Goal: Task Accomplishment & Management: Use online tool/utility

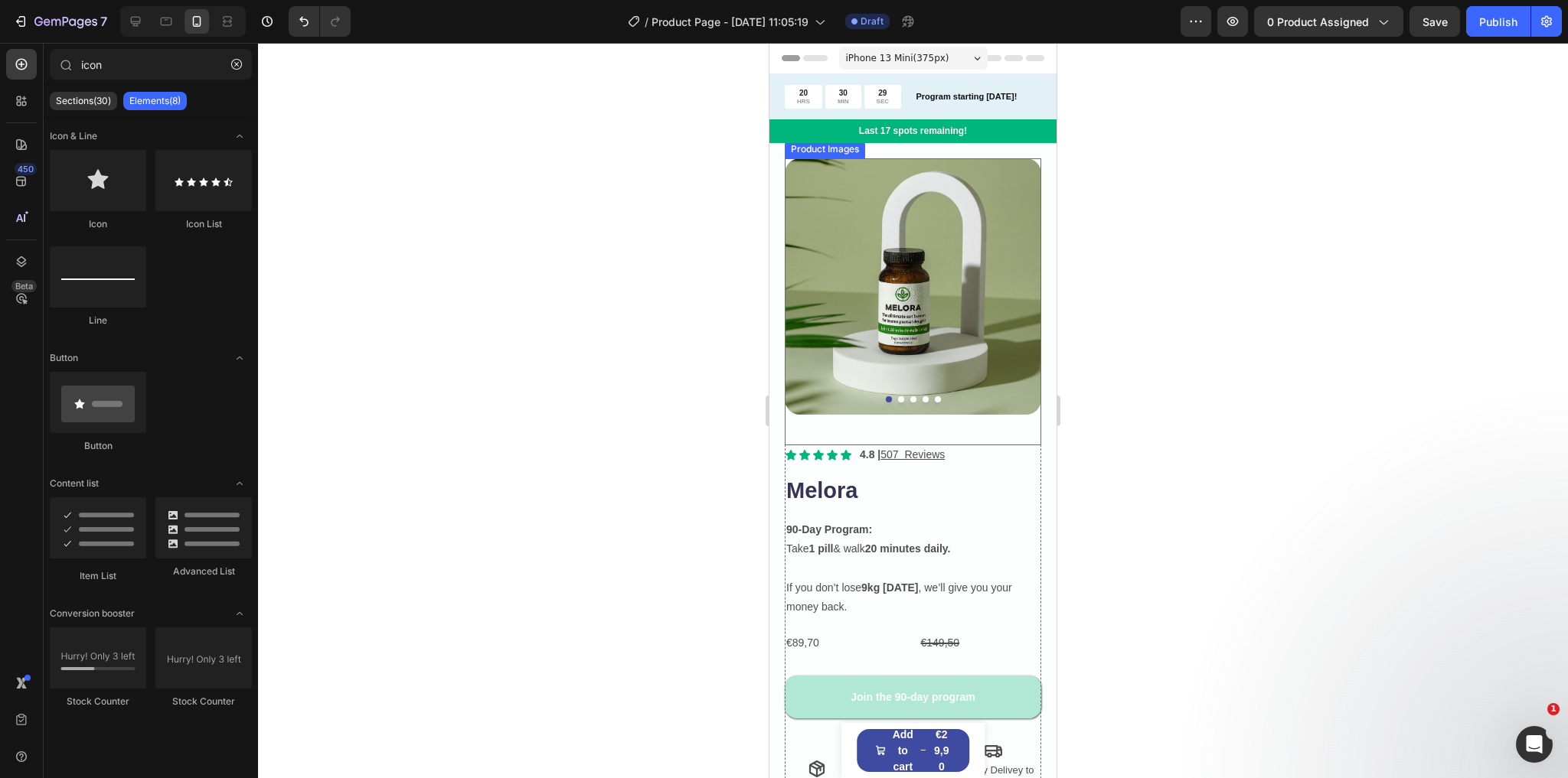
click at [898, 396] on button "Dot" at bounding box center [901, 399] width 6 height 6
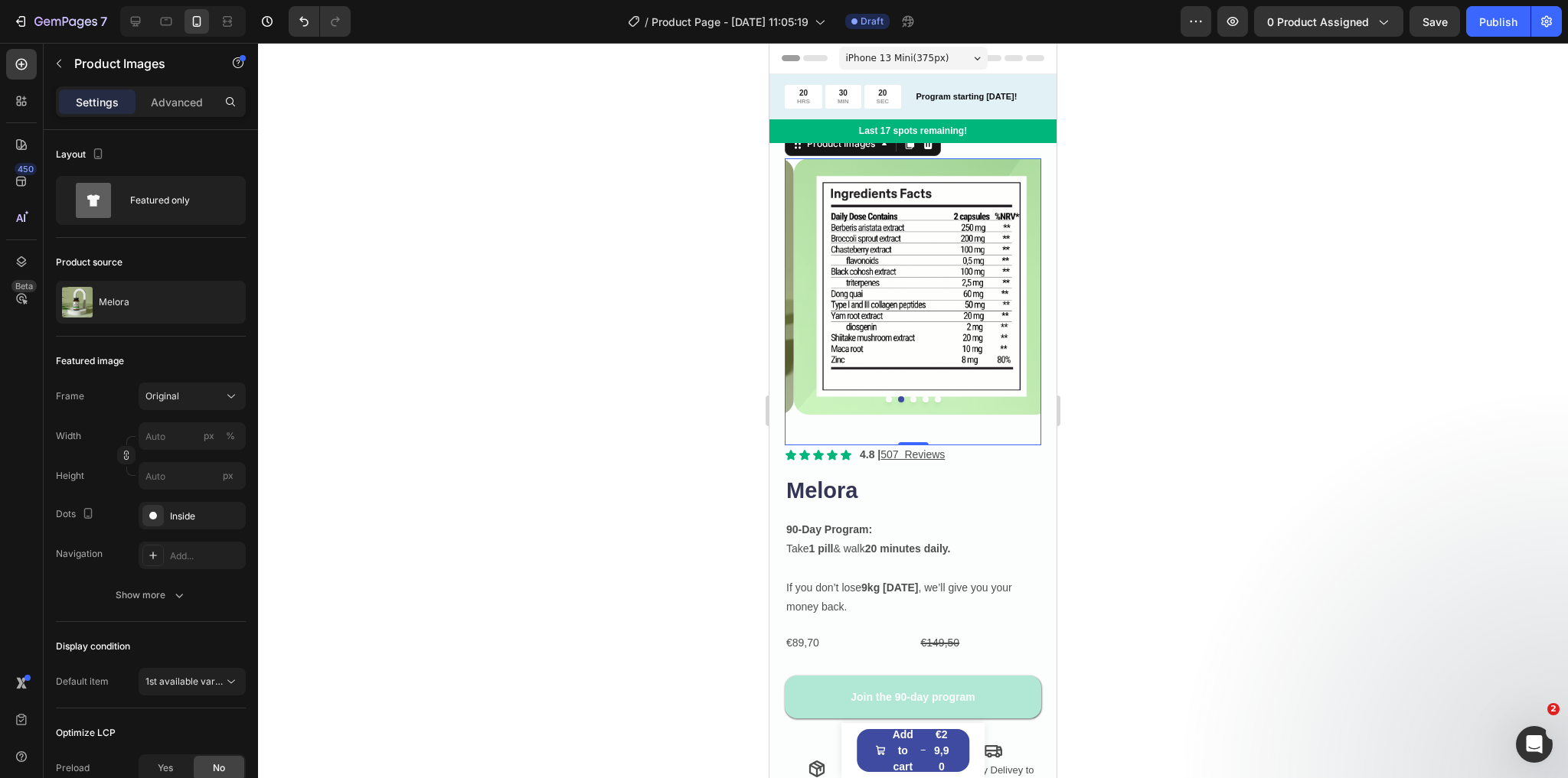
click at [885, 396] on button "Dot" at bounding box center [888, 399] width 6 height 6
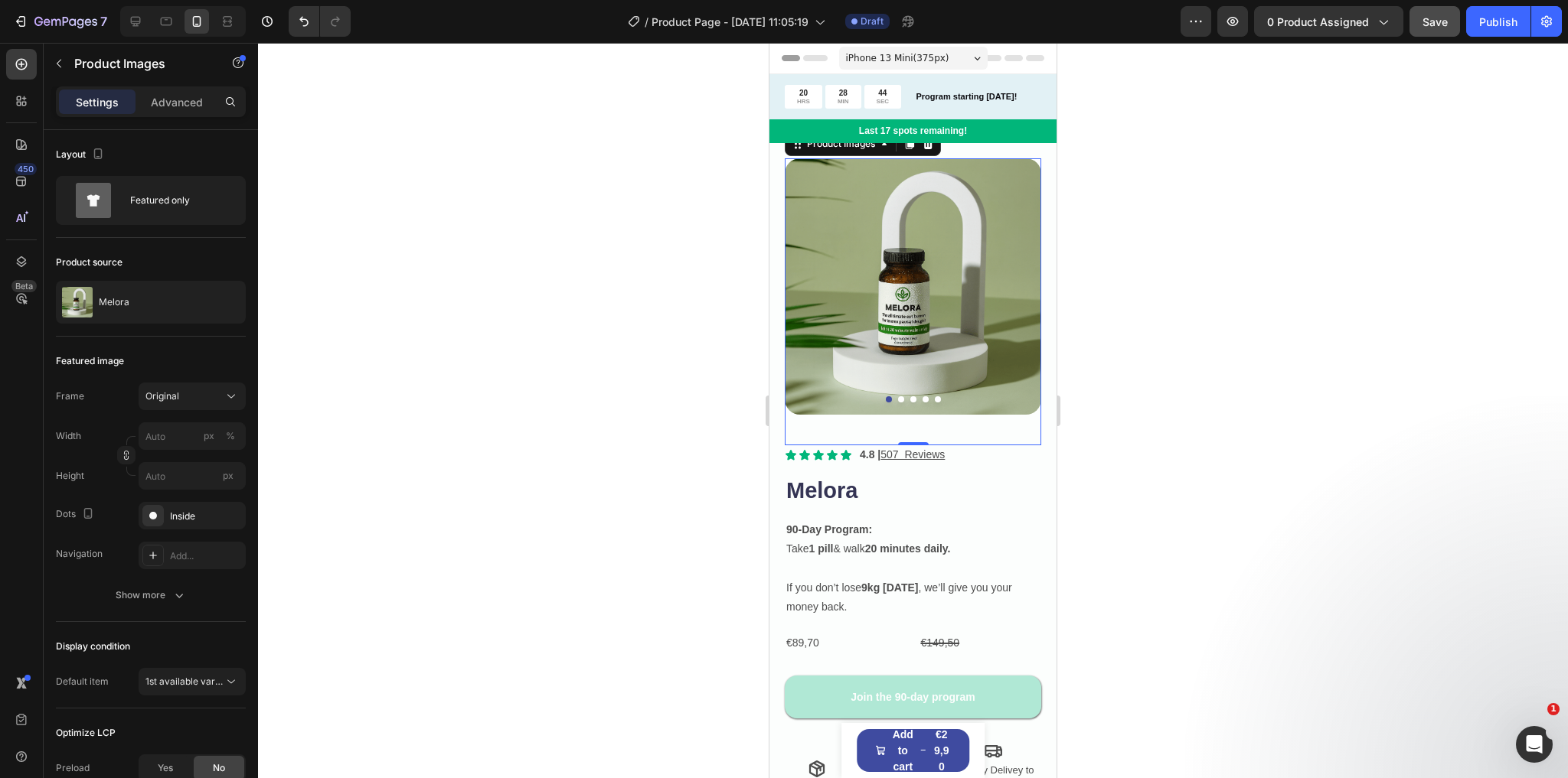
click at [1425, 25] on span "Save" at bounding box center [1435, 22] width 25 height 13
click at [1428, 25] on icon "button" at bounding box center [1434, 21] width 15 height 15
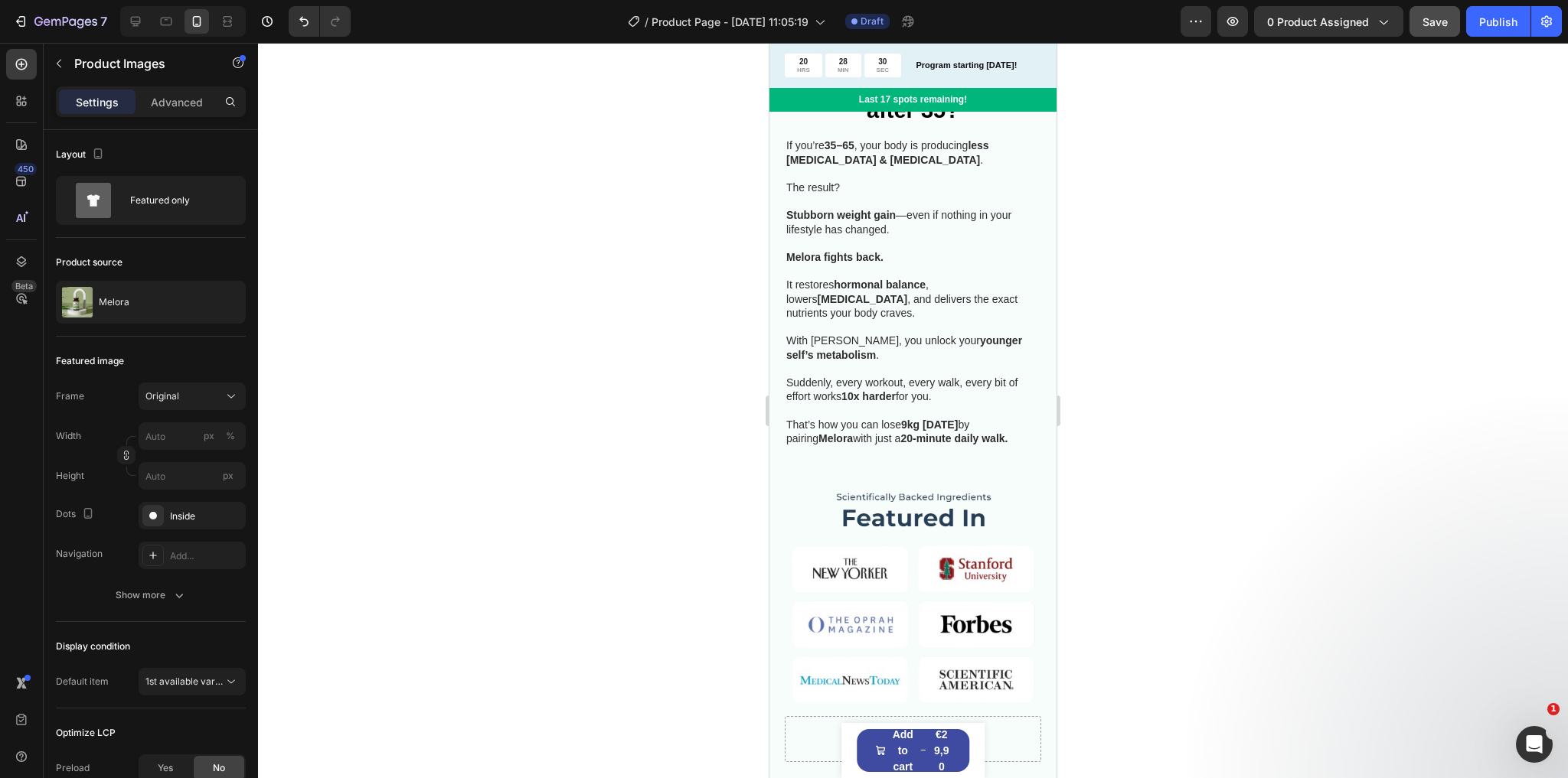
scroll to position [980, 0]
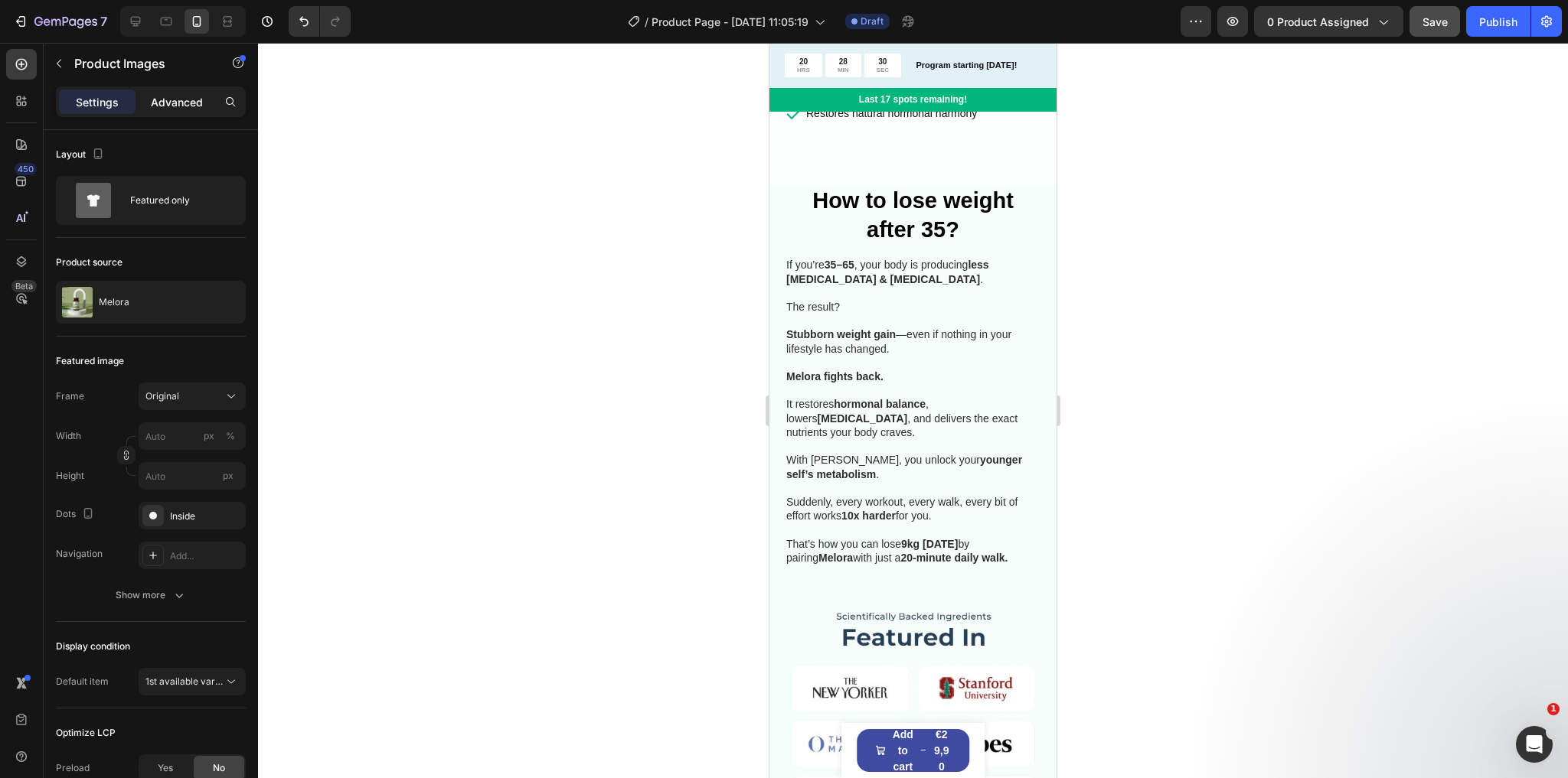
click at [177, 105] on p "Advanced" at bounding box center [176, 103] width 52 height 16
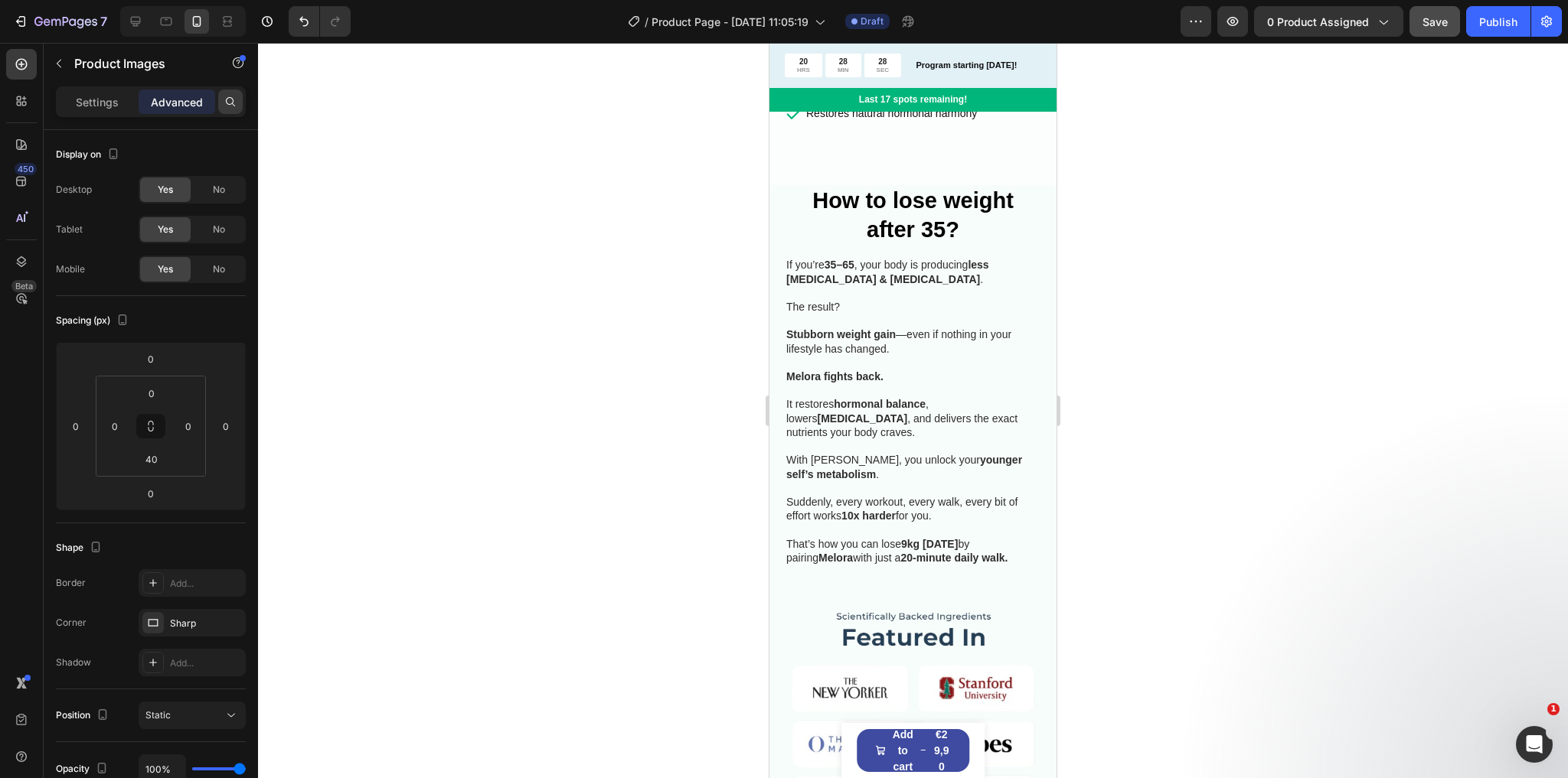
click at [233, 98] on icon at bounding box center [230, 101] width 12 height 12
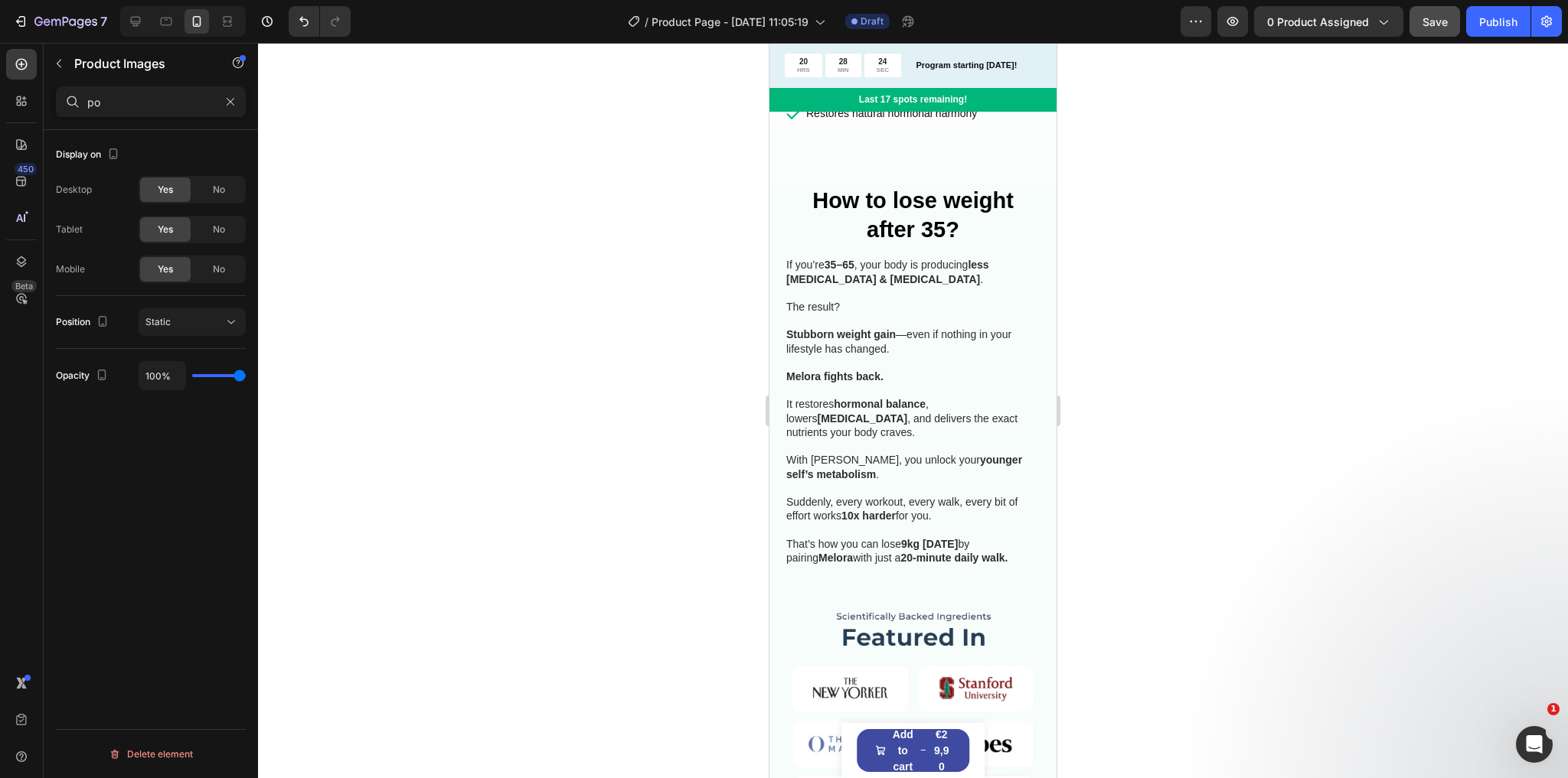
type input "p"
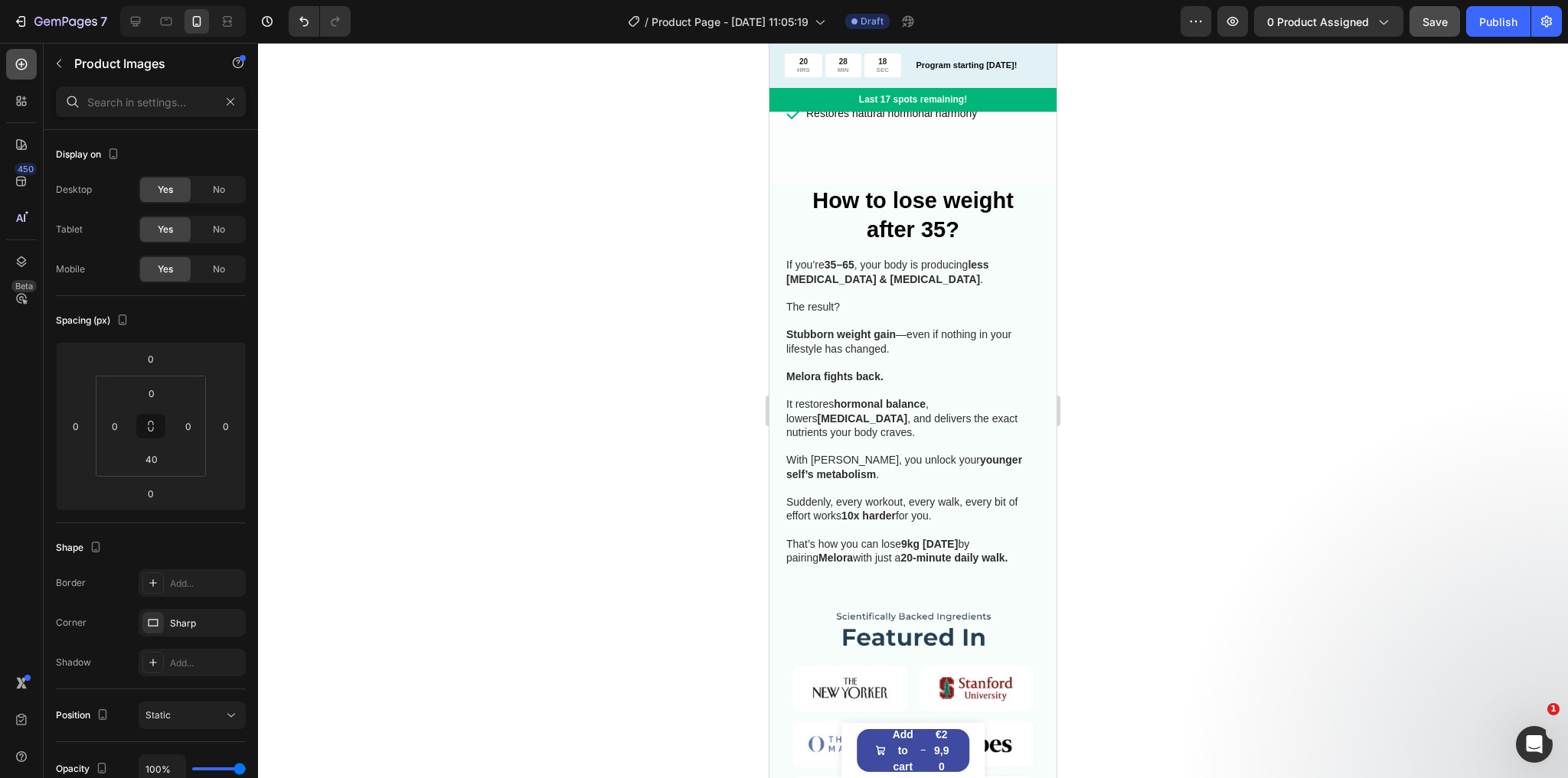
click at [24, 67] on icon at bounding box center [21, 64] width 15 height 15
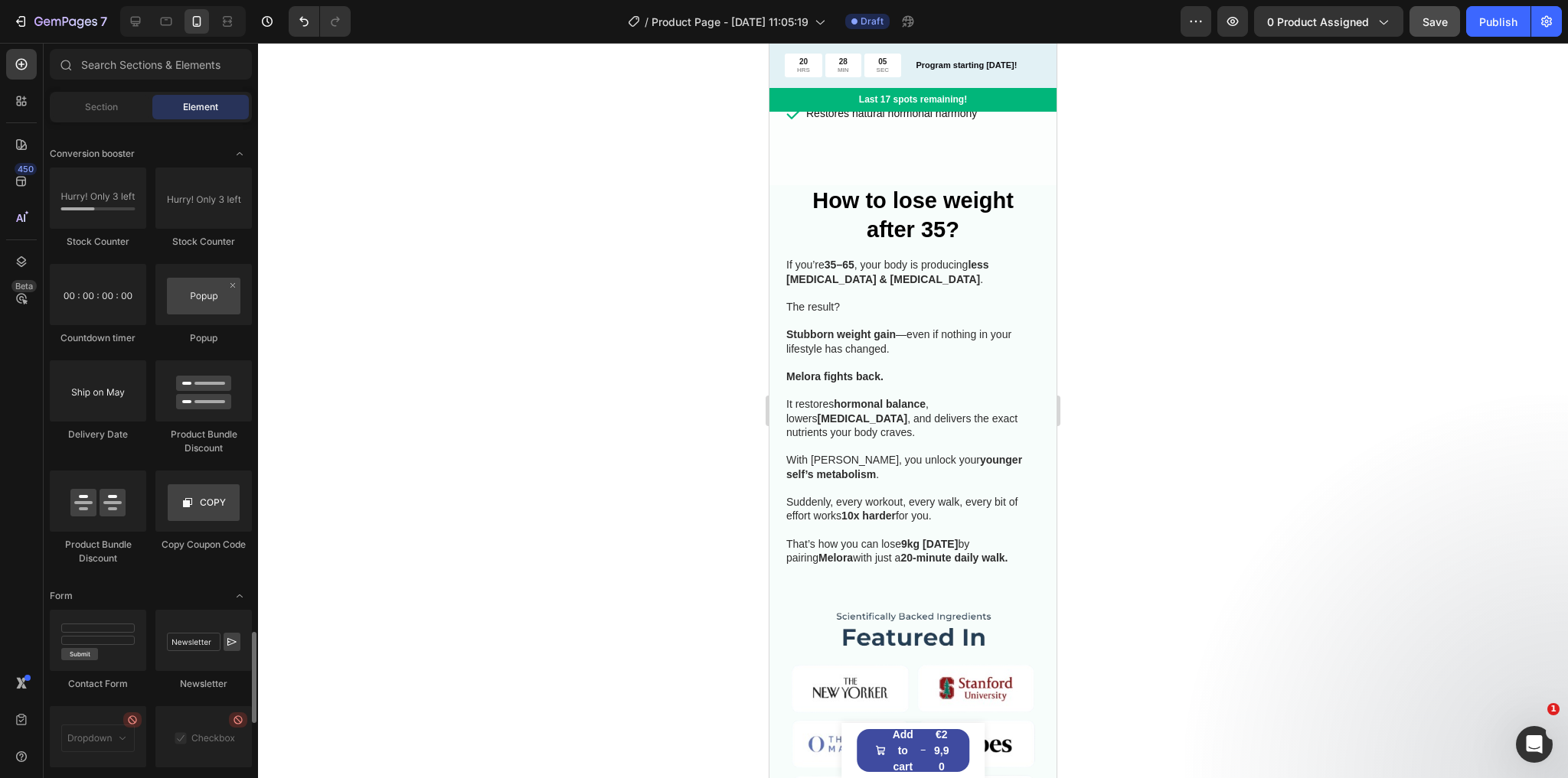
scroll to position [3067, 0]
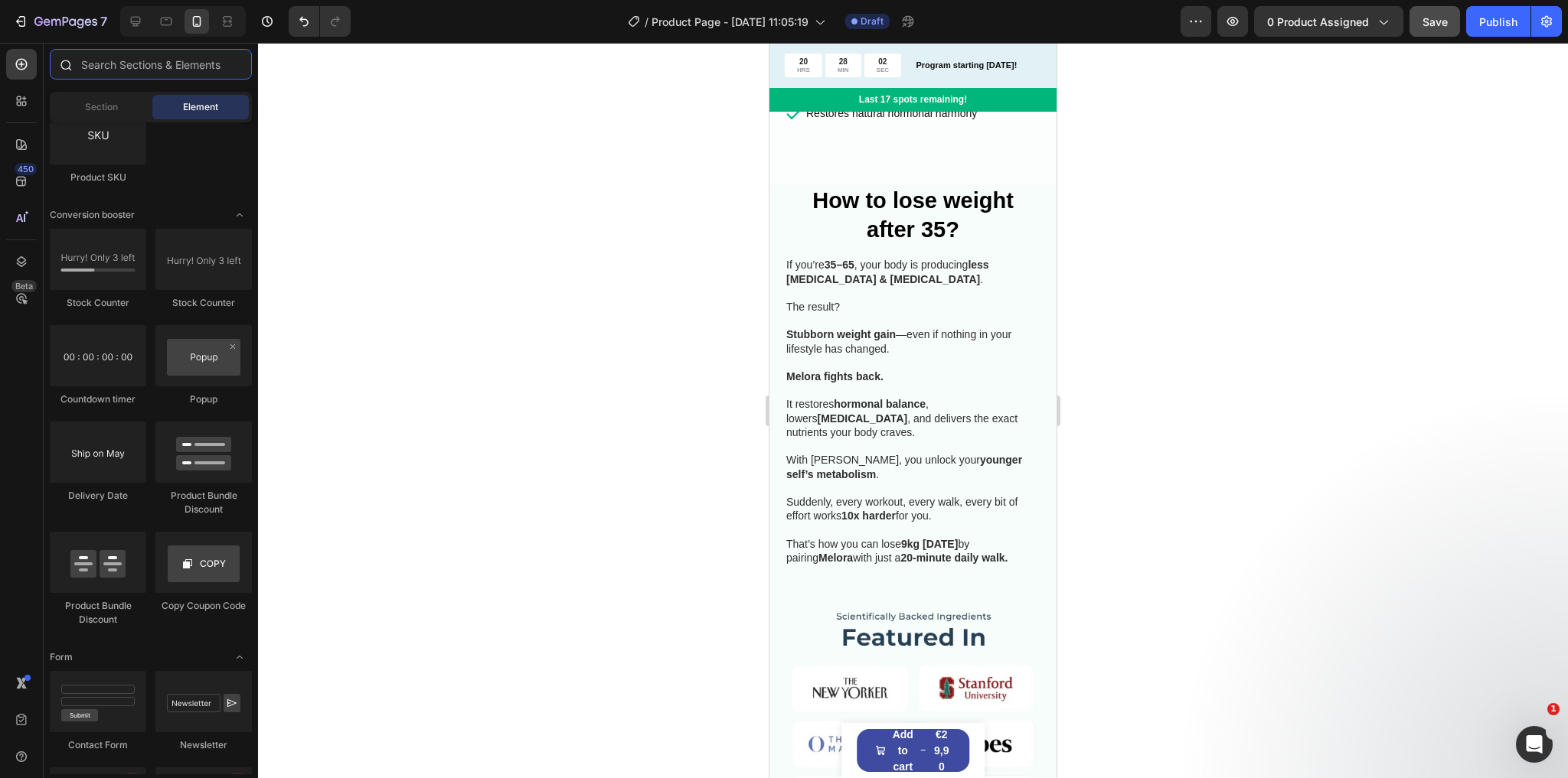
click at [153, 70] on input "text" at bounding box center [151, 65] width 202 height 31
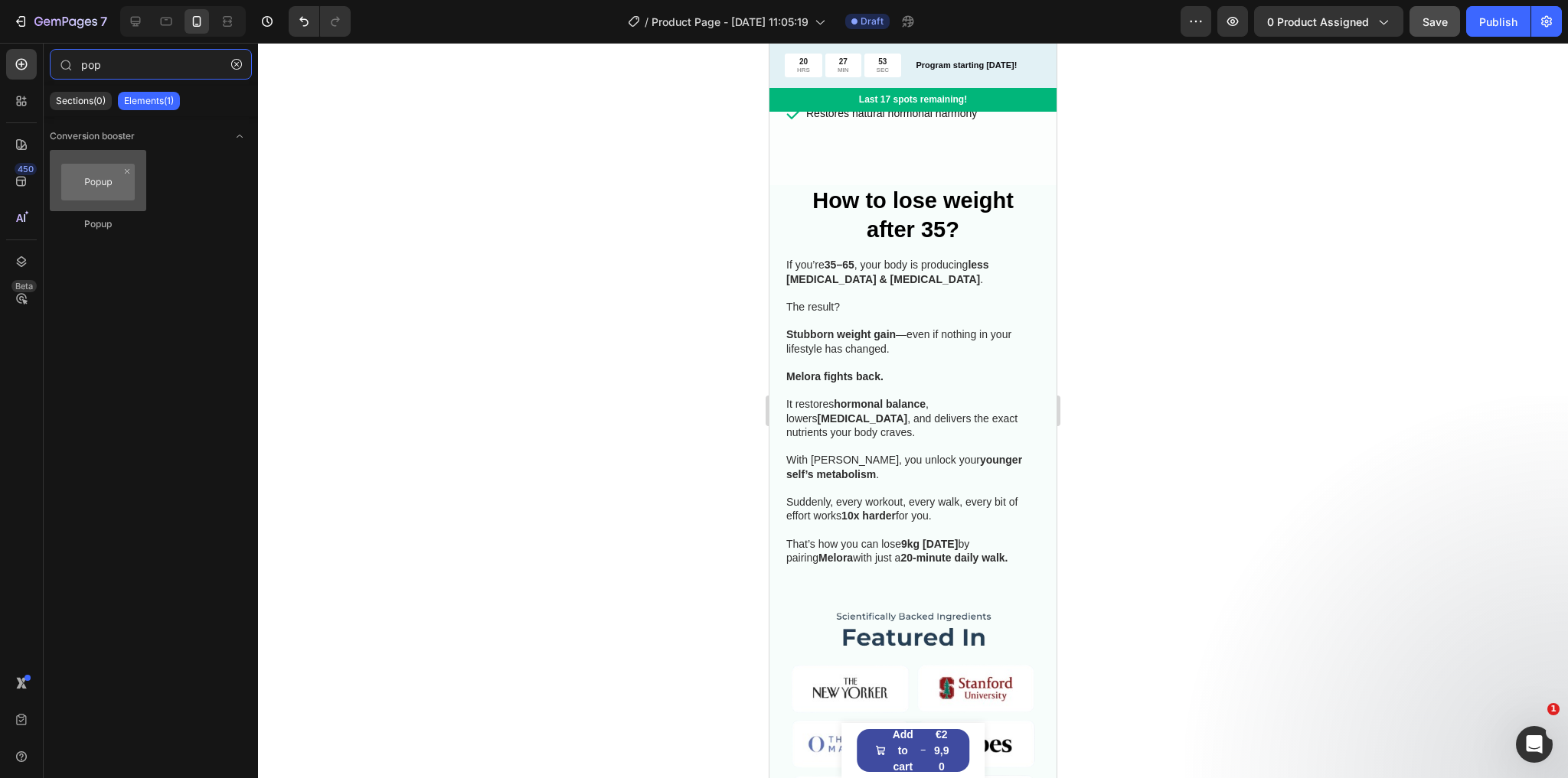
type input "pop"
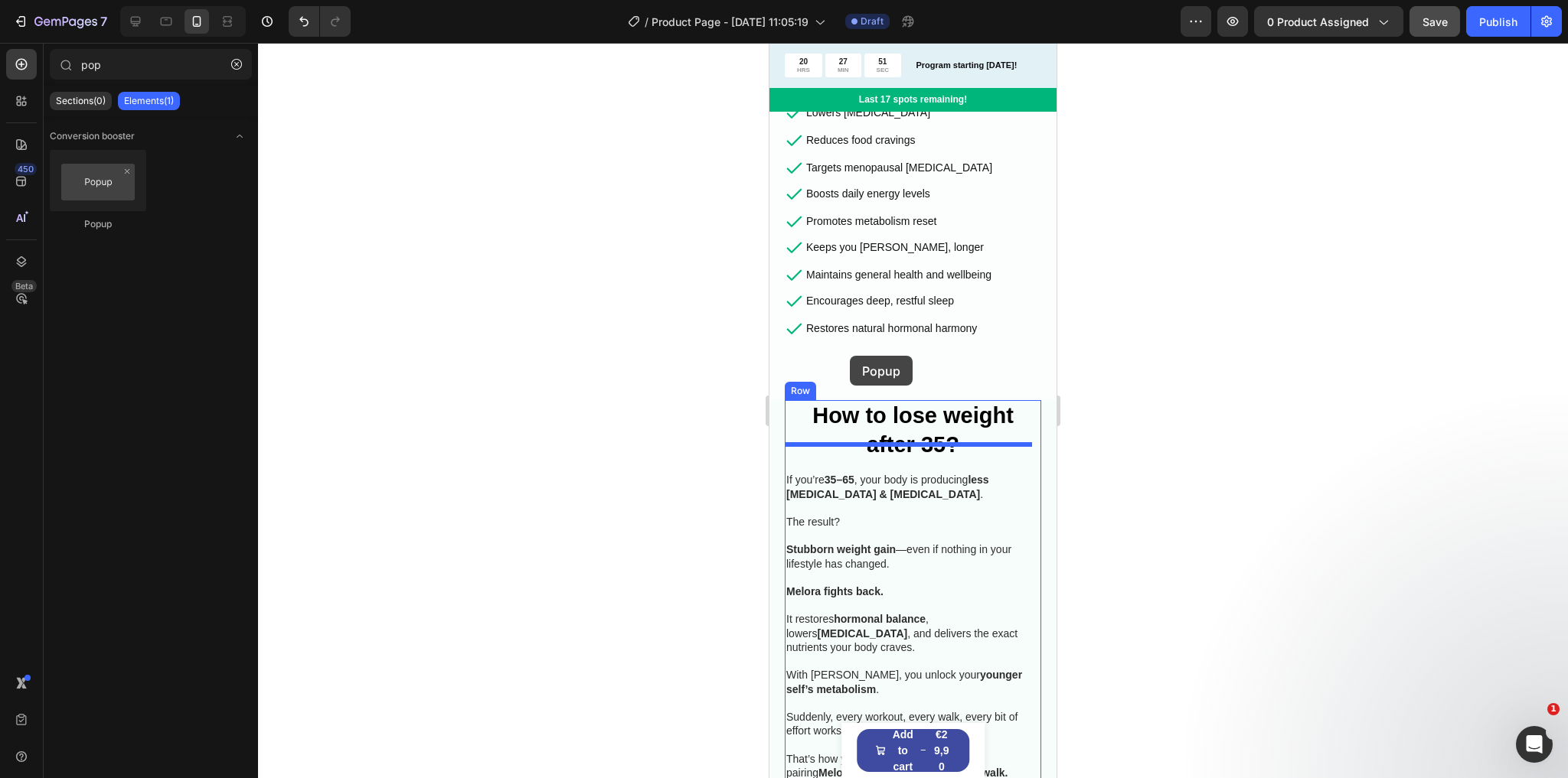
scroll to position [734, 0]
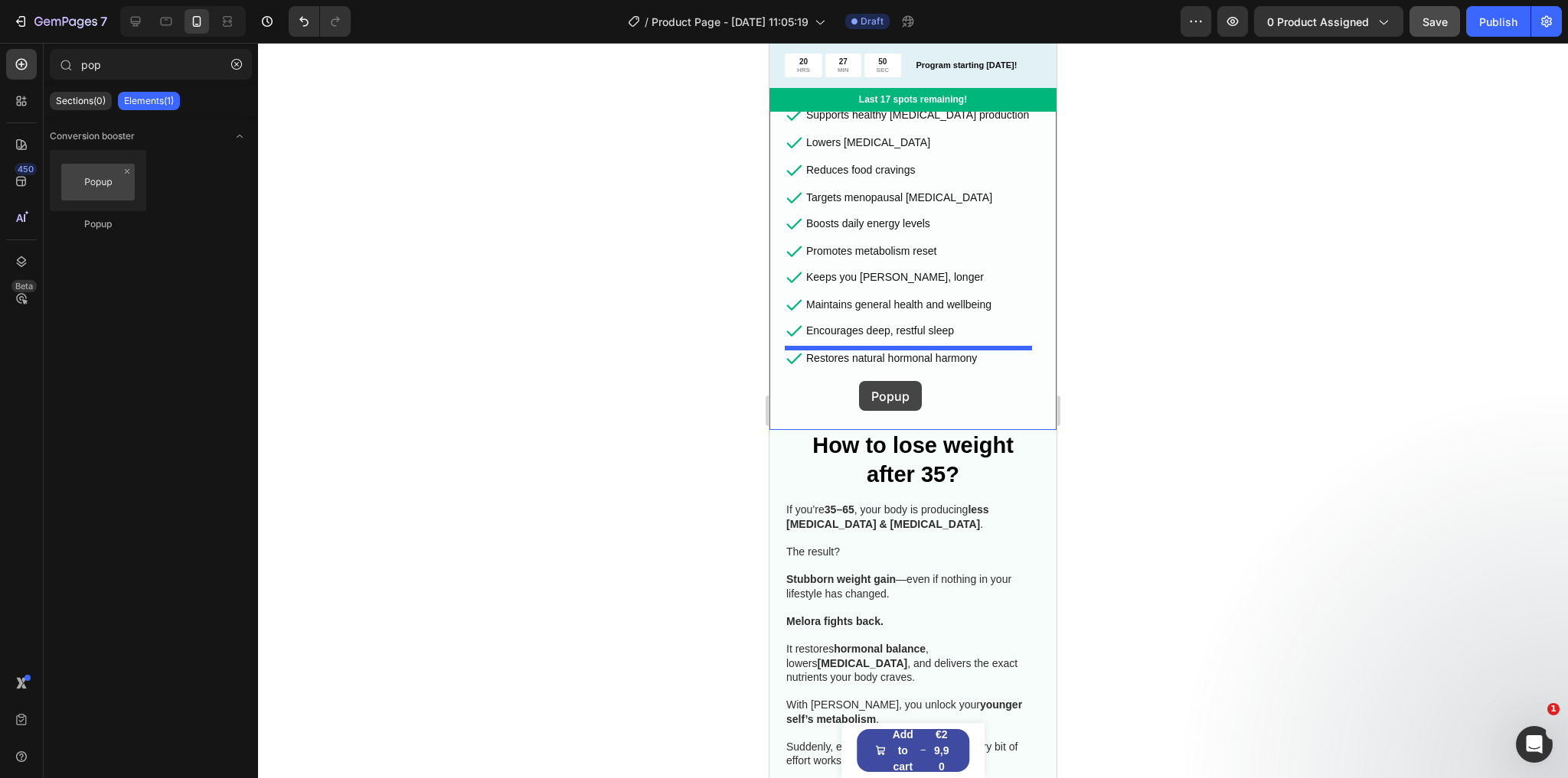
drag, startPoint x: 855, startPoint y: 237, endPoint x: 859, endPoint y: 381, distance: 144.1
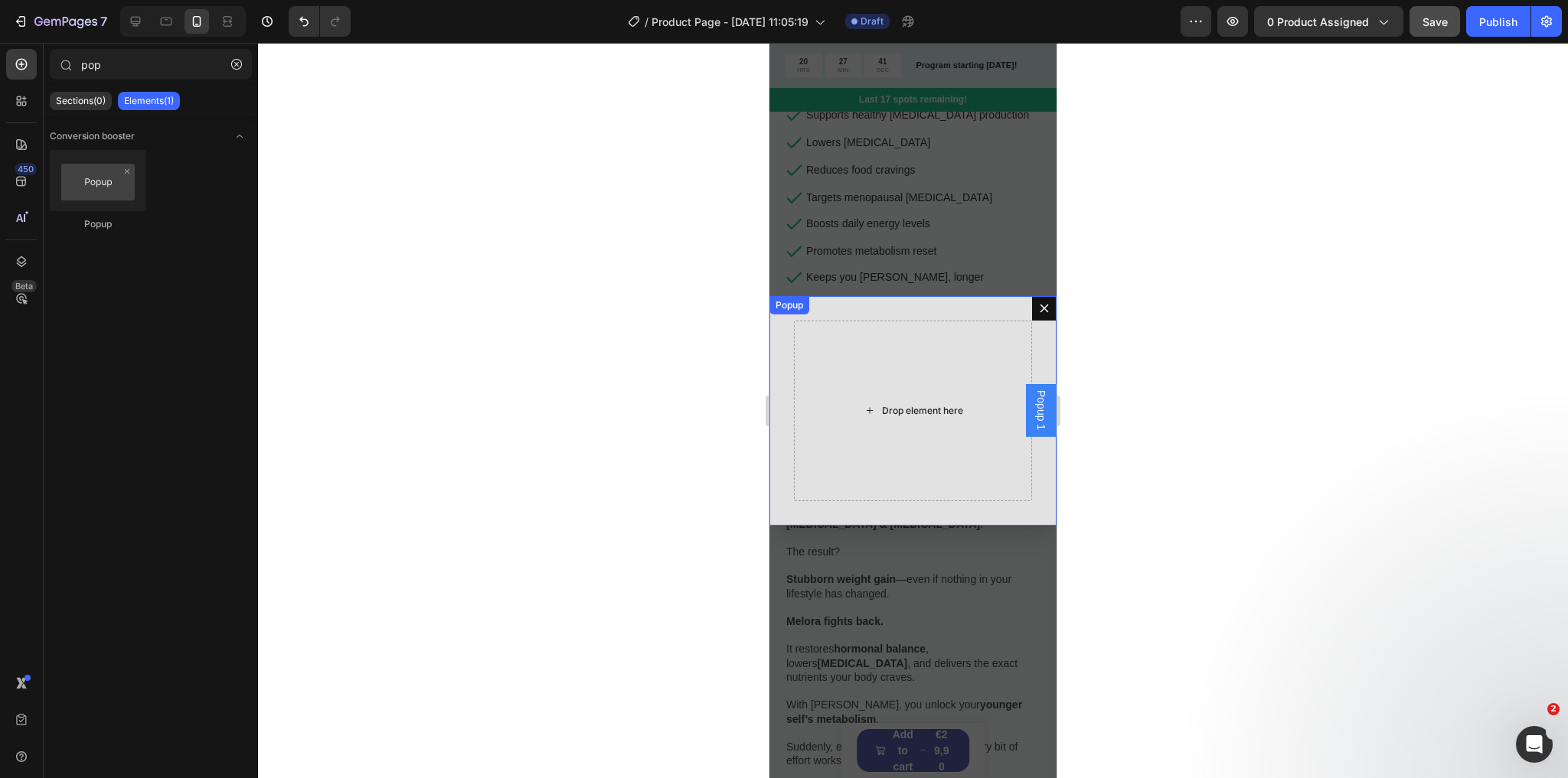
click at [922, 410] on div "Drop element here" at bounding box center [922, 410] width 81 height 12
click at [26, 60] on icon at bounding box center [21, 64] width 15 height 15
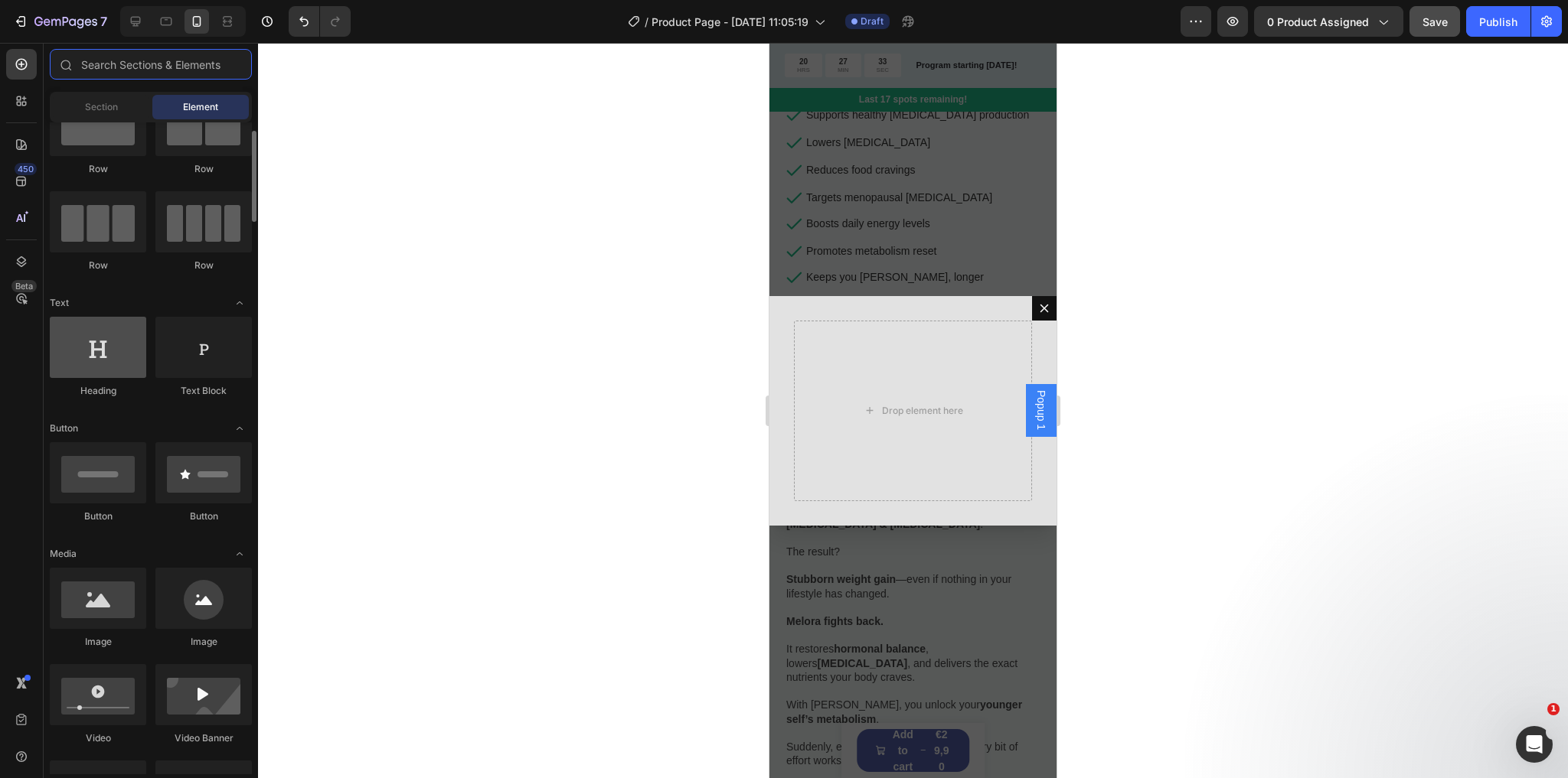
scroll to position [123, 0]
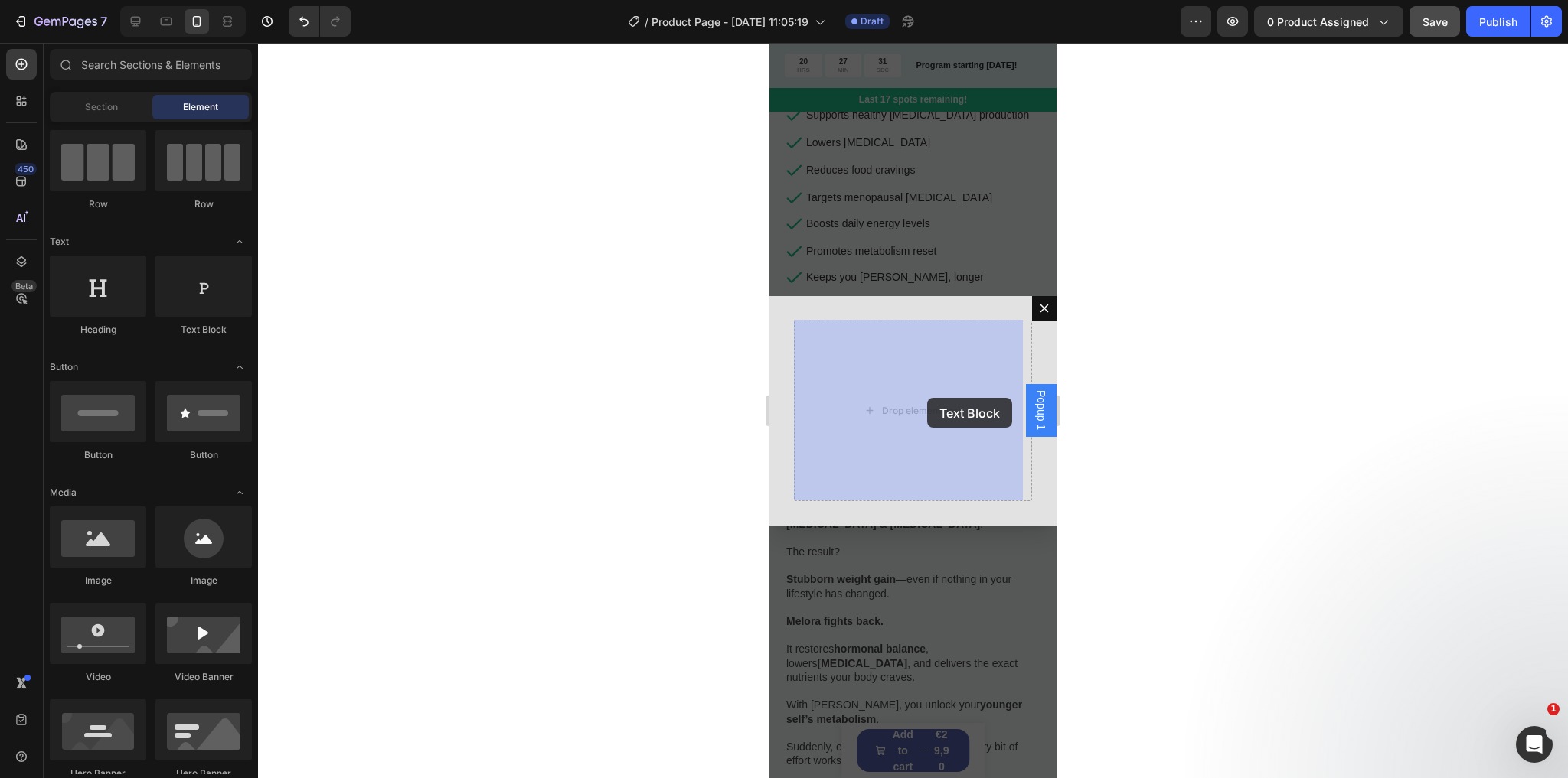
drag, startPoint x: 1012, startPoint y: 343, endPoint x: 927, endPoint y: 398, distance: 101.2
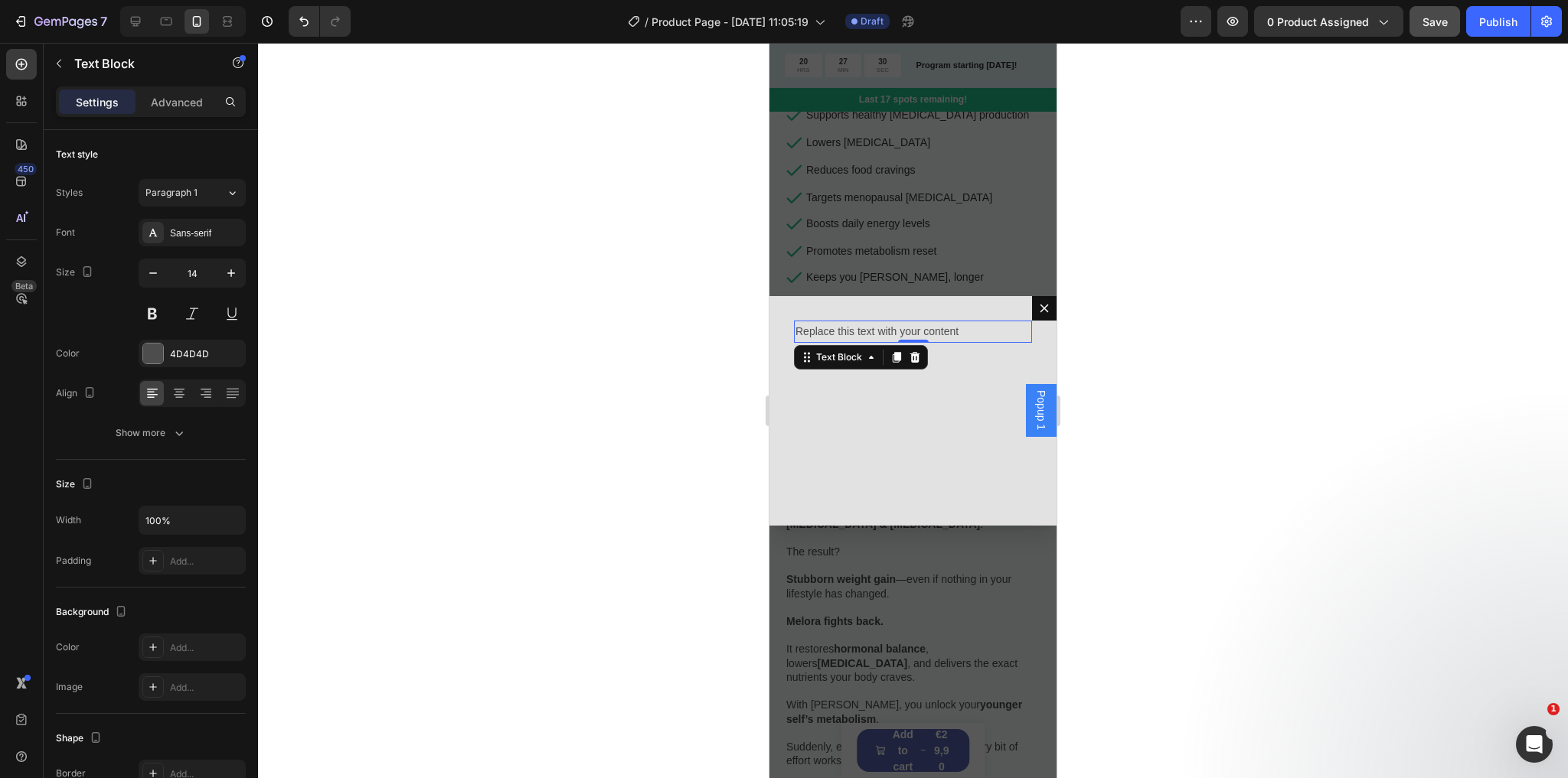
click at [899, 325] on div "Replace this text with your content" at bounding box center [913, 332] width 238 height 22
click at [899, 325] on p "Replace this text with your content" at bounding box center [913, 332] width 235 height 19
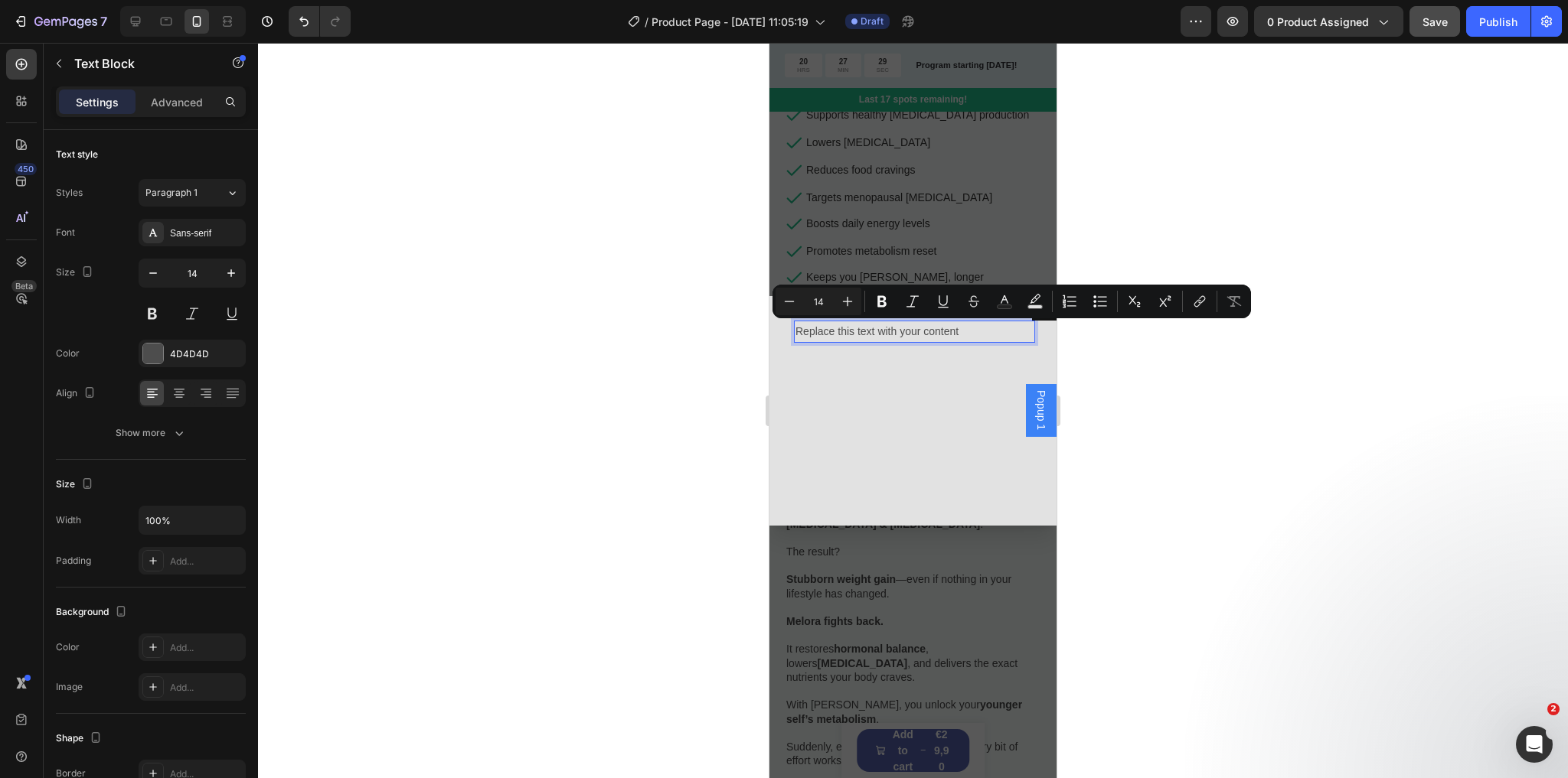
click at [884, 330] on p "Replace this text with your content" at bounding box center [913, 332] width 235 height 19
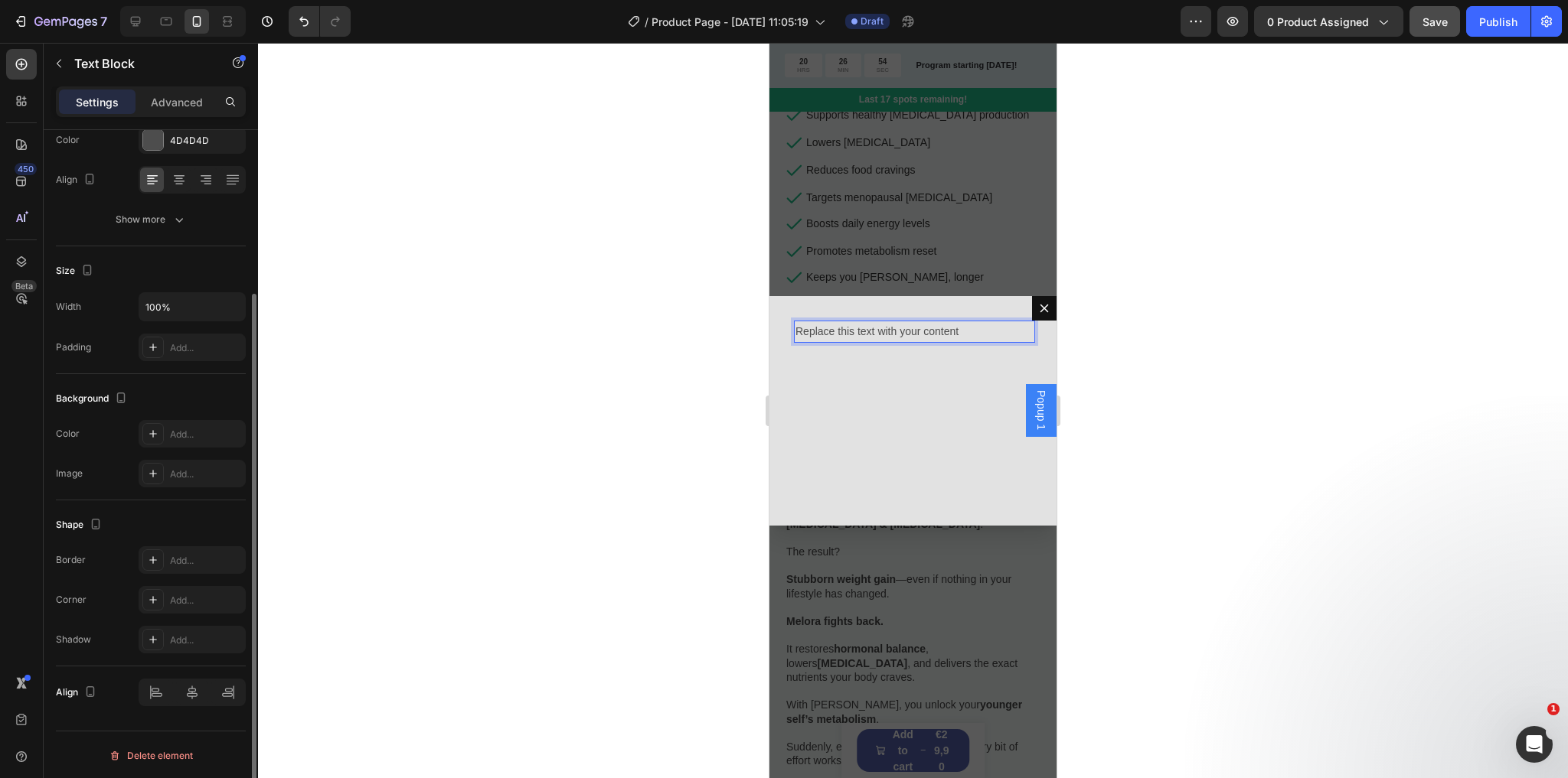
scroll to position [0, 0]
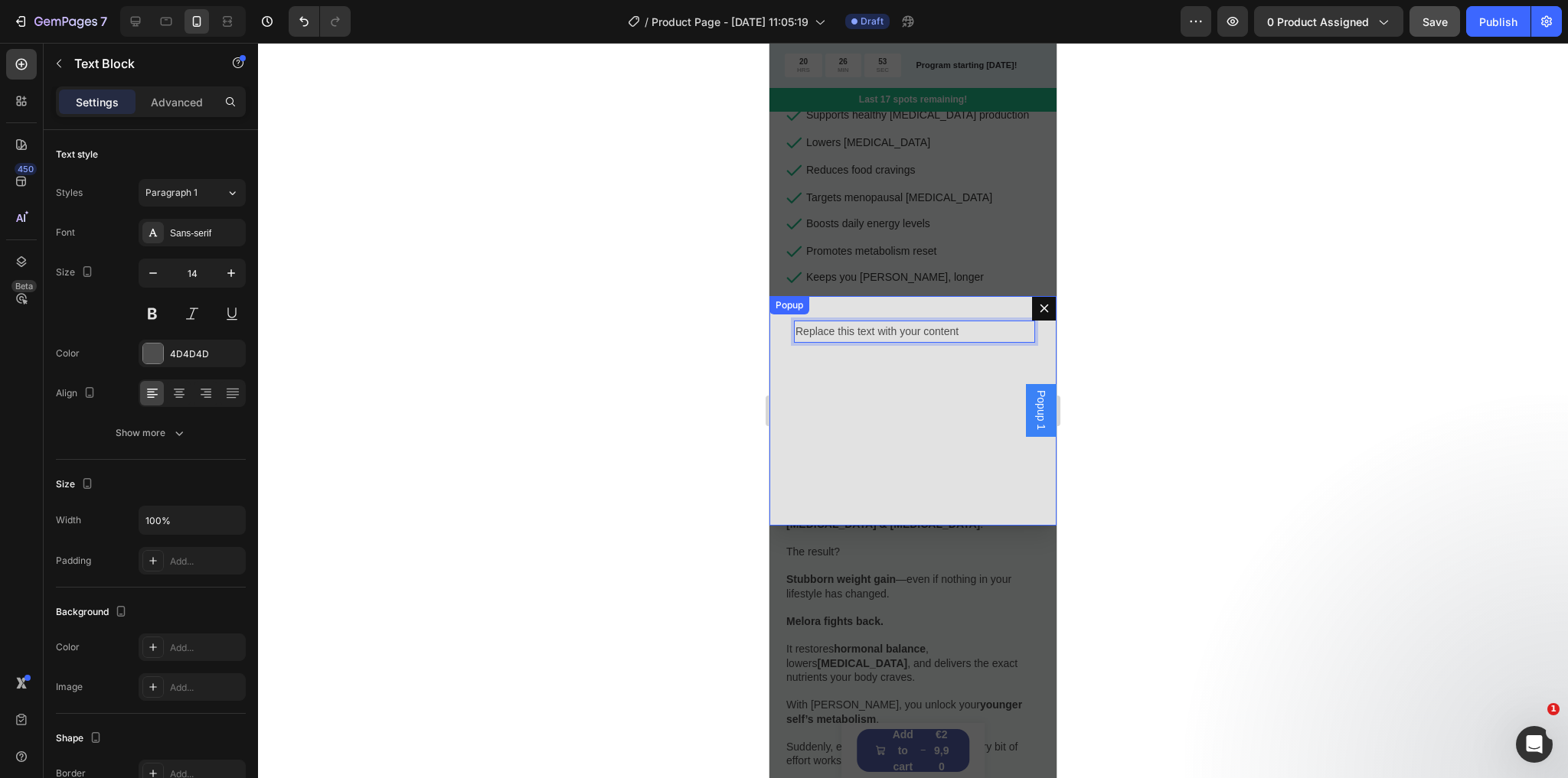
click at [824, 390] on div "Replace this text with your content Text Block 0" at bounding box center [913, 411] width 287 height 230
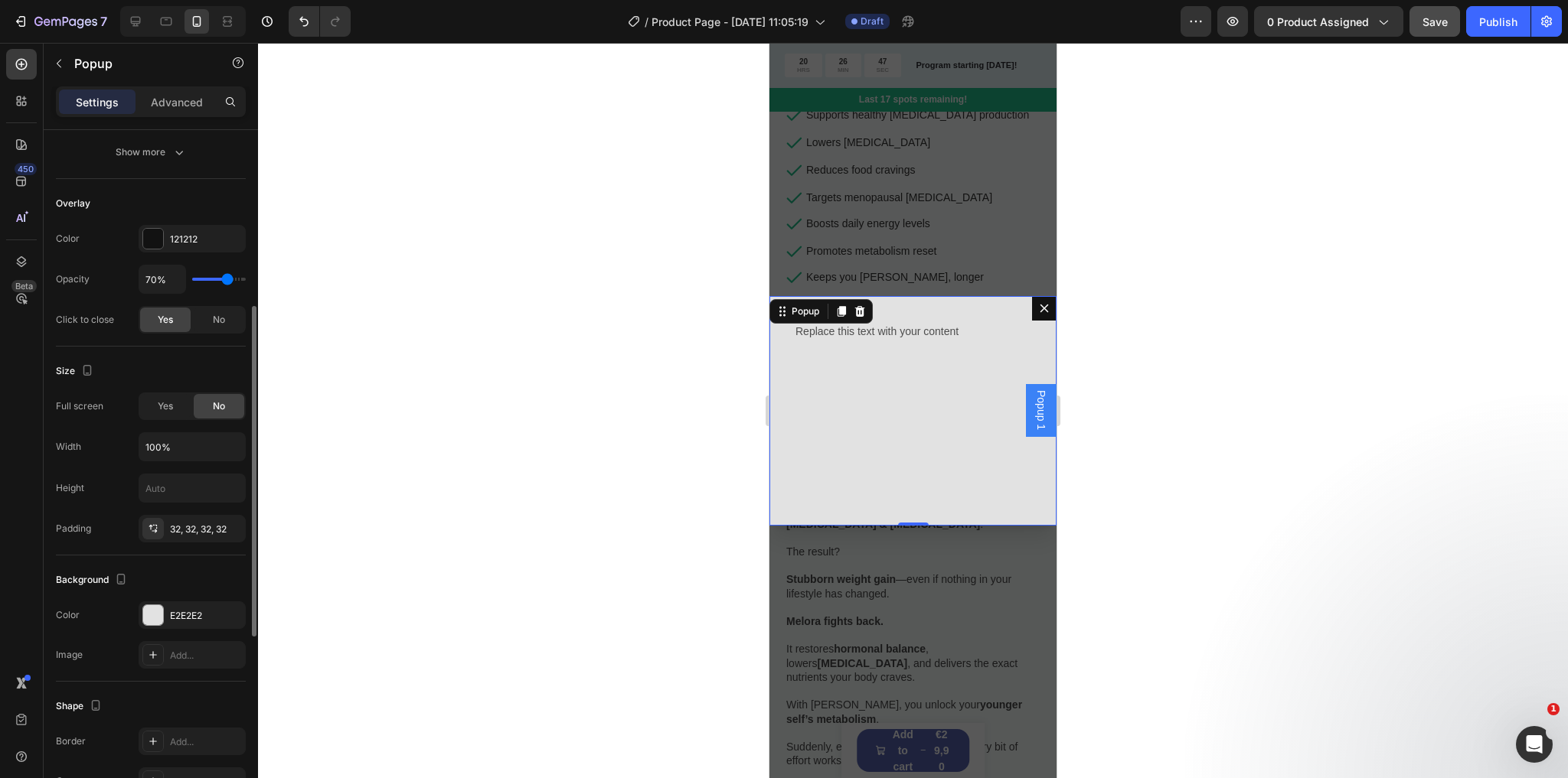
scroll to position [753, 0]
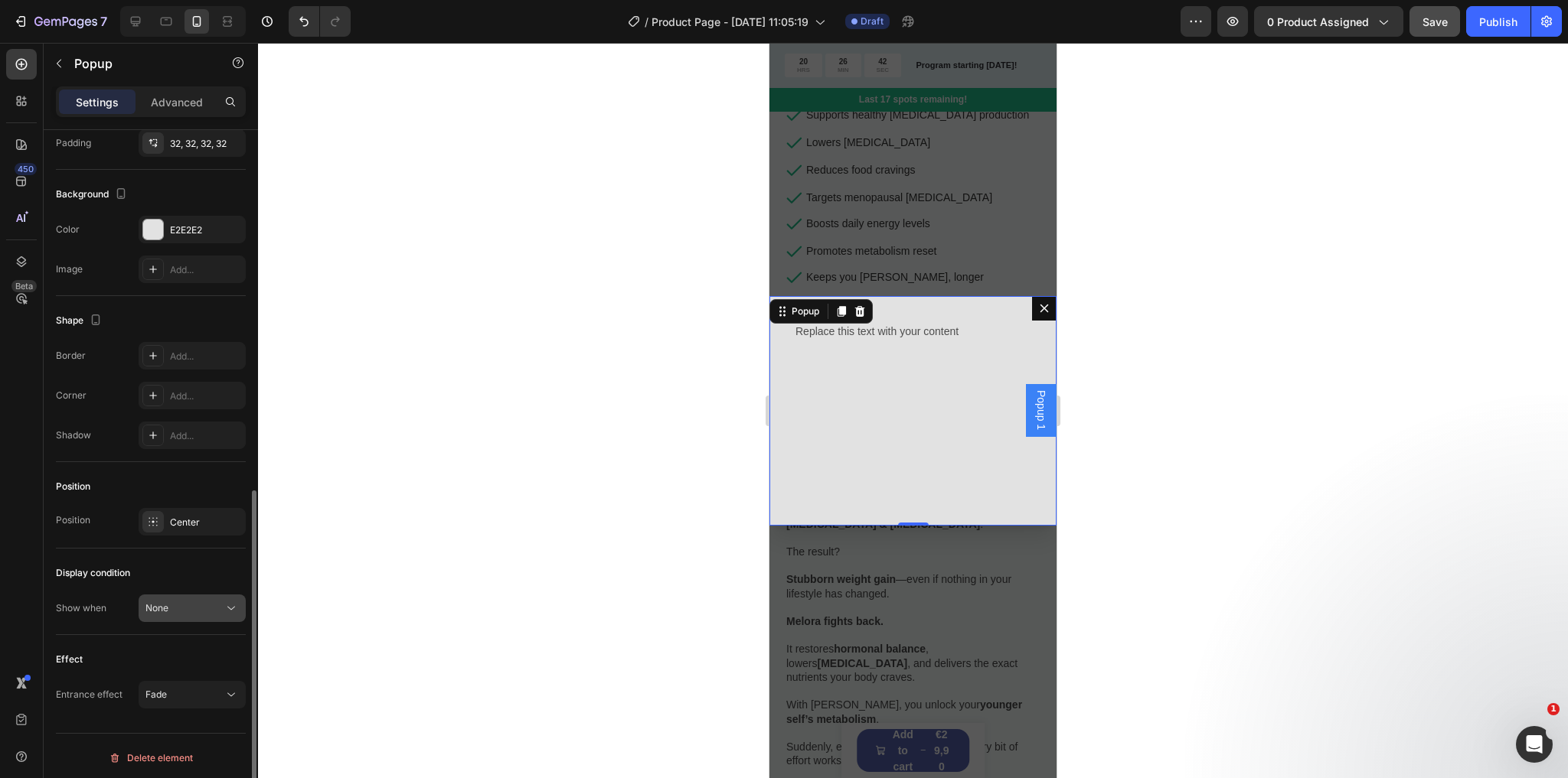
click at [196, 594] on button "None" at bounding box center [192, 608] width 107 height 27
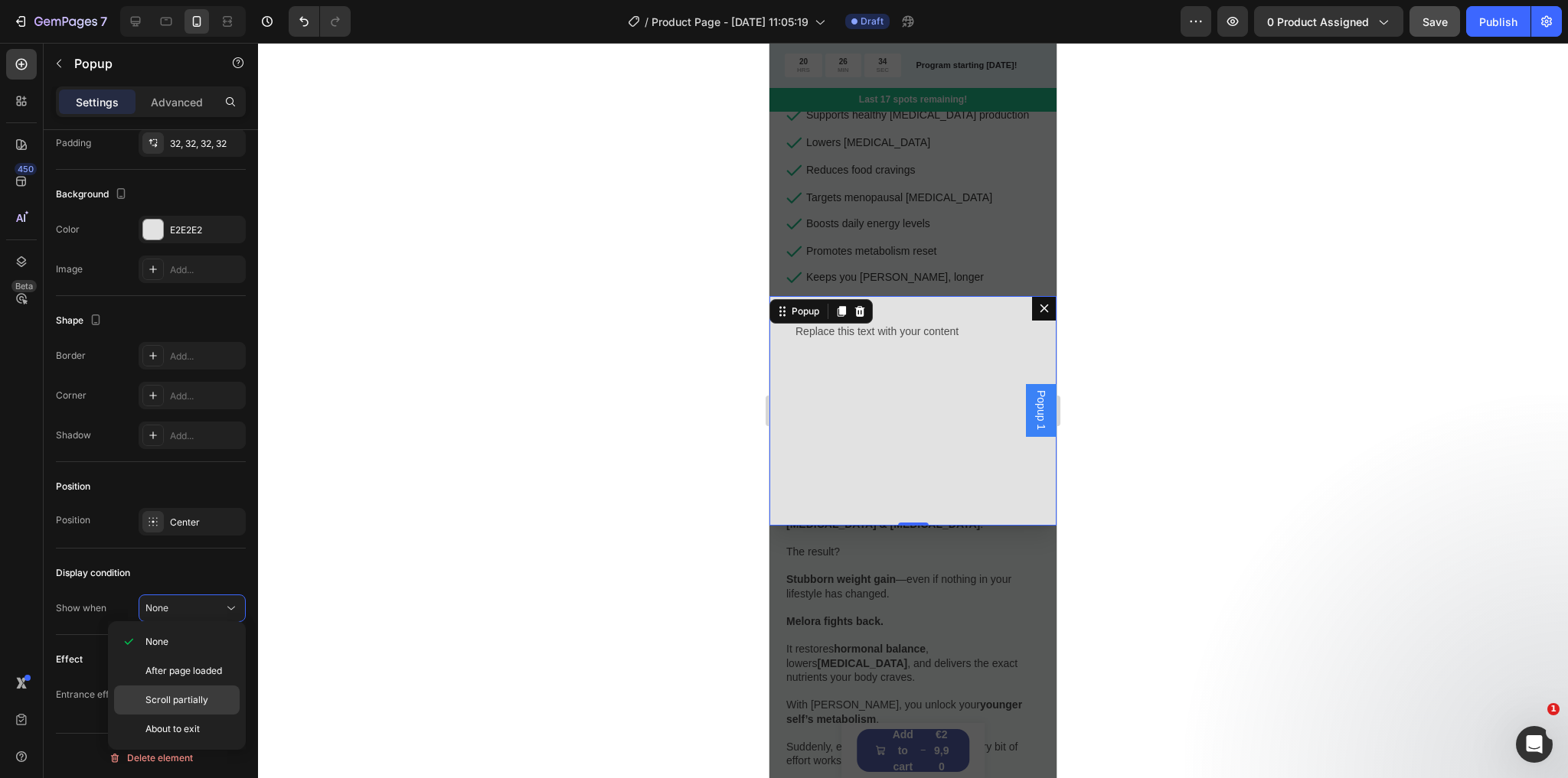
click at [172, 715] on div "Scroll partially" at bounding box center [176, 730] width 125 height 29
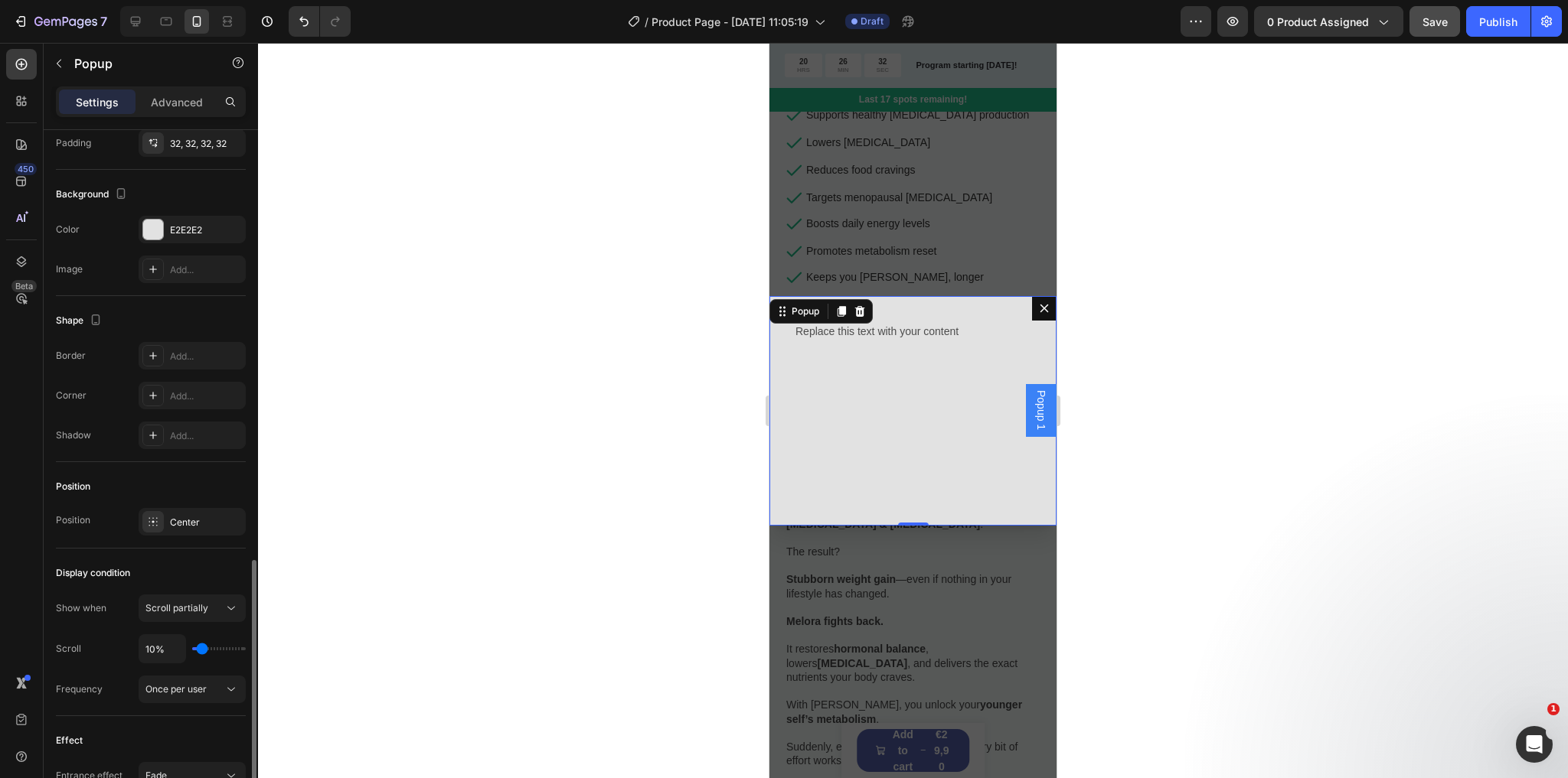
scroll to position [814, 0]
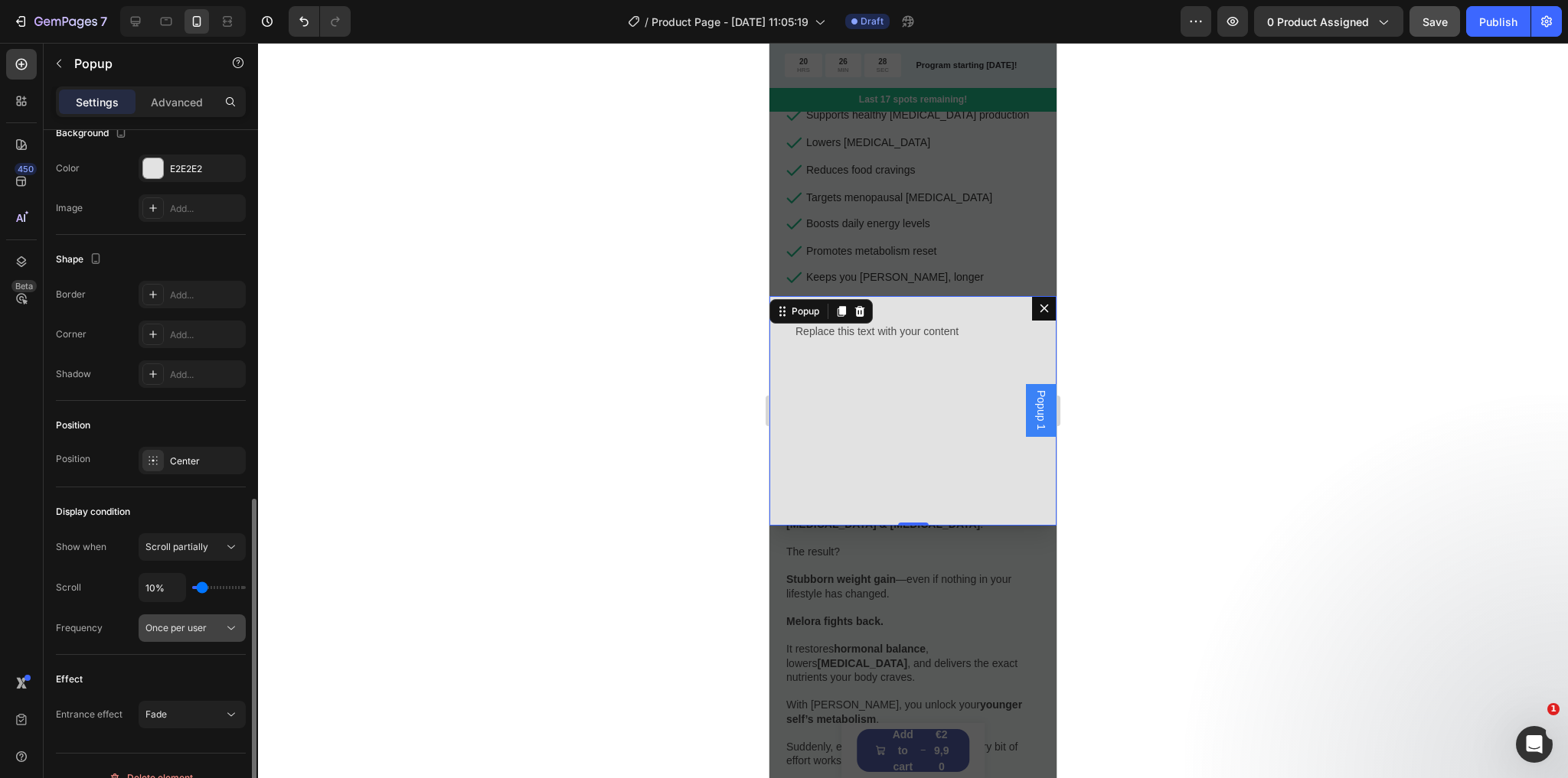
click at [186, 623] on span "Once per user" at bounding box center [175, 628] width 61 height 12
click at [108, 584] on div "Scroll 10%" at bounding box center [150, 588] width 190 height 29
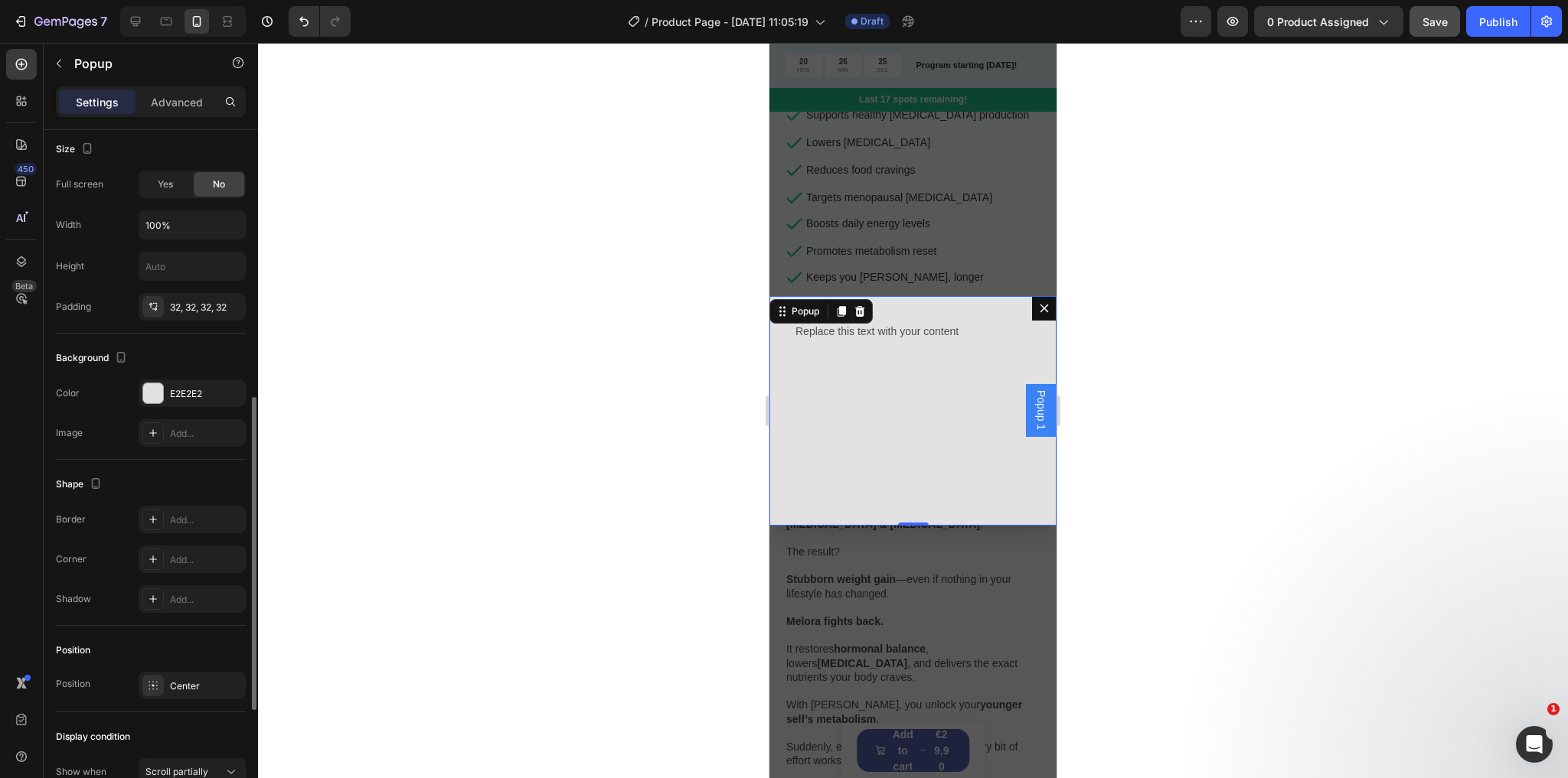
scroll to position [0, 0]
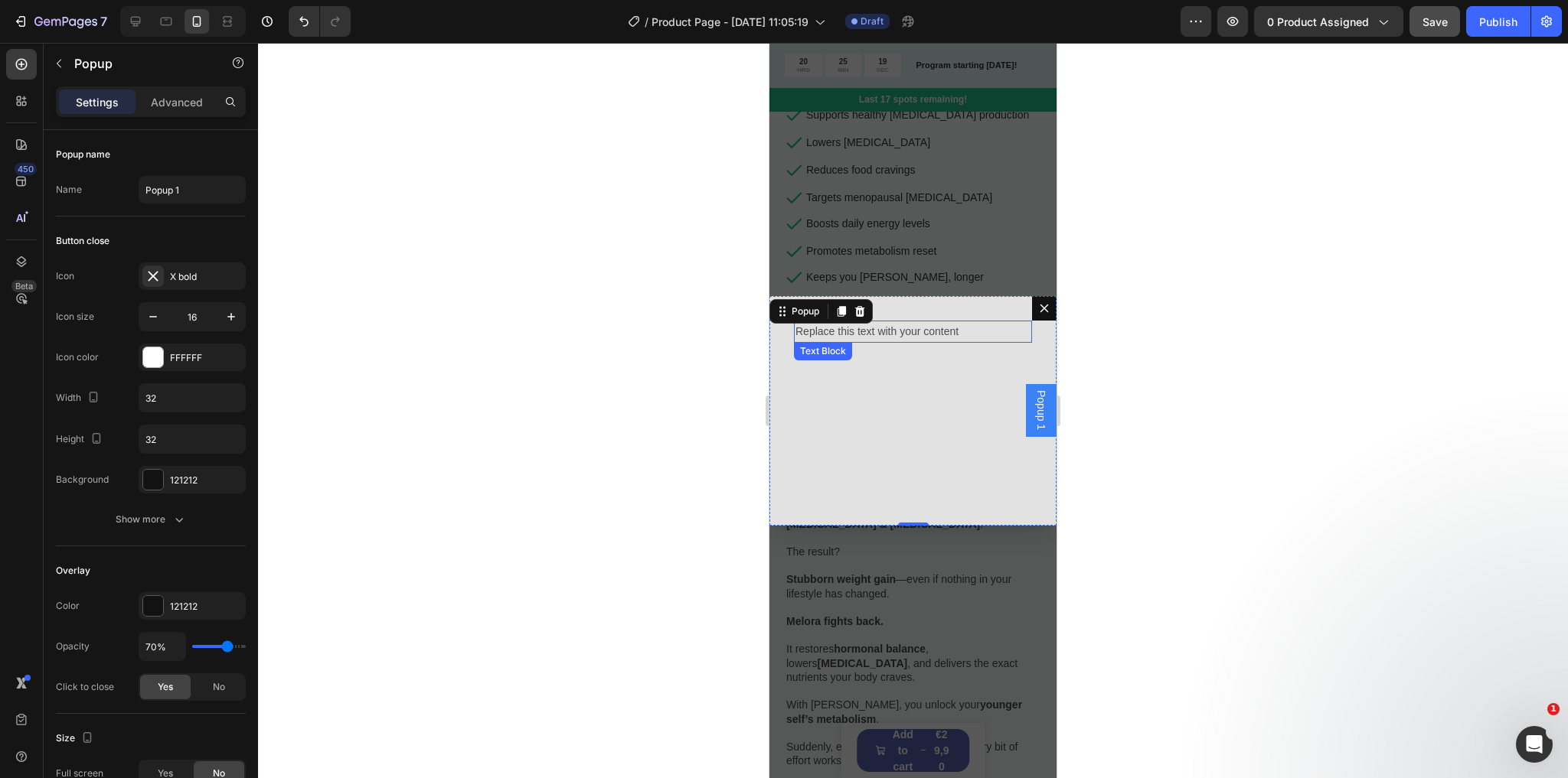
click at [924, 335] on p "Replace this text with your content" at bounding box center [913, 332] width 235 height 19
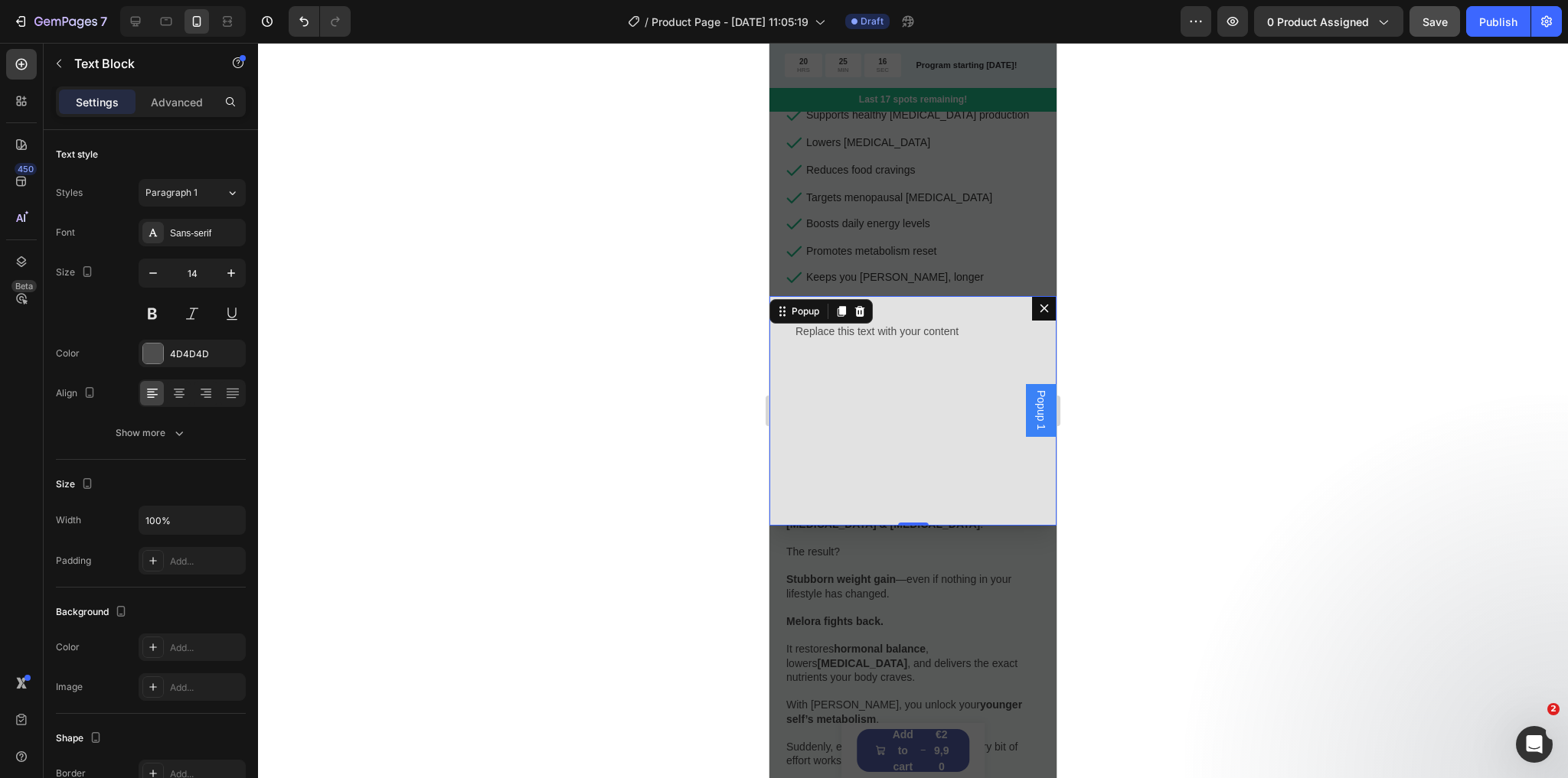
click at [922, 378] on div "Replace this text with your content Text Block" at bounding box center [913, 411] width 287 height 230
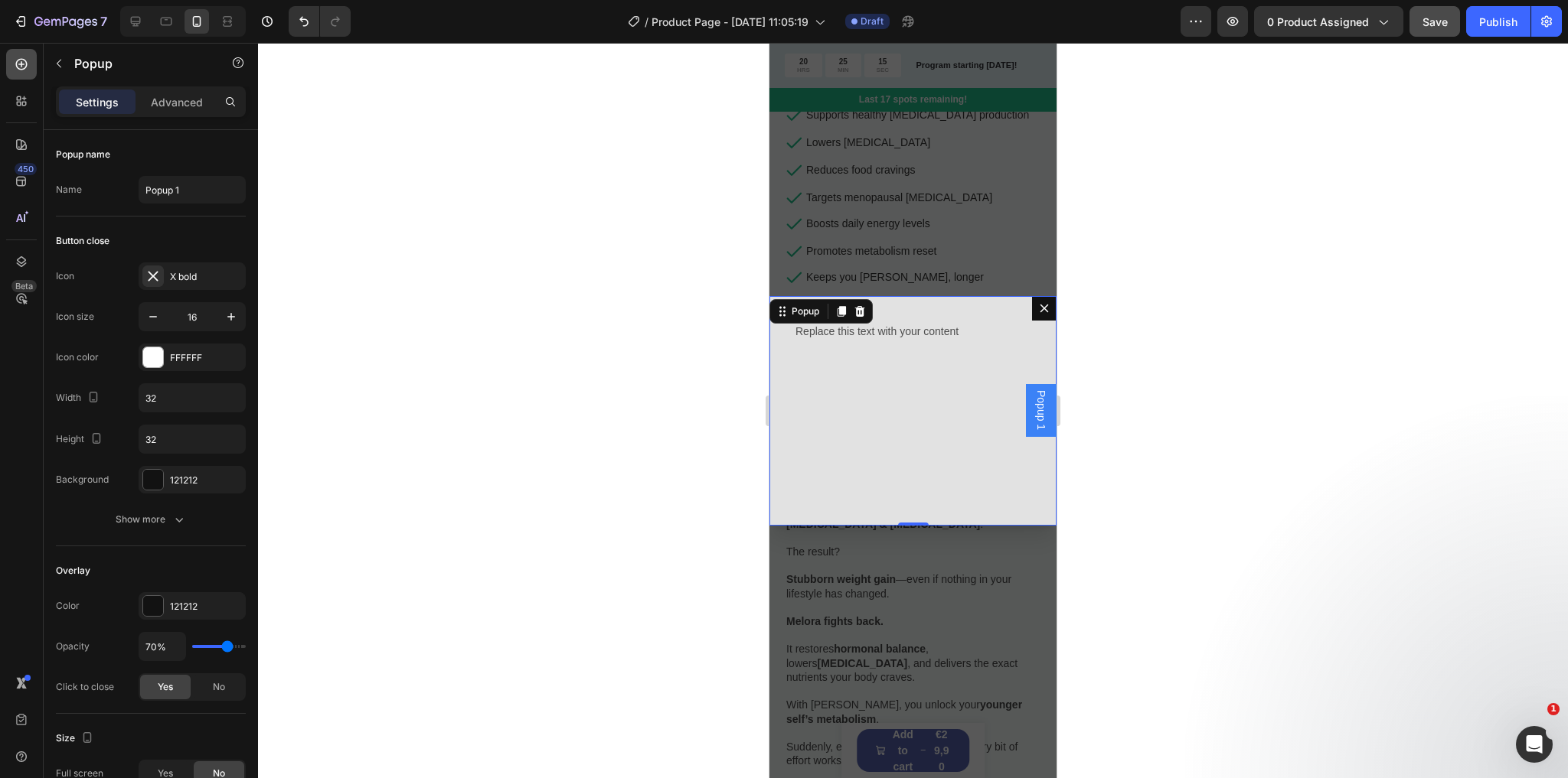
click at [20, 69] on icon at bounding box center [22, 65] width 12 height 12
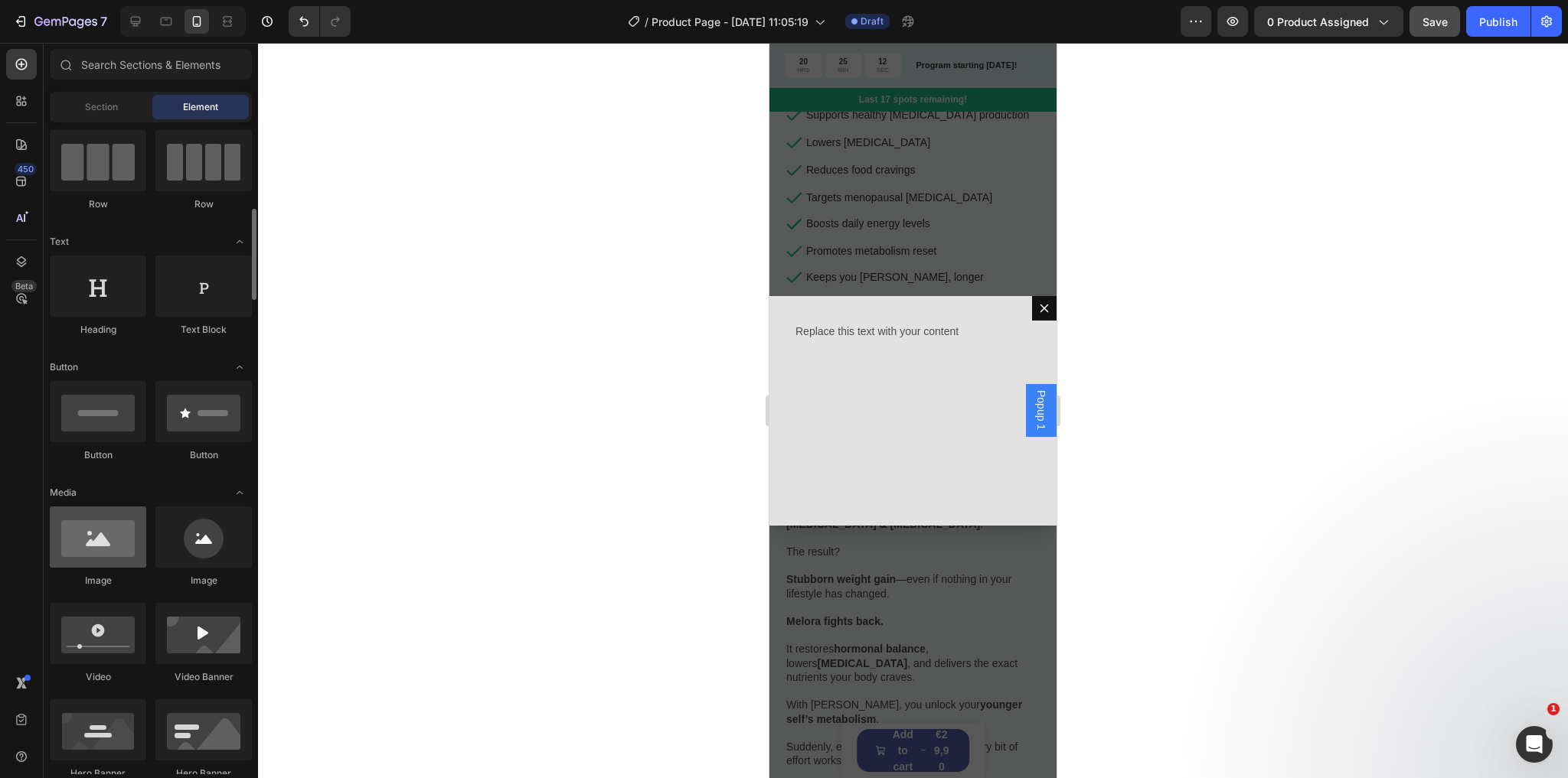
scroll to position [184, 0]
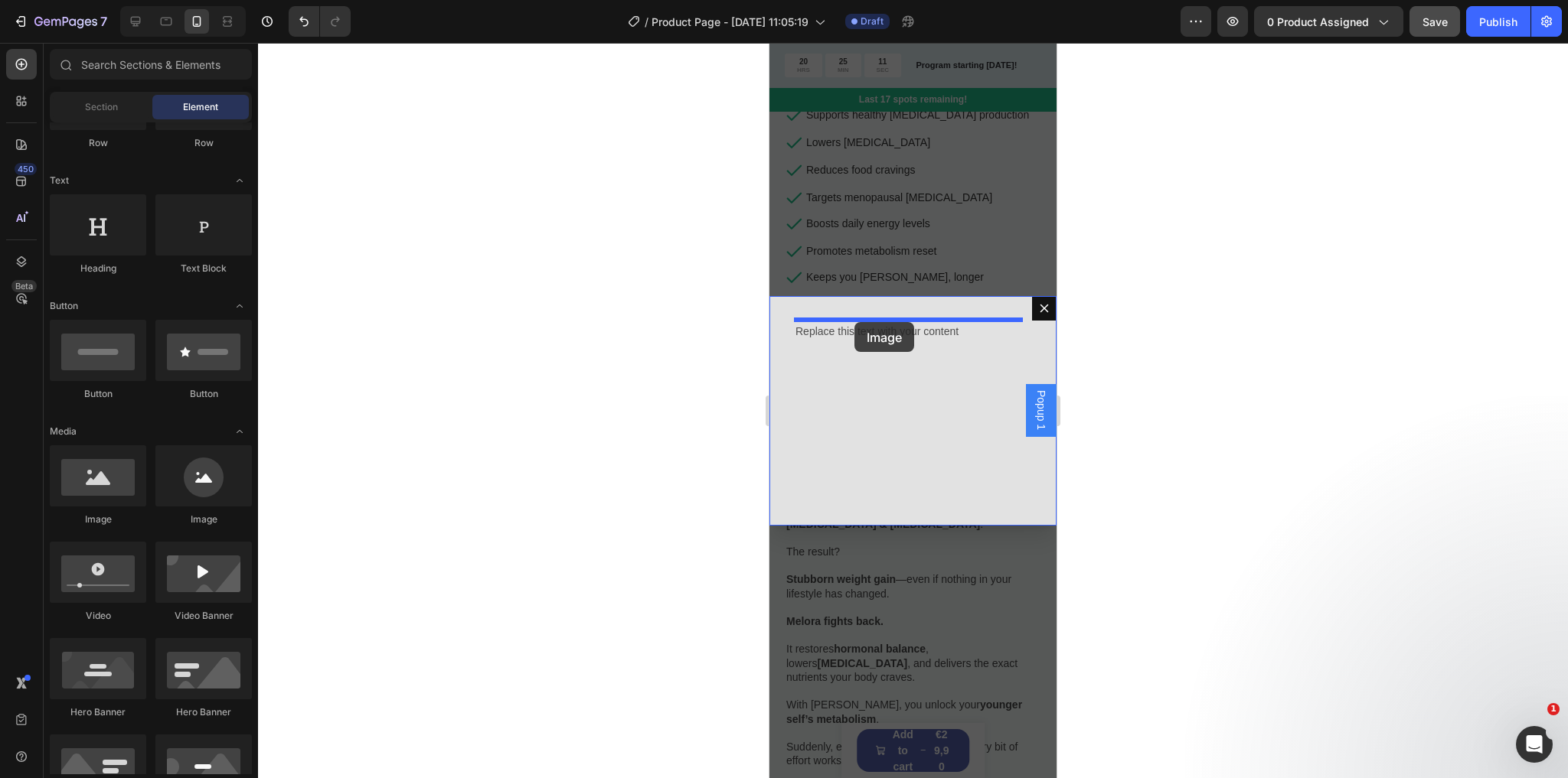
drag, startPoint x: 884, startPoint y: 524, endPoint x: 854, endPoint y: 323, distance: 203.2
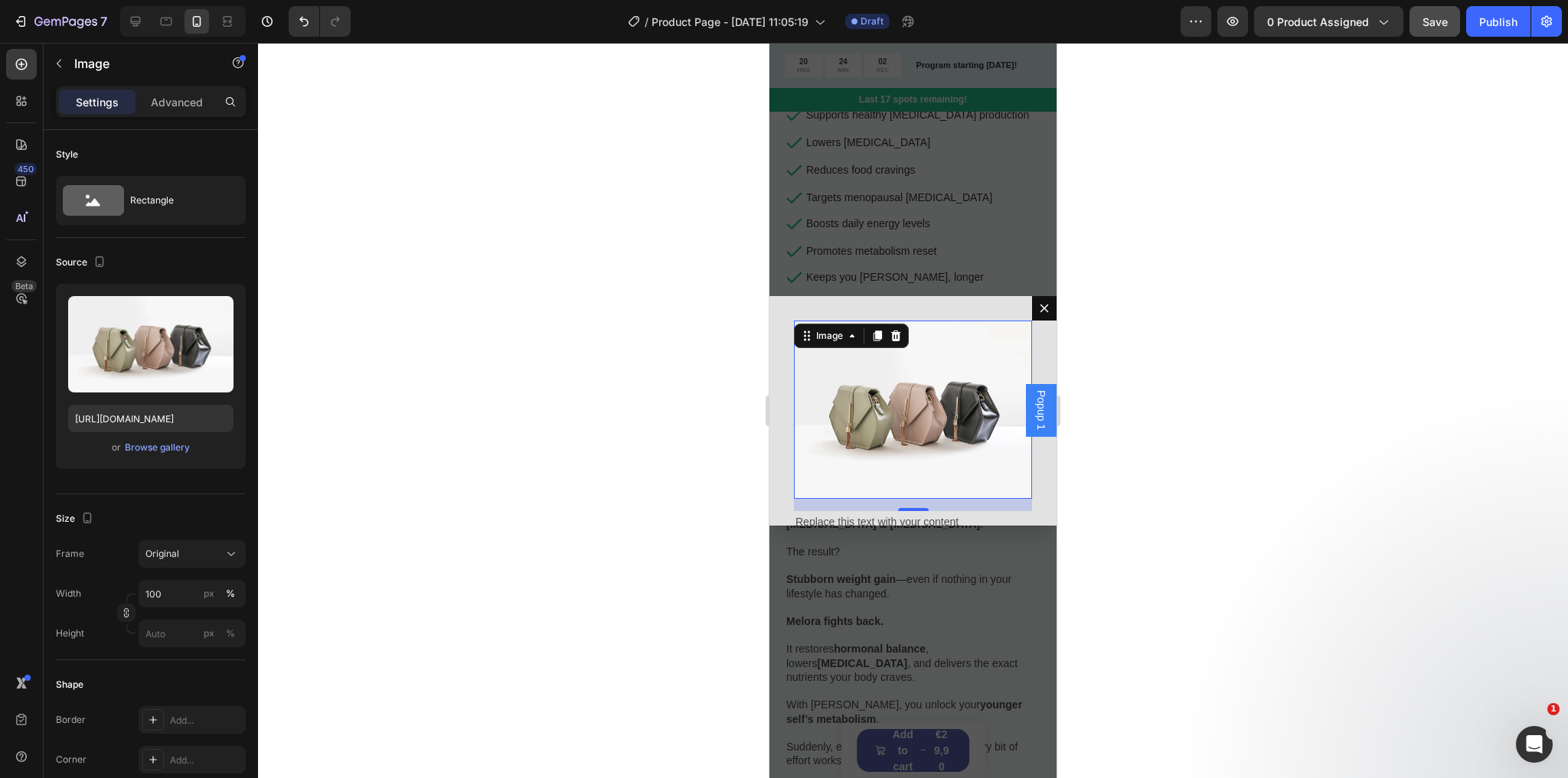
click at [894, 384] on img "Dialog body" at bounding box center [913, 410] width 238 height 178
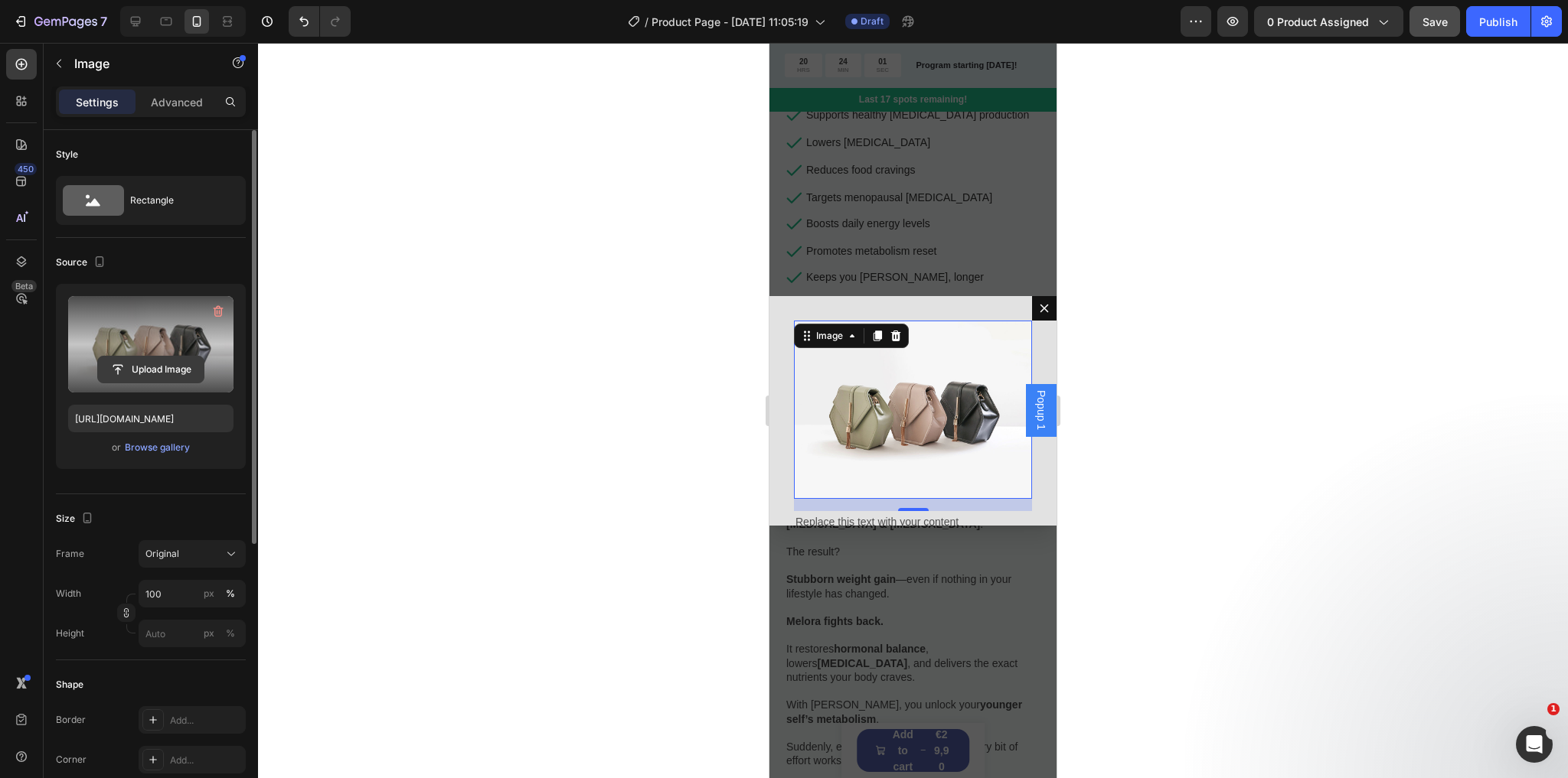
click at [144, 356] on input "file" at bounding box center [151, 369] width 105 height 26
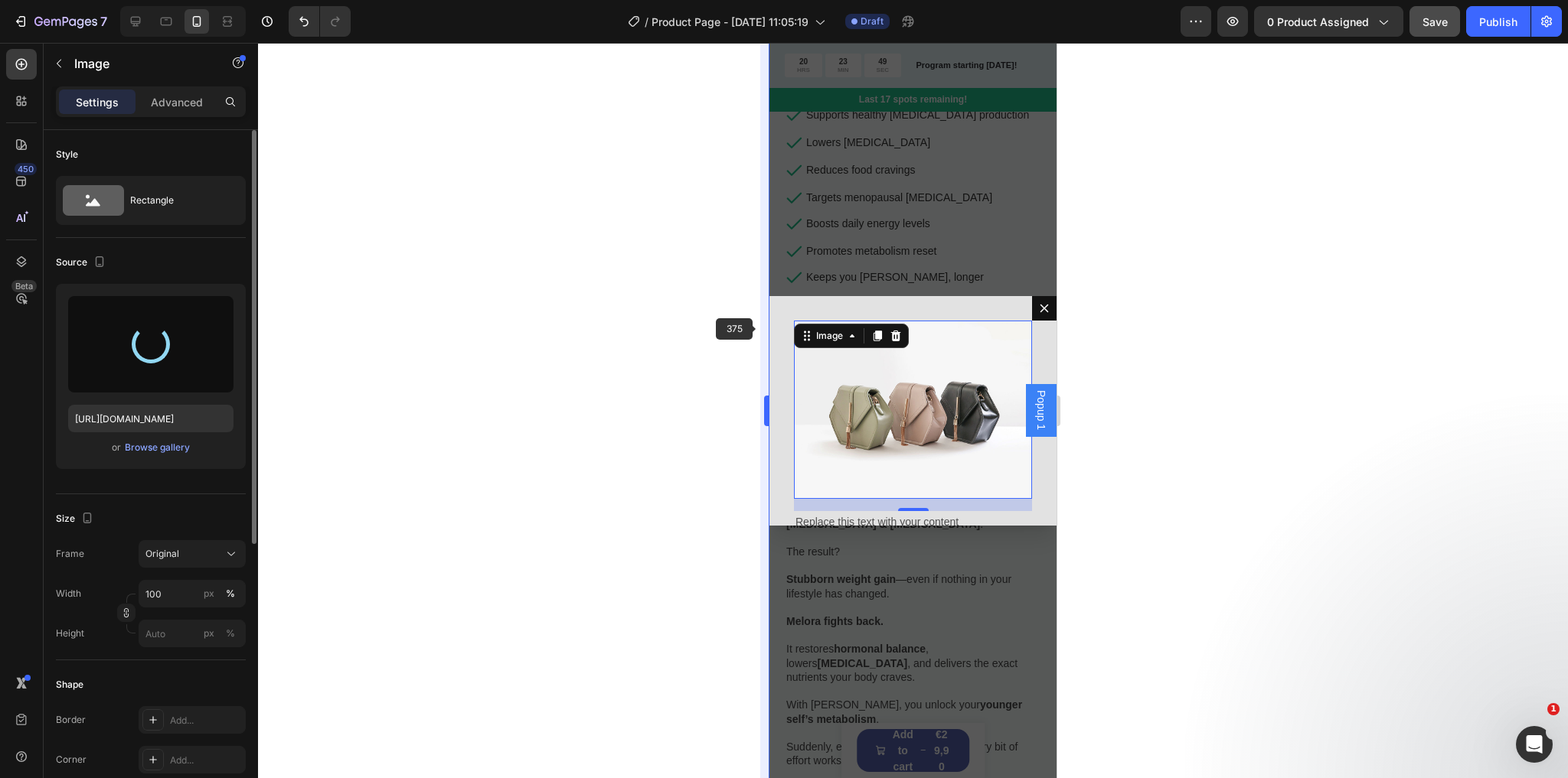
type input "[URL][DOMAIN_NAME]"
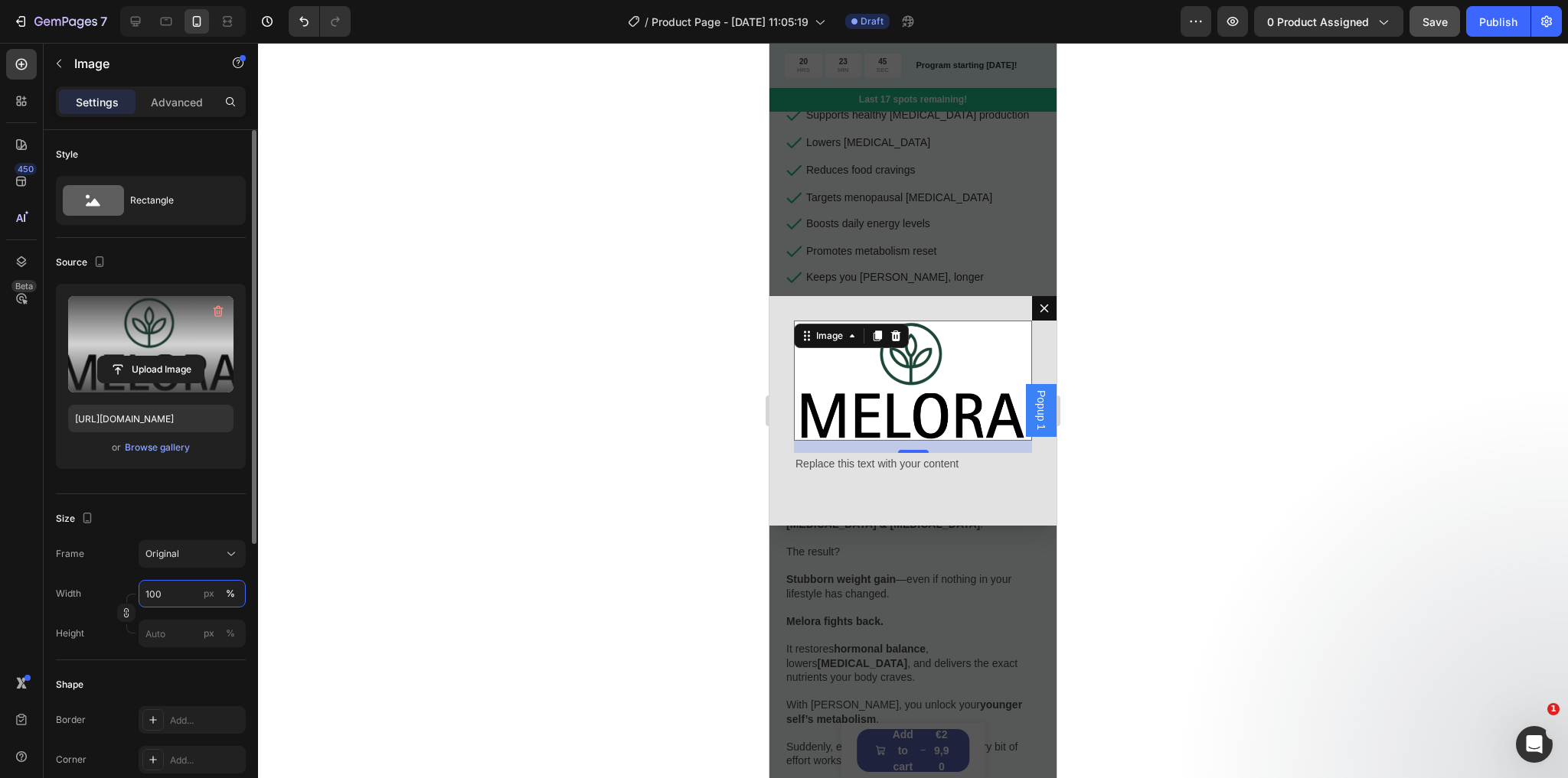
click at [177, 584] on input "100" at bounding box center [192, 593] width 107 height 27
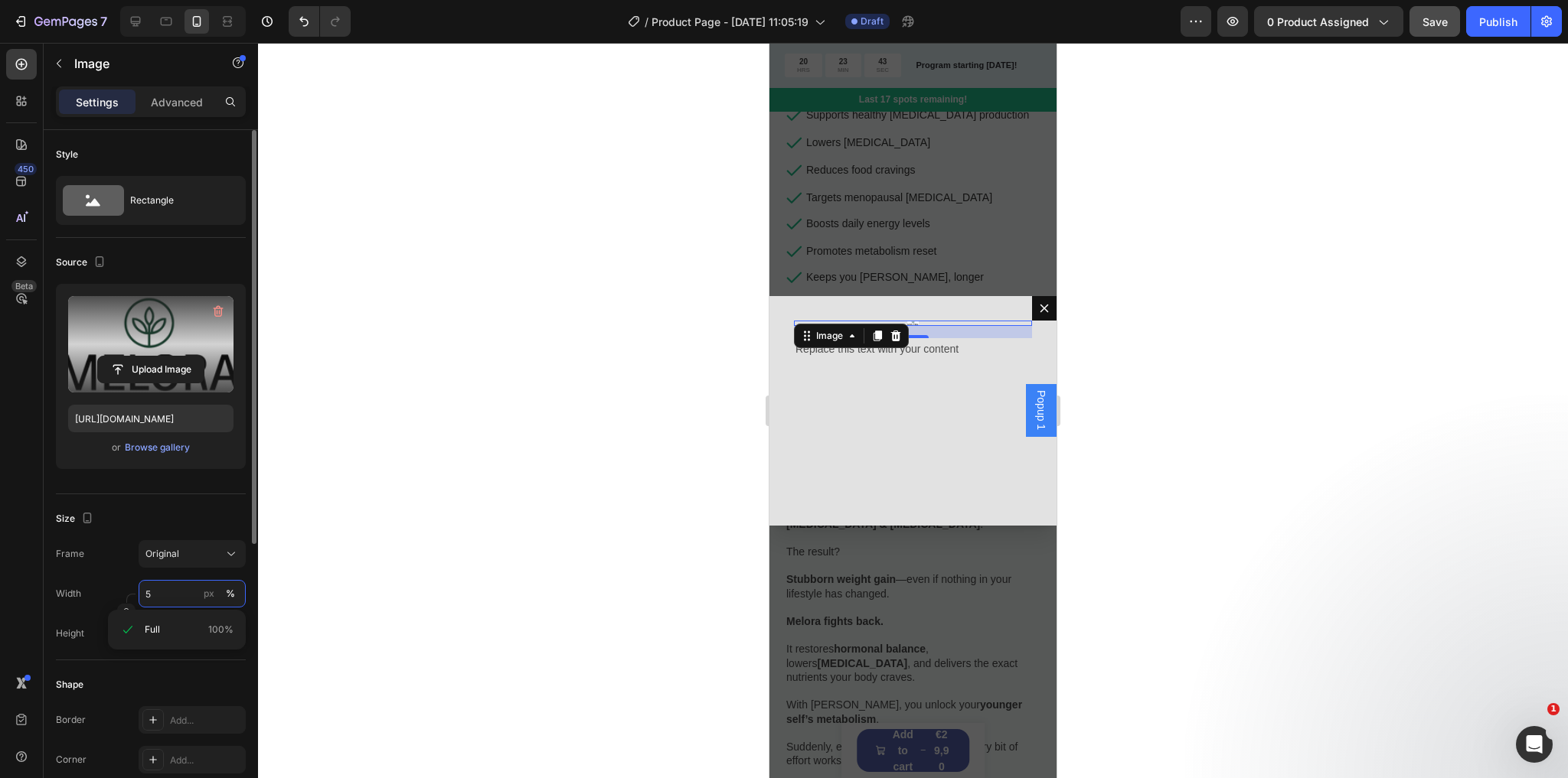
type input "50"
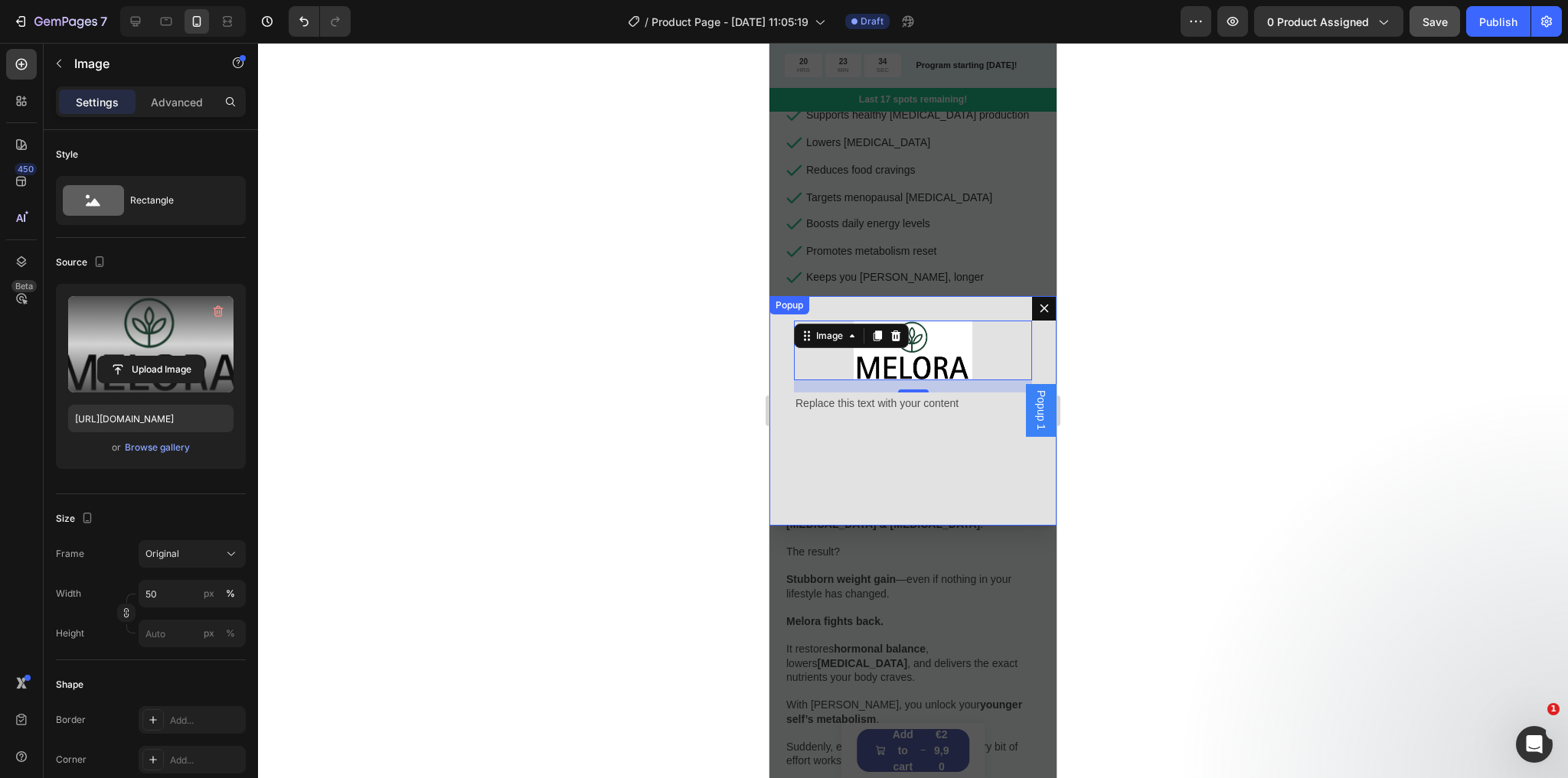
click at [822, 459] on div "Image 16 Replace this text with your content Text Block" at bounding box center [913, 411] width 287 height 230
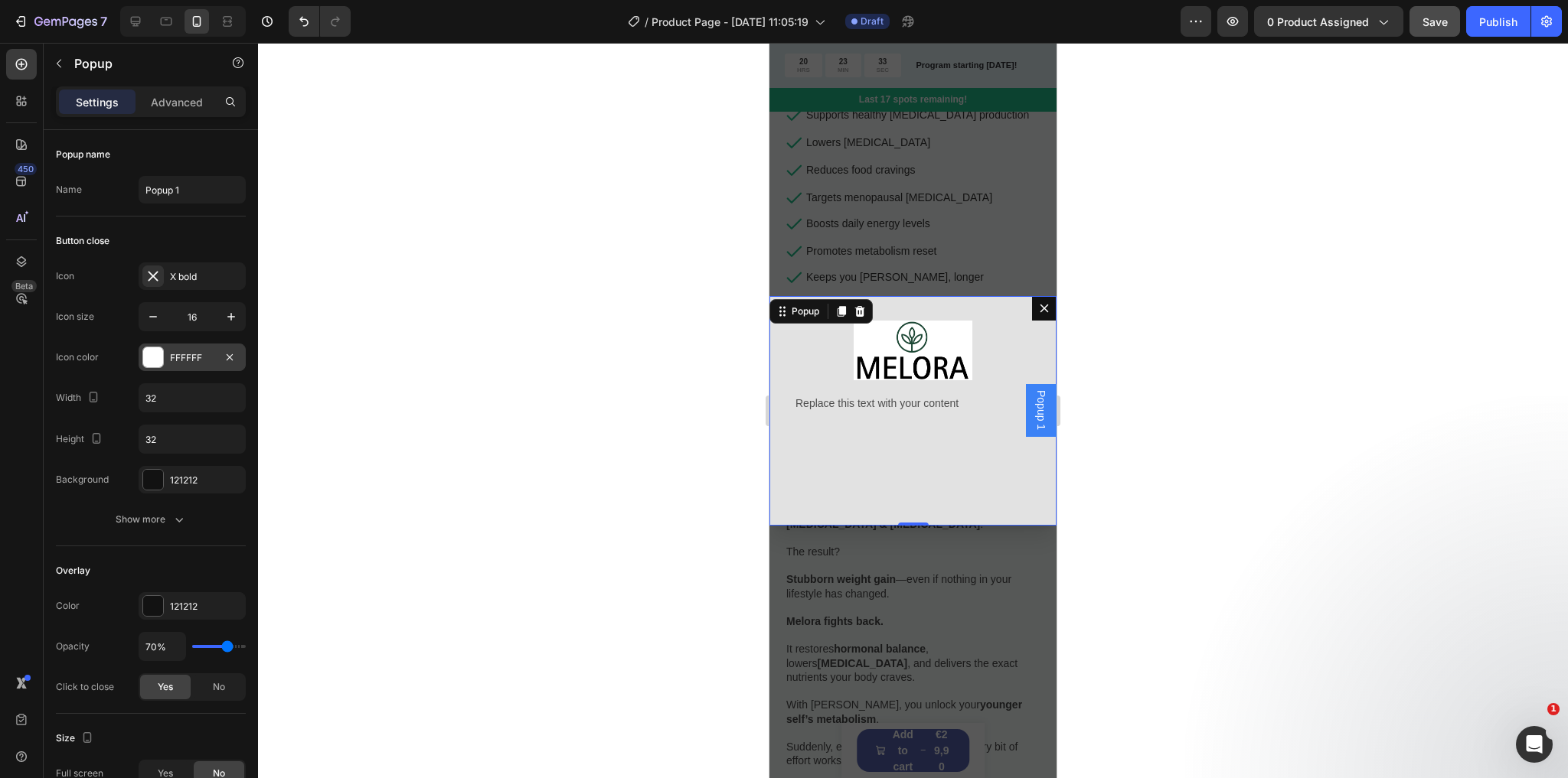
click at [154, 358] on div at bounding box center [153, 357] width 20 height 20
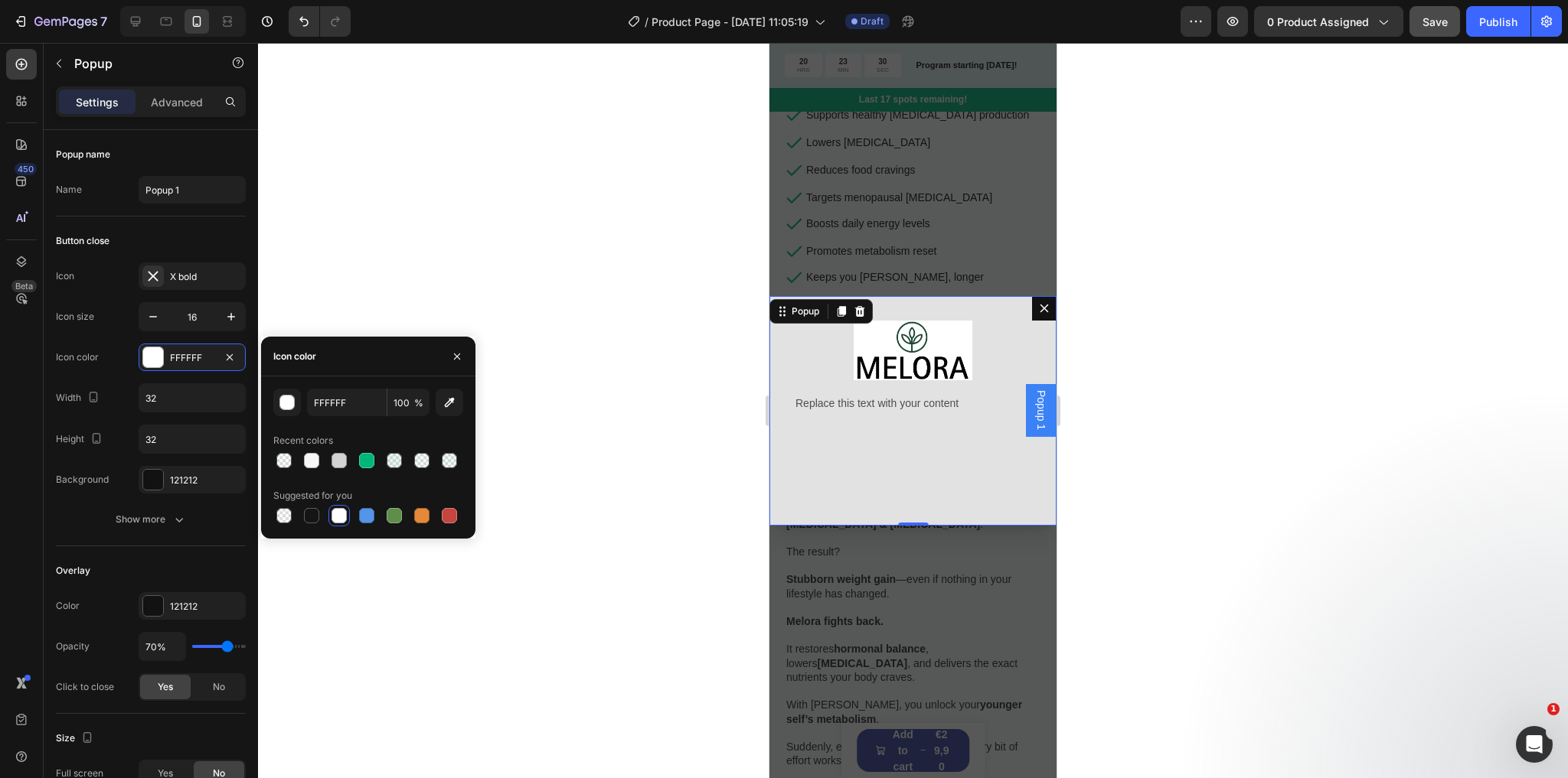
click at [788, 471] on div "Image Replace this text with your content Text Block" at bounding box center [913, 411] width 287 height 230
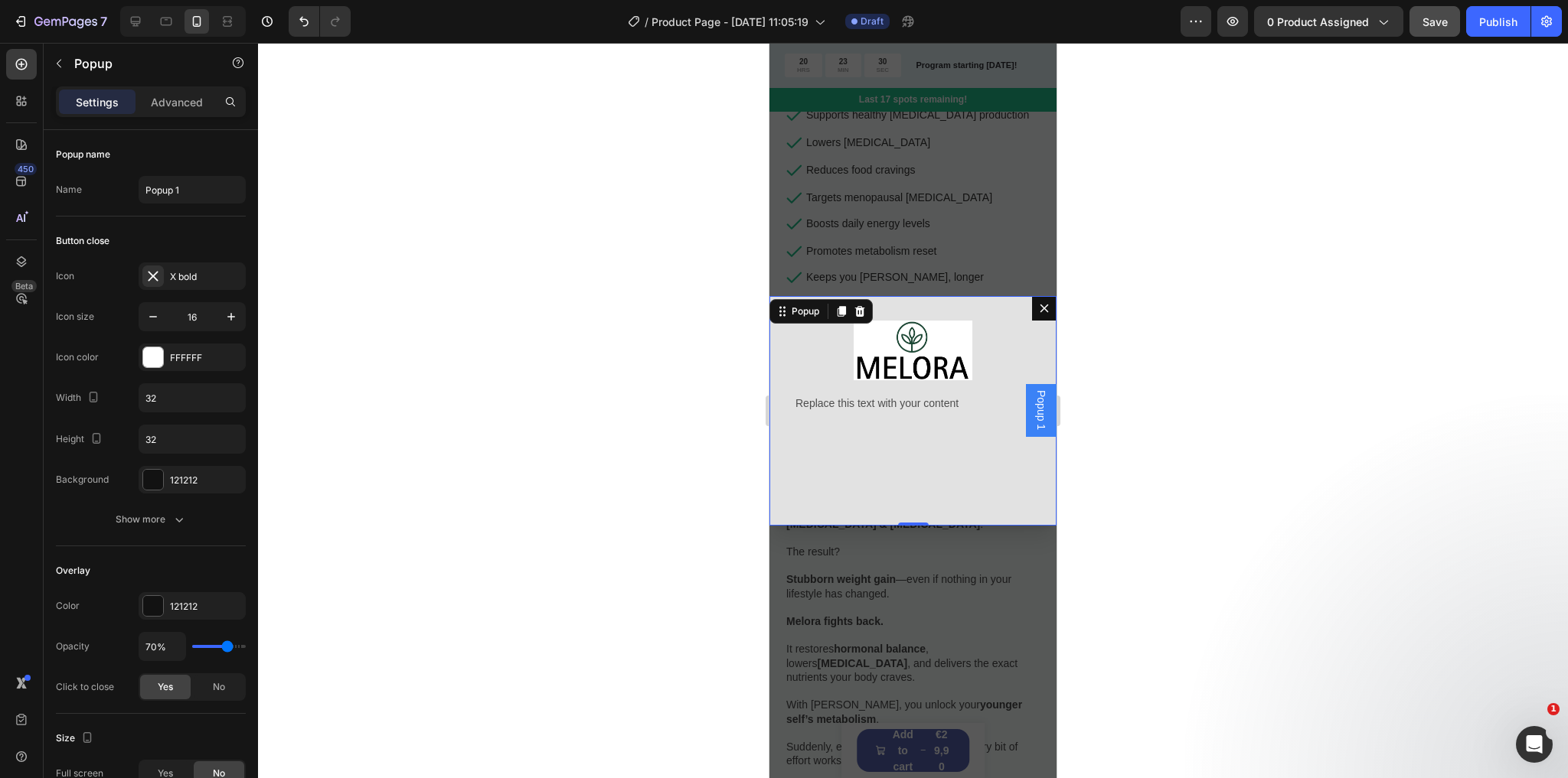
click at [817, 486] on div "Image Replace this text with your content Text Block" at bounding box center [913, 411] width 287 height 230
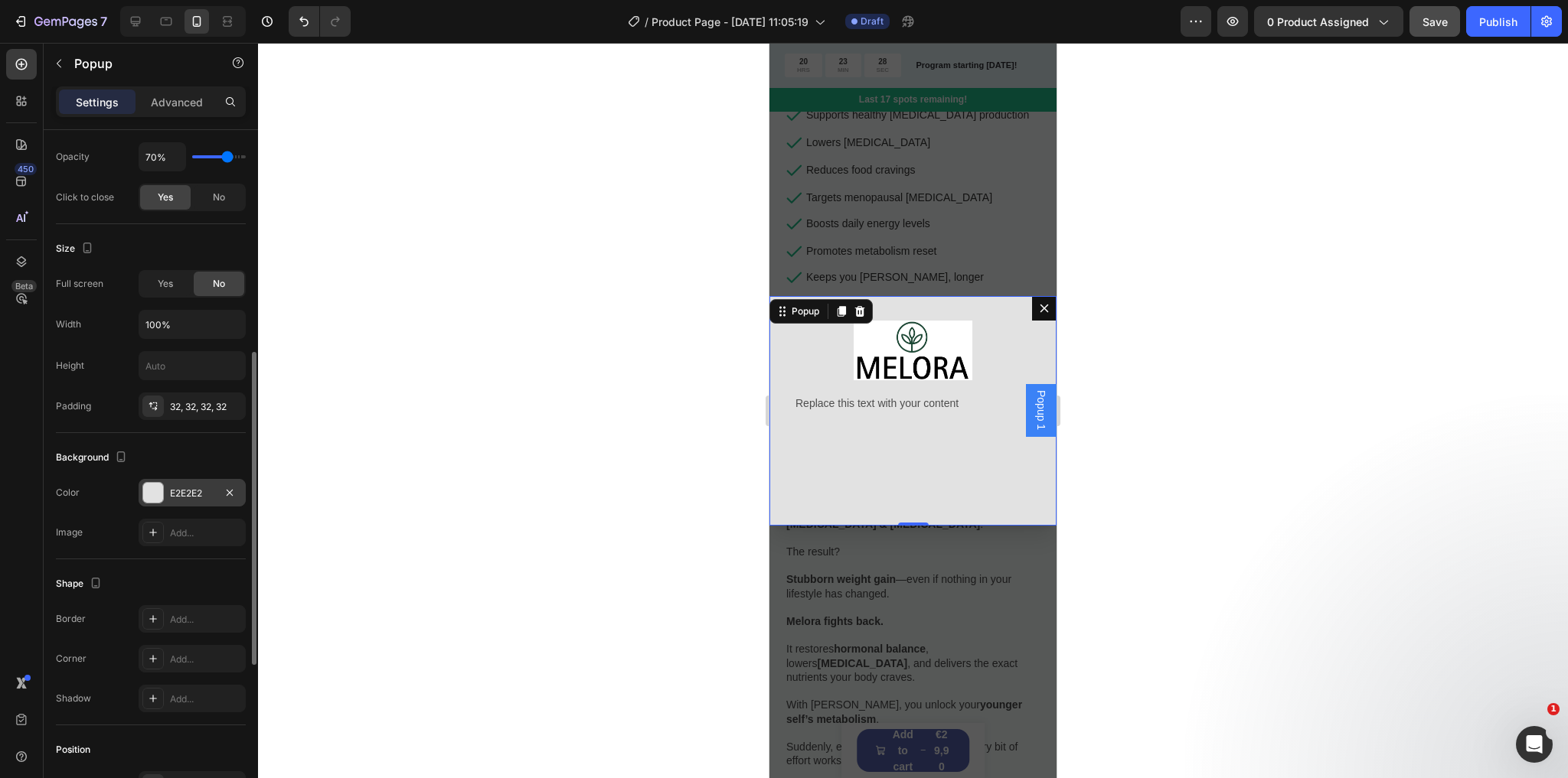
click at [155, 485] on div at bounding box center [153, 493] width 20 height 20
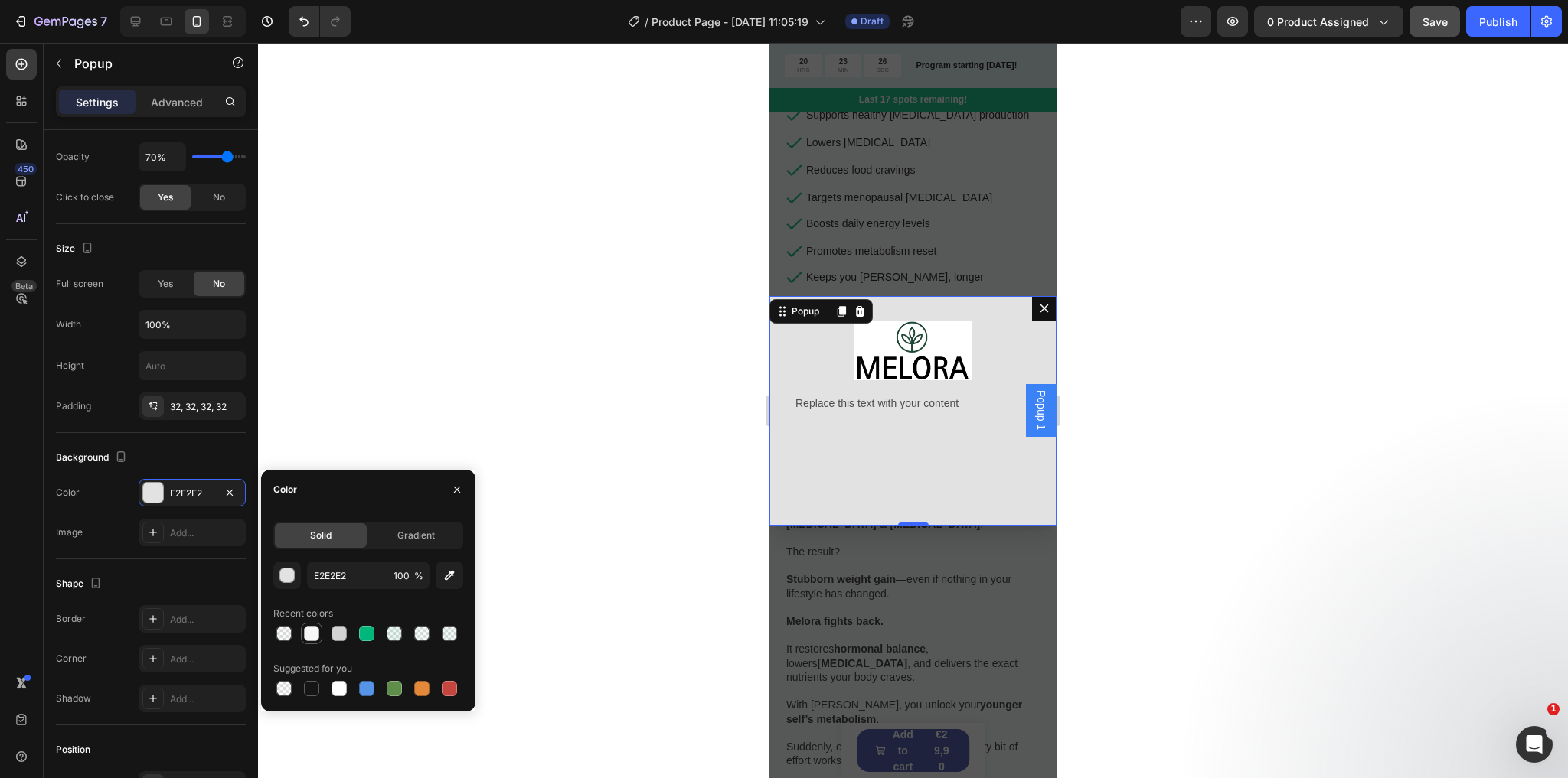
click at [313, 633] on div at bounding box center [311, 633] width 15 height 15
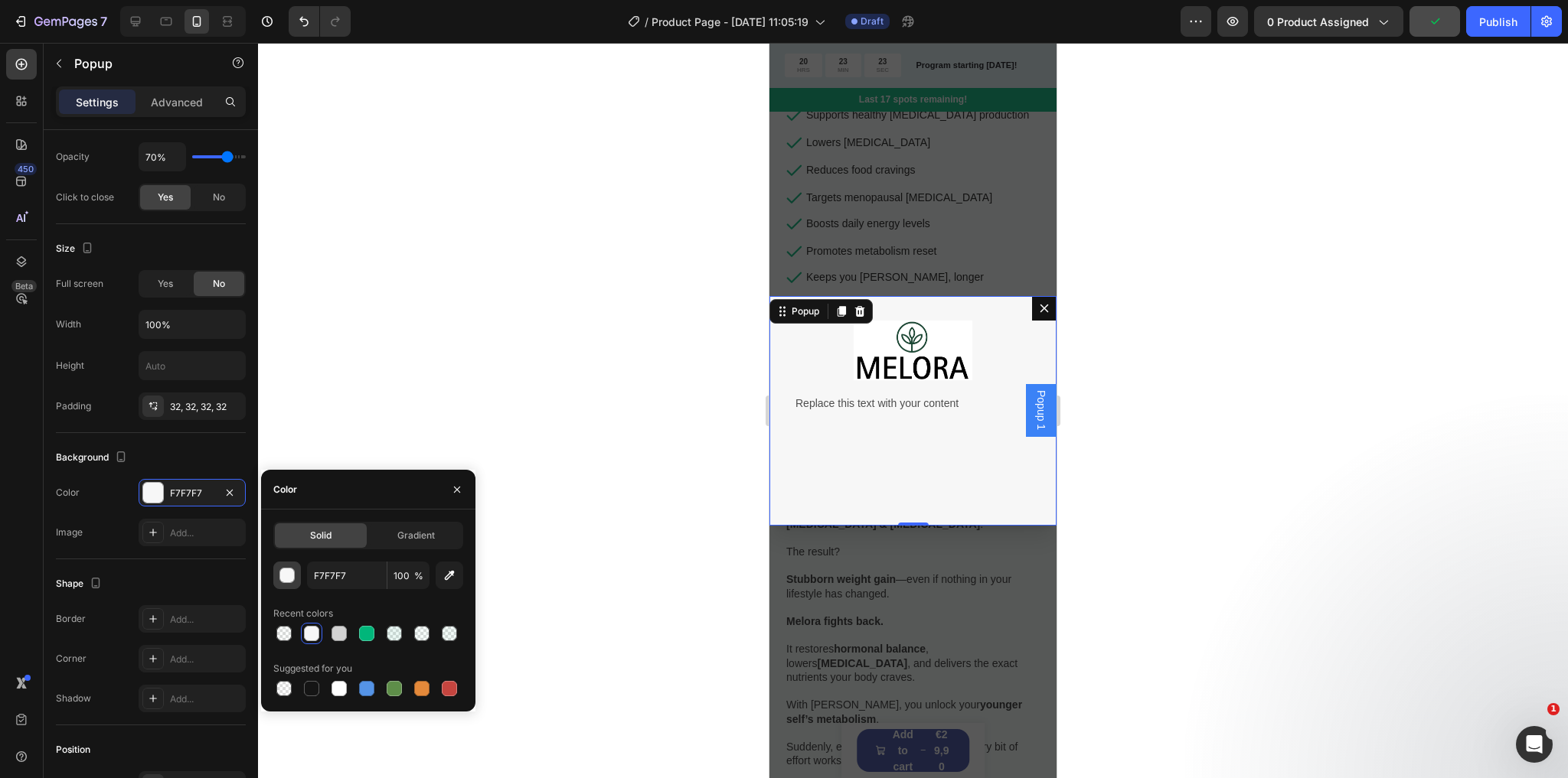
click at [294, 574] on div "button" at bounding box center [286, 575] width 15 height 15
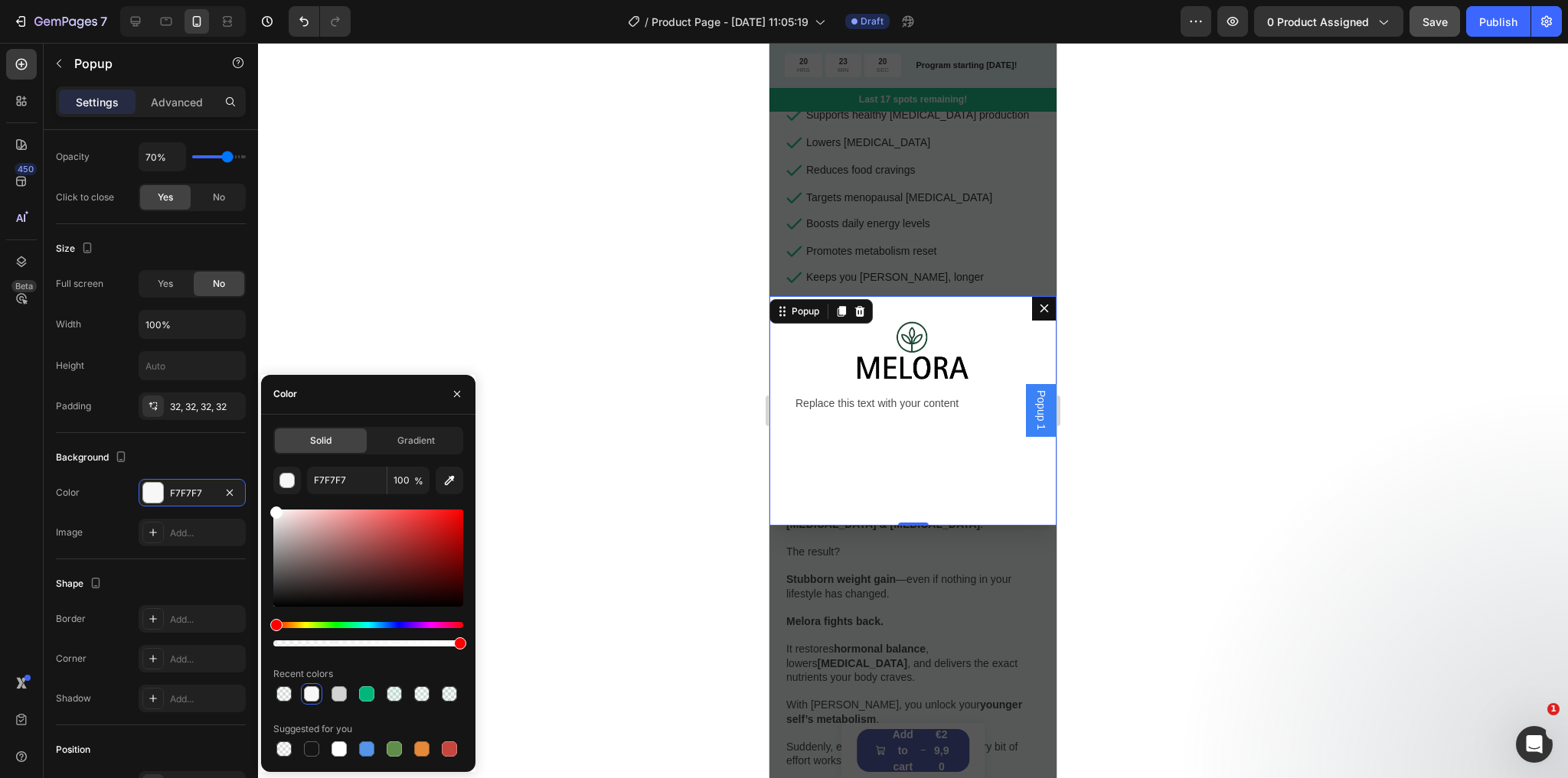
drag, startPoint x: 273, startPoint y: 516, endPoint x: 265, endPoint y: 496, distance: 21.5
click at [265, 496] on div "Solid Gradient F7F7F7 100 % Recent colors Suggested for you" at bounding box center [368, 593] width 215 height 333
type input "FFFFFF"
drag, startPoint x: 390, startPoint y: 643, endPoint x: 464, endPoint y: 646, distance: 74.1
click at [463, 646] on div at bounding box center [368, 643] width 190 height 6
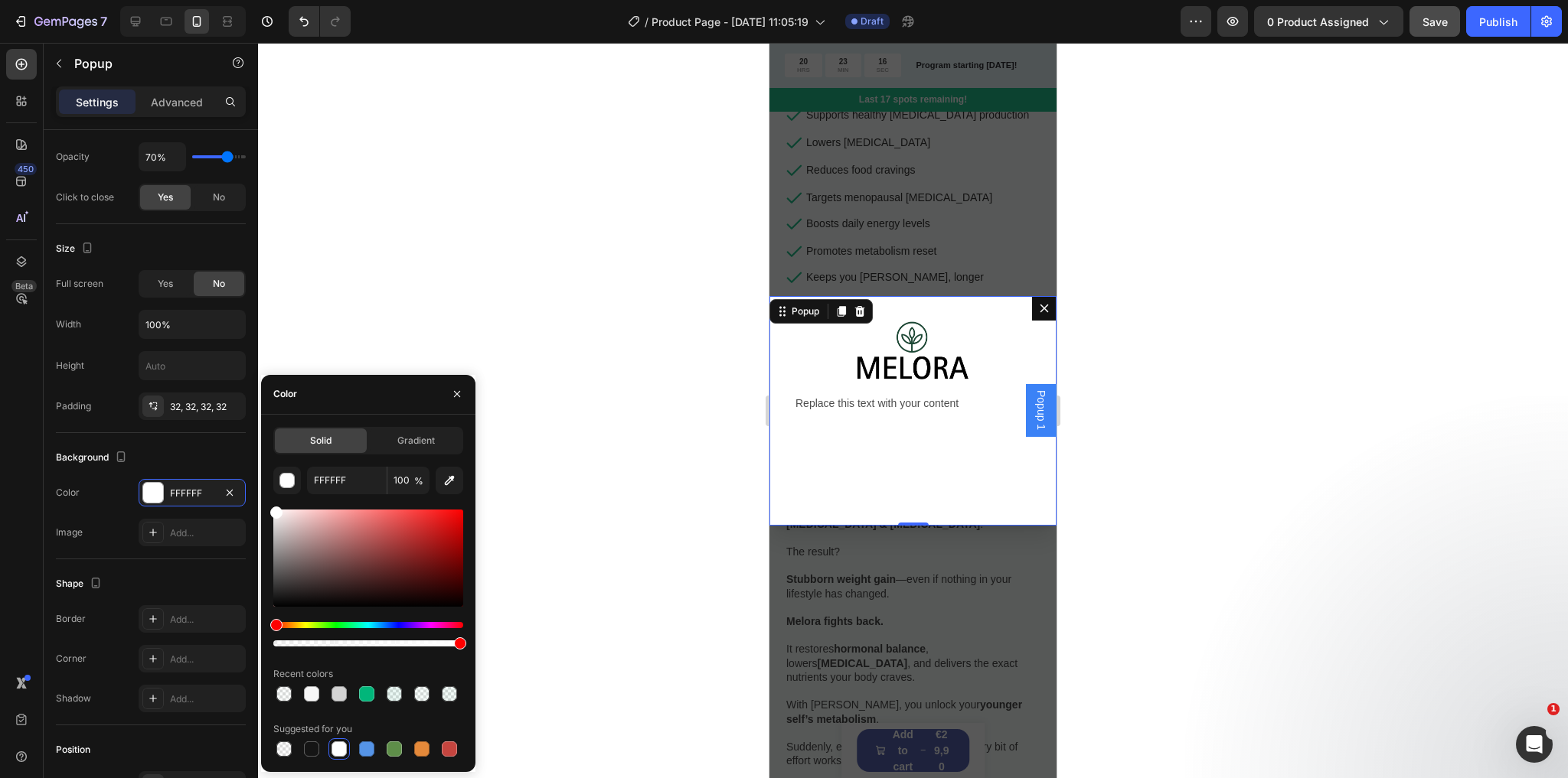
click at [851, 450] on div "Image Replace this text with your content Text Block" at bounding box center [913, 411] width 287 height 230
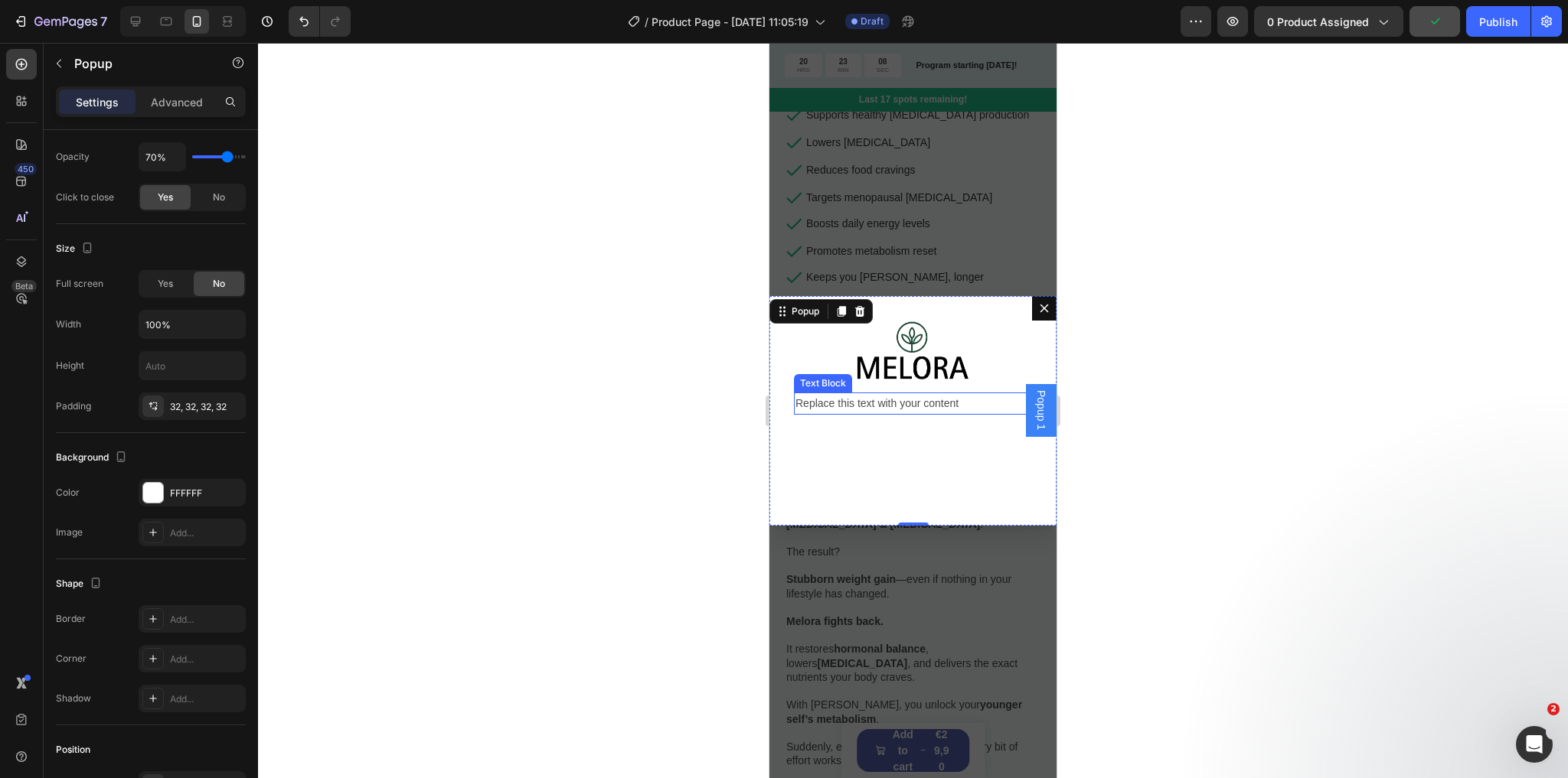
click at [899, 401] on p "Replace this text with your content" at bounding box center [913, 404] width 235 height 19
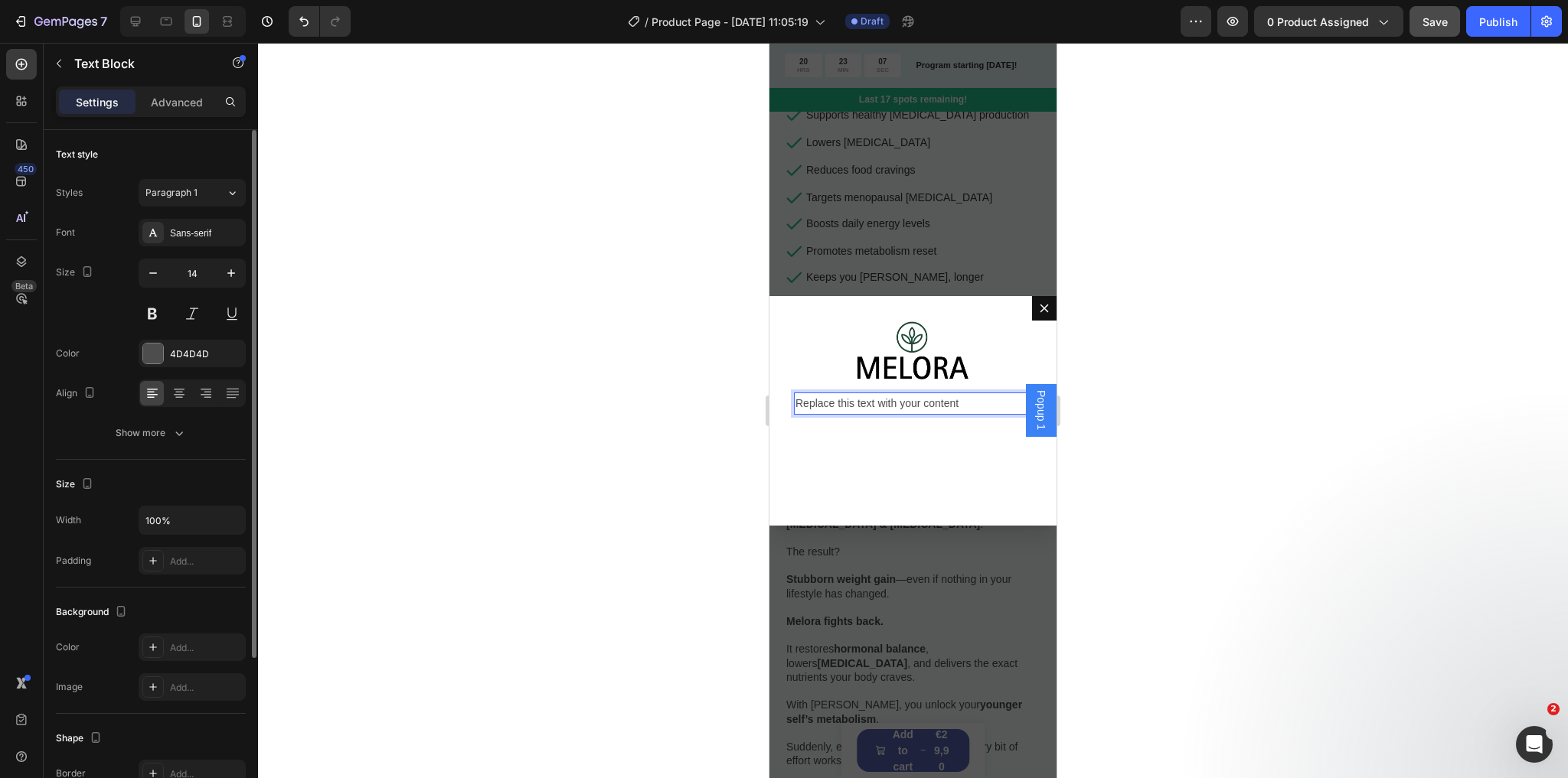
click at [899, 399] on p "Replace this text with your content" at bounding box center [913, 404] width 235 height 19
drag, startPoint x: 995, startPoint y: 402, endPoint x: 794, endPoint y: 404, distance: 201.0
click at [794, 404] on div "Replace this text with your content" at bounding box center [913, 404] width 238 height 22
click at [834, 405] on p "Do you want -10% off on your first purchase?" at bounding box center [913, 404] width 235 height 19
copy p "Do you want -10% off on your first purchase?"
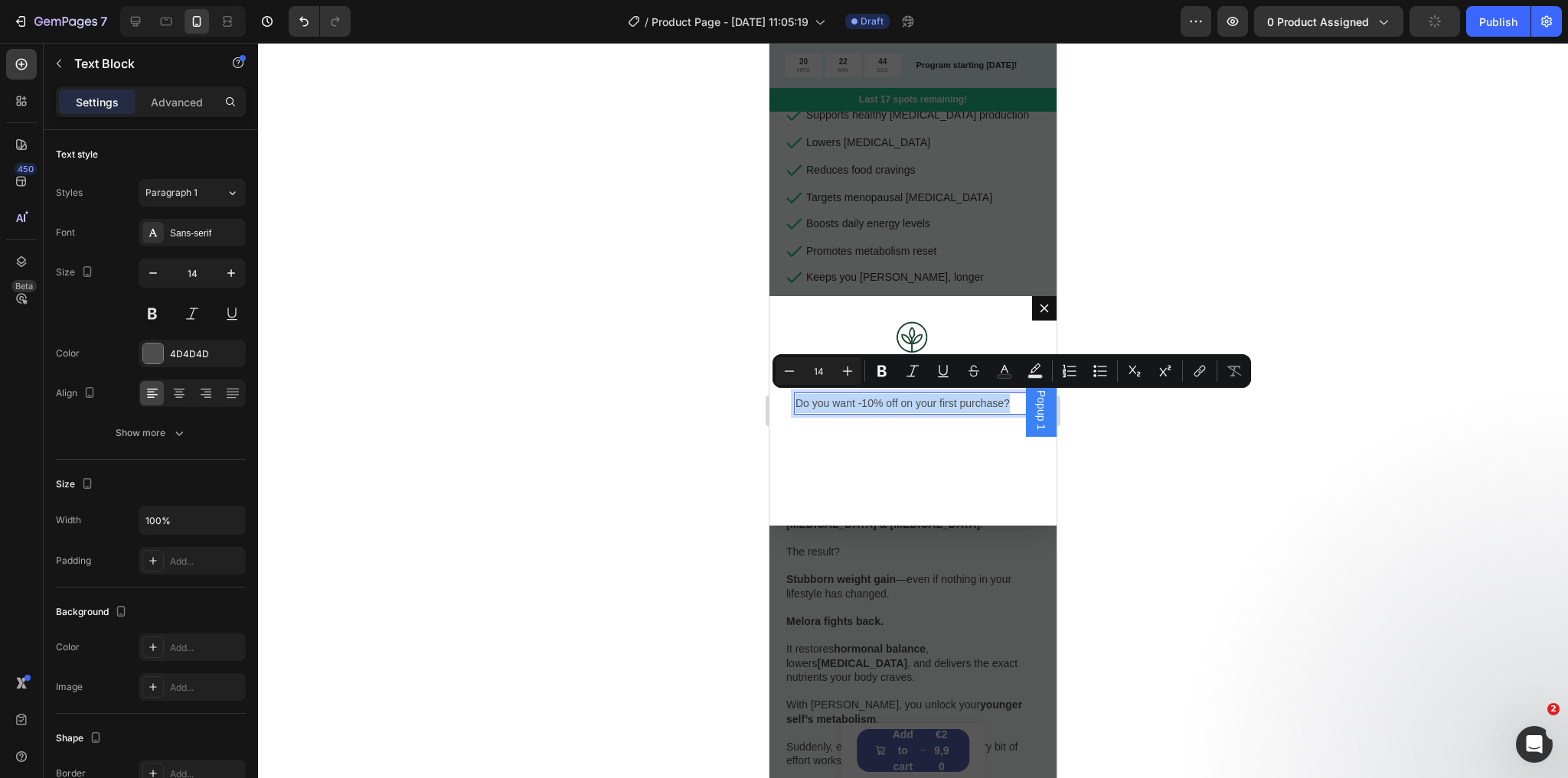
click at [836, 404] on p "Do you want -10% off on your first purchase?" at bounding box center [913, 404] width 235 height 19
click at [1006, 367] on icon "Editor contextual toolbar" at bounding box center [1004, 371] width 15 height 15
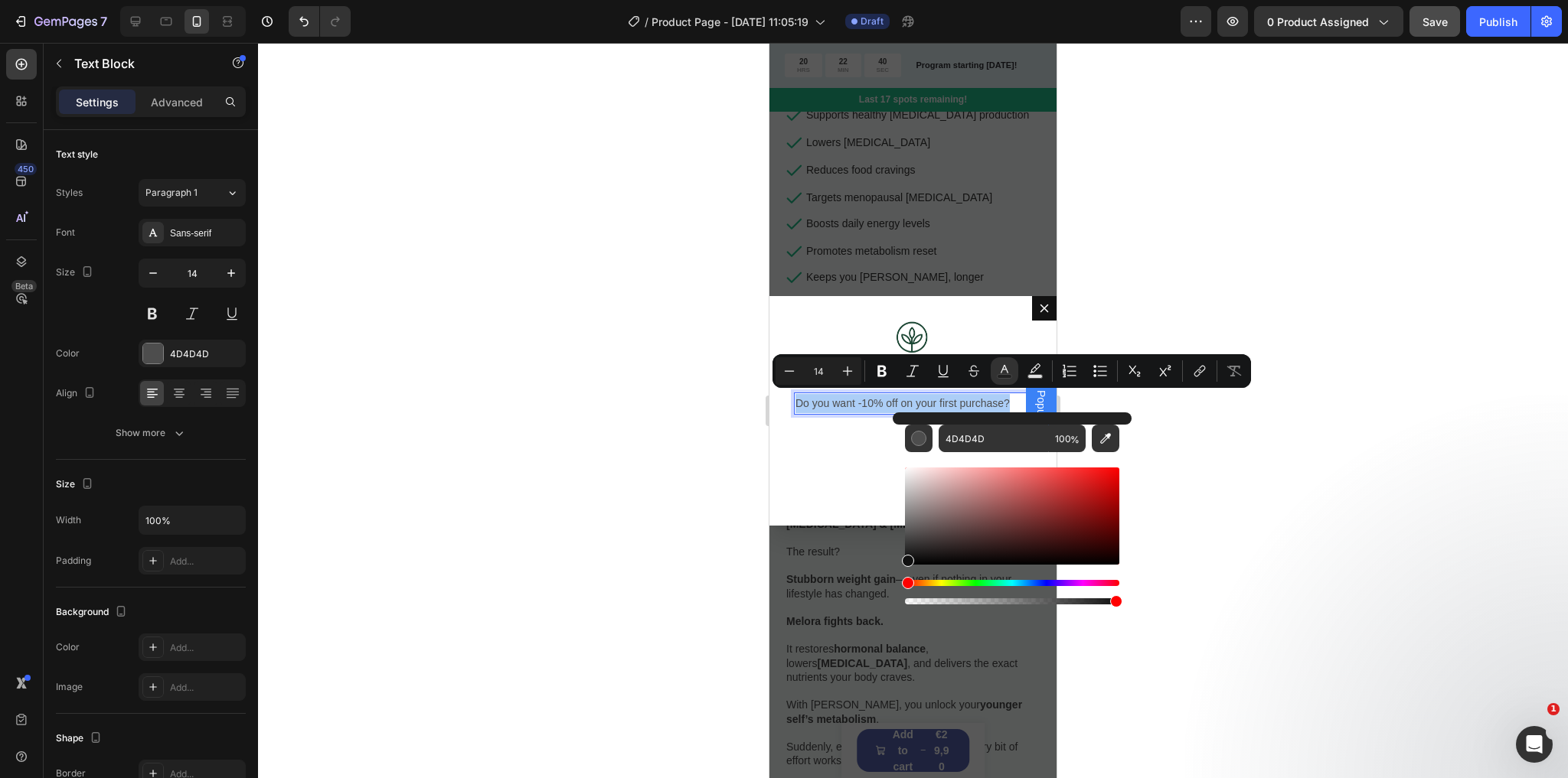
drag, startPoint x: 904, startPoint y: 539, endPoint x: 904, endPoint y: 559, distance: 20.0
click at [904, 559] on div "Editor contextual toolbar" at bounding box center [907, 561] width 12 height 12
type input "0F0F0F"
click at [846, 460] on div "Image Do you want -10% off on your first purchase? Text Block 0" at bounding box center [913, 411] width 287 height 230
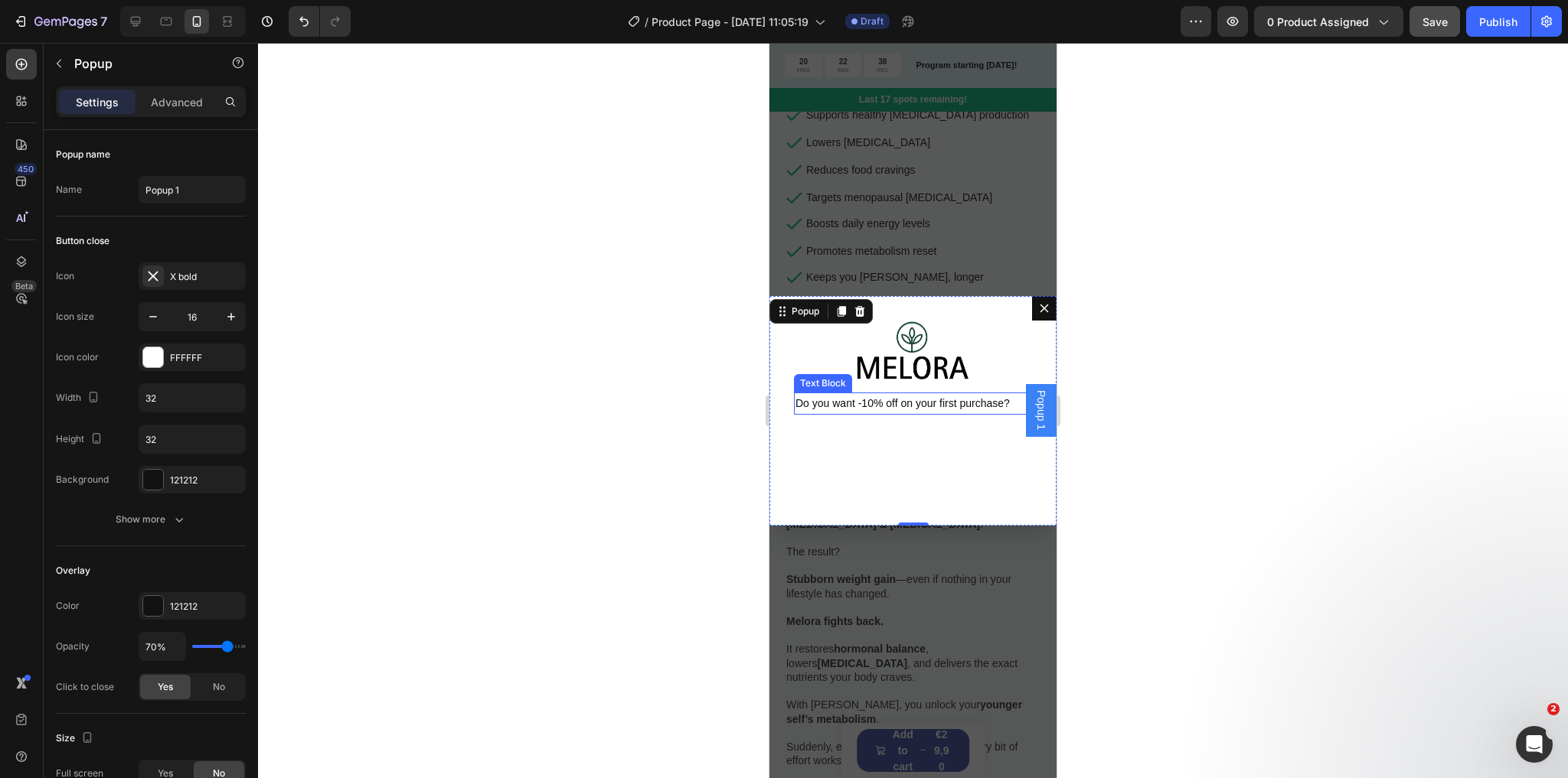
click at [892, 400] on span "Do you want -10% off on your first purchase?" at bounding box center [903, 403] width 215 height 12
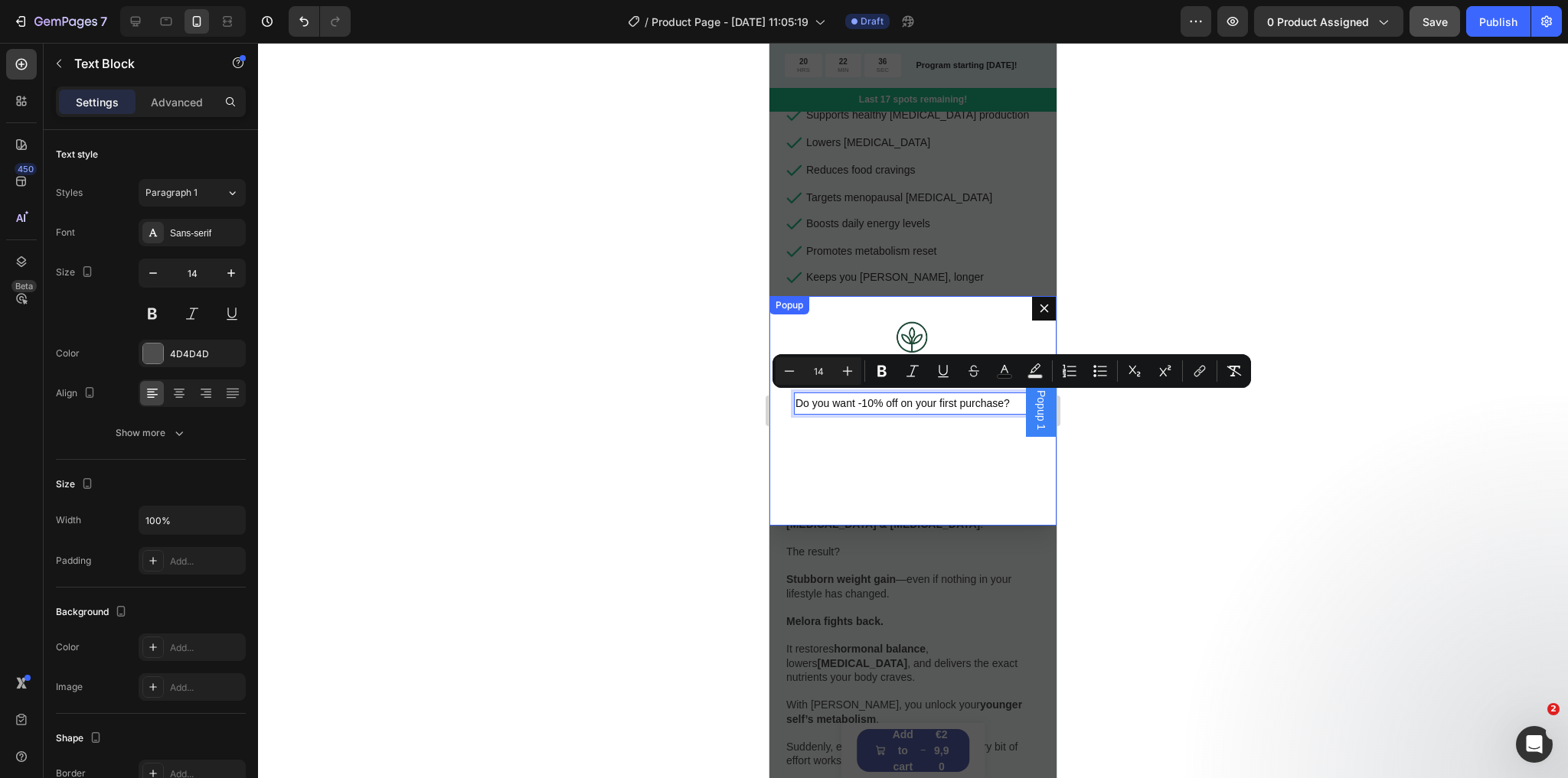
click at [880, 439] on div "Image Do you want -10% off on your first purchase? Text Block 0" at bounding box center [913, 411] width 287 height 230
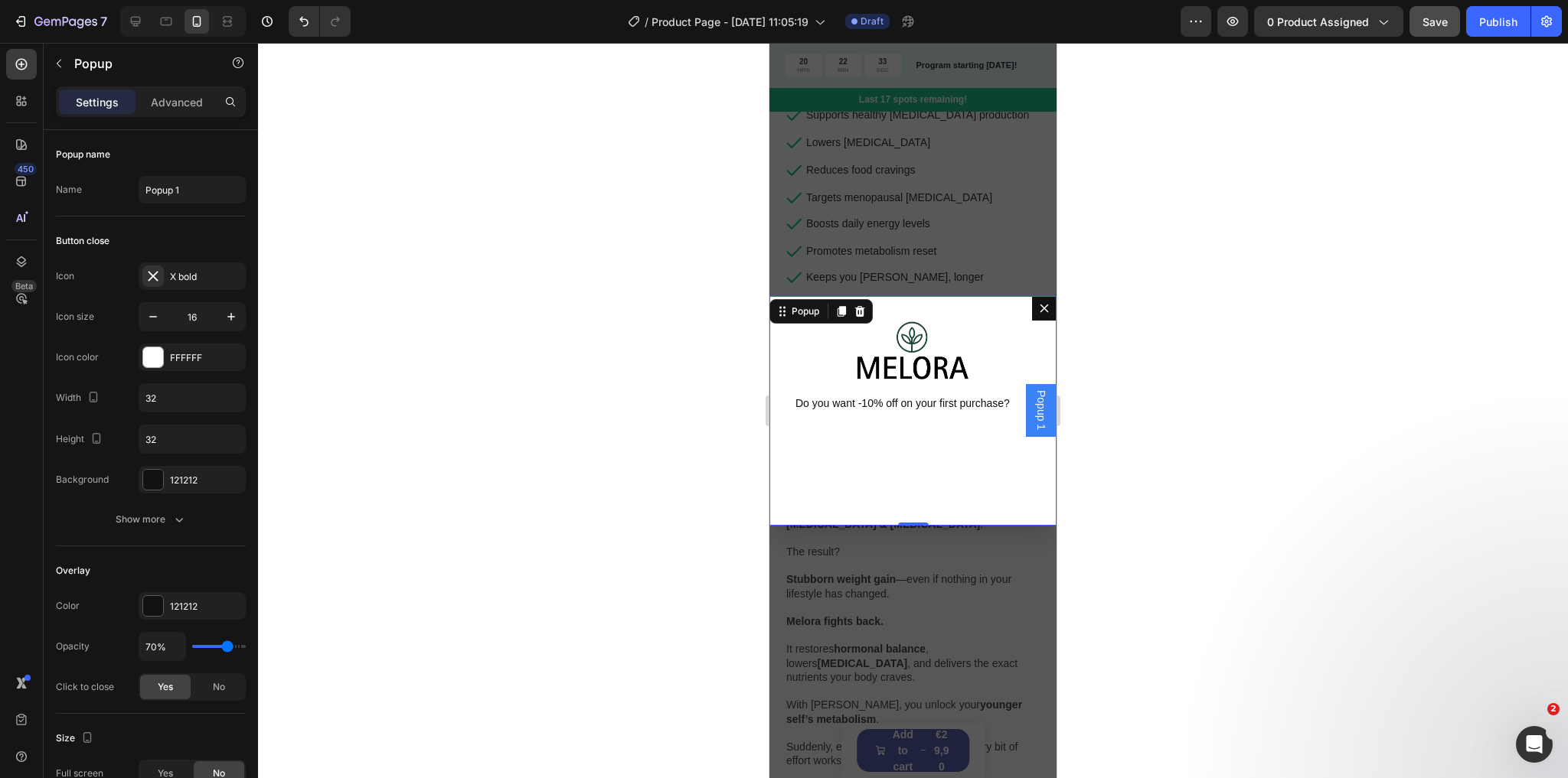
click at [898, 403] on span "Do you want -10% off on your first purchase?" at bounding box center [903, 403] width 215 height 12
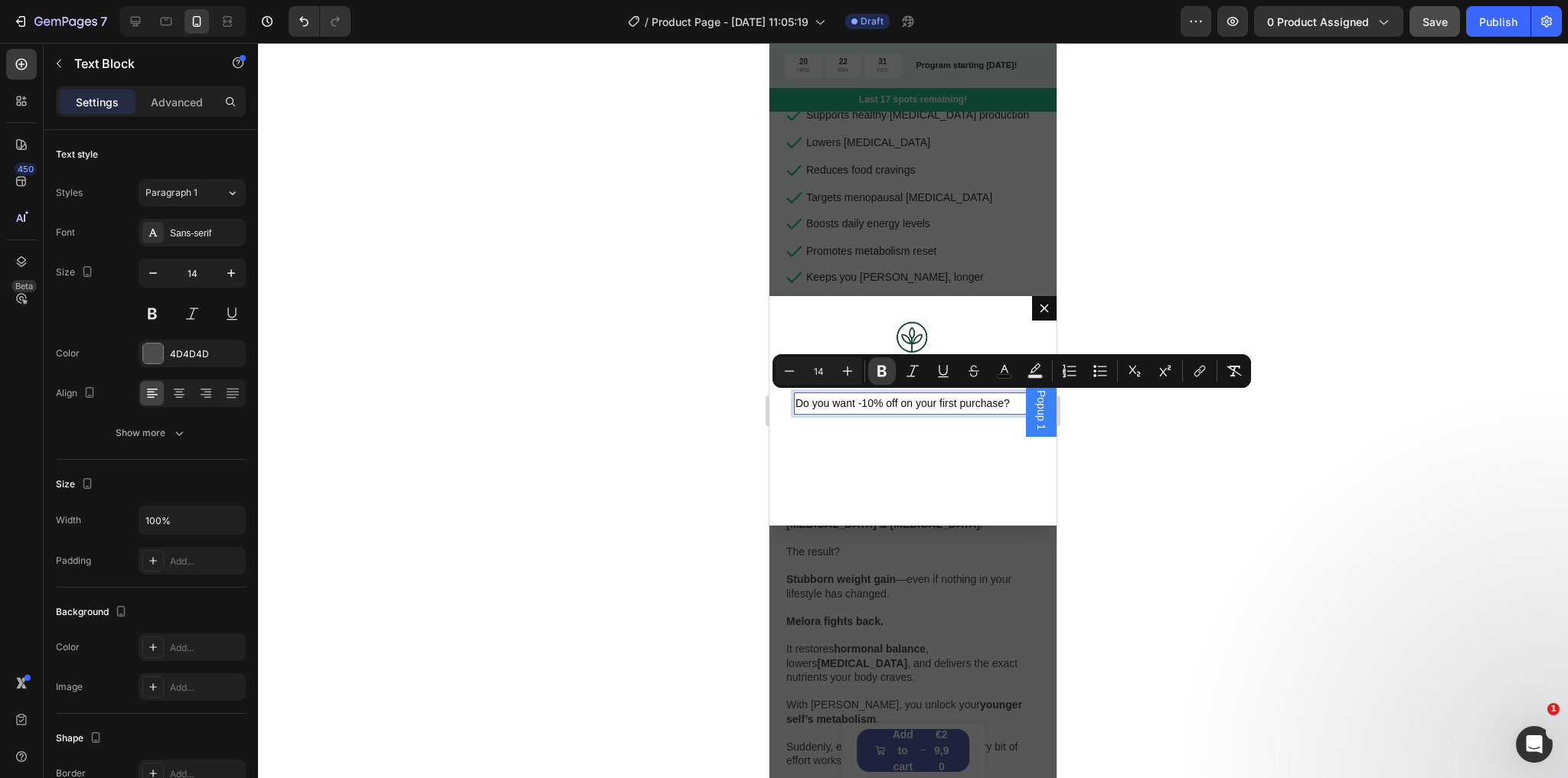
click at [884, 362] on button "Bold" at bounding box center [882, 371] width 27 height 27
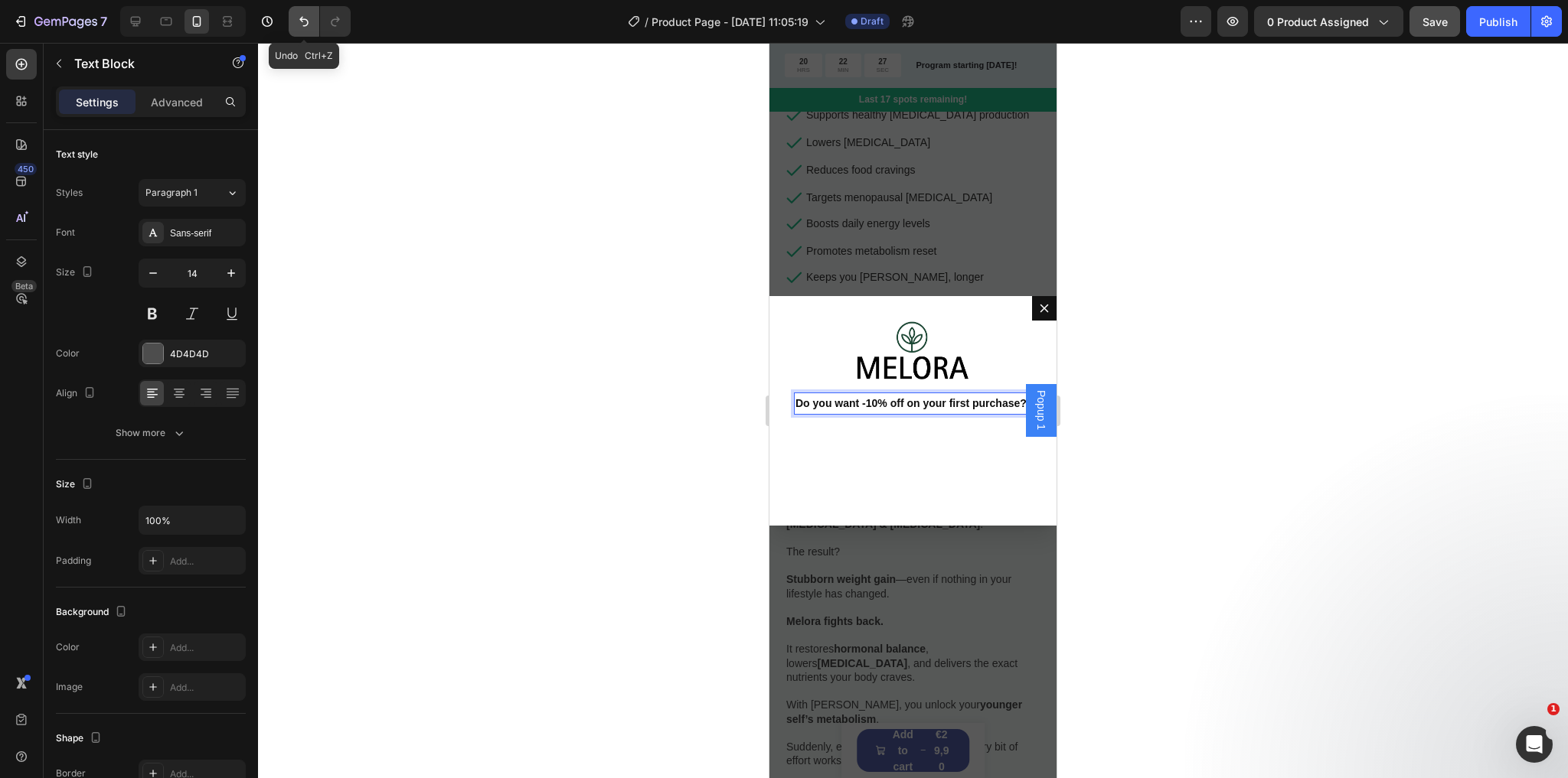
click at [299, 18] on icon "Undo/Redo" at bounding box center [304, 21] width 15 height 15
click at [834, 395] on p "Do you want -10% off on your first purchase?" at bounding box center [913, 404] width 235 height 19
click at [836, 401] on p "Do you want -10% off on your first purchase?" at bounding box center [913, 404] width 235 height 19
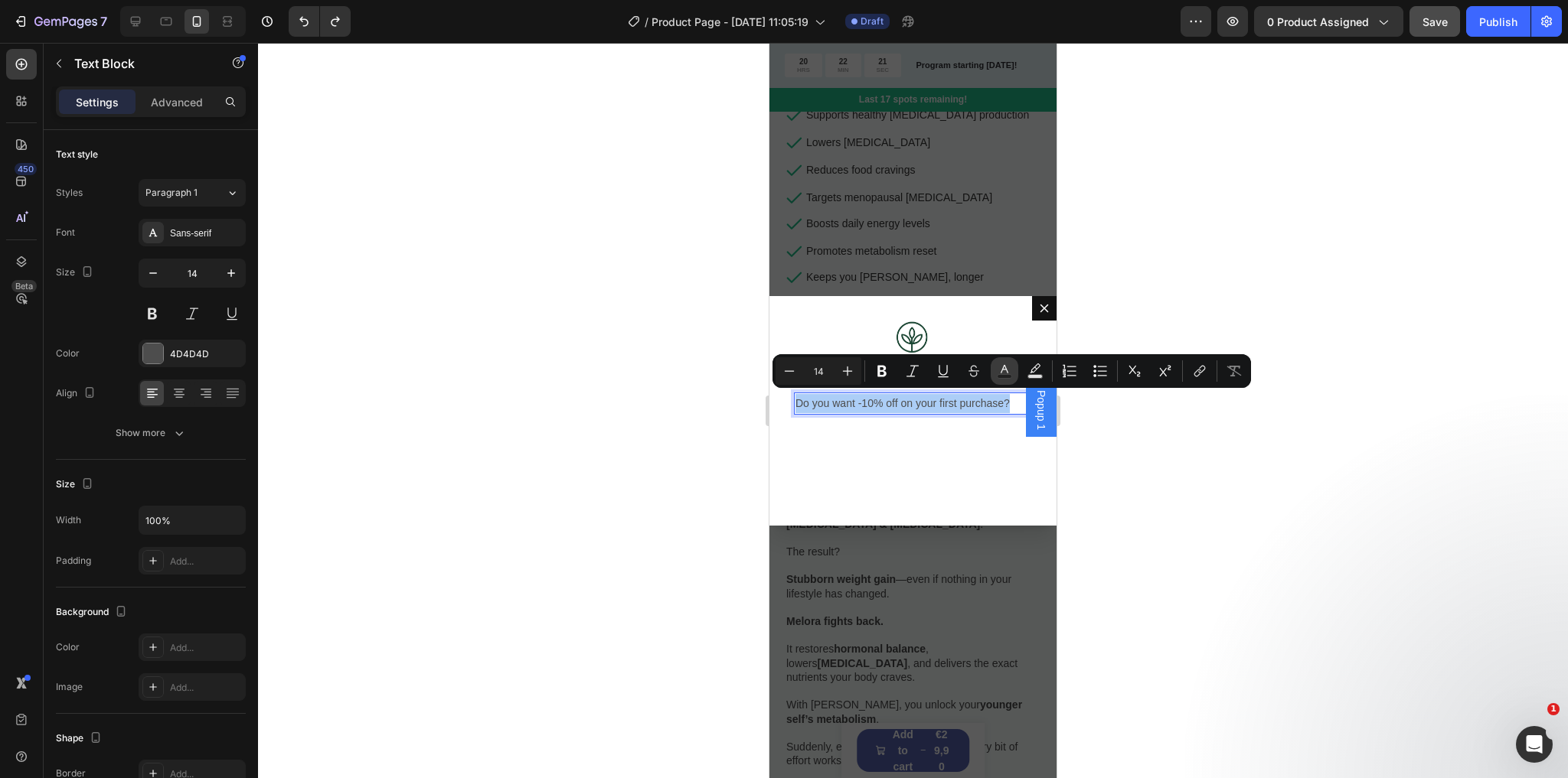
click at [997, 371] on icon "Editor contextual toolbar" at bounding box center [1004, 371] width 15 height 15
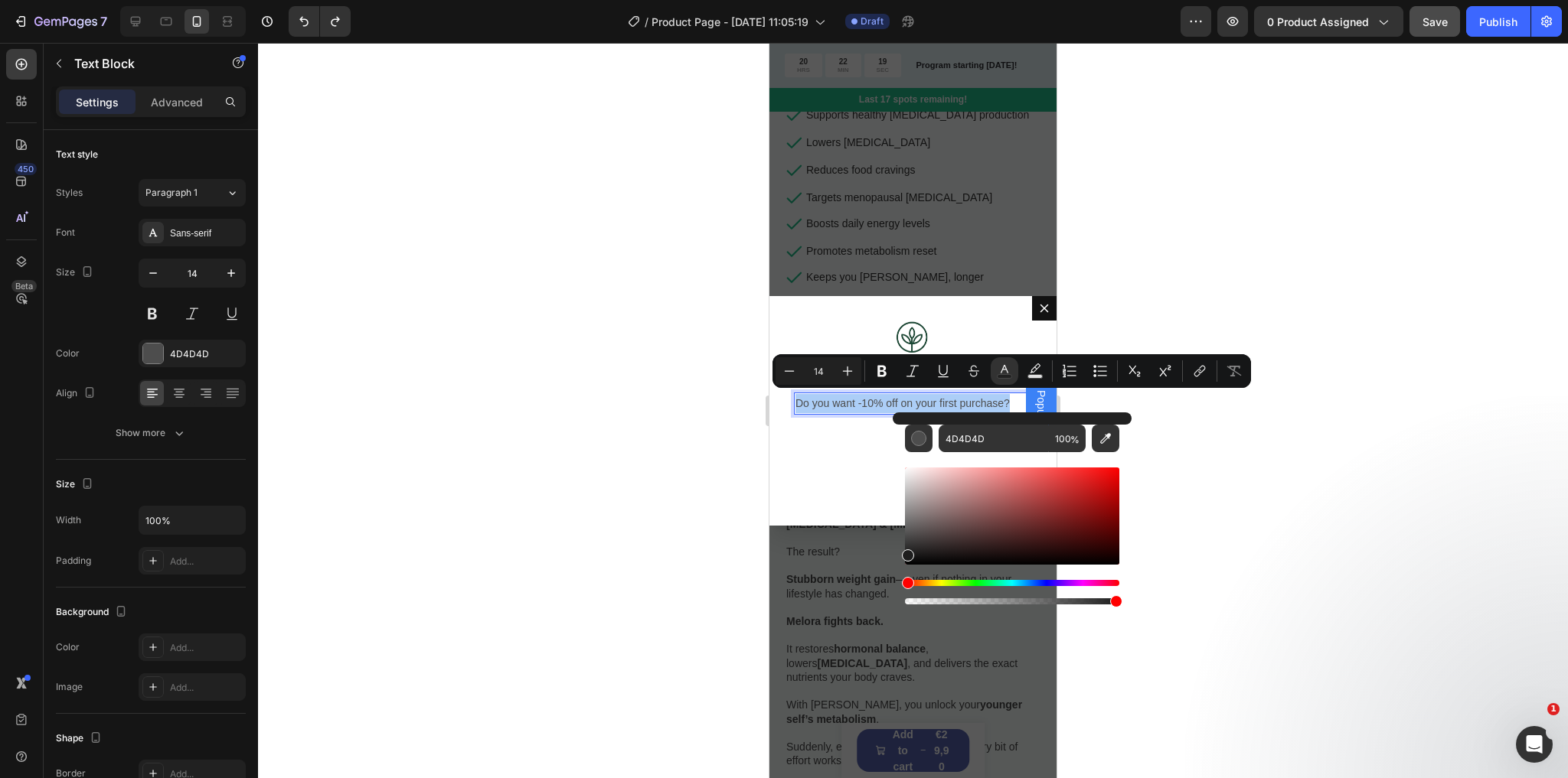
drag, startPoint x: 904, startPoint y: 539, endPoint x: 906, endPoint y: 554, distance: 15.1
click at [906, 554] on div "Editor contextual toolbar" at bounding box center [907, 555] width 12 height 12
type input "1C1C1C"
click at [851, 463] on div "Image Do you want -10% off on your first purchase? Text Block 0" at bounding box center [913, 411] width 287 height 230
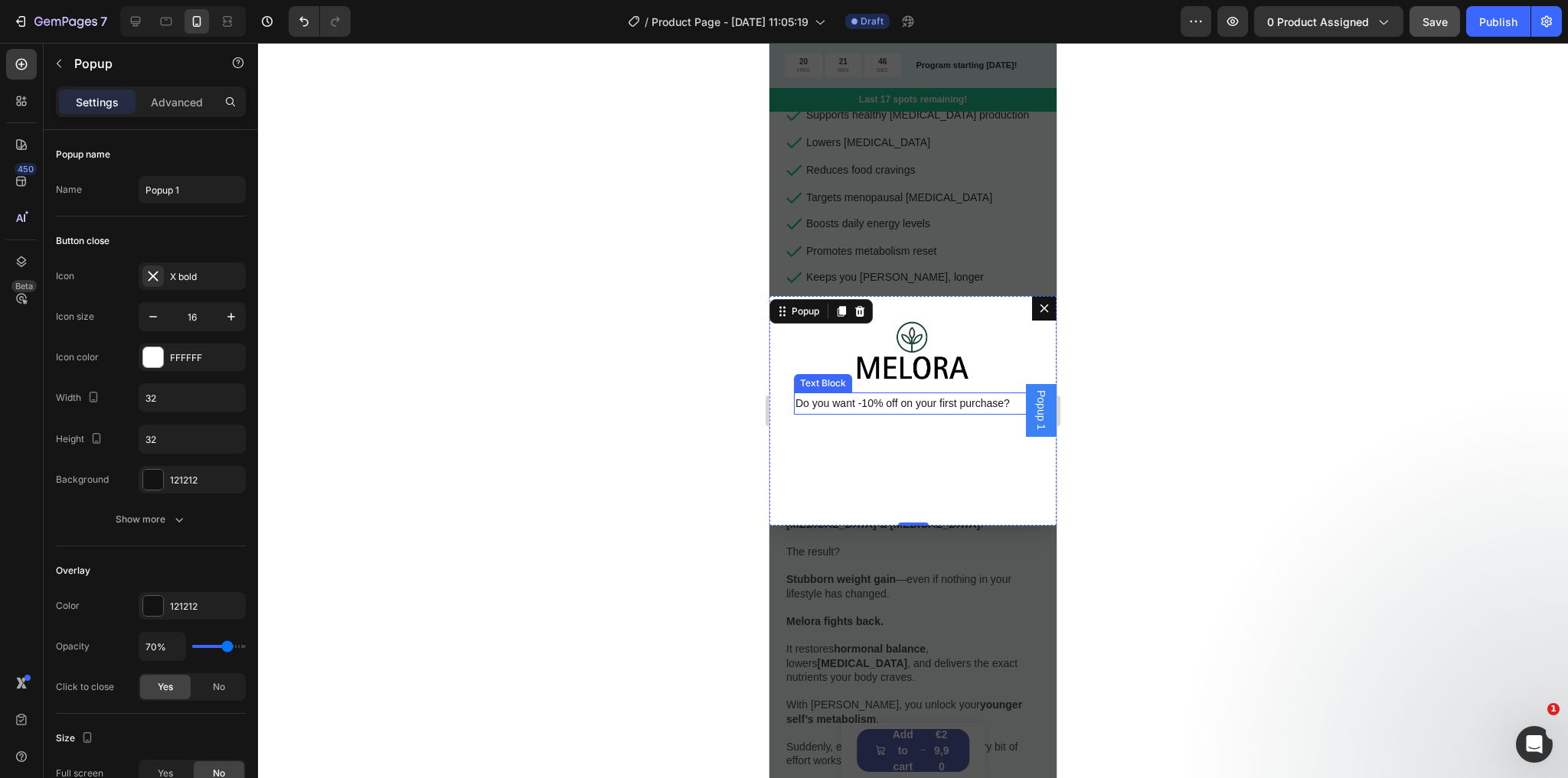
click at [870, 400] on span "Do you want -10% off on your first purchase?" at bounding box center [903, 403] width 215 height 12
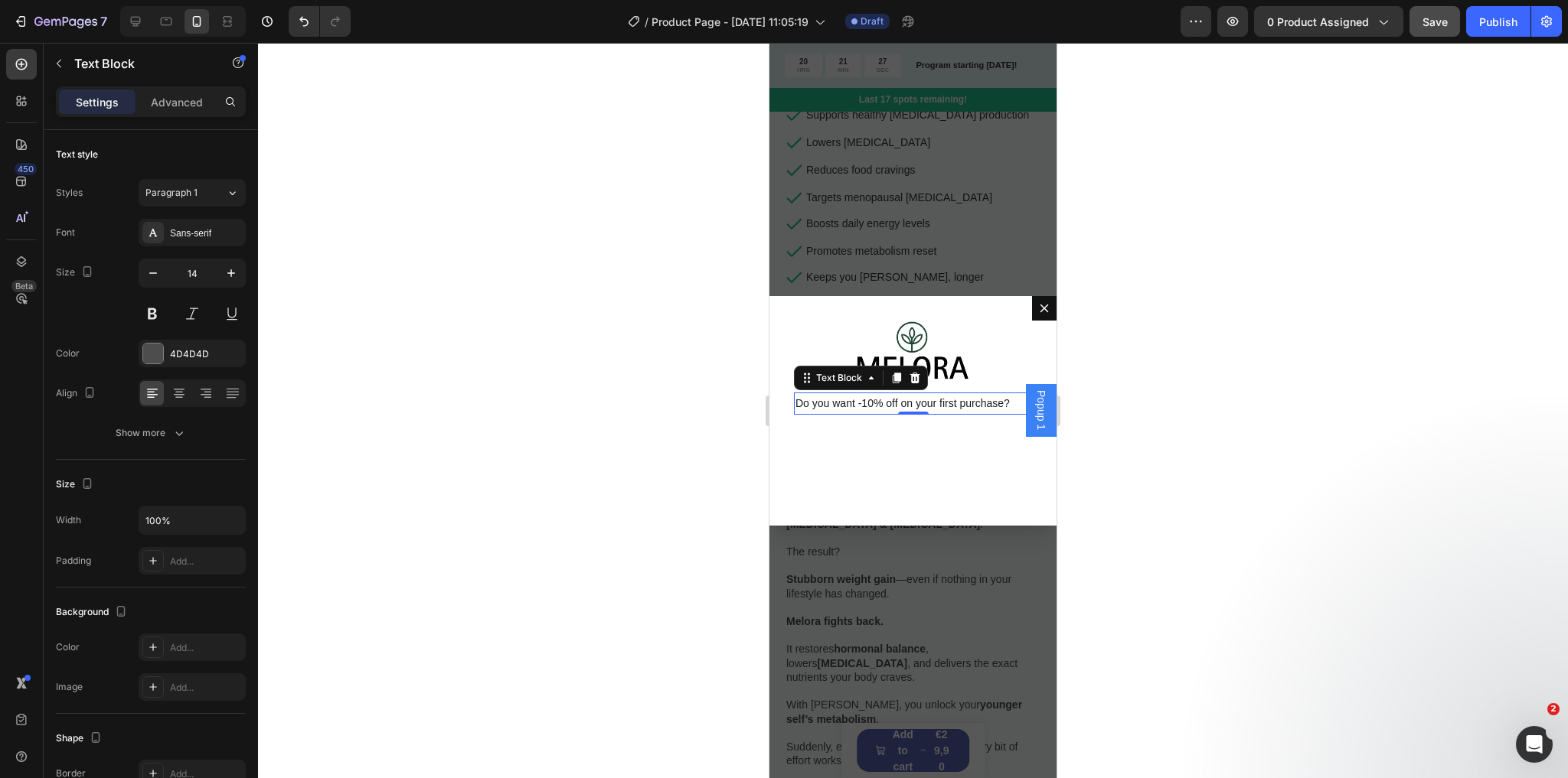
click at [852, 404] on span "Do you want -10% off on your first purchase?" at bounding box center [903, 403] width 215 height 12
click at [853, 404] on span "Do you want -10% off on your first purchase?" at bounding box center [903, 403] width 215 height 12
click at [801, 403] on span "Want 10% off your first purchase?" at bounding box center [875, 403] width 161 height 12
click at [181, 389] on icon at bounding box center [179, 390] width 11 height 2
click at [1038, 311] on icon "Dialog content" at bounding box center [1044, 308] width 12 height 12
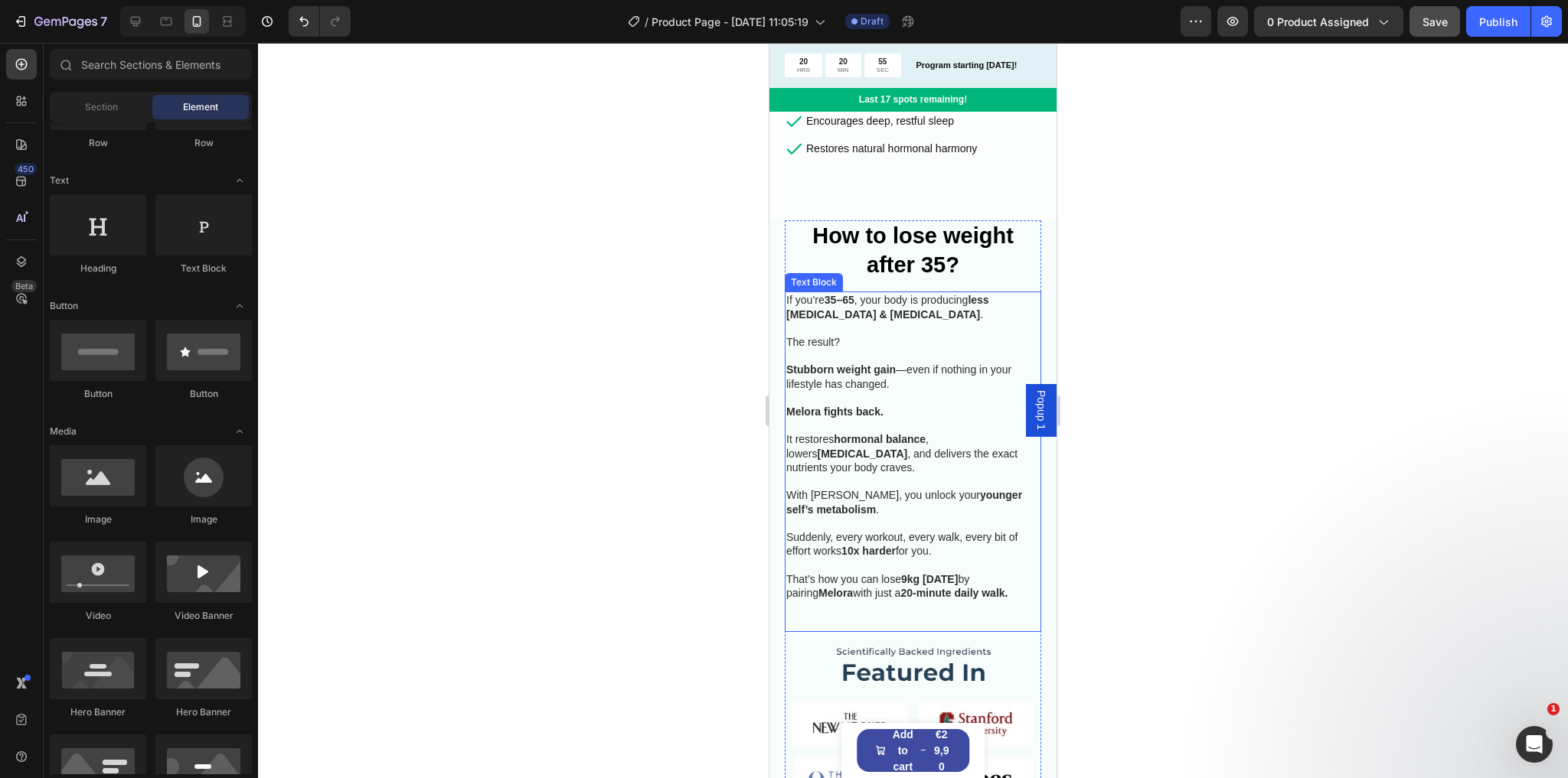
scroll to position [980, 0]
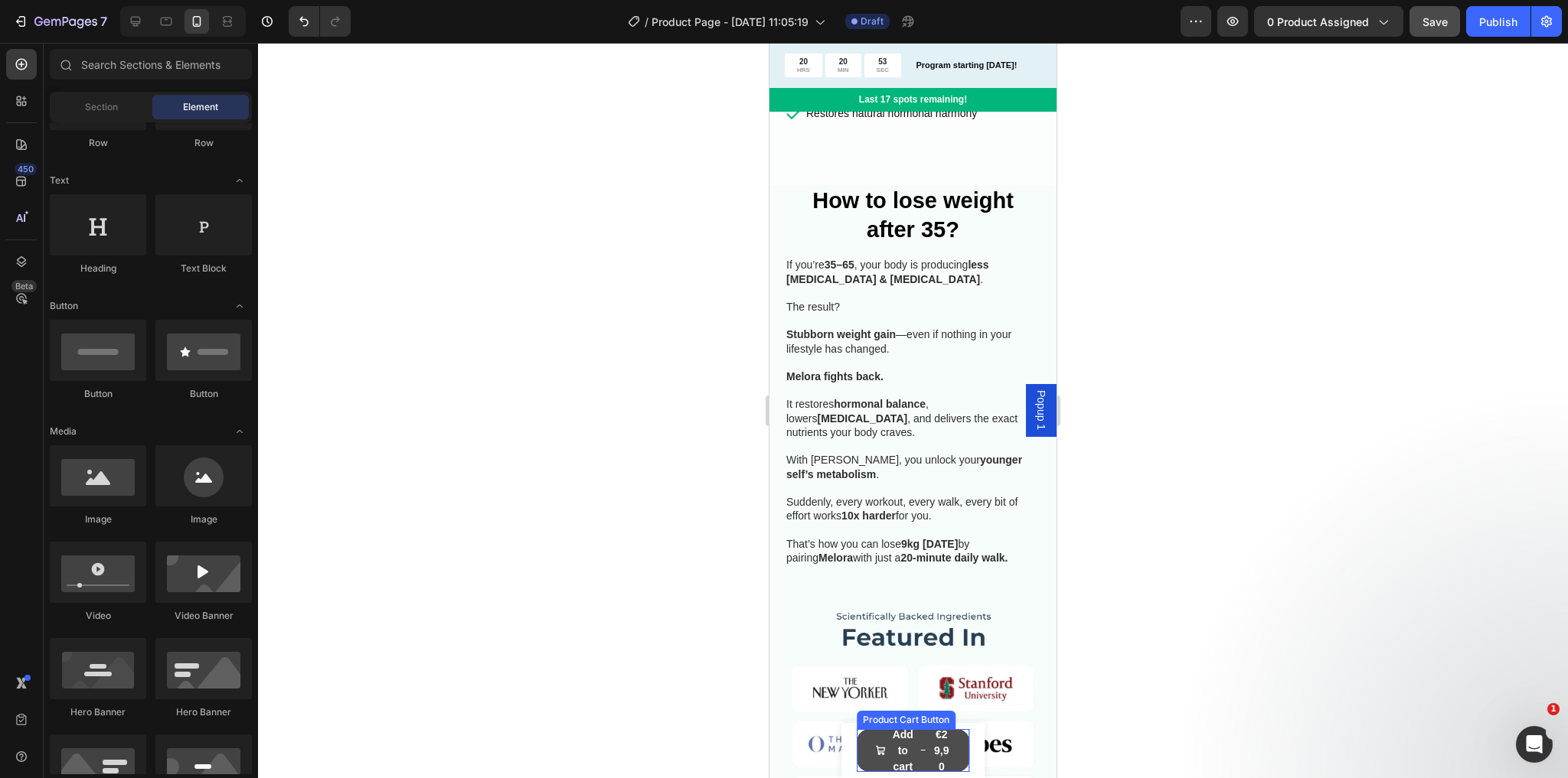
click at [919, 744] on button "Add to cart €29,90" at bounding box center [913, 751] width 114 height 43
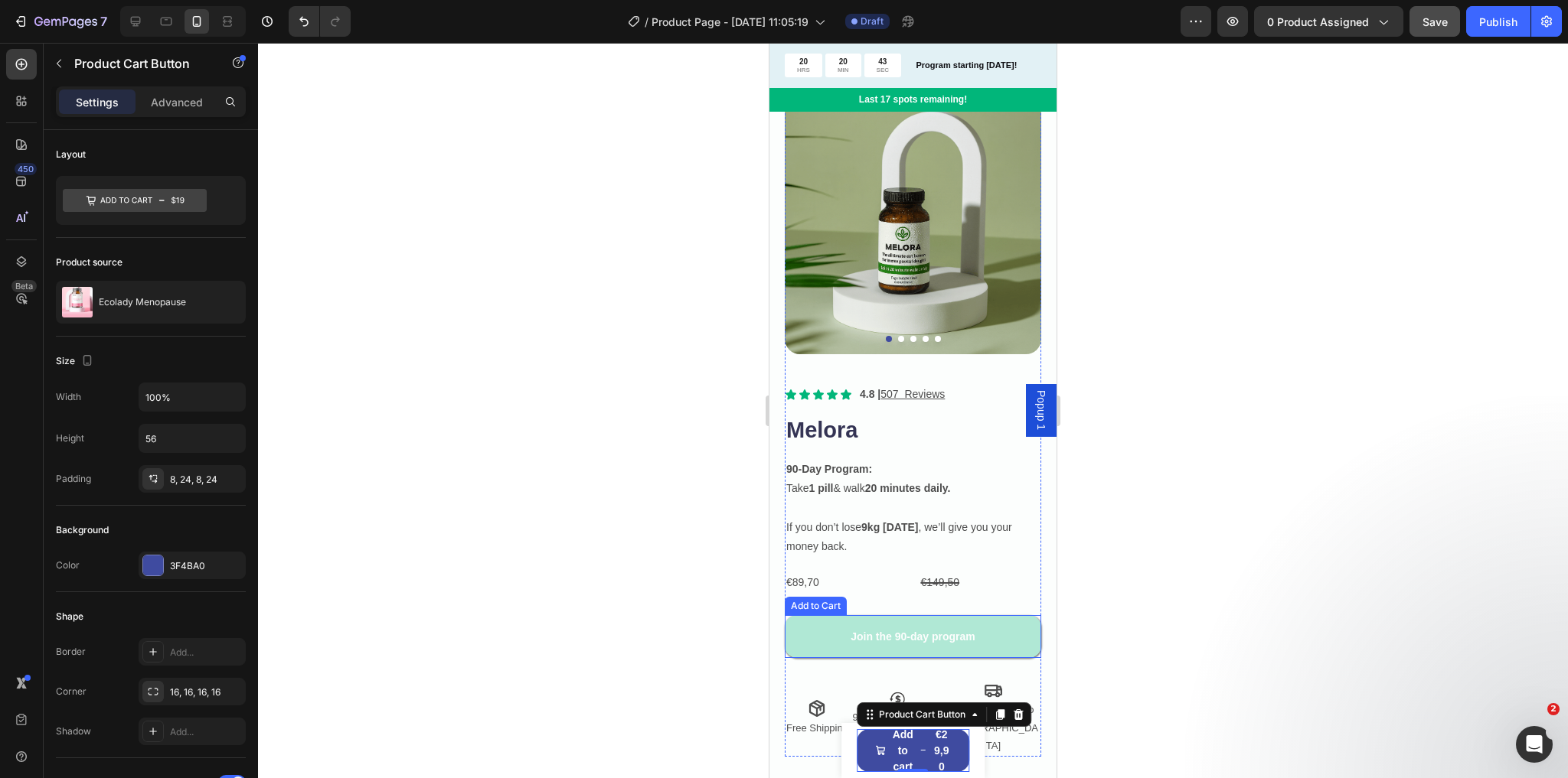
scroll to position [61, 0]
click at [1034, 408] on span "Popup 1" at bounding box center [1041, 410] width 15 height 40
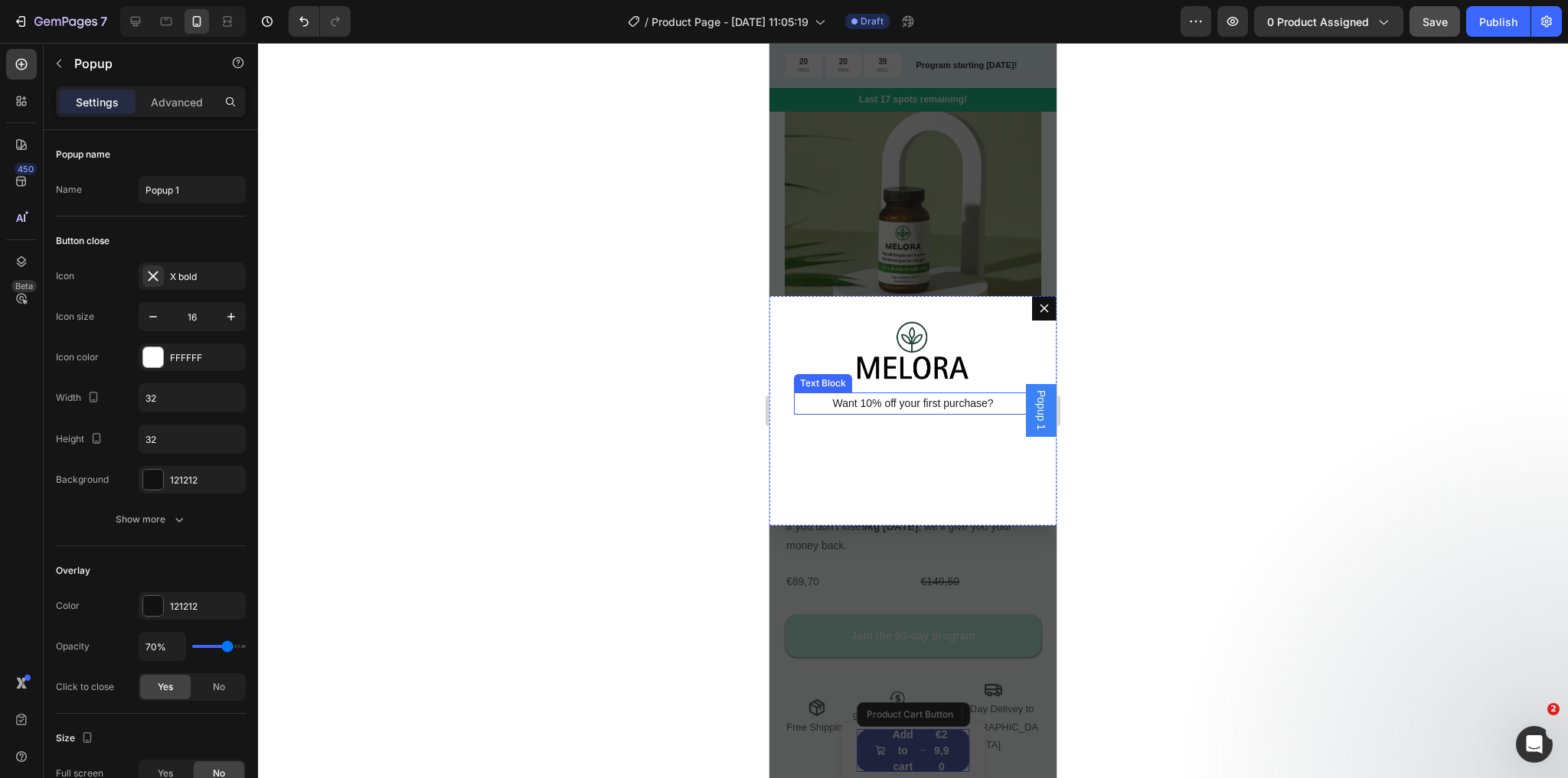
click at [914, 404] on span "Want 10% off your first purchase?" at bounding box center [912, 403] width 161 height 12
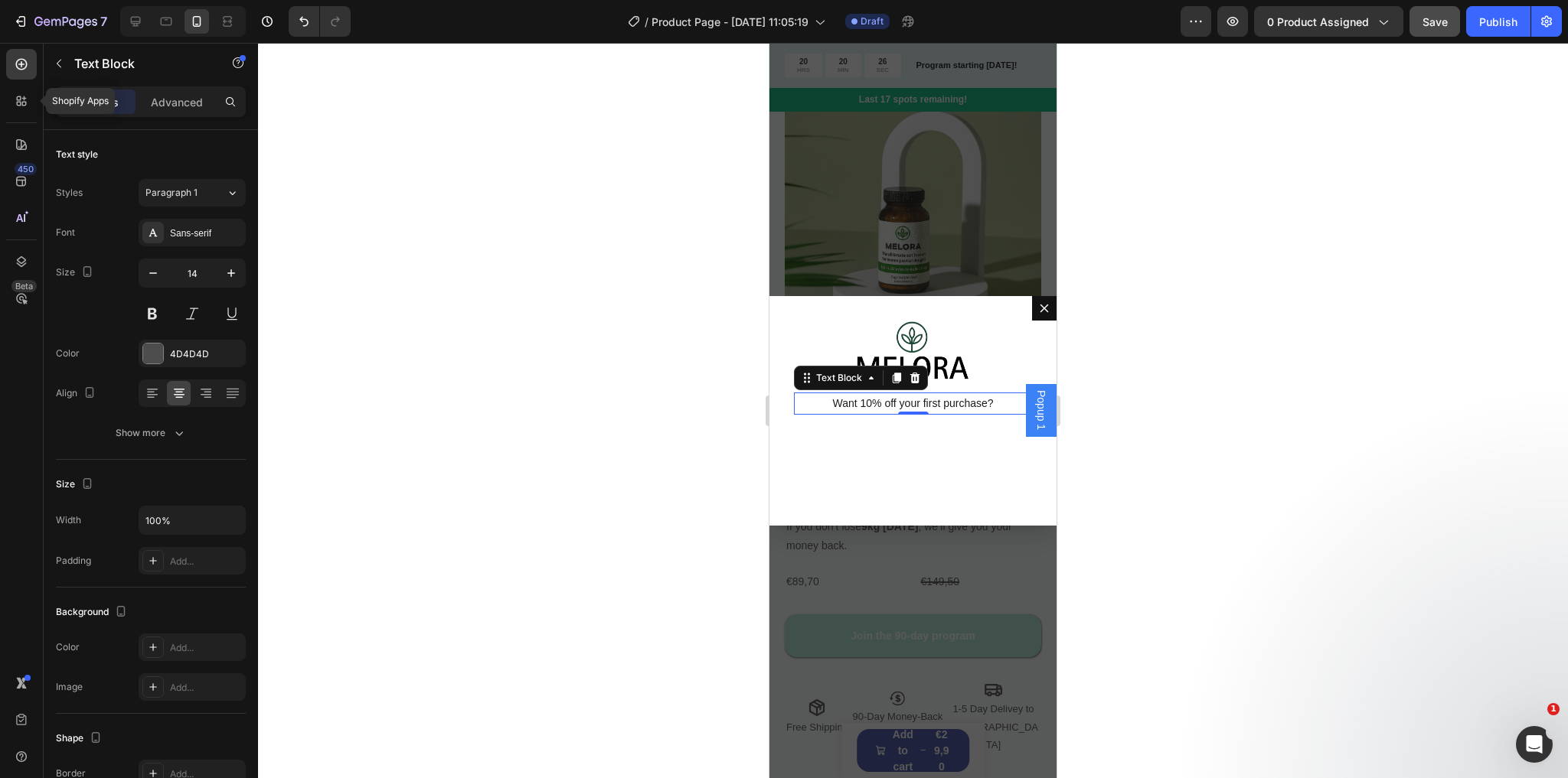
click at [24, 81] on div "Shopify Apps 450 Beta" at bounding box center [22, 358] width 31 height 619
click at [24, 63] on icon at bounding box center [21, 64] width 15 height 15
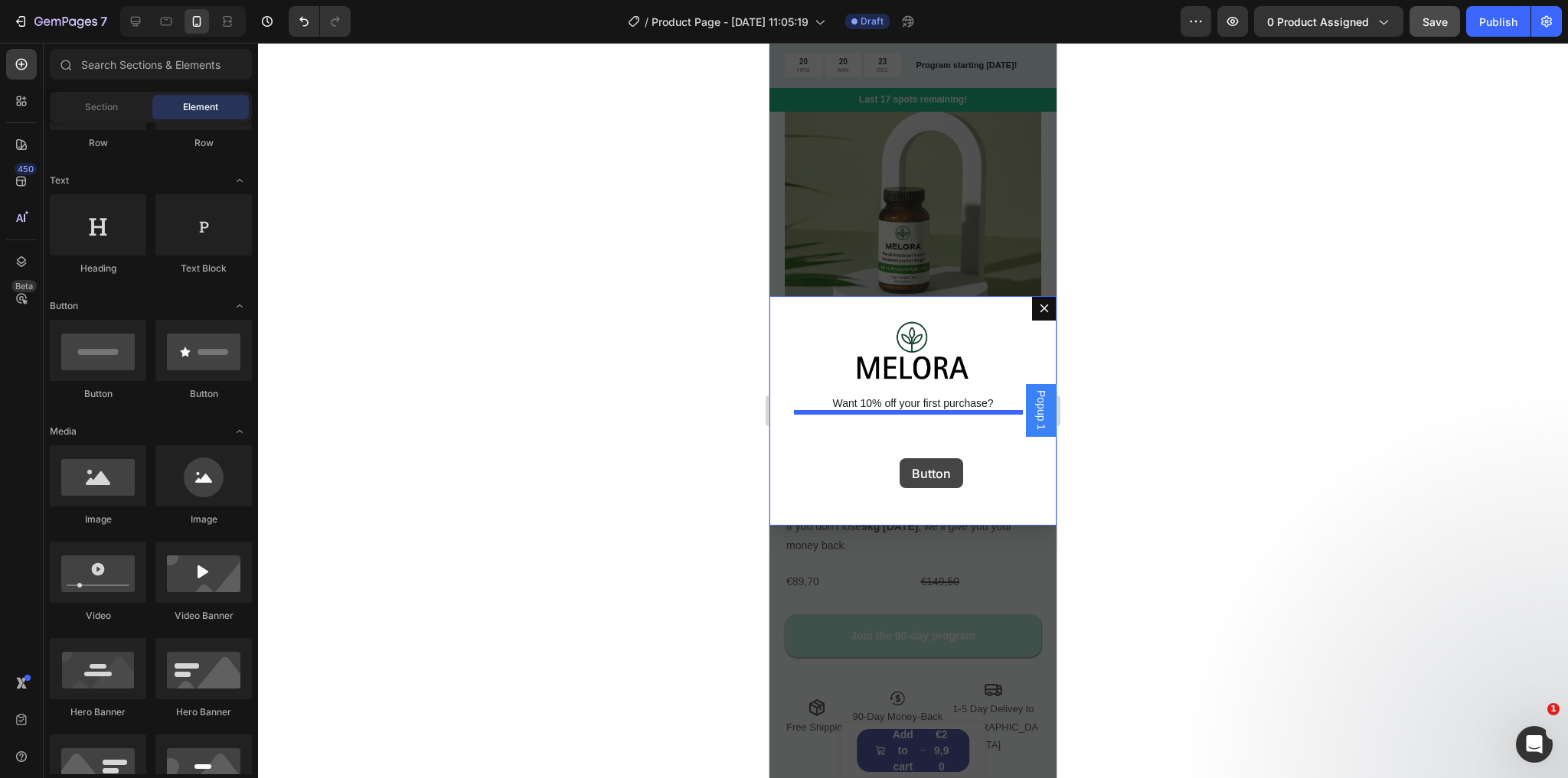
drag, startPoint x: 880, startPoint y: 407, endPoint x: 899, endPoint y: 458, distance: 54.4
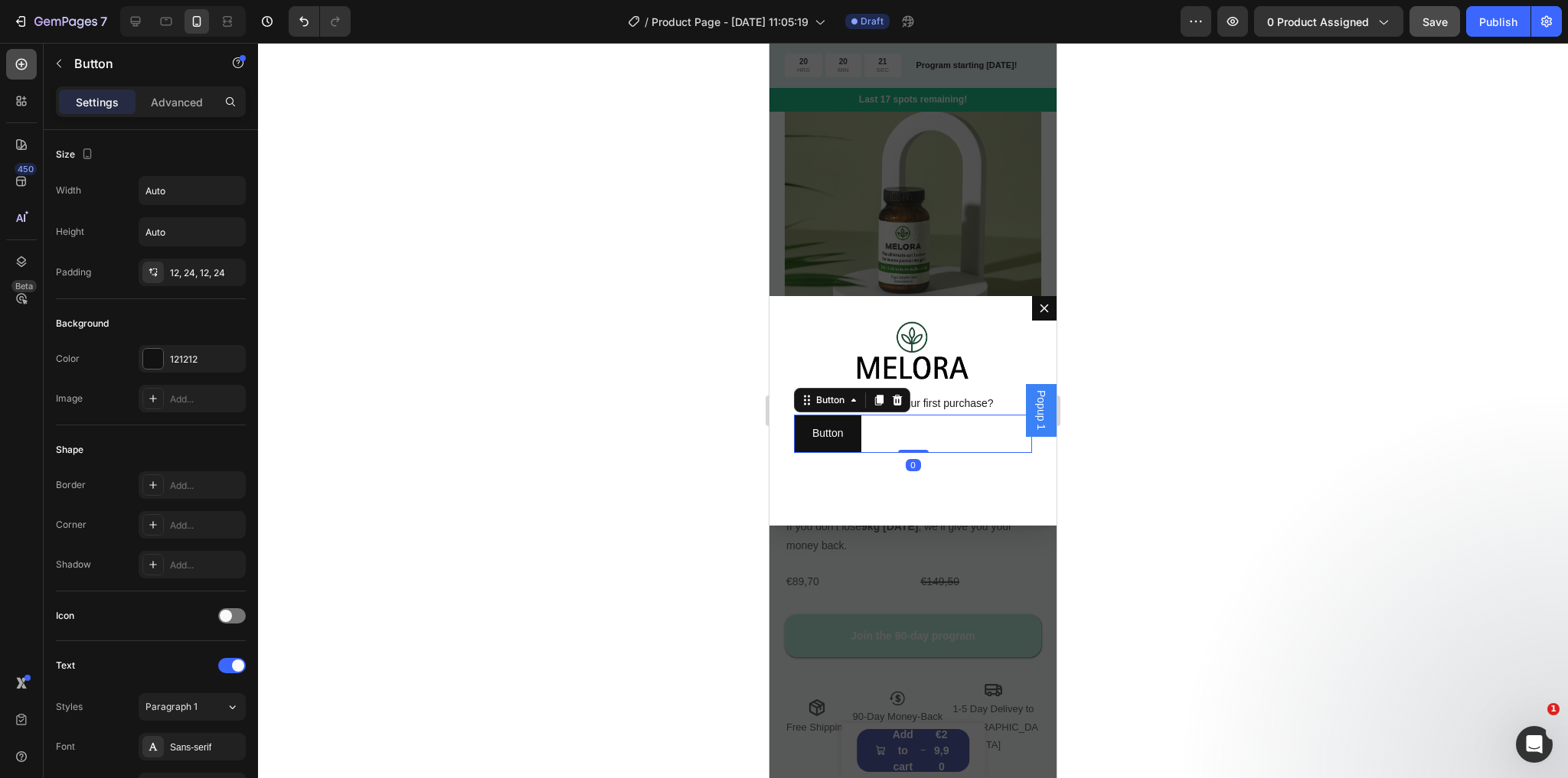
click at [11, 55] on div at bounding box center [22, 65] width 31 height 31
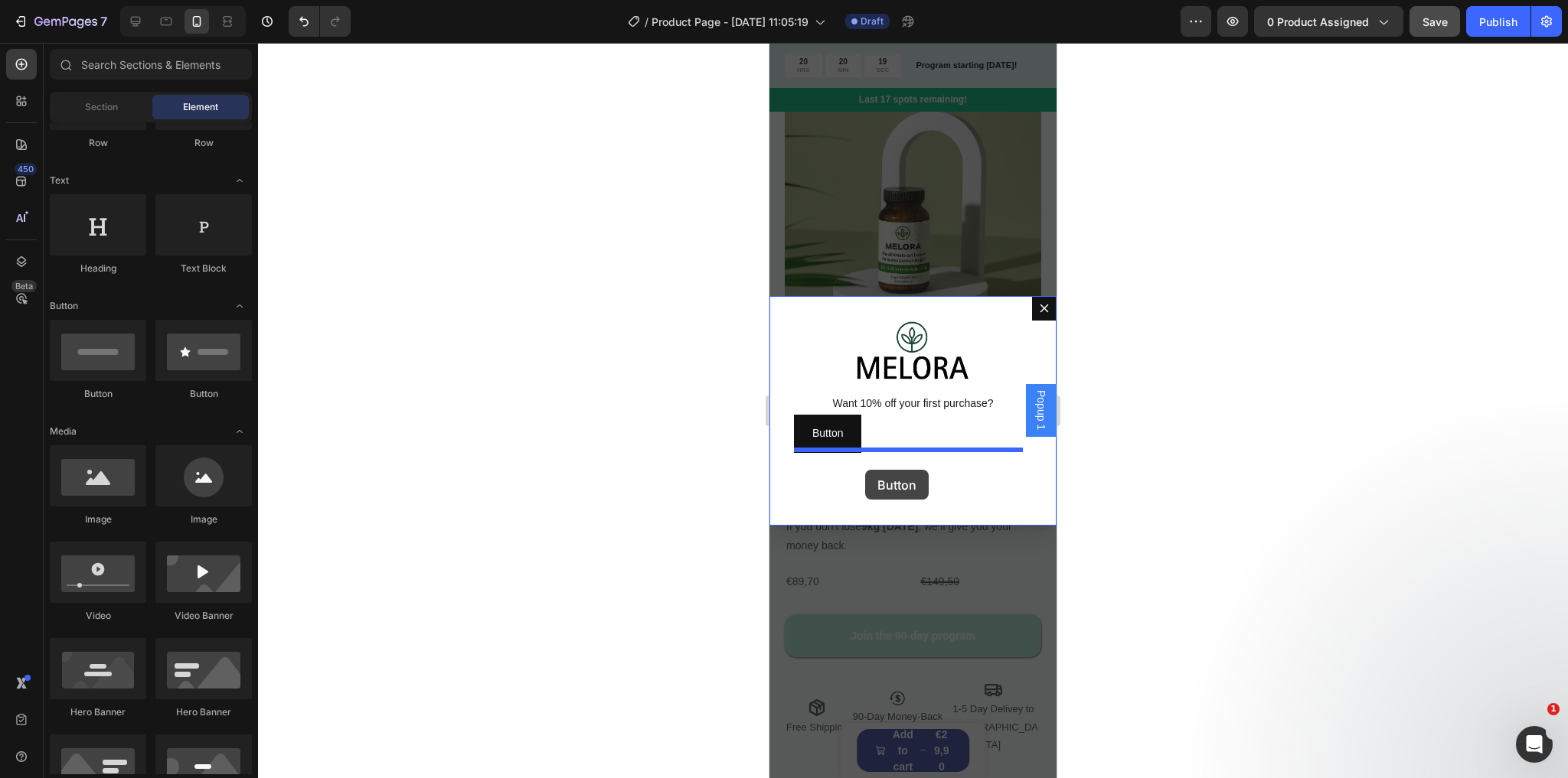
drag, startPoint x: 894, startPoint y: 408, endPoint x: 865, endPoint y: 470, distance: 68.4
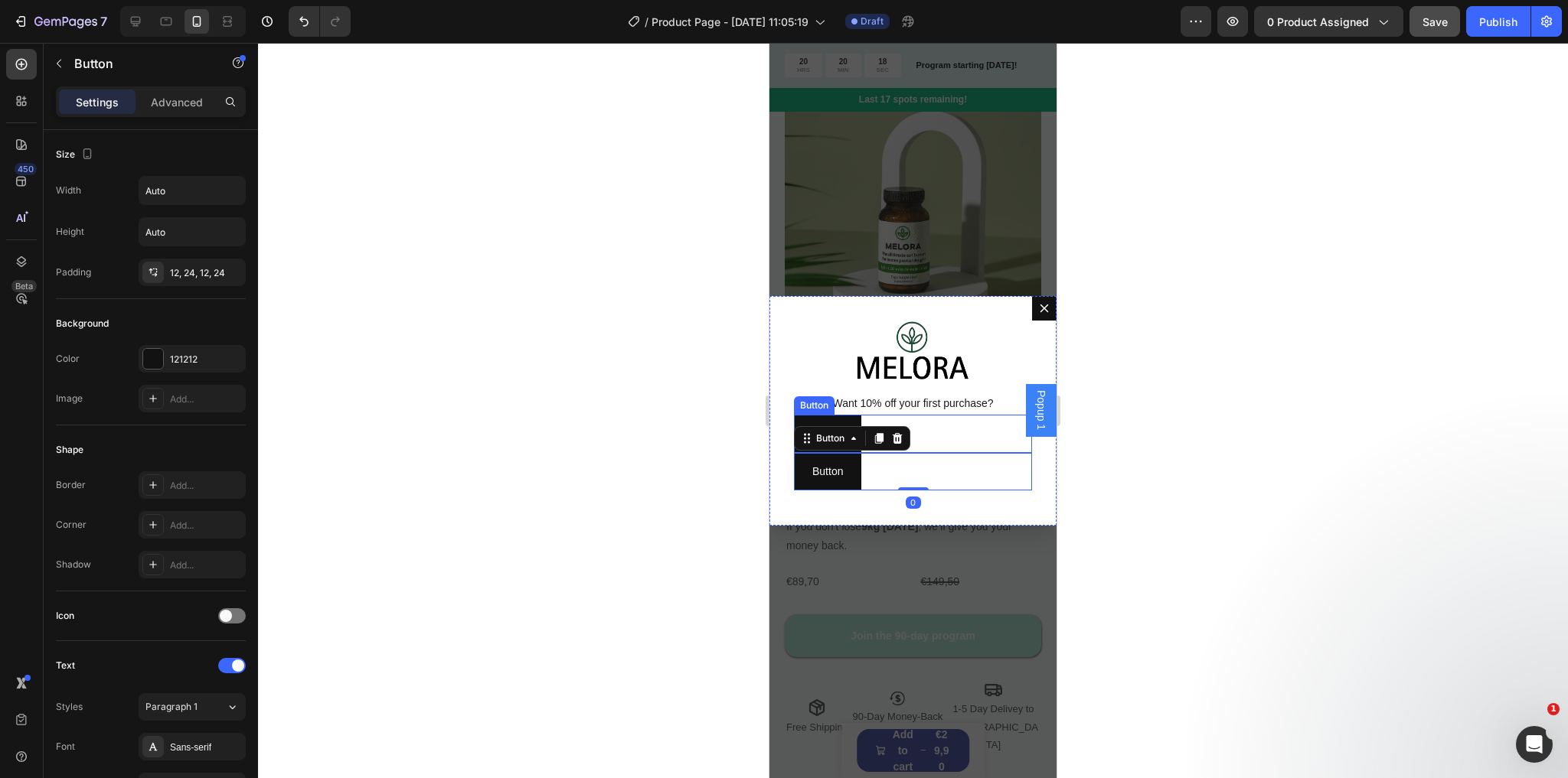
click at [941, 444] on div "Button Button" at bounding box center [913, 433] width 238 height 37
click at [941, 444] on div "Button Button 0" at bounding box center [913, 433] width 238 height 37
click at [875, 433] on div "Button Button 0" at bounding box center [913, 433] width 238 height 37
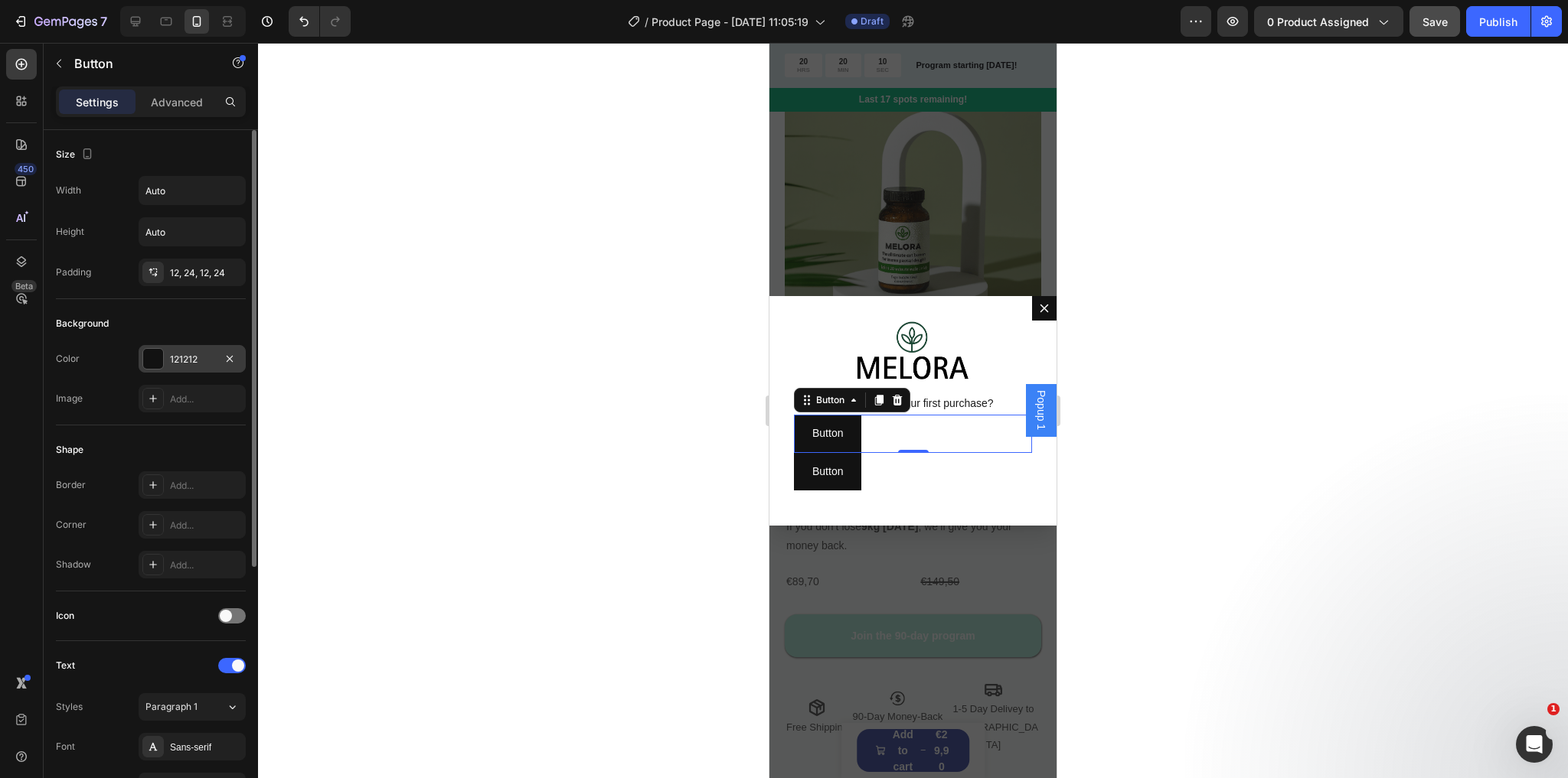
click at [150, 357] on div at bounding box center [153, 359] width 20 height 20
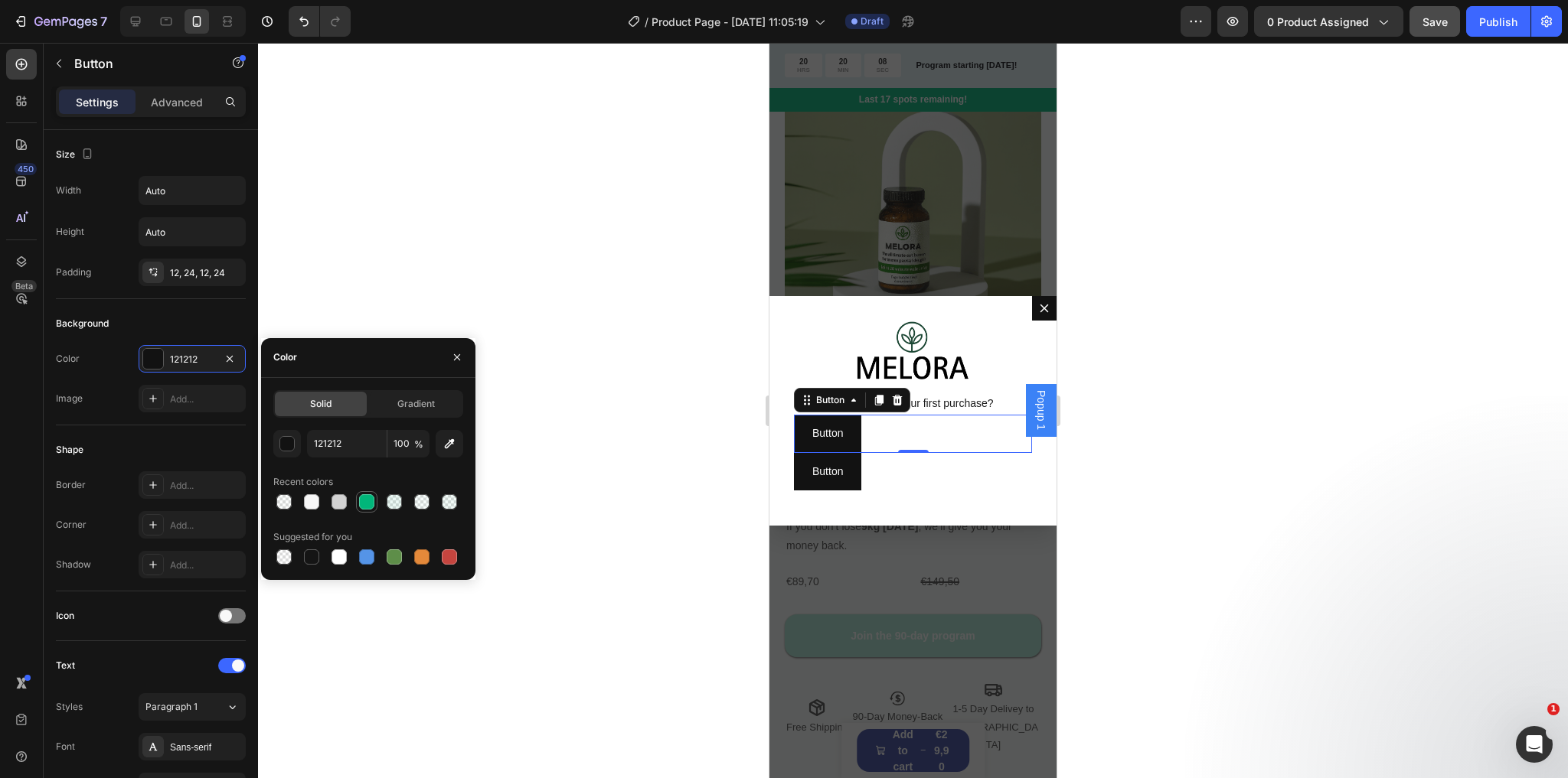
click at [363, 500] on div at bounding box center [366, 502] width 15 height 15
type input "01B67A"
click at [366, 450] on input "01B67A" at bounding box center [347, 444] width 80 height 27
click at [404, 446] on input "100" at bounding box center [408, 444] width 42 height 27
type input "7"
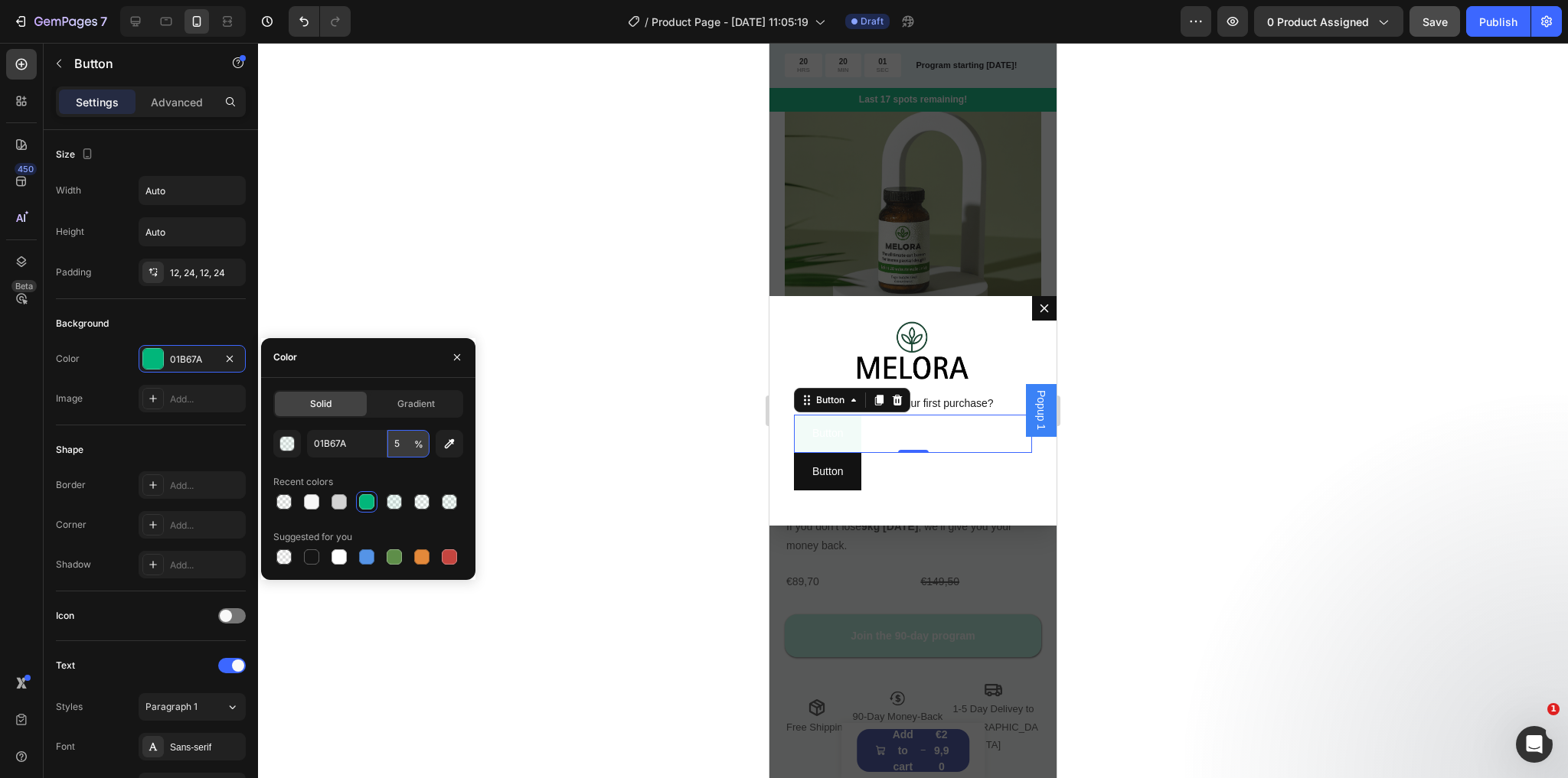
type input "50"
click at [193, 327] on div "Background" at bounding box center [150, 324] width 190 height 25
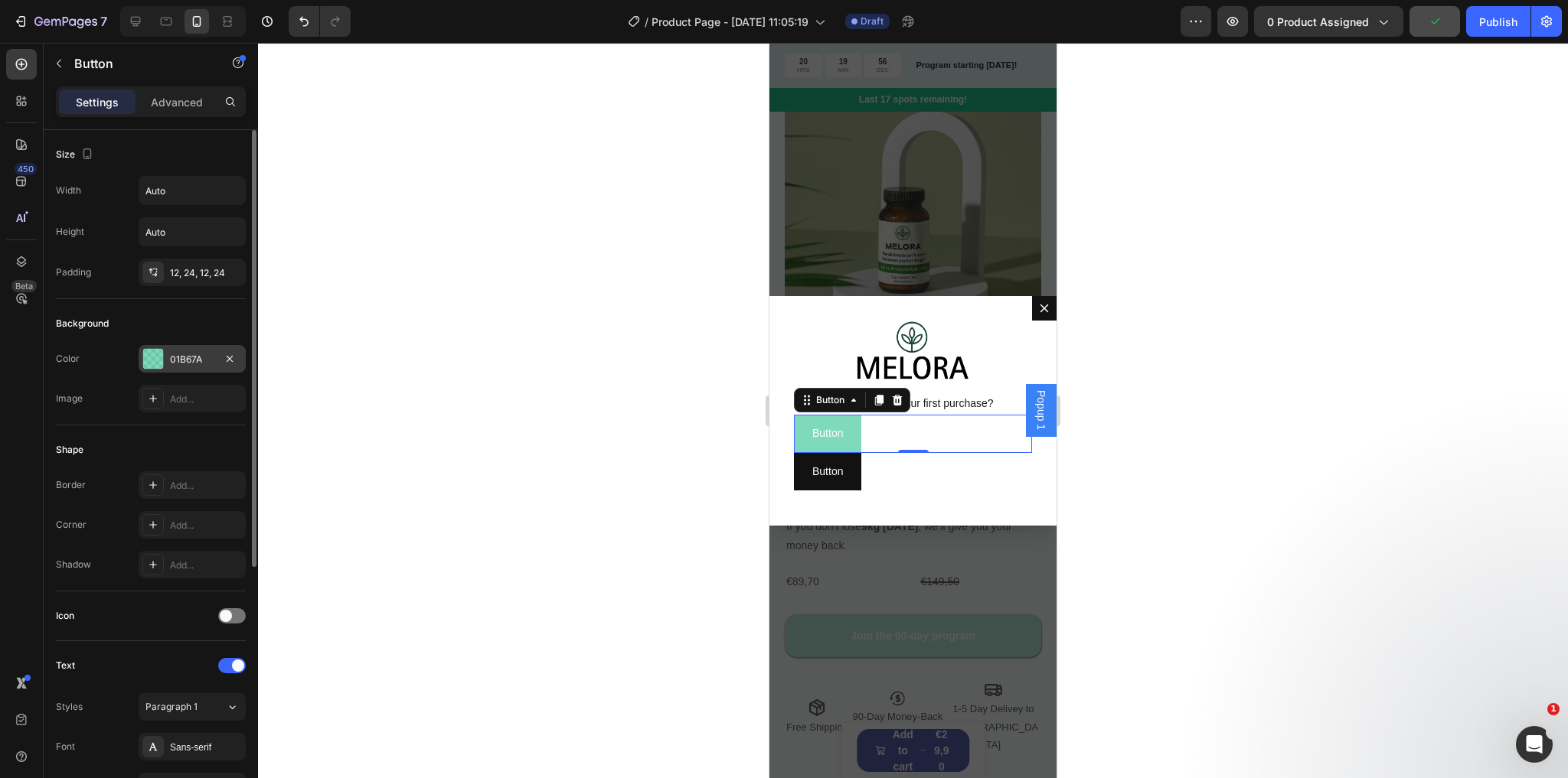
click at [188, 354] on div "01B67A" at bounding box center [192, 359] width 45 height 14
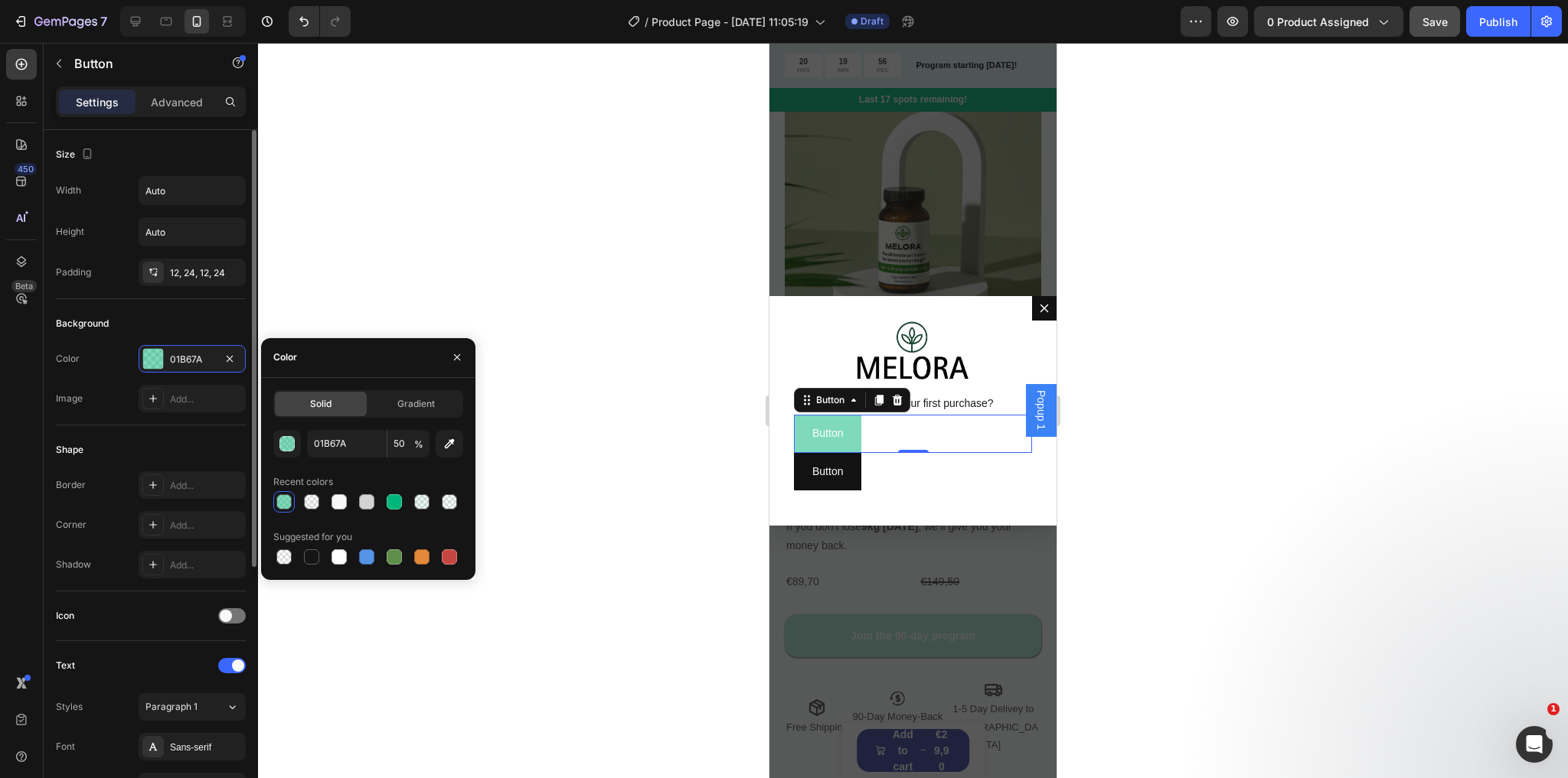
click at [177, 332] on div "Background" at bounding box center [150, 324] width 190 height 25
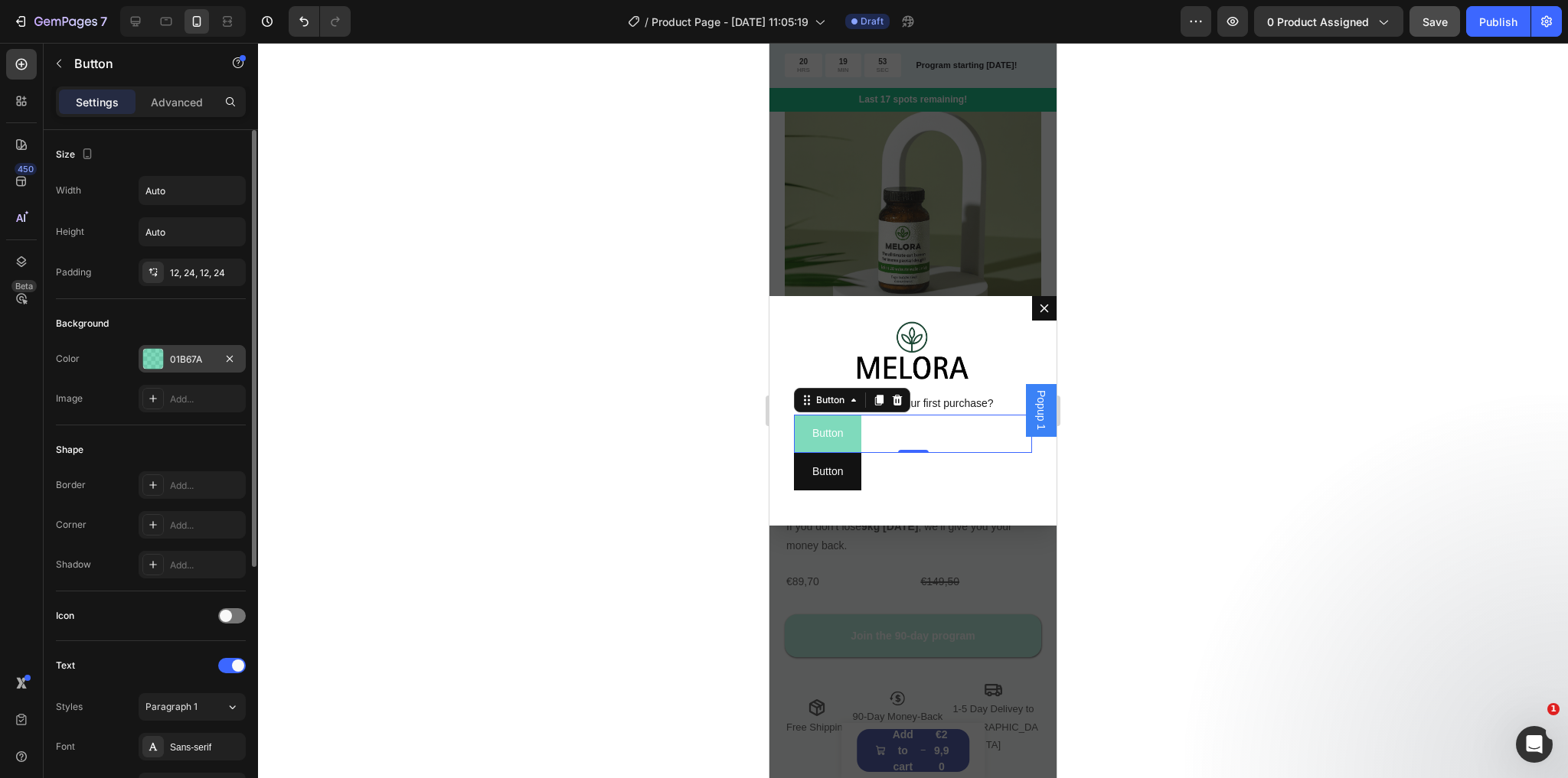
click at [182, 353] on div "01B67A" at bounding box center [192, 359] width 45 height 14
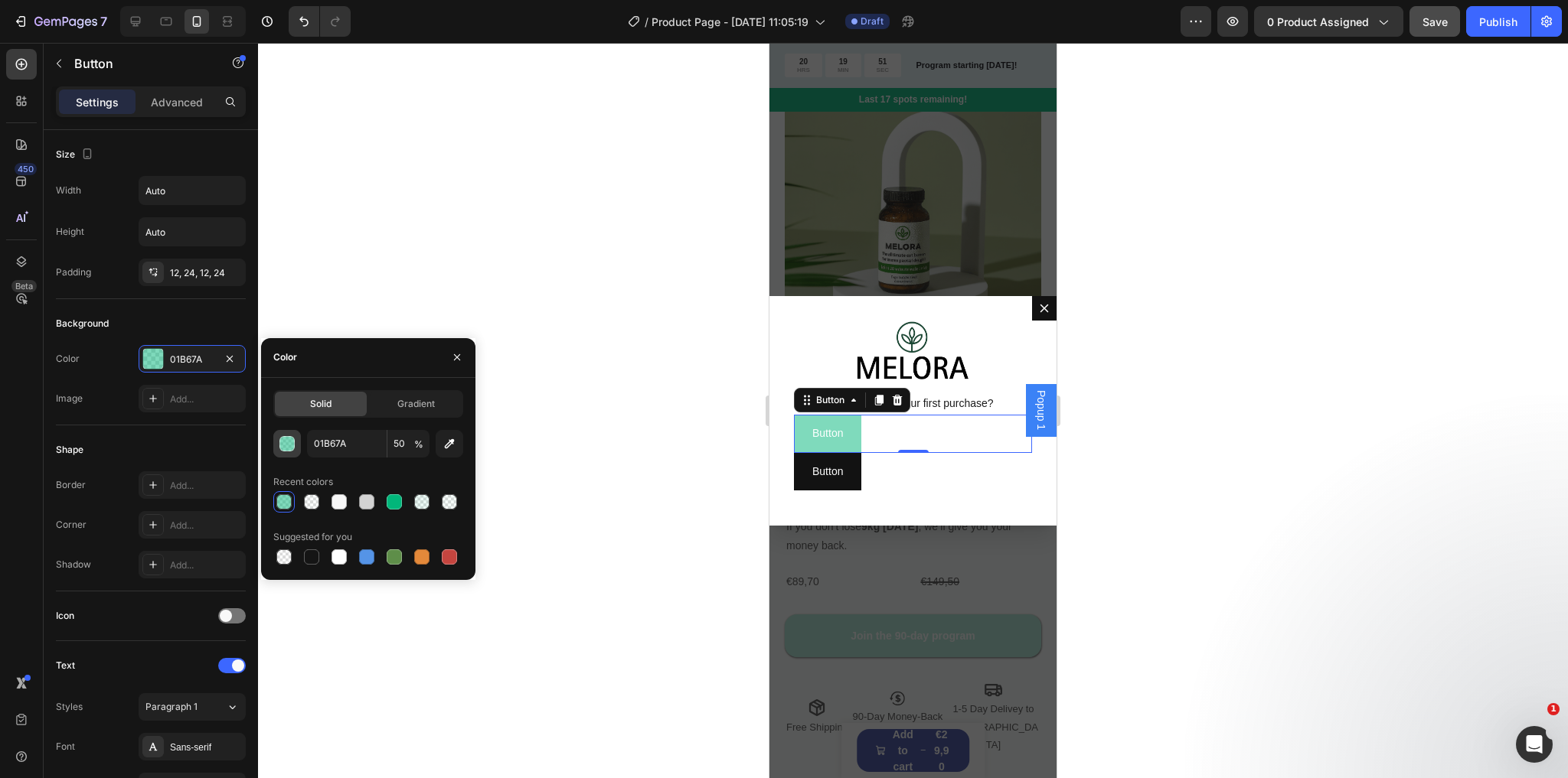
click at [278, 442] on button "button" at bounding box center [287, 444] width 27 height 27
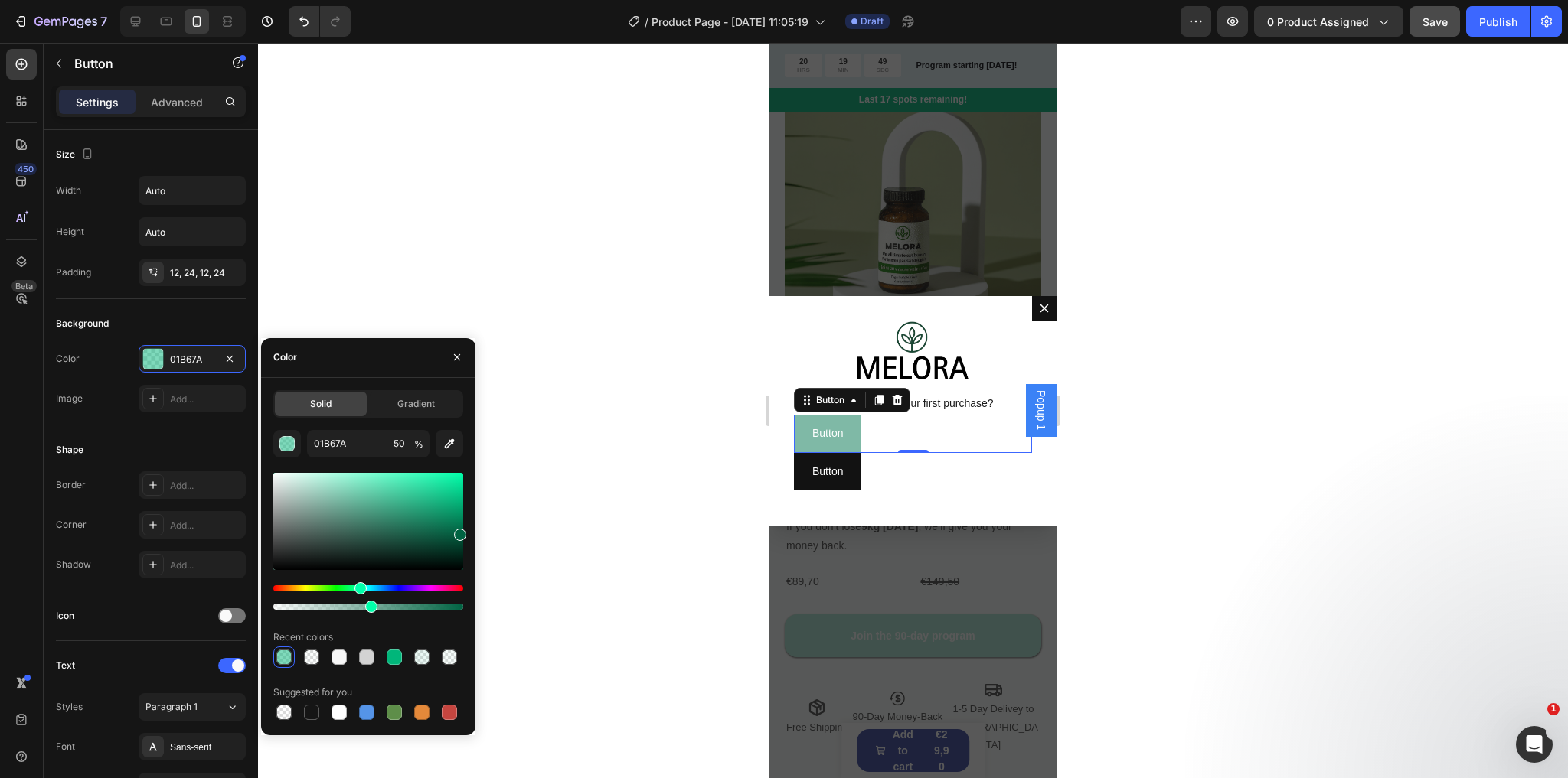
drag, startPoint x: 463, startPoint y: 505, endPoint x: 468, endPoint y: 531, distance: 26.5
click at [468, 531] on div "Solid Gradient 01B67A 50 % Recent colors Suggested for you" at bounding box center [368, 556] width 215 height 333
type input "04895D"
drag, startPoint x: 459, startPoint y: 533, endPoint x: 459, endPoint y: 517, distance: 16.0
click at [459, 517] on div at bounding box center [459, 520] width 12 height 12
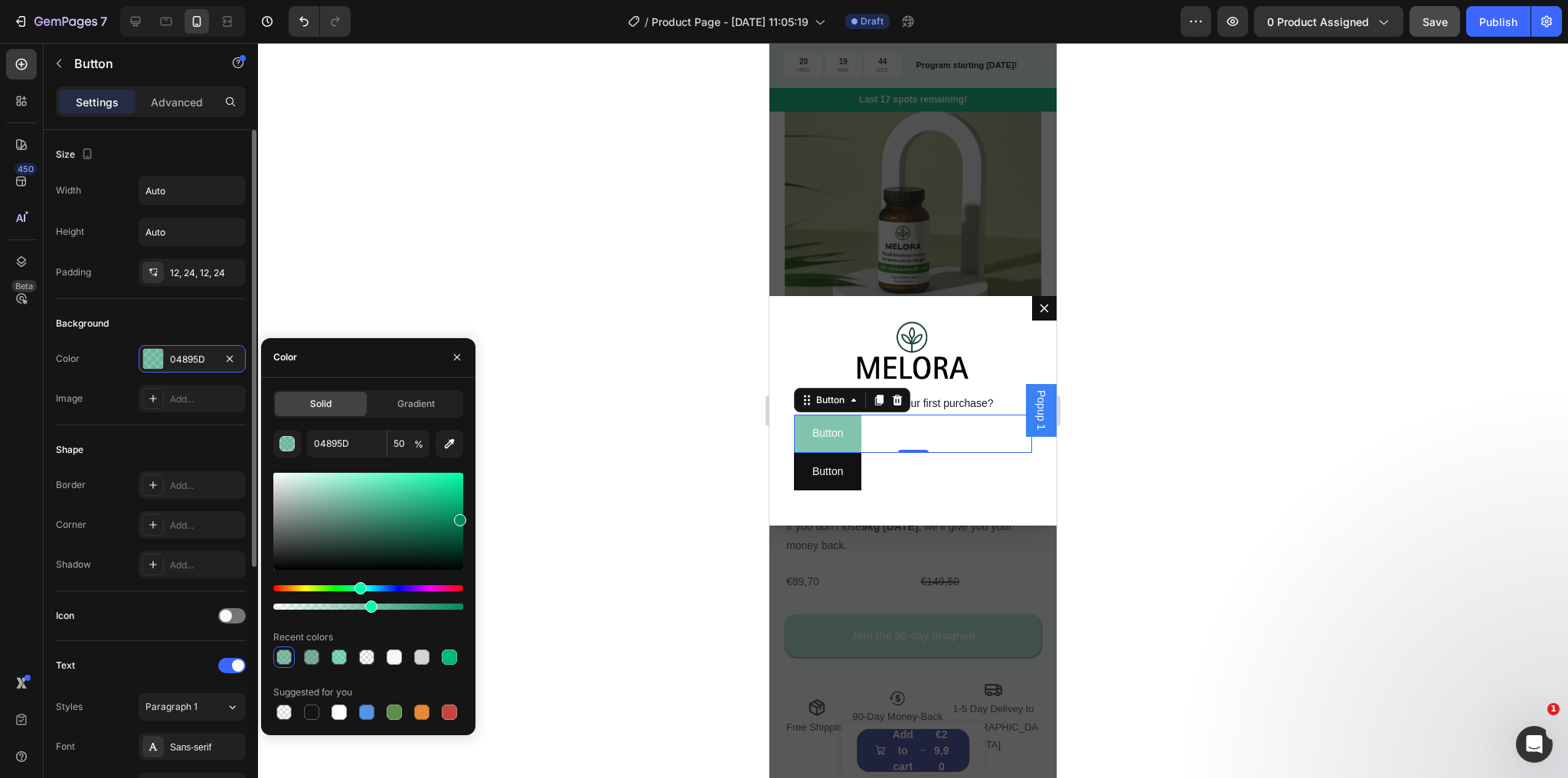
click at [194, 312] on div "Background" at bounding box center [150, 324] width 190 height 25
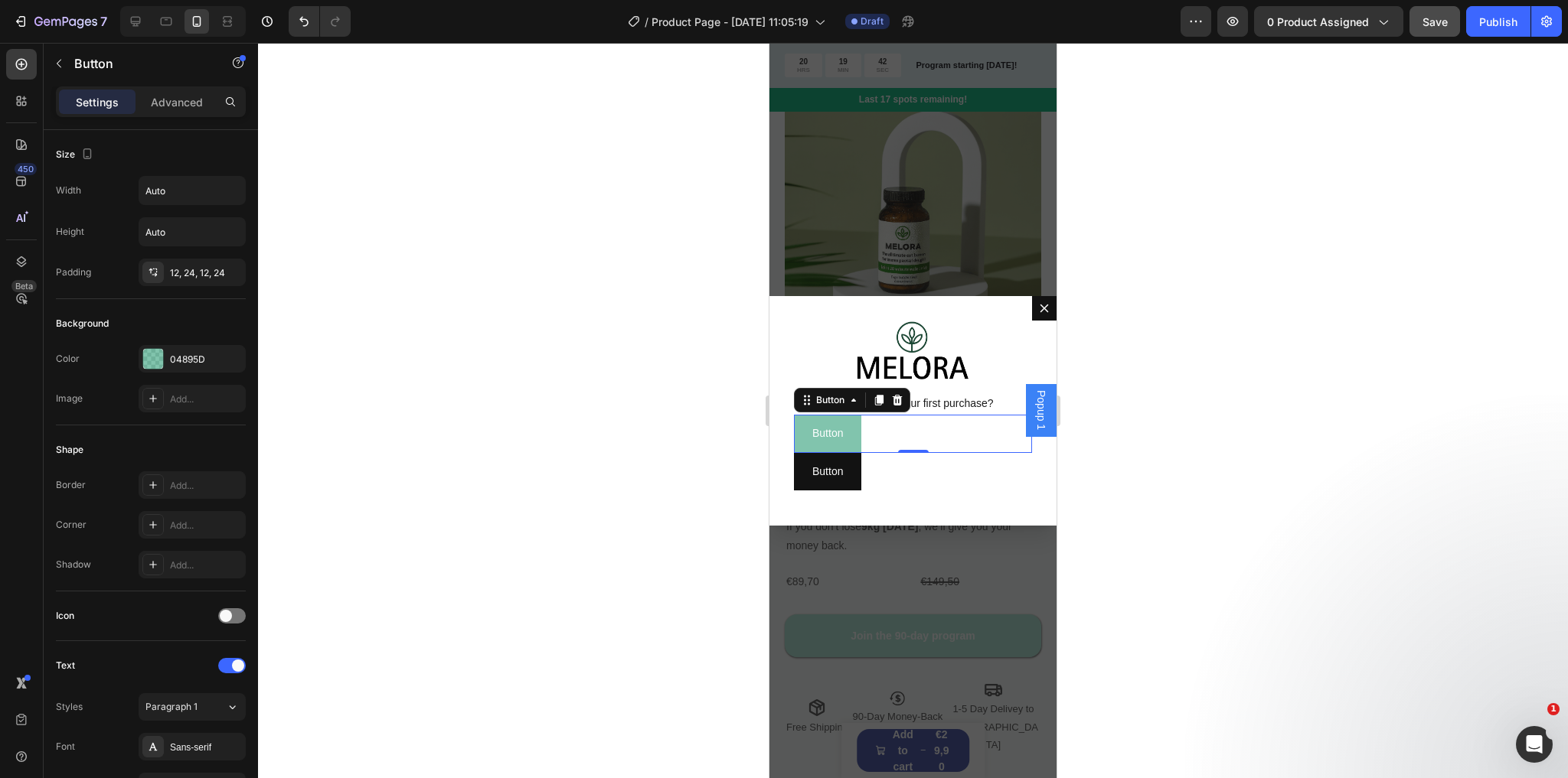
click at [879, 424] on div "Button Button 0" at bounding box center [913, 433] width 238 height 37
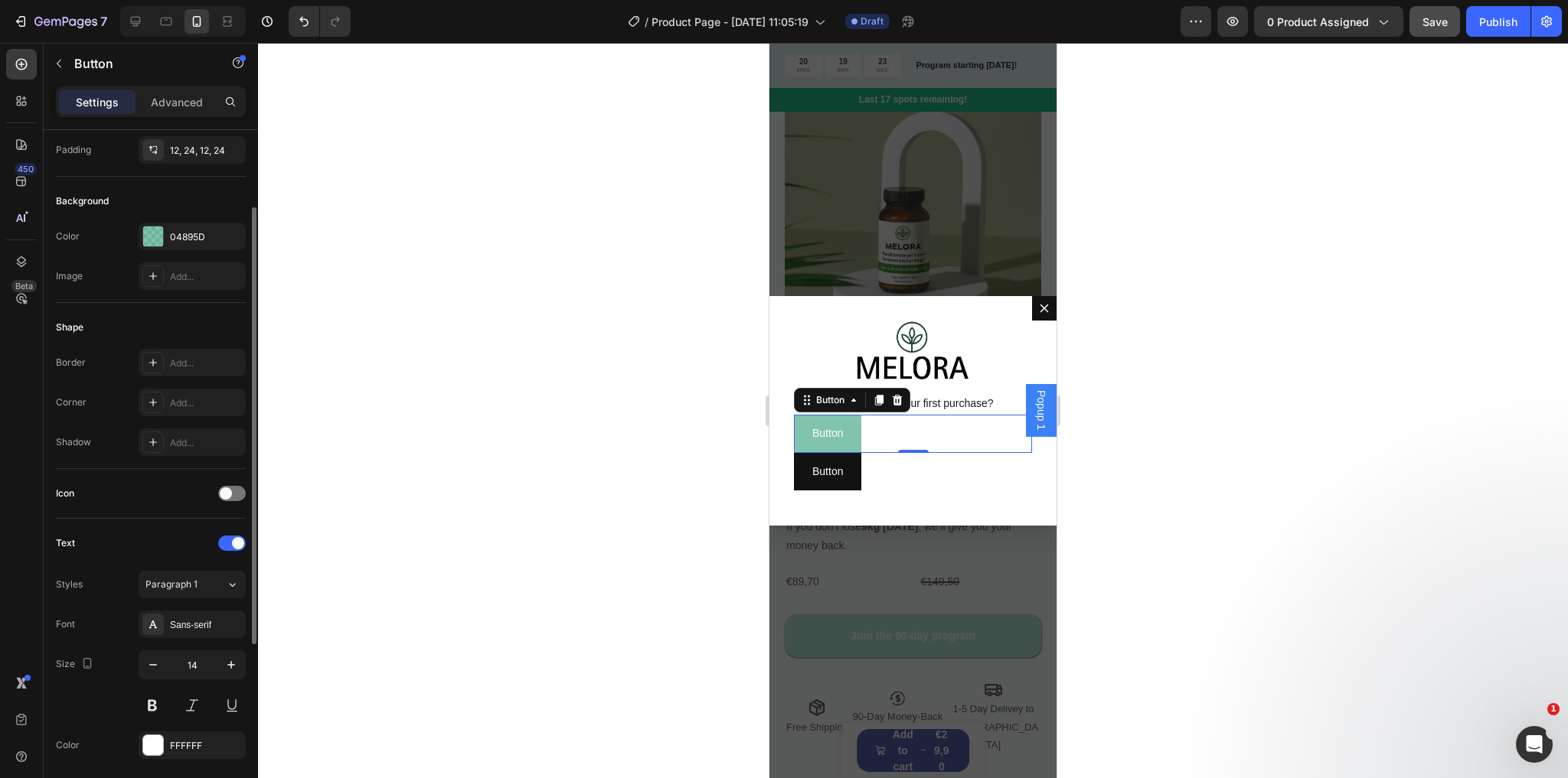
scroll to position [184, 0]
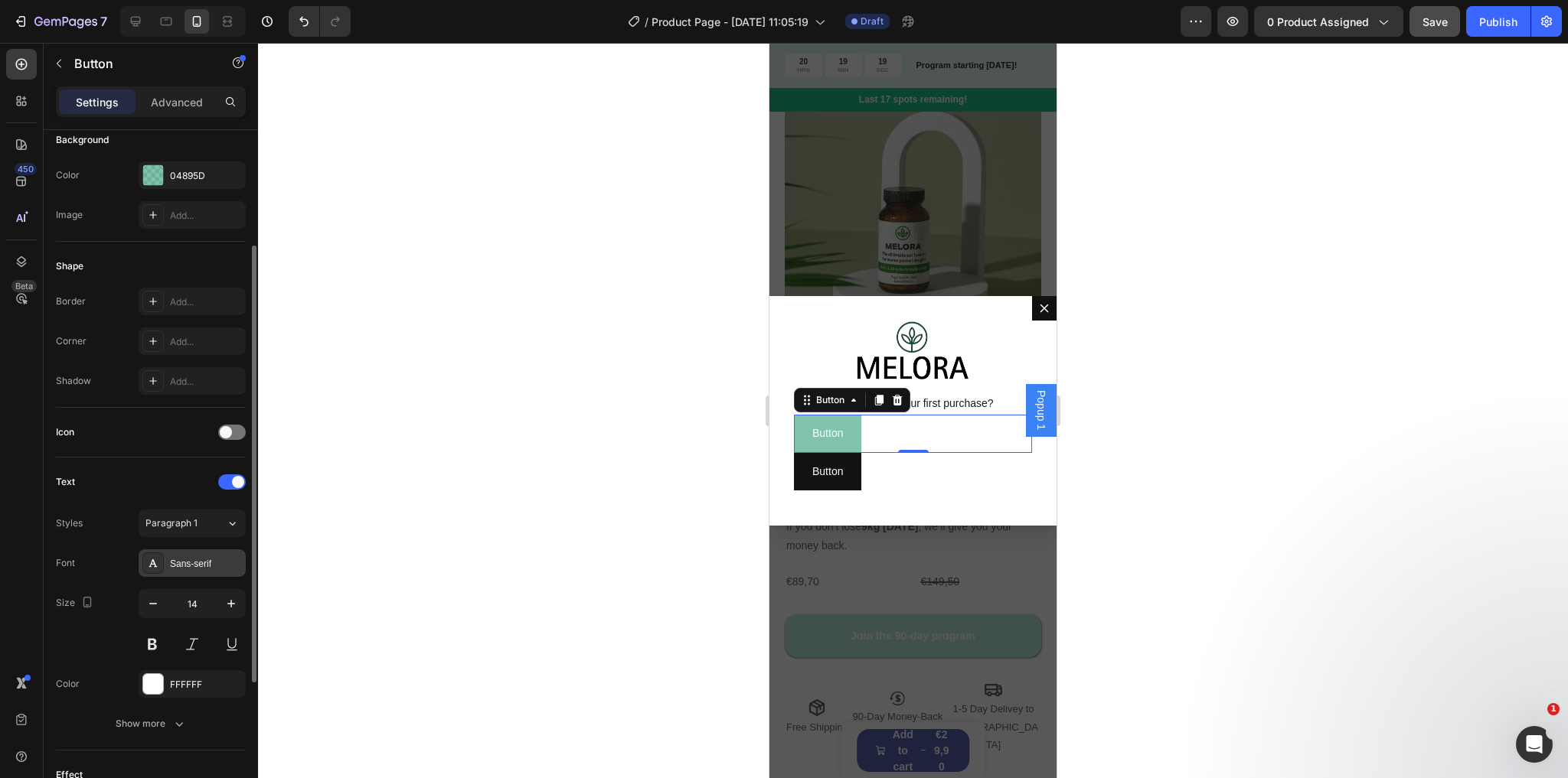
click at [184, 557] on div "Sans-serif" at bounding box center [205, 564] width 72 height 14
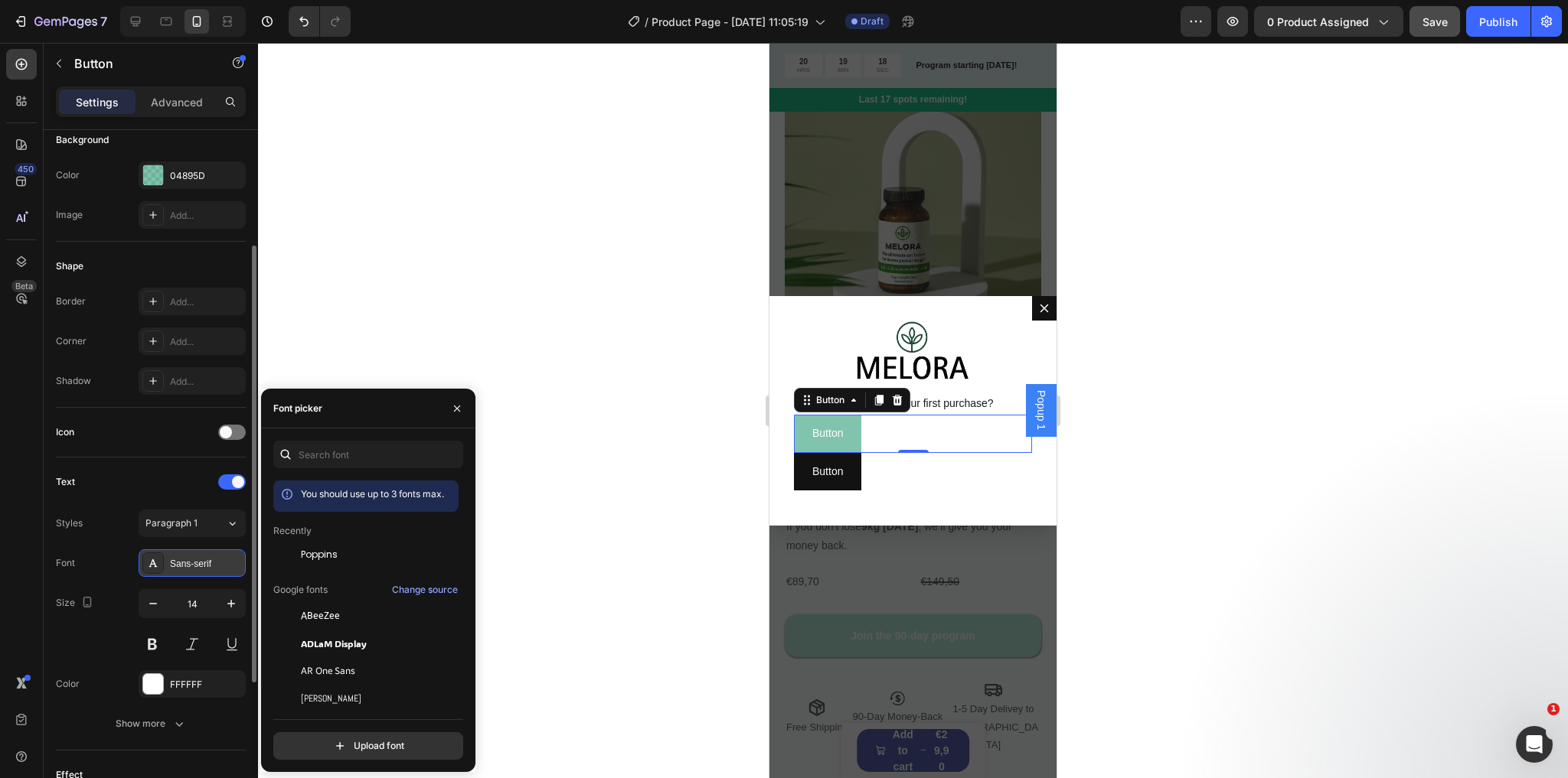
click at [186, 553] on div "Sans-serif" at bounding box center [192, 564] width 107 height 27
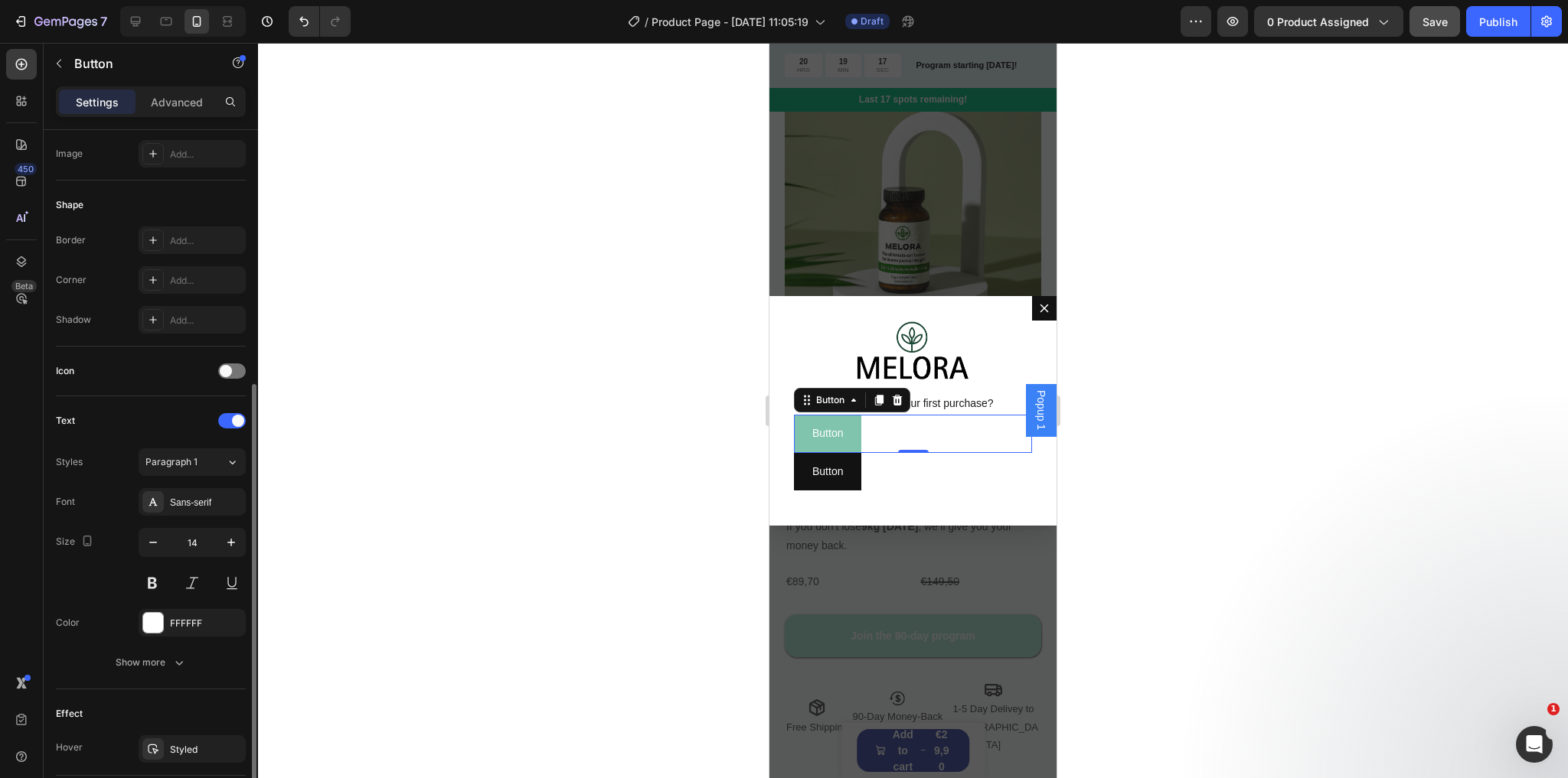
scroll to position [306, 0]
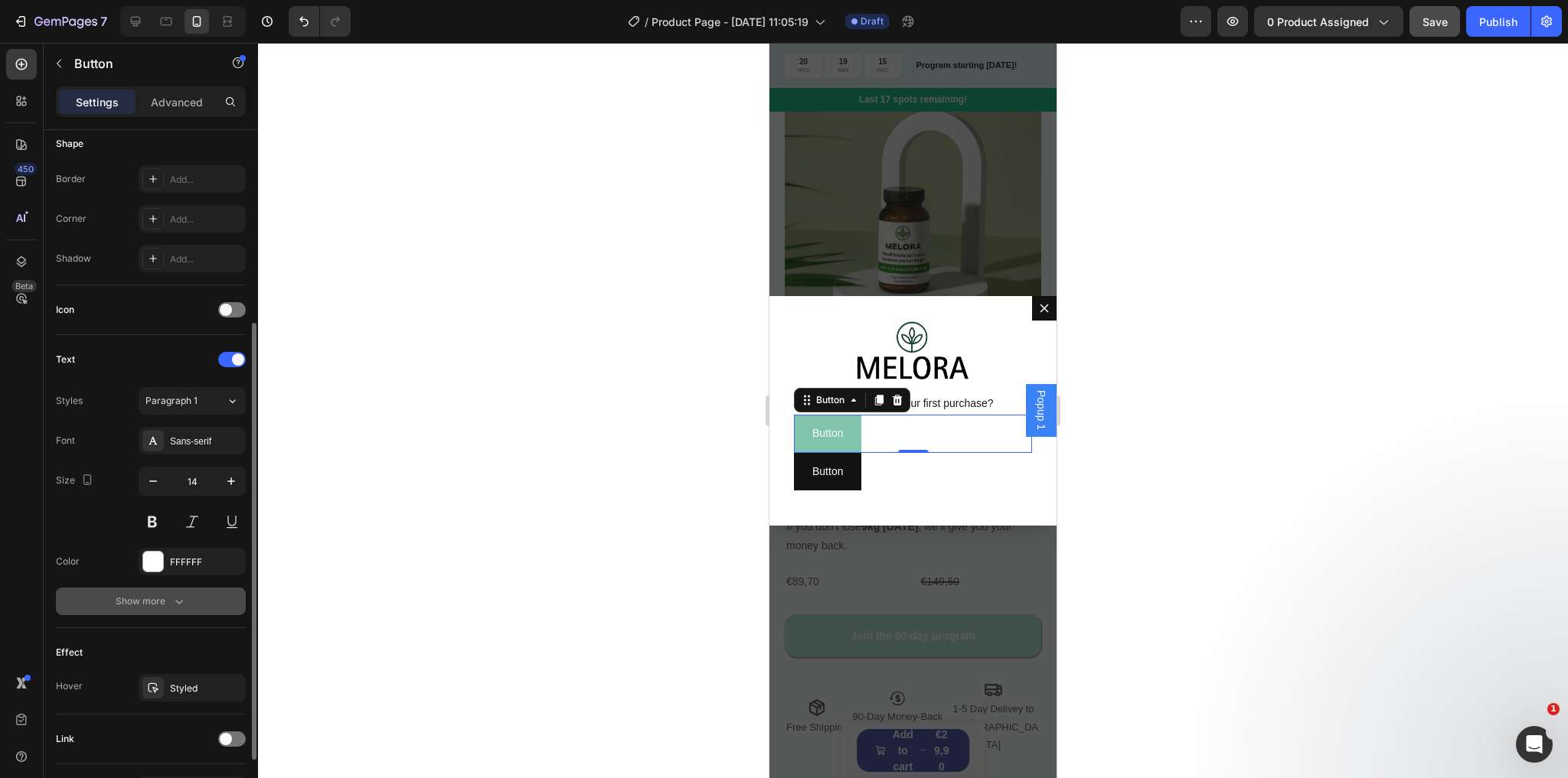
click at [175, 593] on icon "button" at bounding box center [179, 601] width 15 height 15
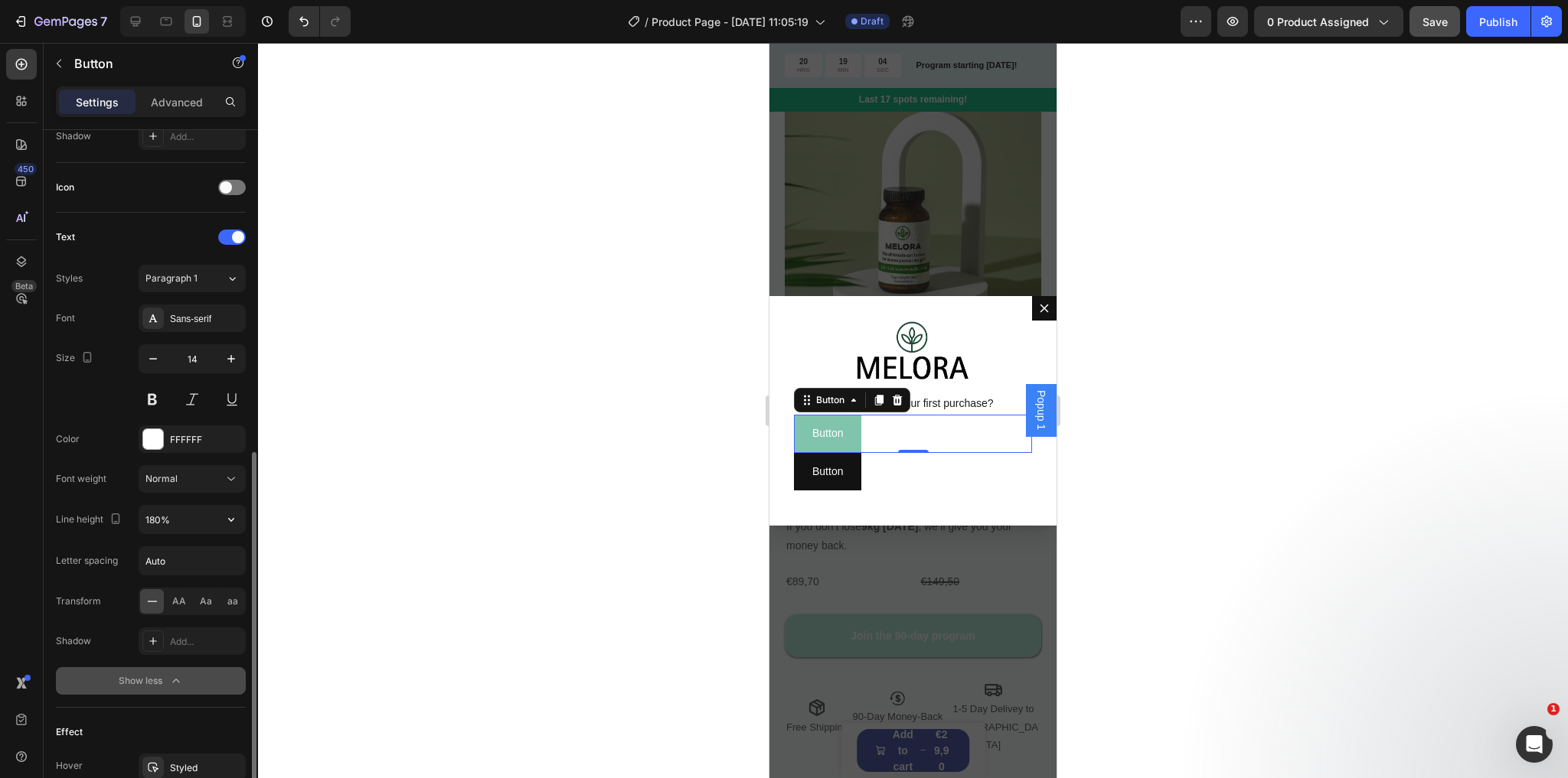
scroll to position [490, 0]
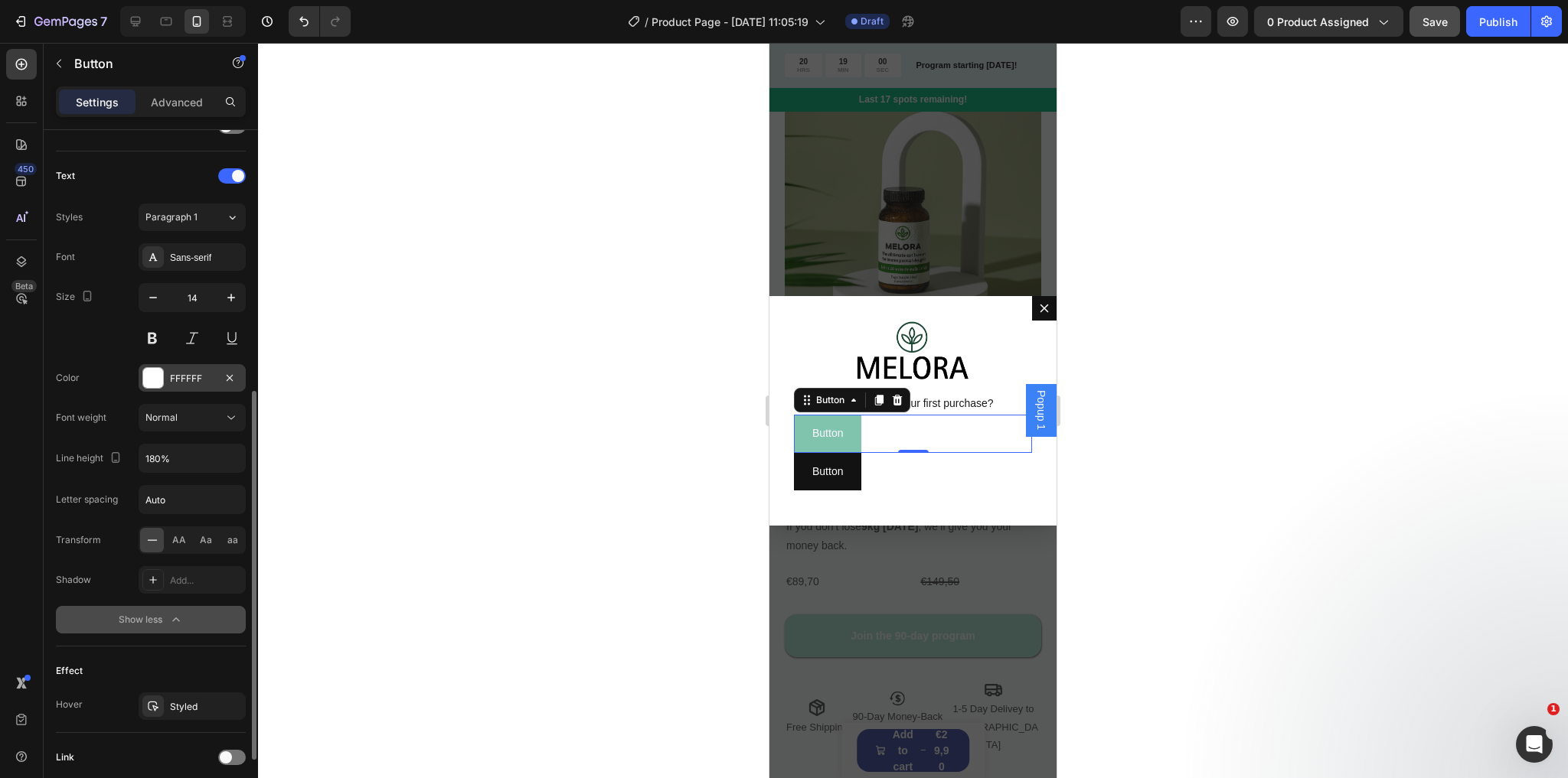
click at [189, 379] on div "FFFFFF" at bounding box center [192, 378] width 45 height 14
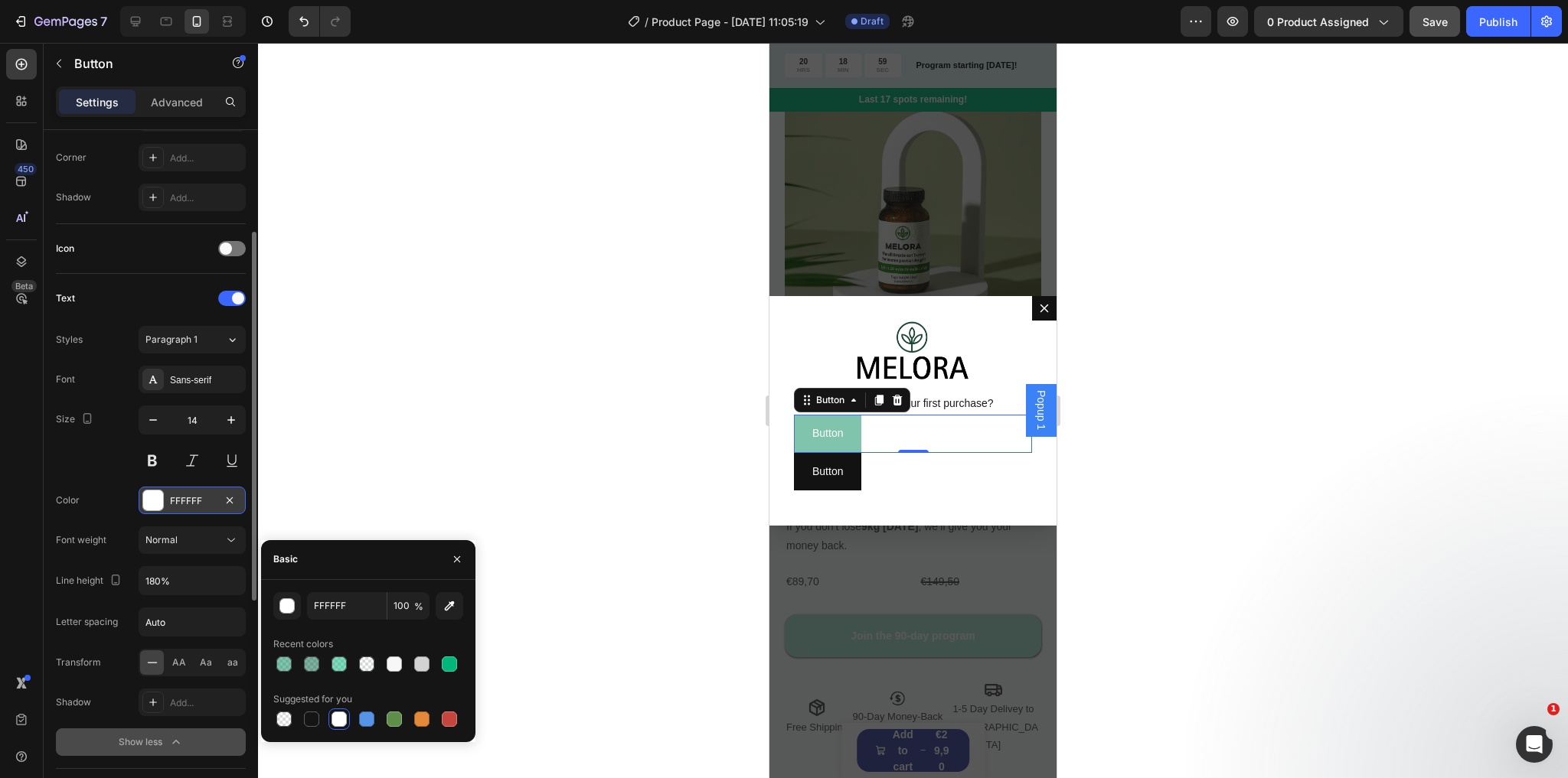
scroll to position [306, 0]
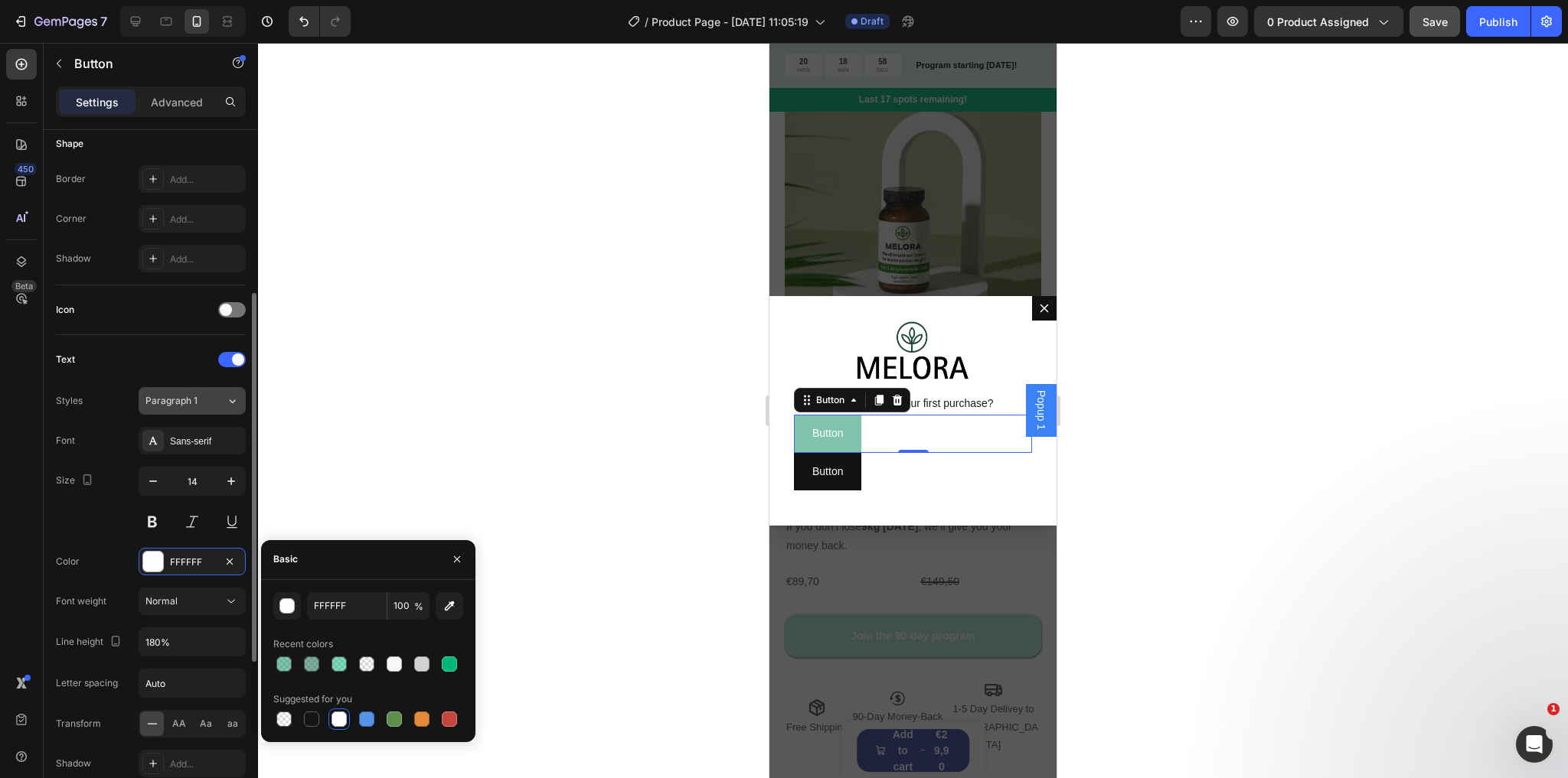
click at [177, 407] on button "Paragraph 1" at bounding box center [192, 401] width 107 height 27
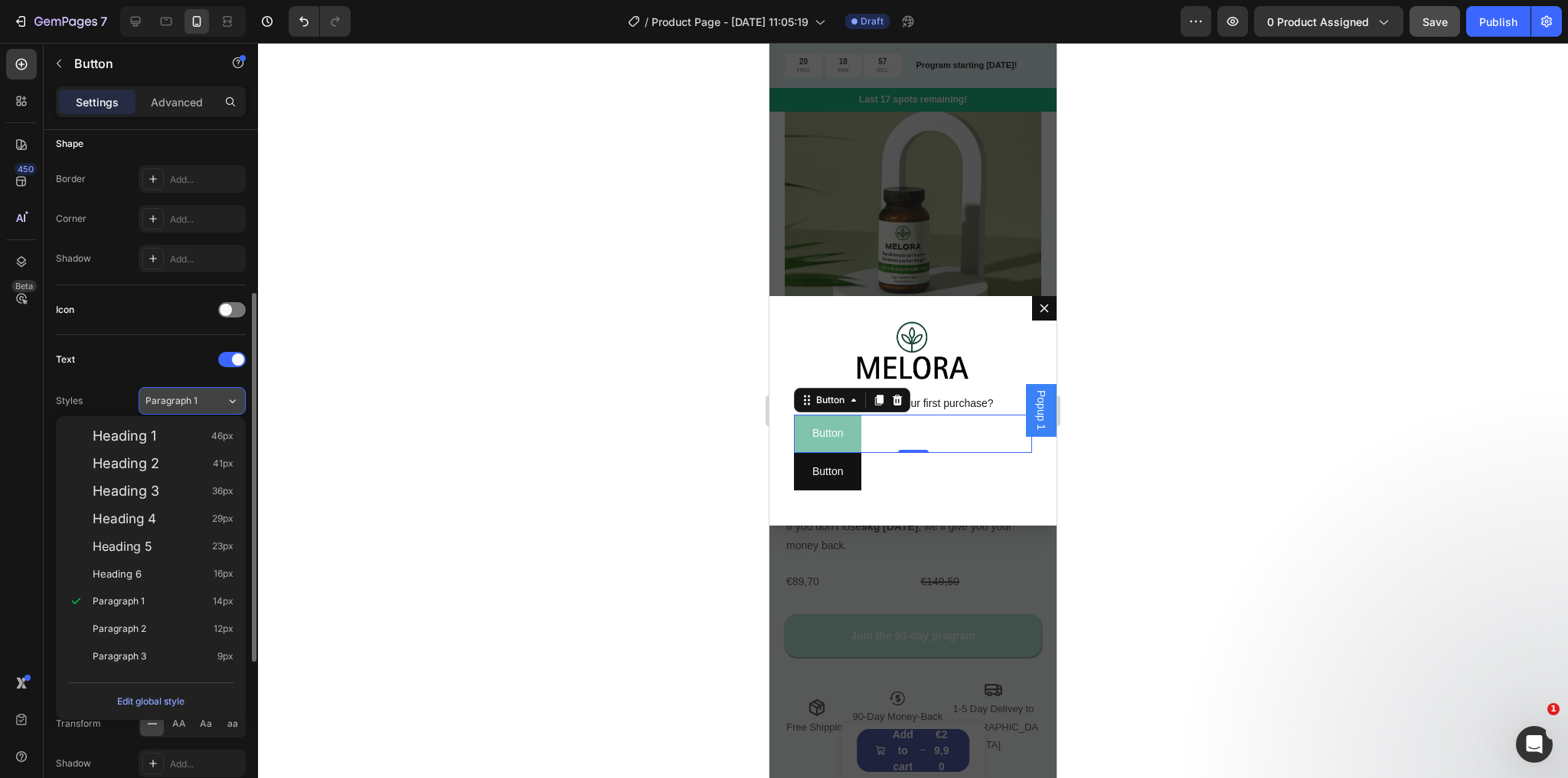
click at [177, 404] on span "Paragraph 1" at bounding box center [171, 401] width 52 height 14
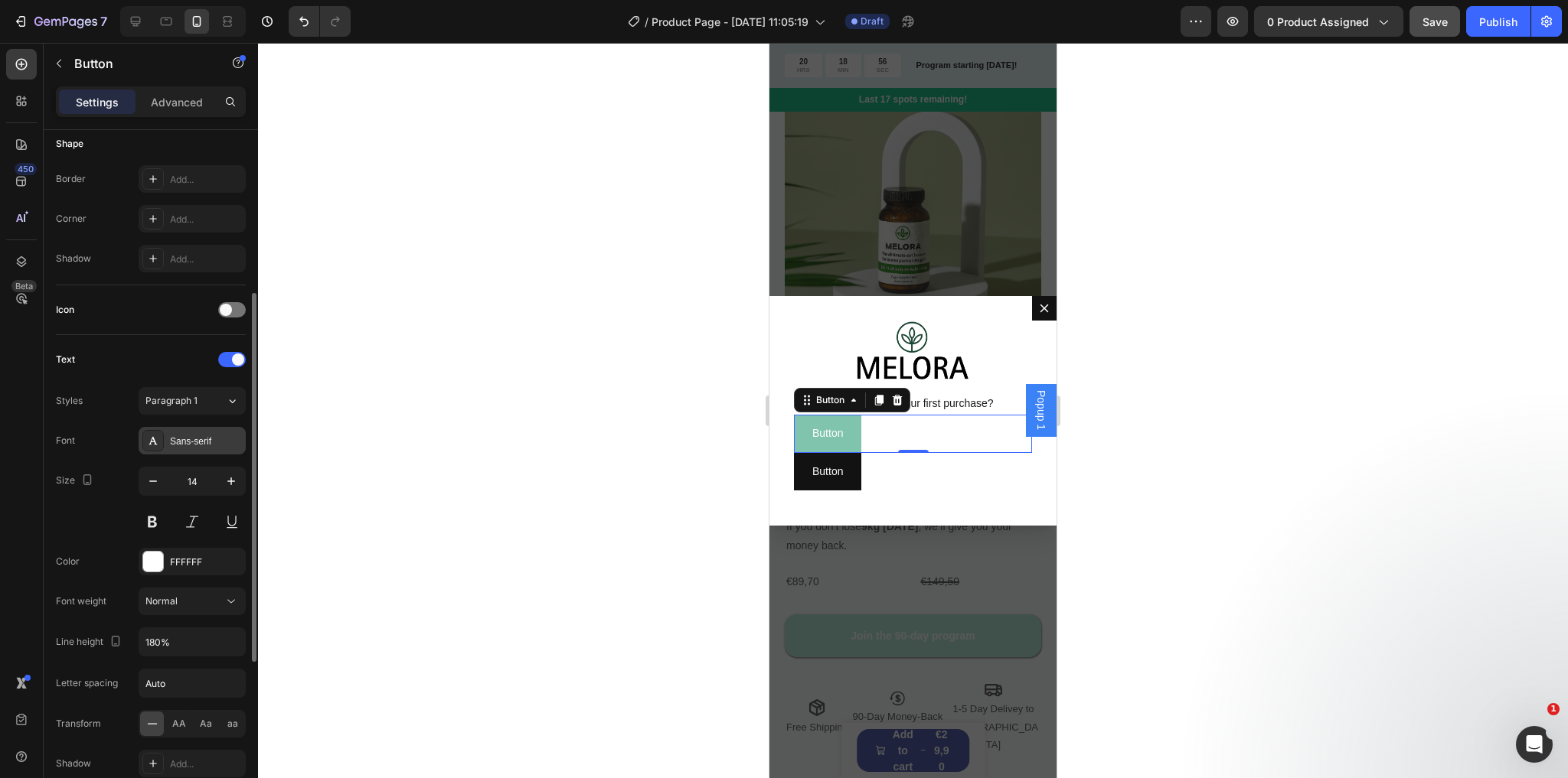
click at [177, 431] on div "Sans-serif" at bounding box center [192, 441] width 107 height 27
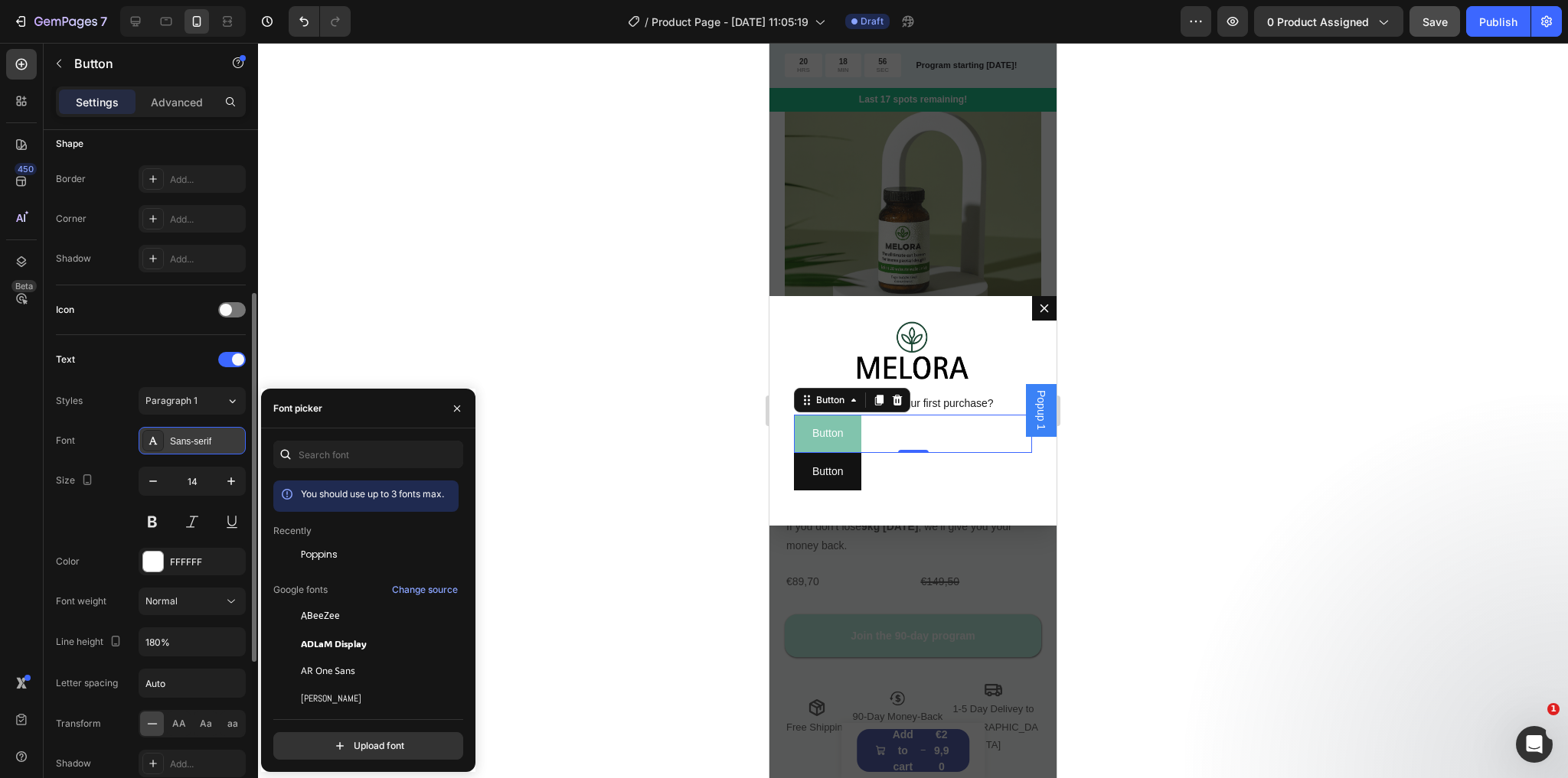
click at [177, 431] on div "Sans-serif" at bounding box center [192, 441] width 107 height 27
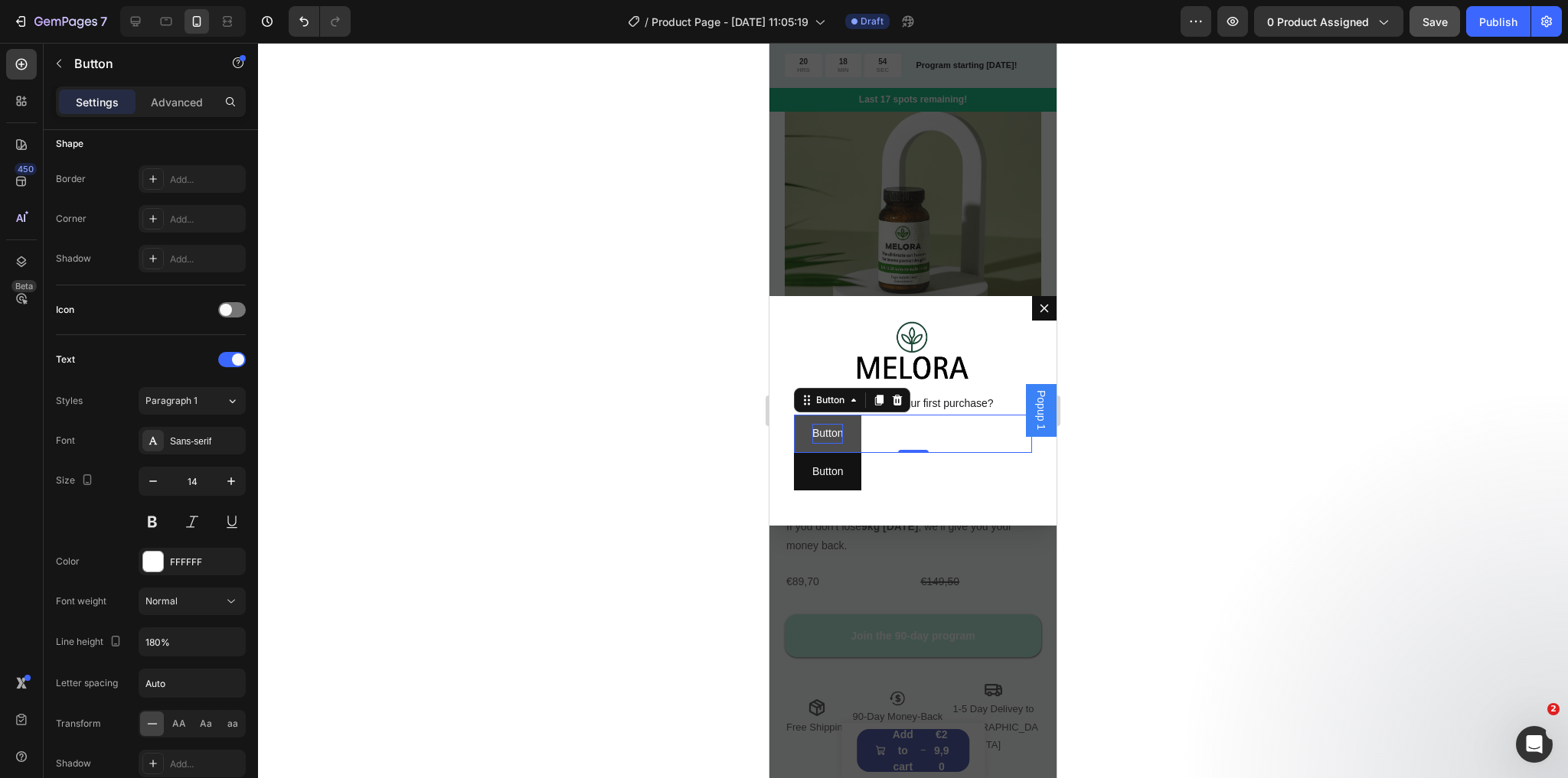
click at [828, 429] on p "Button" at bounding box center [827, 434] width 31 height 19
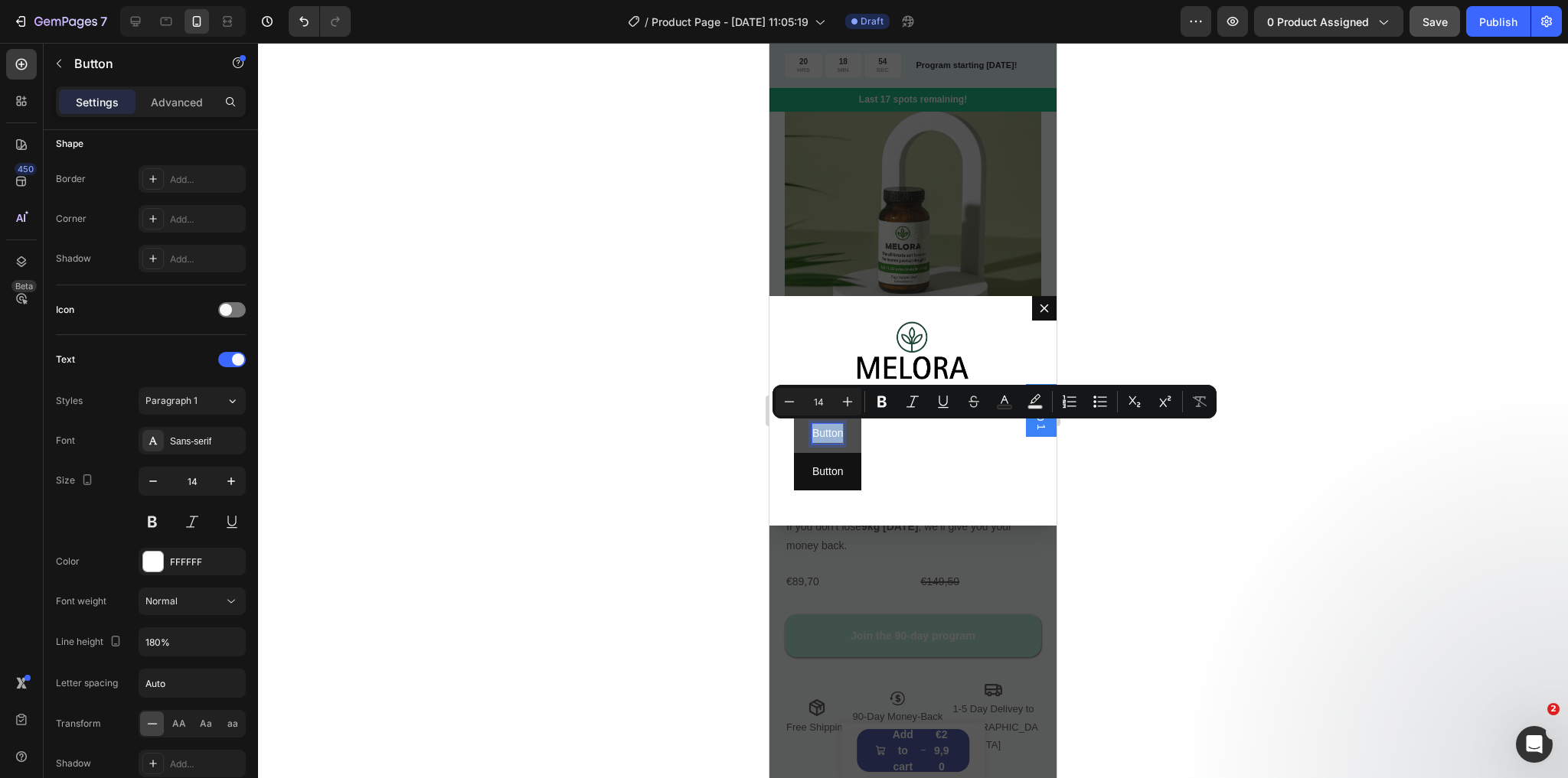
click at [829, 432] on p "Button" at bounding box center [827, 434] width 31 height 19
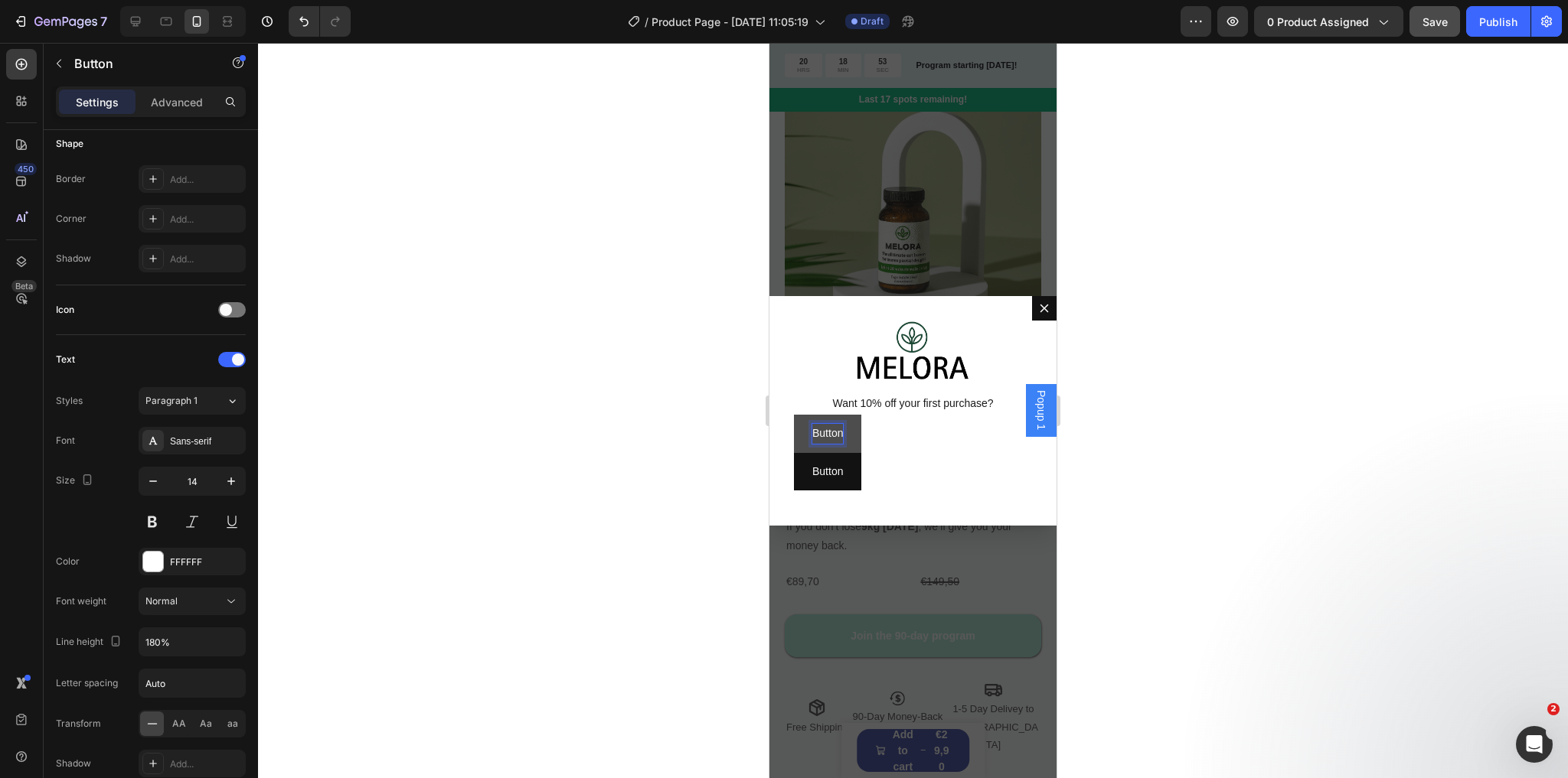
click at [833, 433] on p "Button" at bounding box center [827, 434] width 31 height 19
click at [827, 431] on p "Button" at bounding box center [827, 434] width 31 height 19
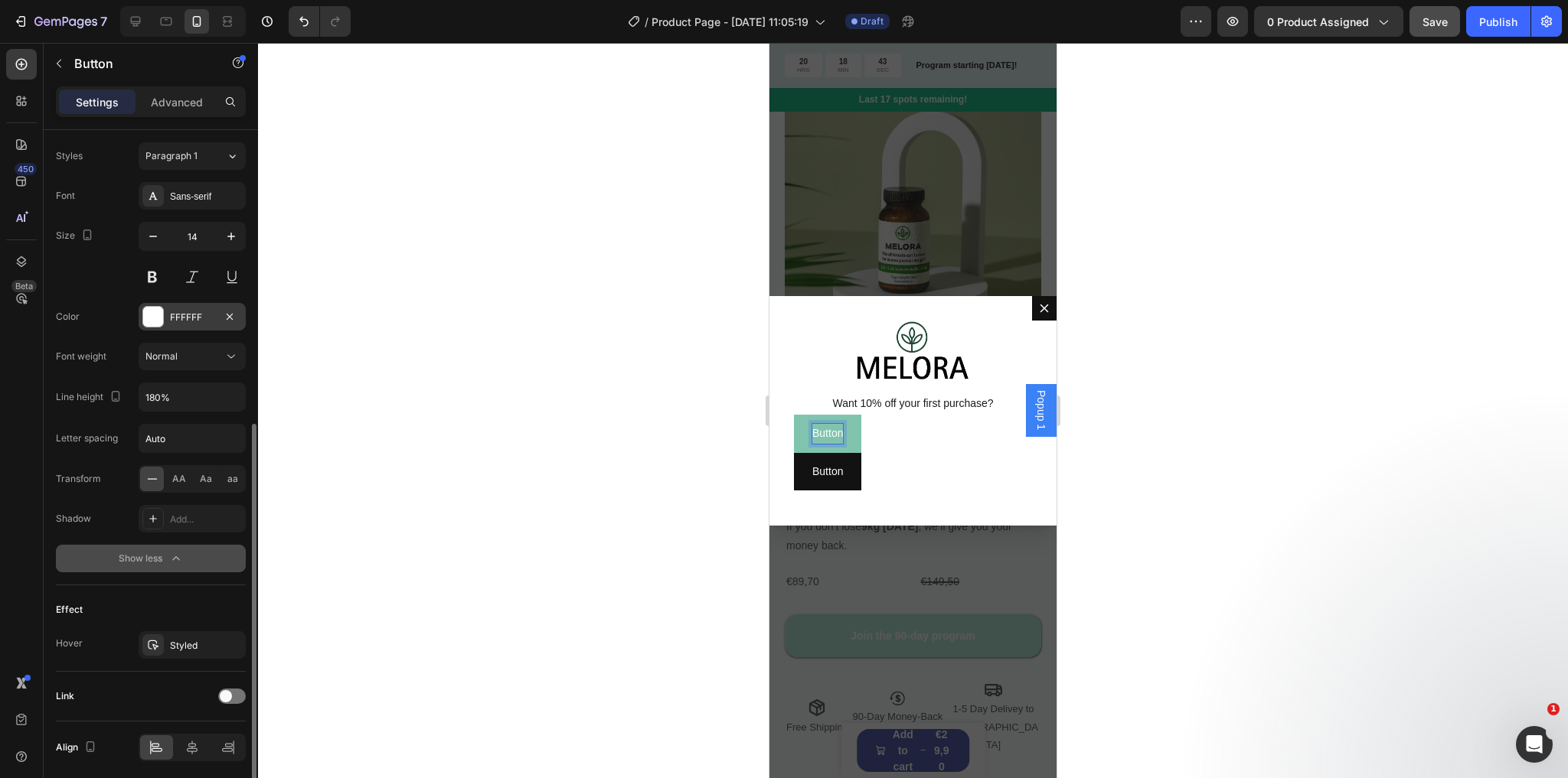
scroll to position [604, 0]
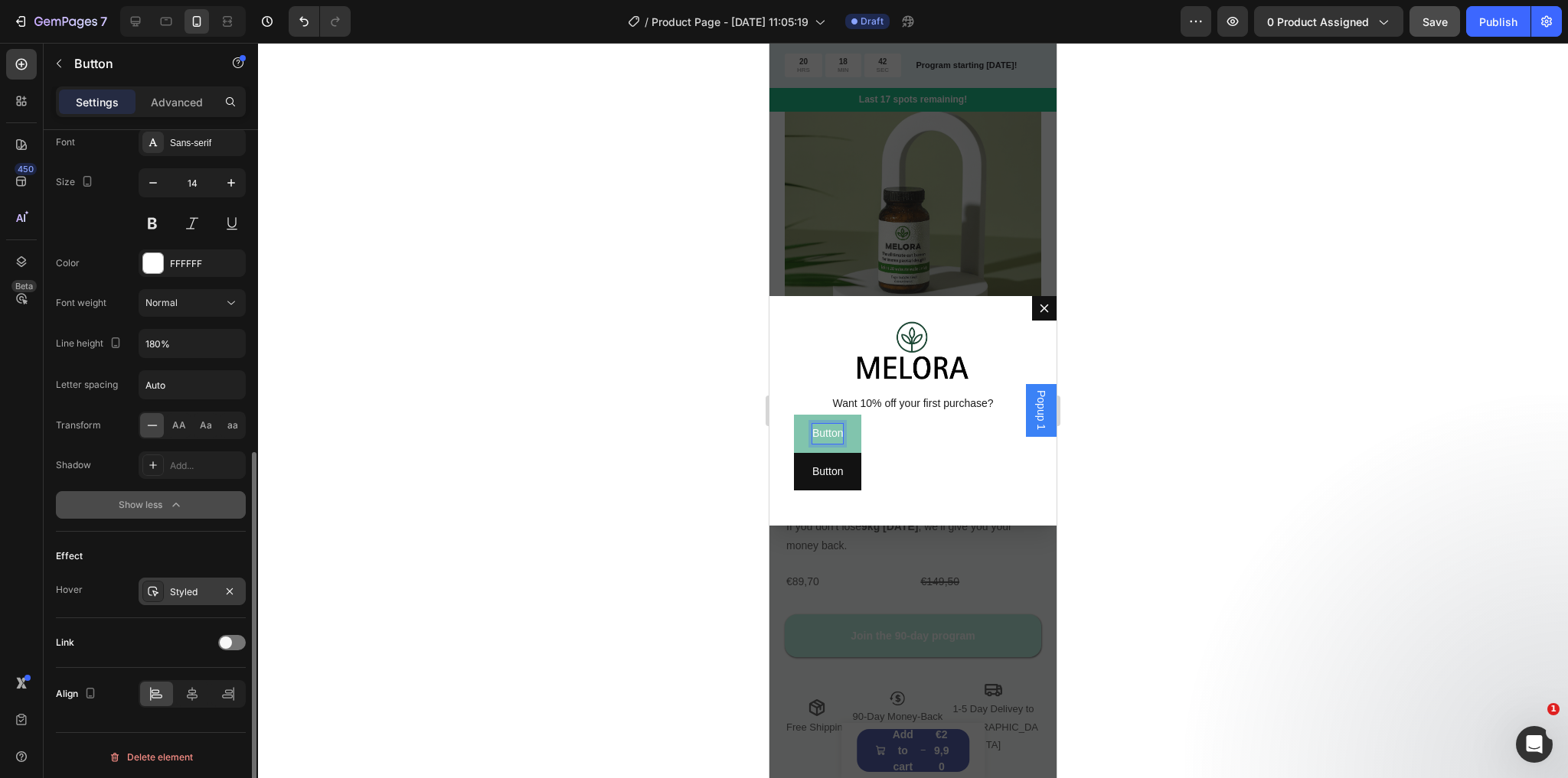
click at [181, 591] on div "Styled" at bounding box center [192, 592] width 45 height 14
click at [135, 578] on div "Hover Styled" at bounding box center [150, 592] width 190 height 27
click at [190, 687] on icon at bounding box center [192, 693] width 11 height 14
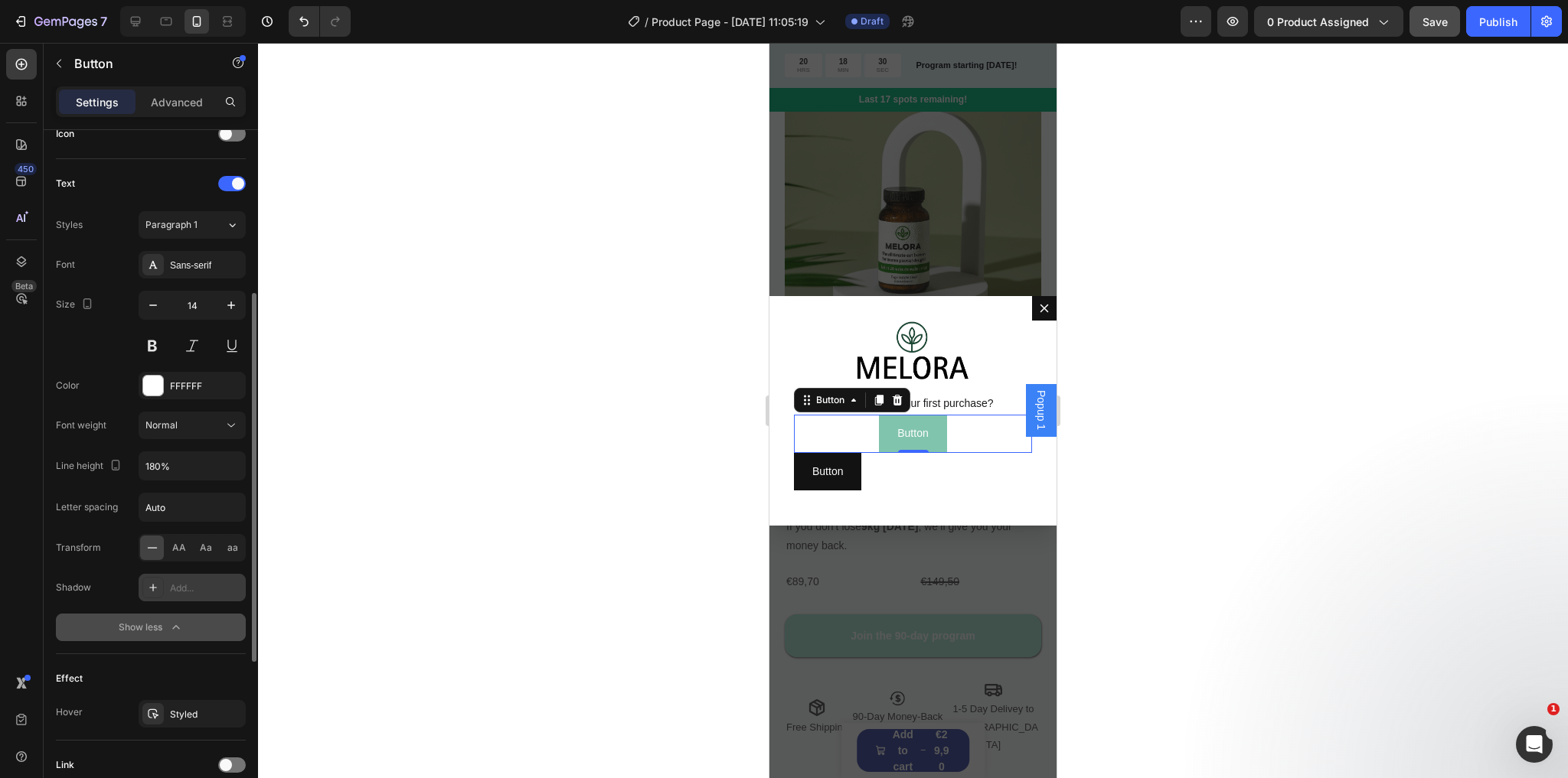
scroll to position [421, 0]
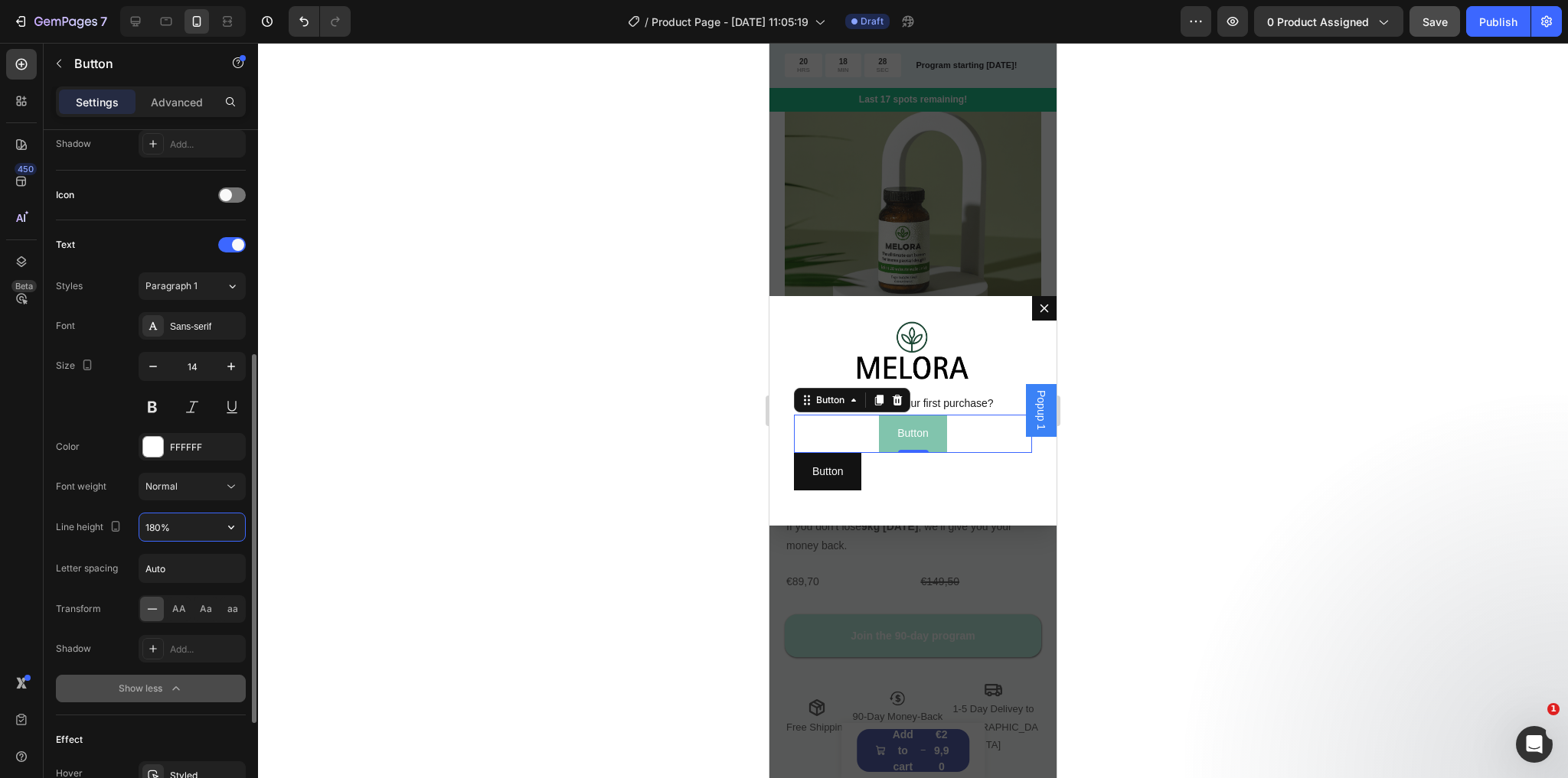
click at [181, 521] on input "180%" at bounding box center [192, 527] width 105 height 27
type input "180%"
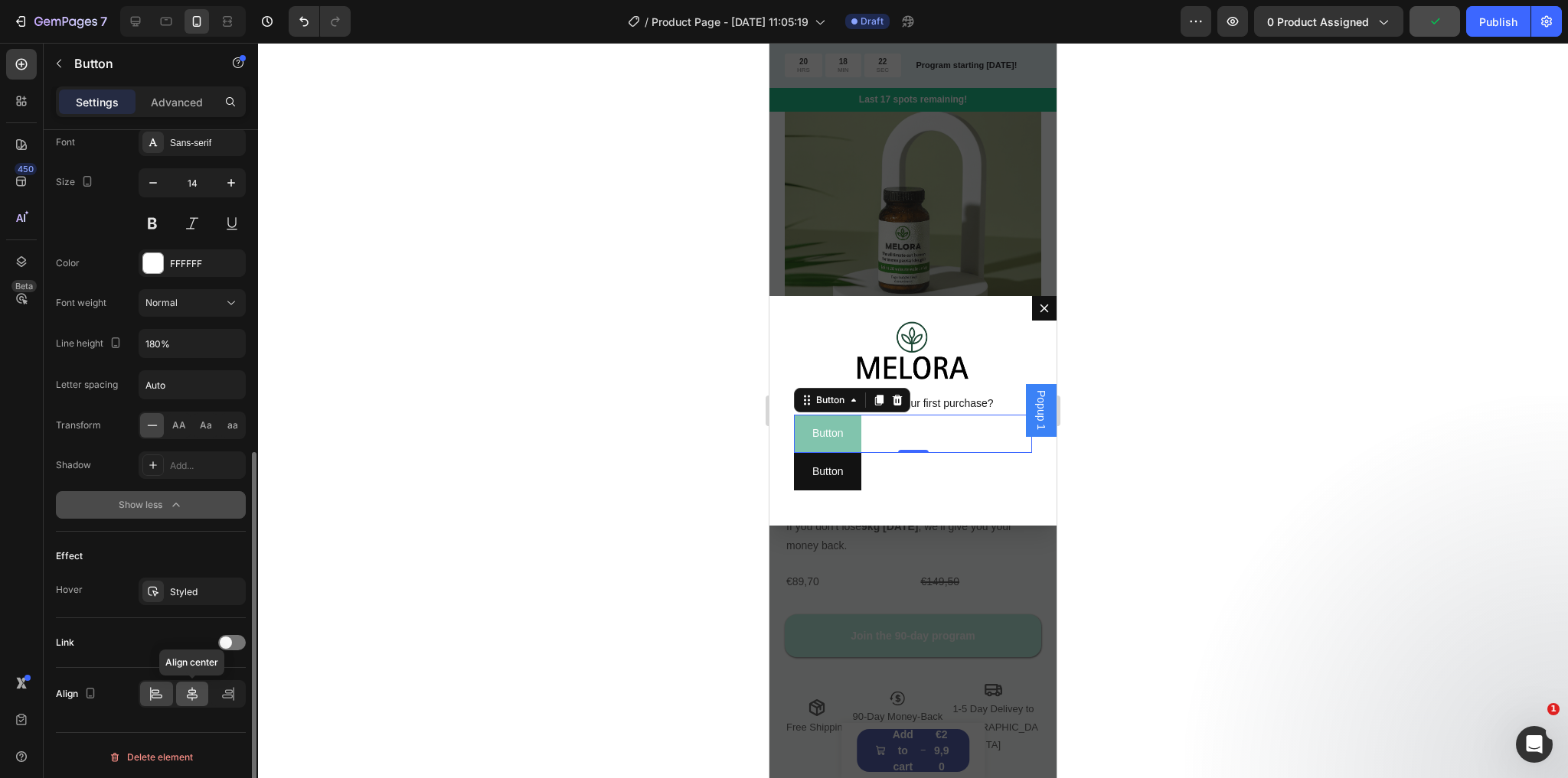
click at [187, 690] on icon at bounding box center [192, 693] width 15 height 15
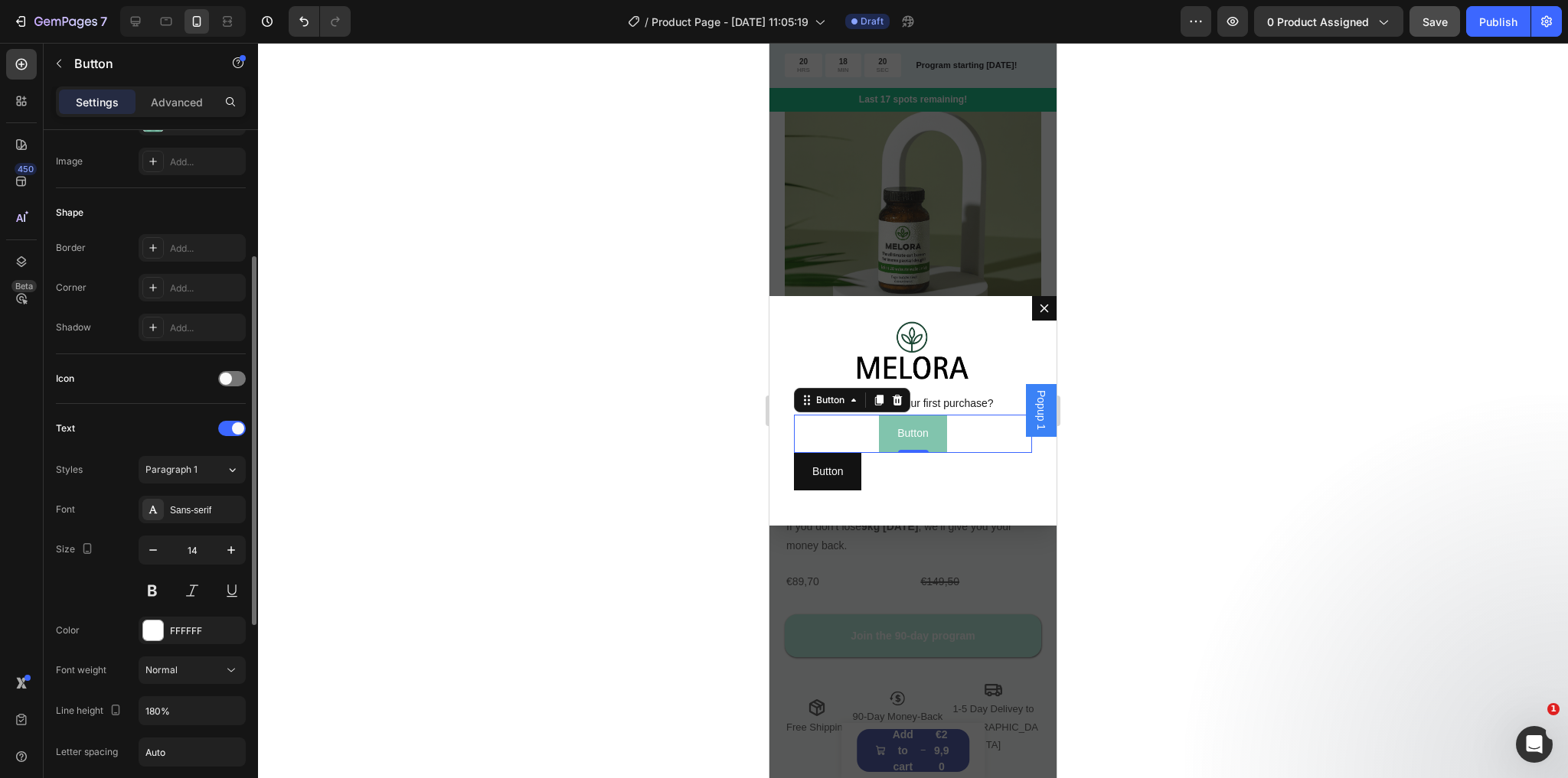
scroll to position [360, 0]
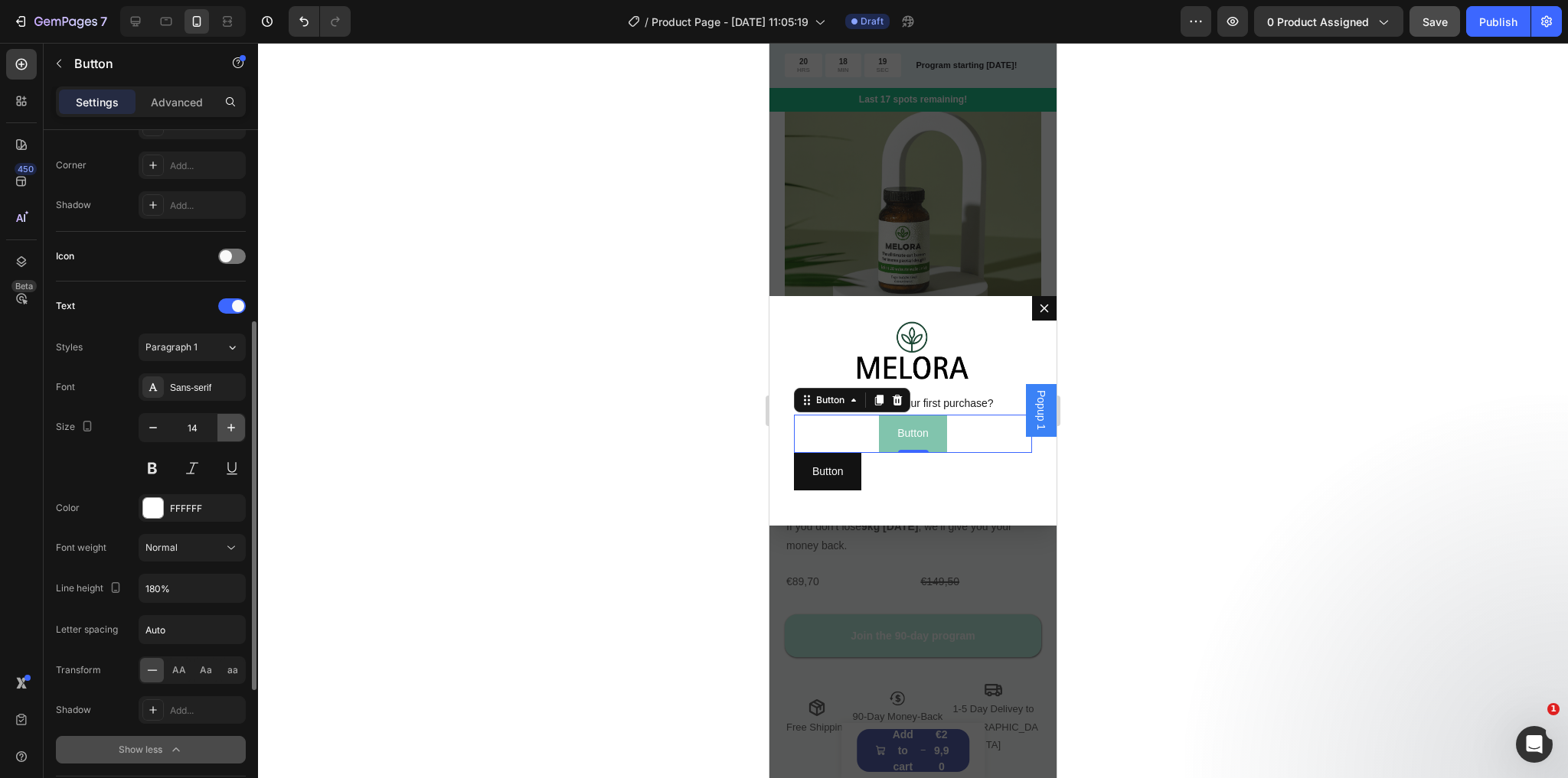
click at [232, 424] on icon "button" at bounding box center [231, 427] width 15 height 15
click at [155, 427] on icon "button" at bounding box center [153, 427] width 15 height 15
type input "14"
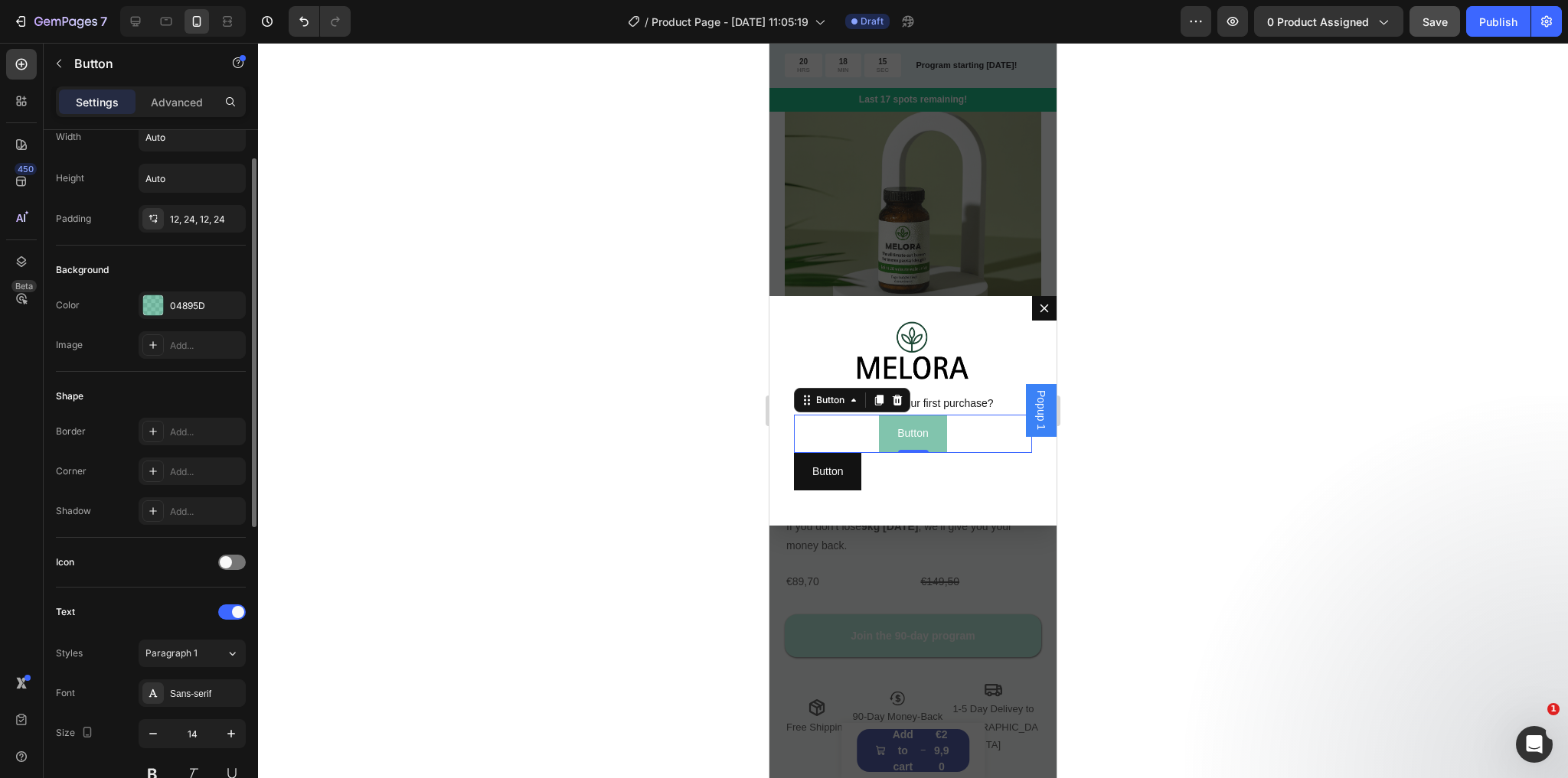
scroll to position [0, 0]
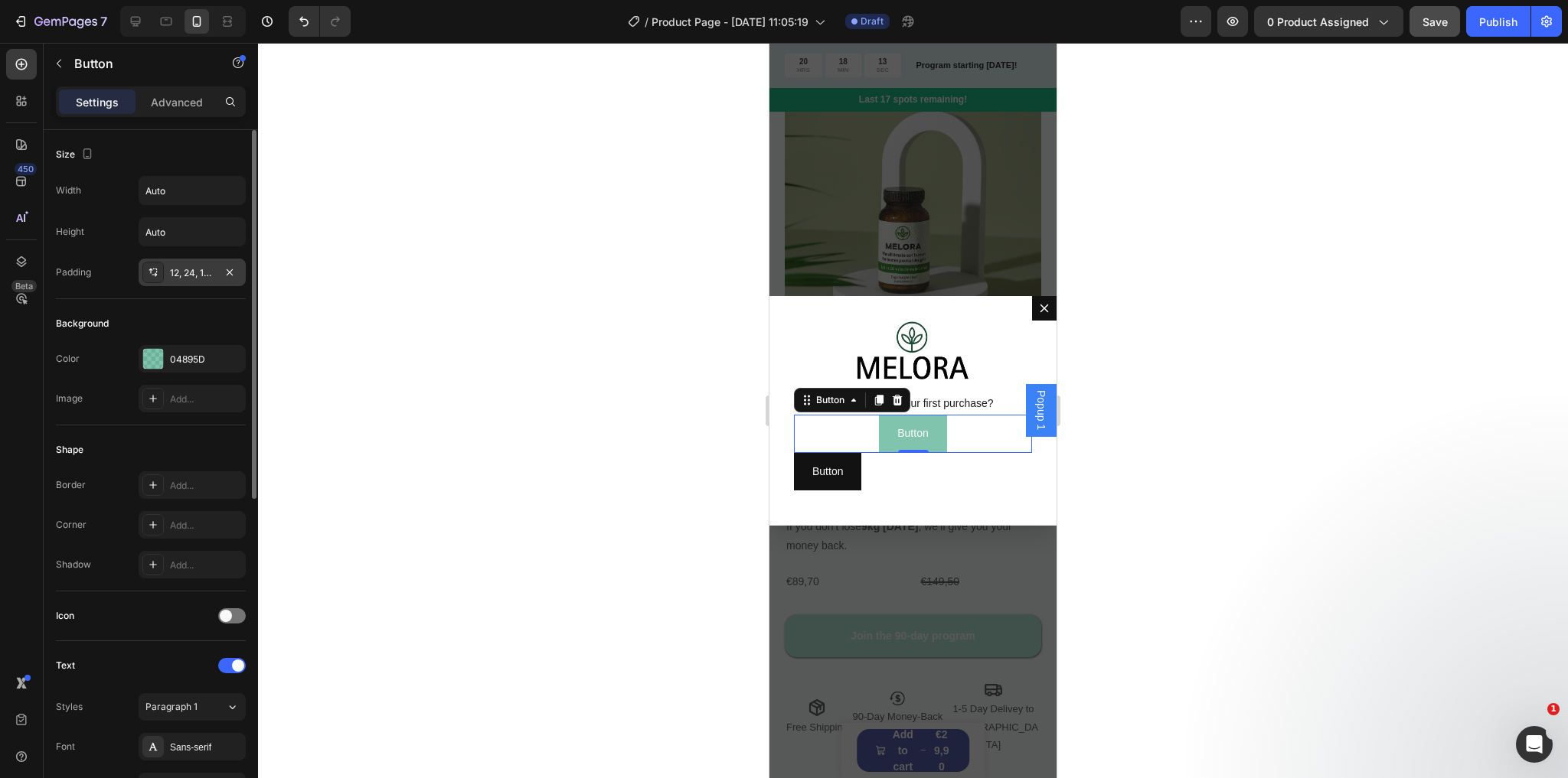
click at [175, 273] on div "12, 24, 12, 24" at bounding box center [192, 273] width 45 height 14
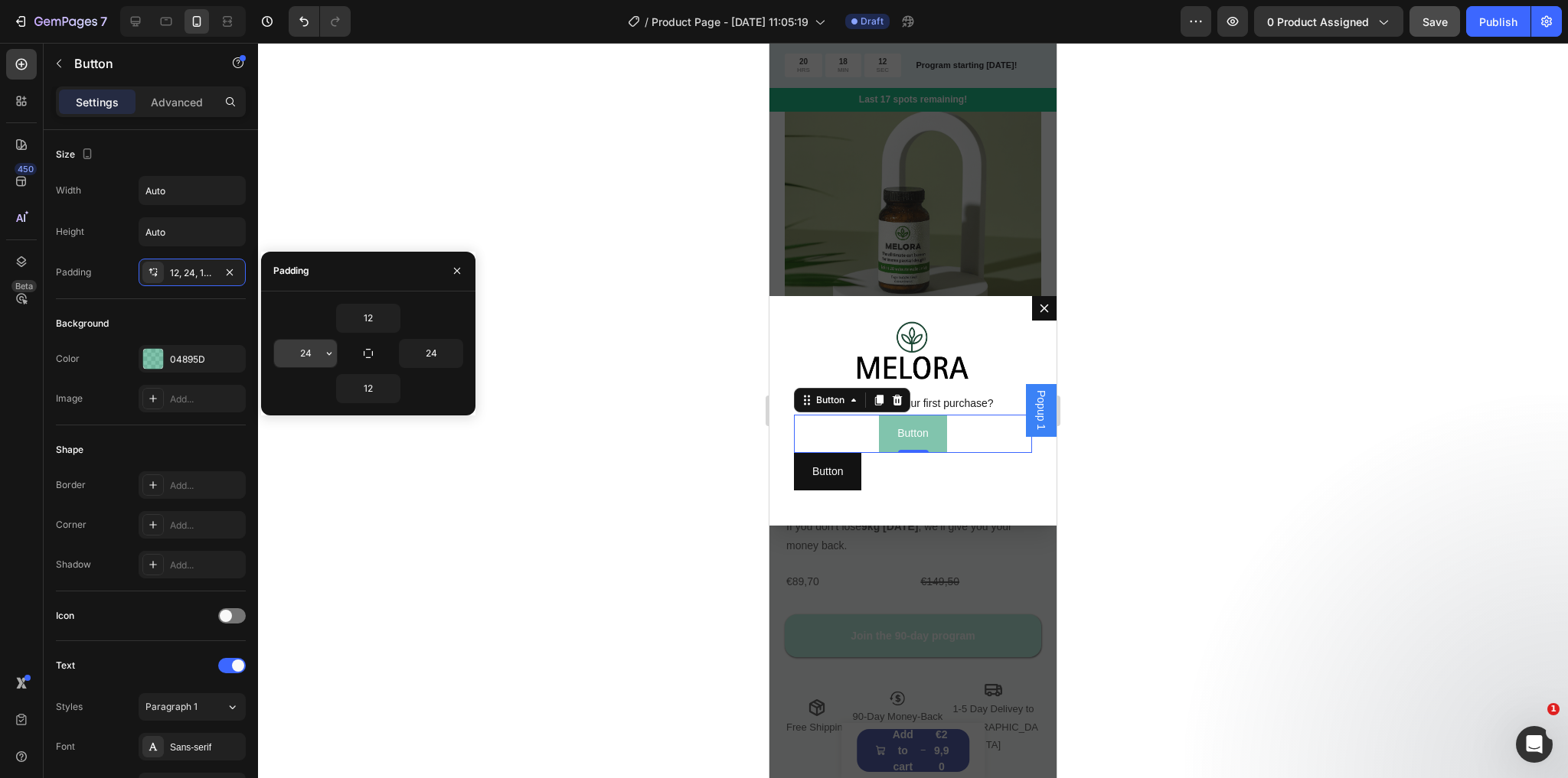
click at [313, 348] on input "24" at bounding box center [305, 354] width 63 height 27
type input "1"
type input "2"
type input "115"
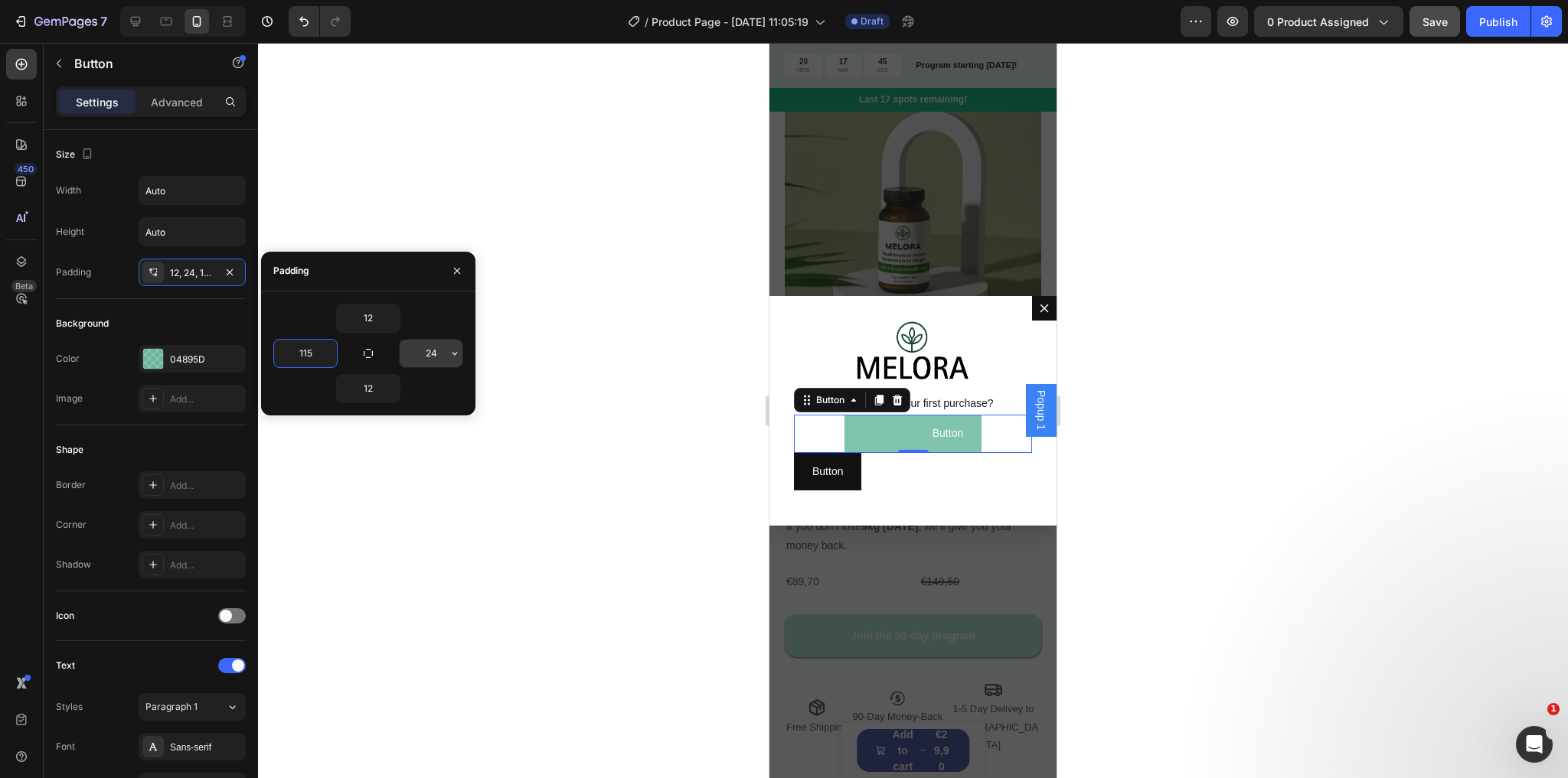
click at [441, 355] on input "24" at bounding box center [431, 354] width 63 height 27
type input "115"
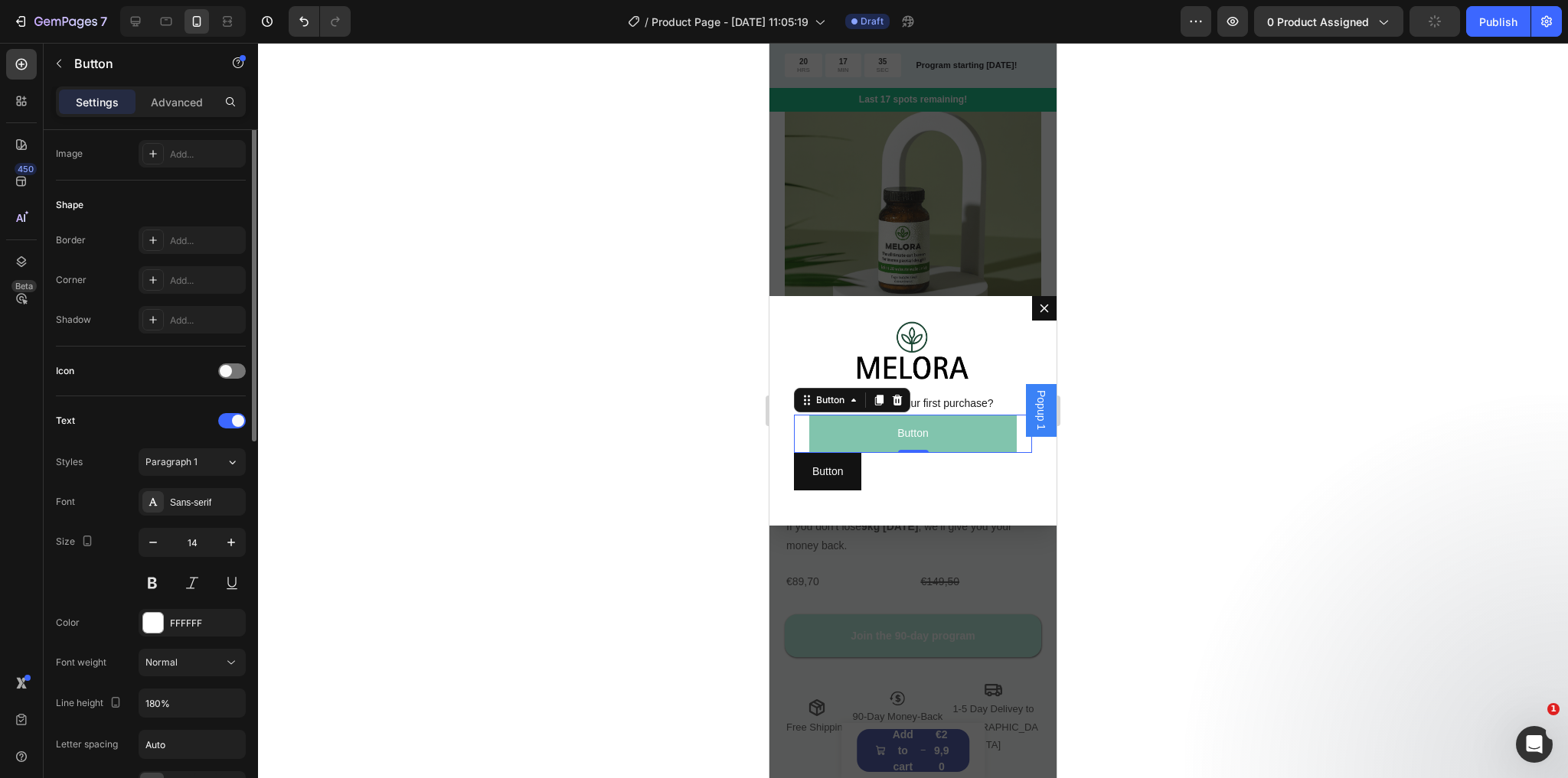
scroll to position [61, 0]
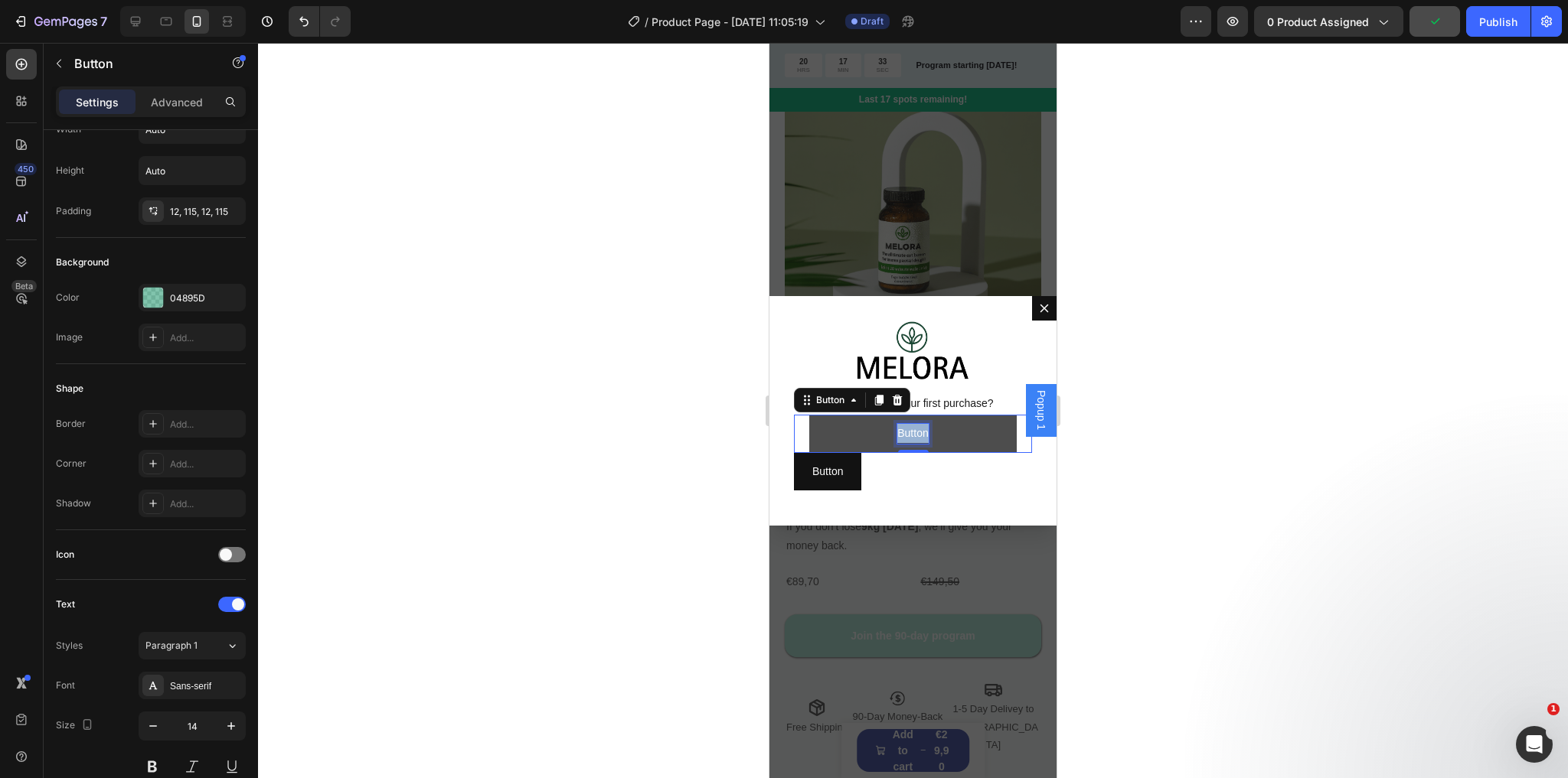
click at [904, 434] on p "Button" at bounding box center [913, 434] width 31 height 19
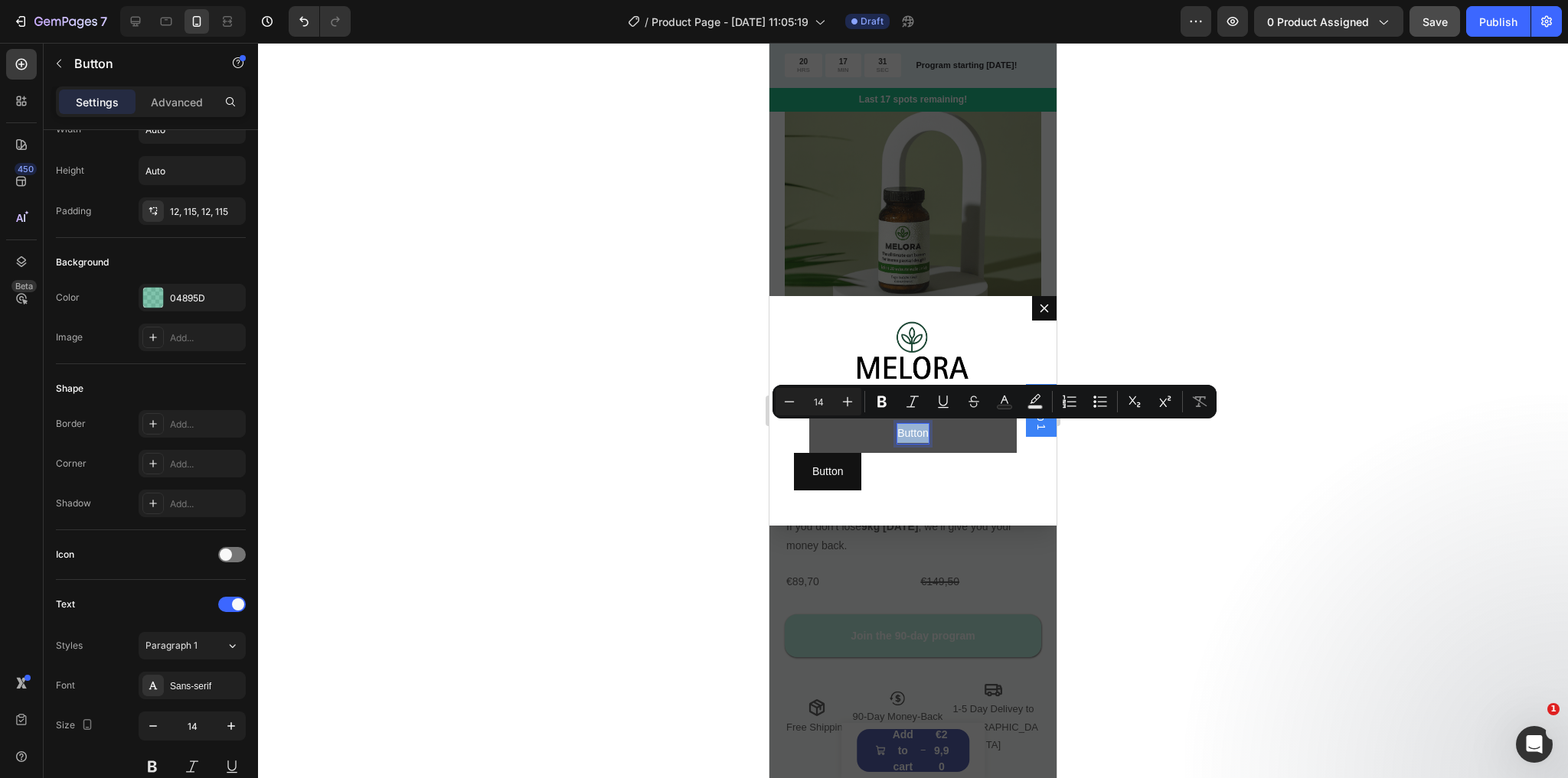
click at [906, 434] on p "Button" at bounding box center [913, 434] width 31 height 19
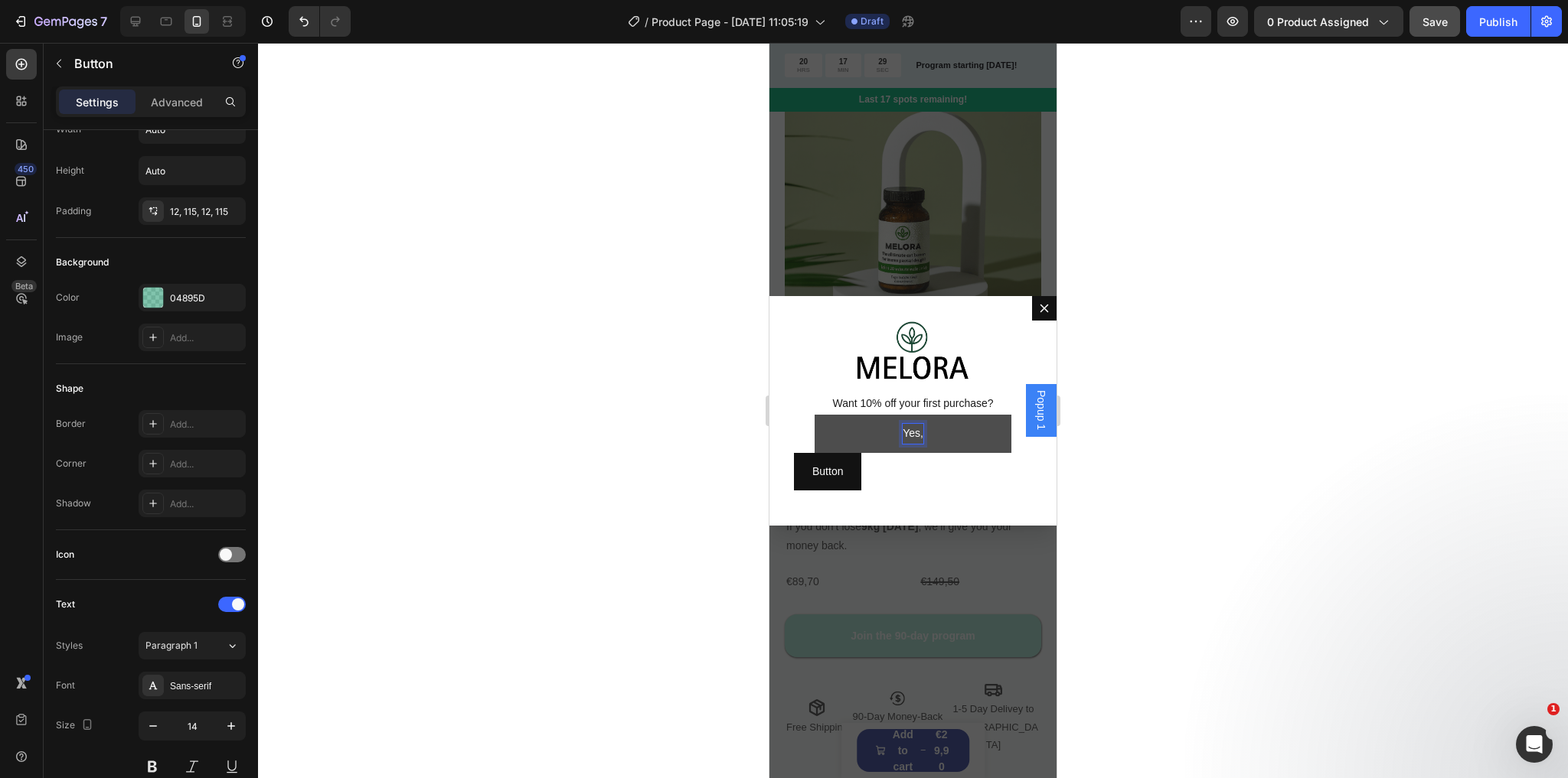
click at [814, 414] on button "Yes," at bounding box center [913, 433] width 196 height 37
click at [812, 414] on button "Yes, I" at bounding box center [913, 433] width 203 height 37
click at [799, 414] on button "Yes, I want" at bounding box center [913, 433] width 228 height 37
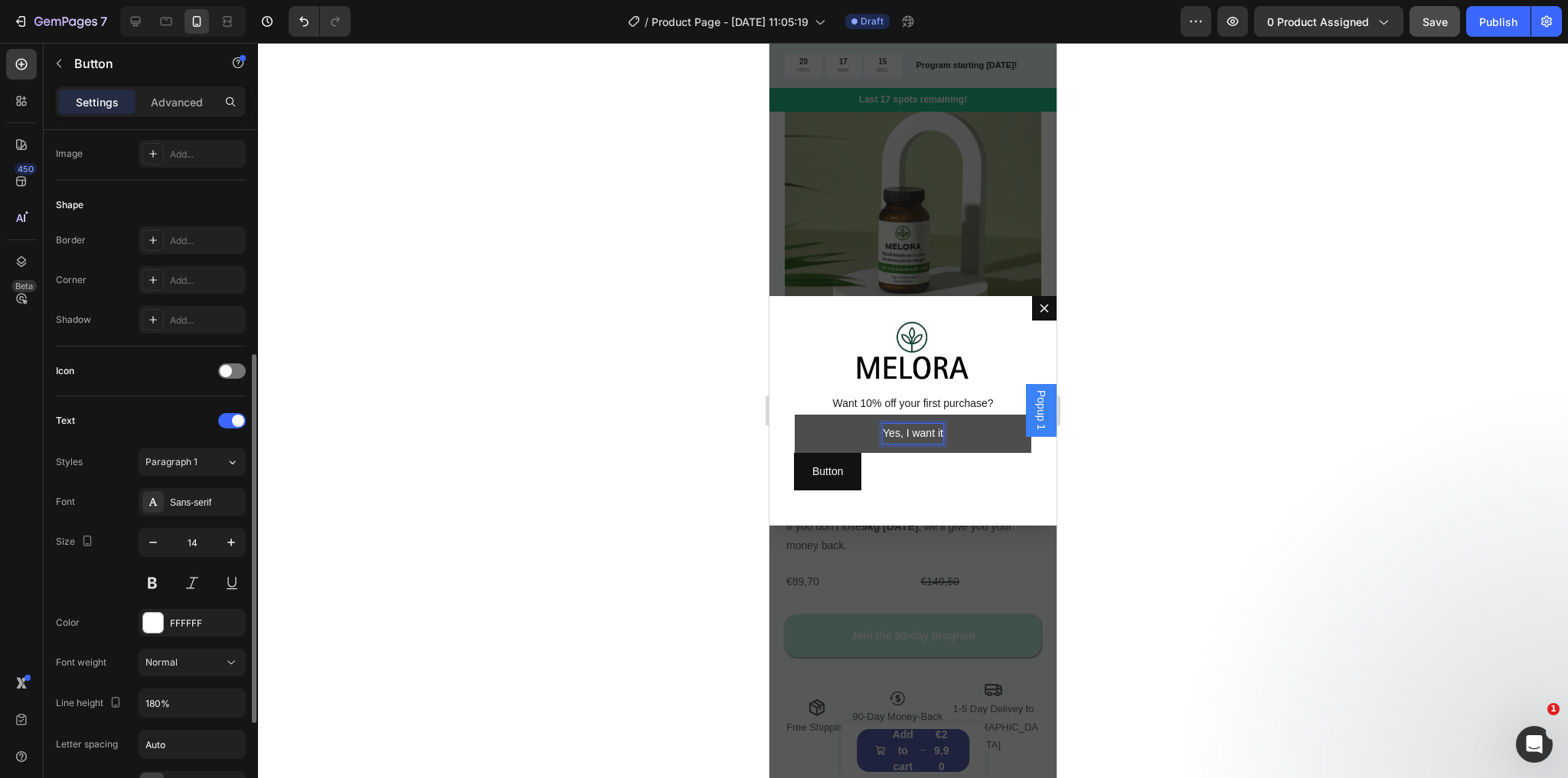
scroll to position [306, 0]
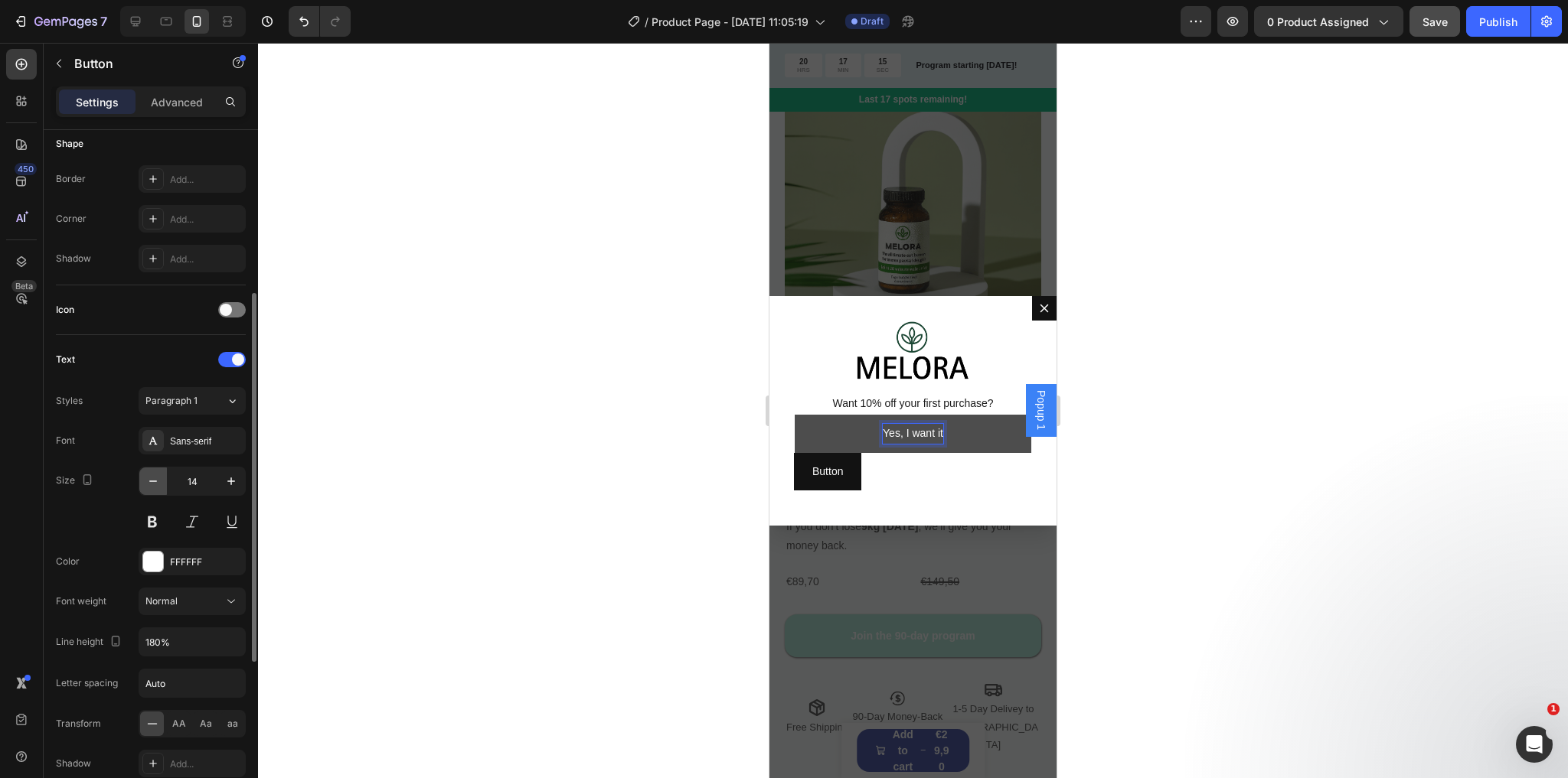
click at [158, 477] on icon "button" at bounding box center [153, 481] width 15 height 15
type input "12"
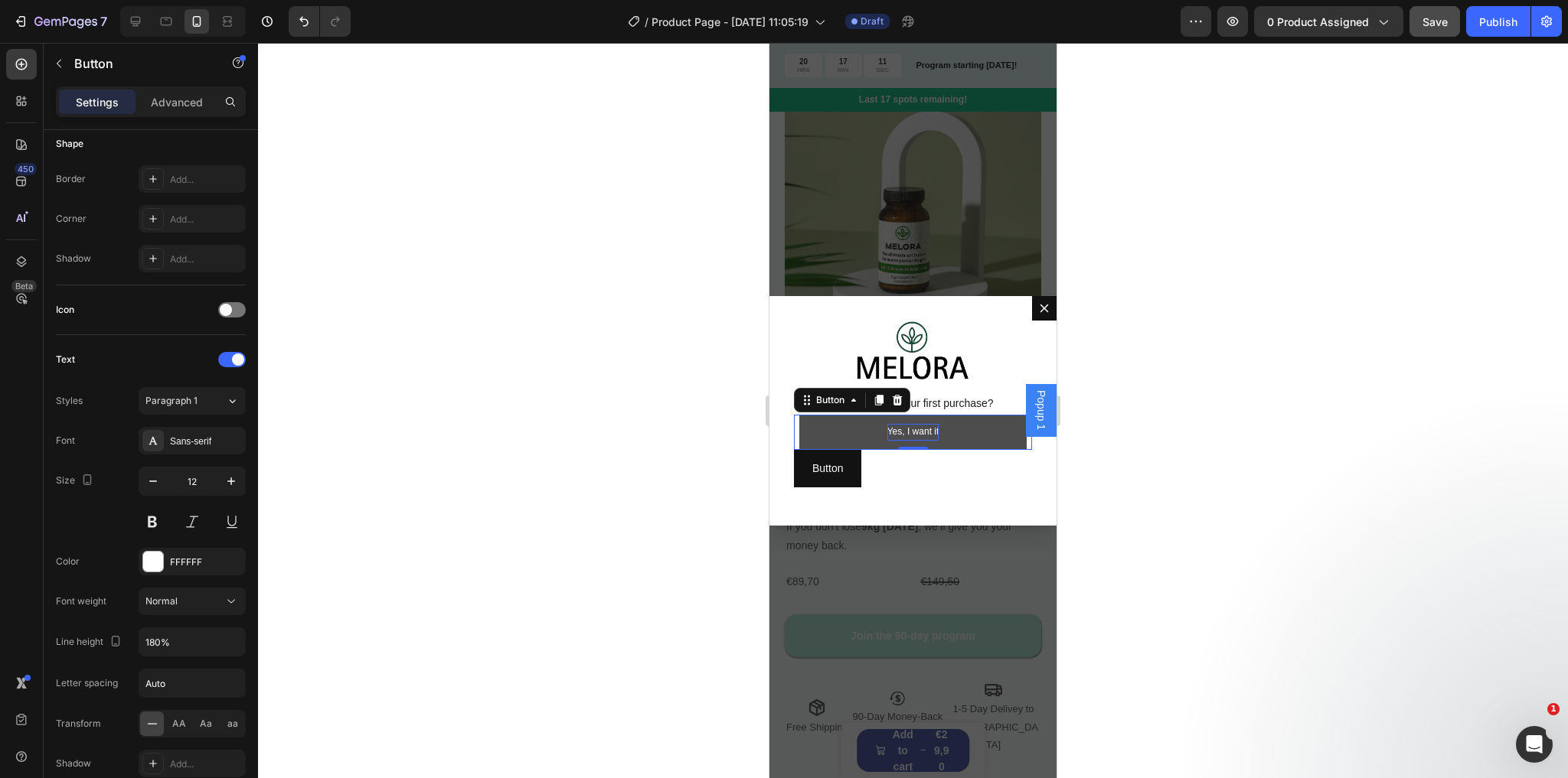
click at [917, 431] on p "Yes, I want it" at bounding box center [913, 433] width 52 height 17
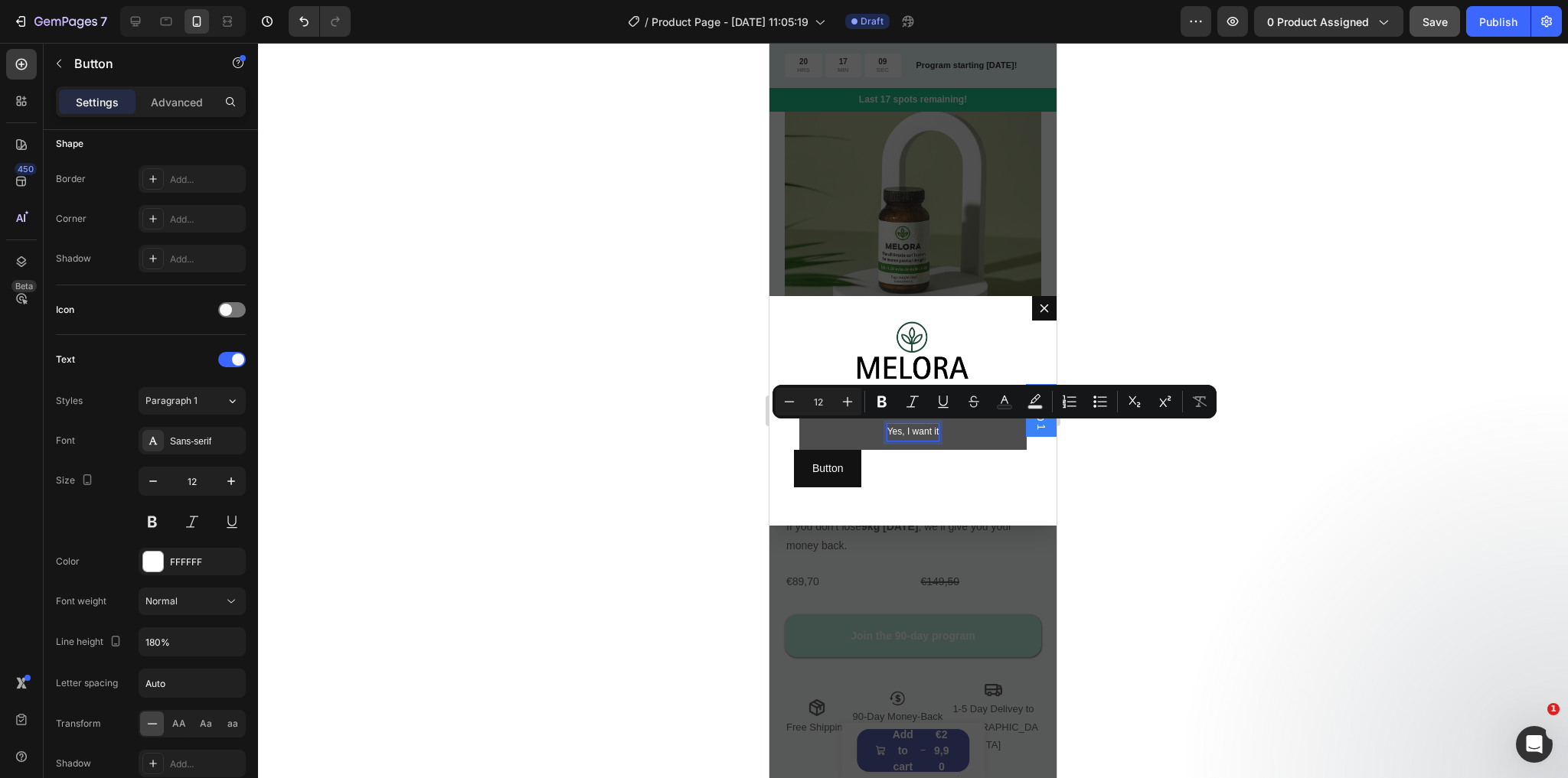
click at [924, 462] on div "Button Button" at bounding box center [913, 468] width 238 height 37
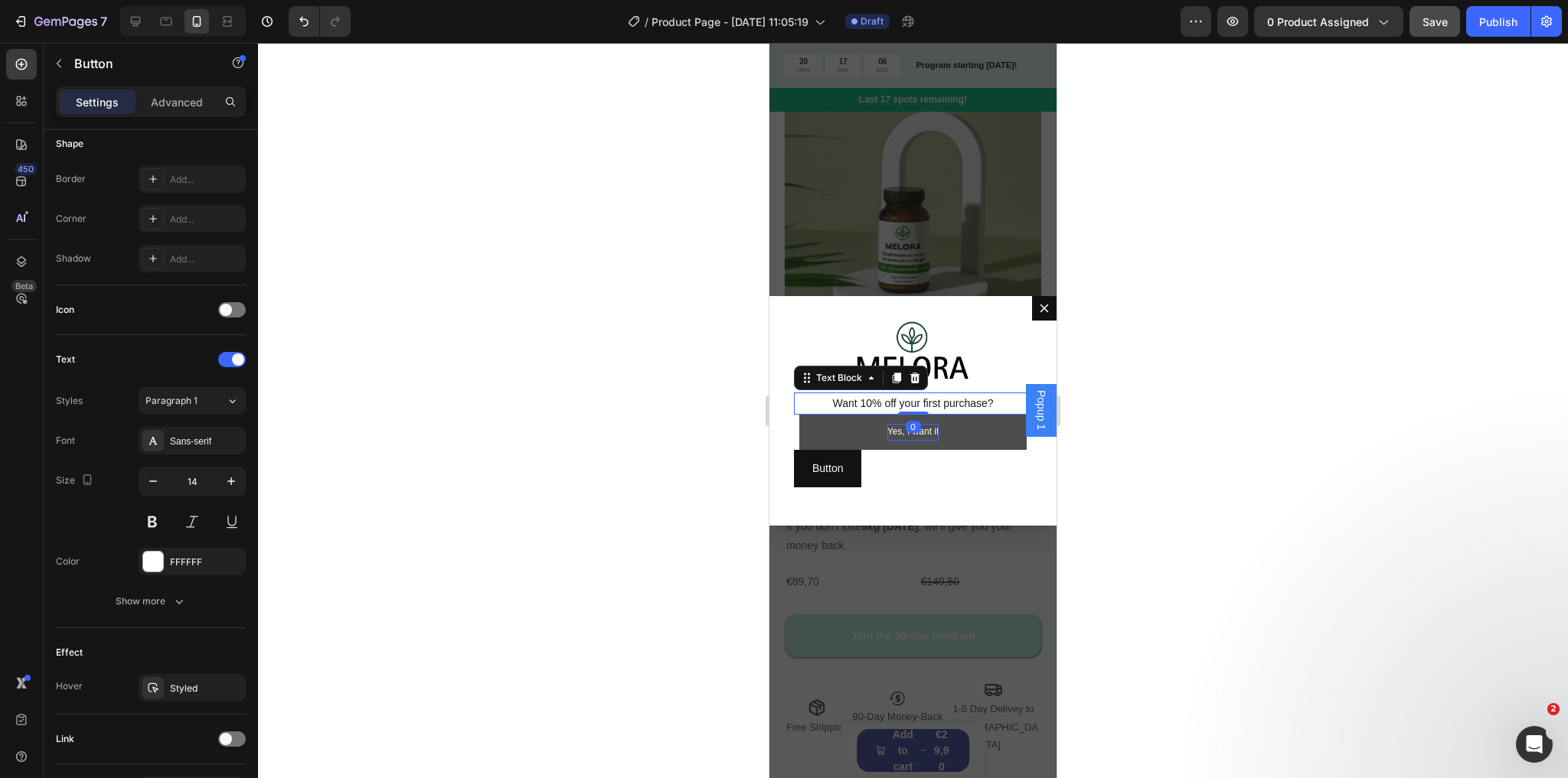
click at [962, 397] on span "Want 10% off your first purchase?" at bounding box center [912, 403] width 161 height 12
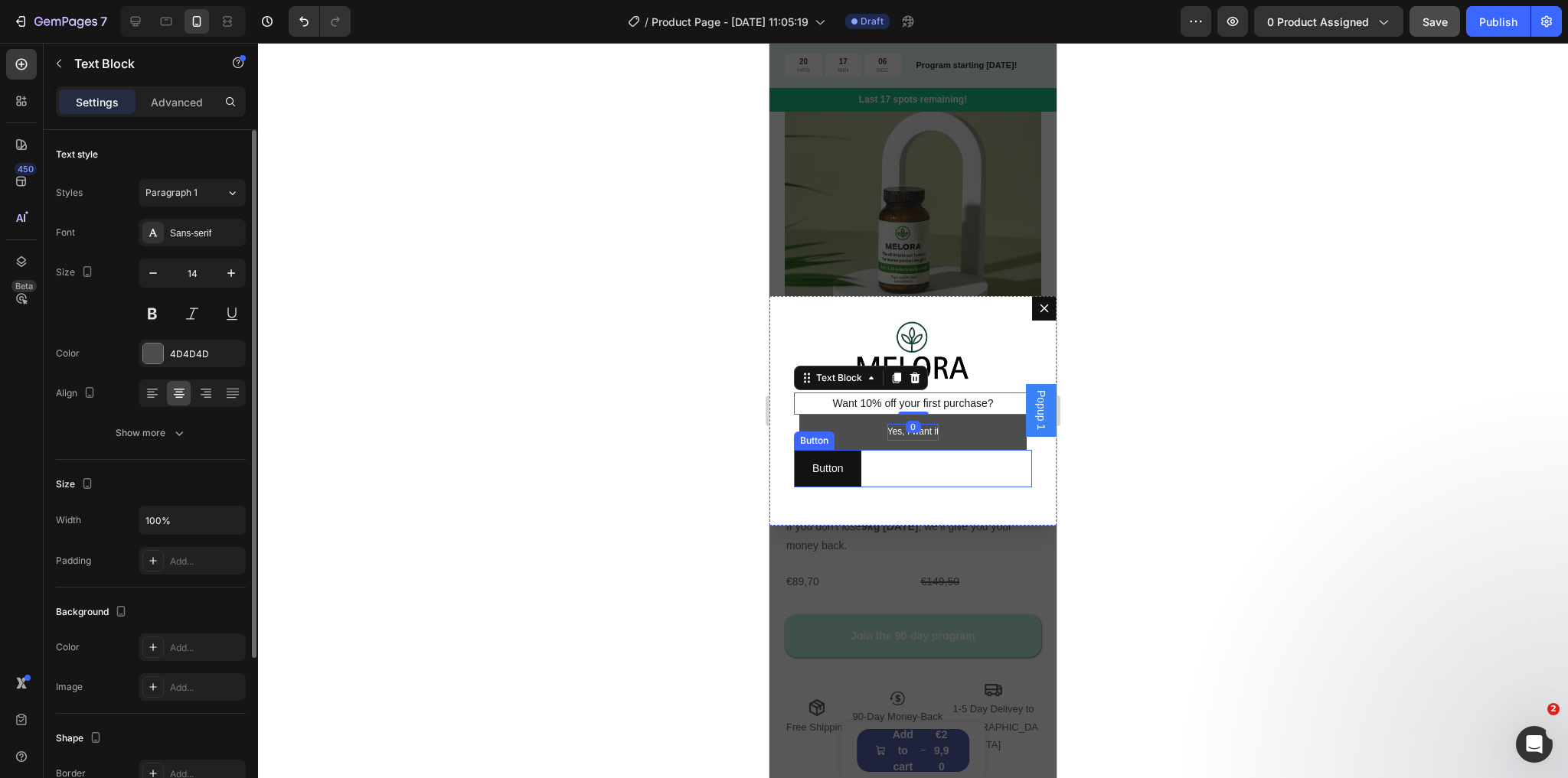
click at [954, 466] on div "Button Button" at bounding box center [913, 468] width 238 height 37
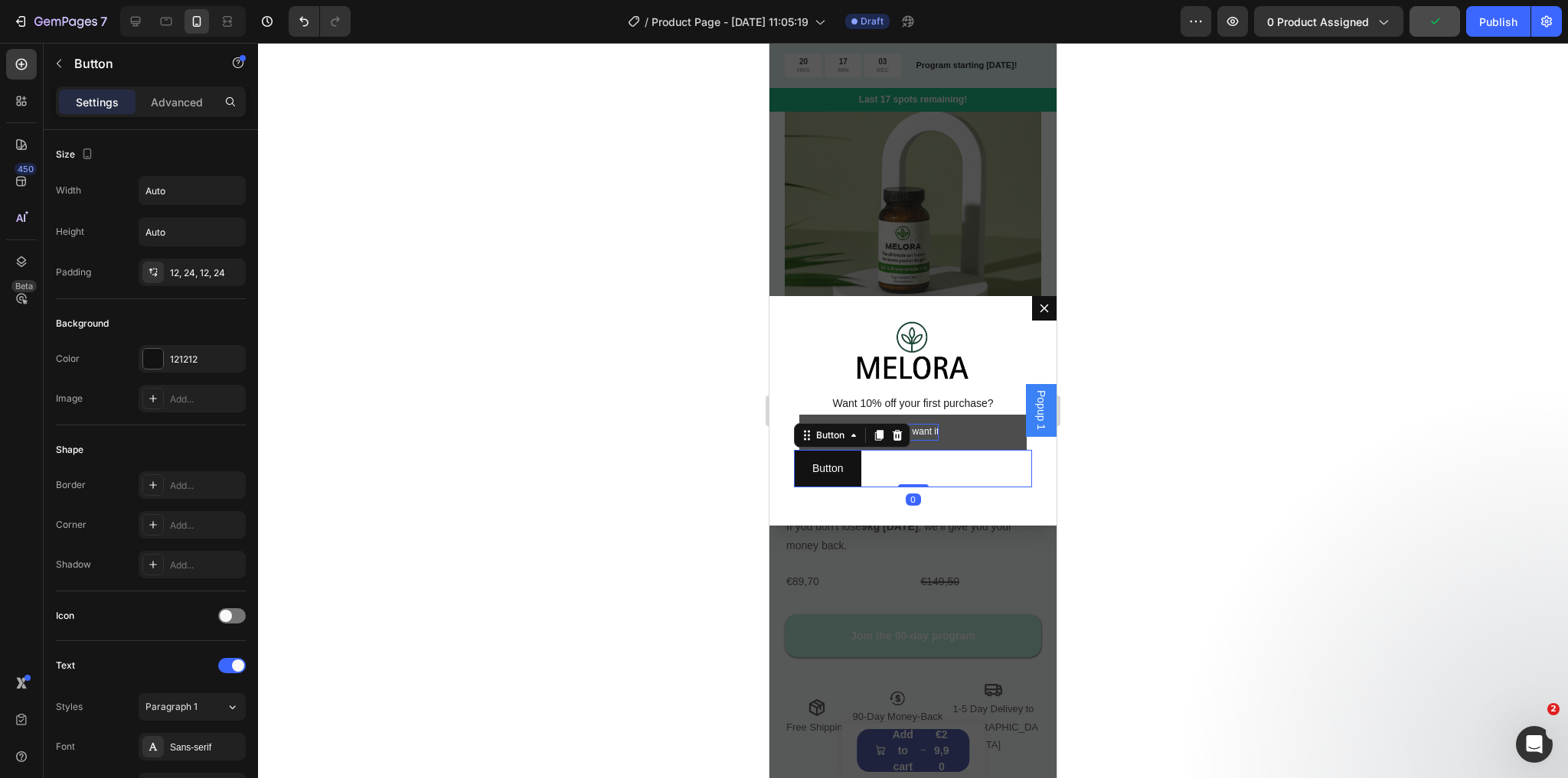
click at [947, 444] on button "Yes, I want it" at bounding box center [913, 432] width 228 height 35
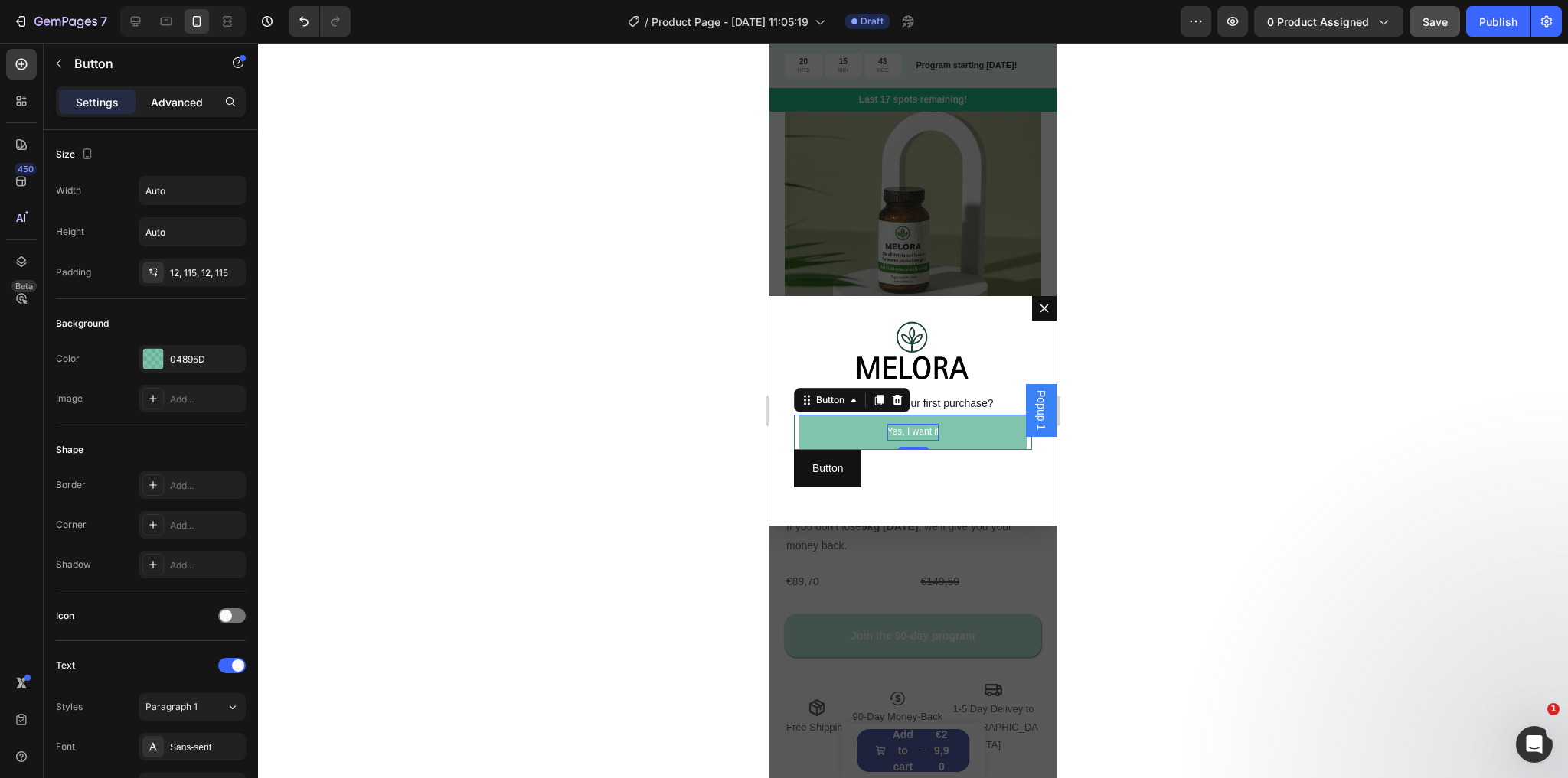
click at [159, 102] on p "Advanced" at bounding box center [176, 103] width 52 height 16
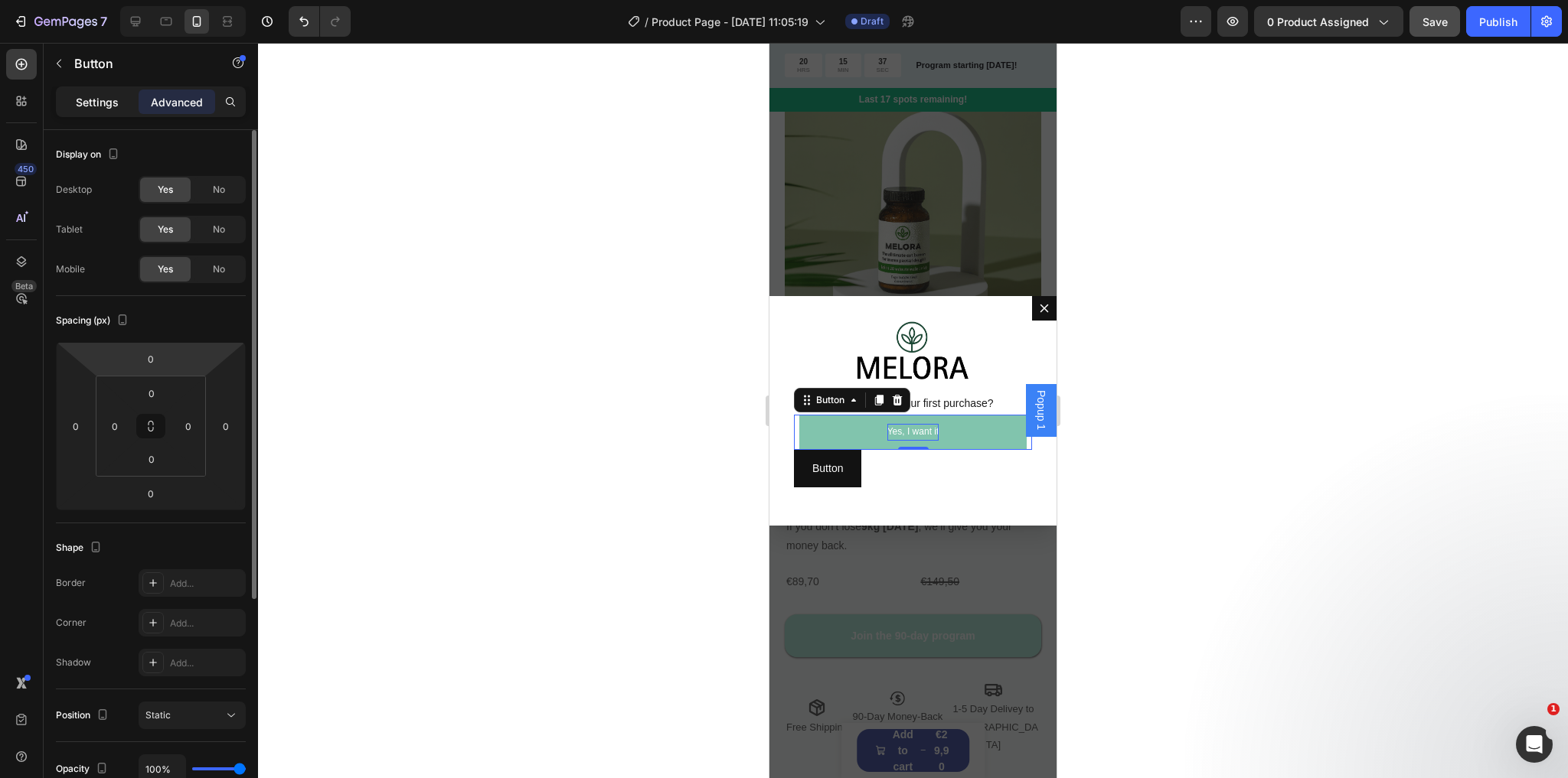
click at [95, 105] on p "Settings" at bounding box center [96, 103] width 43 height 16
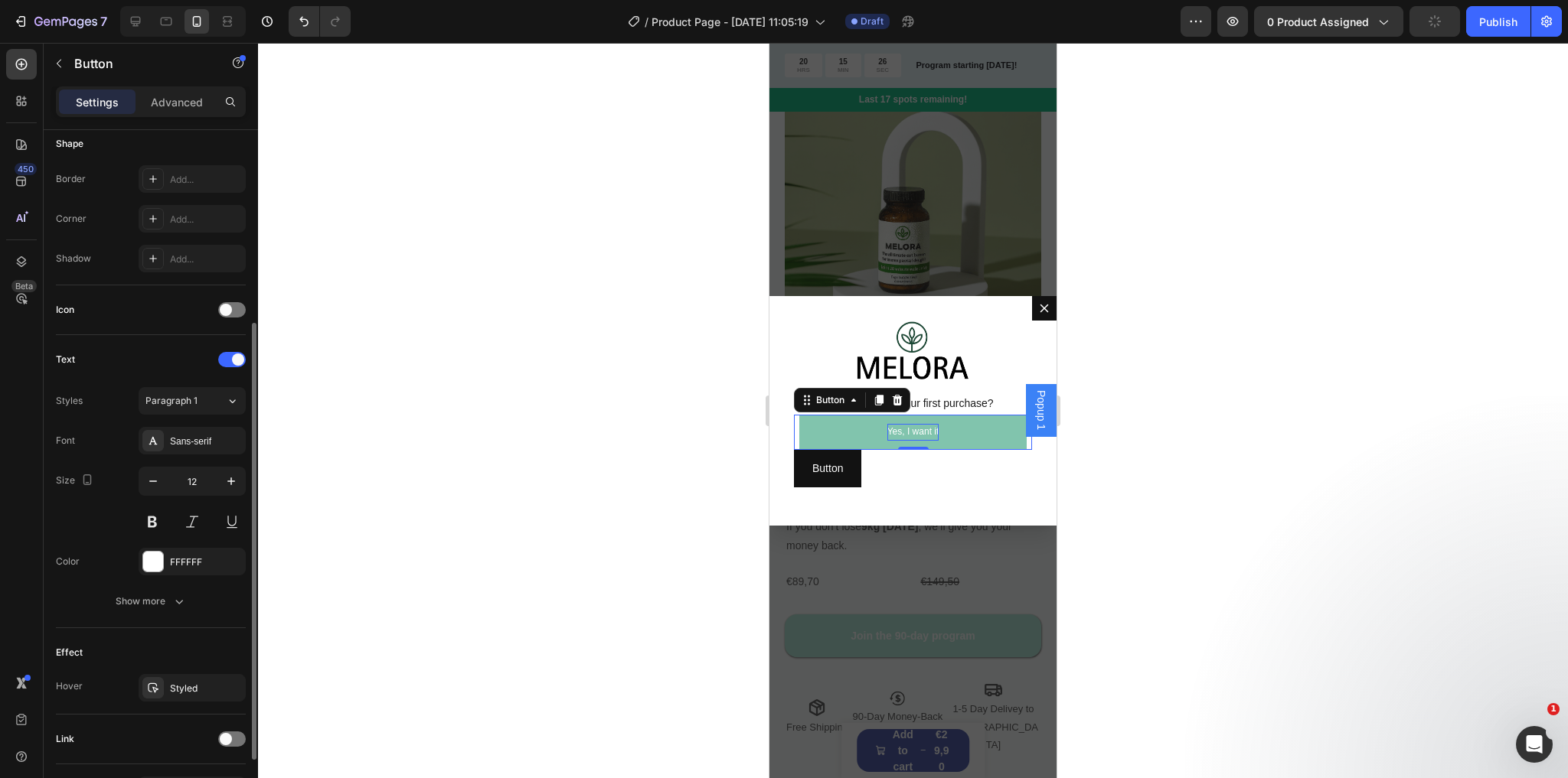
scroll to position [367, 0]
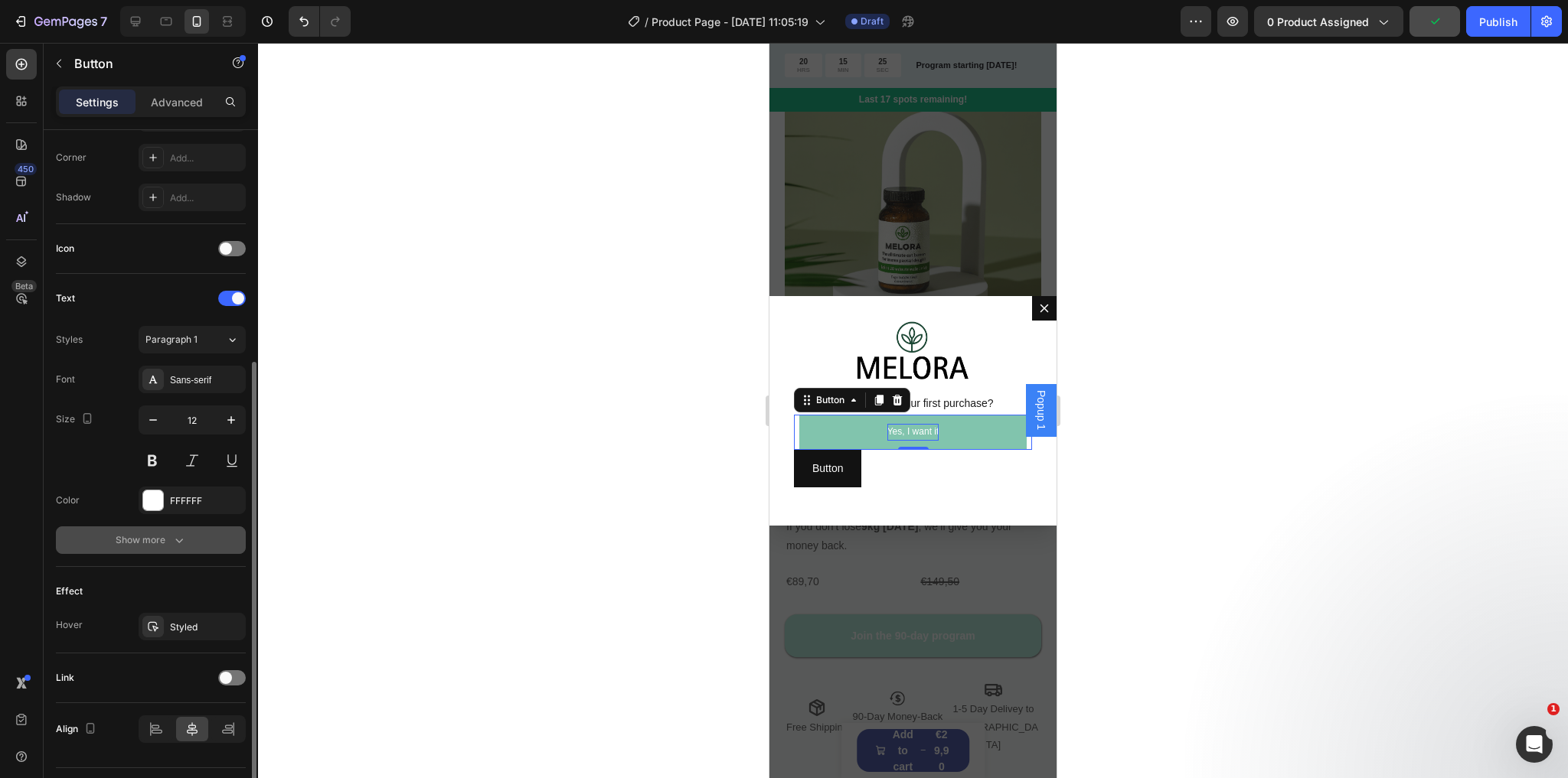
click at [134, 545] on div "Show more" at bounding box center [151, 540] width 71 height 15
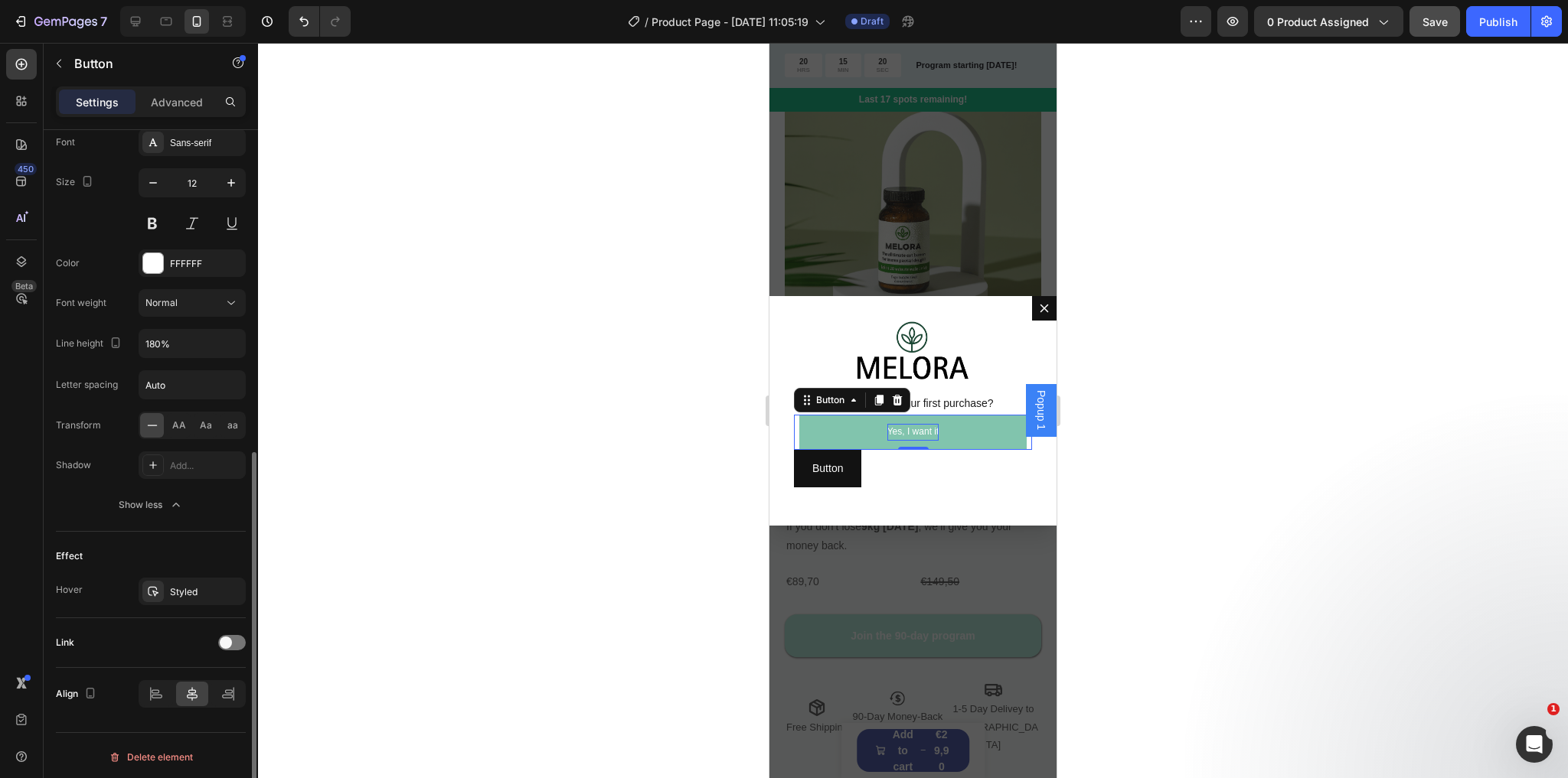
scroll to position [0, 0]
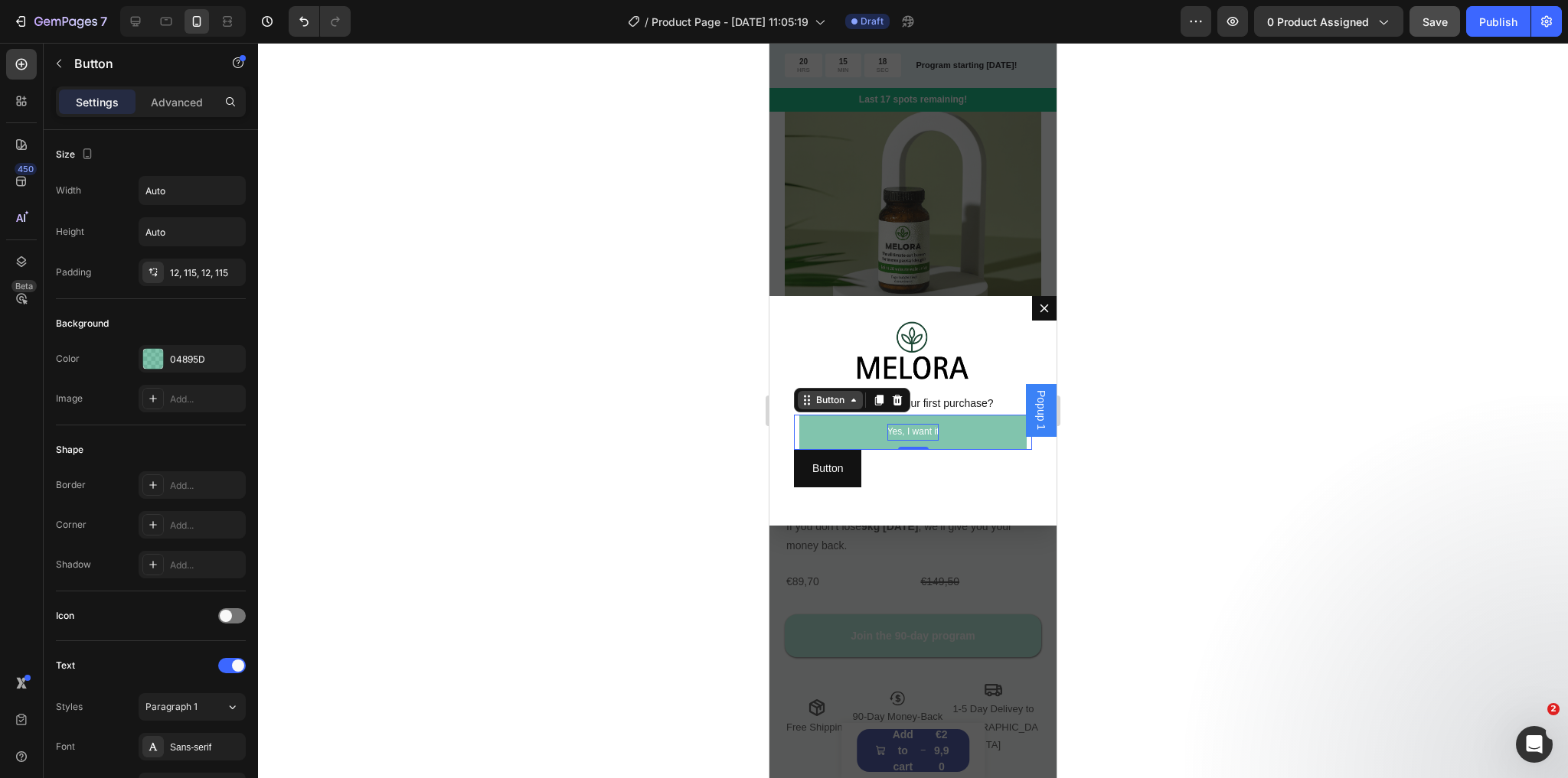
click at [858, 398] on icon "Dialog body" at bounding box center [853, 400] width 12 height 12
click at [855, 398] on icon "Dialog body" at bounding box center [853, 400] width 12 height 12
click at [854, 434] on button "Yes, I want it" at bounding box center [913, 432] width 228 height 35
click at [916, 430] on p "Yes, I want it" at bounding box center [913, 433] width 52 height 17
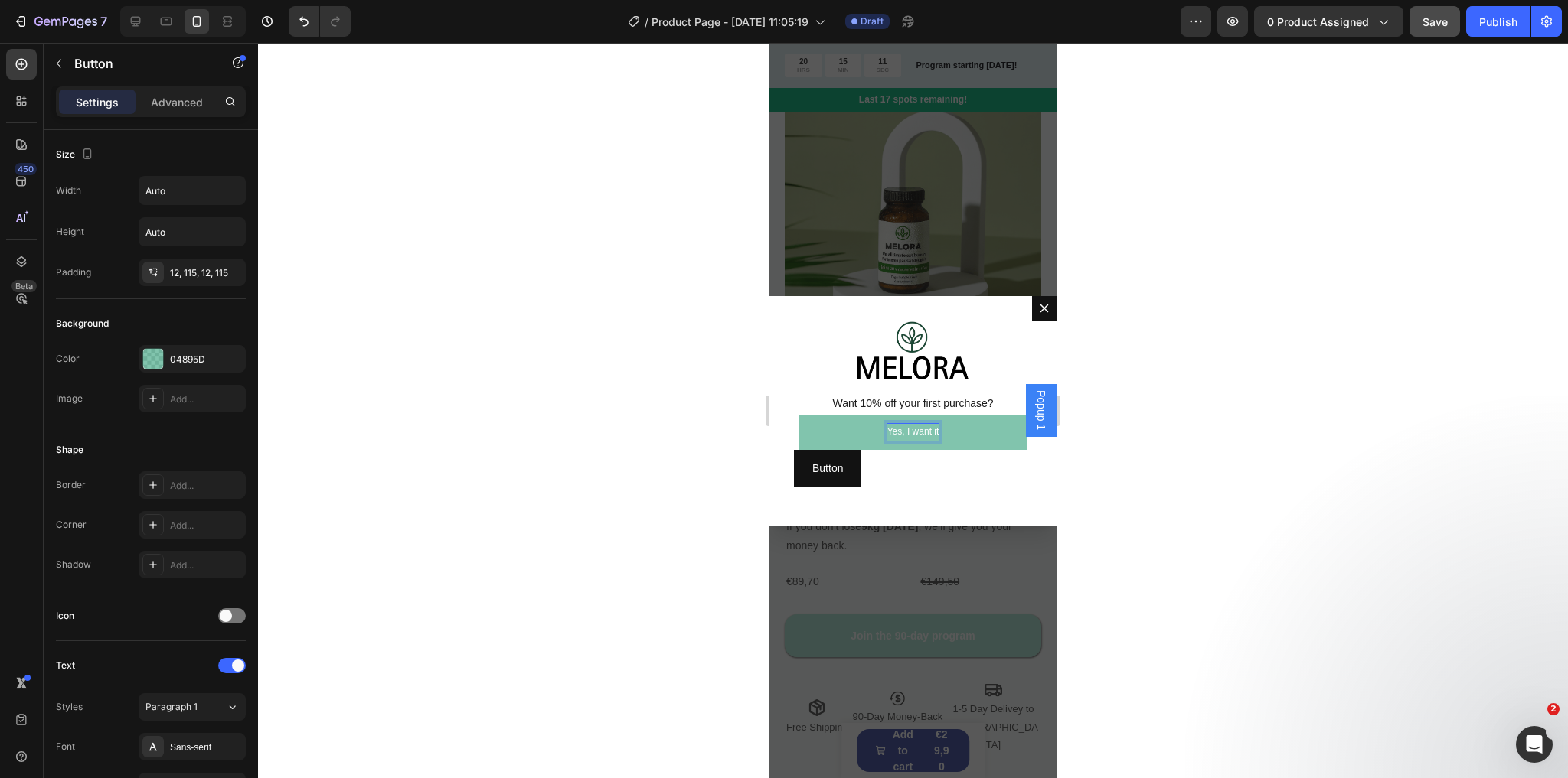
click at [888, 434] on p "Yes, I want it" at bounding box center [913, 433] width 52 height 17
click at [591, 450] on div at bounding box center [913, 410] width 1310 height 735
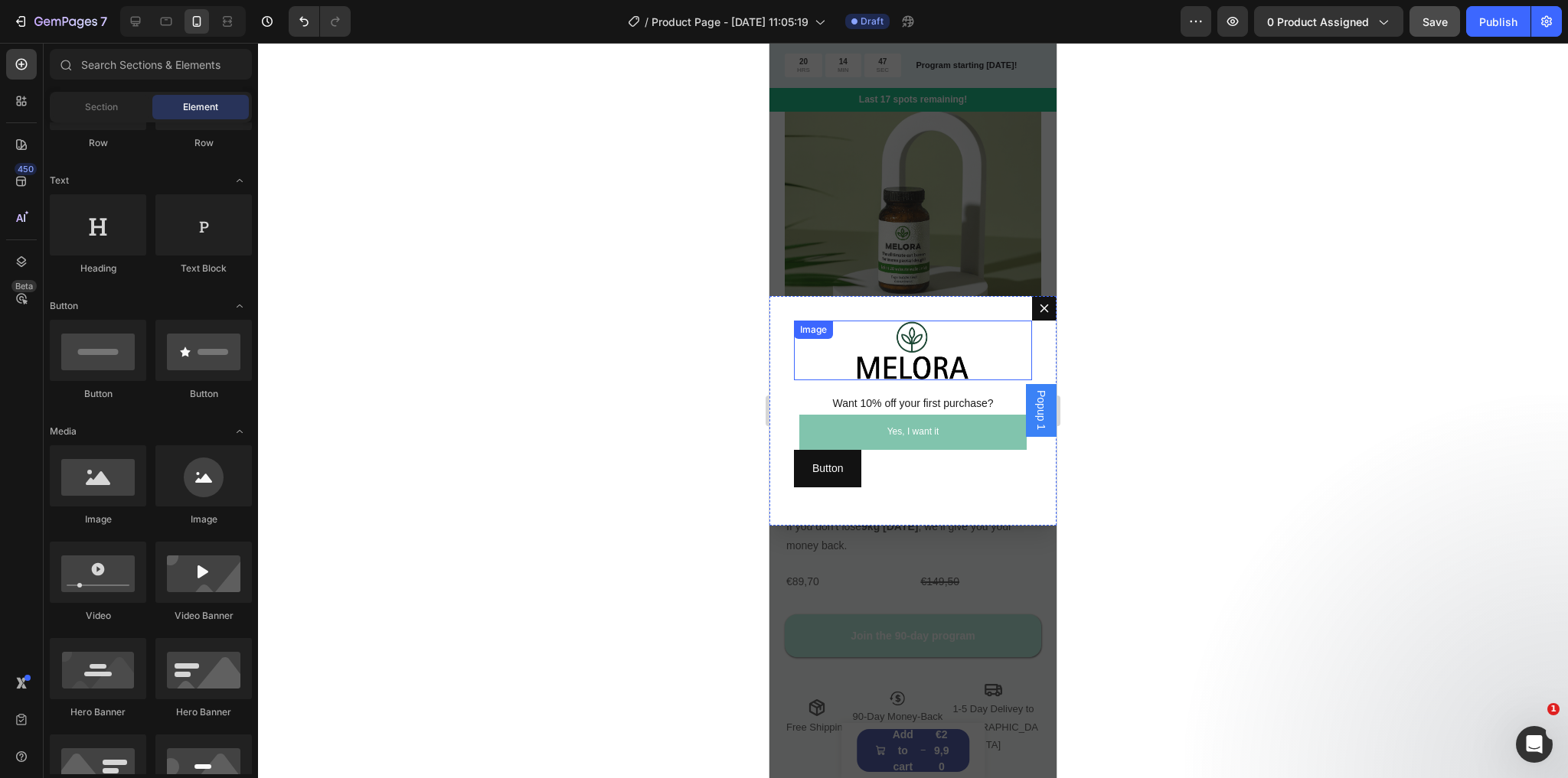
click at [823, 373] on div "Dialog body" at bounding box center [913, 351] width 238 height 61
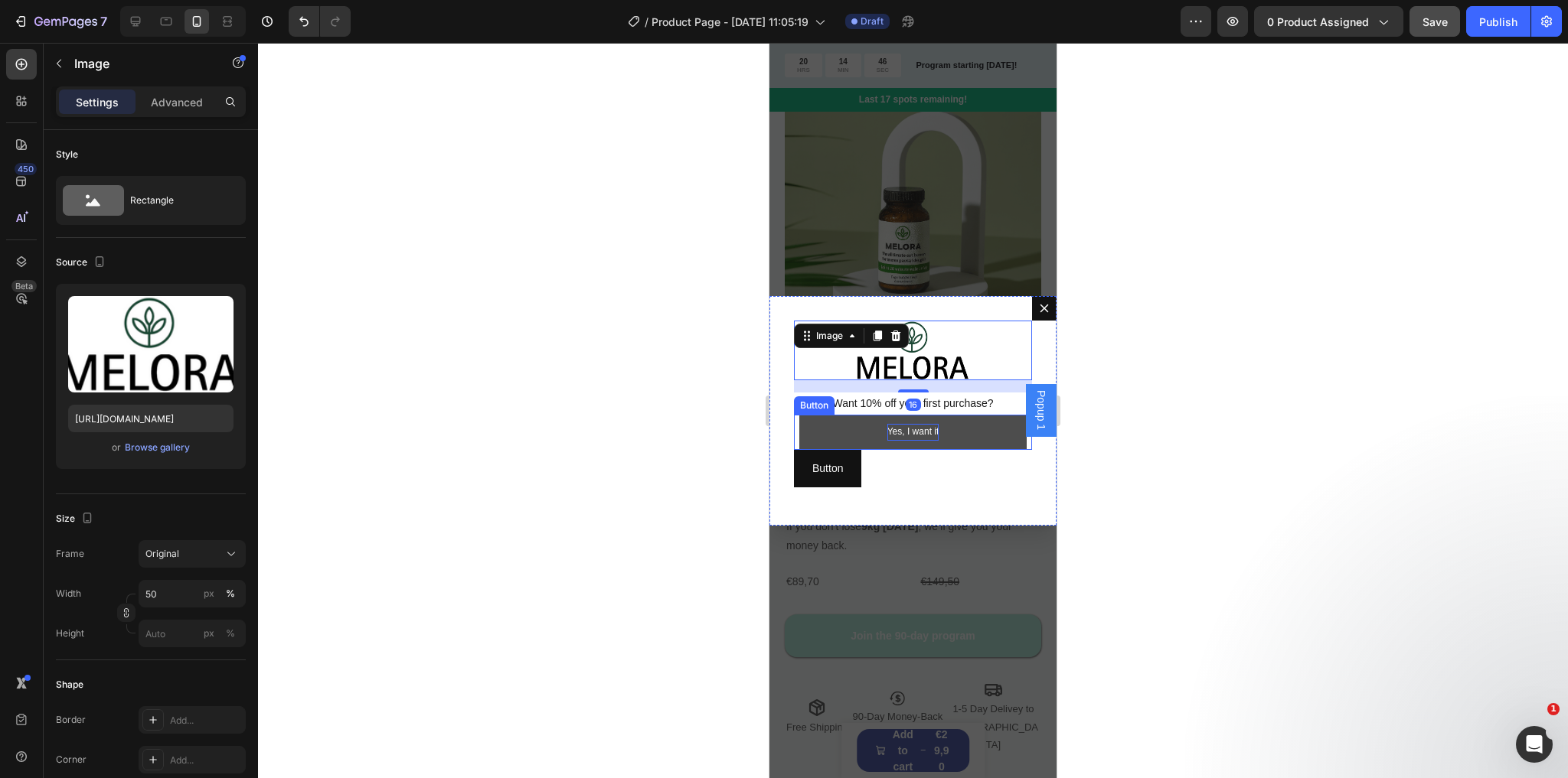
click at [887, 429] on p "Yes, I want it" at bounding box center [913, 433] width 52 height 17
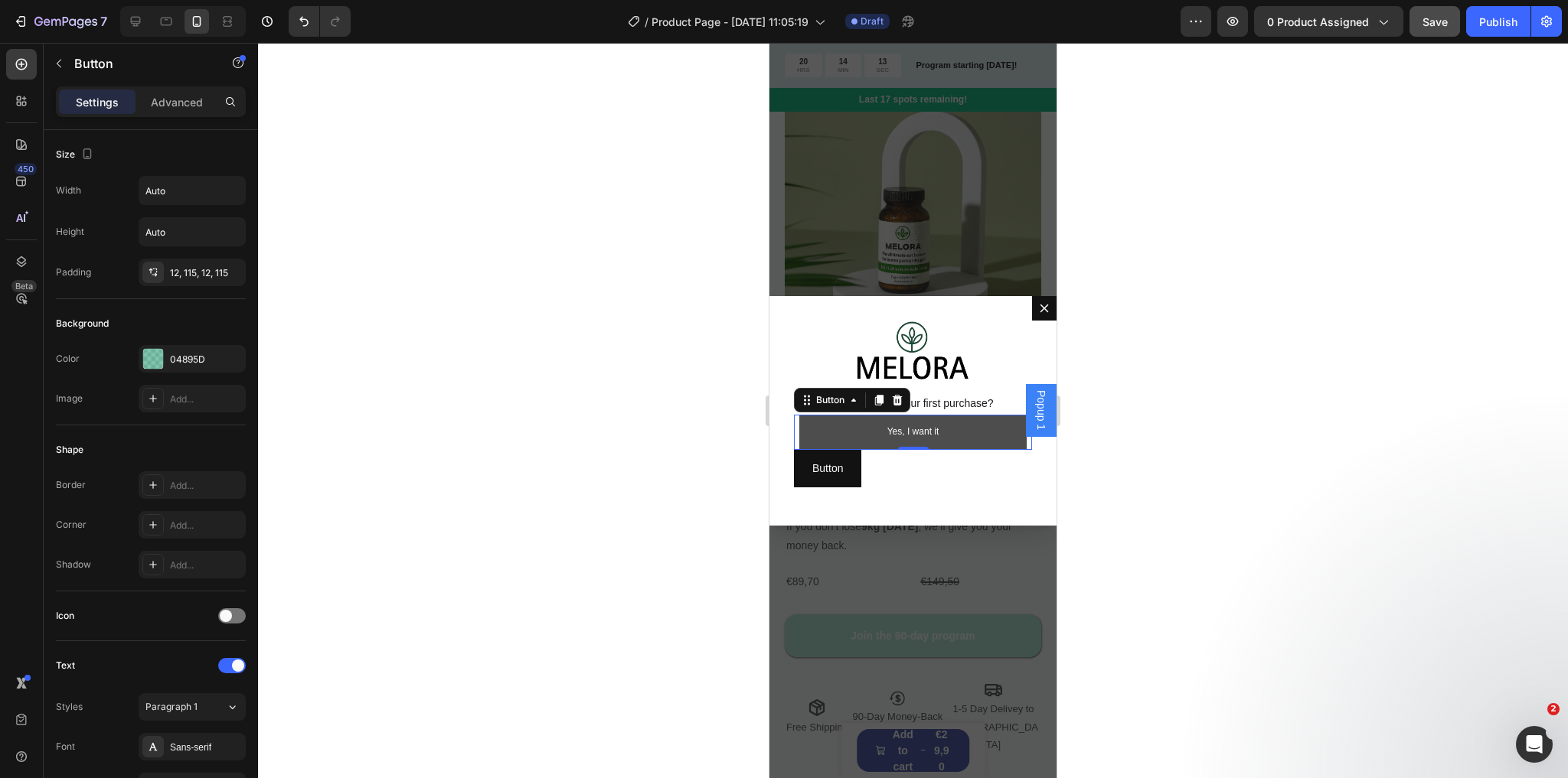
click at [869, 432] on button "Yes, I want it" at bounding box center [913, 432] width 228 height 35
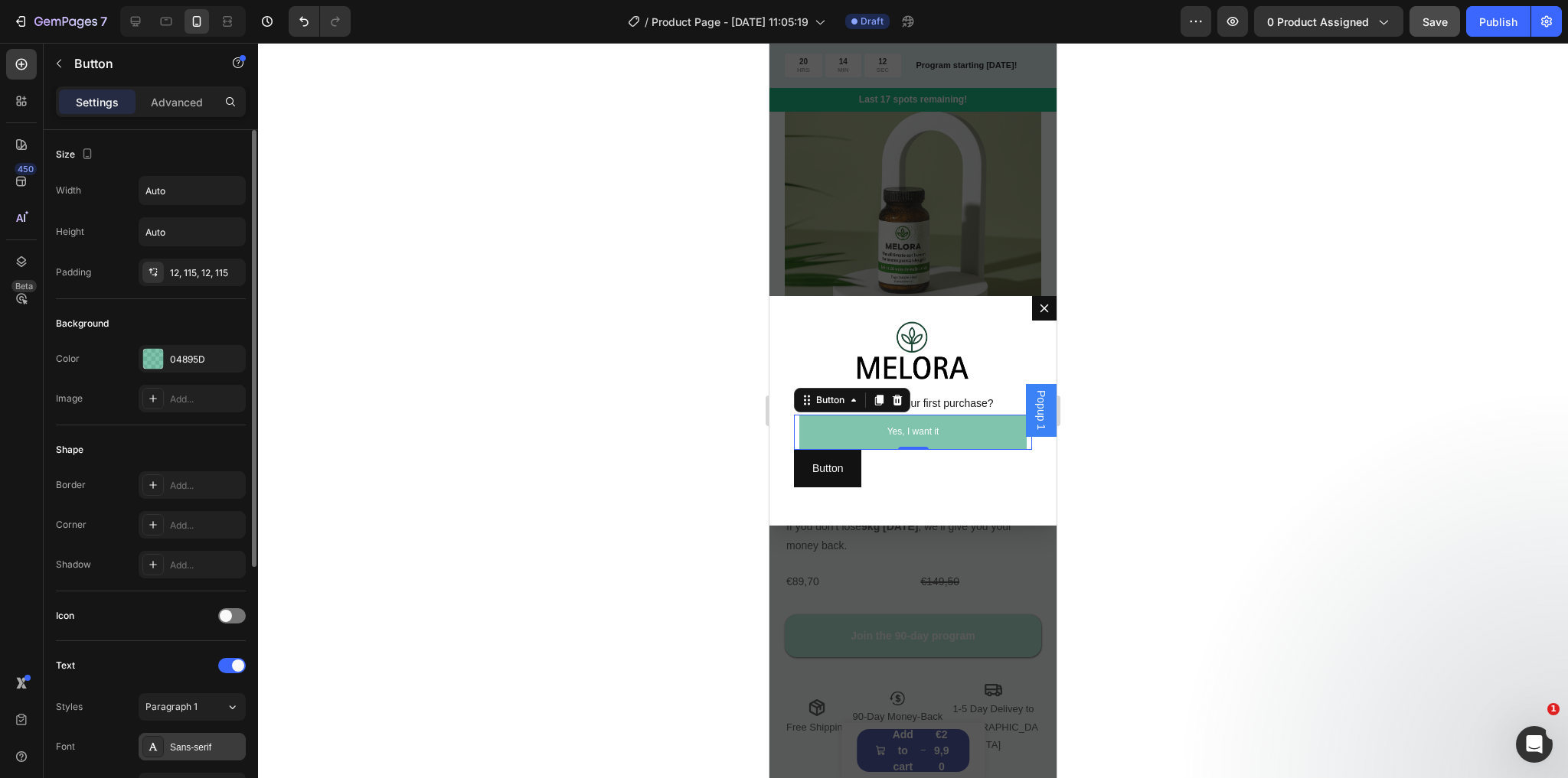
scroll to position [404, 0]
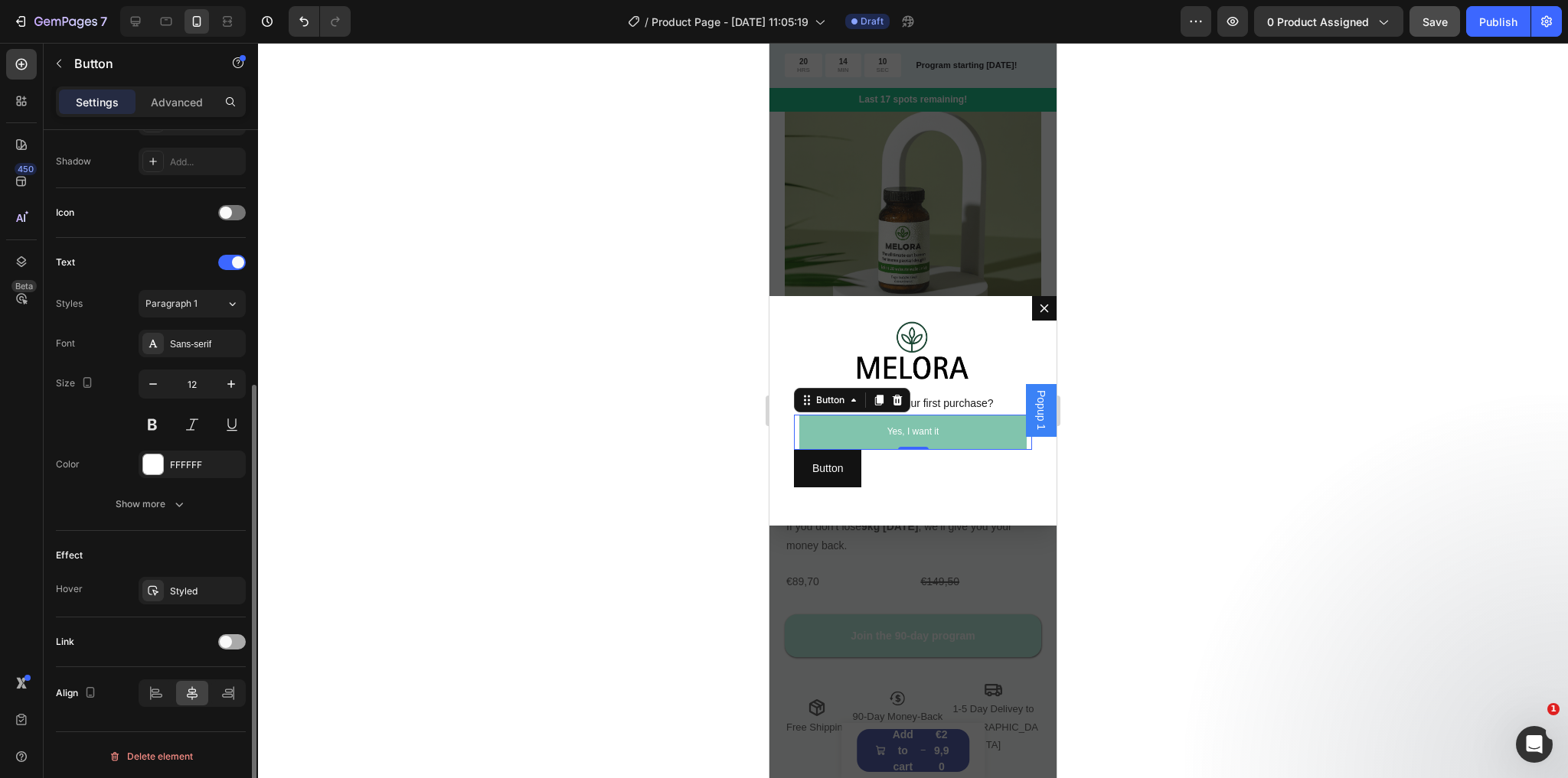
click at [235, 634] on div at bounding box center [232, 642] width 27 height 15
click at [235, 637] on div at bounding box center [232, 642] width 27 height 15
click at [230, 638] on span at bounding box center [225, 642] width 12 height 12
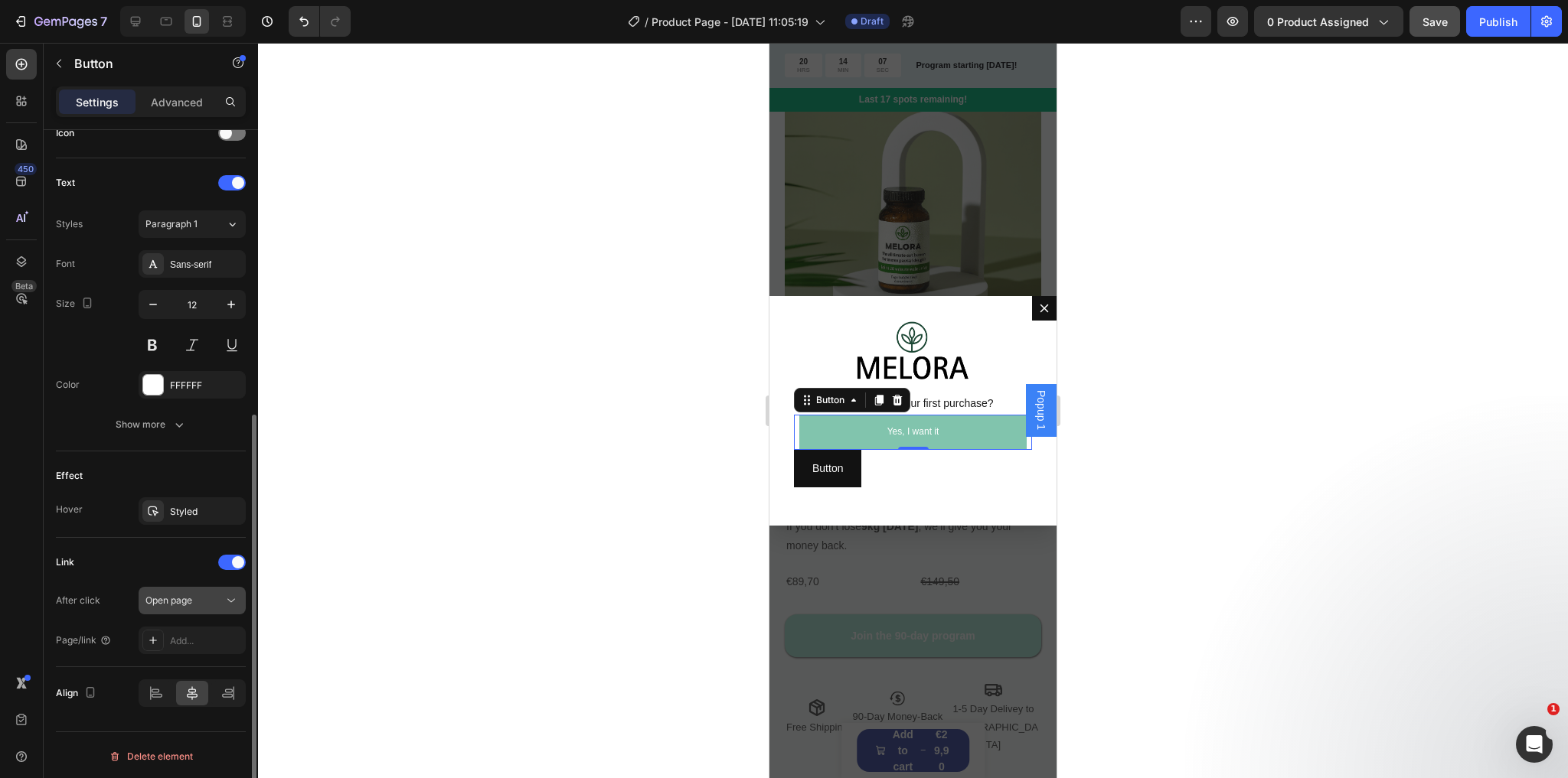
click at [188, 600] on span "Open page" at bounding box center [168, 600] width 46 height 12
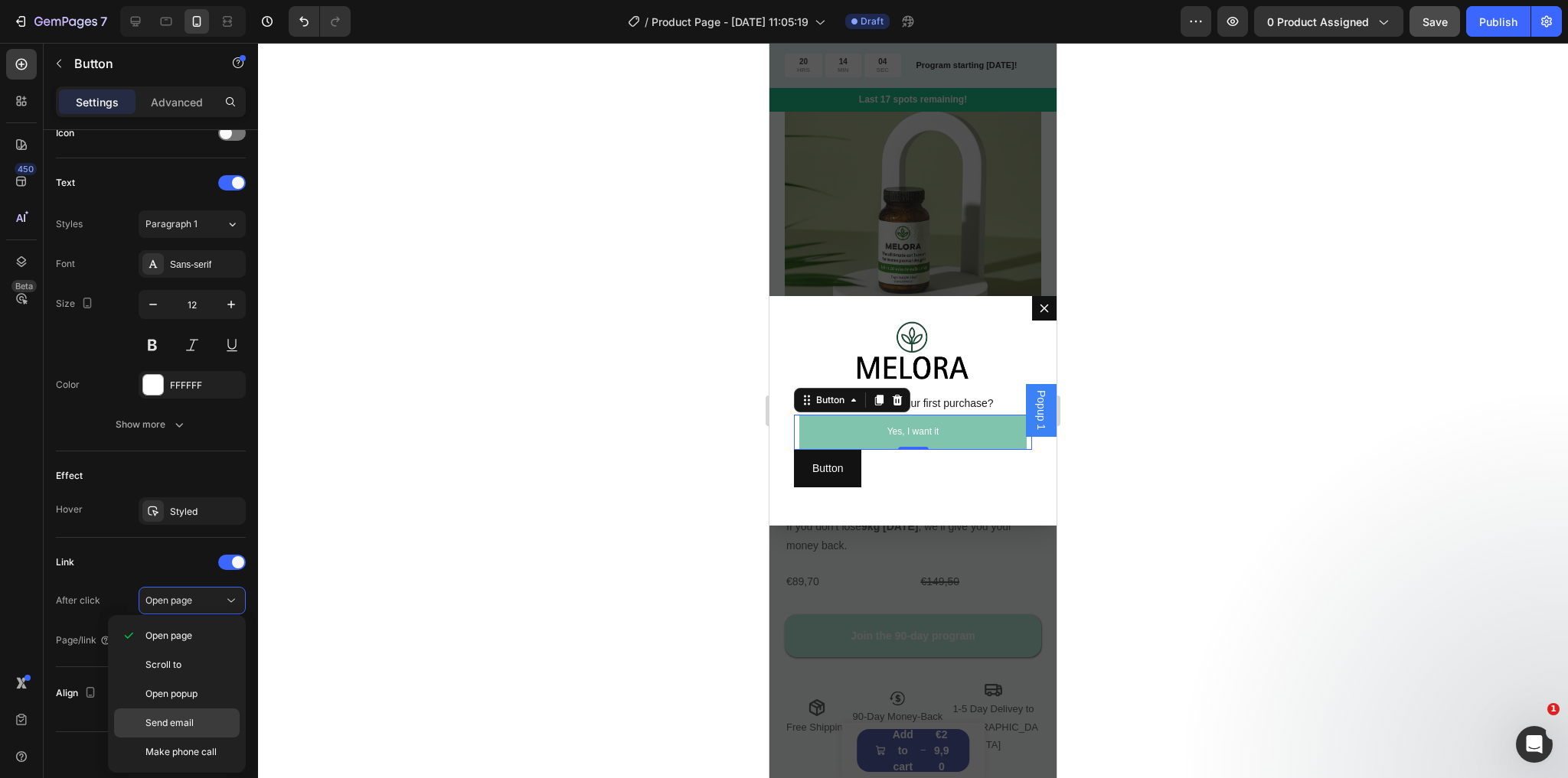
click at [190, 716] on span "Send email" at bounding box center [169, 723] width 48 height 14
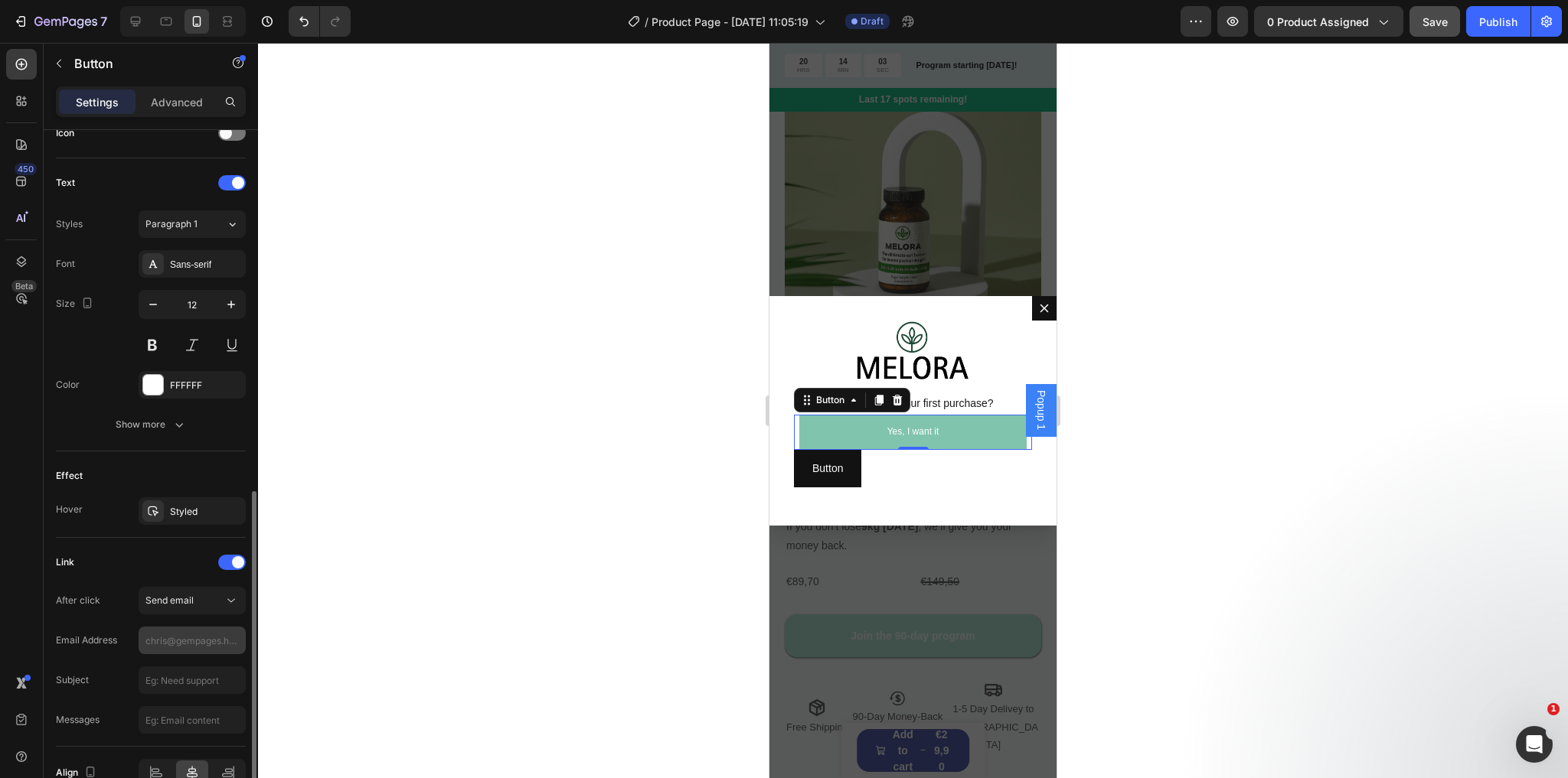
scroll to position [563, 0]
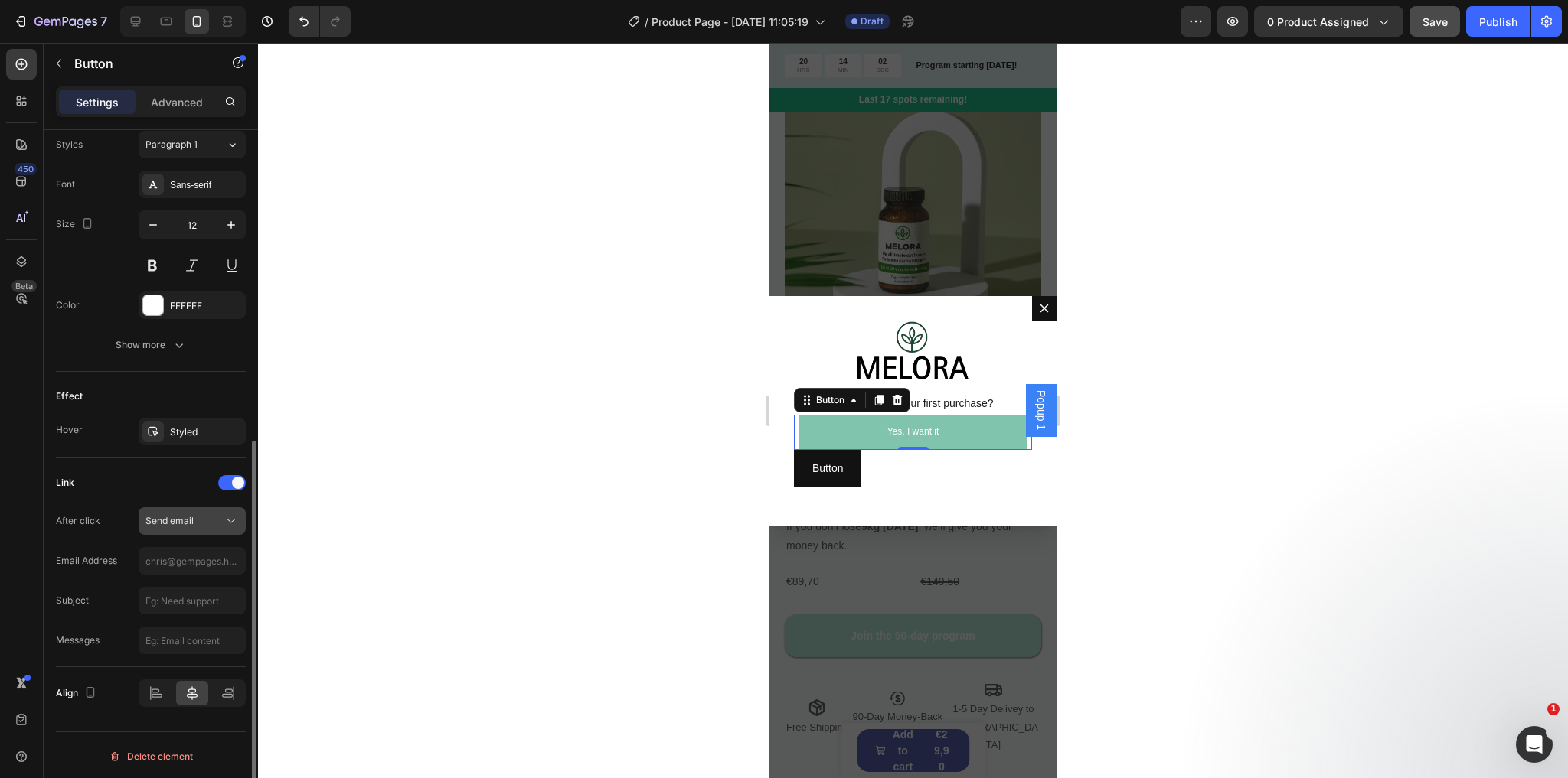
click at [177, 526] on div "Send email" at bounding box center [192, 521] width 94 height 15
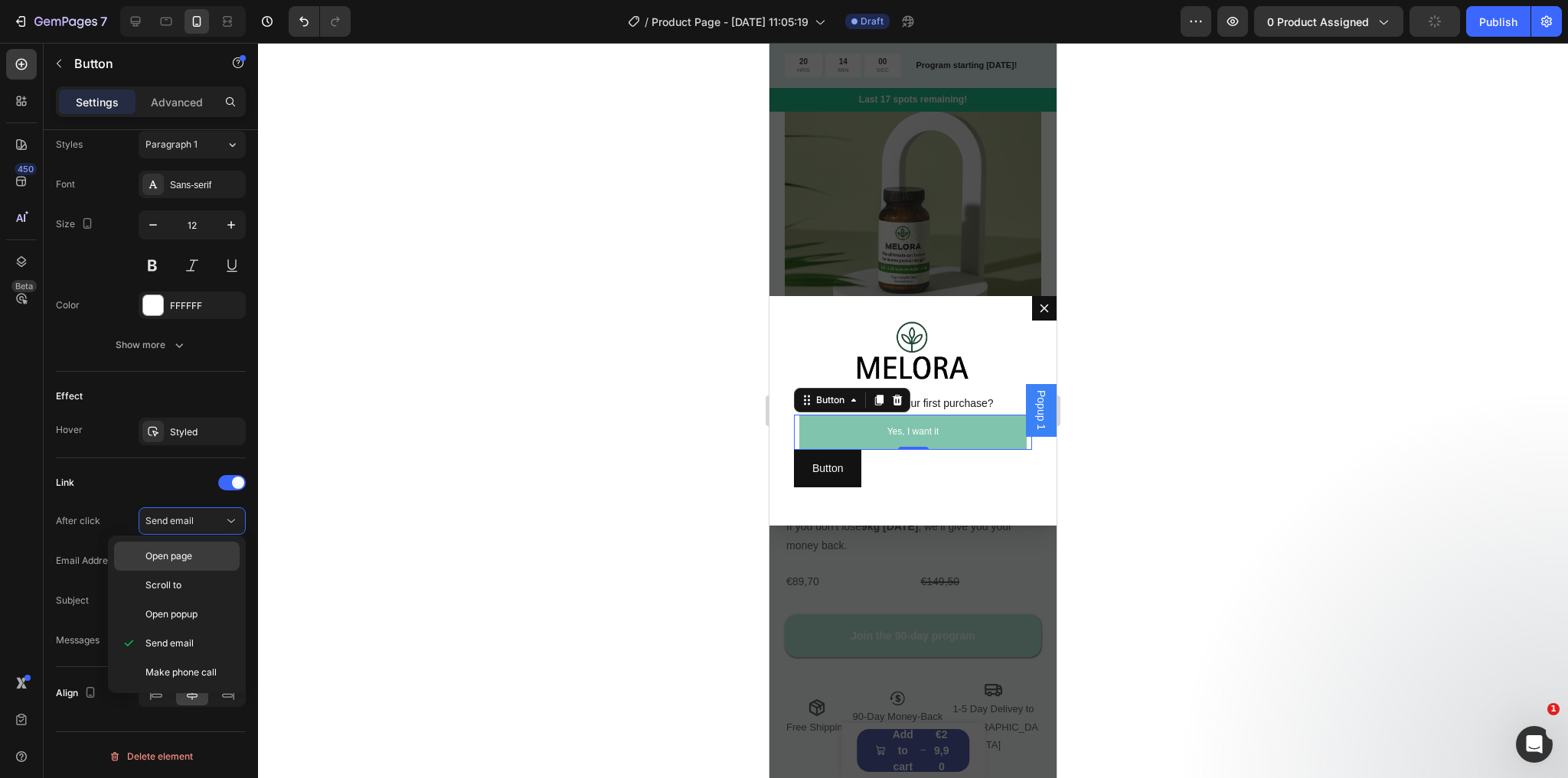
click at [199, 571] on div "Open page" at bounding box center [176, 585] width 125 height 29
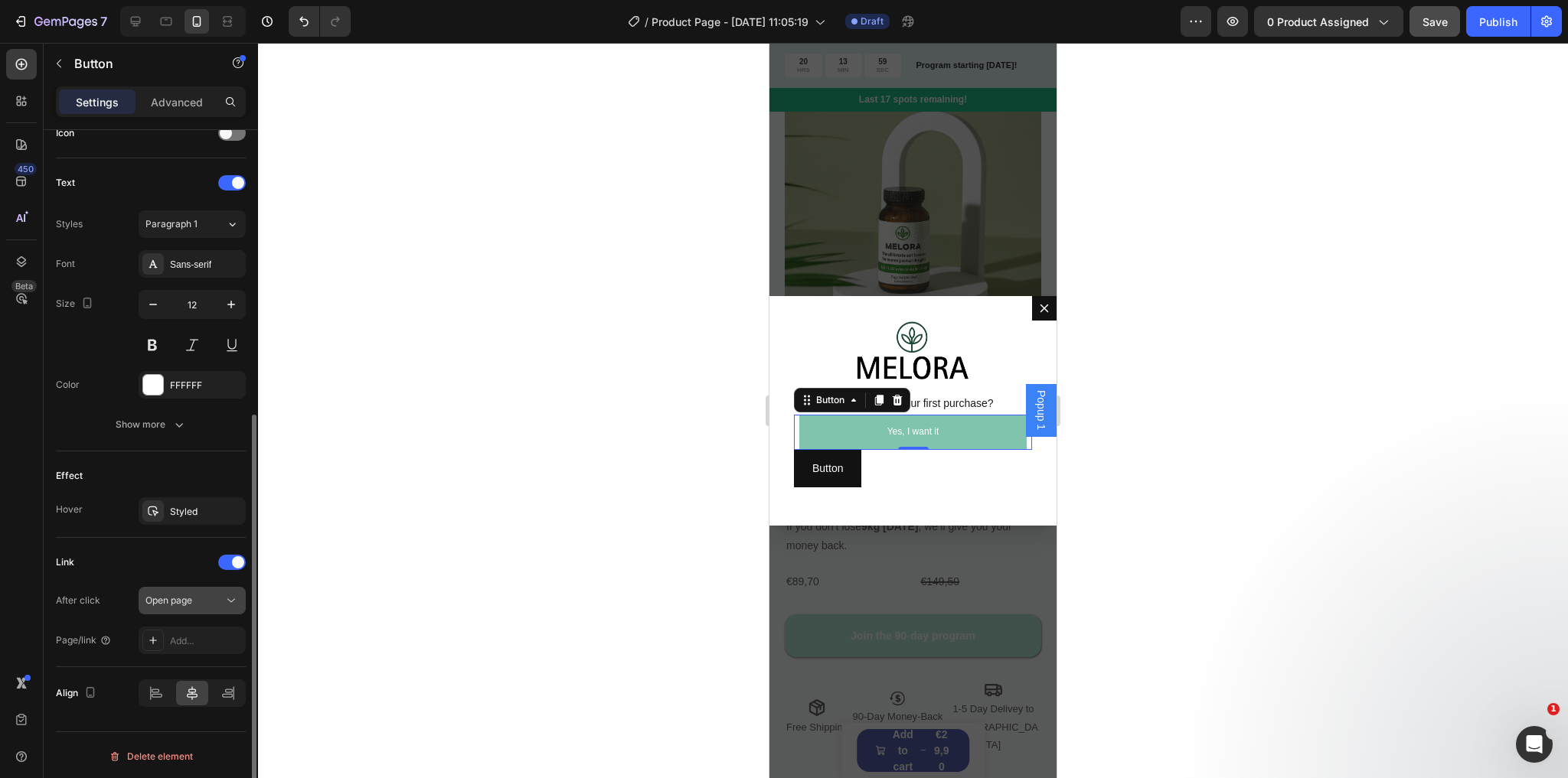
click at [178, 587] on button "Open page" at bounding box center [192, 601] width 107 height 27
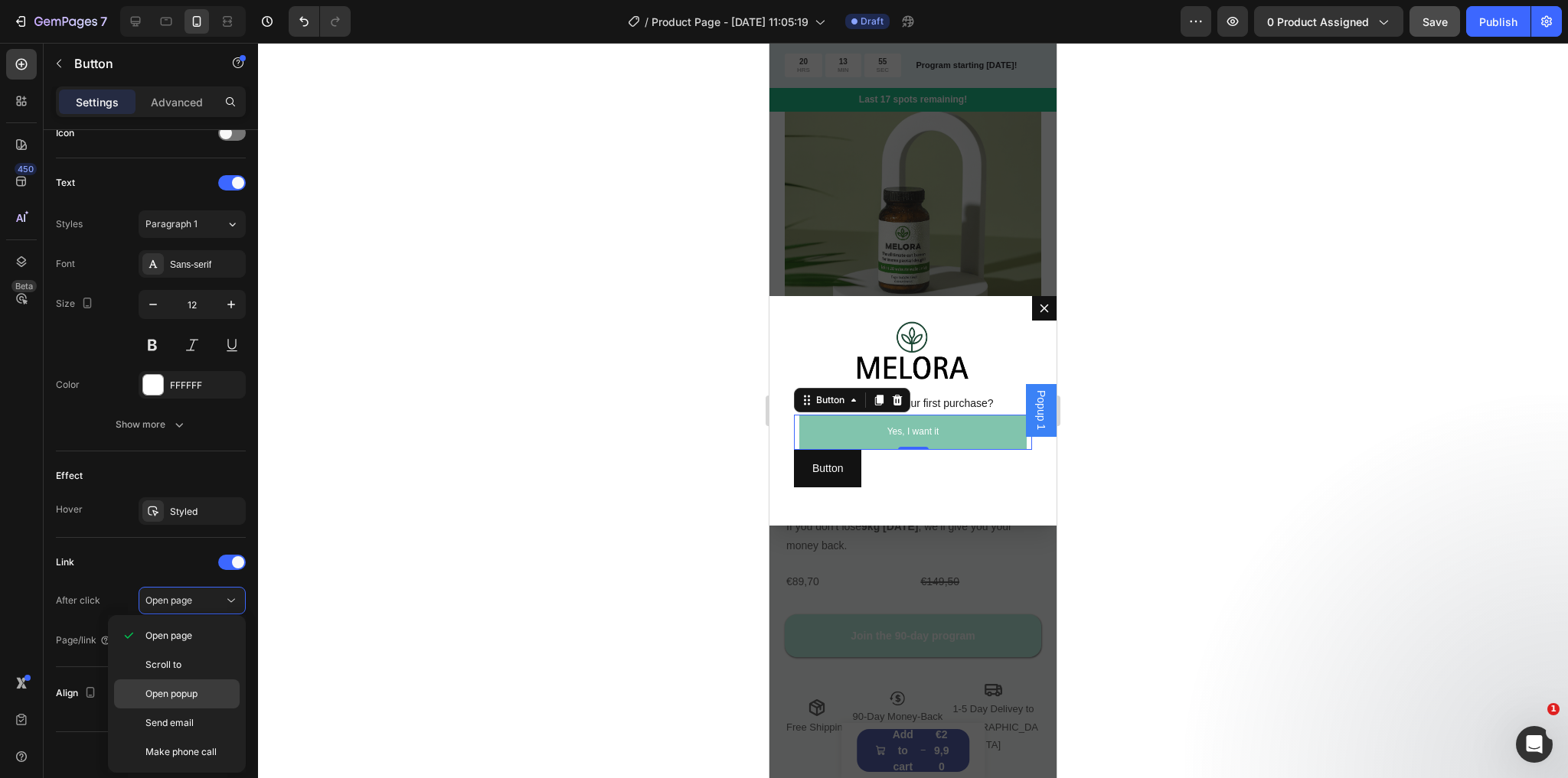
click at [186, 690] on span "Open popup" at bounding box center [171, 693] width 52 height 14
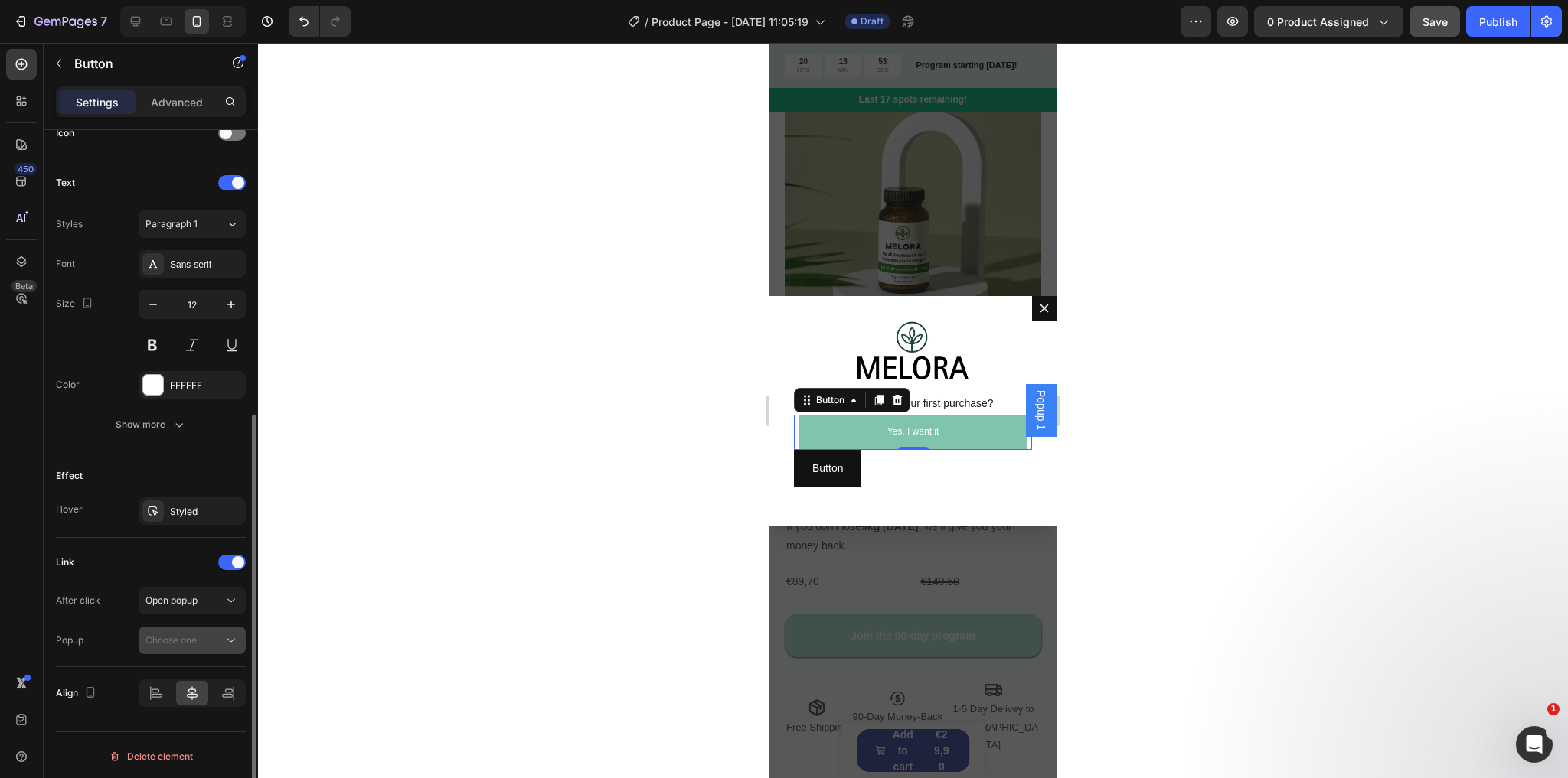
click at [183, 646] on button "Choose one" at bounding box center [192, 641] width 107 height 27
click at [184, 640] on span "Choose one" at bounding box center [171, 640] width 51 height 12
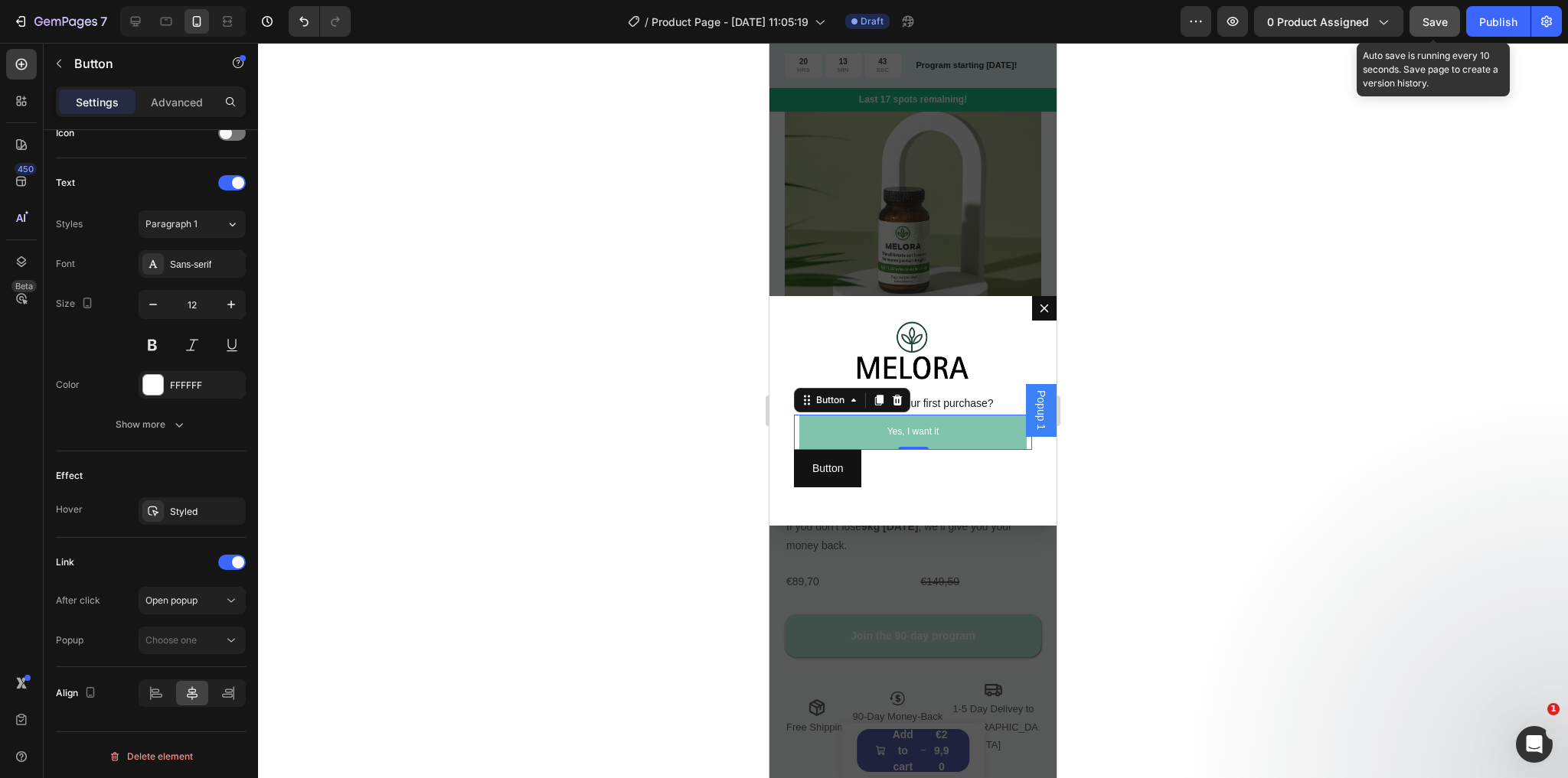
click at [1429, 21] on span "Save" at bounding box center [1435, 22] width 25 height 13
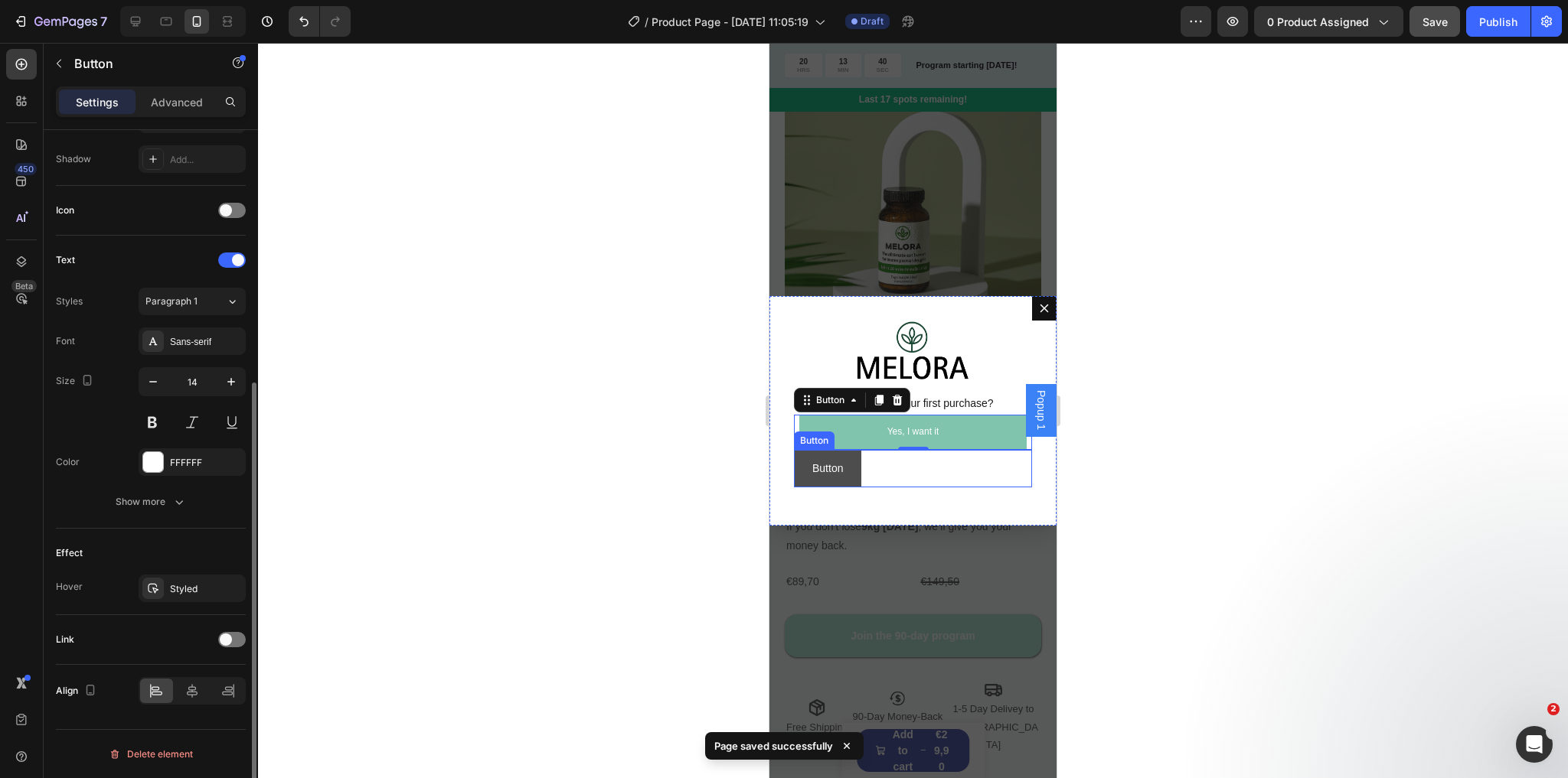
click at [854, 473] on button "Button" at bounding box center [827, 468] width 67 height 37
click at [839, 466] on p "Button" at bounding box center [827, 468] width 31 height 19
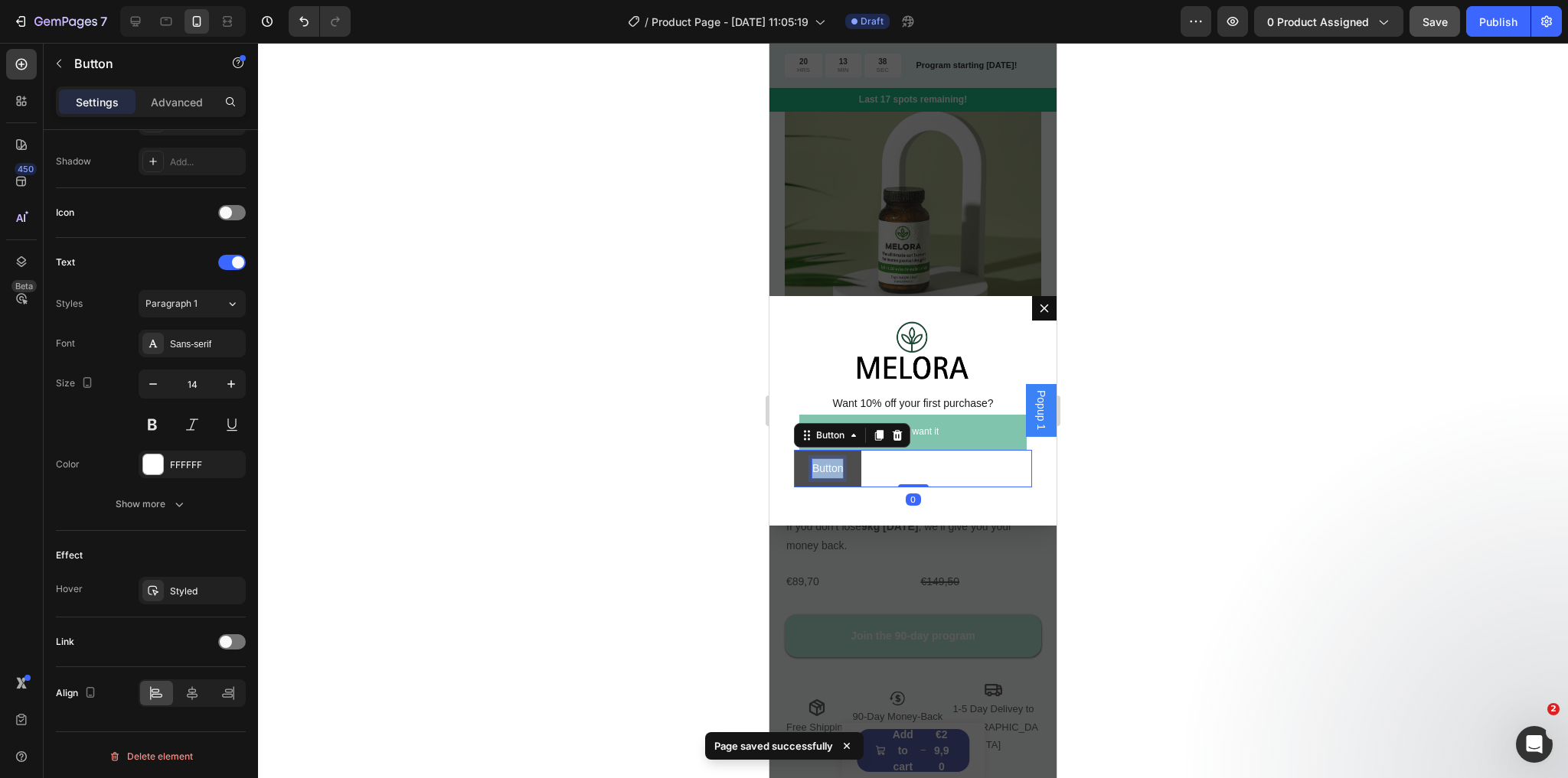
click at [839, 466] on p "Button" at bounding box center [827, 468] width 31 height 19
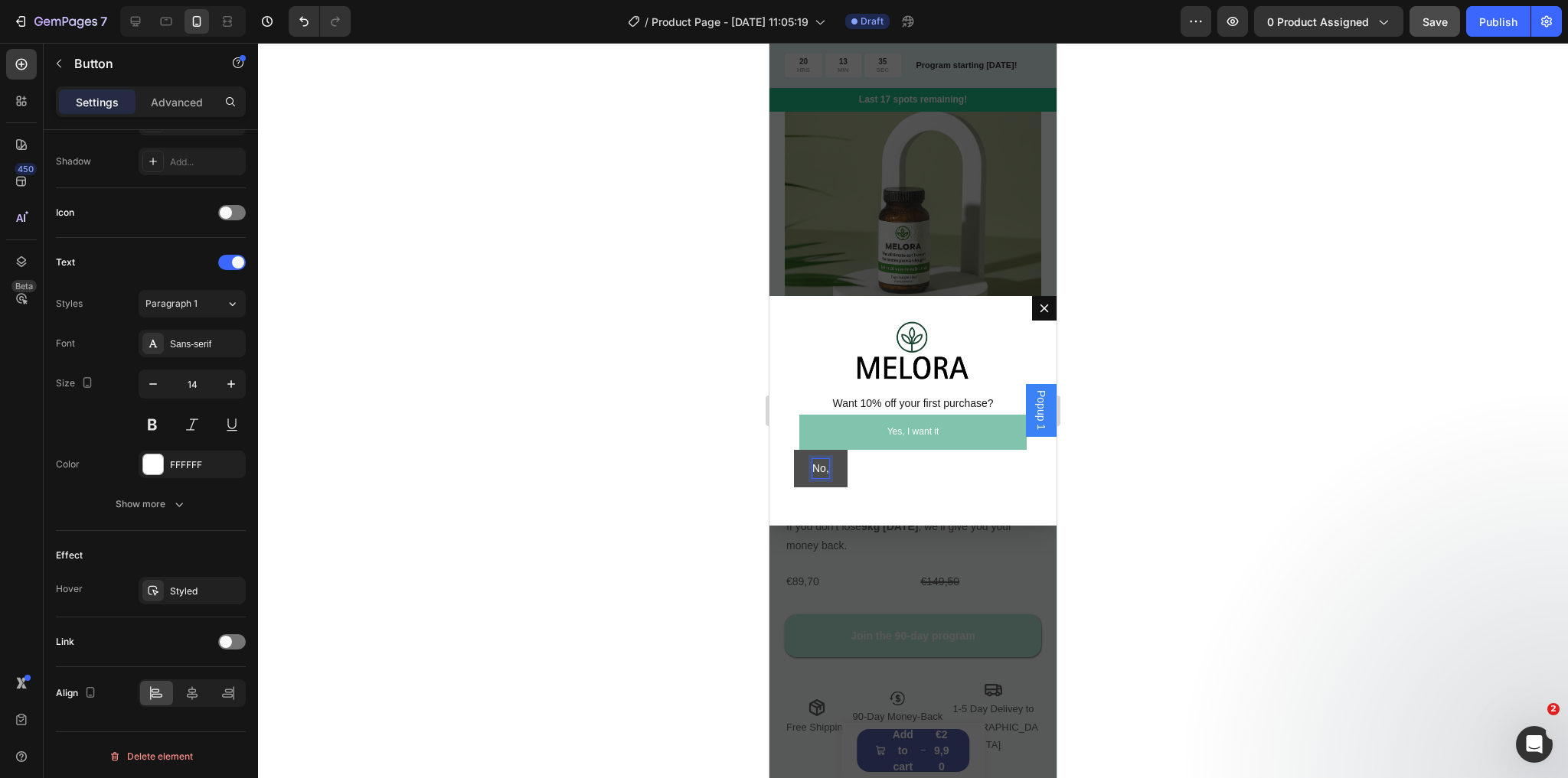
click at [794, 450] on button "No," at bounding box center [820, 468] width 54 height 37
click at [794, 450] on button "No, I" at bounding box center [824, 468] width 60 height 37
click at [794, 450] on button "No, I wil" at bounding box center [831, 468] width 75 height 37
click at [794, 450] on button "No, I will pa" at bounding box center [839, 468] width 92 height 37
click at [794, 450] on button "No, I will pay full" at bounding box center [850, 468] width 114 height 37
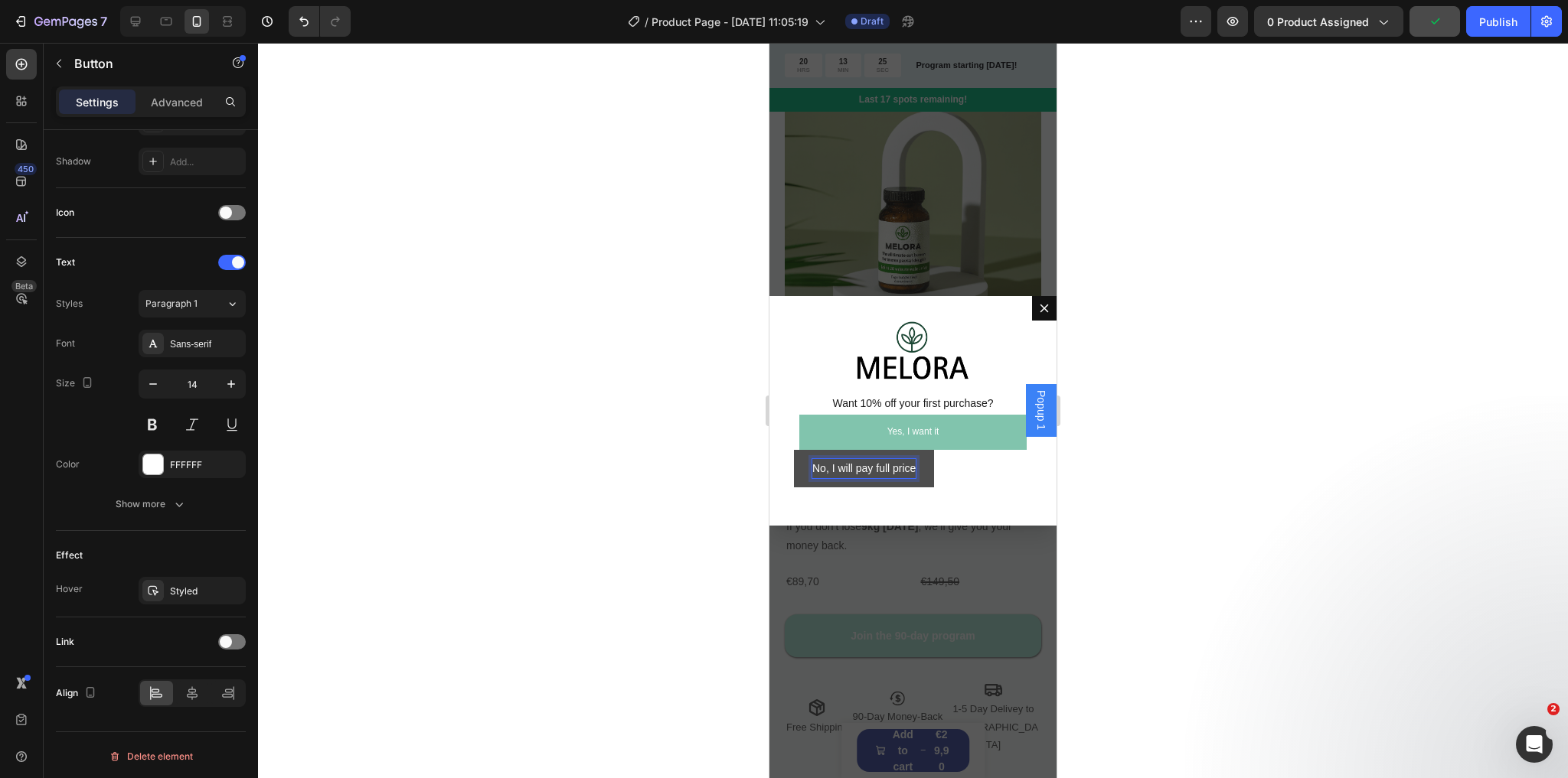
click at [833, 470] on p "No, I will pay full price" at bounding box center [864, 468] width 104 height 19
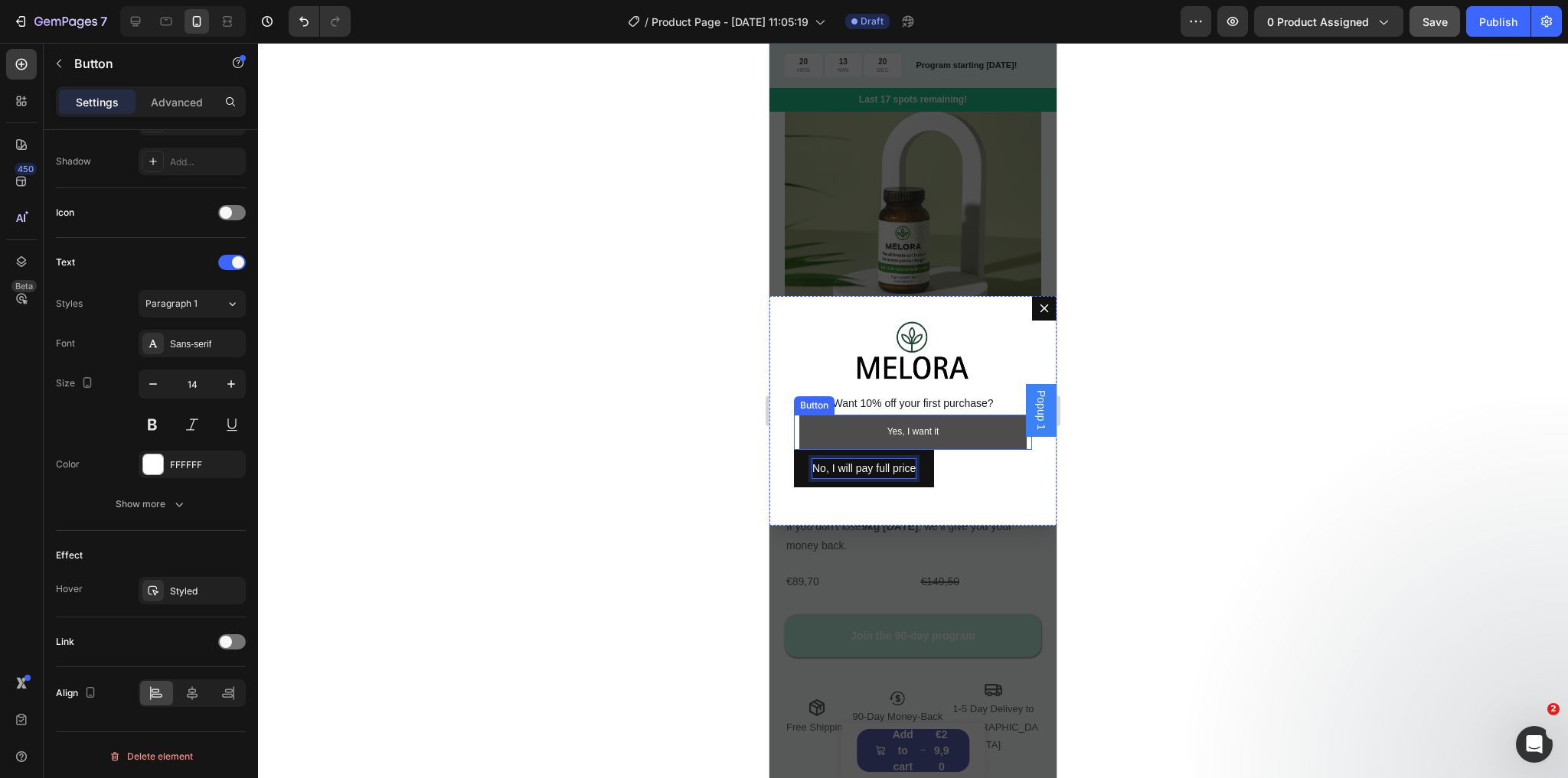
click at [854, 426] on button "Yes, I want it" at bounding box center [913, 432] width 228 height 35
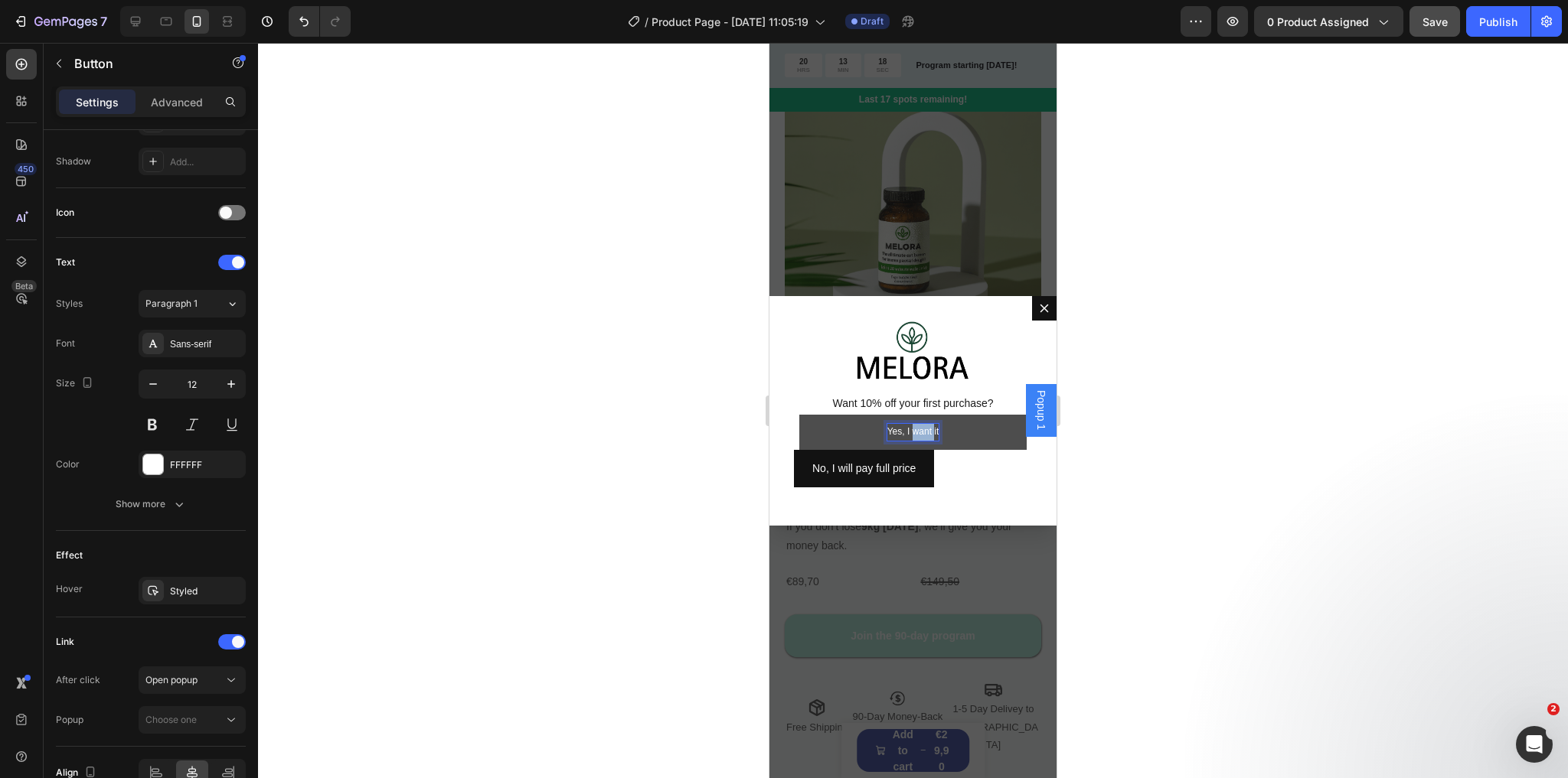
click at [912, 430] on p "Yes, I want it" at bounding box center [913, 433] width 52 height 17
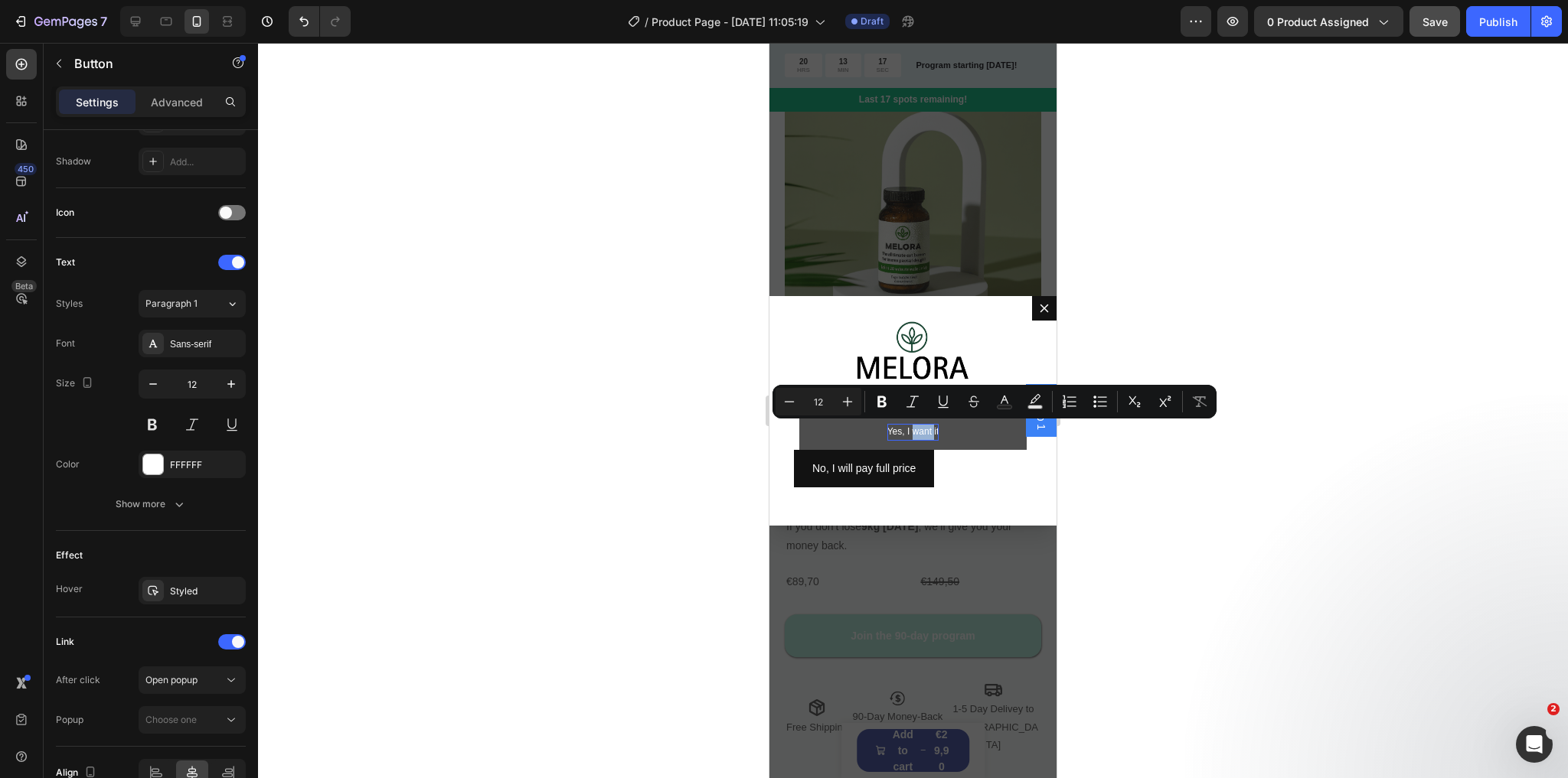
click at [855, 432] on button "Yes, I want it" at bounding box center [913, 432] width 228 height 35
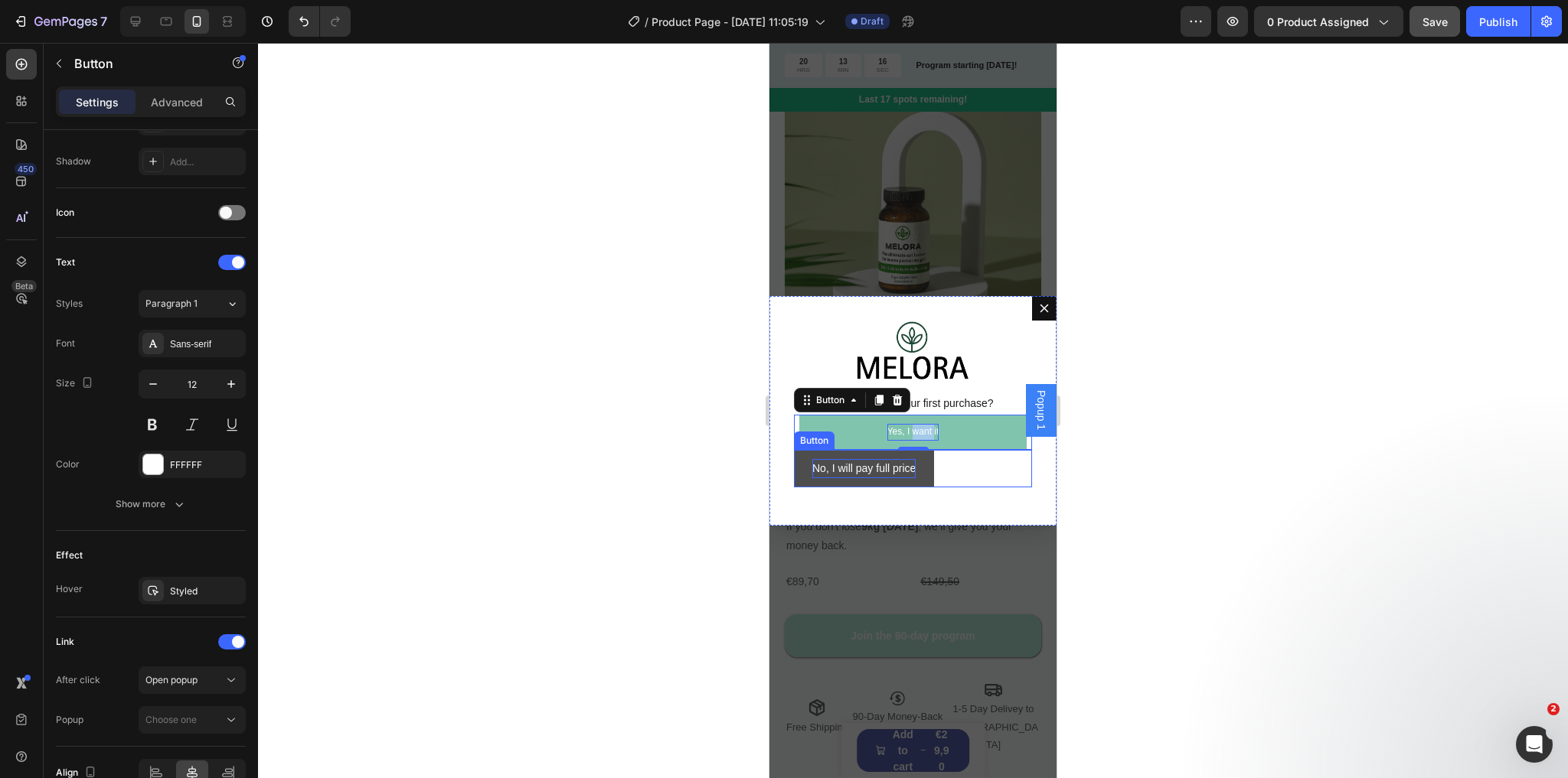
click at [829, 463] on p "No, I will pay full price" at bounding box center [864, 468] width 104 height 19
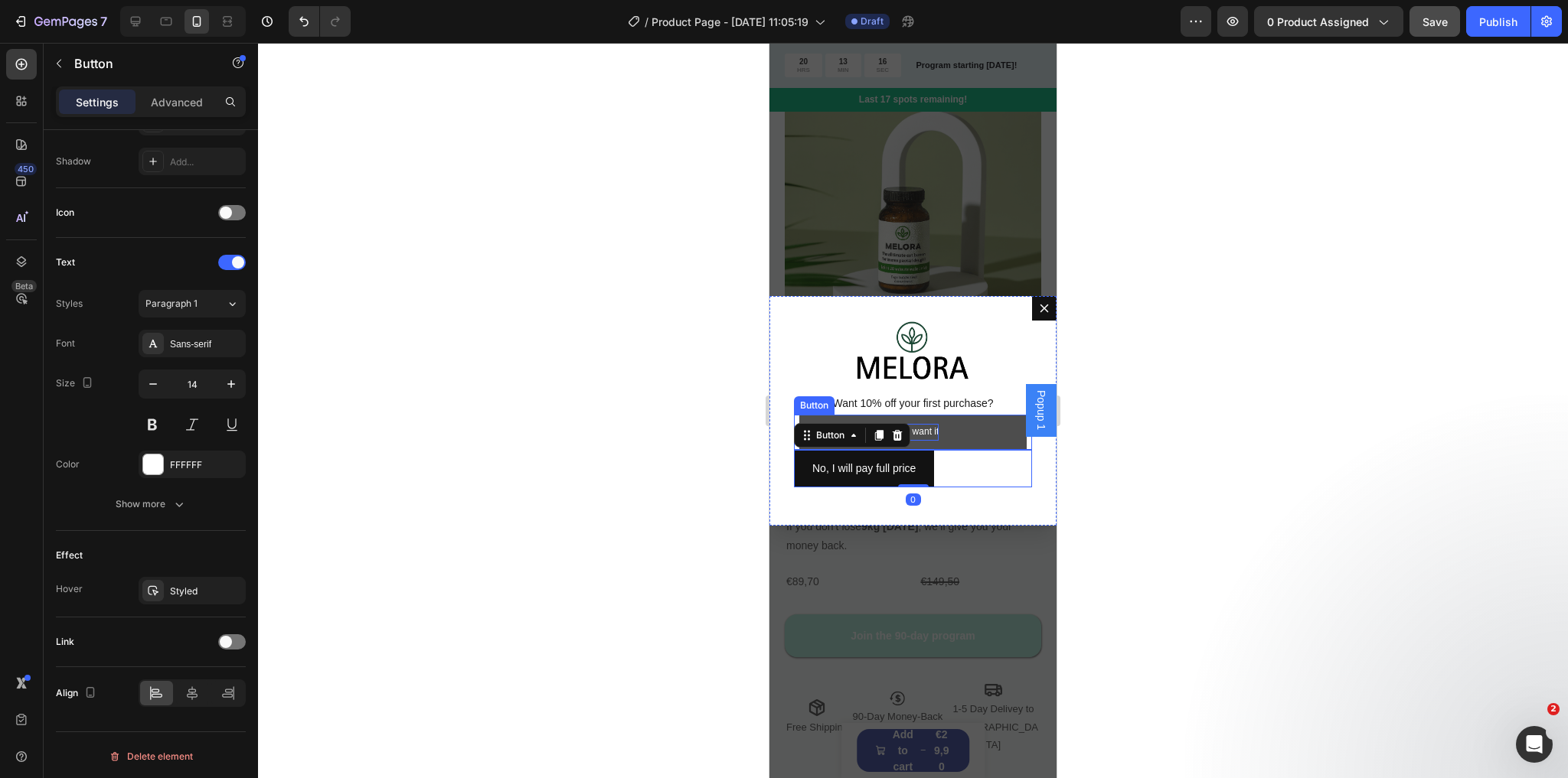
click at [941, 434] on button "Yes, I want it" at bounding box center [913, 432] width 228 height 35
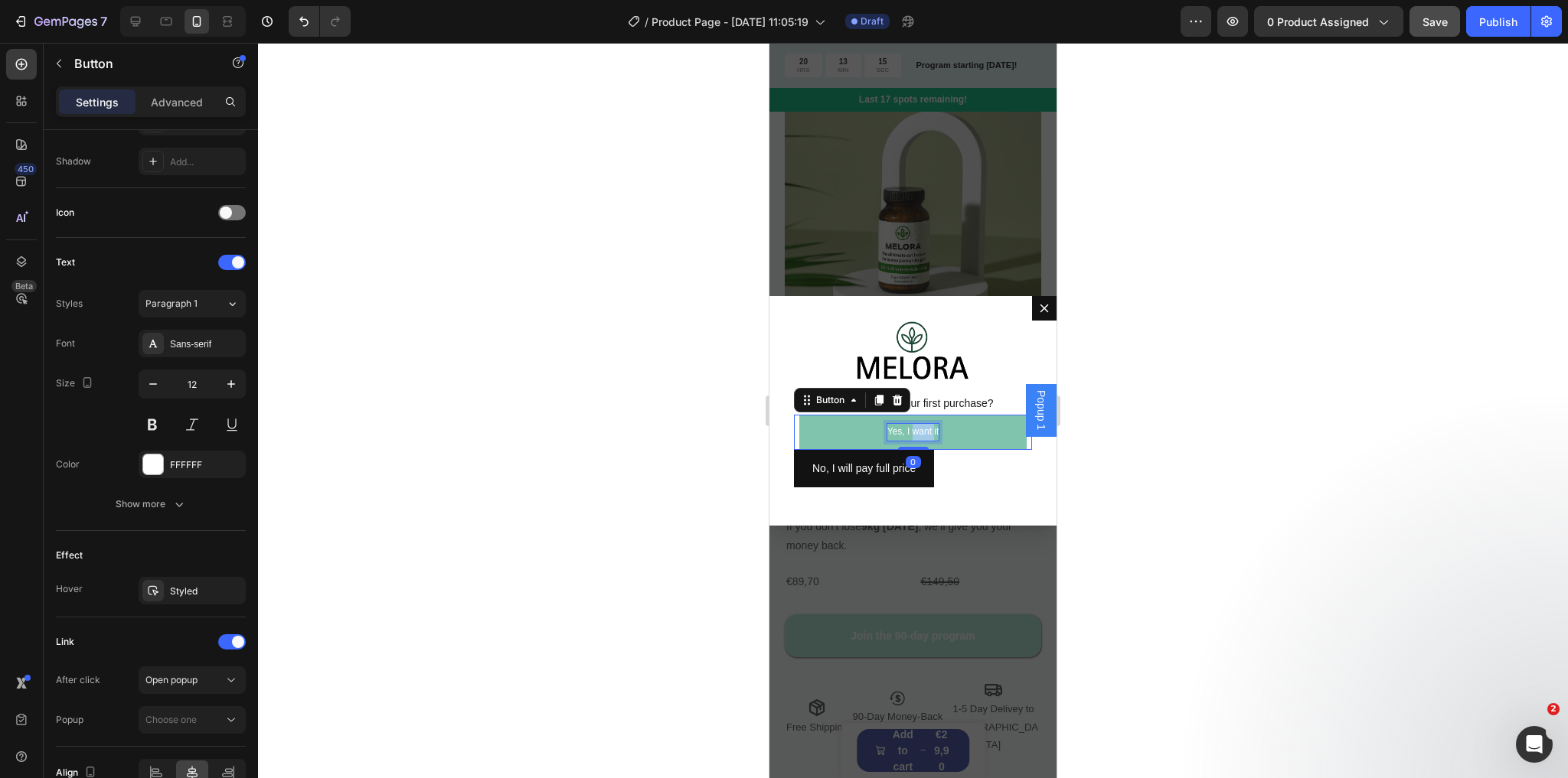
click at [919, 430] on p "Yes, I want it" at bounding box center [913, 433] width 52 height 17
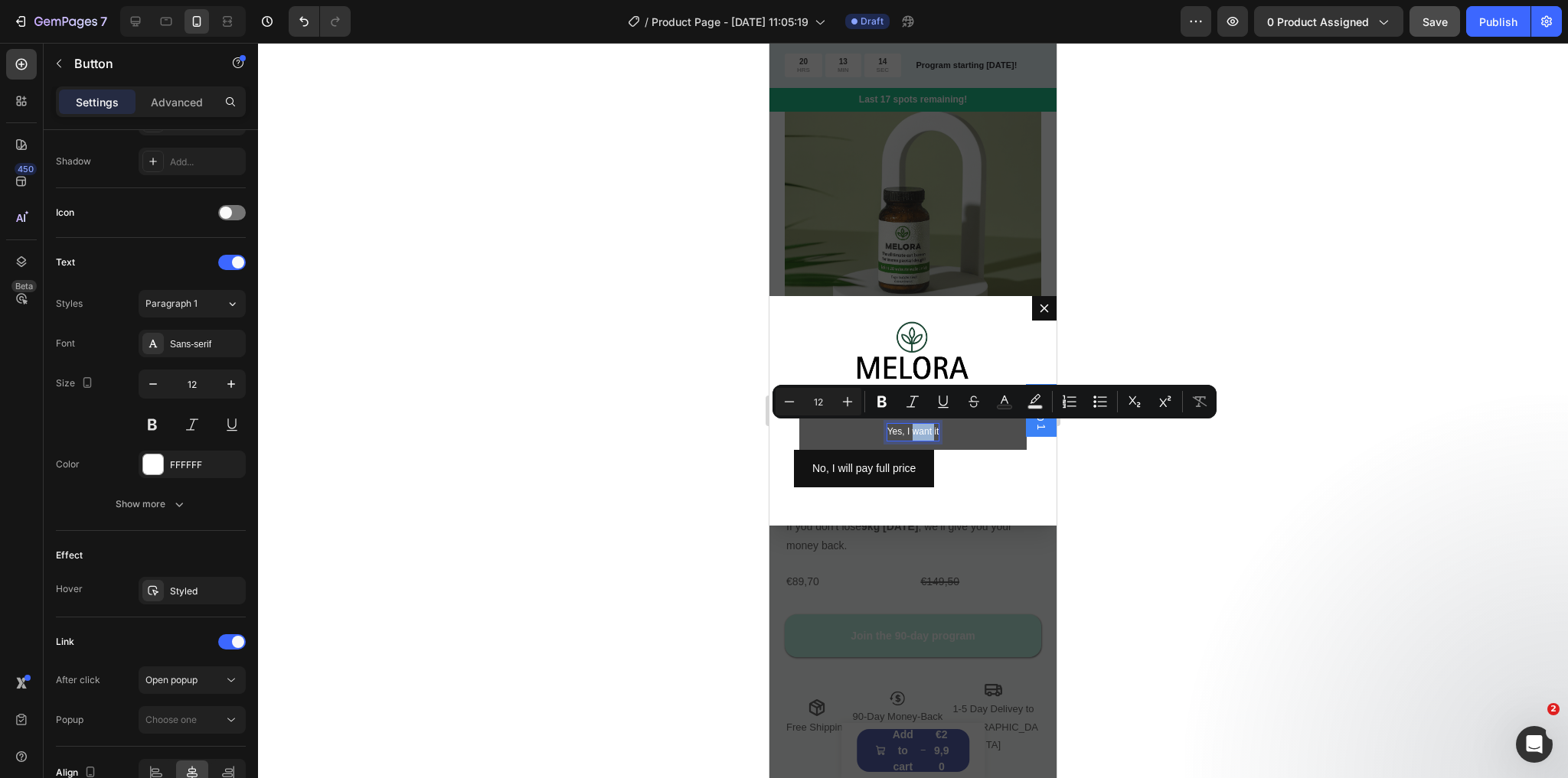
click at [855, 429] on button "Yes, I want it" at bounding box center [913, 432] width 228 height 35
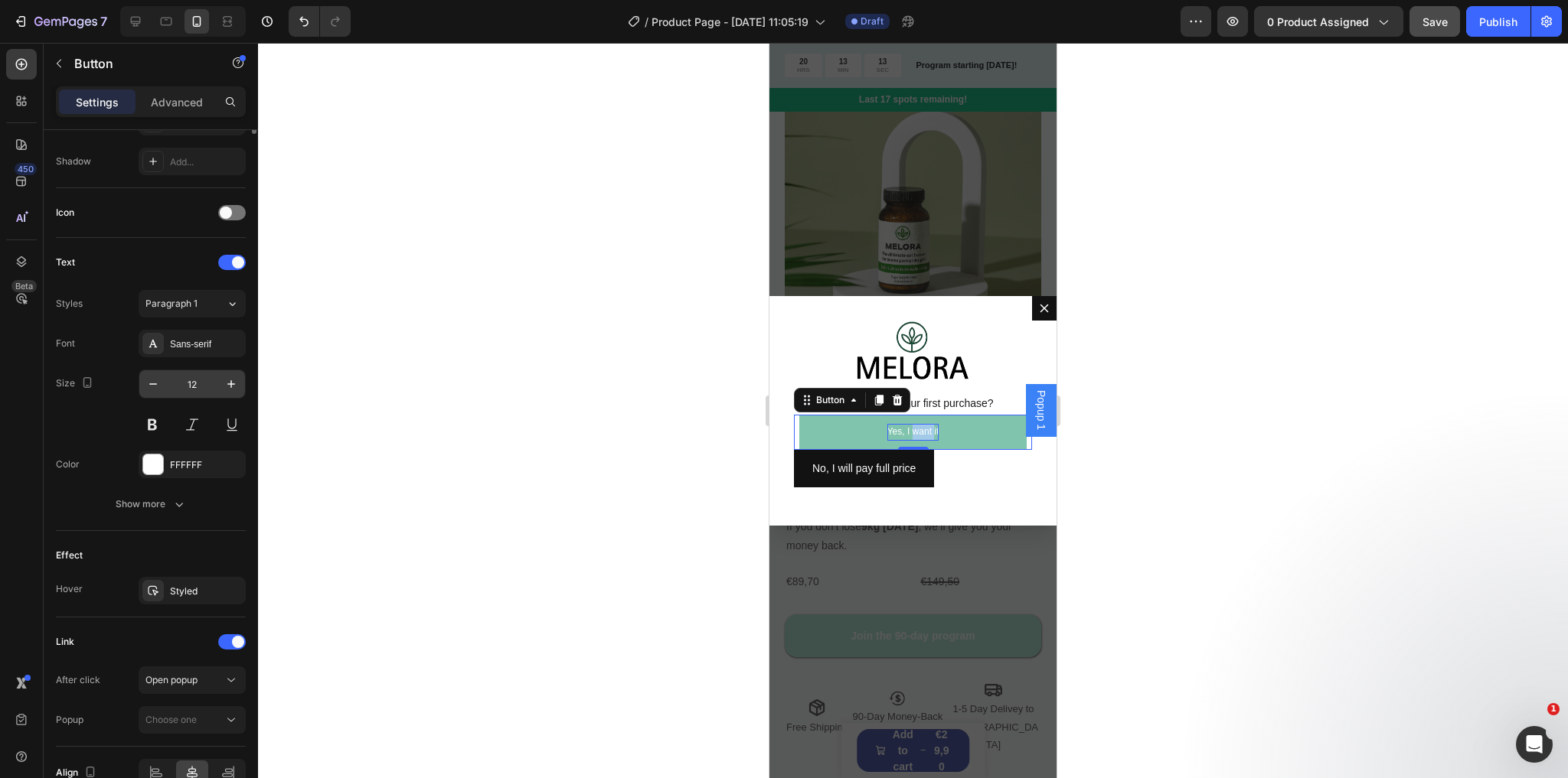
scroll to position [0, 0]
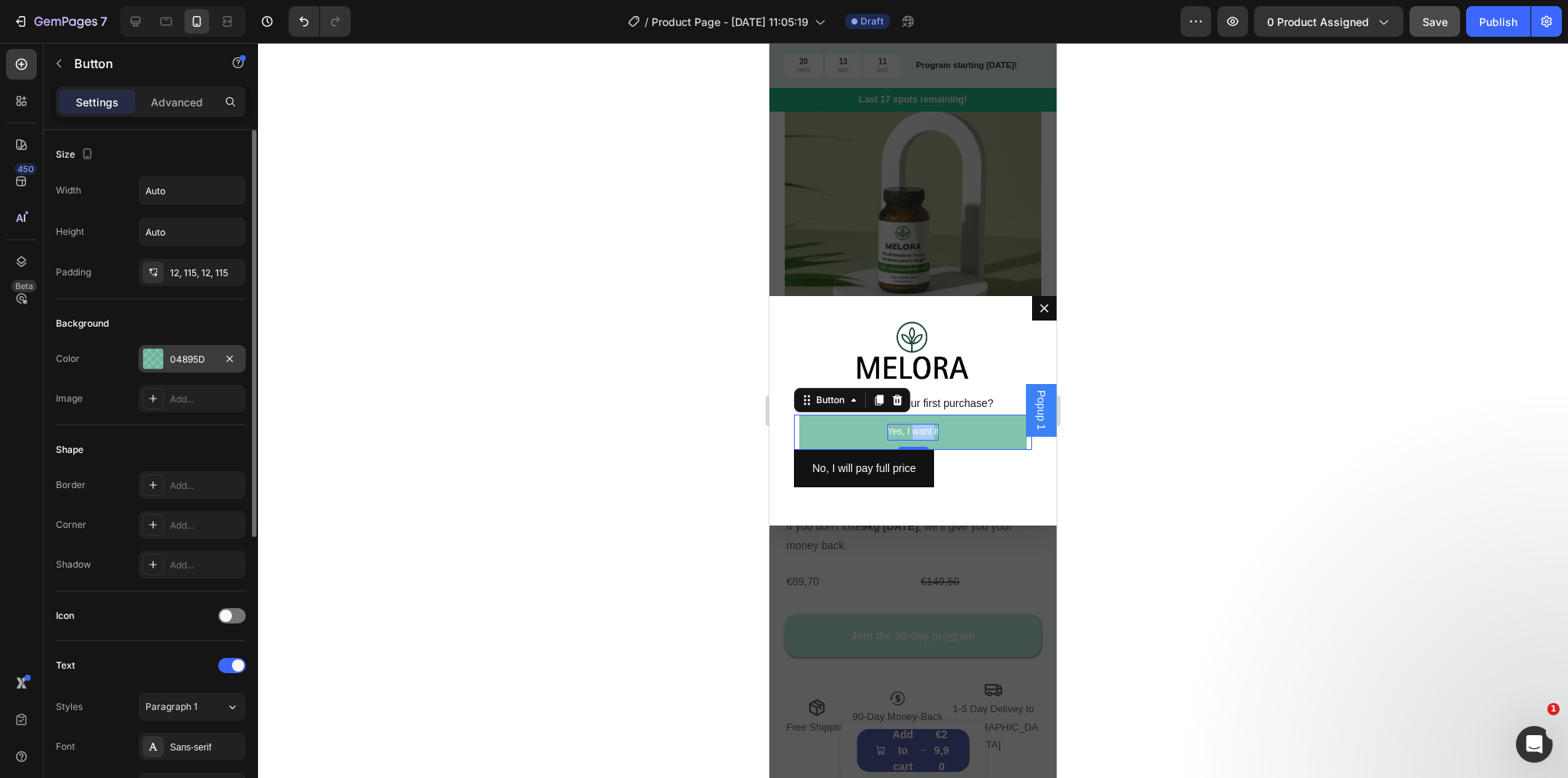
click at [190, 357] on div "04895D" at bounding box center [192, 359] width 45 height 14
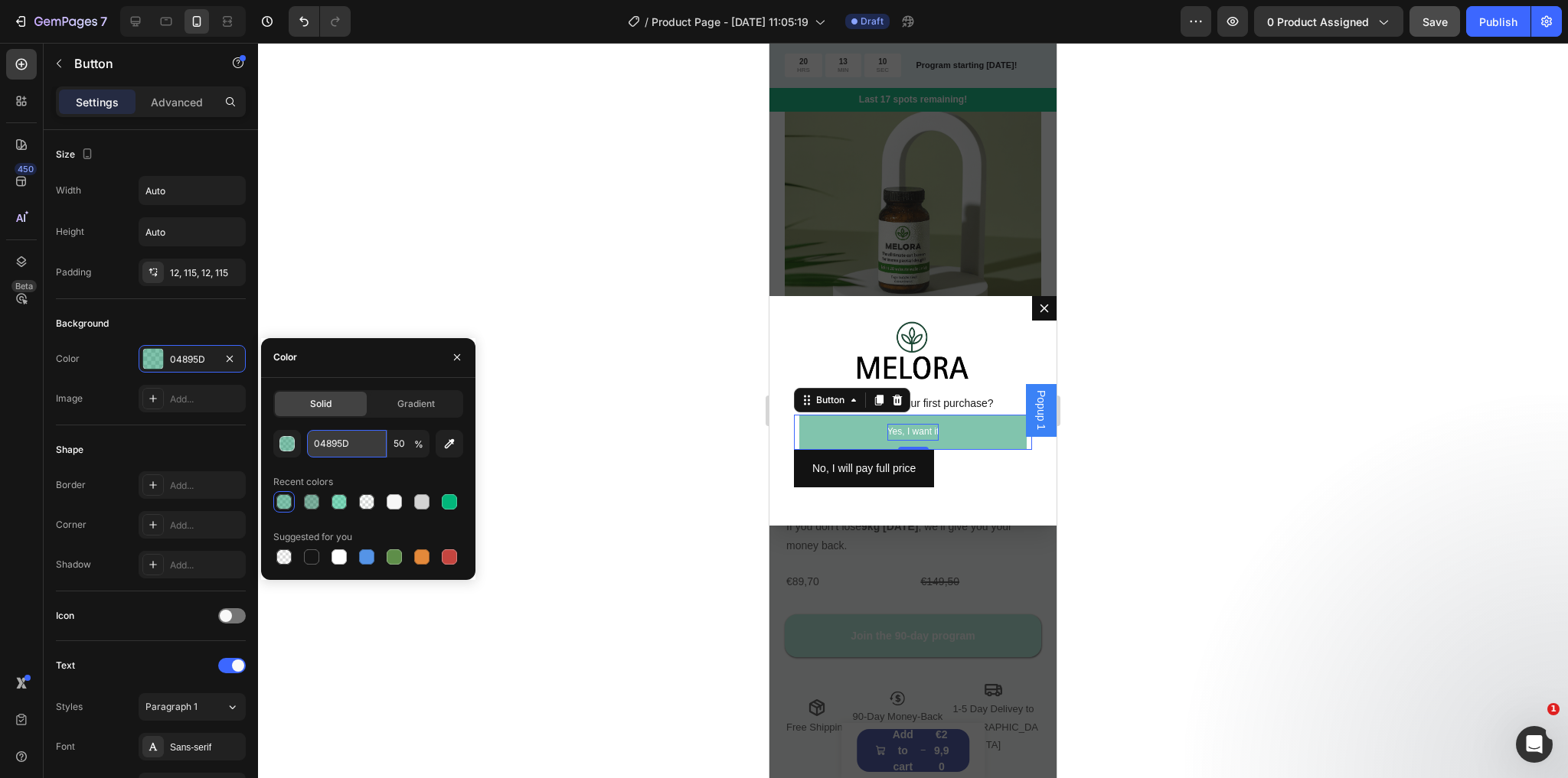
click at [344, 444] on input "04895D" at bounding box center [347, 444] width 80 height 27
click at [881, 479] on button "No, I will pay full price" at bounding box center [864, 468] width 140 height 37
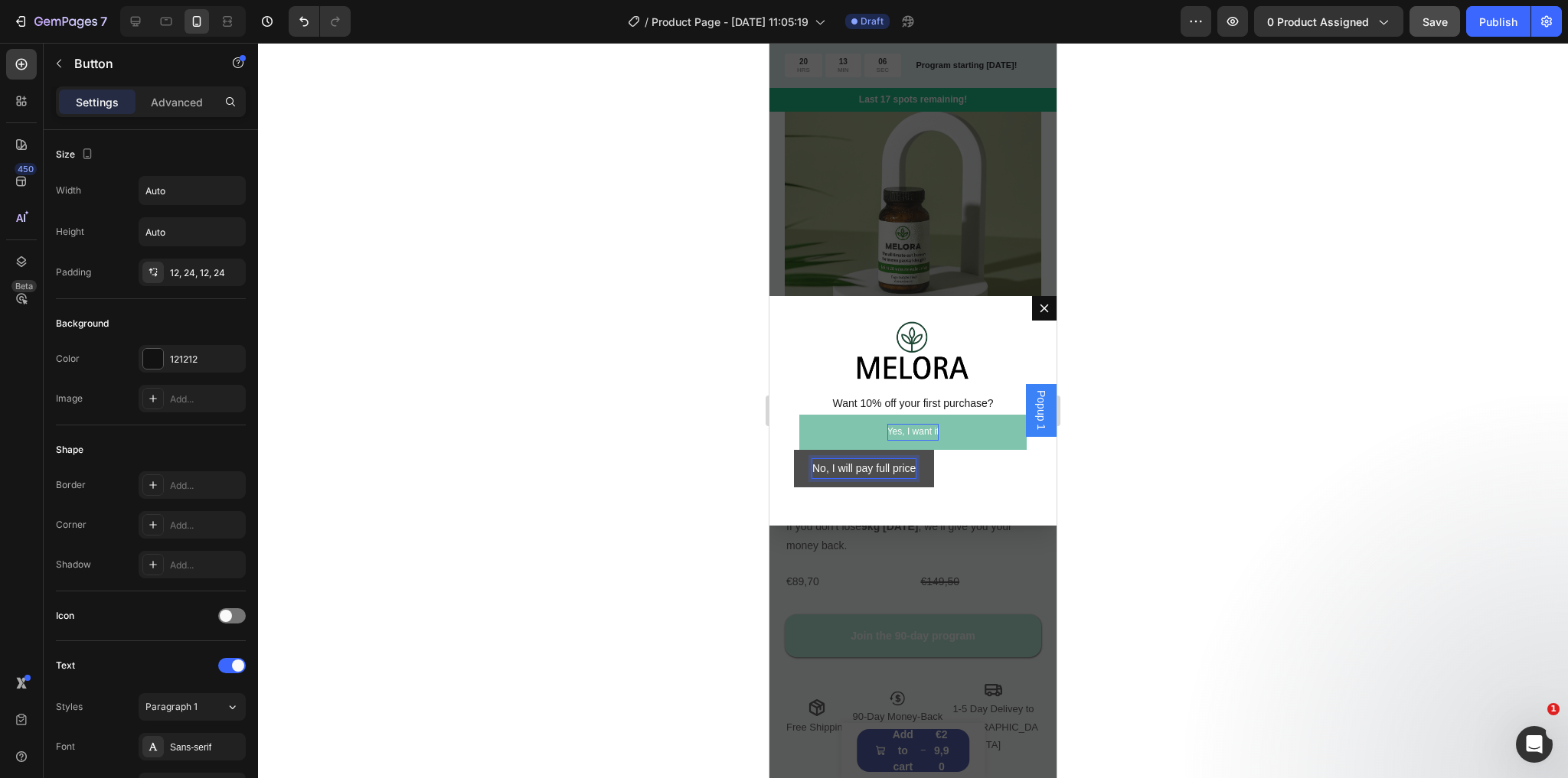
scroll to position [404, 0]
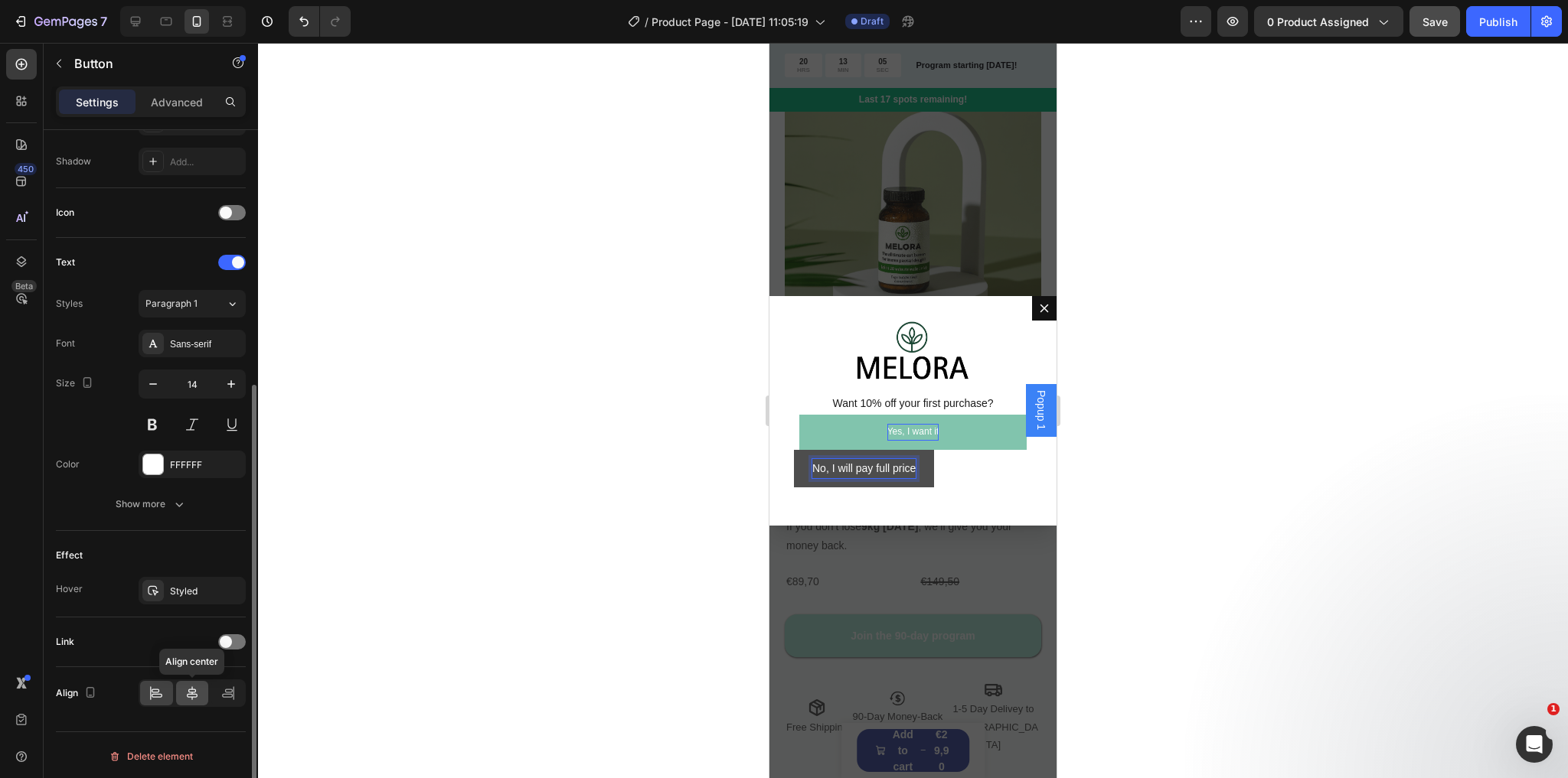
click at [191, 691] on icon at bounding box center [192, 693] width 15 height 15
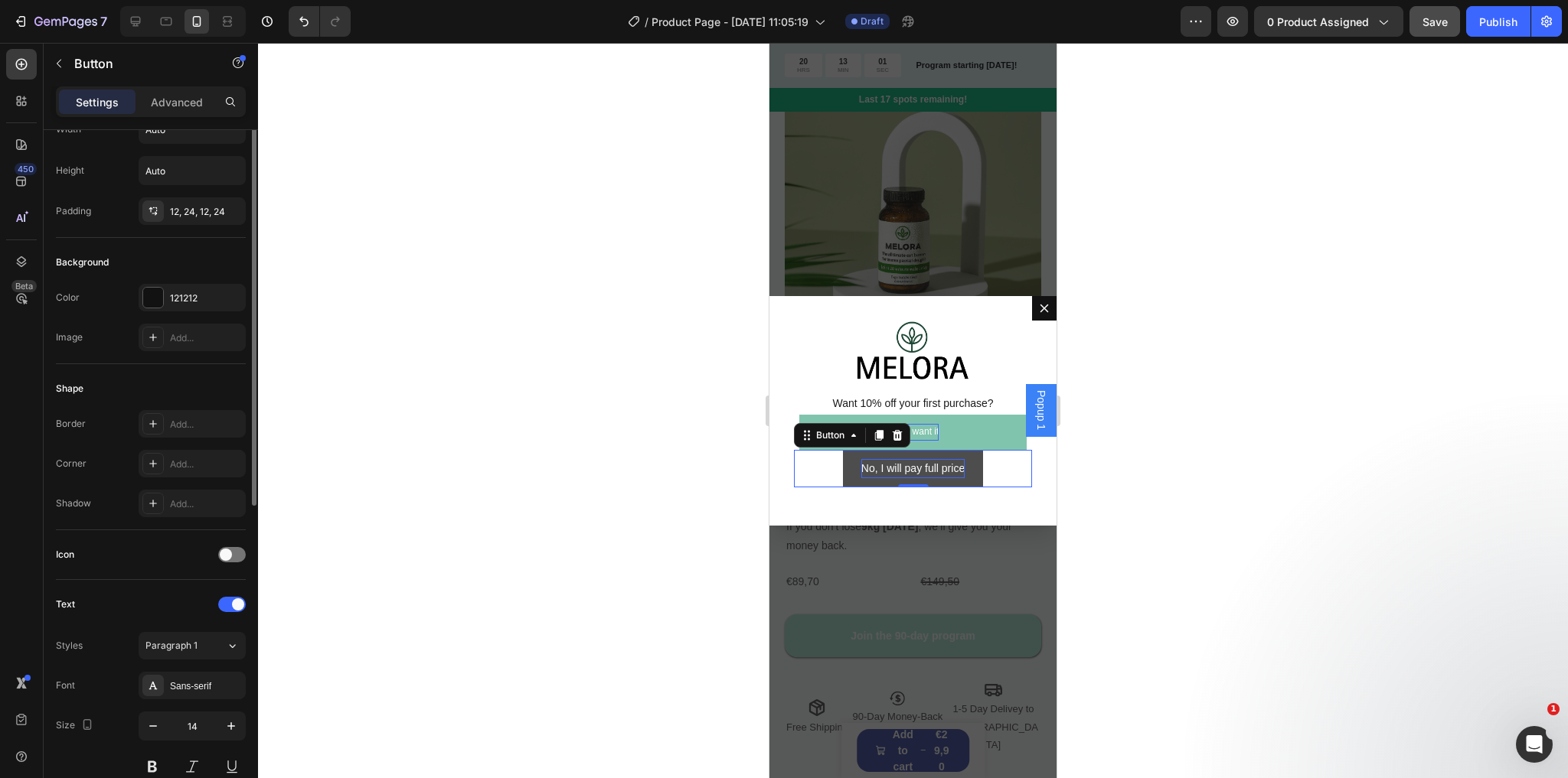
scroll to position [0, 0]
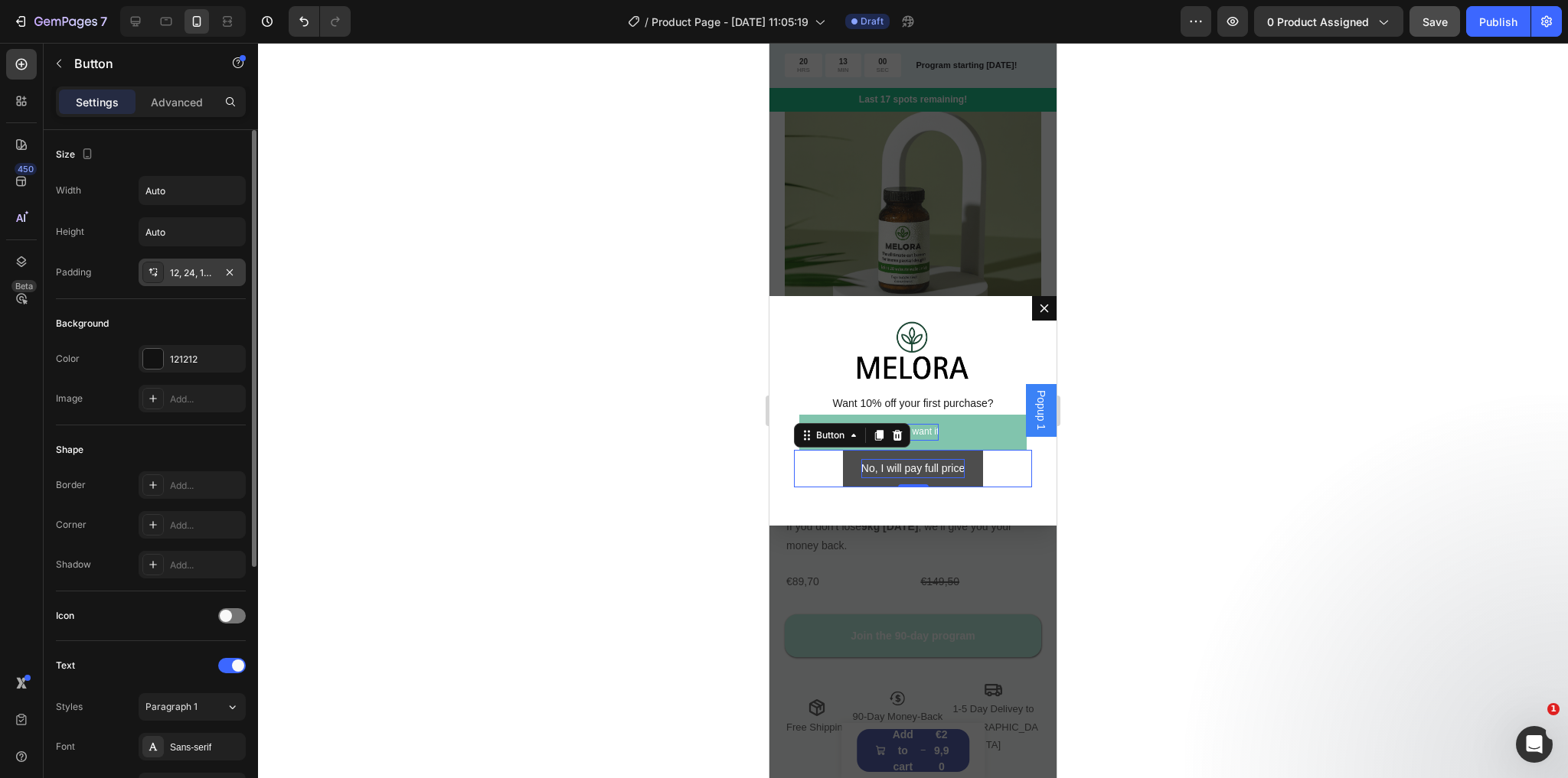
click at [184, 281] on div "12, 24, 12, 24" at bounding box center [192, 273] width 107 height 27
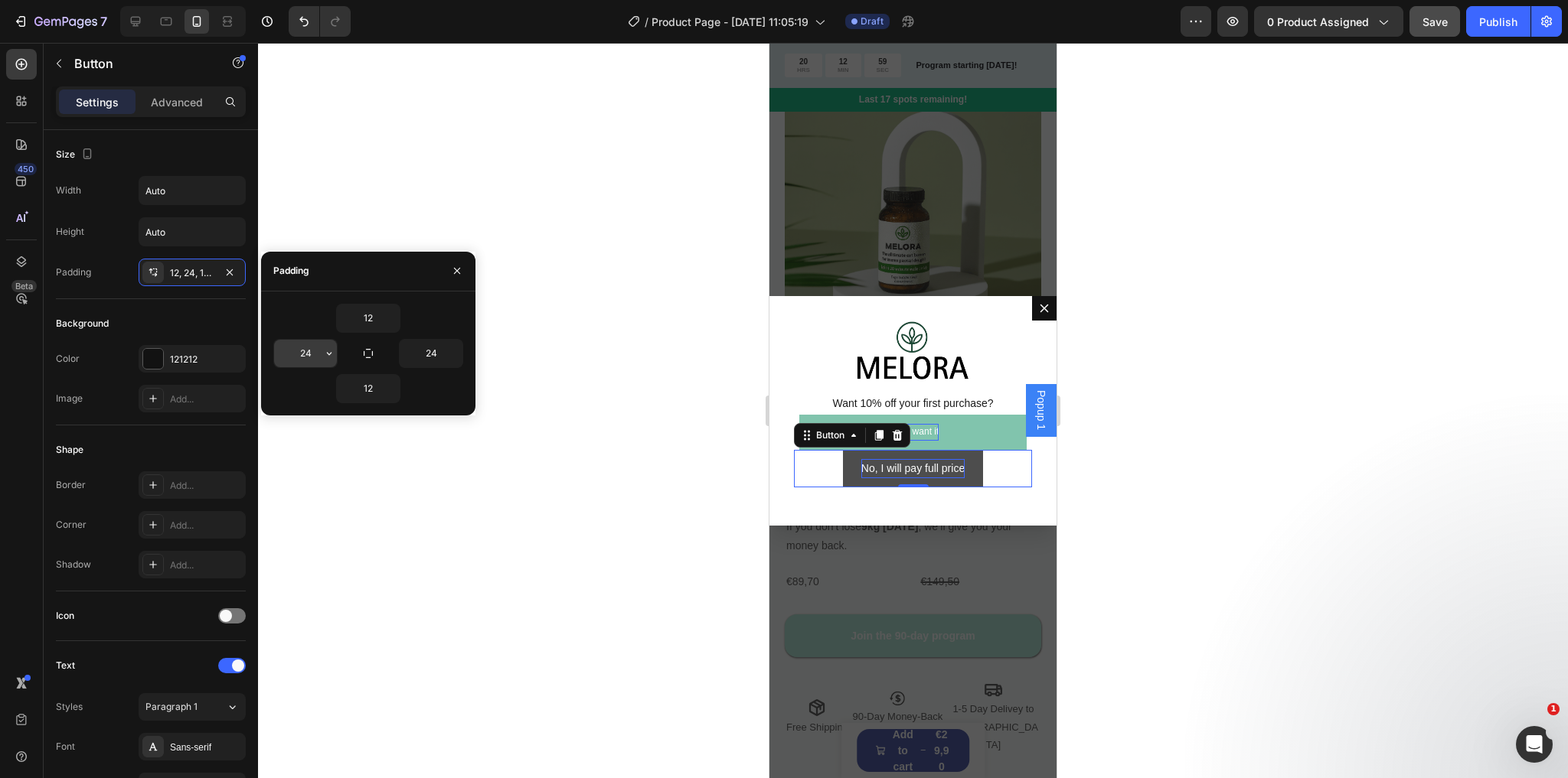
click at [298, 351] on input "24" at bounding box center [305, 354] width 63 height 27
type input "115"
click at [430, 356] on input "24" at bounding box center [431, 354] width 63 height 27
type input "115"
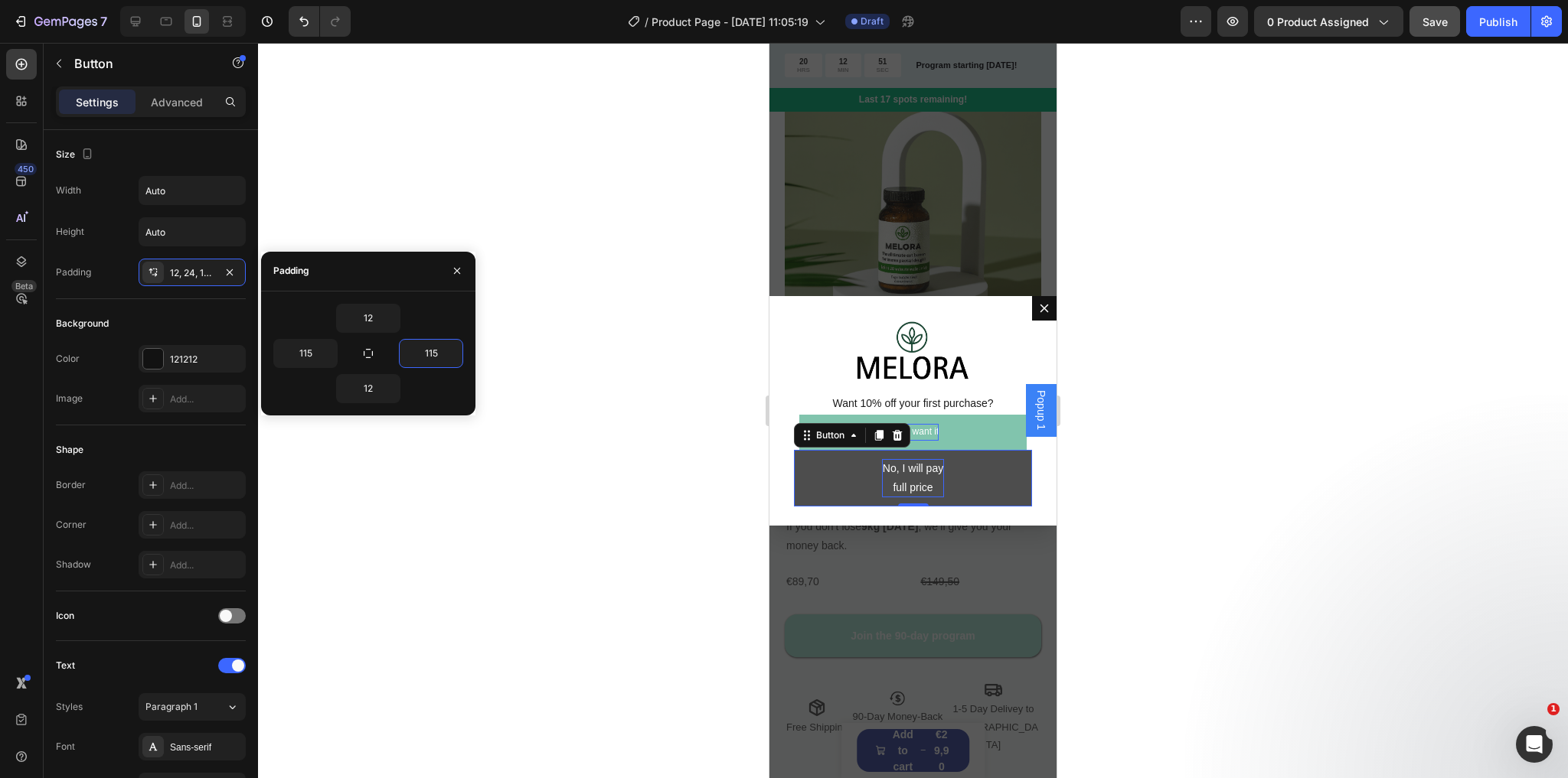
click at [878, 498] on button "No, I will pay full price" at bounding box center [913, 478] width 238 height 56
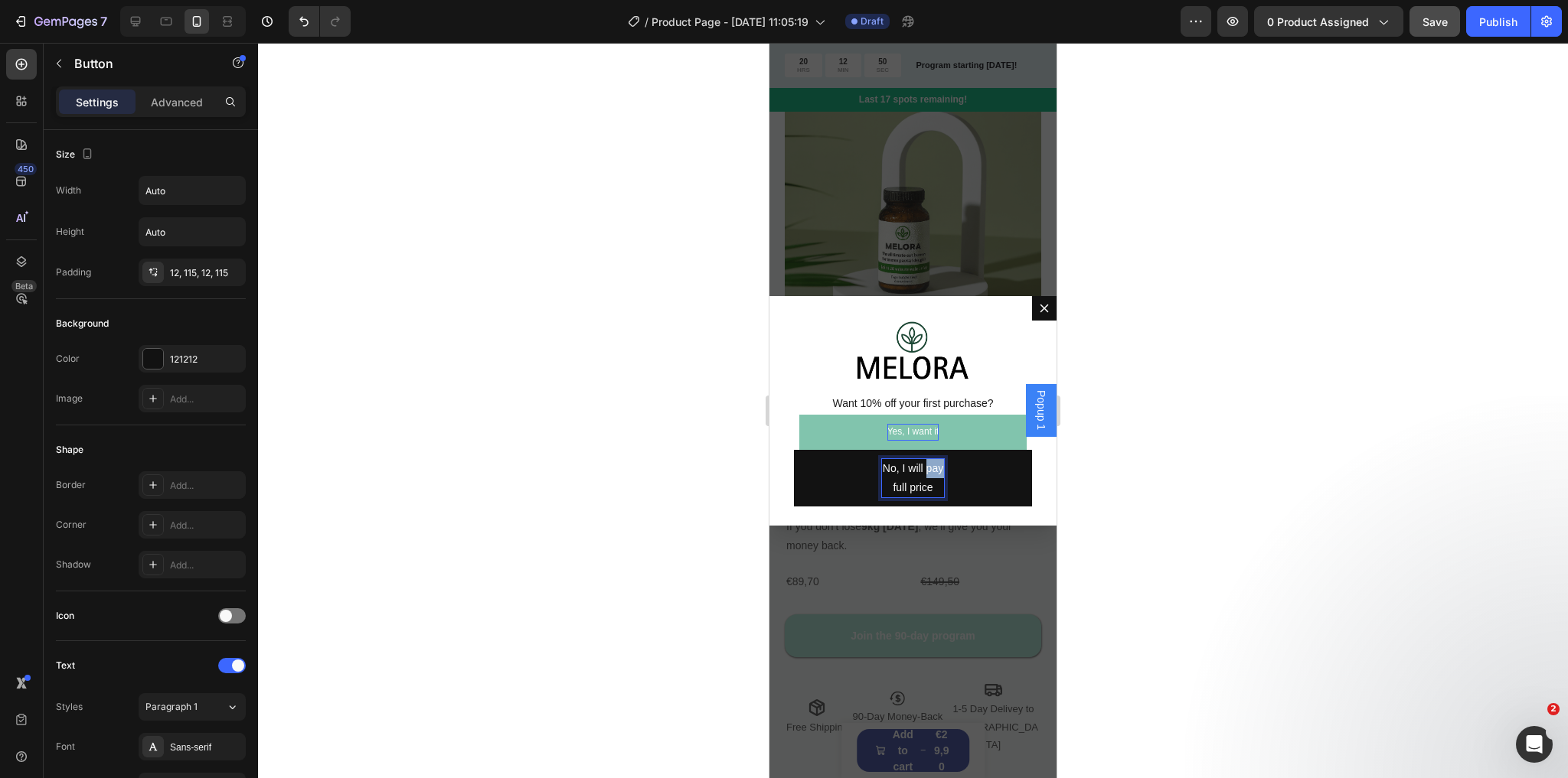
click at [893, 494] on p "No, I will pay full price" at bounding box center [913, 478] width 62 height 38
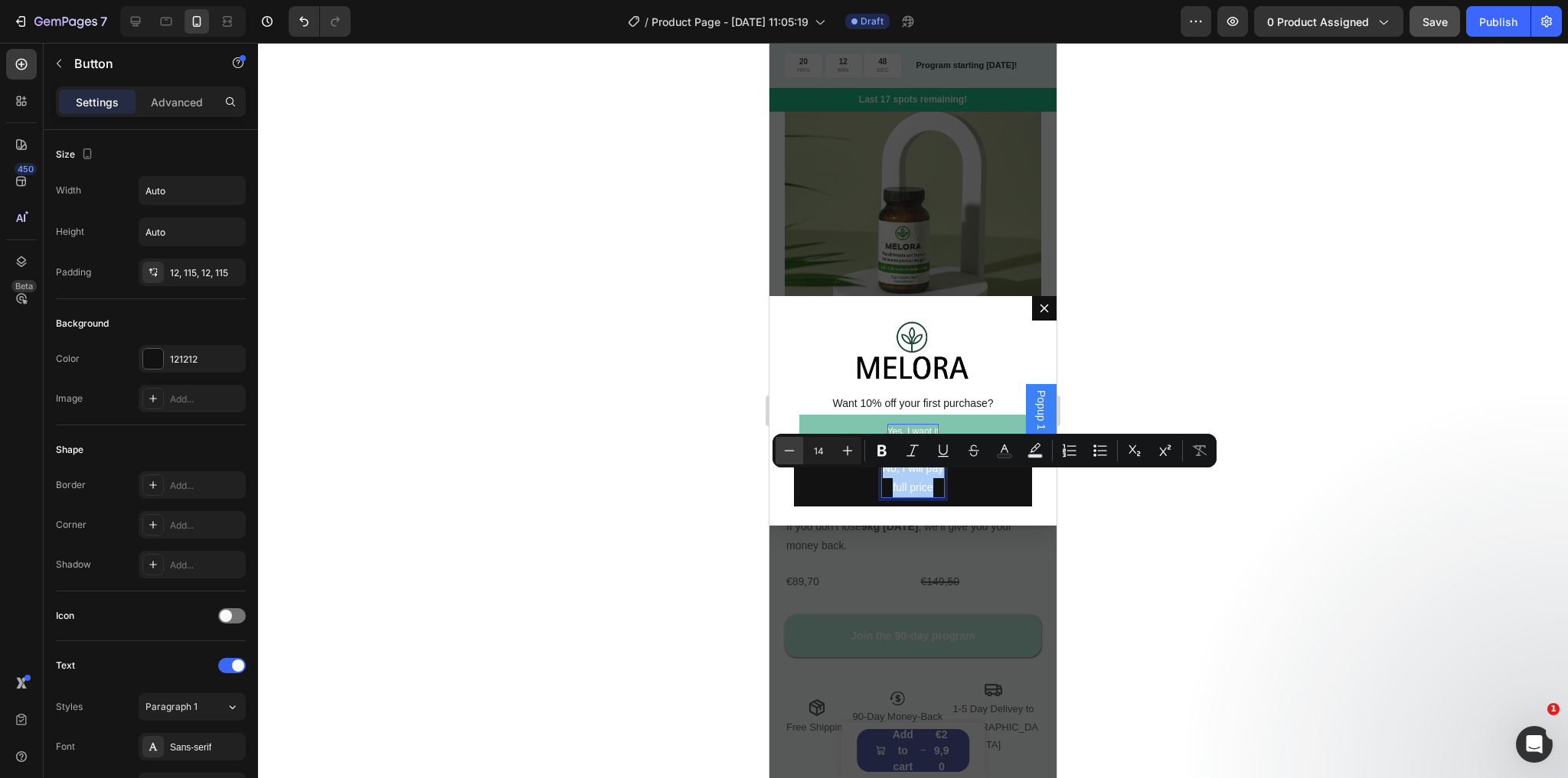
click at [792, 448] on icon "Editor contextual toolbar" at bounding box center [789, 451] width 15 height 15
click at [851, 451] on icon "Editor contextual toolbar" at bounding box center [847, 451] width 10 height 10
type input "14"
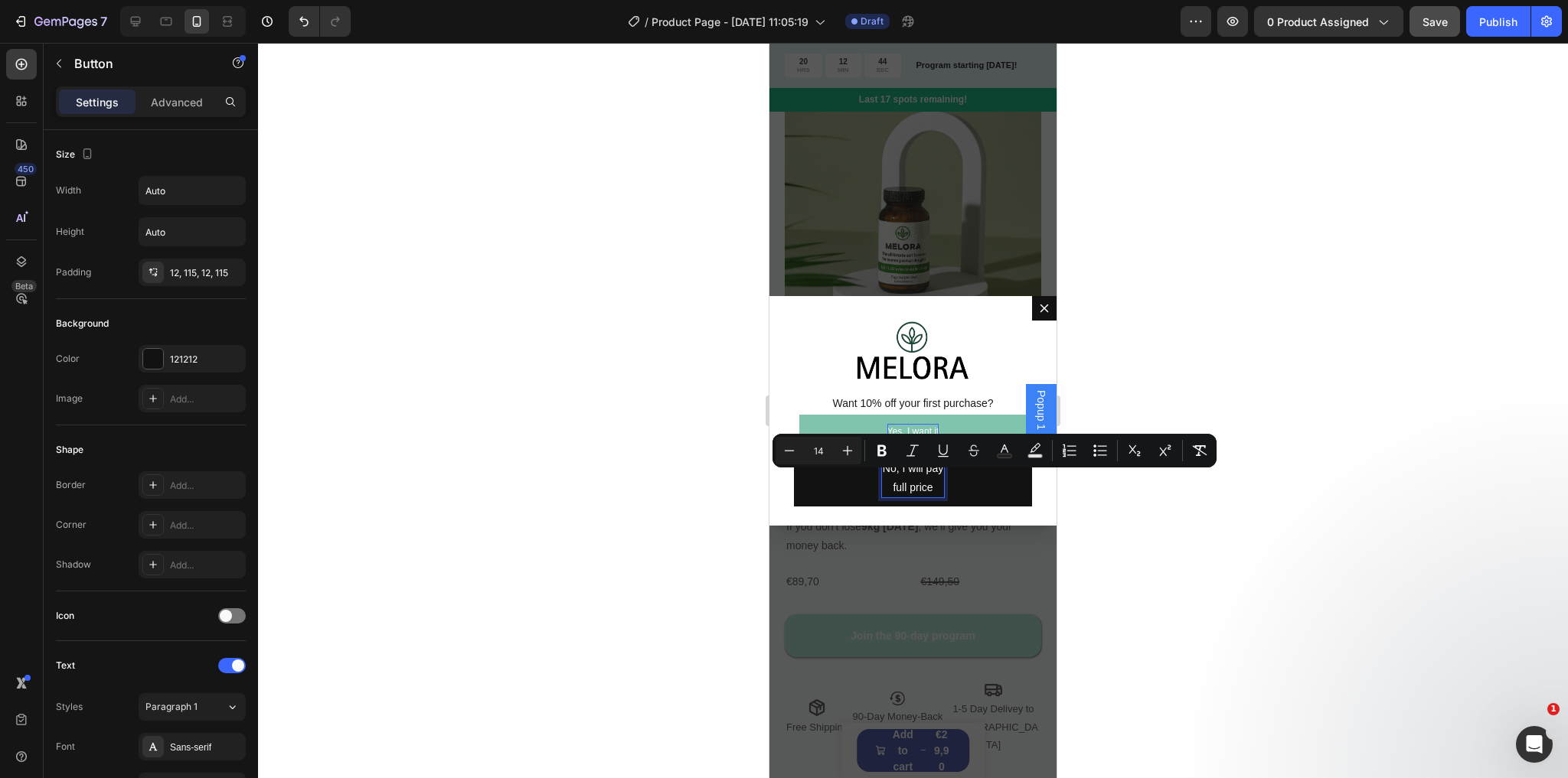
click at [908, 490] on p "No, I will pay full price" at bounding box center [913, 478] width 62 height 38
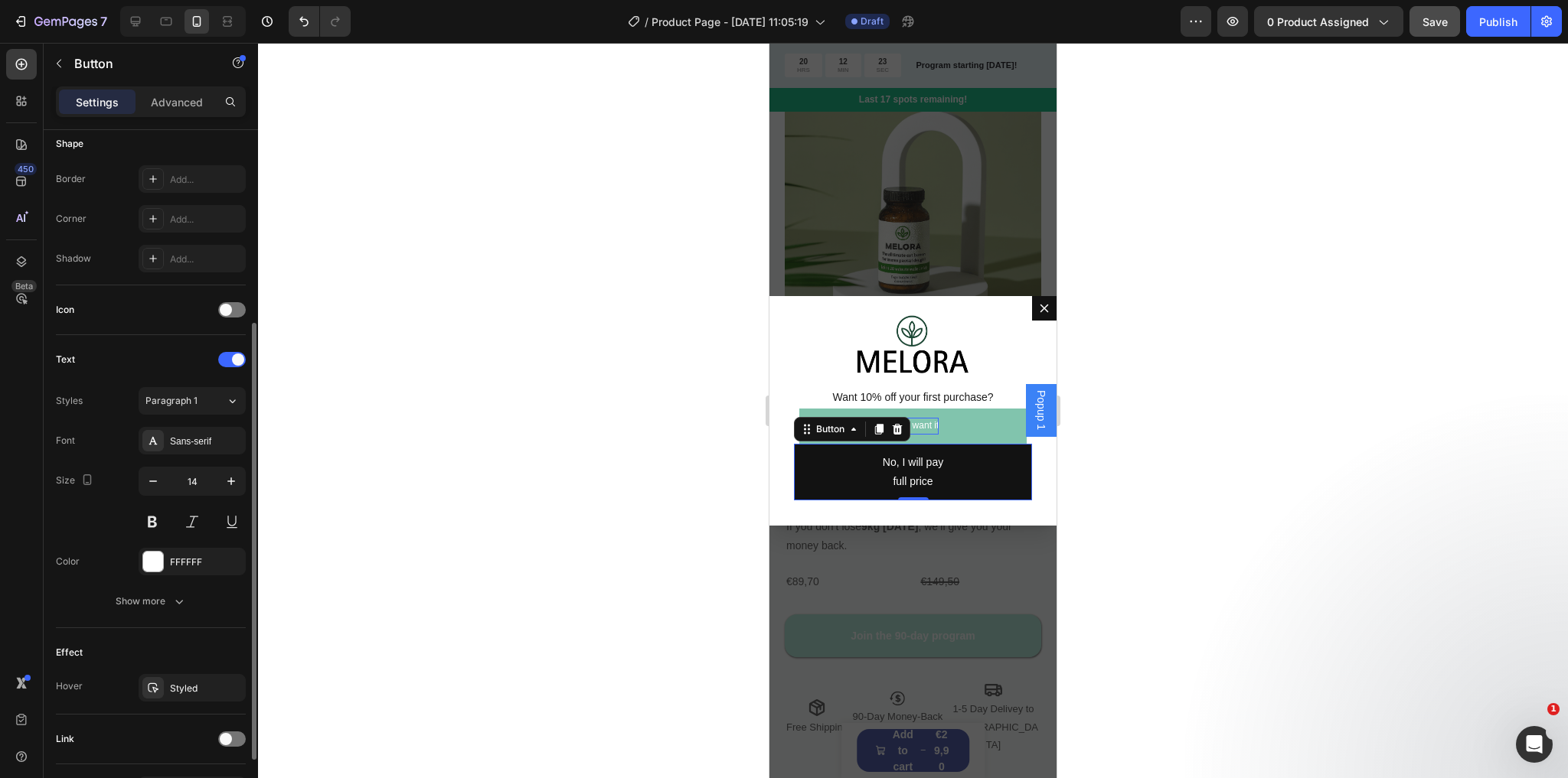
scroll to position [367, 0]
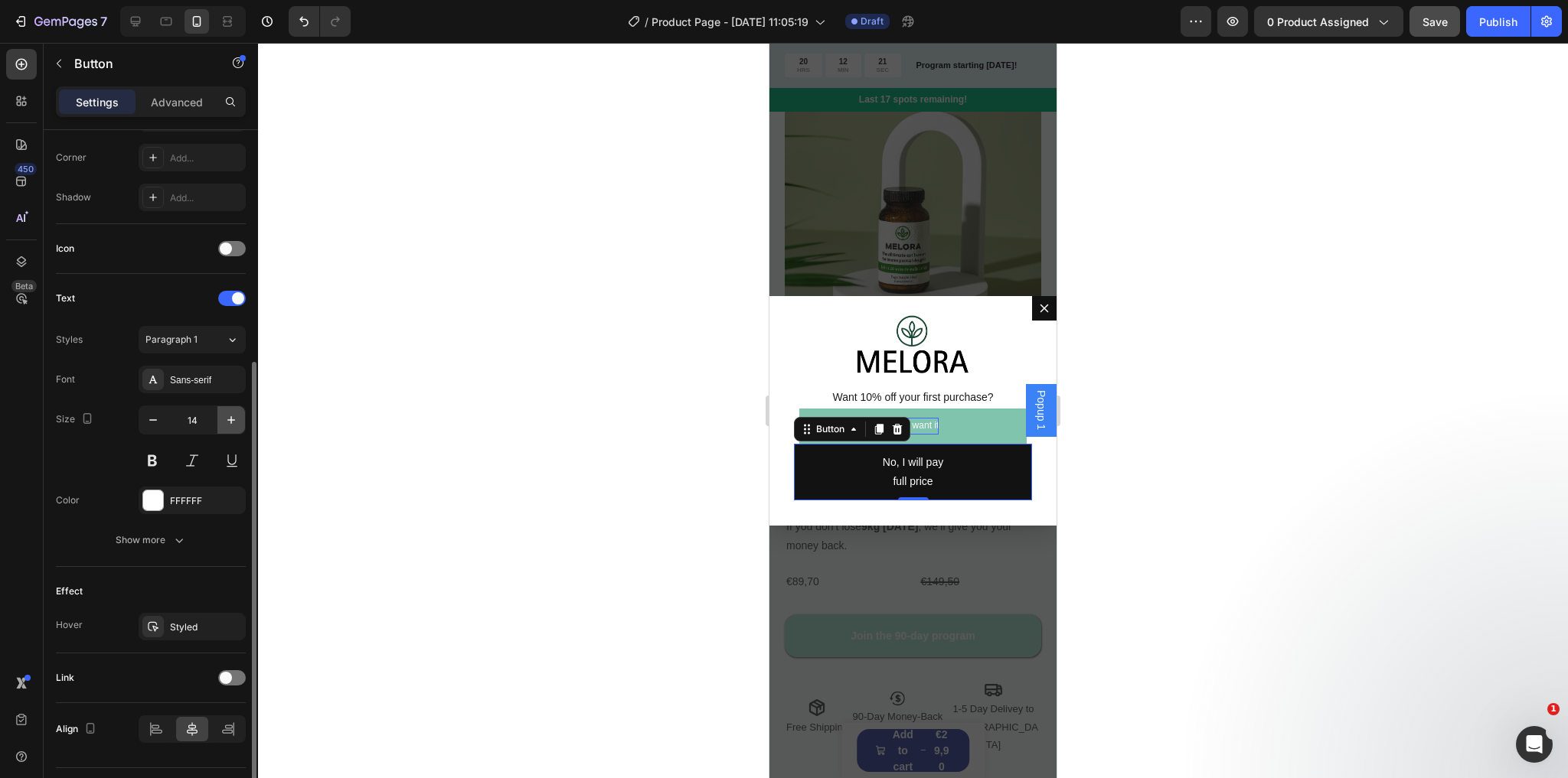
click at [222, 424] on button "button" at bounding box center [231, 420] width 27 height 27
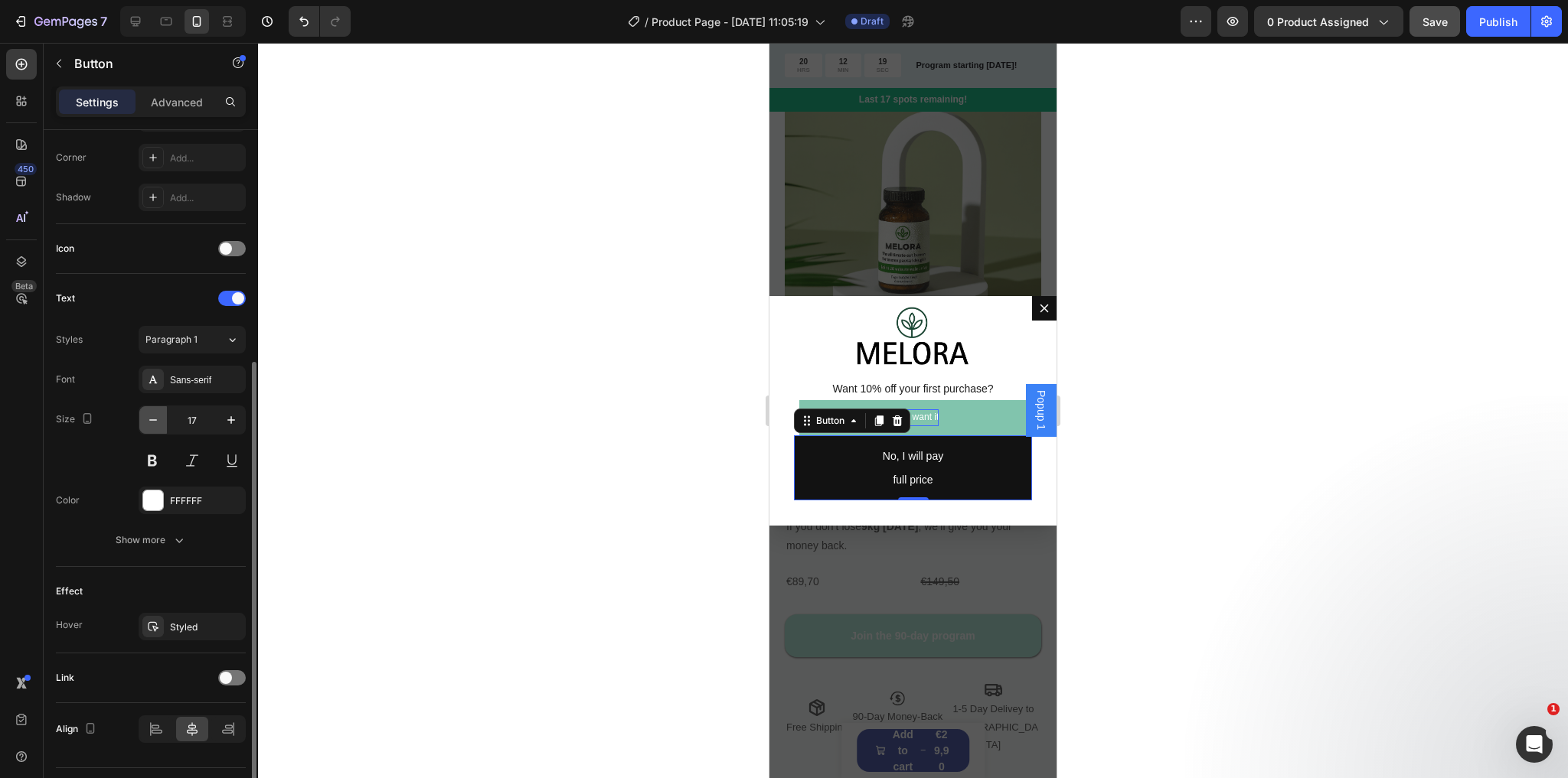
click at [143, 420] on button "button" at bounding box center [153, 420] width 27 height 27
type input "14"
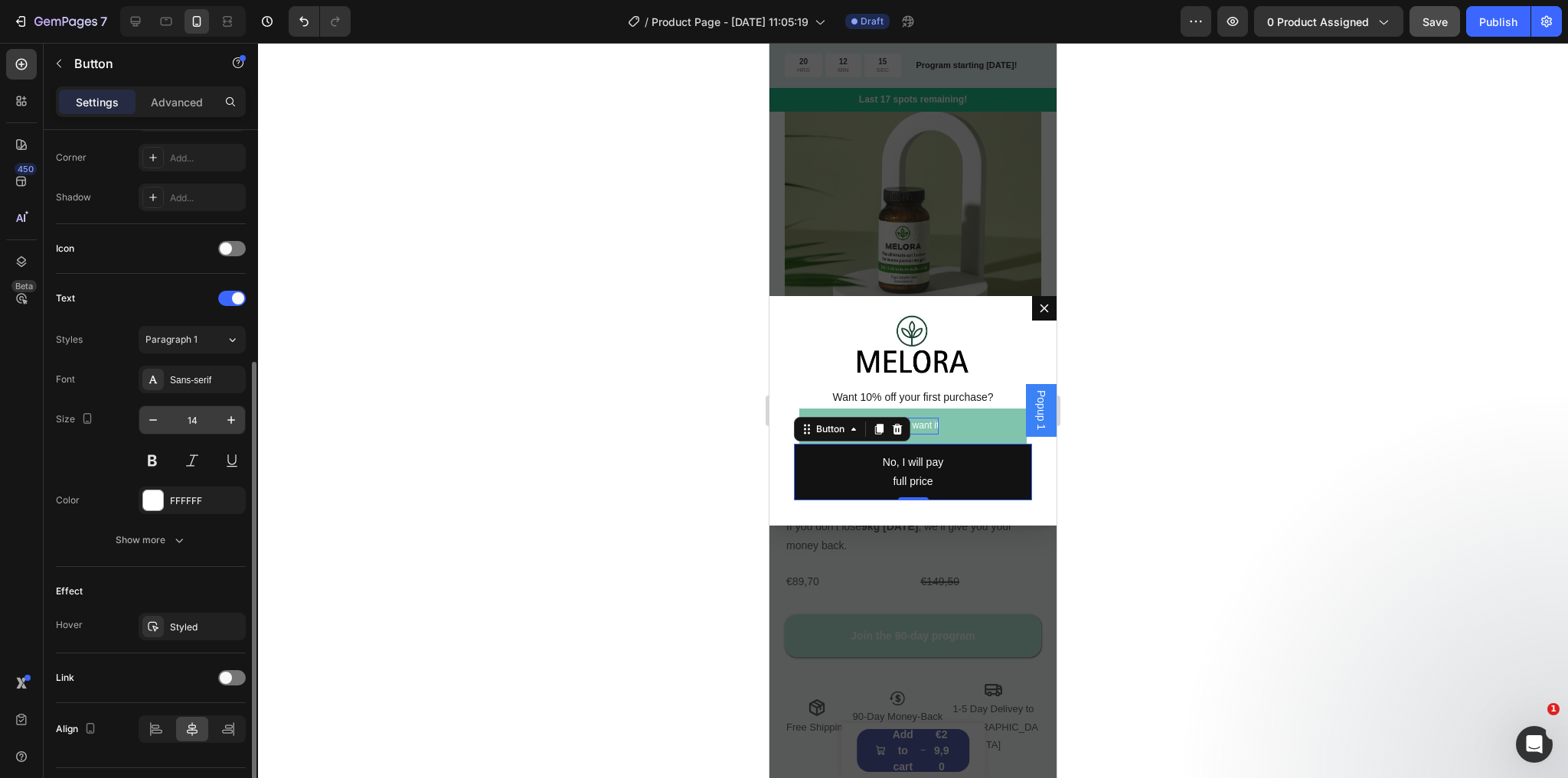
click at [193, 418] on input "14" at bounding box center [193, 420] width 51 height 27
click at [175, 544] on icon "button" at bounding box center [179, 540] width 15 height 15
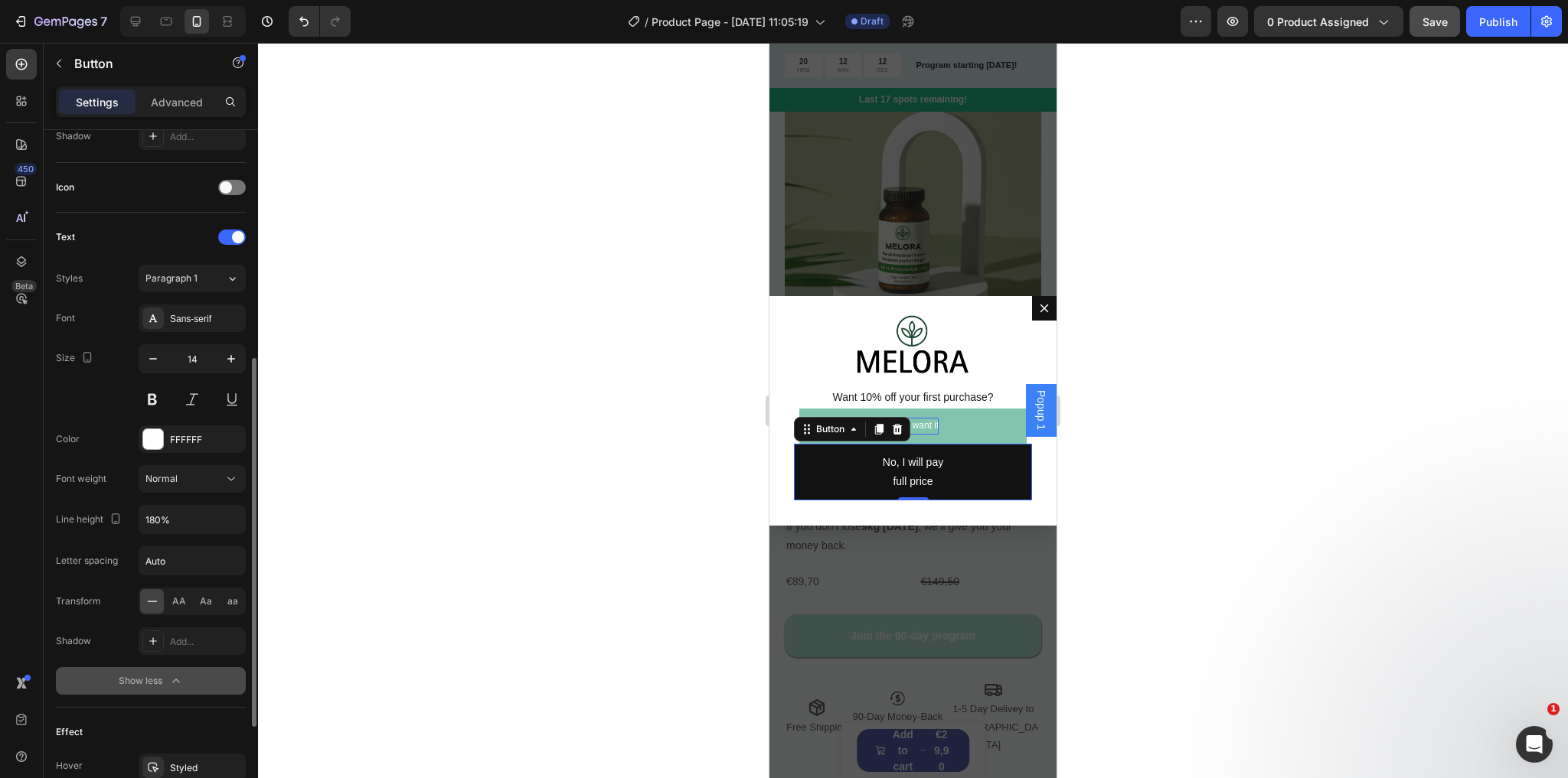
scroll to position [490, 0]
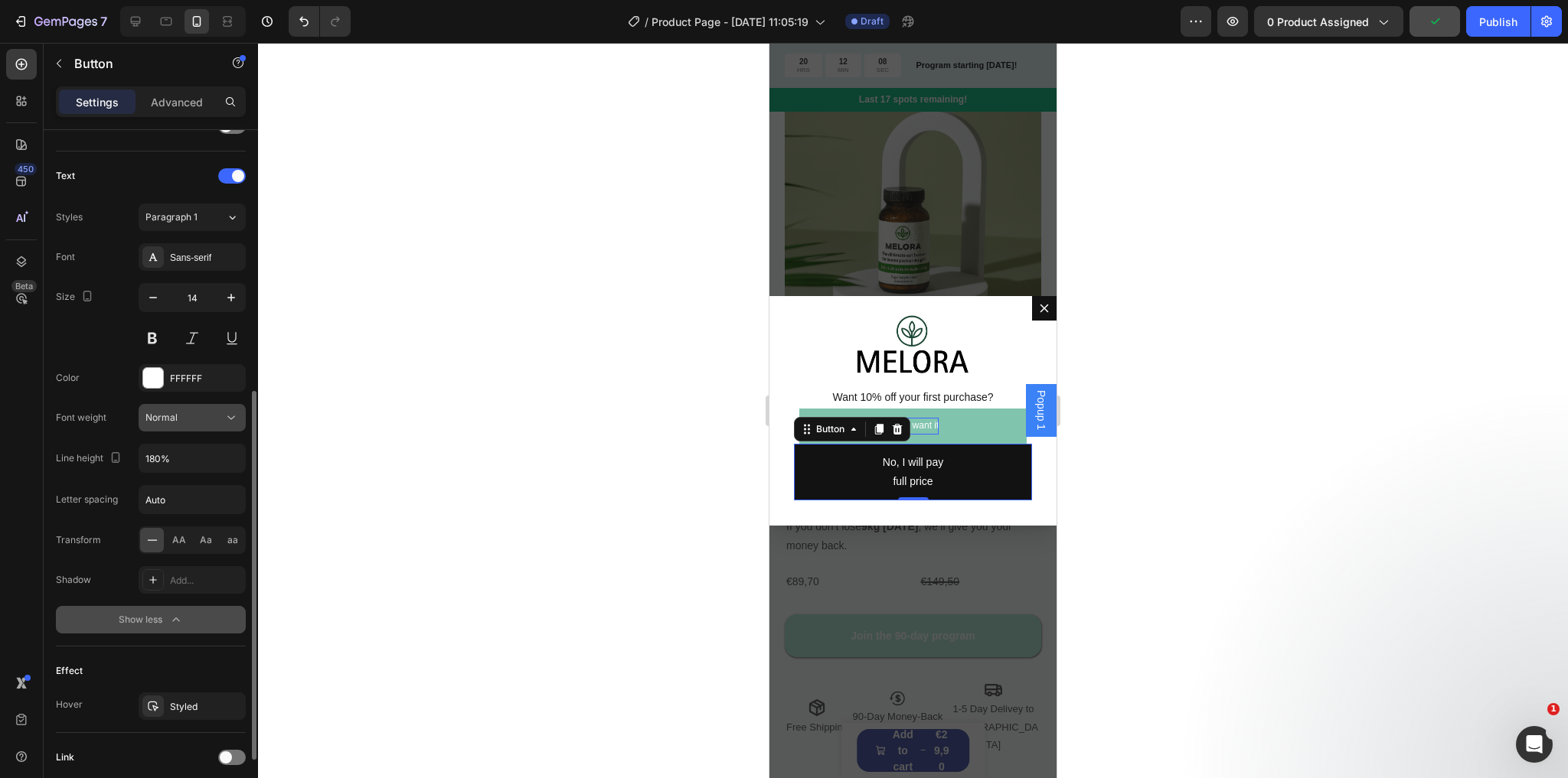
click at [190, 422] on div "Normal" at bounding box center [185, 417] width 78 height 14
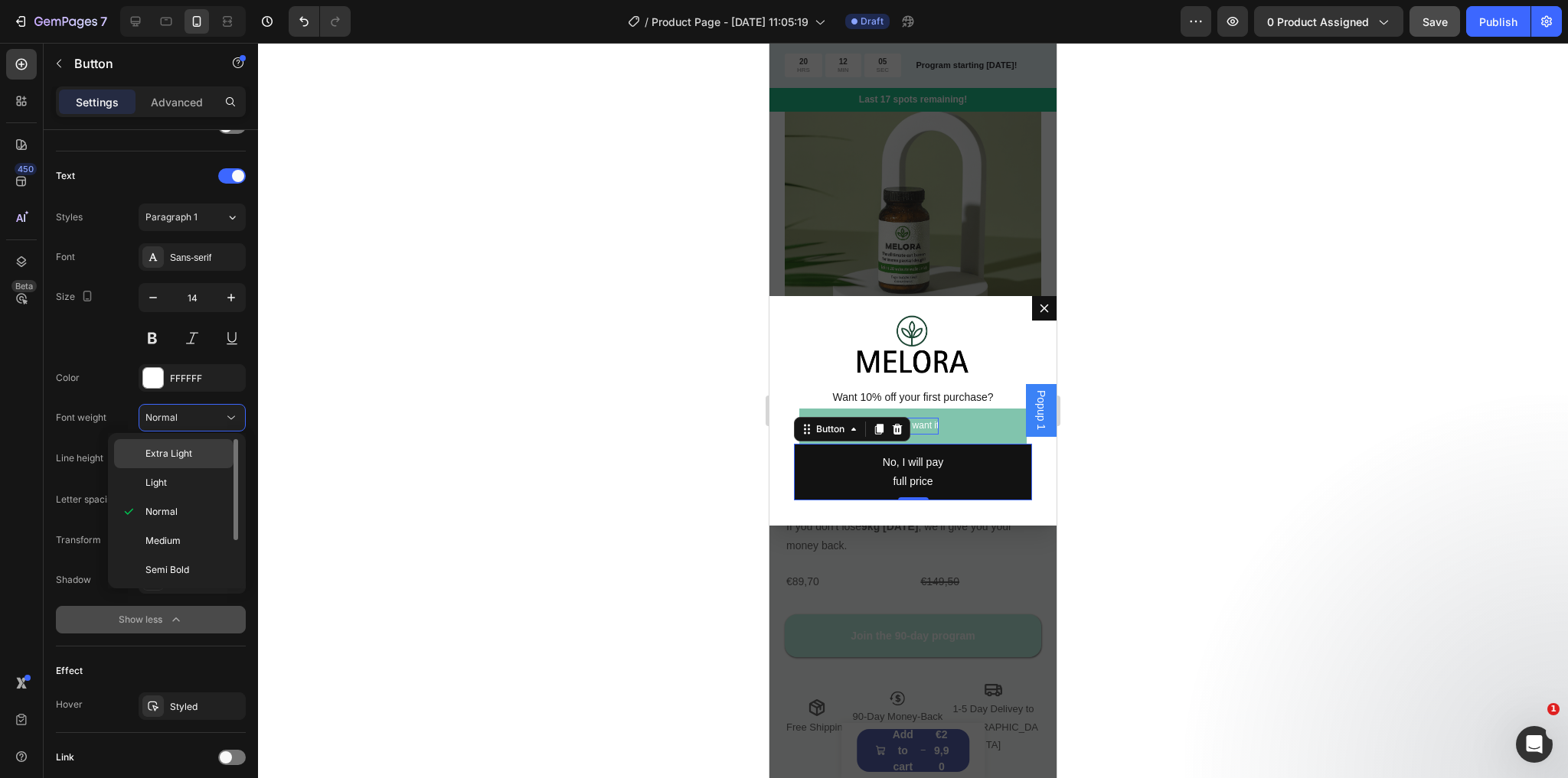
click at [195, 447] on p "Extra Light" at bounding box center [185, 454] width 81 height 14
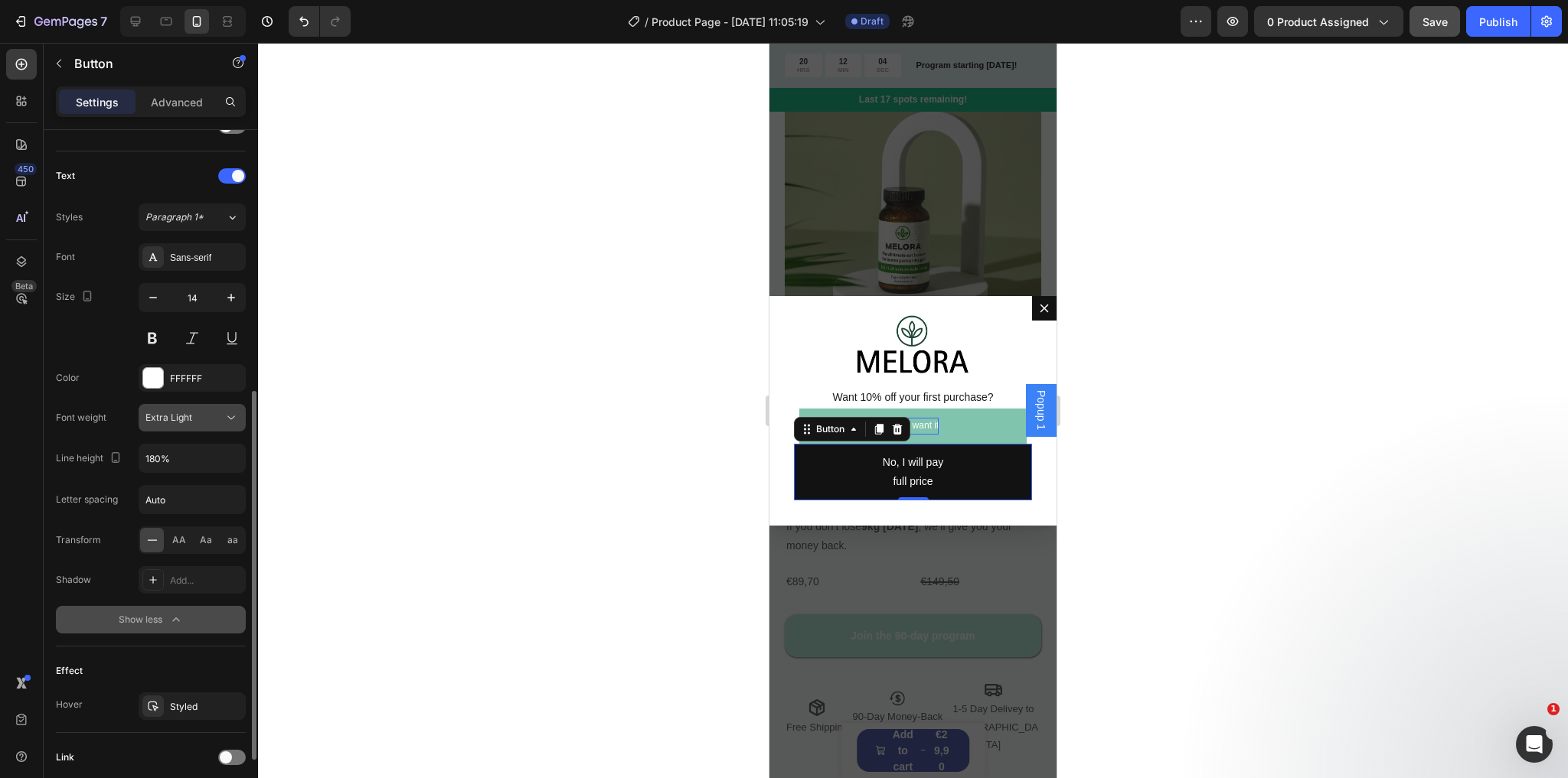
click at [194, 419] on div "Extra Light" at bounding box center [185, 417] width 78 height 14
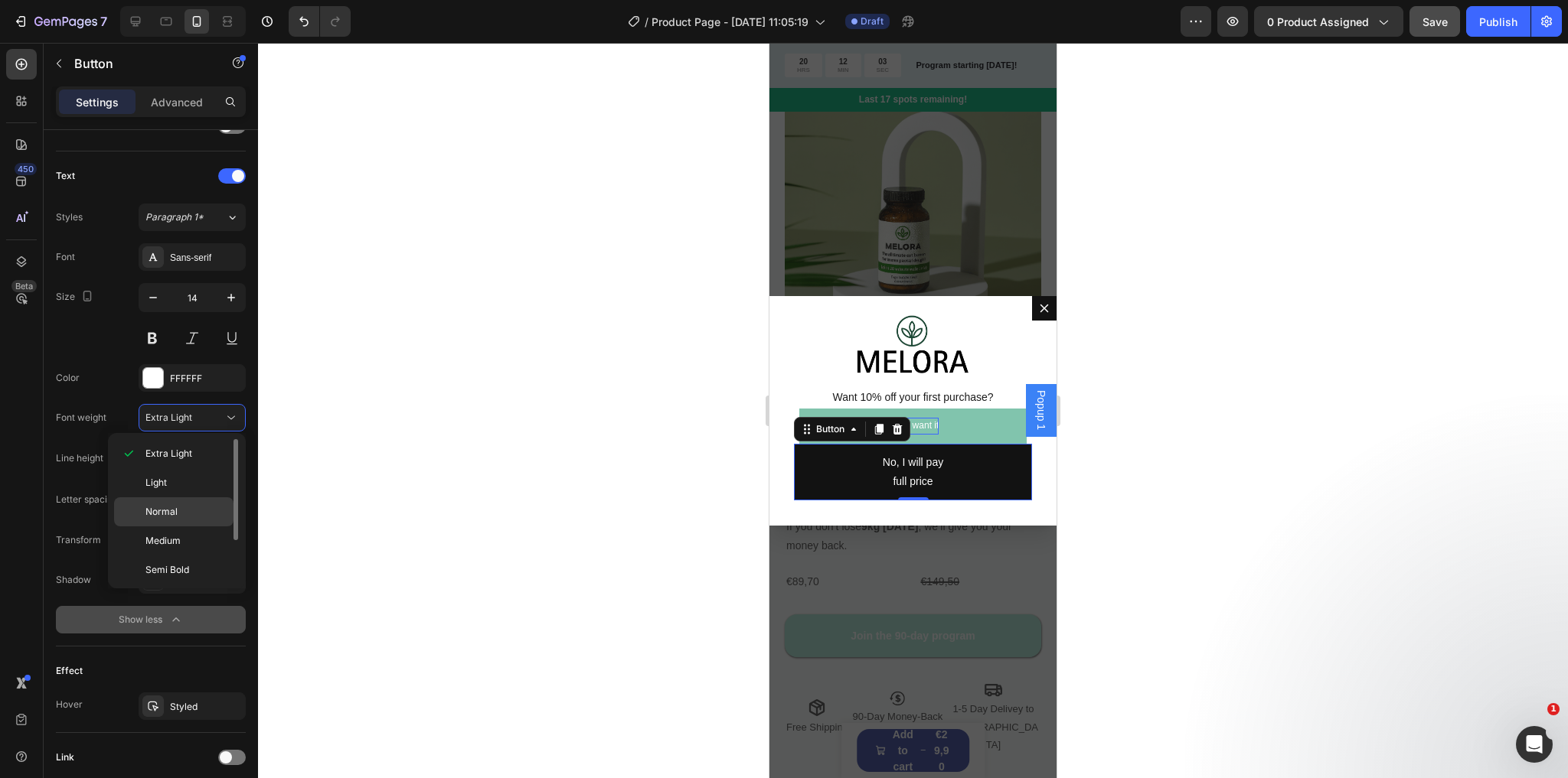
click at [183, 508] on p "Normal" at bounding box center [185, 512] width 81 height 14
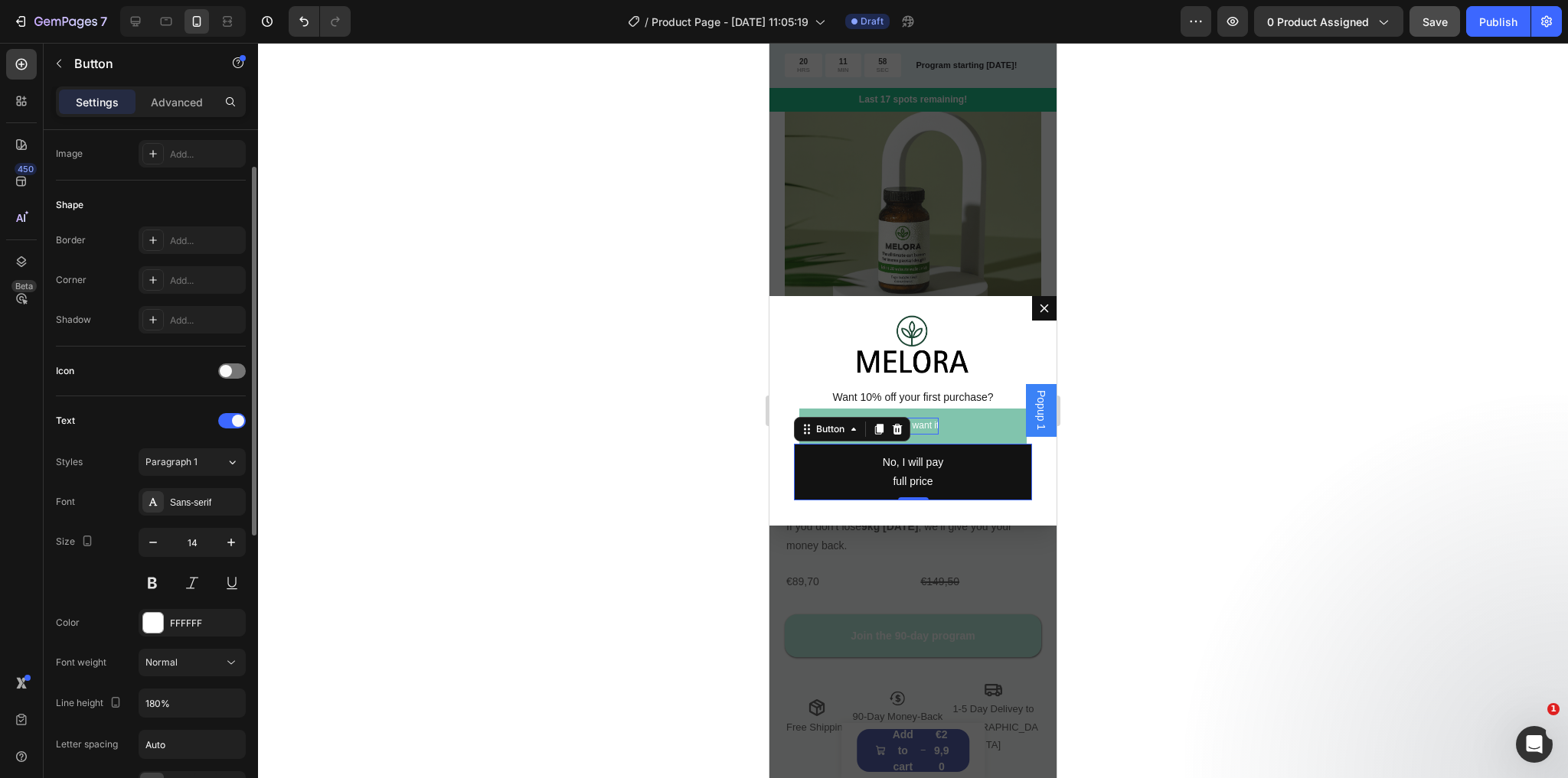
scroll to position [0, 0]
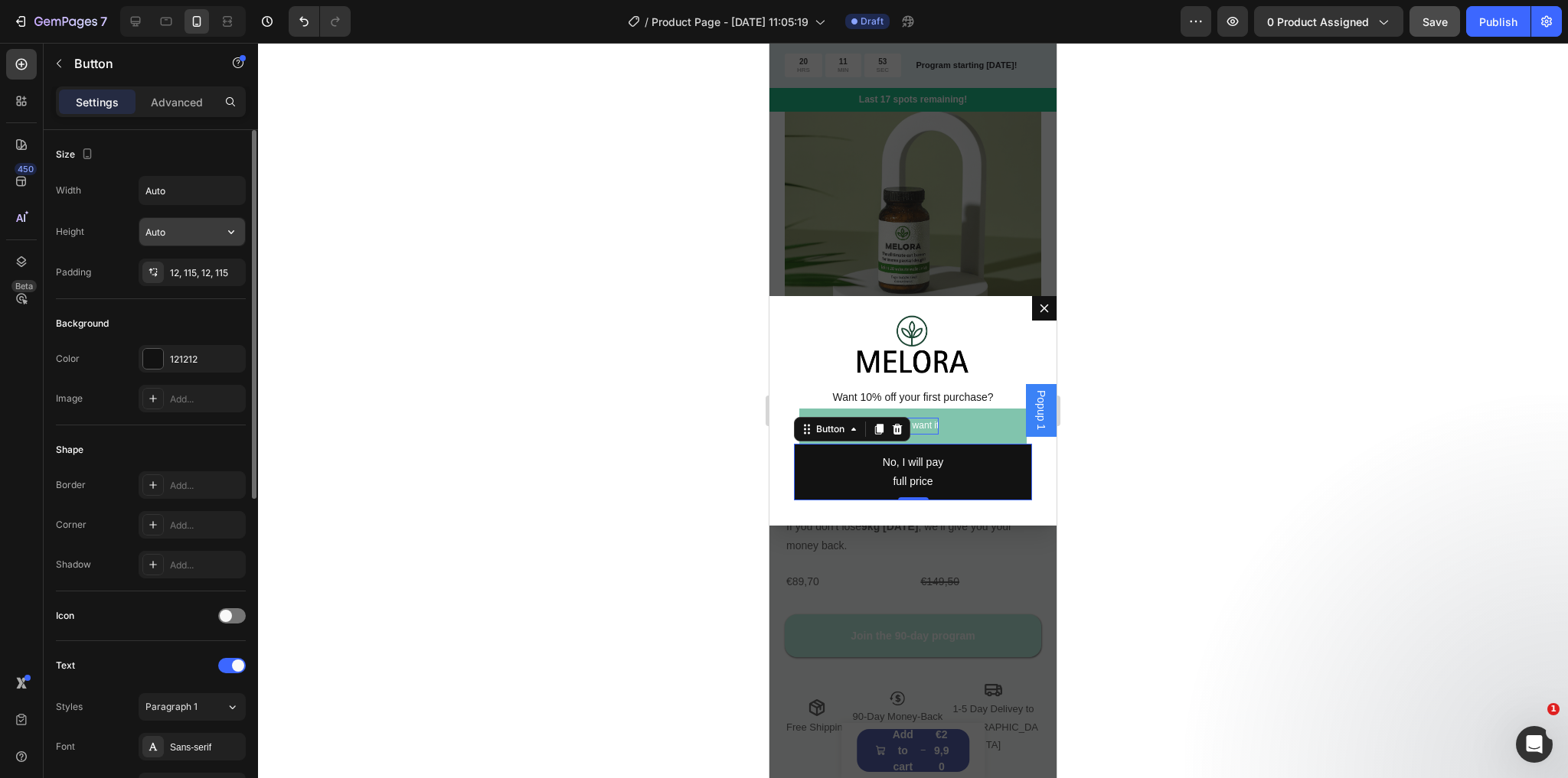
click at [193, 236] on input "Auto" at bounding box center [192, 232] width 105 height 27
click at [214, 234] on input "Auto" at bounding box center [192, 232] width 105 height 27
click at [232, 233] on icon "button" at bounding box center [231, 232] width 15 height 15
click at [185, 235] on input "Auto" at bounding box center [192, 232] width 105 height 27
click at [183, 266] on div "12, 115, 12, 115" at bounding box center [192, 273] width 45 height 14
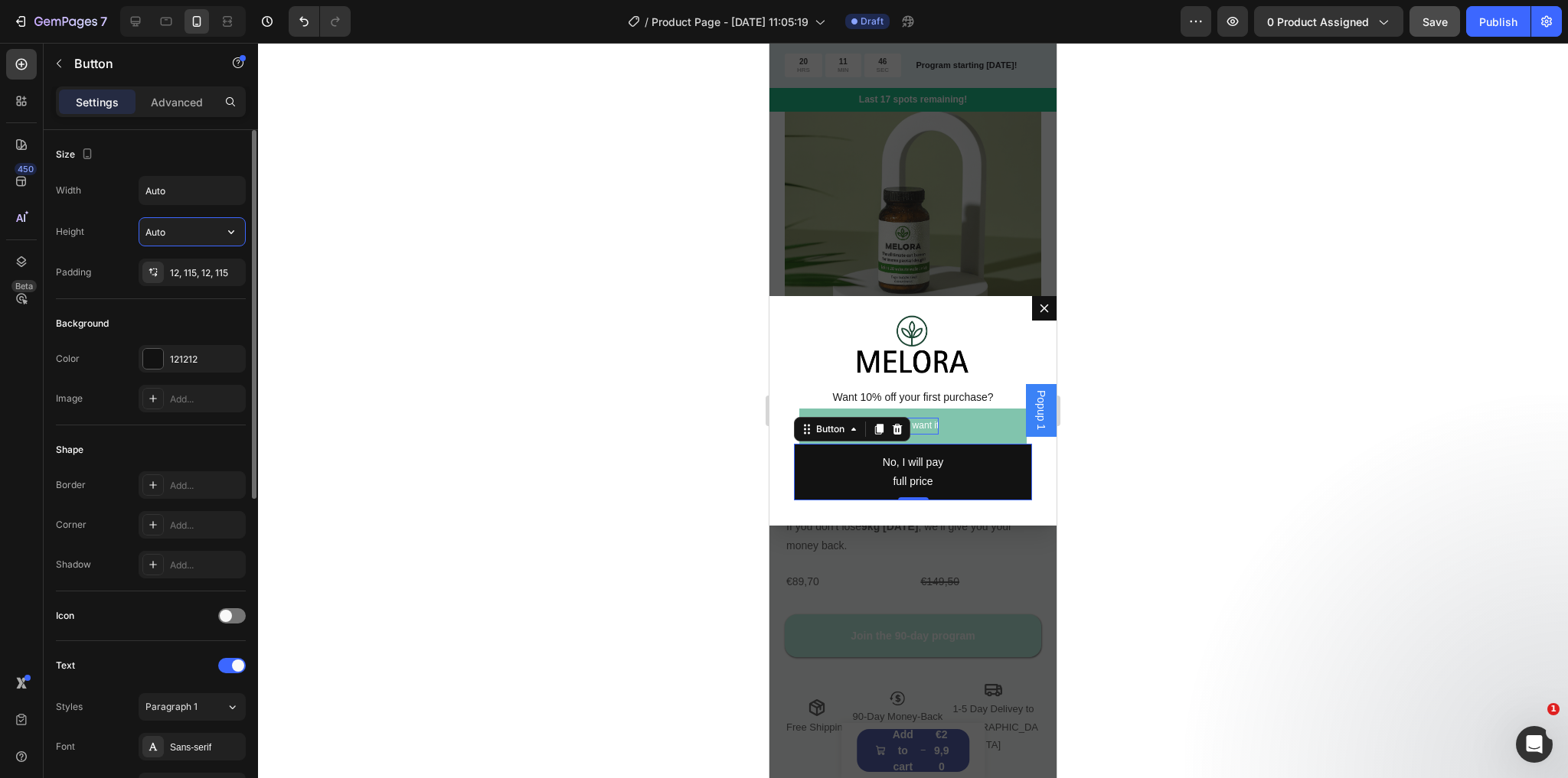
click at [186, 236] on input "Auto" at bounding box center [192, 232] width 105 height 27
click at [230, 234] on icon "button" at bounding box center [231, 232] width 15 height 15
click at [188, 233] on input "Auto" at bounding box center [192, 232] width 105 height 27
type input "A"
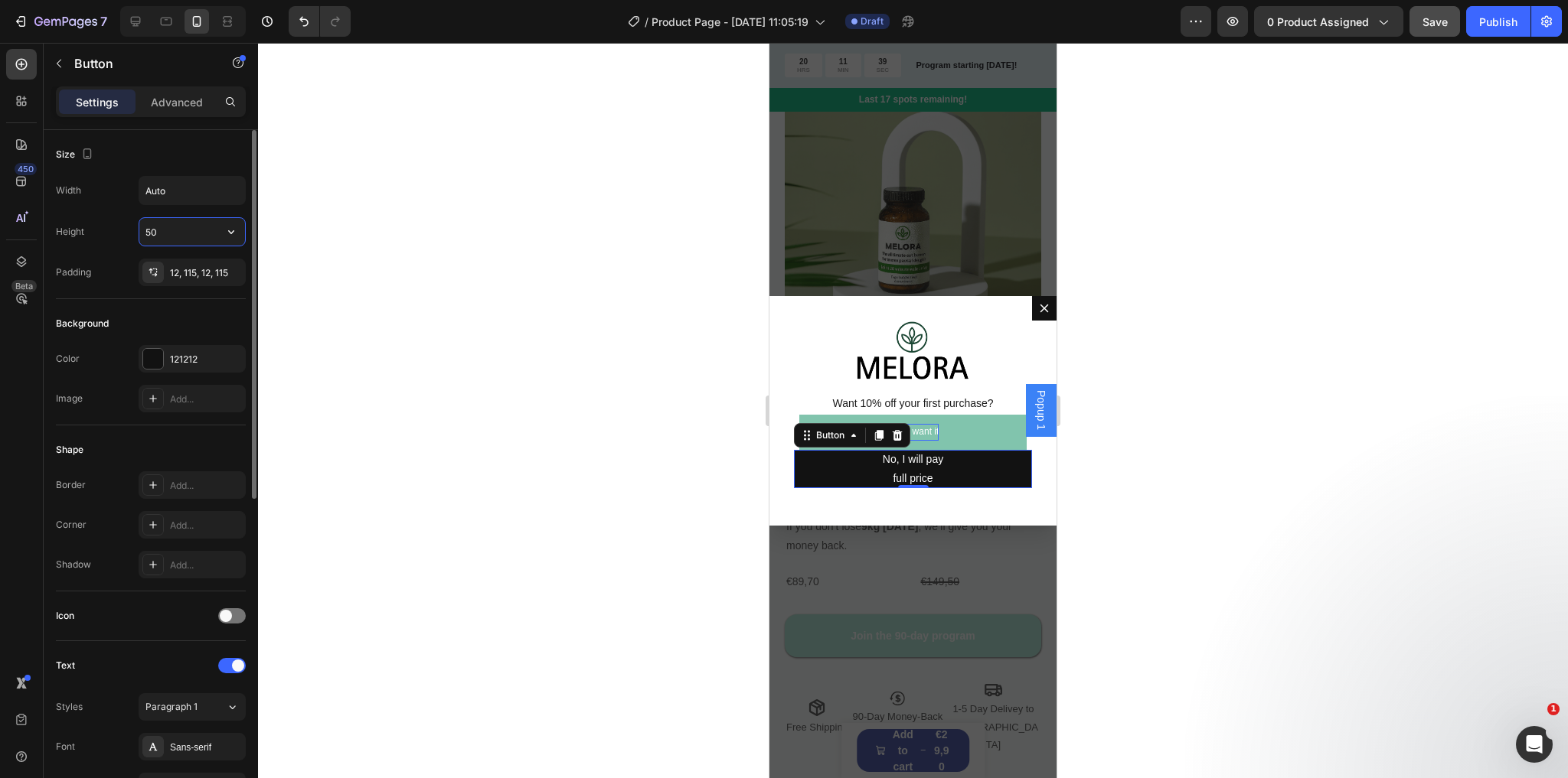
type input "5"
type input "50"
click at [192, 186] on input "Auto" at bounding box center [192, 191] width 105 height 27
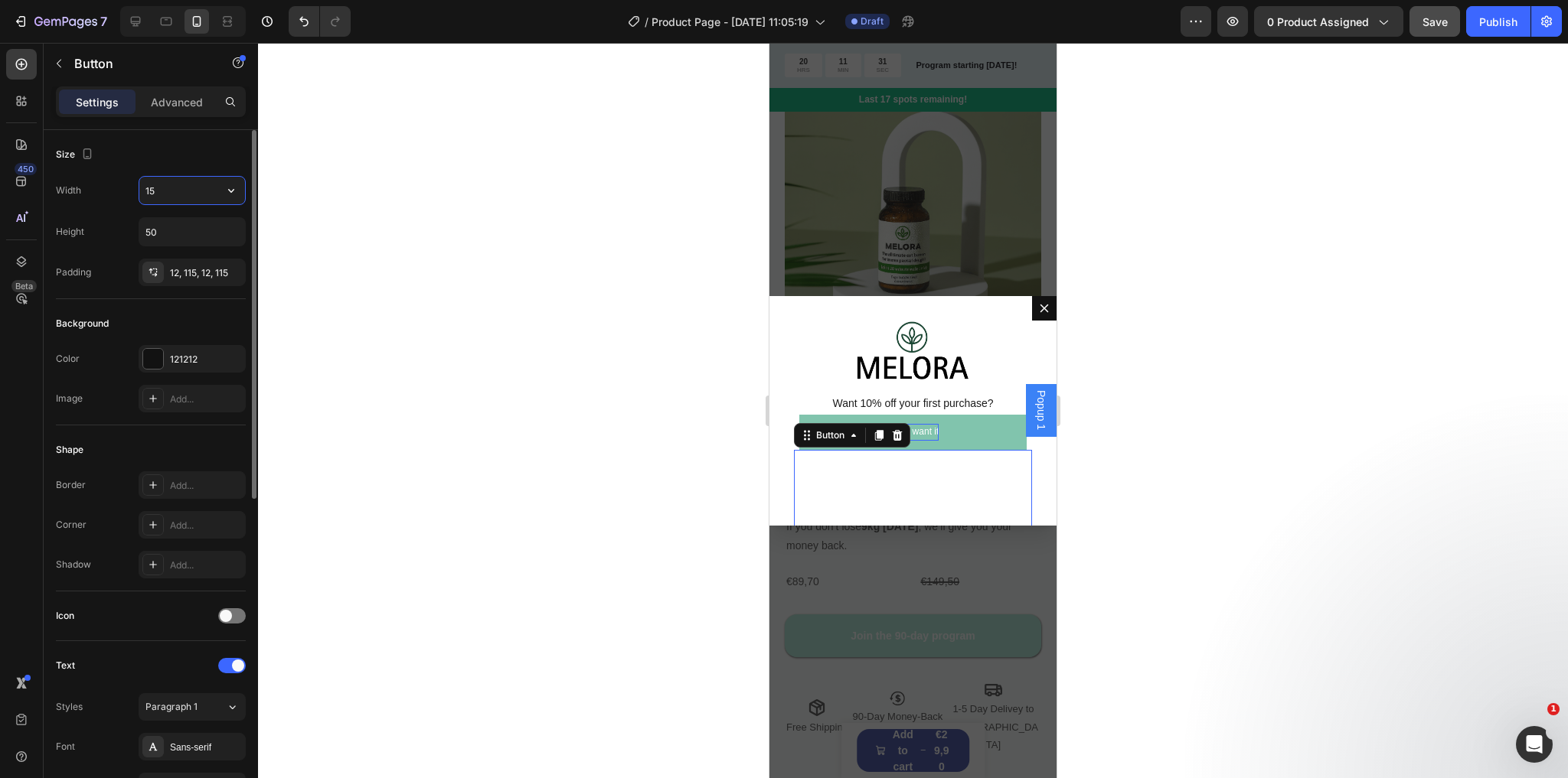
type input "1"
type input "5"
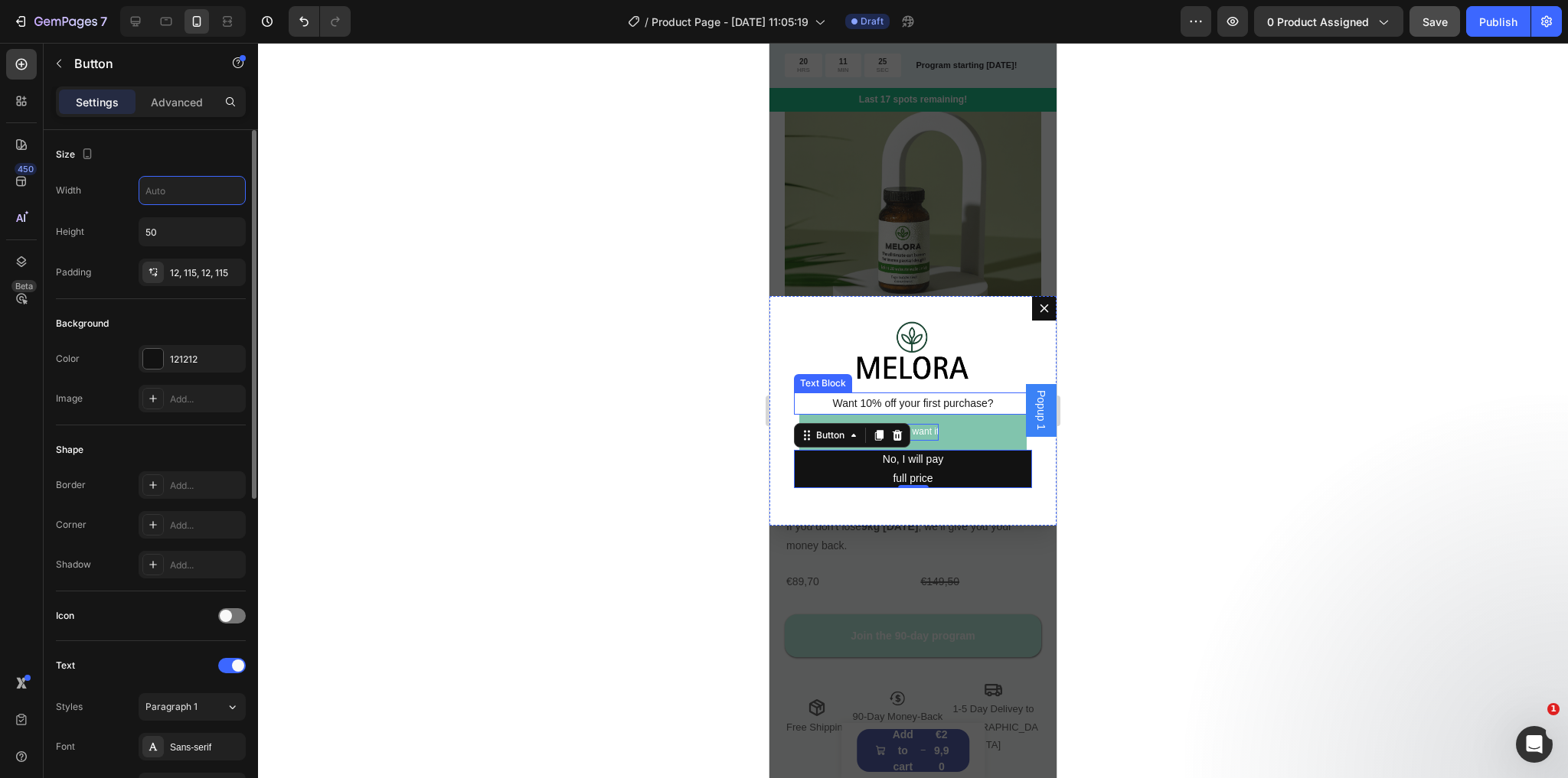
click at [117, 205] on div "Width Height 50 Padding 12, 115, 12, 115" at bounding box center [150, 231] width 190 height 110
click at [172, 239] on input "50" at bounding box center [192, 232] width 105 height 27
click at [172, 194] on input "text" at bounding box center [192, 191] width 105 height 27
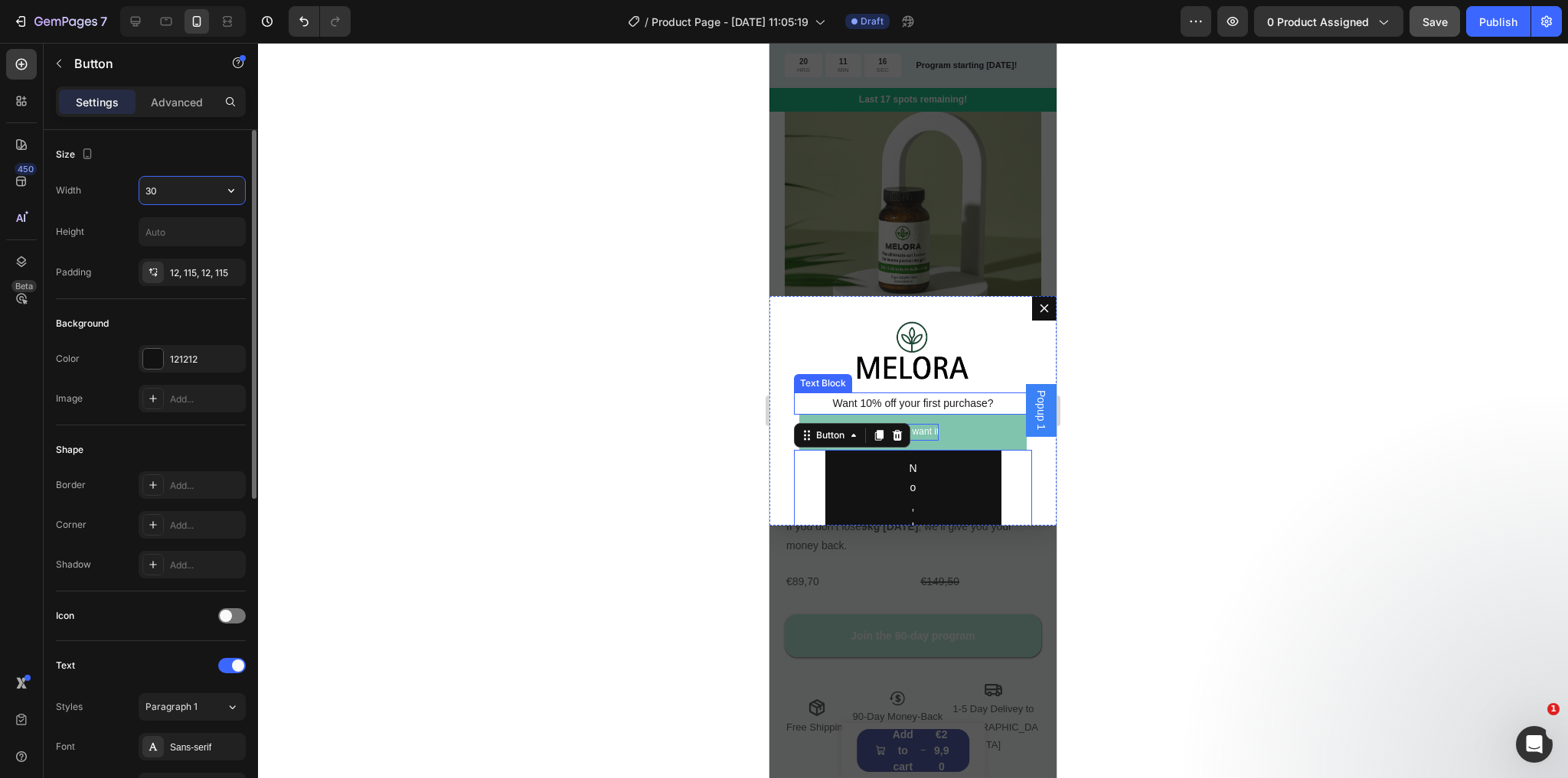
type input "3"
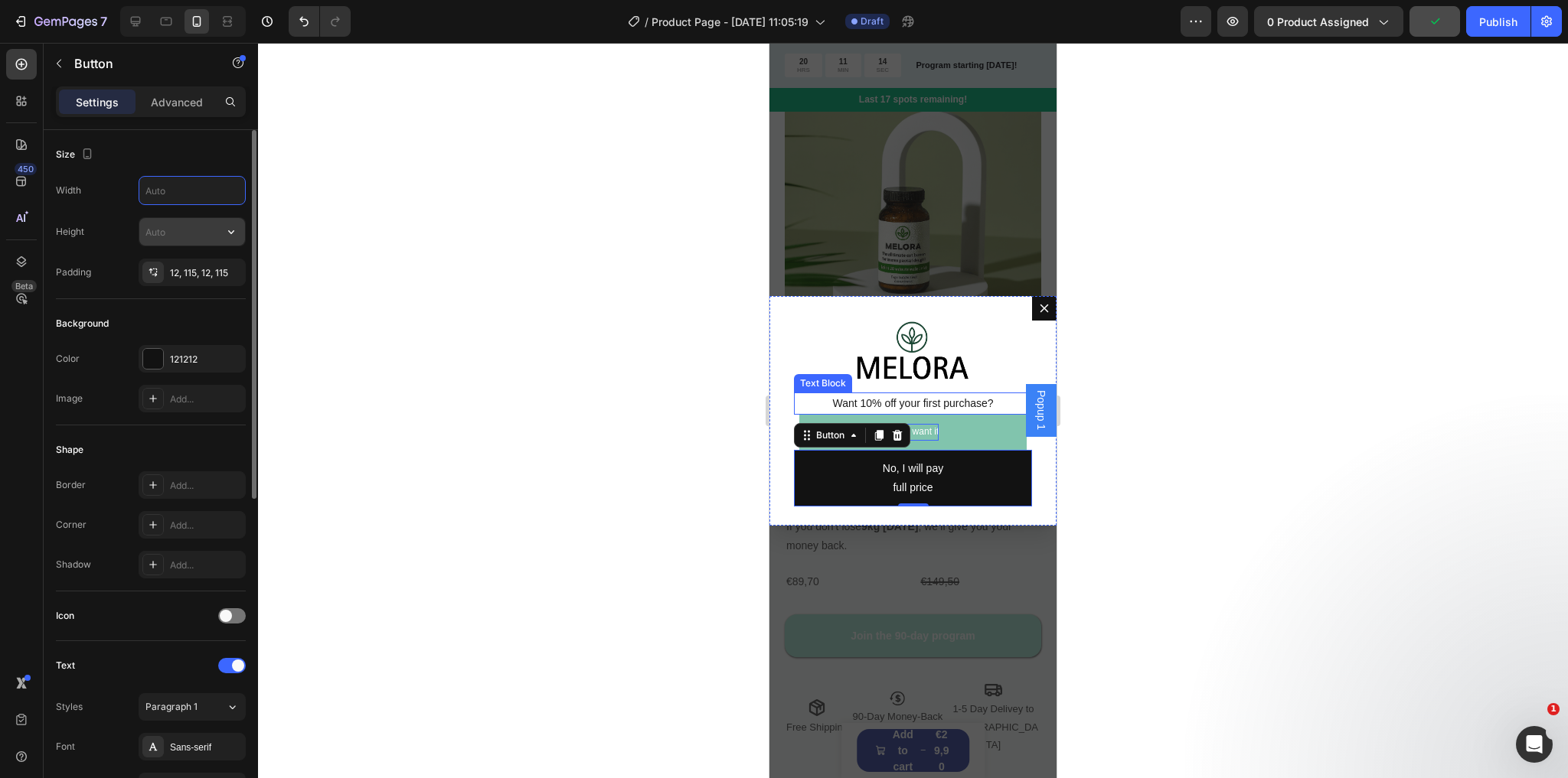
click at [172, 222] on input "text" at bounding box center [192, 232] width 105 height 27
type input "/"
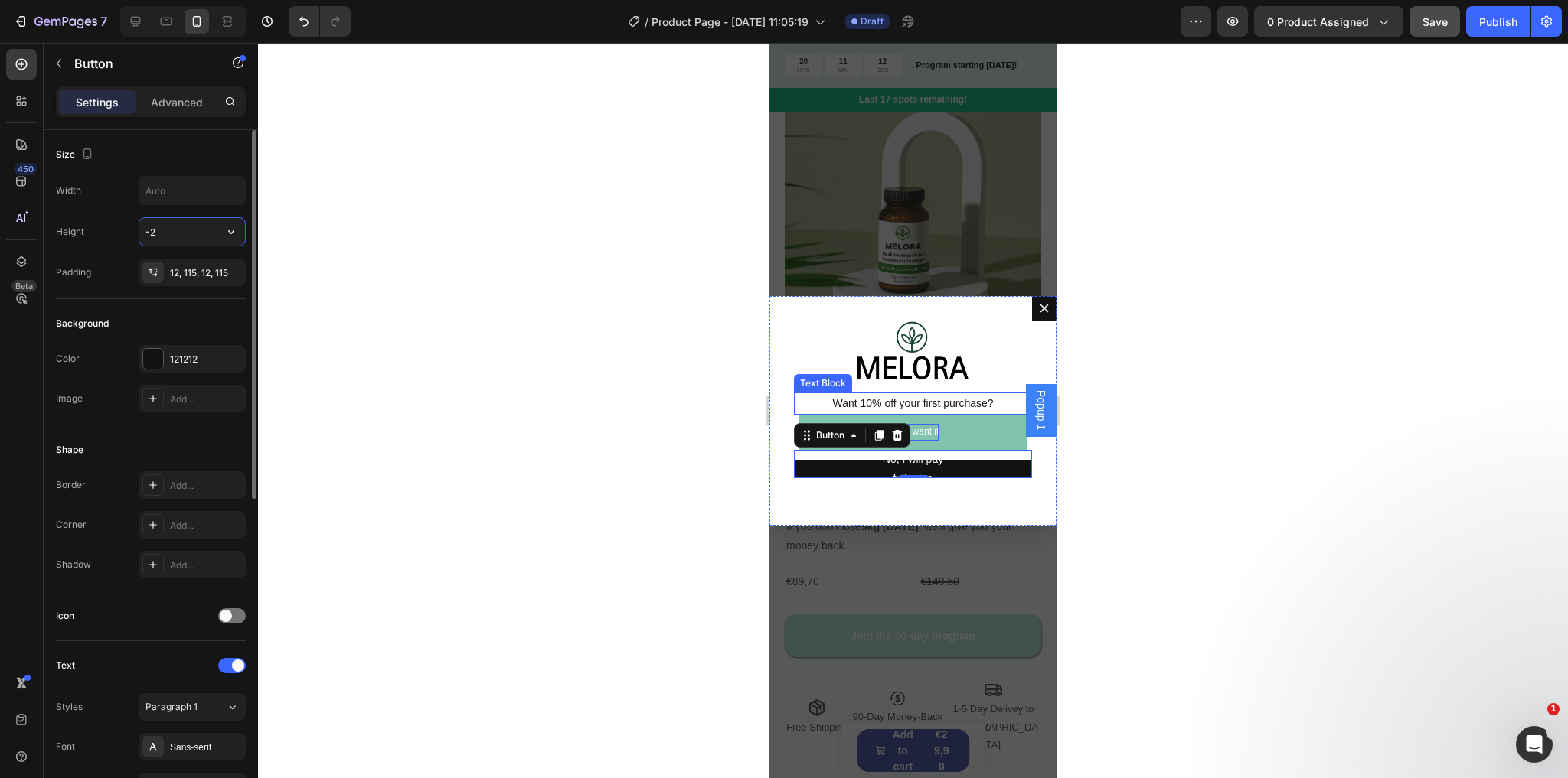
type input "-20"
click at [146, 230] on input "-20" at bounding box center [192, 232] width 105 height 27
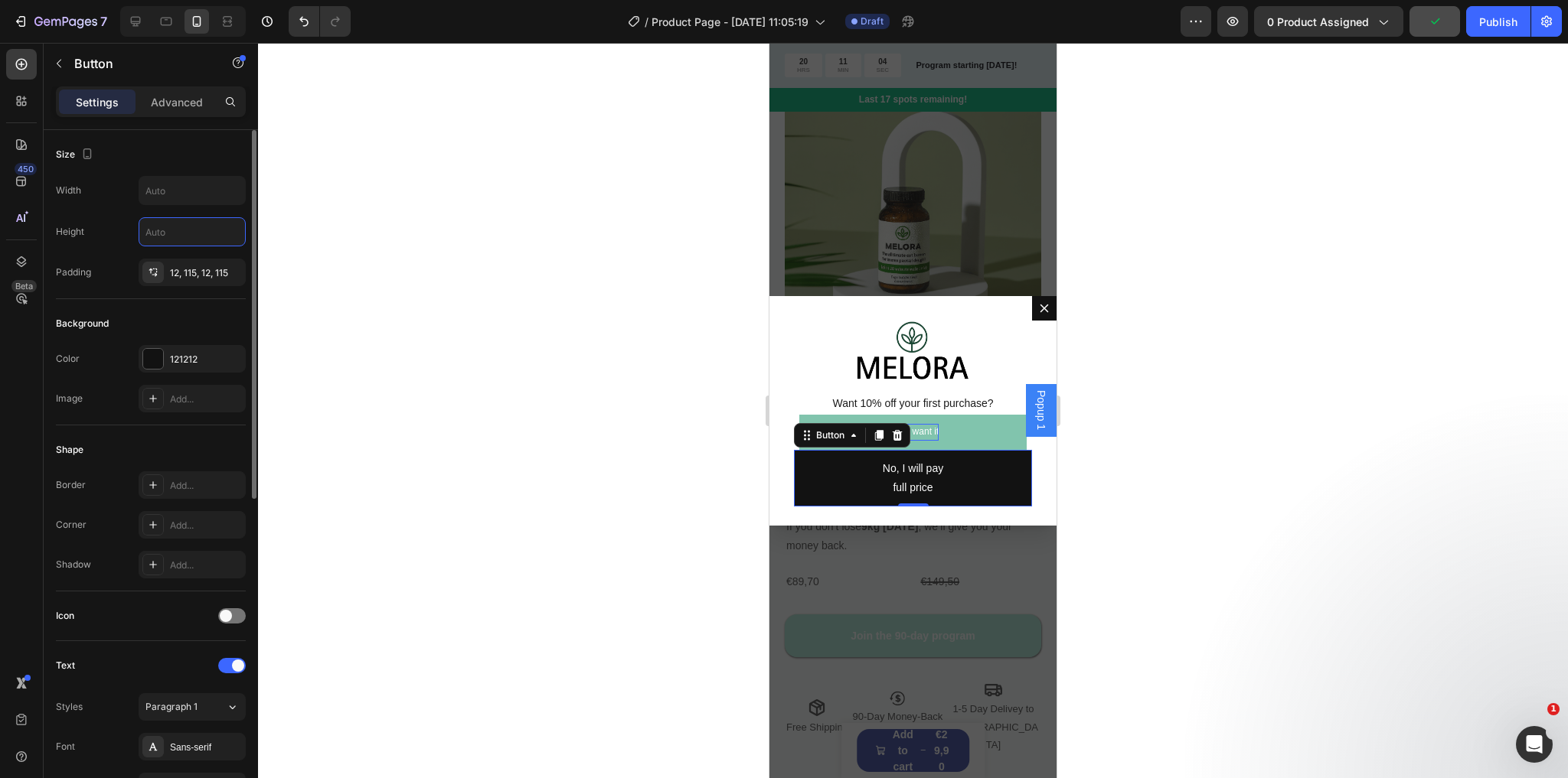
click at [106, 231] on div "Height" at bounding box center [150, 232] width 190 height 29
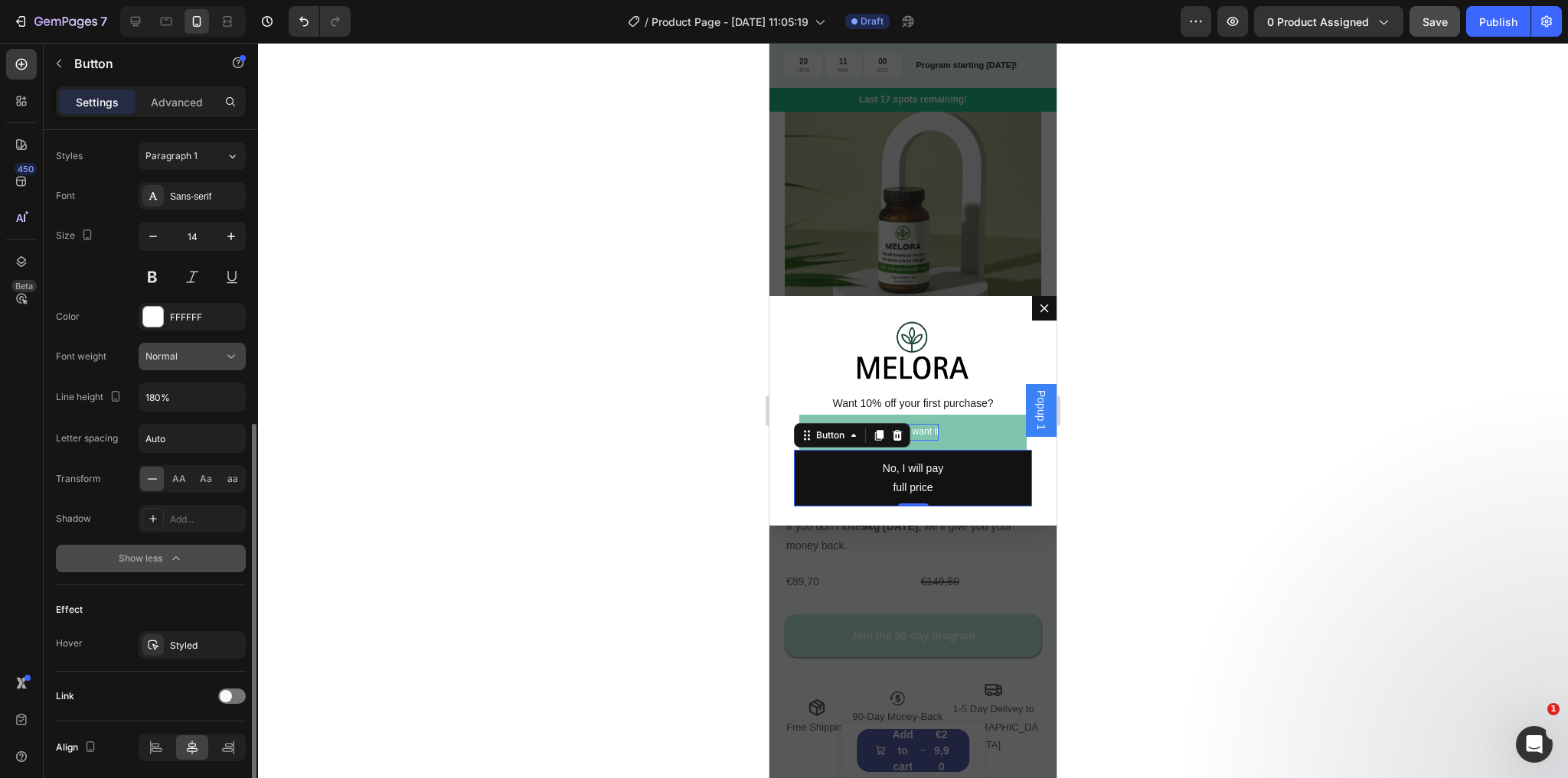
scroll to position [604, 0]
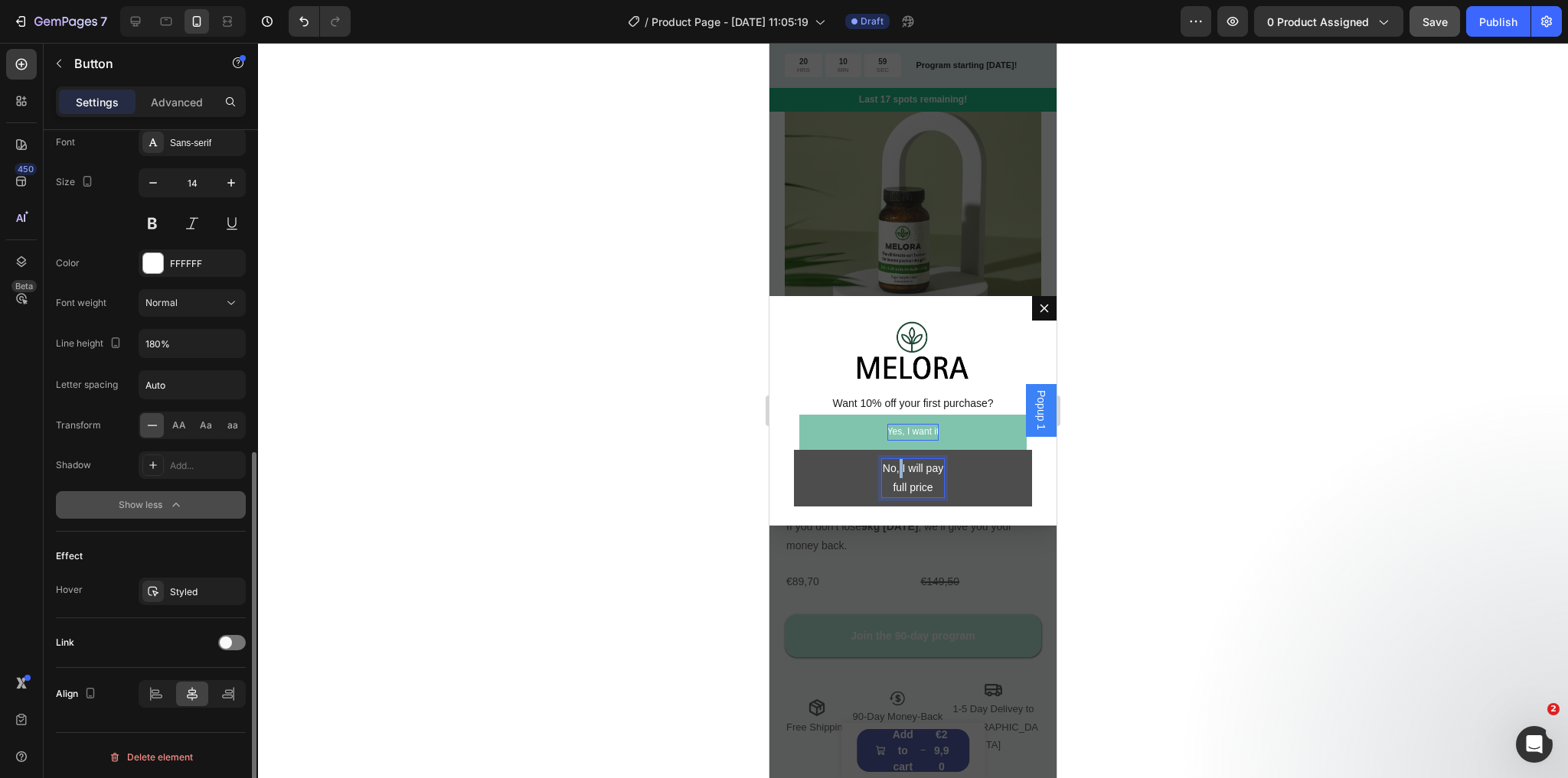
click at [901, 481] on span "No, I will pay full price" at bounding box center [913, 478] width 61 height 32
click at [909, 494] on span "No, I will pay full price" at bounding box center [913, 478] width 61 height 32
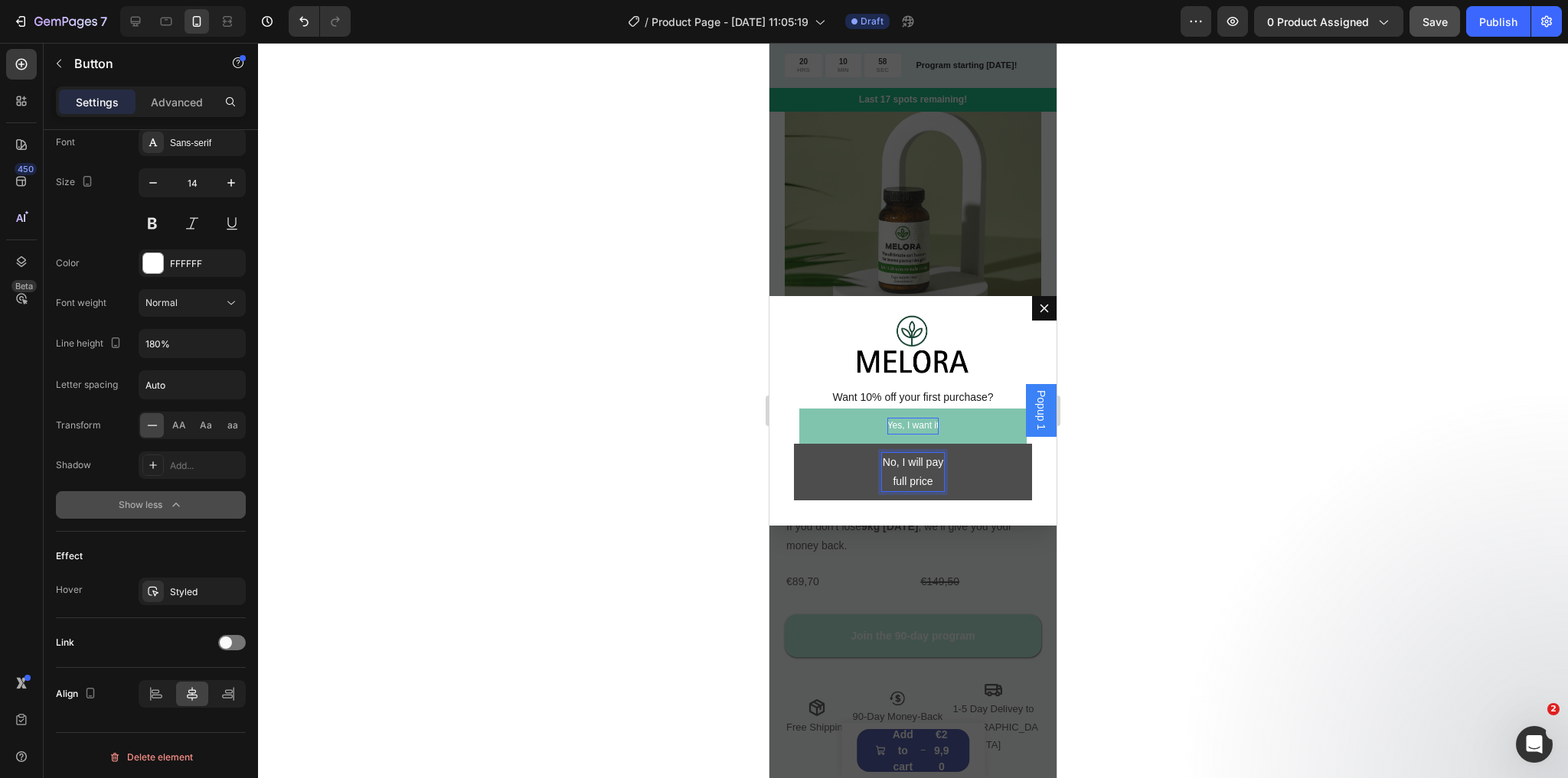
scroll to position [36, 0]
click at [904, 465] on span "No, I will pay full price" at bounding box center [913, 472] width 61 height 32
click at [974, 464] on button "No, I will pay full price" at bounding box center [913, 472] width 238 height 56
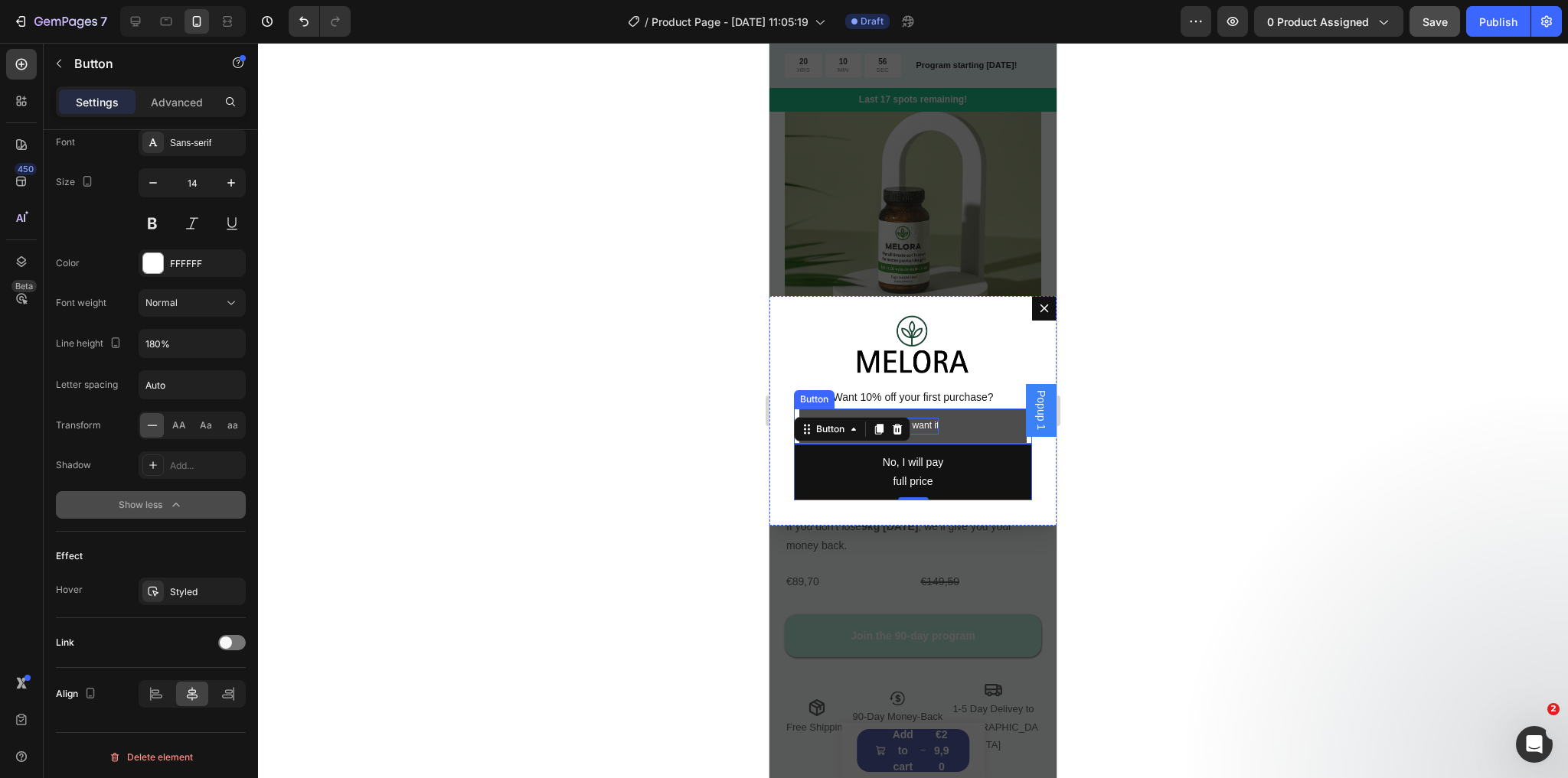
click at [957, 413] on button "Yes, I want it" at bounding box center [913, 426] width 228 height 35
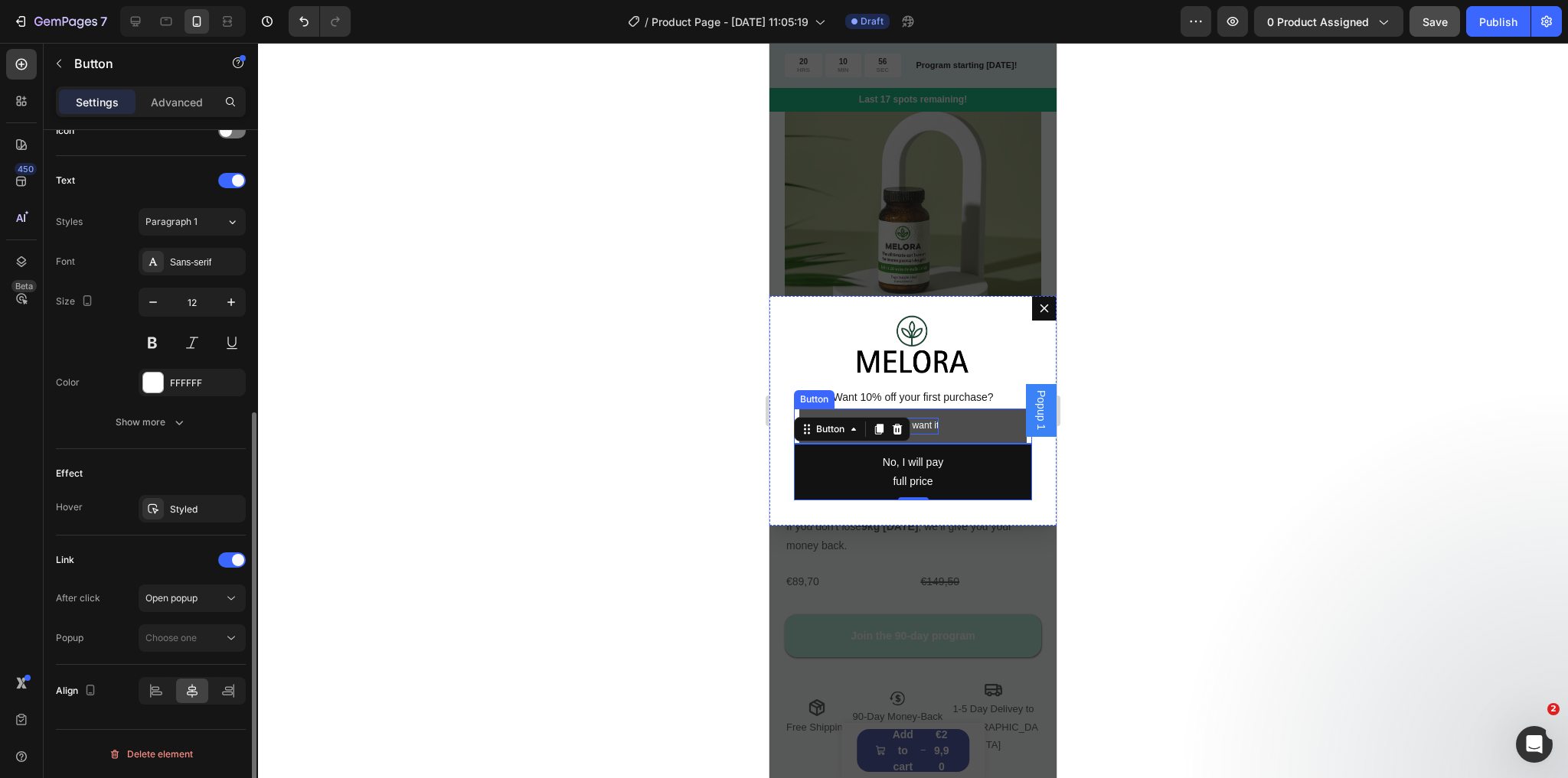
scroll to position [483, 0]
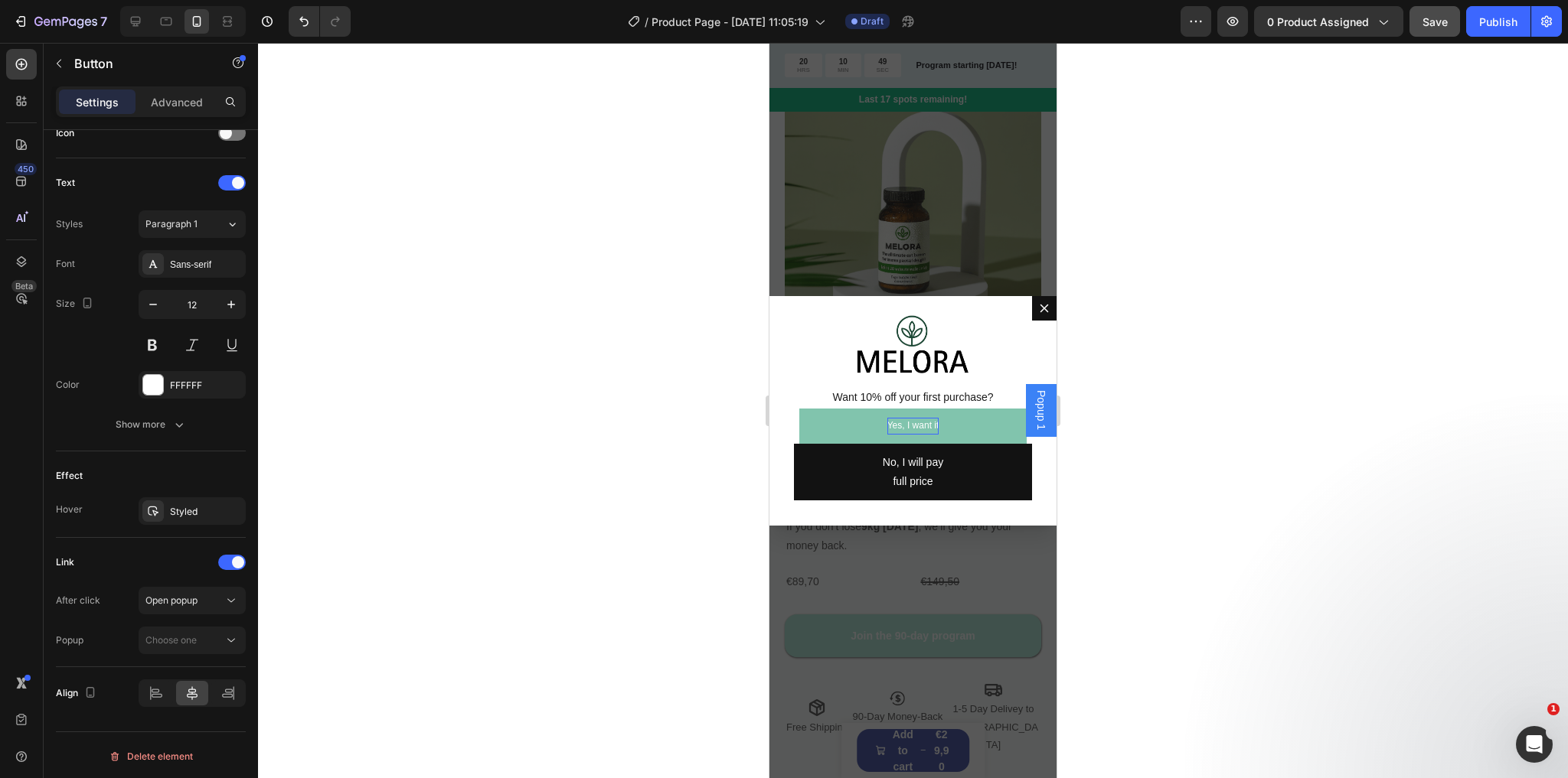
click at [922, 233] on div "Backdrop" at bounding box center [913, 410] width 287 height 735
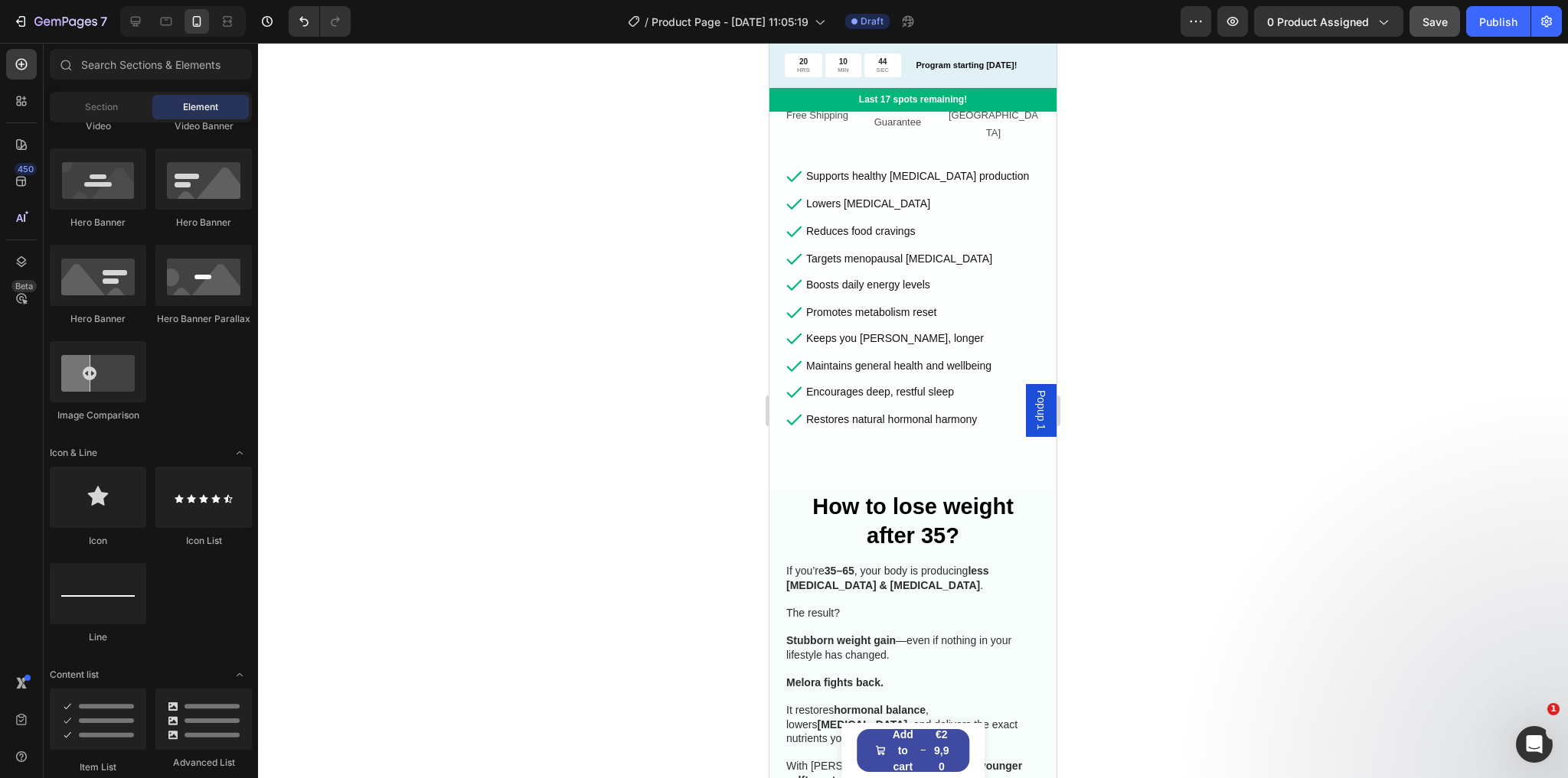
scroll to position [0, 0]
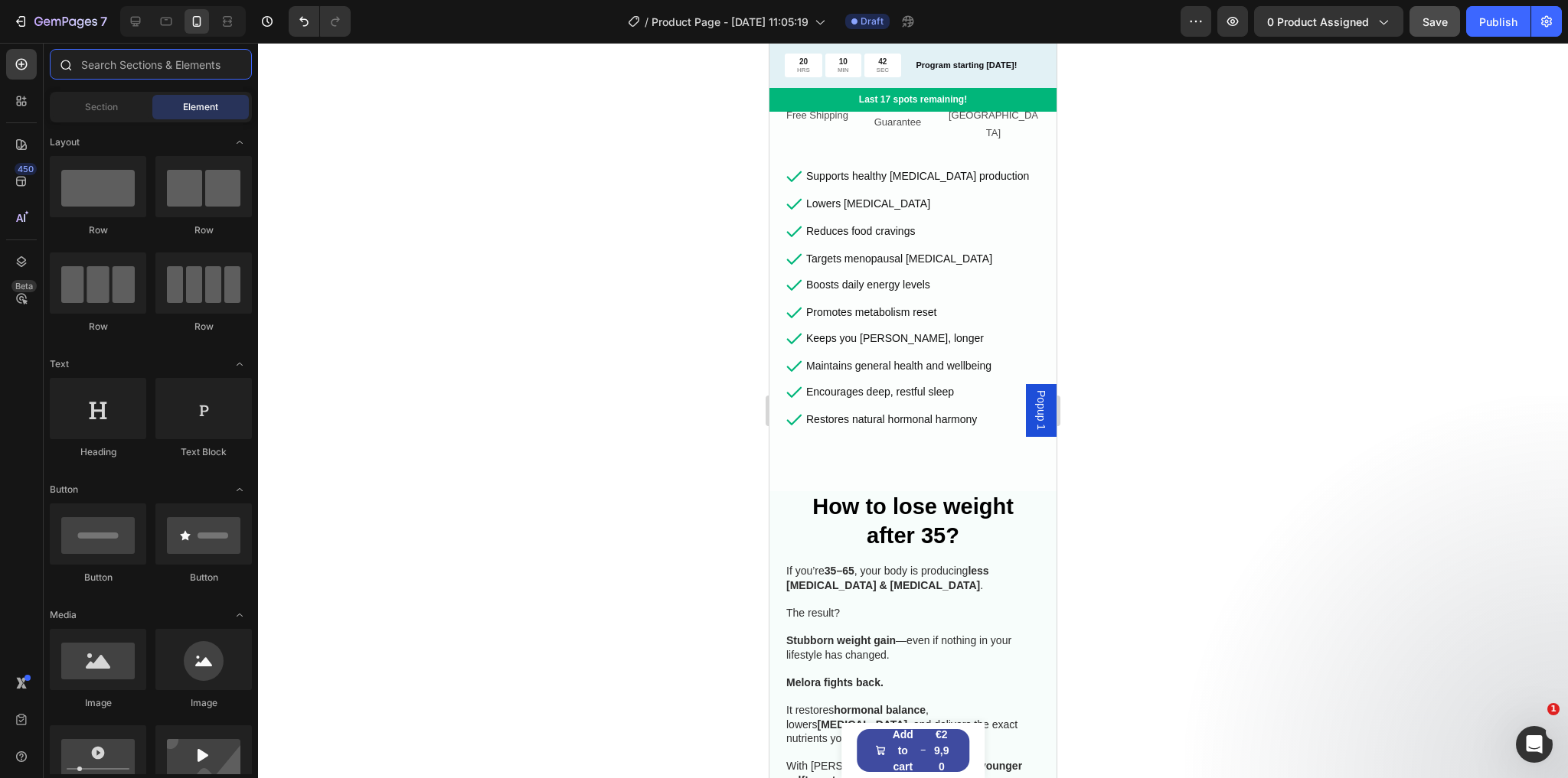
click at [125, 65] on input "text" at bounding box center [151, 65] width 202 height 31
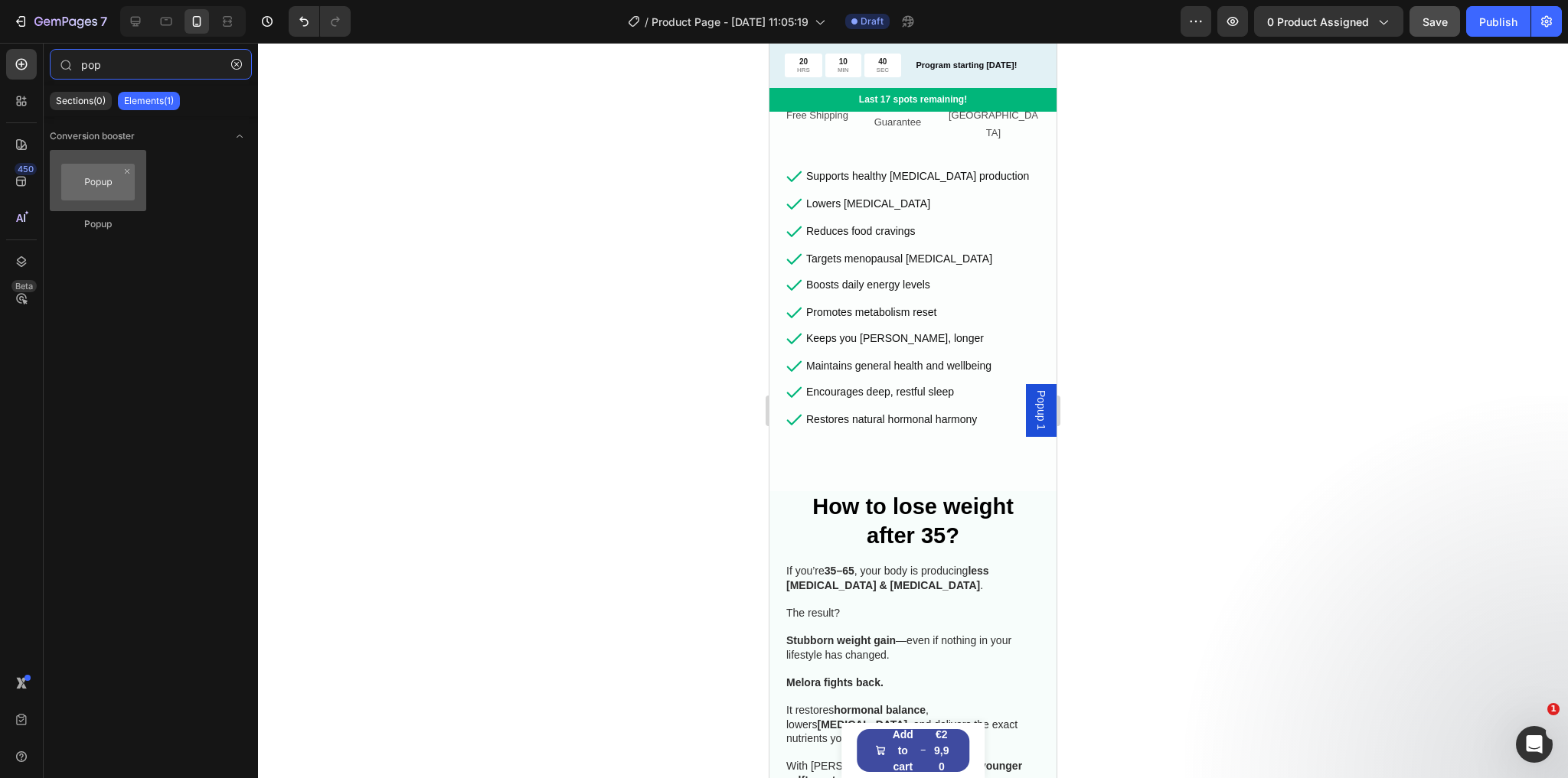
type input "pop"
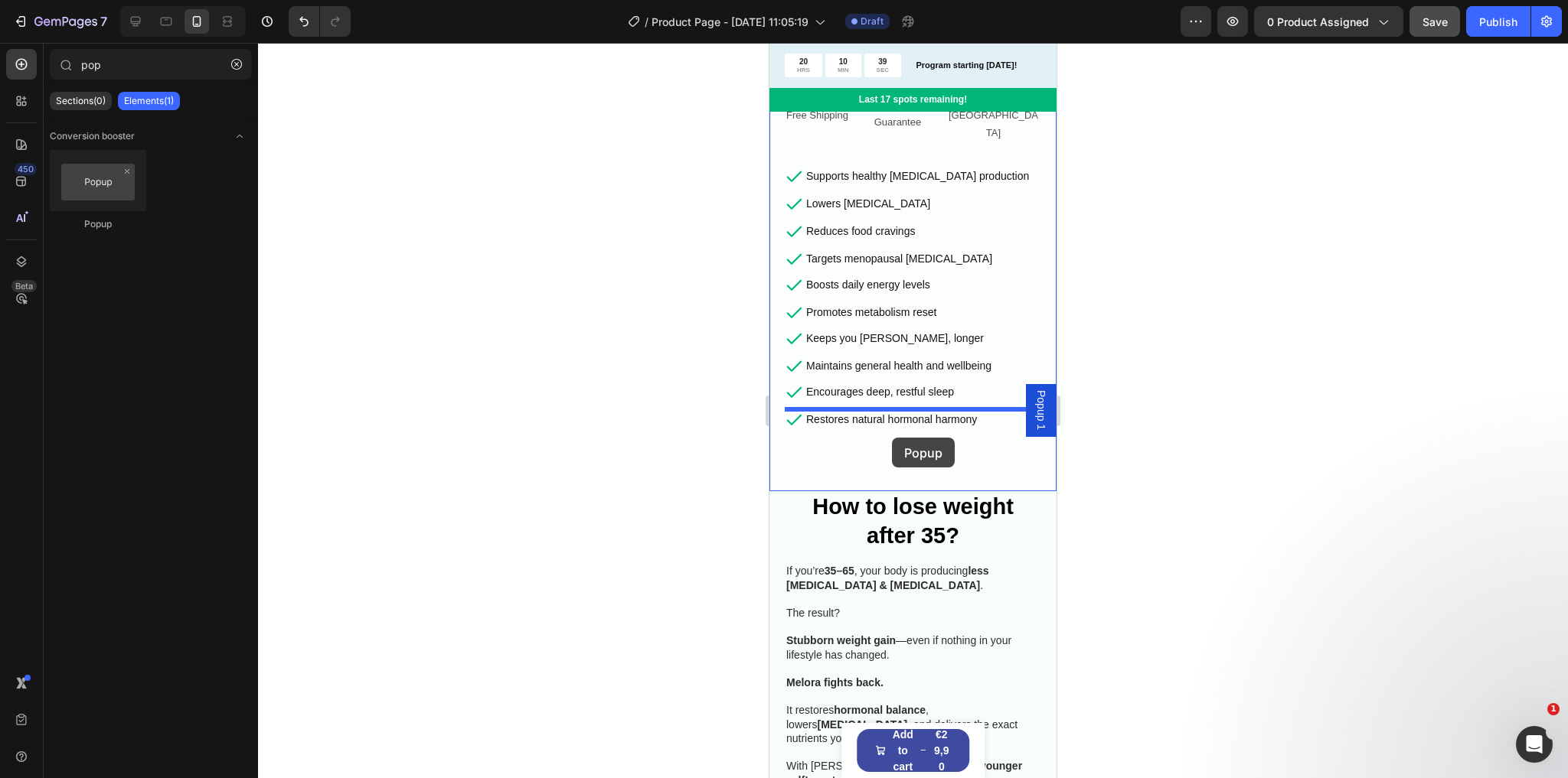
drag, startPoint x: 851, startPoint y: 228, endPoint x: 892, endPoint y: 438, distance: 214.0
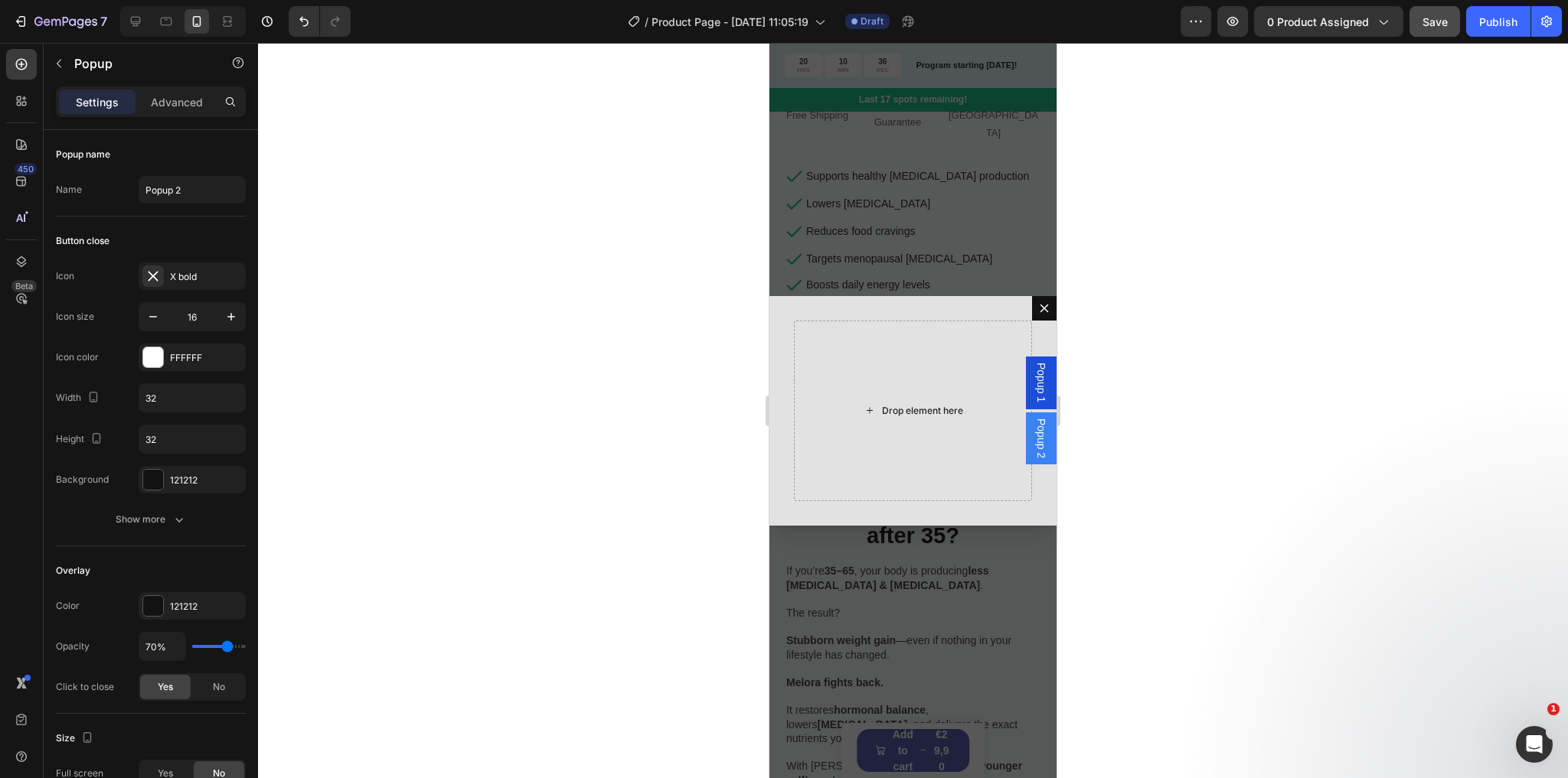
click at [902, 401] on div "Drop element here" at bounding box center [913, 411] width 124 height 25
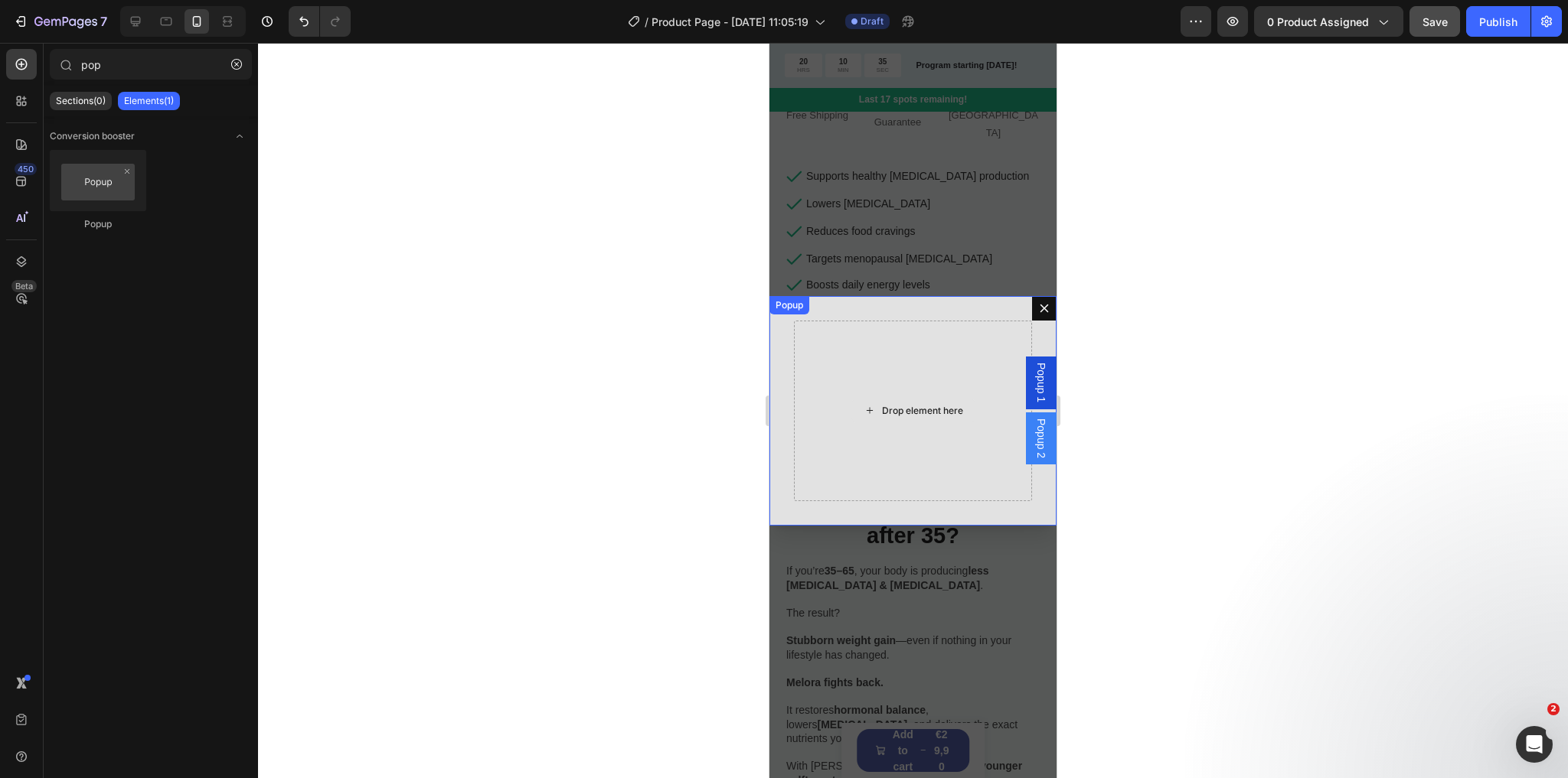
click at [891, 387] on div "Drop element here" at bounding box center [913, 411] width 238 height 181
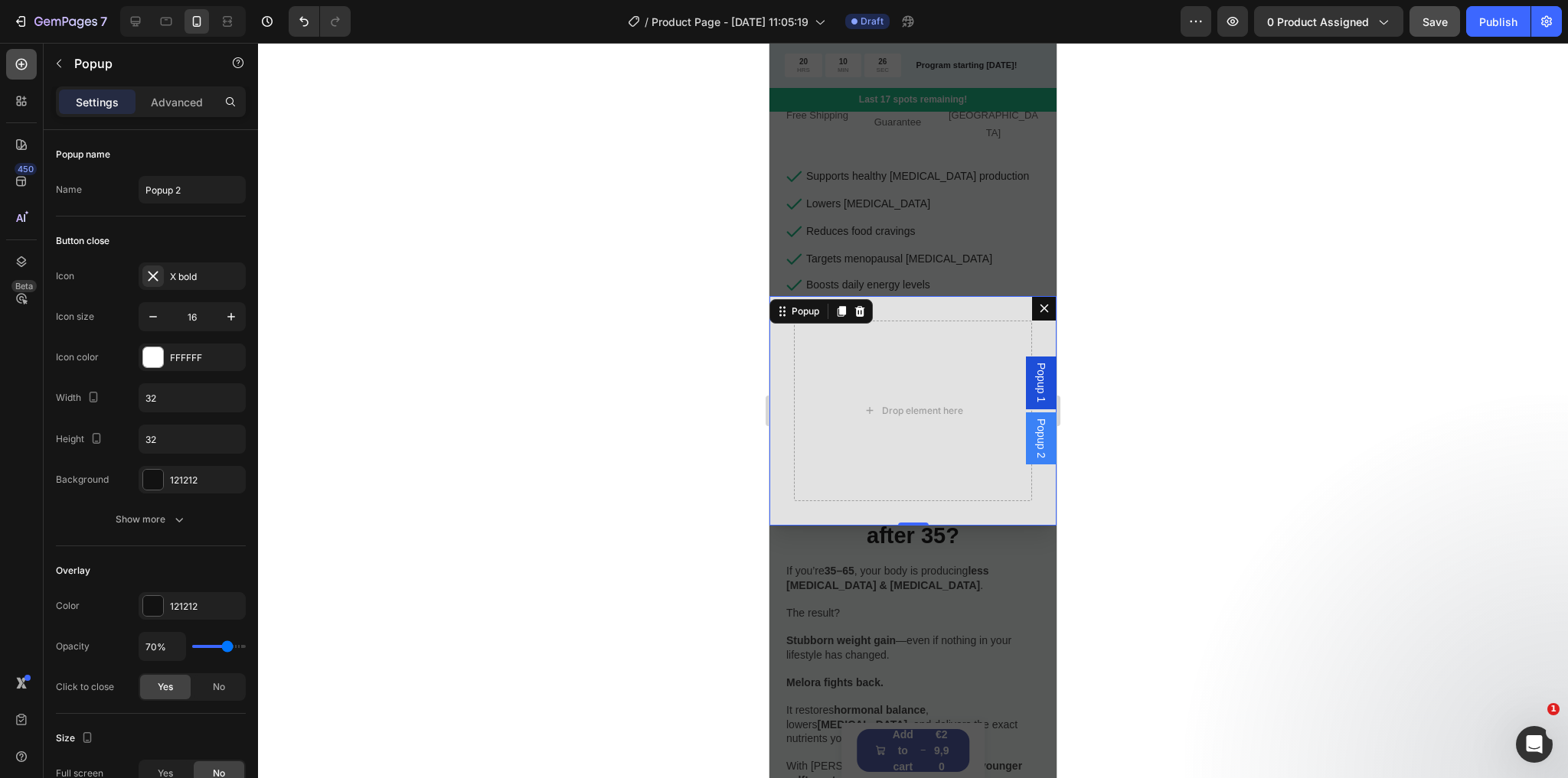
click at [15, 60] on icon at bounding box center [21, 64] width 15 height 15
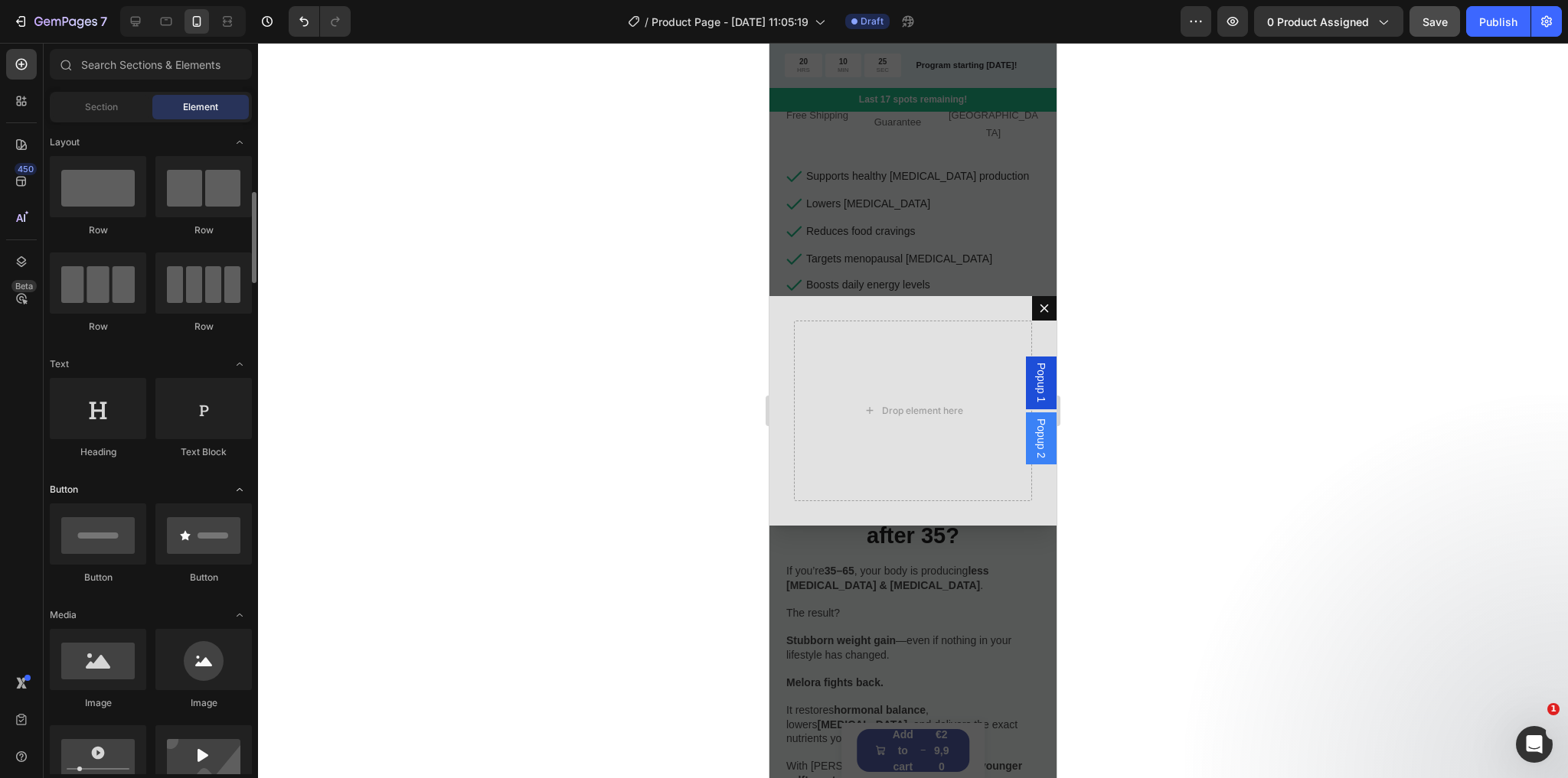
scroll to position [61, 0]
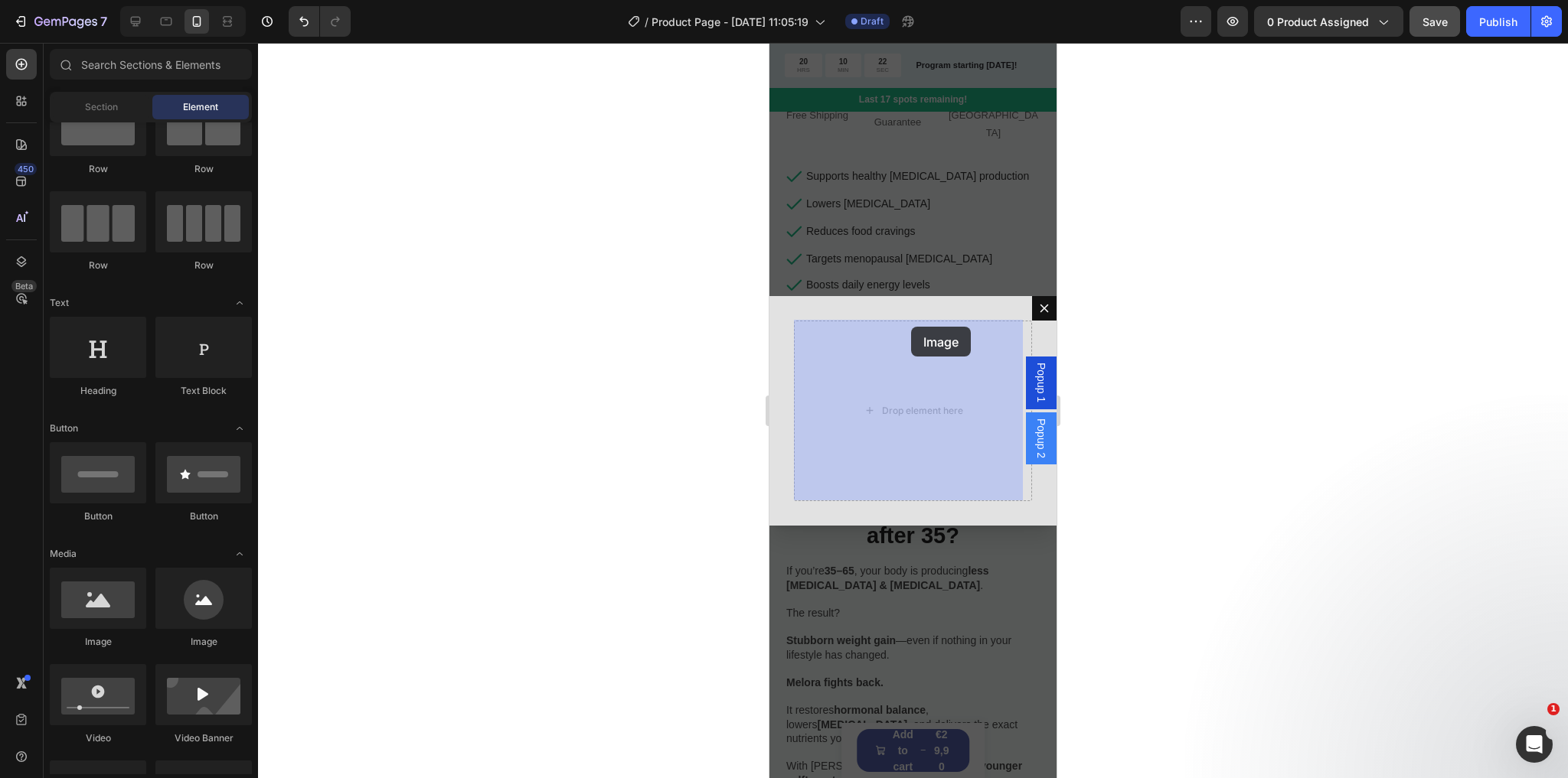
drag, startPoint x: 864, startPoint y: 623, endPoint x: 911, endPoint y: 327, distance: 299.7
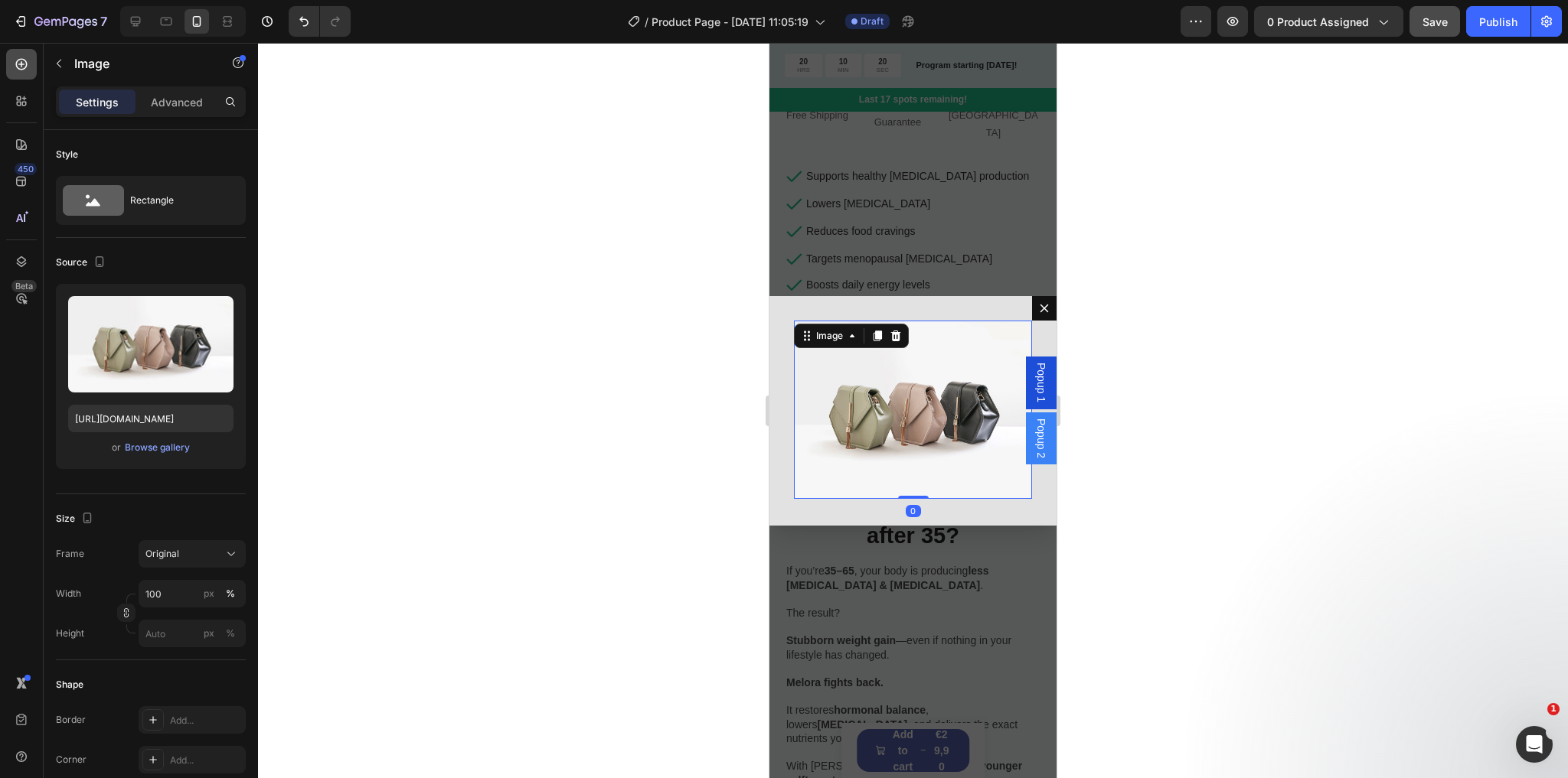
click at [23, 67] on icon at bounding box center [21, 64] width 15 height 15
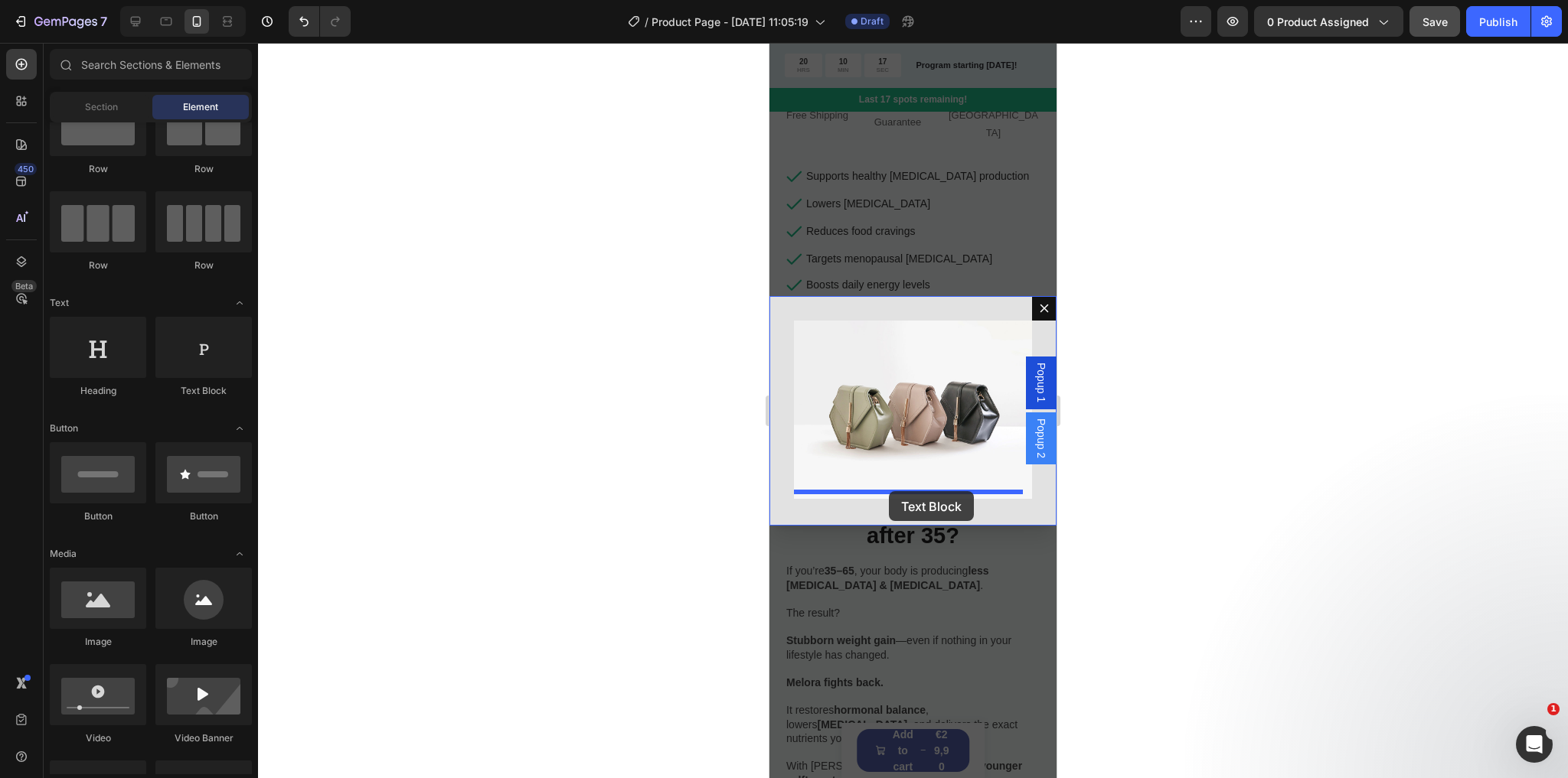
drag, startPoint x: 984, startPoint y: 408, endPoint x: 889, endPoint y: 492, distance: 126.8
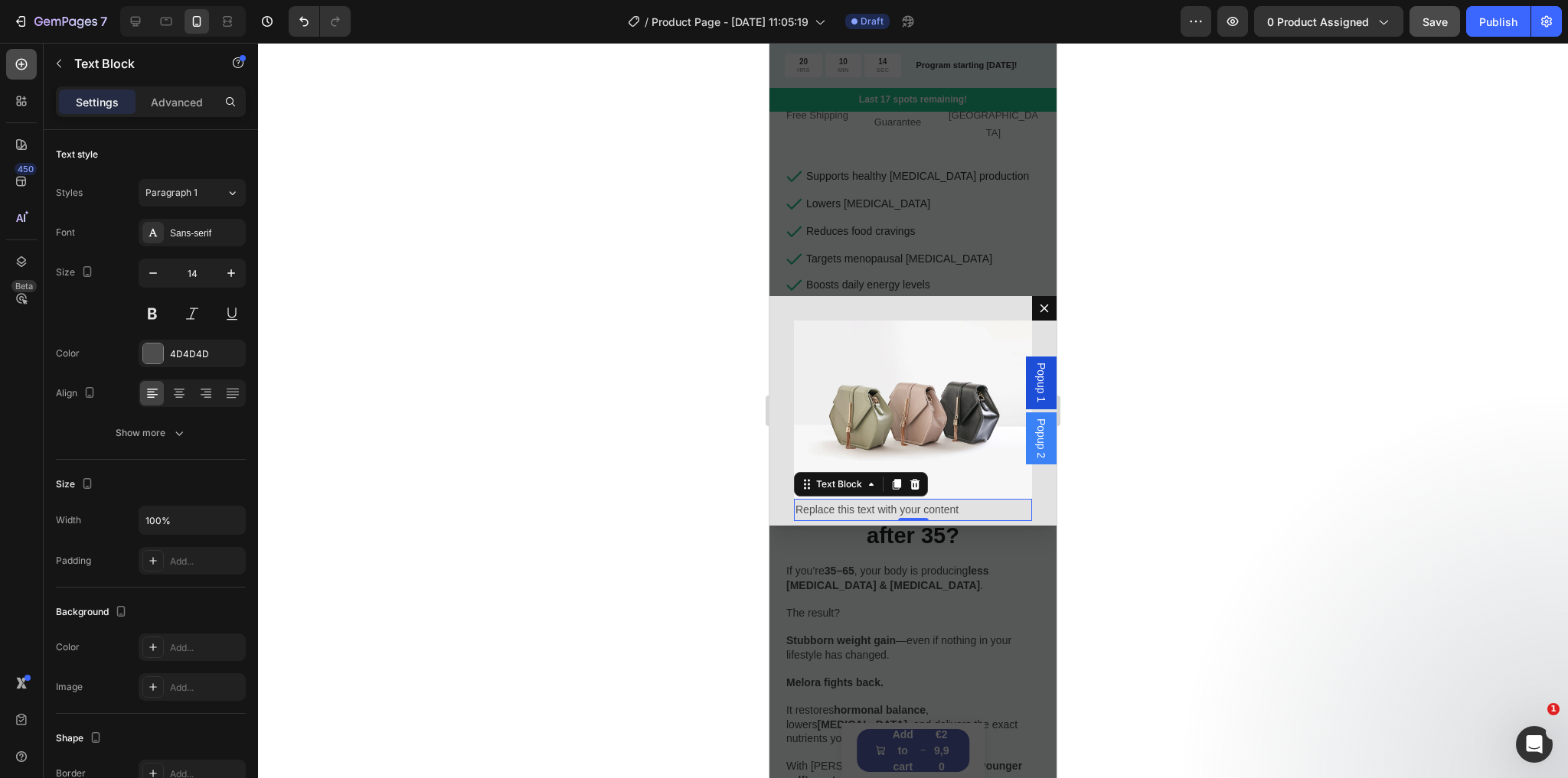
click at [22, 60] on icon at bounding box center [21, 64] width 15 height 15
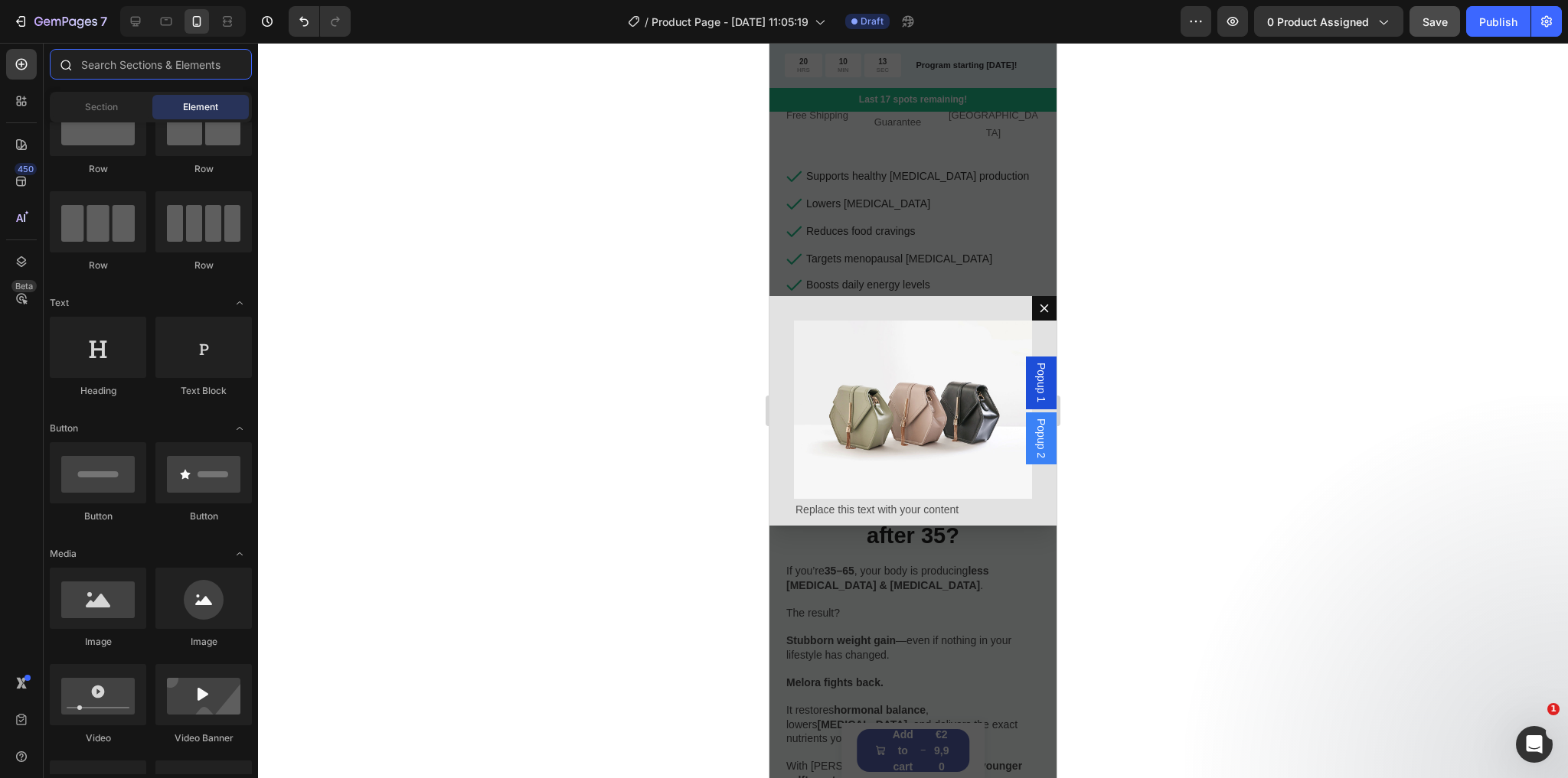
click at [132, 74] on input "text" at bounding box center [151, 65] width 202 height 31
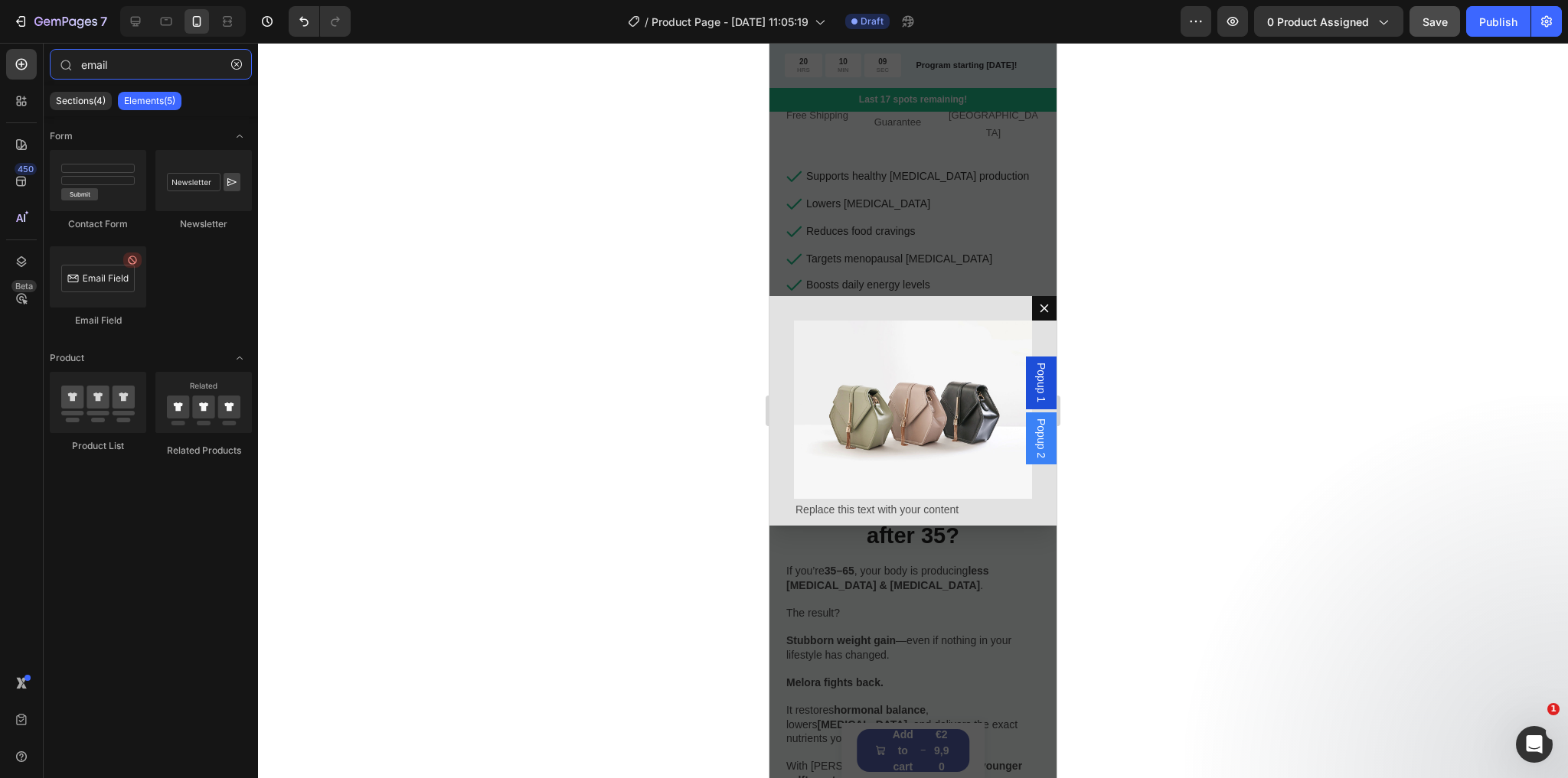
type input "email"
drag, startPoint x: 105, startPoint y: 294, endPoint x: 148, endPoint y: 300, distance: 43.4
click at [148, 372] on div "Contact Form Newsletter Email Field" at bounding box center [151, 421] width 202 height 99
click at [88, 268] on div at bounding box center [98, 276] width 96 height 61
click at [109, 274] on div at bounding box center [98, 276] width 96 height 61
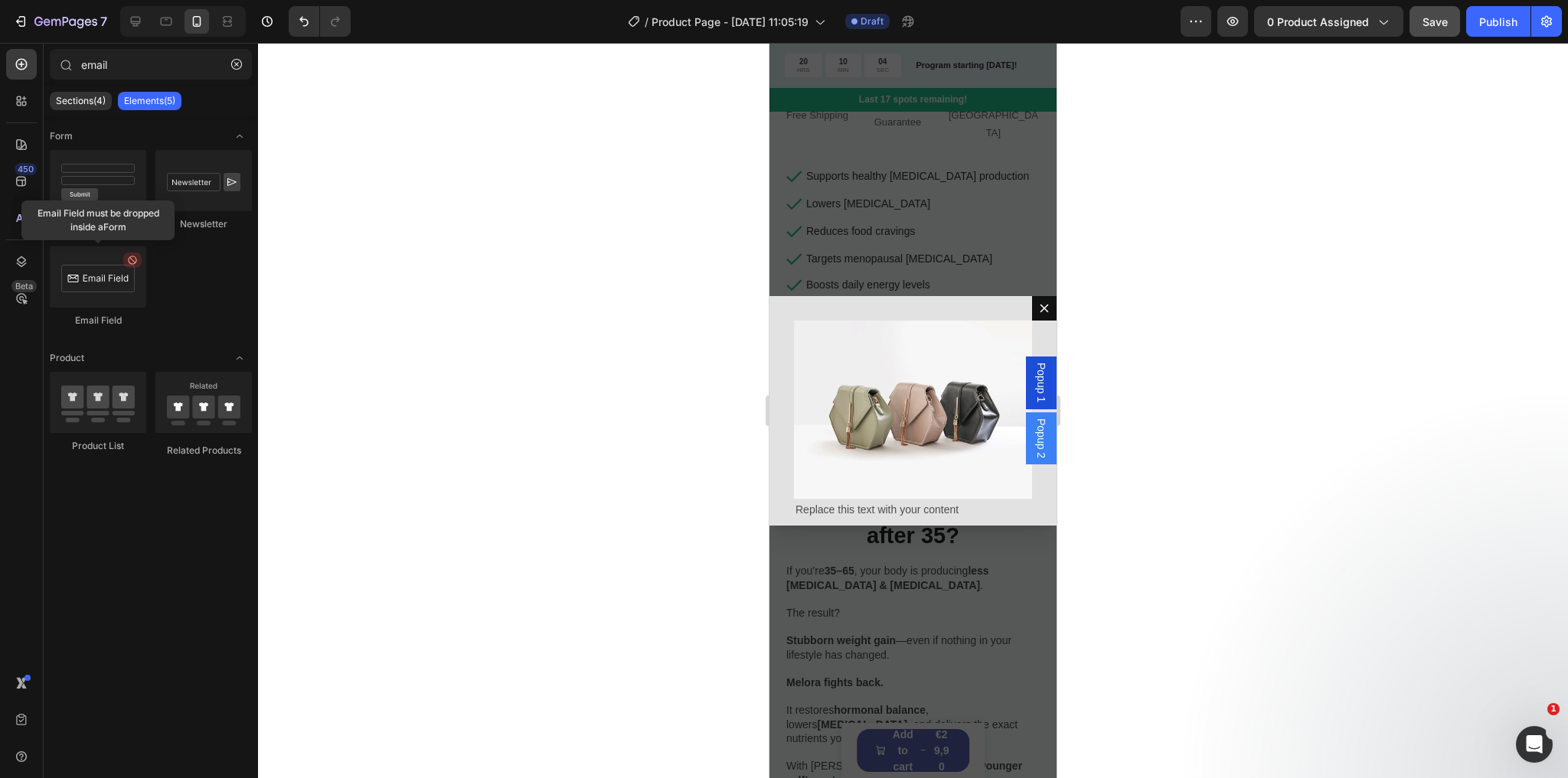
click at [109, 274] on div at bounding box center [98, 276] width 96 height 61
drag, startPoint x: 879, startPoint y: 317, endPoint x: 994, endPoint y: 414, distance: 150.4
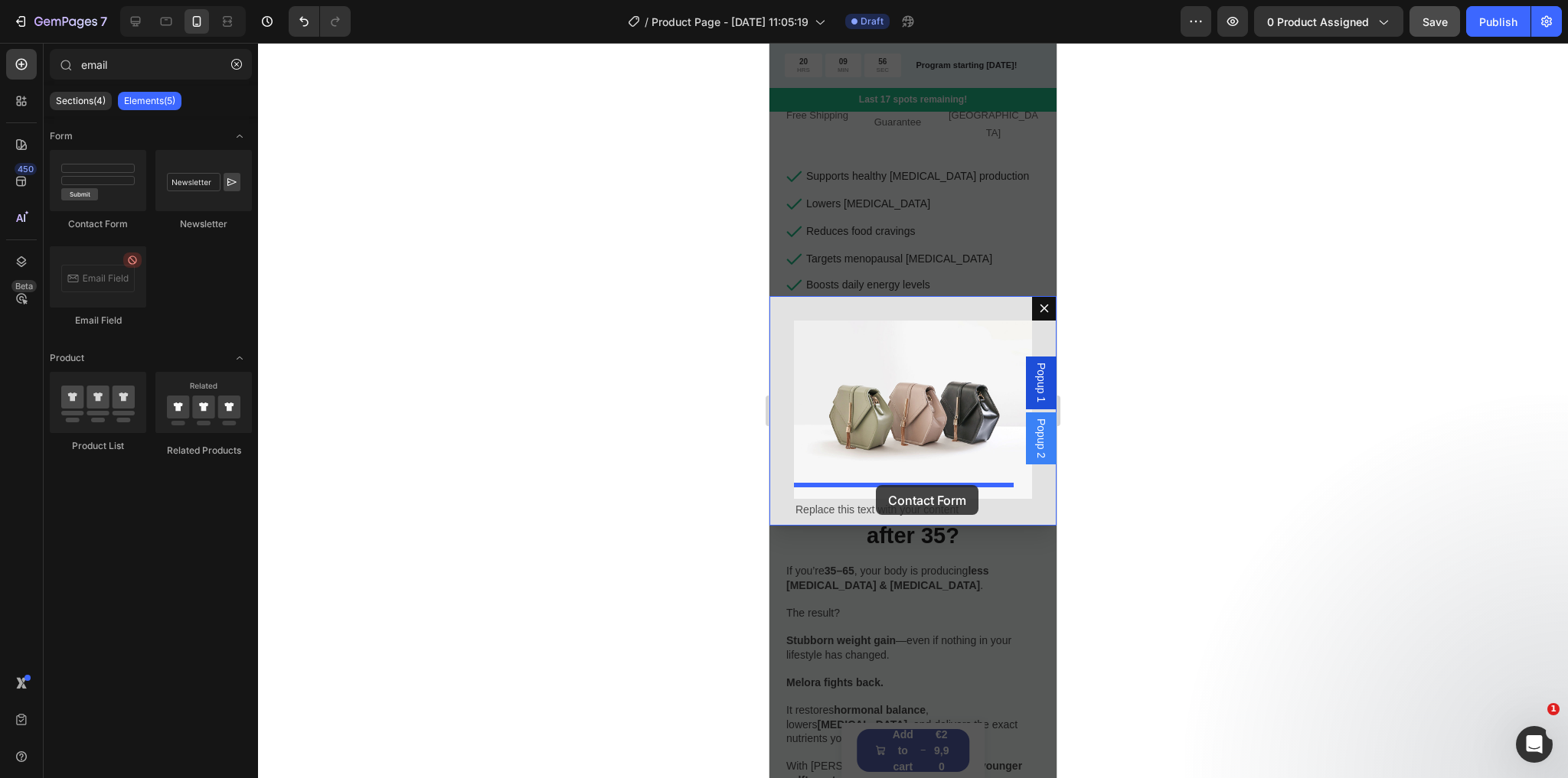
drag, startPoint x: 895, startPoint y: 228, endPoint x: 875, endPoint y: 485, distance: 257.8
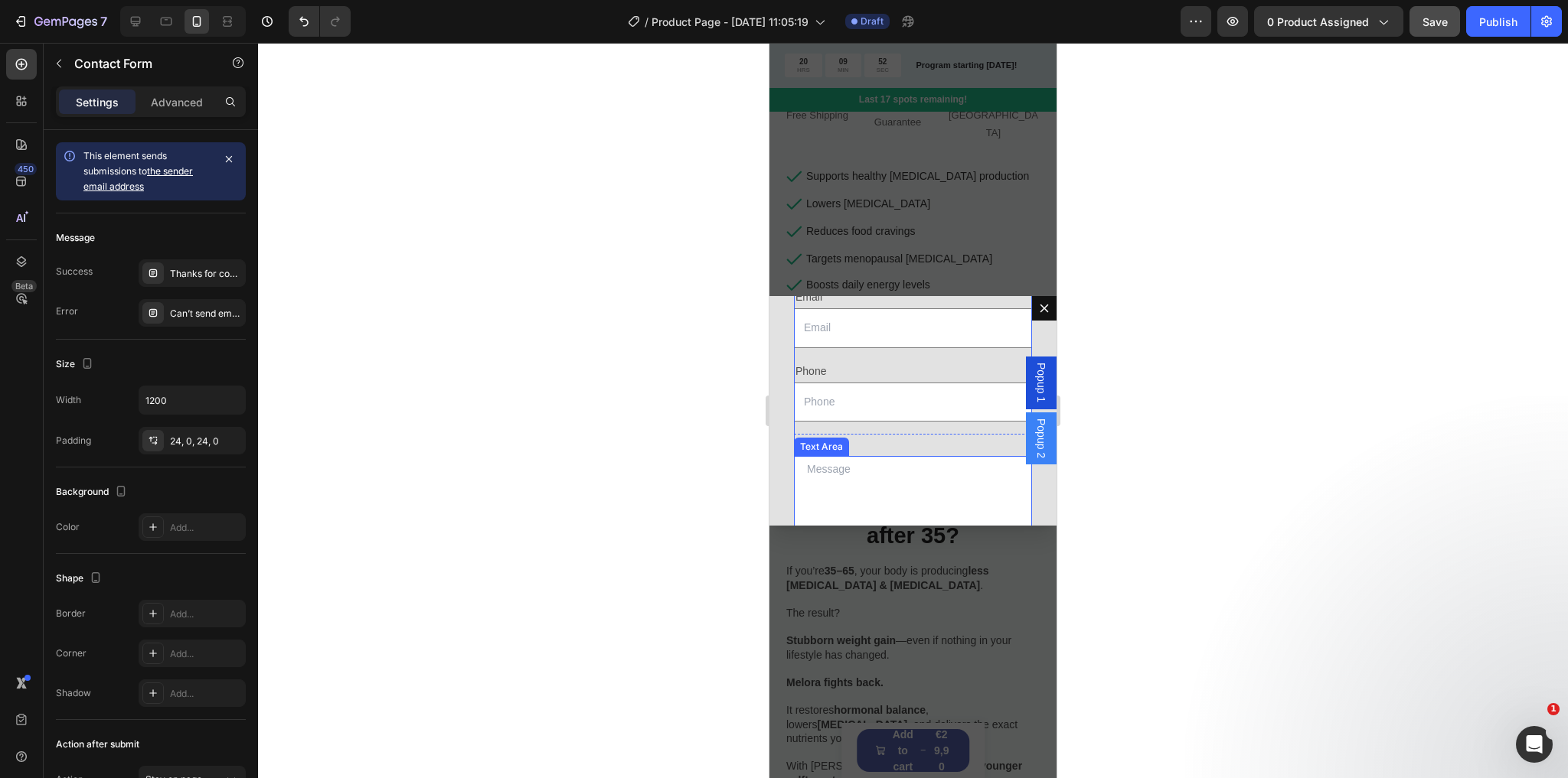
scroll to position [184, 0]
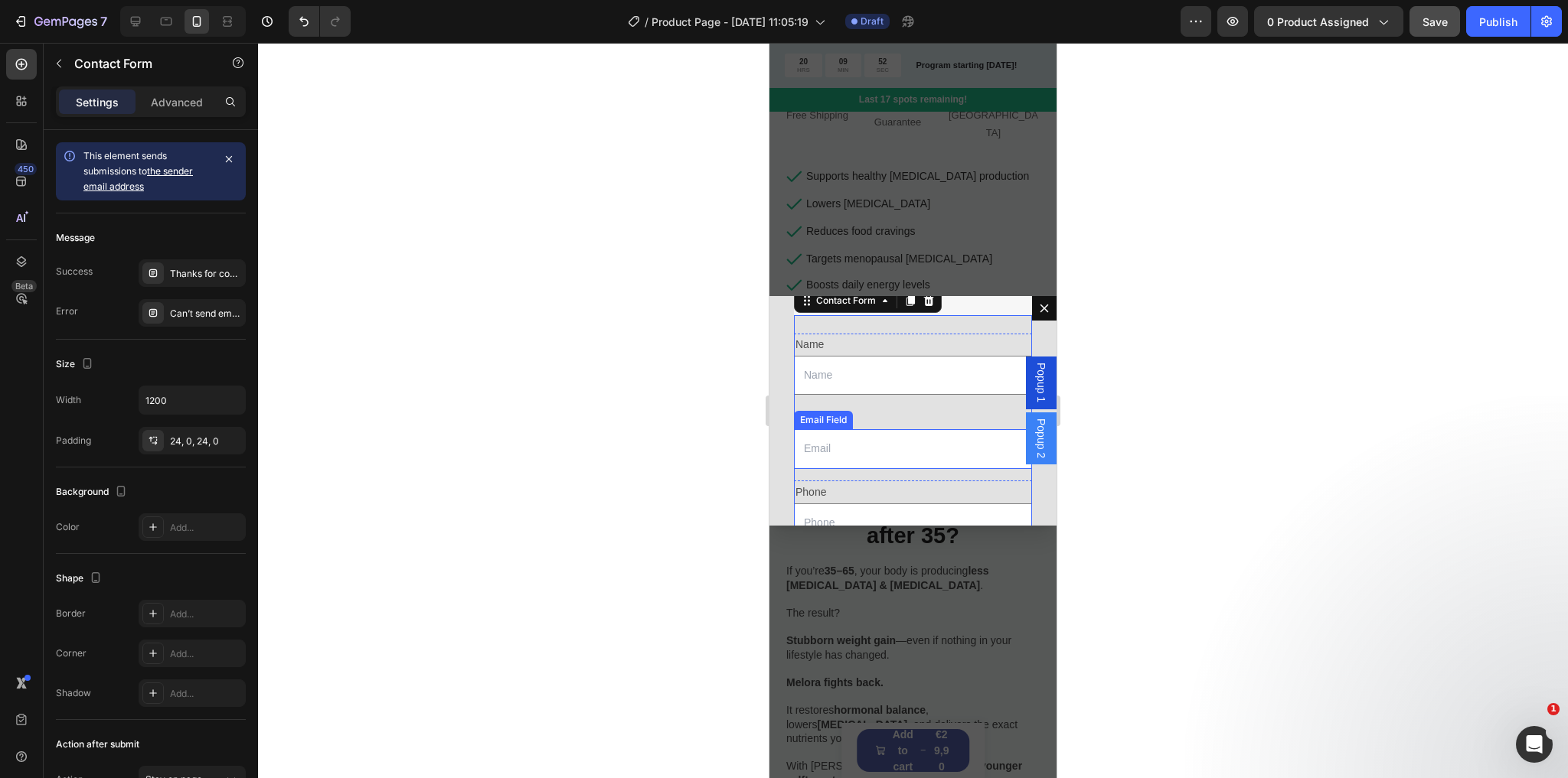
click at [872, 433] on input "Dialog body" at bounding box center [913, 448] width 238 height 39
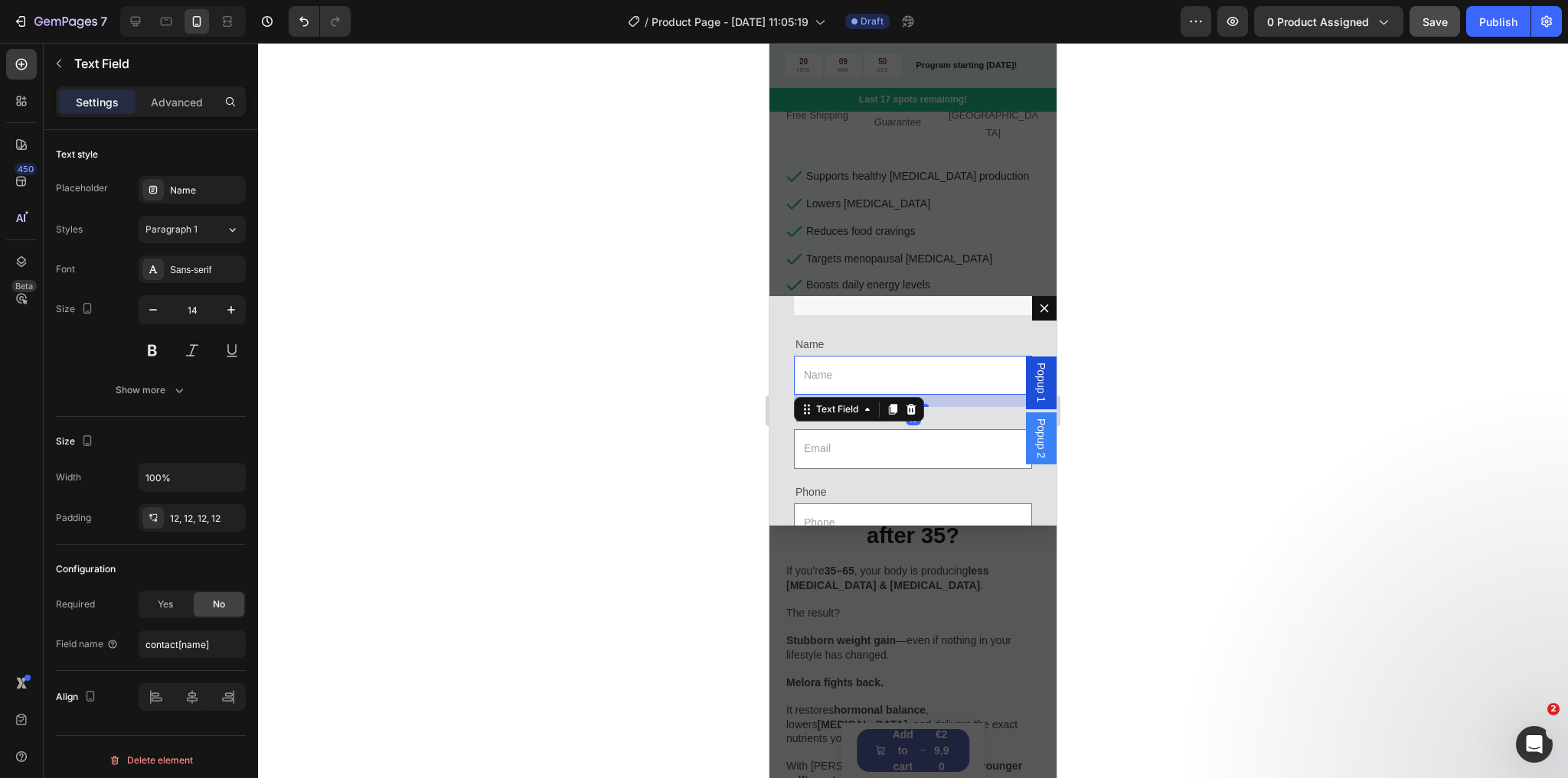
click at [855, 361] on input "Dialog body" at bounding box center [913, 375] width 238 height 39
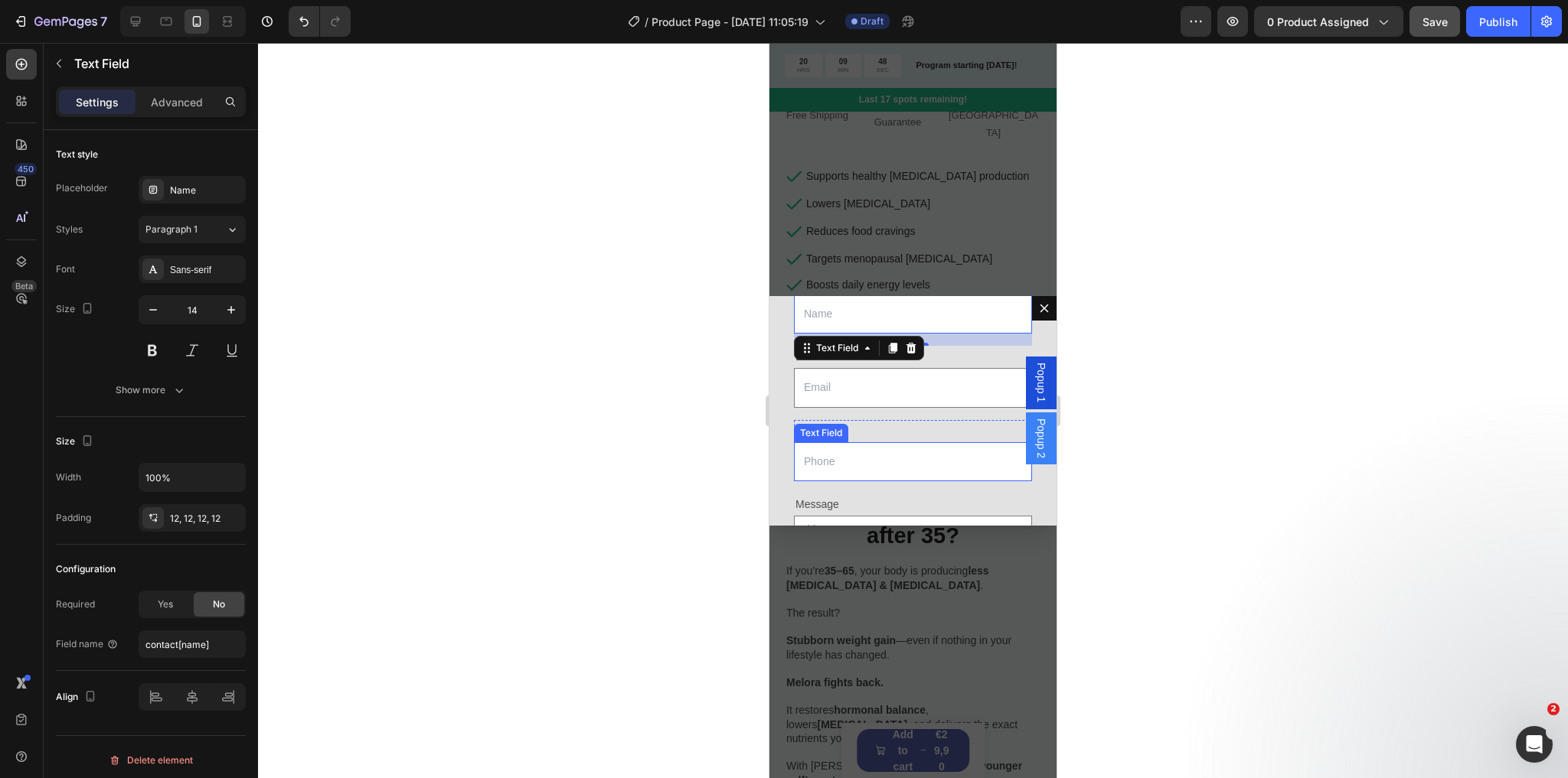
click at [826, 443] on input "Dialog body" at bounding box center [913, 462] width 238 height 39
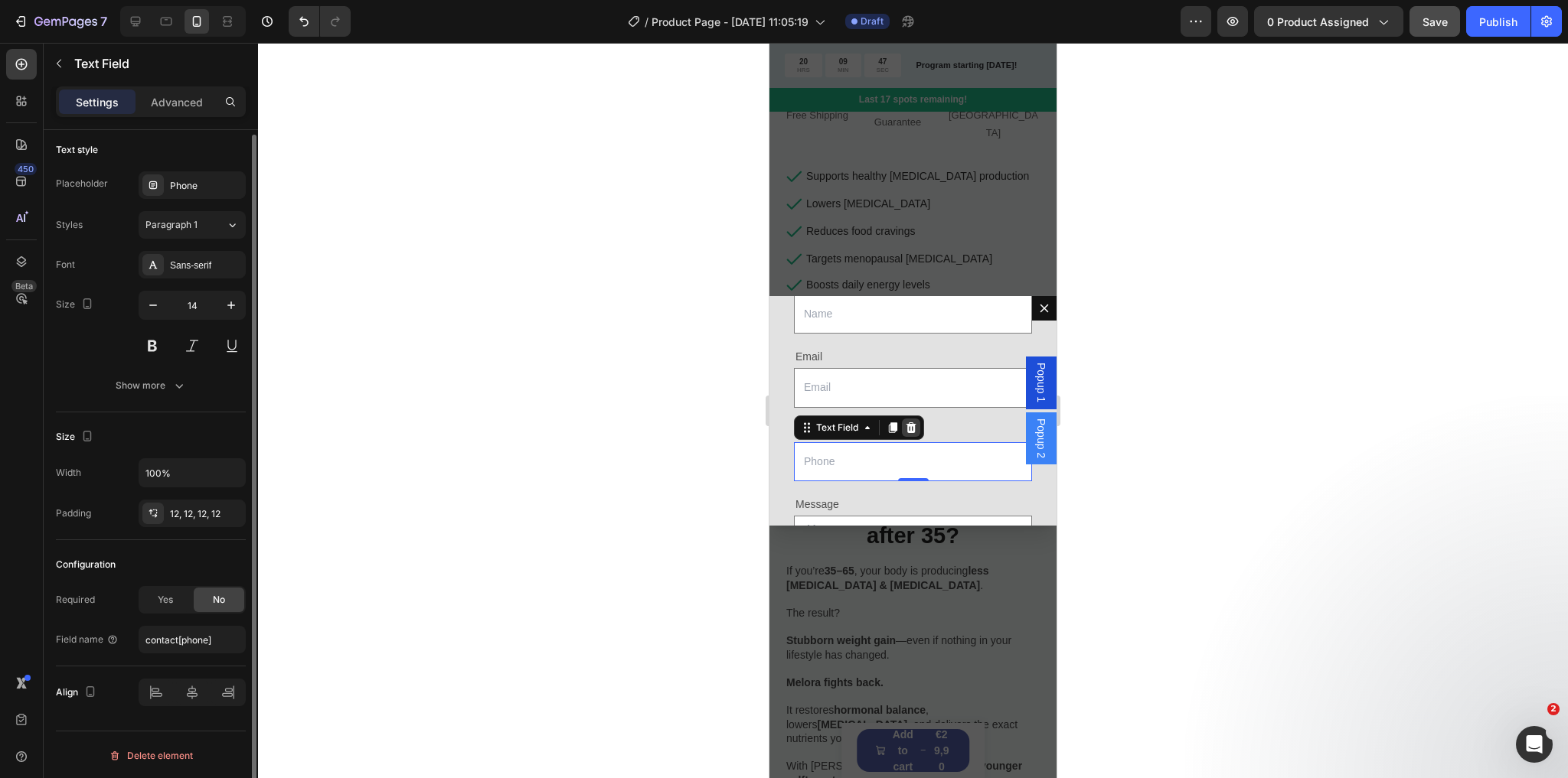
click at [917, 419] on div "Dialog body" at bounding box center [911, 428] width 18 height 18
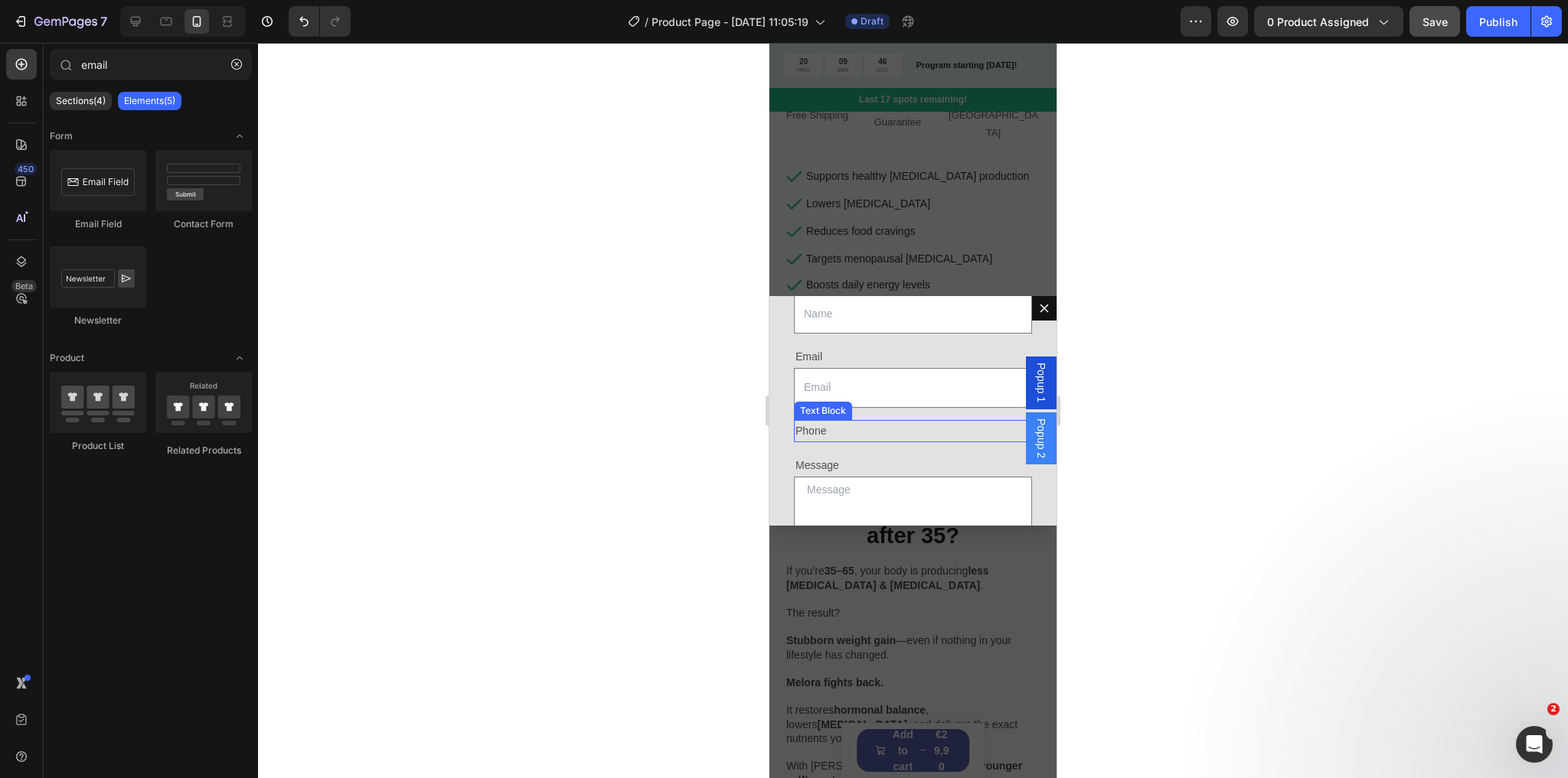
click at [907, 420] on div "Phone" at bounding box center [913, 431] width 238 height 22
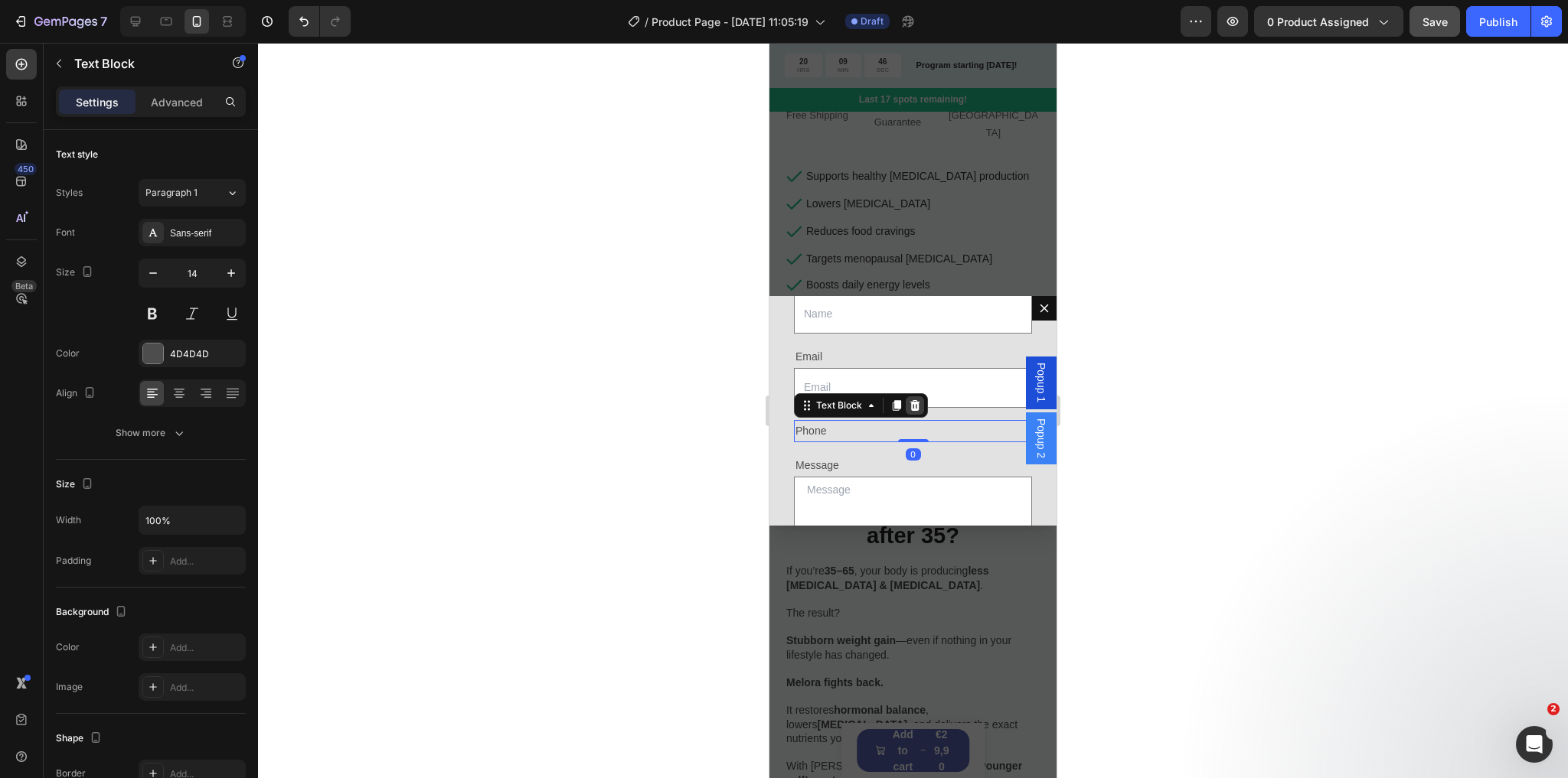
click at [918, 400] on icon "Dialog body" at bounding box center [914, 405] width 12 height 12
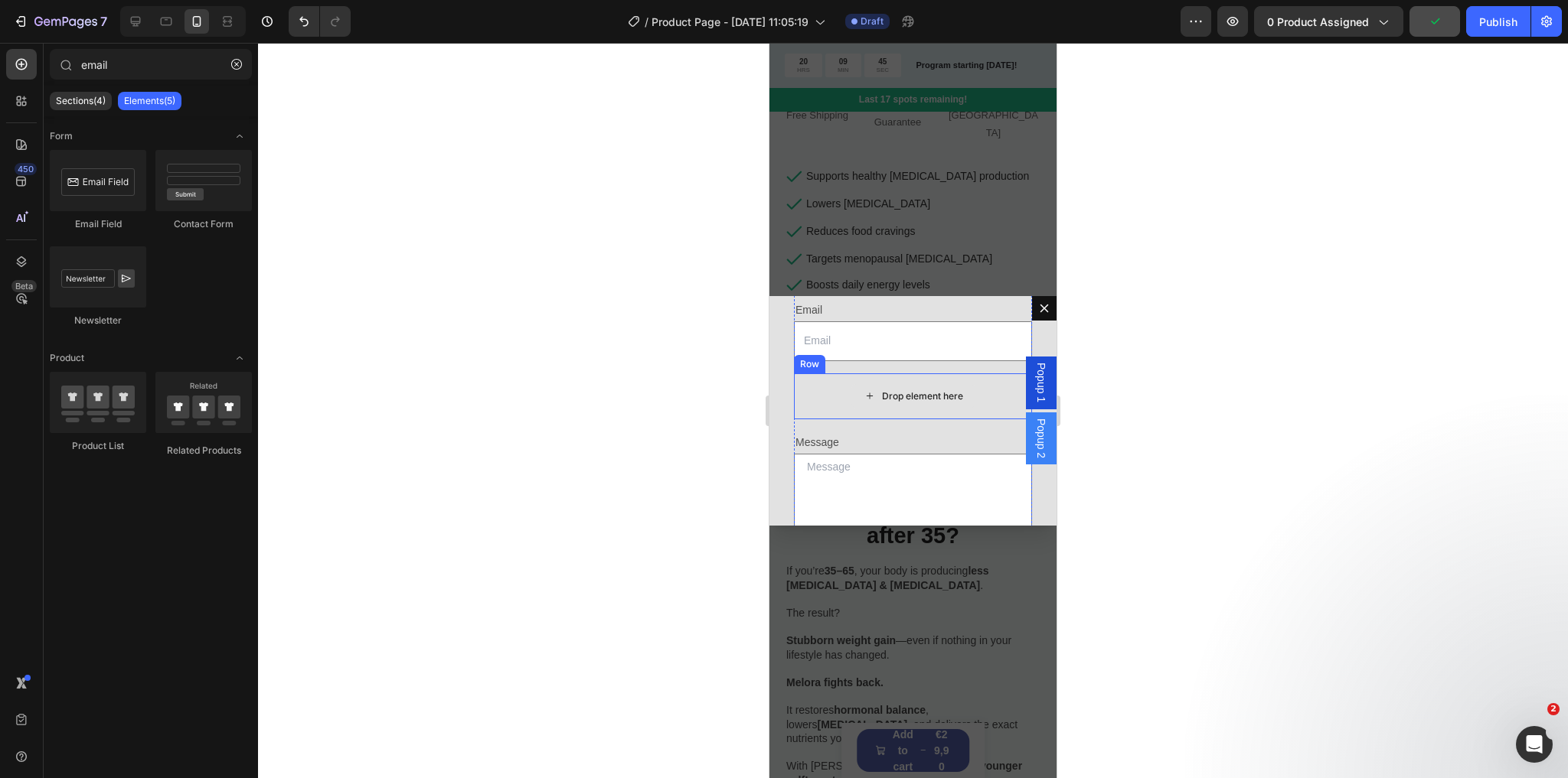
scroll to position [306, 0]
click at [821, 377] on div "Drop element here" at bounding box center [913, 382] width 238 height 46
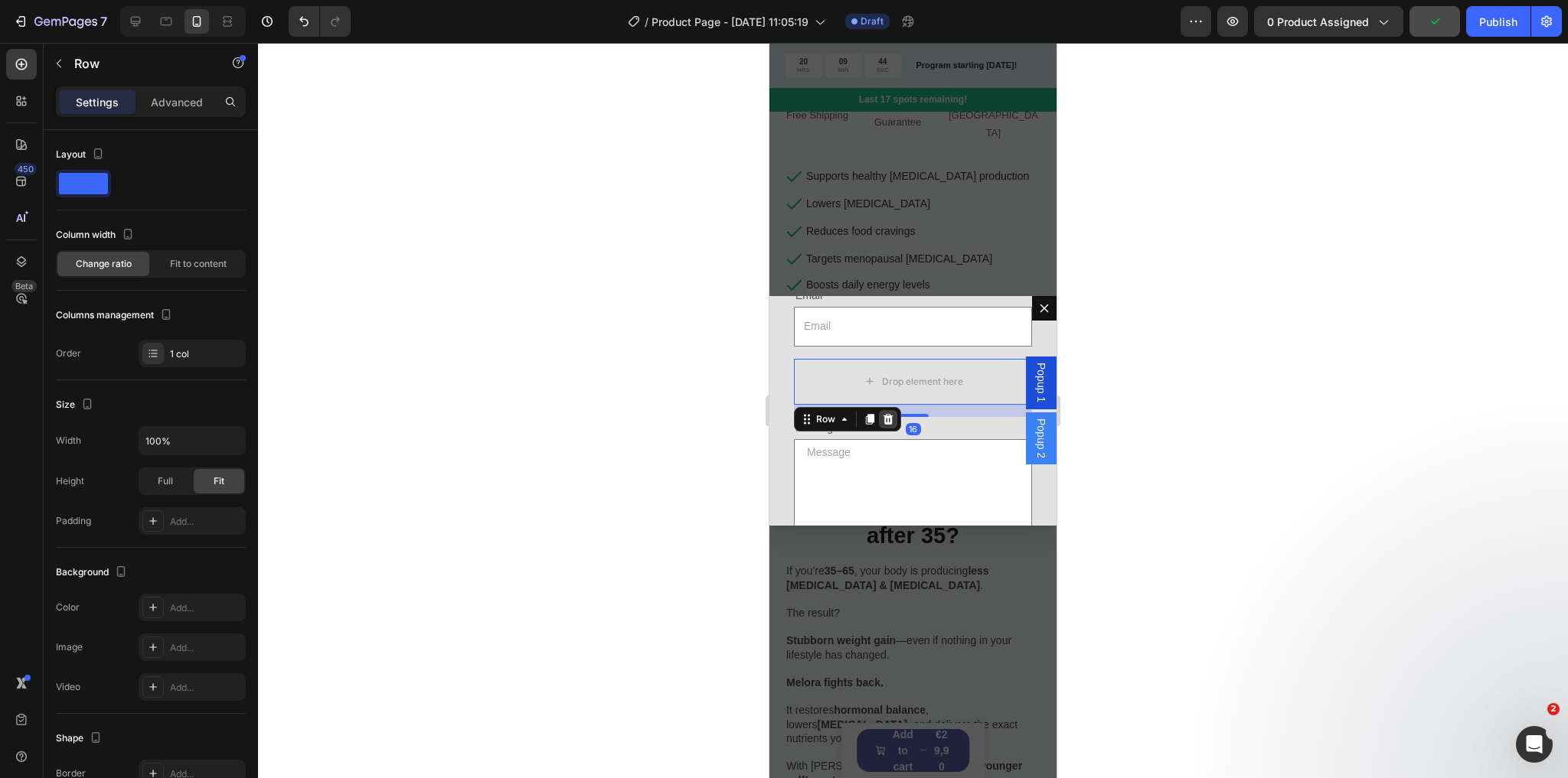
click at [888, 414] on icon "Dialog body" at bounding box center [888, 419] width 10 height 11
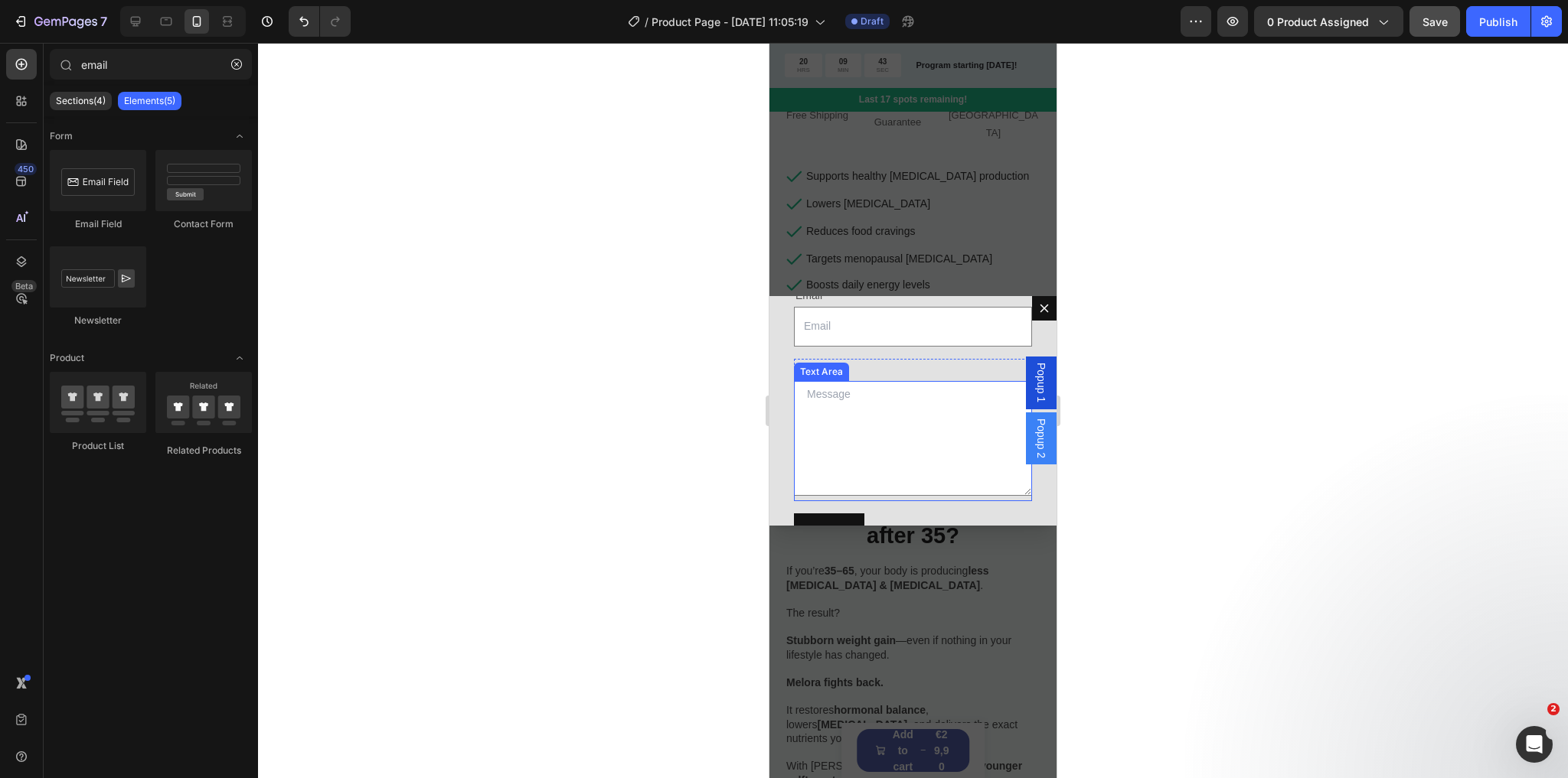
click at [870, 364] on div "Message" at bounding box center [913, 370] width 238 height 22
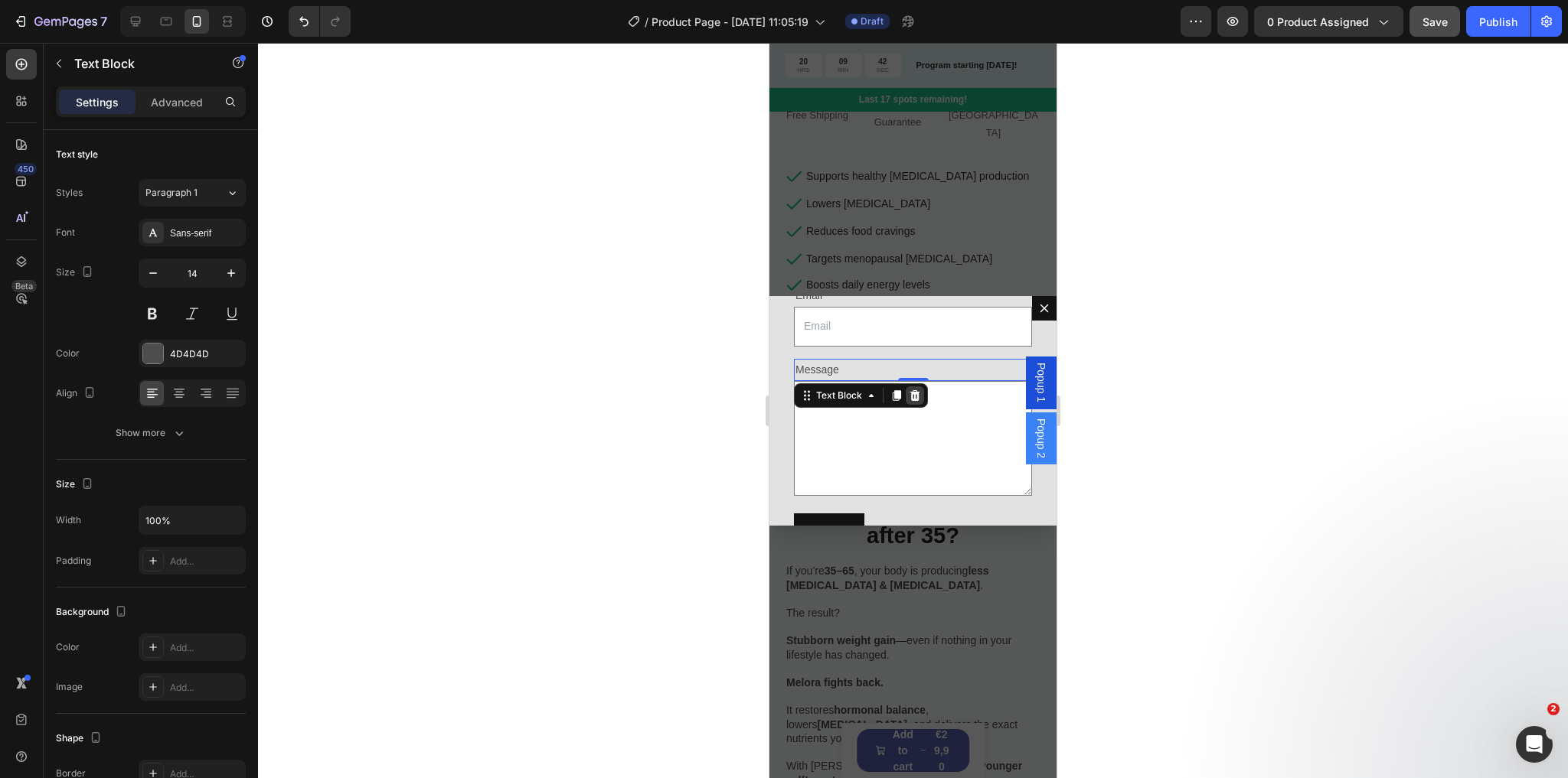
click at [913, 390] on icon "Dialog body" at bounding box center [914, 395] width 12 height 12
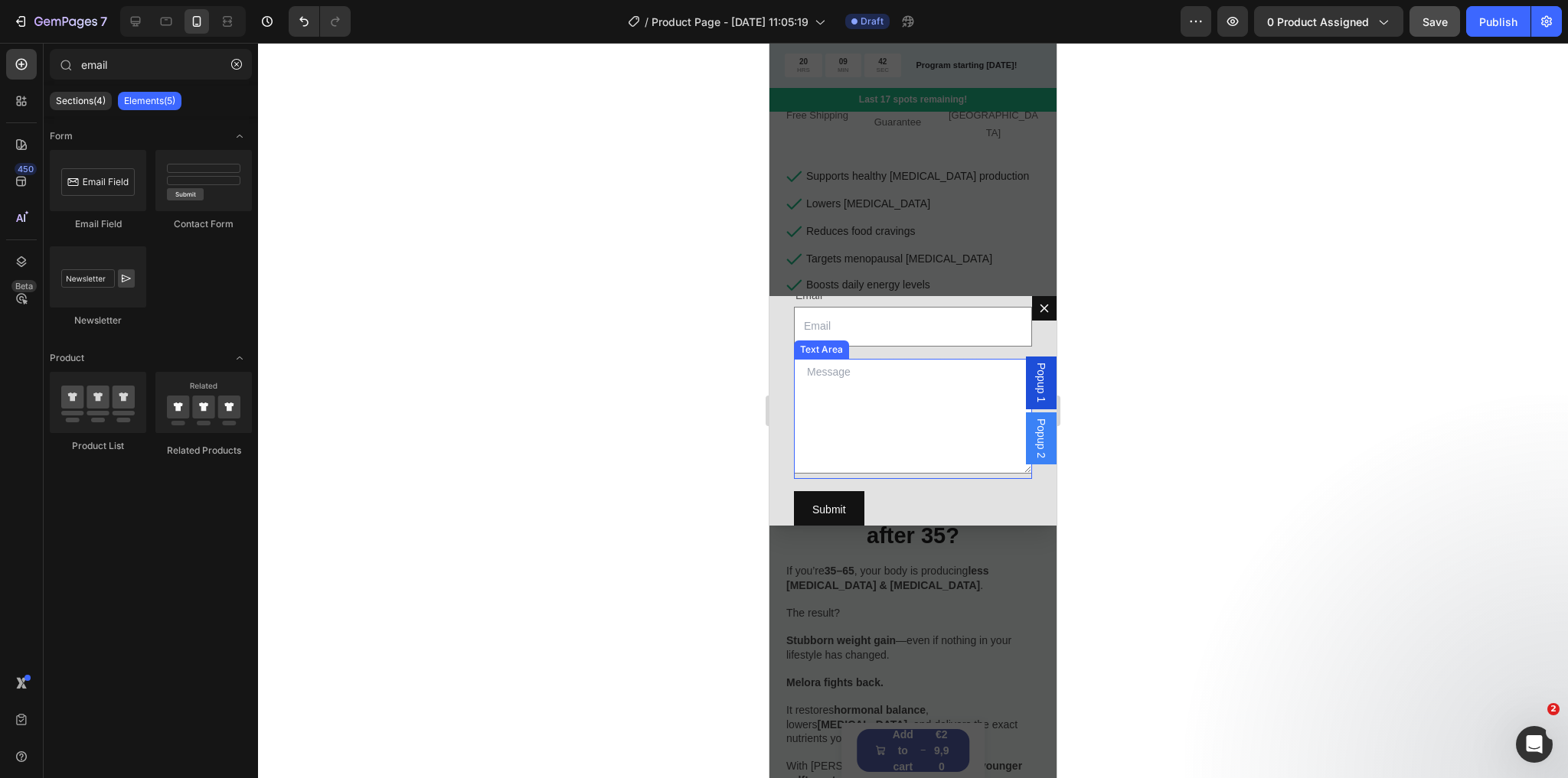
click at [888, 378] on textarea "Dialog body" at bounding box center [913, 416] width 238 height 115
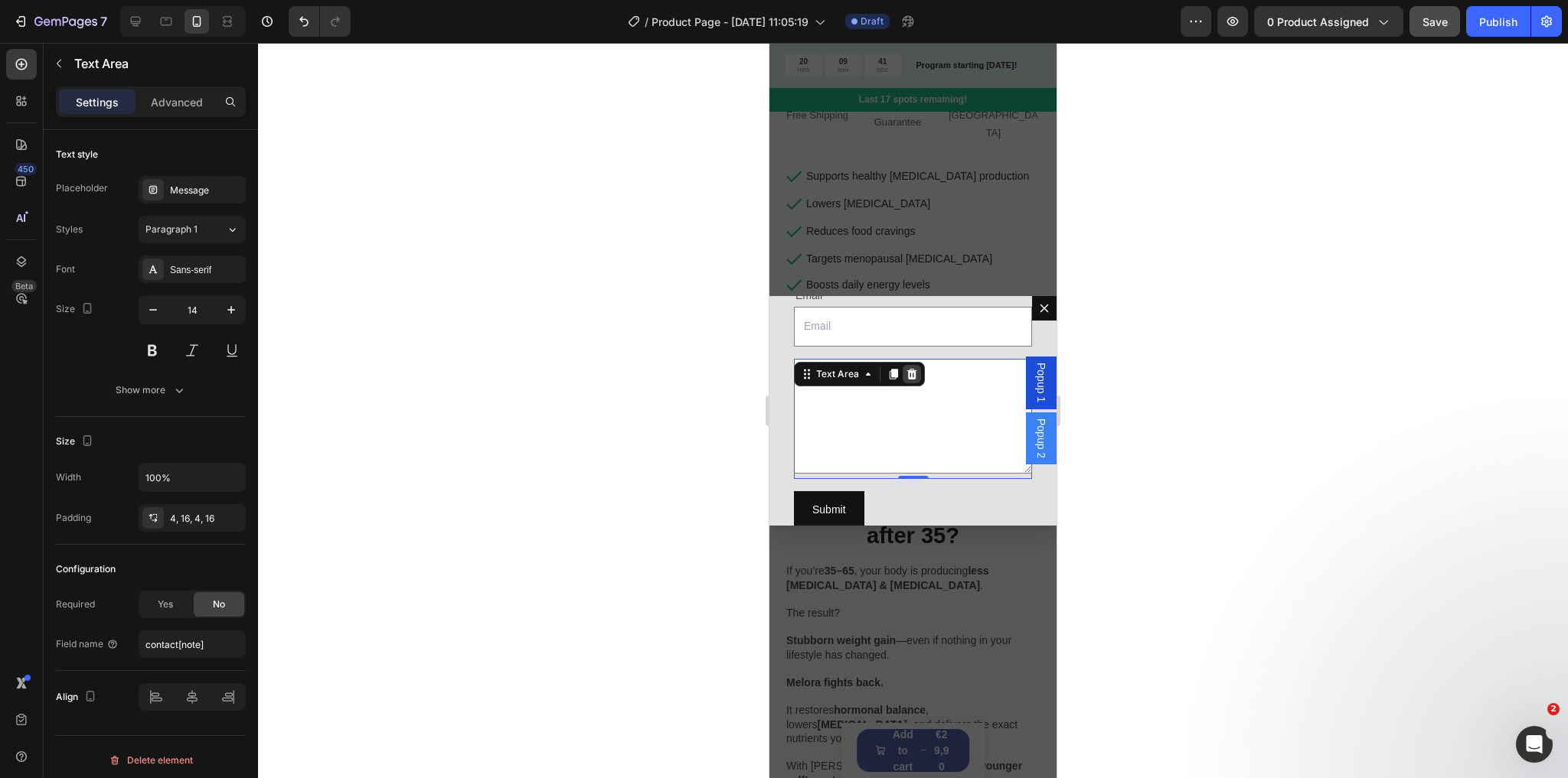
click at [910, 368] on icon "Dialog body" at bounding box center [912, 374] width 10 height 11
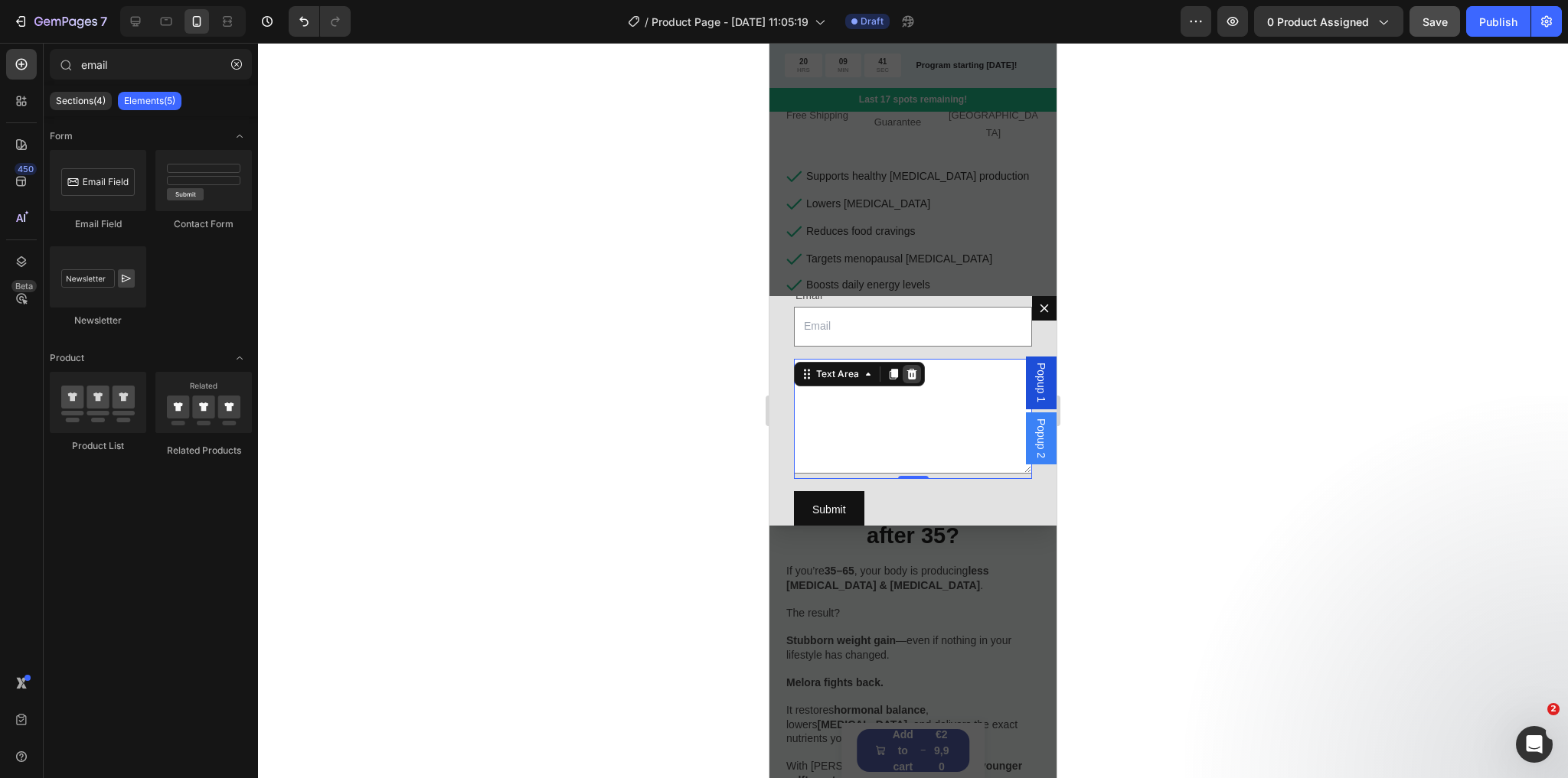
scroll to position [285, 0]
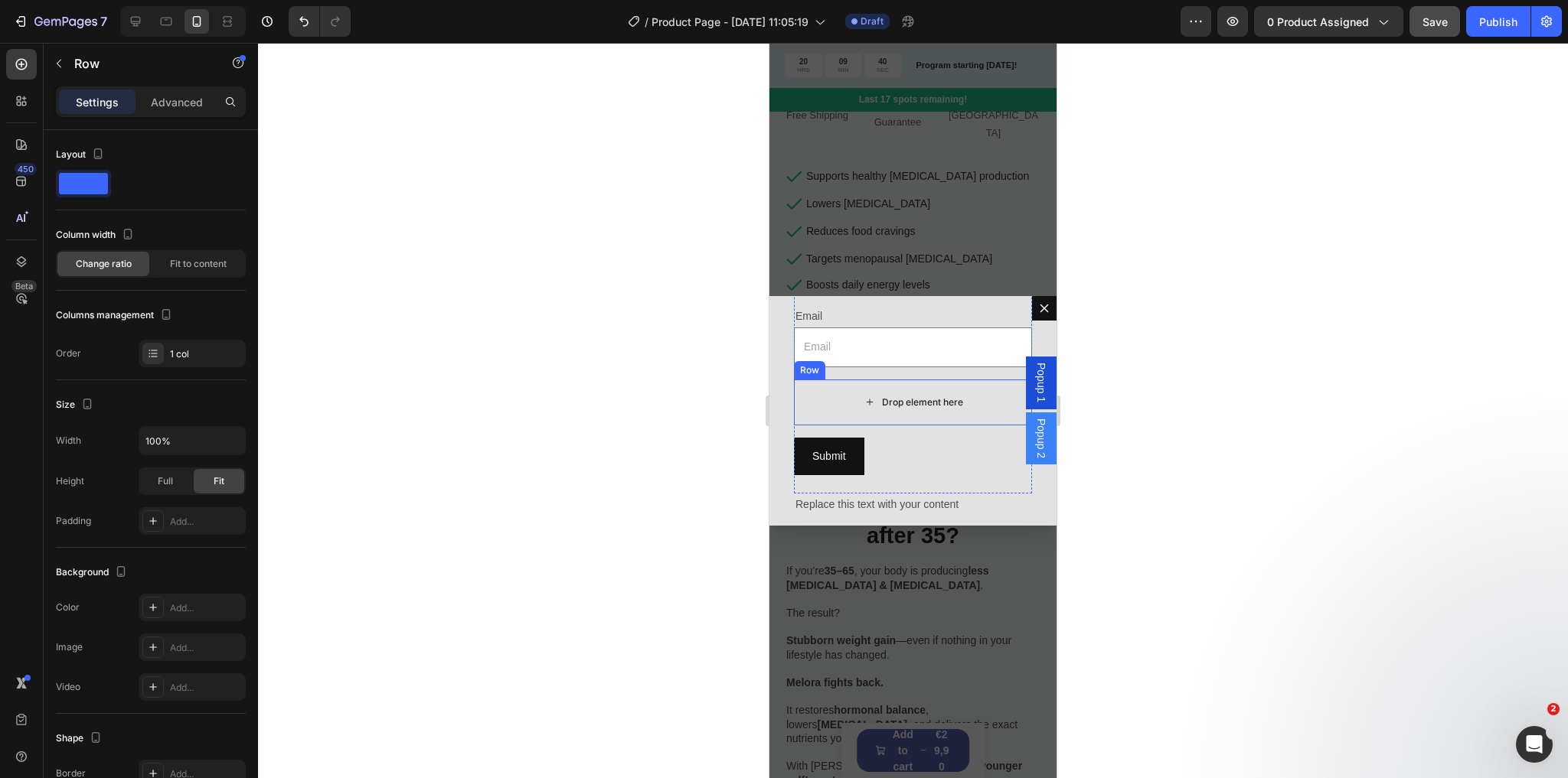
click at [836, 383] on div "Drop element here" at bounding box center [913, 403] width 238 height 46
click at [891, 359] on icon "Dialog body" at bounding box center [887, 364] width 12 height 12
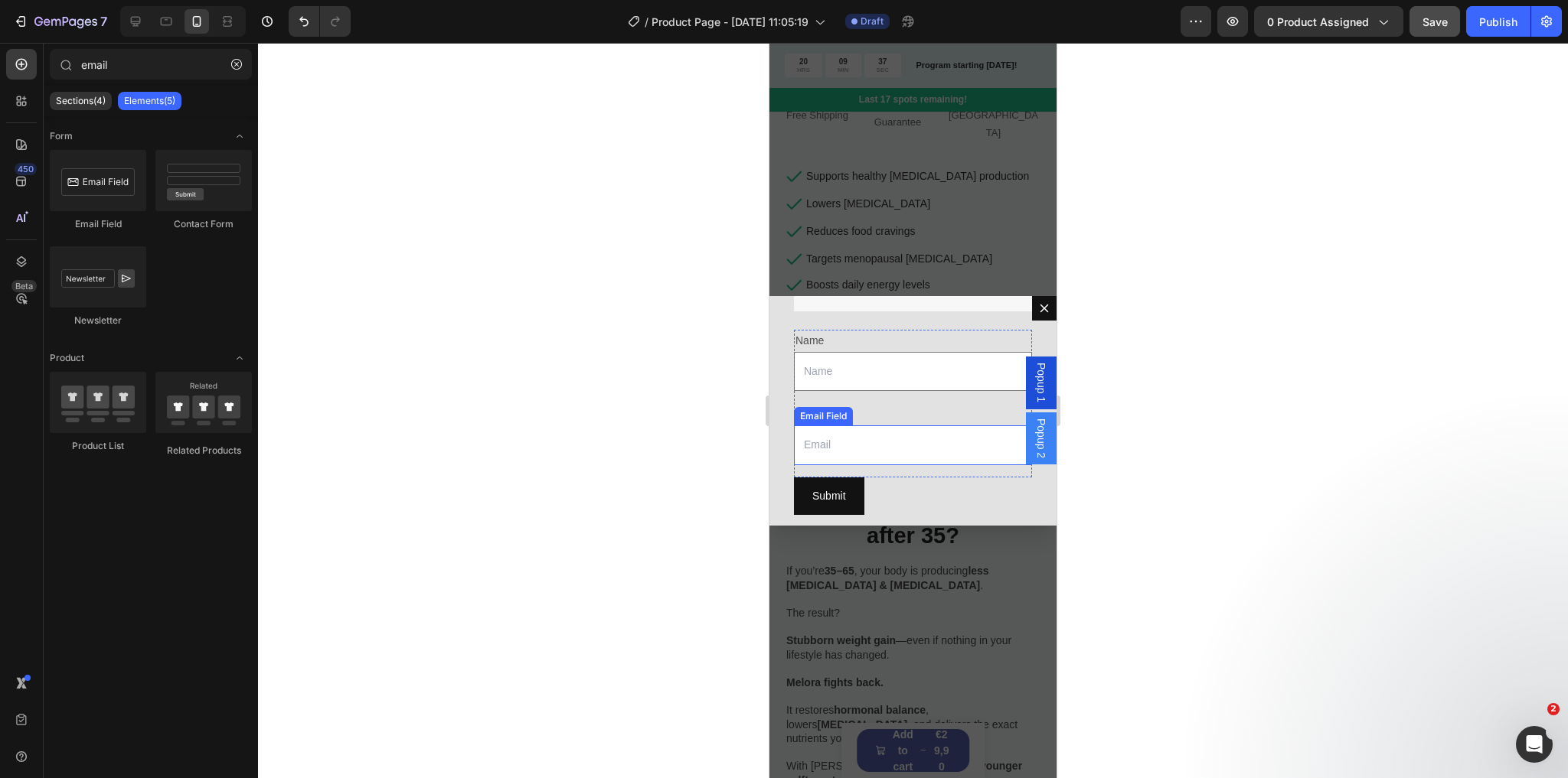
scroll to position [166, 0]
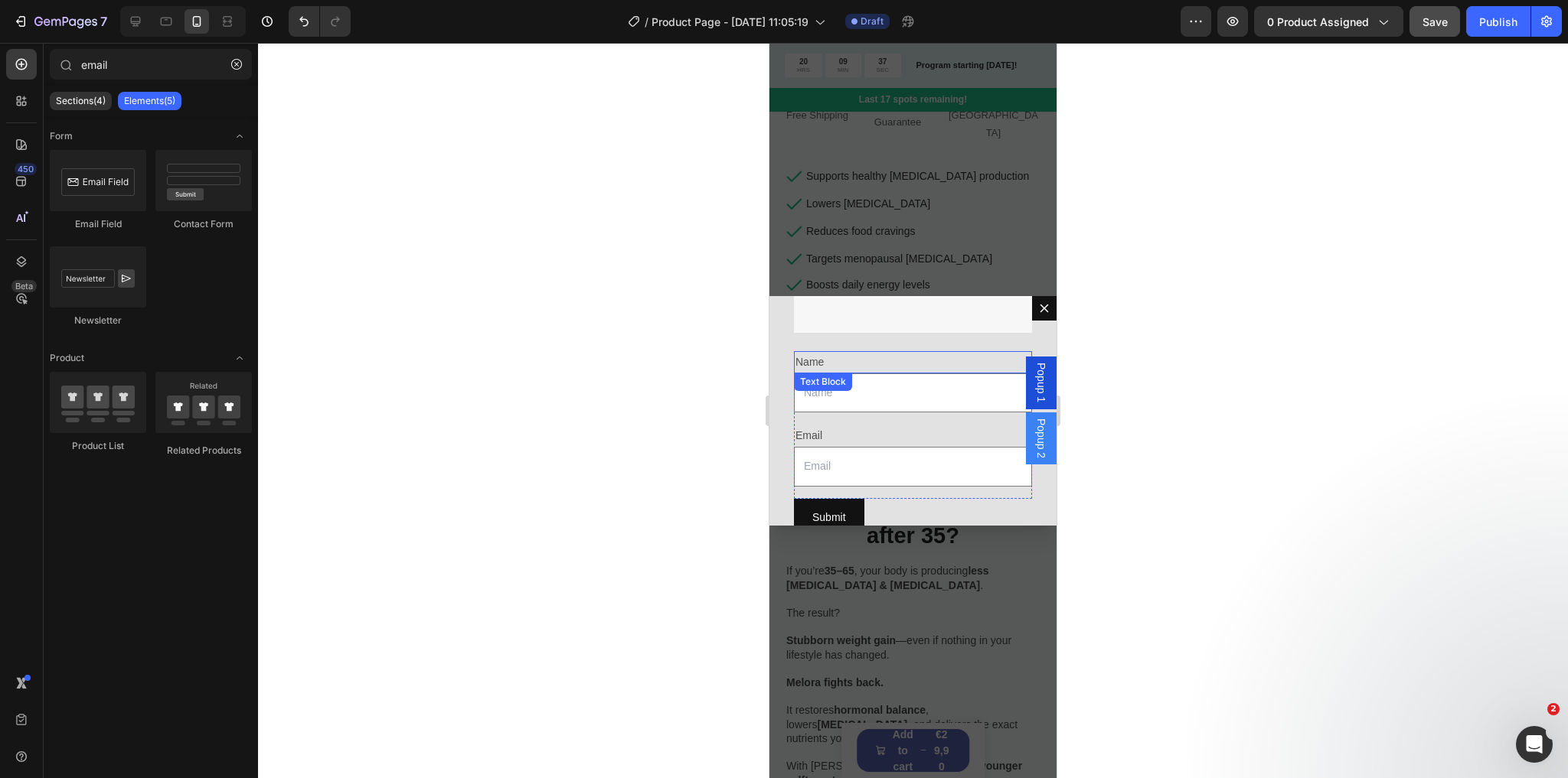
click at [870, 354] on div "Name" at bounding box center [913, 363] width 238 height 22
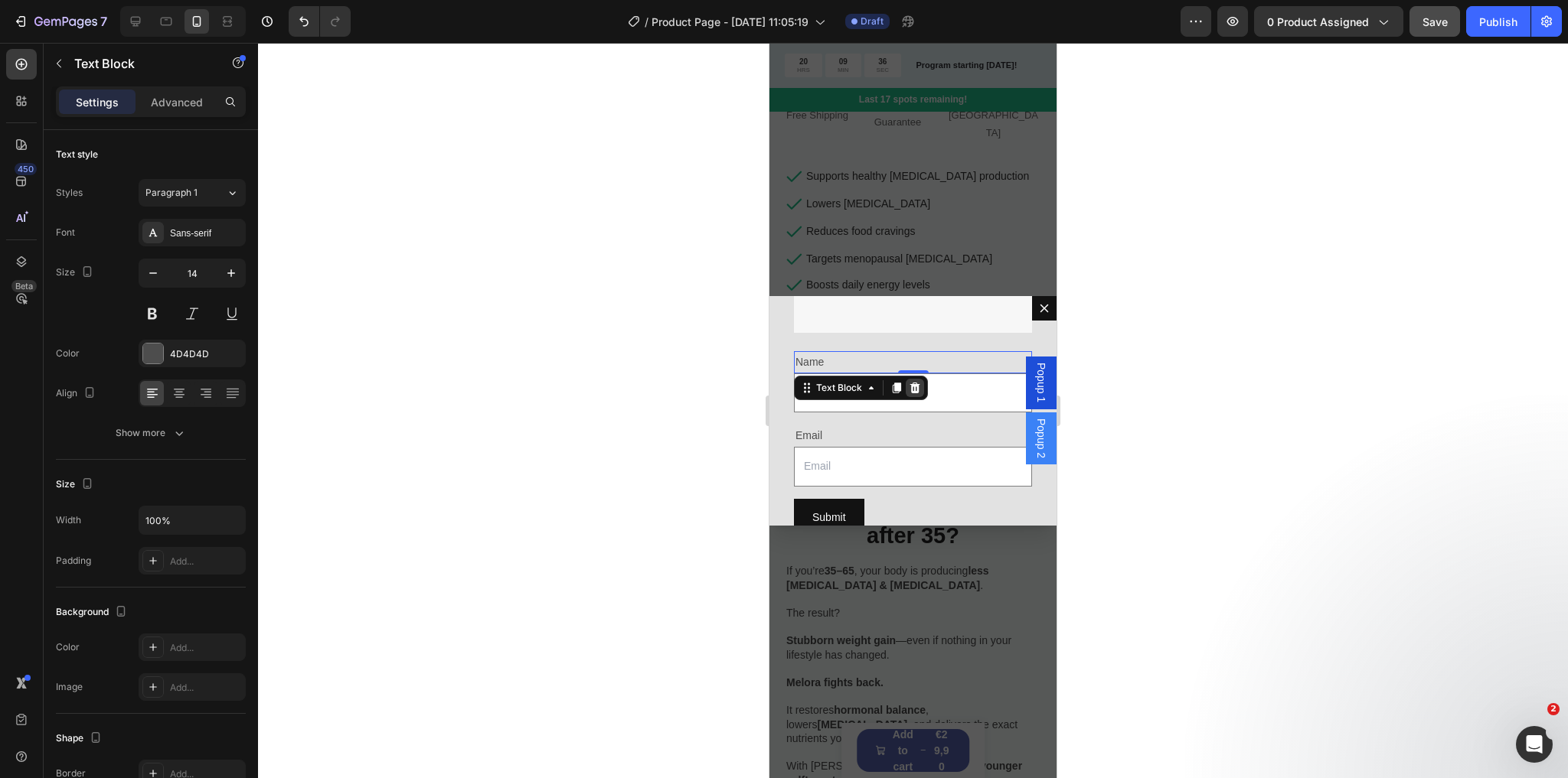
click at [915, 383] on icon "Dialog body" at bounding box center [914, 388] width 10 height 11
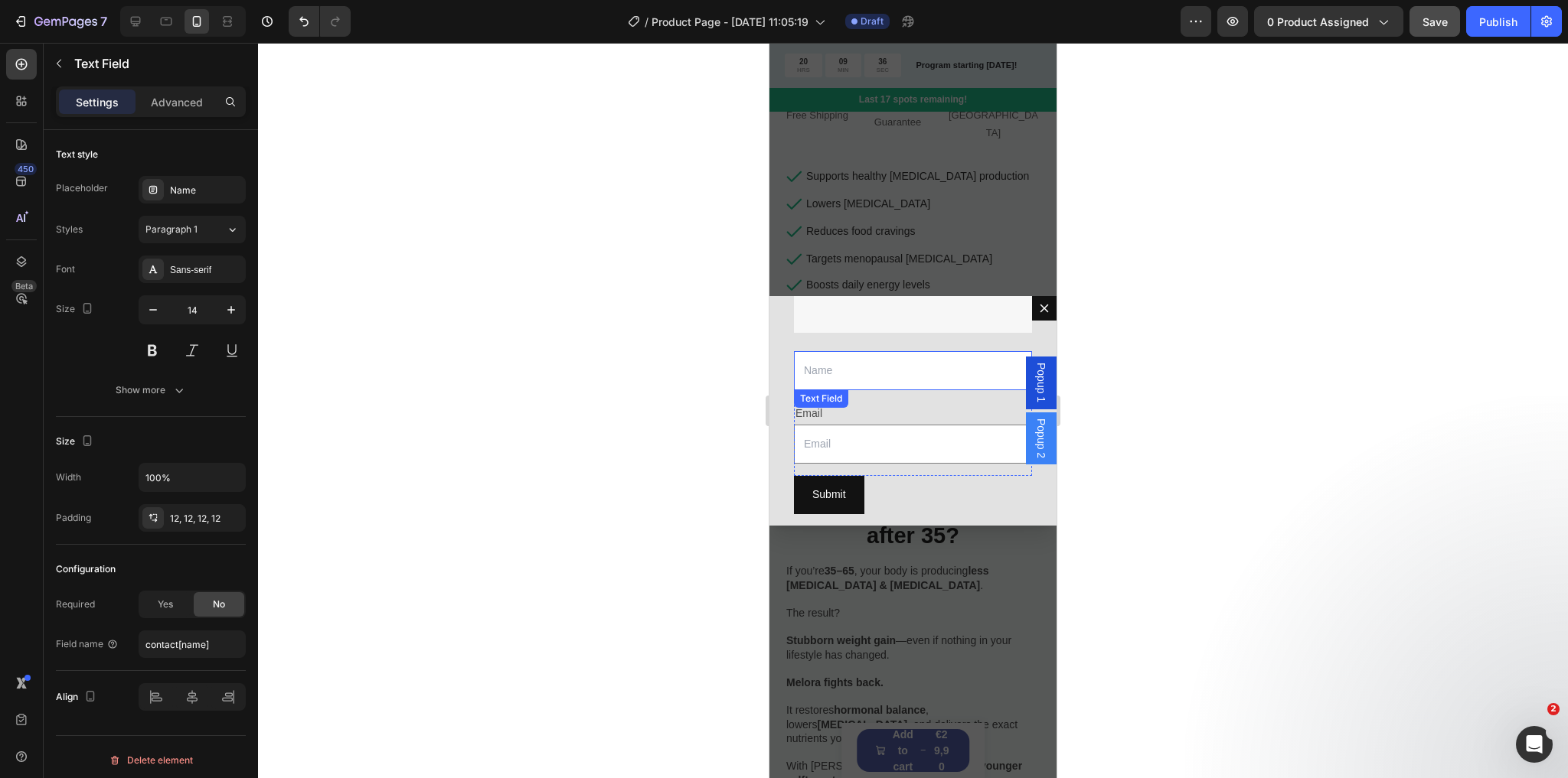
click at [879, 357] on input "Dialog body" at bounding box center [913, 371] width 238 height 39
click at [912, 400] on icon "Dialog body" at bounding box center [911, 405] width 10 height 11
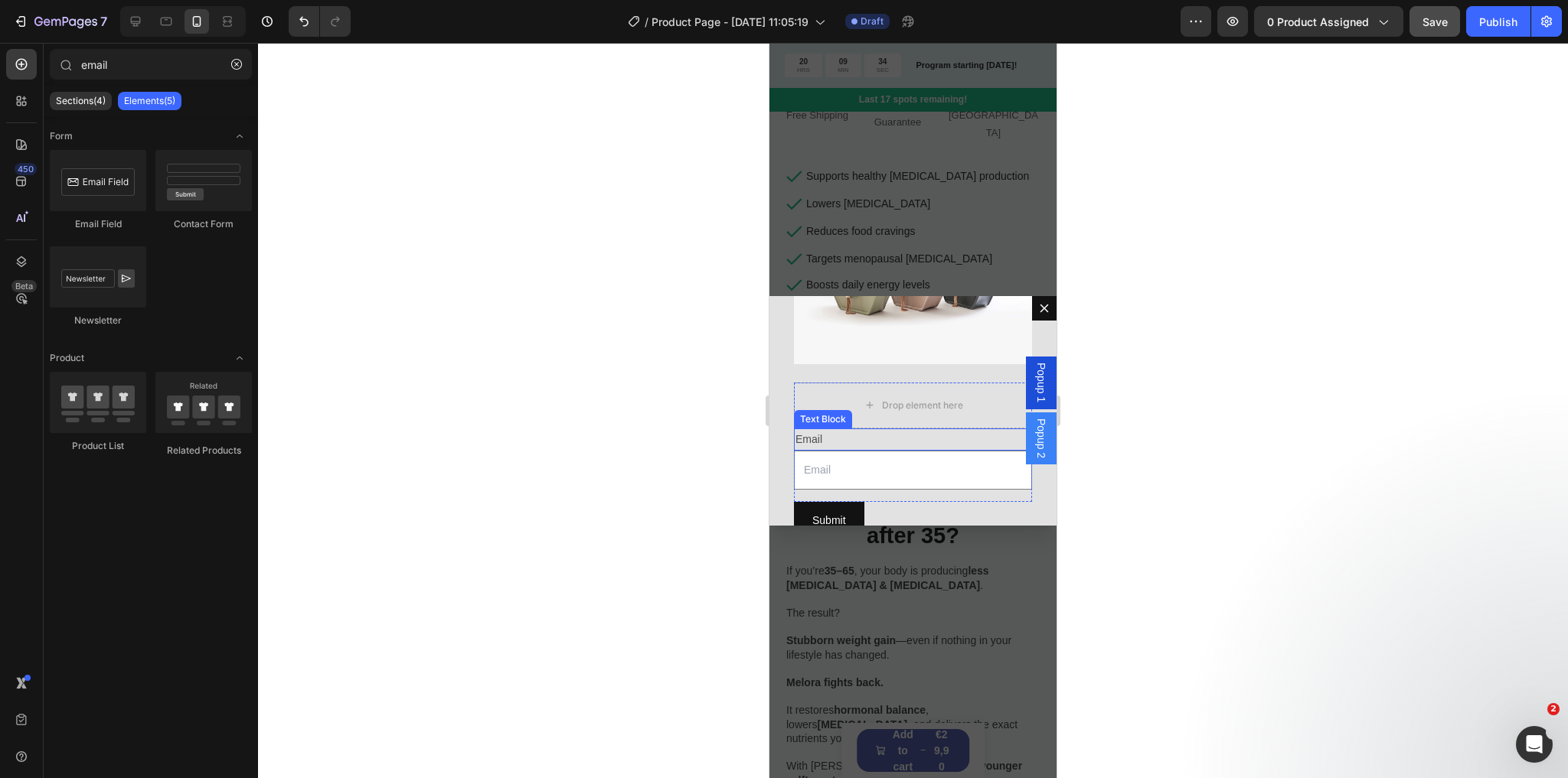
scroll to position [105, 0]
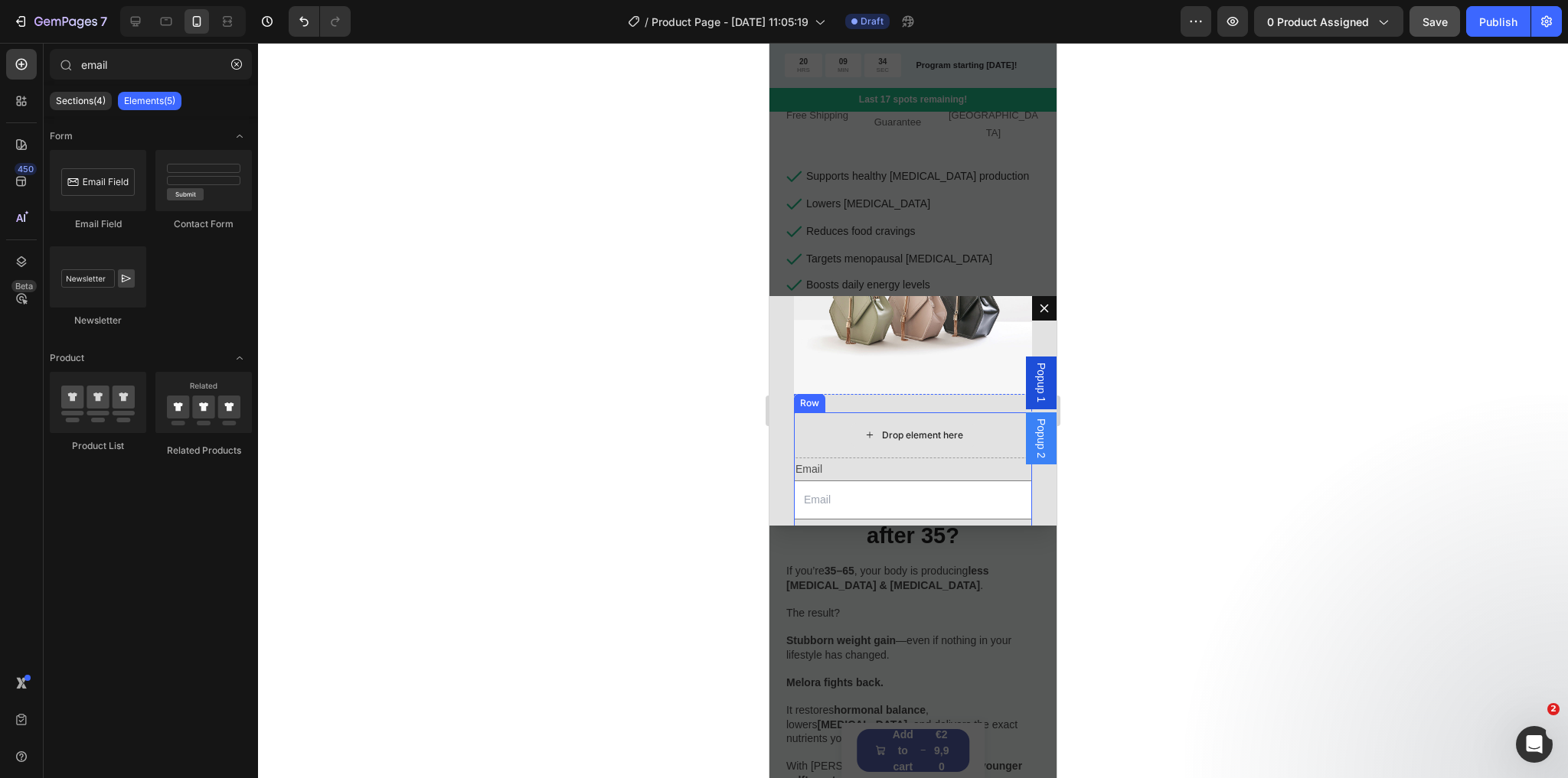
click at [808, 413] on div "Drop element here" at bounding box center [913, 435] width 238 height 46
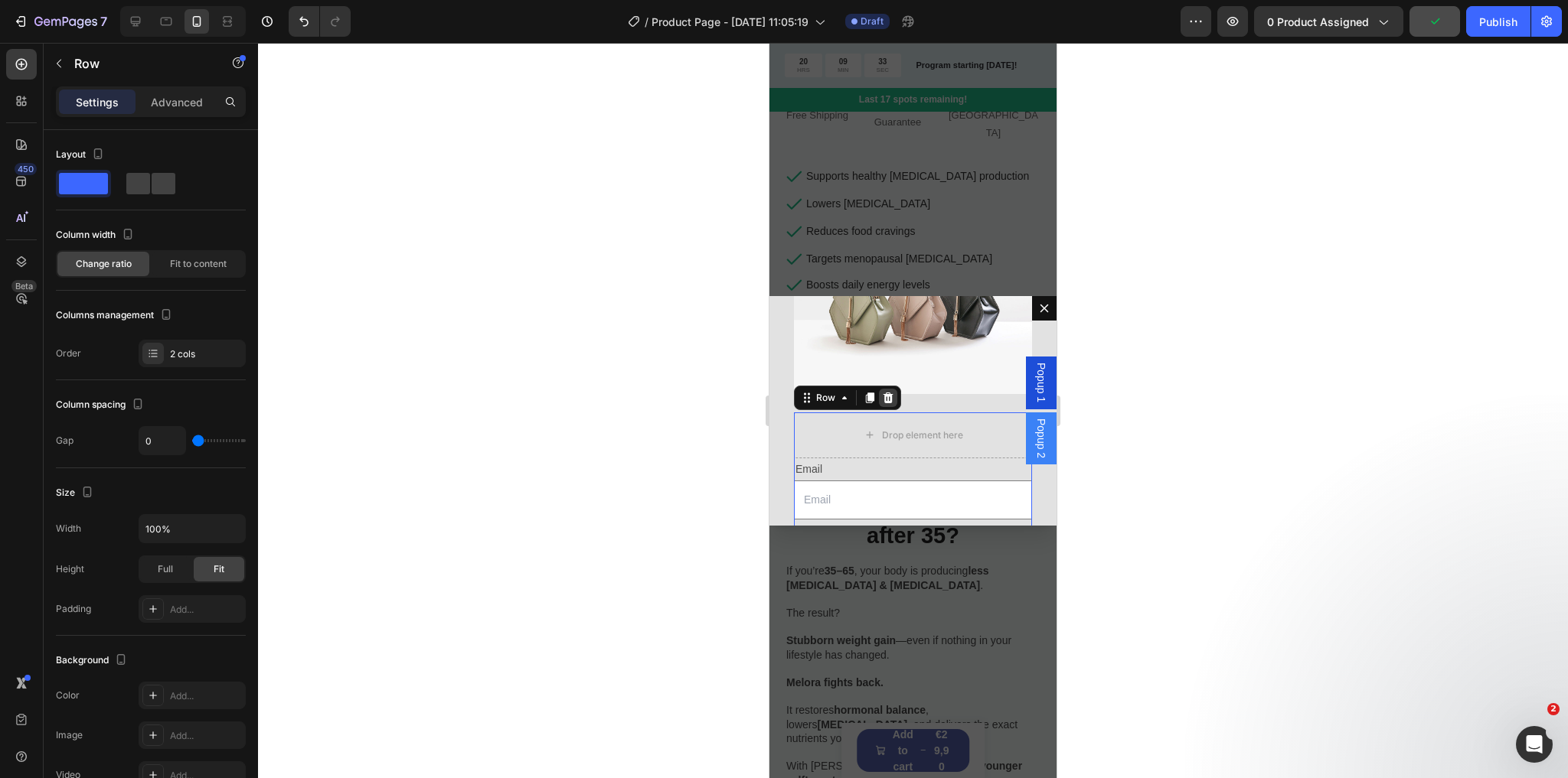
click at [884, 393] on icon "Dialog body" at bounding box center [888, 398] width 10 height 11
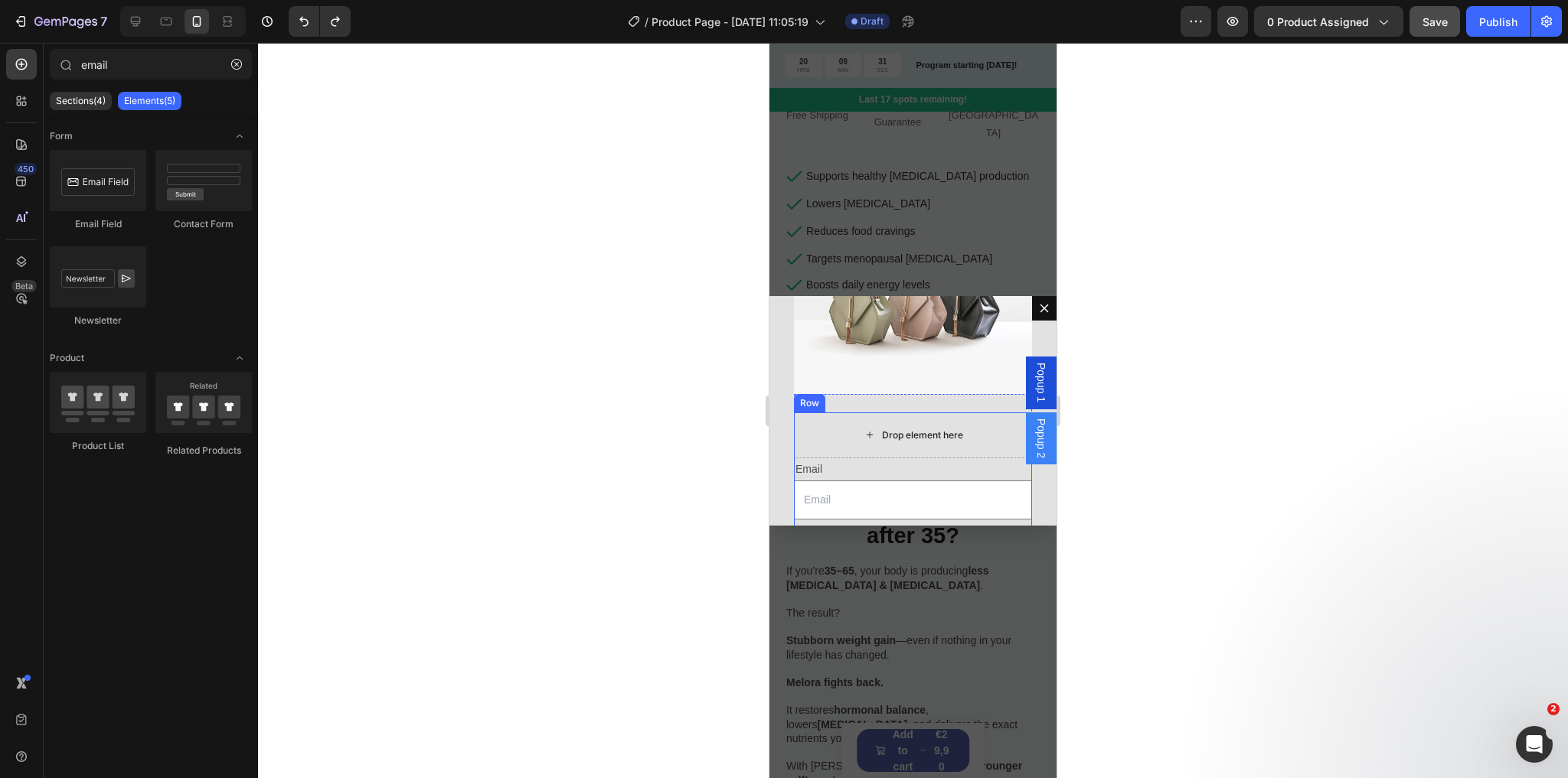
click at [799, 426] on div "Drop element here" at bounding box center [913, 435] width 238 height 46
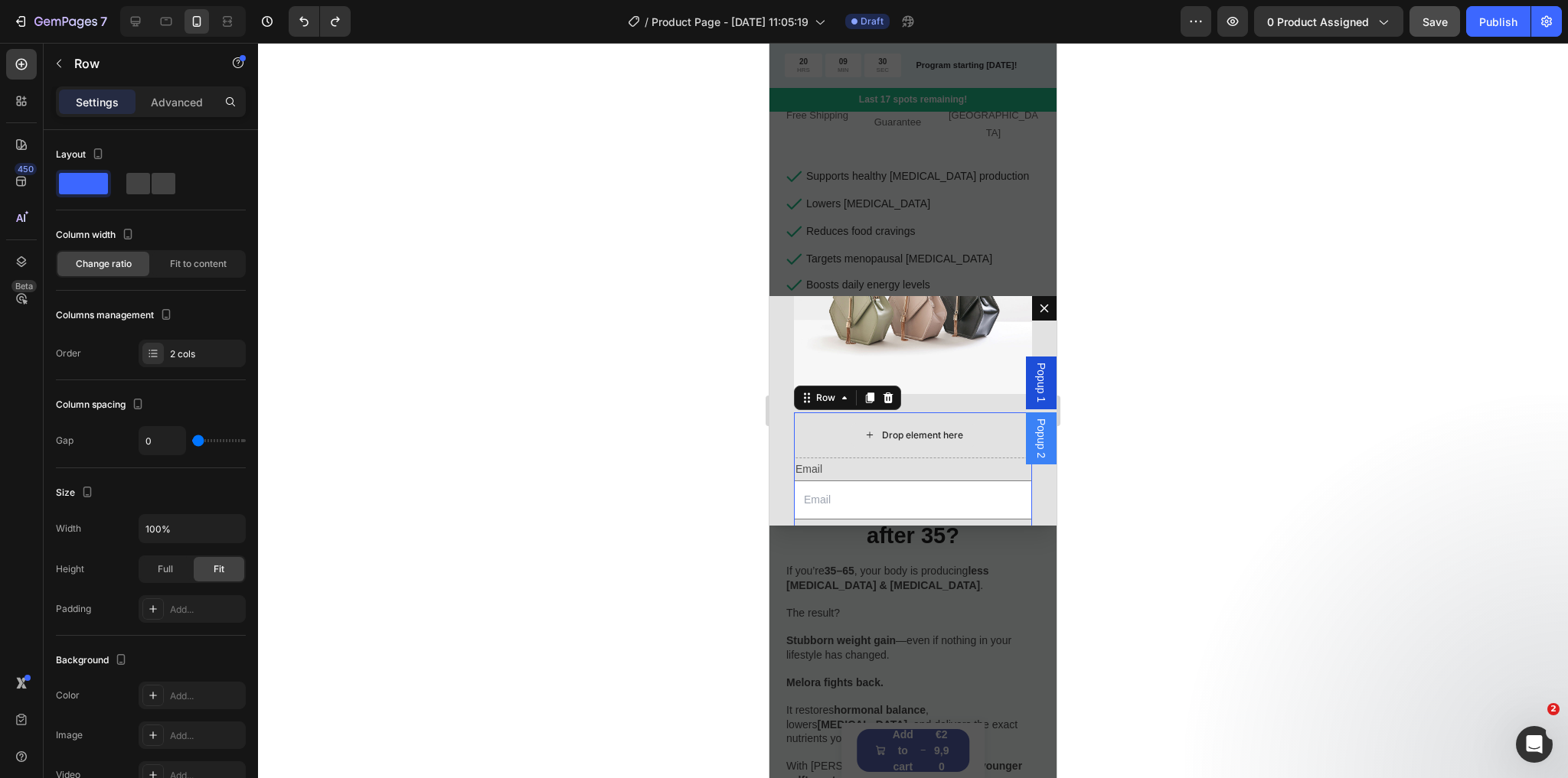
click at [836, 416] on div "Drop element here" at bounding box center [913, 435] width 238 height 46
click at [875, 458] on div "Email" at bounding box center [913, 469] width 238 height 22
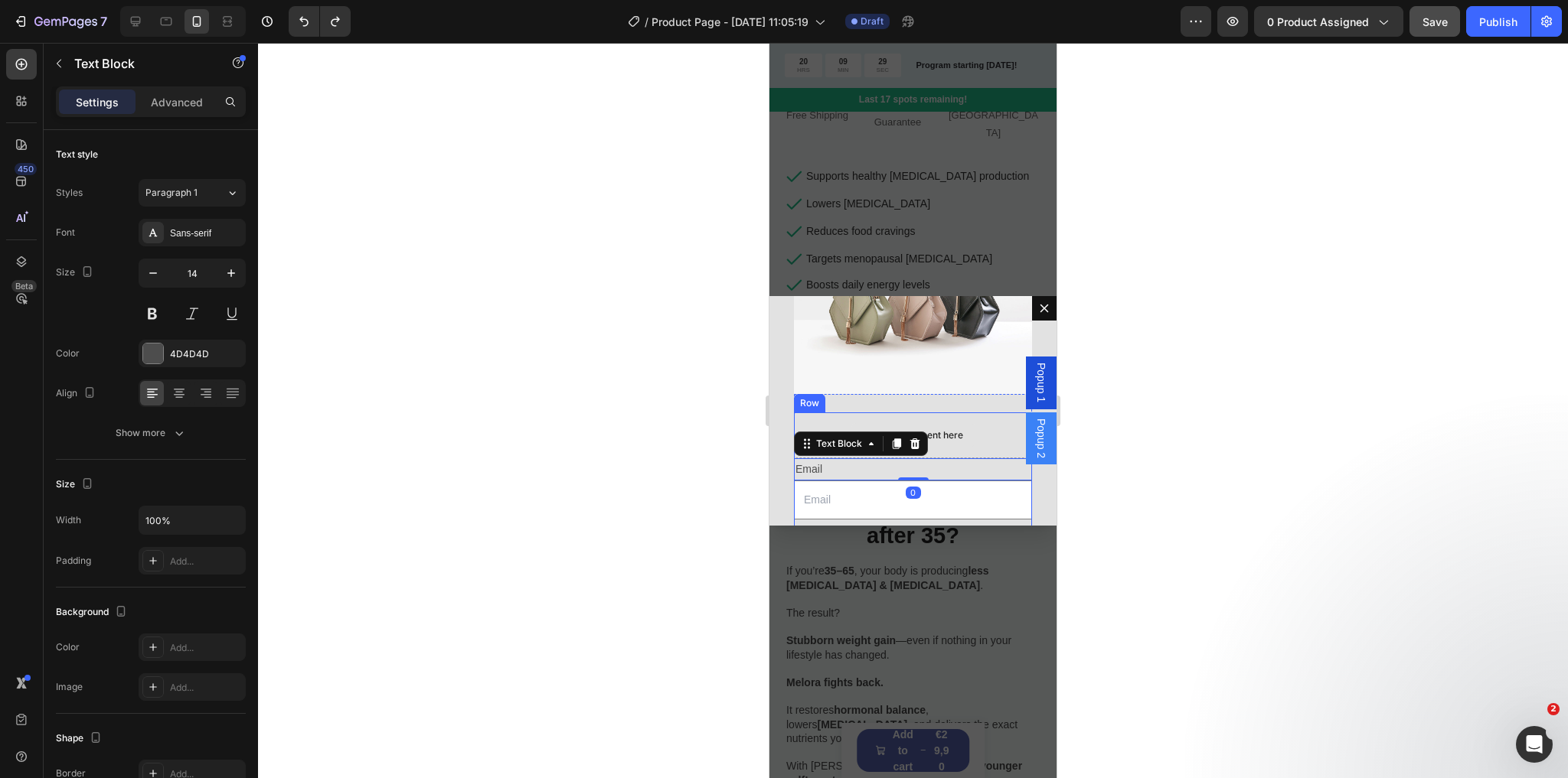
click at [953, 429] on div "Drop element here" at bounding box center [922, 434] width 81 height 12
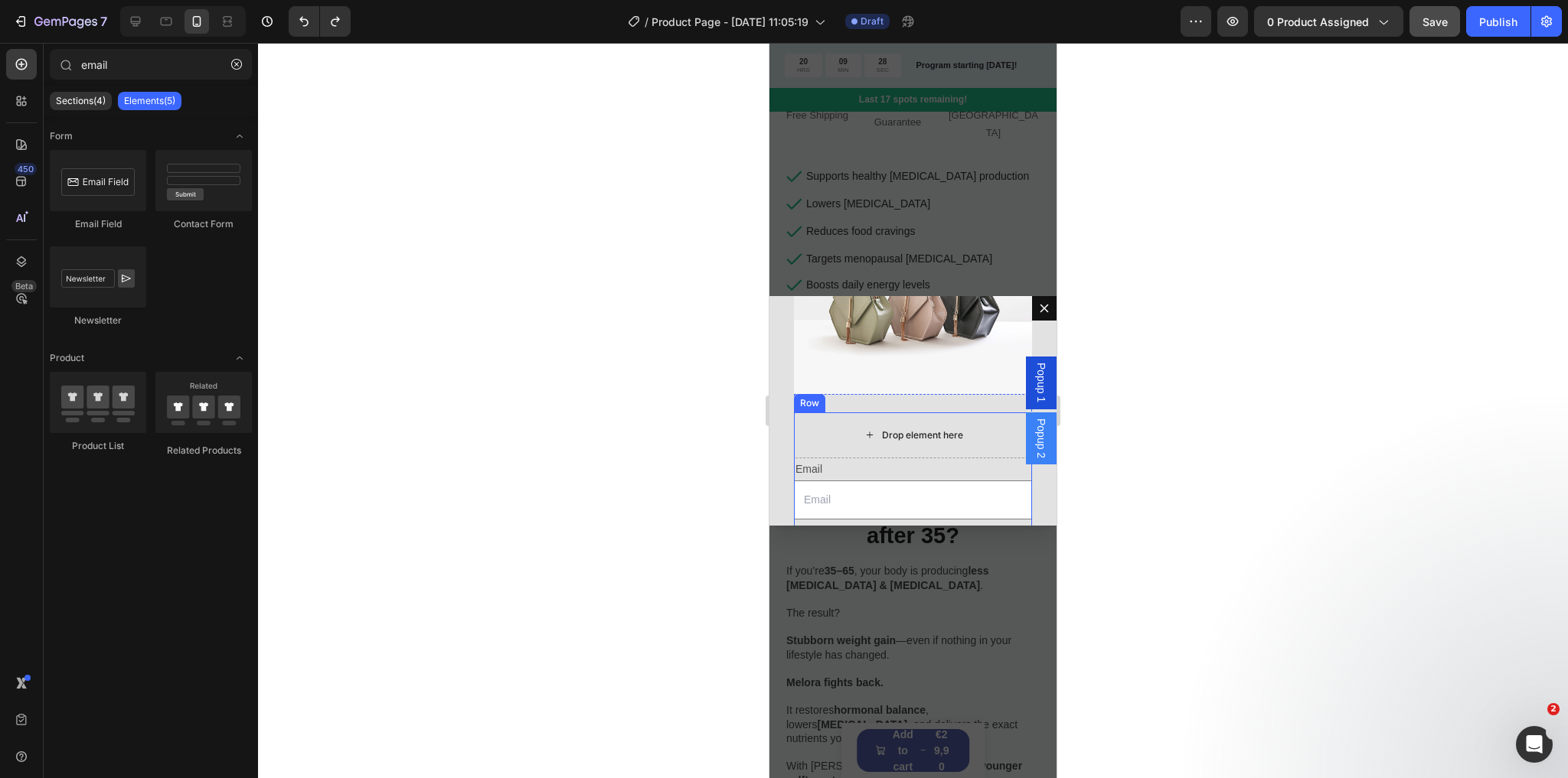
click at [900, 429] on div "Drop element here" at bounding box center [922, 434] width 81 height 12
click at [887, 458] on div "Email" at bounding box center [913, 469] width 238 height 22
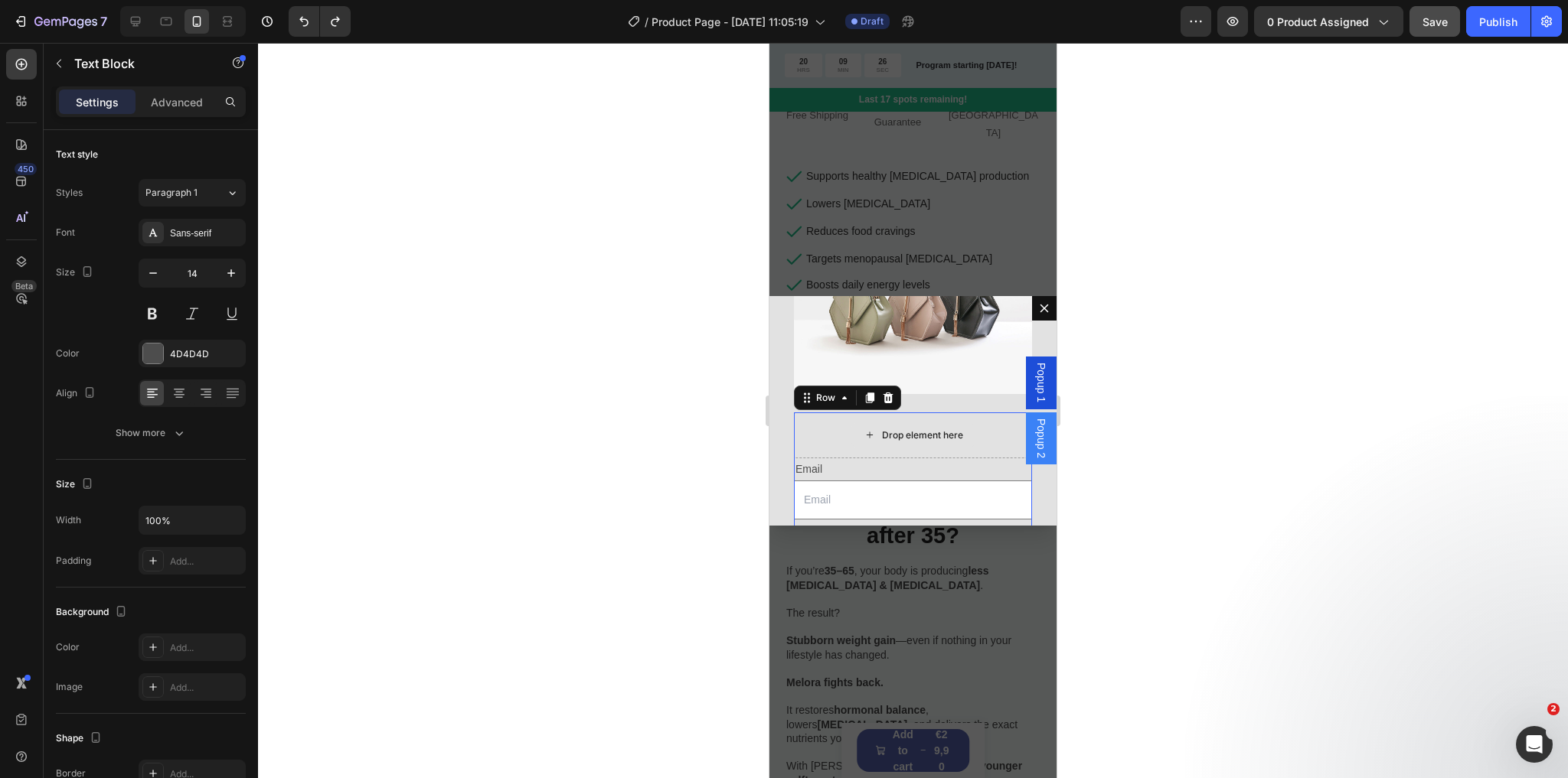
click at [822, 413] on div "Drop element here" at bounding box center [913, 435] width 238 height 46
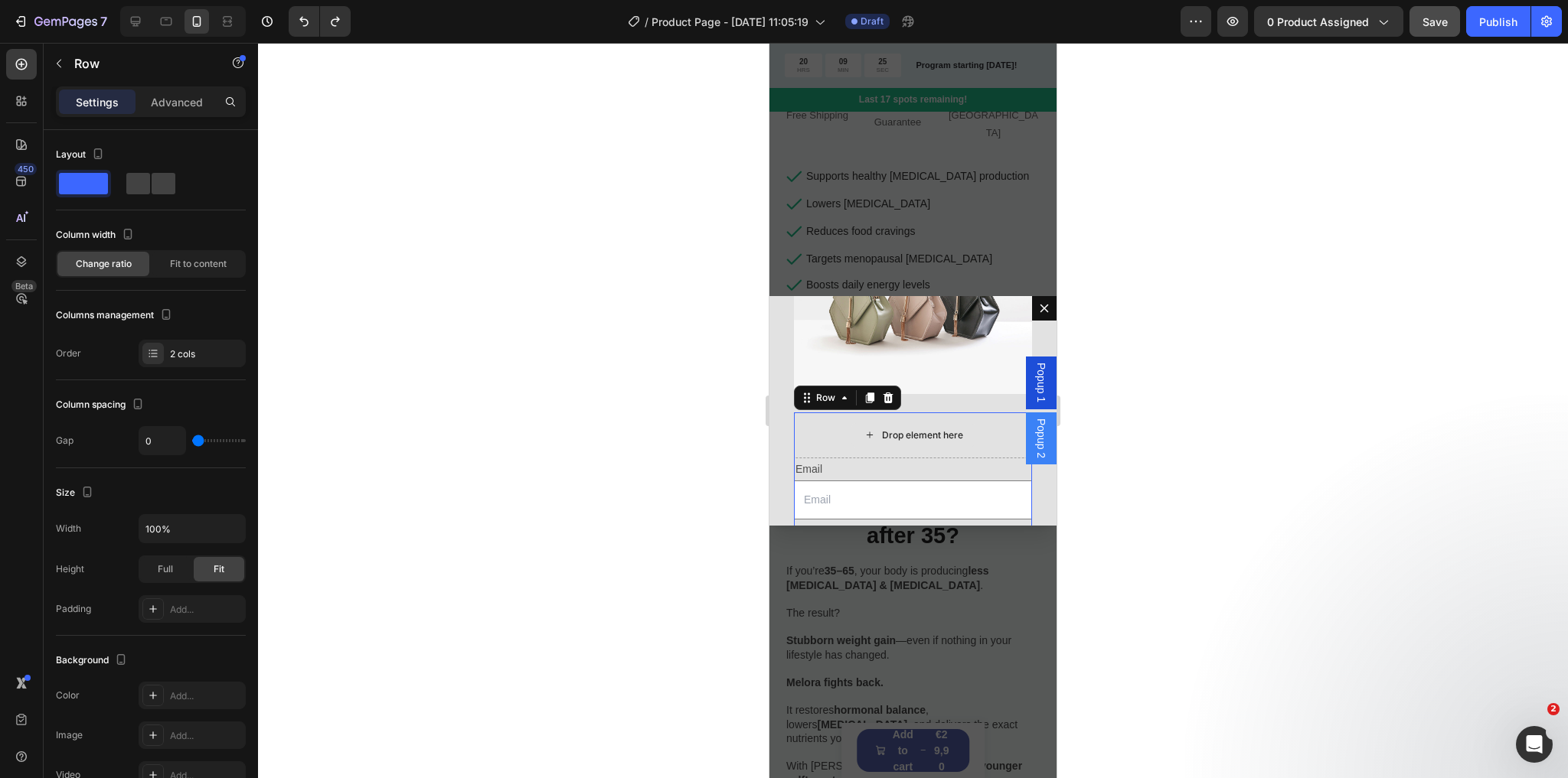
scroll to position [166, 0]
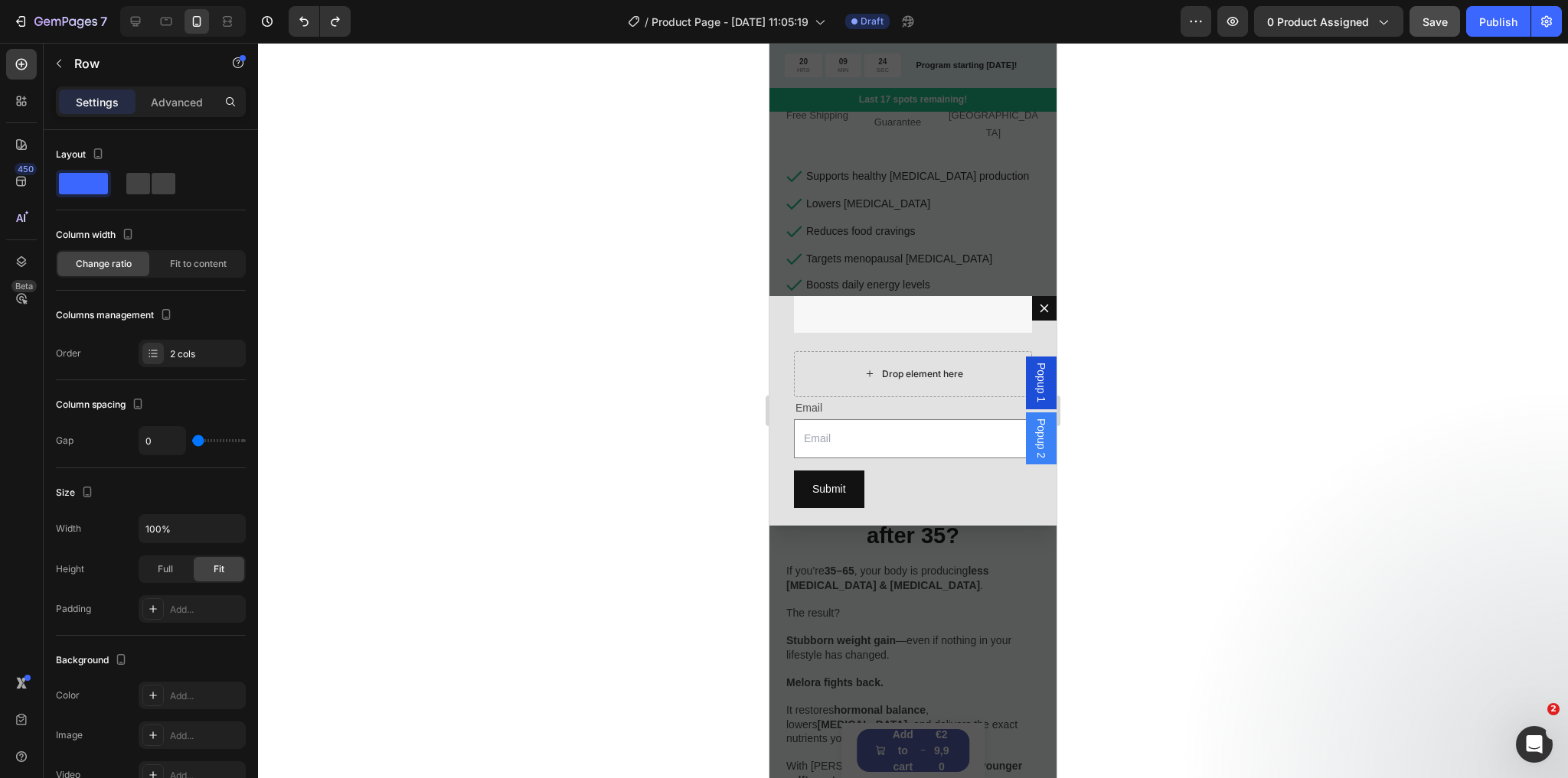
click at [888, 368] on div "Drop element here" at bounding box center [922, 374] width 81 height 12
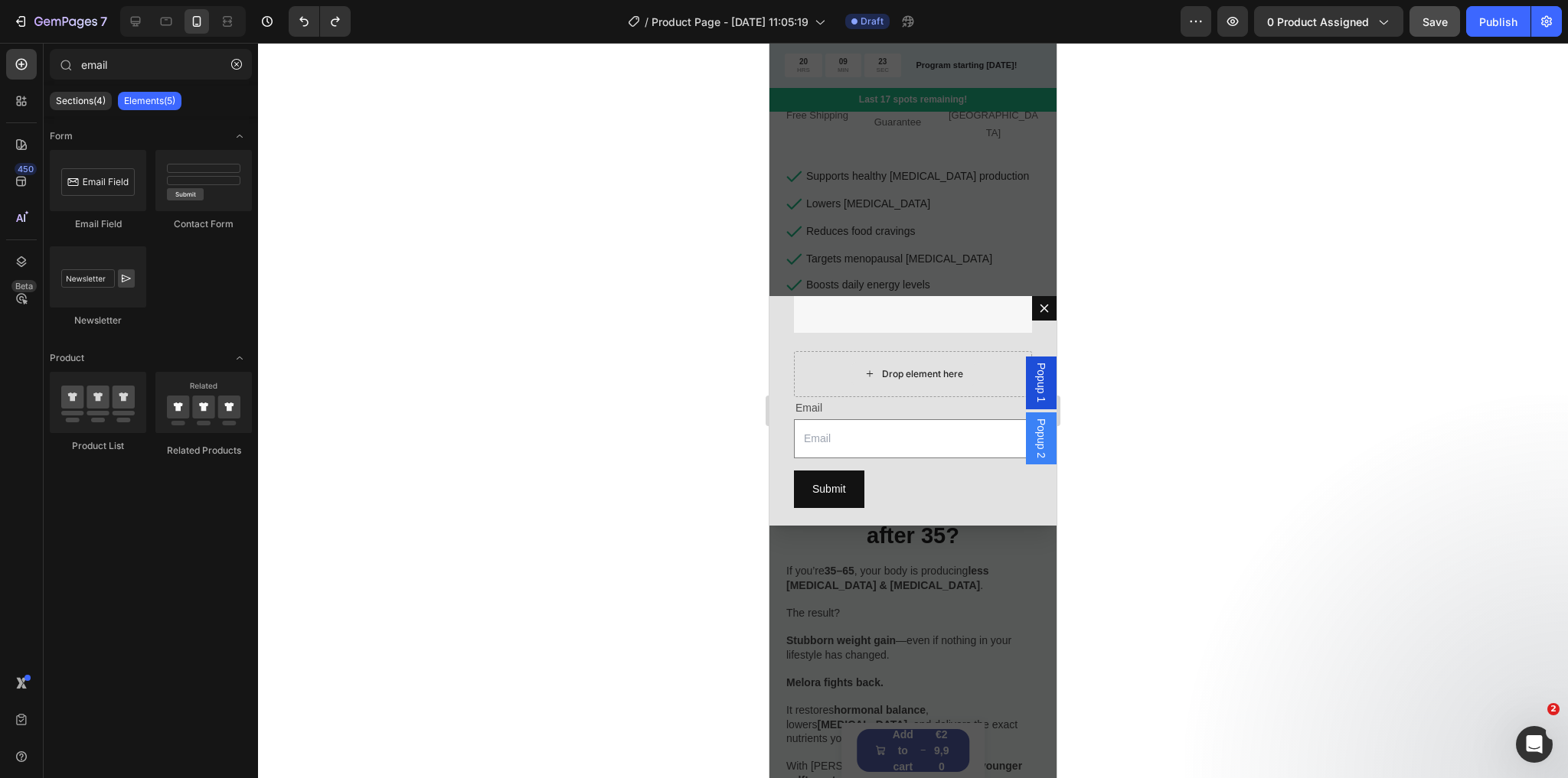
click at [868, 362] on div "Drop element here" at bounding box center [913, 374] width 124 height 25
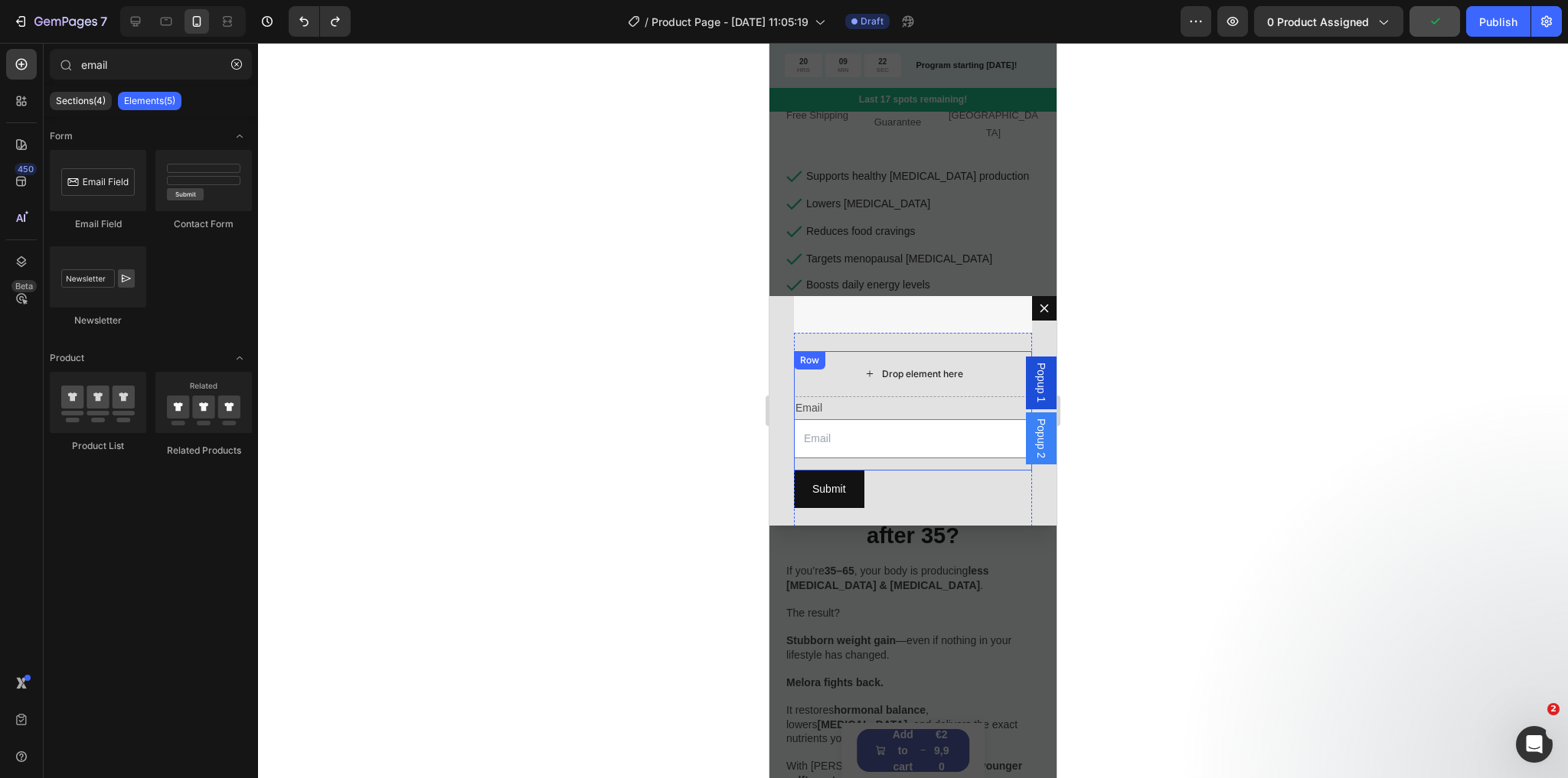
click at [817, 380] on div "Drop element here" at bounding box center [913, 374] width 238 height 46
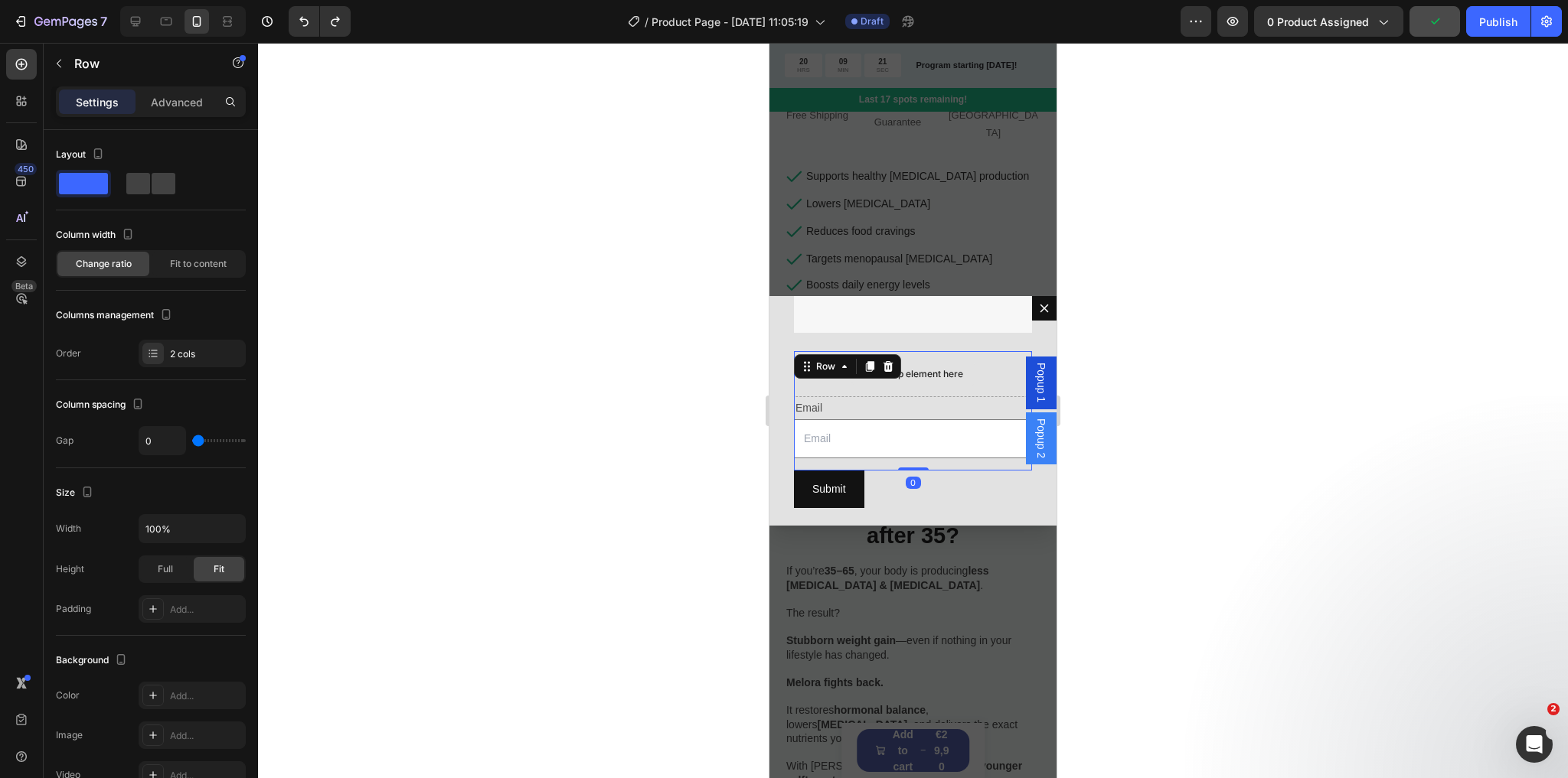
click at [892, 372] on div "Drop element here" at bounding box center [913, 374] width 238 height 46
click at [18, 62] on icon at bounding box center [21, 64] width 15 height 15
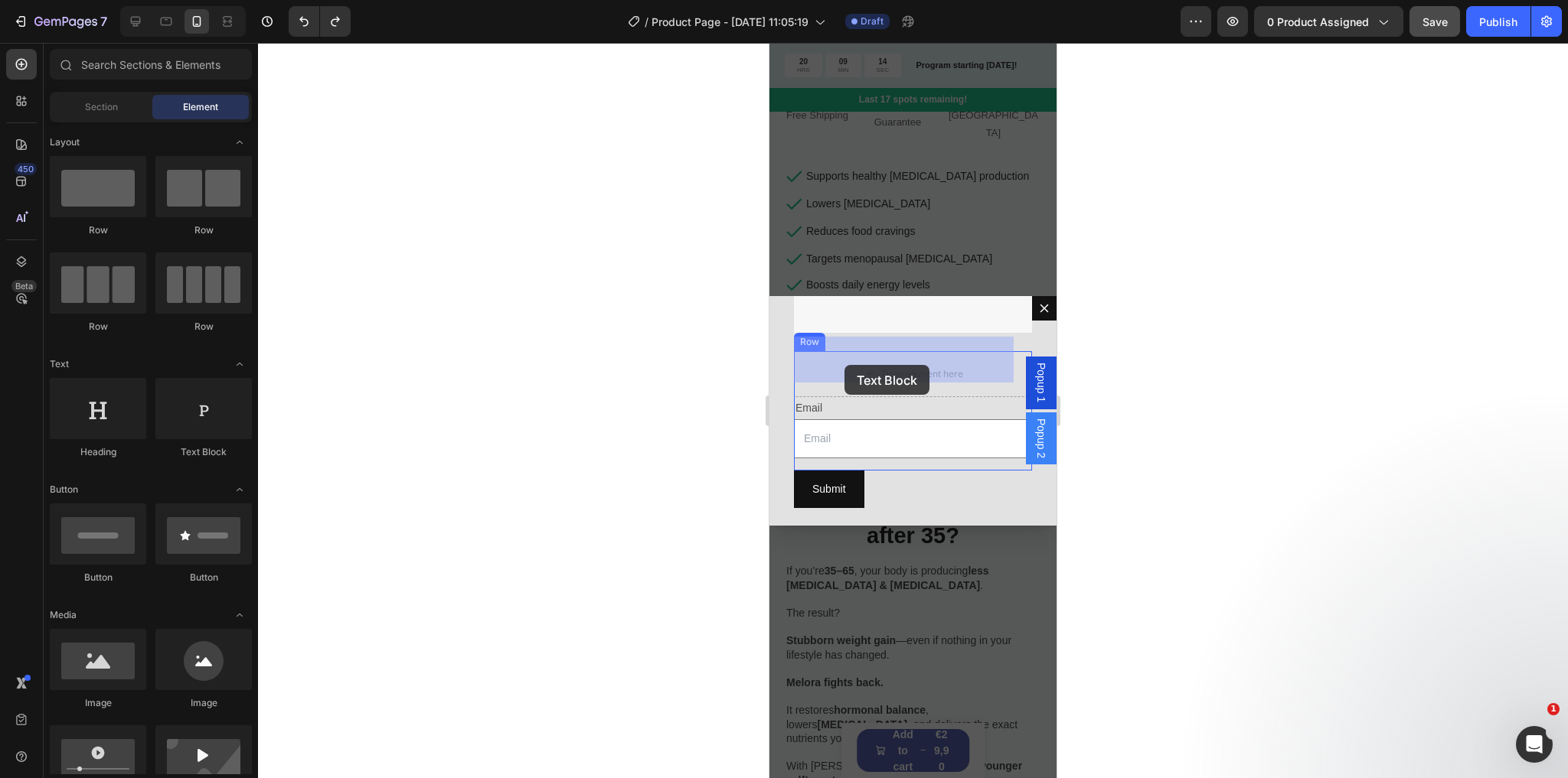
drag, startPoint x: 990, startPoint y: 465, endPoint x: 845, endPoint y: 365, distance: 176.1
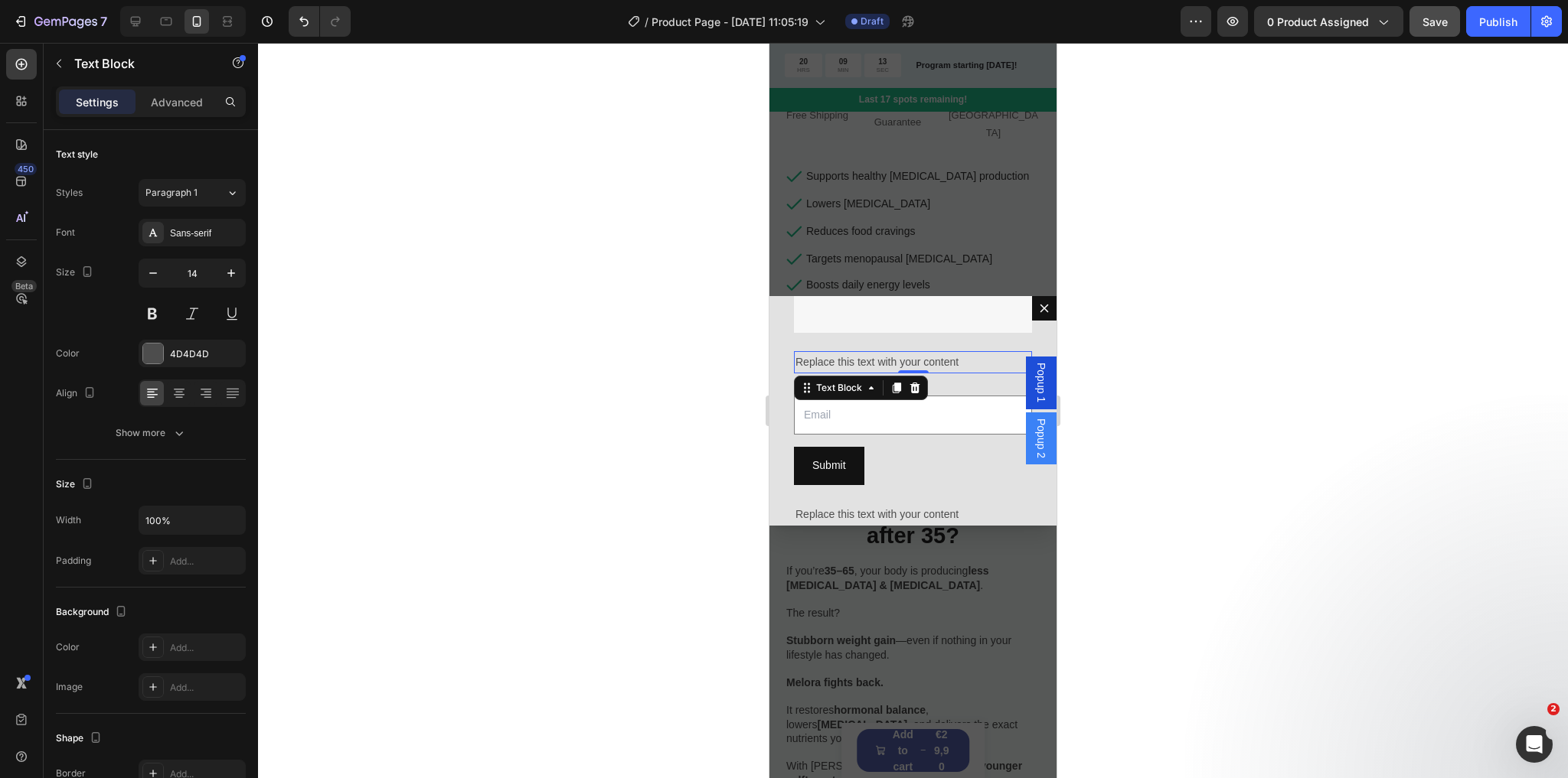
click at [897, 352] on div "Replace this text with your content" at bounding box center [913, 363] width 238 height 22
click at [897, 353] on p "Replace this text with your content" at bounding box center [913, 362] width 235 height 19
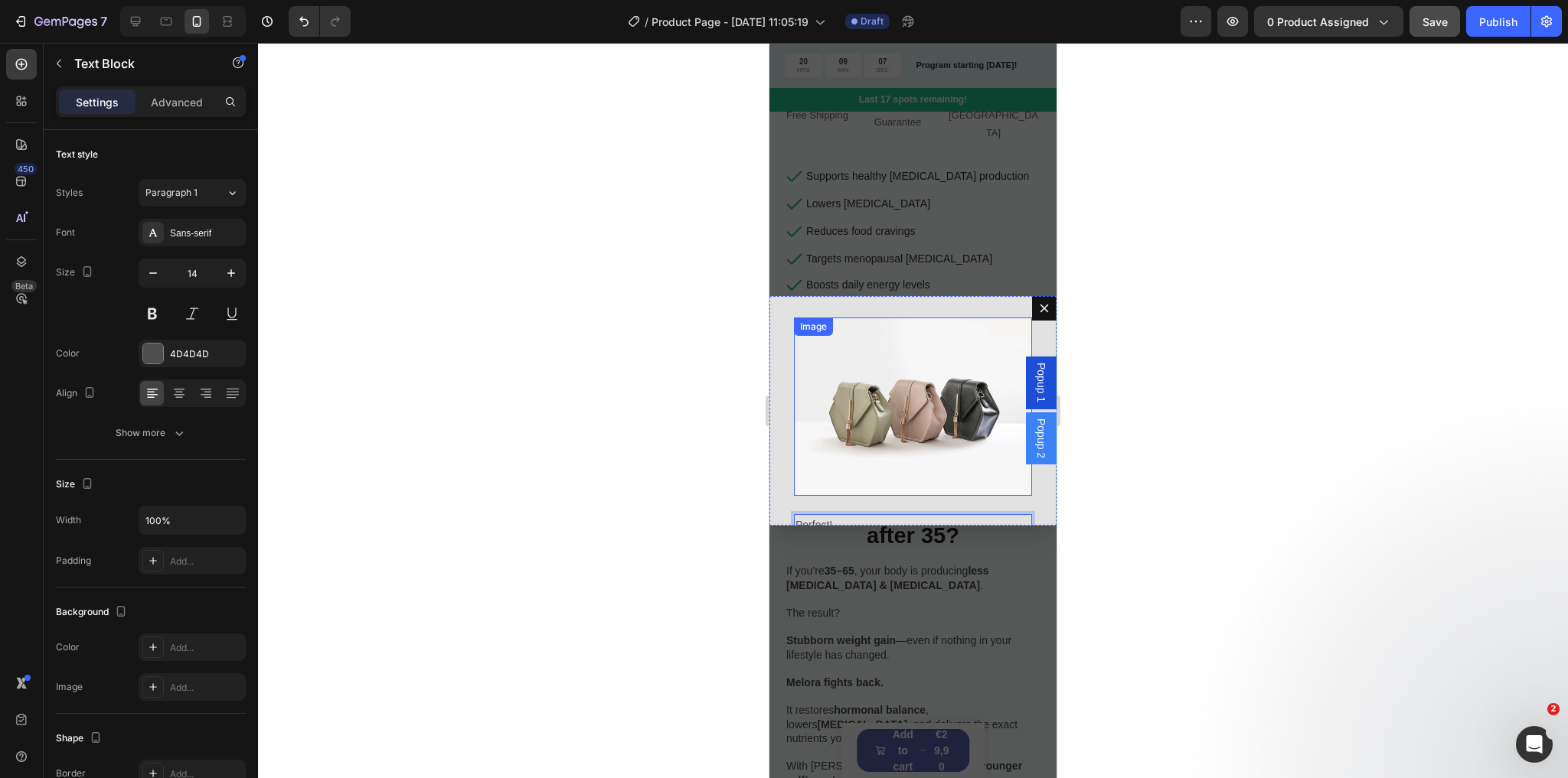
scroll to position [0, 0]
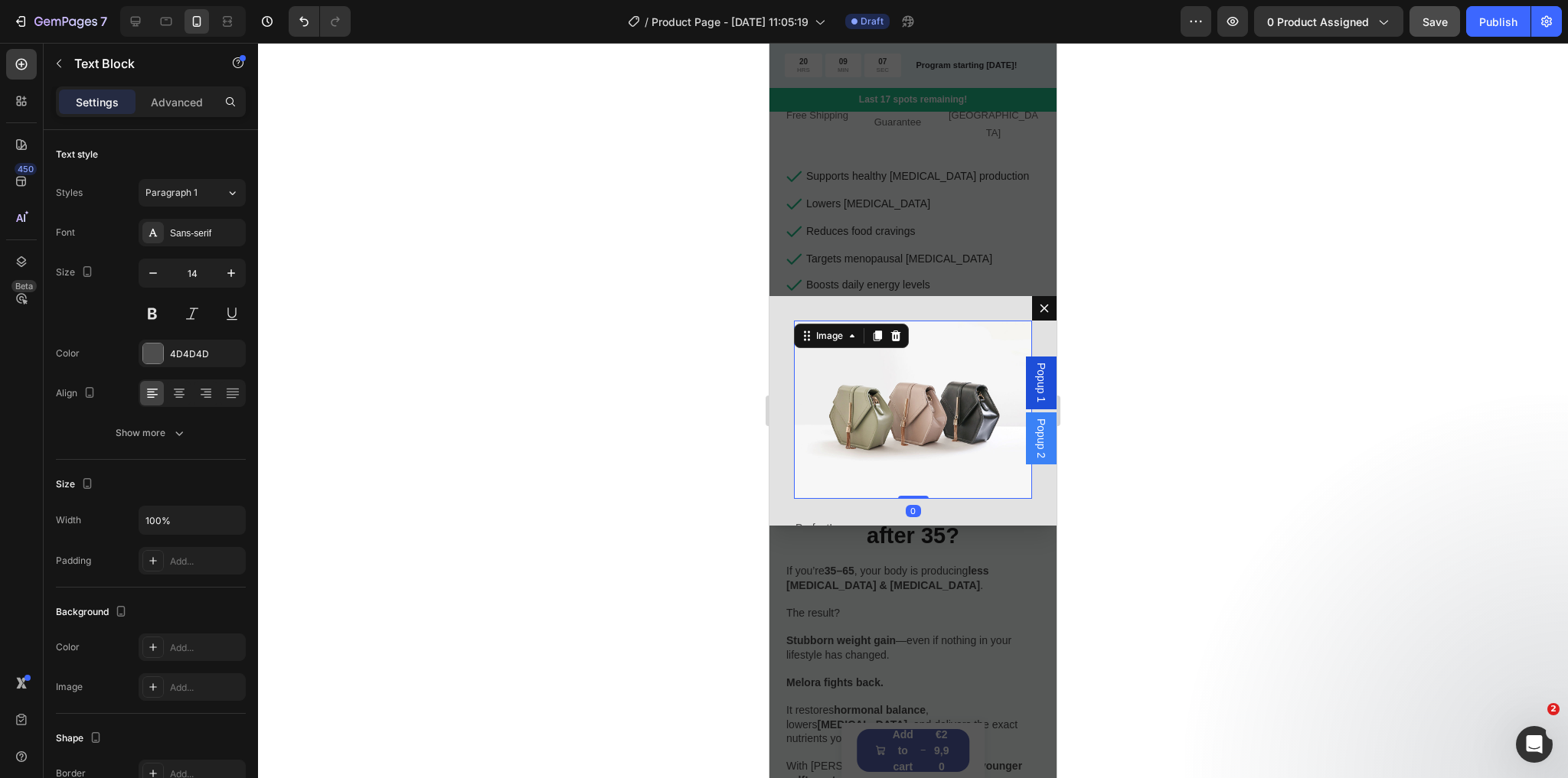
click at [908, 359] on img "Dialog body" at bounding box center [913, 410] width 238 height 178
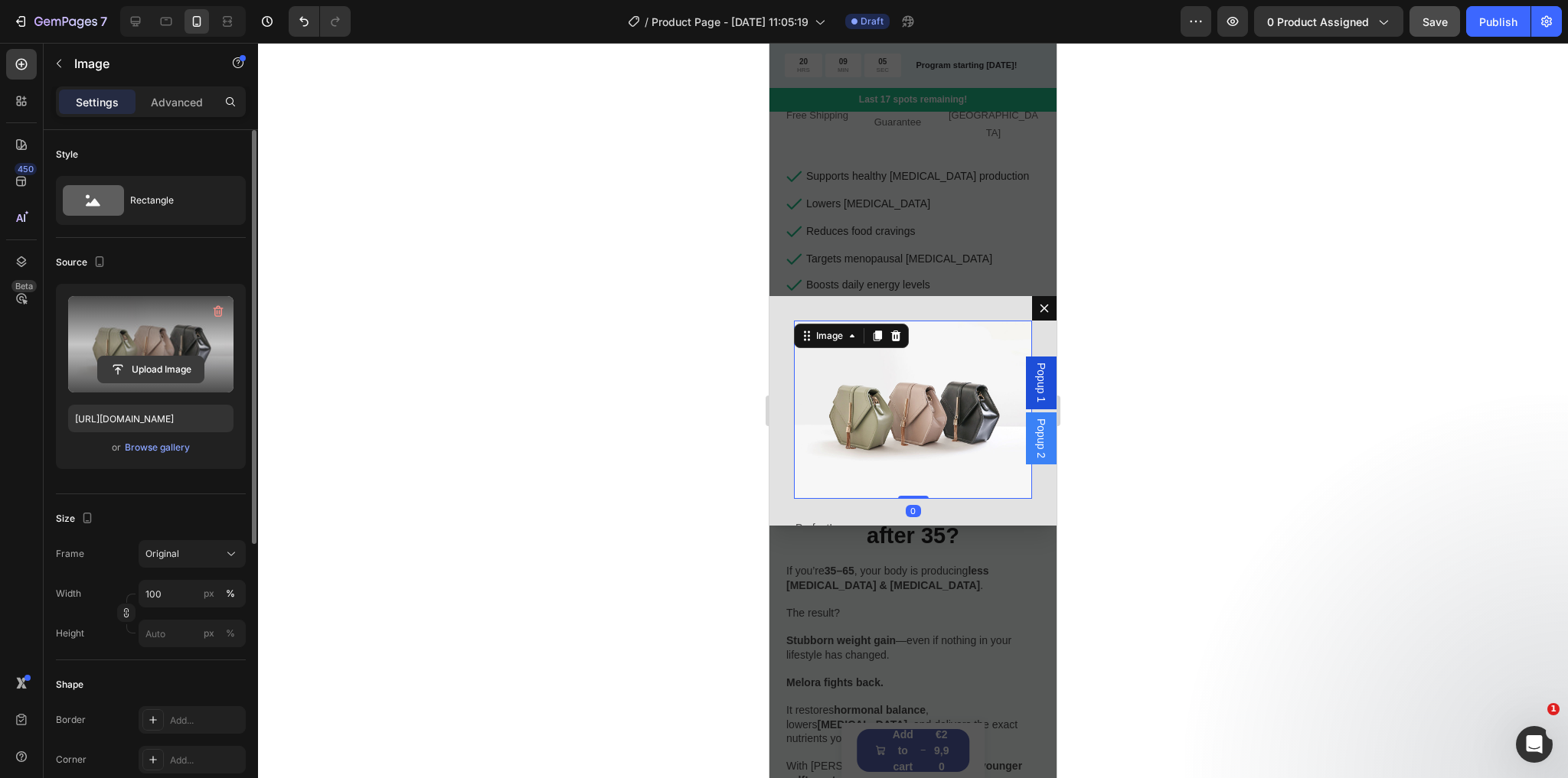
click at [167, 368] on input "file" at bounding box center [151, 369] width 105 height 26
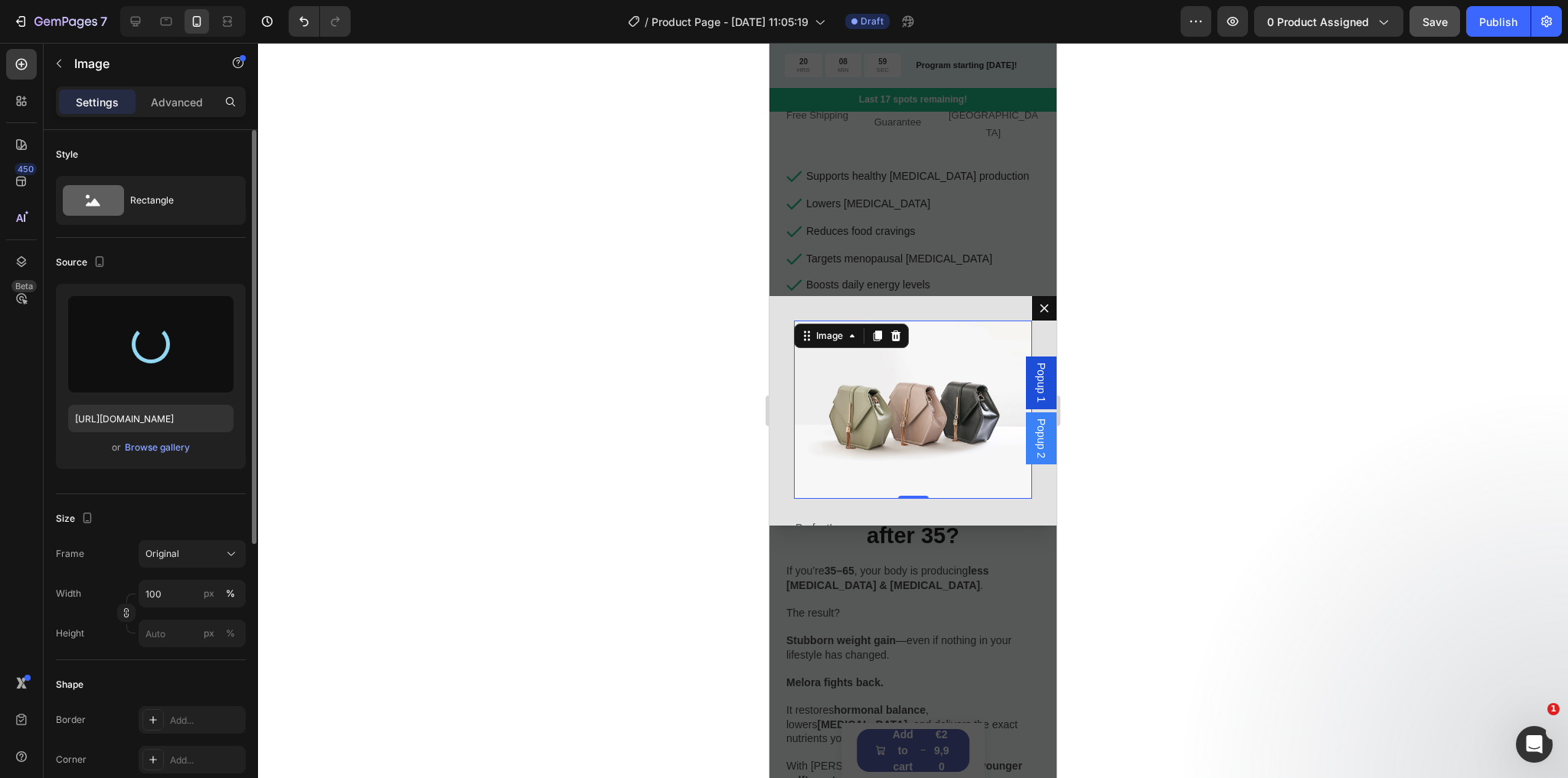
type input "[URL][DOMAIN_NAME]"
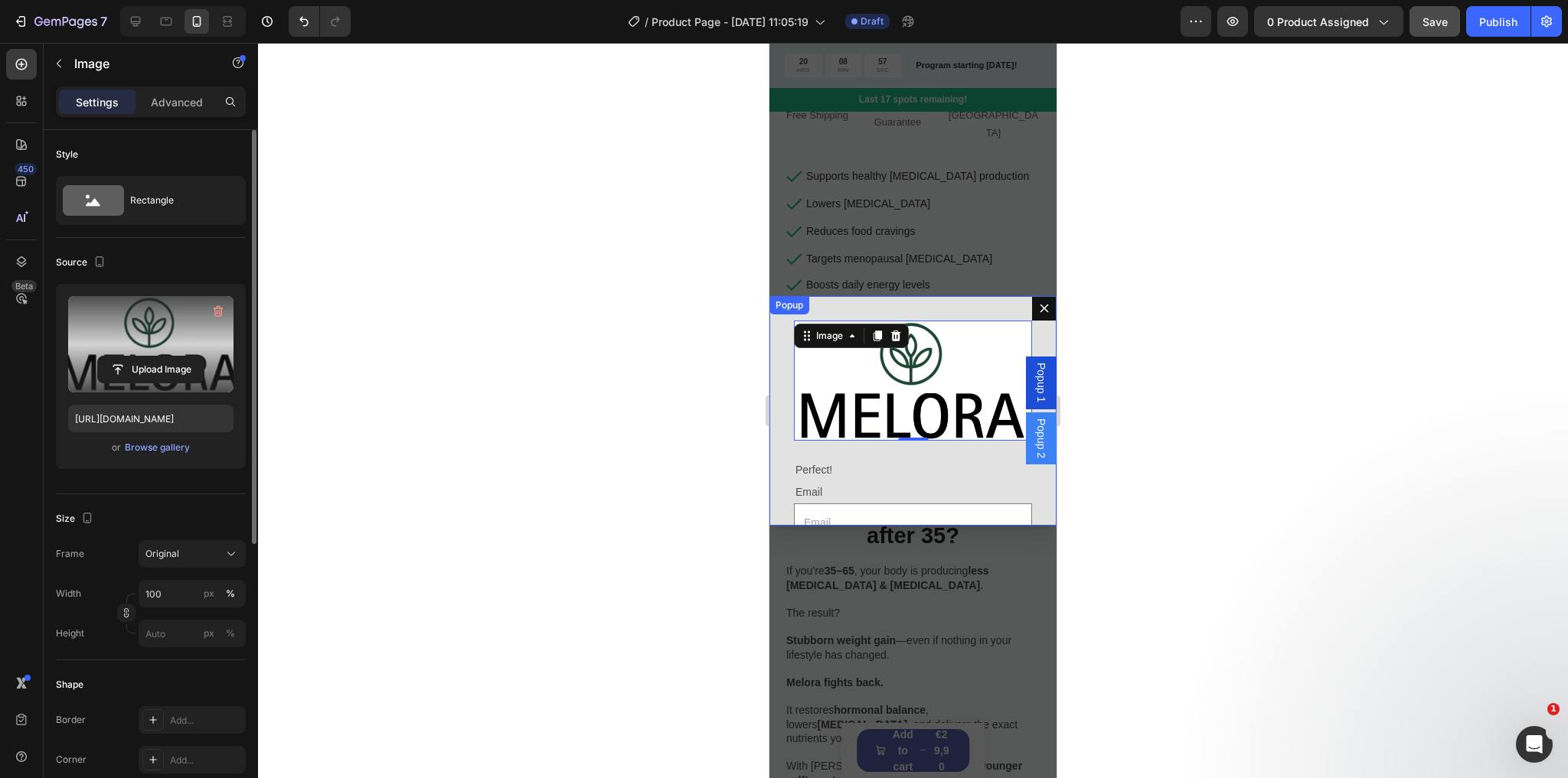
click at [778, 381] on div "Image 0 Perfect! Text Block Email Text Block Email Field Row Submit Submit Butt…" at bounding box center [913, 411] width 287 height 230
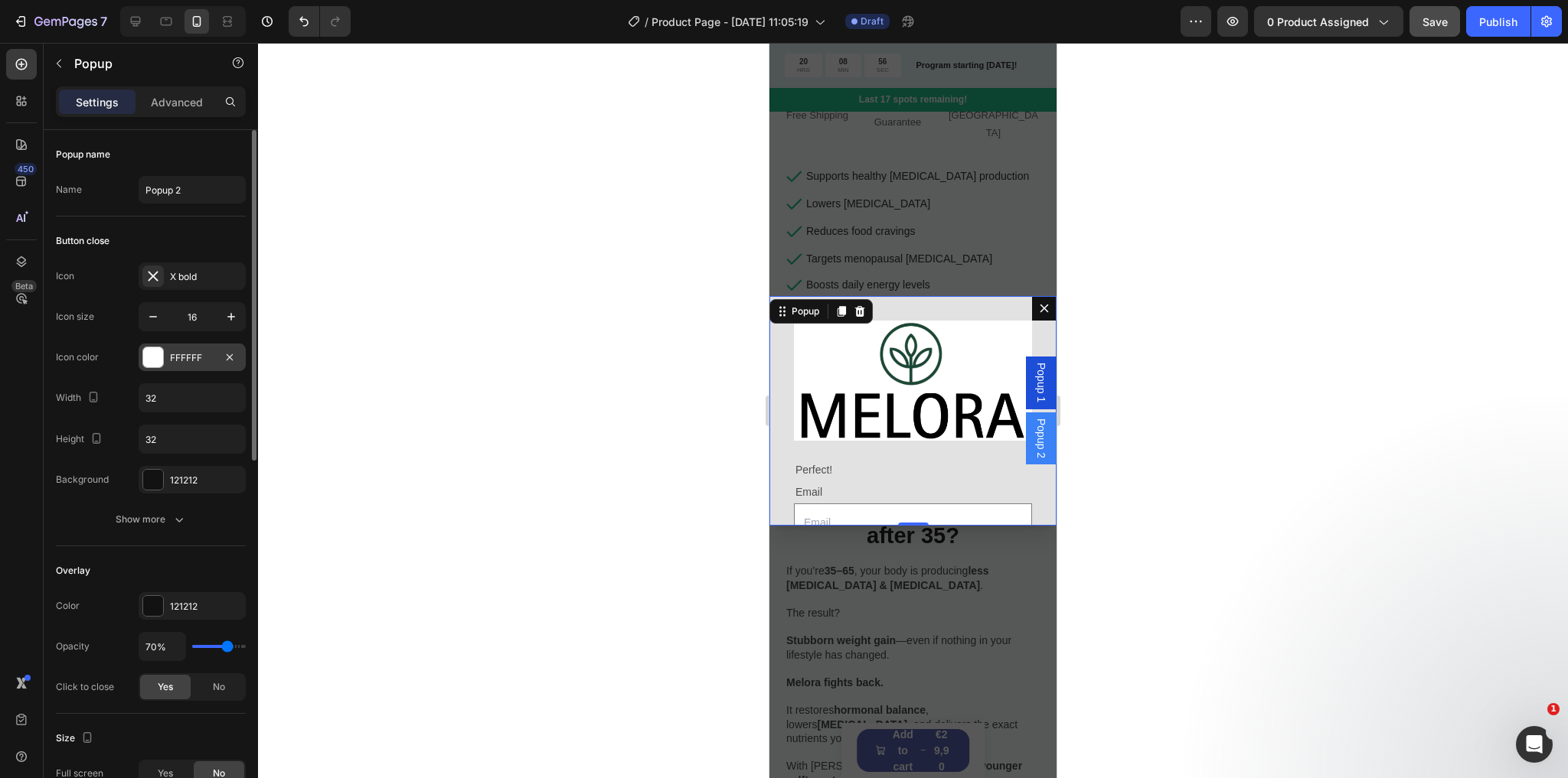
click at [172, 359] on div "FFFFFF" at bounding box center [192, 358] width 45 height 14
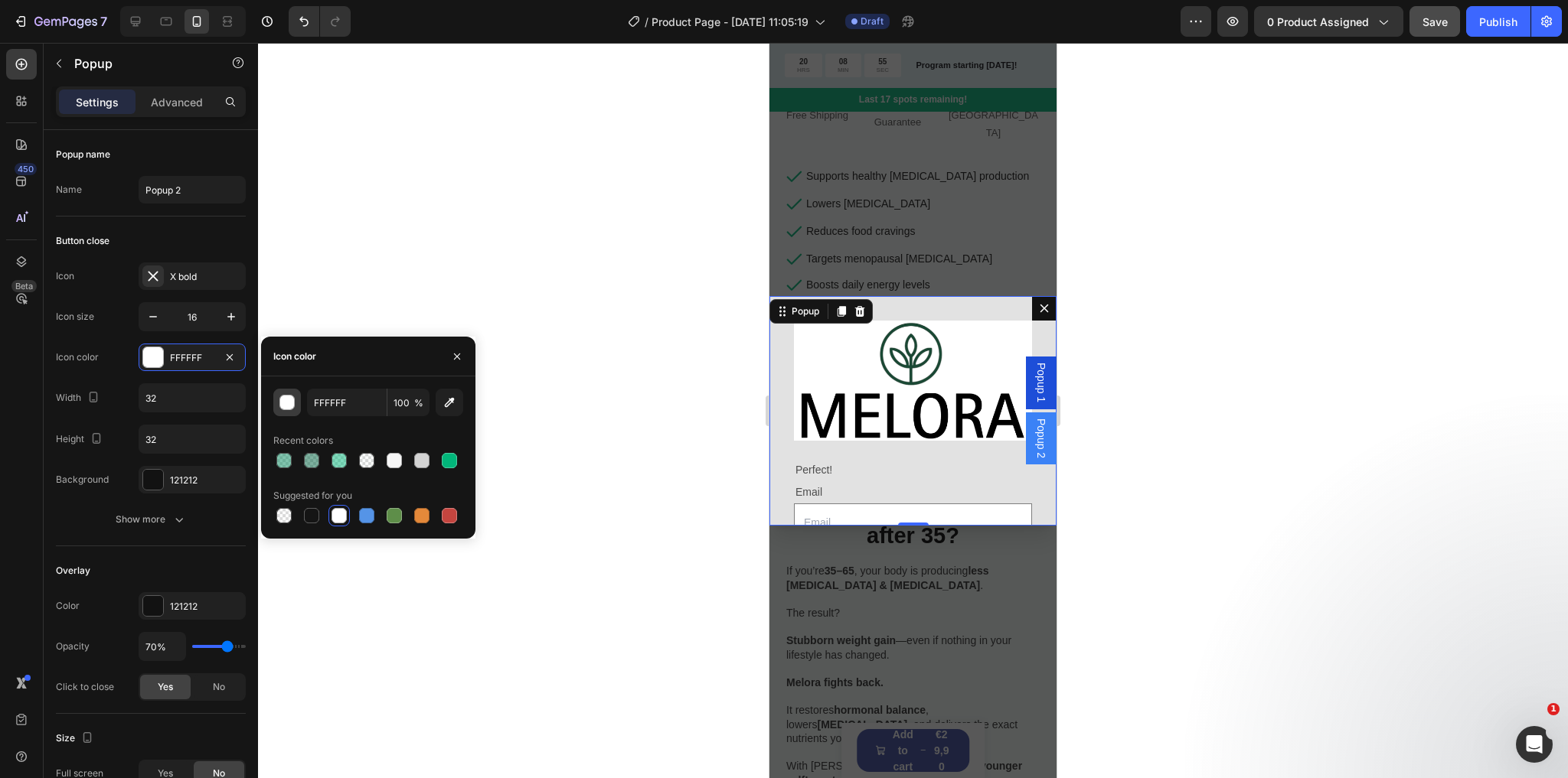
click at [288, 403] on div "button" at bounding box center [287, 403] width 15 height 15
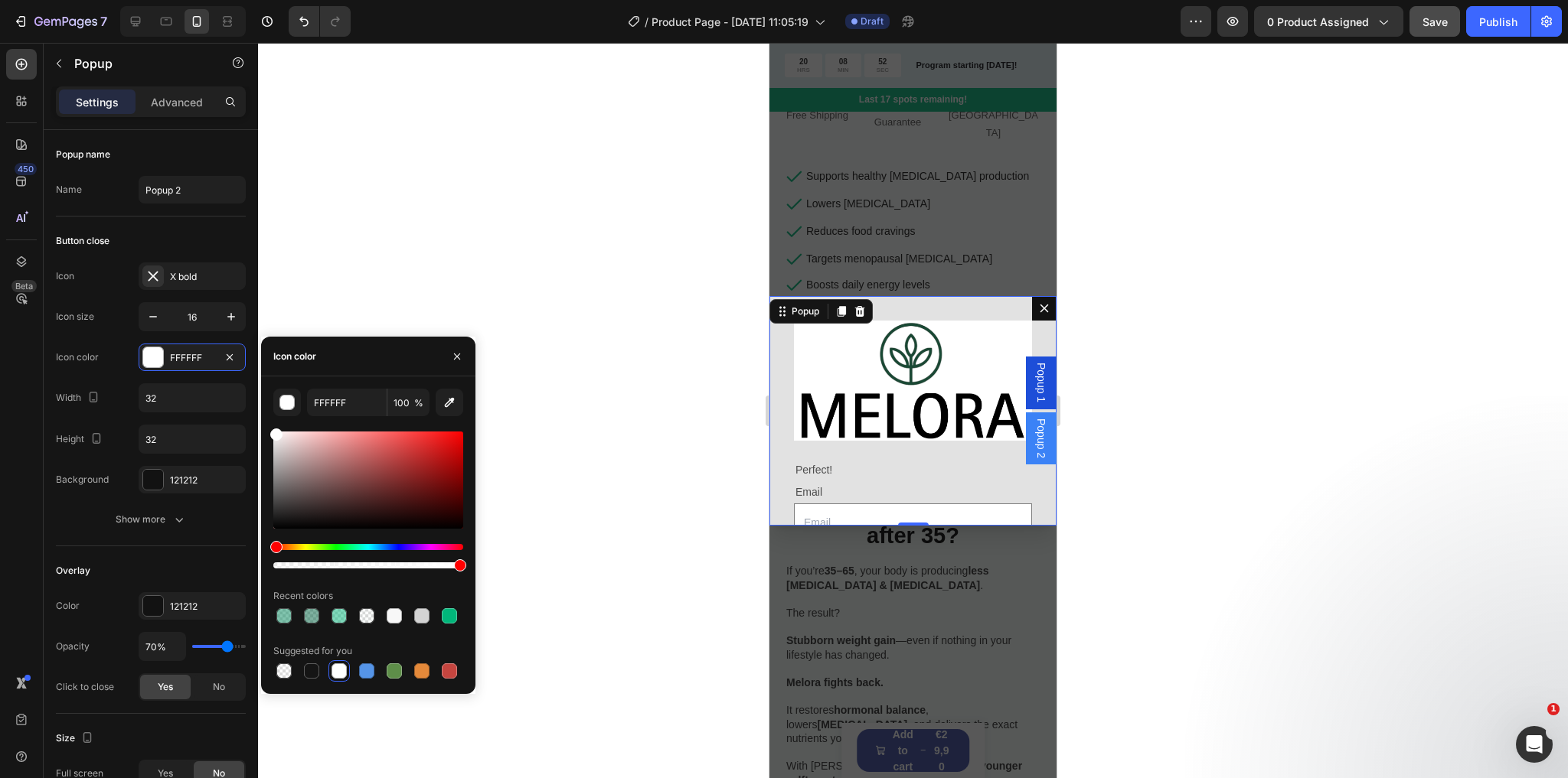
drag, startPoint x: 274, startPoint y: 527, endPoint x: 269, endPoint y: 416, distance: 111.1
click at [269, 416] on div "FFFFFF 100 % Recent colors Suggested for you" at bounding box center [368, 535] width 215 height 294
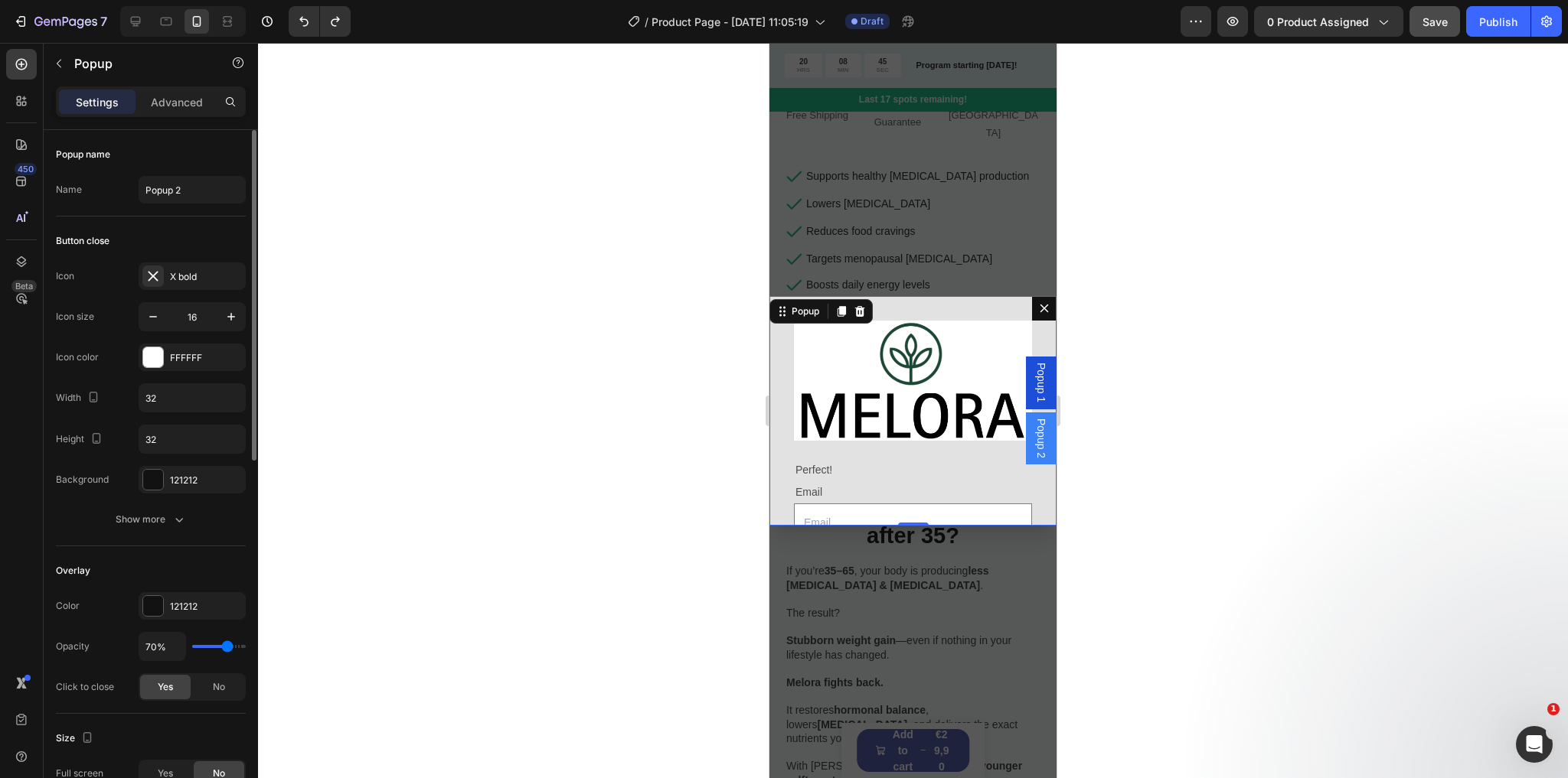
click at [124, 315] on div "Icon size 16" at bounding box center [150, 317] width 190 height 29
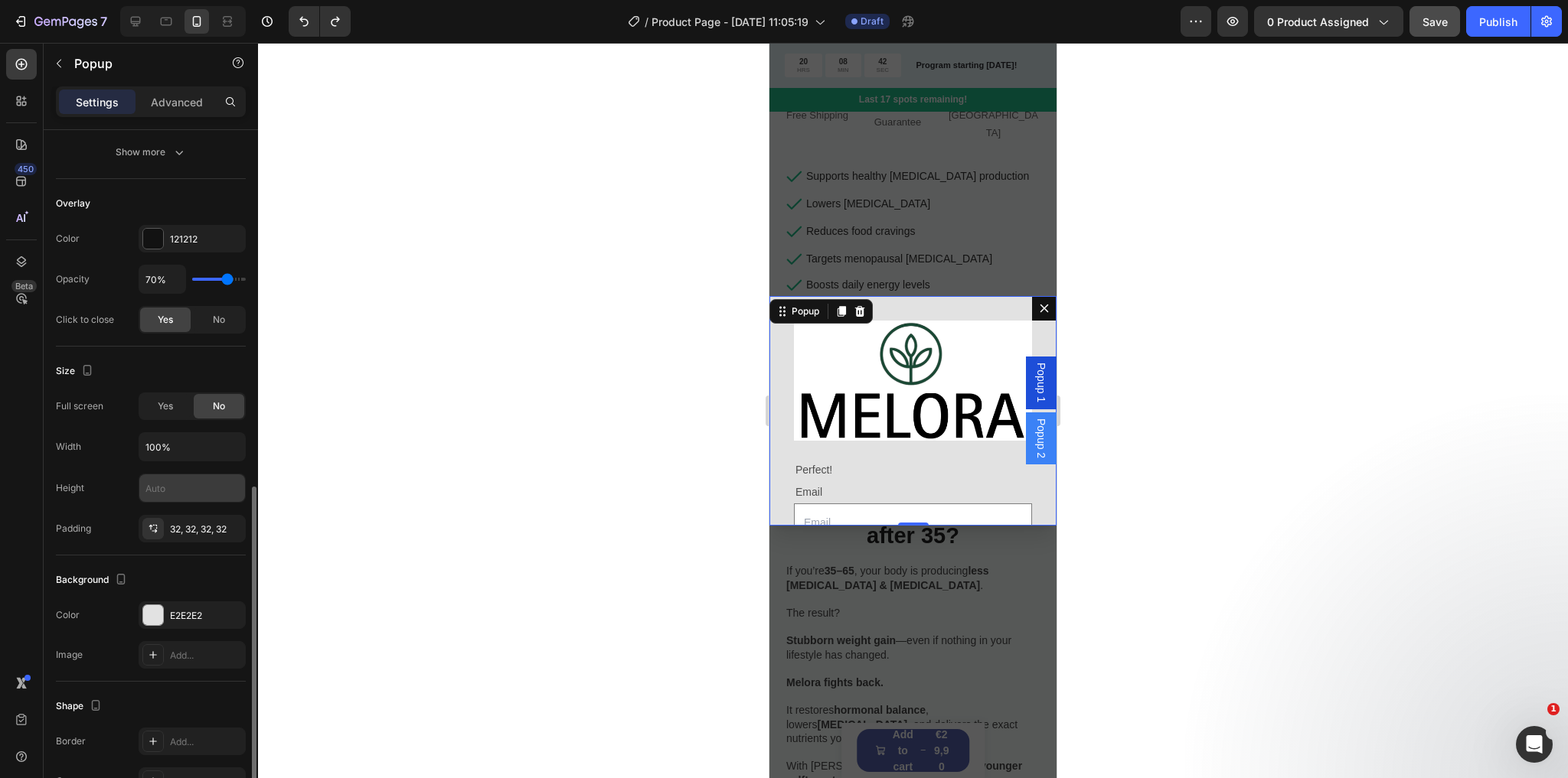
scroll to position [490, 0]
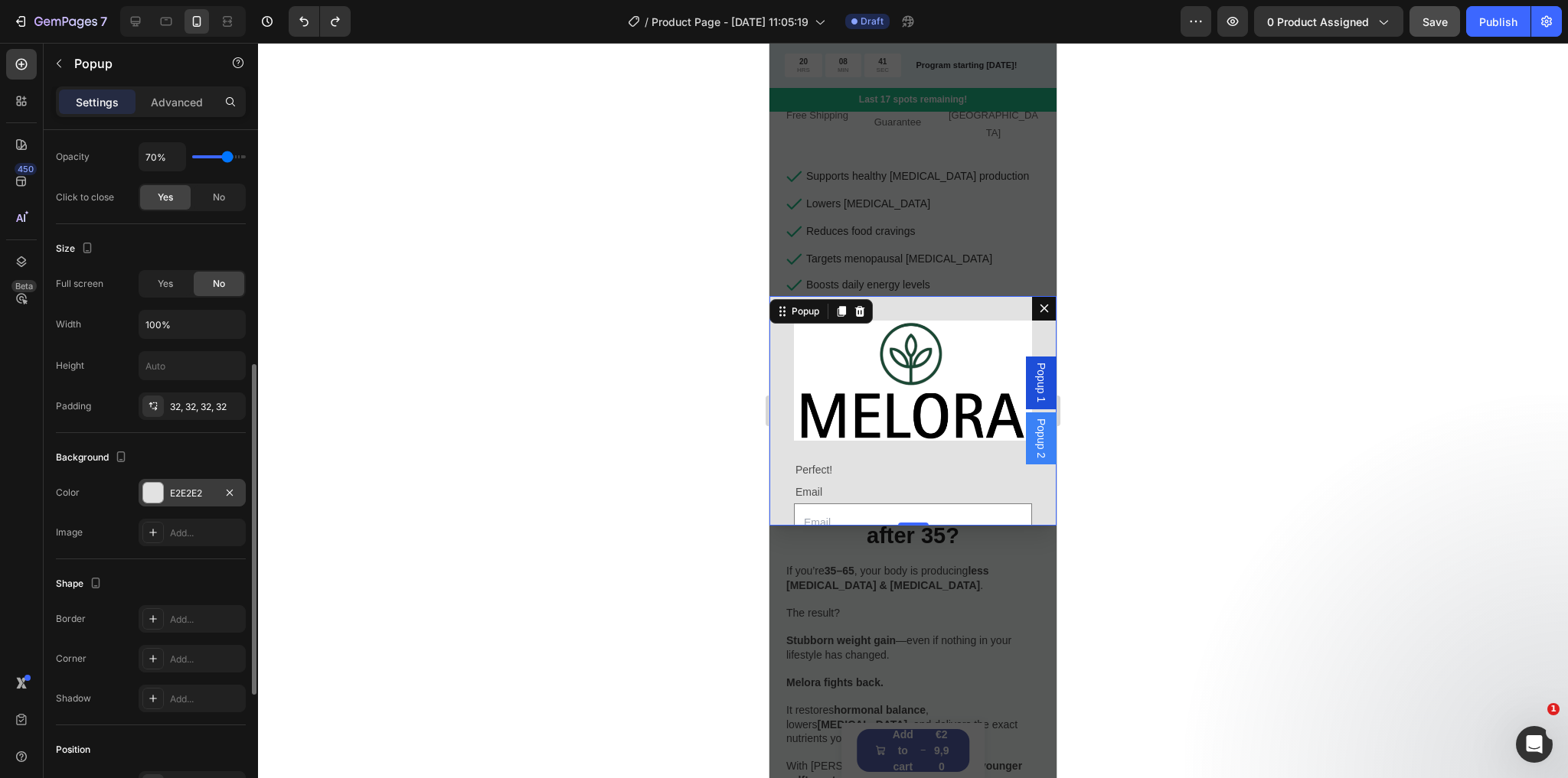
click at [159, 484] on div at bounding box center [153, 493] width 20 height 20
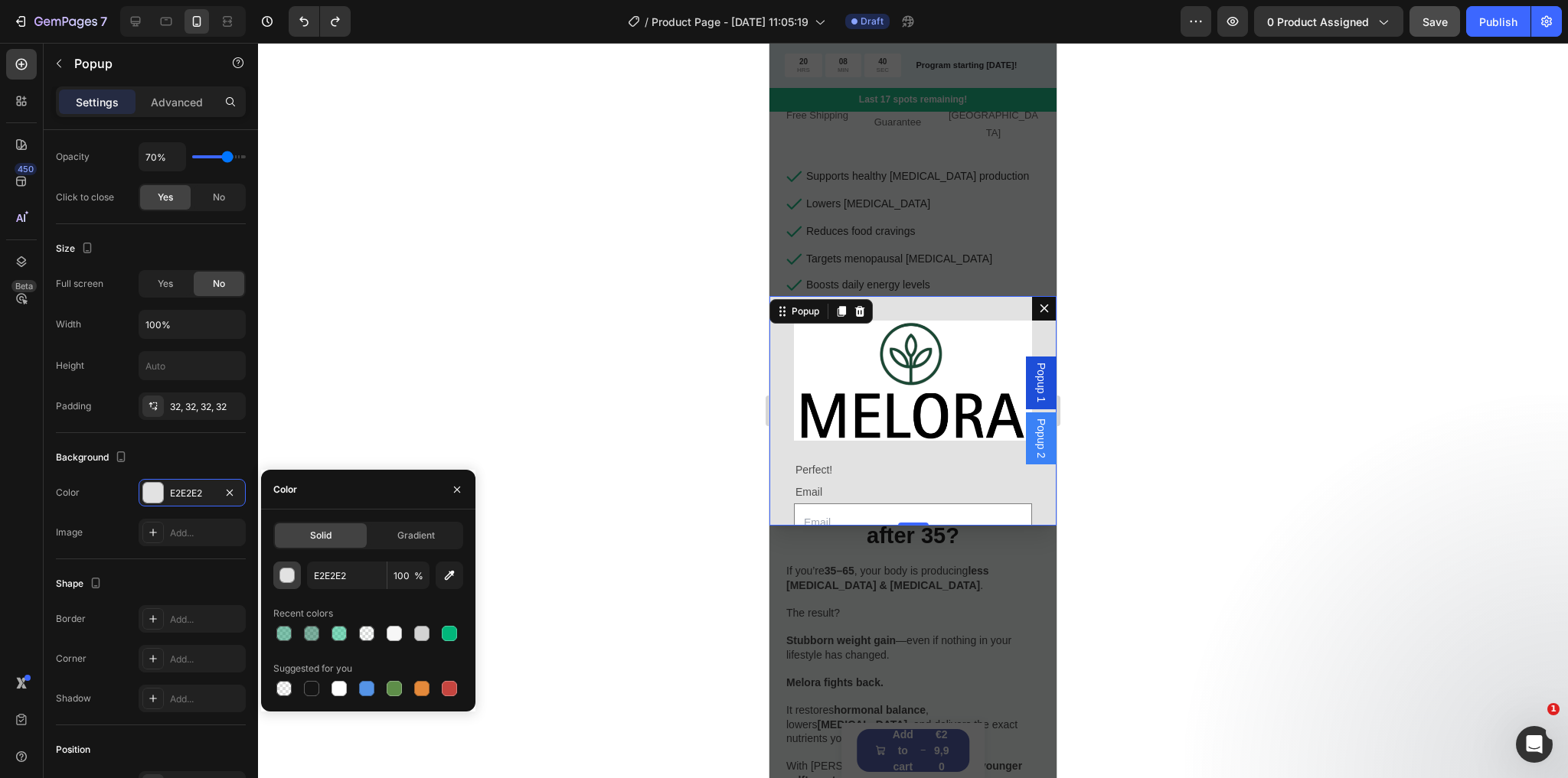
click at [291, 573] on div "button" at bounding box center [287, 576] width 15 height 15
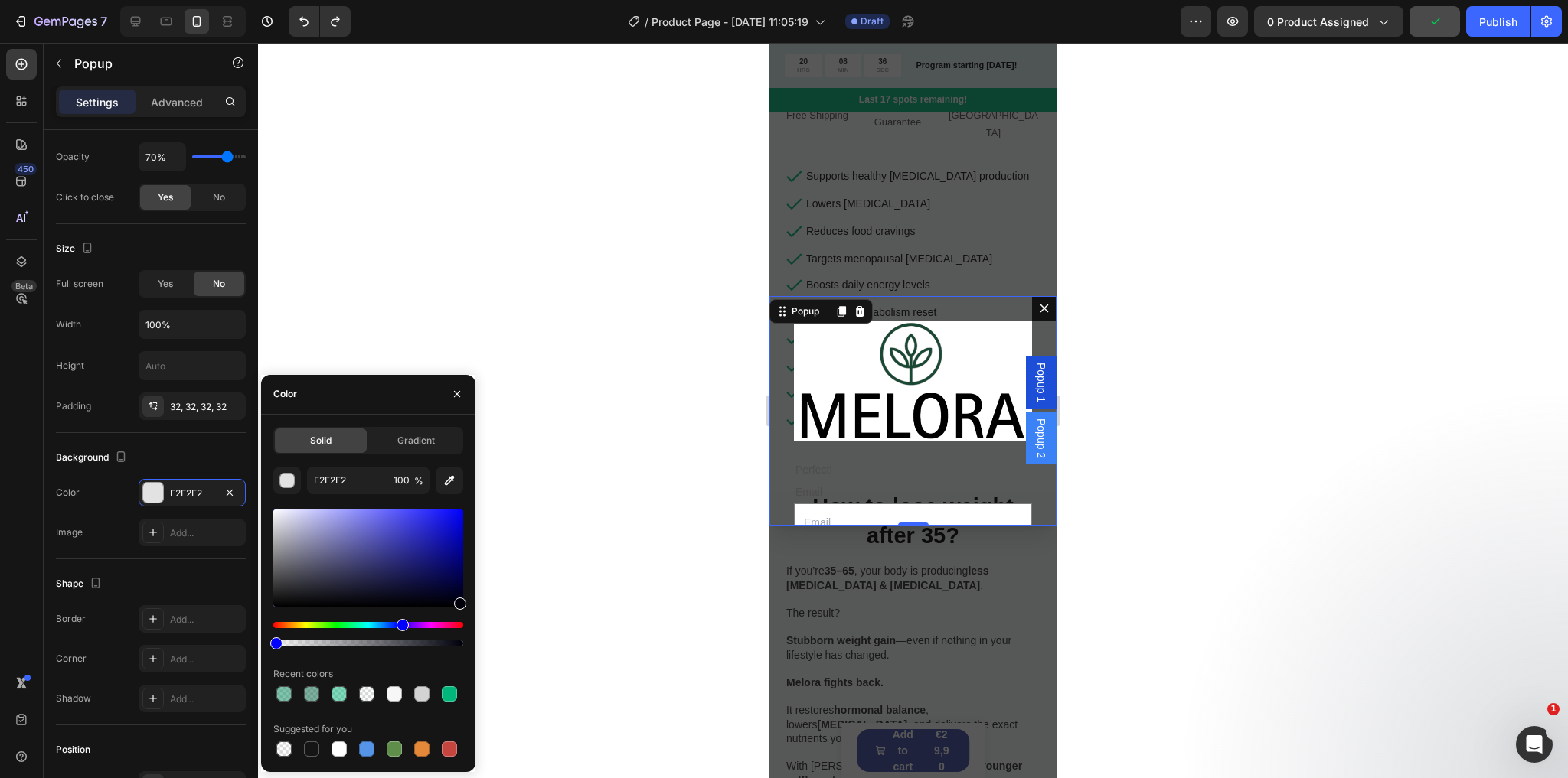
type input "00000B"
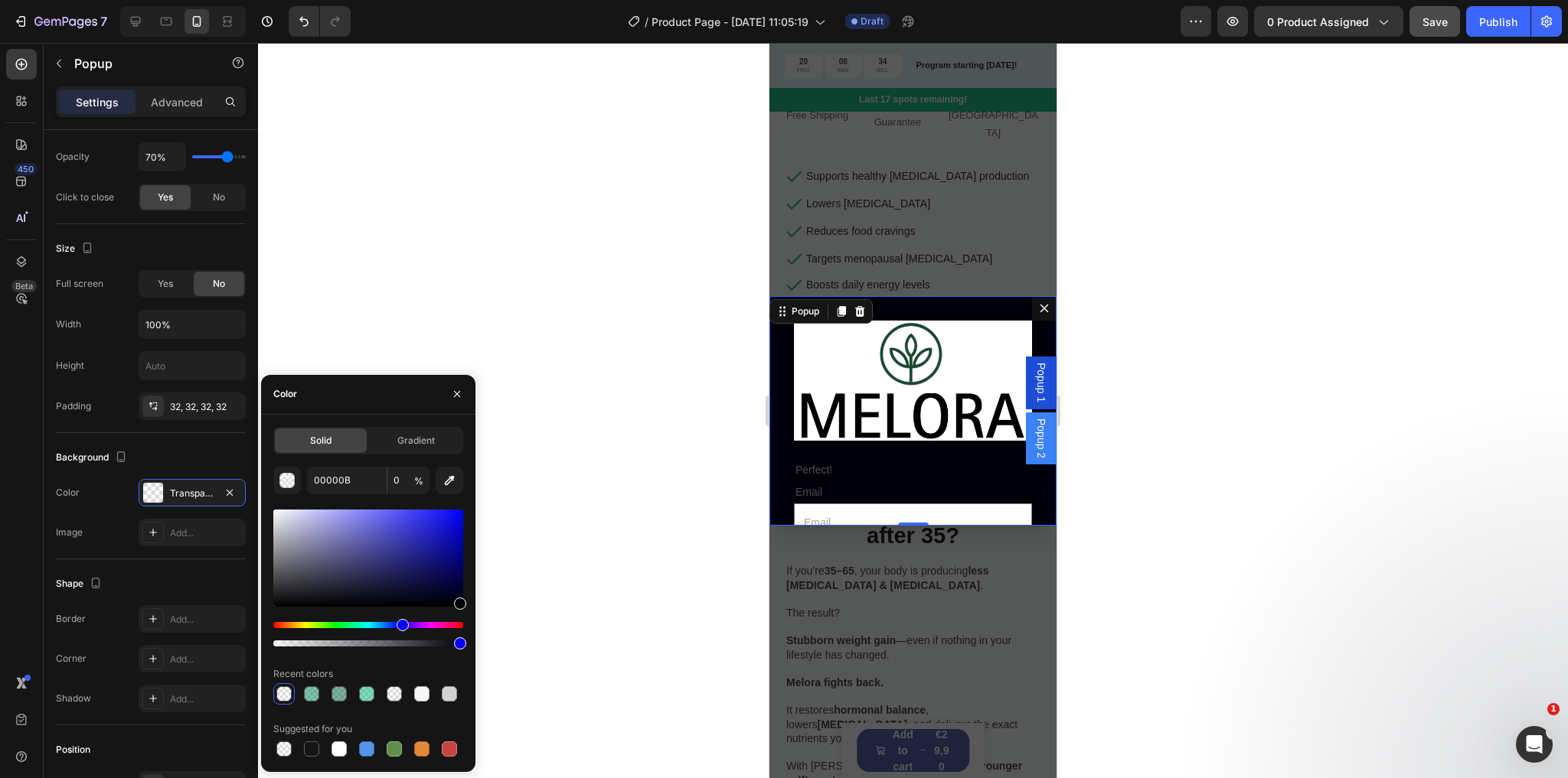
drag, startPoint x: 308, startPoint y: 641, endPoint x: 503, endPoint y: 649, distance: 195.2
click at [503, 0] on div "7 Version history / Product Page - [DATE] 11:05:19 Draft Preview 0 product assi…" at bounding box center [784, 0] width 1568 height 0
type input "100"
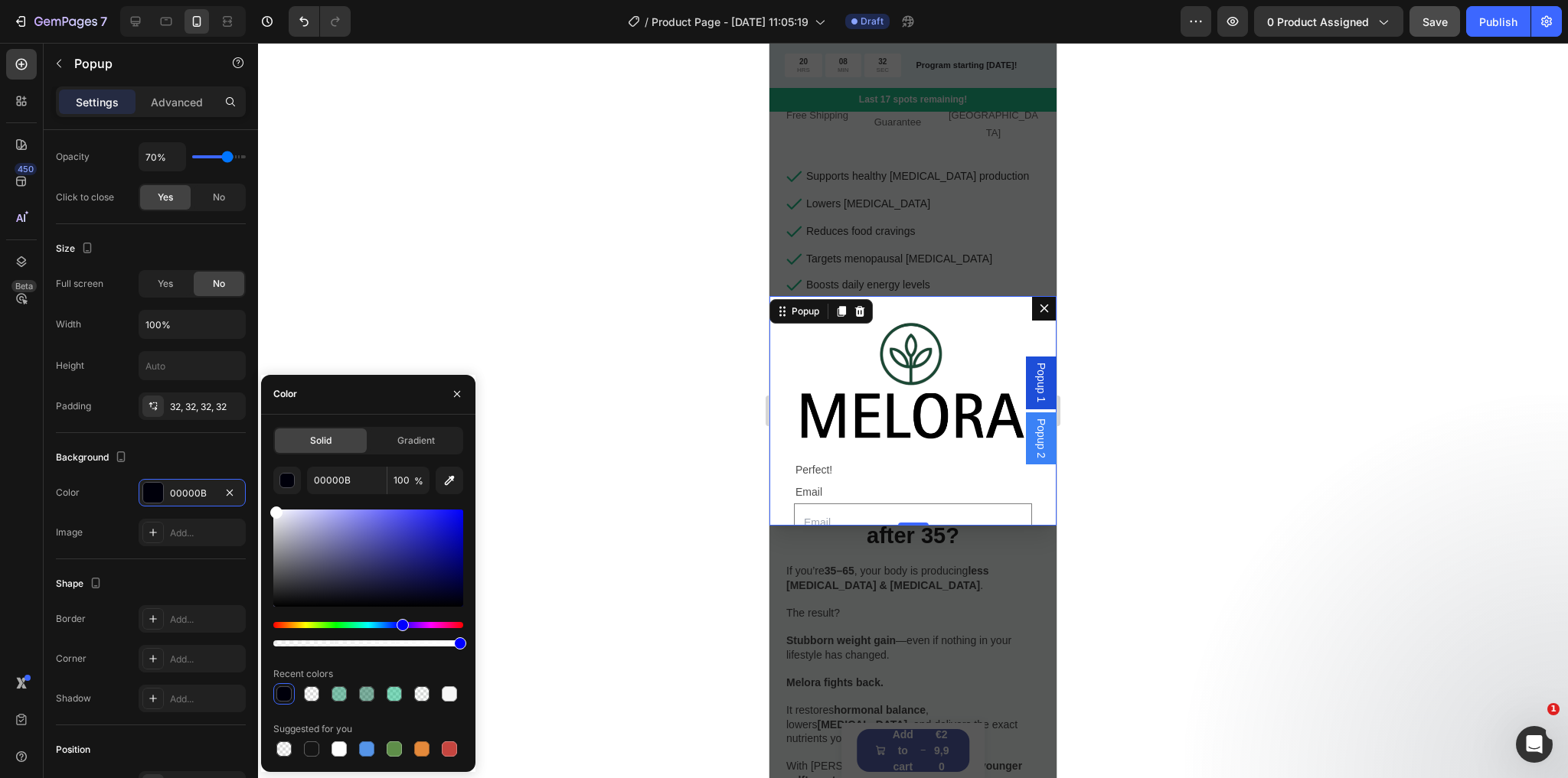
drag, startPoint x: 298, startPoint y: 521, endPoint x: 269, endPoint y: 506, distance: 32.6
click at [269, 506] on div "Solid Gradient 00000B 100 % Recent colors Suggested for you" at bounding box center [368, 593] width 215 height 333
type input "FFFFFF"
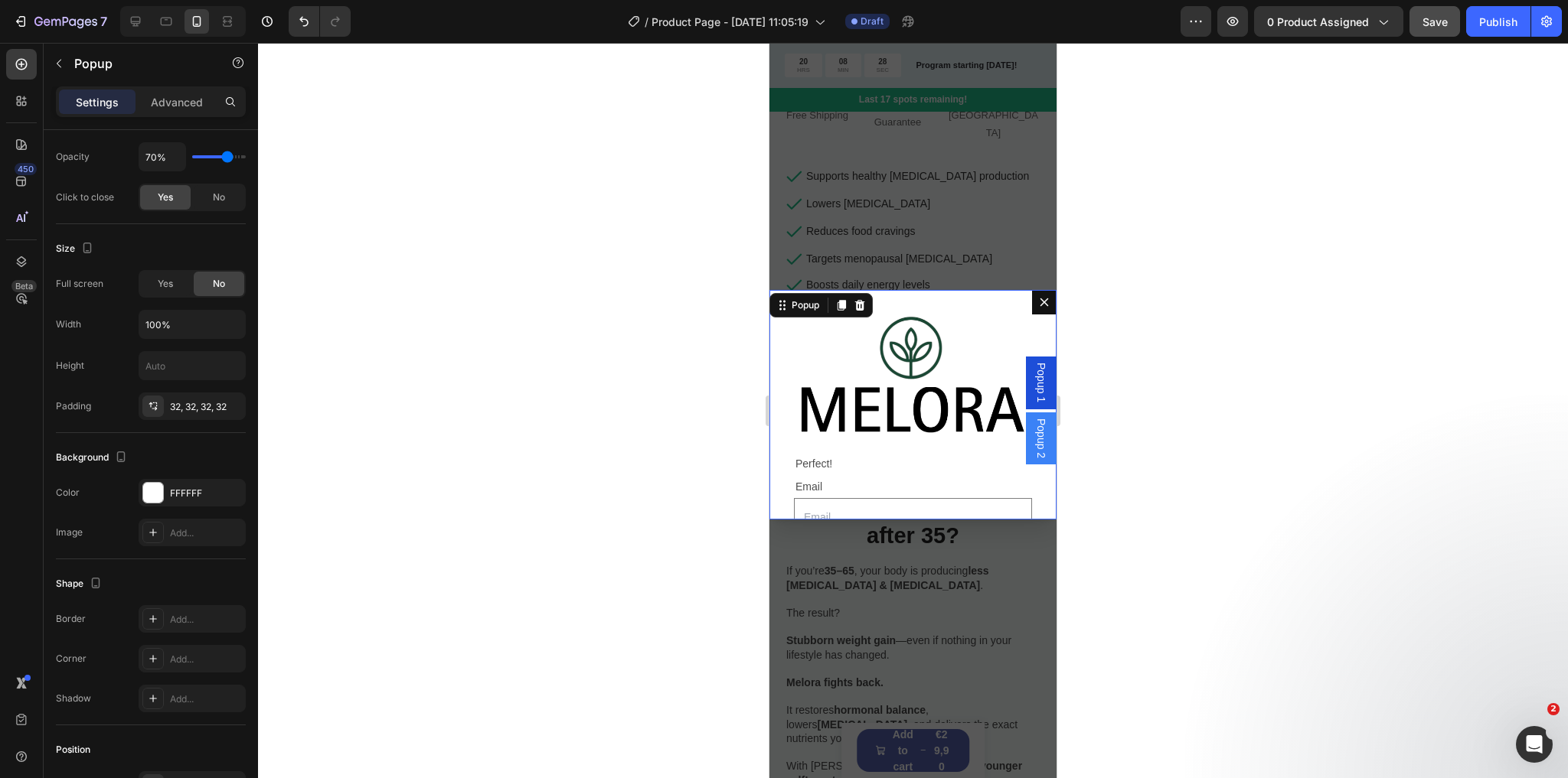
drag, startPoint x: 906, startPoint y: 524, endPoint x: 910, endPoint y: 535, distance: 11.7
click at [910, 535] on div "Image Perfect! Text Block Email Text Block Email Field Row Submit Submit Button…" at bounding box center [913, 410] width 287 height 735
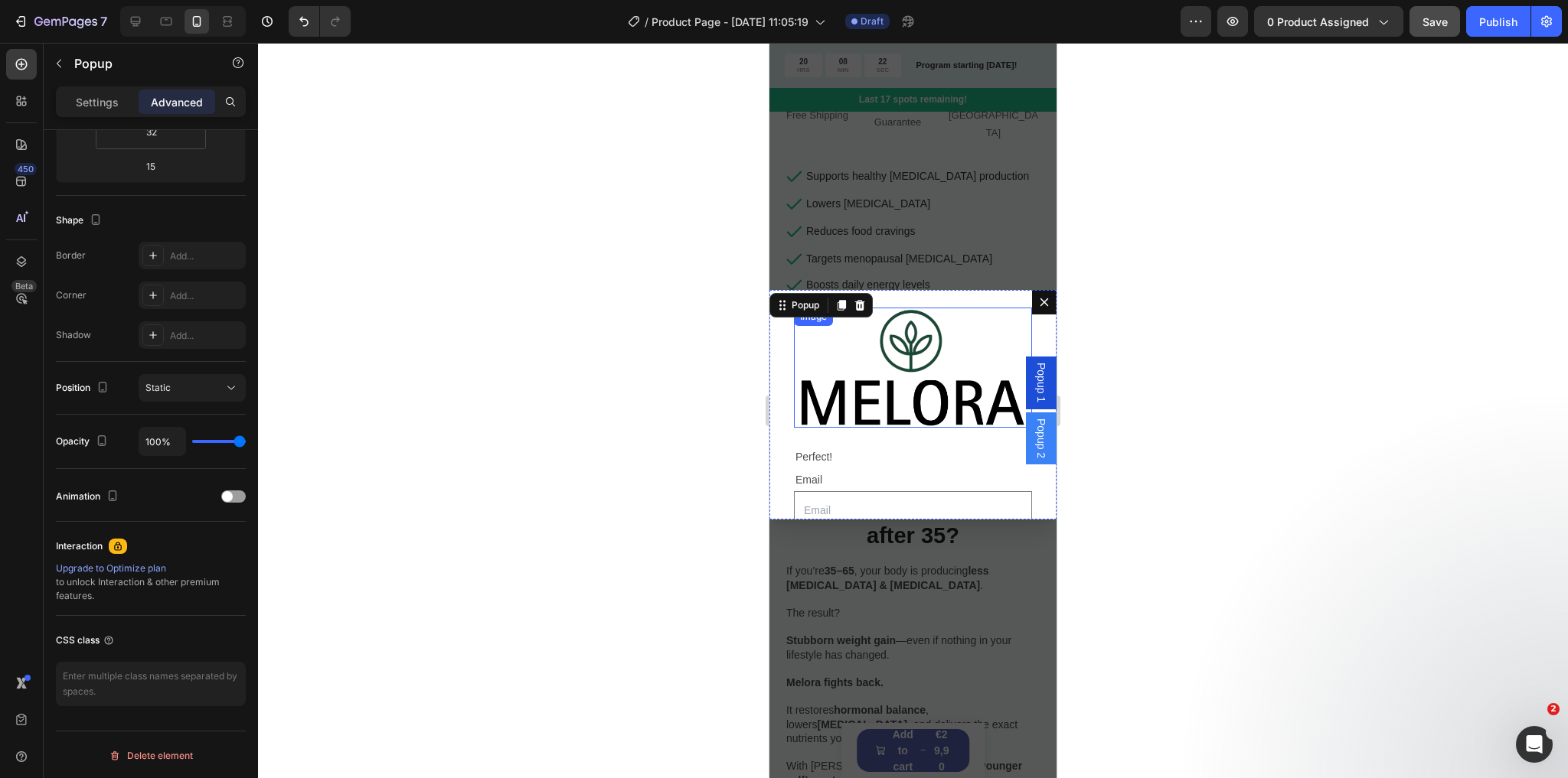
scroll to position [0, 0]
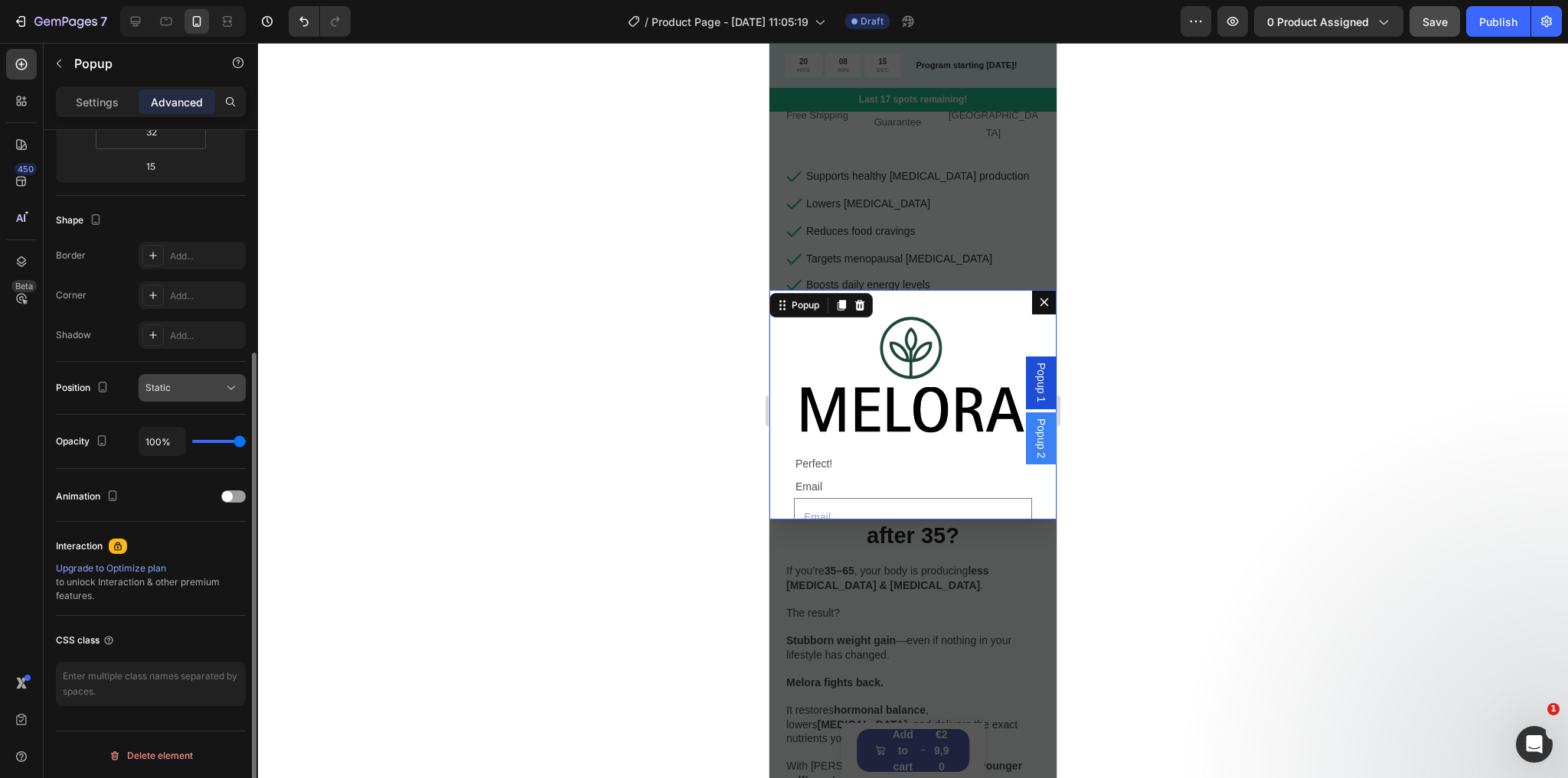
click at [190, 391] on div "Static" at bounding box center [185, 387] width 78 height 14
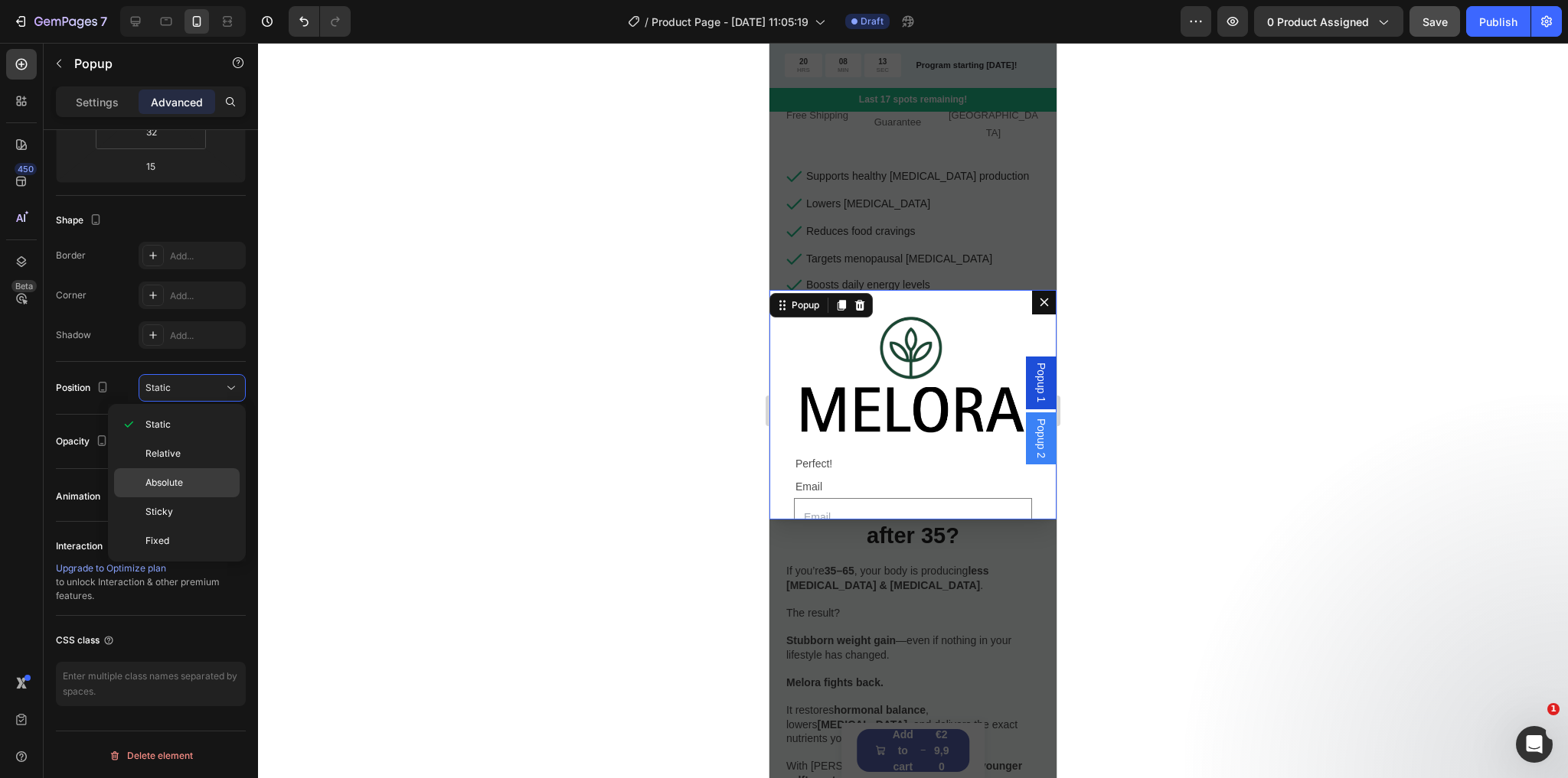
click at [185, 476] on p "Absolute" at bounding box center [189, 483] width 87 height 14
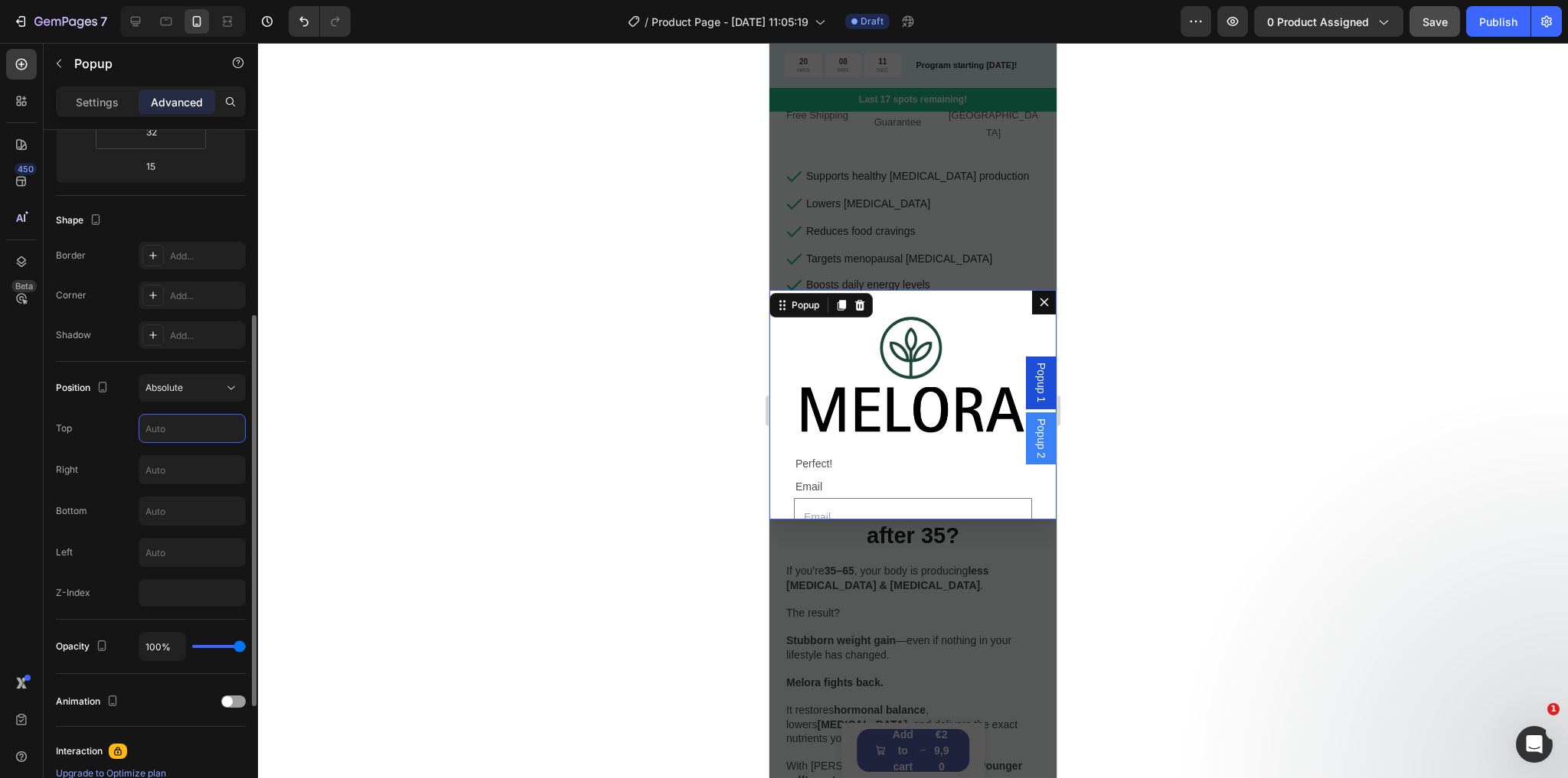
click at [195, 429] on input "text" at bounding box center [192, 428] width 105 height 27
click at [193, 395] on button "Absolute" at bounding box center [192, 388] width 107 height 27
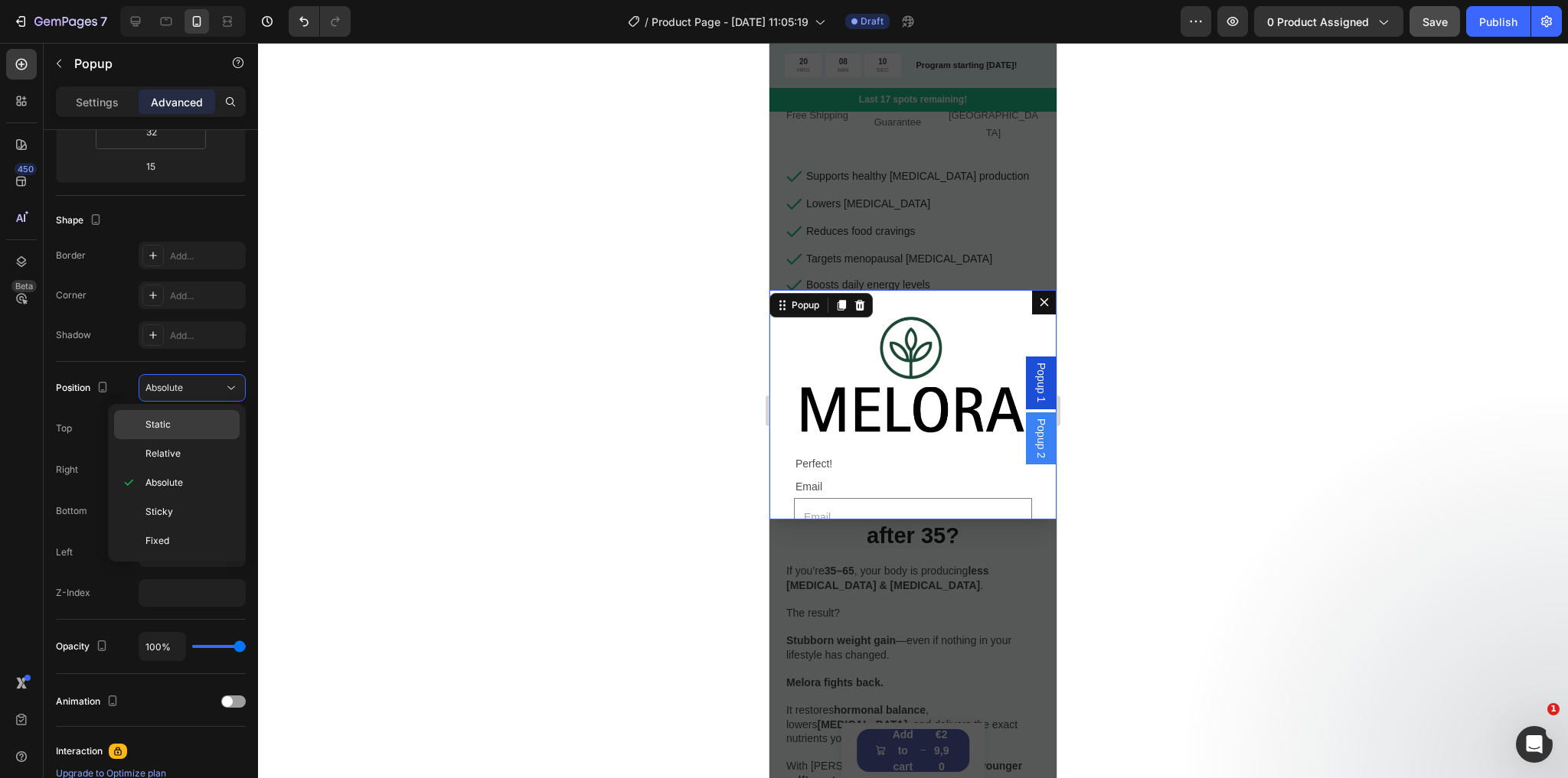
click at [188, 423] on p "Static" at bounding box center [189, 424] width 87 height 14
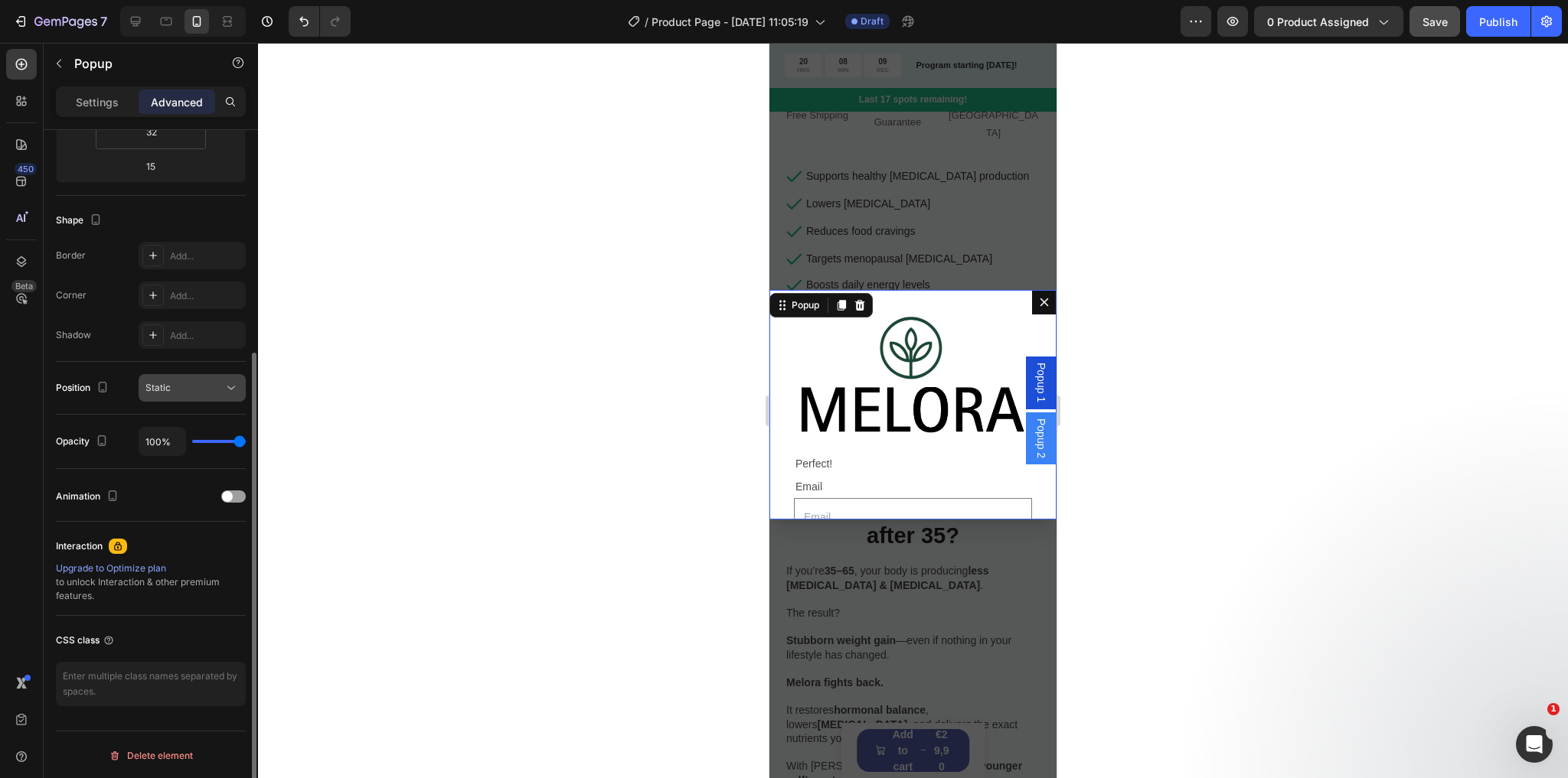
click at [193, 385] on div "Static" at bounding box center [185, 387] width 78 height 14
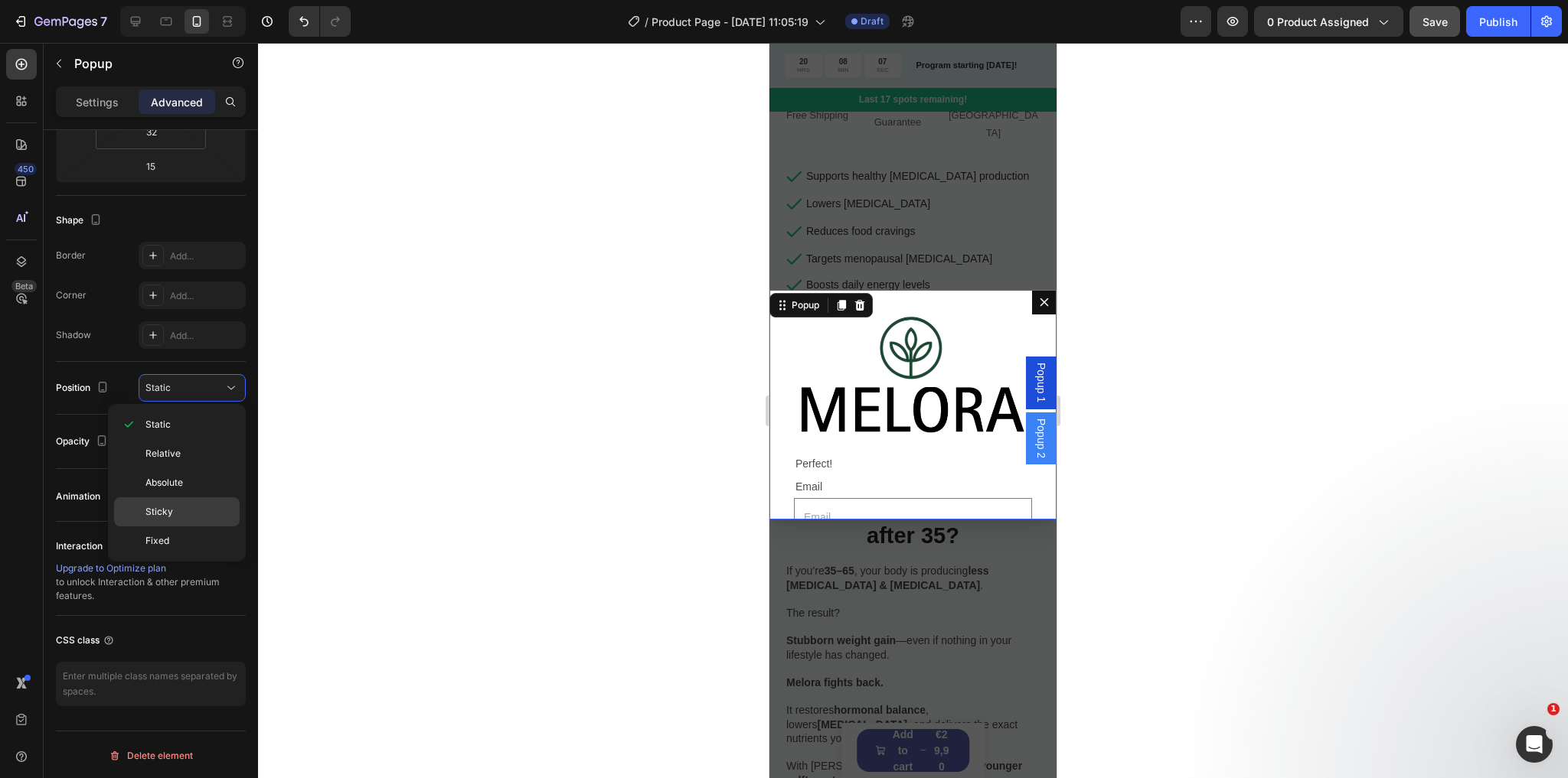
click at [184, 526] on div "Sticky" at bounding box center [176, 541] width 125 height 29
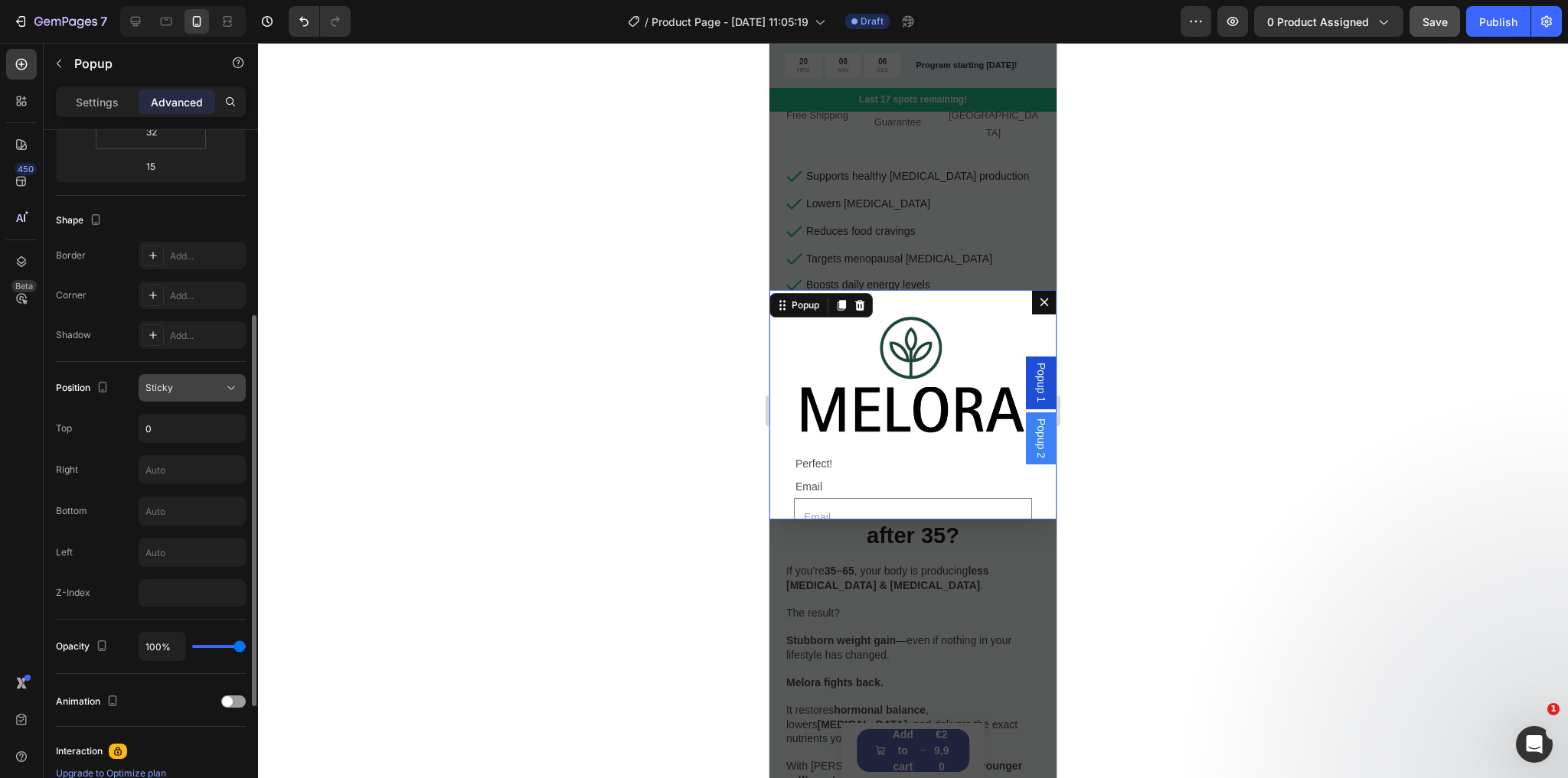
click at [196, 384] on div "Sticky" at bounding box center [185, 387] width 78 height 14
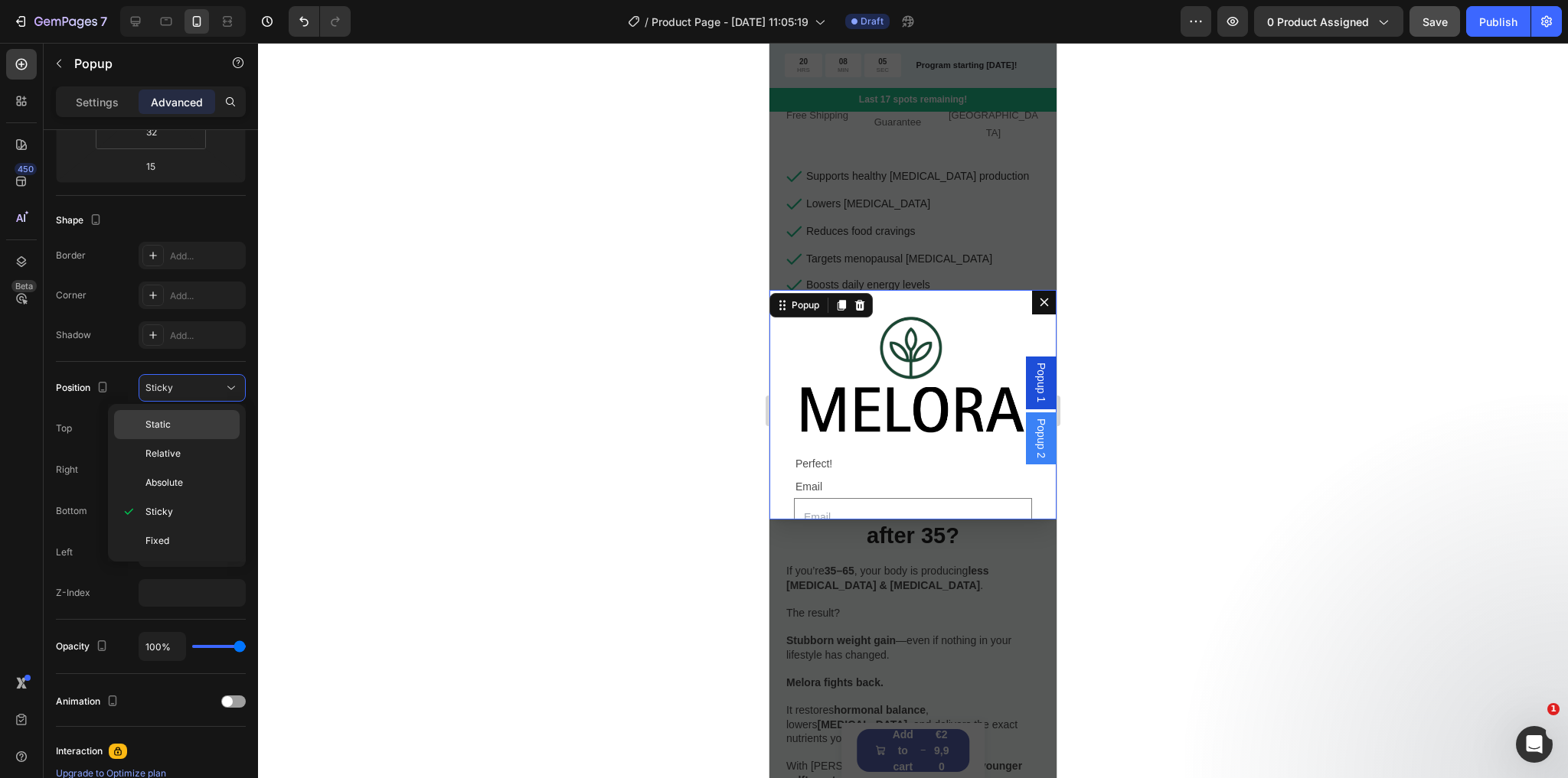
click at [197, 439] on div "Static" at bounding box center [176, 454] width 125 height 29
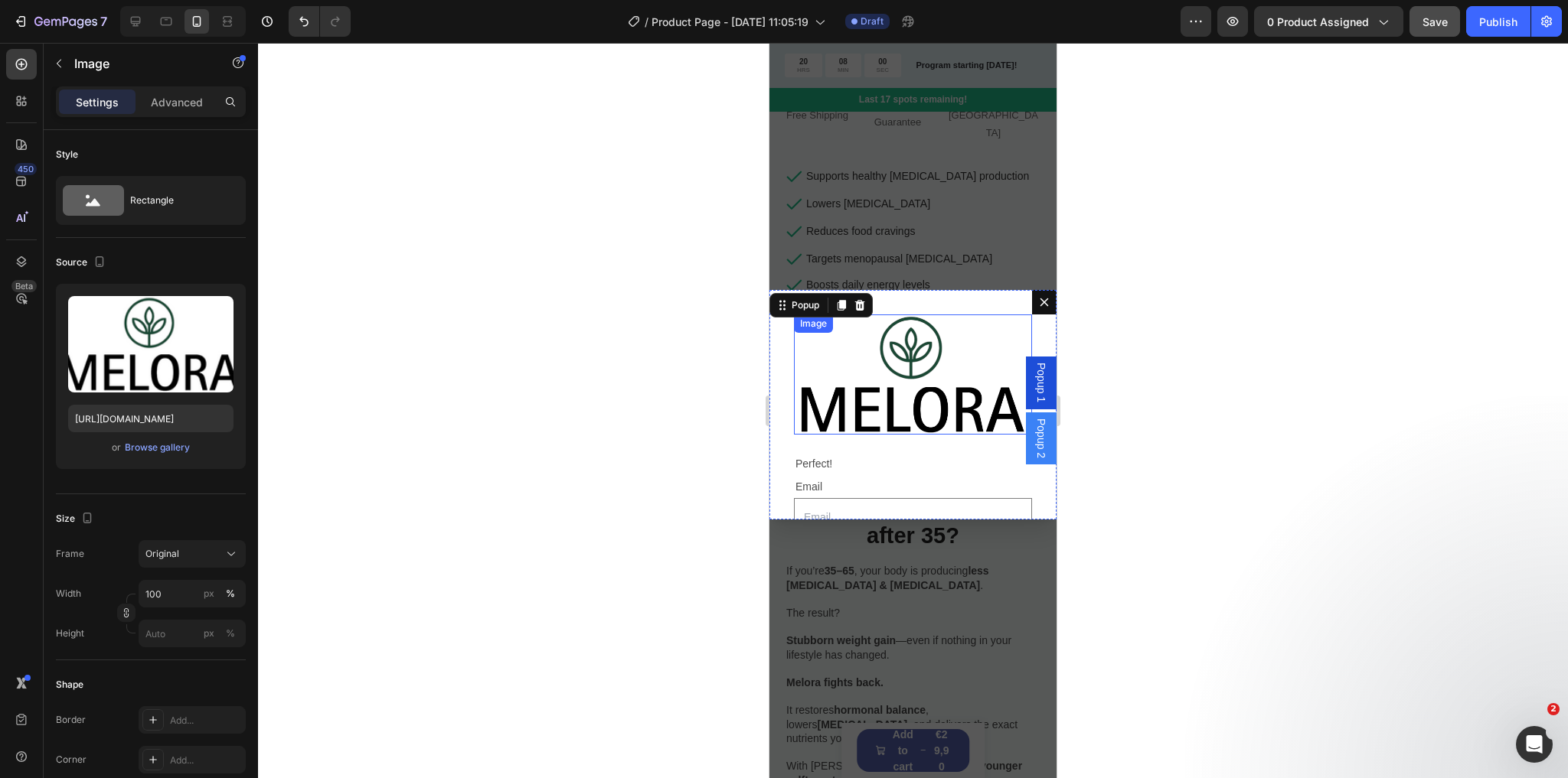
click at [891, 404] on img "Dialog body" at bounding box center [913, 374] width 238 height 120
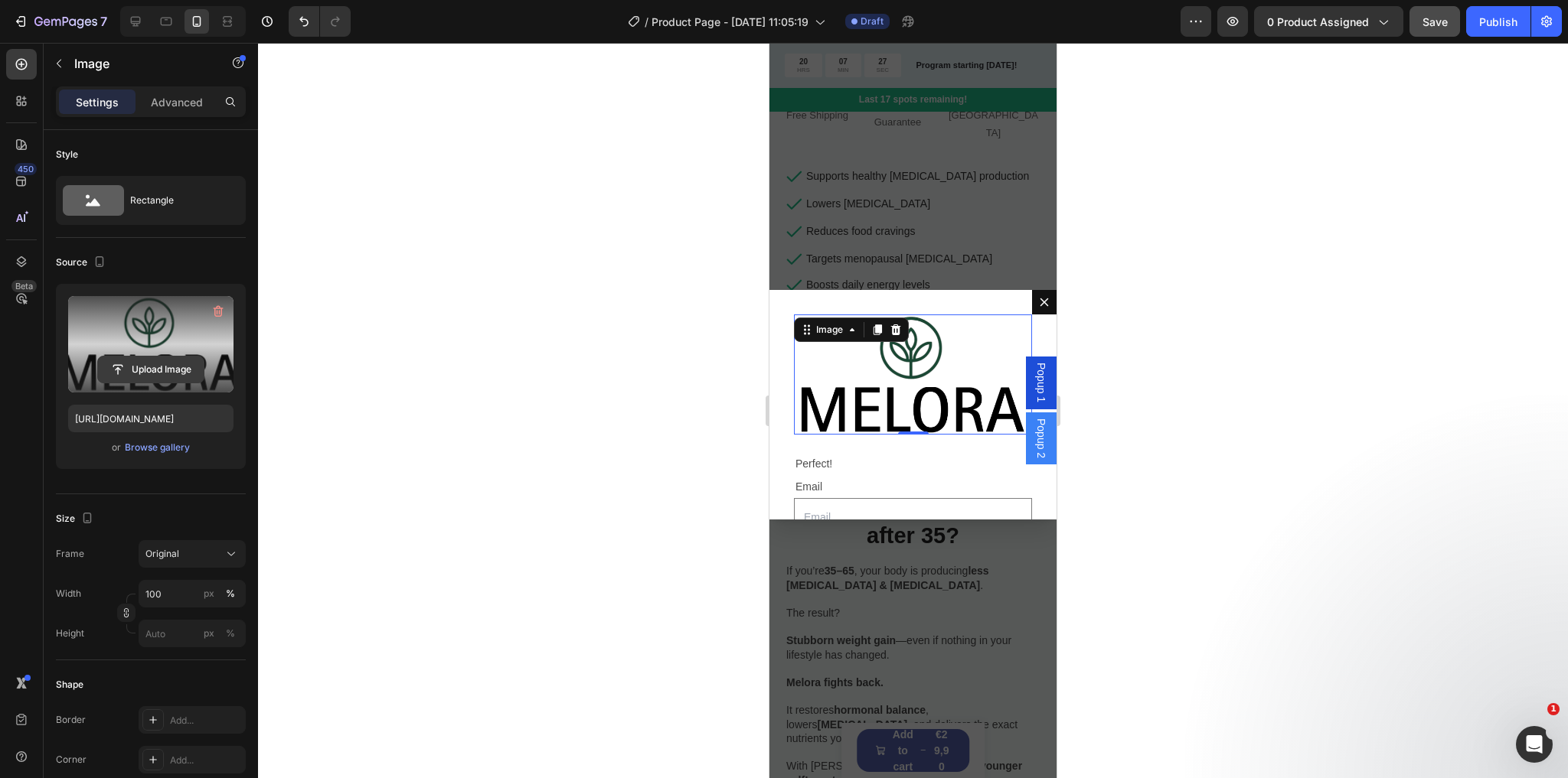
click at [150, 364] on input "file" at bounding box center [151, 369] width 105 height 26
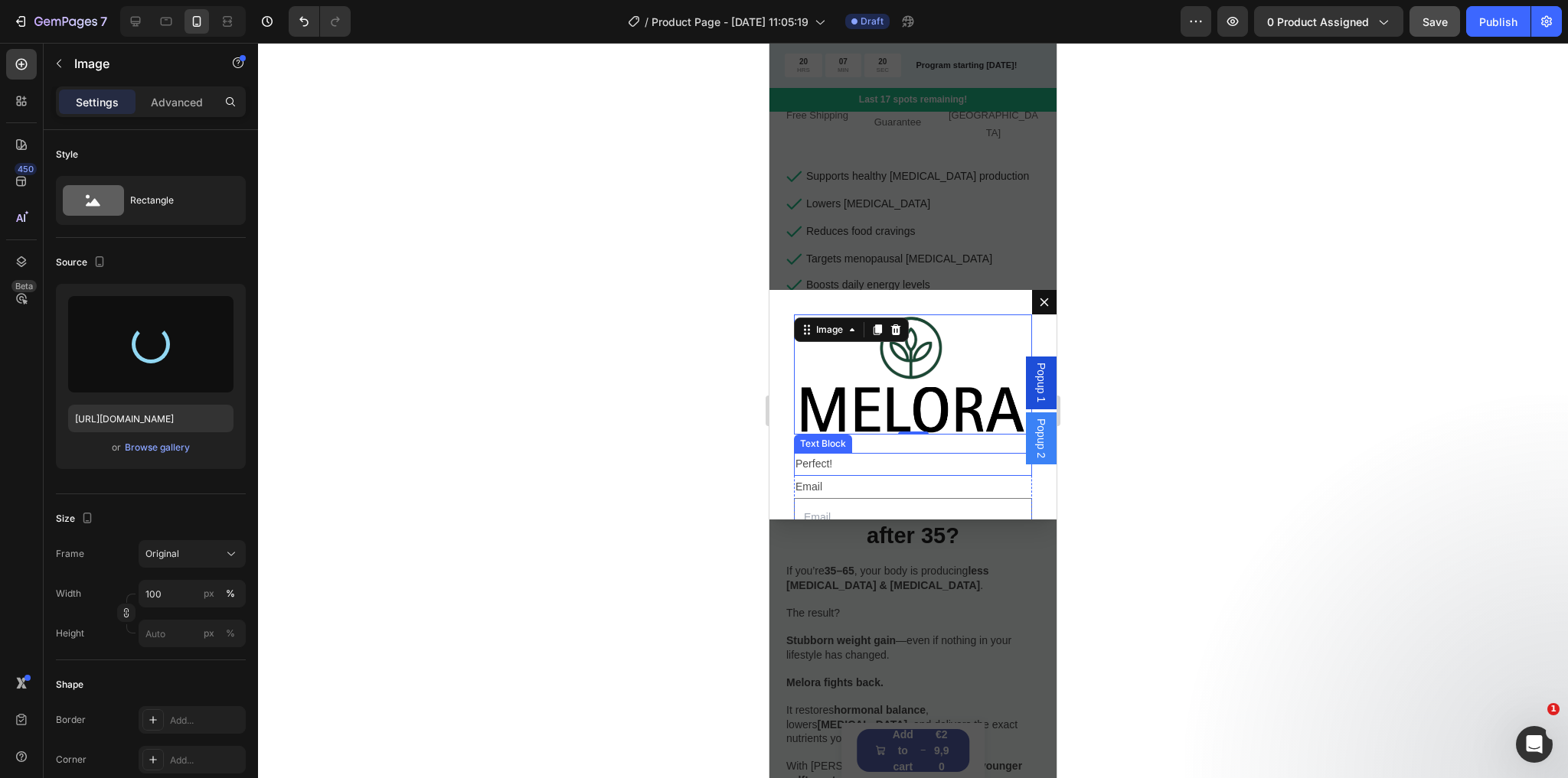
type input "[URL][DOMAIN_NAME]"
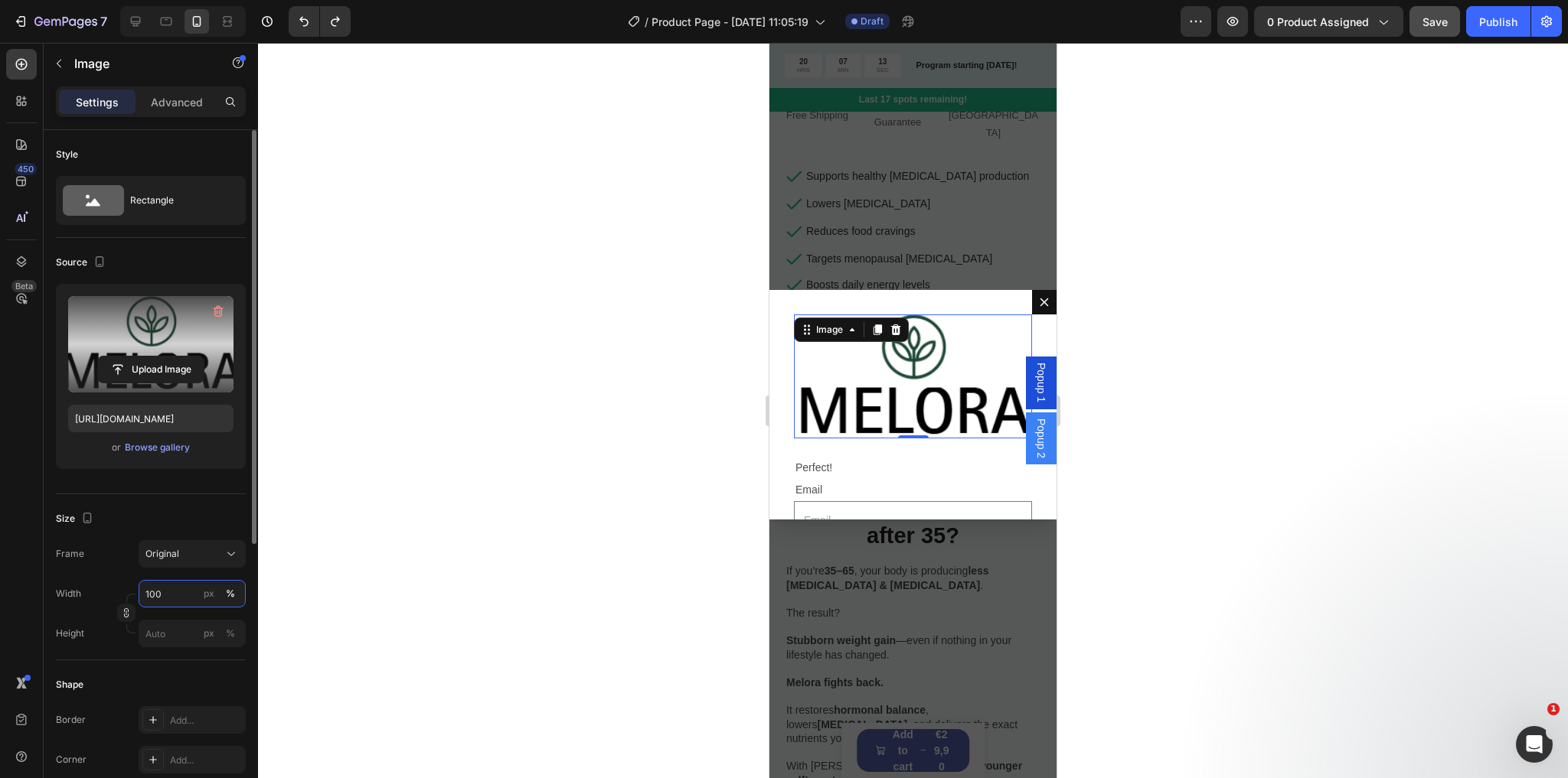
click at [176, 589] on input "100" at bounding box center [192, 593] width 107 height 27
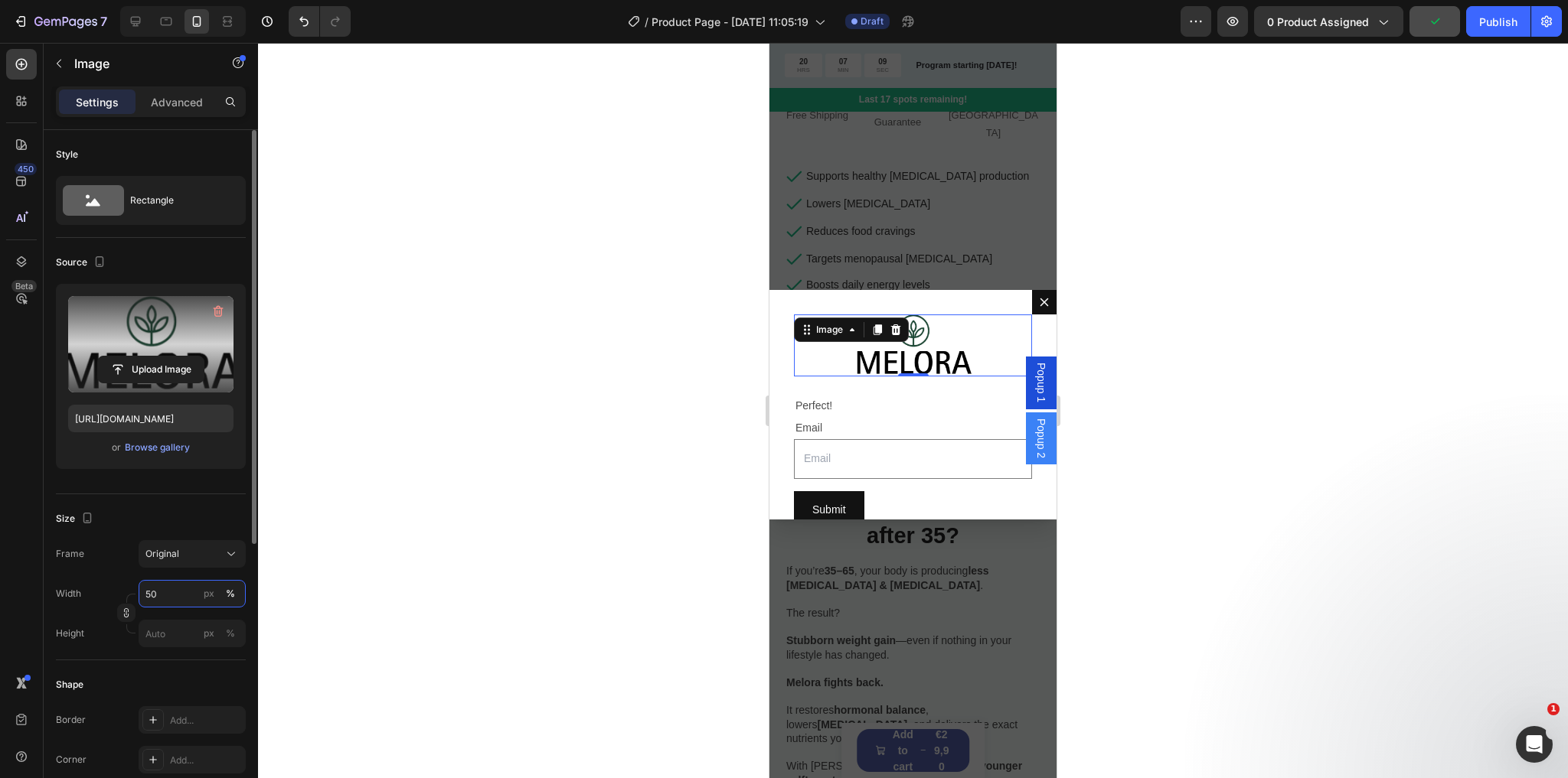
type input "50"
click at [109, 573] on div "Frame Original Width 50 px % Height px %" at bounding box center [150, 594] width 190 height 107
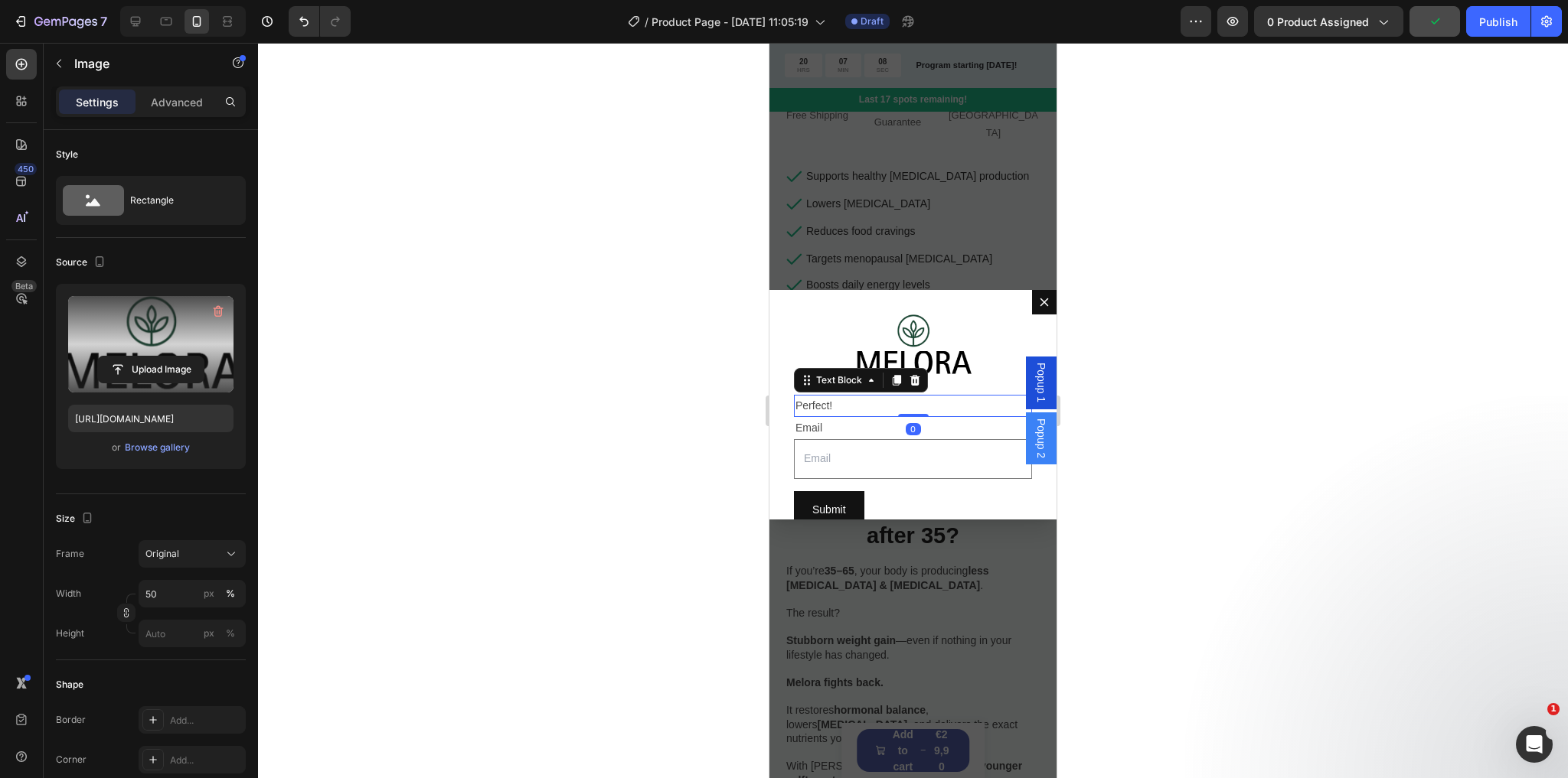
click at [914, 411] on div "Perfect! Text Block 0" at bounding box center [913, 406] width 238 height 22
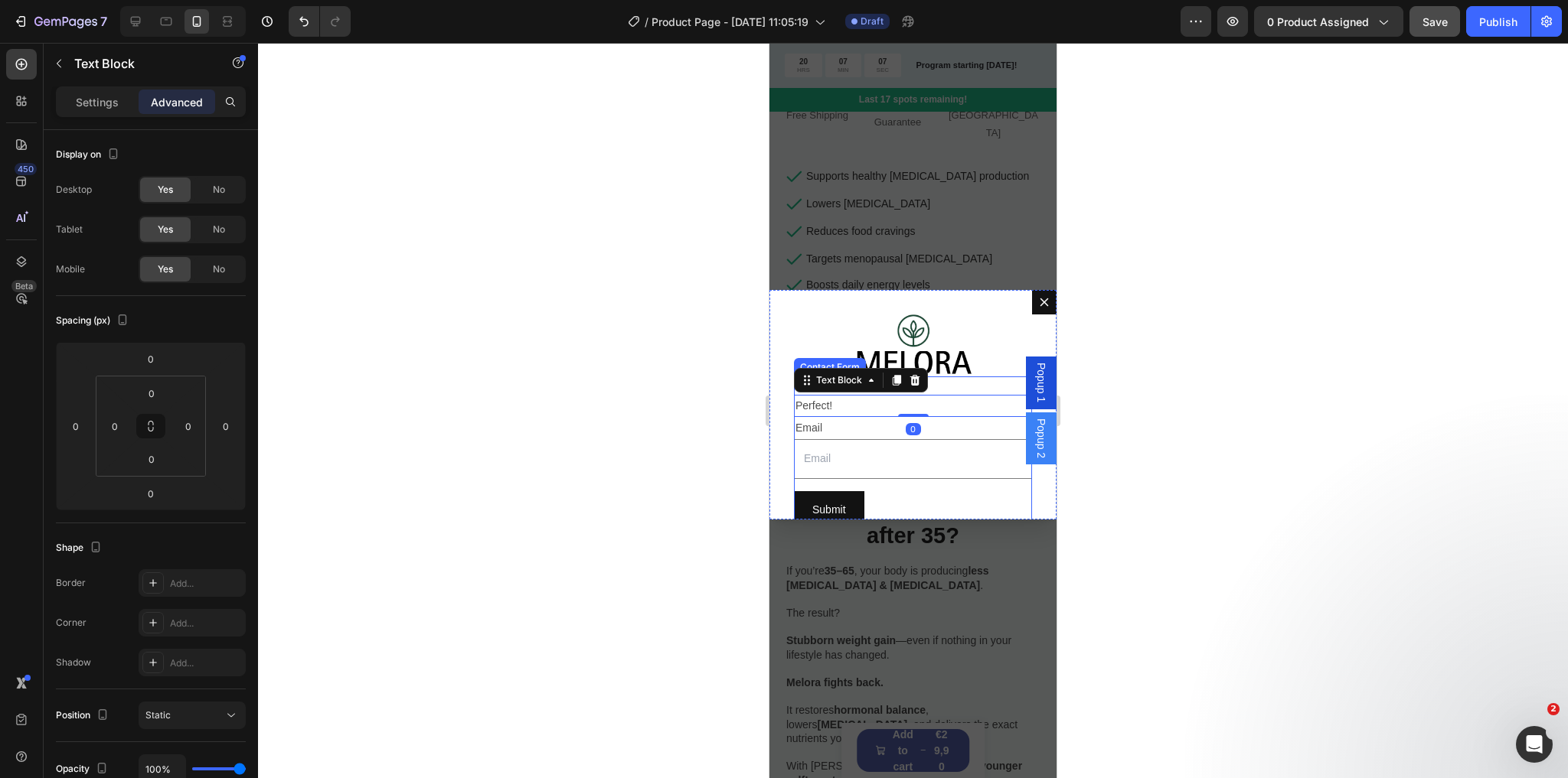
click at [965, 358] on div "Dialog body" at bounding box center [913, 345] width 238 height 62
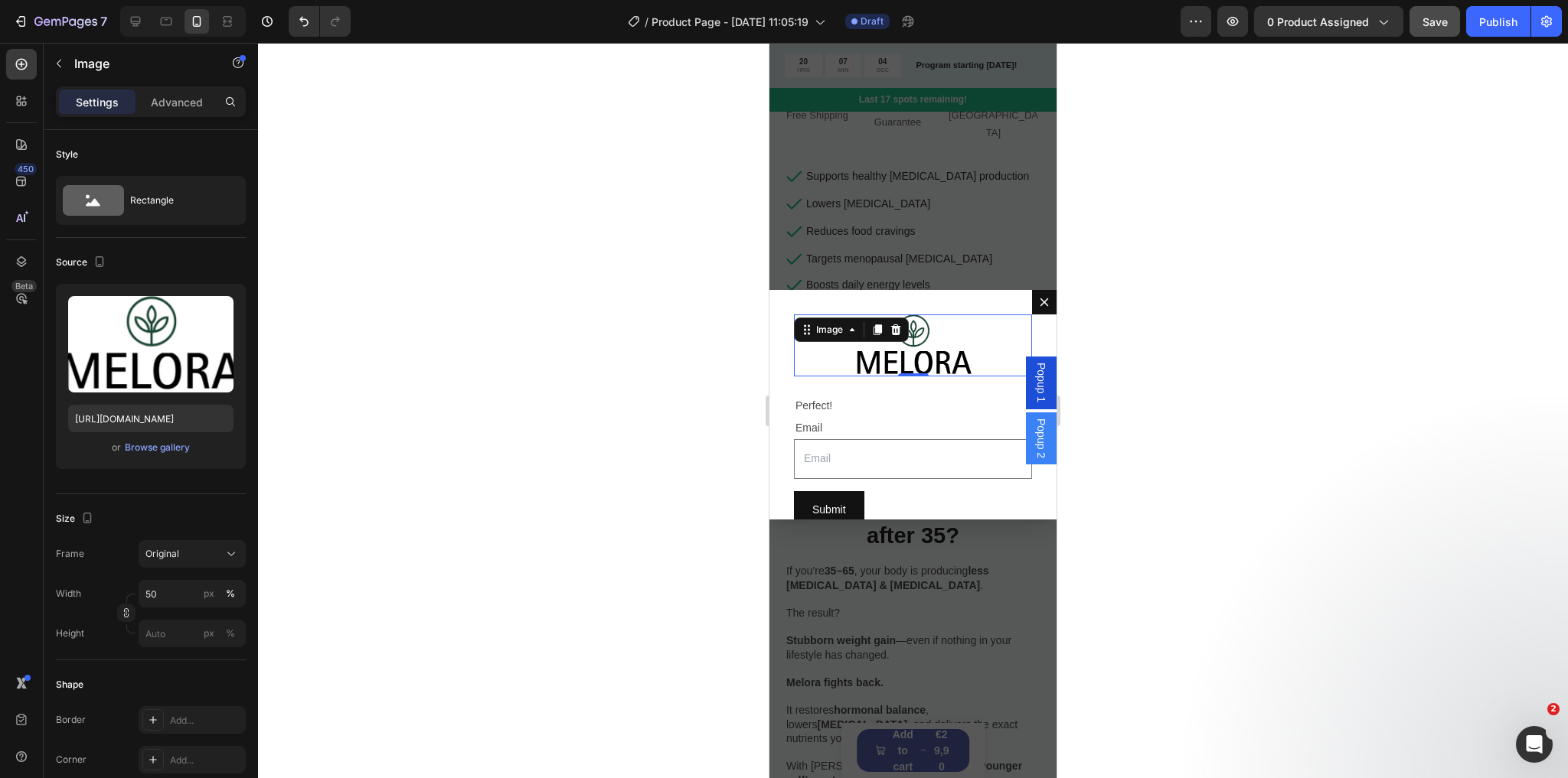
click at [953, 365] on img "Dialog body" at bounding box center [913, 345] width 119 height 62
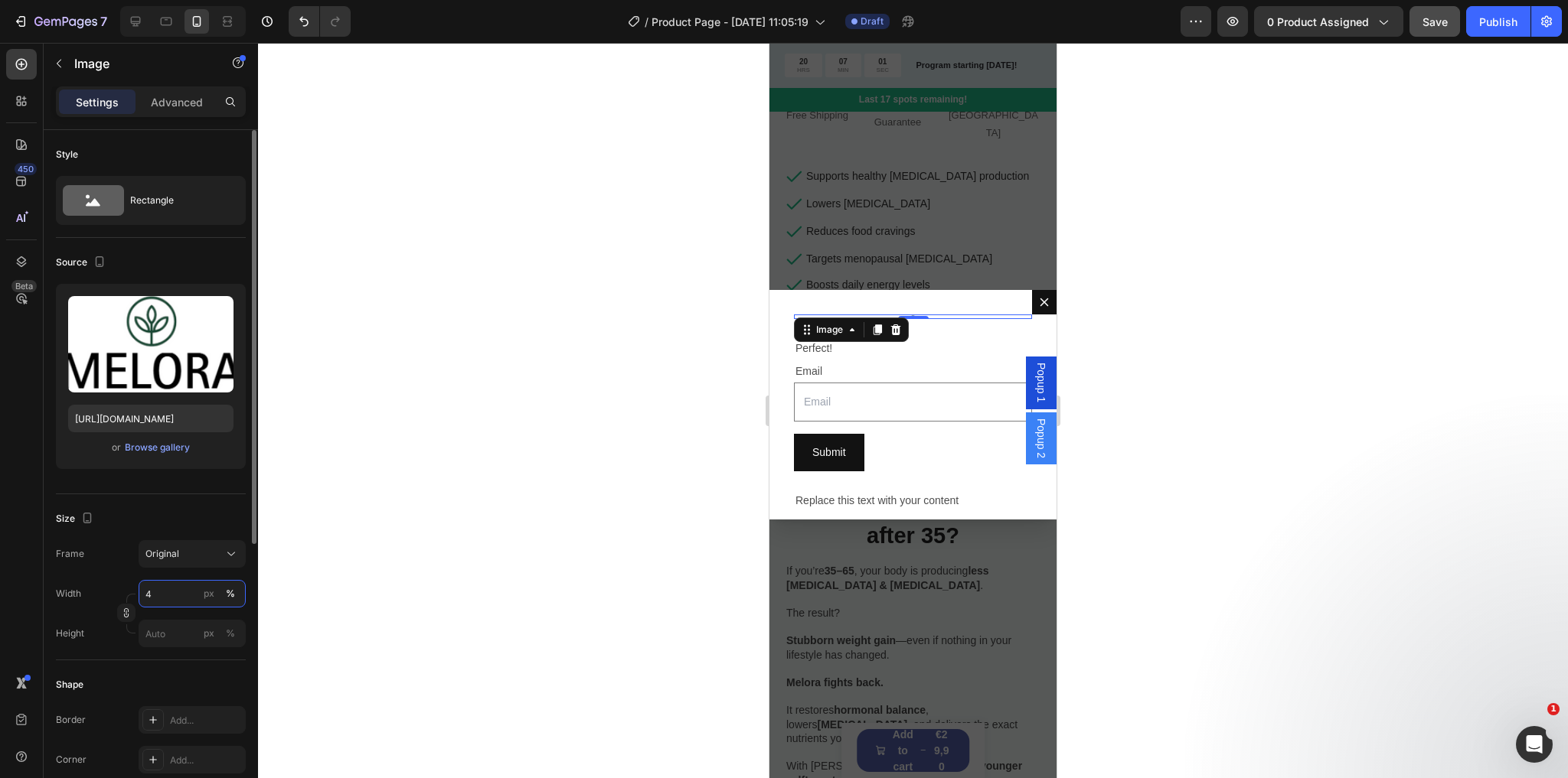
type input "40"
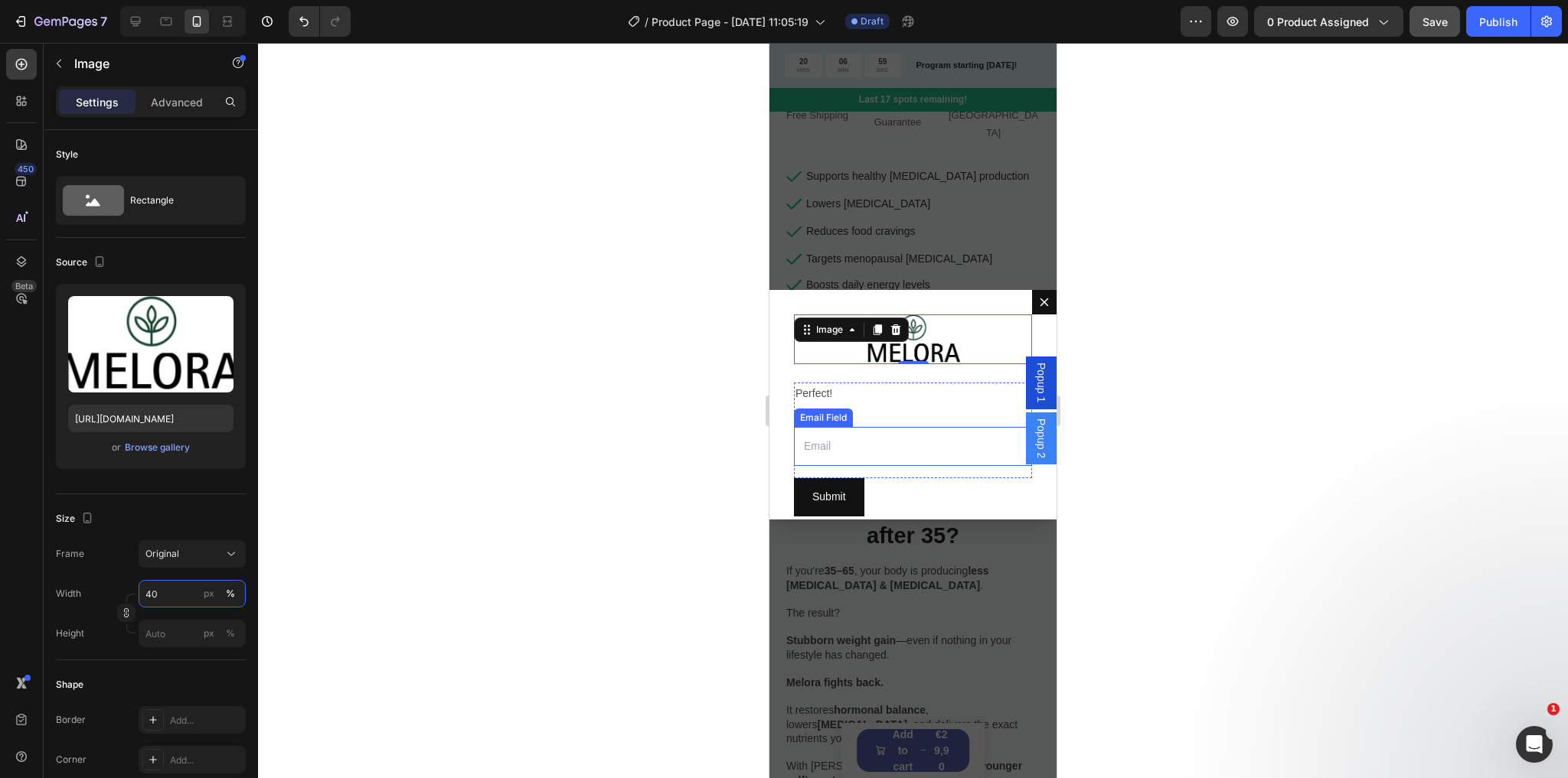
scroll to position [57, 0]
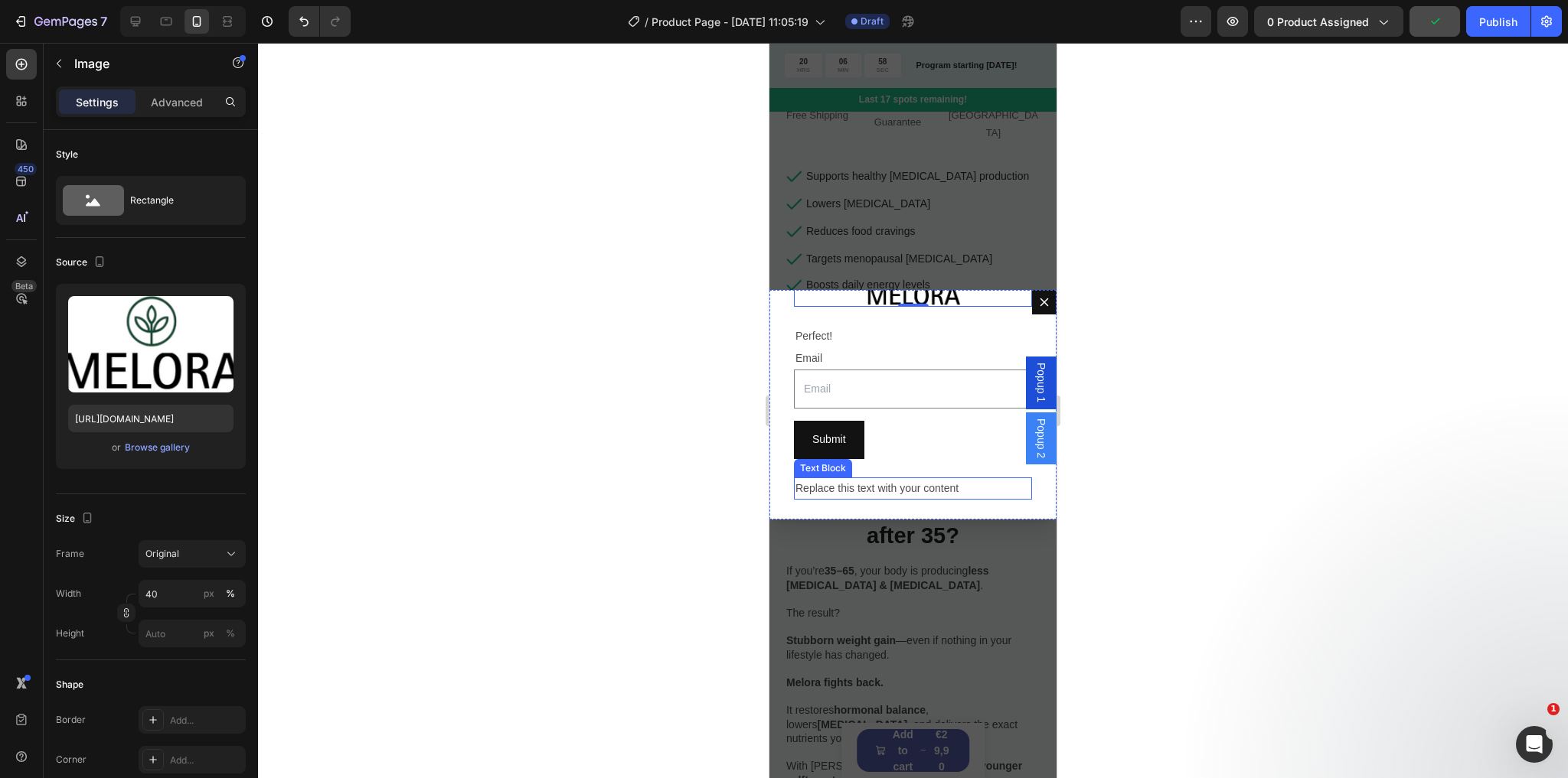
click at [914, 484] on div "Replace this text with your content" at bounding box center [913, 488] width 238 height 22
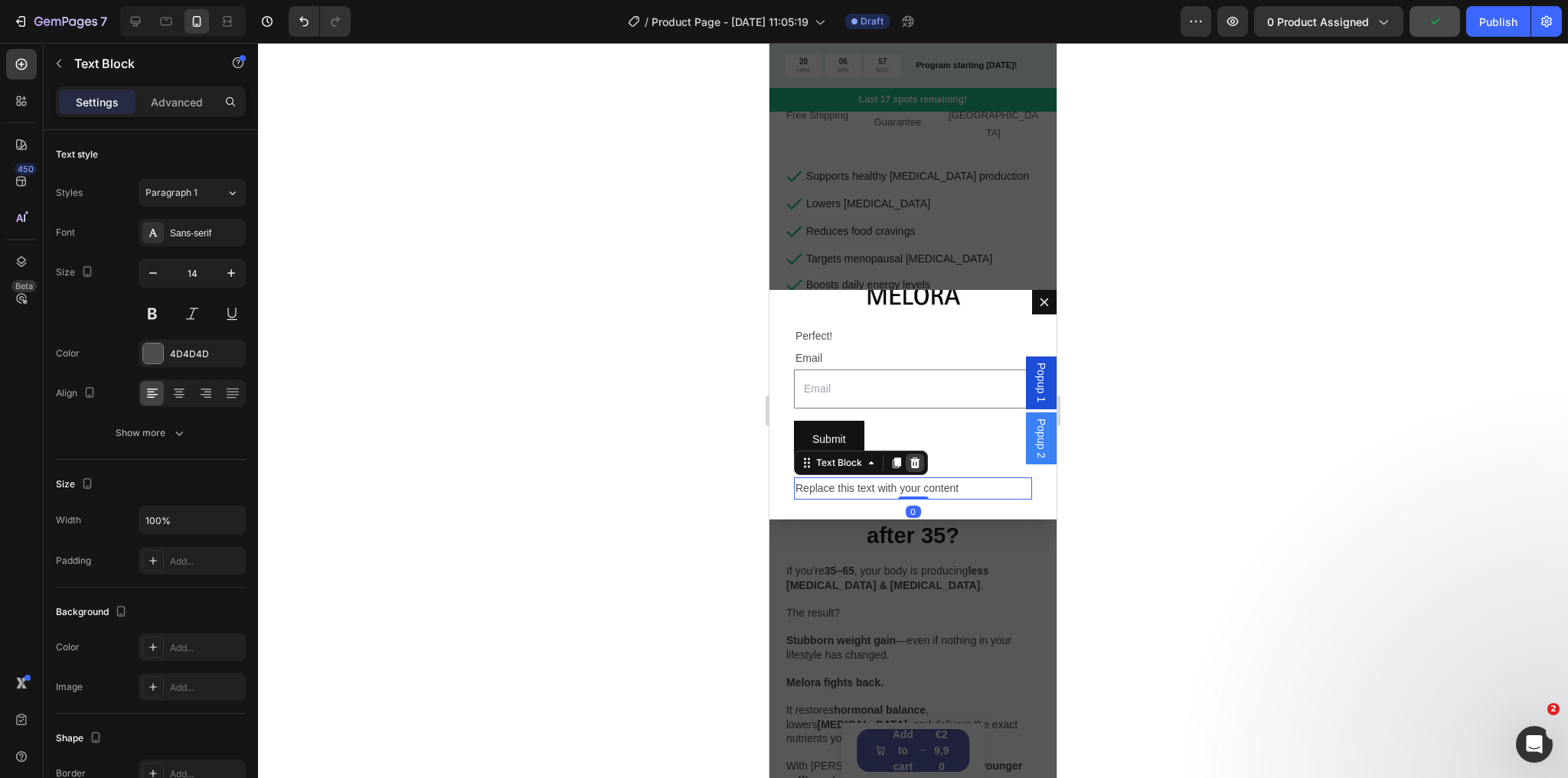
click at [916, 458] on icon "Dialog body" at bounding box center [914, 463] width 10 height 11
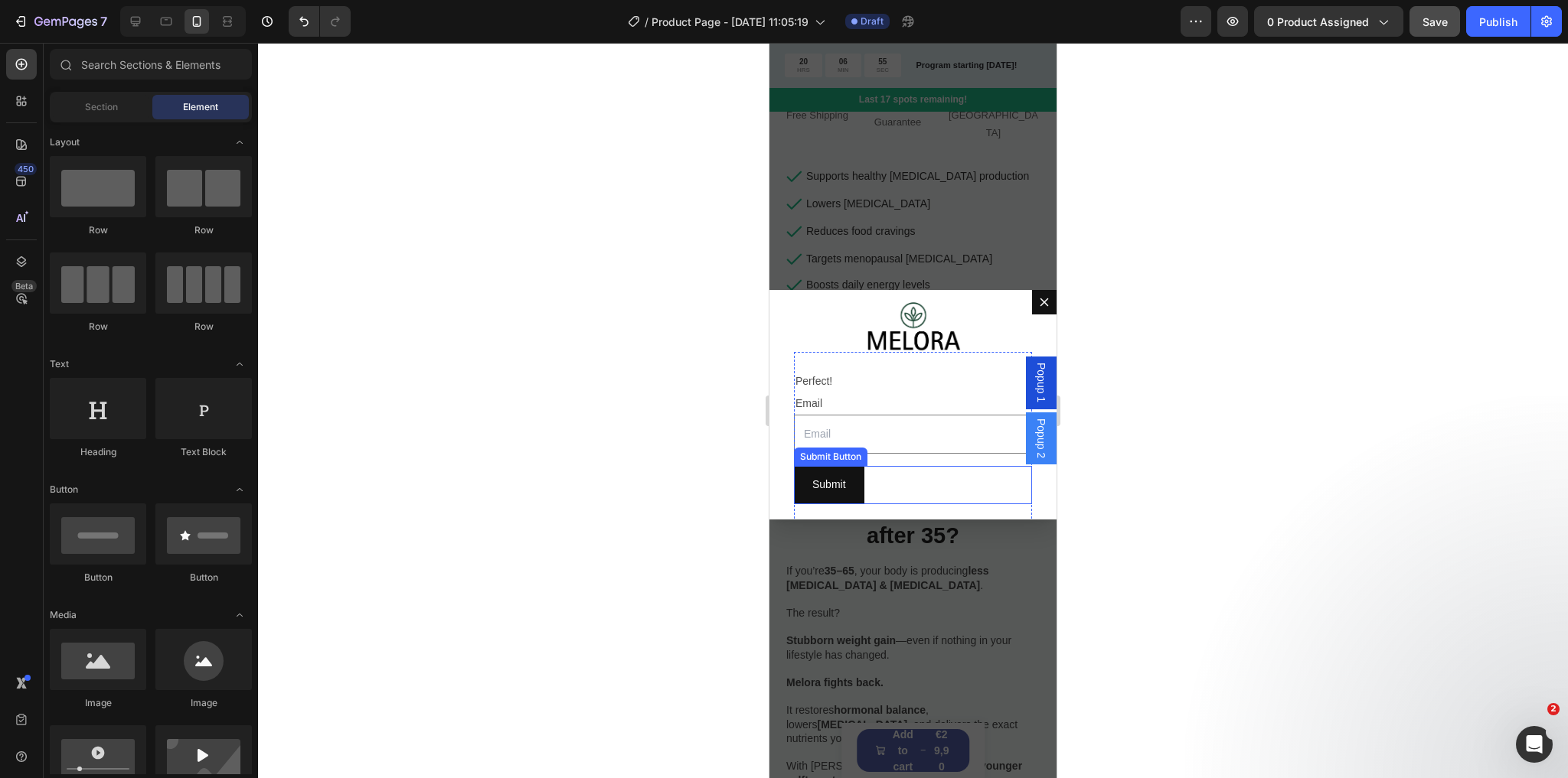
scroll to position [0, 0]
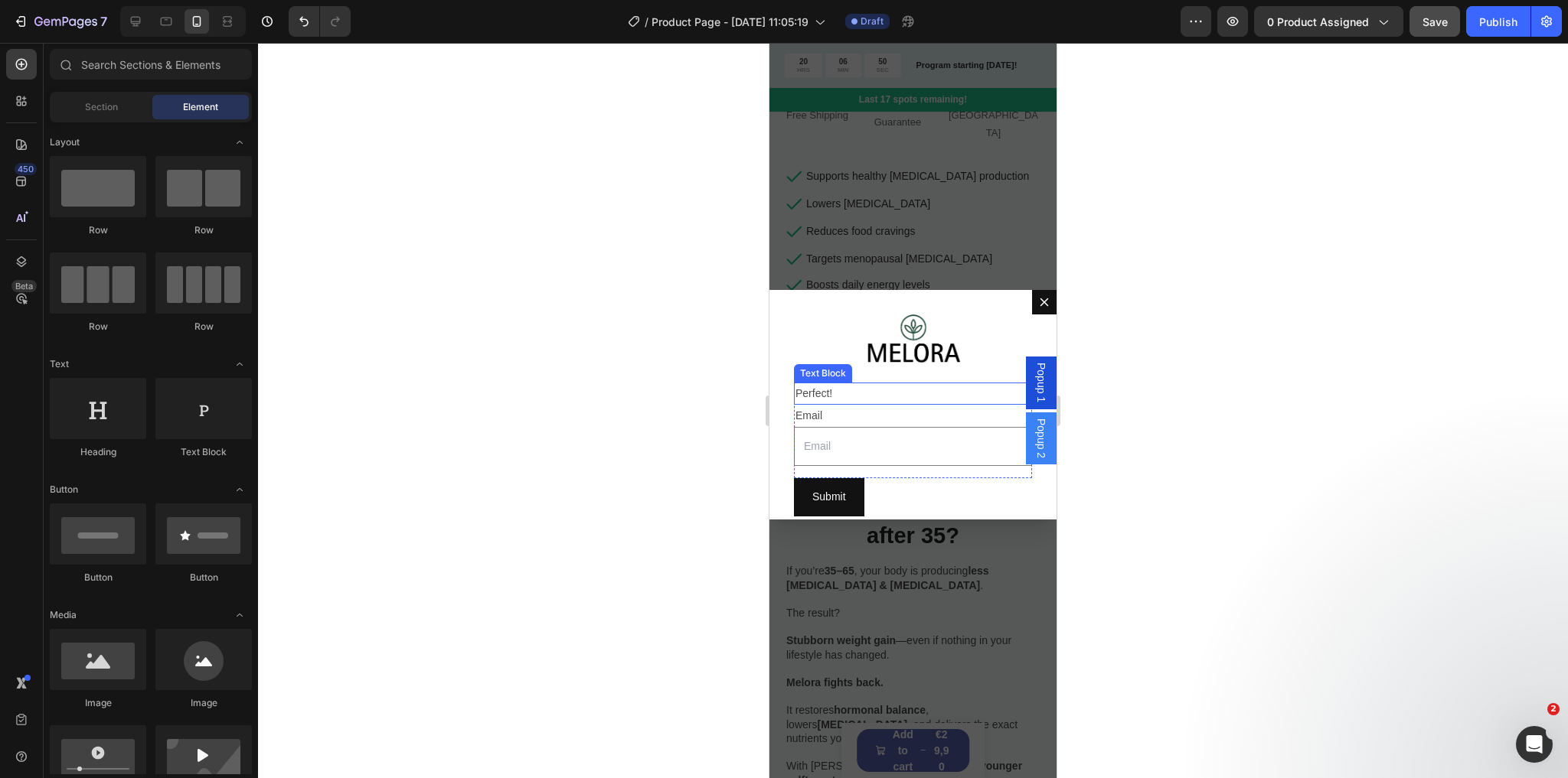
click at [870, 390] on p "Perfect!" at bounding box center [913, 394] width 235 height 19
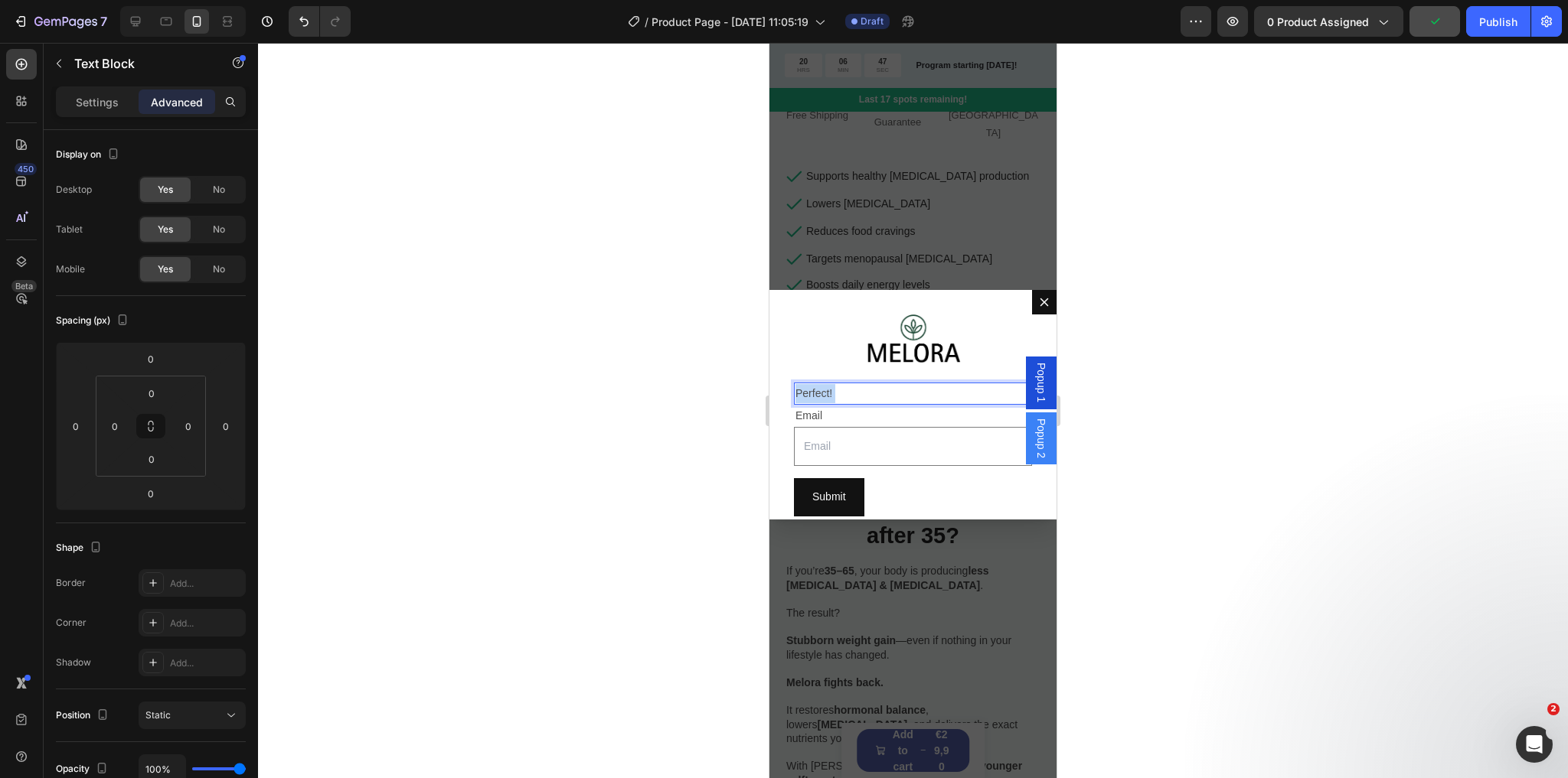
drag, startPoint x: 870, startPoint y: 390, endPoint x: 800, endPoint y: 382, distance: 70.5
click at [834, 389] on p "Perfect!" at bounding box center [913, 394] width 235 height 19
click at [807, 391] on p "Perfect!" at bounding box center [913, 394] width 235 height 19
drag, startPoint x: 813, startPoint y: 389, endPoint x: 841, endPoint y: 386, distance: 28.2
click at [841, 386] on p "Perfect!" at bounding box center [913, 394] width 235 height 19
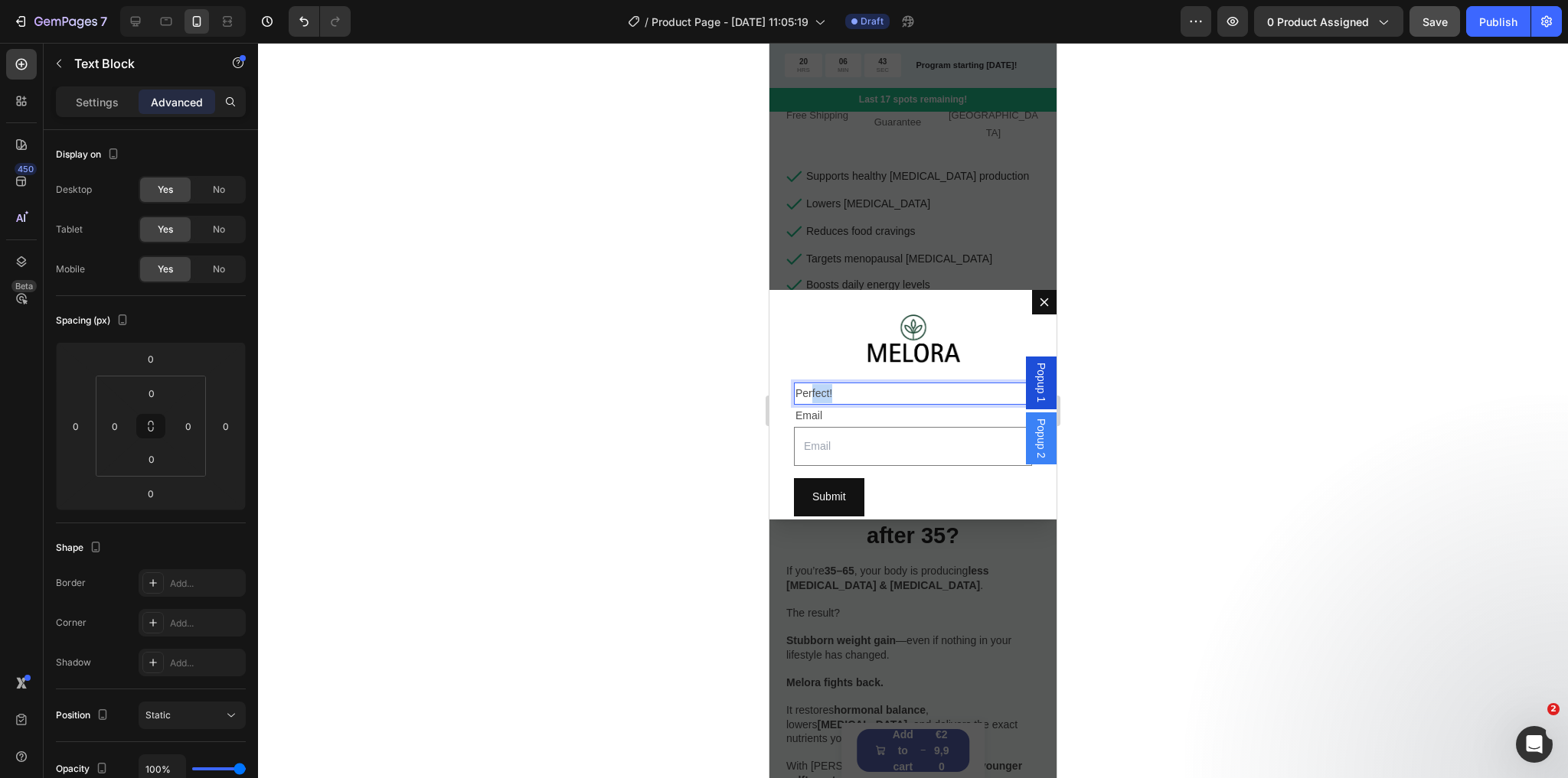
click at [841, 386] on p "Perfect!" at bounding box center [913, 394] width 235 height 19
drag, startPoint x: 841, startPoint y: 386, endPoint x: 783, endPoint y: 387, distance: 58.0
click at [783, 387] on div "Image Perfect! Text Block 0 Email Text Block Email Field Row Submit Submit Butt…" at bounding box center [913, 404] width 287 height 230
drag, startPoint x: 836, startPoint y: 387, endPoint x: 797, endPoint y: 389, distance: 39.1
click at [797, 389] on p "Perfect!" at bounding box center [913, 394] width 235 height 19
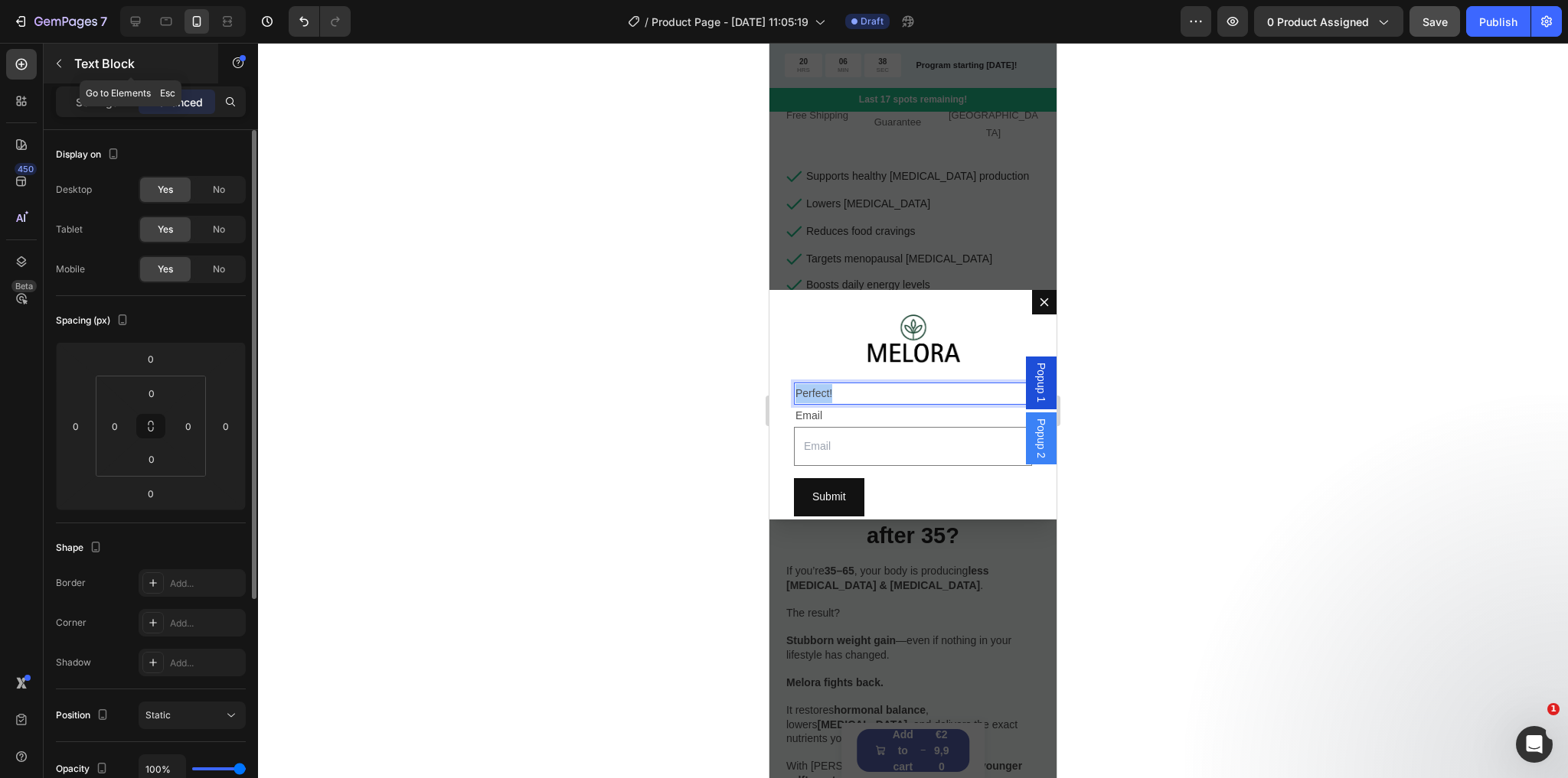
click at [58, 75] on button "button" at bounding box center [58, 63] width 25 height 25
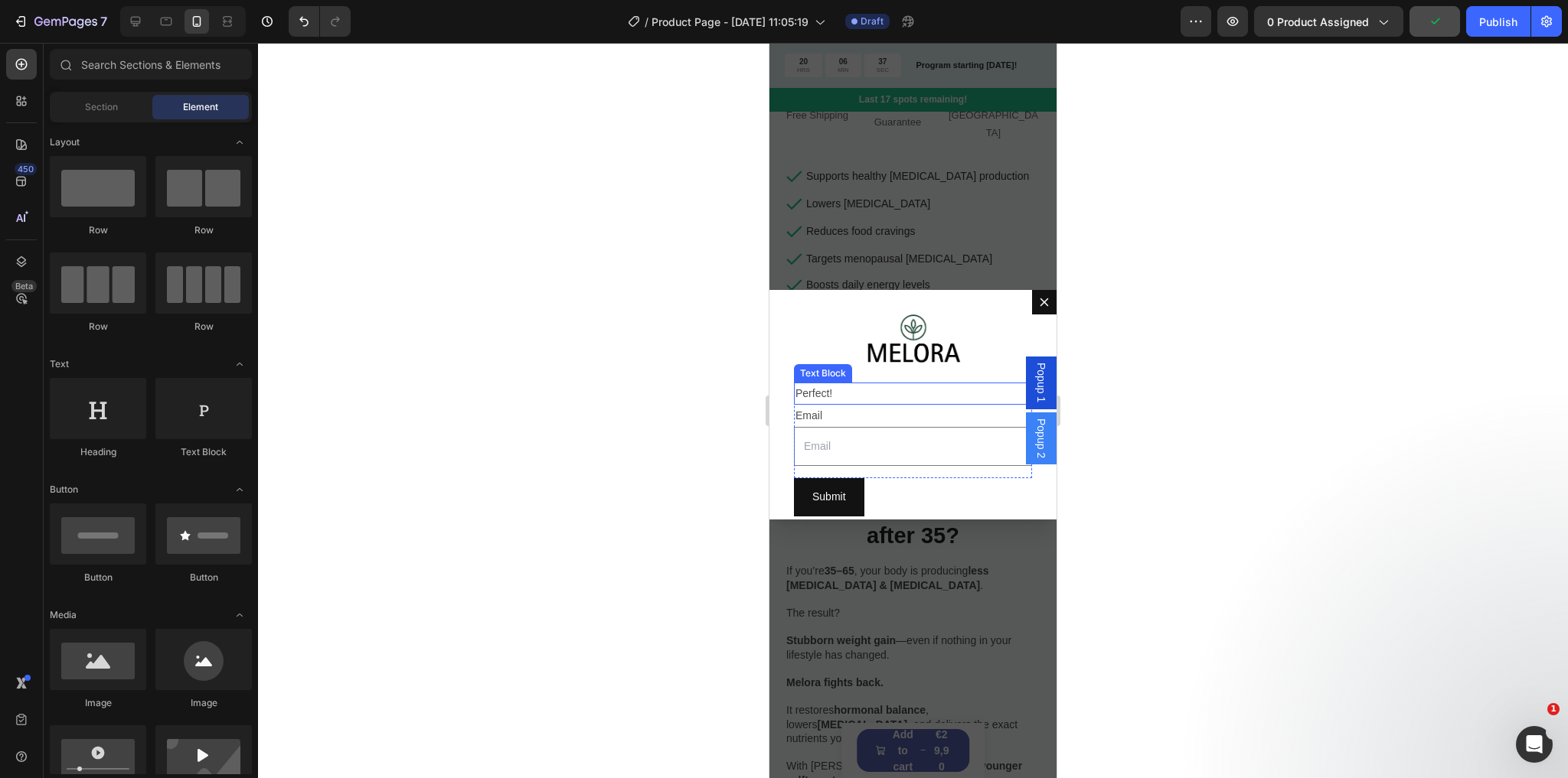
click at [937, 399] on p "Perfect!" at bounding box center [913, 394] width 235 height 19
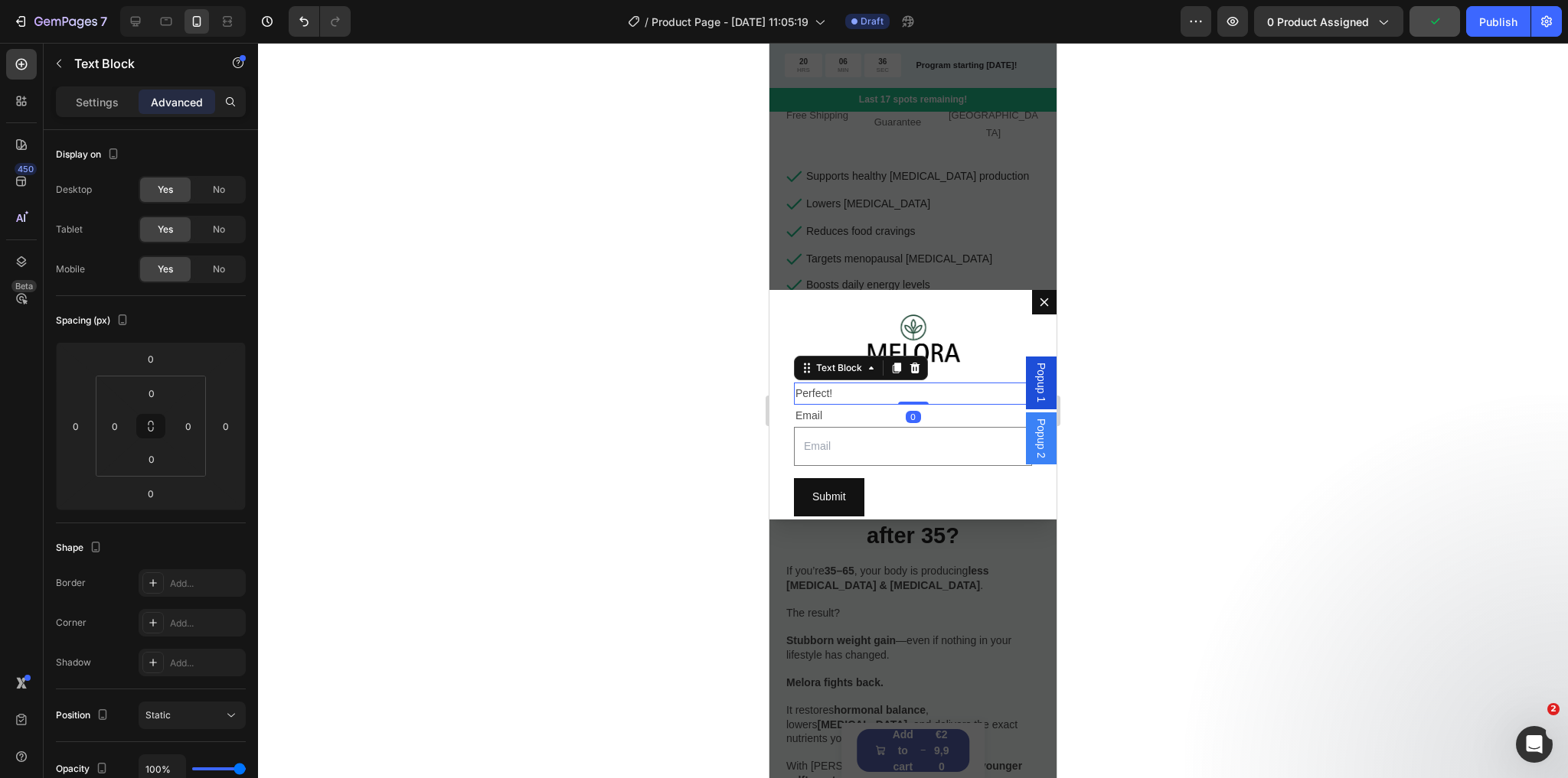
click at [841, 390] on p "Perfect!" at bounding box center [913, 394] width 235 height 19
click at [838, 419] on div "Email" at bounding box center [913, 415] width 238 height 22
click at [2, 45] on div "450 Beta" at bounding box center [22, 410] width 44 height 735
click at [14, 57] on icon at bounding box center [21, 64] width 15 height 15
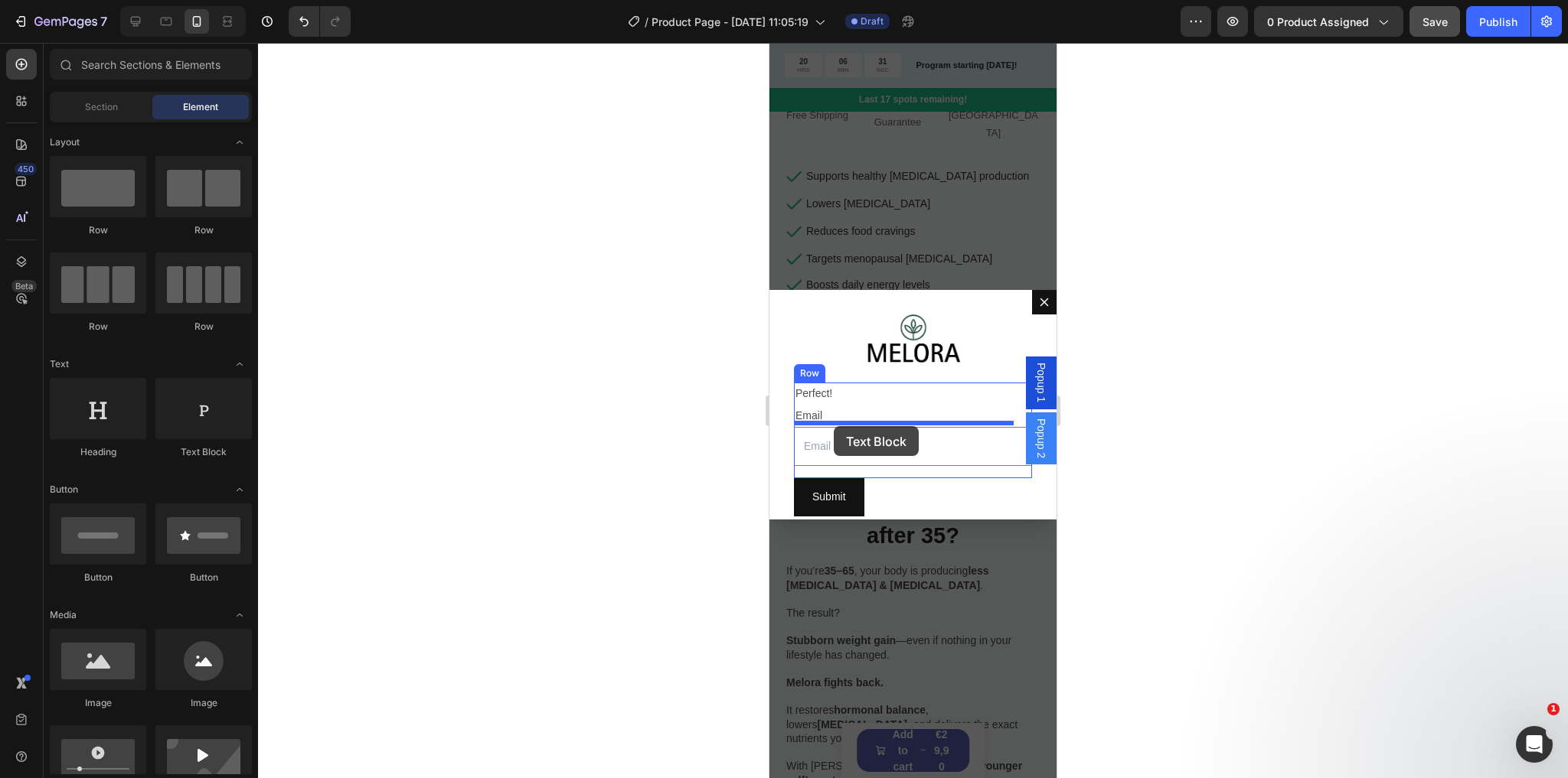
drag, startPoint x: 986, startPoint y: 459, endPoint x: 834, endPoint y: 426, distance: 155.5
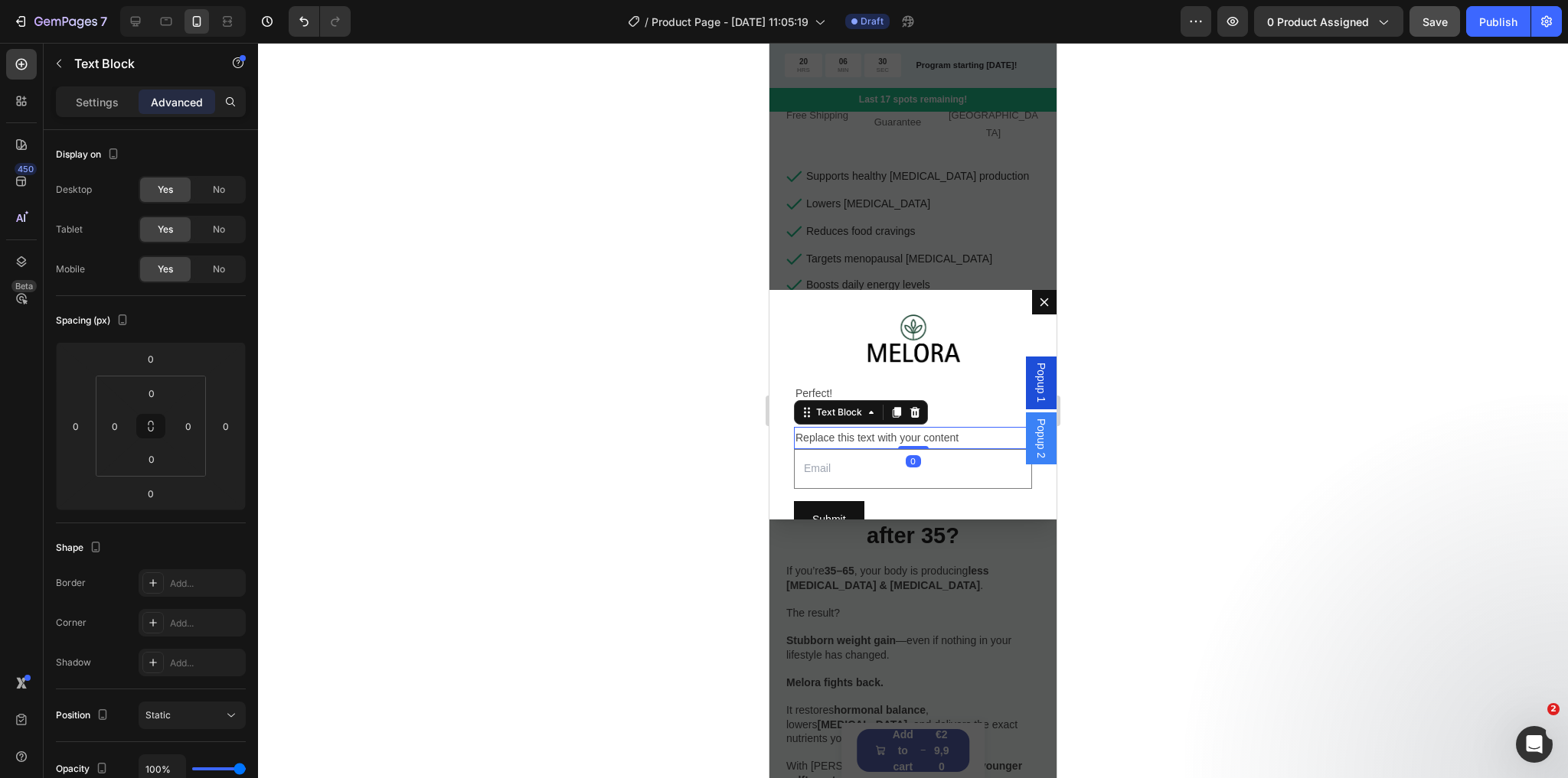
click at [861, 436] on div "Replace this text with your content" at bounding box center [913, 438] width 238 height 22
click at [861, 436] on p "Replace this text with your content" at bounding box center [913, 438] width 235 height 19
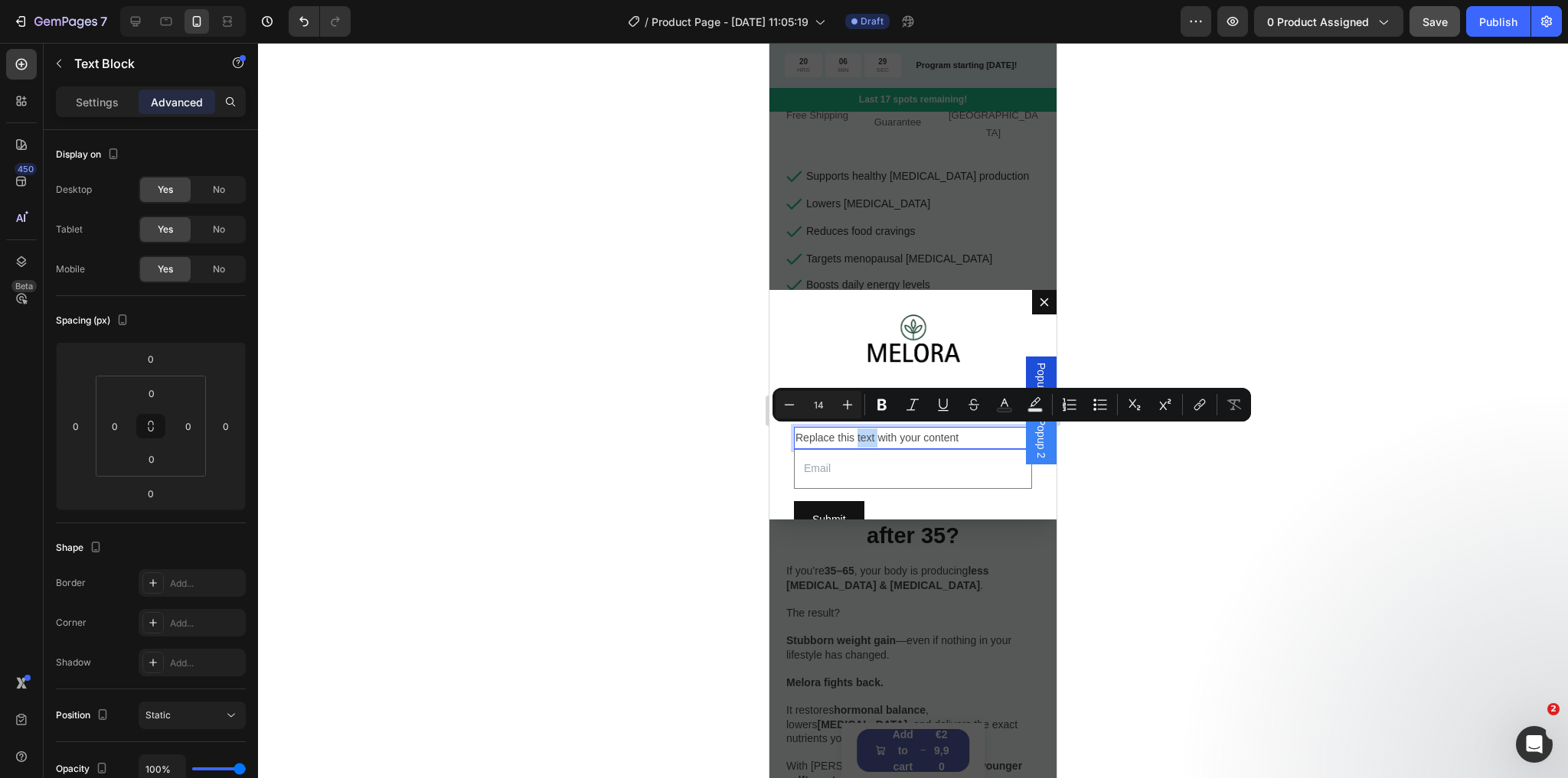
click at [804, 432] on p "Replace this text with your content" at bounding box center [913, 438] width 235 height 19
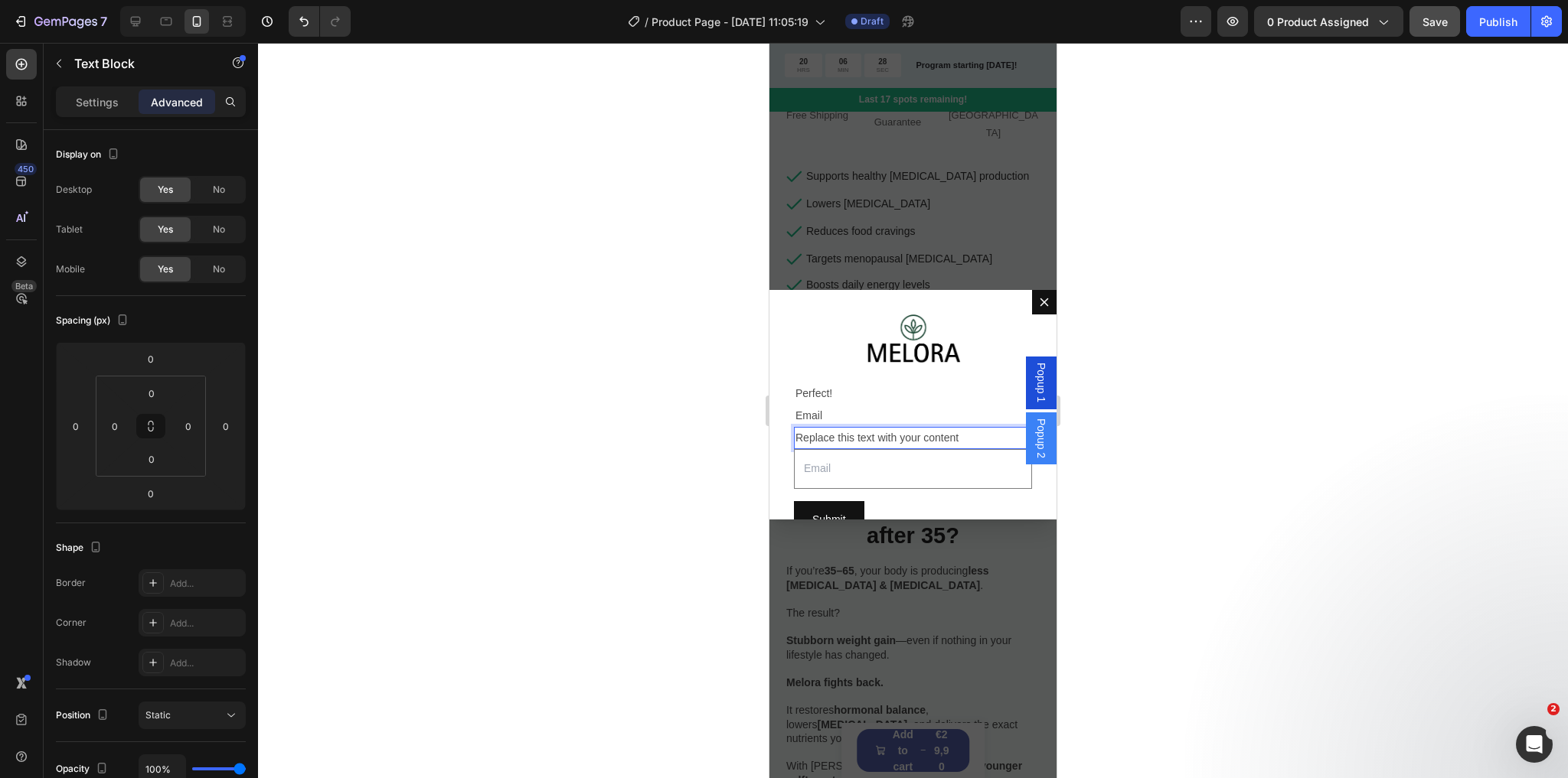
click at [845, 432] on p "Replace this text with your content" at bounding box center [913, 438] width 235 height 19
click at [865, 434] on p "Replace this text with your content" at bounding box center [913, 438] width 235 height 19
click at [948, 434] on p "Replace this text with your content" at bounding box center [913, 438] width 235 height 19
drag, startPoint x: 994, startPoint y: 434, endPoint x: 790, endPoint y: 441, distance: 204.1
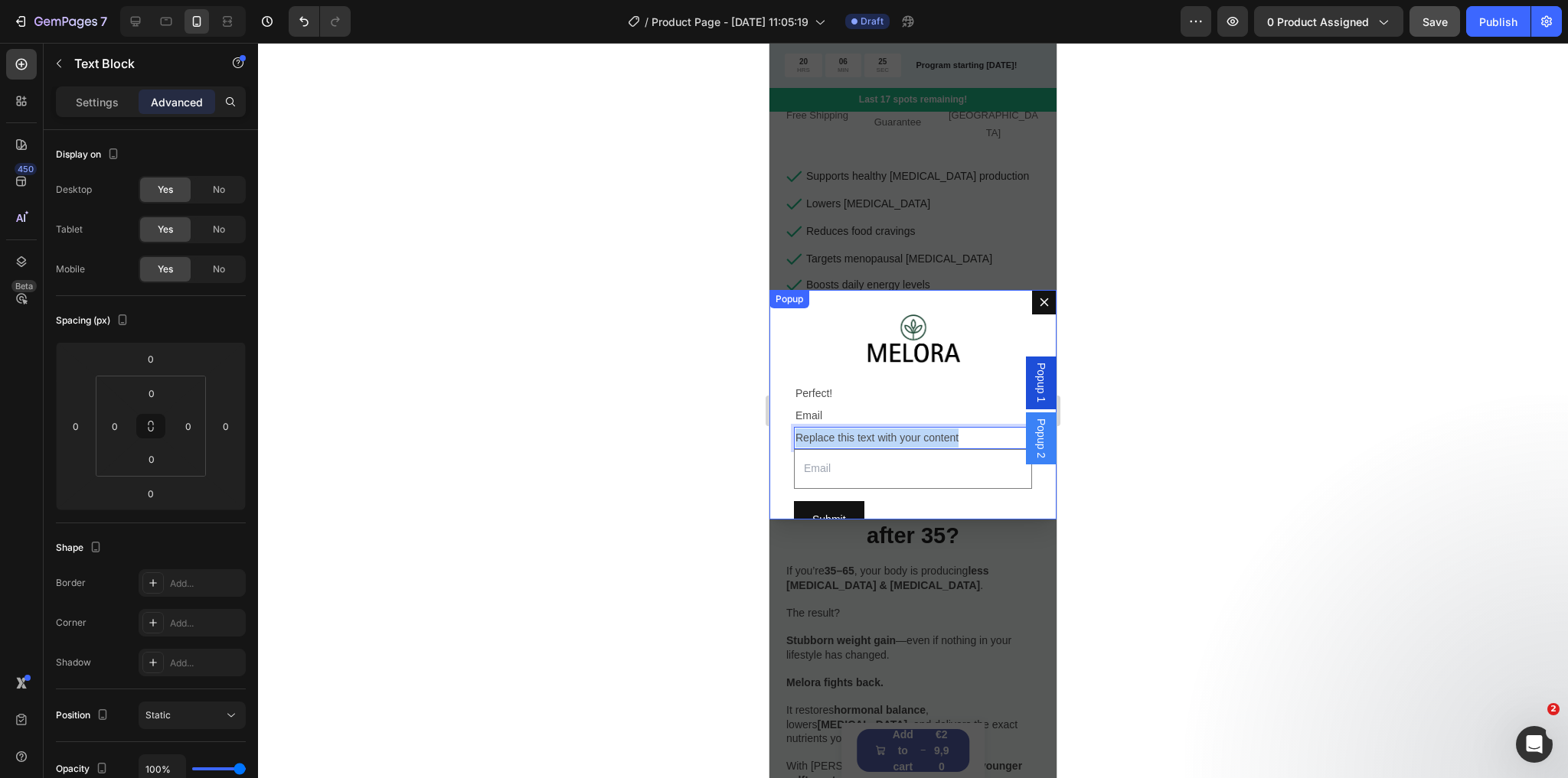
click at [790, 441] on div "Image Perfect! Text Block Email Text Block Replace this text with your content …" at bounding box center [913, 404] width 287 height 230
click at [850, 432] on p "Replace this text with your content" at bounding box center [913, 438] width 235 height 19
click at [963, 432] on p "Replace this text with your content" at bounding box center [913, 438] width 235 height 19
drag, startPoint x: 989, startPoint y: 433, endPoint x: 778, endPoint y: 434, distance: 211.0
click at [778, 434] on div "Image Perfect! Text Block Email Text Block saelReplace this text with your cont…" at bounding box center [913, 404] width 287 height 230
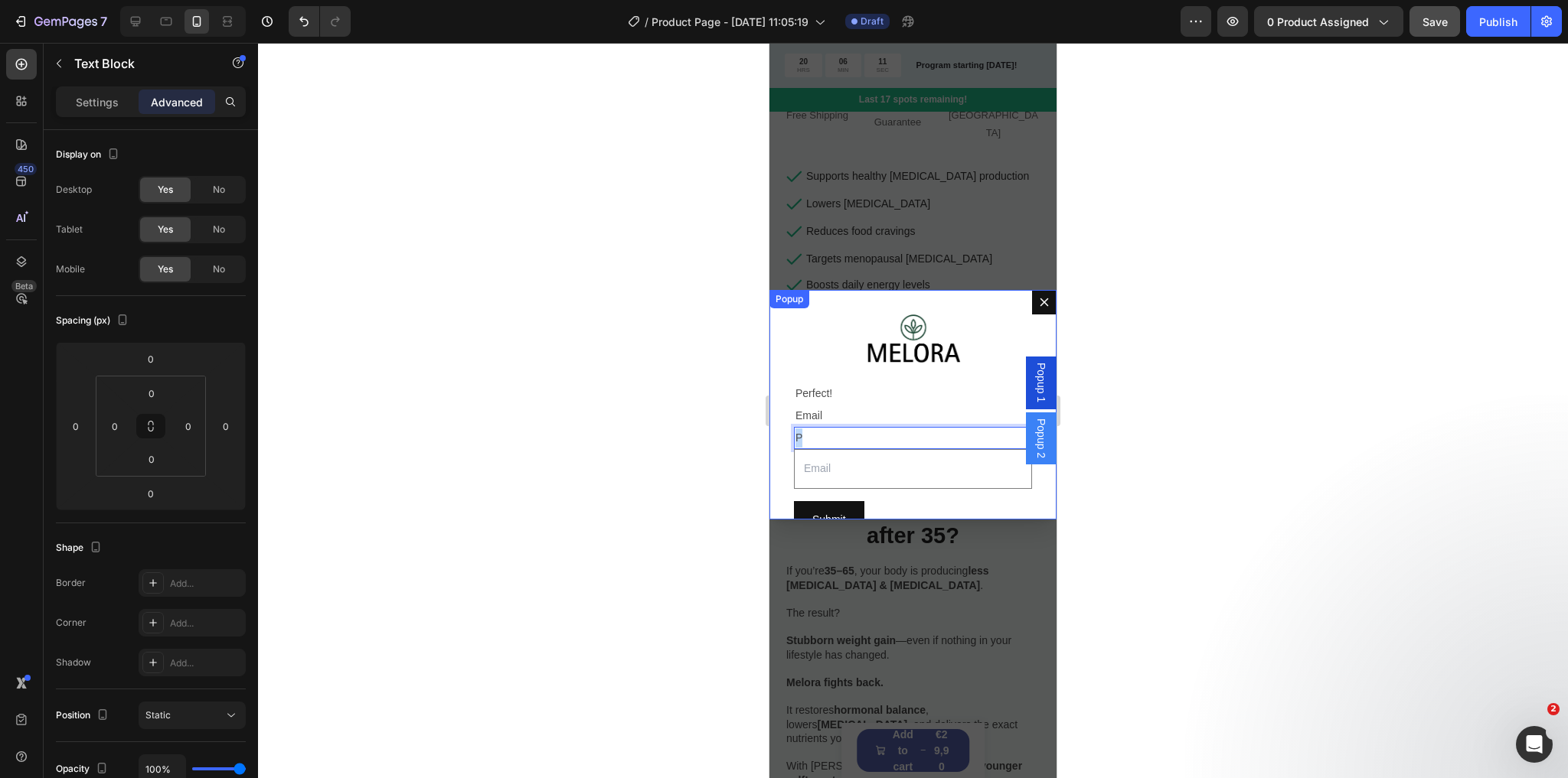
drag, startPoint x: 810, startPoint y: 431, endPoint x: 782, endPoint y: 433, distance: 28.1
click at [782, 433] on div "Image Perfect! Text Block Email Text Block P Text Block 0 Email Field Row Submi…" at bounding box center [913, 404] width 287 height 230
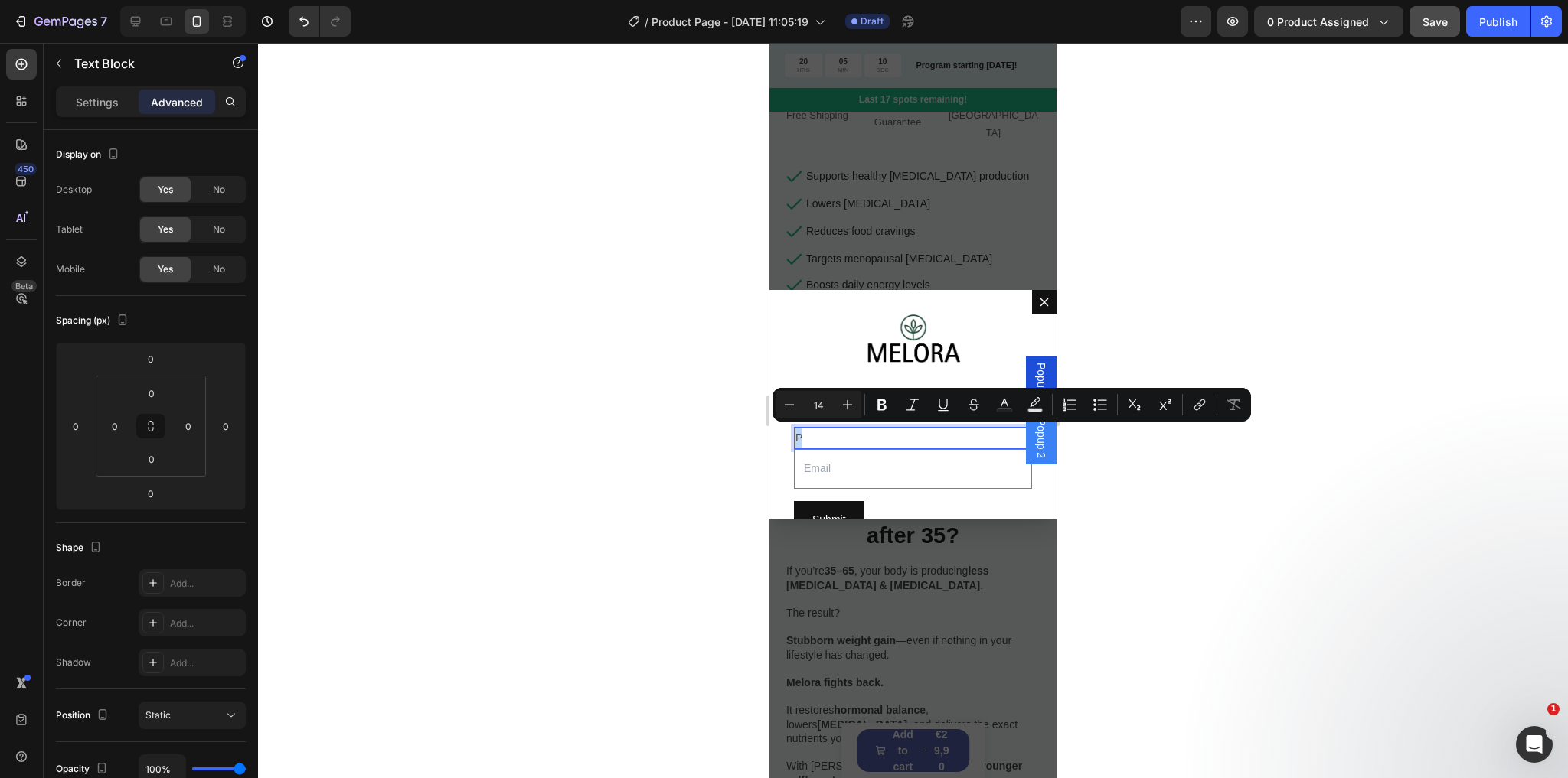
click at [841, 430] on p "P" at bounding box center [913, 438] width 235 height 19
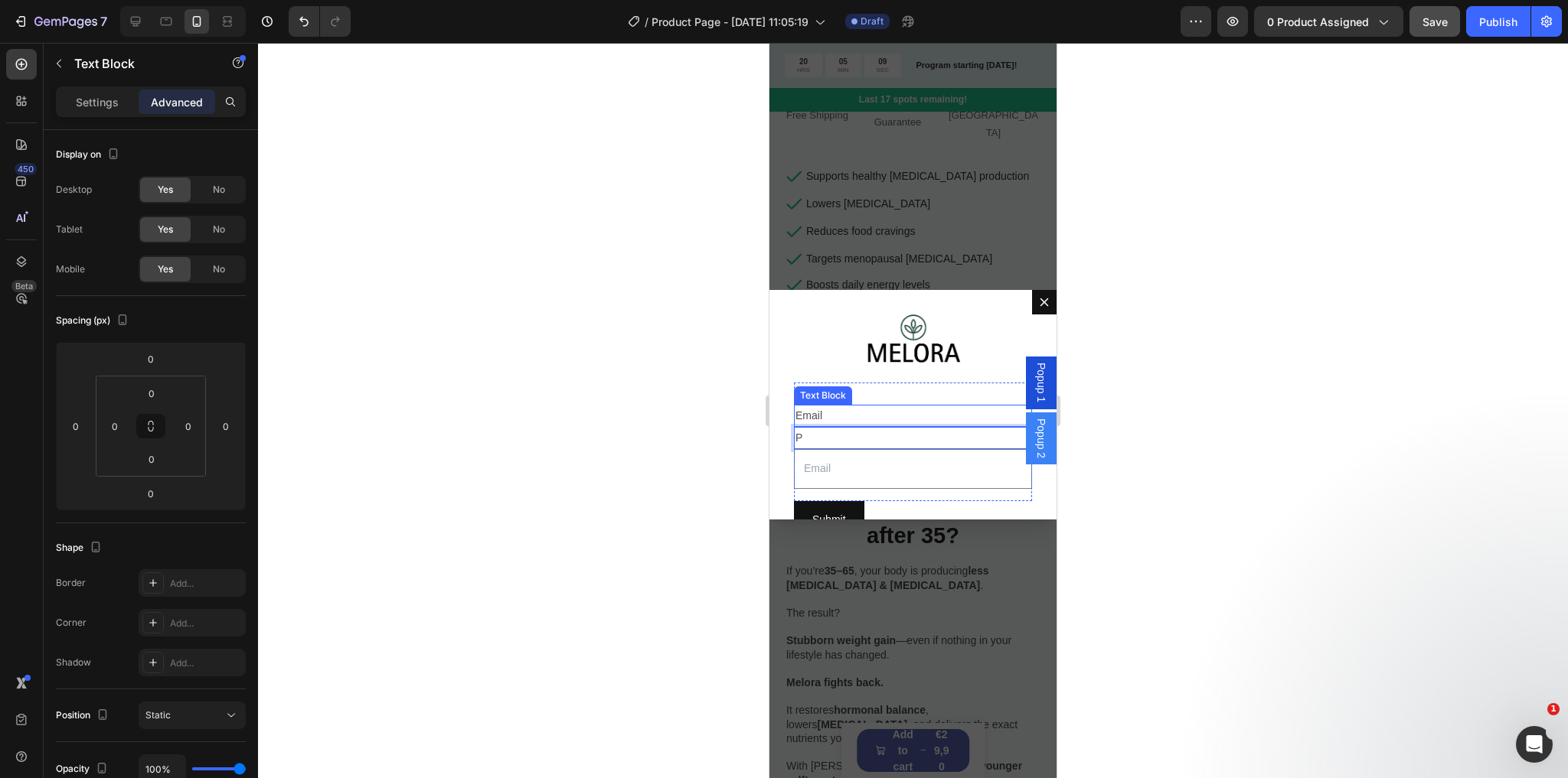
click at [841, 408] on div "Email" at bounding box center [913, 415] width 238 height 22
drag, startPoint x: 843, startPoint y: 437, endPoint x: 798, endPoint y: 404, distance: 55.8
click at [798, 406] on p "Drop your email and we’ll send your discount code" at bounding box center [913, 425] width 235 height 38
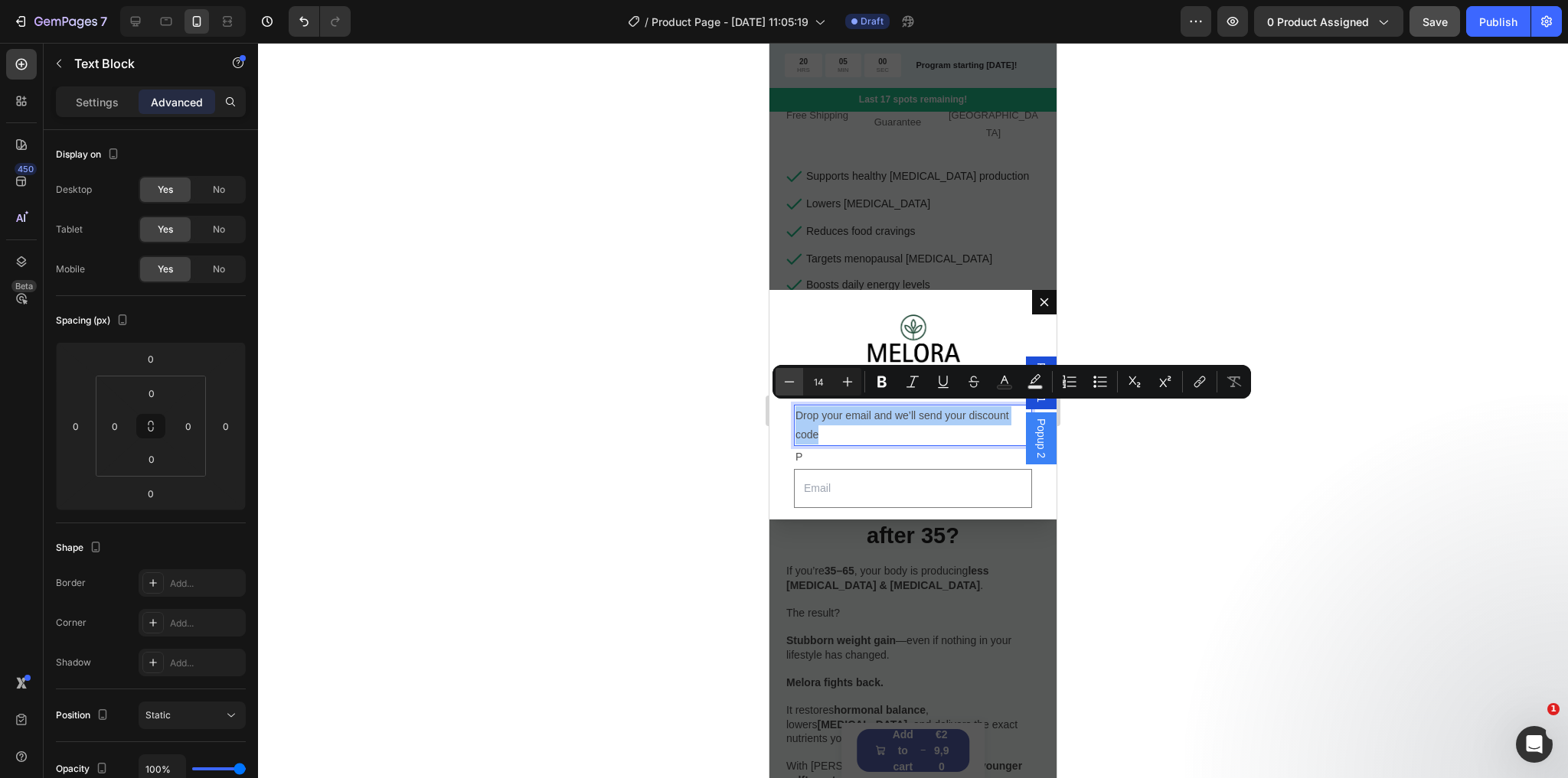
click at [790, 381] on icon "Editor contextual toolbar" at bounding box center [789, 381] width 10 height 1
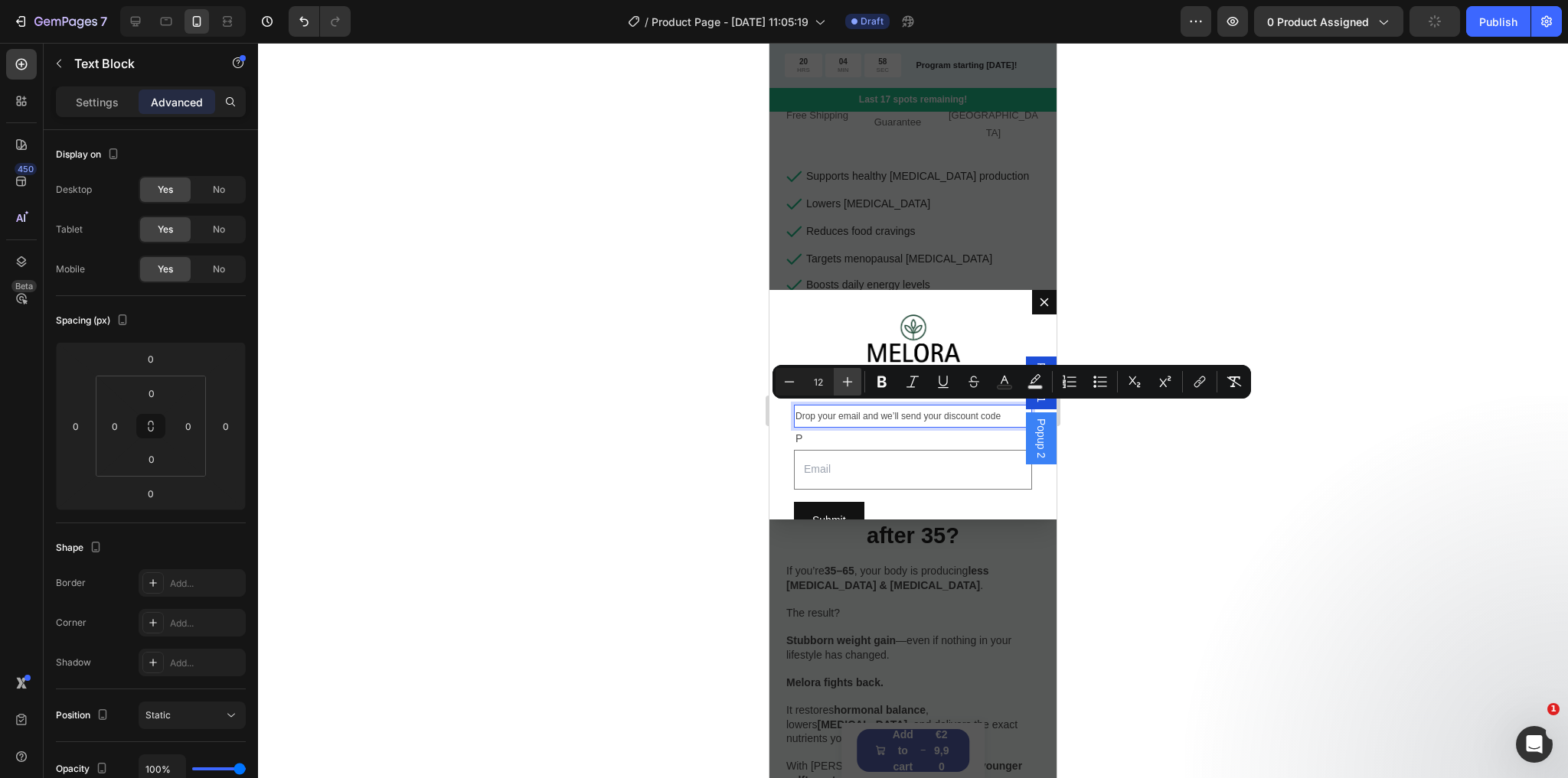
click at [837, 384] on button "Plus" at bounding box center [847, 382] width 27 height 27
click at [851, 383] on icon "Editor contextual toolbar" at bounding box center [847, 382] width 15 height 15
click at [796, 380] on button "Minus" at bounding box center [789, 382] width 27 height 27
type input "14"
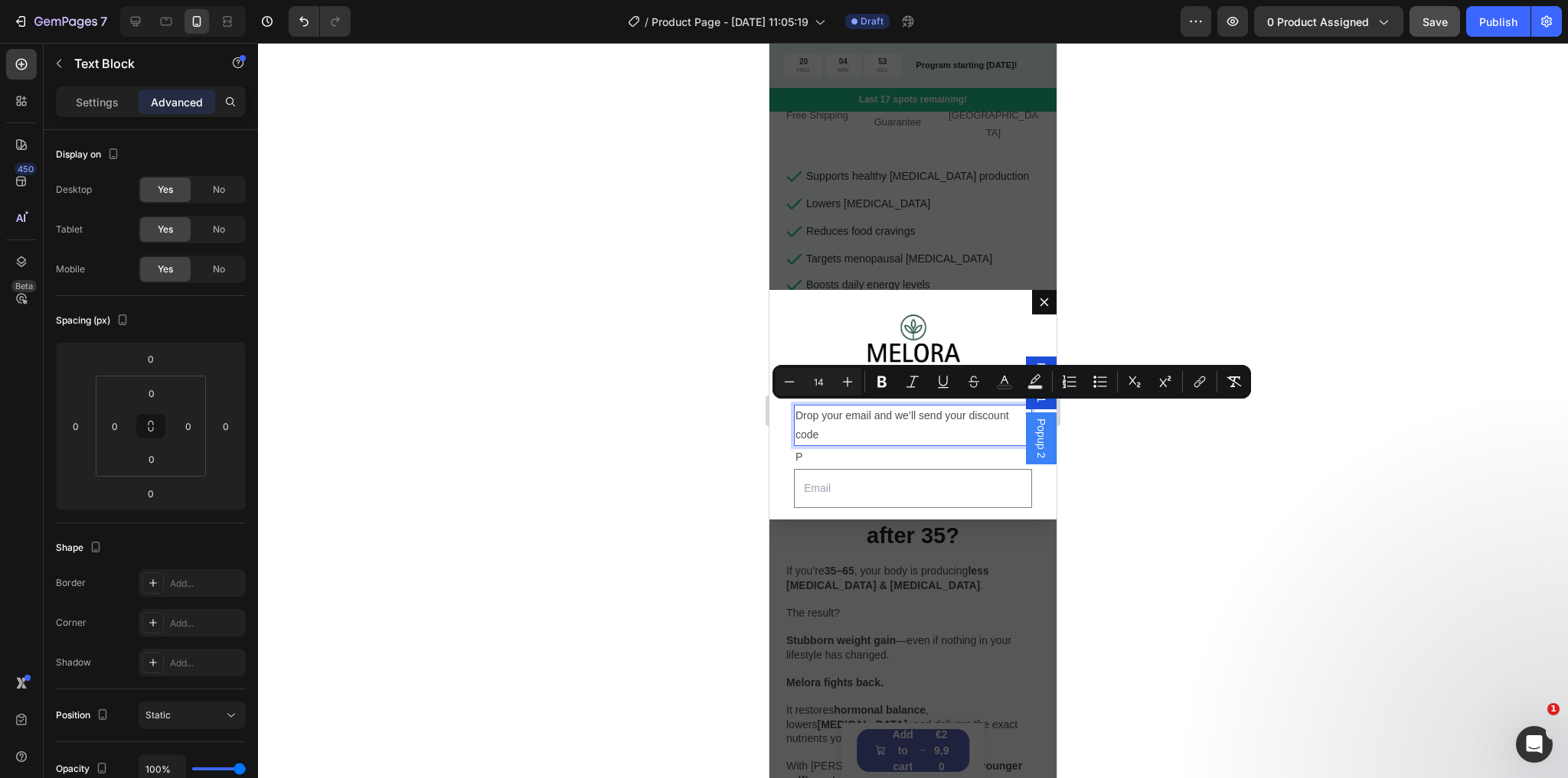
click at [865, 416] on span "Drop your email and we’ll send your discount code" at bounding box center [902, 425] width 214 height 32
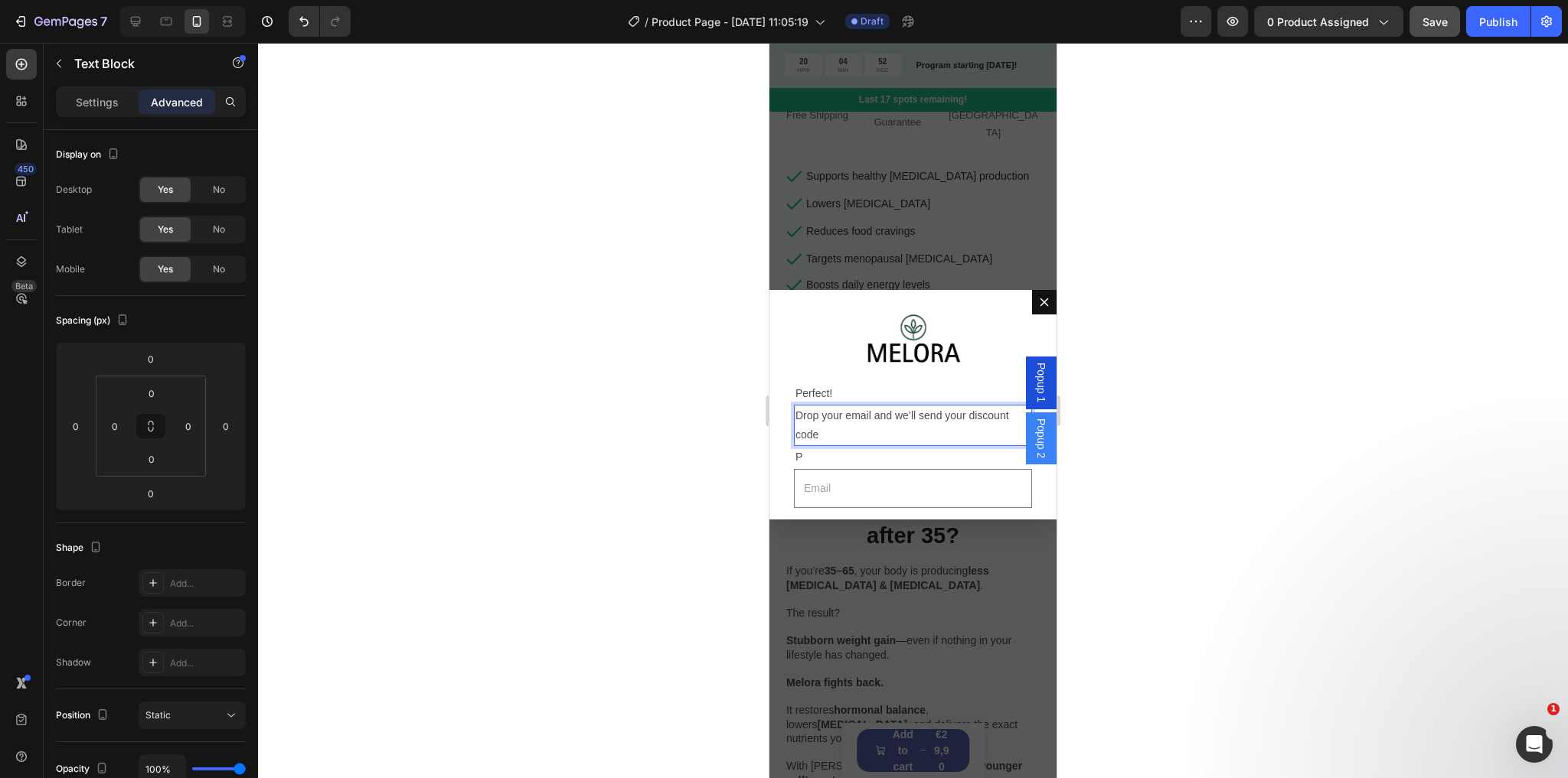
click at [865, 429] on p "Drop your email and we’ll send your discount code" at bounding box center [913, 425] width 235 height 38
click at [880, 384] on p "Perfect!" at bounding box center [913, 394] width 235 height 19
click at [841, 410] on span "Drop your email and we’ll send your discount code" at bounding box center [902, 425] width 214 height 32
drag, startPoint x: 841, startPoint y: 410, endPoint x: 790, endPoint y: 403, distance: 51.5
click at [790, 403] on div "Image Perfect! Text Block Drop your email and we’ll send your discount code Tex…" at bounding box center [913, 404] width 287 height 230
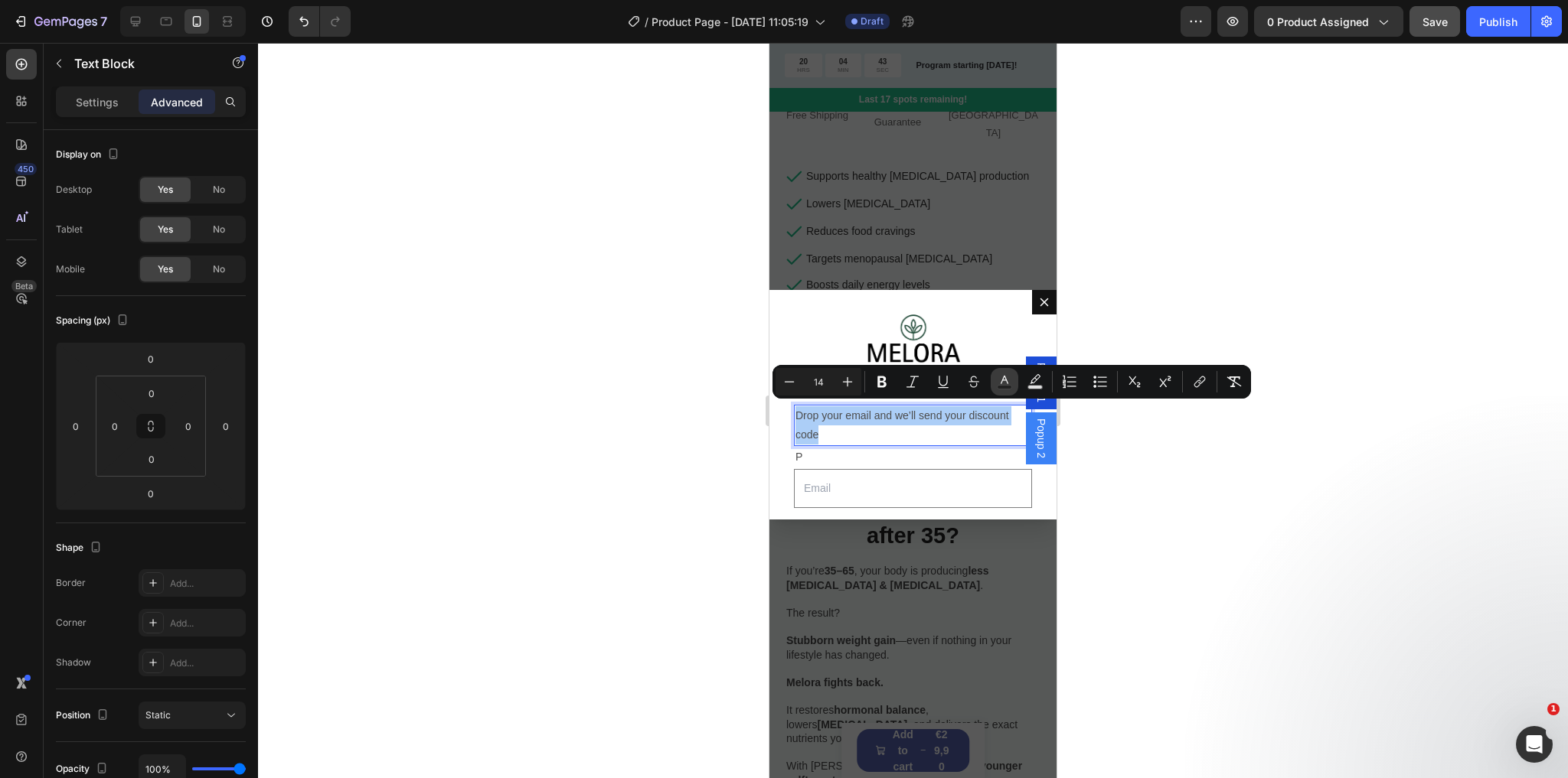
click at [1009, 385] on rect "Editor contextual toolbar" at bounding box center [1004, 387] width 15 height 4
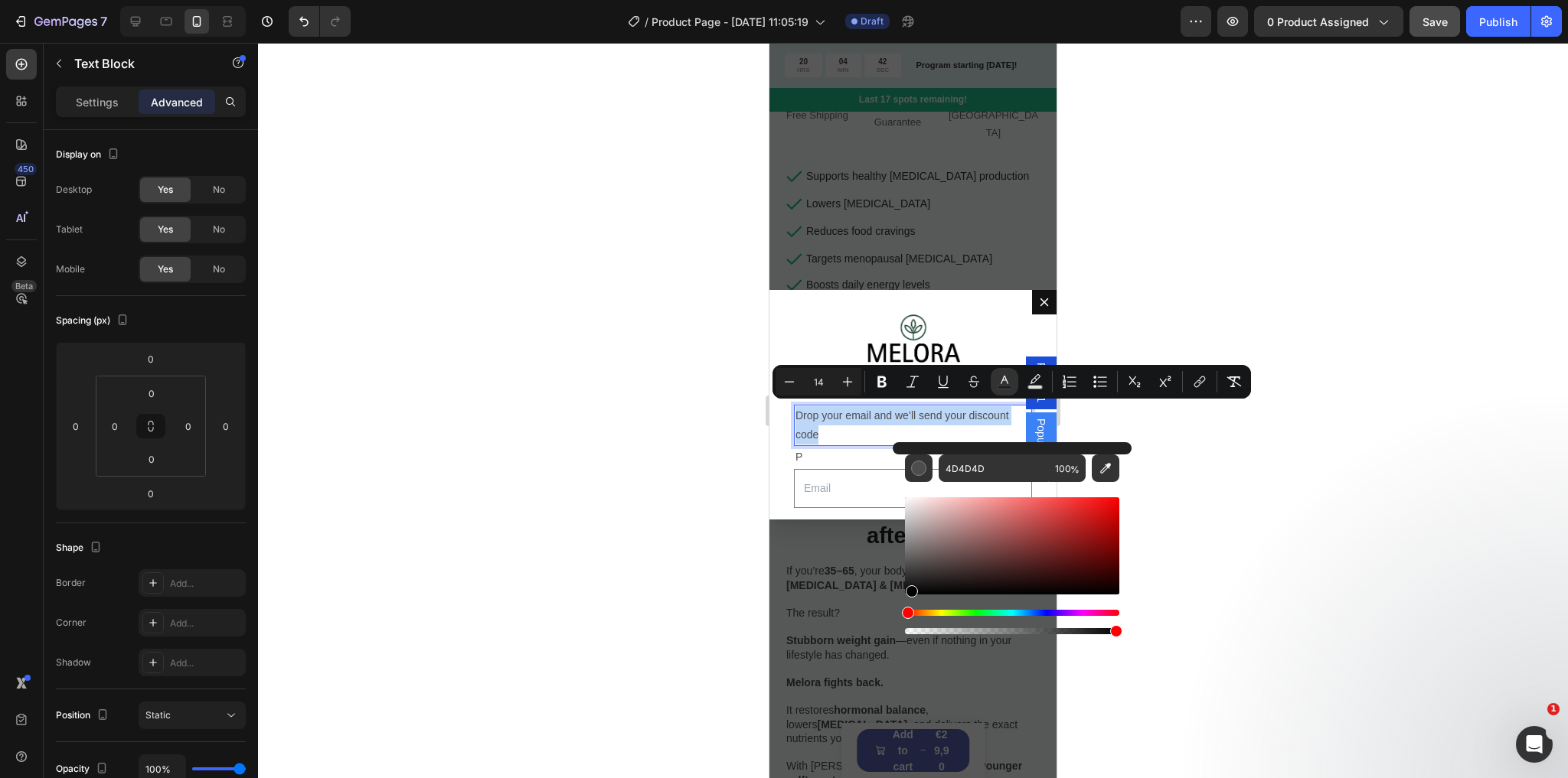
type input "020202"
drag, startPoint x: 908, startPoint y: 570, endPoint x: 909, endPoint y: 593, distance: 23.0
click at [909, 593] on div "Editor contextual toolbar" at bounding box center [907, 591] width 12 height 12
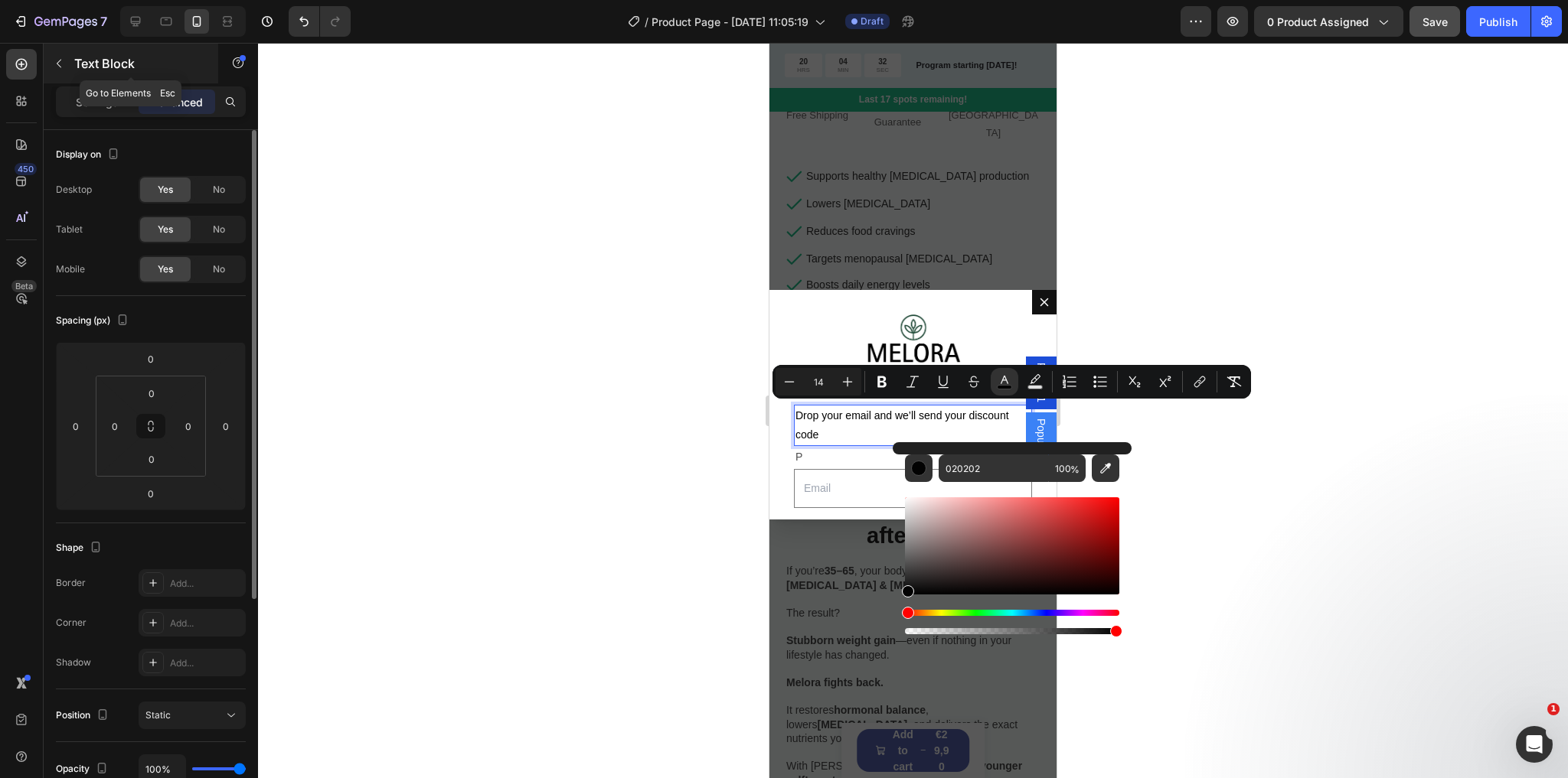
click at [66, 66] on button "button" at bounding box center [58, 63] width 25 height 25
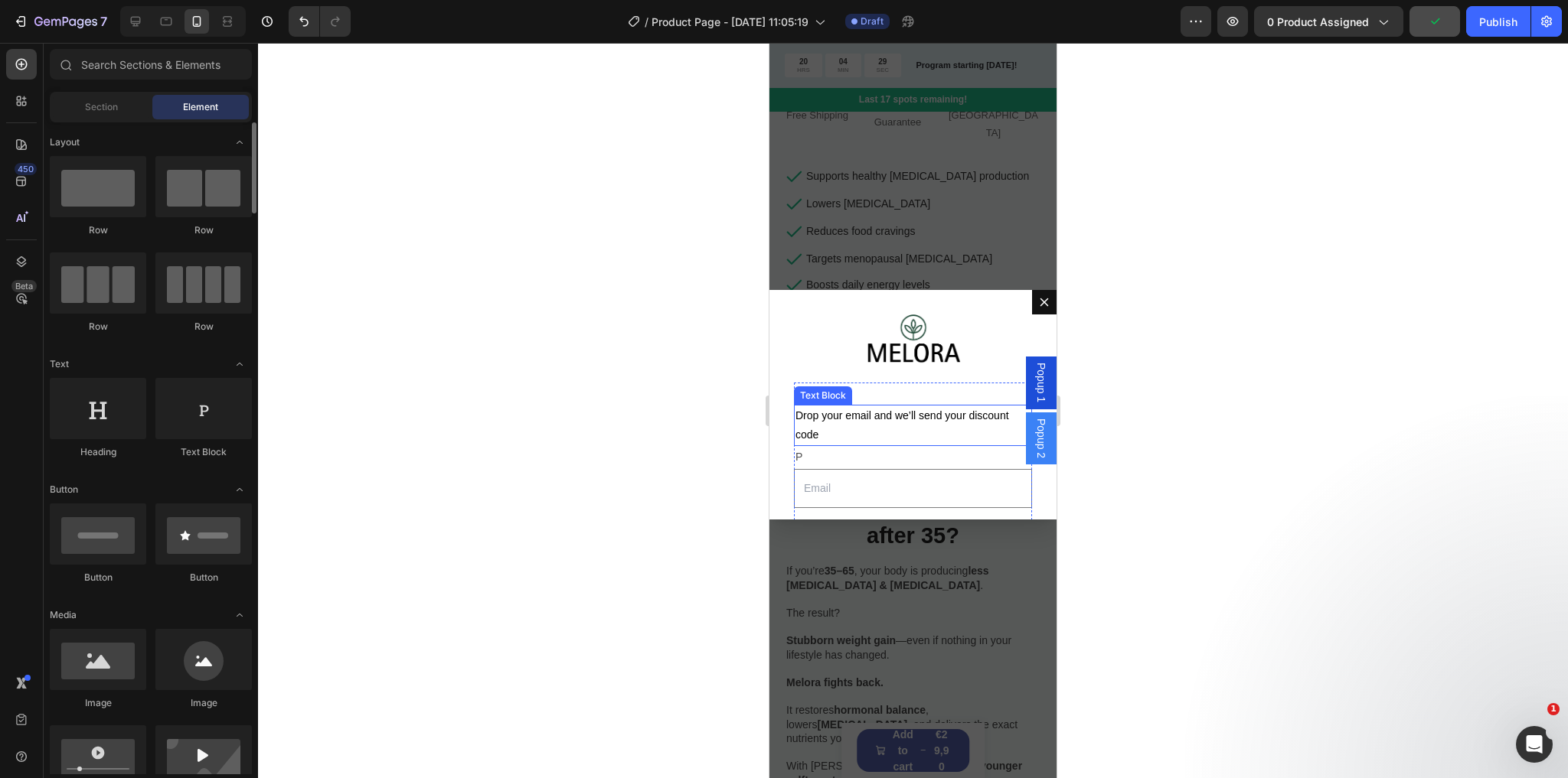
click at [864, 421] on p "Drop your email and we’ll send your discount code" at bounding box center [913, 425] width 235 height 38
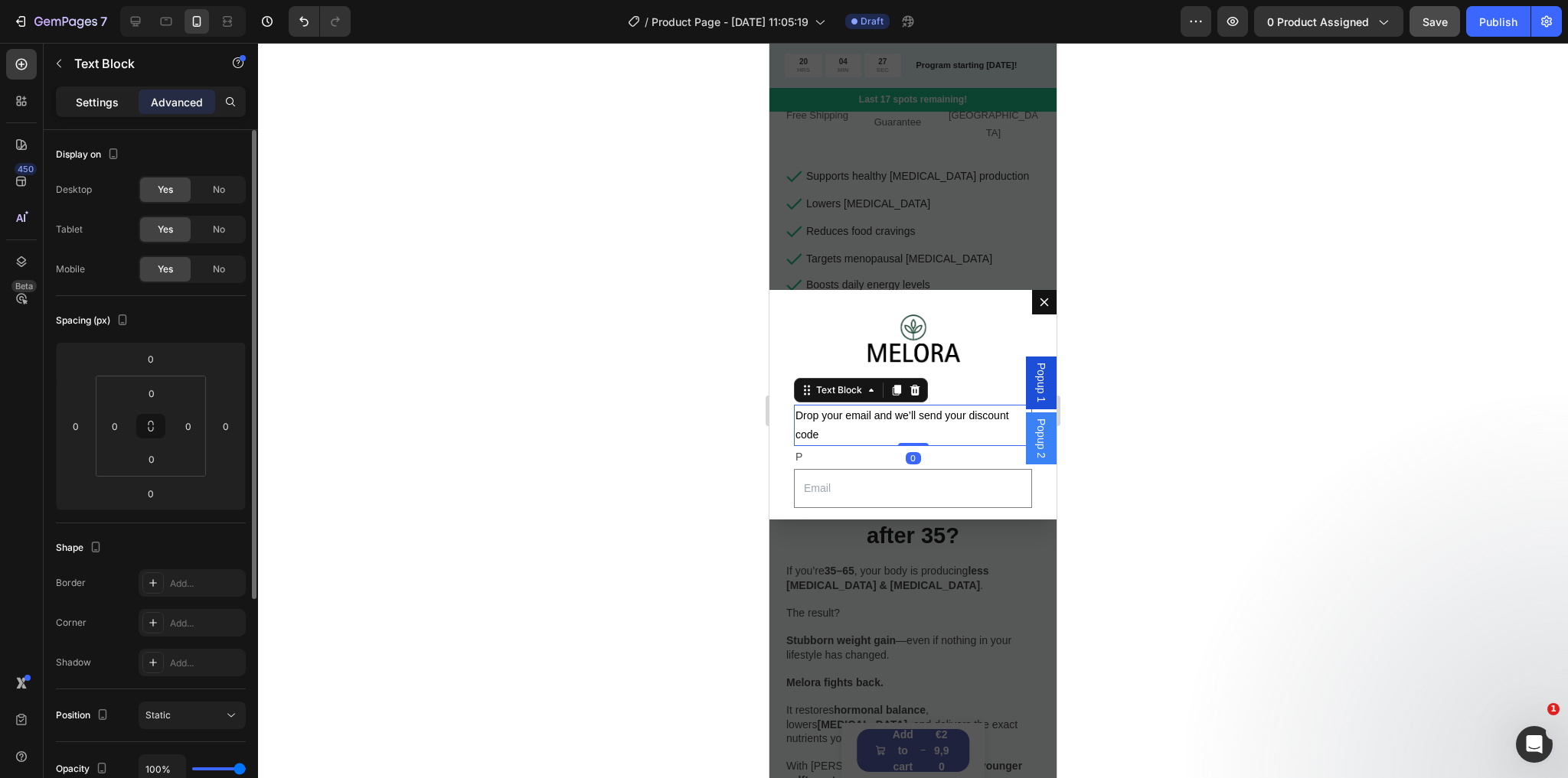
click at [88, 109] on p "Settings" at bounding box center [96, 103] width 43 height 16
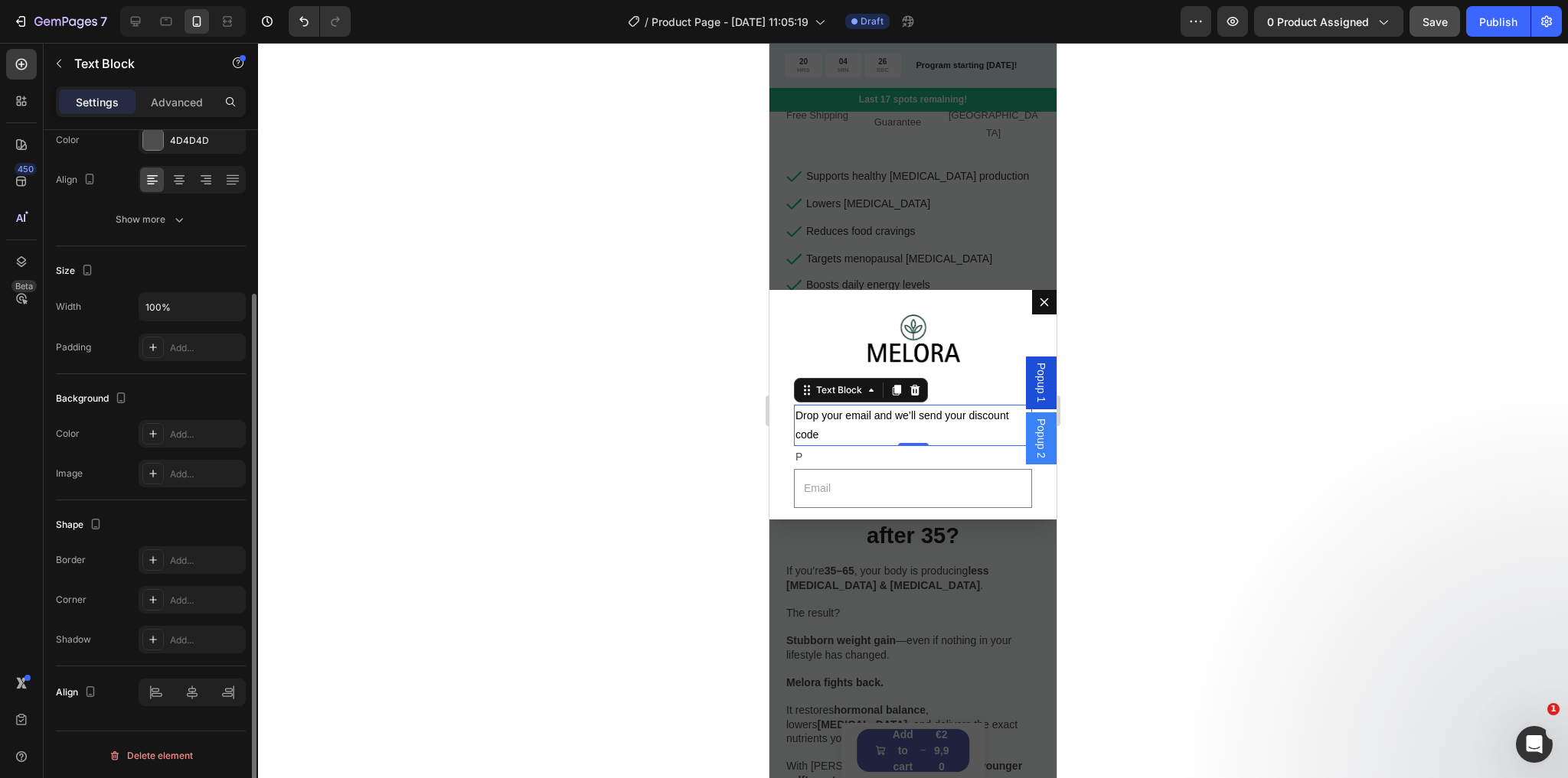
scroll to position [91, 0]
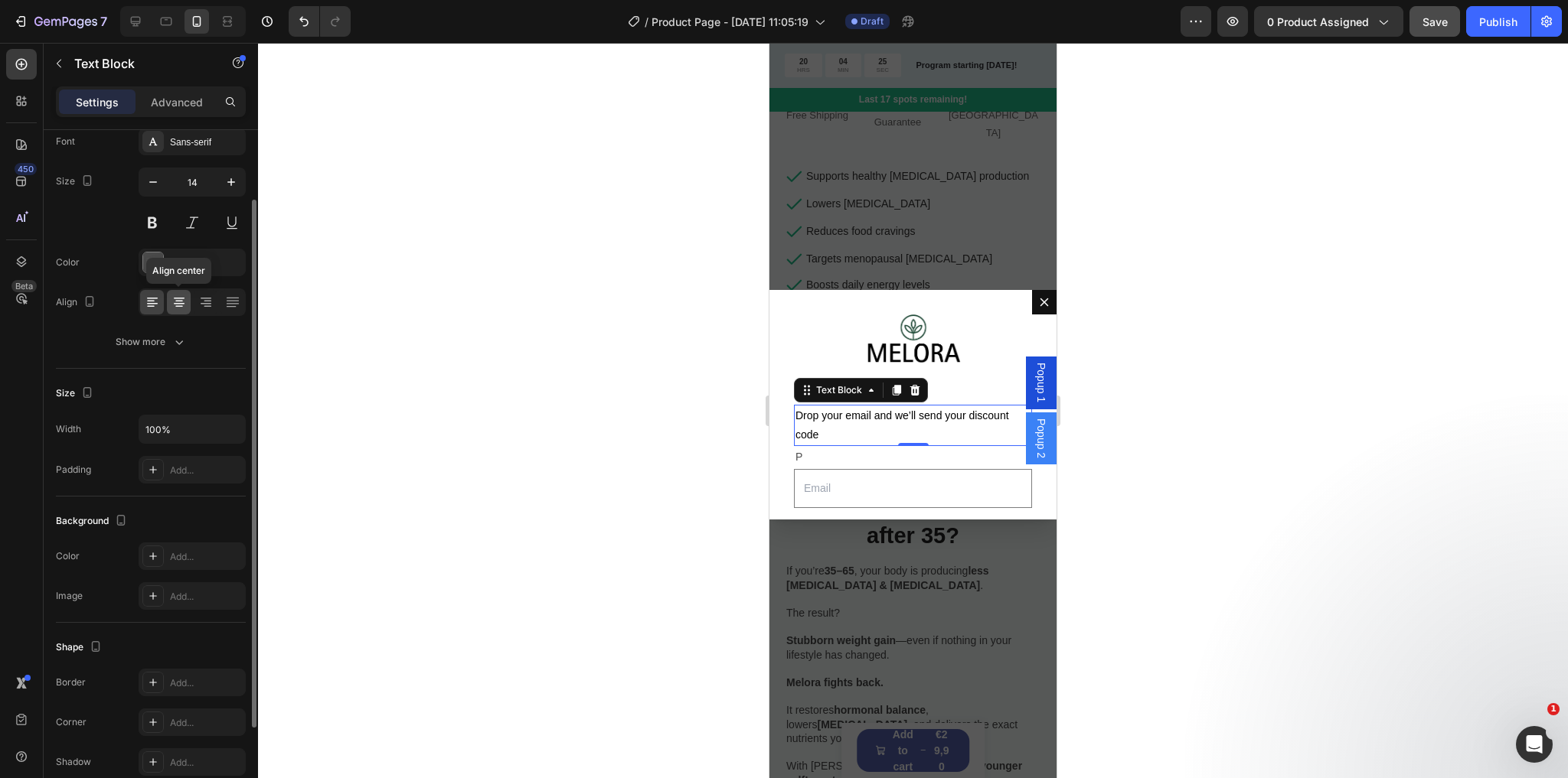
click at [177, 313] on div at bounding box center [179, 302] width 24 height 25
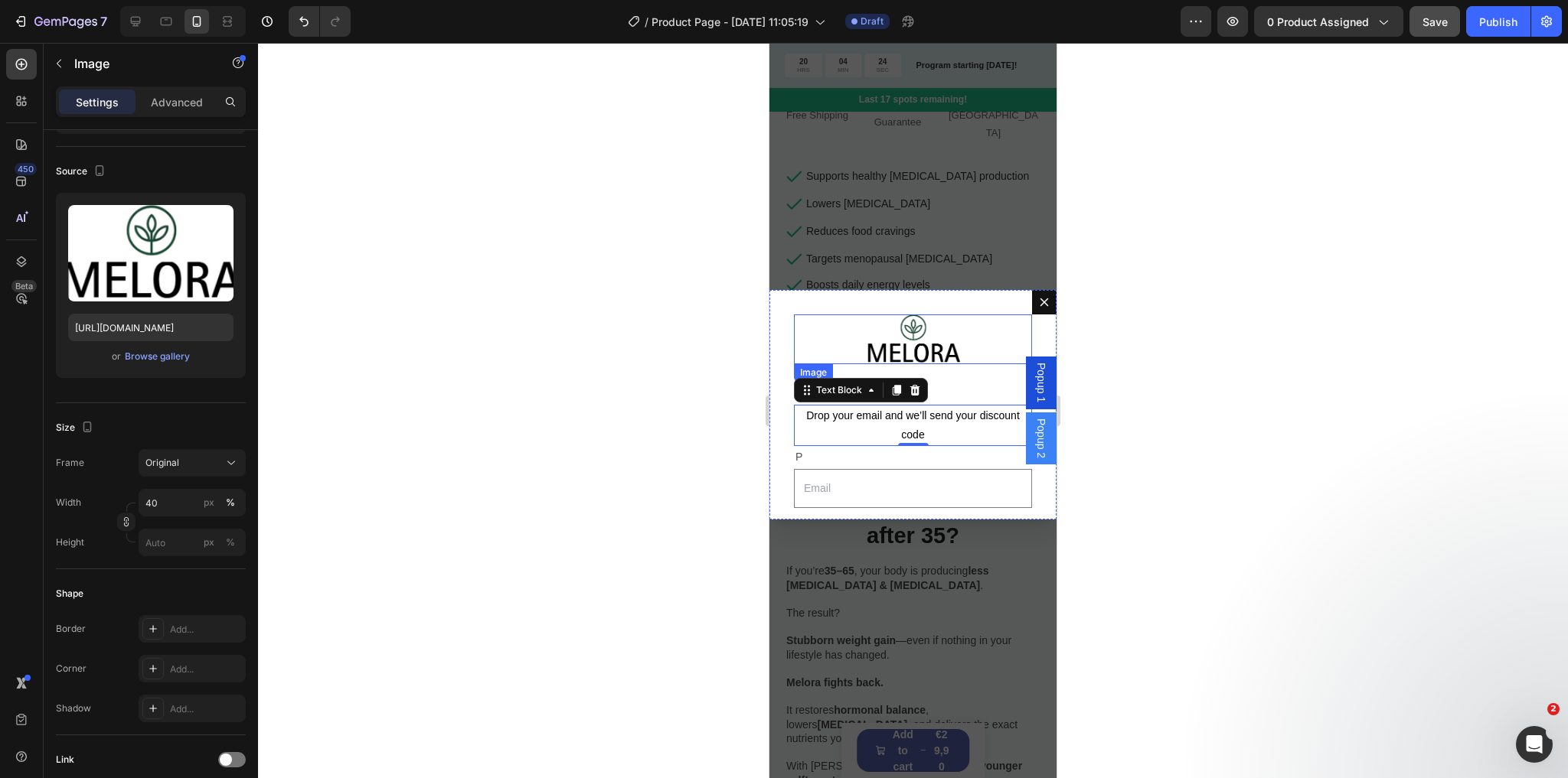
click at [900, 345] on img "Dialog body" at bounding box center [913, 339] width 95 height 50
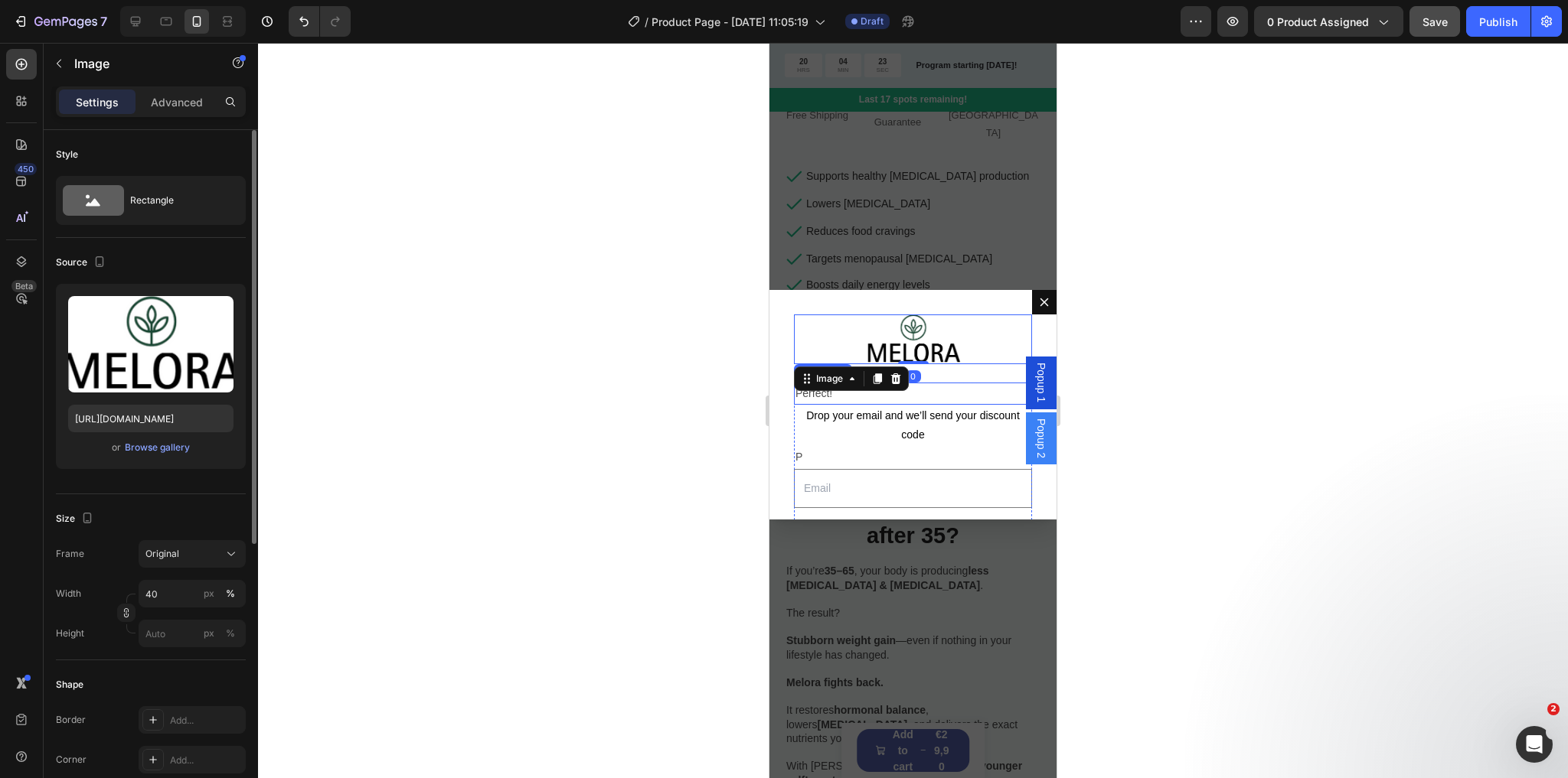
click at [909, 390] on p "Perfect!" at bounding box center [913, 394] width 235 height 19
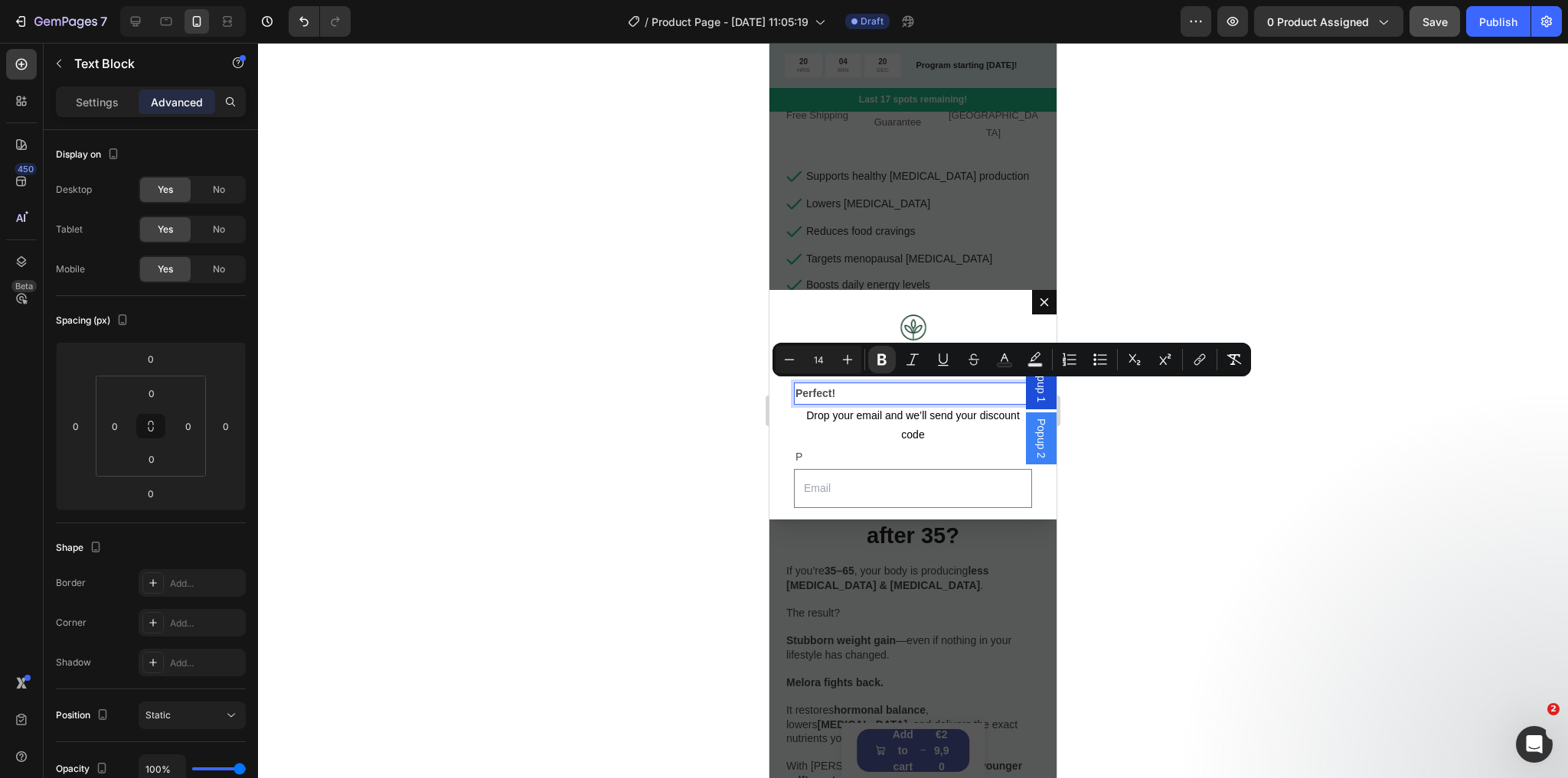
click at [878, 392] on p "Perfect!" at bounding box center [913, 394] width 235 height 19
click at [995, 361] on button "Text Color" at bounding box center [1004, 360] width 27 height 27
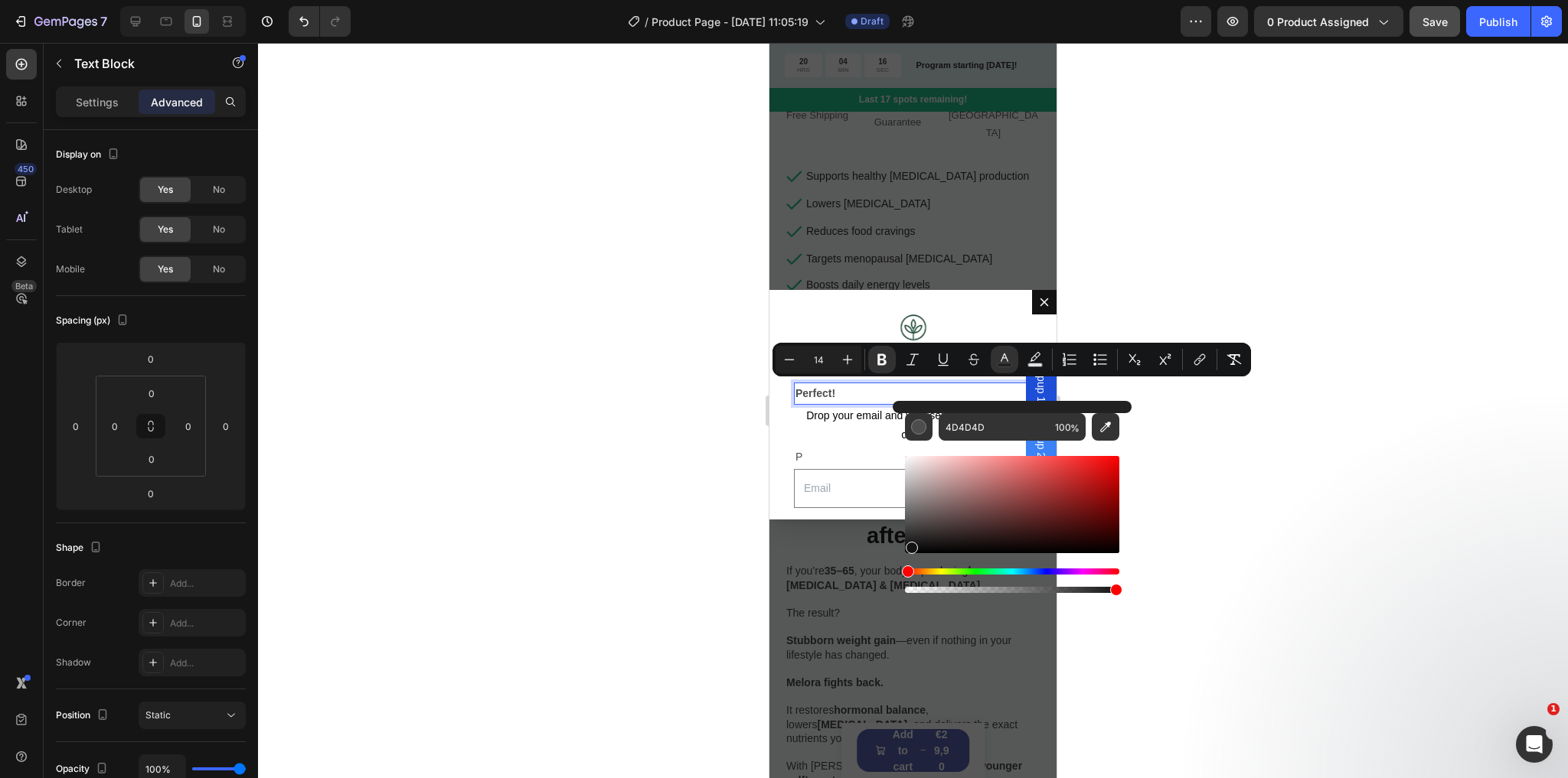
drag, startPoint x: 909, startPoint y: 526, endPoint x: 909, endPoint y: 545, distance: 19.0
click at [909, 545] on div "Editor contextual toolbar" at bounding box center [911, 547] width 12 height 12
type input "141313"
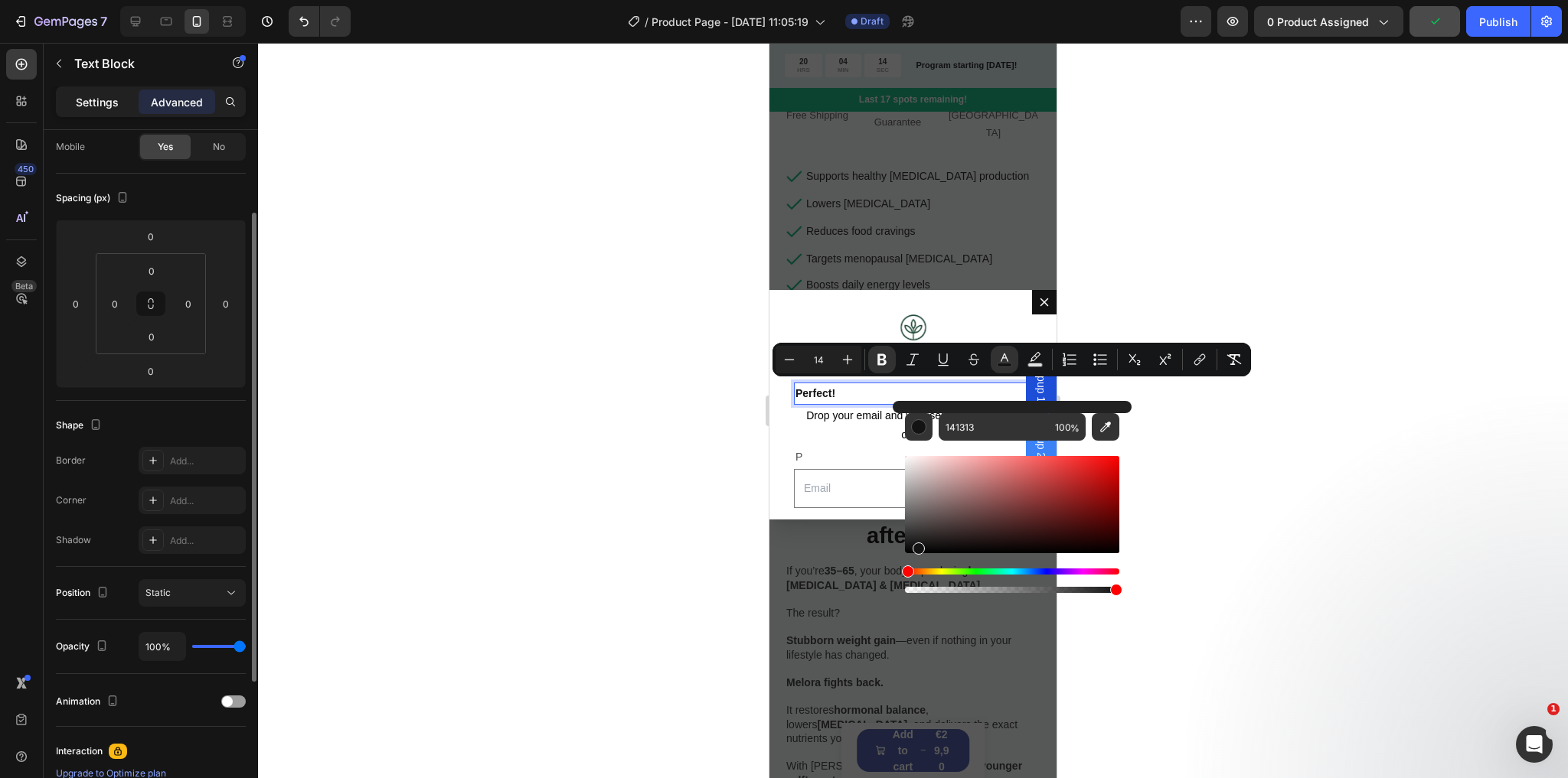
click at [95, 102] on p "Settings" at bounding box center [96, 103] width 43 height 16
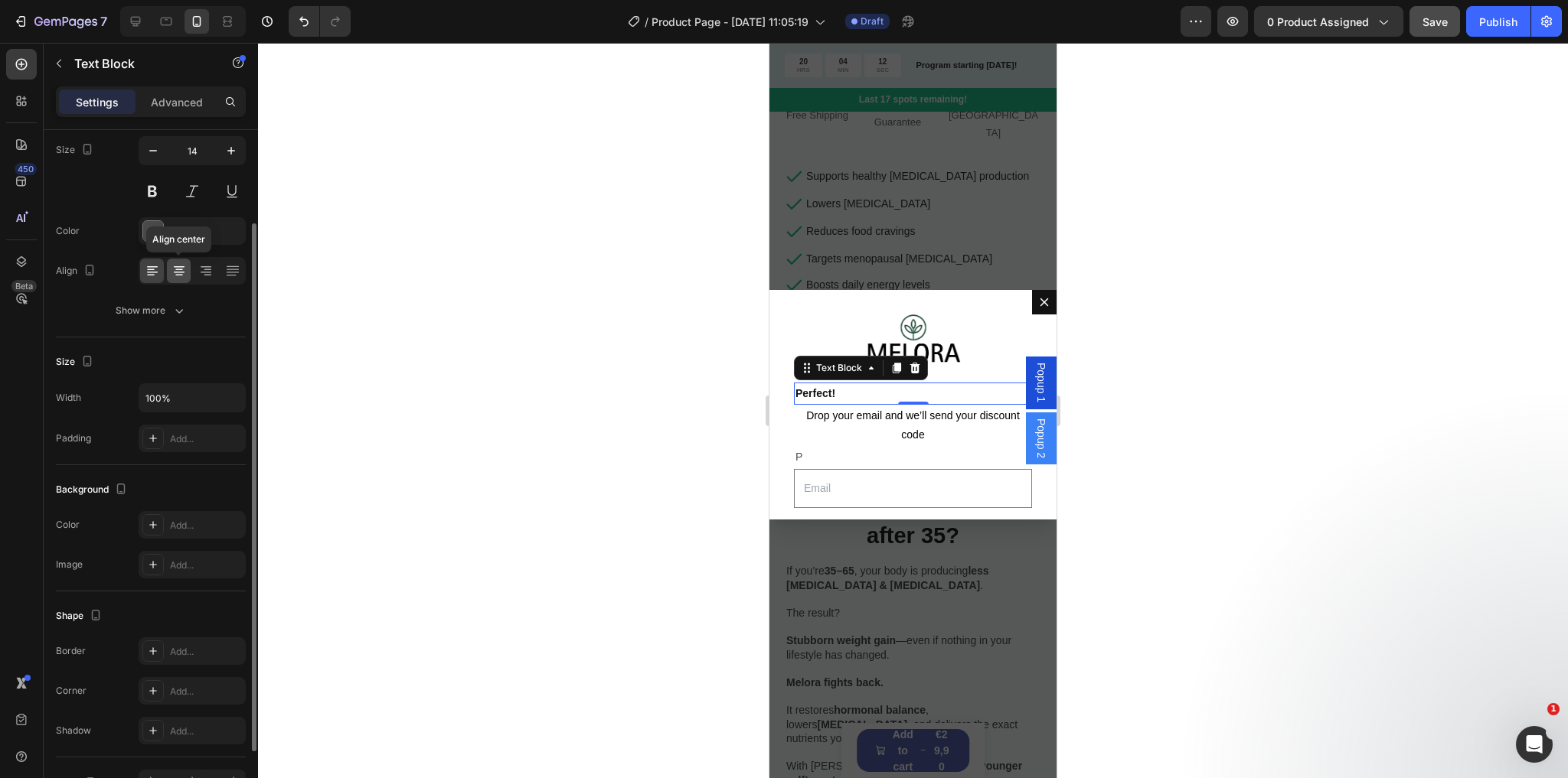
click at [172, 269] on icon at bounding box center [179, 271] width 15 height 15
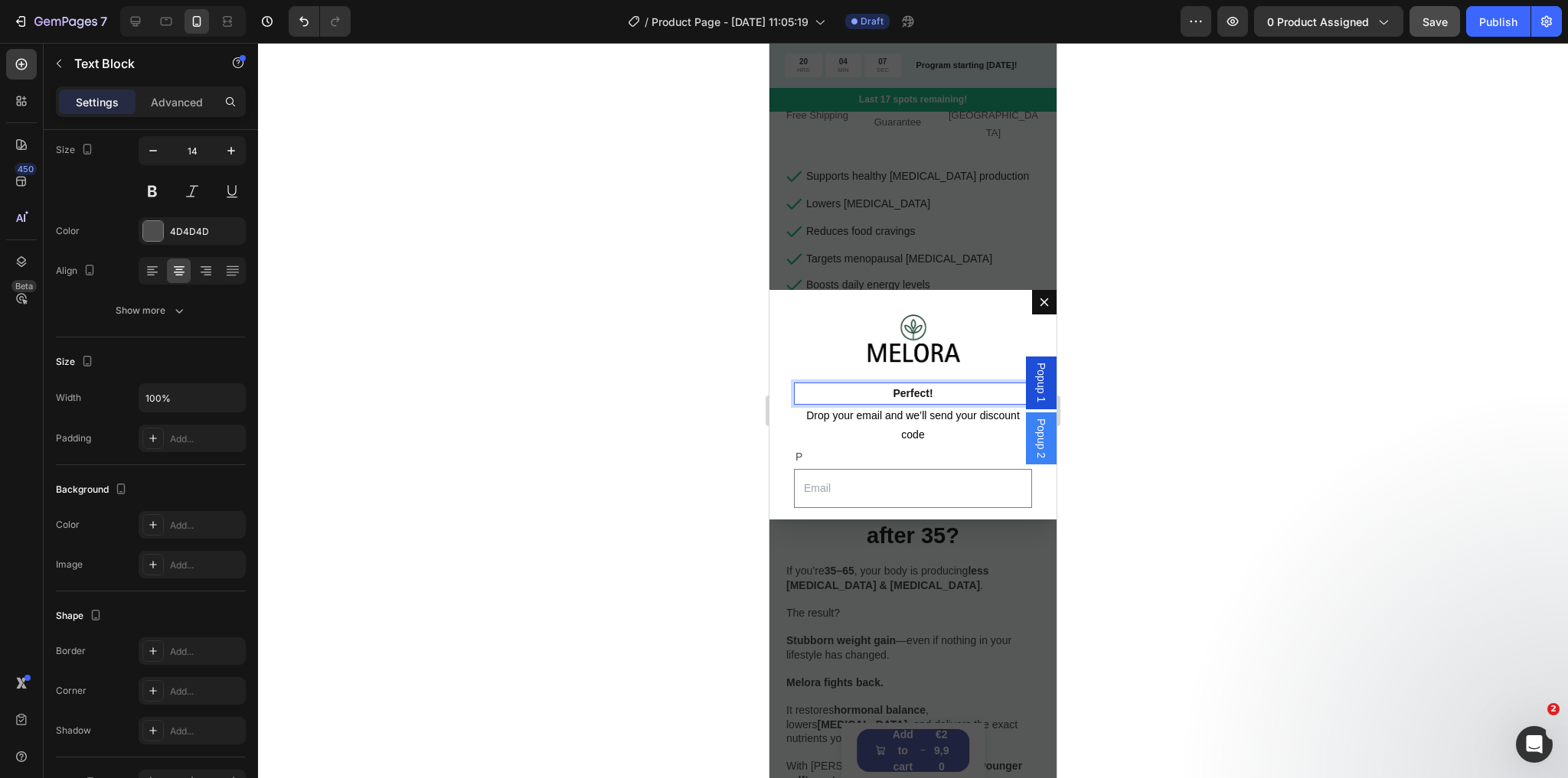
click at [894, 390] on strong "Perfect!" at bounding box center [913, 393] width 40 height 12
click at [894, 388] on strong "Perfect!" at bounding box center [913, 393] width 40 height 12
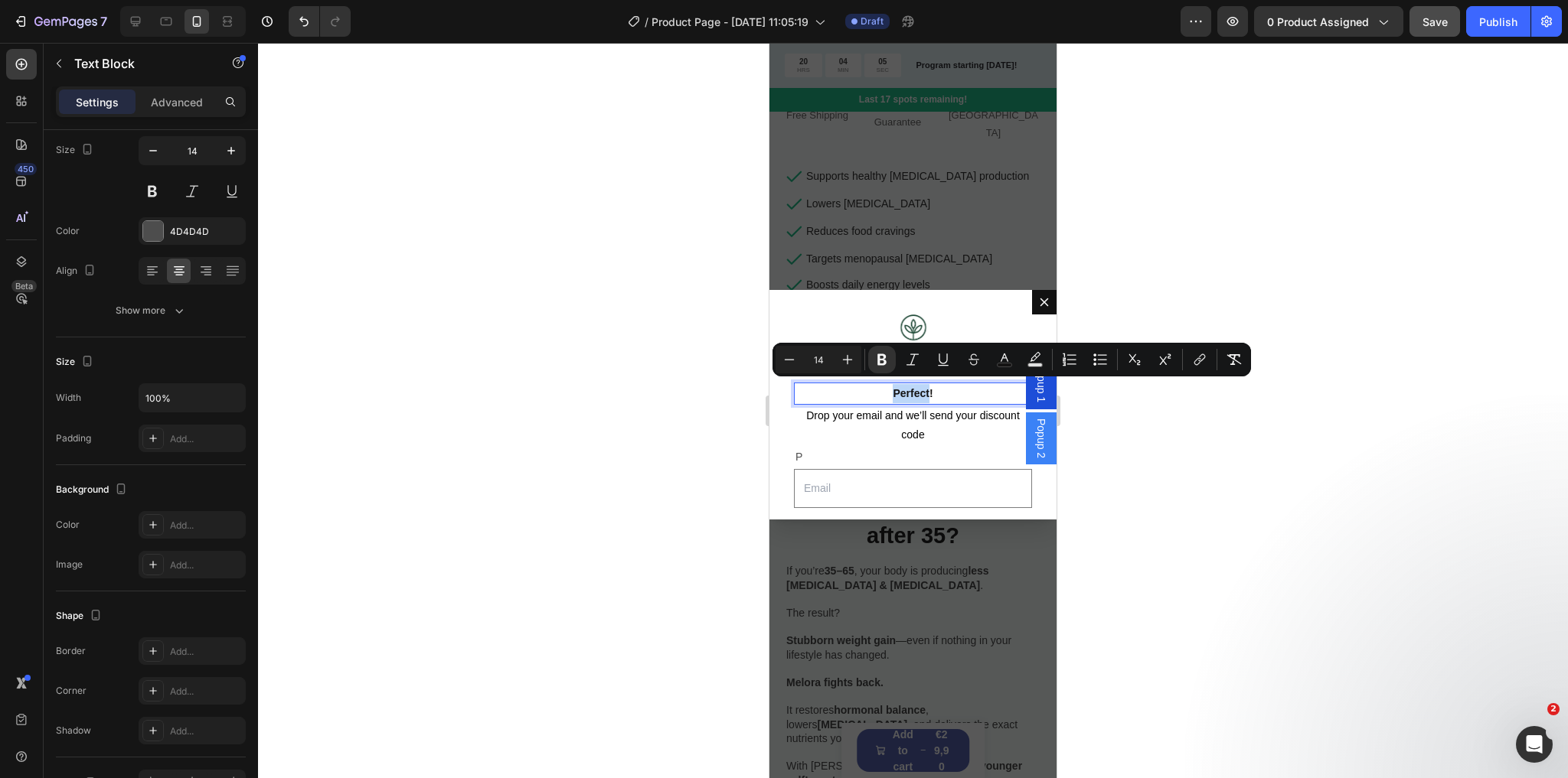
drag, startPoint x: 894, startPoint y: 388, endPoint x: 904, endPoint y: 388, distance: 10.0
click at [904, 388] on strong "Perfect!" at bounding box center [913, 393] width 40 height 12
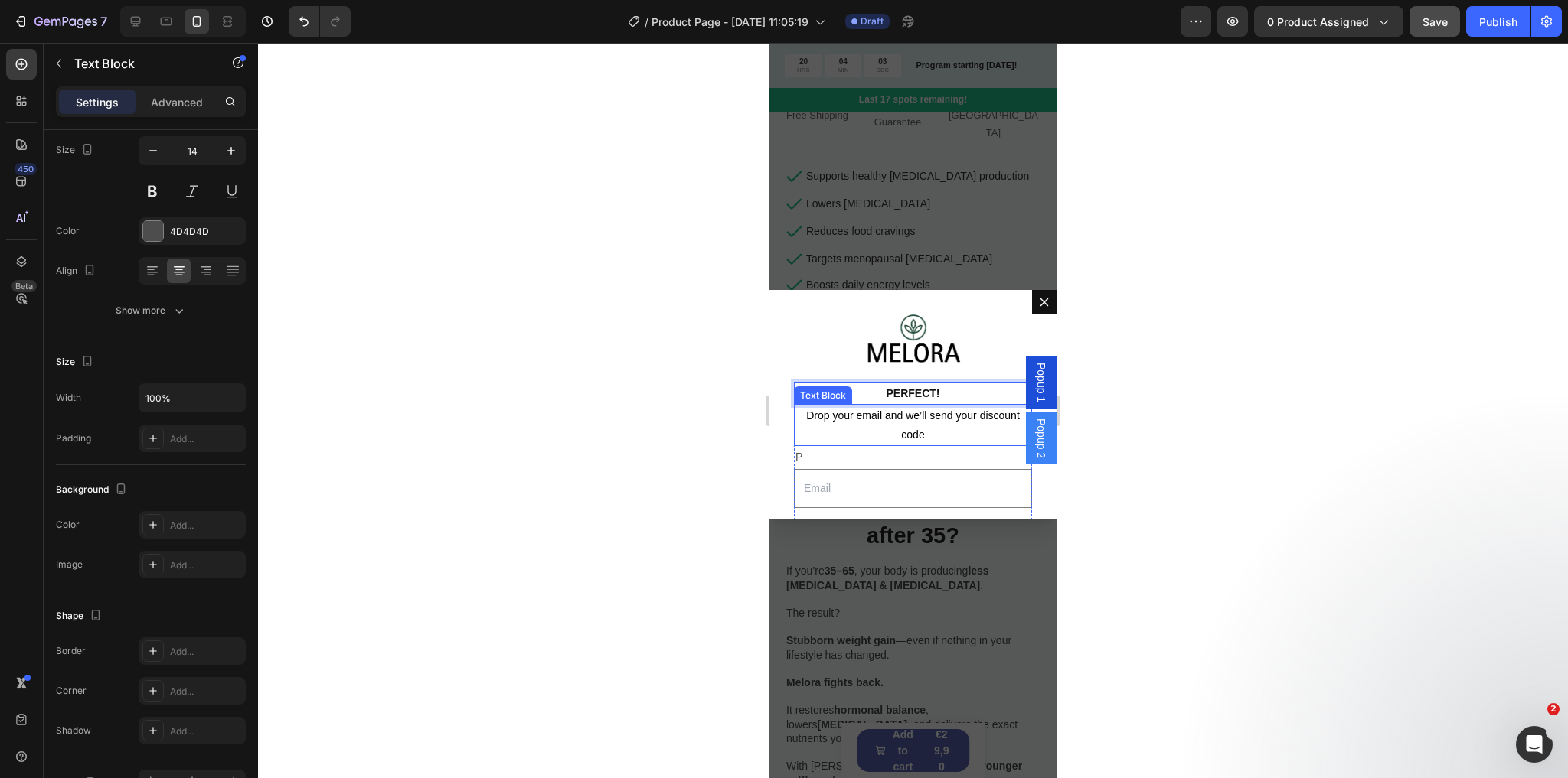
click at [937, 429] on p "Drop your email and we’ll send your discount code" at bounding box center [913, 425] width 235 height 38
click at [942, 400] on div "PERFECT!" at bounding box center [913, 394] width 238 height 22
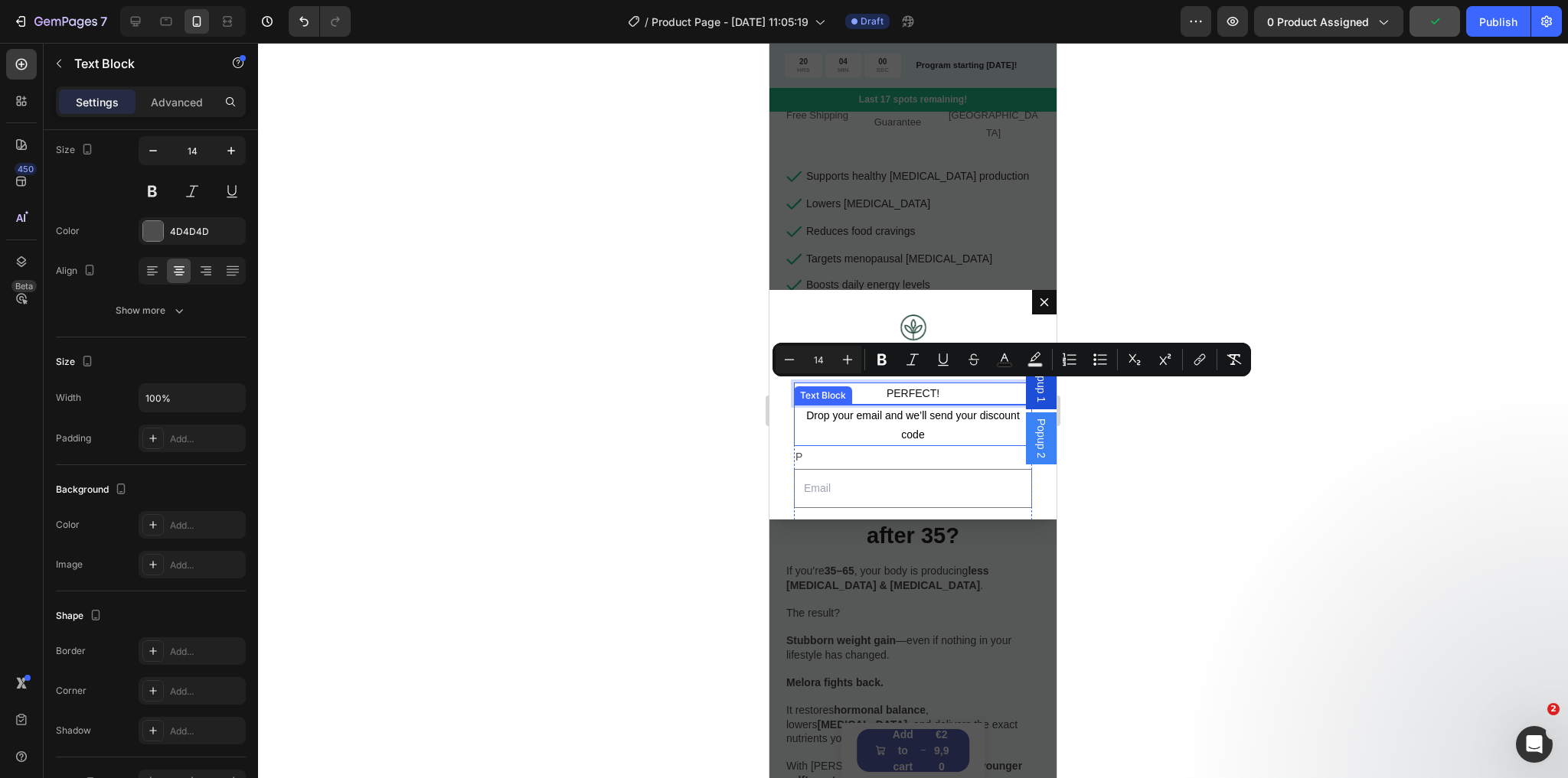
click at [938, 410] on span "Drop your email and we’ll send your discount code" at bounding box center [913, 425] width 214 height 32
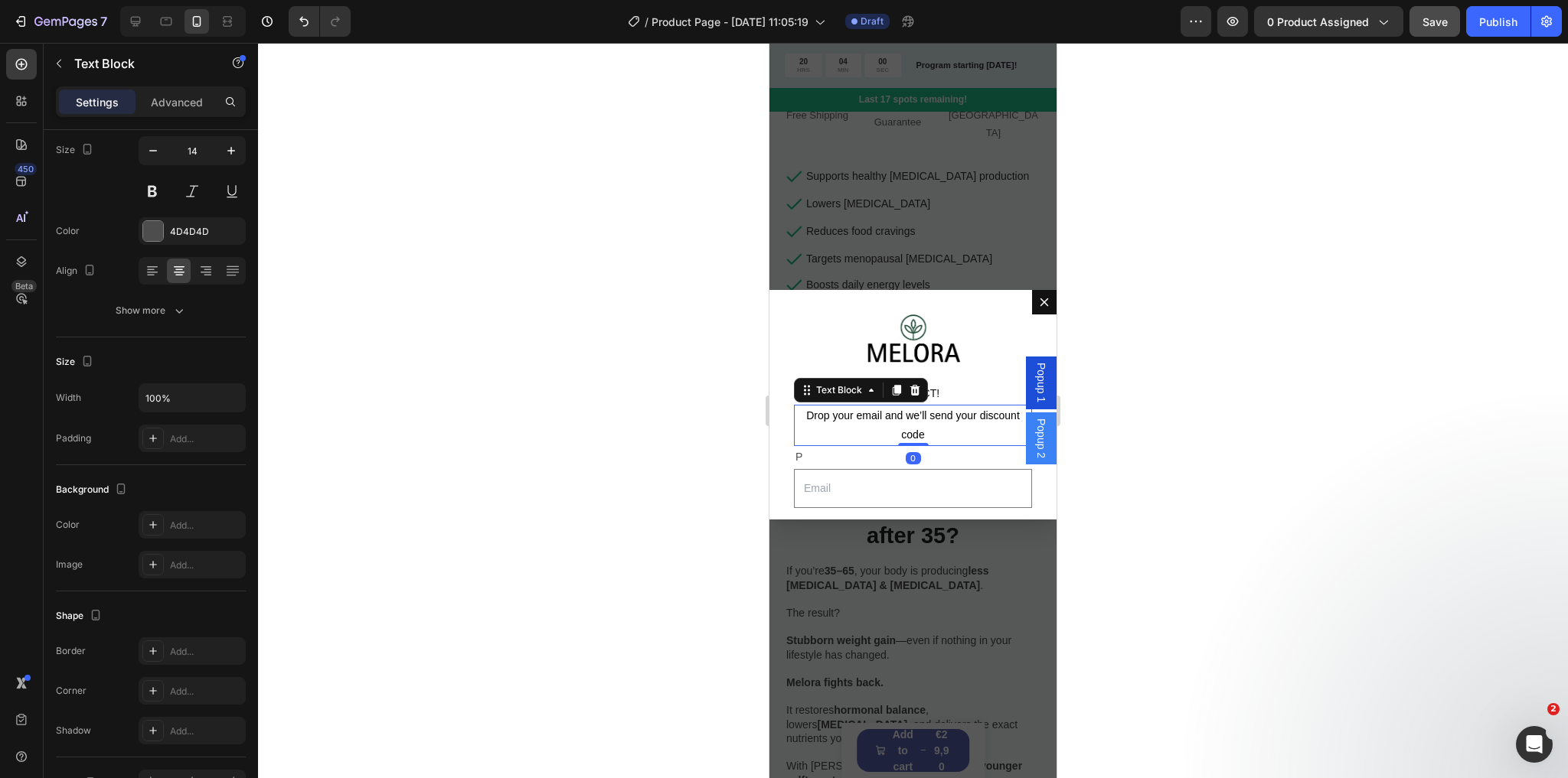
click at [962, 398] on p "PERFECT!" at bounding box center [913, 394] width 235 height 19
click at [954, 430] on p "Drop your email and we’ll send your discount code" at bounding box center [913, 425] width 235 height 38
click at [931, 432] on p "Drop your email and we’ll send your discount code" at bounding box center [913, 425] width 235 height 38
click at [841, 456] on p "P" at bounding box center [913, 457] width 235 height 19
click at [824, 456] on p "P" at bounding box center [913, 457] width 235 height 19
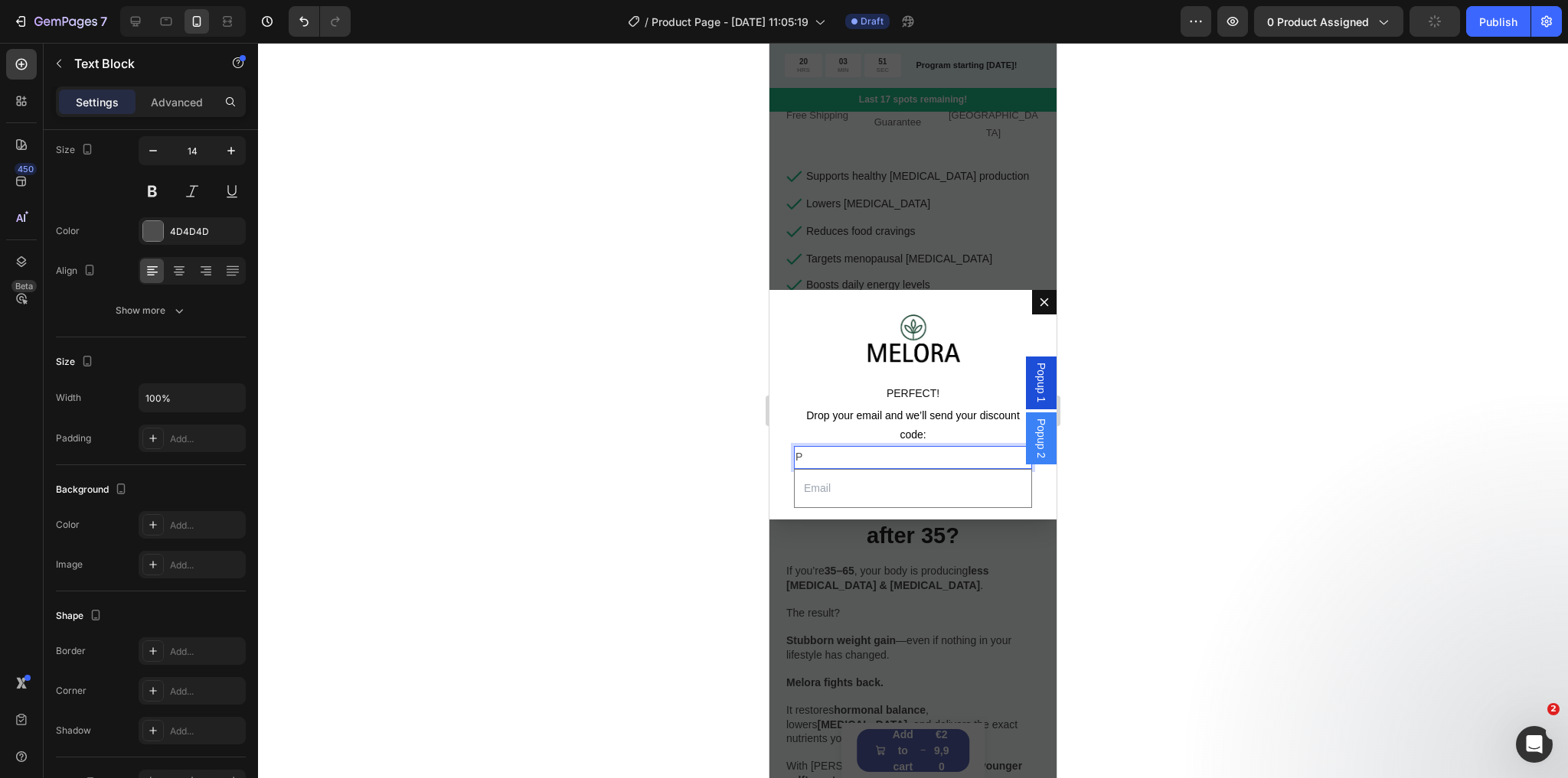
click at [879, 481] on input "Dialog body" at bounding box center [913, 488] width 238 height 39
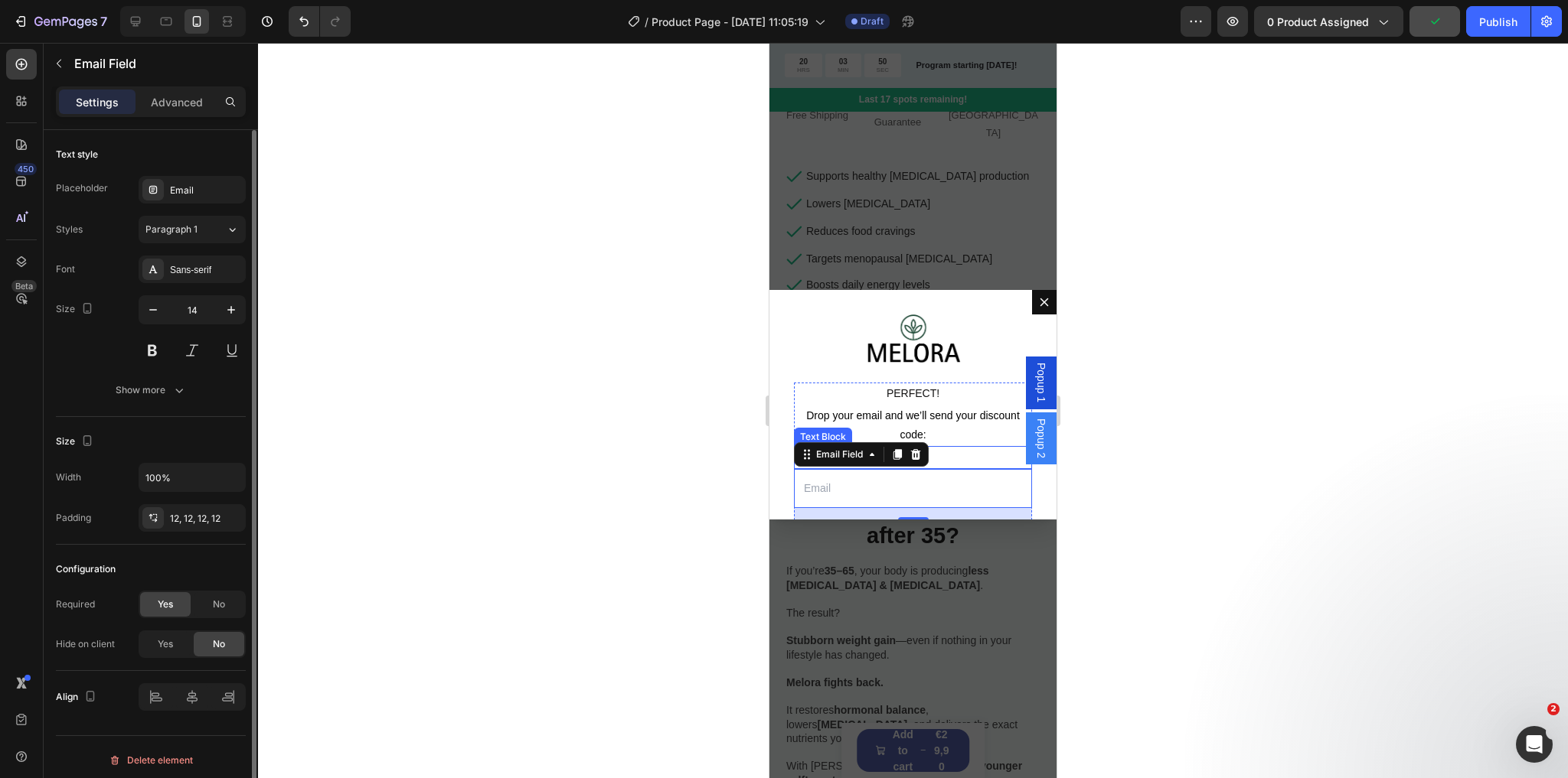
click at [961, 448] on p "P" at bounding box center [913, 457] width 235 height 19
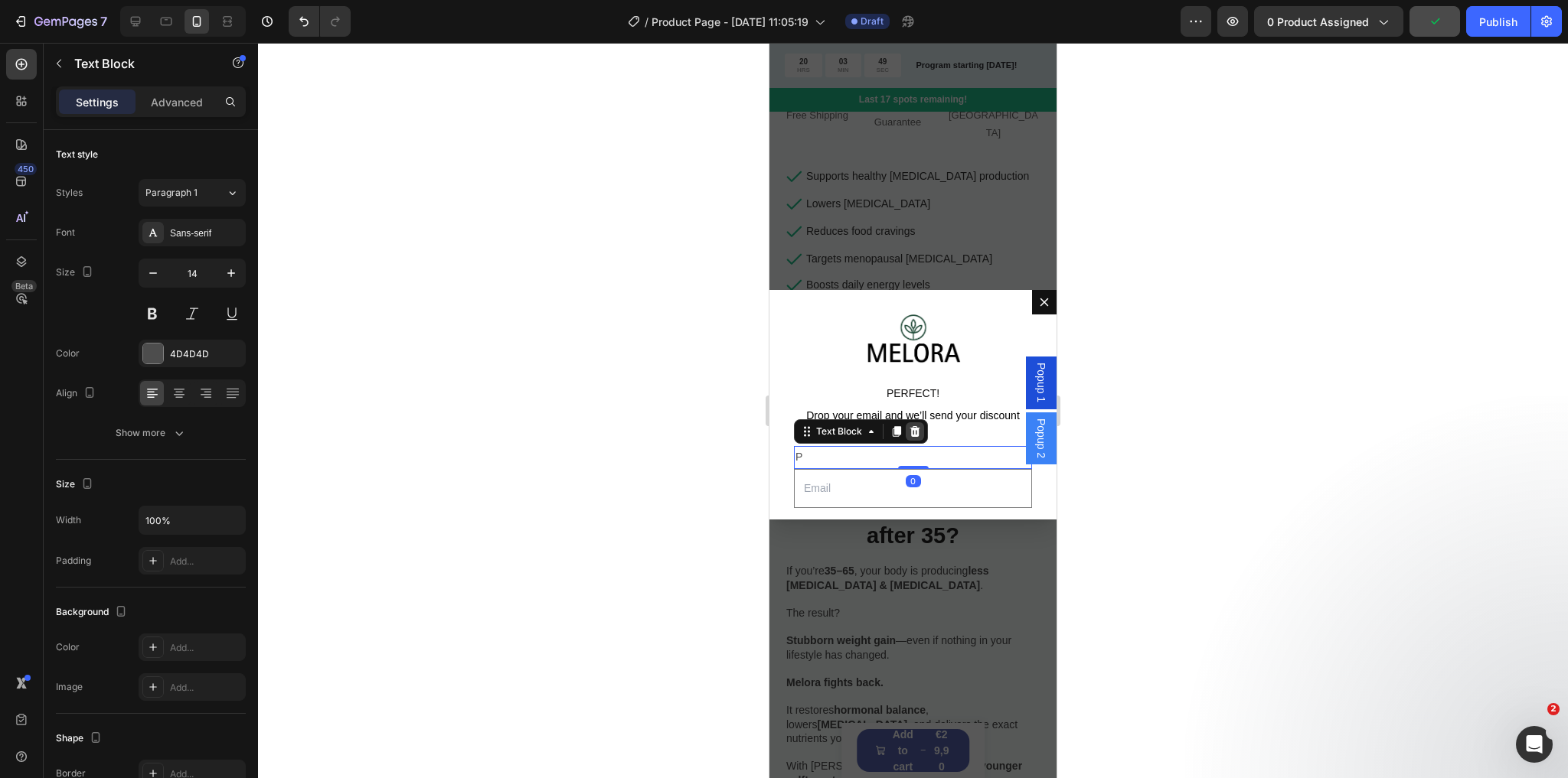
click at [918, 429] on icon "Dialog body" at bounding box center [914, 432] width 10 height 11
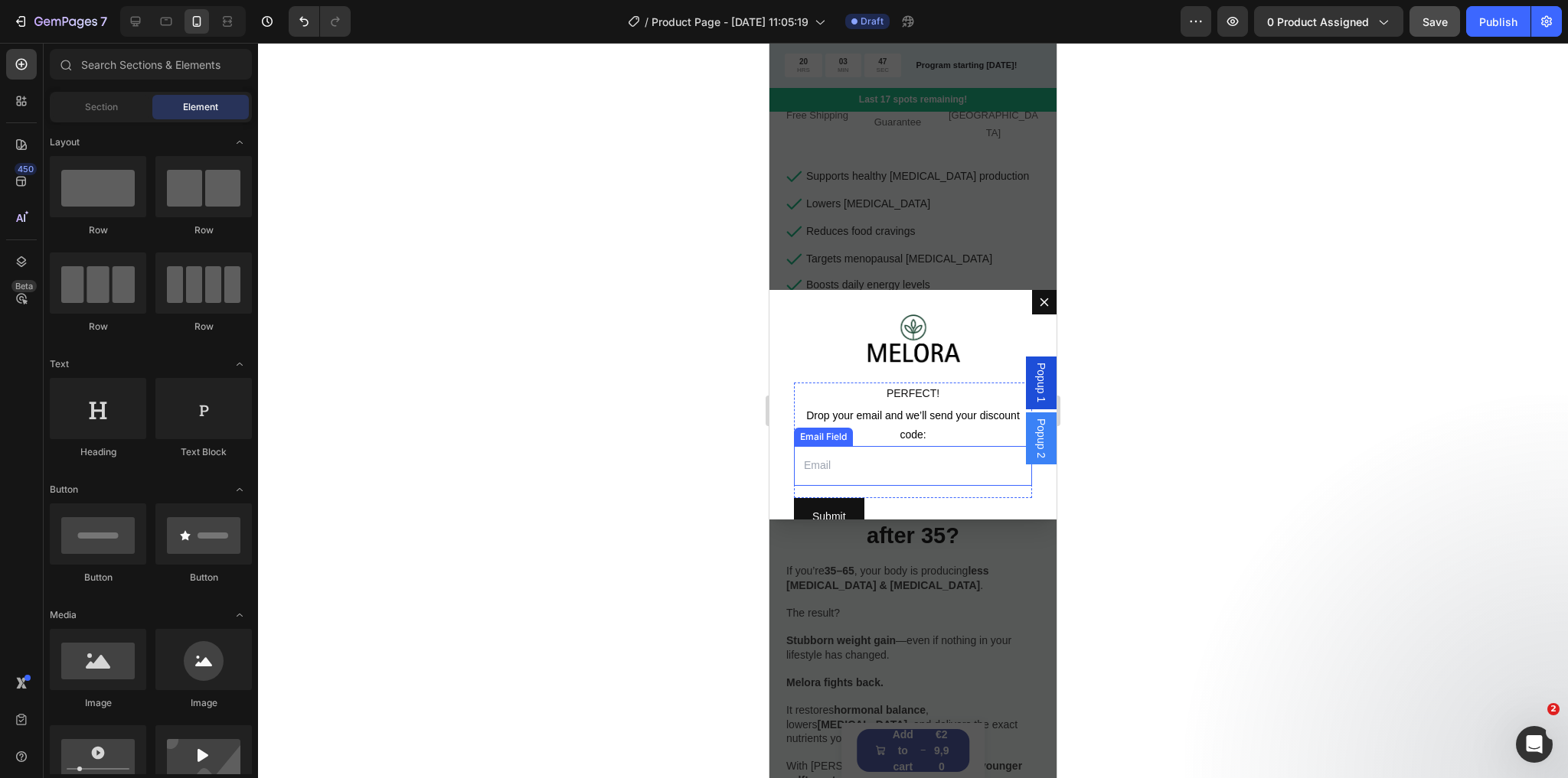
click at [914, 463] on input "Dialog body" at bounding box center [913, 465] width 238 height 39
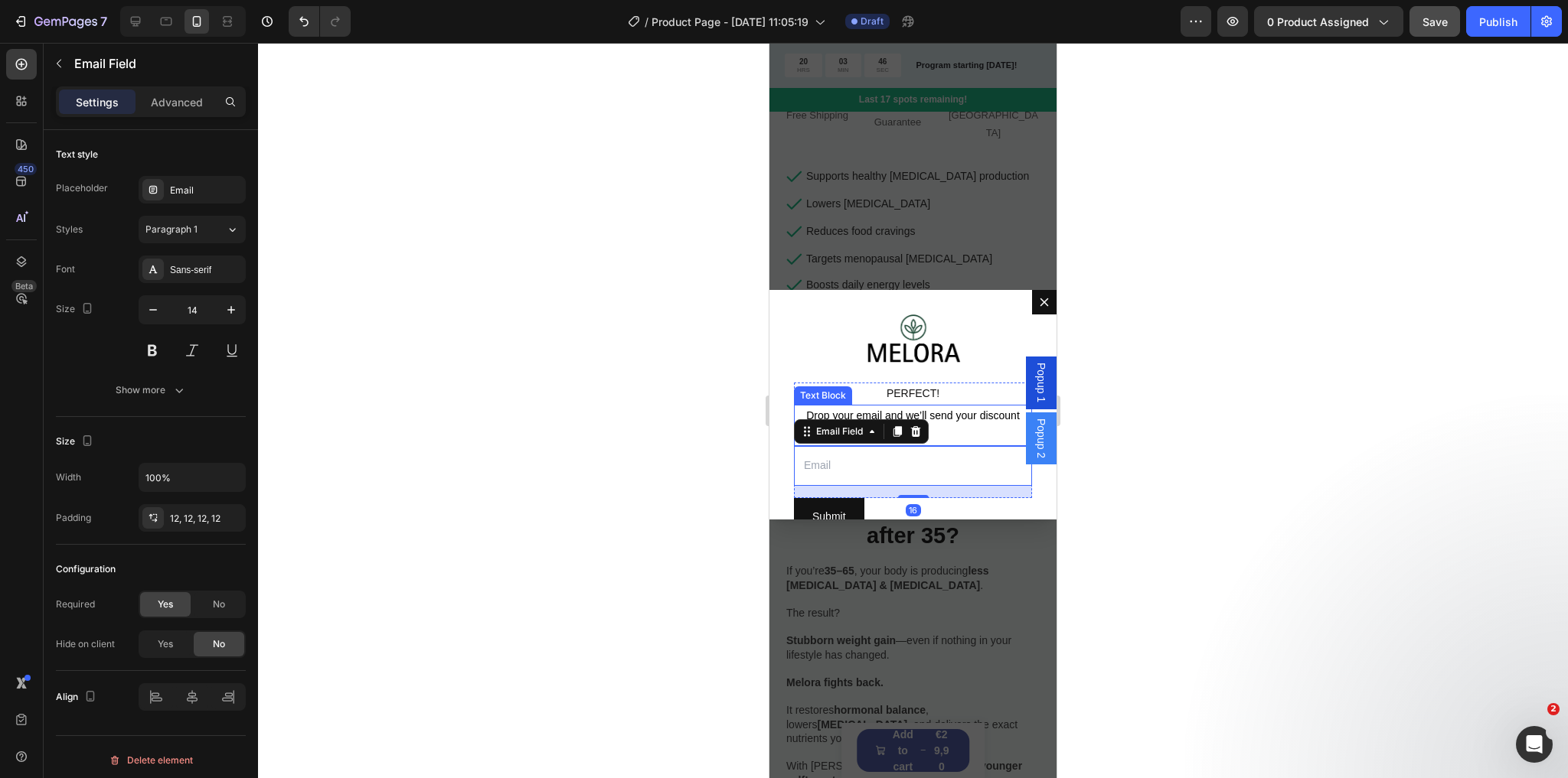
click at [962, 419] on p "Drop your email and we’ll send your discount code:" at bounding box center [913, 425] width 235 height 38
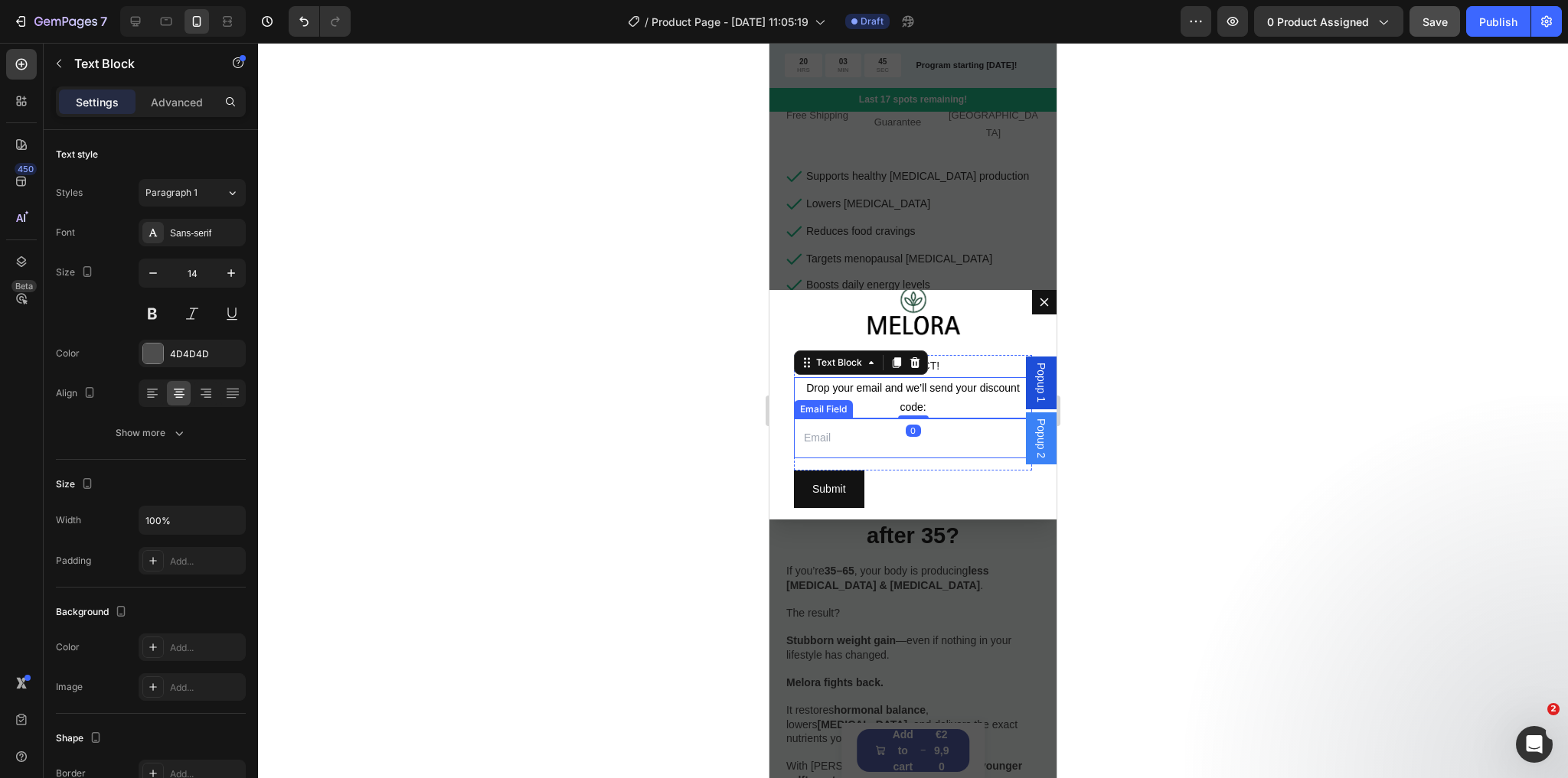
scroll to position [55, 0]
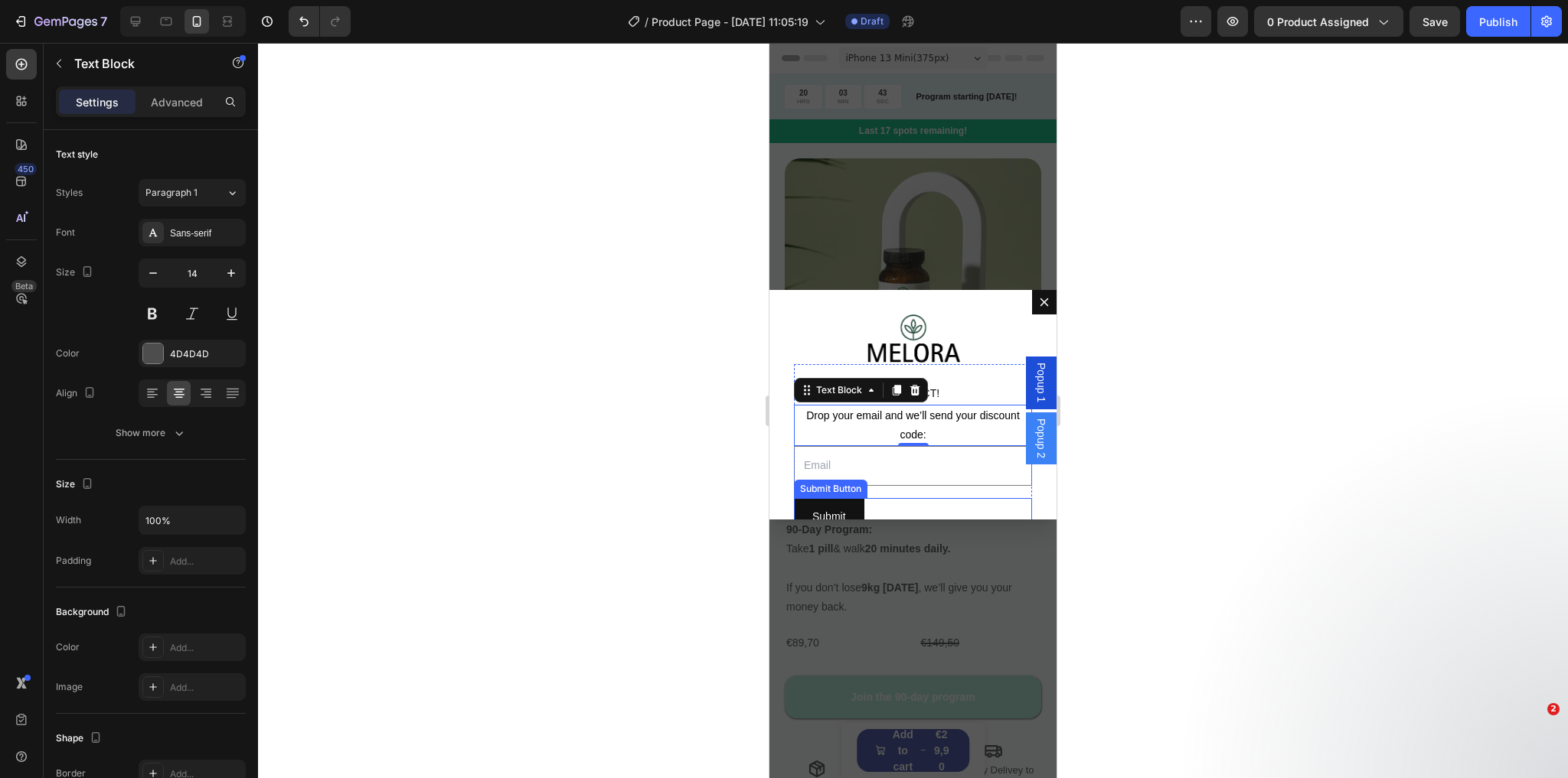
click at [846, 498] on button "Submit" at bounding box center [828, 516] width 70 height 37
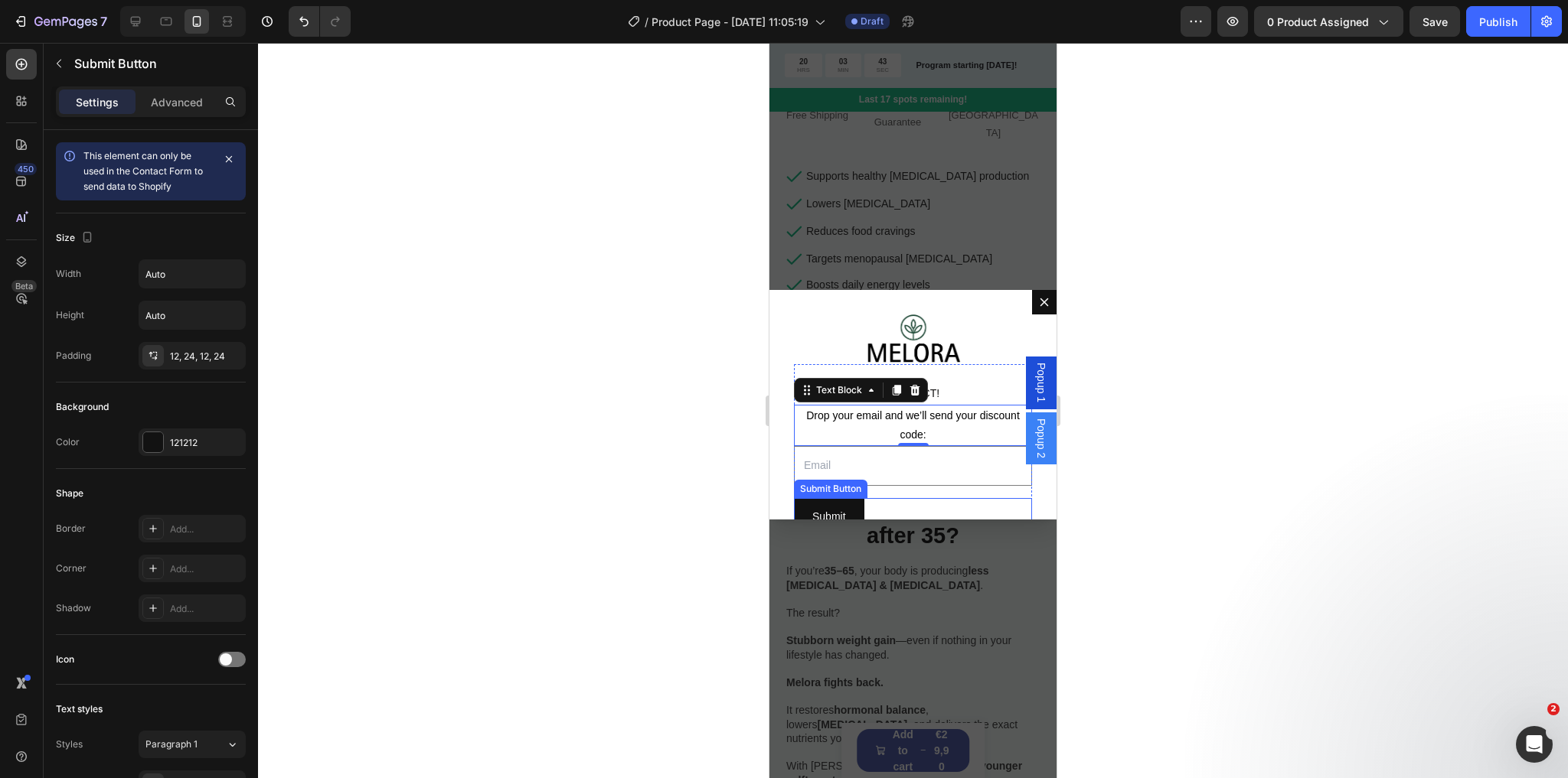
scroll to position [55, 0]
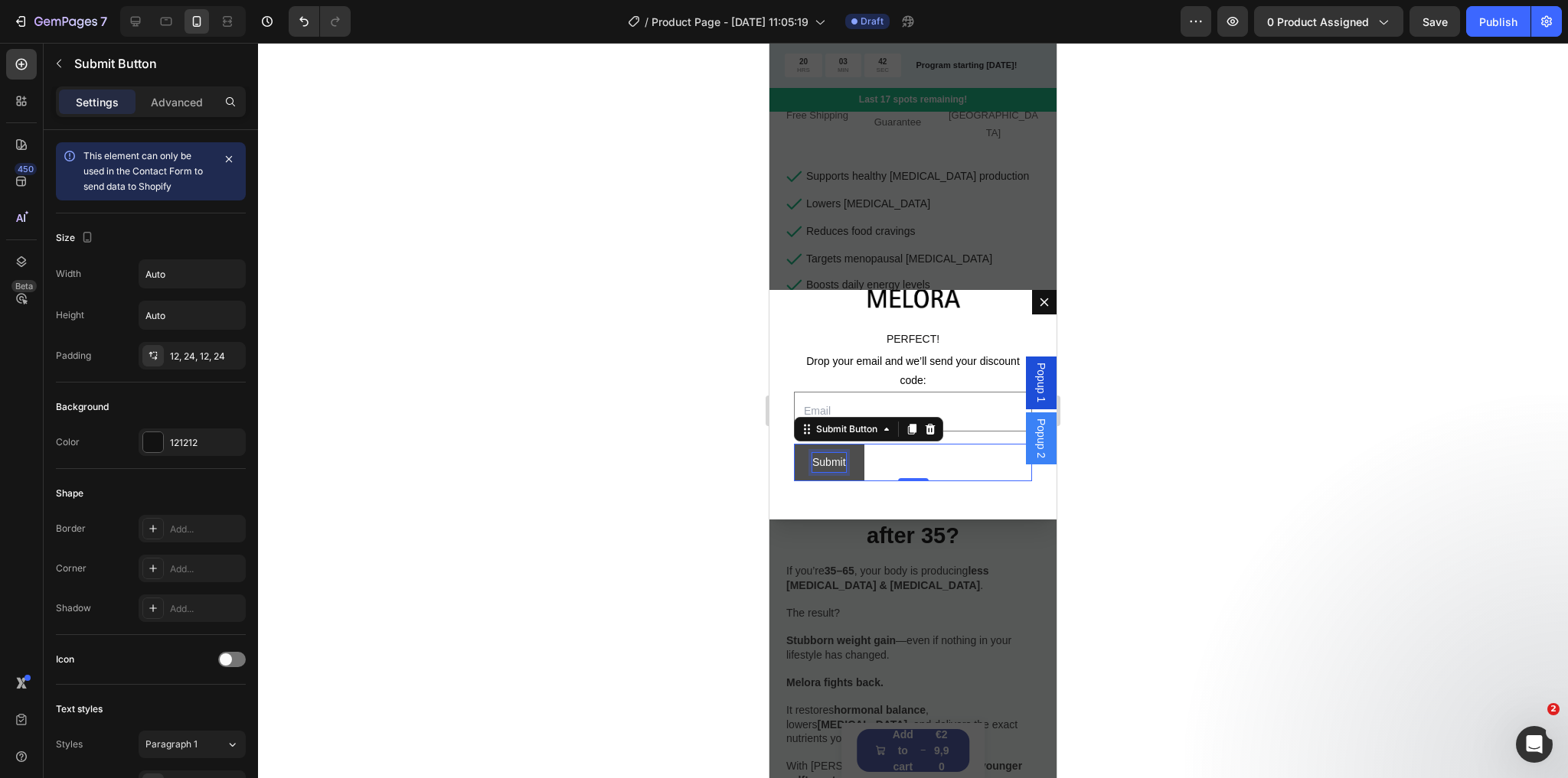
click at [843, 463] on div "Submit" at bounding box center [828, 463] width 34 height 19
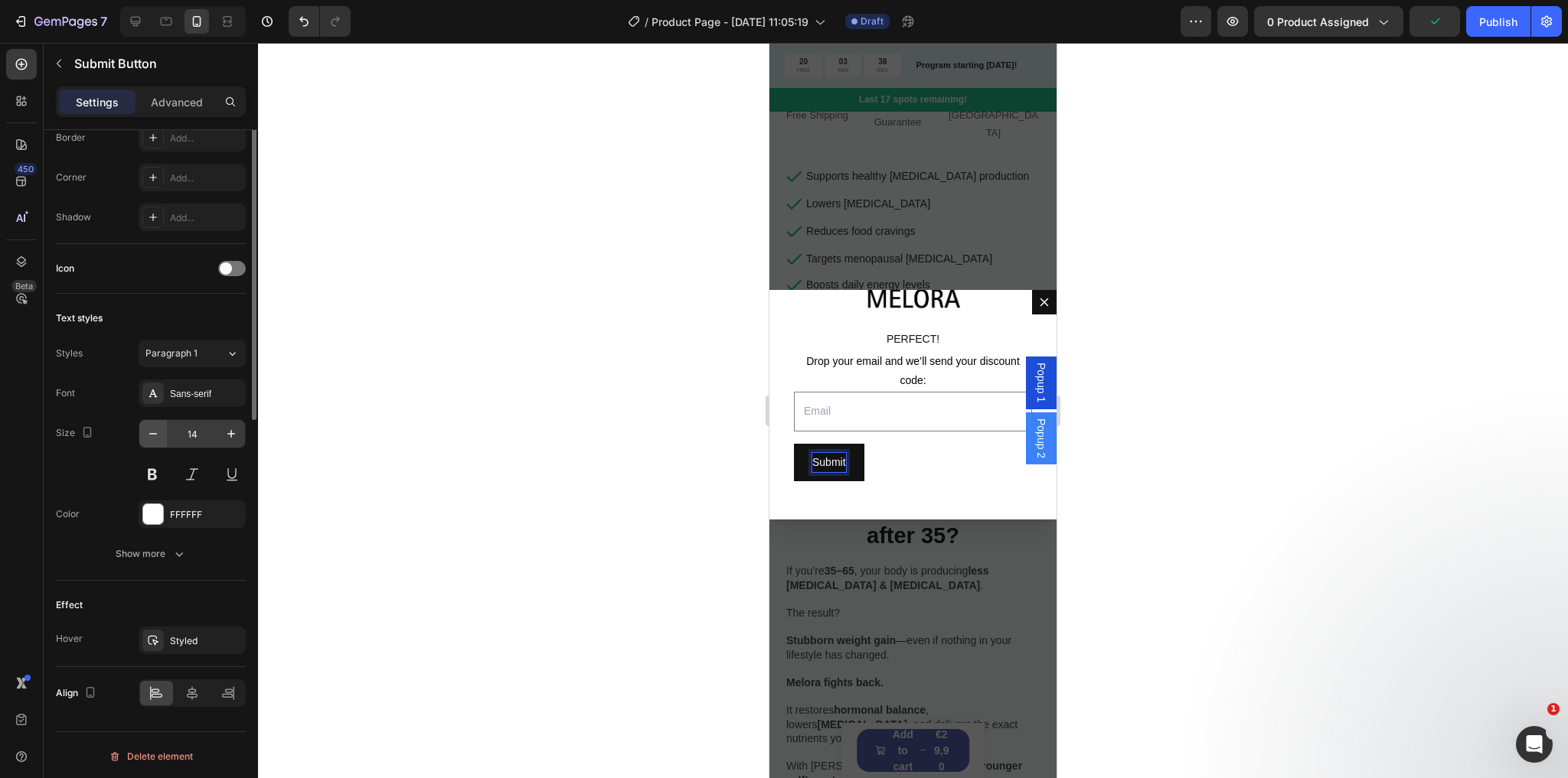
scroll to position [0, 0]
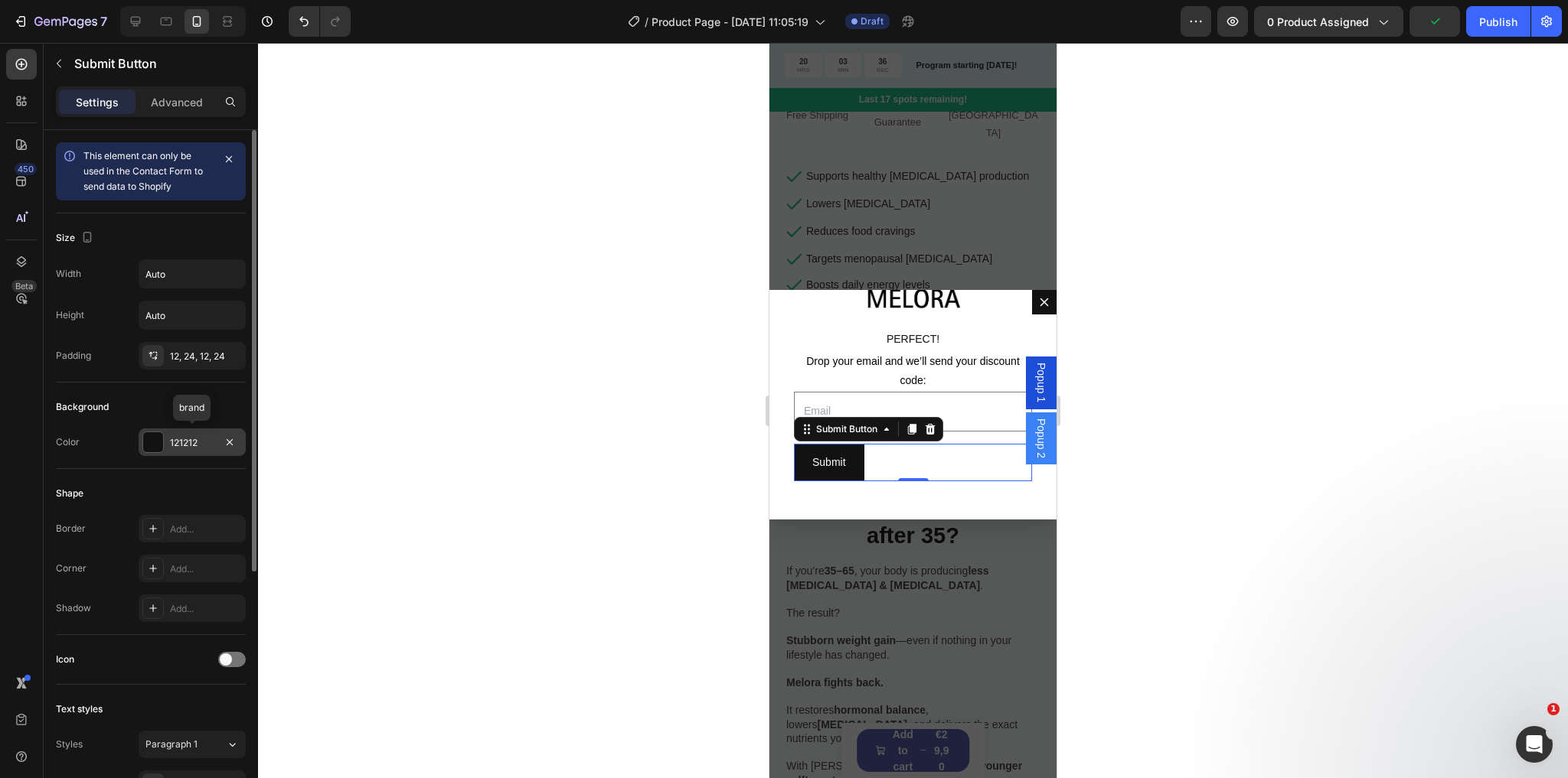
click at [156, 437] on div at bounding box center [153, 443] width 20 height 20
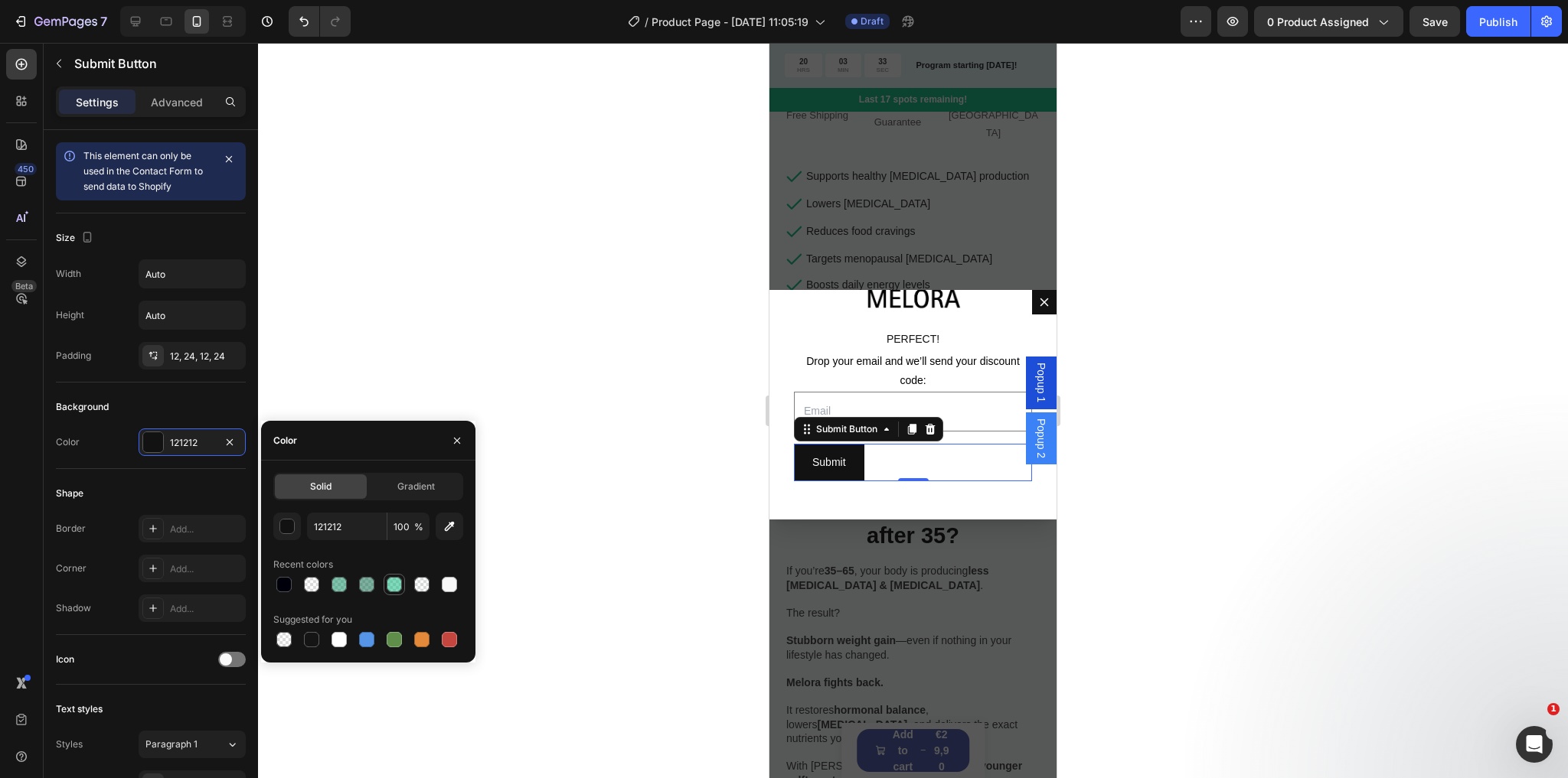
click at [390, 587] on div at bounding box center [394, 584] width 15 height 15
type input "01B67A"
type input "50"
click at [368, 584] on div at bounding box center [366, 584] width 15 height 15
click at [310, 585] on div at bounding box center [311, 584] width 15 height 15
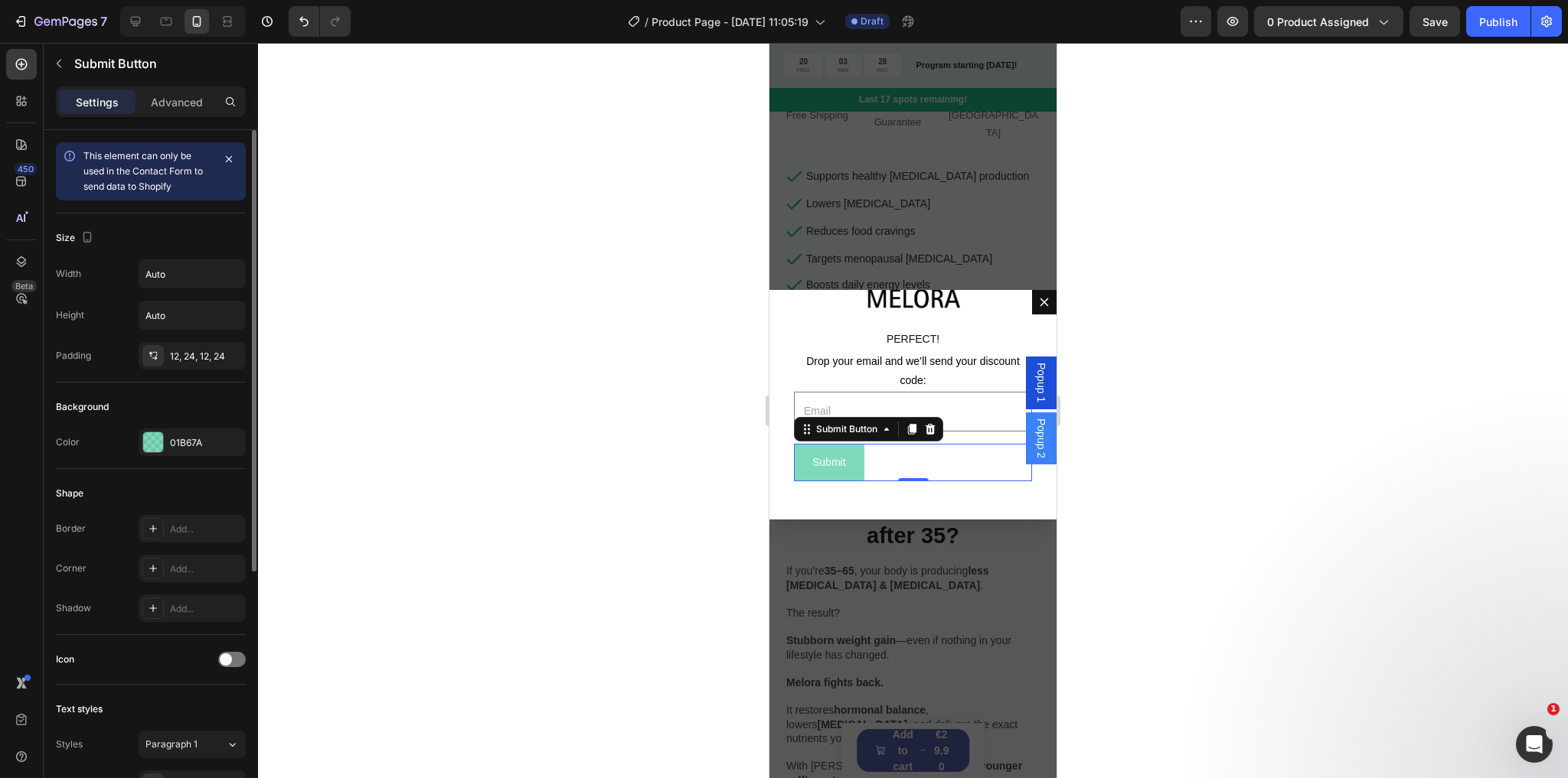
click at [134, 389] on div "Background Color 01B67A" at bounding box center [150, 425] width 190 height 86
click at [156, 439] on div at bounding box center [153, 443] width 20 height 20
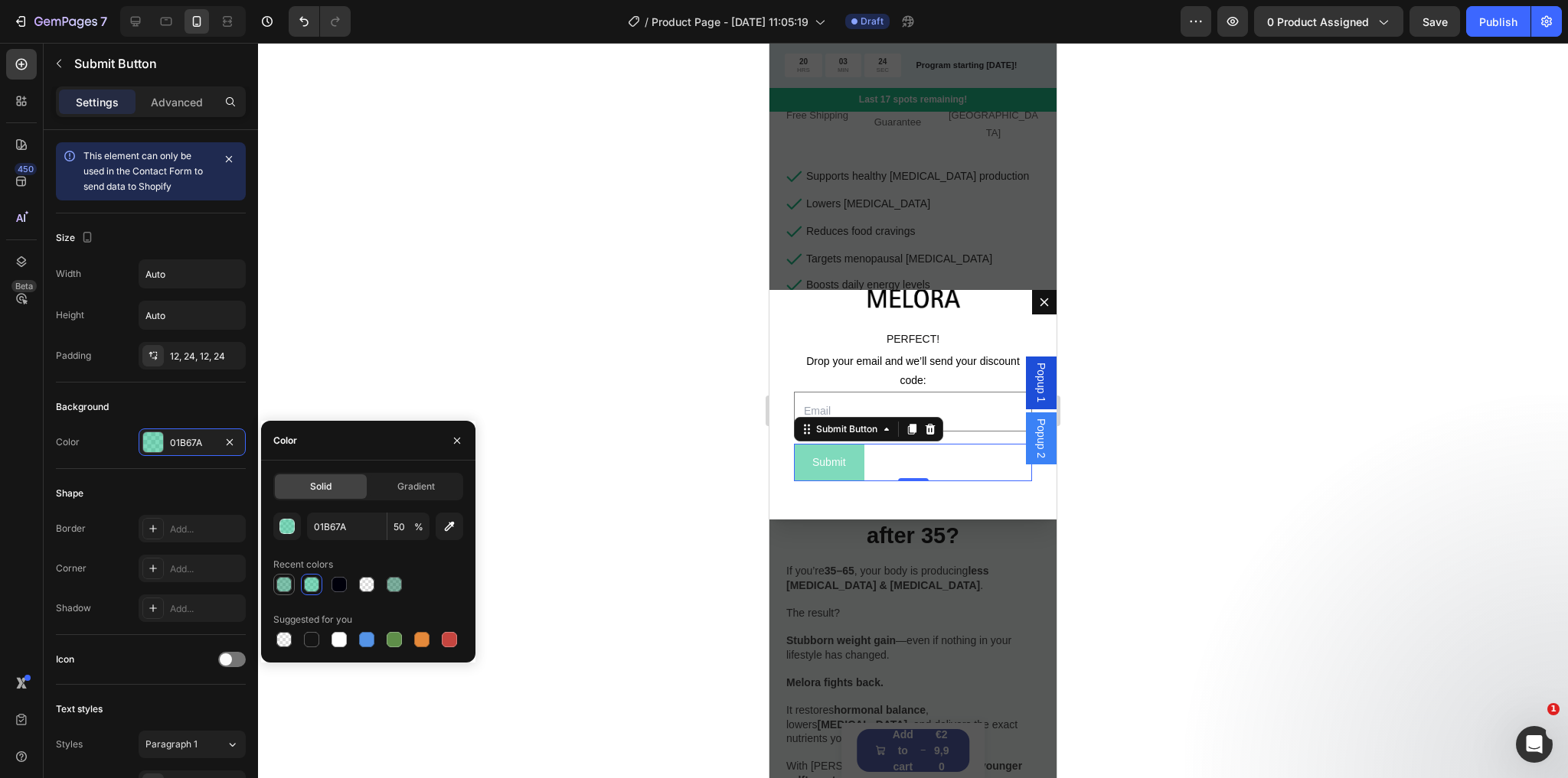
click at [283, 584] on div at bounding box center [284, 584] width 15 height 15
click at [395, 592] on div at bounding box center [394, 584] width 15 height 15
click at [283, 580] on div at bounding box center [284, 584] width 15 height 15
click at [315, 584] on div at bounding box center [311, 584] width 15 height 15
type input "04895D"
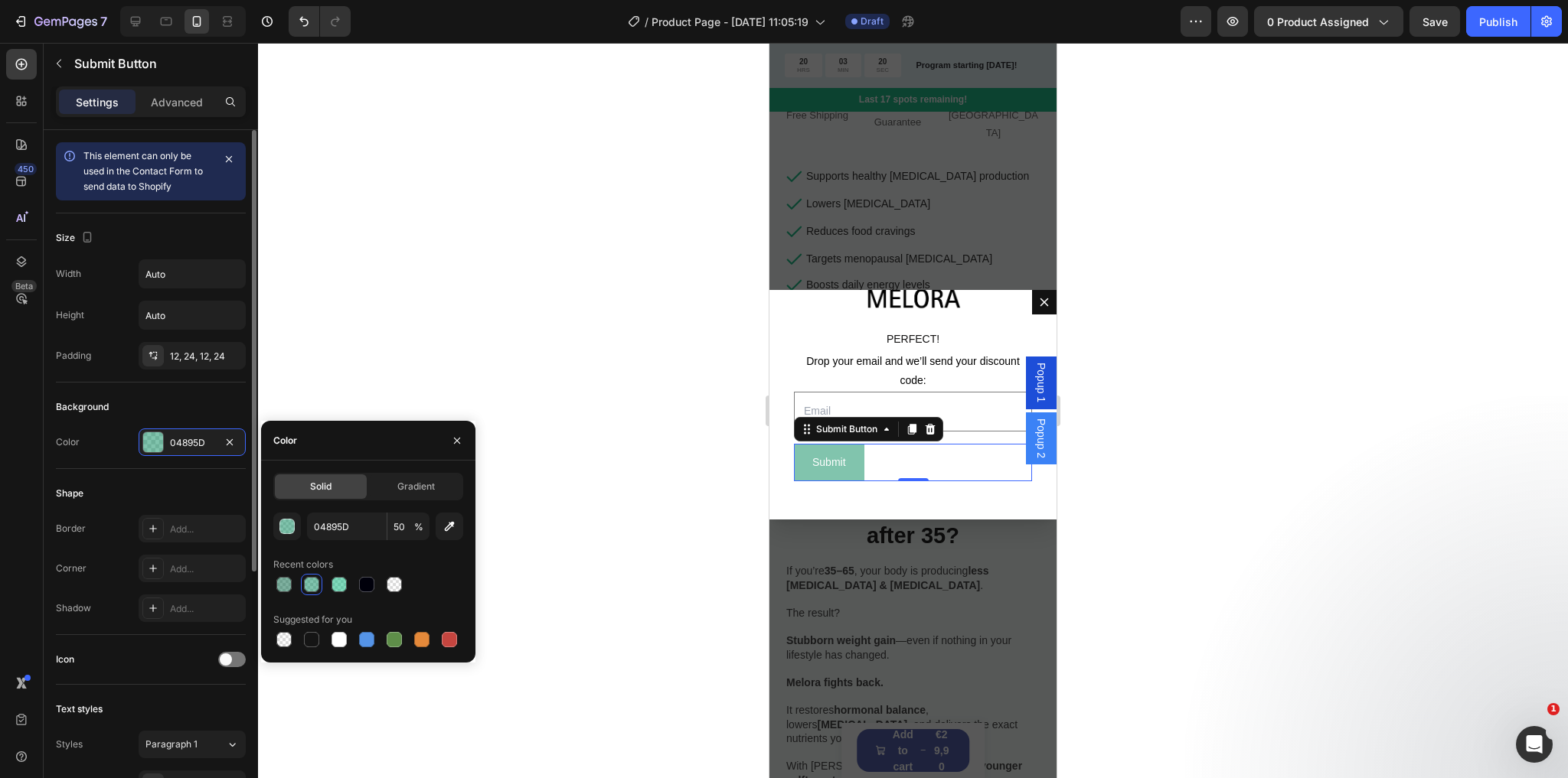
click at [163, 399] on div "Background" at bounding box center [150, 407] width 190 height 25
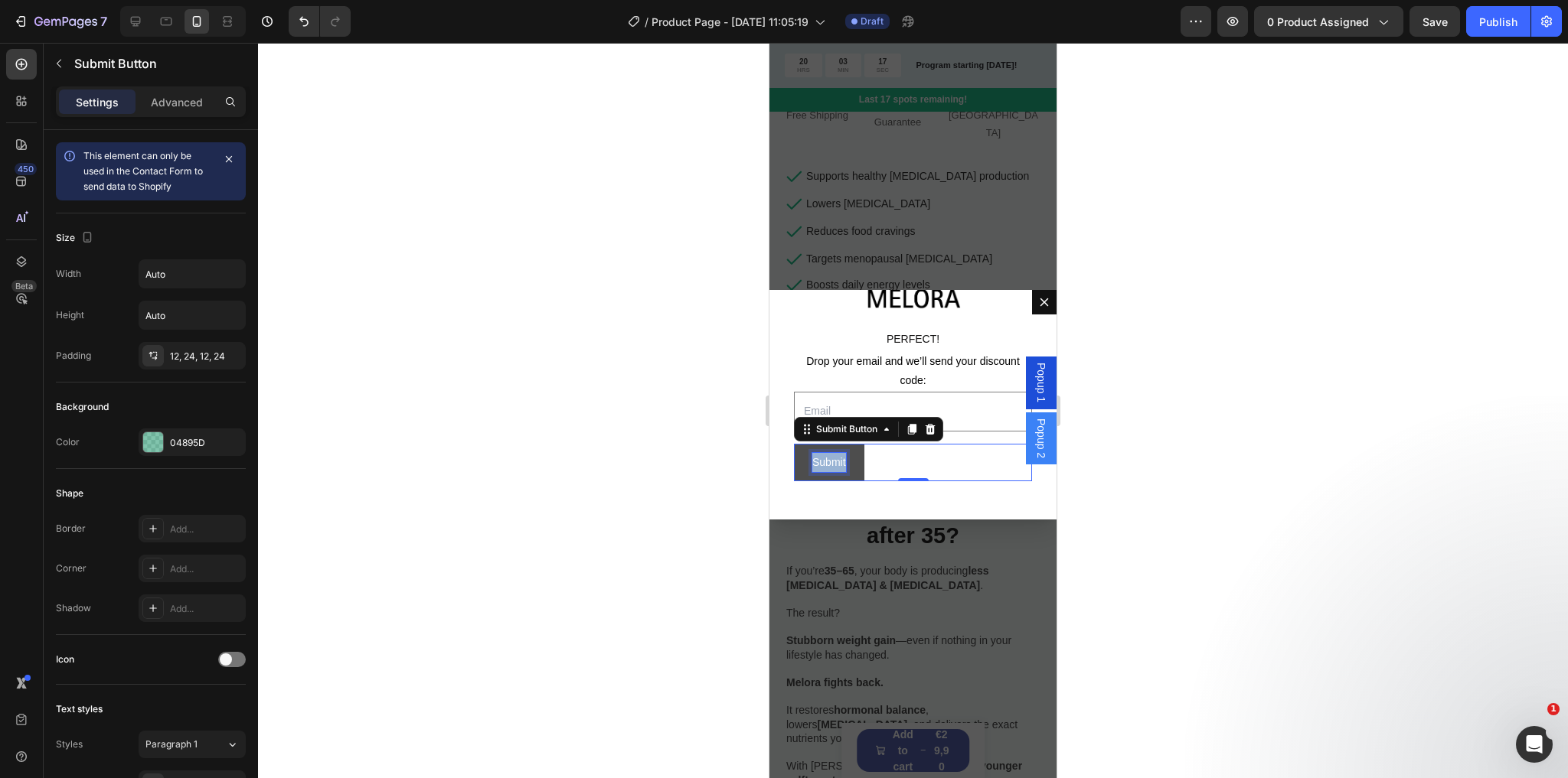
click at [833, 460] on p "Submit" at bounding box center [828, 463] width 34 height 19
click at [794, 444] on button "SEND" at bounding box center [826, 462] width 66 height 37
click at [835, 454] on p "SEND CODE" at bounding box center [844, 463] width 64 height 19
click at [843, 454] on p "SEND CODE" at bounding box center [844, 463] width 64 height 19
click at [794, 444] on button "SEND CODE" at bounding box center [844, 462] width 100 height 37
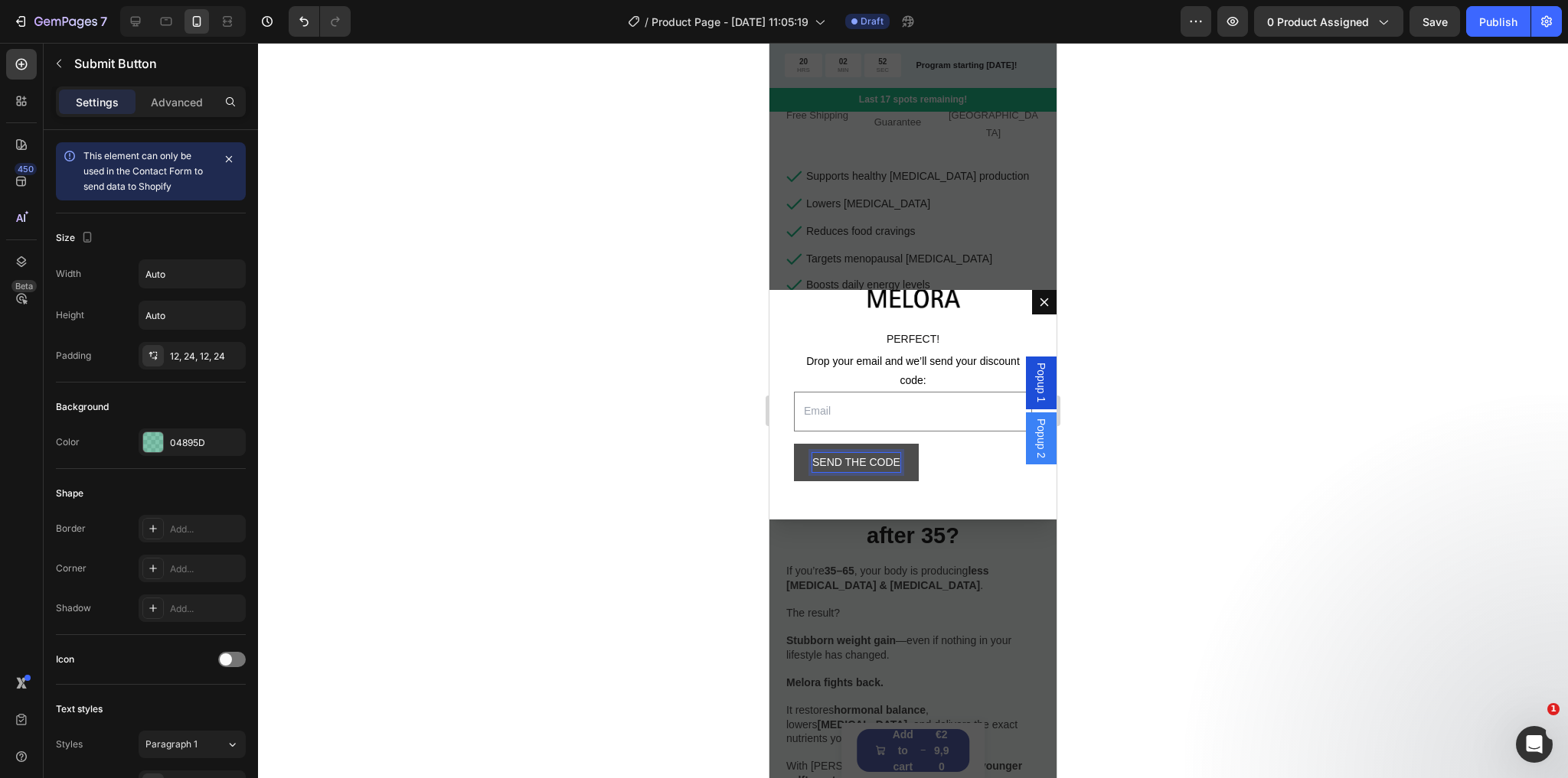
click at [874, 458] on p "SEND THE CODE" at bounding box center [855, 463] width 88 height 19
drag, startPoint x: 875, startPoint y: 458, endPoint x: 865, endPoint y: 458, distance: 10.0
click at [865, 458] on p "SEND THE CODE" at bounding box center [855, 463] width 88 height 19
click at [909, 462] on button "SEND THE CODE" at bounding box center [855, 462] width 125 height 37
click at [952, 462] on div "SEND THE CODE Submit Button 0" at bounding box center [913, 462] width 238 height 37
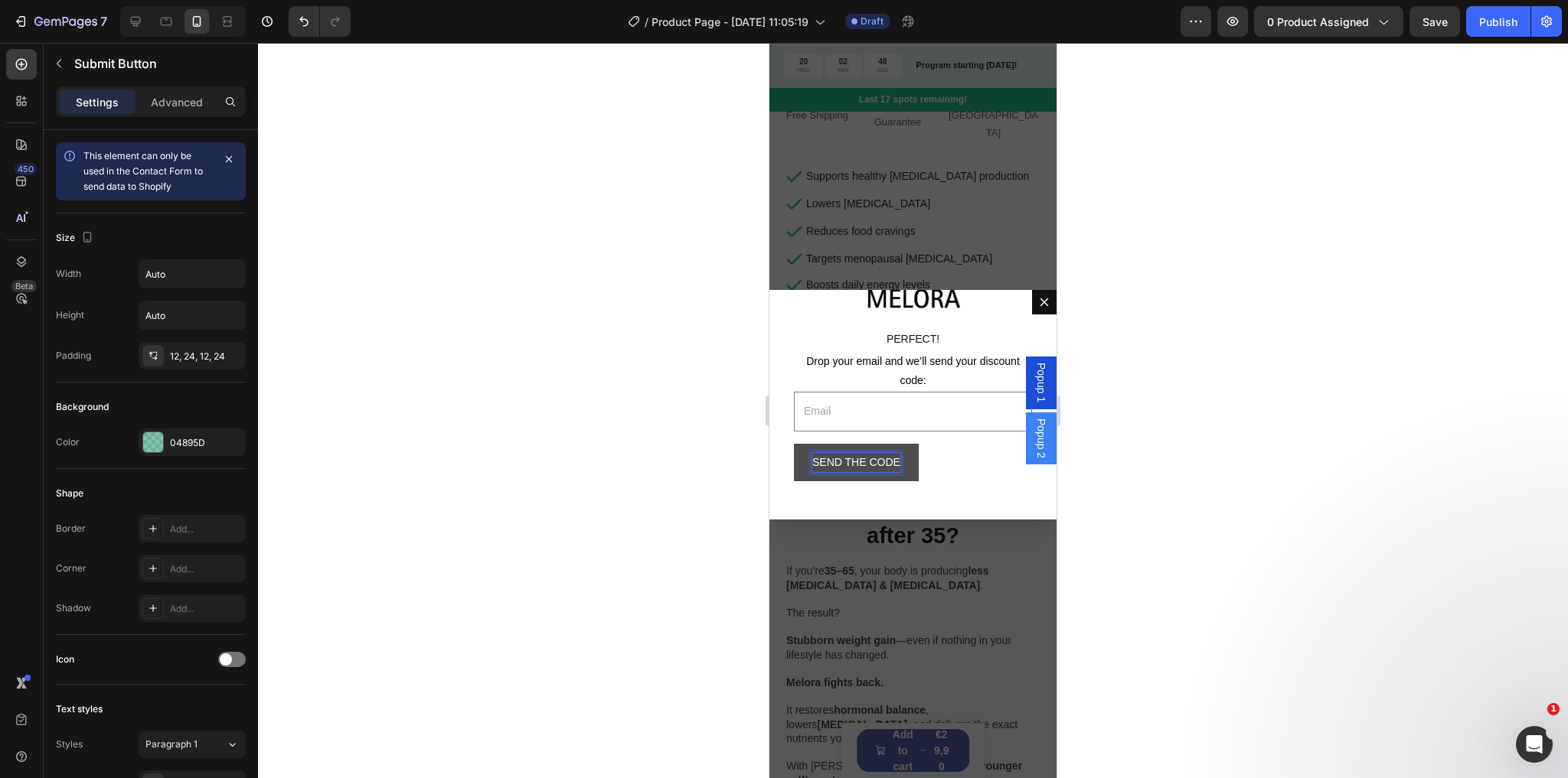
click at [884, 456] on p "SEND THE CODE" at bounding box center [855, 463] width 88 height 19
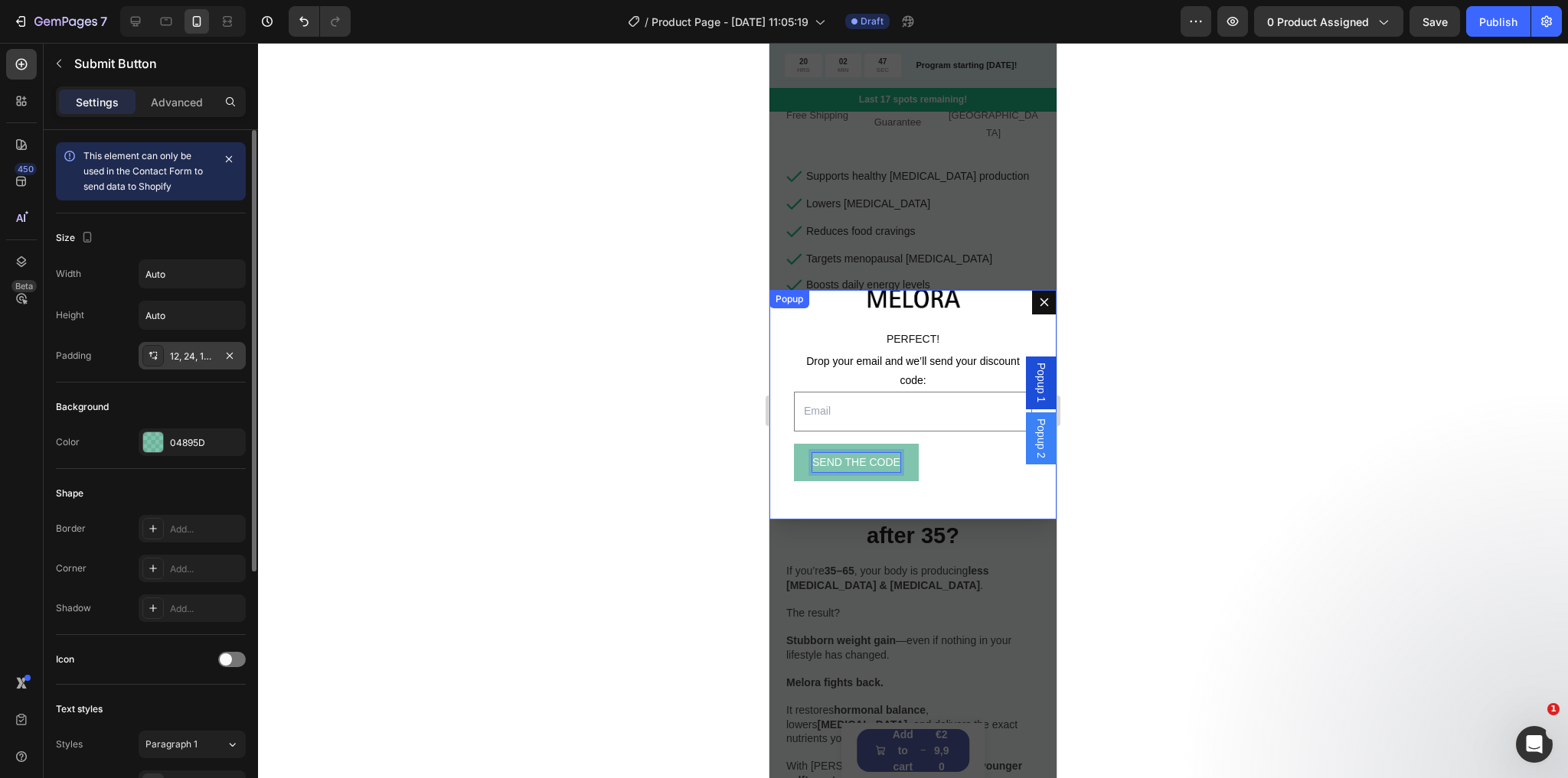
click at [190, 350] on div "12, 24, 12, 24" at bounding box center [192, 356] width 45 height 14
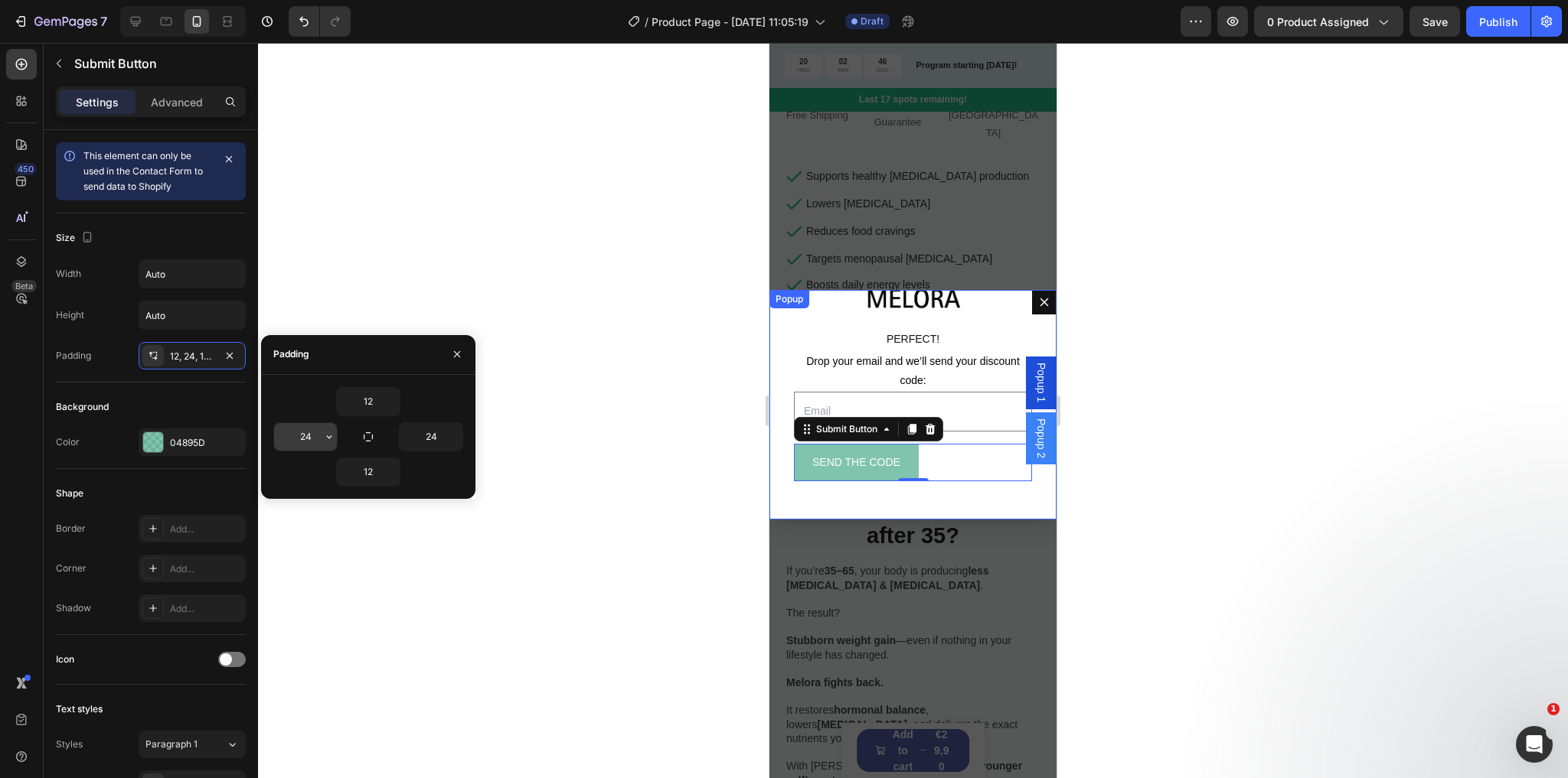
click at [315, 425] on input "24" at bounding box center [305, 437] width 63 height 27
type input "115"
click at [423, 434] on input "24" at bounding box center [431, 437] width 63 height 27
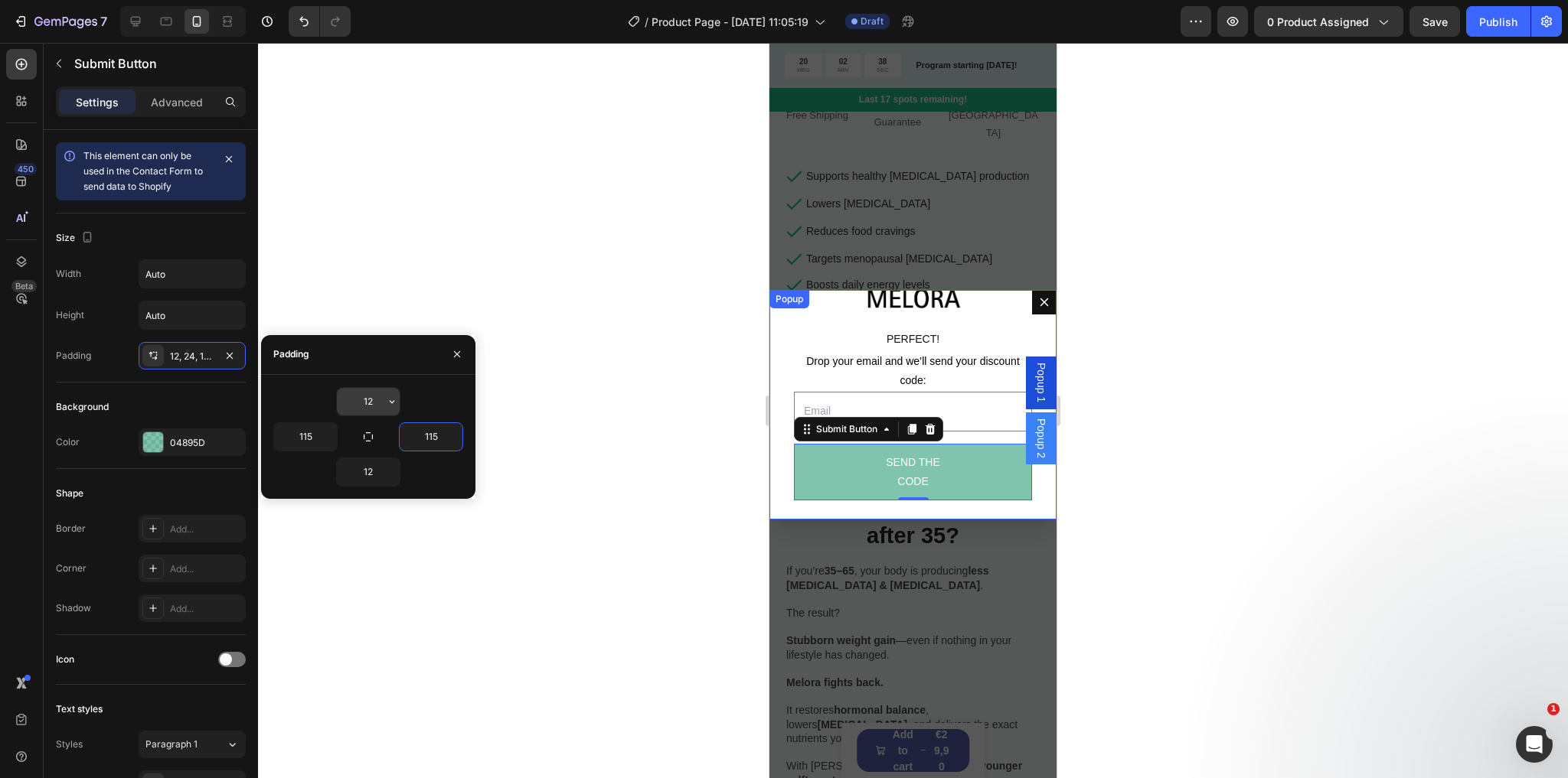
type input "115"
click at [366, 400] on input "12" at bounding box center [368, 402] width 63 height 27
type input "0"
click at [370, 468] on input "12" at bounding box center [368, 472] width 63 height 27
type input "0"
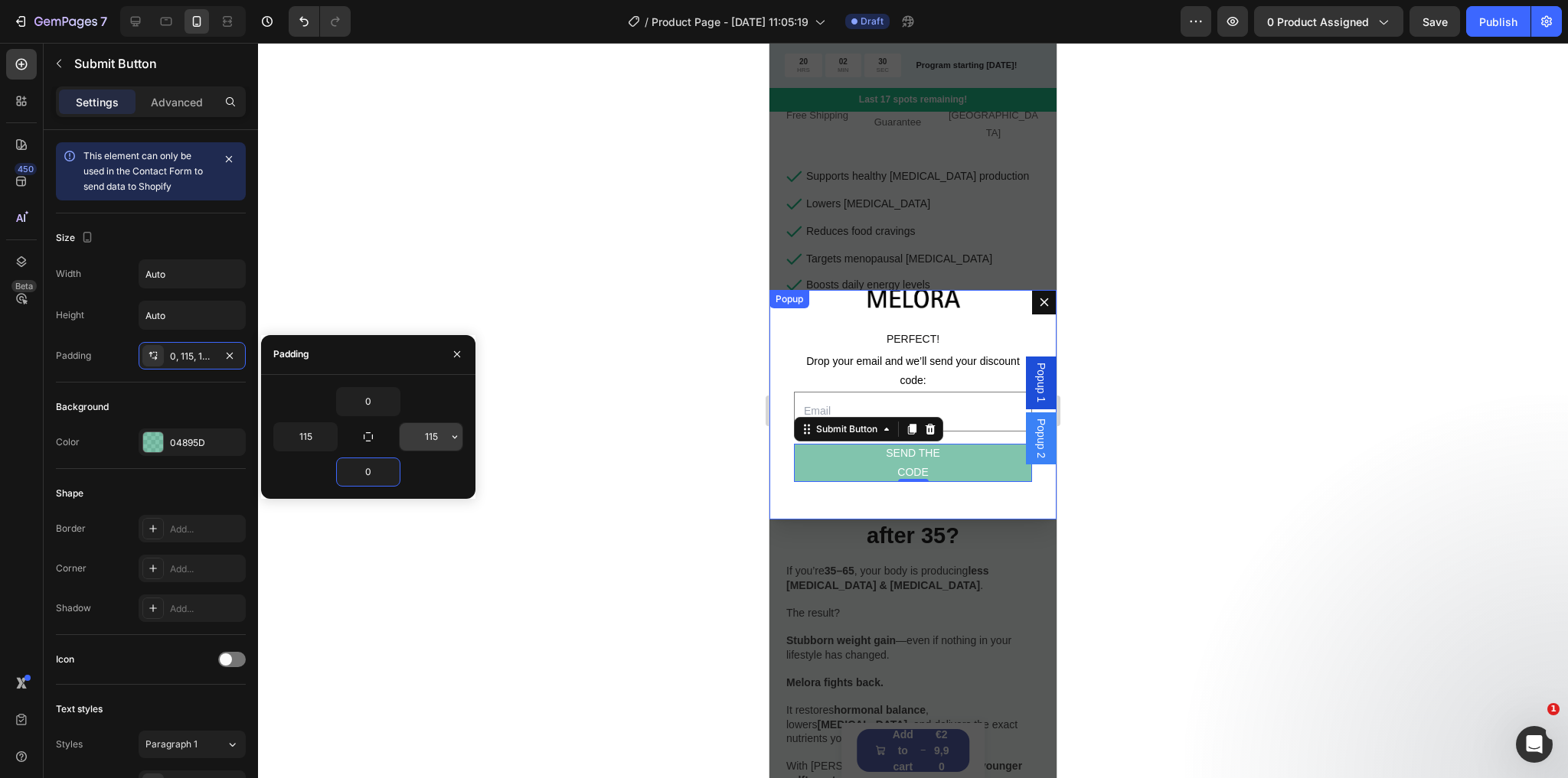
click at [429, 439] on input "115" at bounding box center [431, 437] width 63 height 27
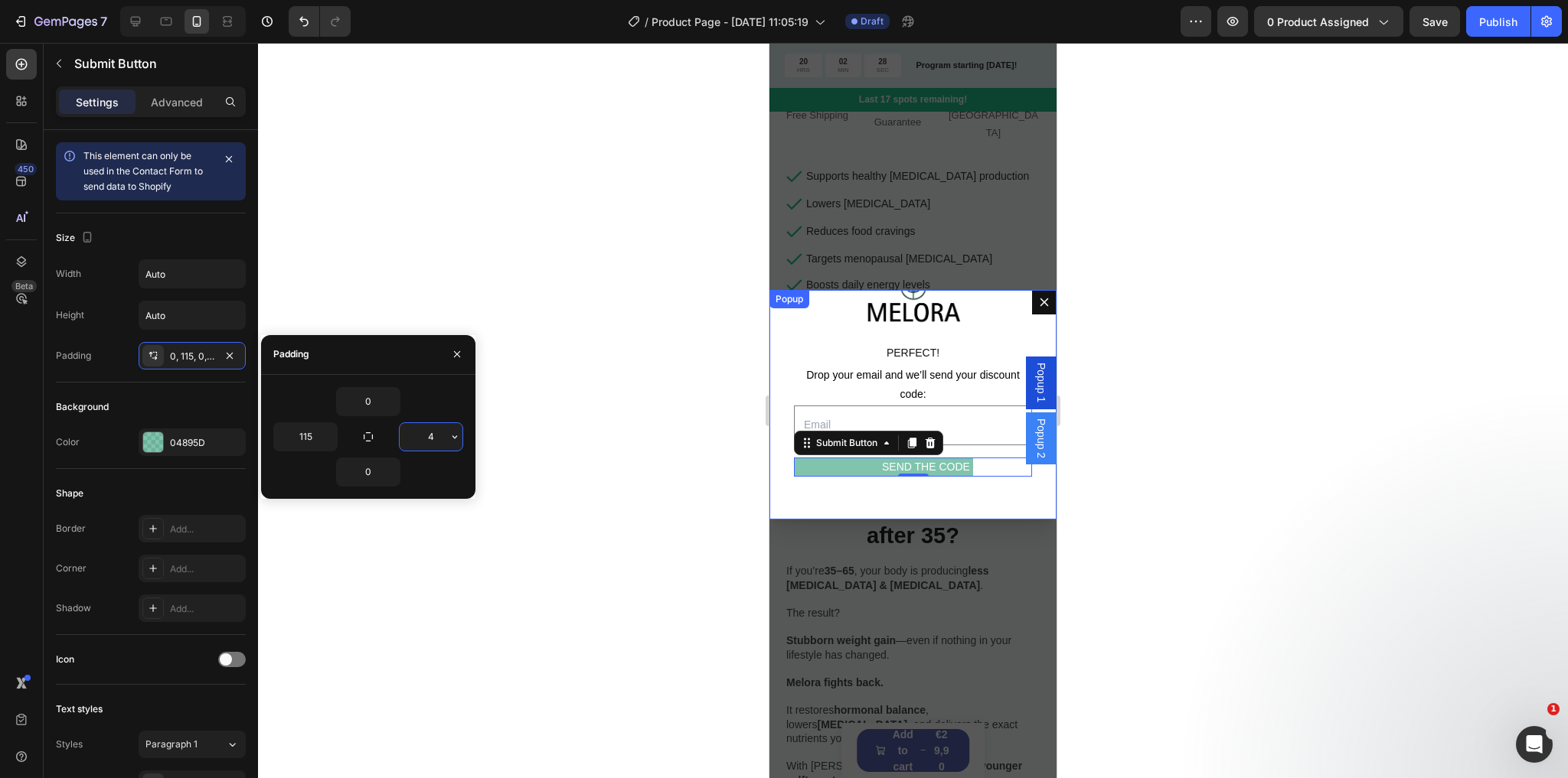
scroll to position [36, 0]
type input "4"
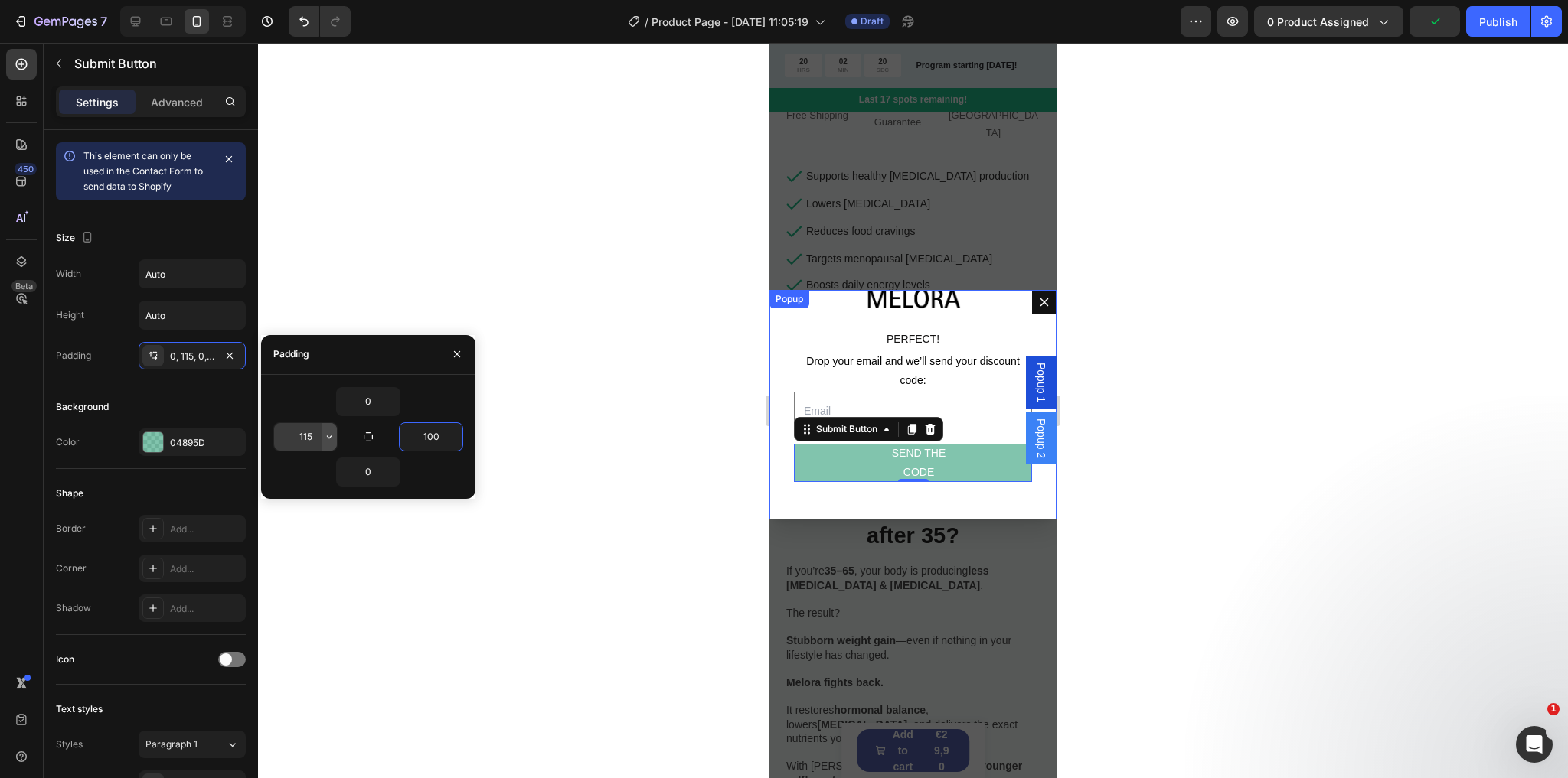
type input "100"
click at [325, 434] on icon "button" at bounding box center [328, 436] width 12 height 12
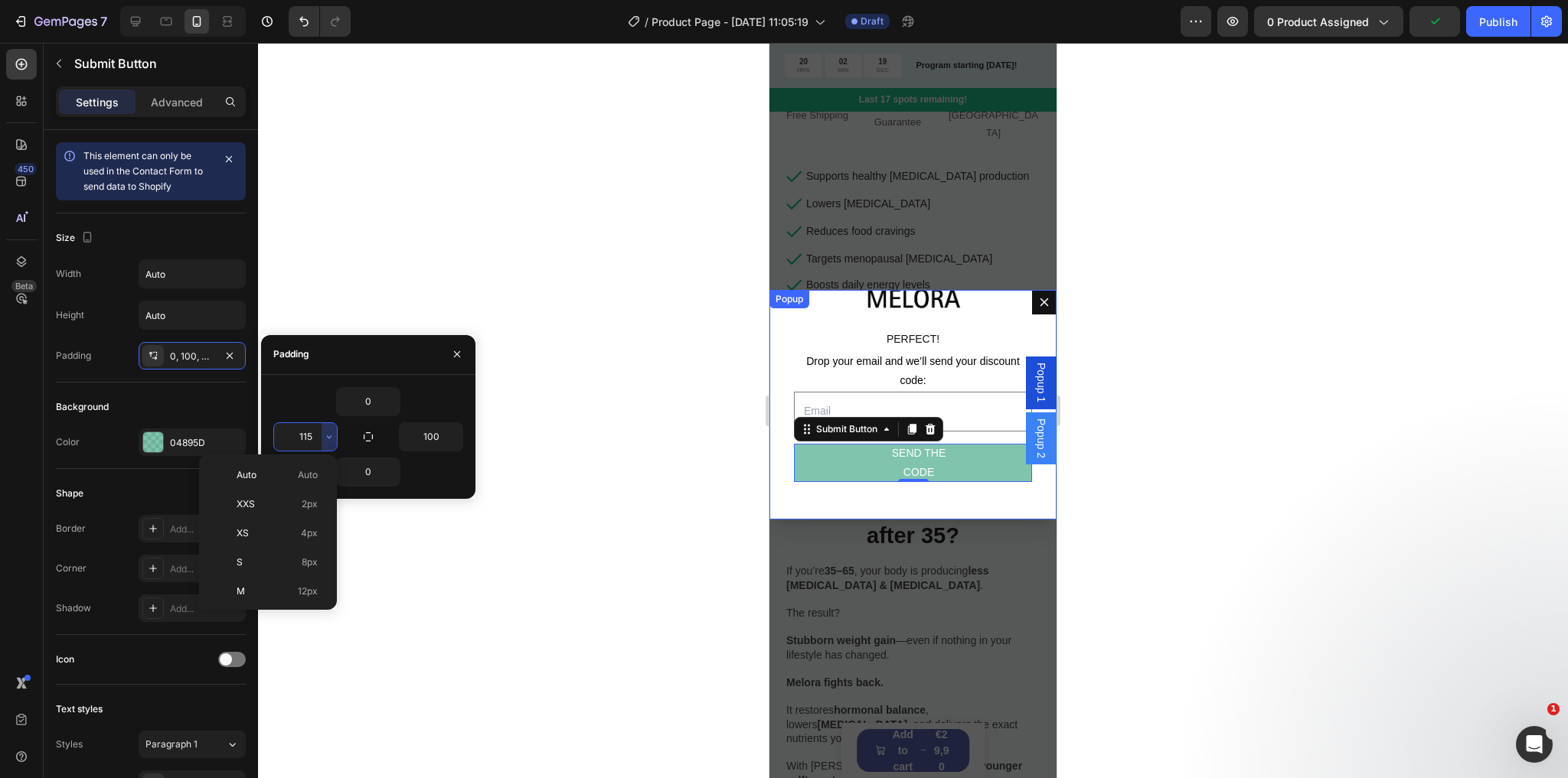
click at [306, 429] on input "115" at bounding box center [305, 437] width 63 height 27
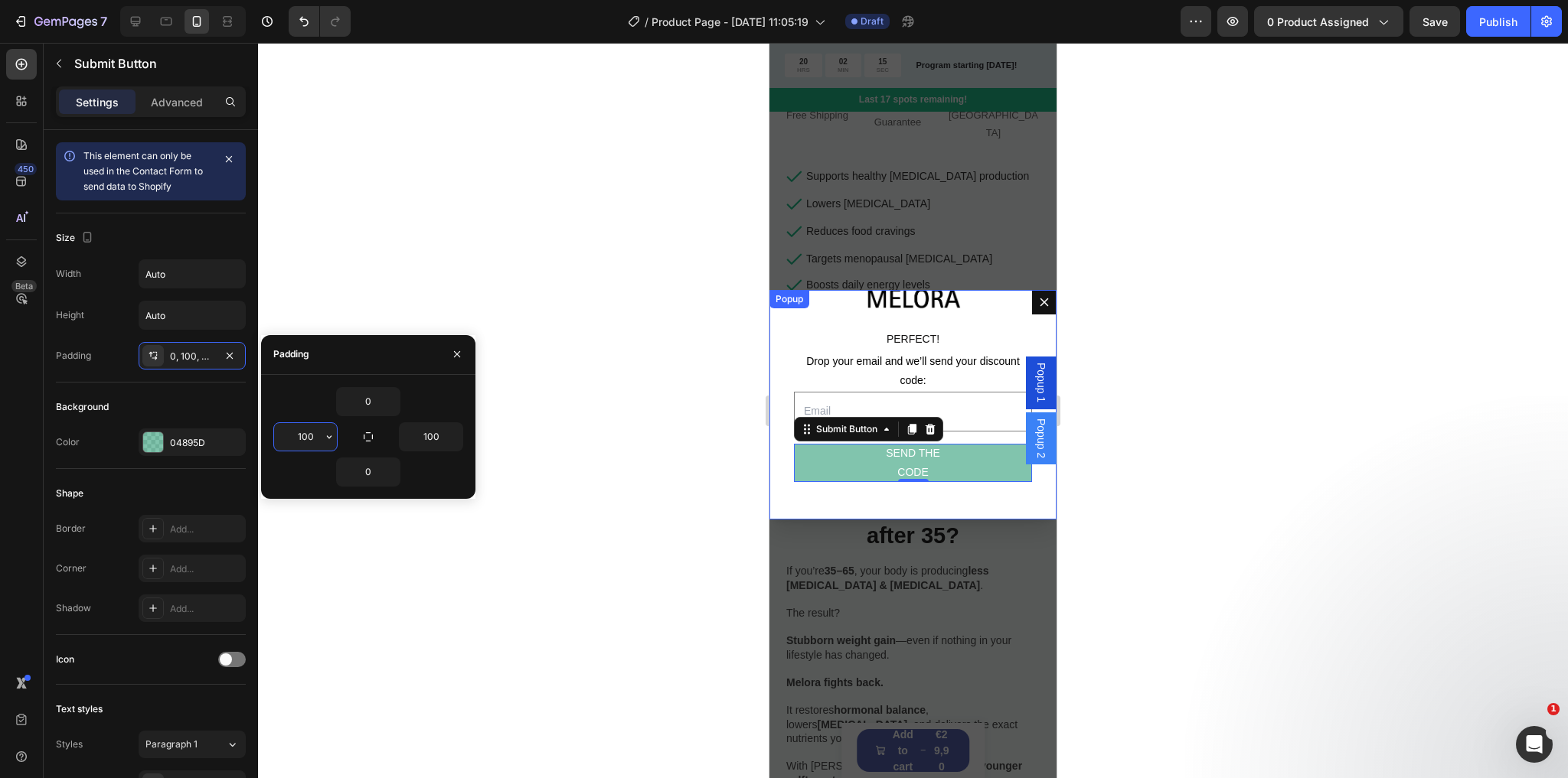
drag, startPoint x: 314, startPoint y: 434, endPoint x: 293, endPoint y: 434, distance: 21.0
click at [293, 434] on input "100" at bounding box center [305, 437] width 63 height 27
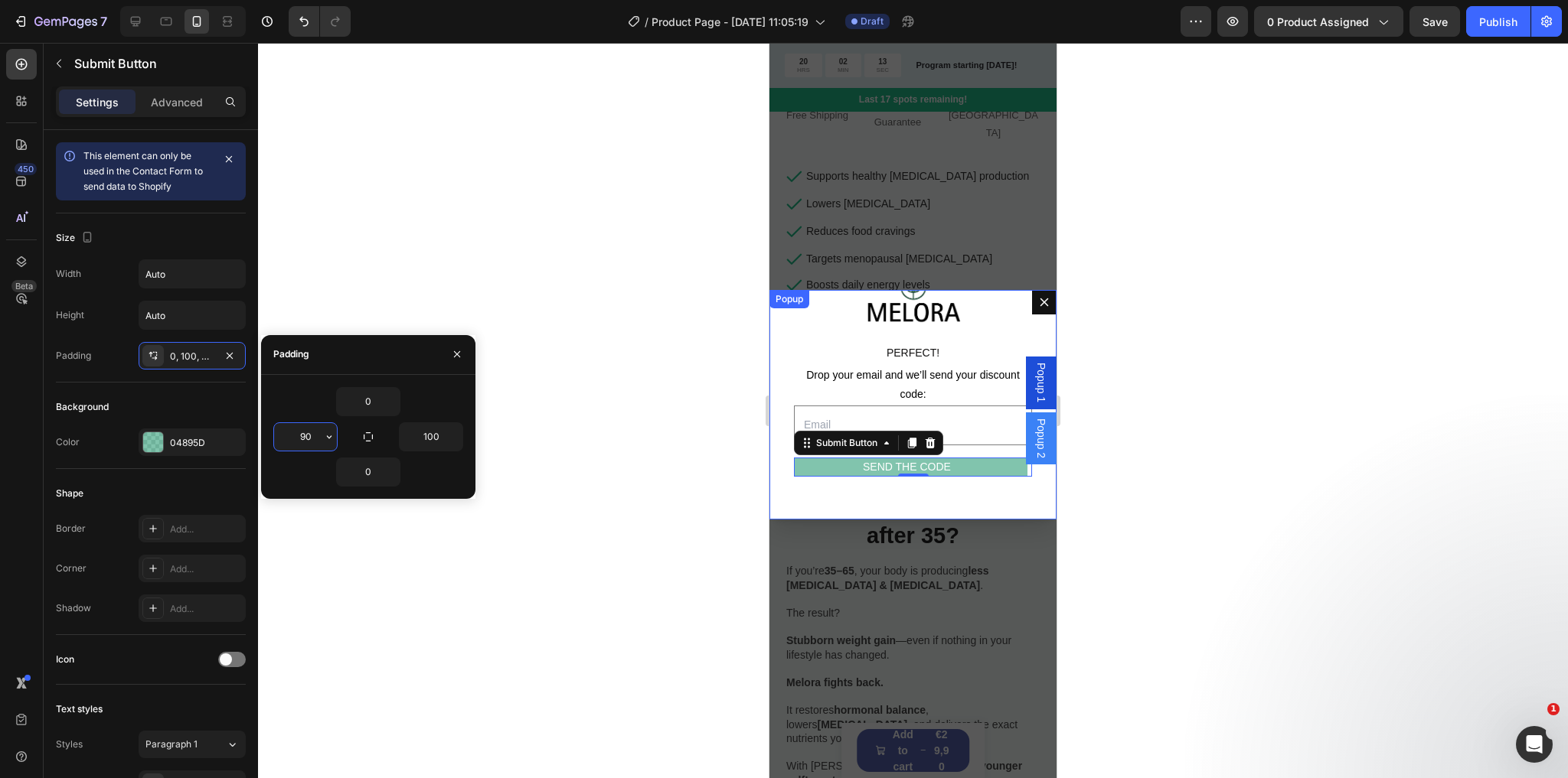
type input "9"
type input "7"
type input "8"
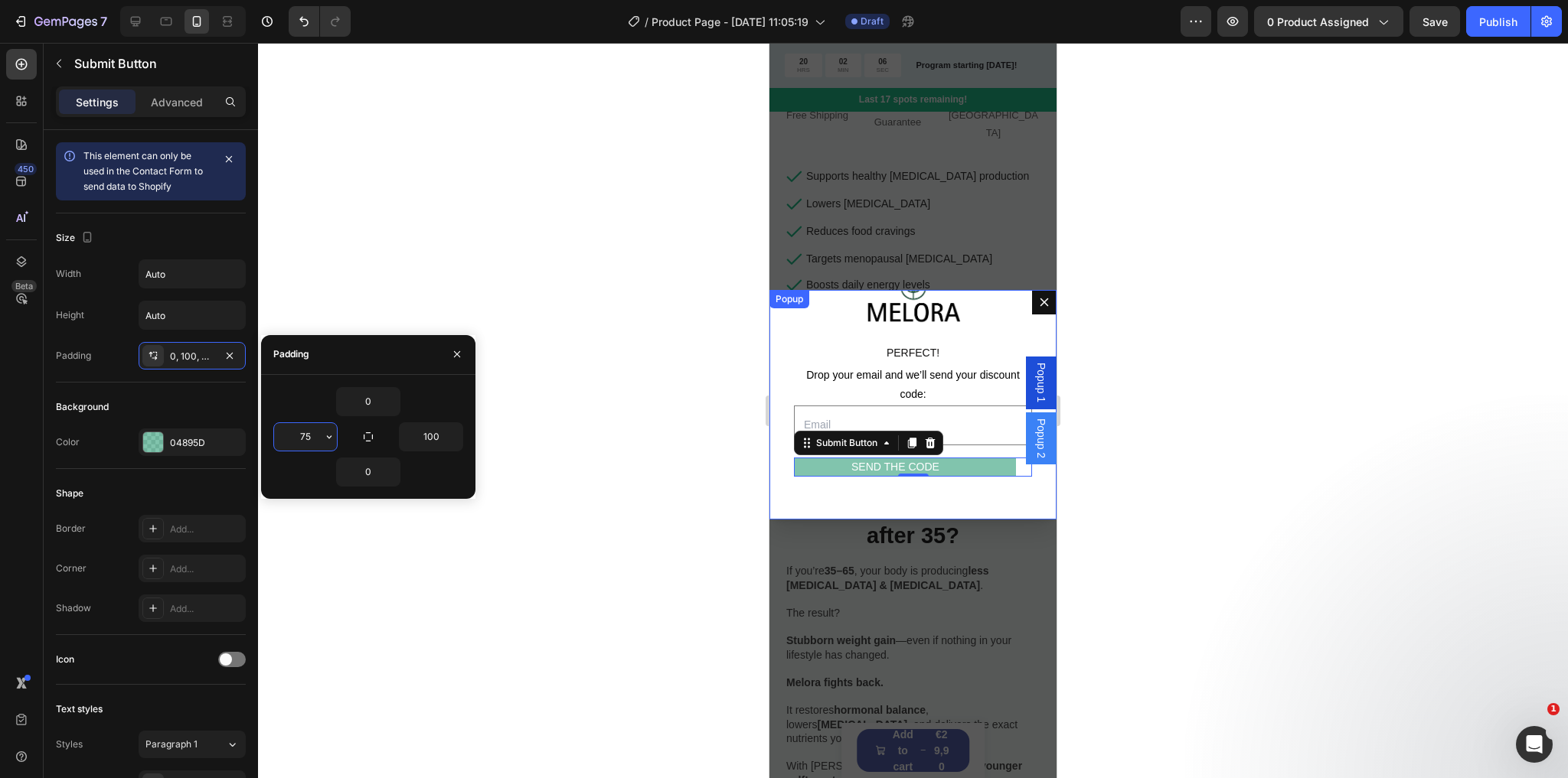
type input "7"
type input "85"
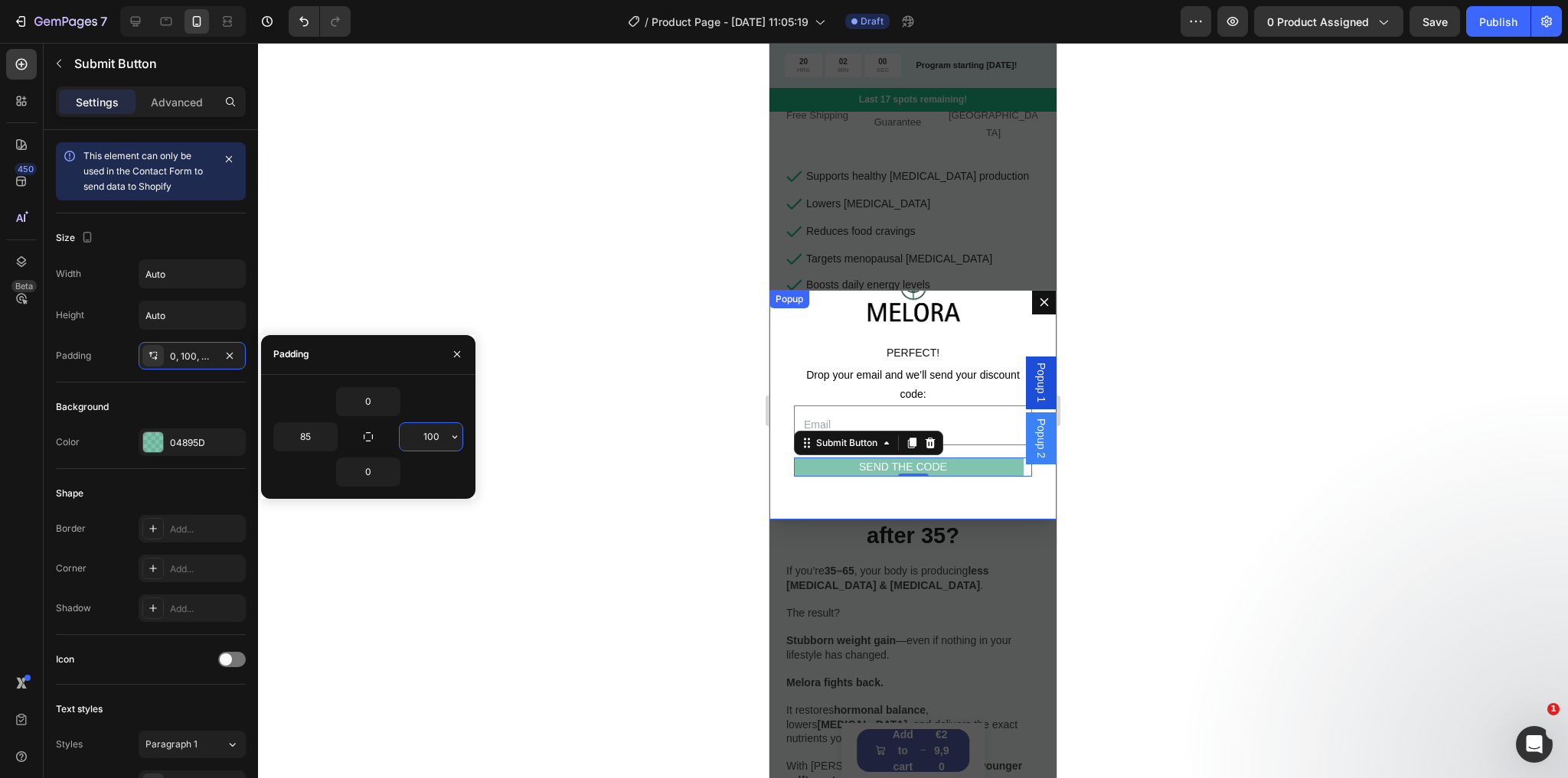
click at [436, 434] on input "100" at bounding box center [431, 437] width 63 height 27
type input "85"
click at [880, 497] on div "Image PERFECT! Text Block Drop your email and we’ll send your discount code: Te…" at bounding box center [913, 404] width 287 height 230
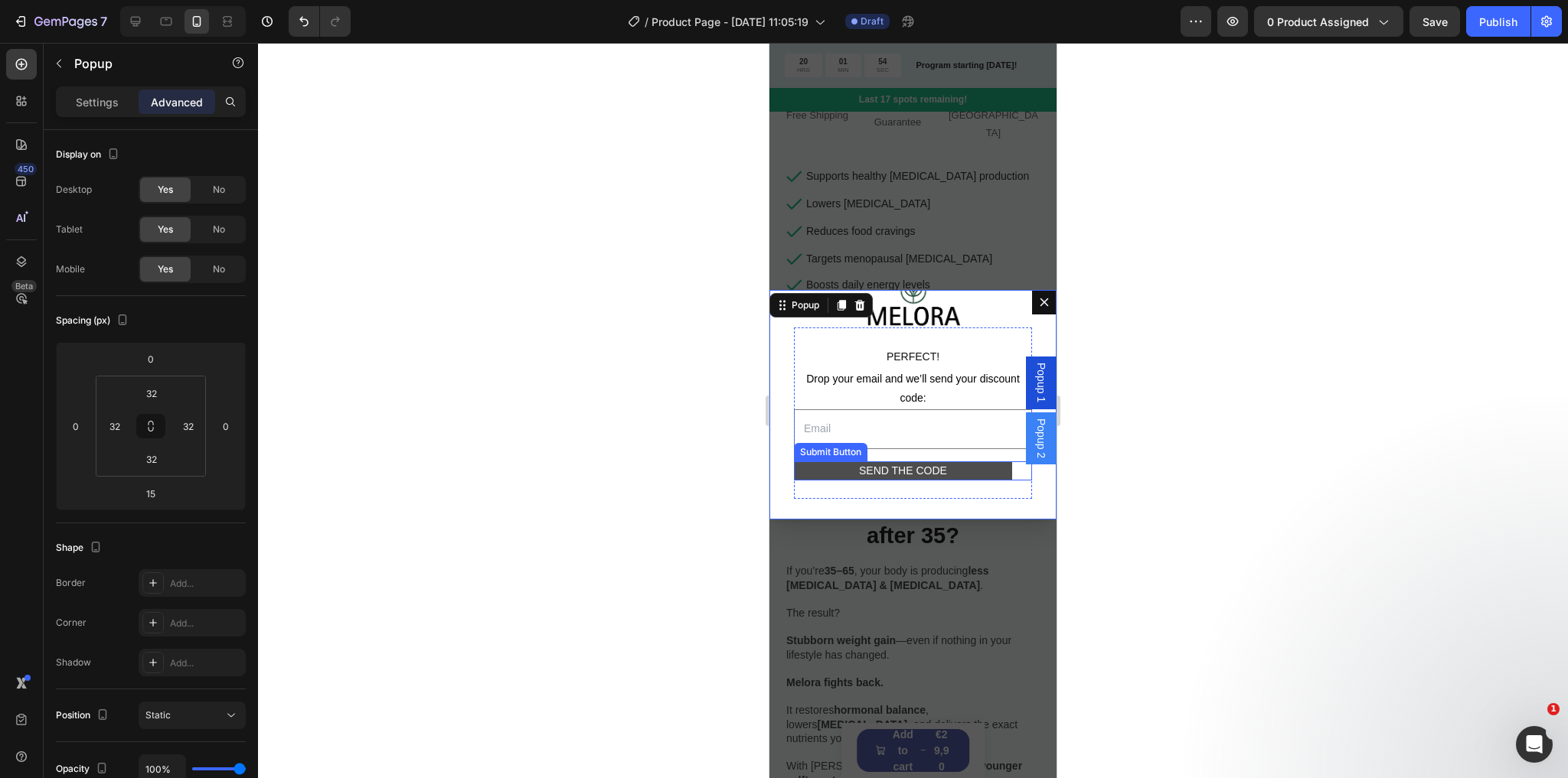
click at [953, 471] on button "SEND THE CODE" at bounding box center [903, 471] width 218 height 19
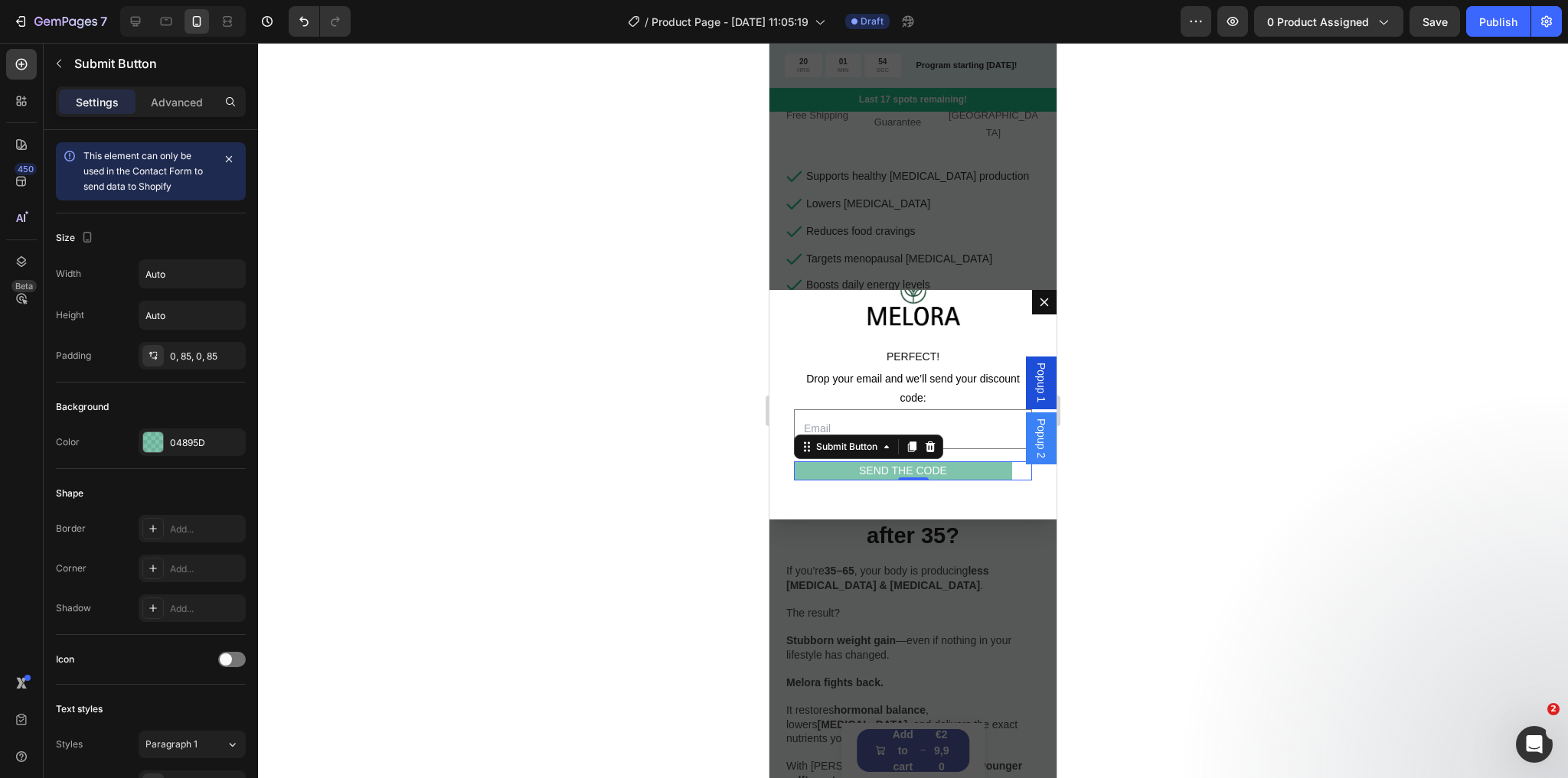
click at [984, 447] on div "Drop your email and we’ll send your discount code: Text Block Email Field" at bounding box center [913, 414] width 238 height 94
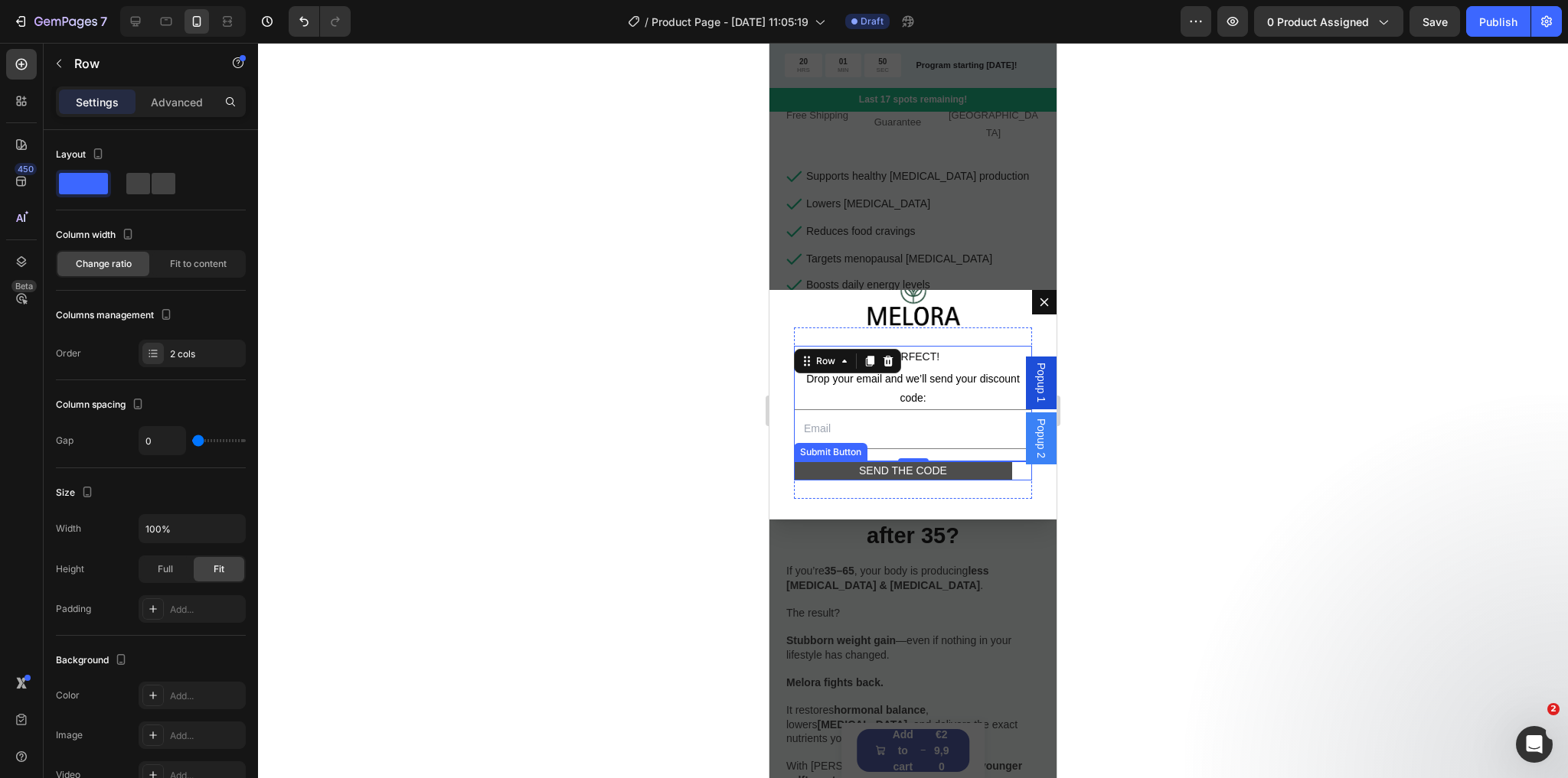
click at [963, 462] on button "SEND THE CODE" at bounding box center [903, 471] width 218 height 19
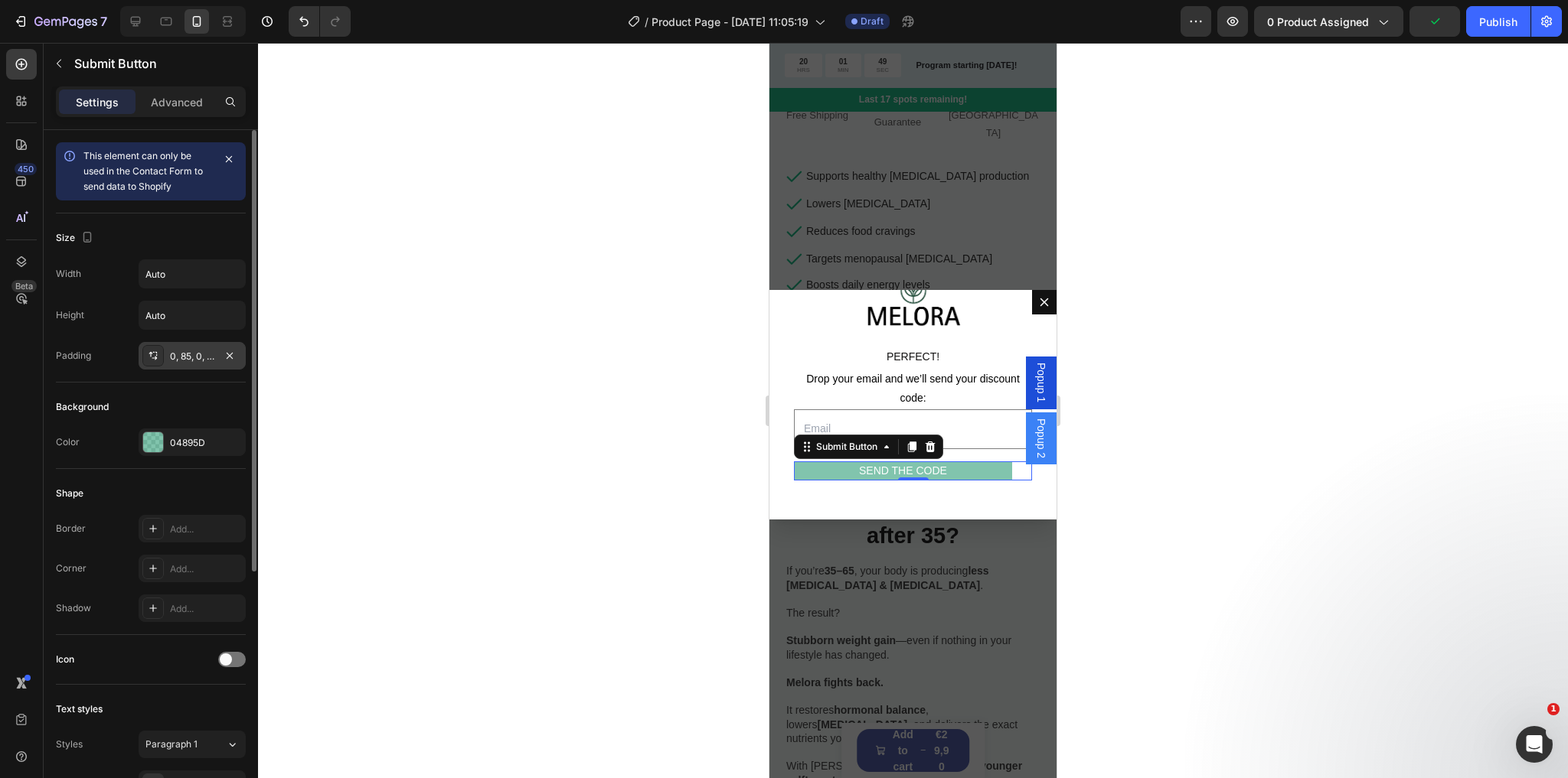
click at [196, 353] on div "0, 85, 0, 85" at bounding box center [192, 356] width 45 height 14
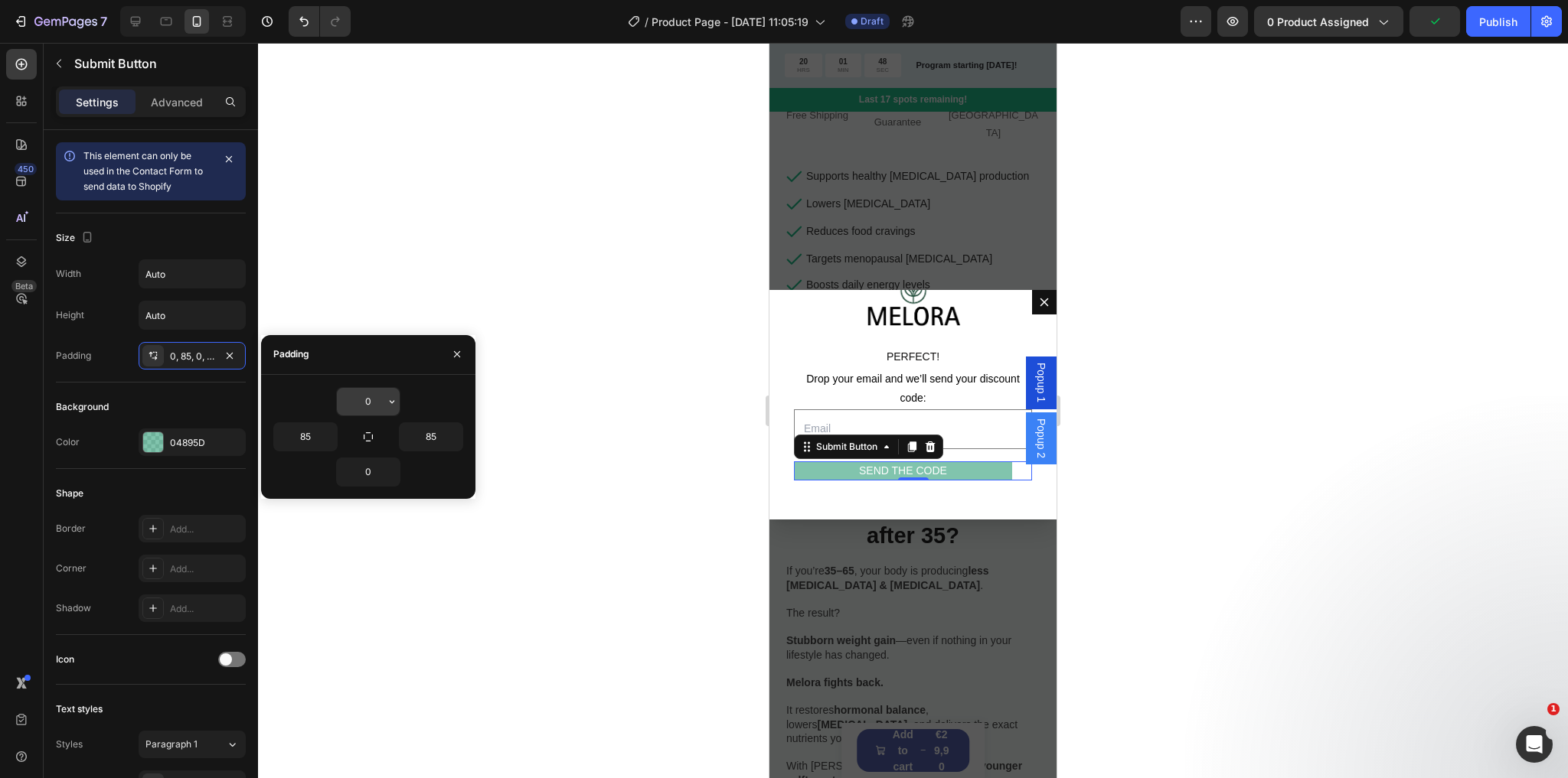
click at [377, 404] on input "0" at bounding box center [368, 402] width 63 height 27
type input "12"
click at [371, 475] on input "0" at bounding box center [368, 472] width 63 height 27
type input "12"
click at [953, 431] on input "Dialog body" at bounding box center [913, 429] width 238 height 39
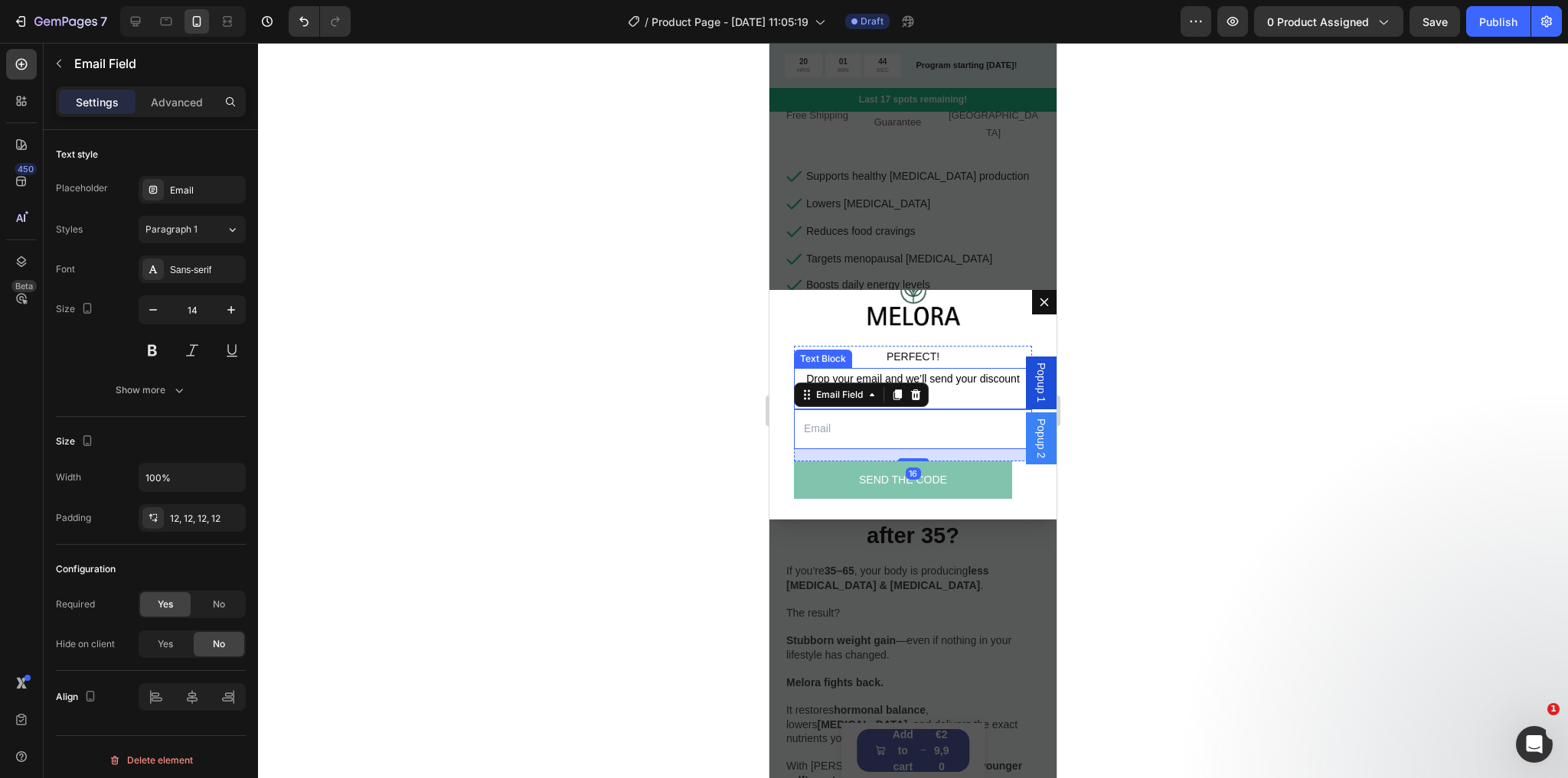
click at [960, 394] on p "Drop your email and we’ll send your discount code:" at bounding box center [913, 389] width 235 height 38
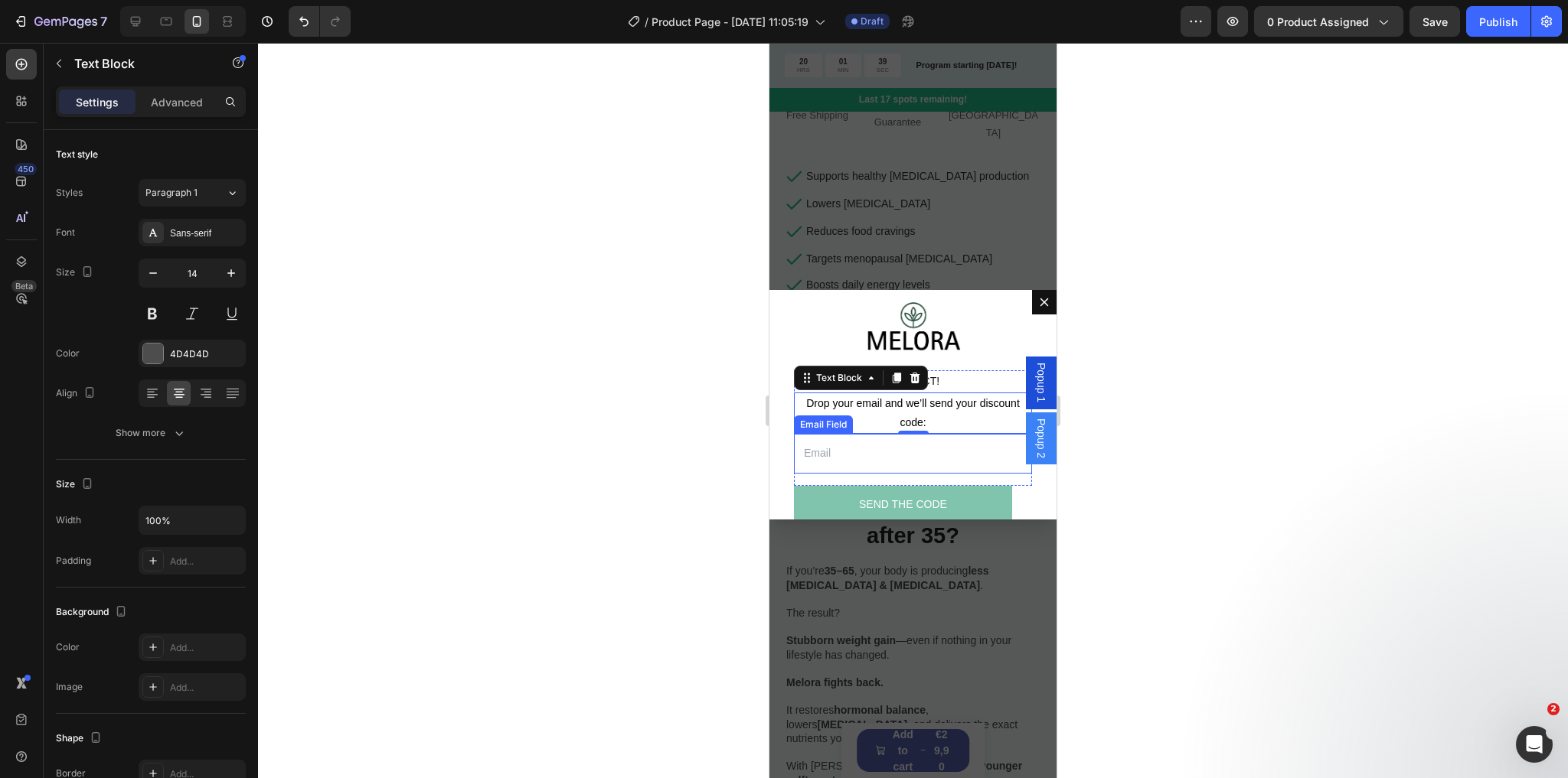
scroll to position [0, 0]
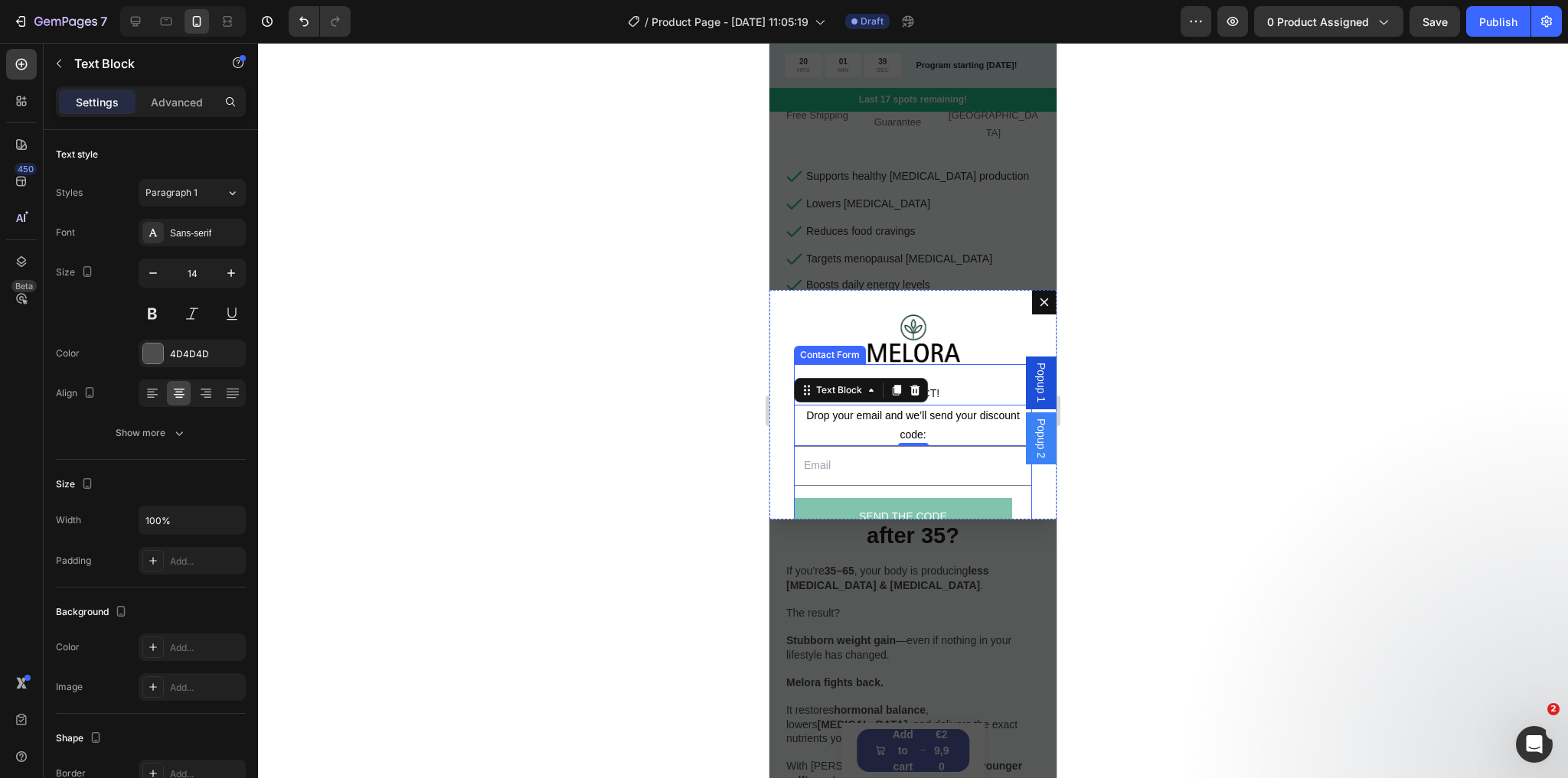
click at [963, 368] on div "PERFECT! Text Block Drop your email and we’ll send your discount code: Text Blo…" at bounding box center [913, 459] width 238 height 190
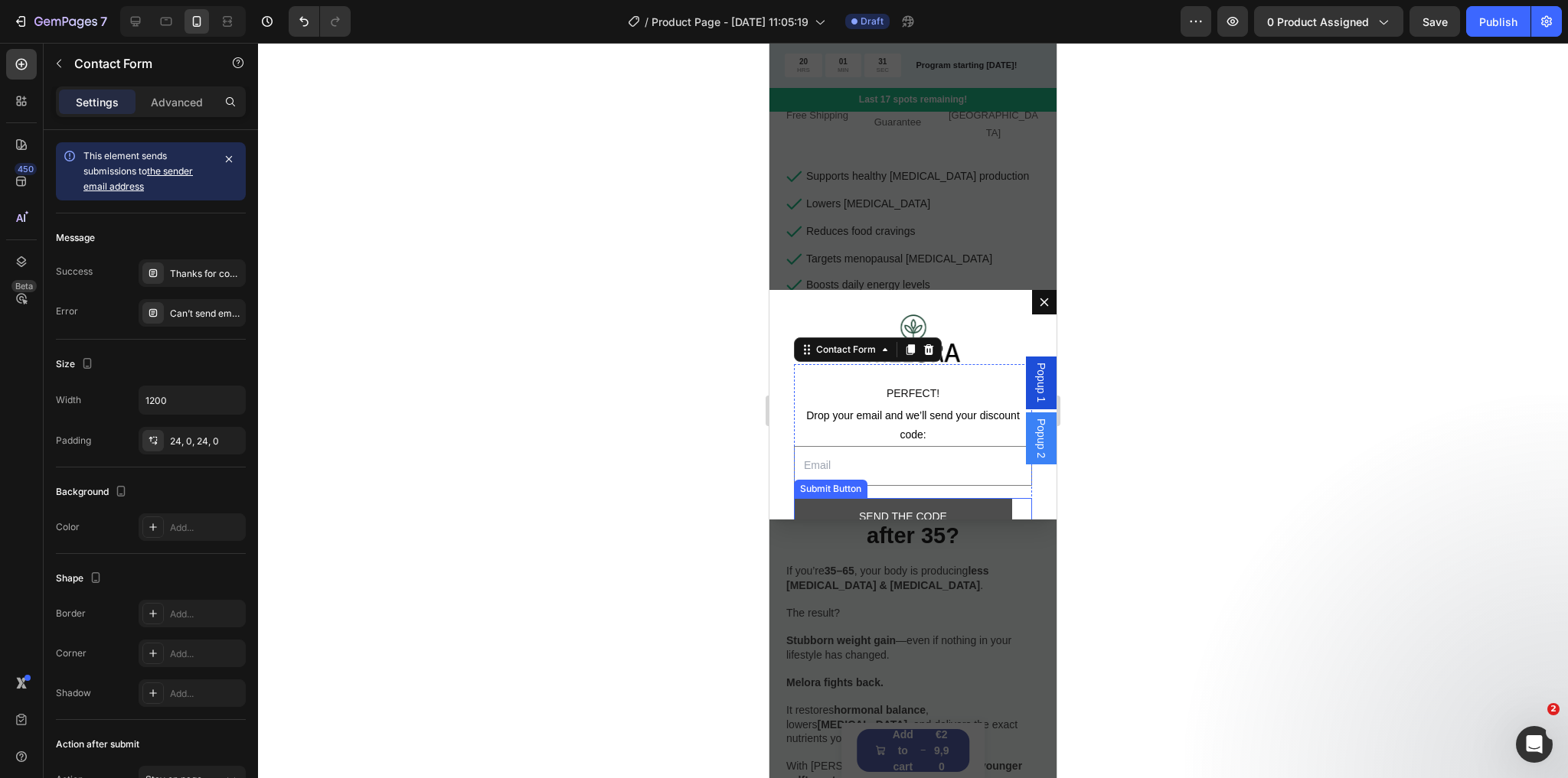
click at [967, 509] on button "SEND THE CODE" at bounding box center [903, 516] width 218 height 37
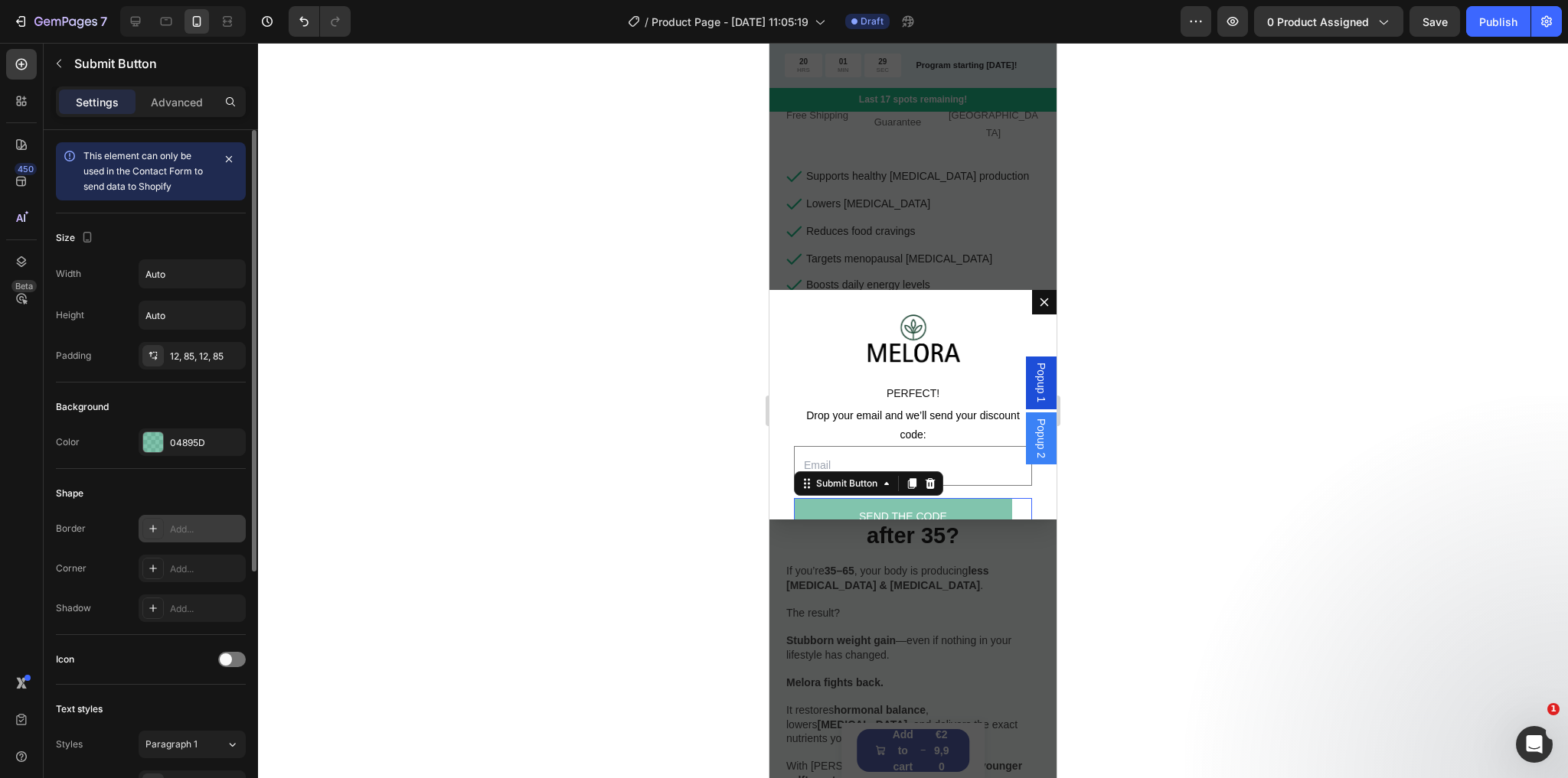
click at [164, 528] on div "Add..." at bounding box center [192, 529] width 107 height 27
click at [187, 497] on div "Shape" at bounding box center [150, 494] width 190 height 25
click at [878, 436] on p "Drop your email and we’ll send your discount code:" at bounding box center [913, 425] width 235 height 38
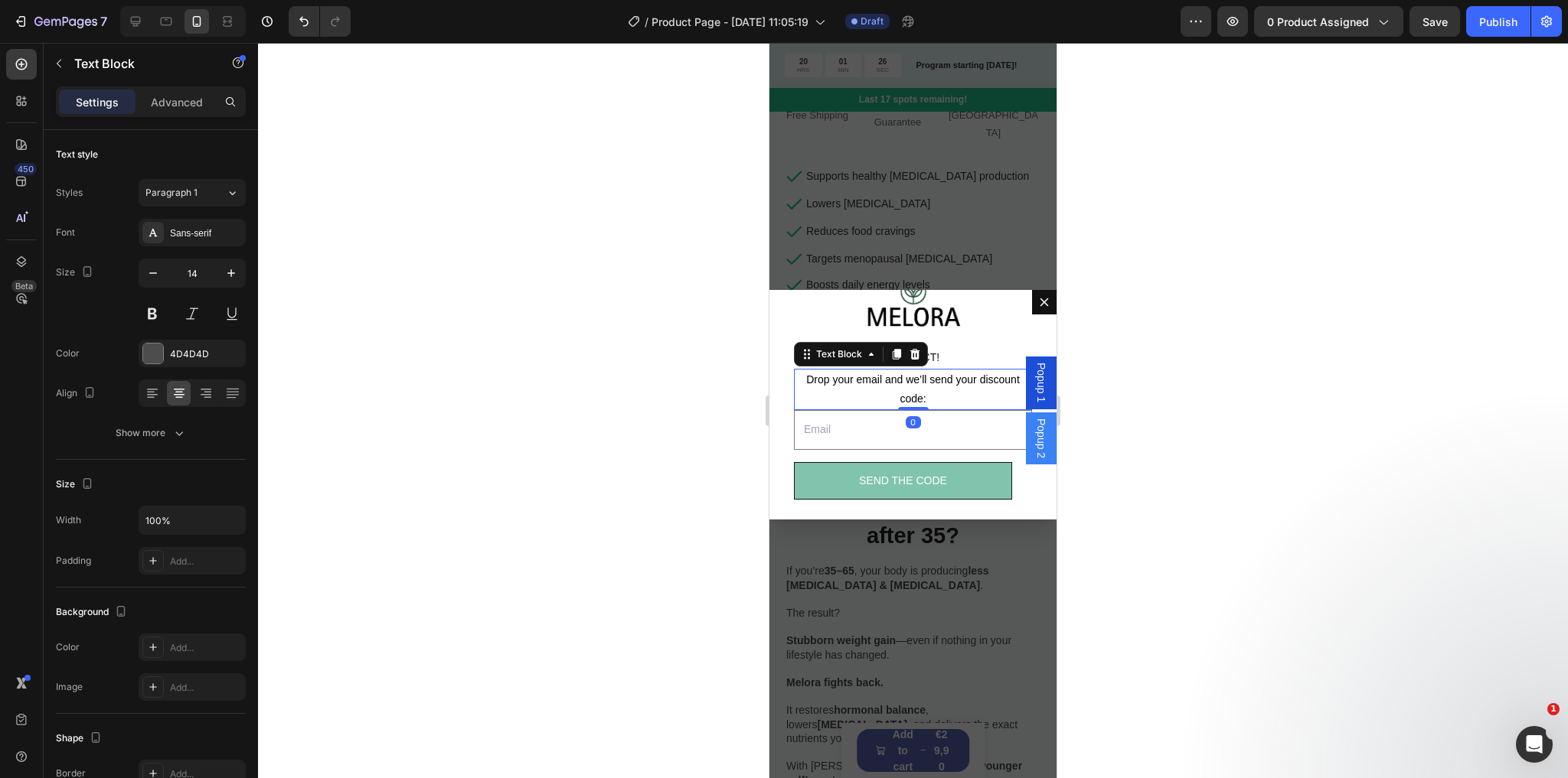
scroll to position [55, 0]
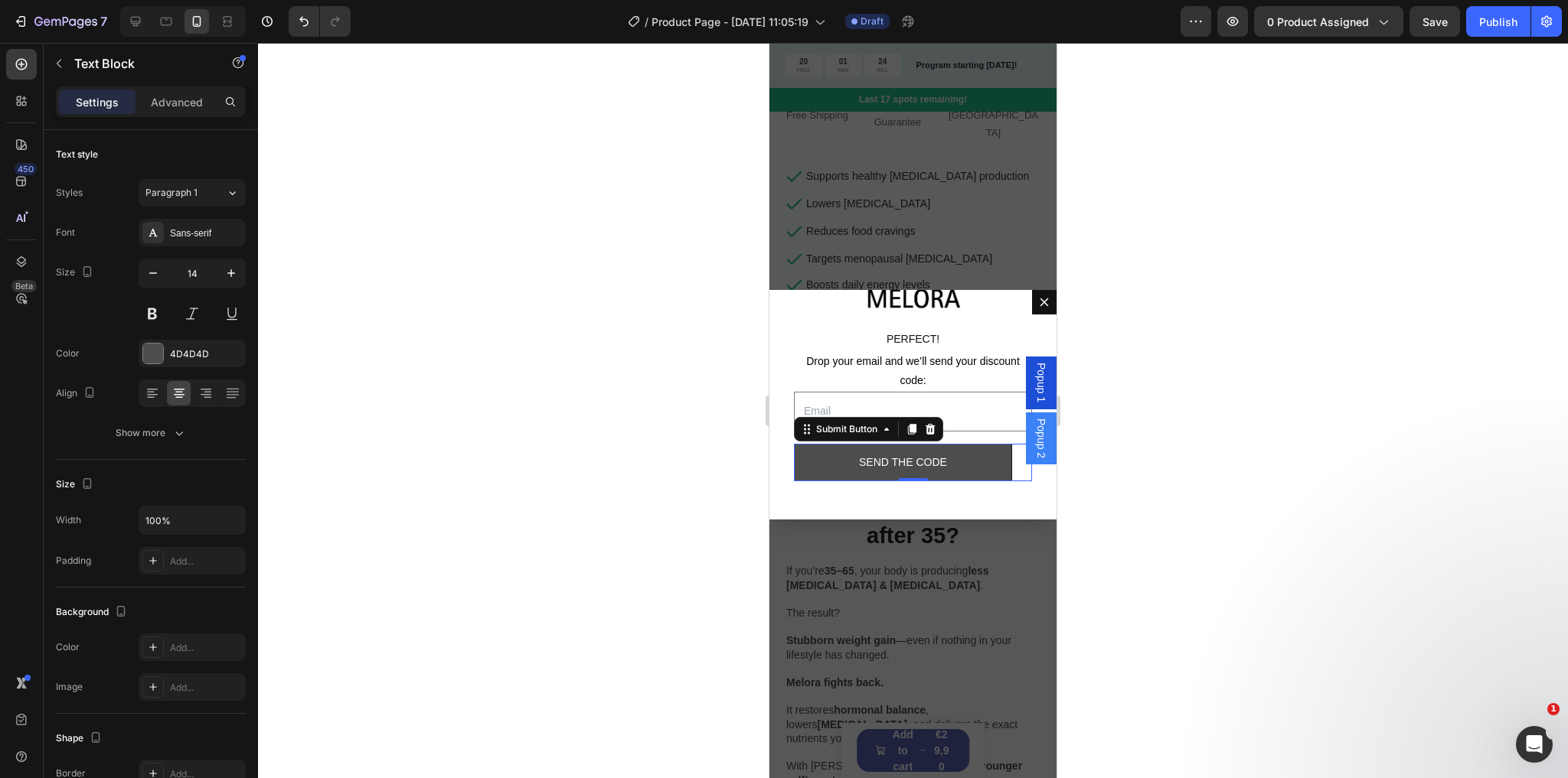
click at [842, 454] on button "SEND THE CODE" at bounding box center [903, 462] width 218 height 37
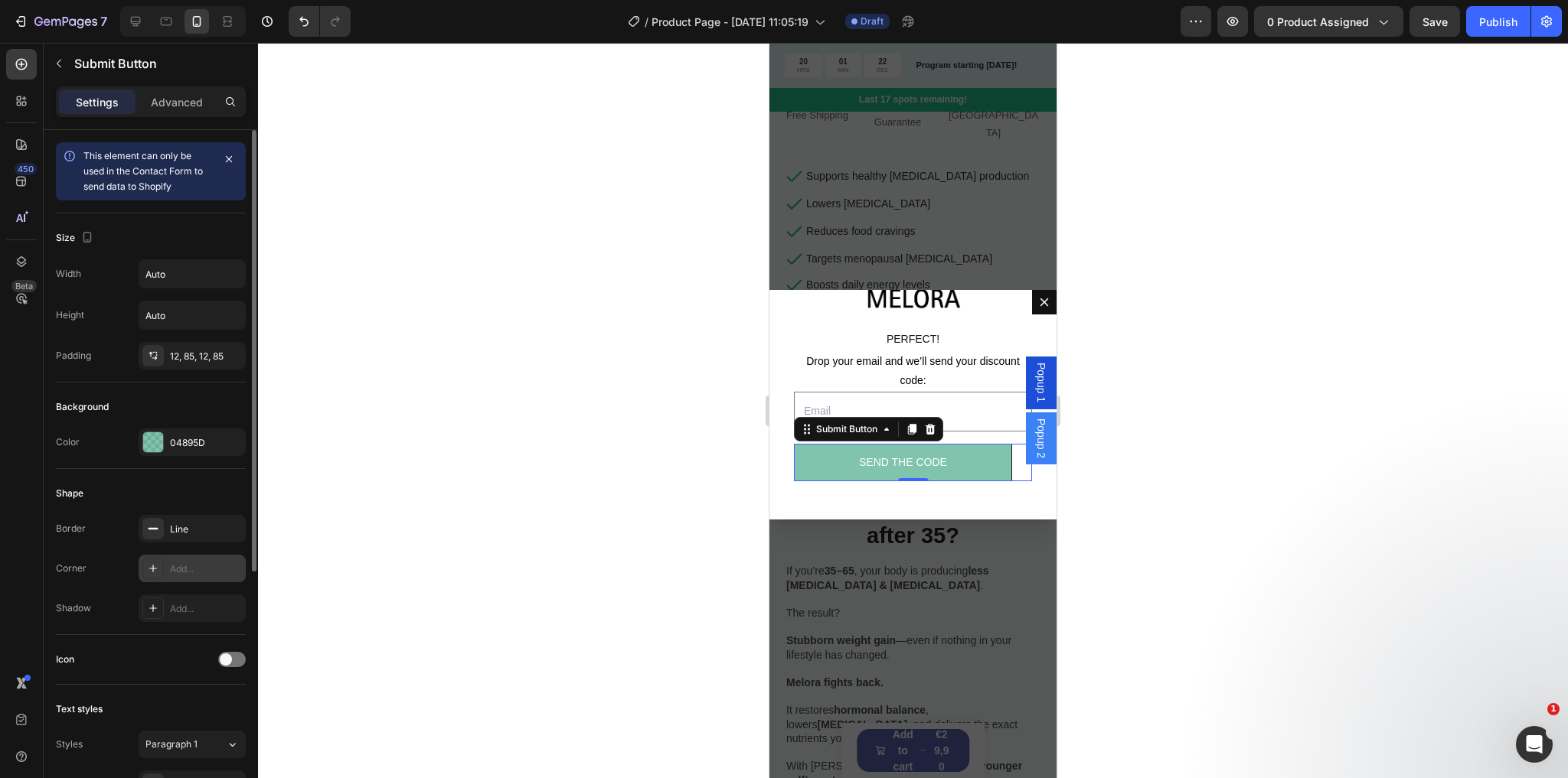
click at [165, 570] on div "Add..." at bounding box center [192, 569] width 107 height 27
click at [128, 545] on div "Border Line Corner Round Shadow Add..." at bounding box center [150, 569] width 190 height 107
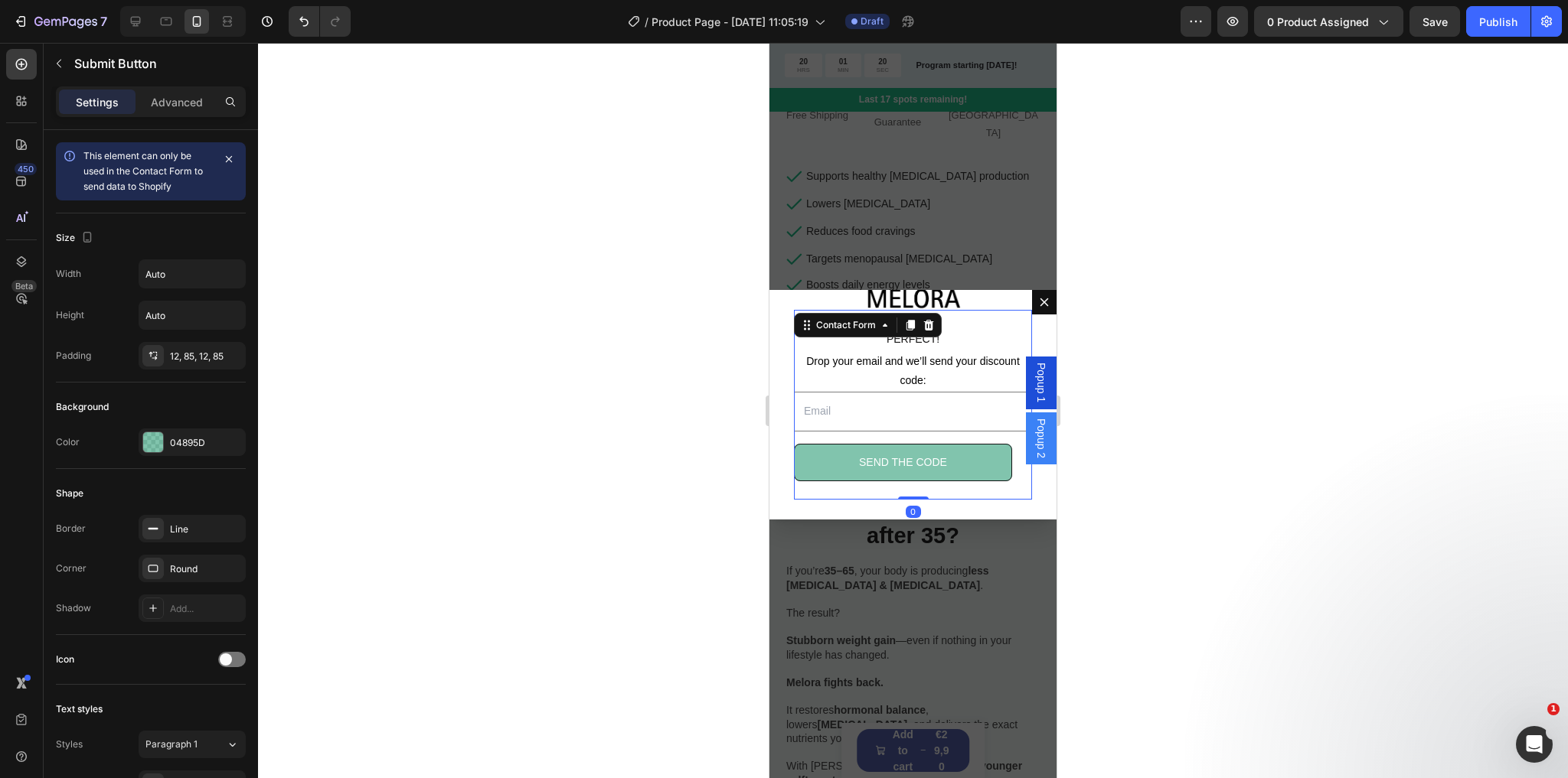
click at [861, 485] on div "PERFECT! Text Block Drop your email and we’ll send your discount code: Text Blo…" at bounding box center [913, 404] width 238 height 190
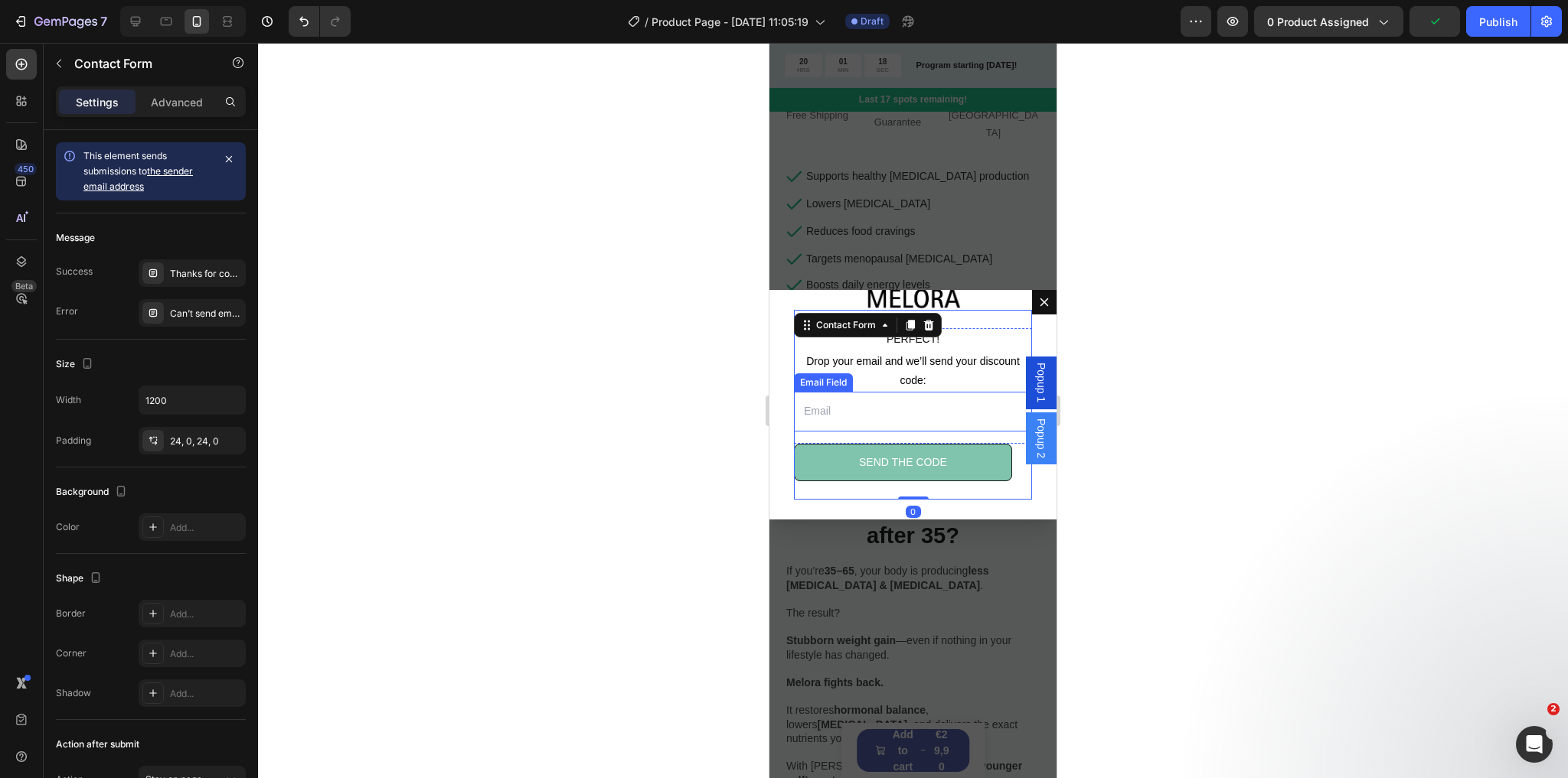
scroll to position [0, 0]
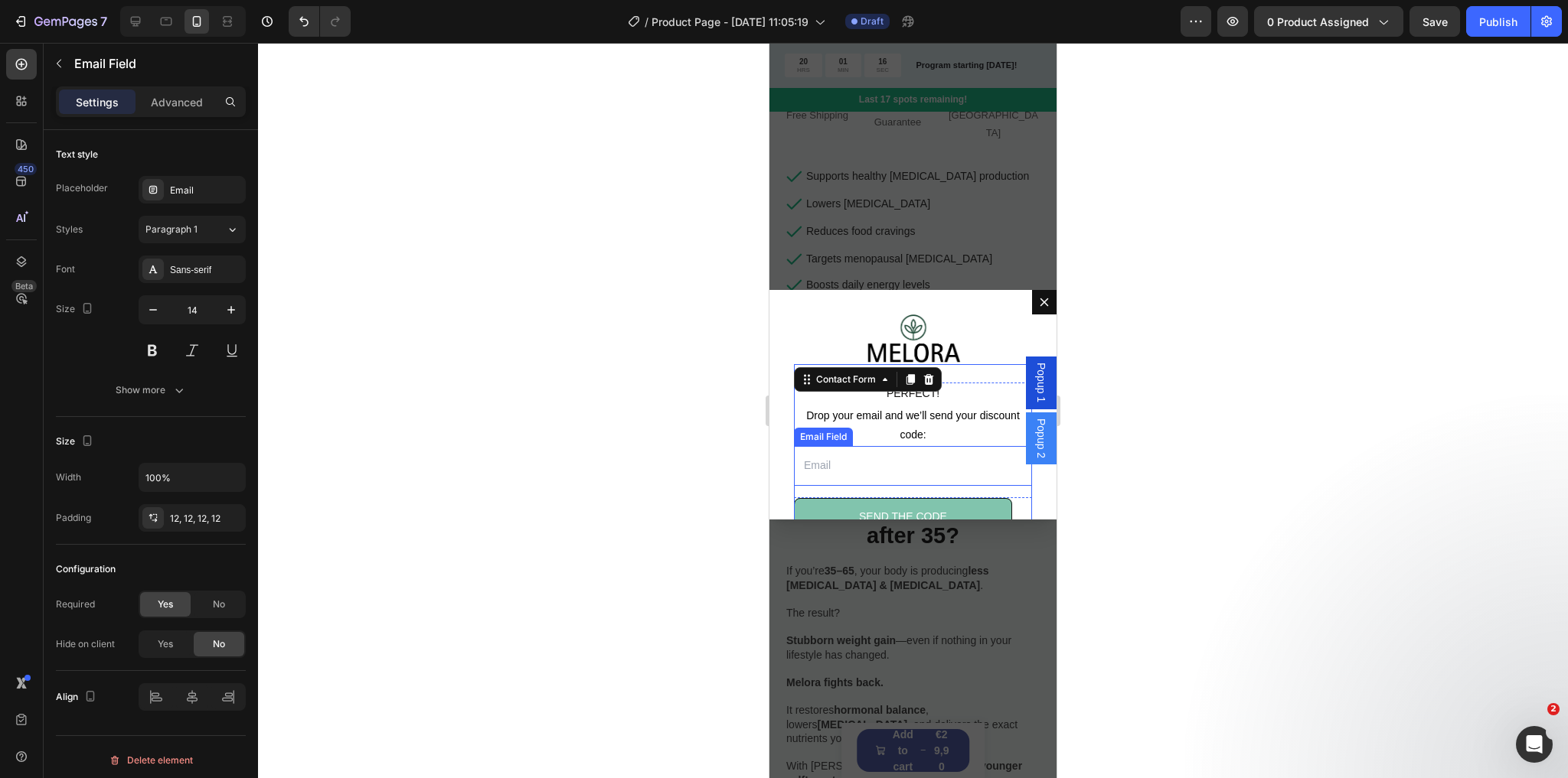
click at [894, 471] on input "Dialog body" at bounding box center [913, 465] width 238 height 39
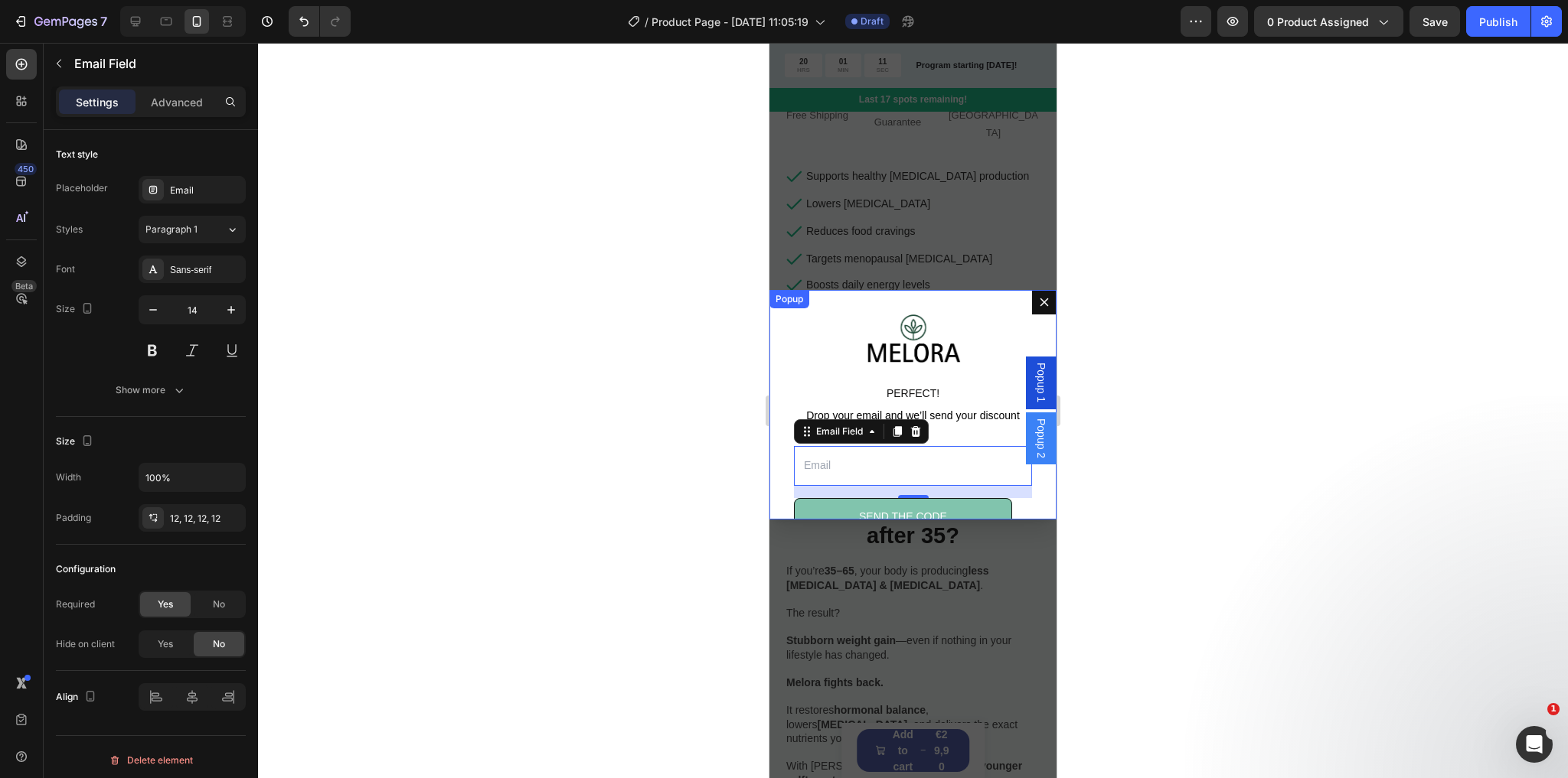
click at [825, 463] on input "Dialog body" at bounding box center [913, 465] width 238 height 39
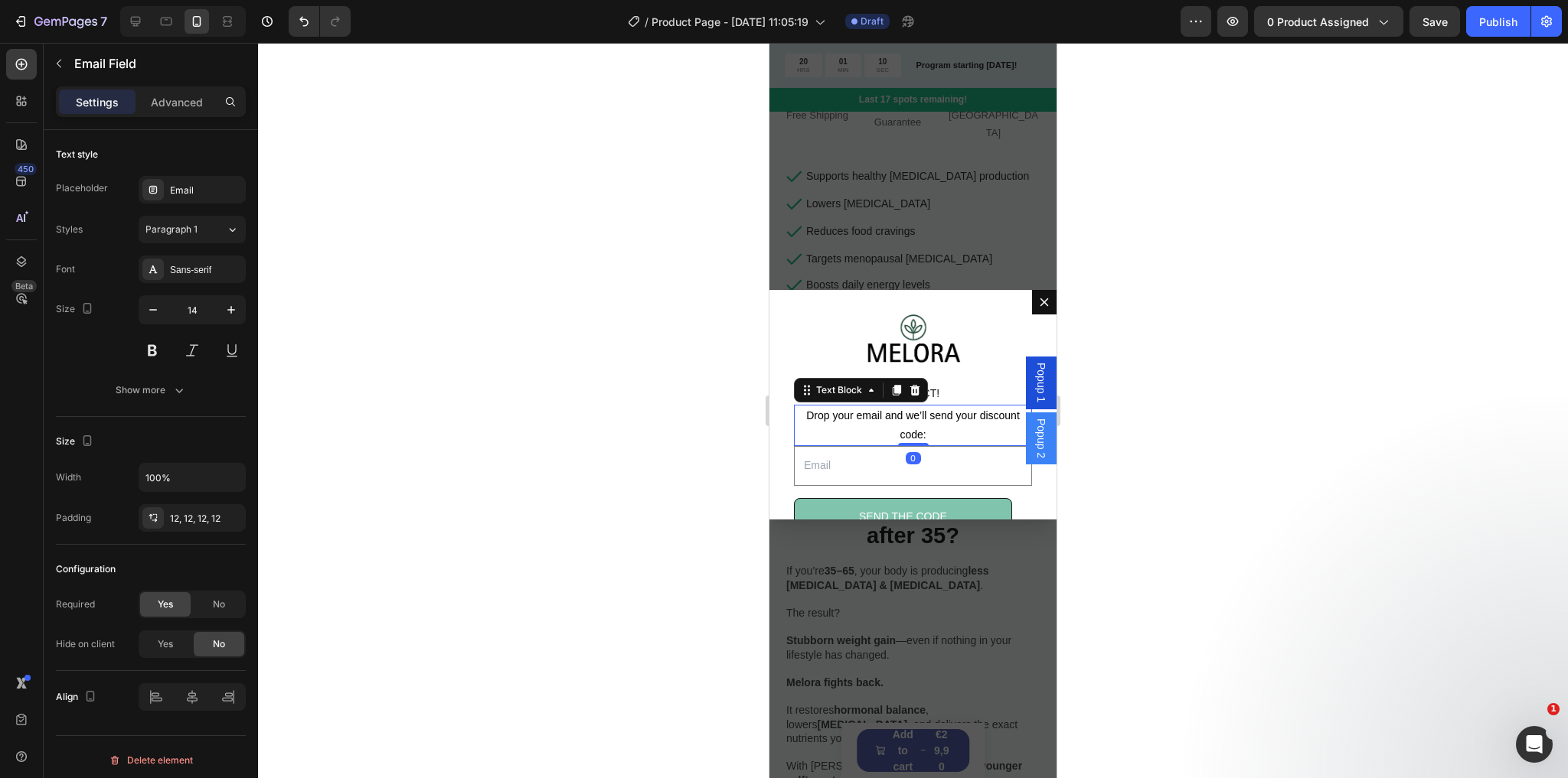
click at [964, 424] on p "Drop your email and we’ll send your discount code:" at bounding box center [913, 425] width 235 height 38
click at [957, 467] on input "Dialog body" at bounding box center [913, 465] width 238 height 39
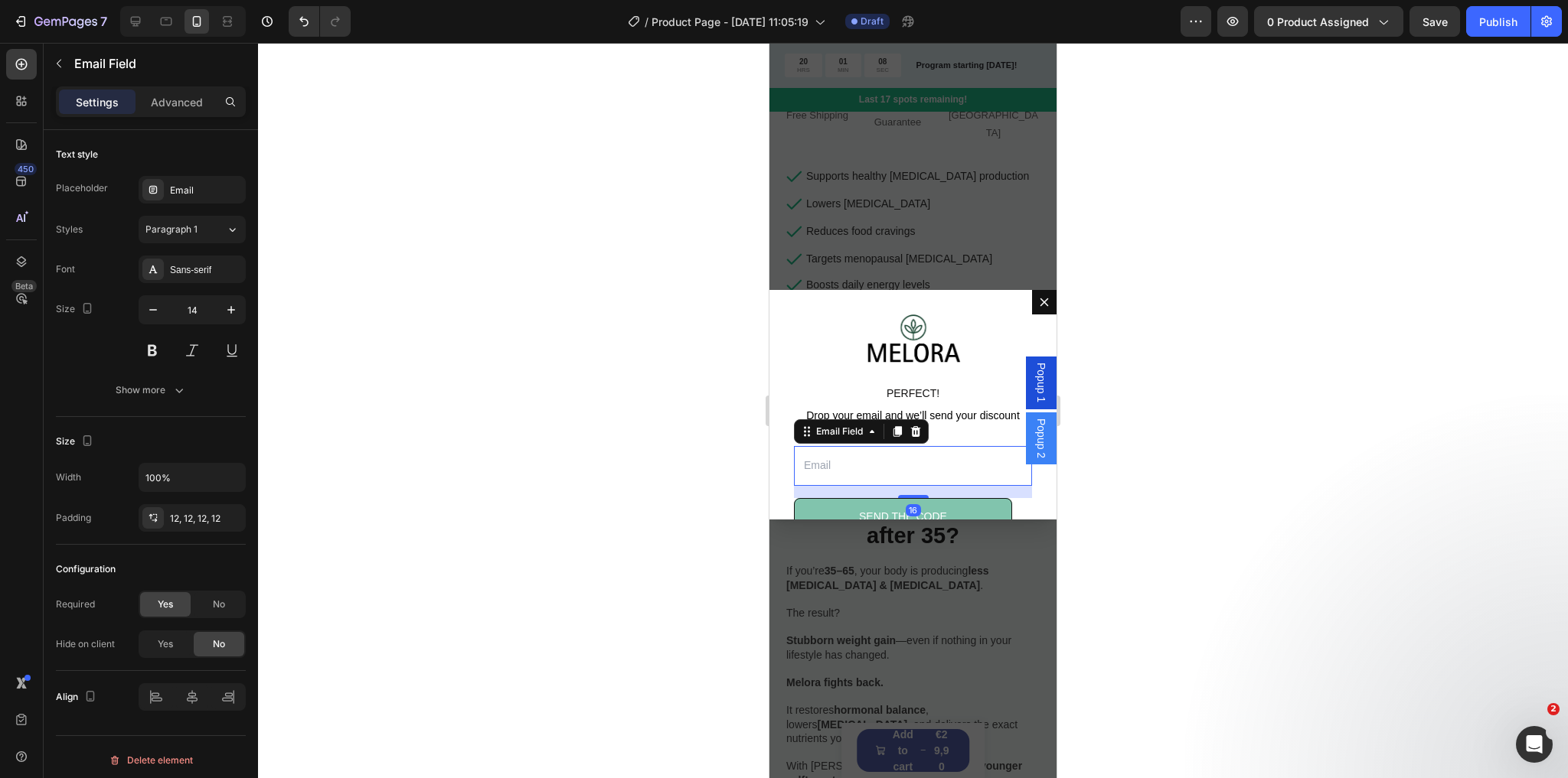
click at [993, 473] on input "Dialog body" at bounding box center [913, 465] width 238 height 39
click at [793, 462] on div "Image PERFECT! Text Block Drop your email and we’ll send your discount code: Te…" at bounding box center [913, 404] width 287 height 230
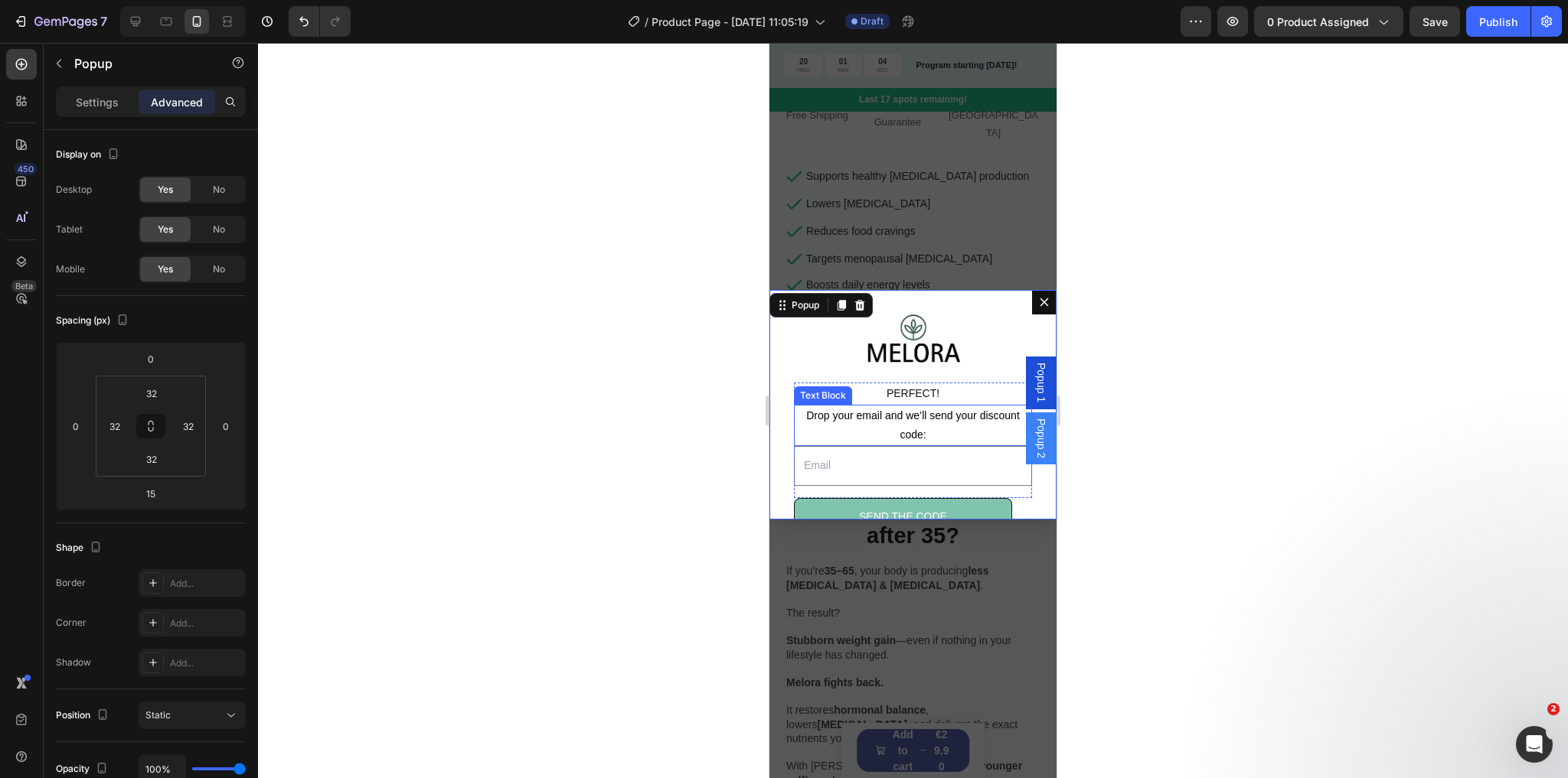
scroll to position [55, 0]
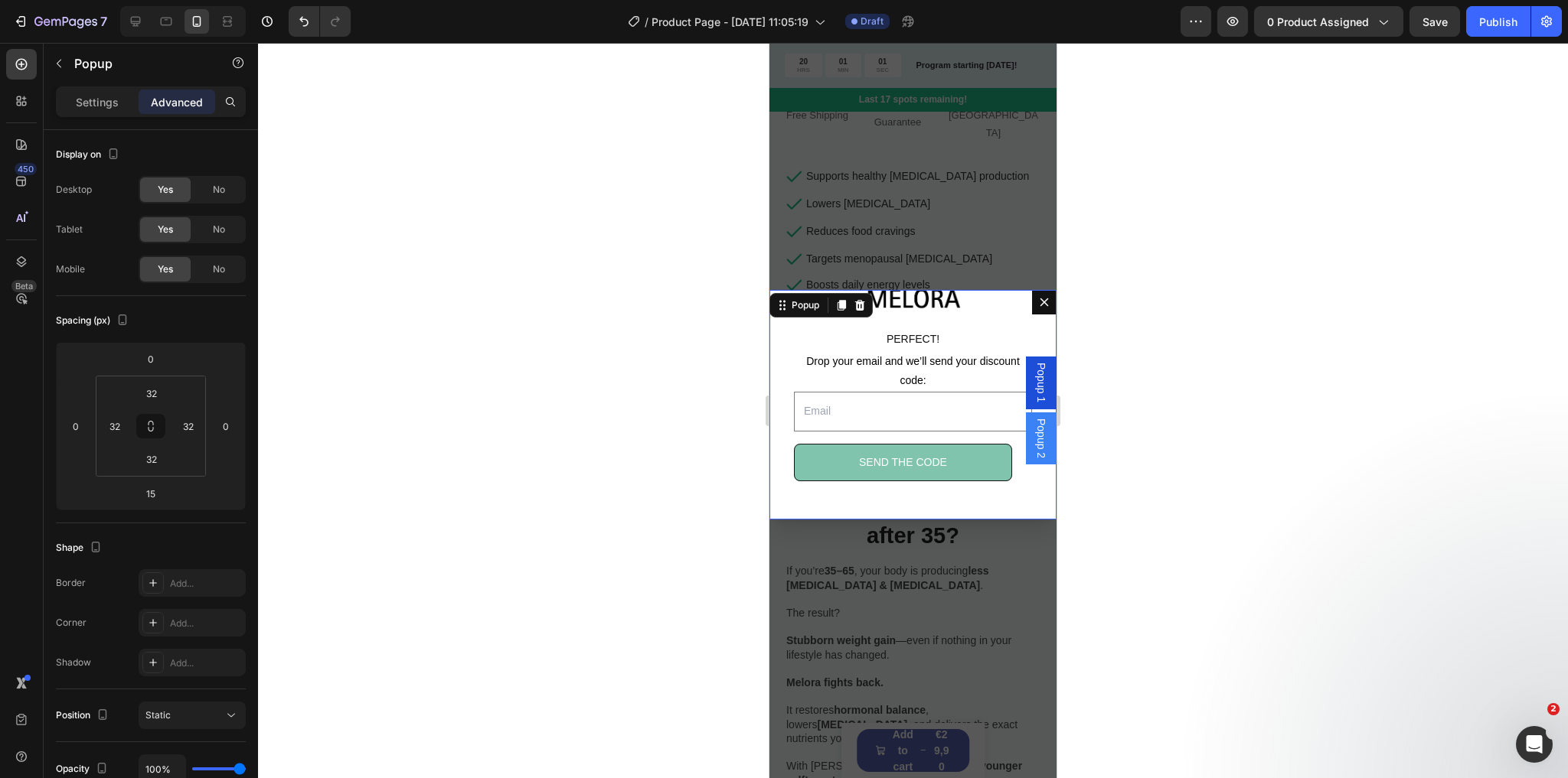
click at [1034, 437] on span "Popup 2" at bounding box center [1041, 439] width 15 height 40
click at [1034, 381] on span "Popup 1" at bounding box center [1041, 383] width 15 height 40
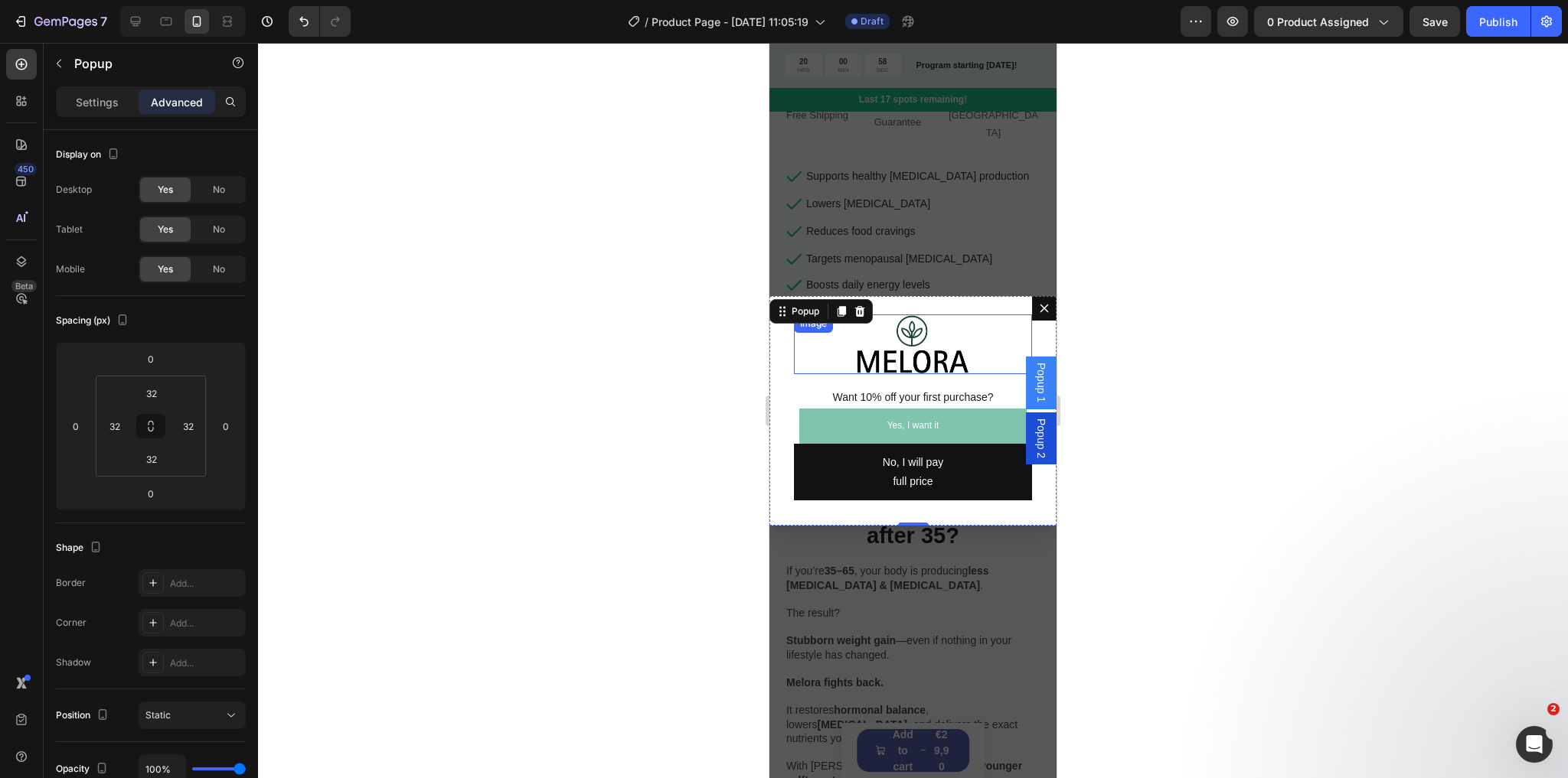
scroll to position [36, 0]
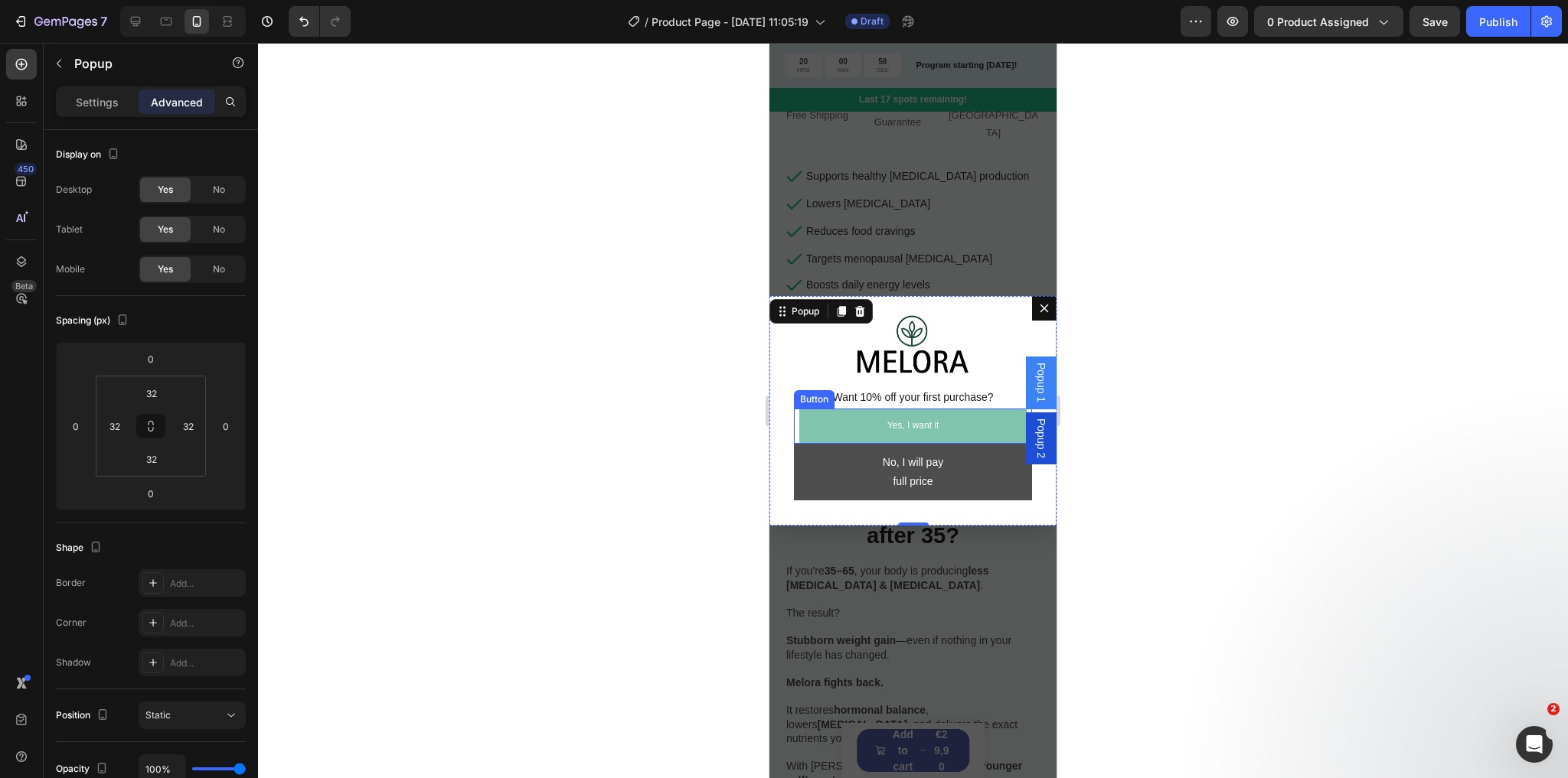
click at [954, 454] on button "No, I will pay full price" at bounding box center [913, 472] width 238 height 56
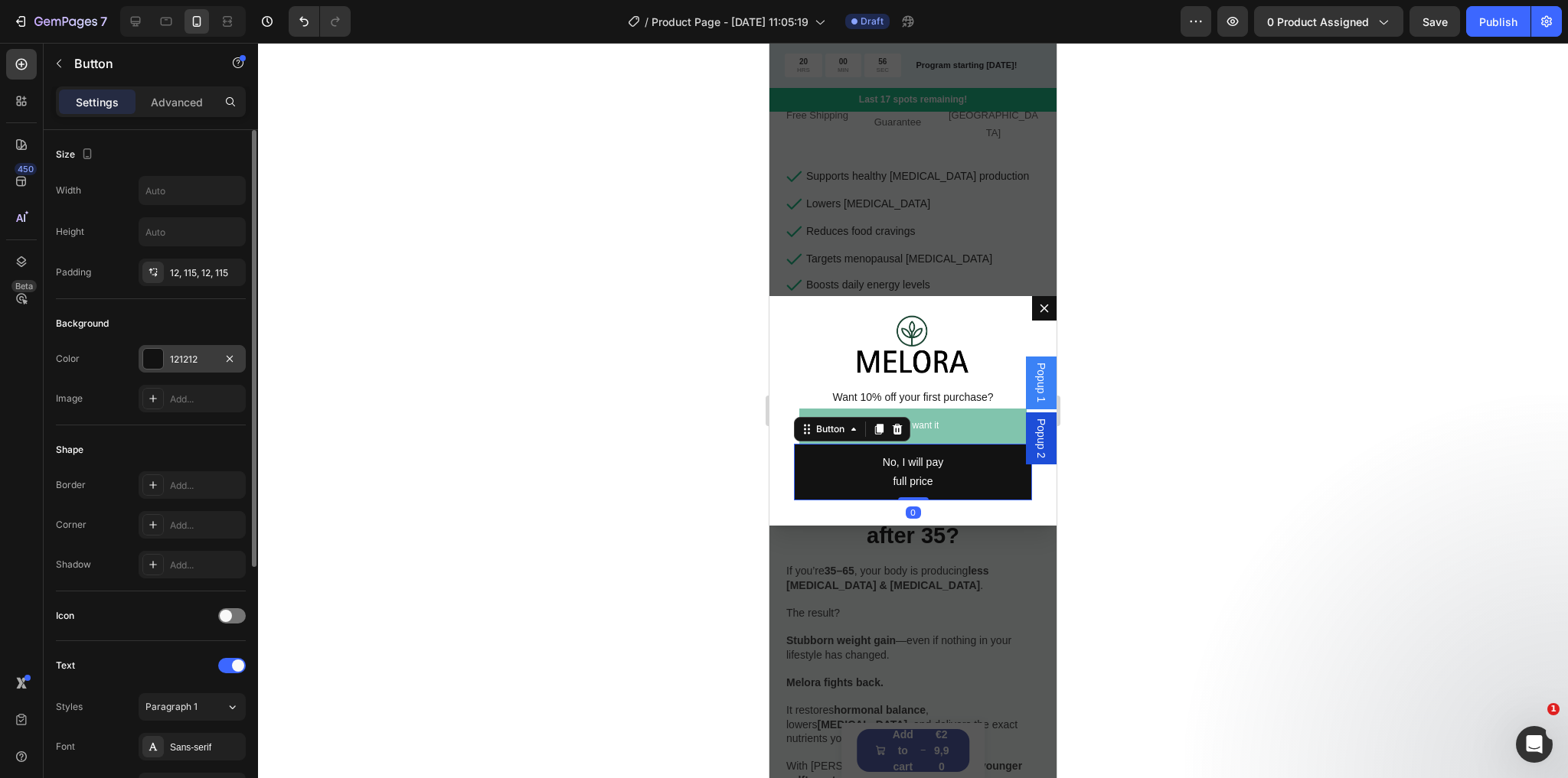
click at [153, 356] on div at bounding box center [153, 359] width 20 height 20
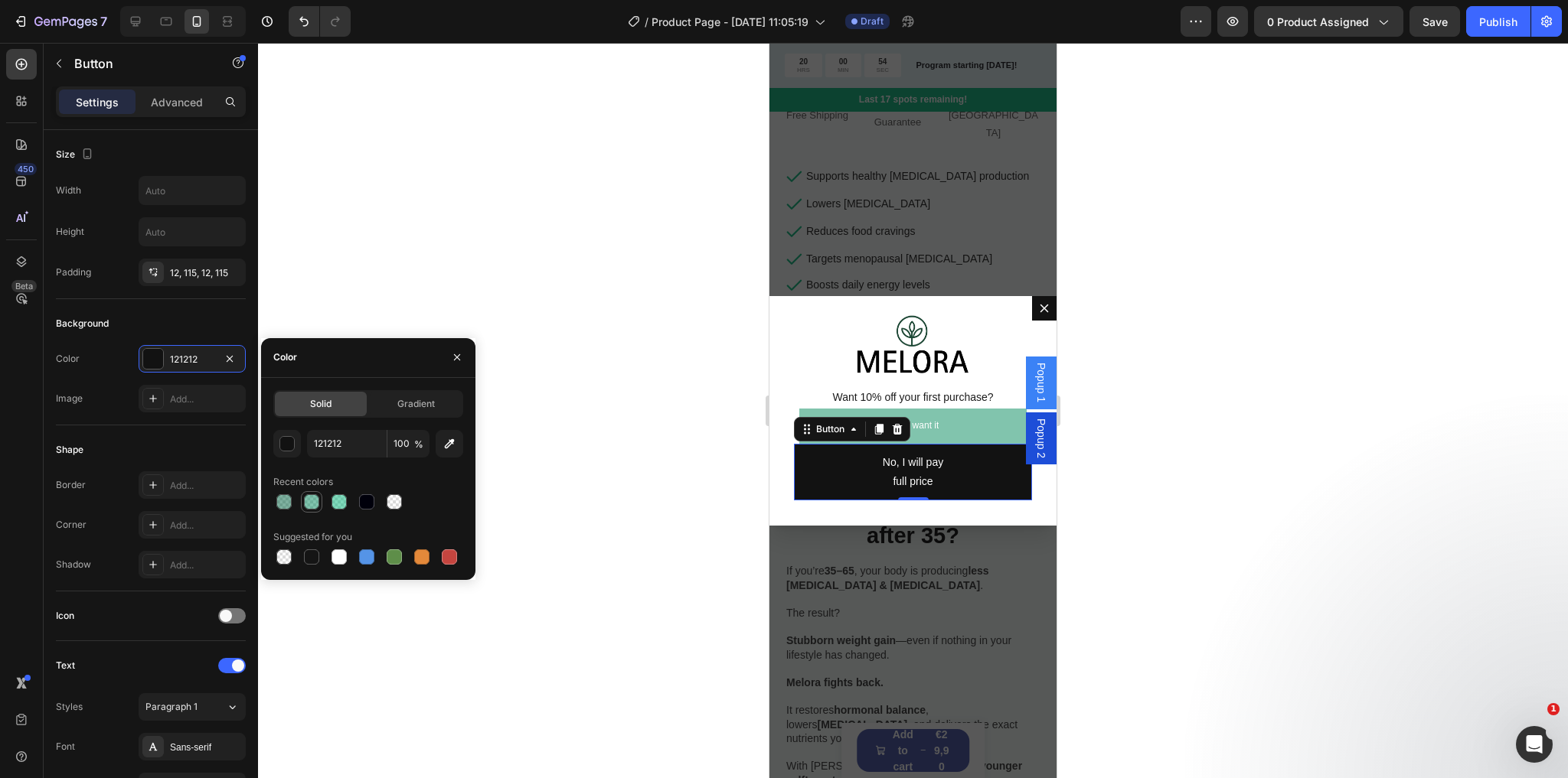
click at [315, 504] on div at bounding box center [311, 502] width 15 height 15
type input "04895D"
type input "50"
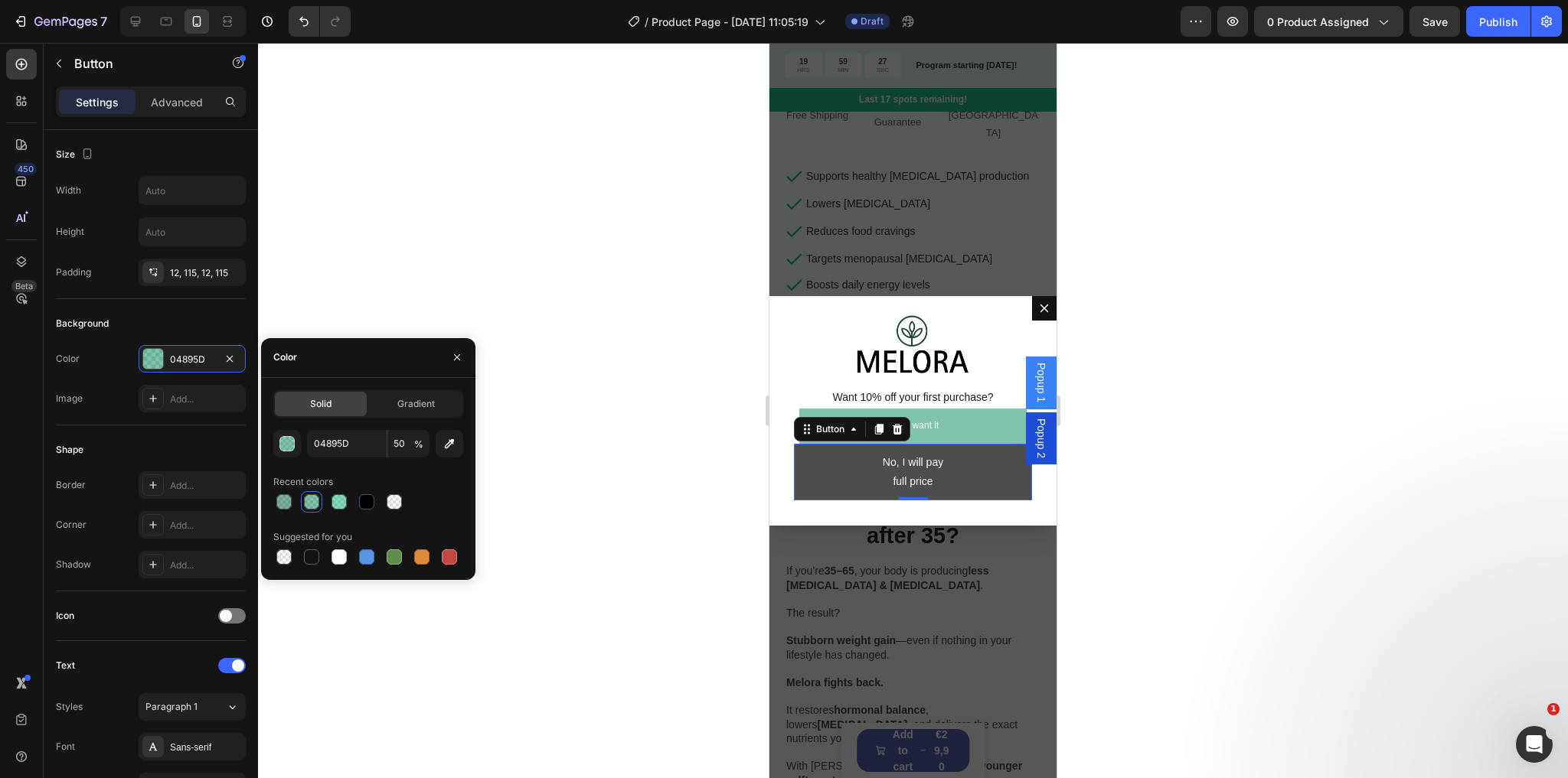
click at [803, 477] on button "No, I will pay full price" at bounding box center [913, 472] width 238 height 56
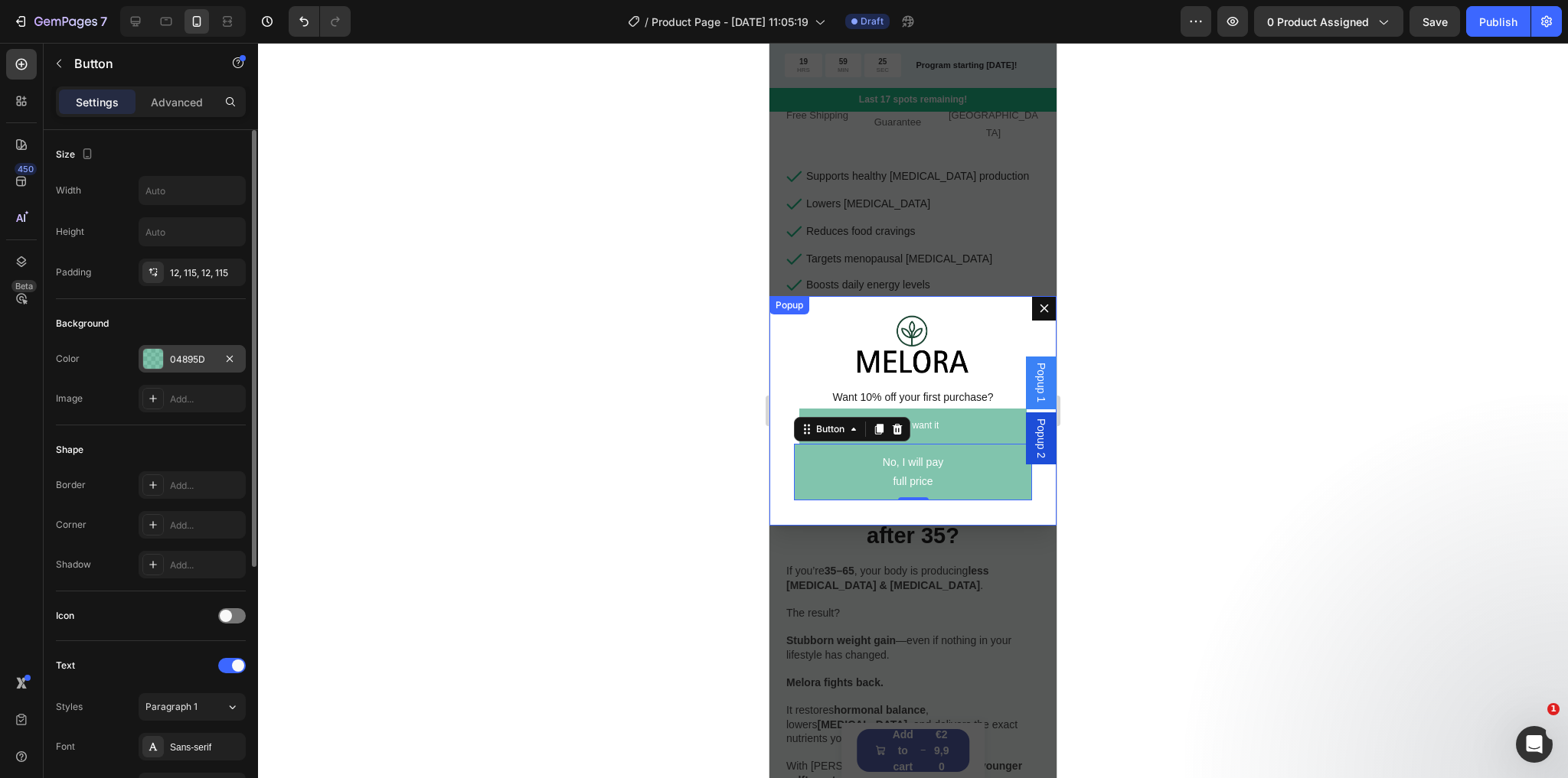
click at [166, 360] on div "04895D" at bounding box center [192, 359] width 107 height 27
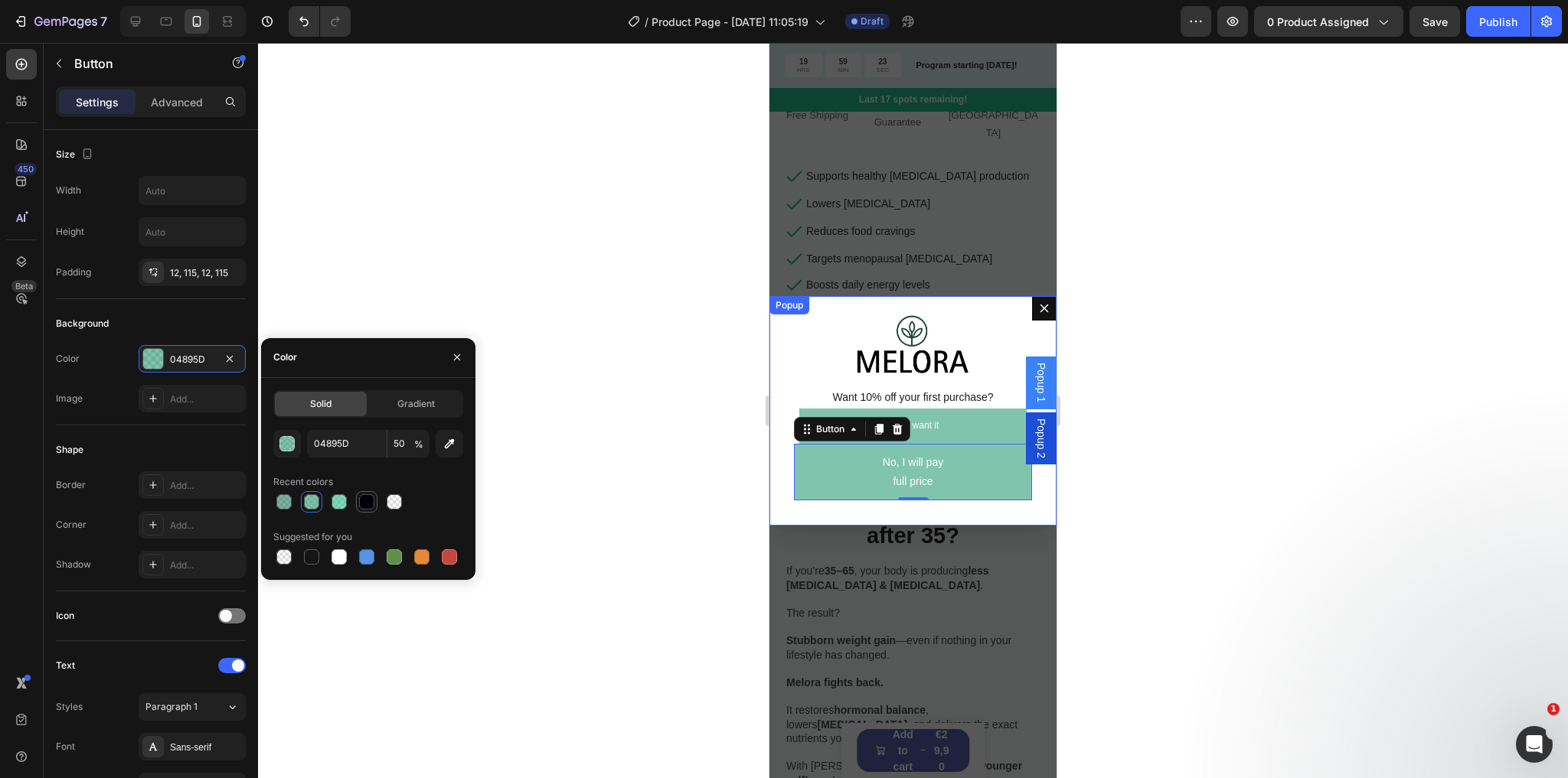
click at [367, 501] on div at bounding box center [366, 502] width 15 height 15
type input "00000B"
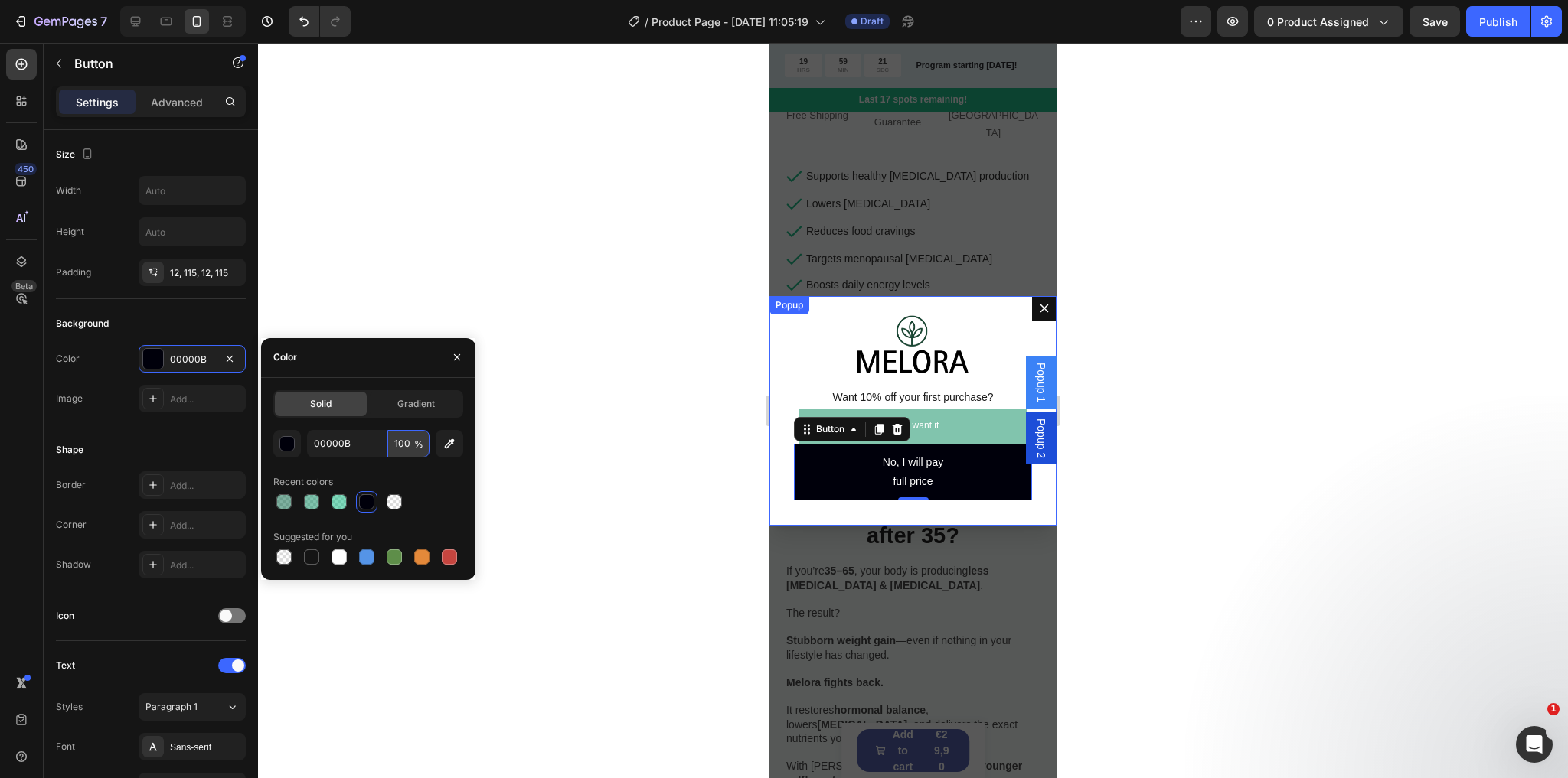
click at [395, 450] on input "100" at bounding box center [408, 444] width 42 height 27
type input "50"
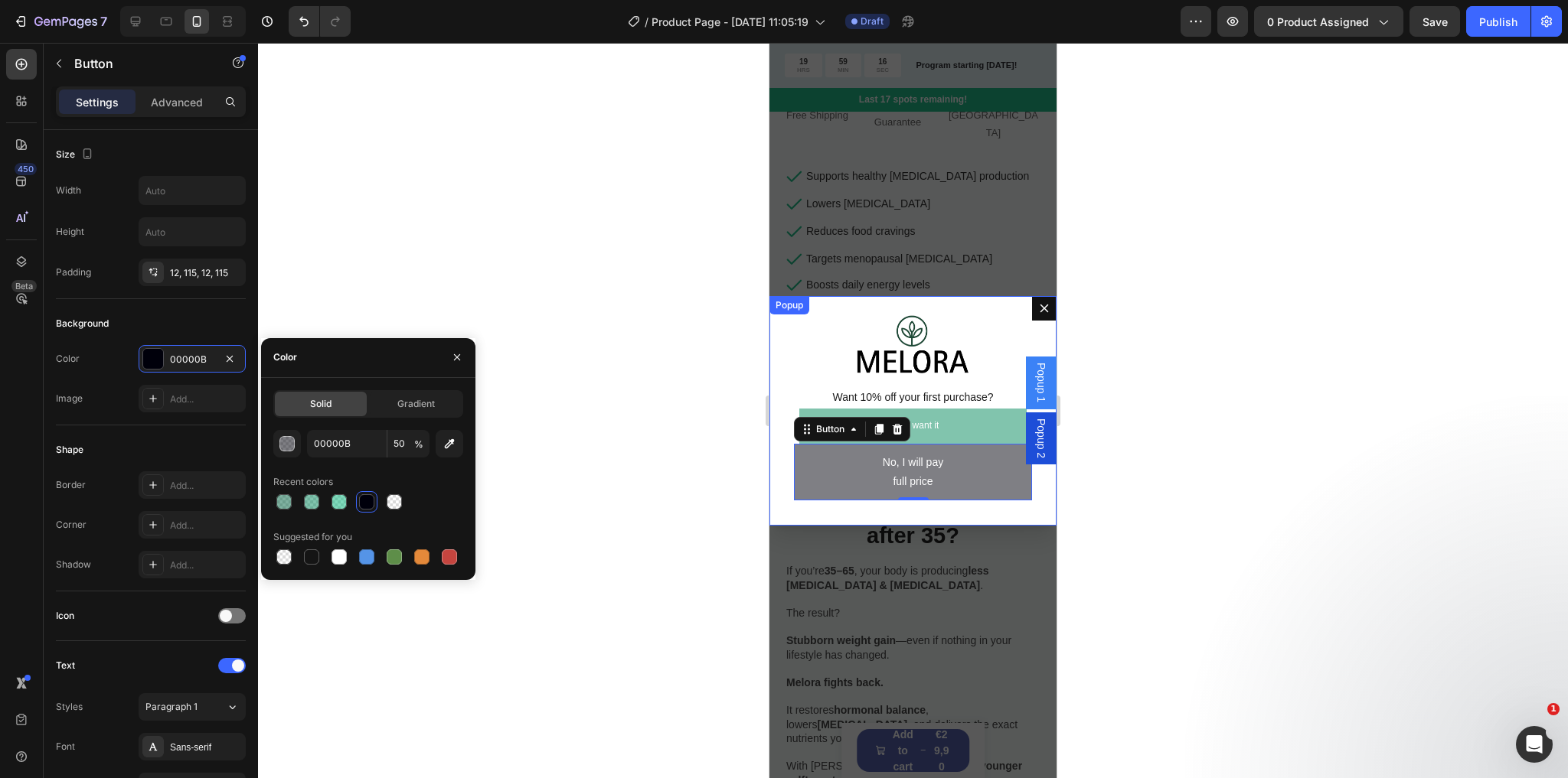
click at [990, 337] on div "Dialog body" at bounding box center [913, 344] width 238 height 61
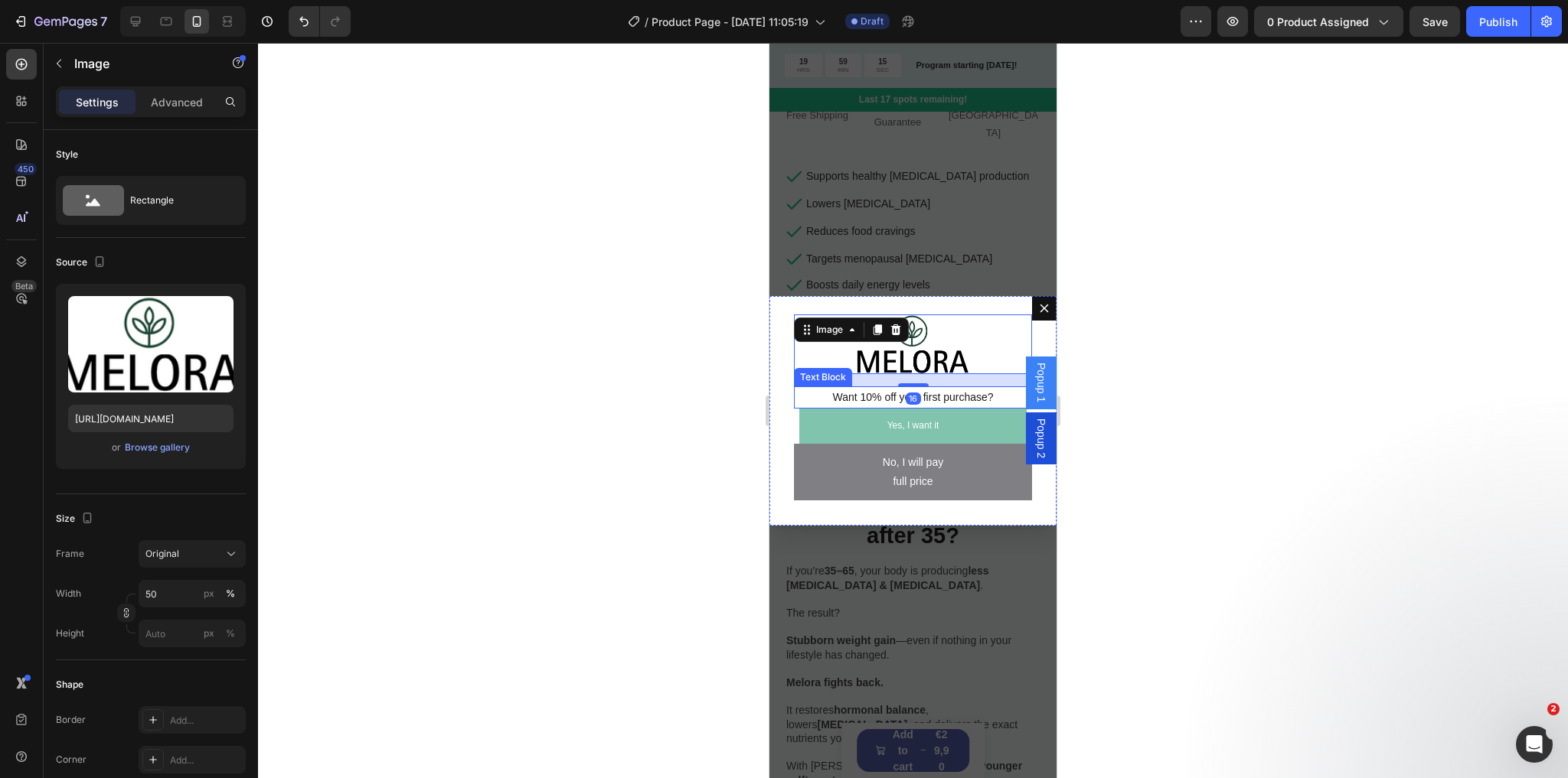
scroll to position [0, 0]
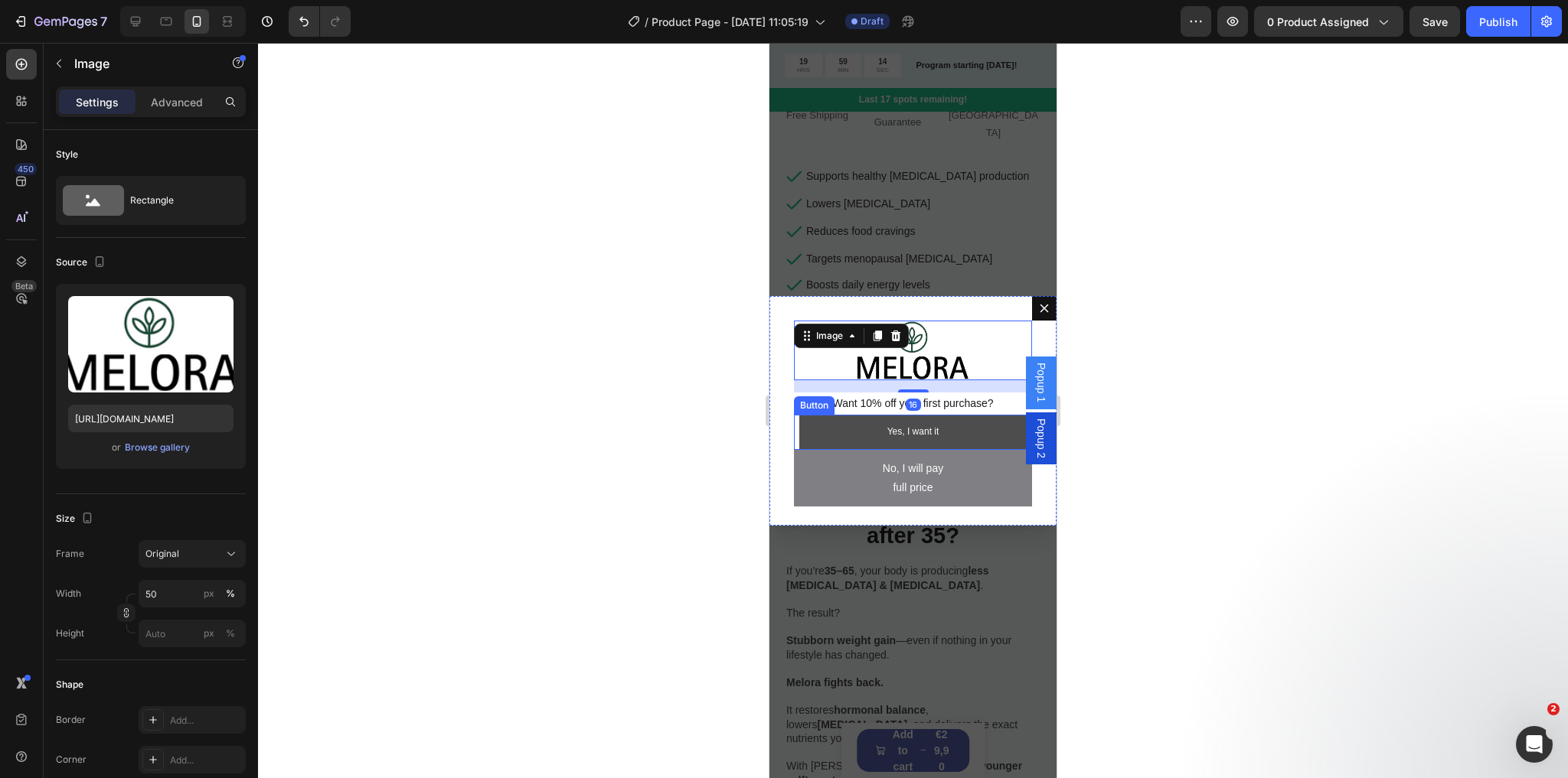
click at [942, 438] on button "Yes, I want it" at bounding box center [913, 432] width 228 height 35
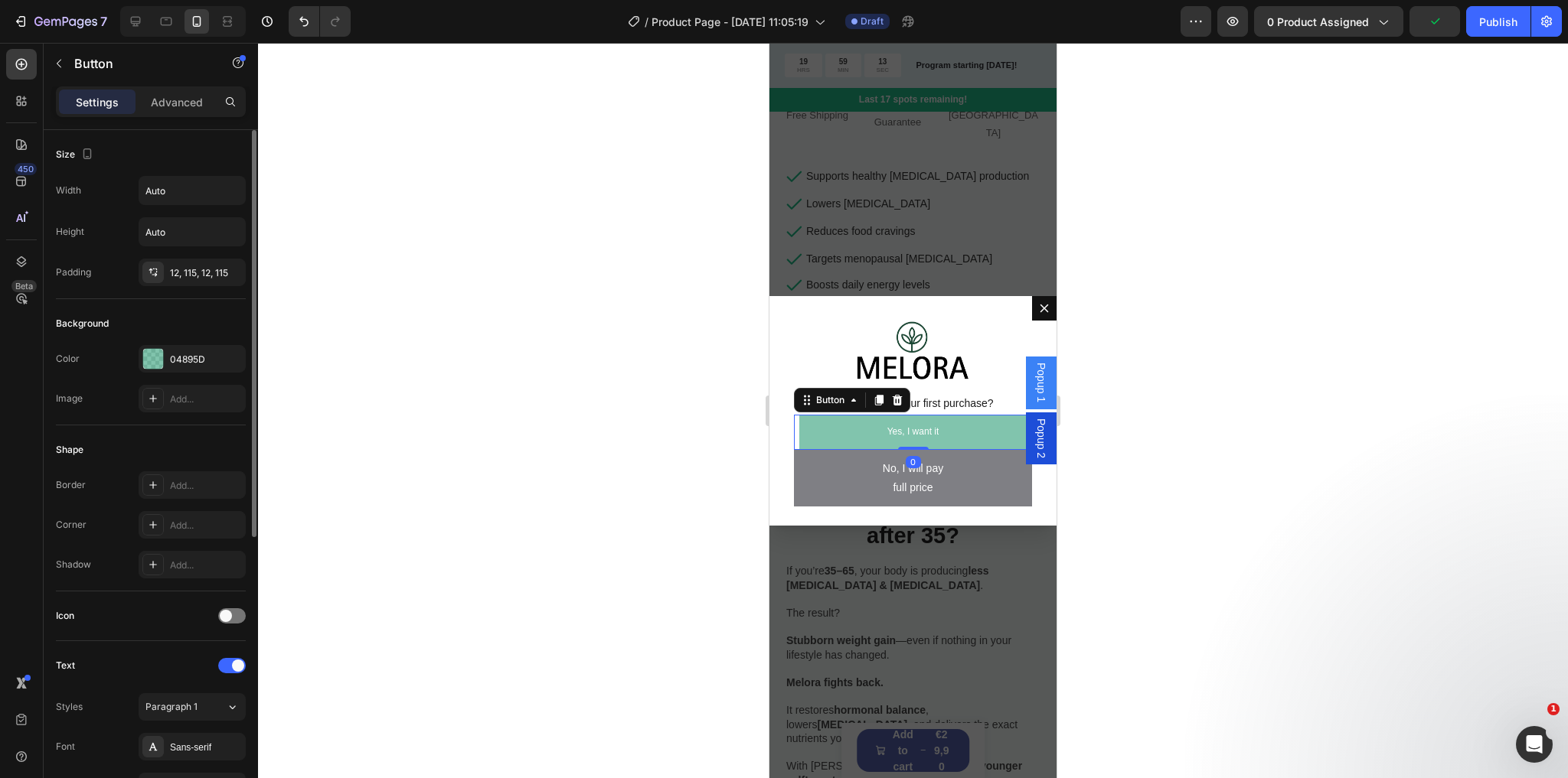
scroll to position [483, 0]
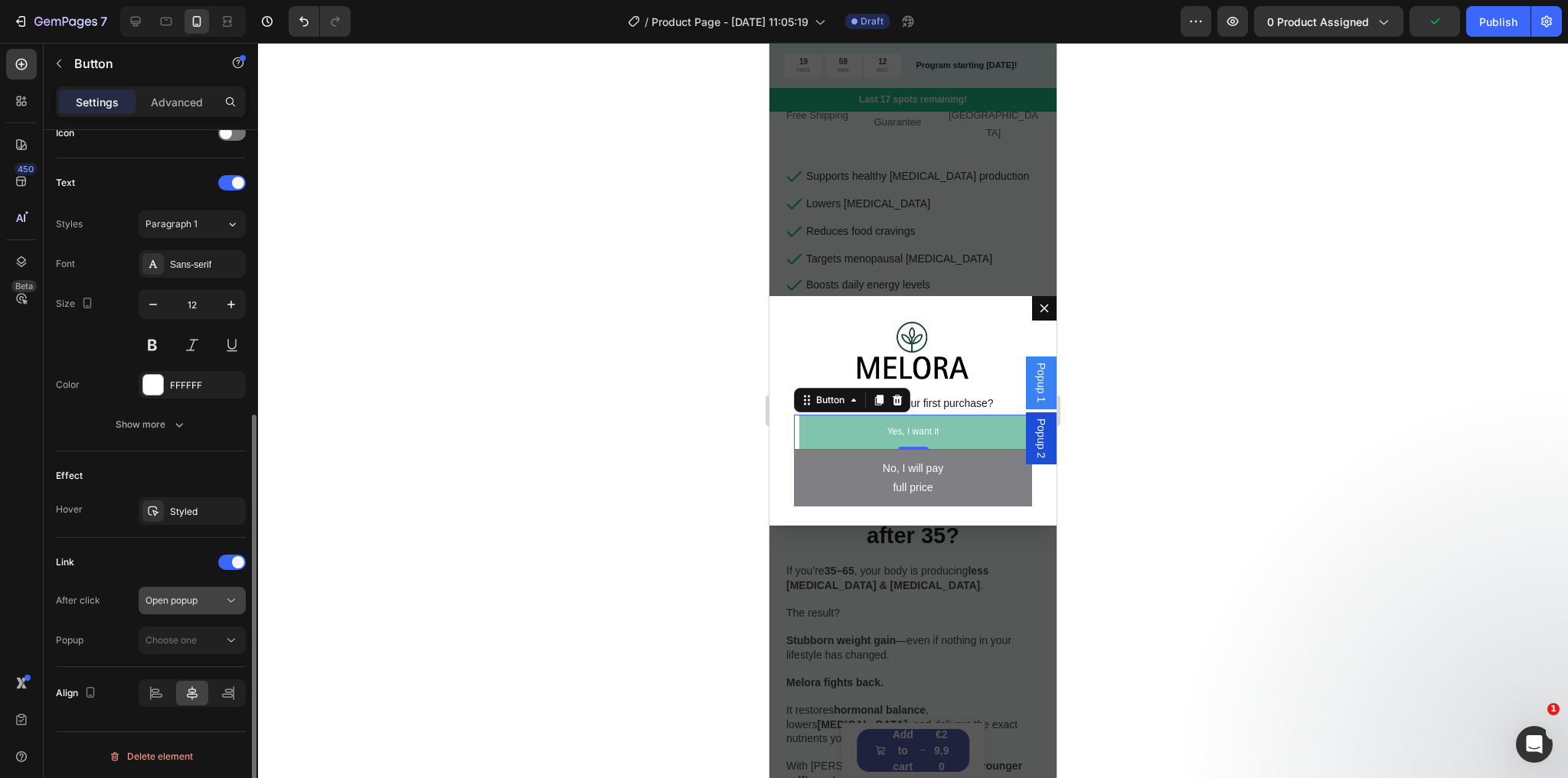
click at [177, 605] on div "Open popup" at bounding box center [192, 601] width 94 height 15
click at [177, 602] on span "Open popup" at bounding box center [171, 600] width 52 height 12
click at [171, 634] on span "Choose one" at bounding box center [171, 640] width 51 height 12
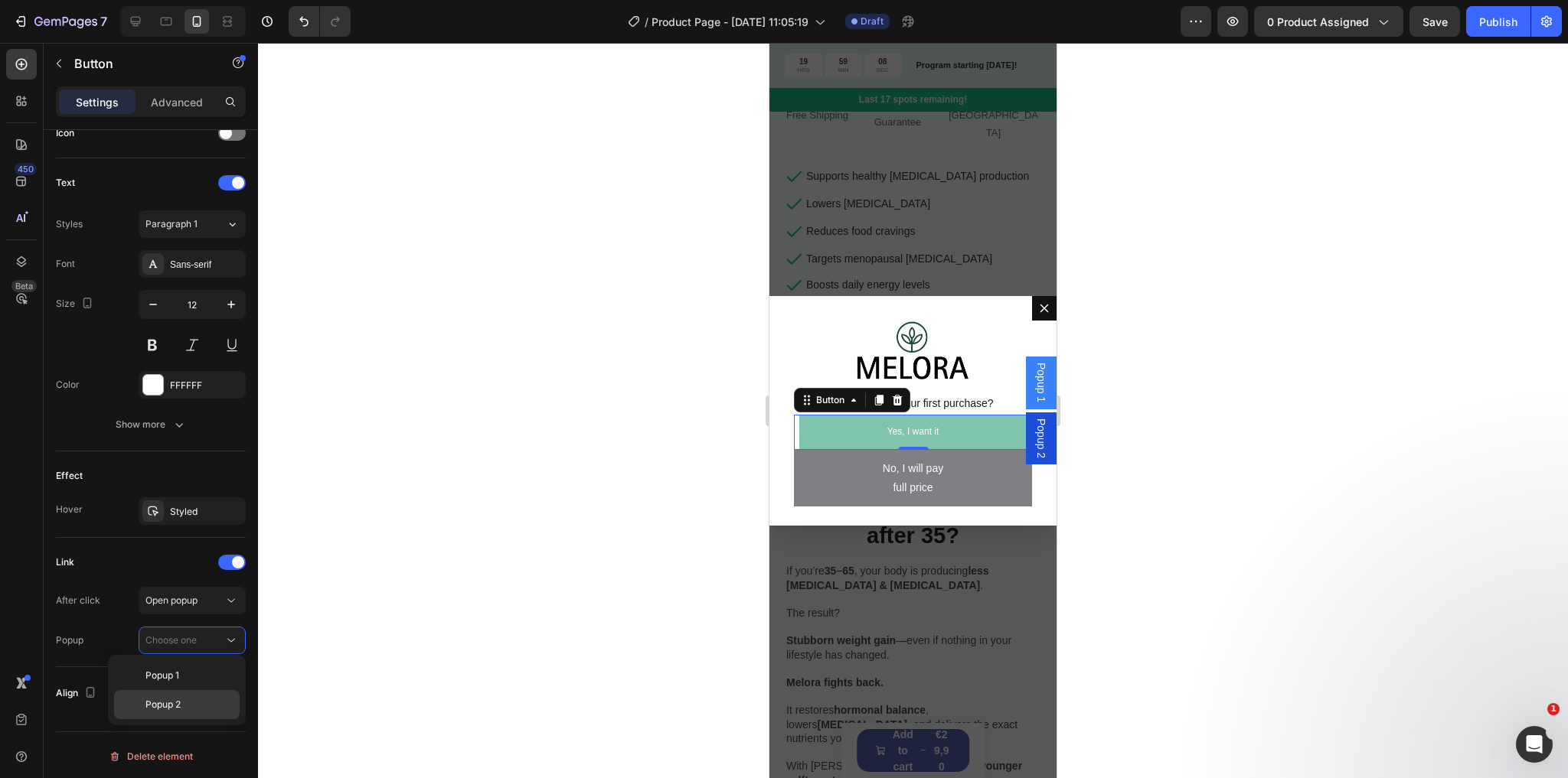
click at [181, 707] on span "Popup 2" at bounding box center [163, 704] width 35 height 14
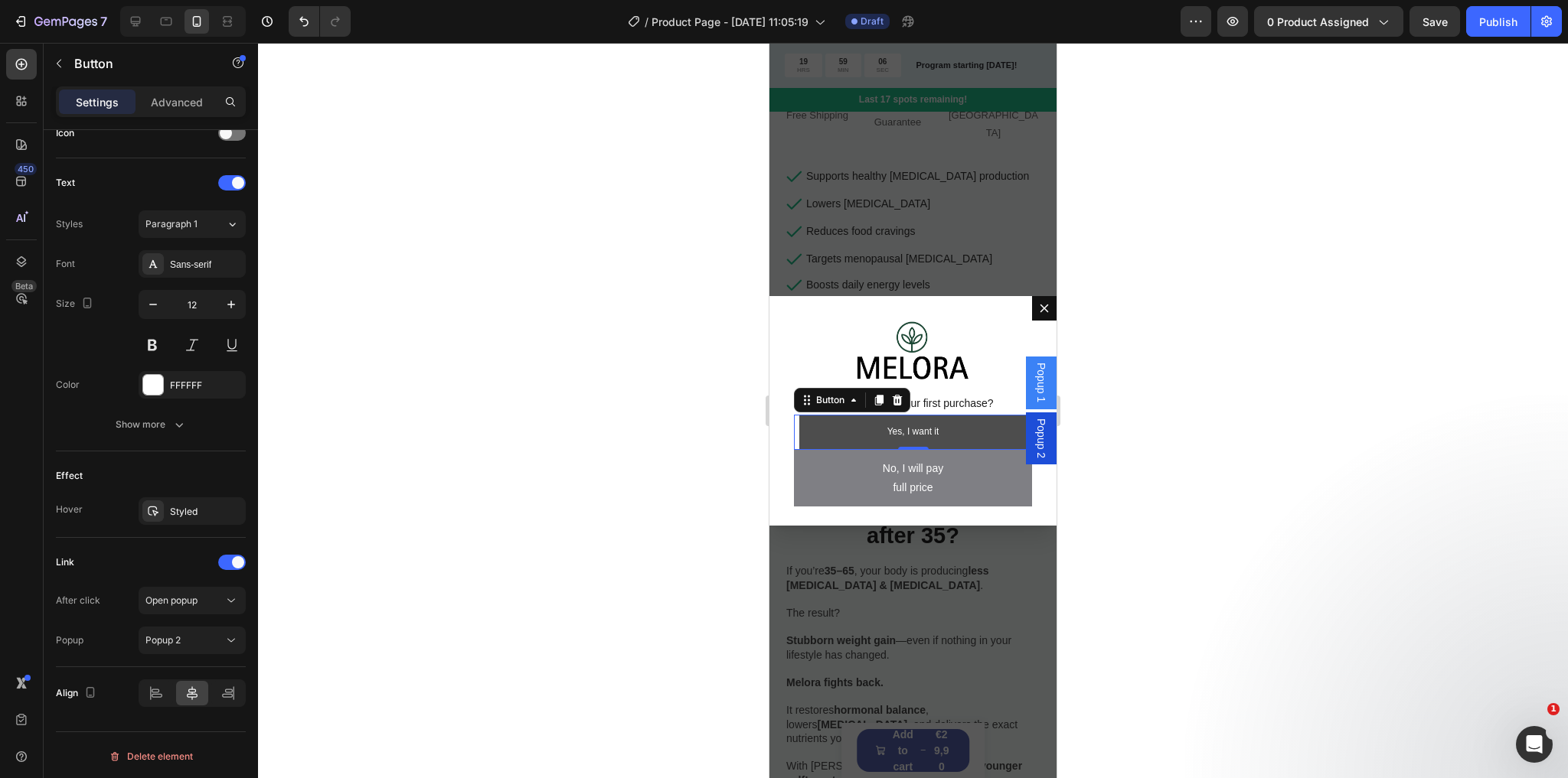
click at [955, 426] on link "Yes, I want it" at bounding box center [913, 432] width 228 height 35
click at [1034, 435] on span "Popup 2" at bounding box center [1041, 439] width 15 height 40
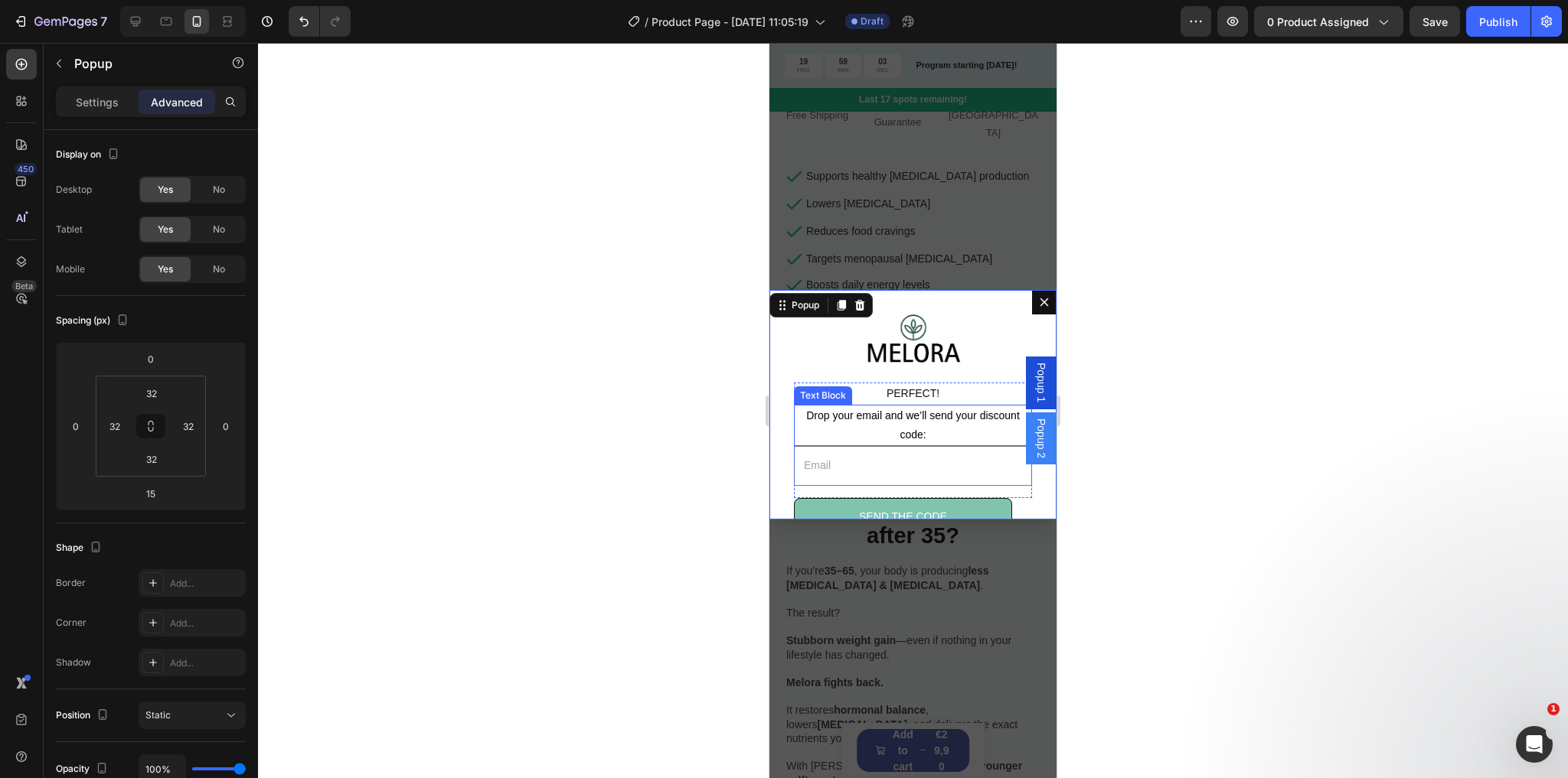
scroll to position [55, 0]
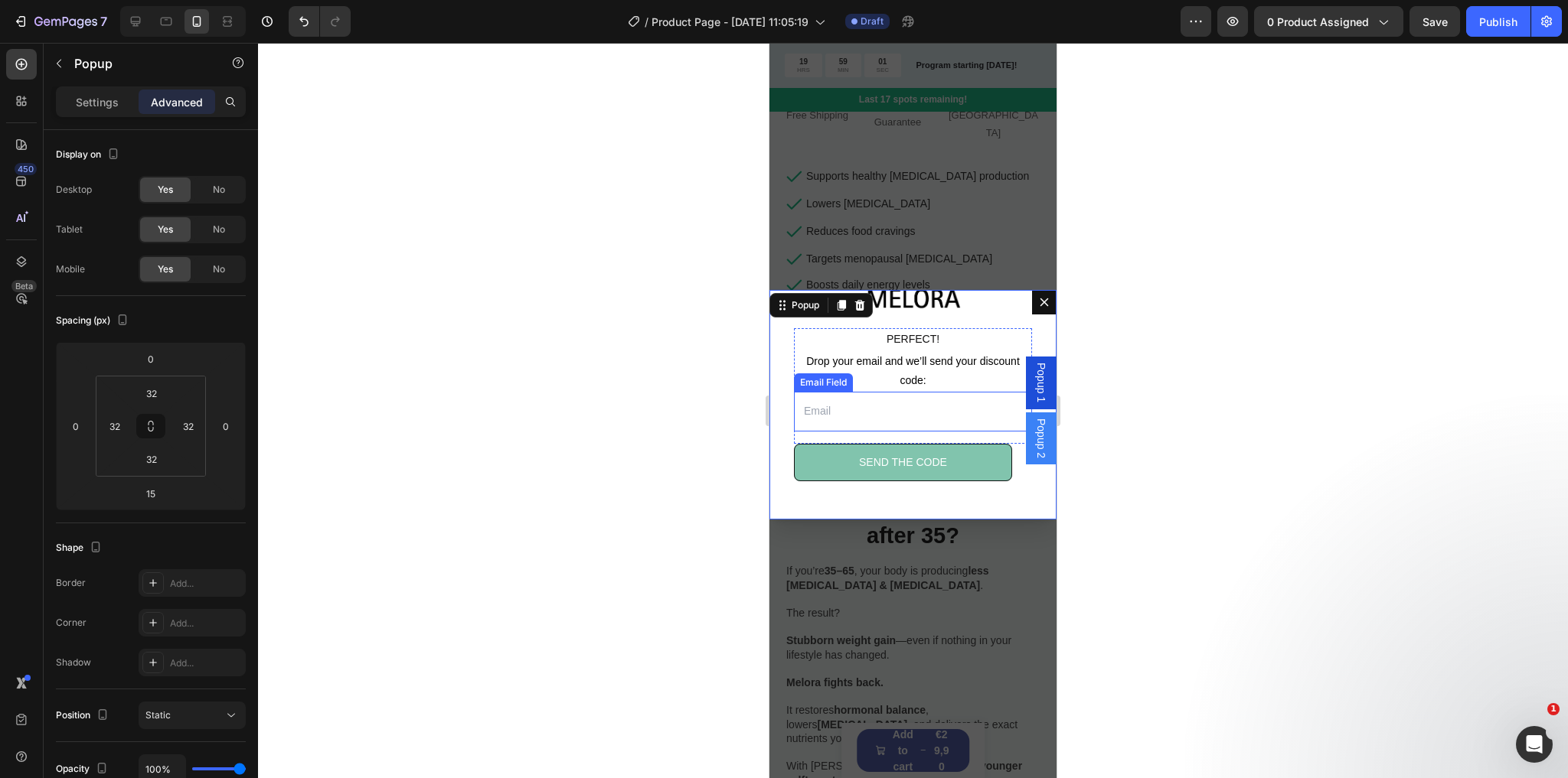
click at [881, 411] on input "Dialog body" at bounding box center [913, 411] width 238 height 39
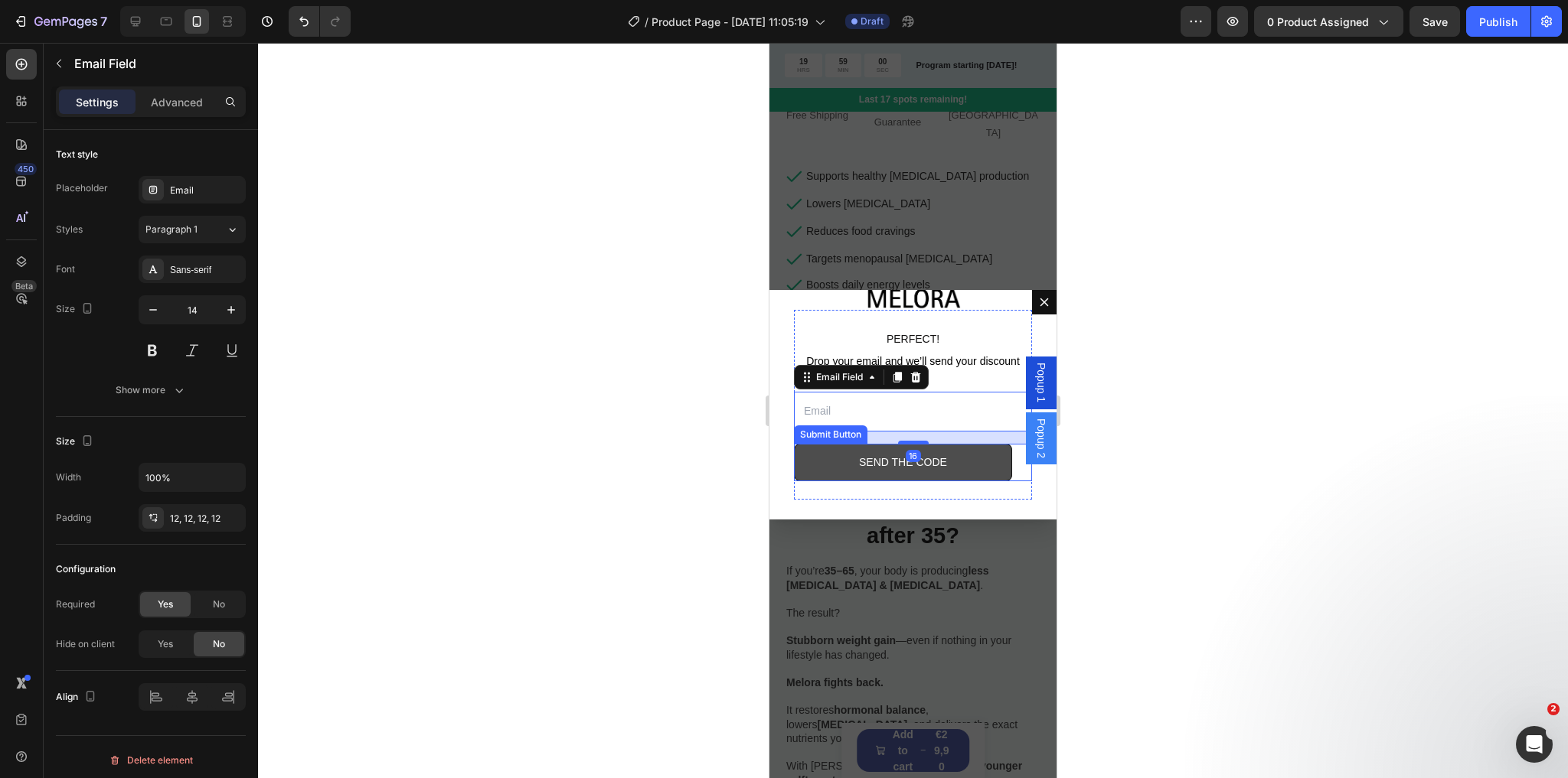
click at [826, 465] on button "SEND THE CODE" at bounding box center [903, 462] width 218 height 37
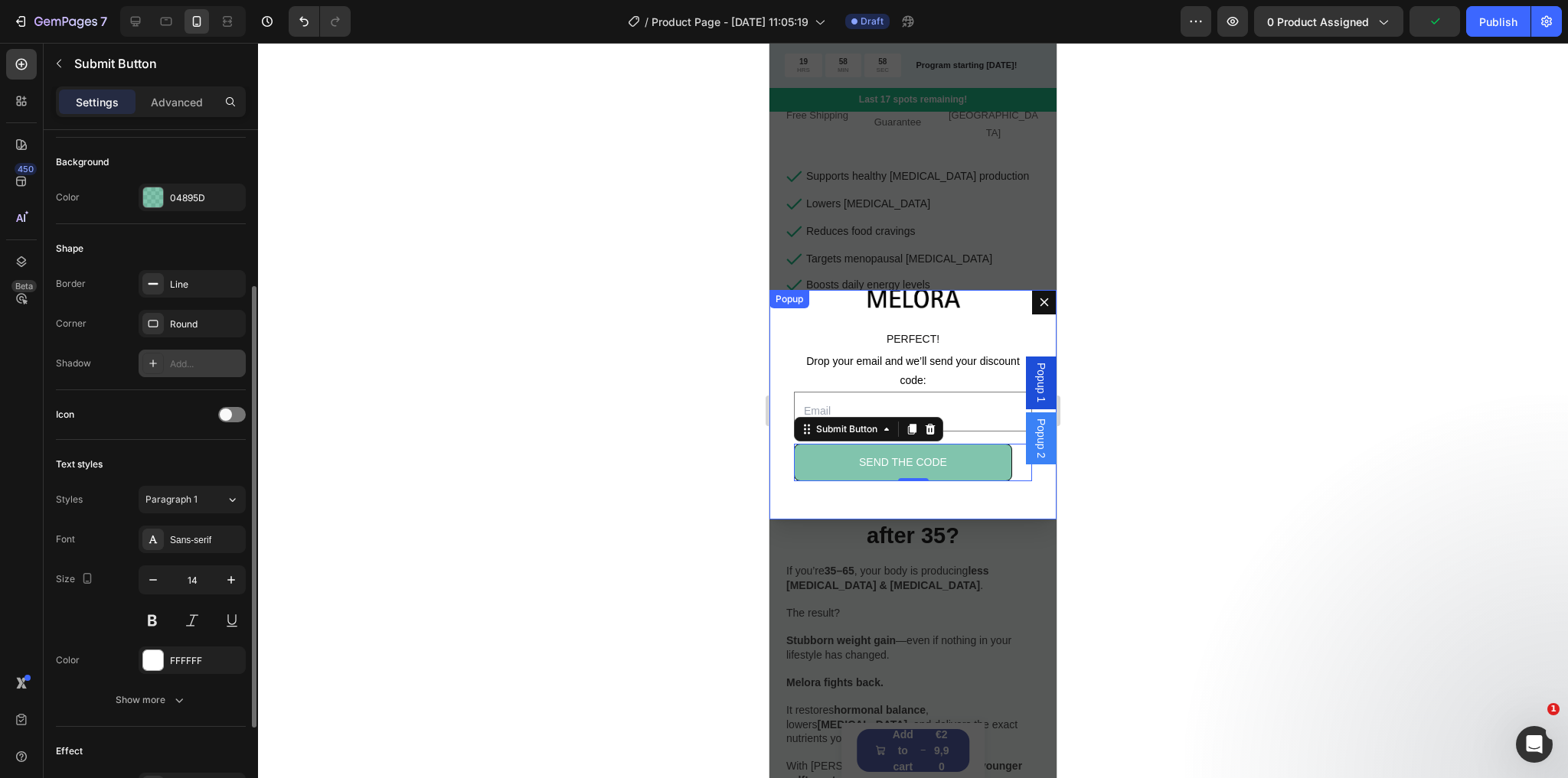
scroll to position [391, 0]
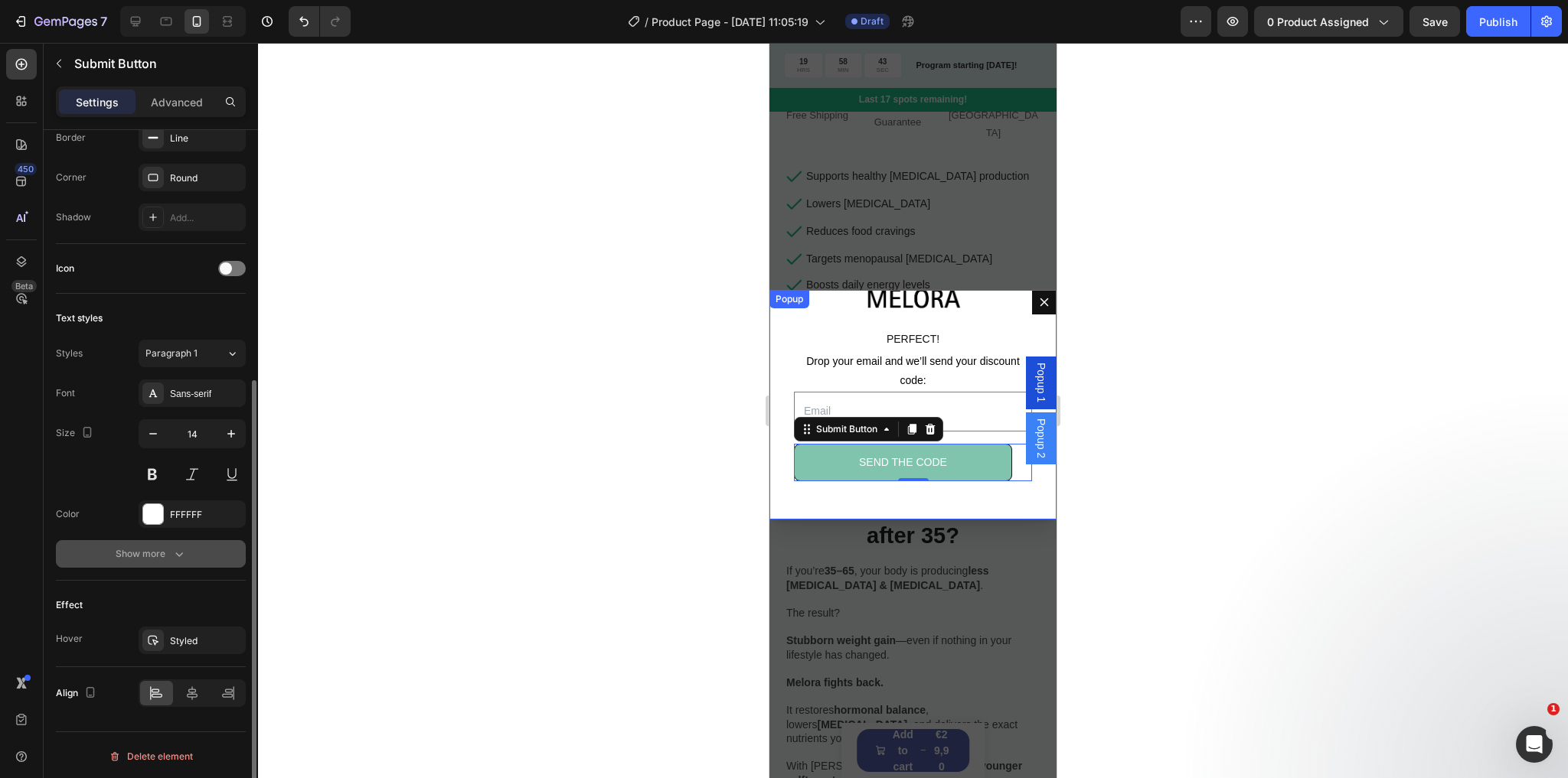
click at [141, 558] on div "Show more" at bounding box center [151, 554] width 71 height 15
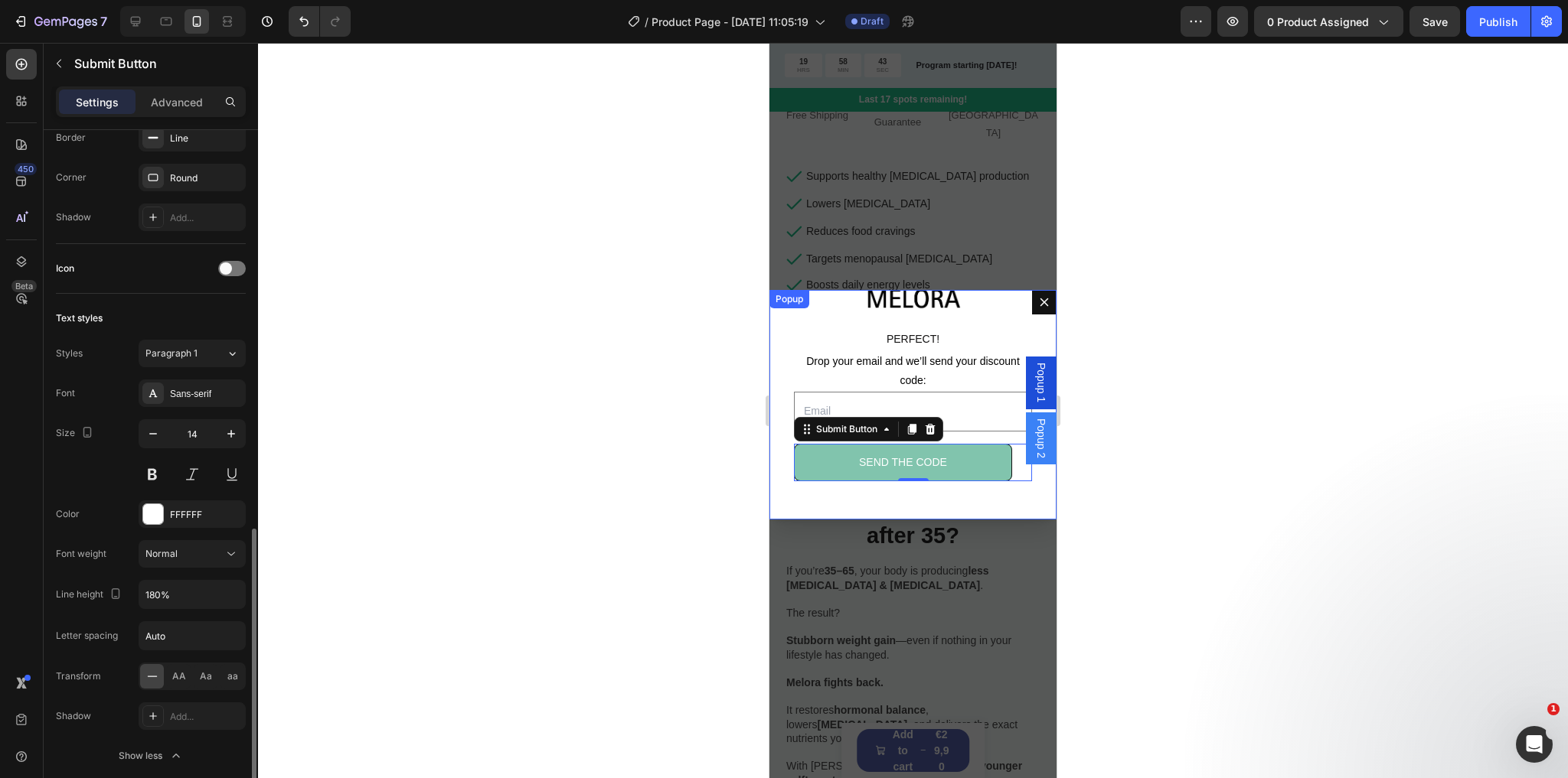
scroll to position [593, 0]
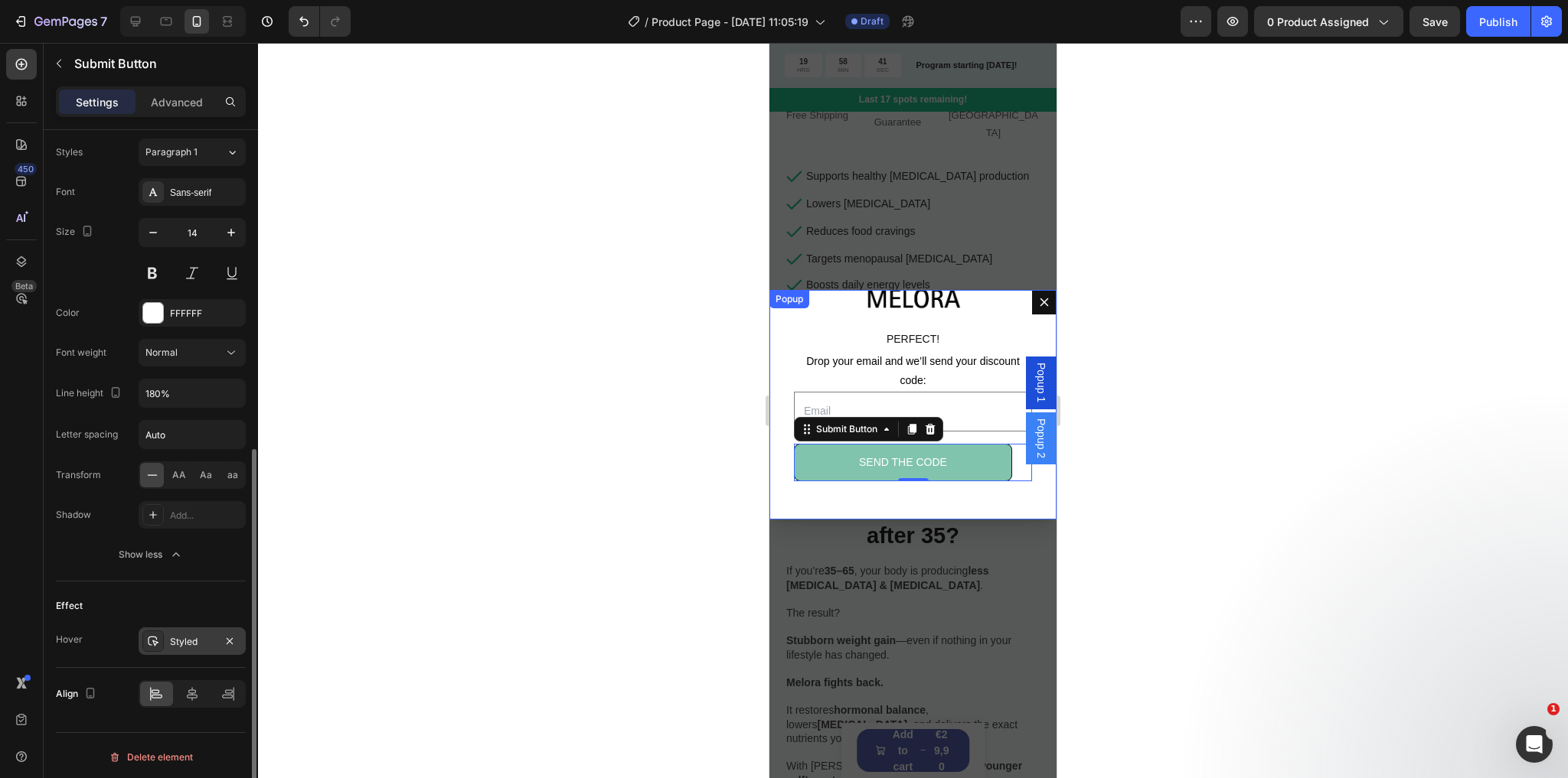
click at [176, 635] on div "Styled" at bounding box center [192, 642] width 45 height 14
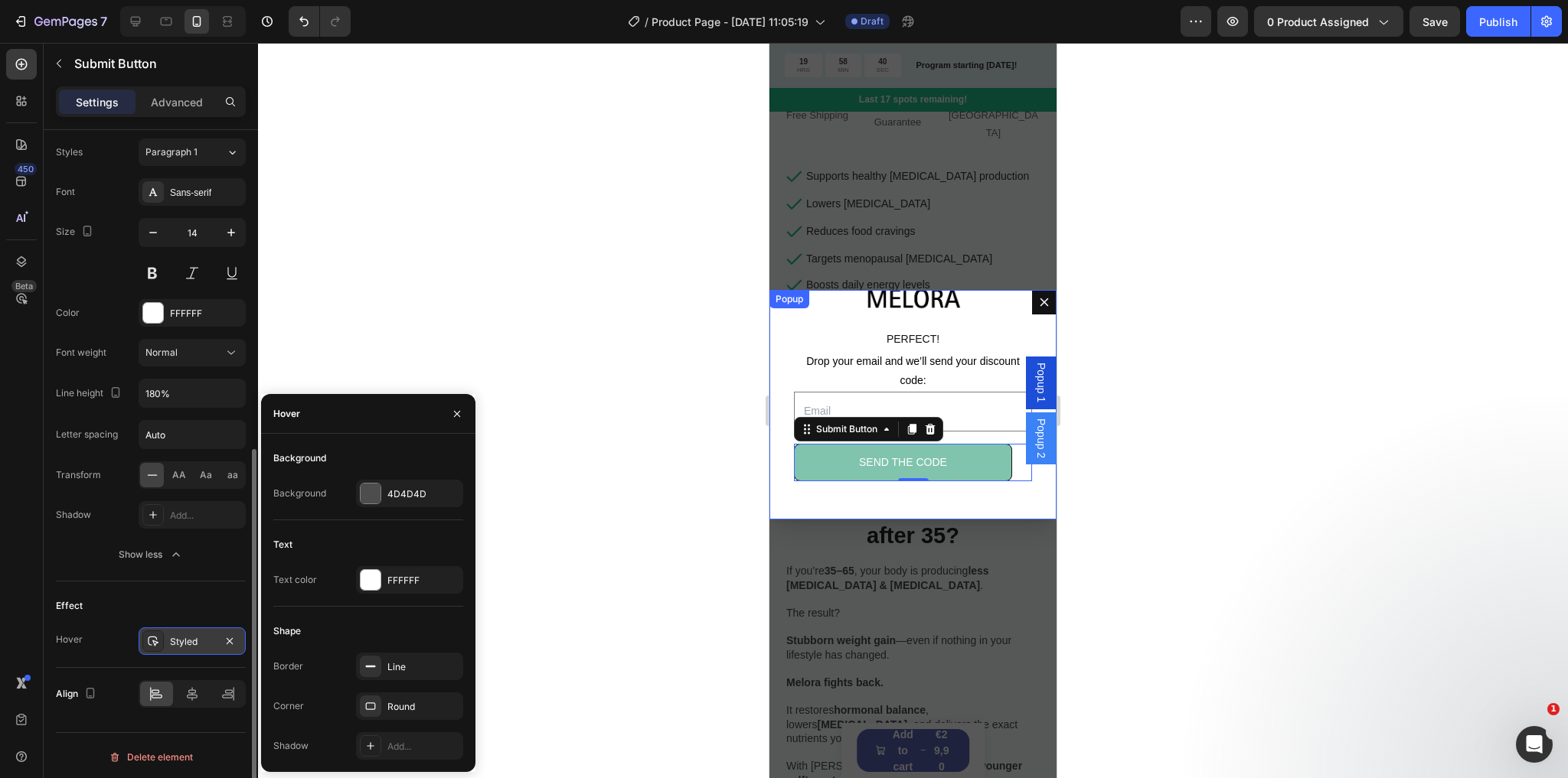
click at [176, 635] on div "Styled" at bounding box center [192, 642] width 45 height 14
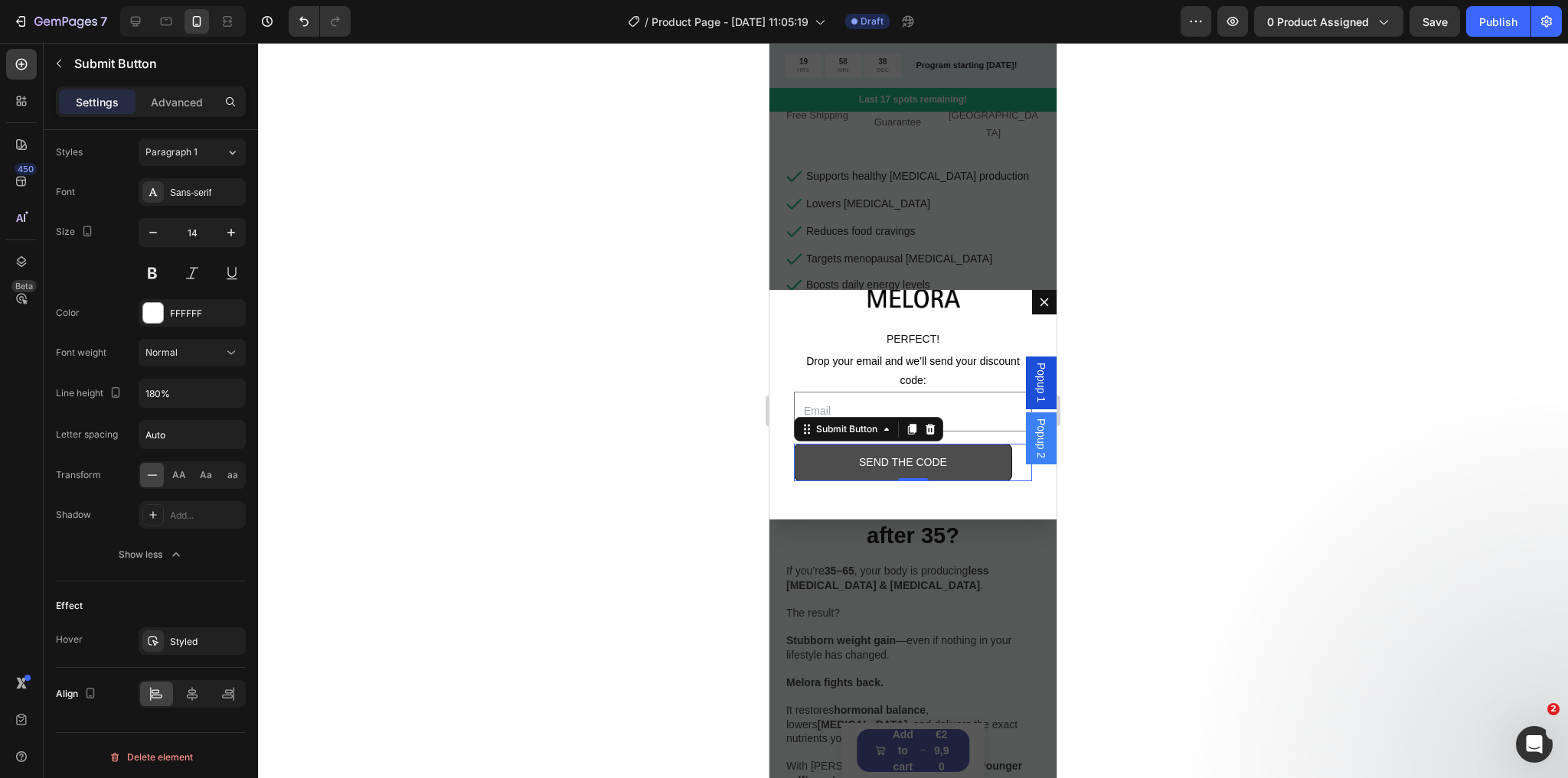
click at [824, 459] on button "SEND THE CODE" at bounding box center [903, 462] width 218 height 37
click at [88, 628] on div "Hover Styled" at bounding box center [150, 642] width 190 height 27
click at [80, 633] on div "Hover" at bounding box center [68, 639] width 26 height 14
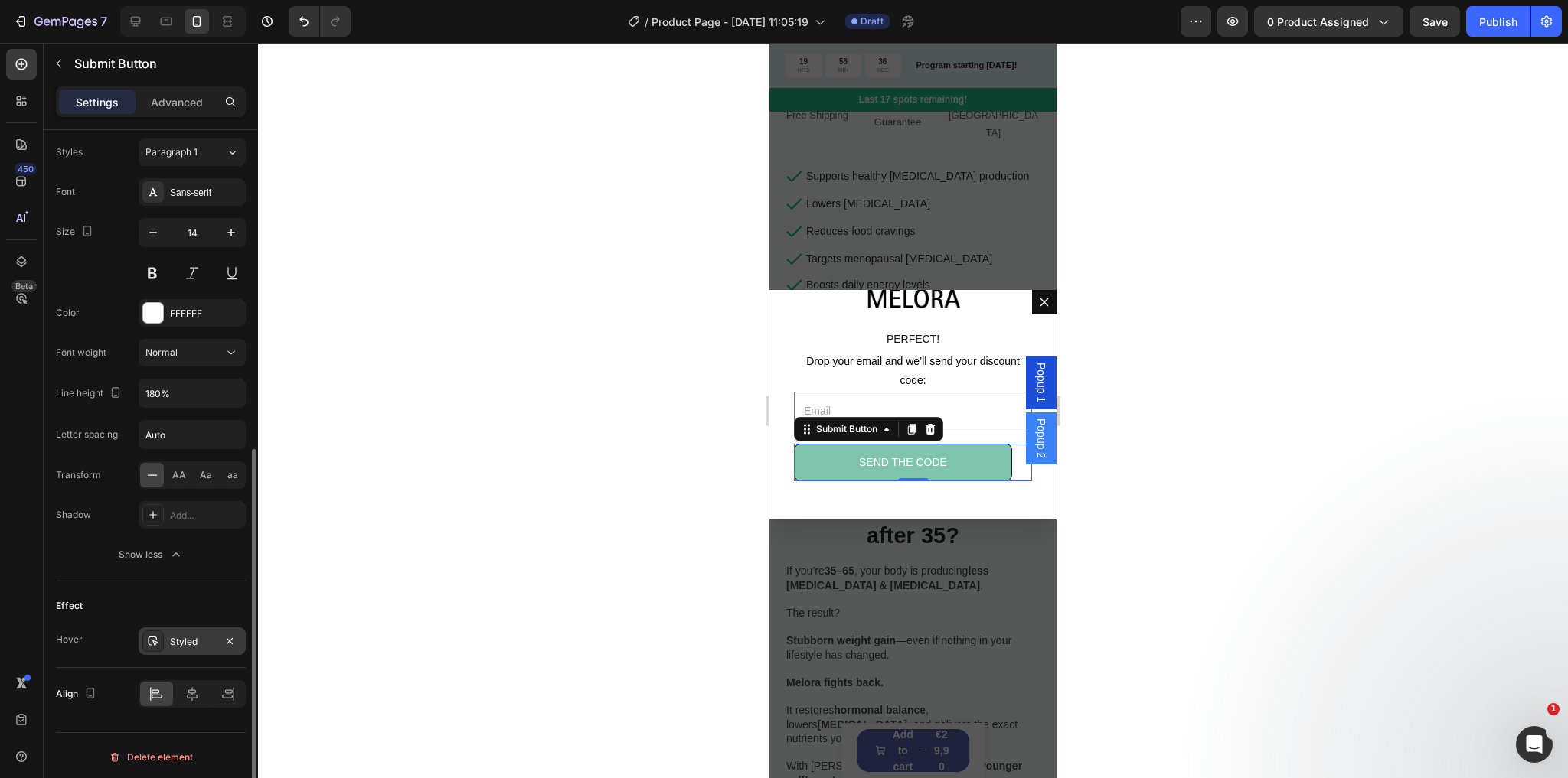
click at [186, 637] on div "Styled" at bounding box center [192, 642] width 45 height 14
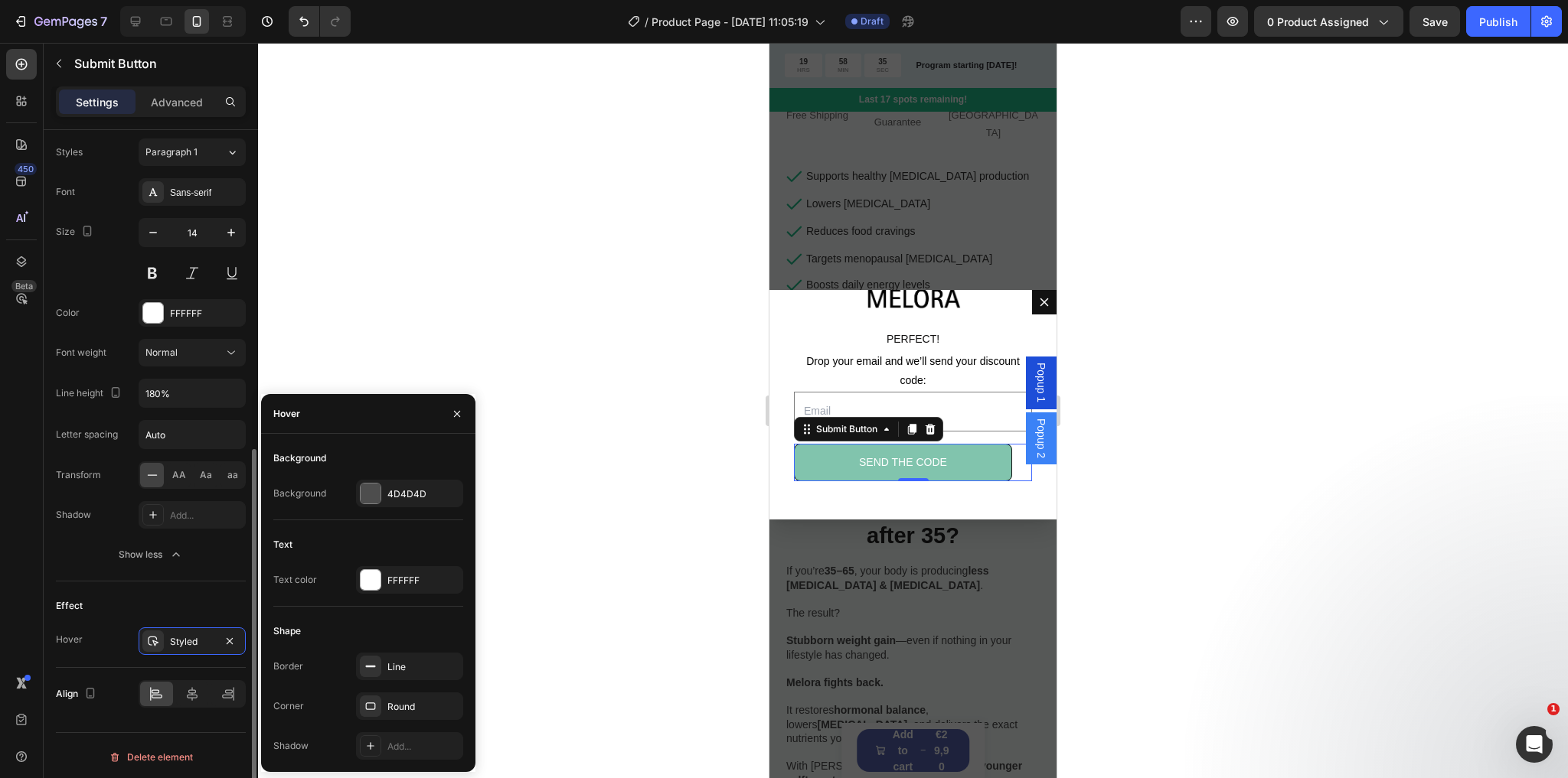
click at [156, 613] on div "Effect" at bounding box center [150, 605] width 190 height 25
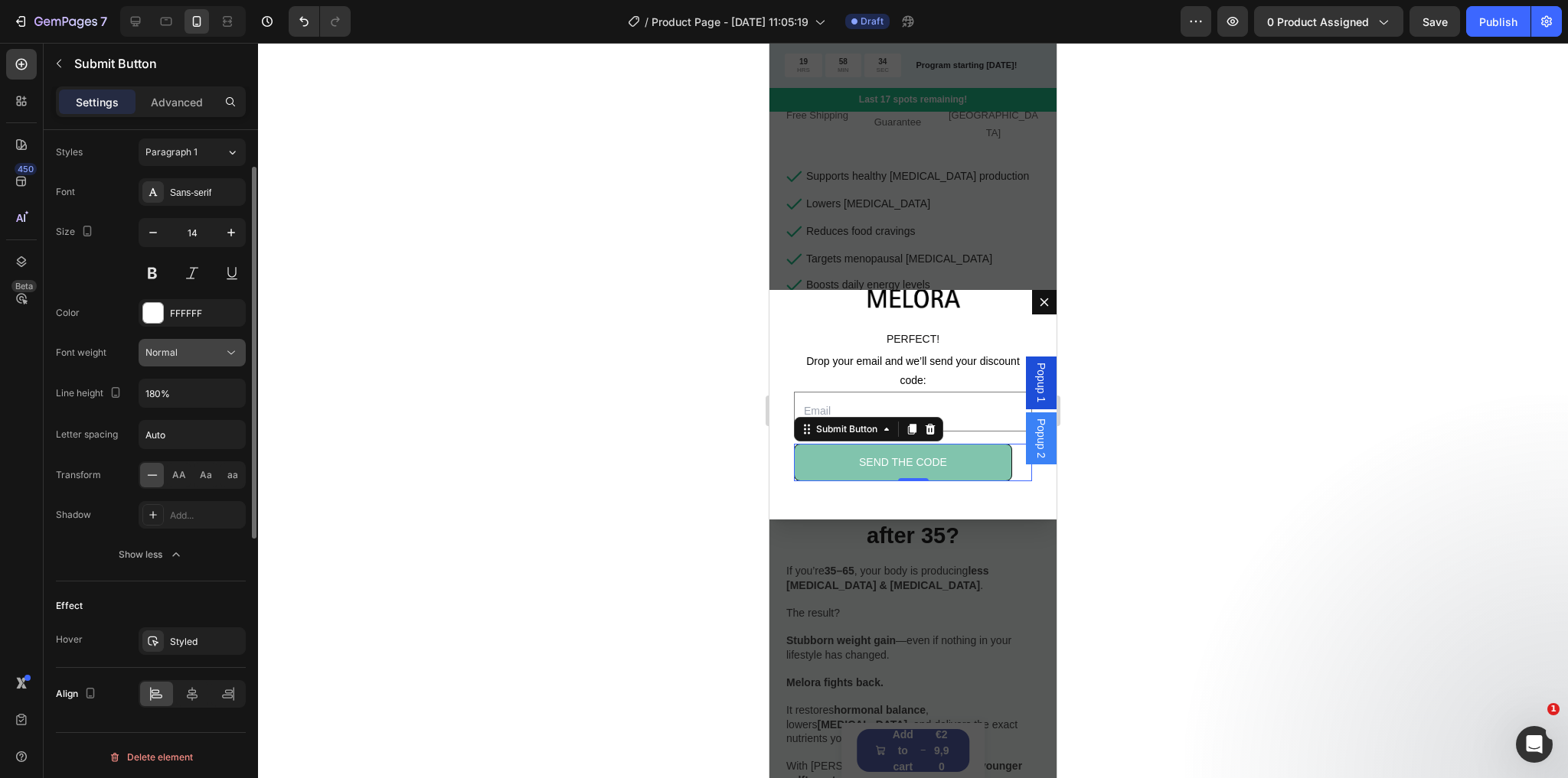
scroll to position [409, 0]
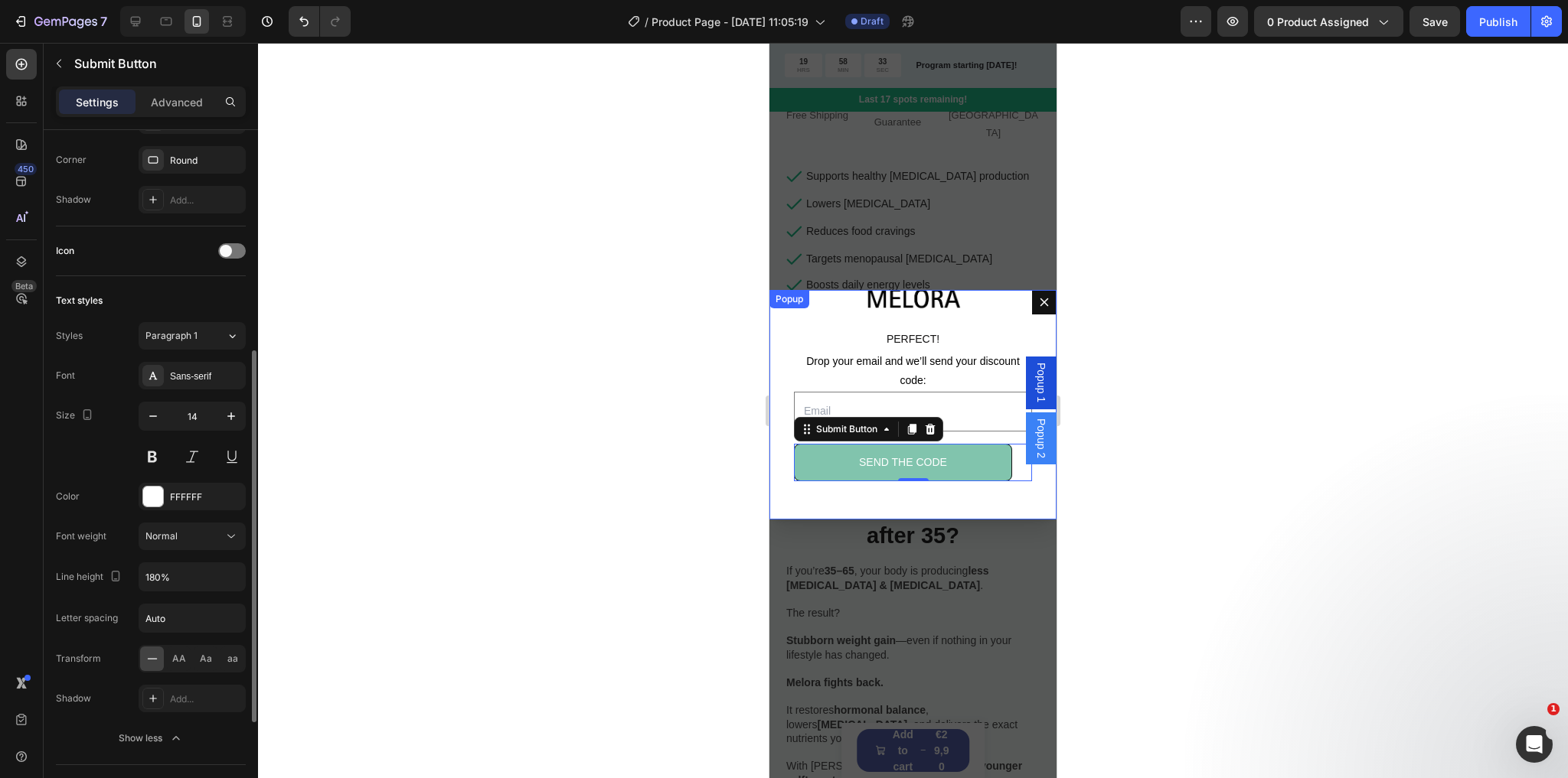
click at [1034, 390] on span "Popup 1" at bounding box center [1041, 383] width 15 height 40
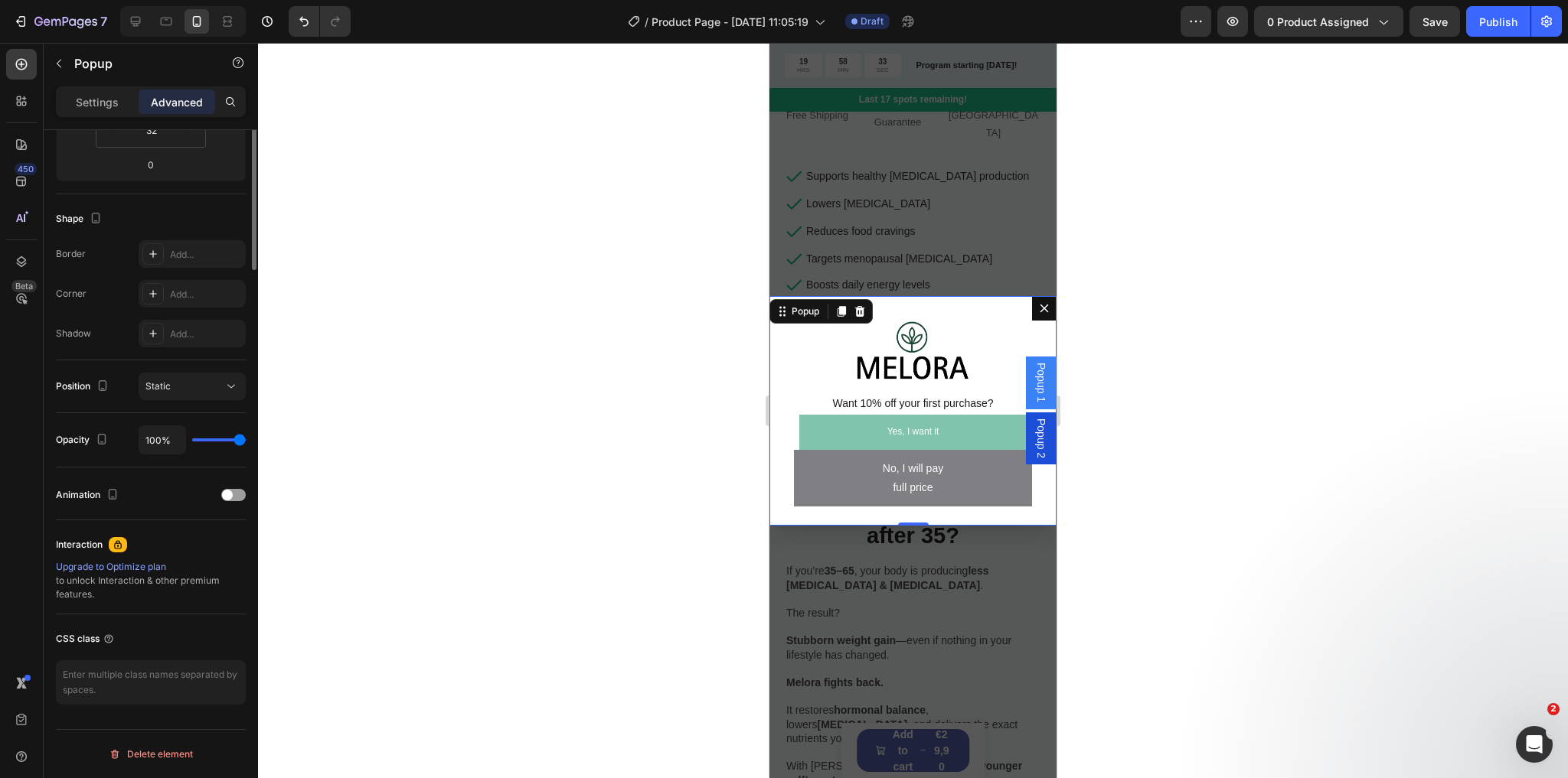
scroll to position [0, 0]
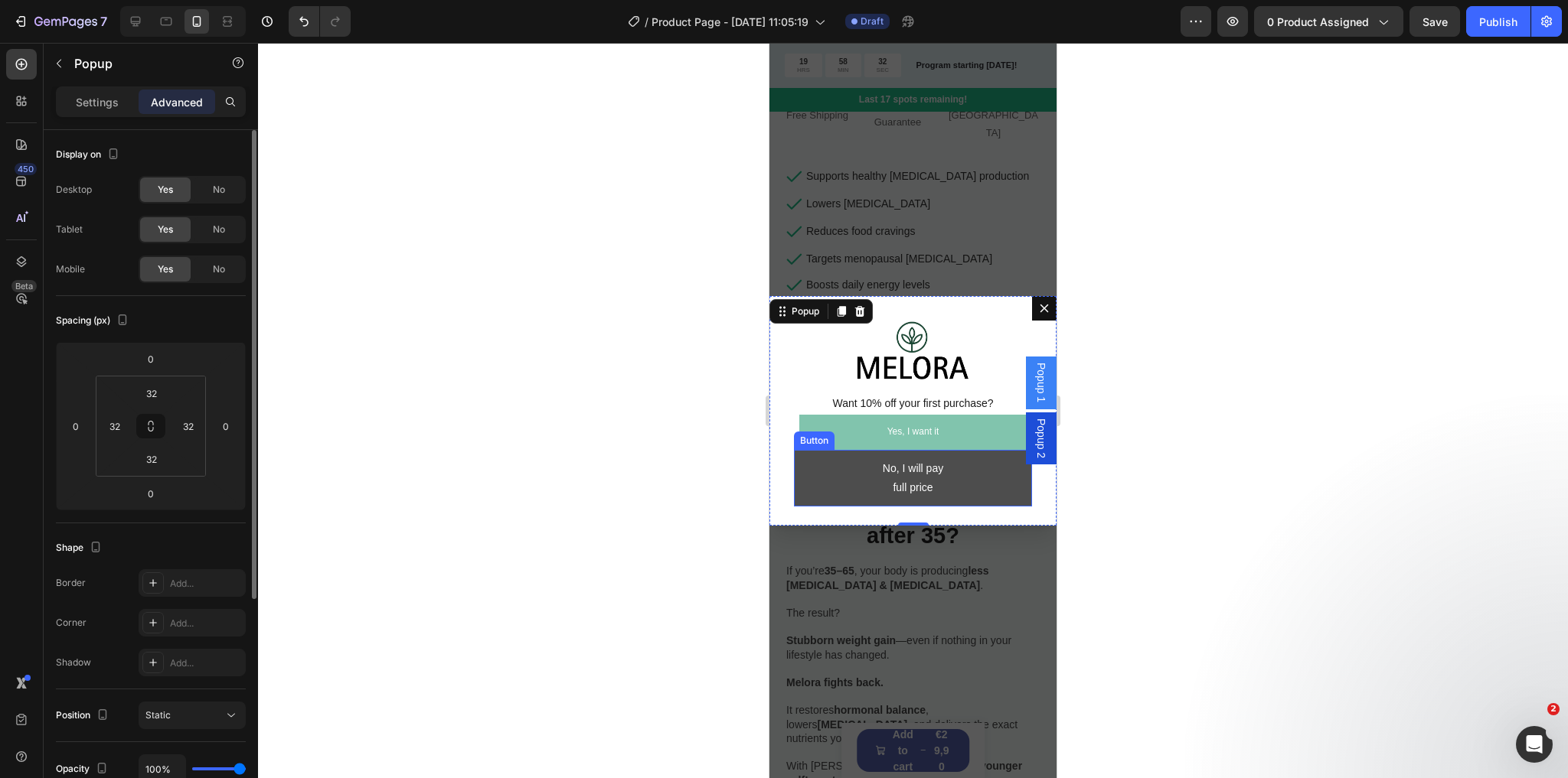
click at [822, 493] on button "No, I will pay full price" at bounding box center [913, 478] width 238 height 56
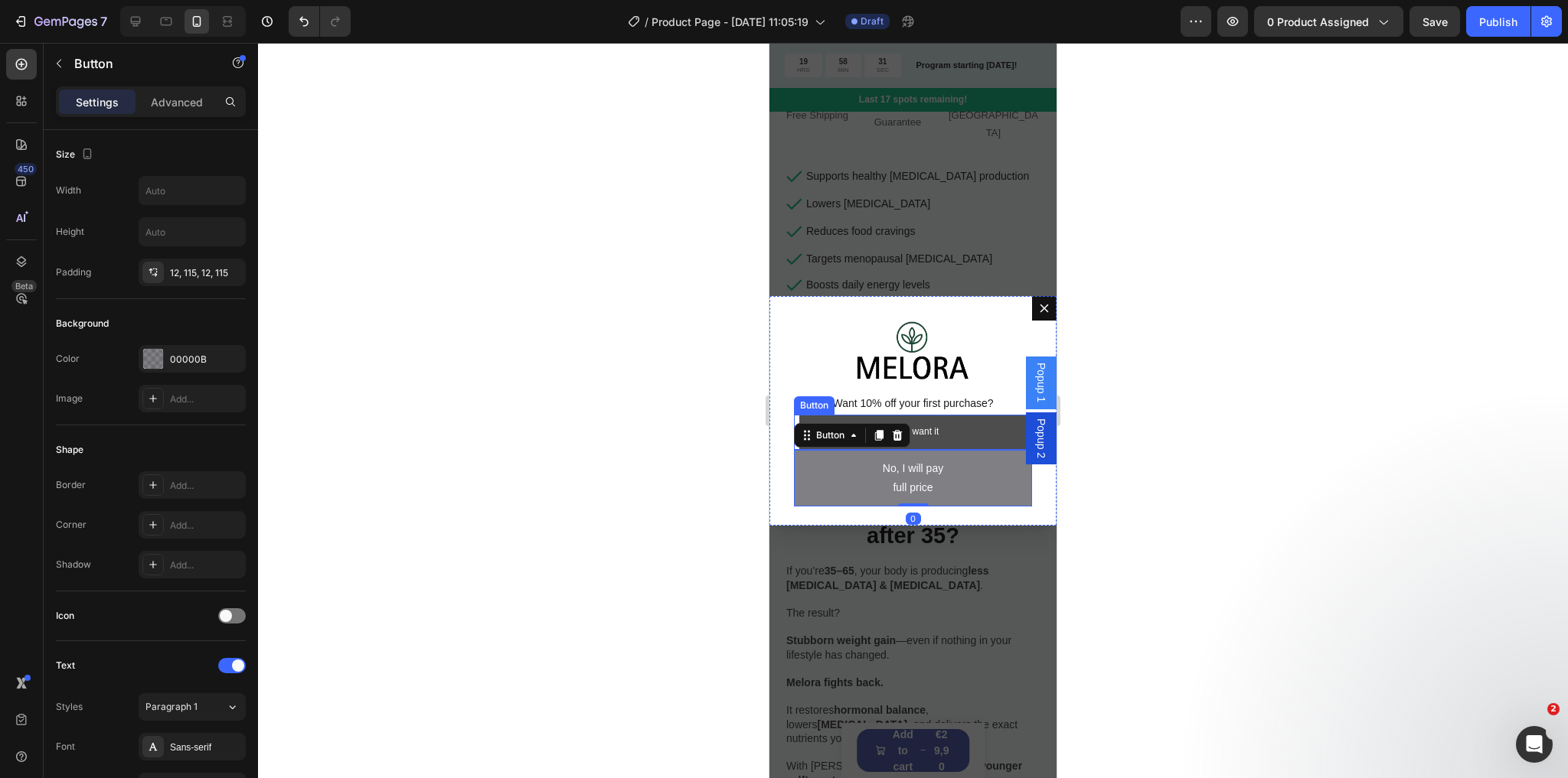
click at [963, 423] on link "Yes, I want it" at bounding box center [913, 432] width 228 height 35
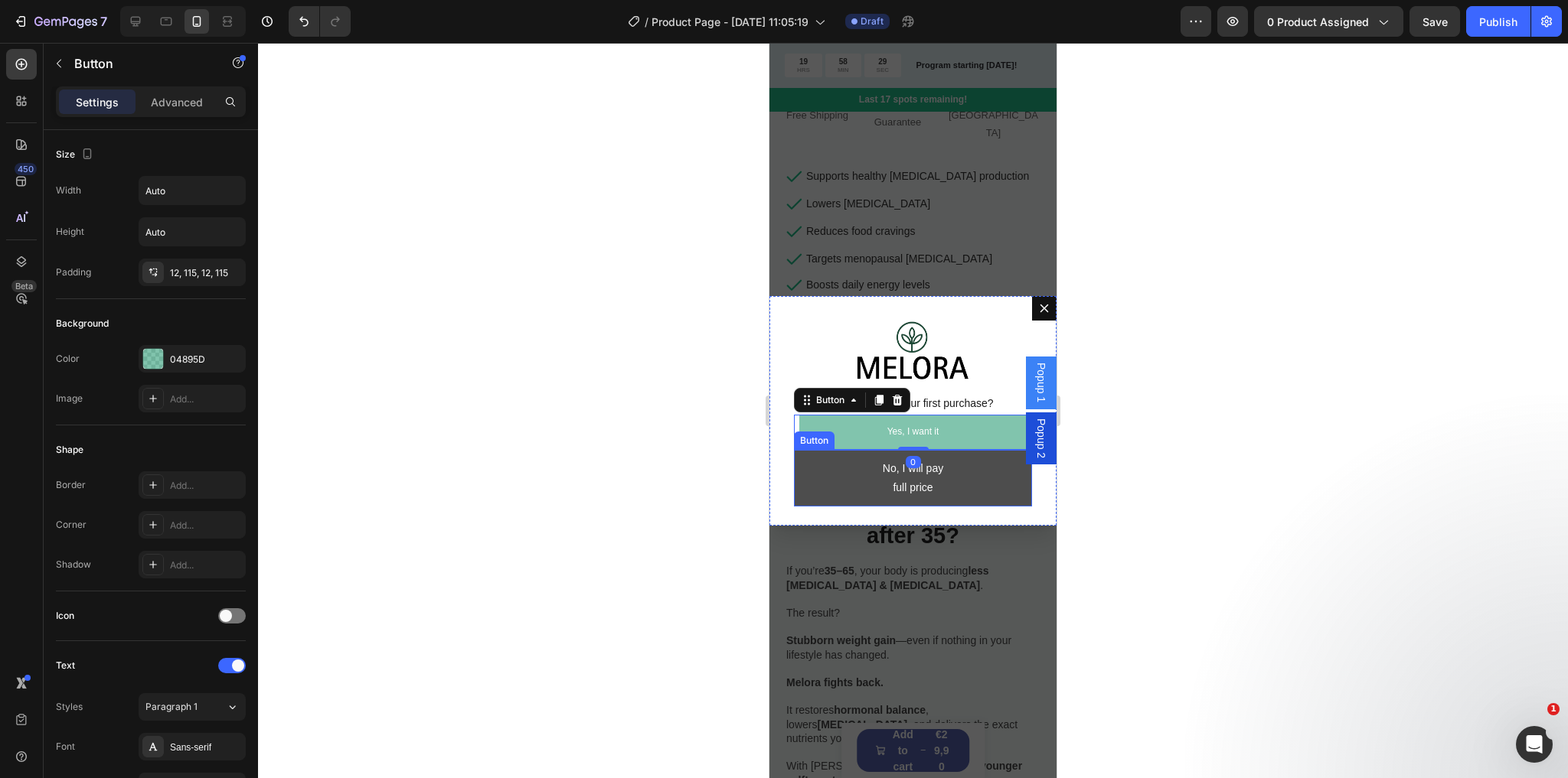
click at [824, 481] on button "No, I will pay full price" at bounding box center [913, 478] width 238 height 56
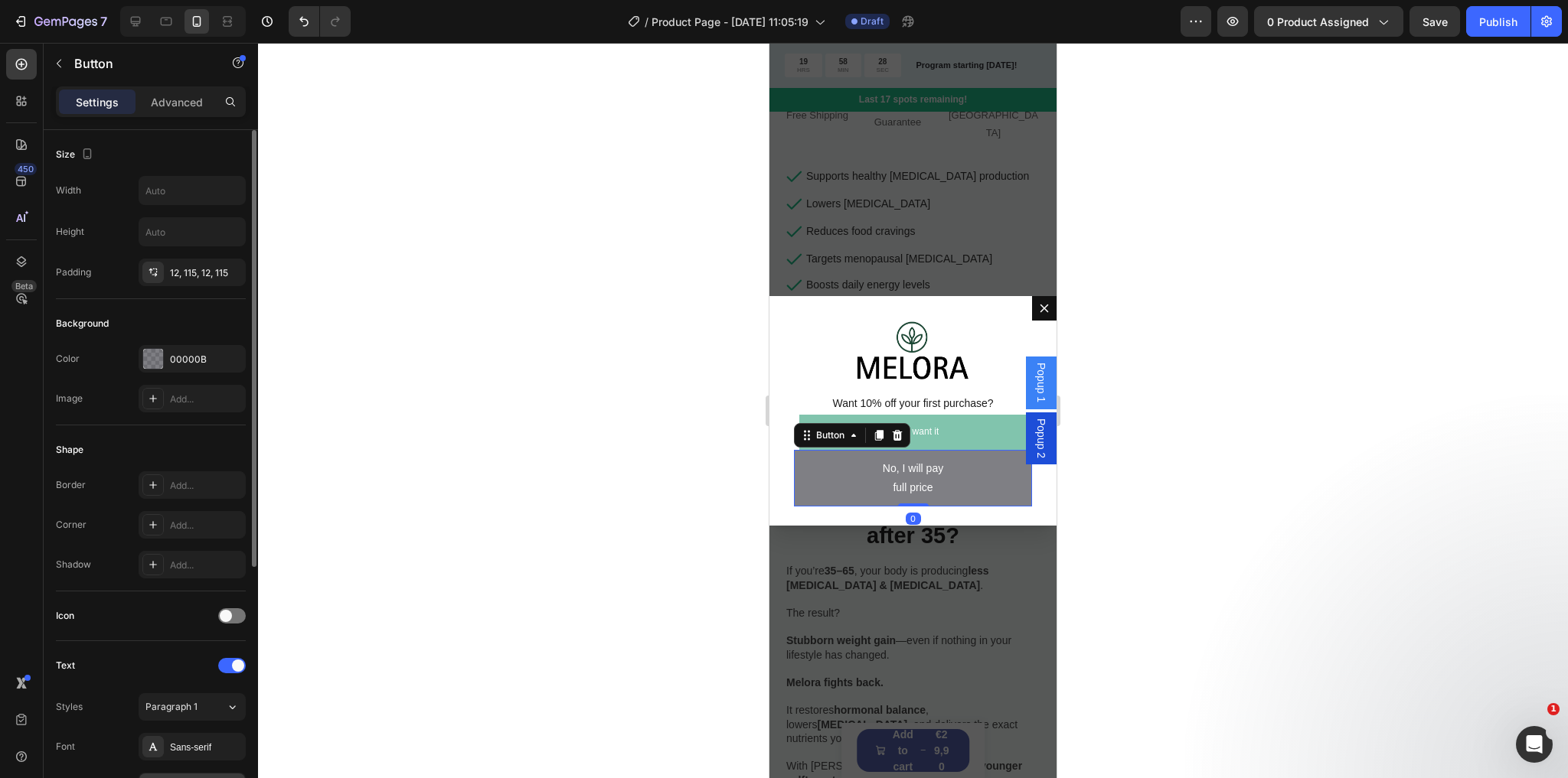
scroll to position [404, 0]
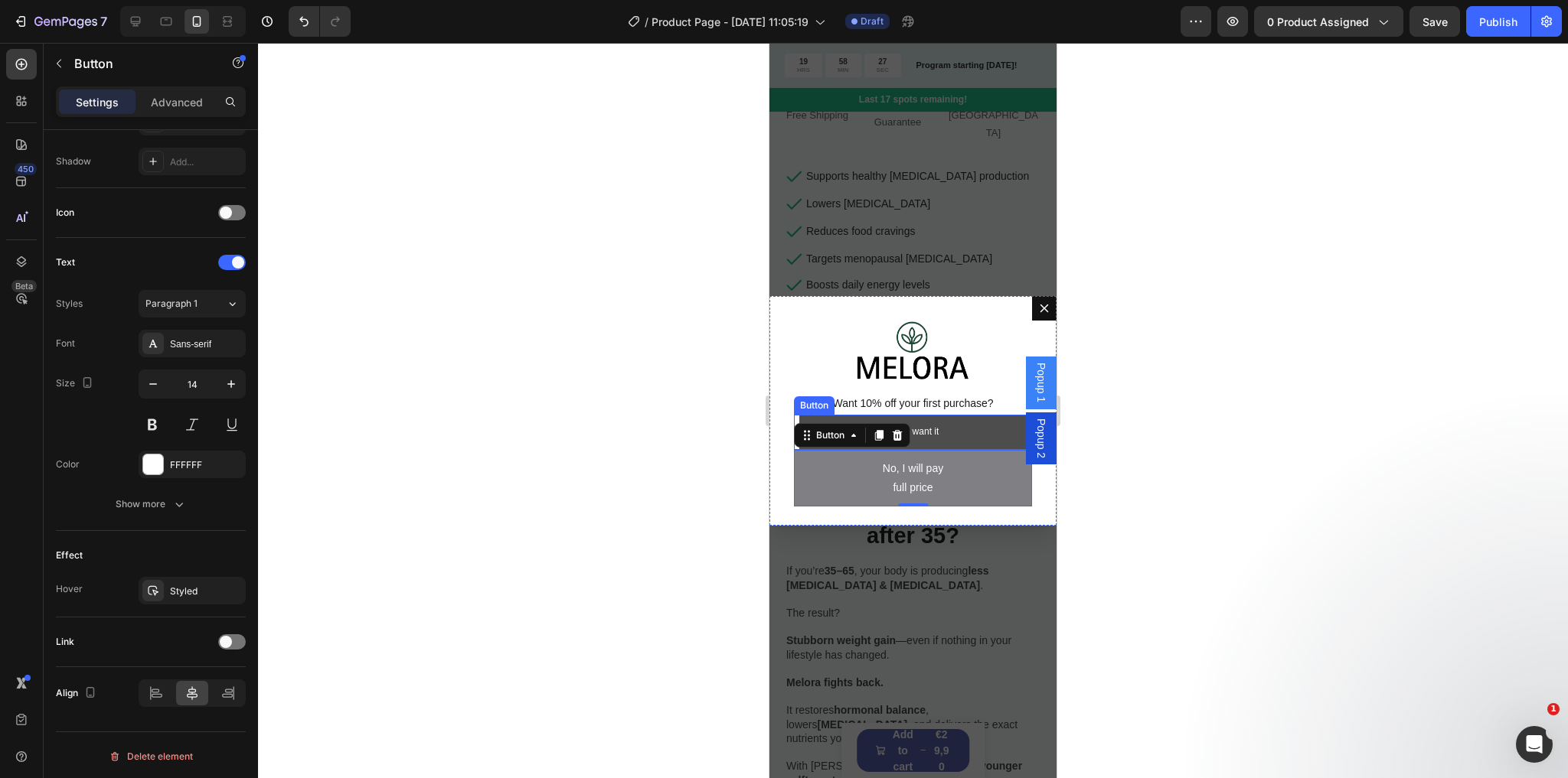
click at [848, 424] on link "Yes, I want it" at bounding box center [913, 432] width 228 height 35
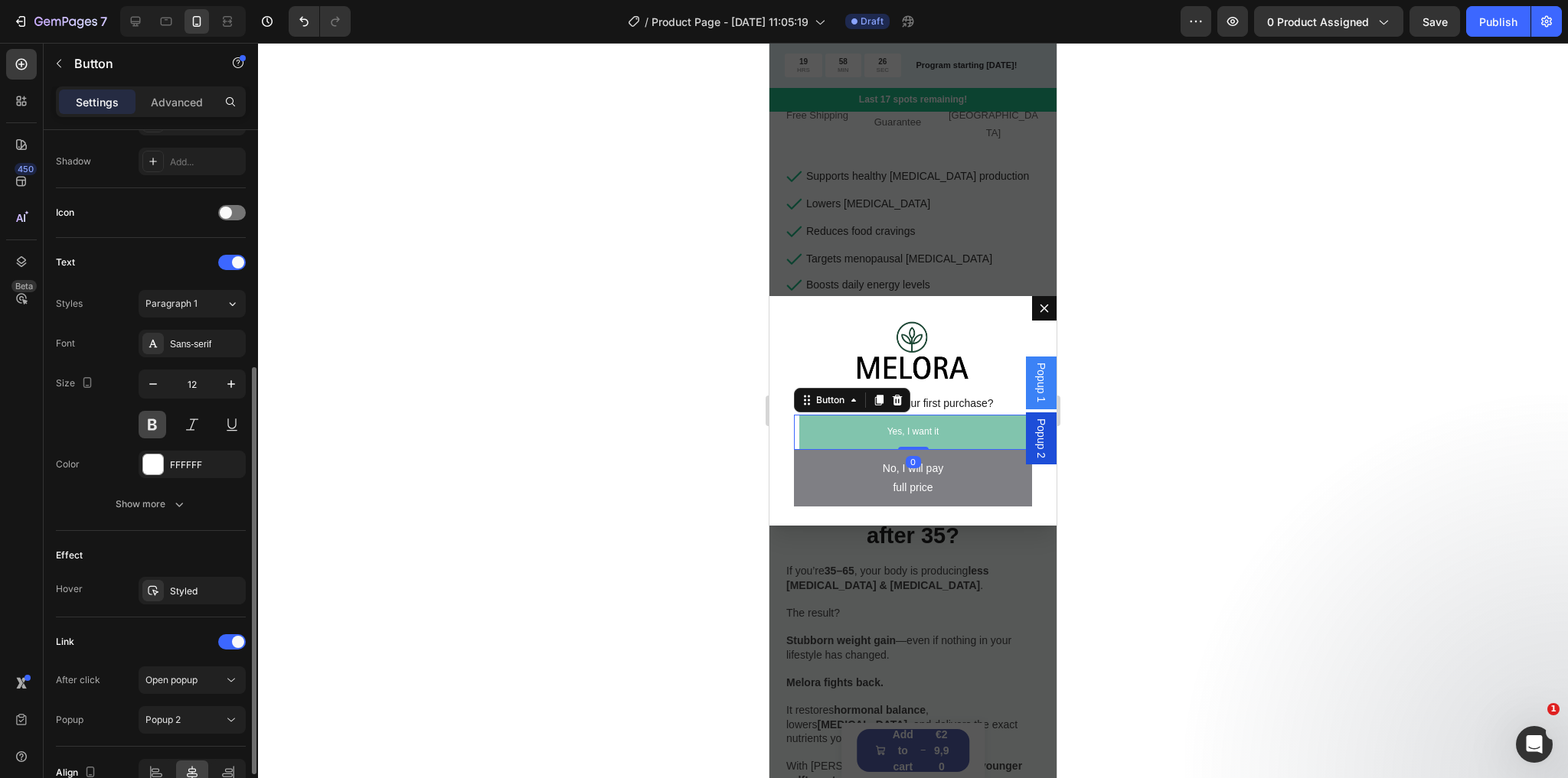
scroll to position [483, 0]
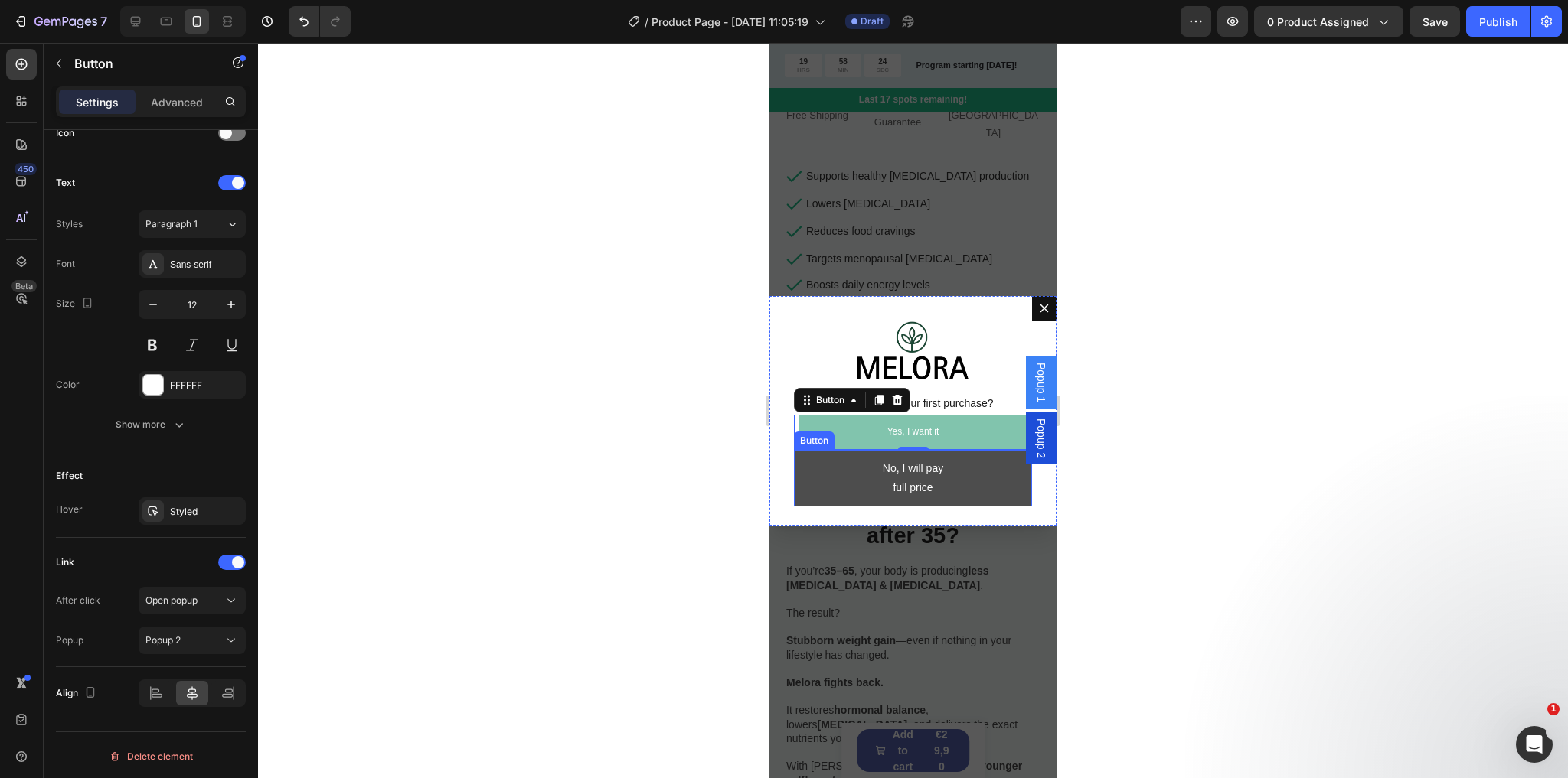
click at [837, 478] on button "No, I will pay full price" at bounding box center [913, 478] width 238 height 56
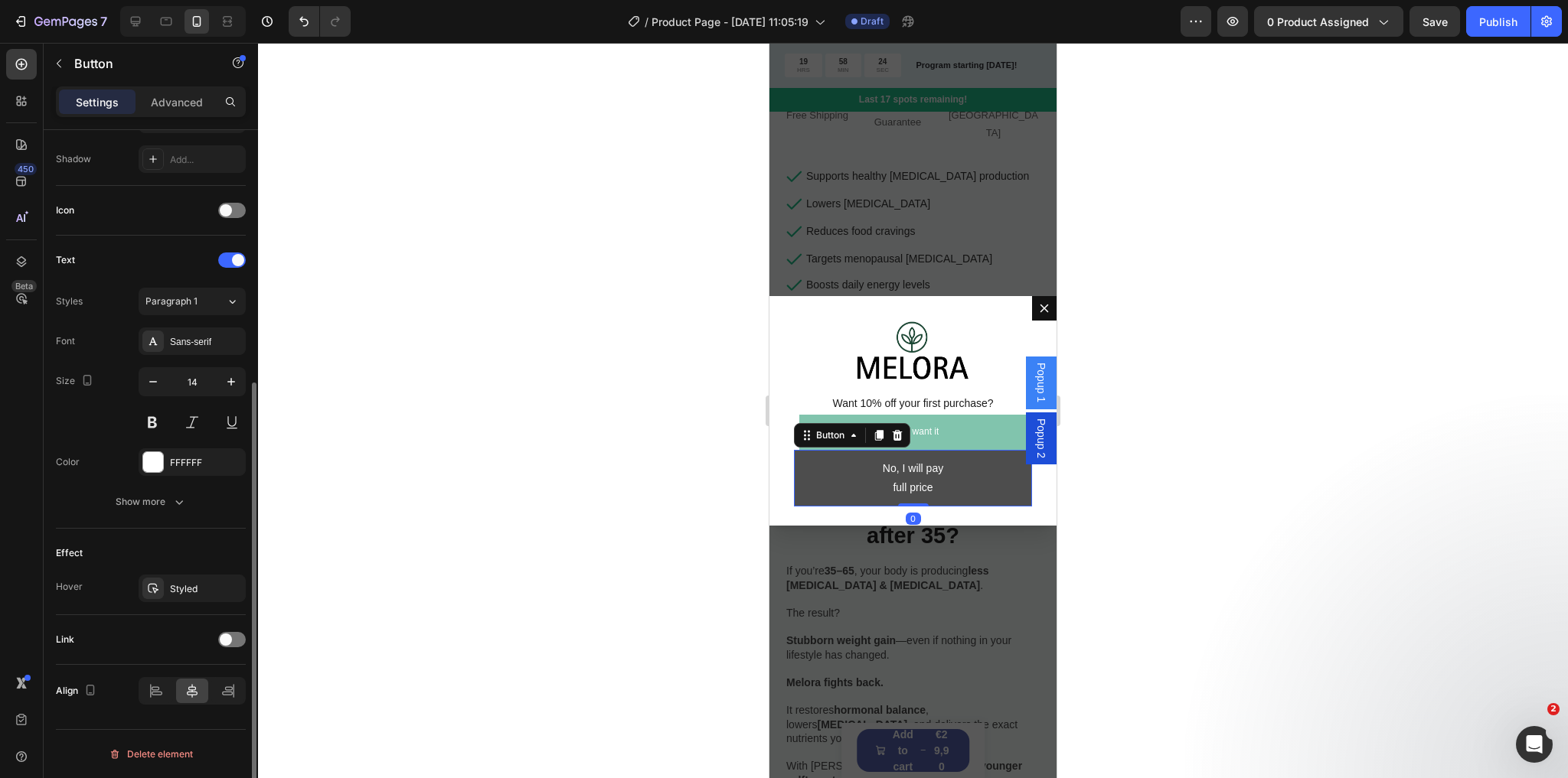
scroll to position [404, 0]
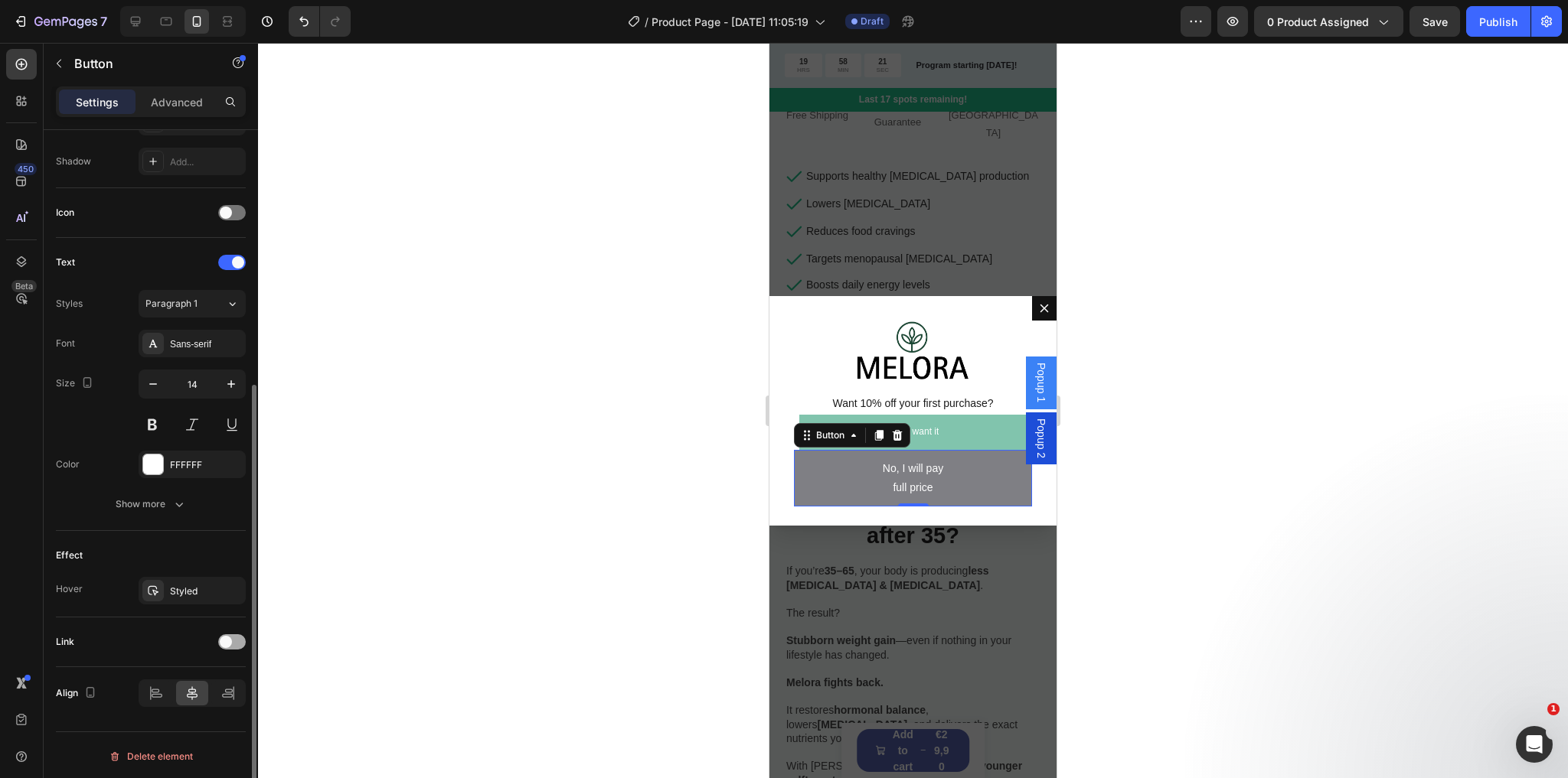
click at [226, 636] on span at bounding box center [225, 642] width 12 height 12
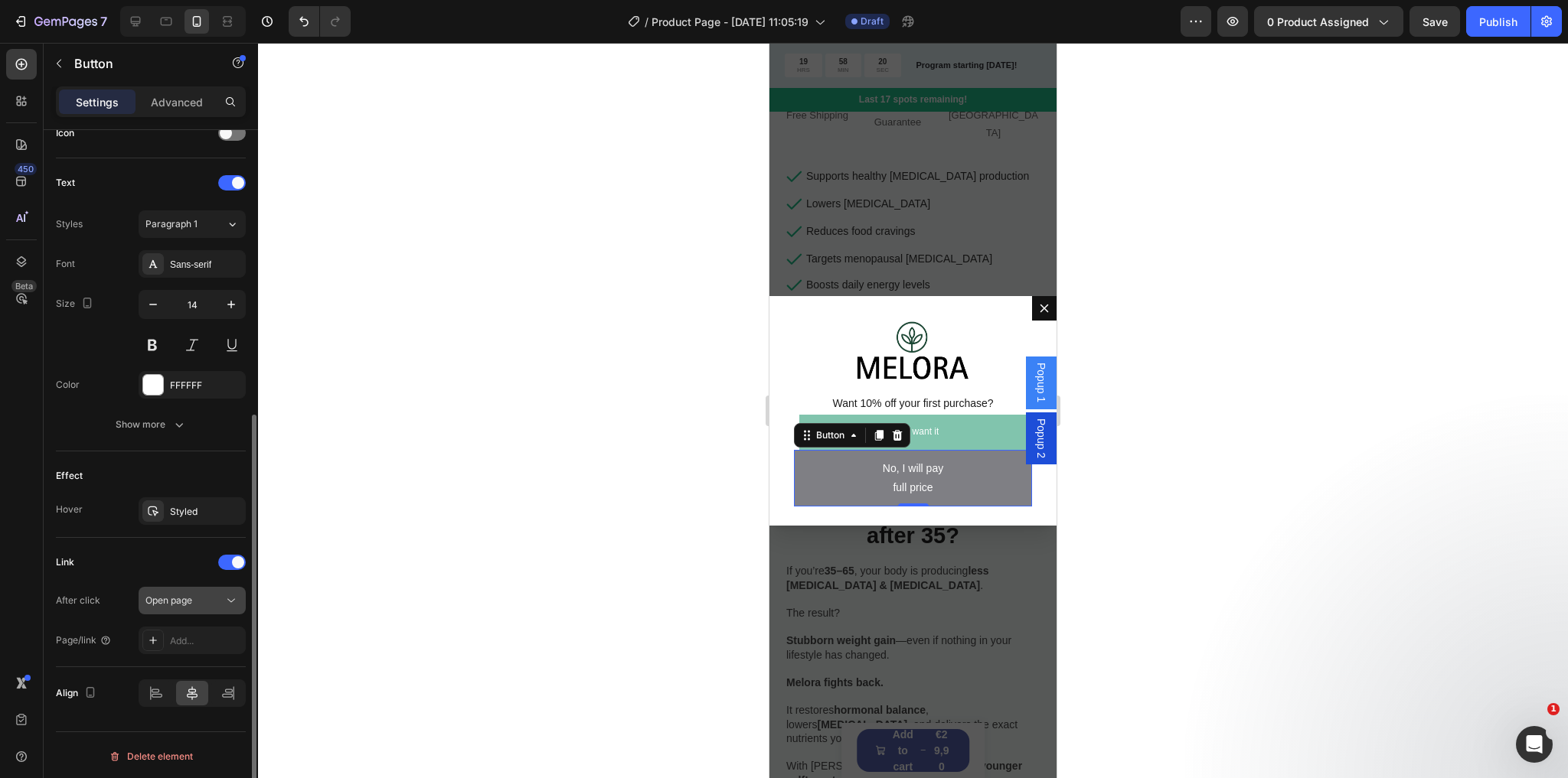
click at [196, 606] on button "Open page" at bounding box center [192, 601] width 107 height 27
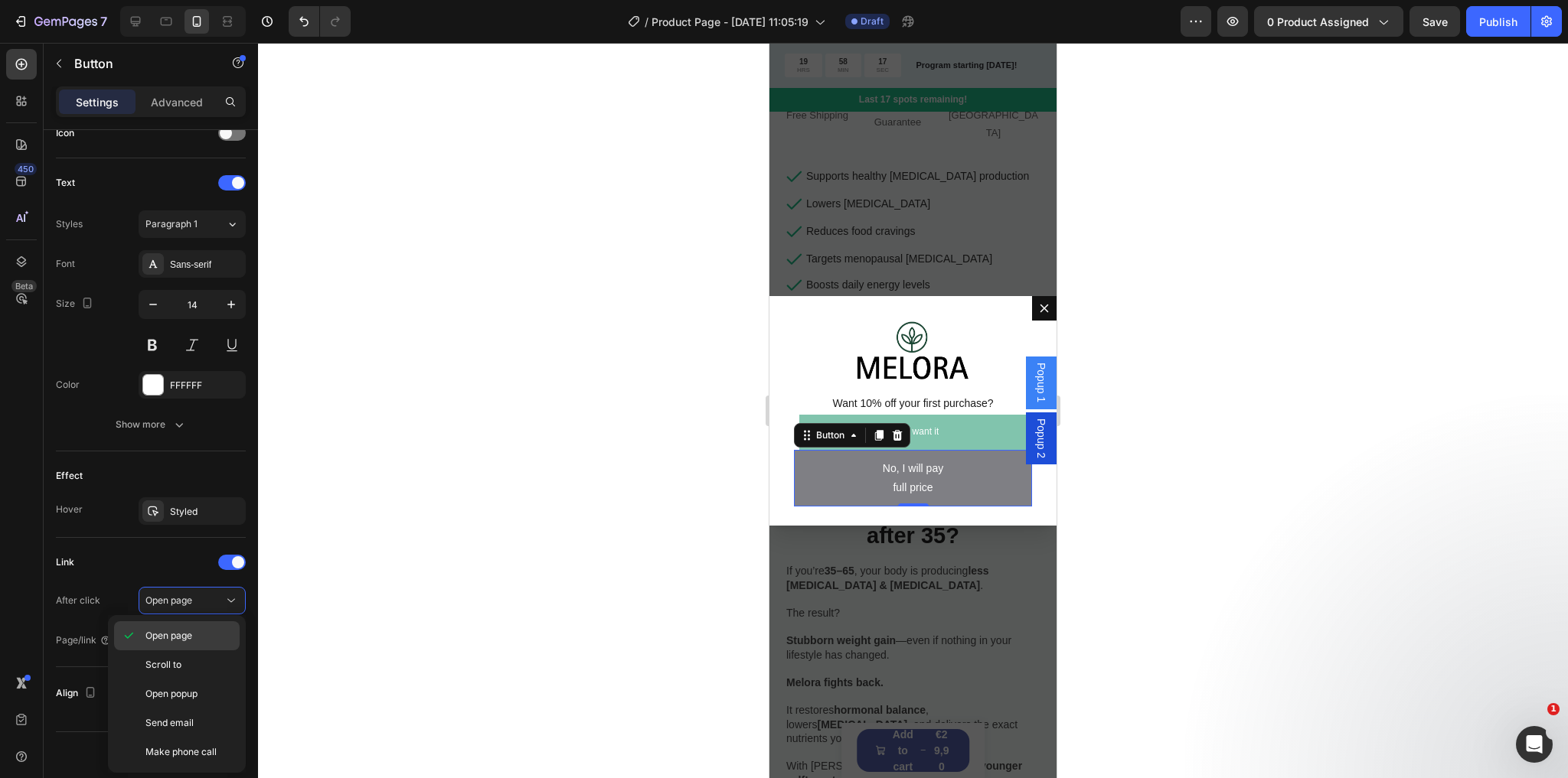
click at [185, 637] on span "Open page" at bounding box center [168, 635] width 46 height 14
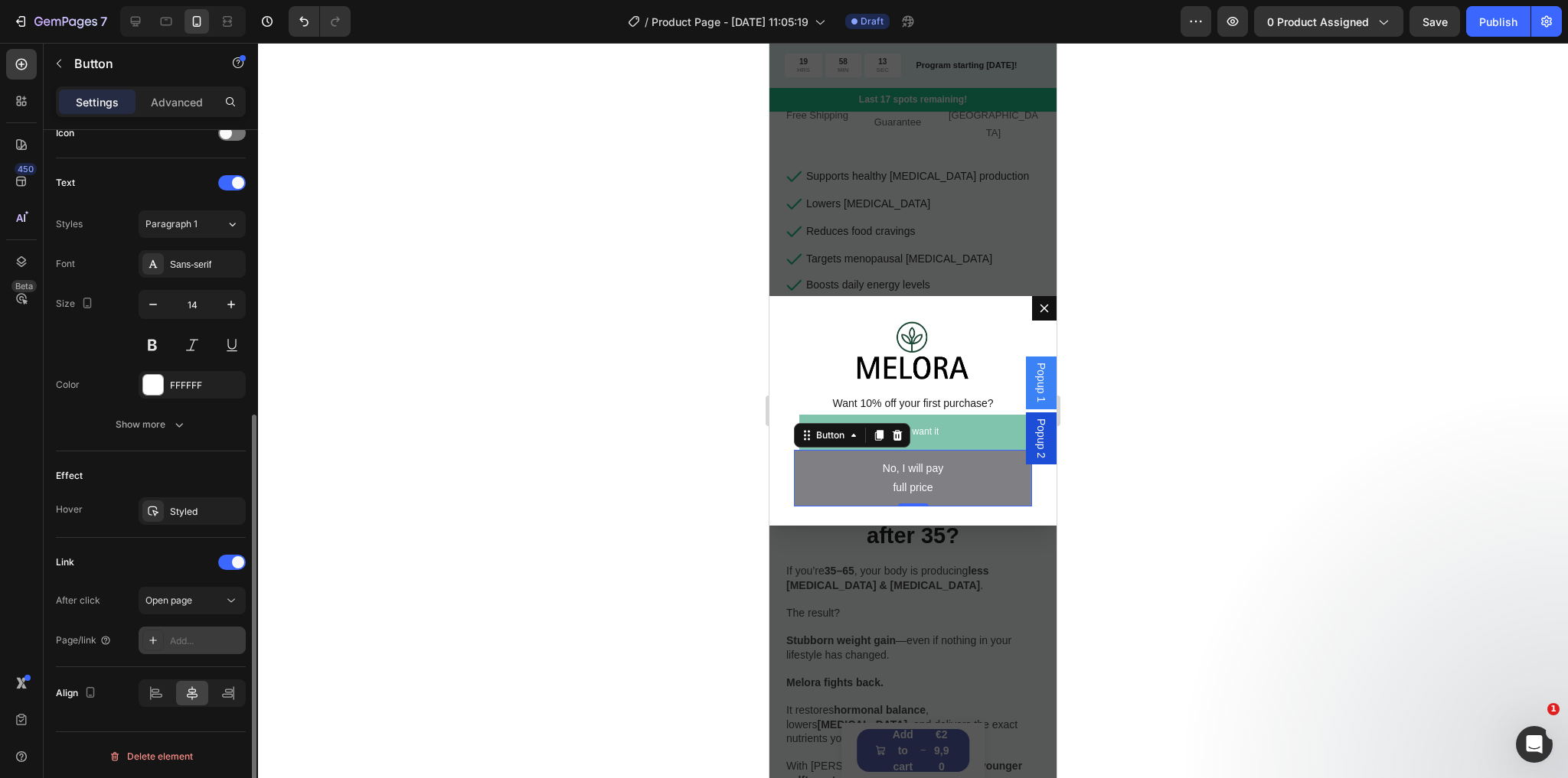
click at [195, 637] on div "Add..." at bounding box center [205, 641] width 72 height 14
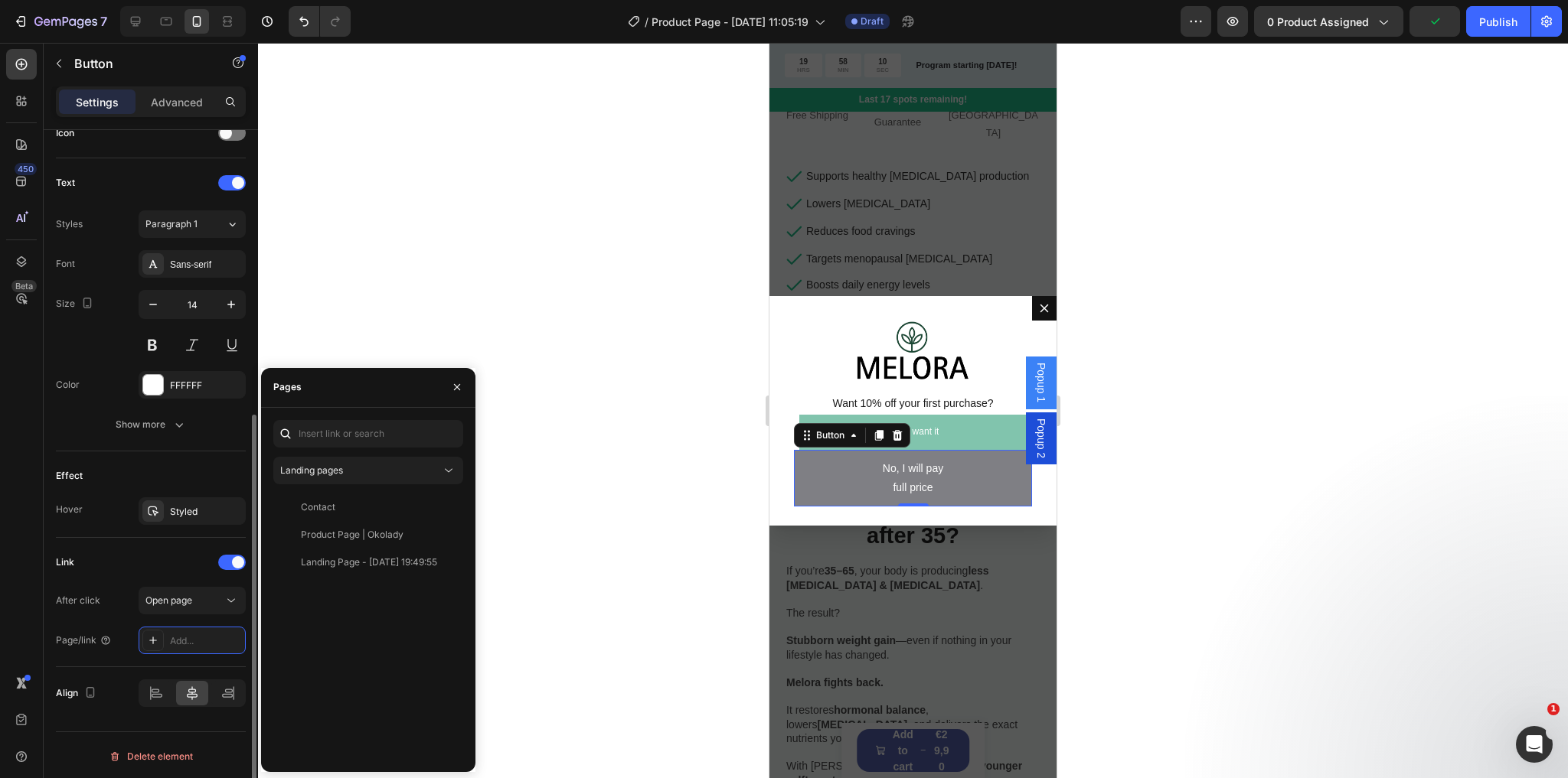
click at [135, 594] on div "After click Open page" at bounding box center [150, 601] width 190 height 27
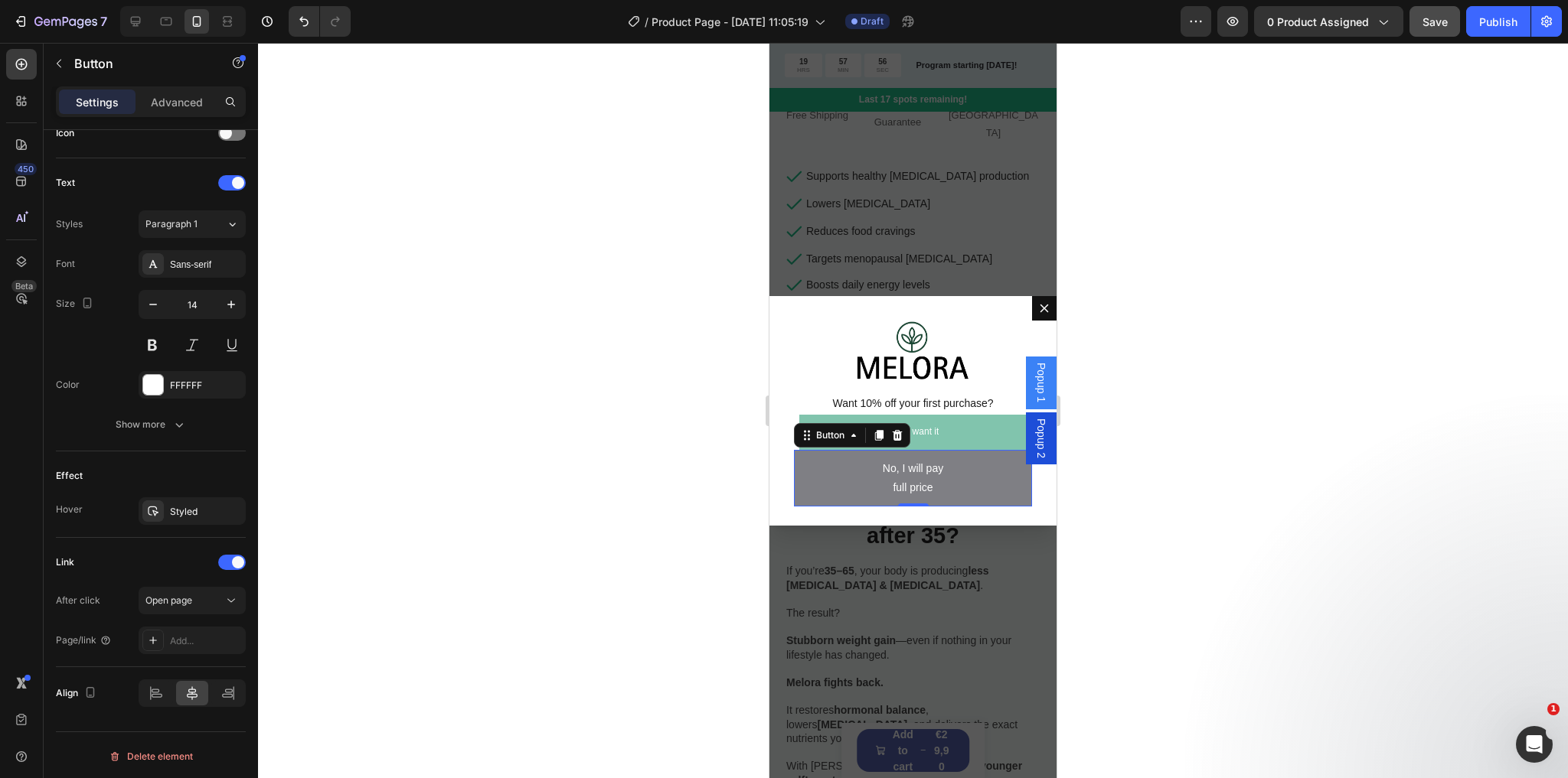
click at [1443, 25] on span "Save" at bounding box center [1435, 22] width 25 height 13
click at [979, 435] on link "Yes, I want it" at bounding box center [913, 432] width 228 height 35
click at [1034, 429] on span "Popup 2" at bounding box center [1041, 439] width 15 height 40
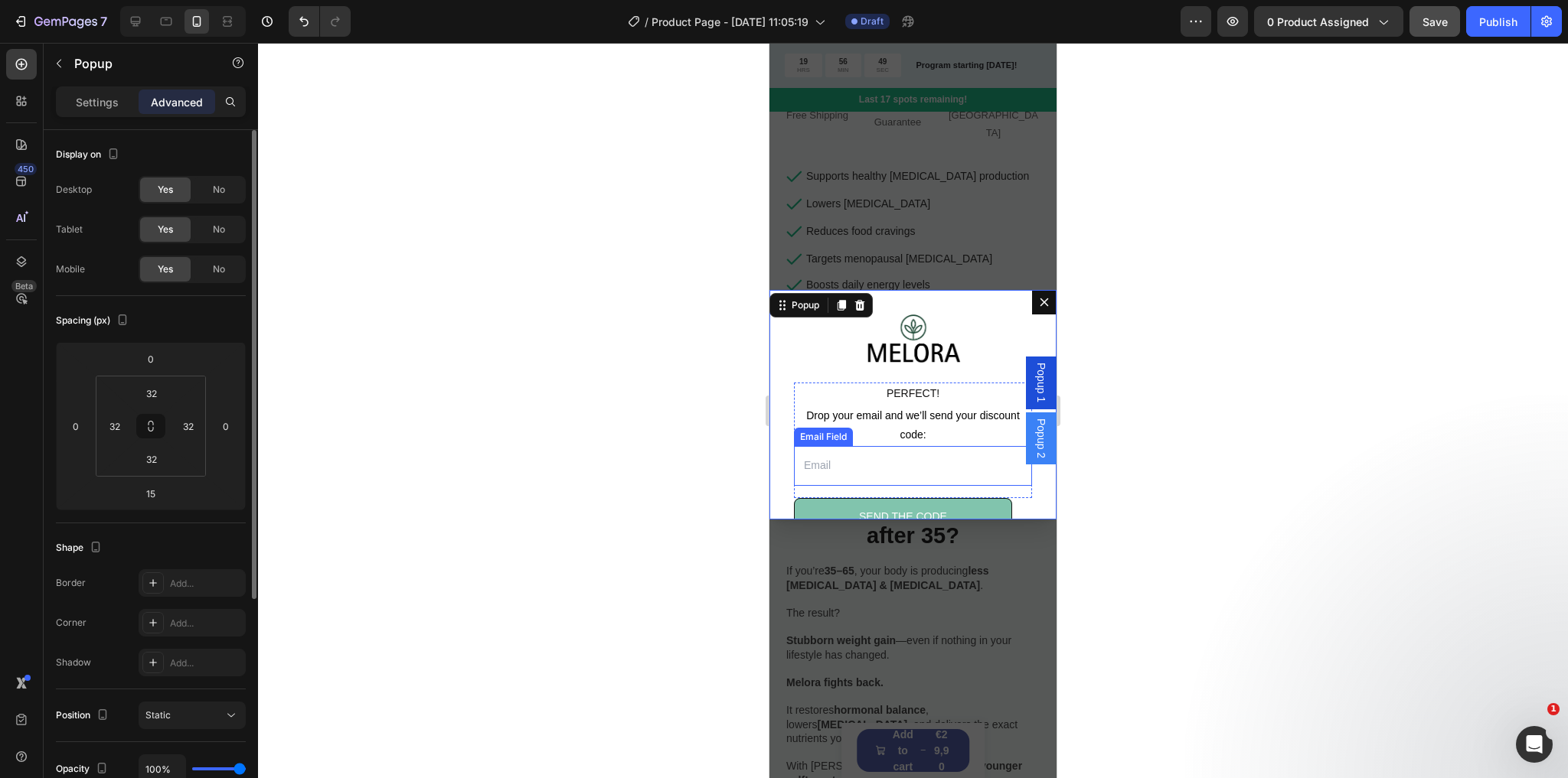
scroll to position [55, 0]
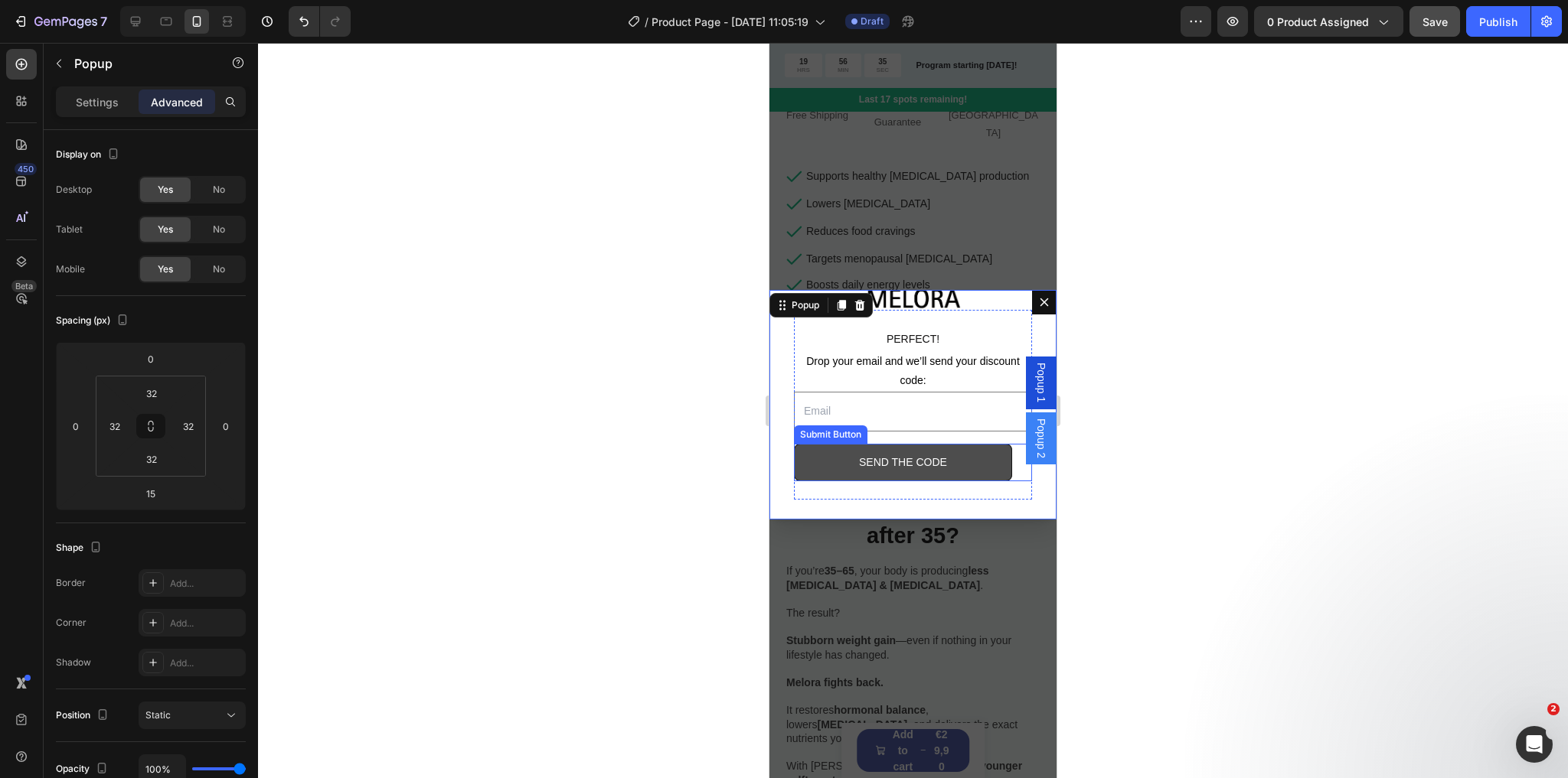
click at [809, 454] on button "SEND THE CODE" at bounding box center [903, 462] width 218 height 37
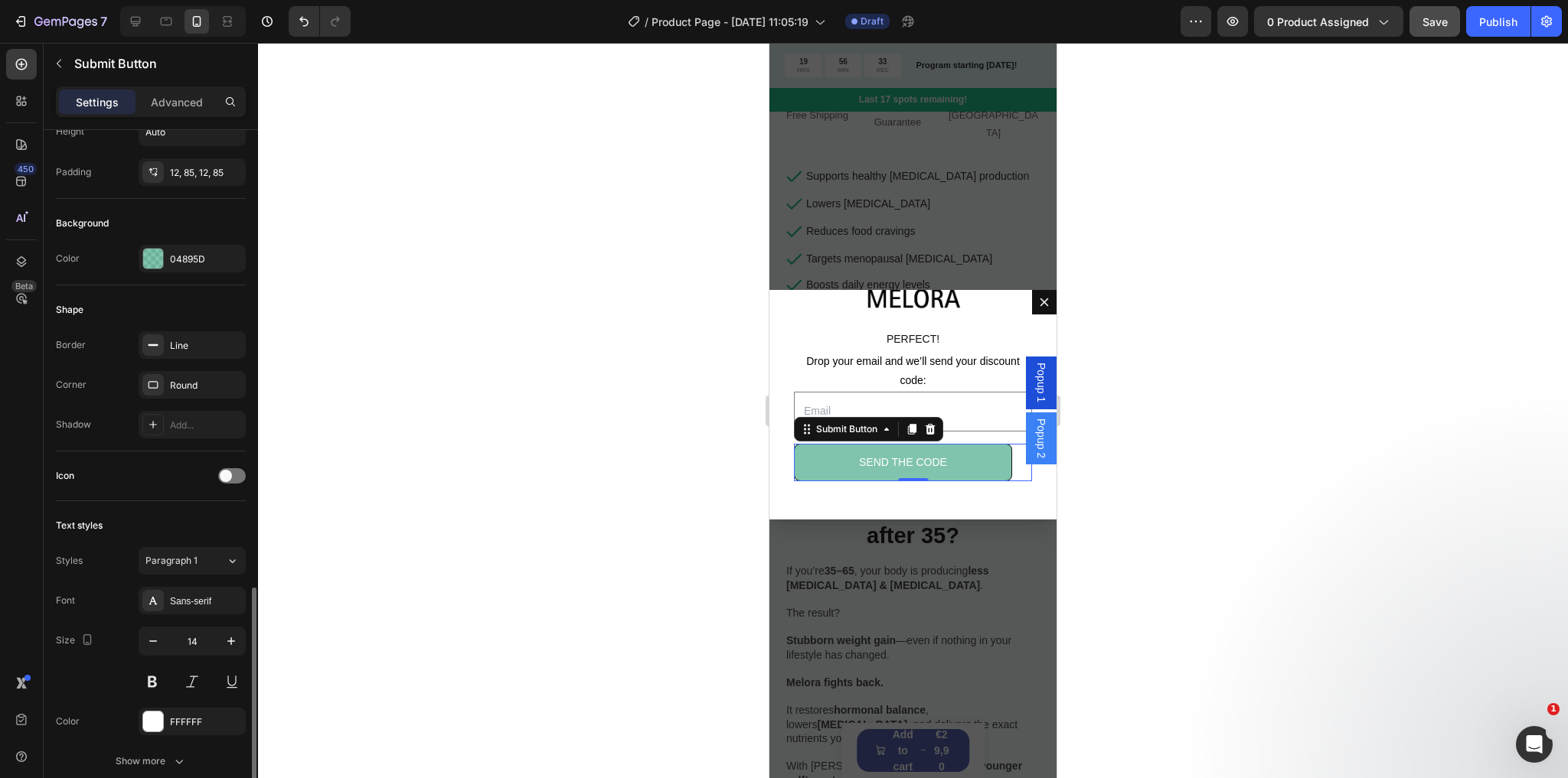
scroll to position [391, 0]
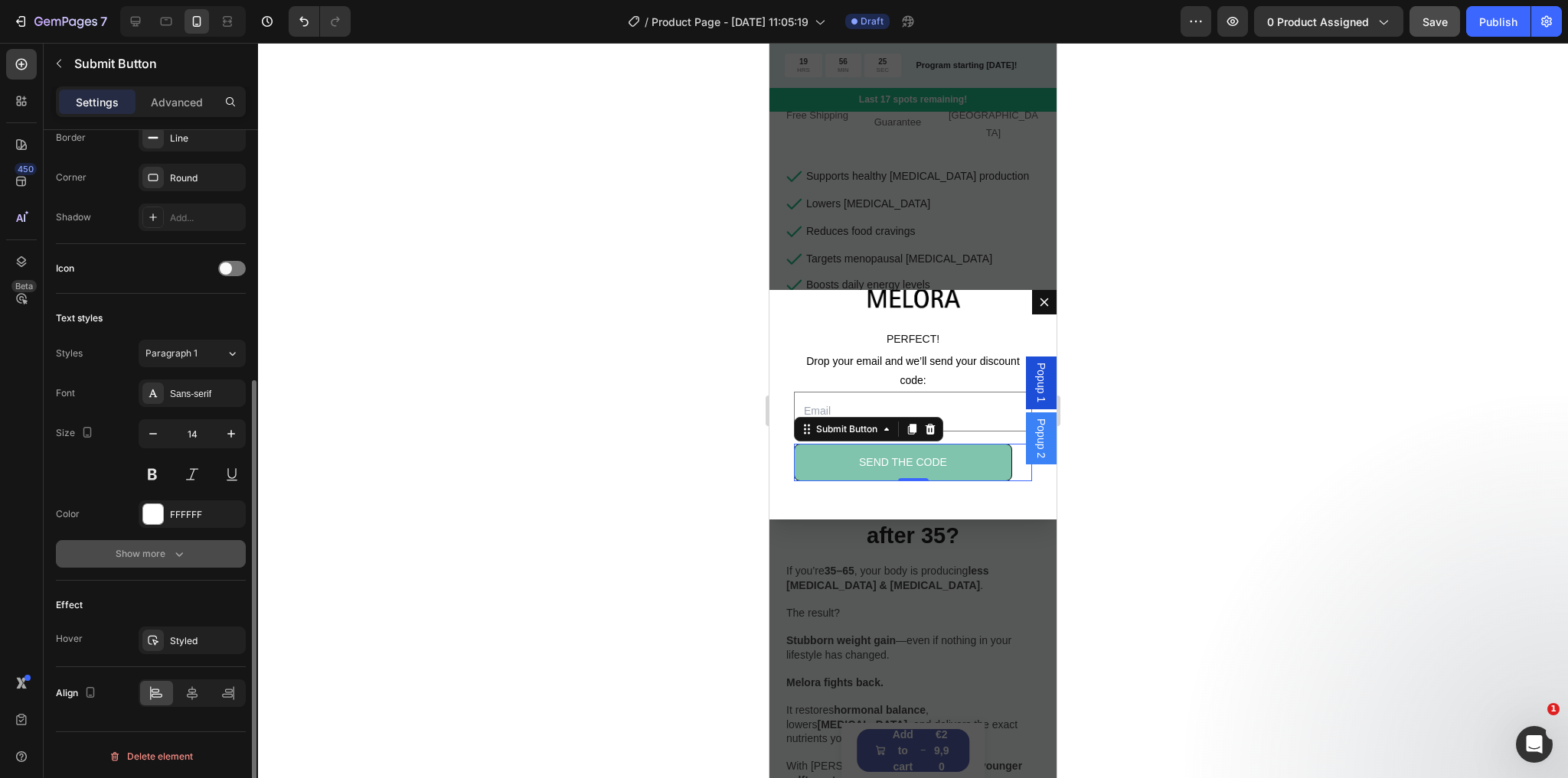
click at [134, 546] on div "Show more" at bounding box center [151, 554] width 71 height 15
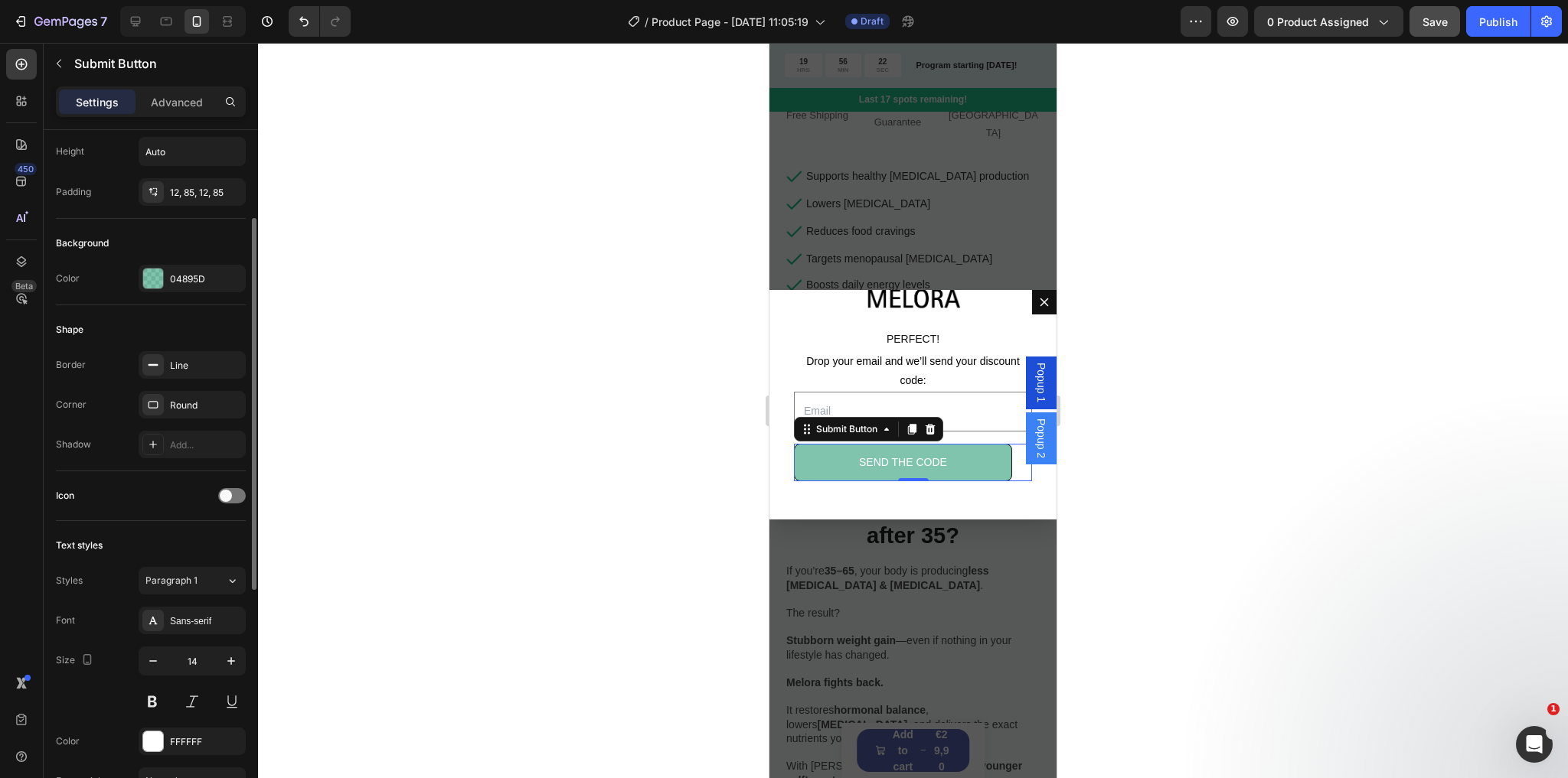
scroll to position [0, 0]
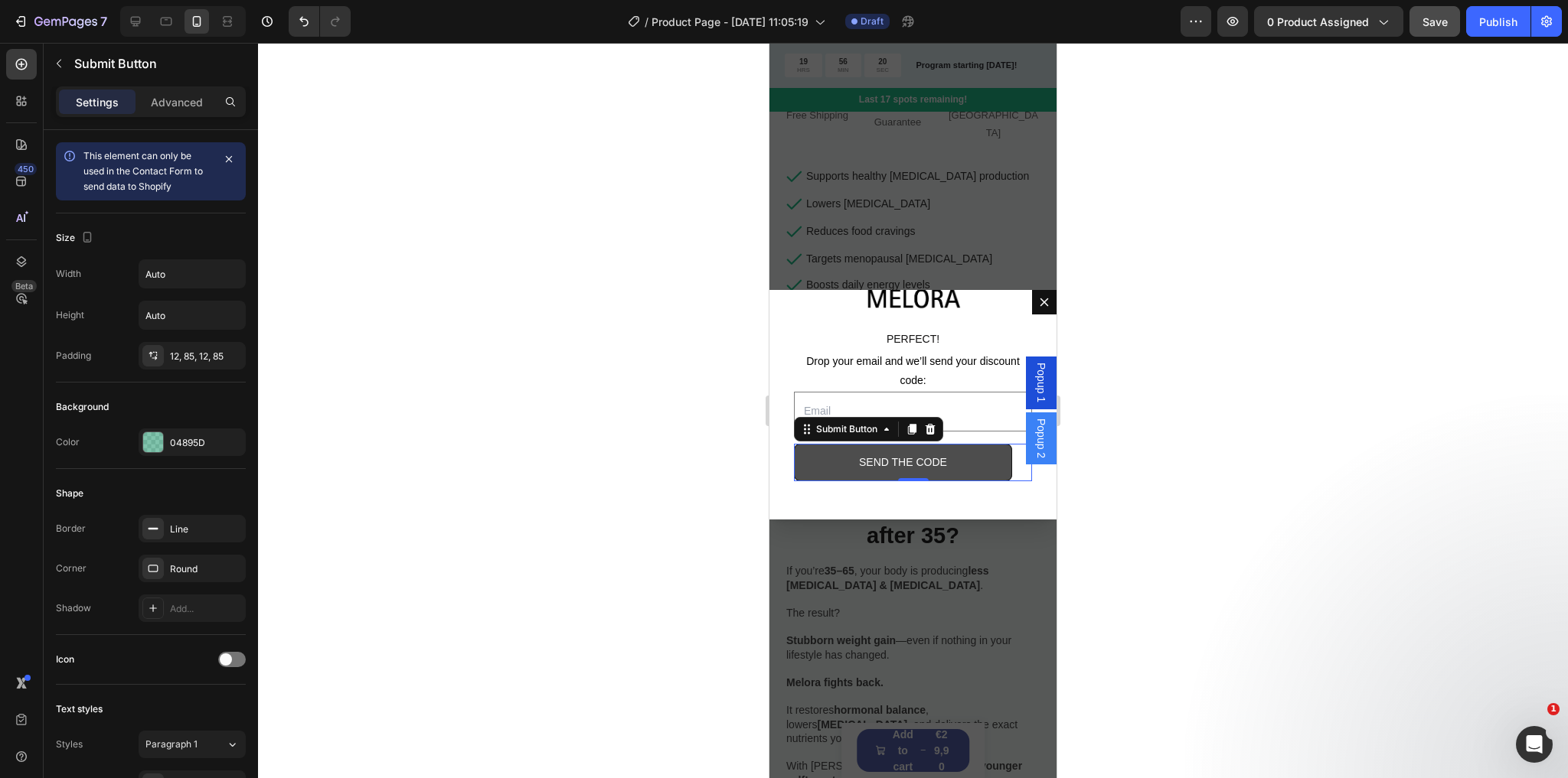
click at [836, 463] on button "SEND THE CODE" at bounding box center [903, 462] width 218 height 37
click at [813, 461] on button "SEND THE CODE" at bounding box center [903, 462] width 218 height 37
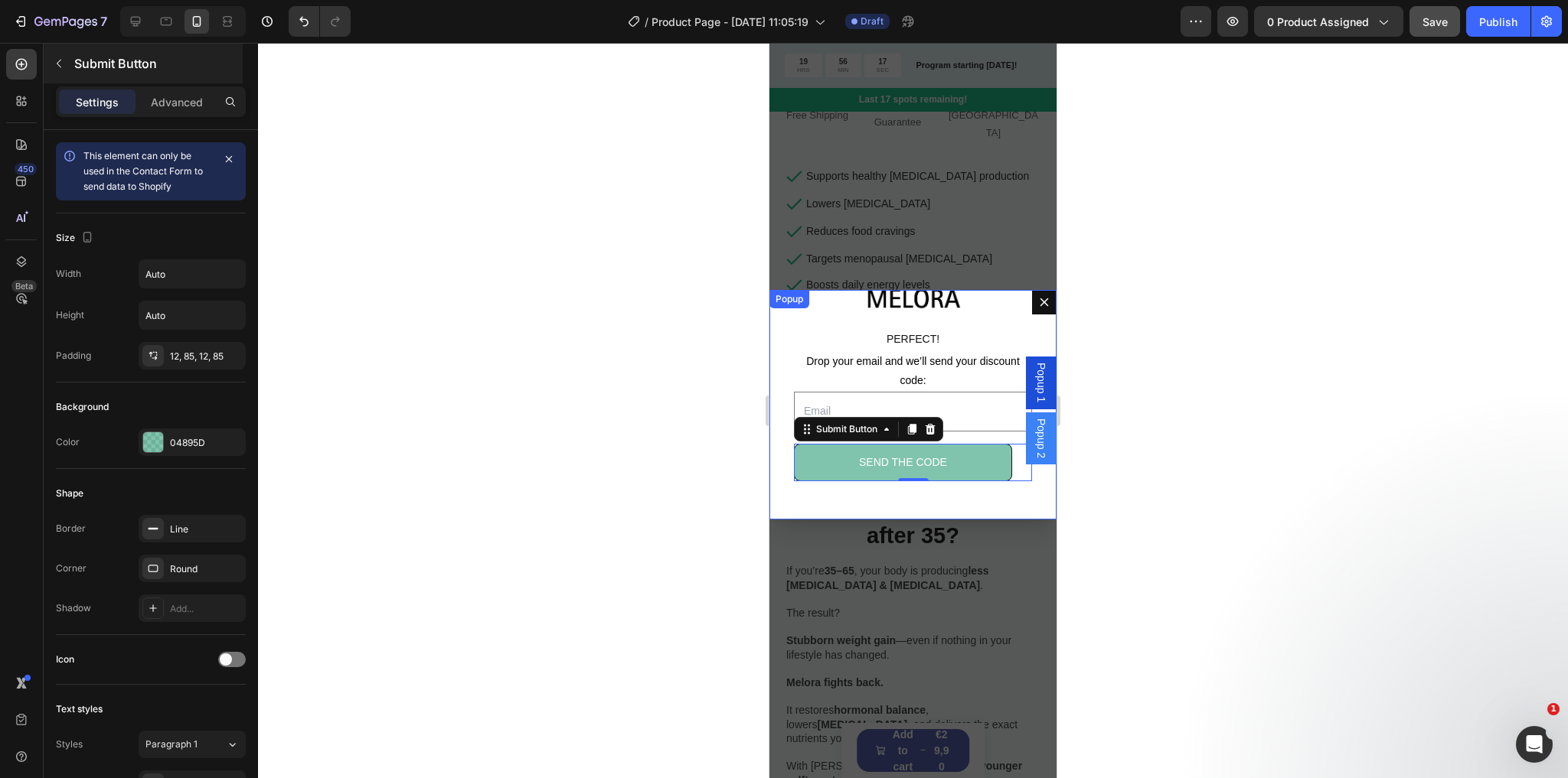
click at [184, 79] on div "Submit Button" at bounding box center [143, 64] width 199 height 40
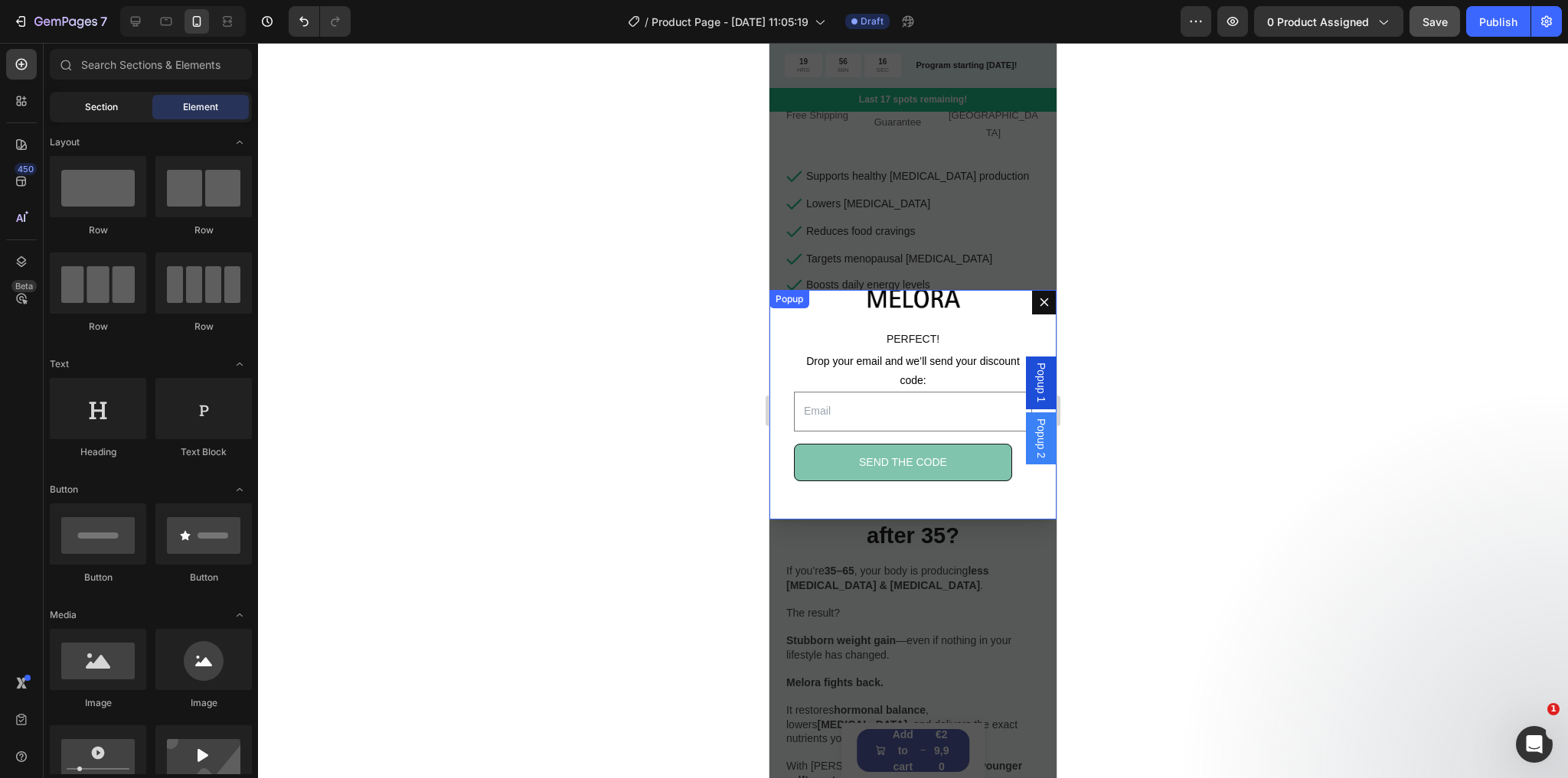
click at [85, 105] on span "Section" at bounding box center [101, 106] width 33 height 14
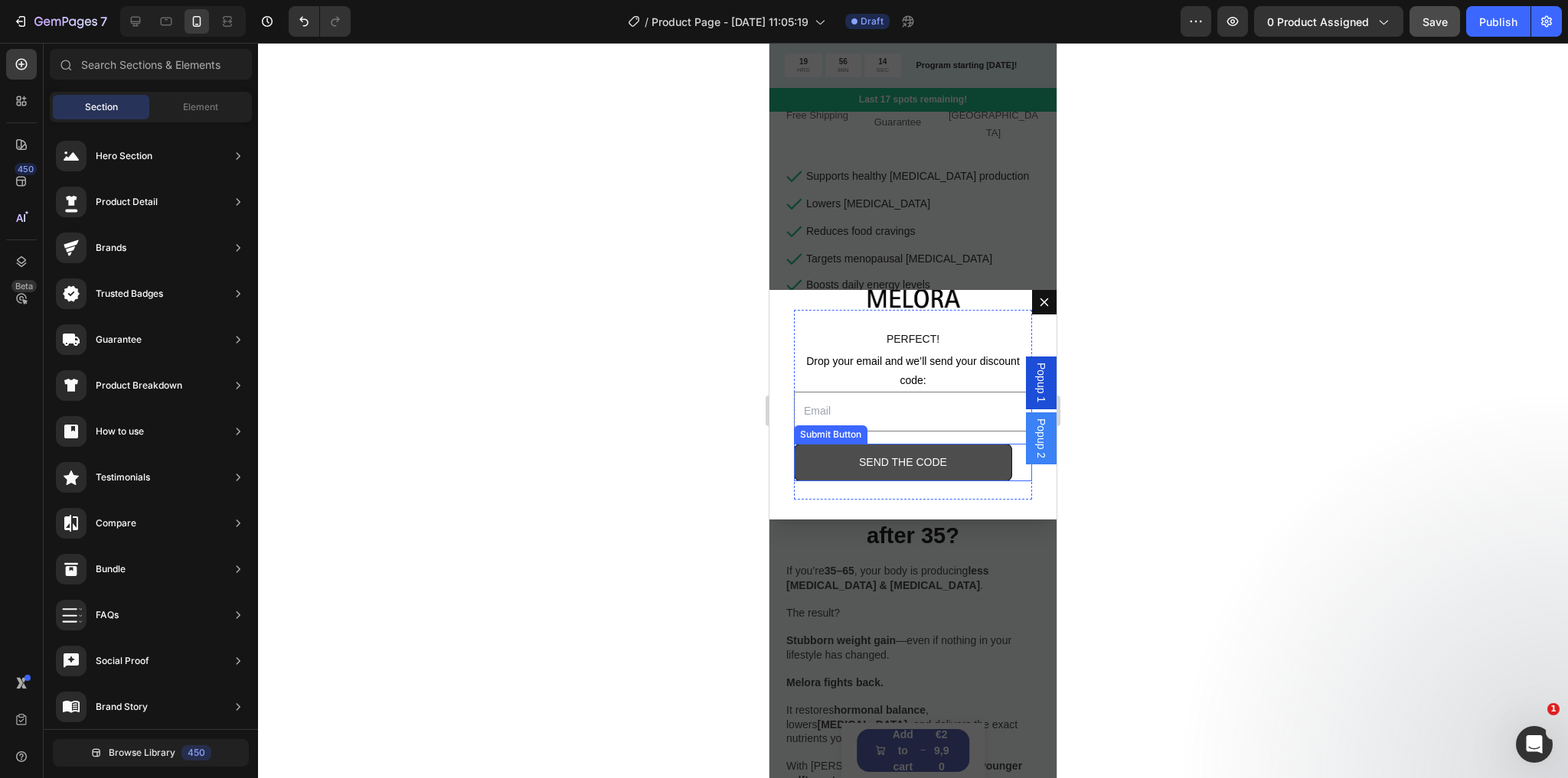
click at [848, 458] on button "SEND THE CODE" at bounding box center [903, 462] width 218 height 37
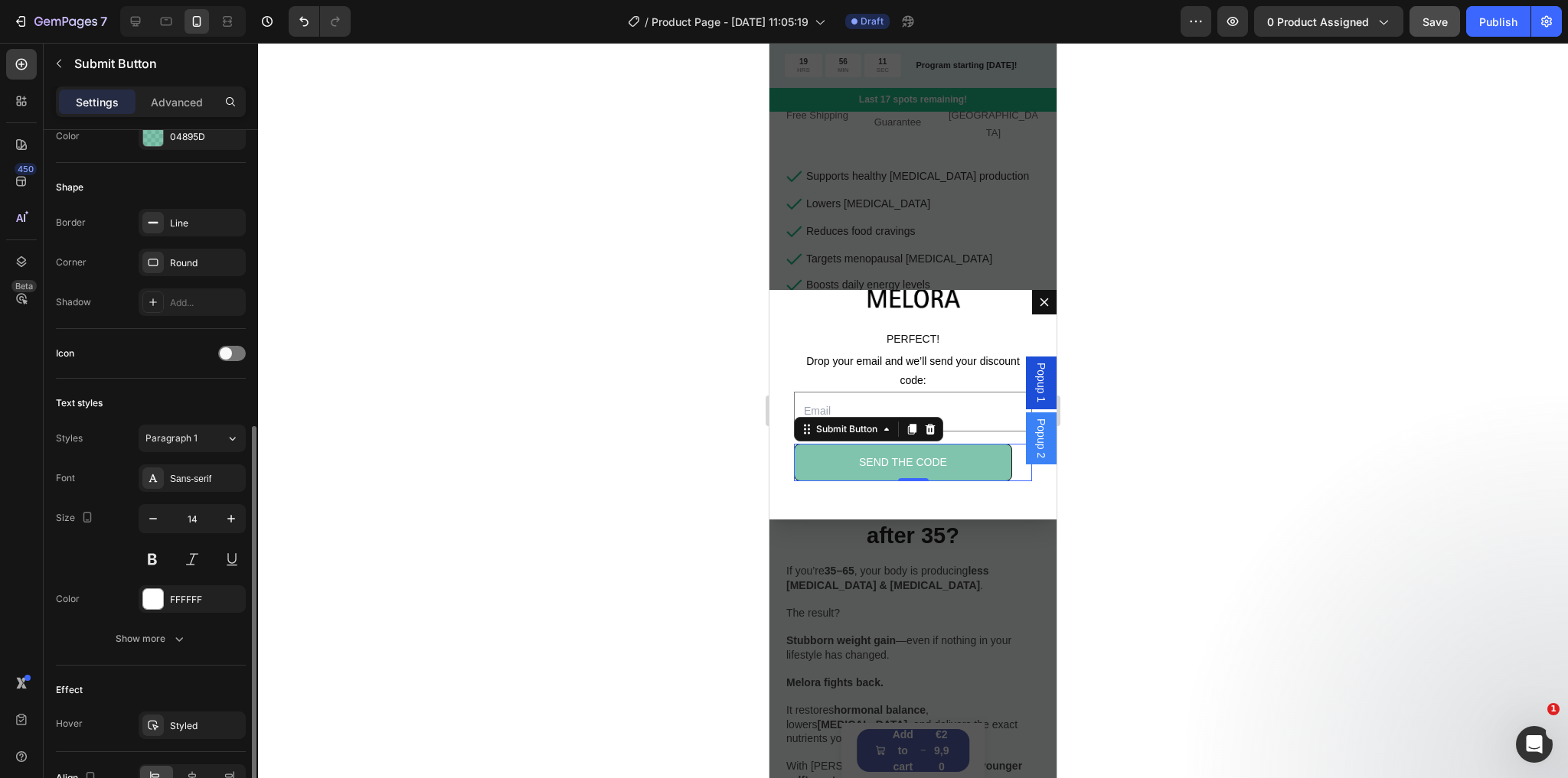
scroll to position [367, 0]
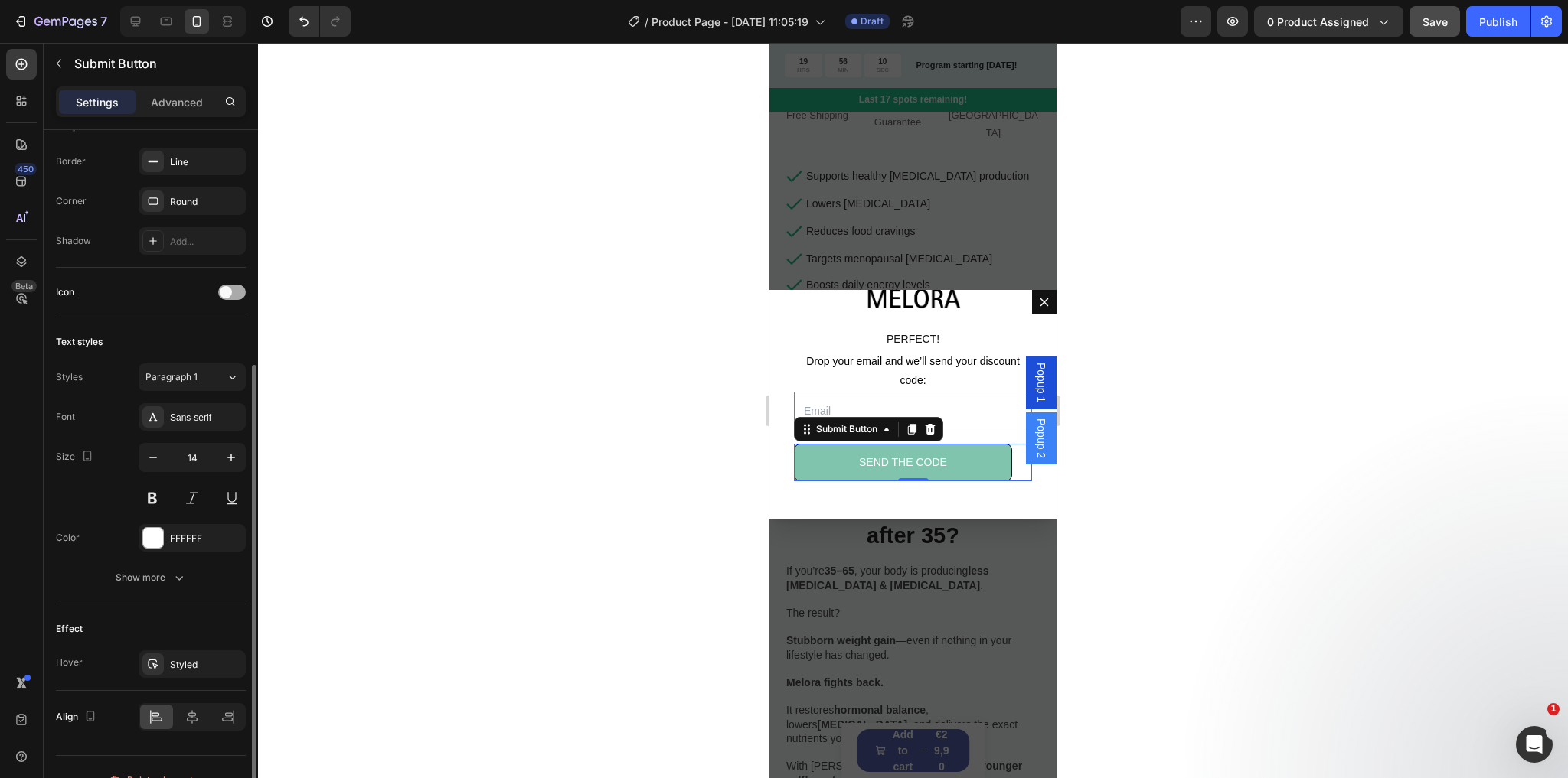
click at [225, 294] on span at bounding box center [225, 292] width 12 height 12
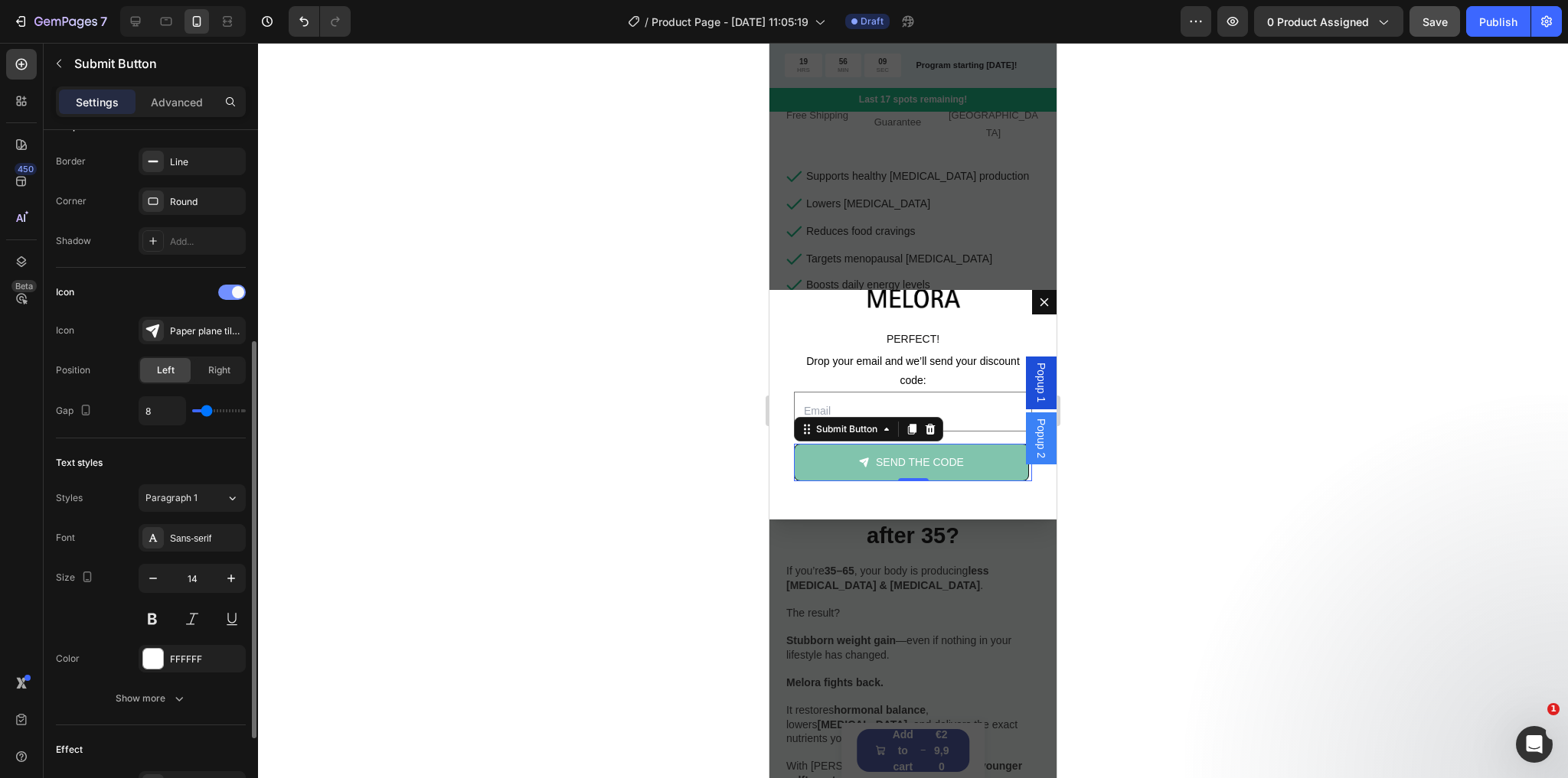
click at [228, 294] on div at bounding box center [232, 292] width 27 height 15
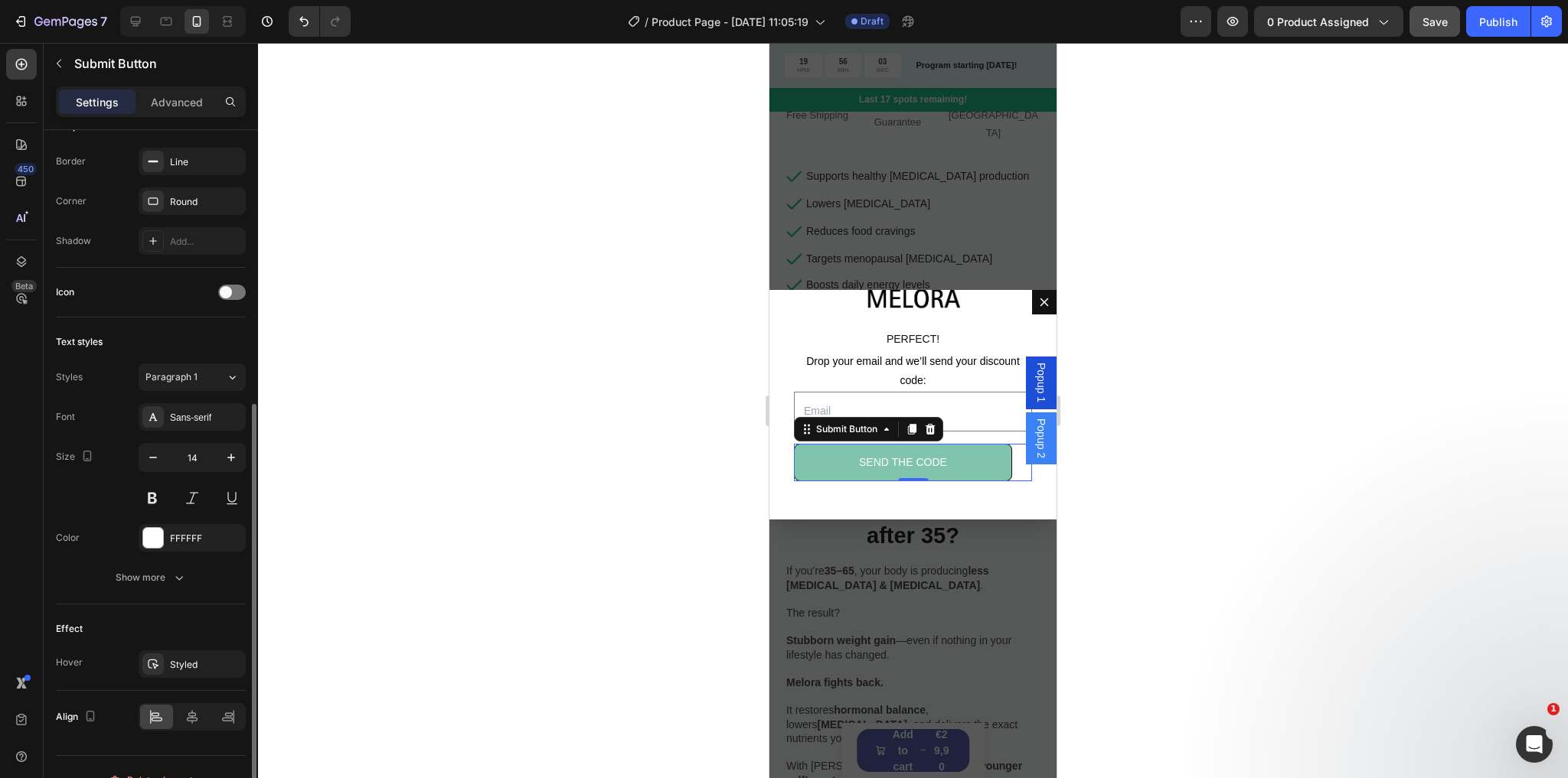
scroll to position [391, 0]
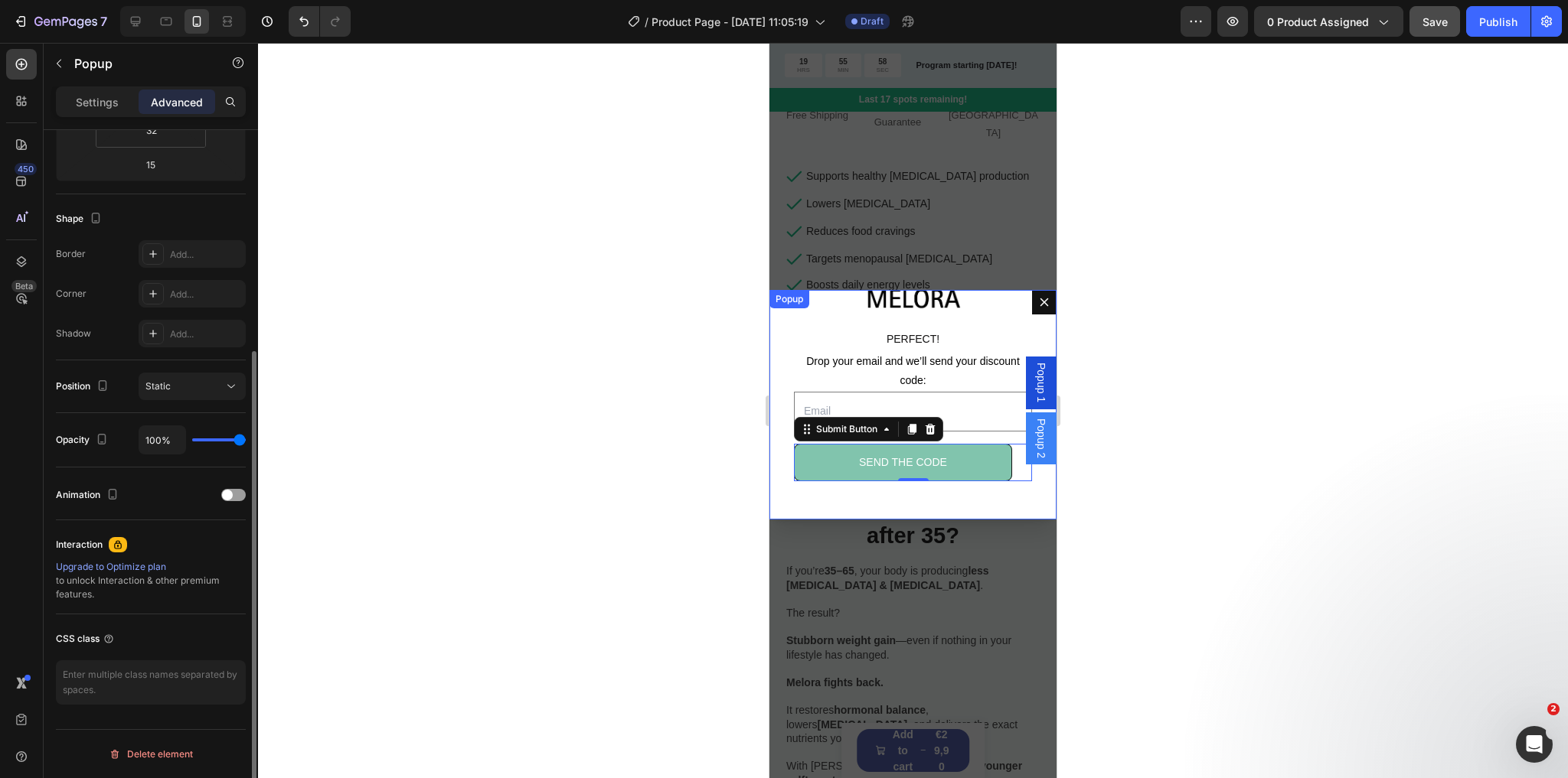
click at [861, 503] on div "Image PERFECT! Text Block Drop your email and we’ll send your discount code: Te…" at bounding box center [913, 404] width 287 height 230
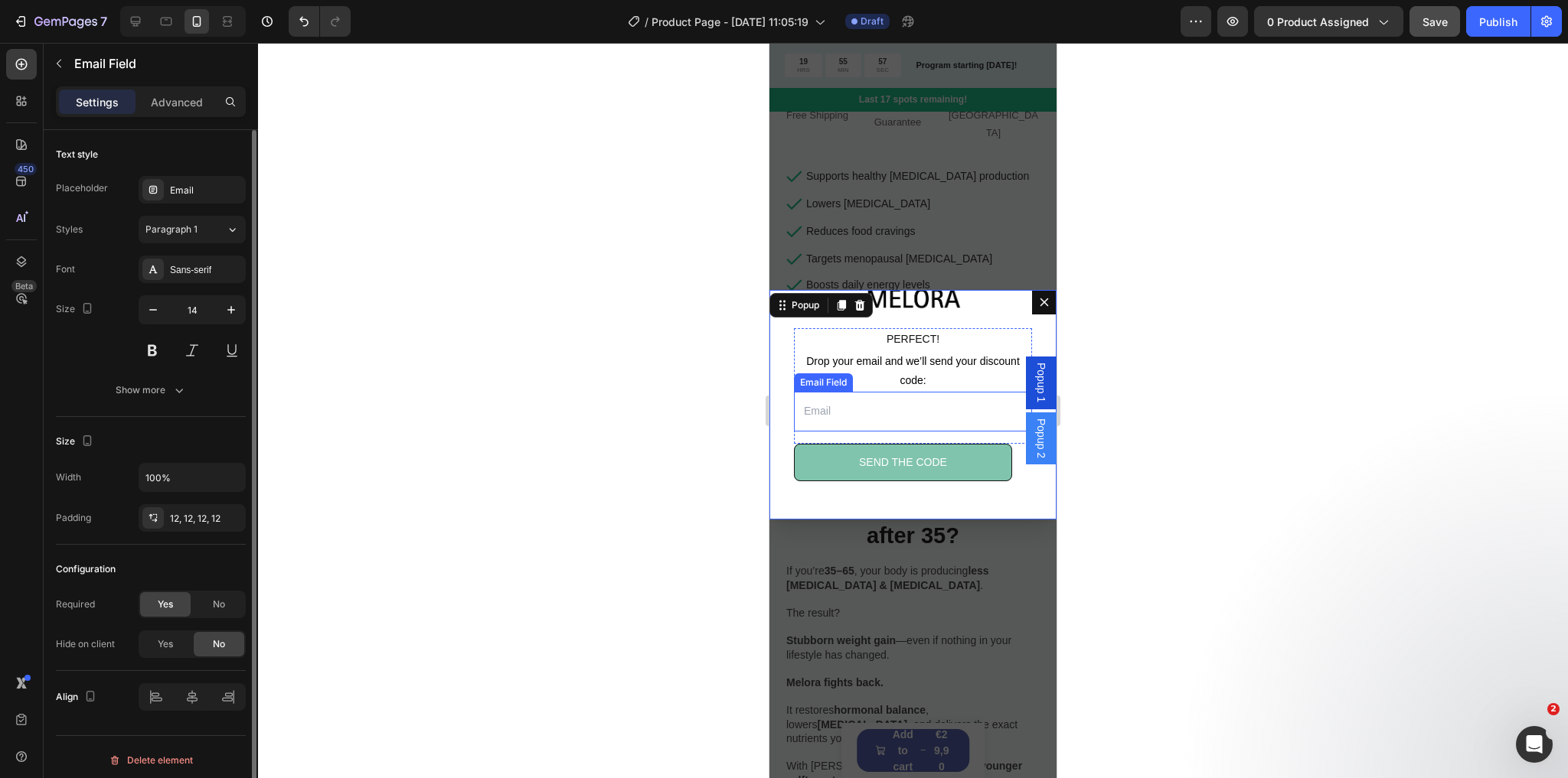
click at [888, 416] on input "Dialog body" at bounding box center [913, 411] width 238 height 39
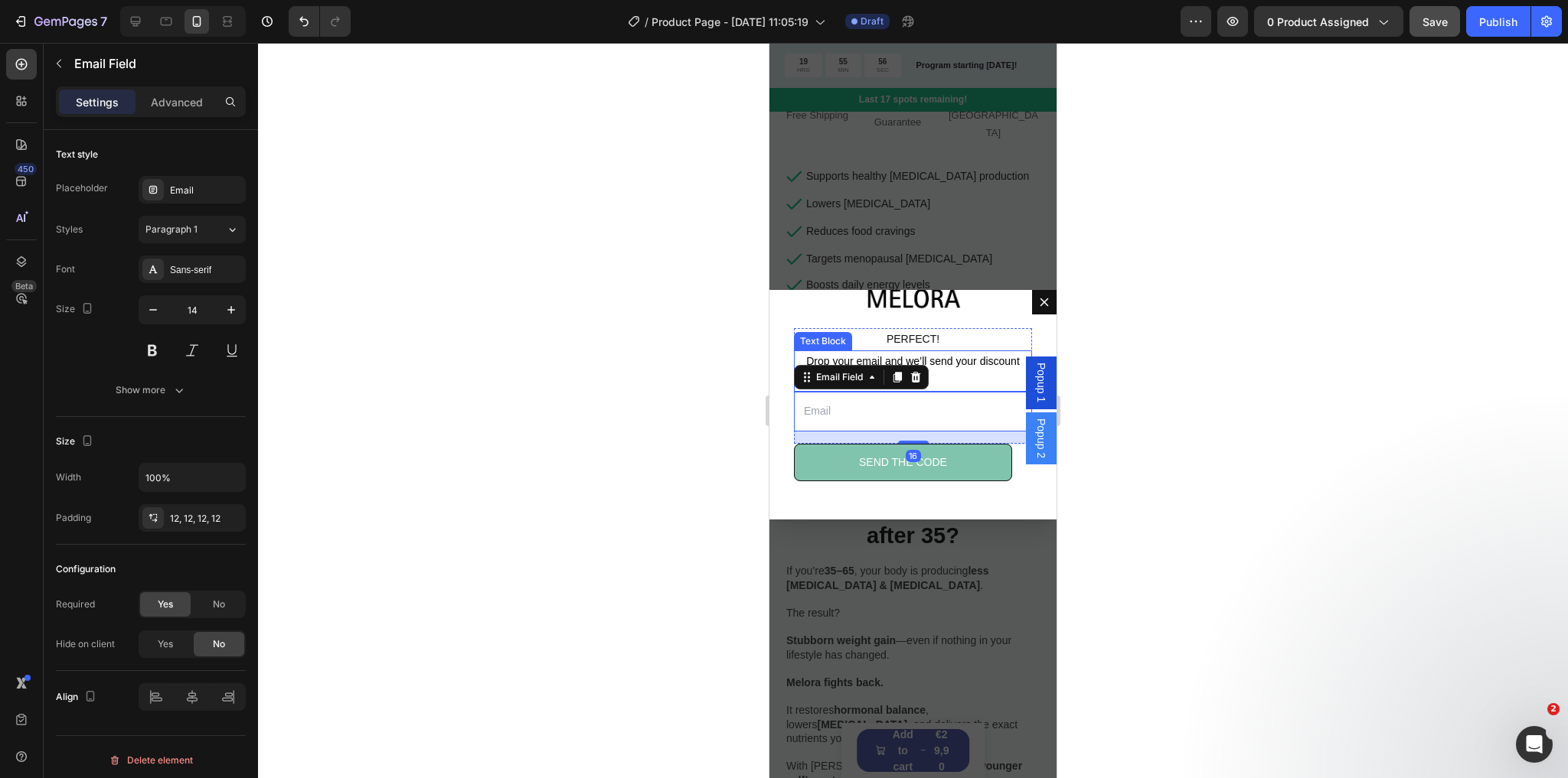
click at [964, 360] on span "Drop your email and we’ll send your discount code:" at bounding box center [913, 371] width 214 height 32
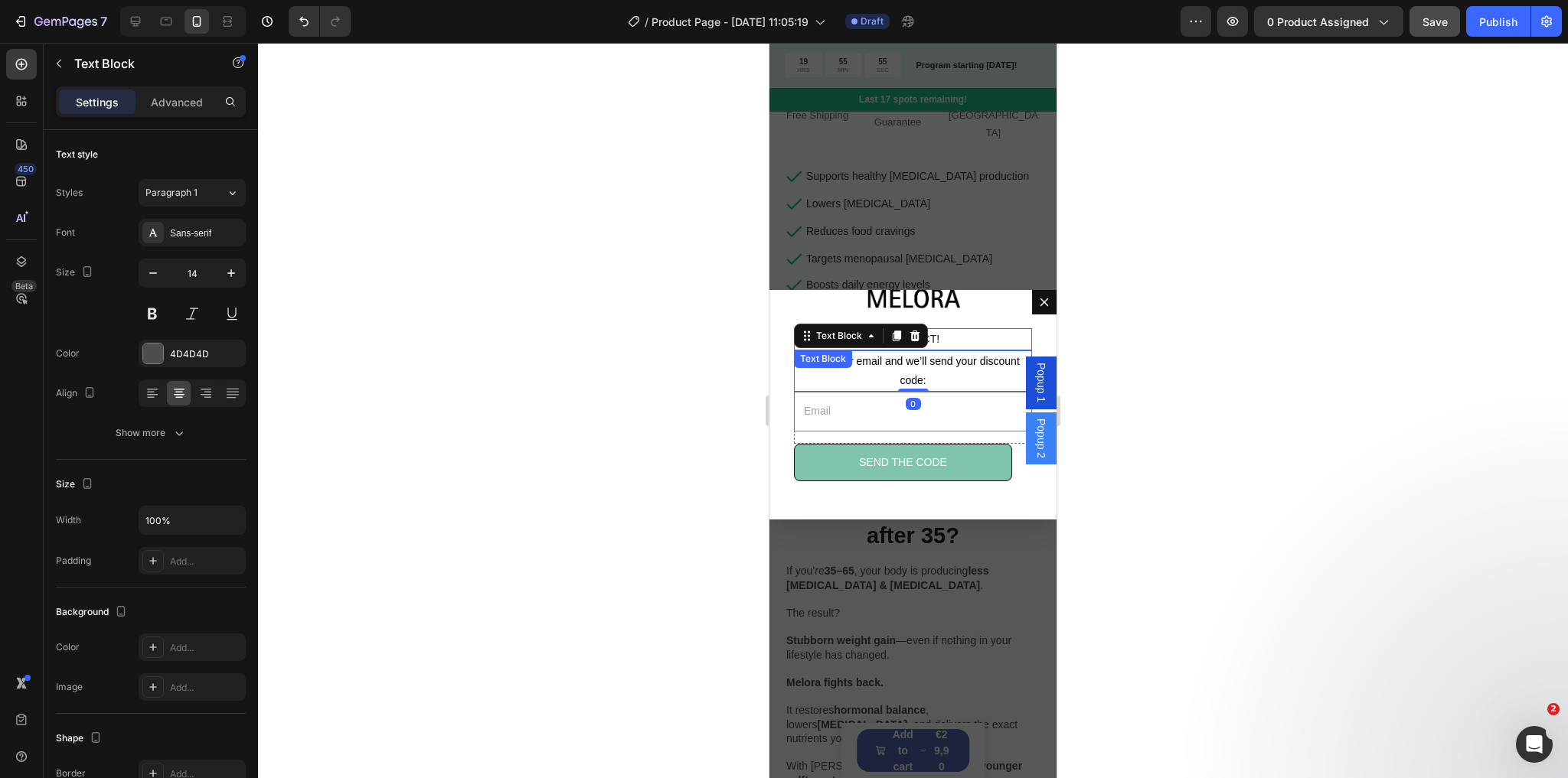
click at [974, 339] on p "PERFECT!" at bounding box center [913, 339] width 235 height 19
click at [977, 314] on div "PERFECT! Text Block Drop your email and we’ll send your discount code: Text Blo…" at bounding box center [913, 404] width 238 height 190
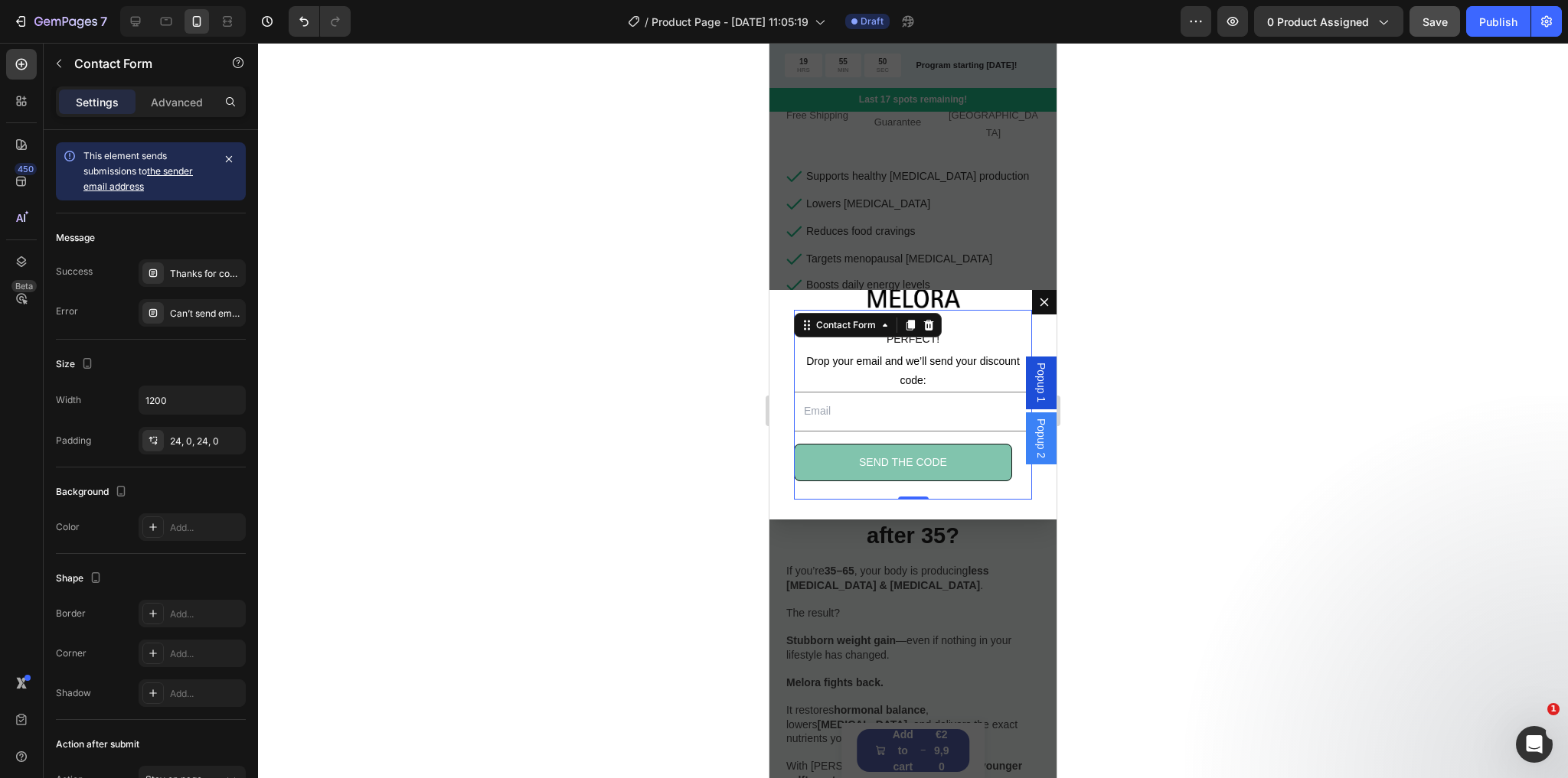
click at [1034, 437] on span "Popup 2" at bounding box center [1041, 439] width 15 height 40
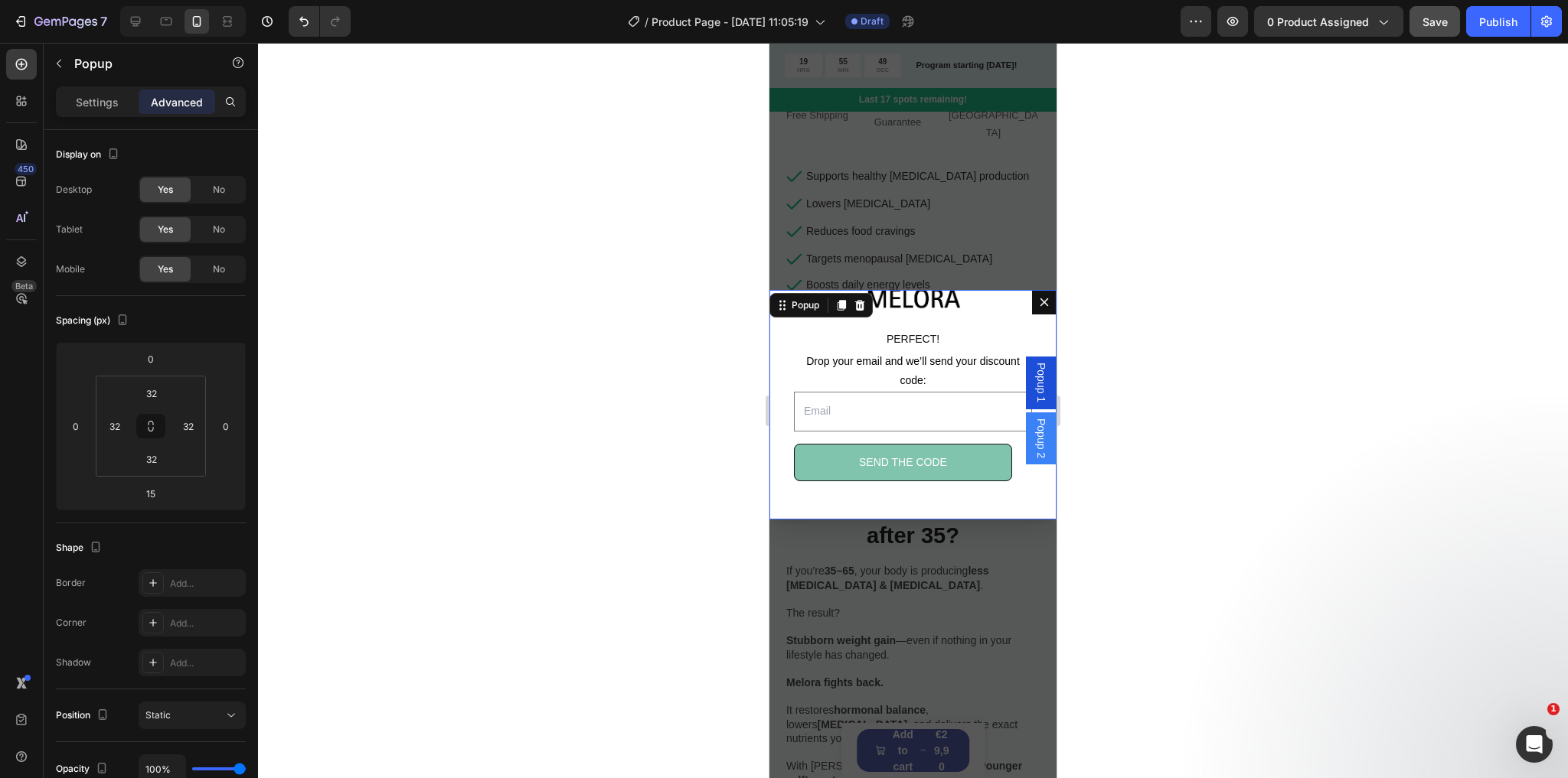
click at [1034, 390] on span "Popup 1" at bounding box center [1041, 383] width 15 height 40
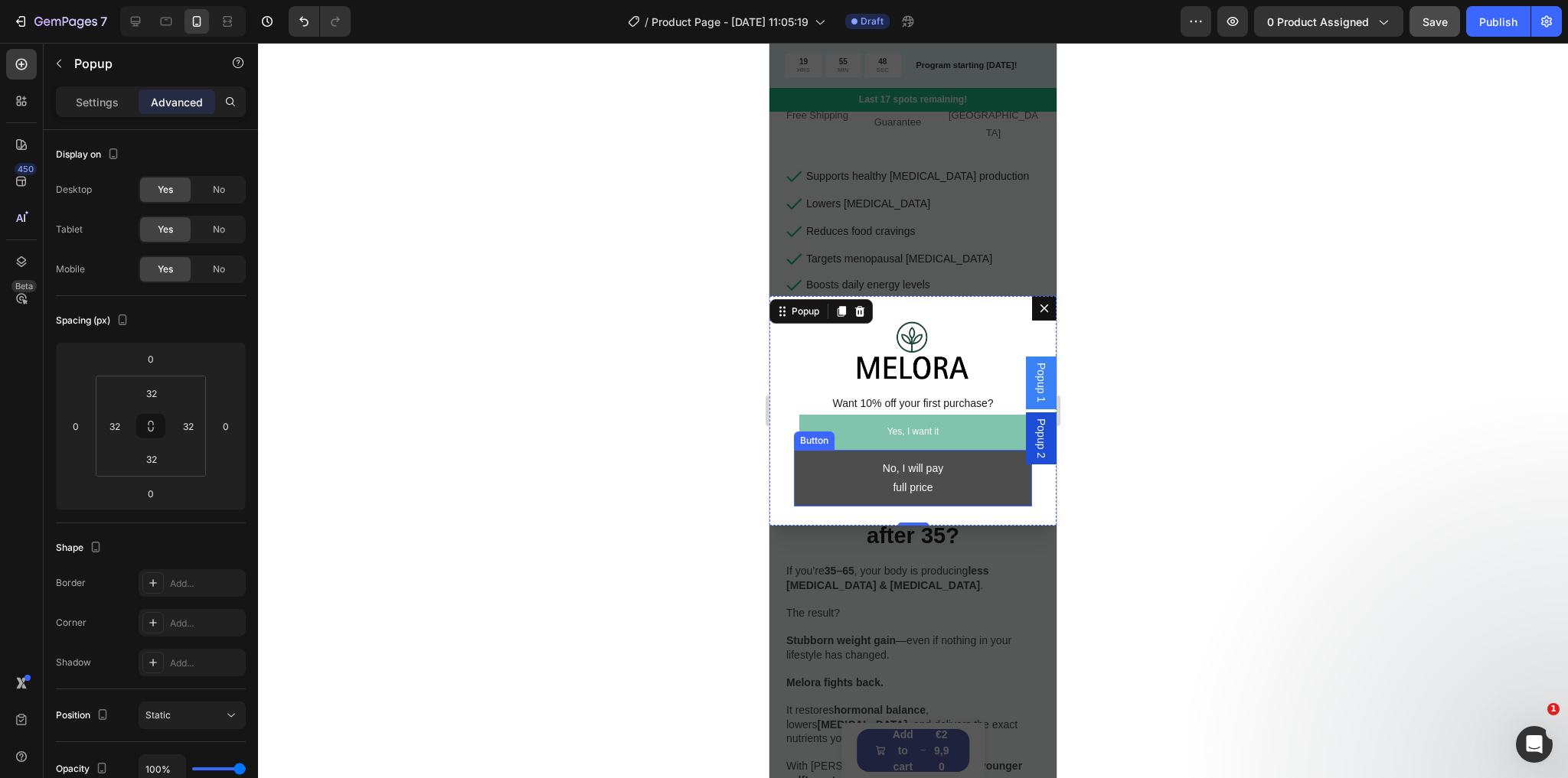
click at [861, 489] on button "No, I will pay full price" at bounding box center [913, 478] width 238 height 56
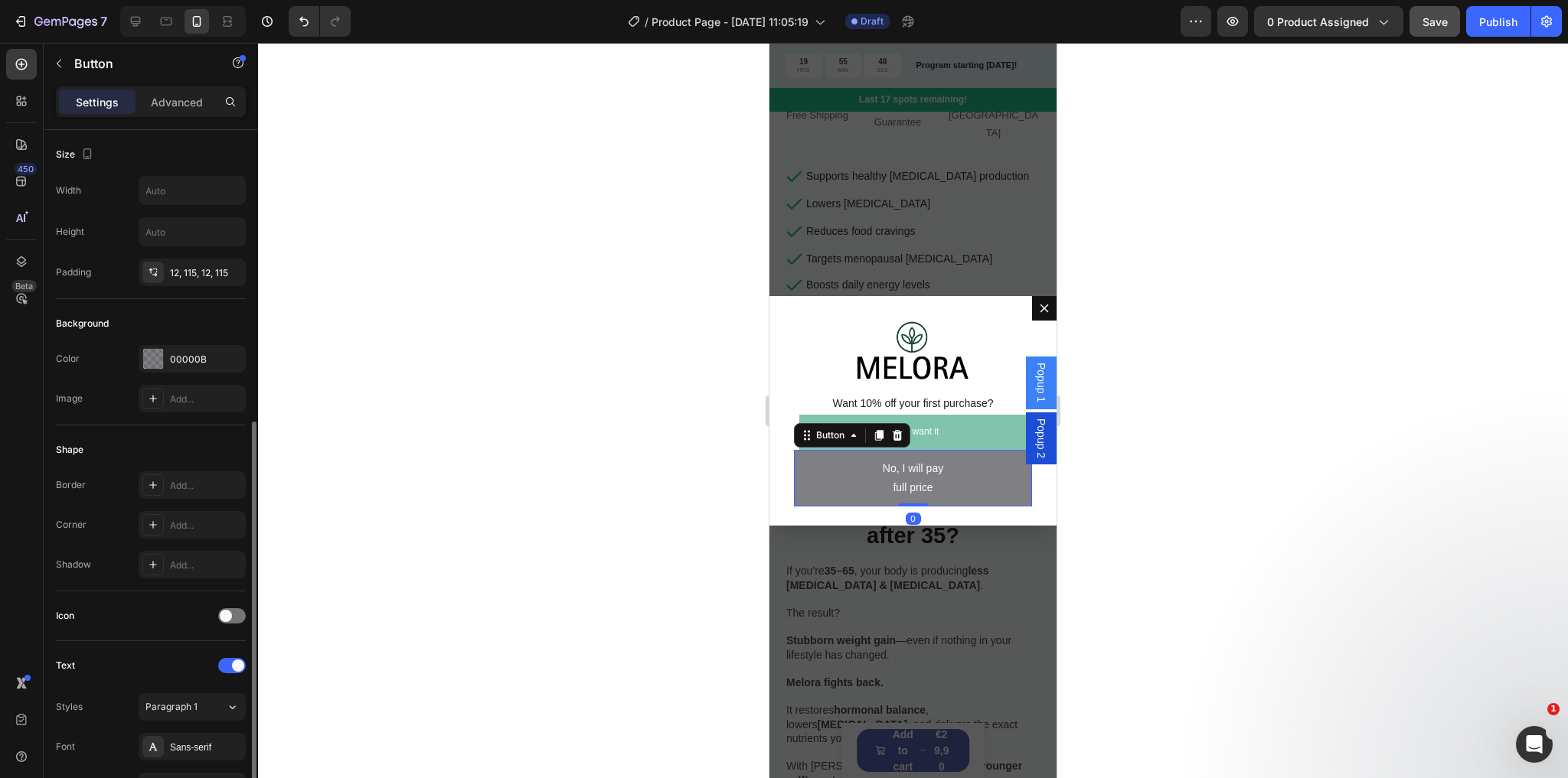
scroll to position [483, 0]
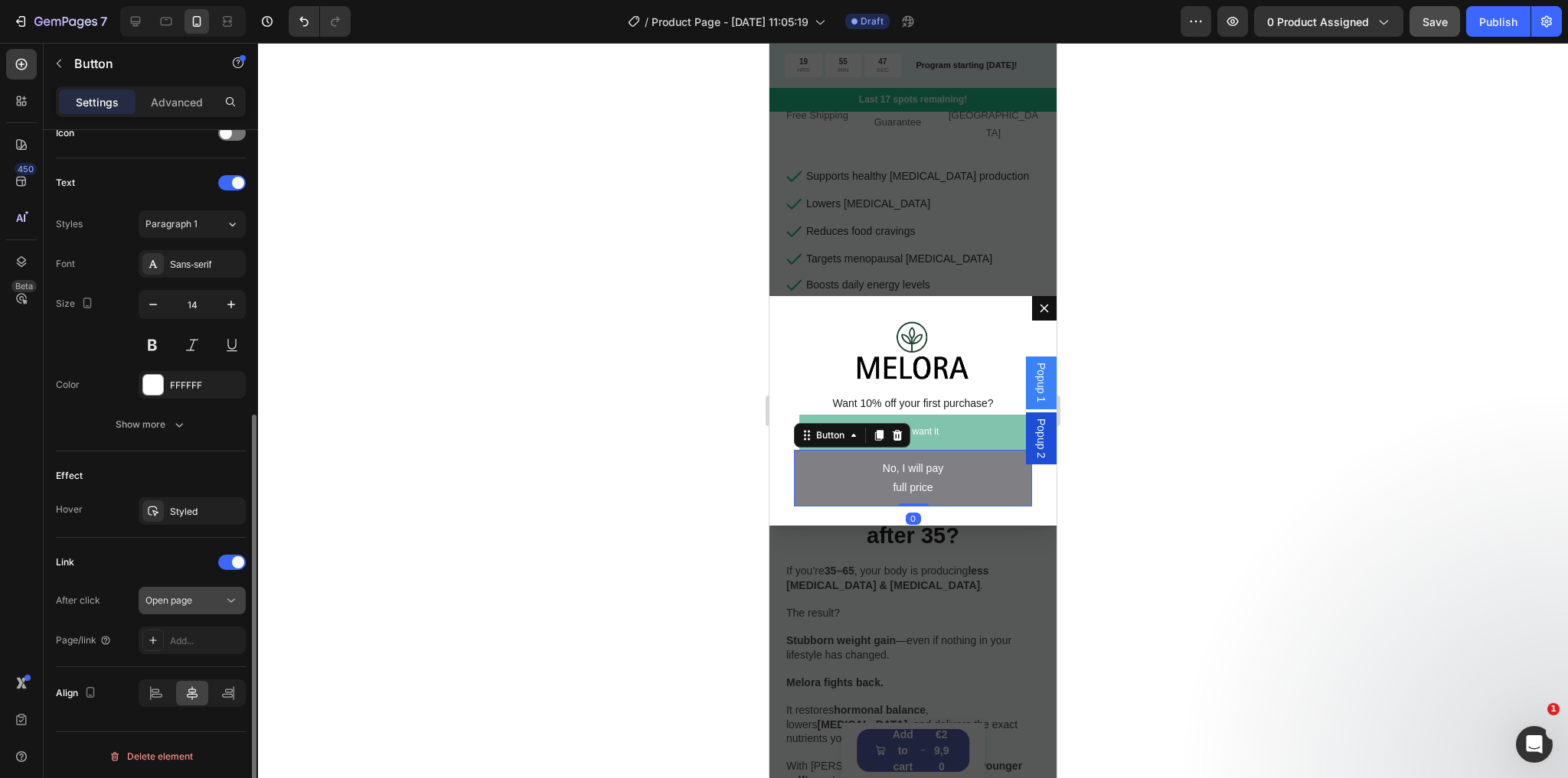
click at [173, 594] on span "Open page" at bounding box center [168, 600] width 46 height 12
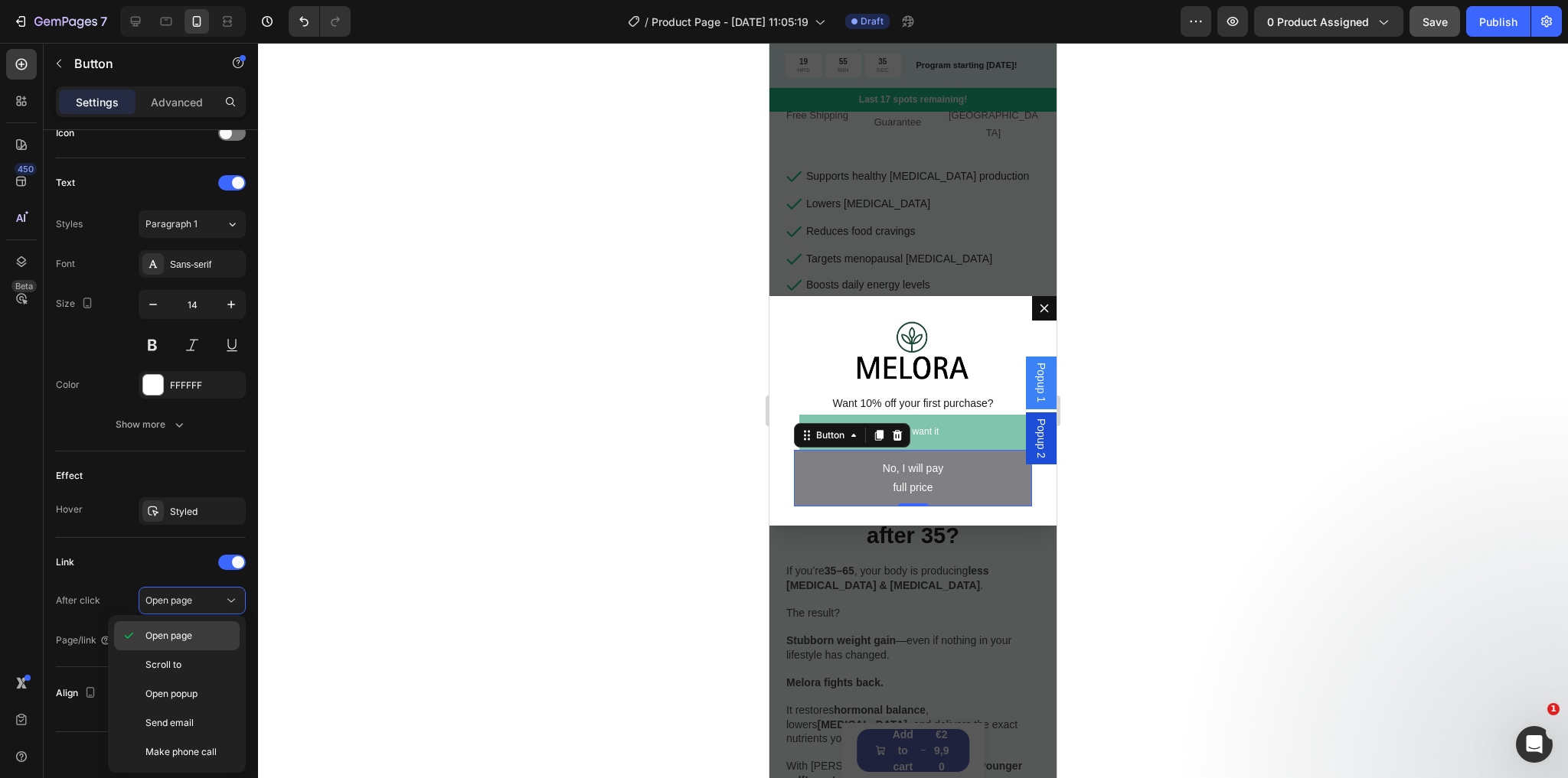
click at [181, 637] on span "Open page" at bounding box center [168, 635] width 46 height 14
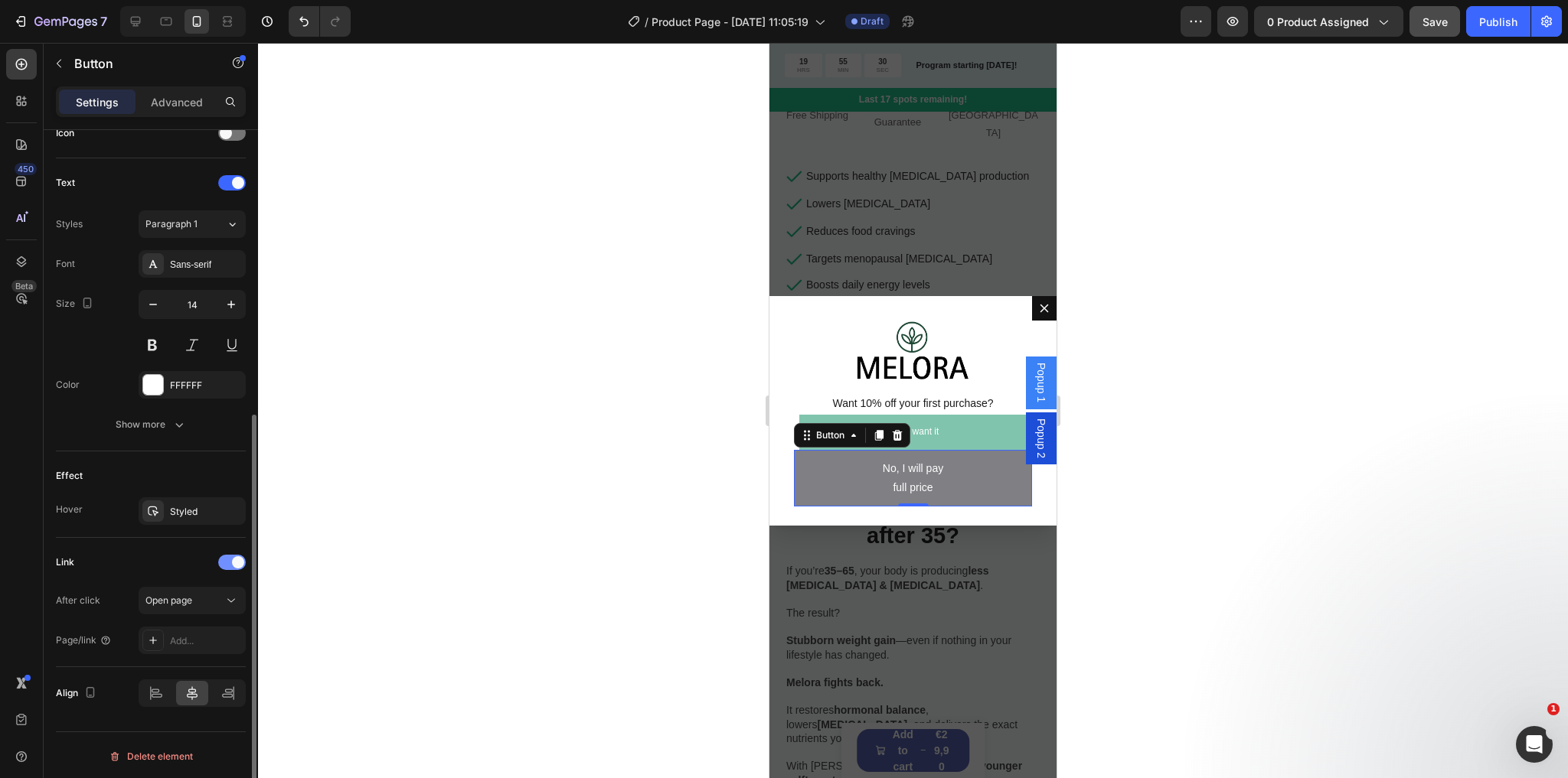
click at [230, 559] on div at bounding box center [232, 563] width 27 height 15
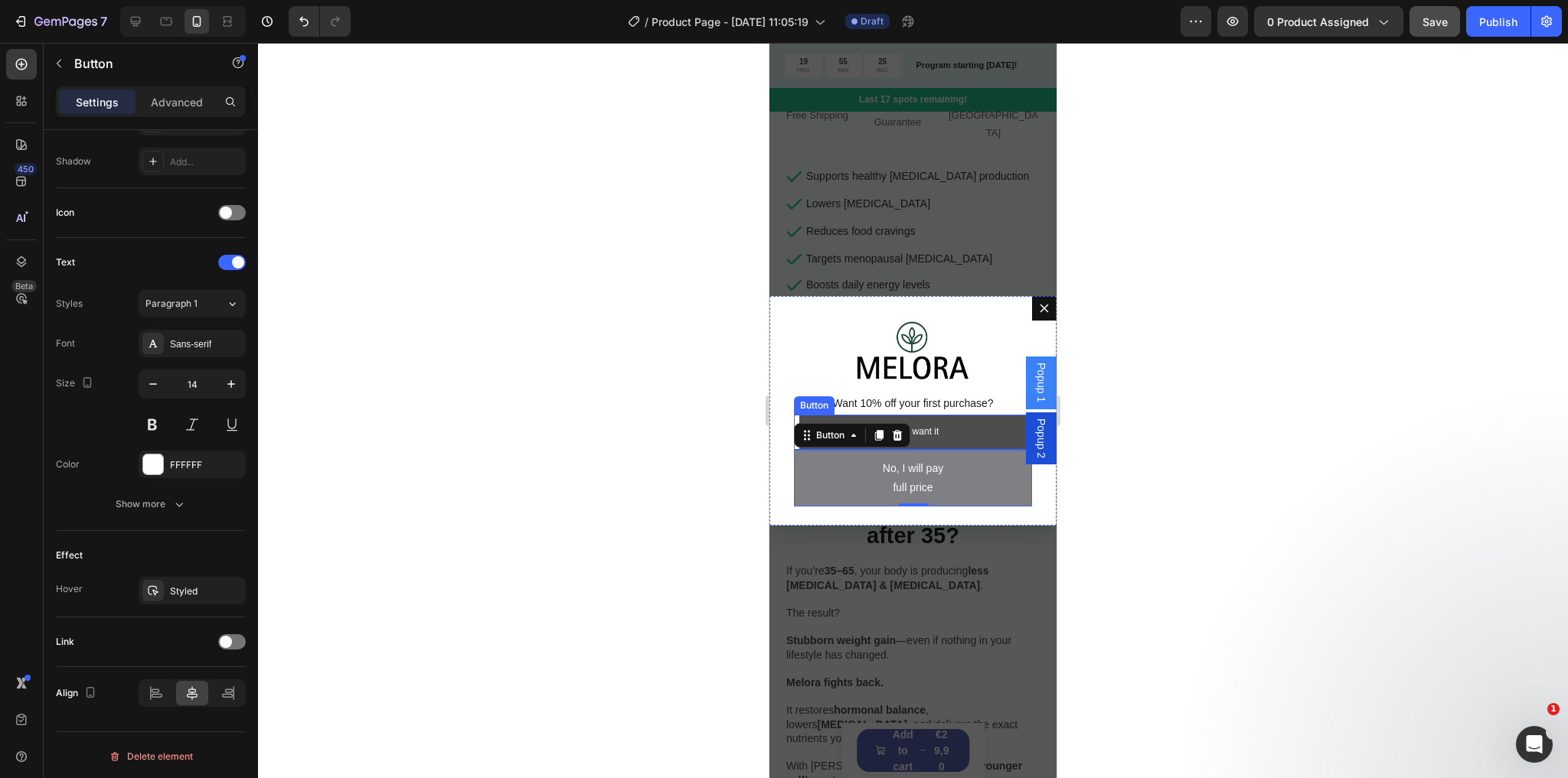
click at [958, 434] on link "Yes, I want it" at bounding box center [913, 432] width 228 height 35
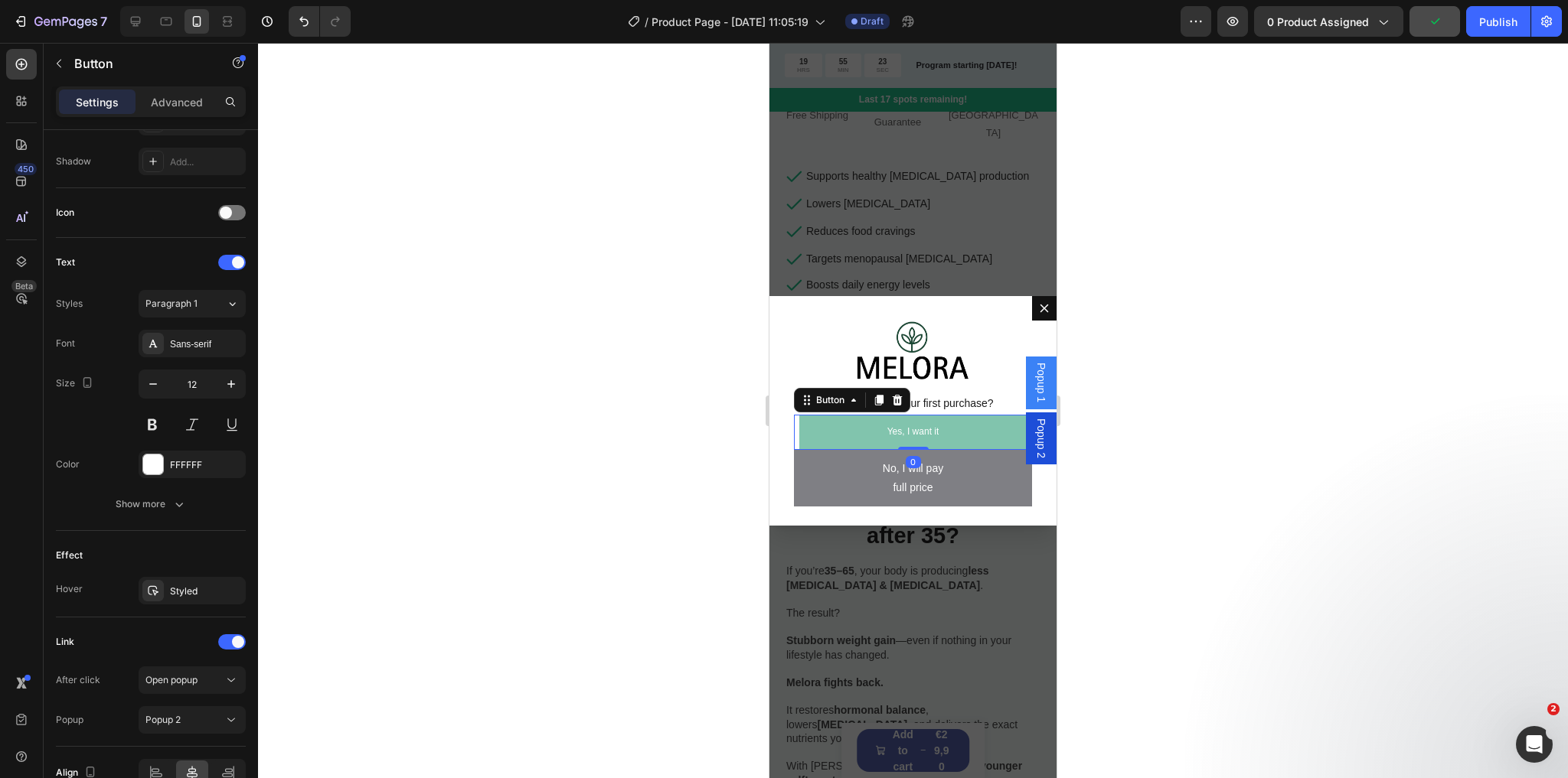
click at [1035, 390] on span "Popup 1" at bounding box center [1041, 383] width 15 height 40
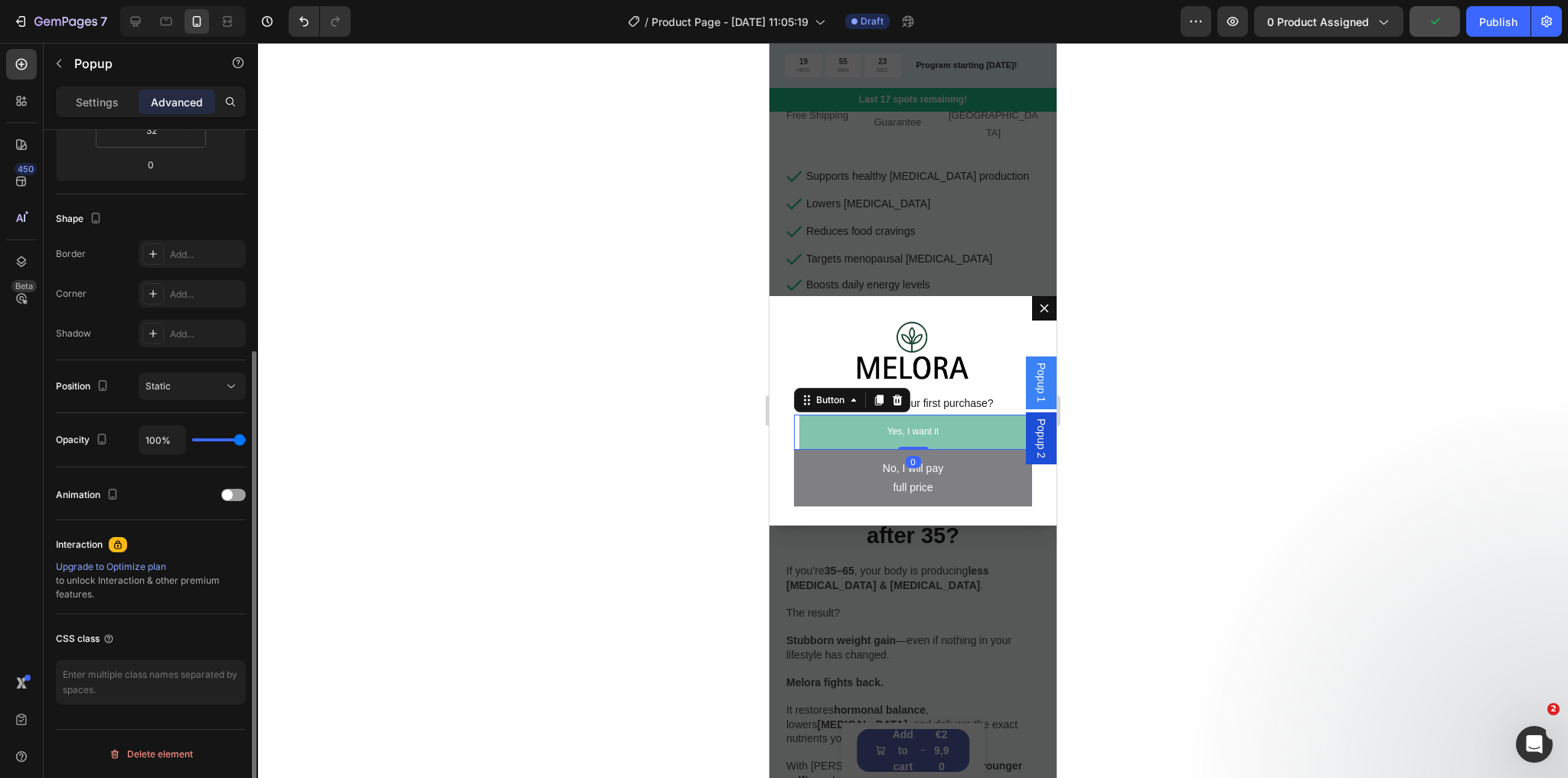
scroll to position [0, 0]
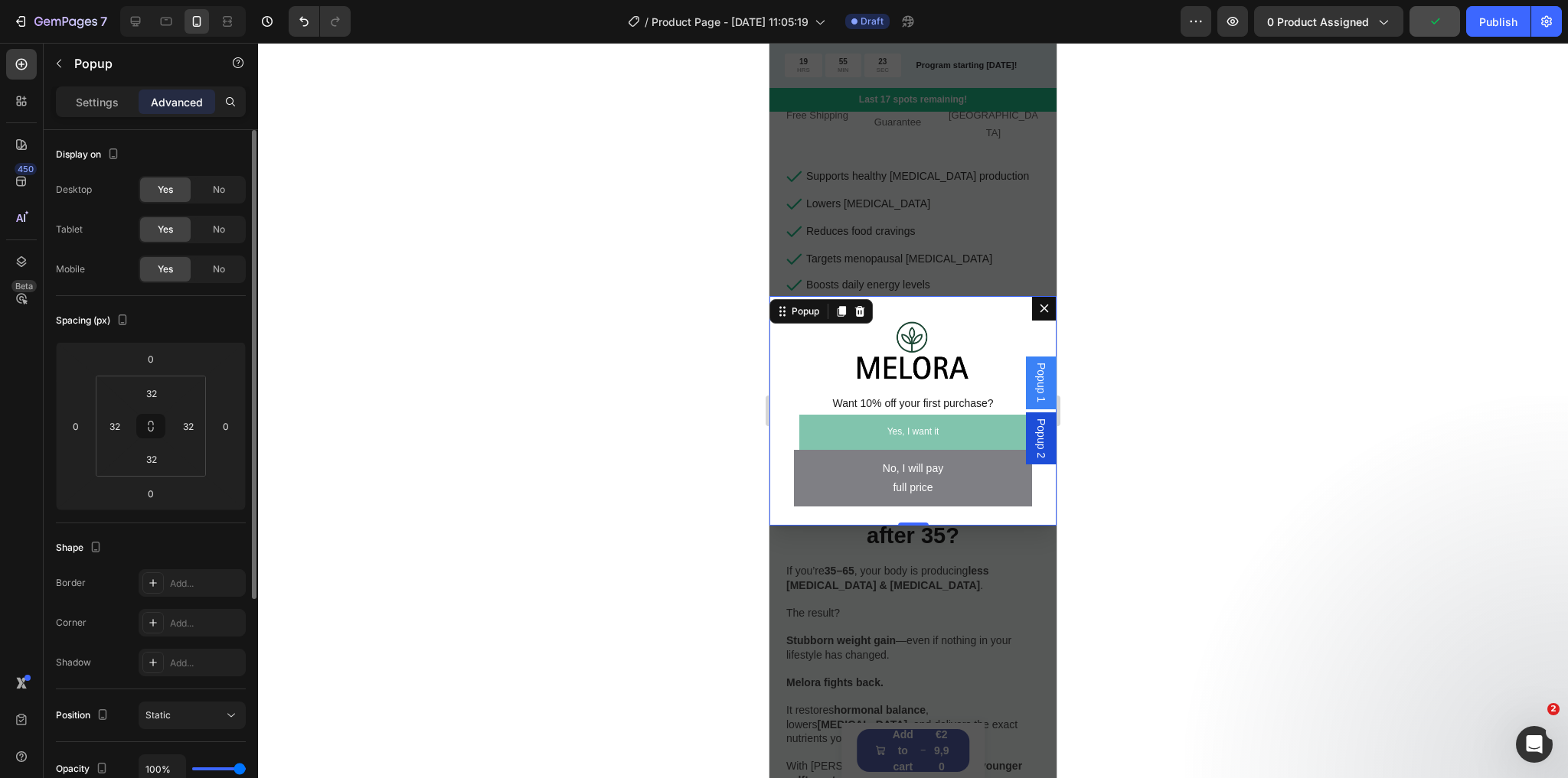
click at [1034, 426] on span "Popup 2" at bounding box center [1041, 439] width 15 height 40
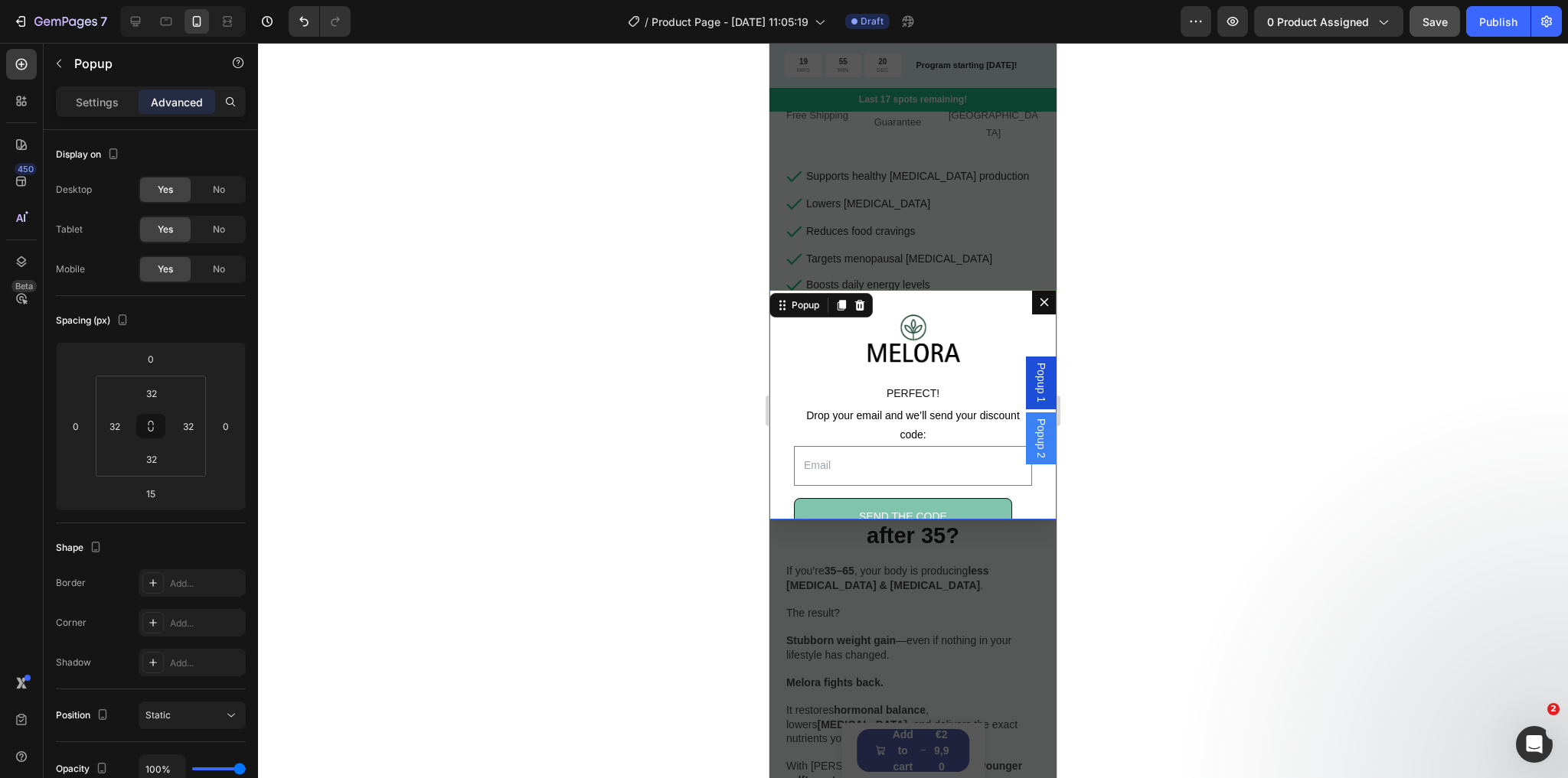
click at [1034, 390] on span "Popup 1" at bounding box center [1041, 383] width 15 height 40
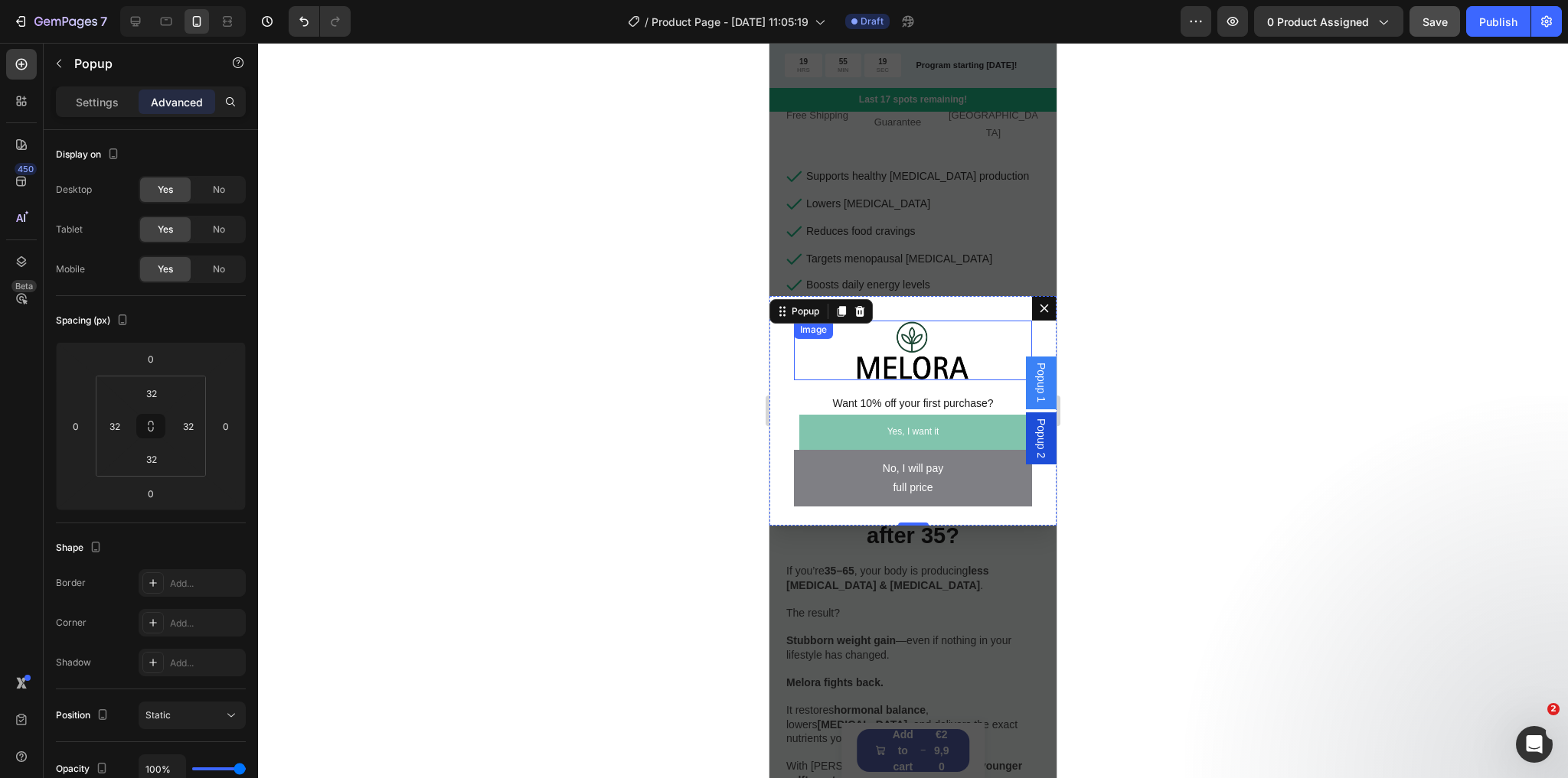
click at [914, 353] on img "Dialog body" at bounding box center [913, 351] width 119 height 61
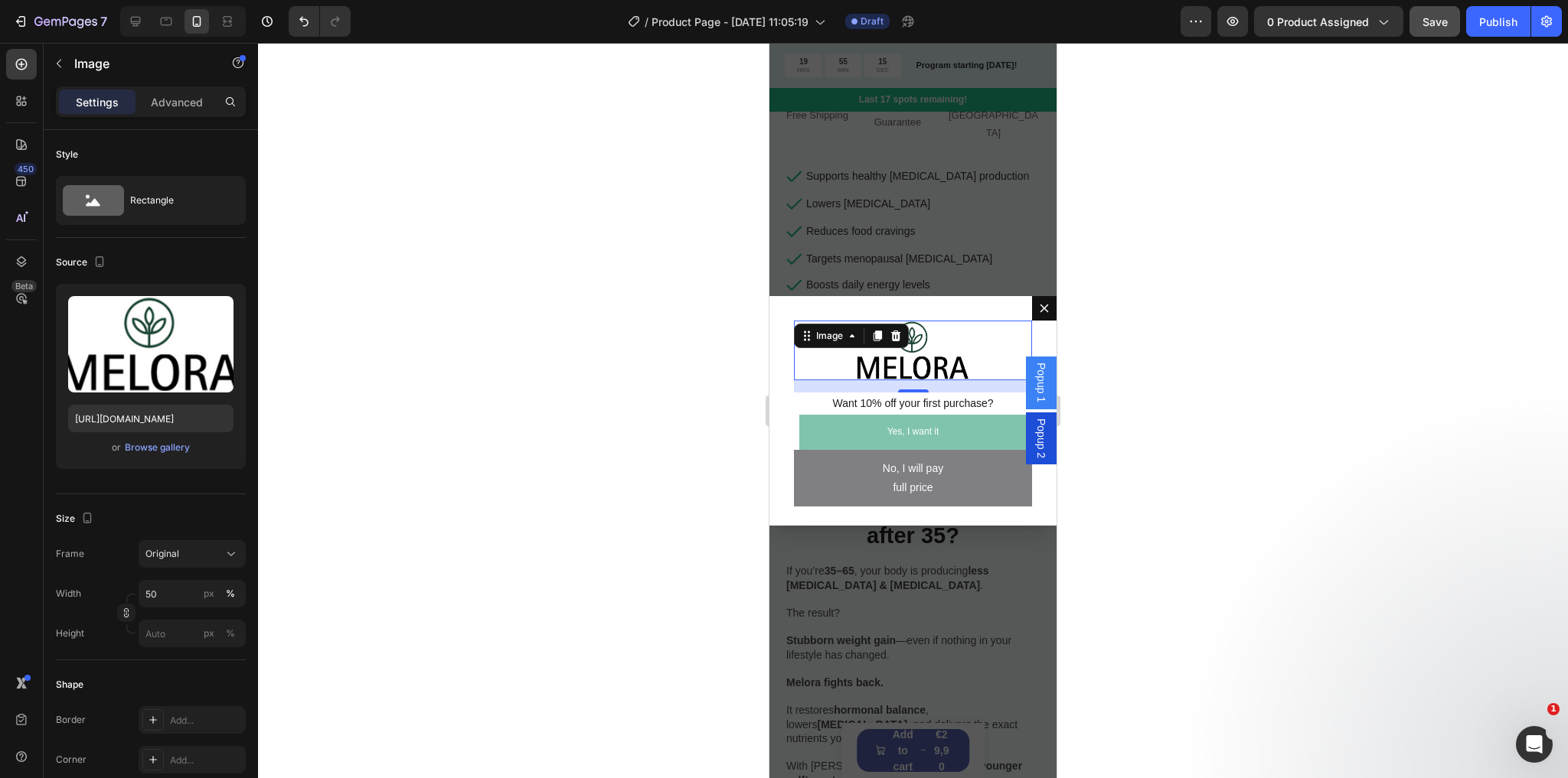
click at [1034, 429] on span "Popup 2" at bounding box center [1041, 439] width 15 height 40
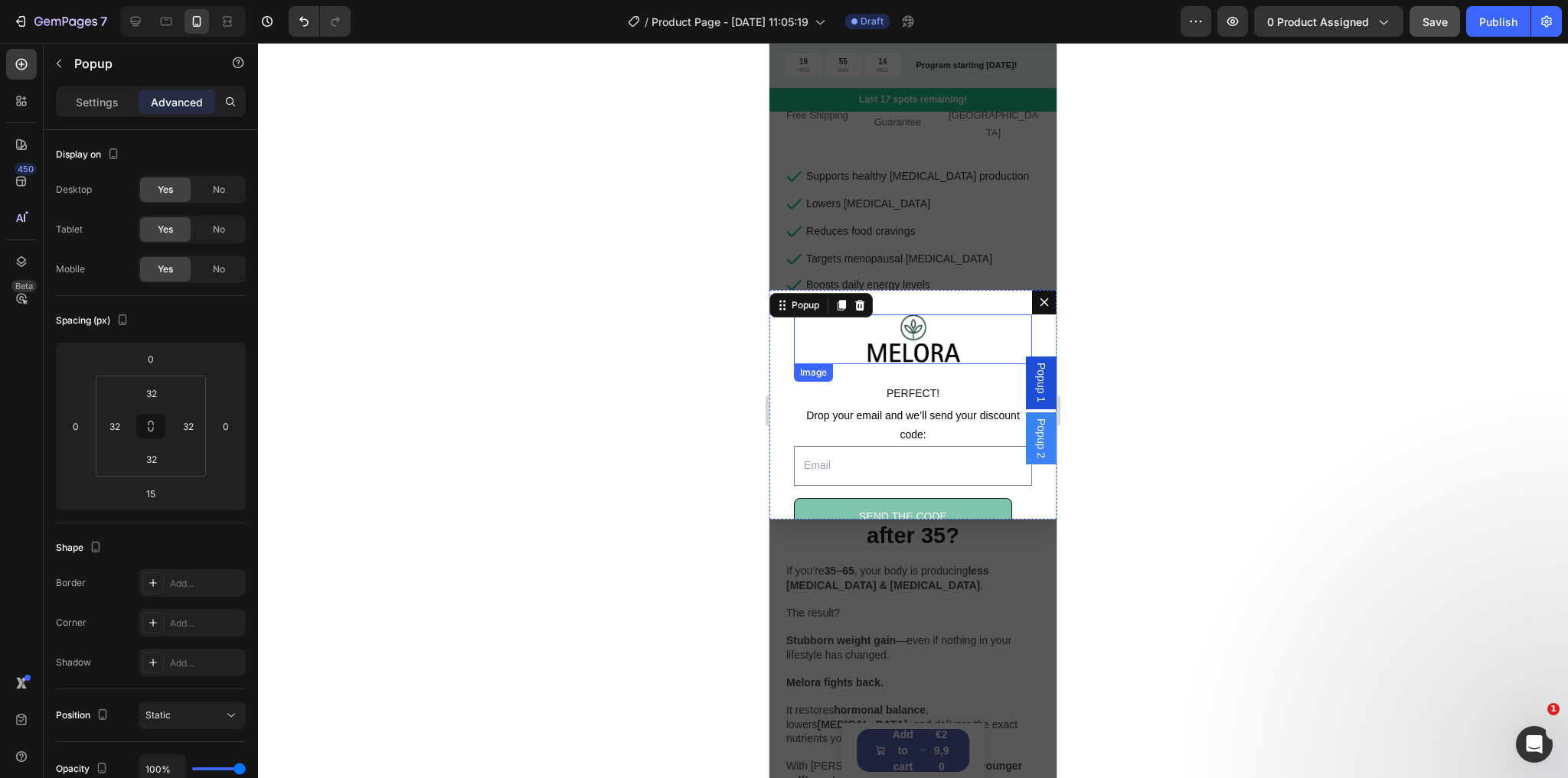
click at [919, 346] on img "Dialog body" at bounding box center [913, 339] width 95 height 50
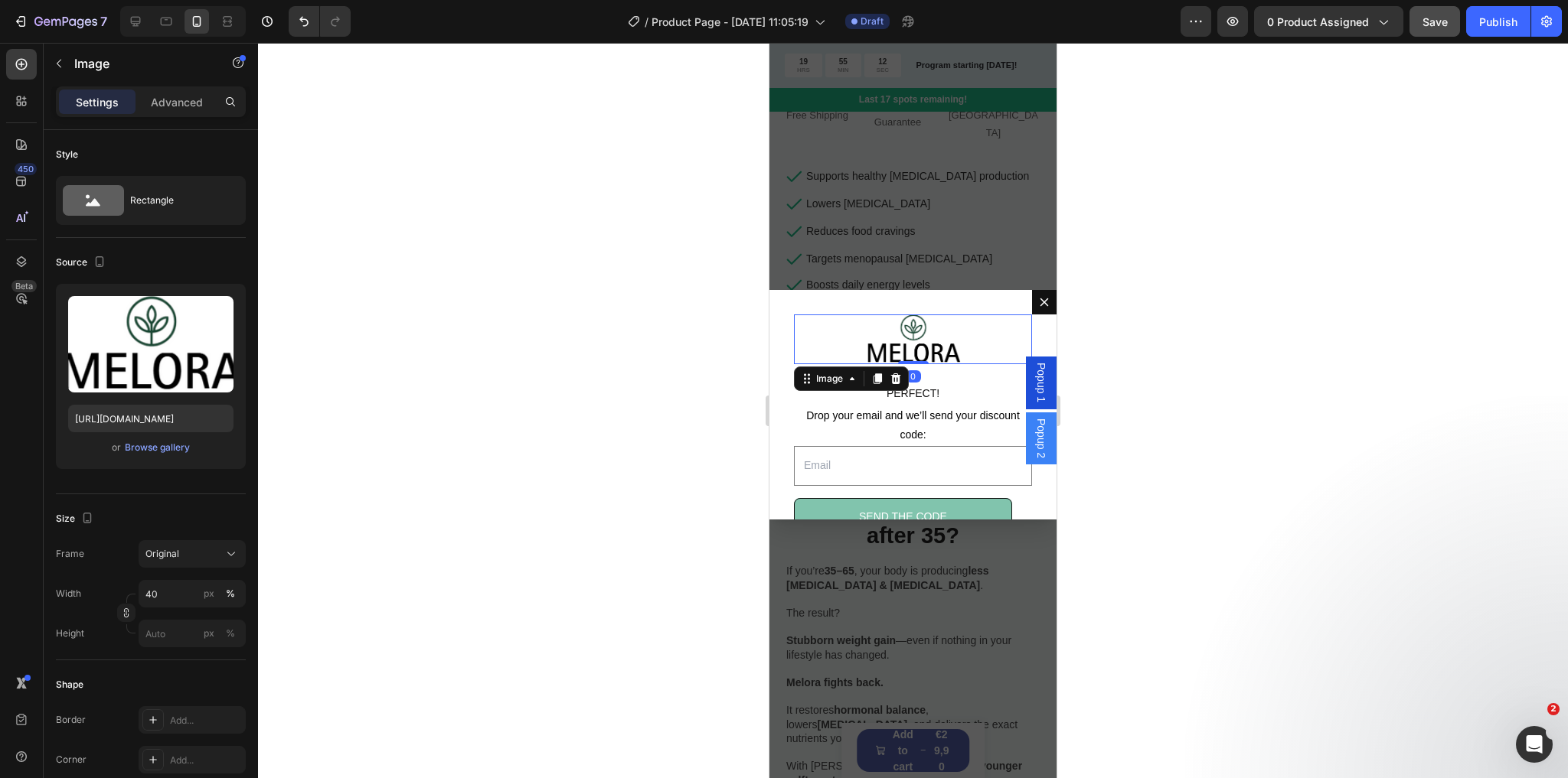
click at [1035, 436] on span "Popup 2" at bounding box center [1041, 439] width 15 height 40
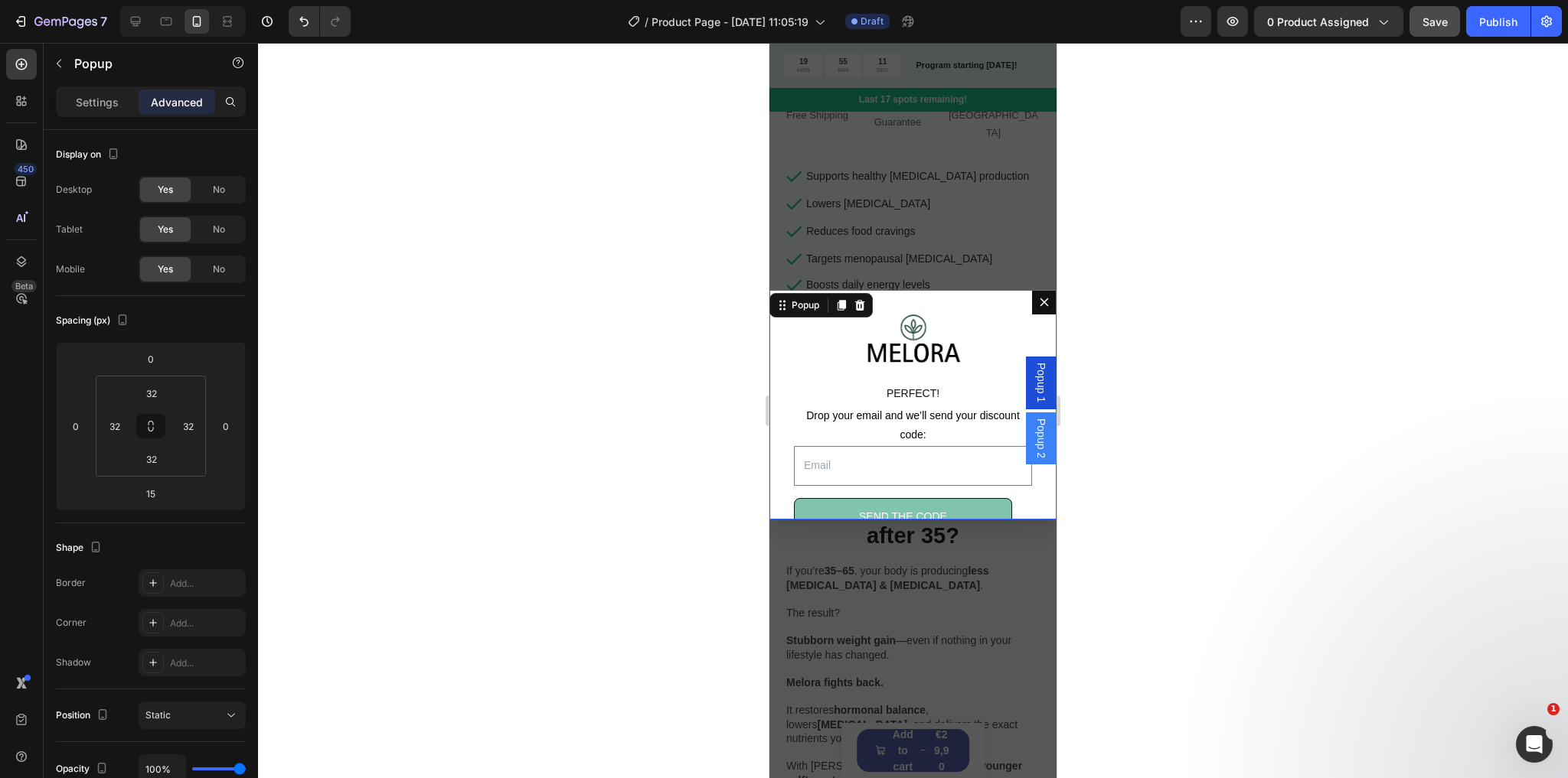
click at [1034, 383] on span "Popup 1" at bounding box center [1041, 383] width 15 height 40
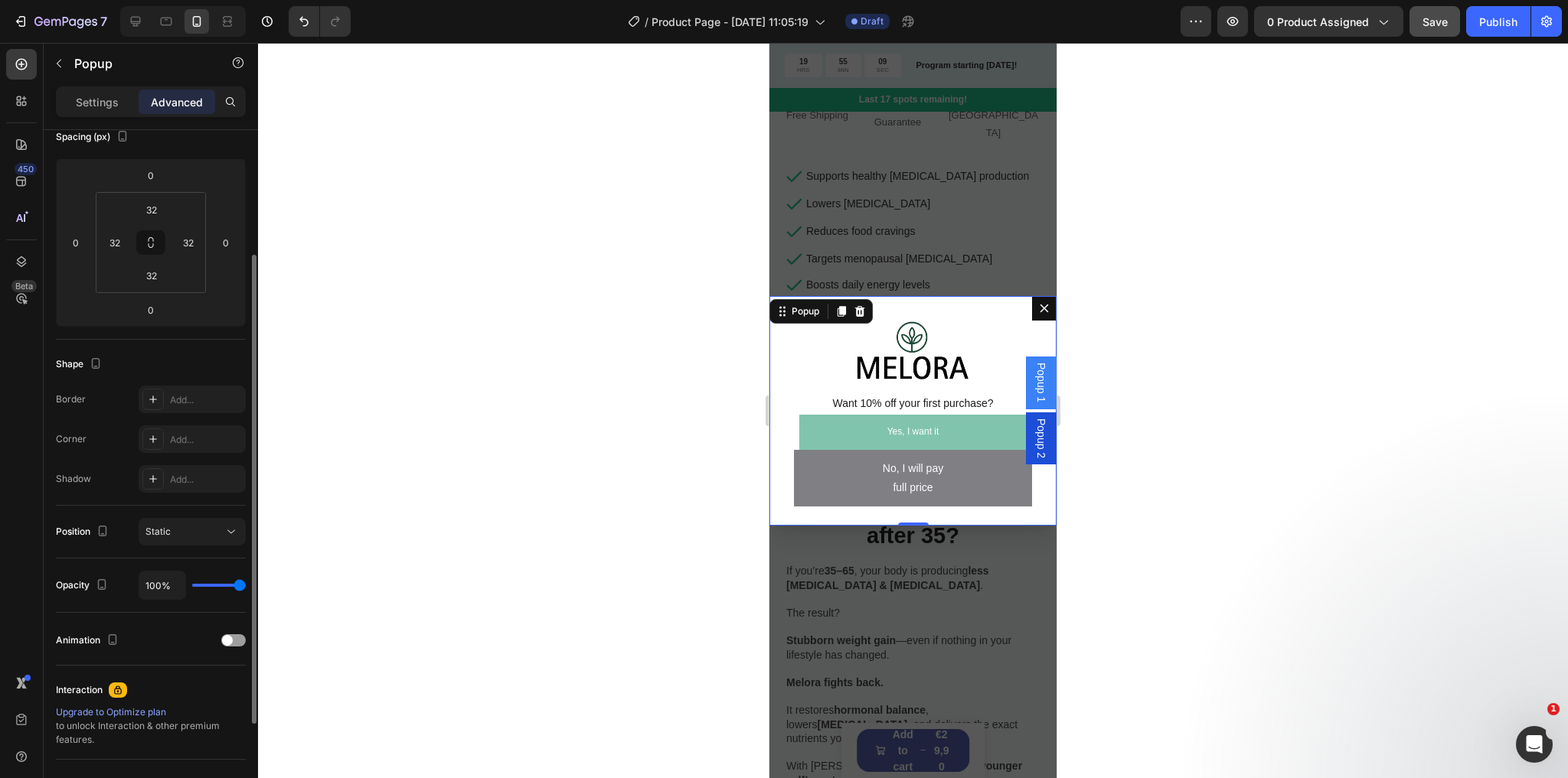
scroll to position [244, 0]
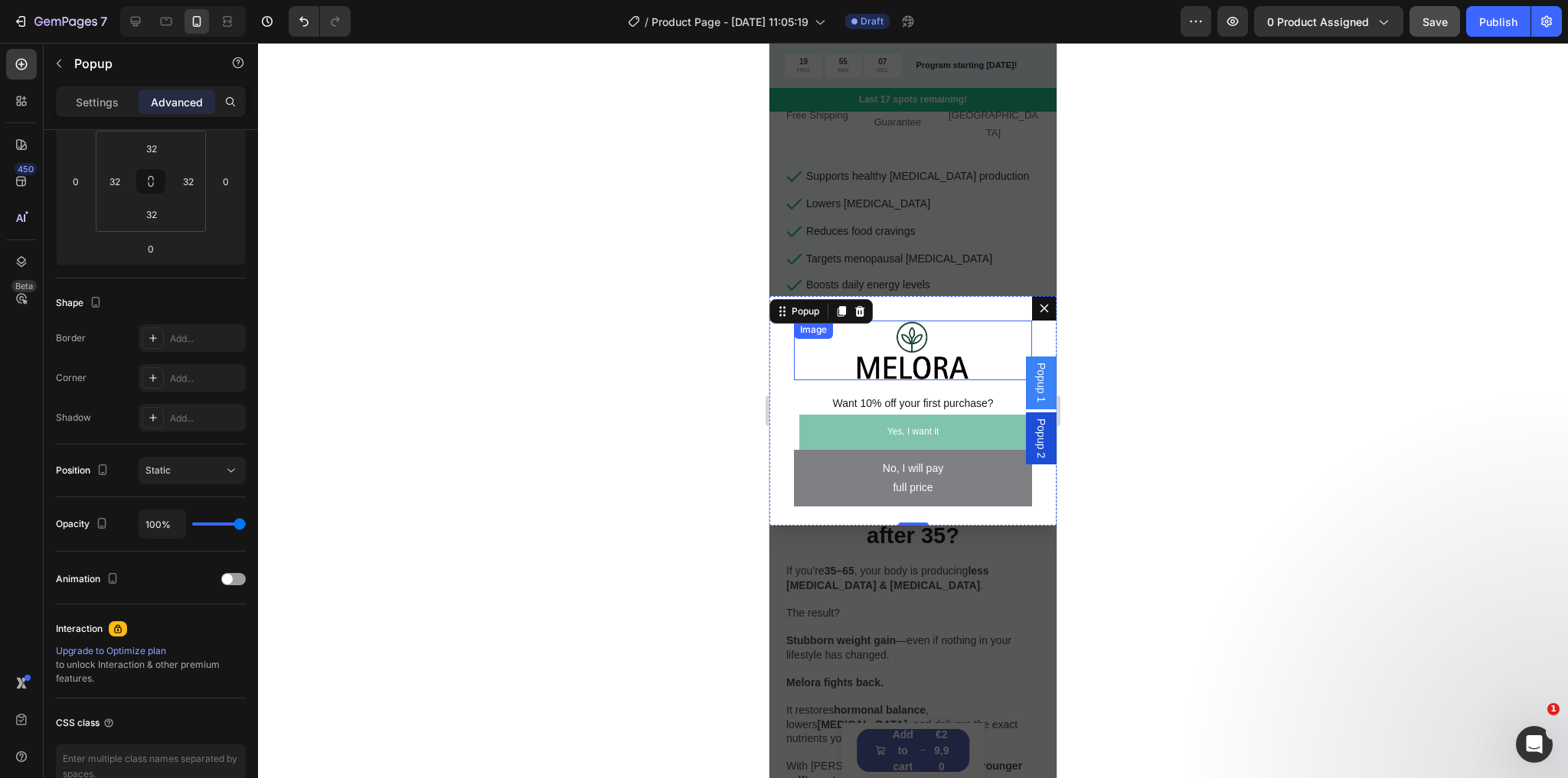
click at [922, 346] on img "Dialog body" at bounding box center [913, 351] width 119 height 61
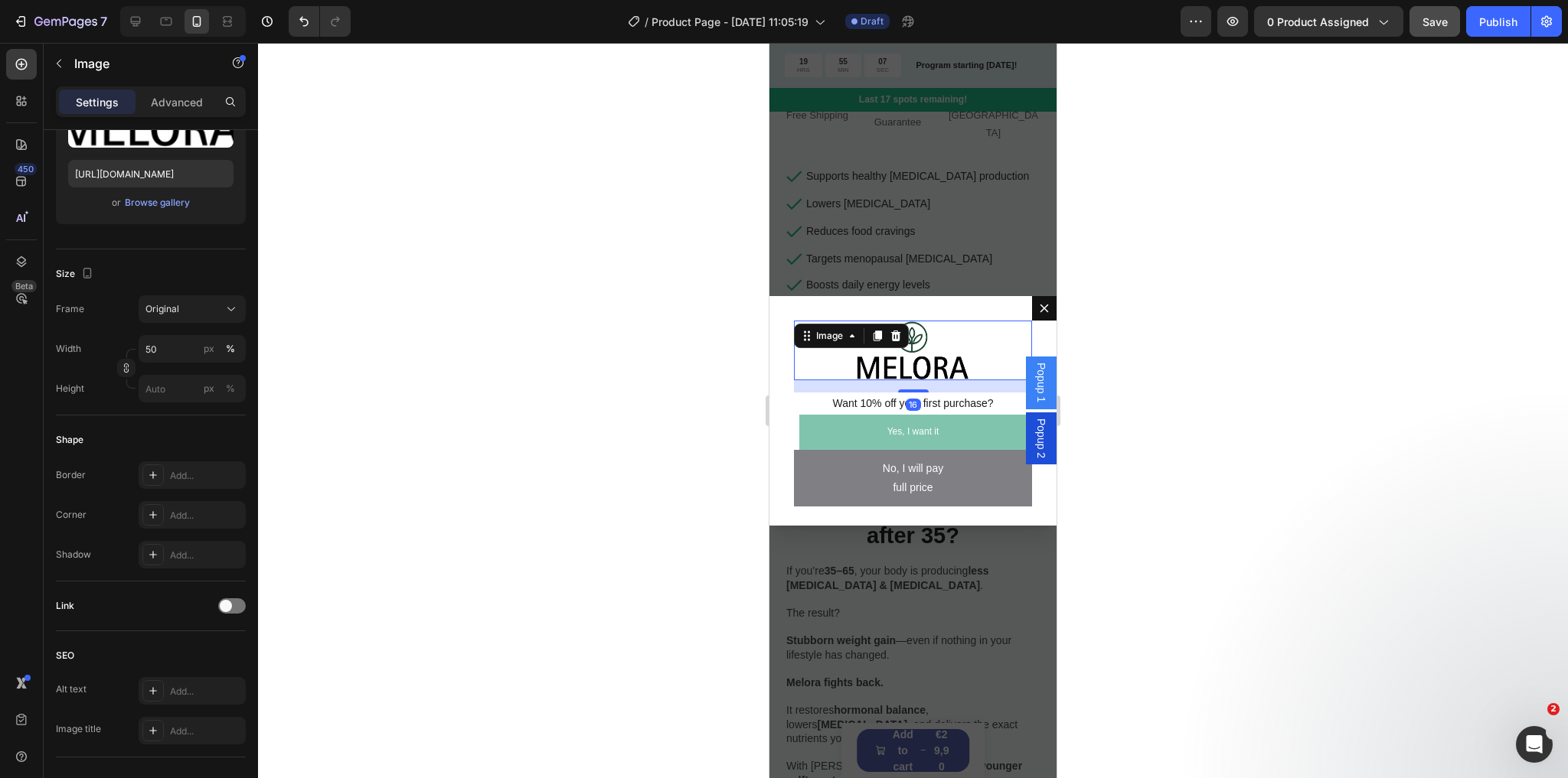
scroll to position [0, 0]
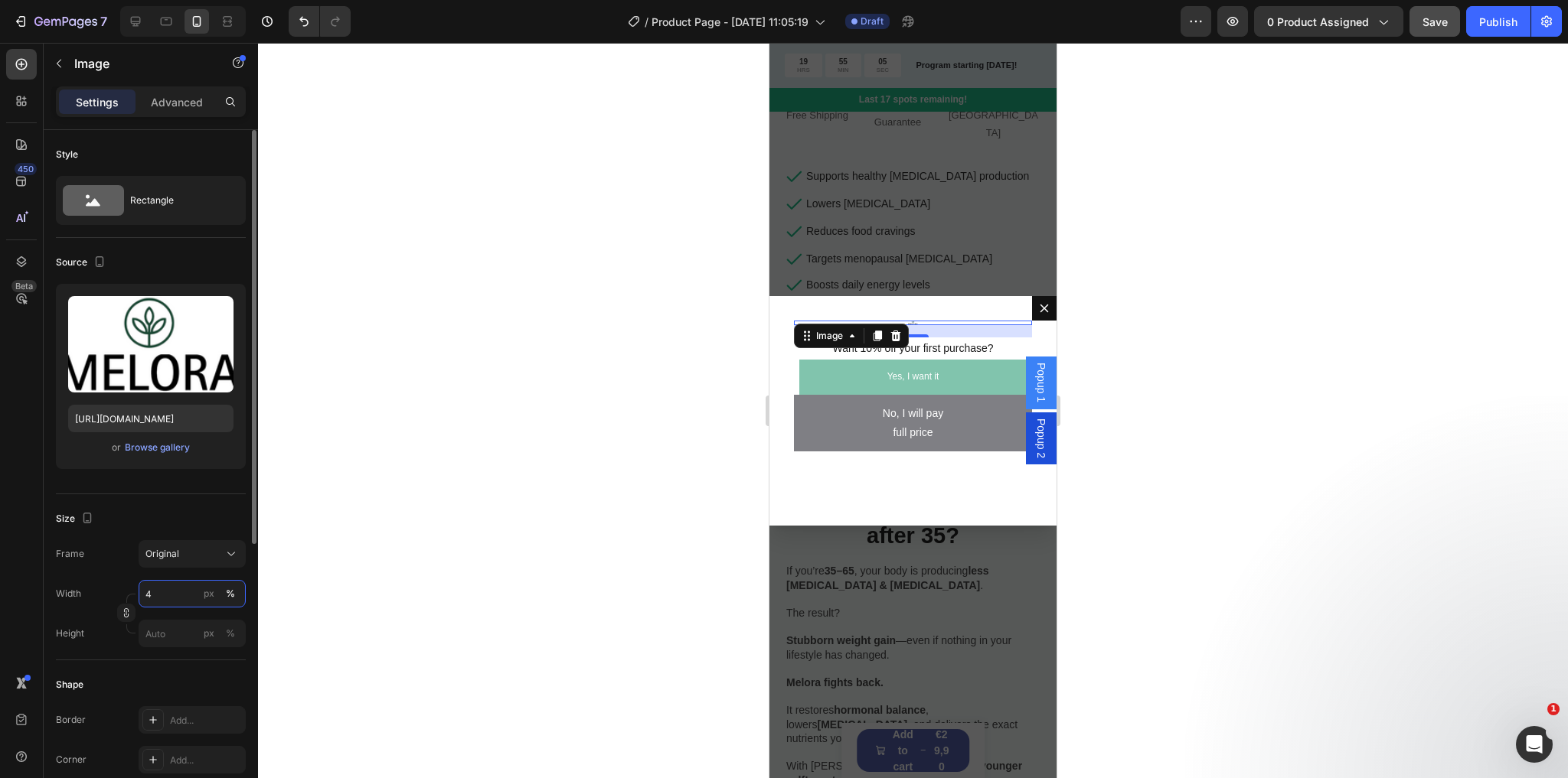
type input "40"
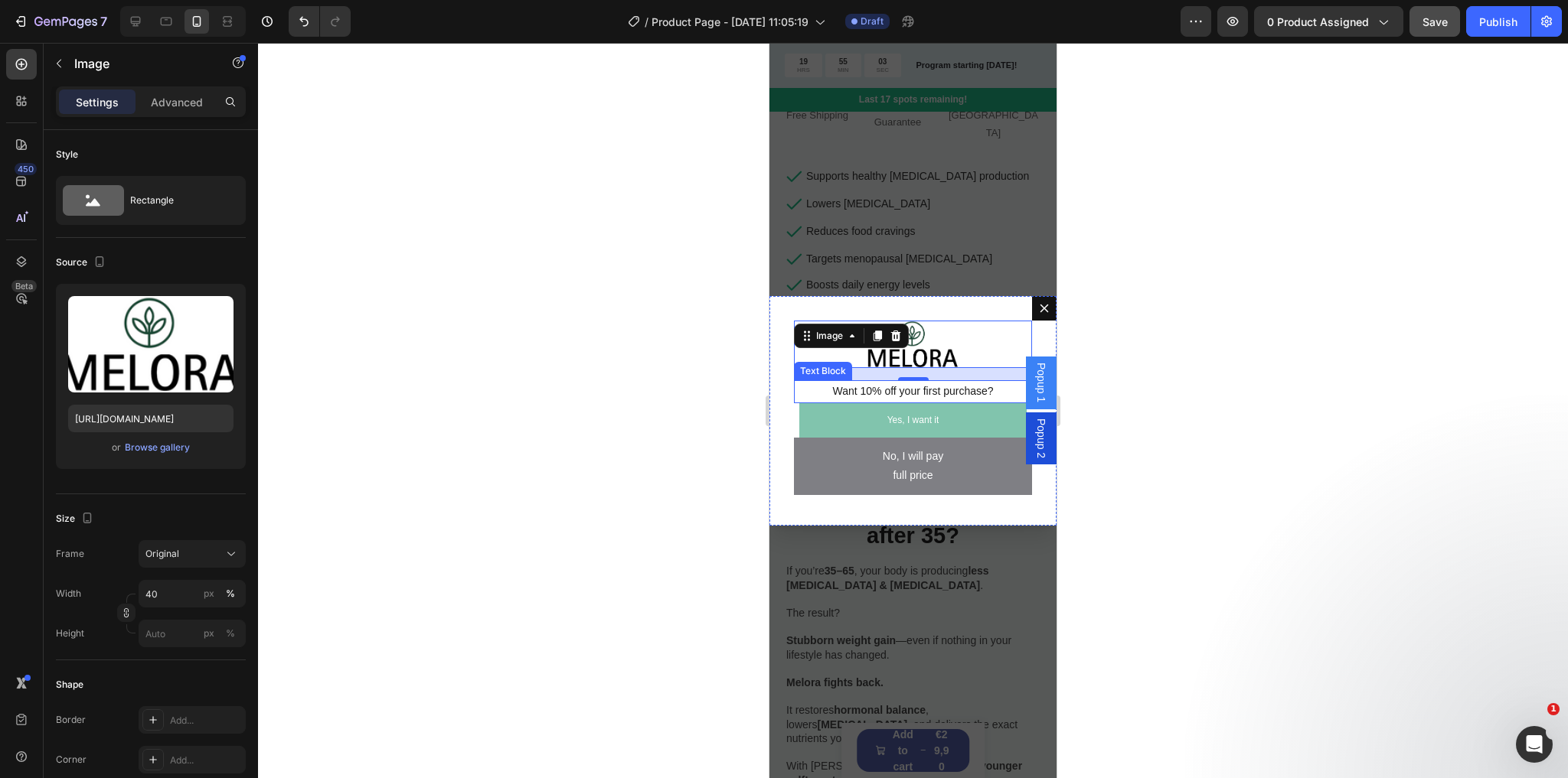
click at [970, 381] on div "Want 10% off your first purchase?" at bounding box center [913, 392] width 238 height 22
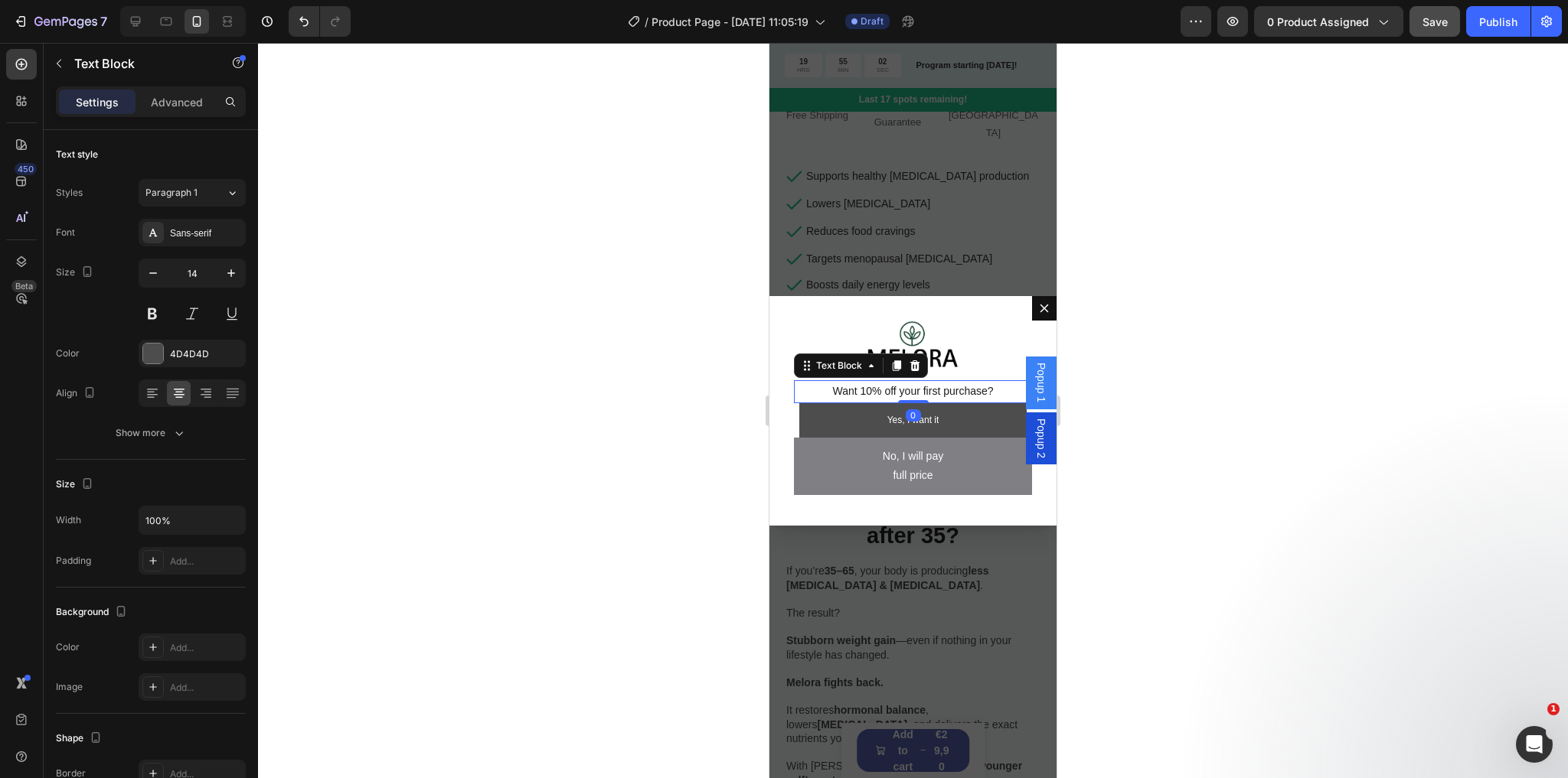
click at [973, 423] on link "Yes, I want it" at bounding box center [913, 421] width 228 height 35
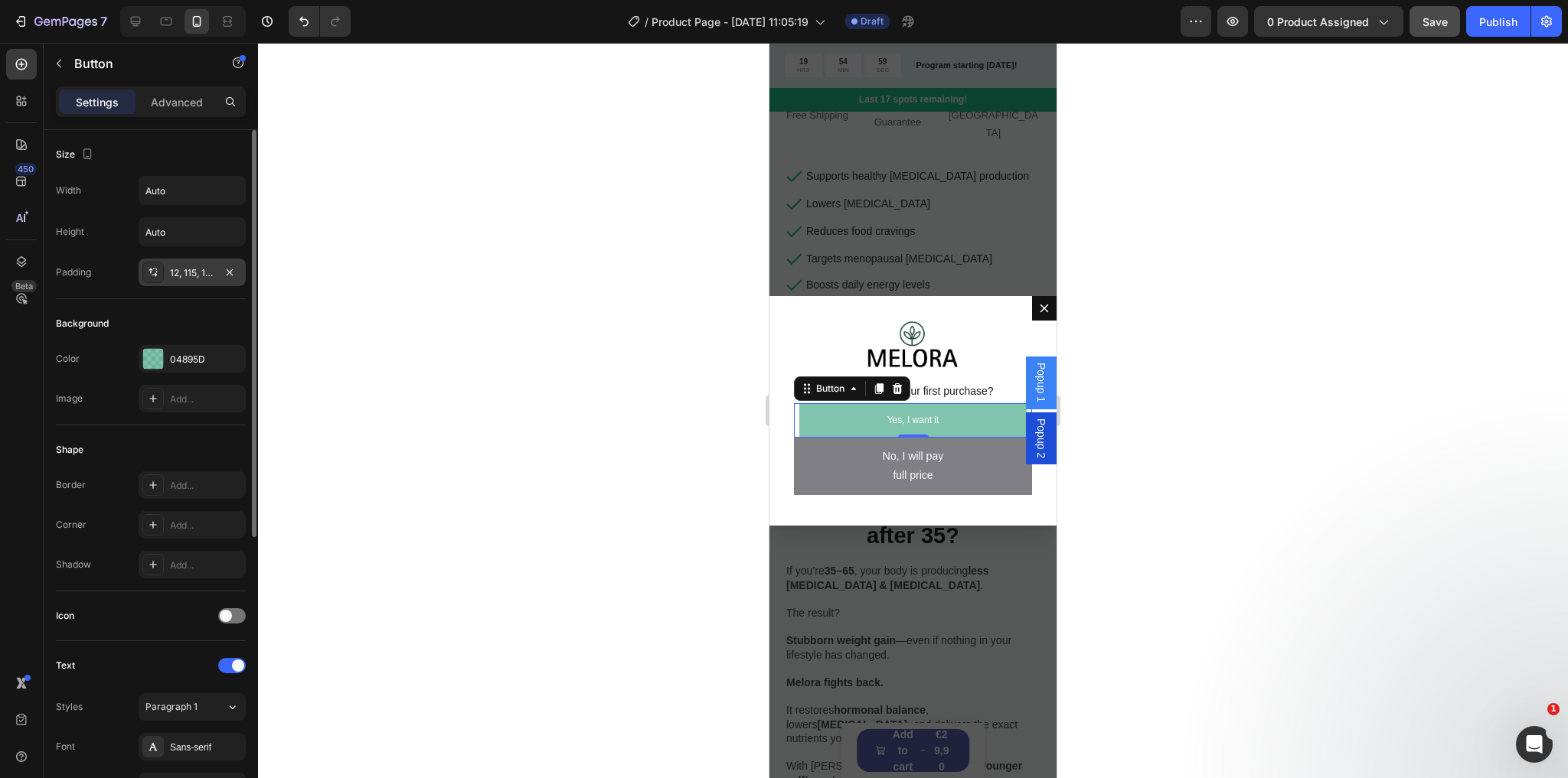
click at [204, 268] on div "12, 115, 12, 115" at bounding box center [192, 273] width 45 height 14
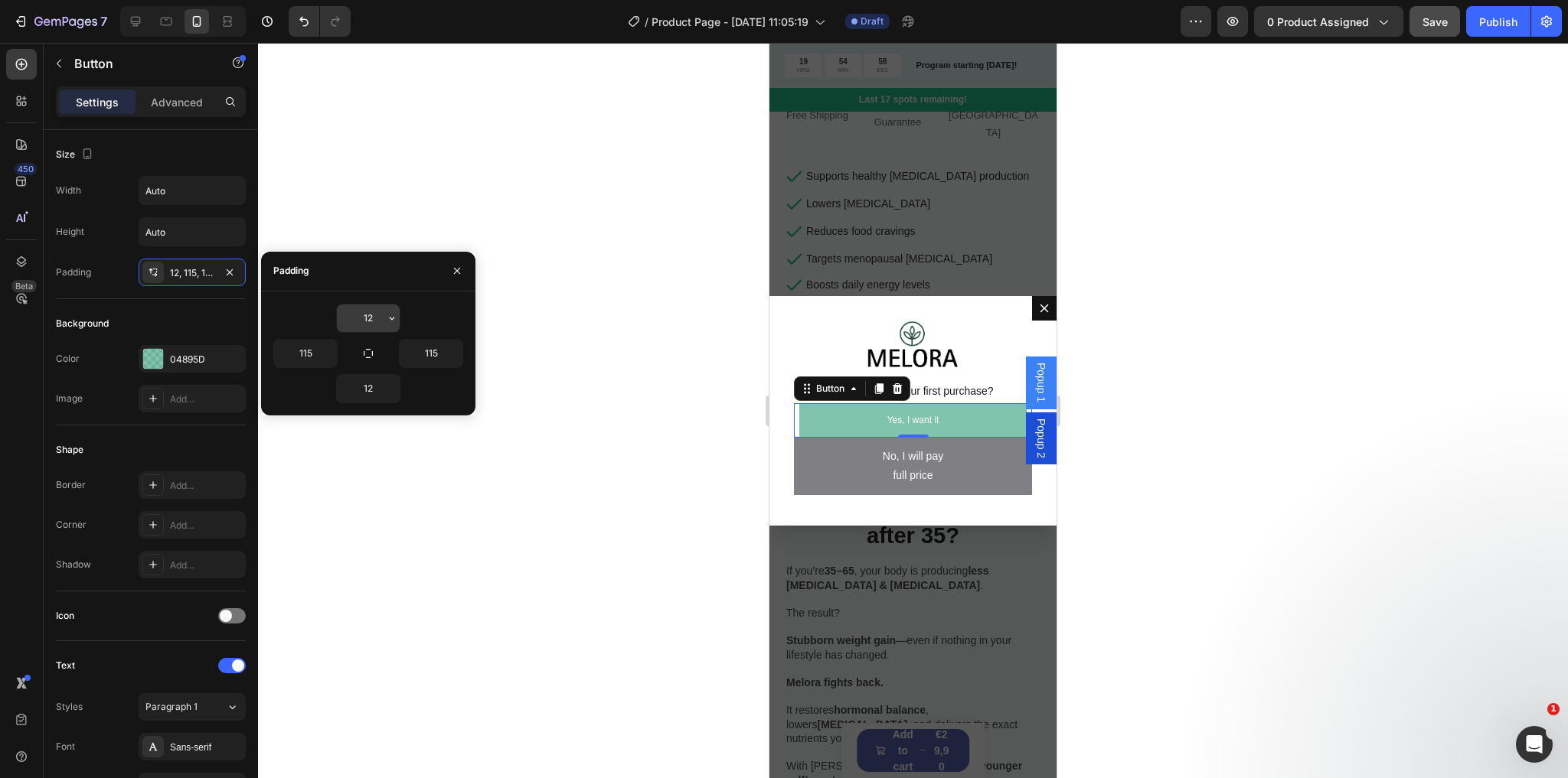
click at [364, 321] on input "12" at bounding box center [368, 318] width 63 height 27
click at [312, 353] on input "115" at bounding box center [305, 354] width 63 height 27
type input "80"
click at [432, 352] on input "115" at bounding box center [431, 354] width 63 height 27
click at [436, 354] on input "80" at bounding box center [431, 354] width 63 height 27
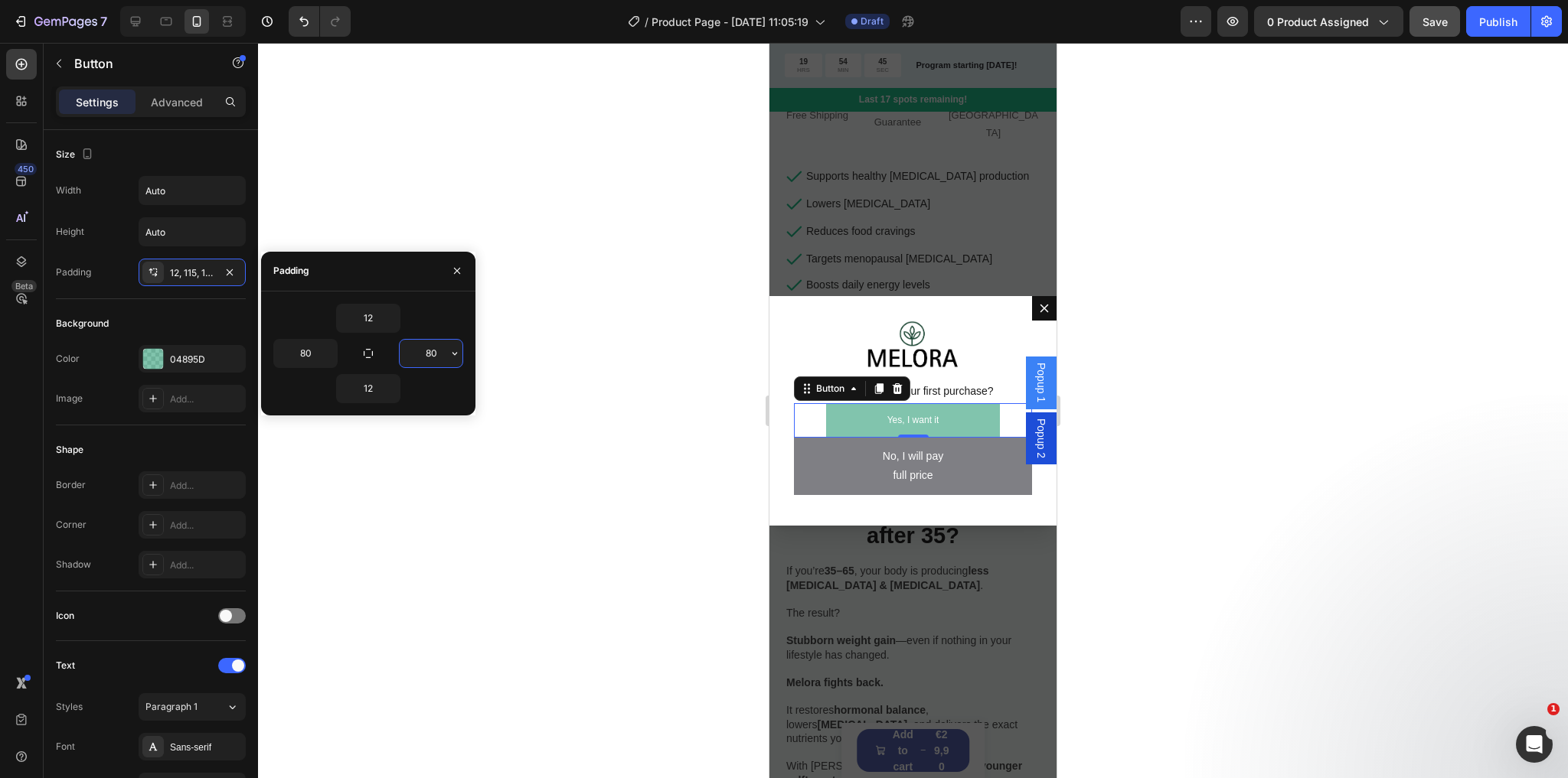
drag, startPoint x: 436, startPoint y: 354, endPoint x: 428, endPoint y: 353, distance: 8.1
click at [428, 353] on input "80" at bounding box center [431, 354] width 63 height 27
type input "90"
drag, startPoint x: 336, startPoint y: 349, endPoint x: 300, endPoint y: 348, distance: 36.0
click at [300, 348] on div "80" at bounding box center [305, 354] width 63 height 27
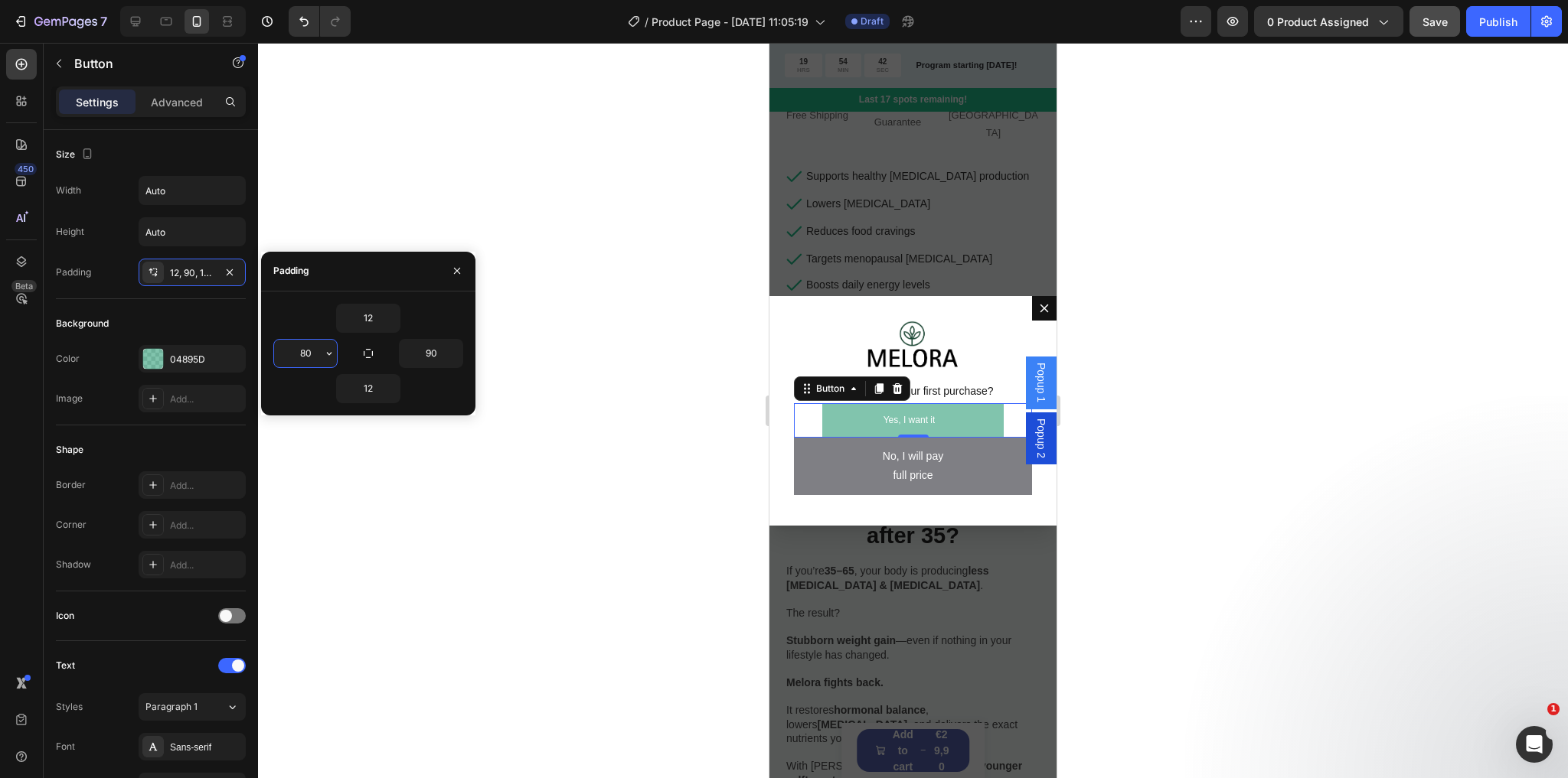
click at [310, 352] on input "80" at bounding box center [305, 354] width 63 height 27
type input "90"
click at [1034, 395] on span "Popup 1" at bounding box center [1041, 383] width 15 height 40
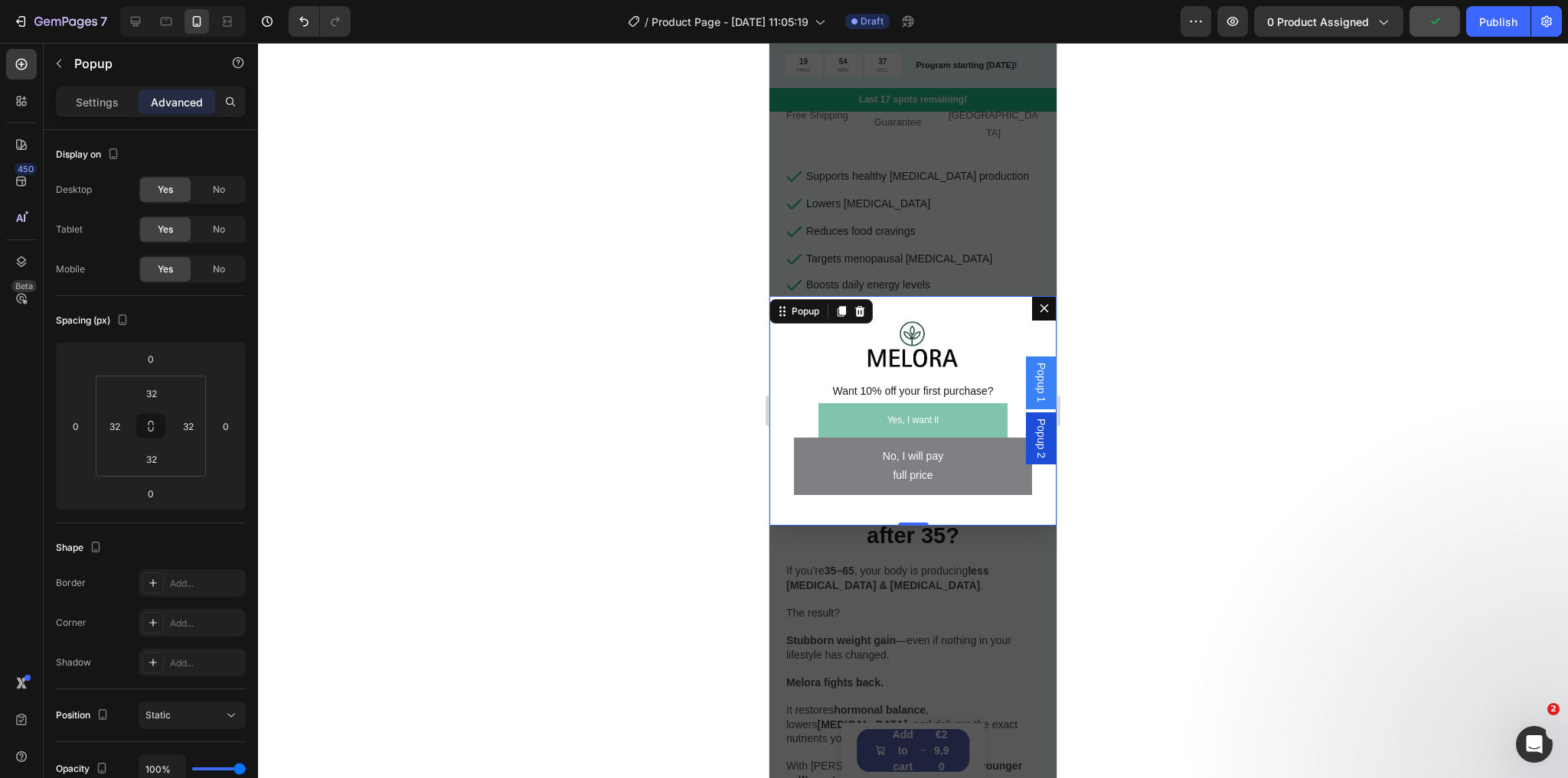
click at [1034, 420] on span "Popup 2" at bounding box center [1041, 439] width 15 height 40
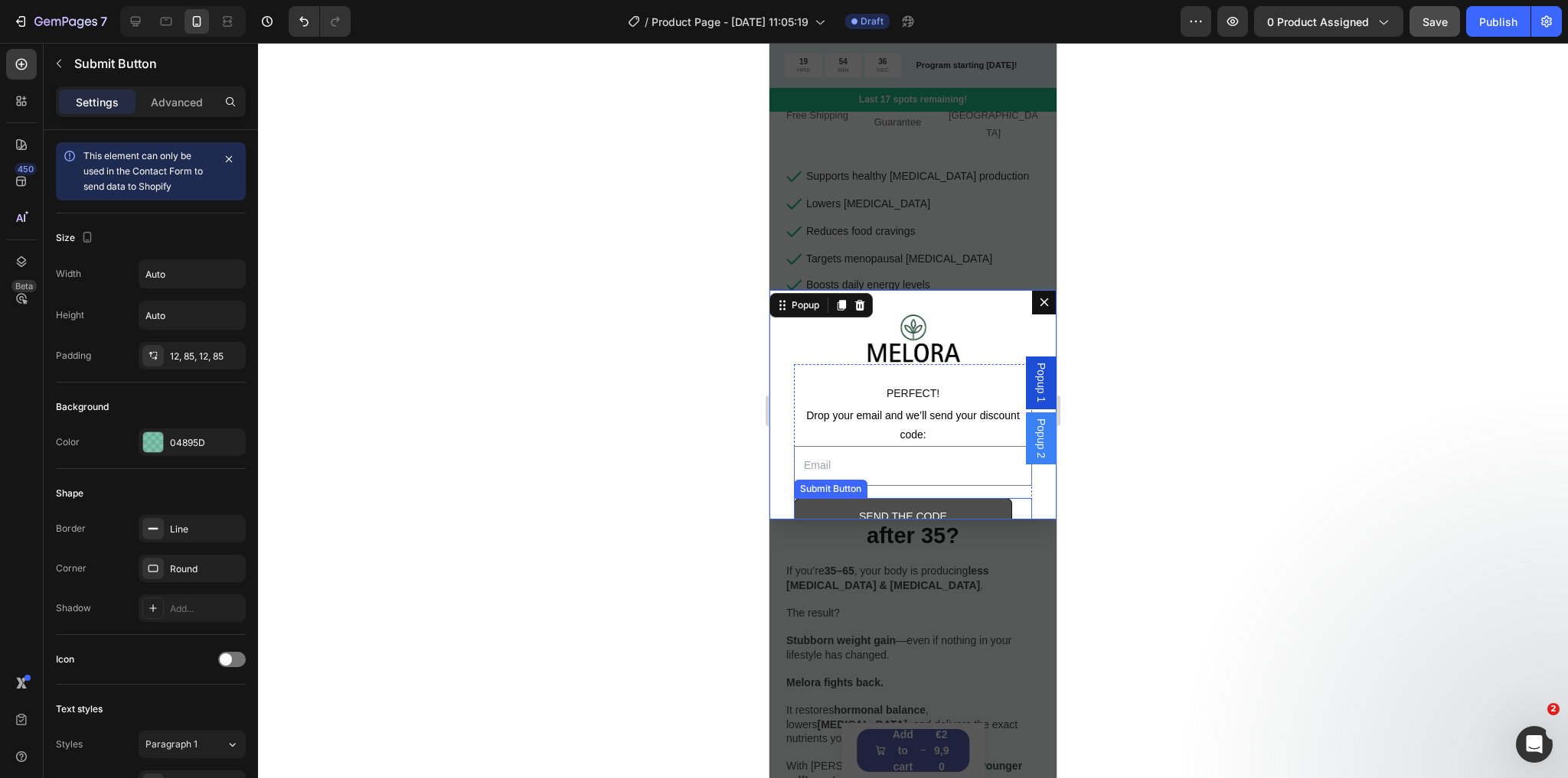
click at [982, 505] on button "SEND THE CODE" at bounding box center [903, 516] width 218 height 37
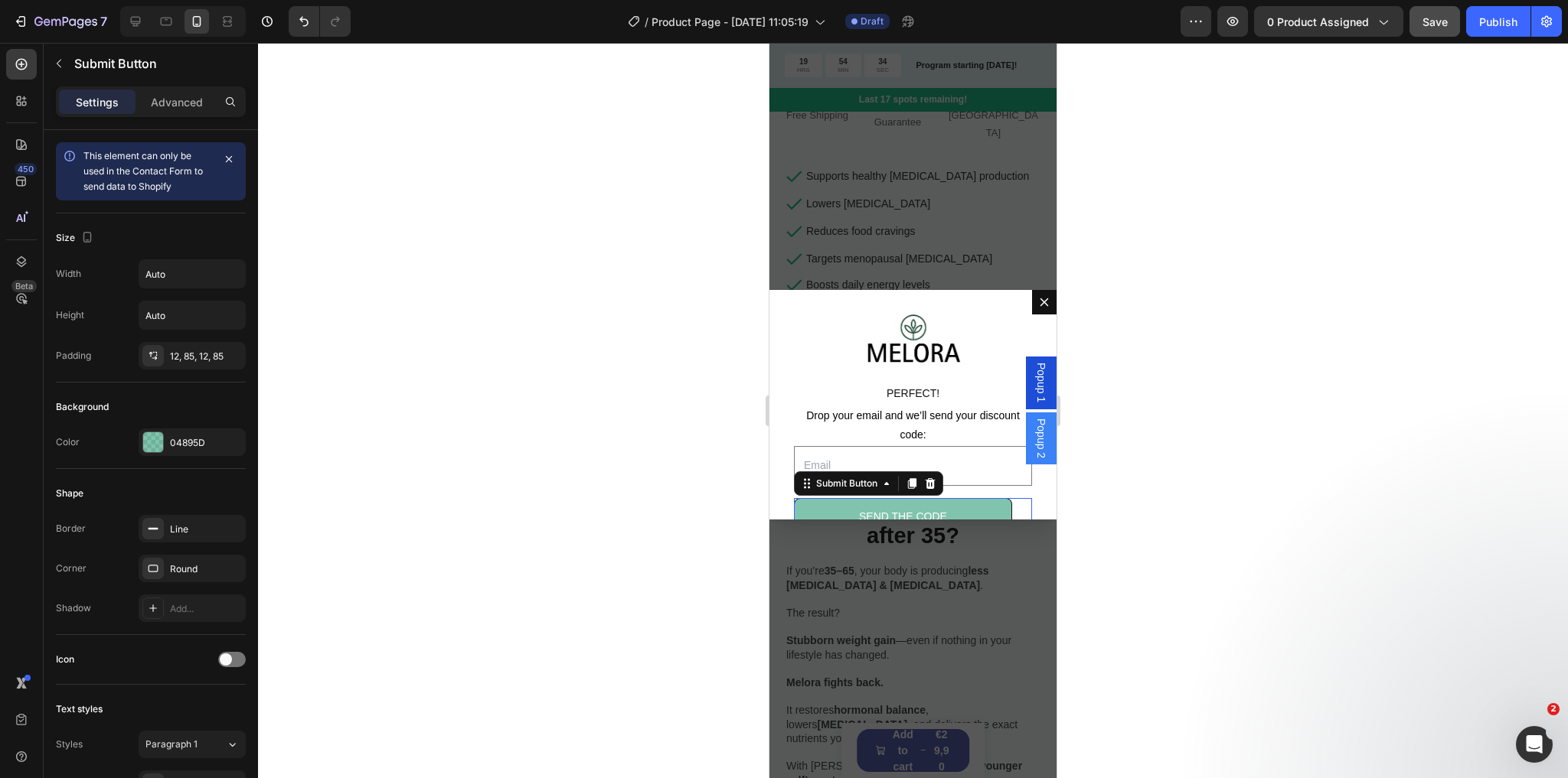
click at [1034, 385] on span "Popup 1" at bounding box center [1041, 383] width 15 height 40
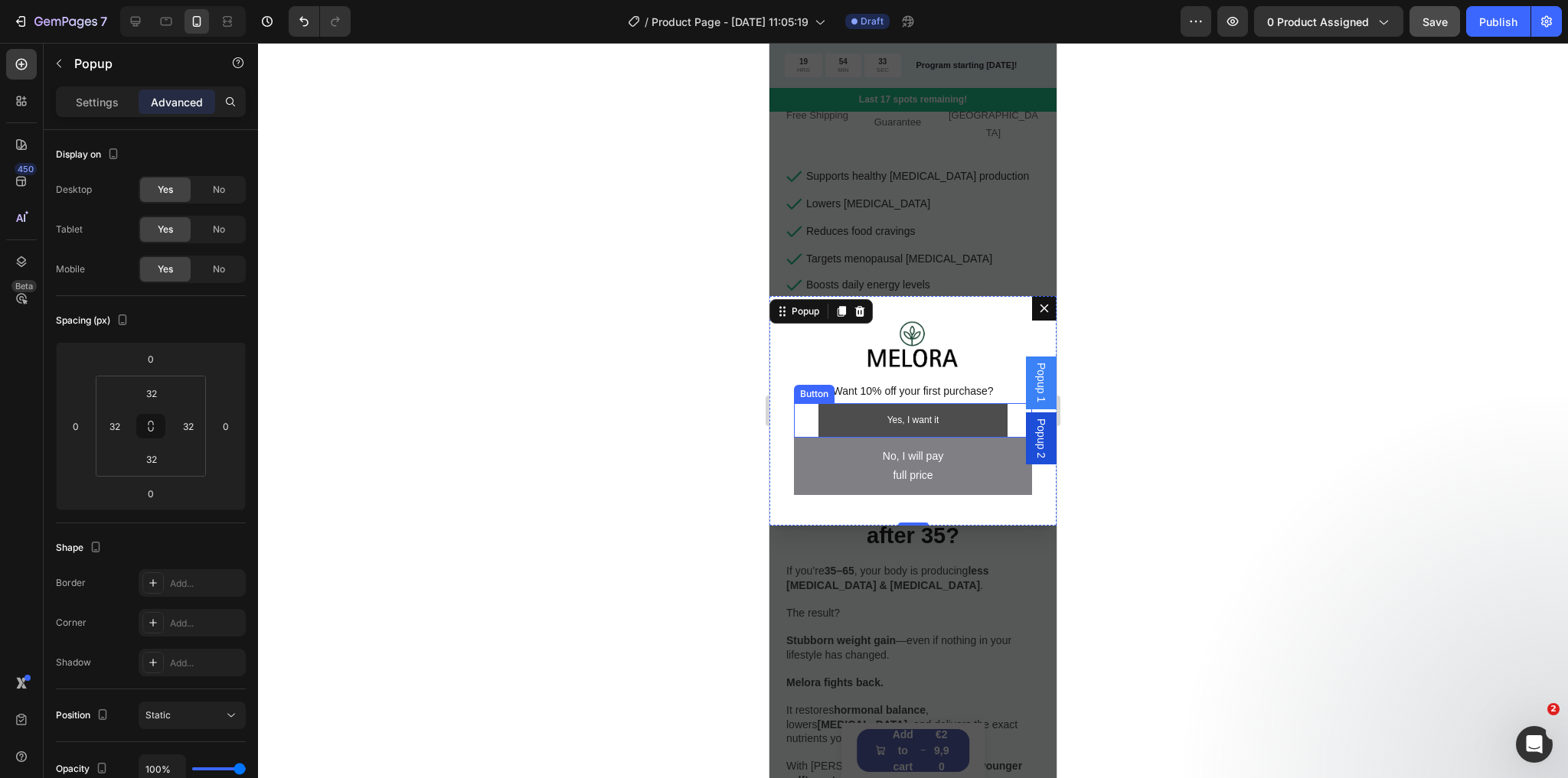
click at [956, 410] on link "Yes, I want it" at bounding box center [913, 421] width 190 height 35
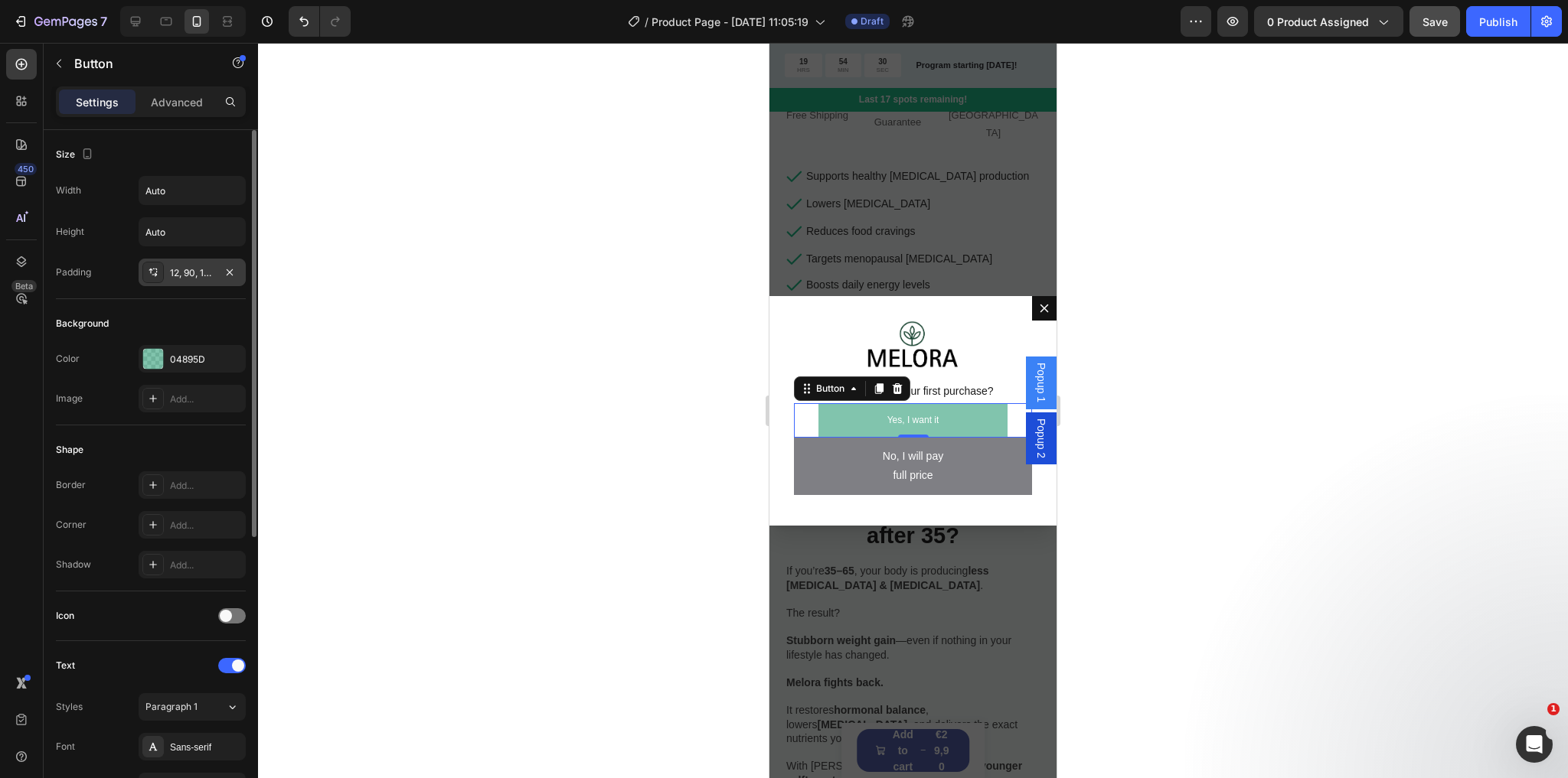
click at [177, 279] on div "12, 90, 12, 90" at bounding box center [192, 273] width 45 height 14
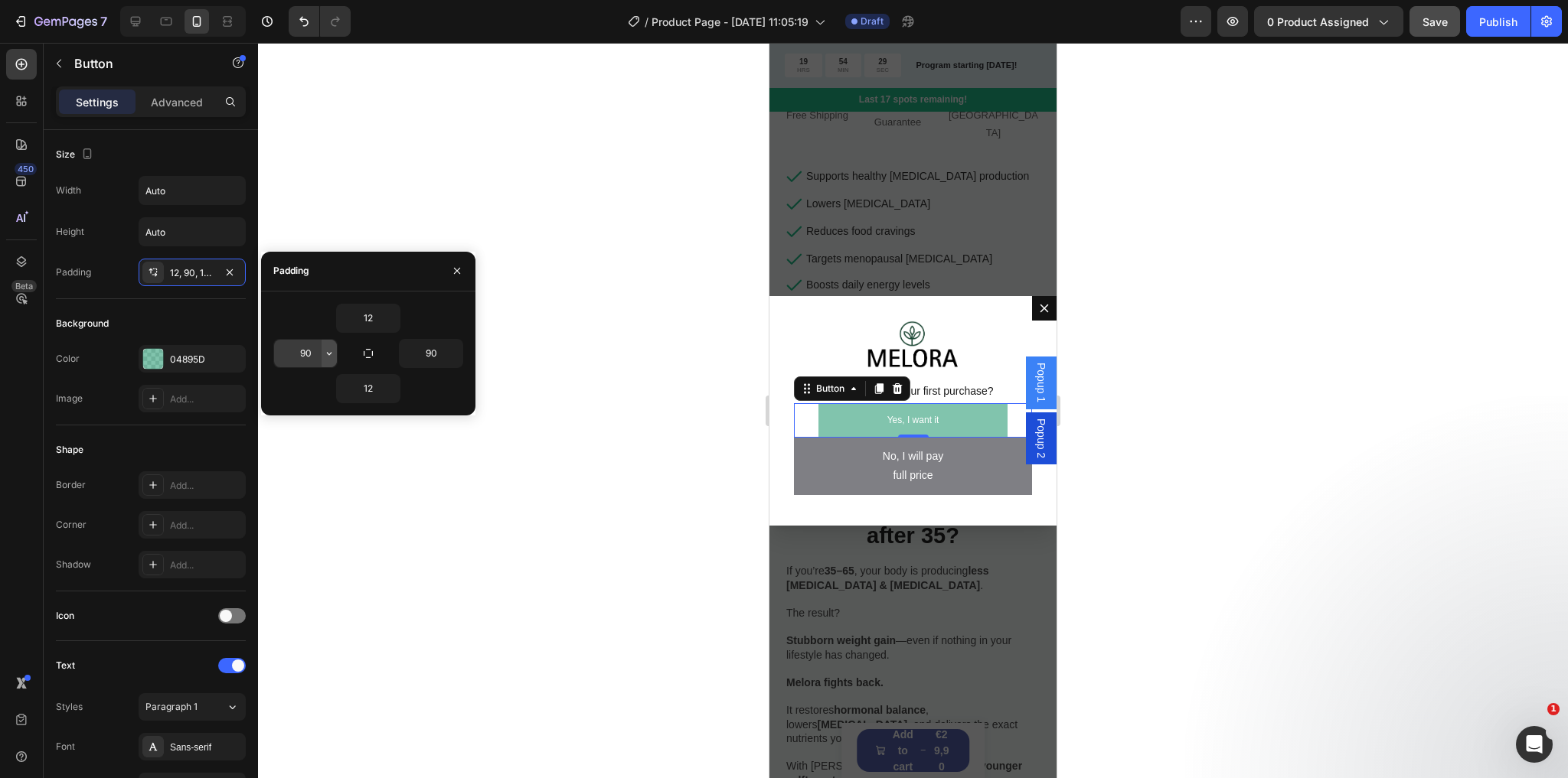
click at [325, 347] on icon "button" at bounding box center [328, 353] width 12 height 12
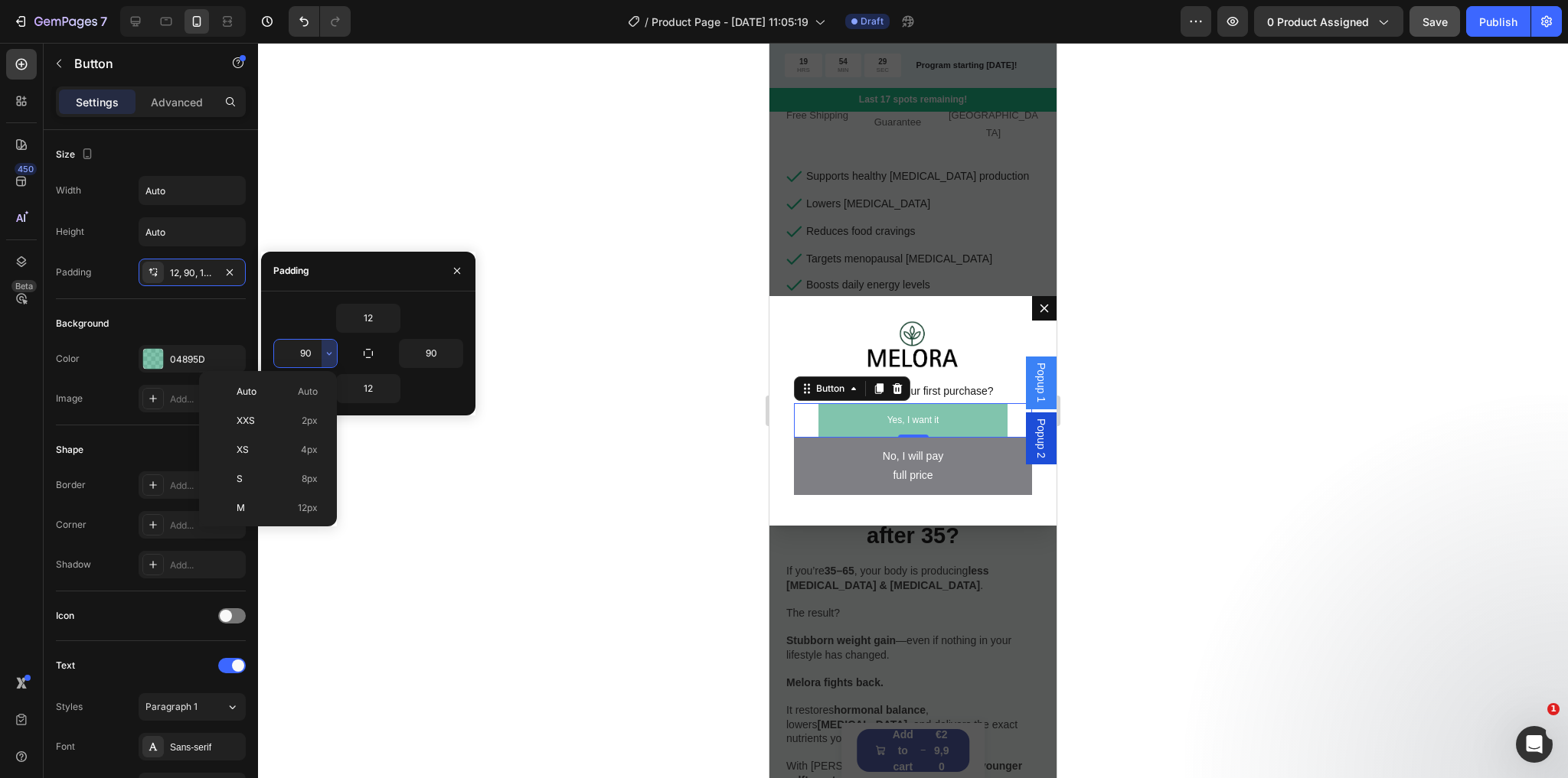
click at [313, 352] on input "90" at bounding box center [305, 354] width 63 height 27
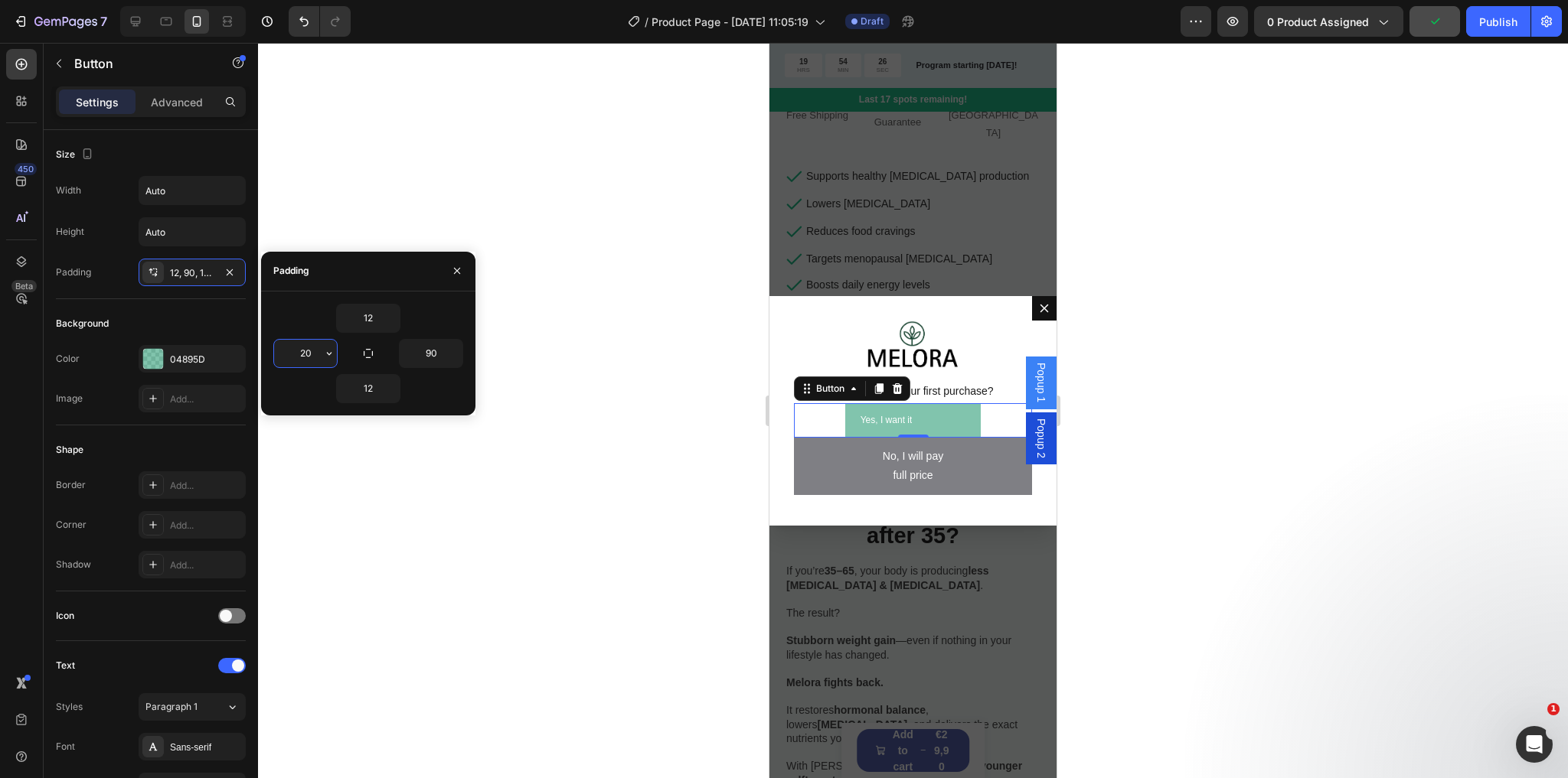
type input "2"
type input "100"
click at [425, 352] on input "90" at bounding box center [431, 354] width 63 height 27
type input "100"
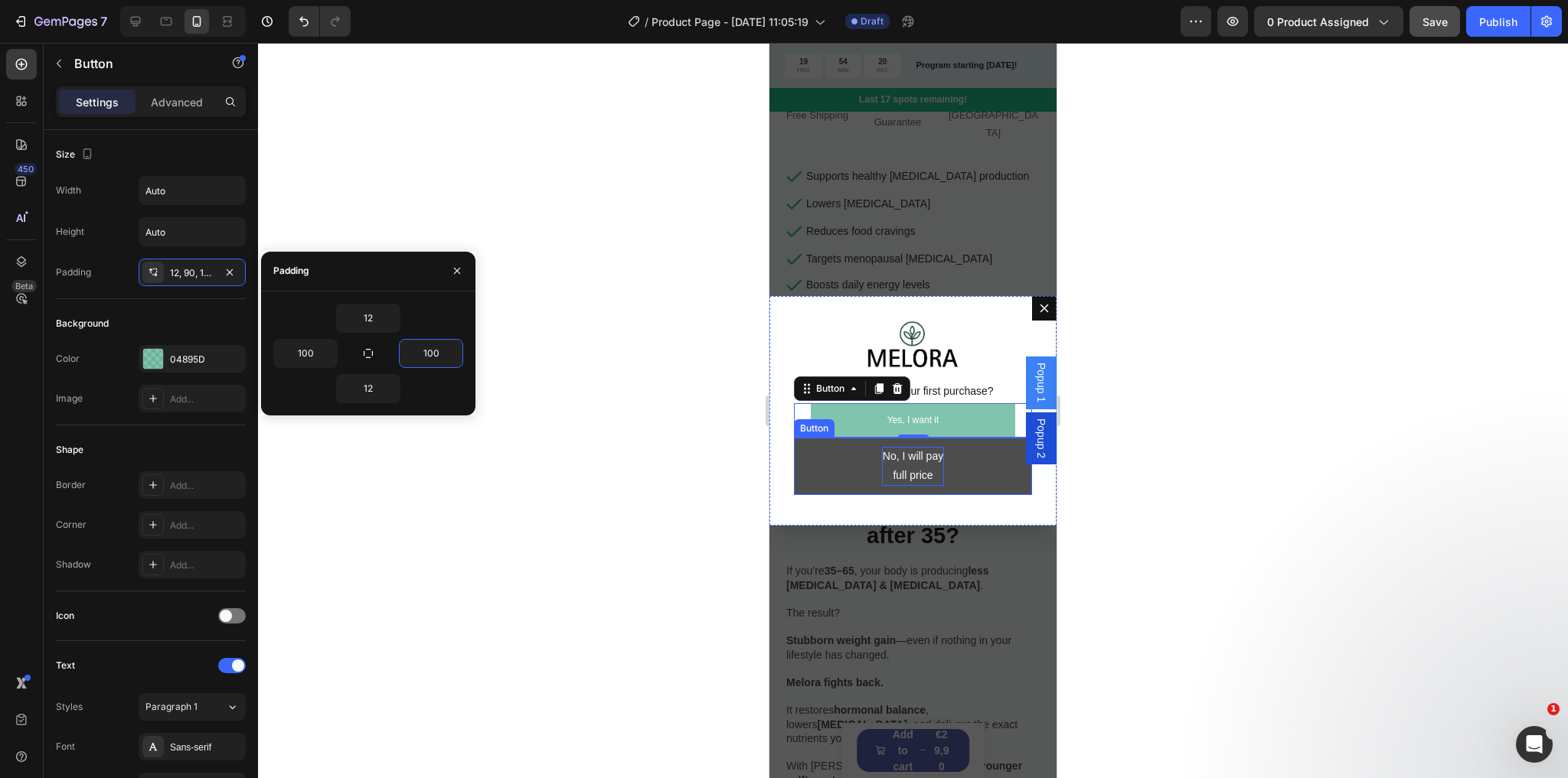
click at [885, 479] on p "No, I will pay full price" at bounding box center [913, 466] width 62 height 38
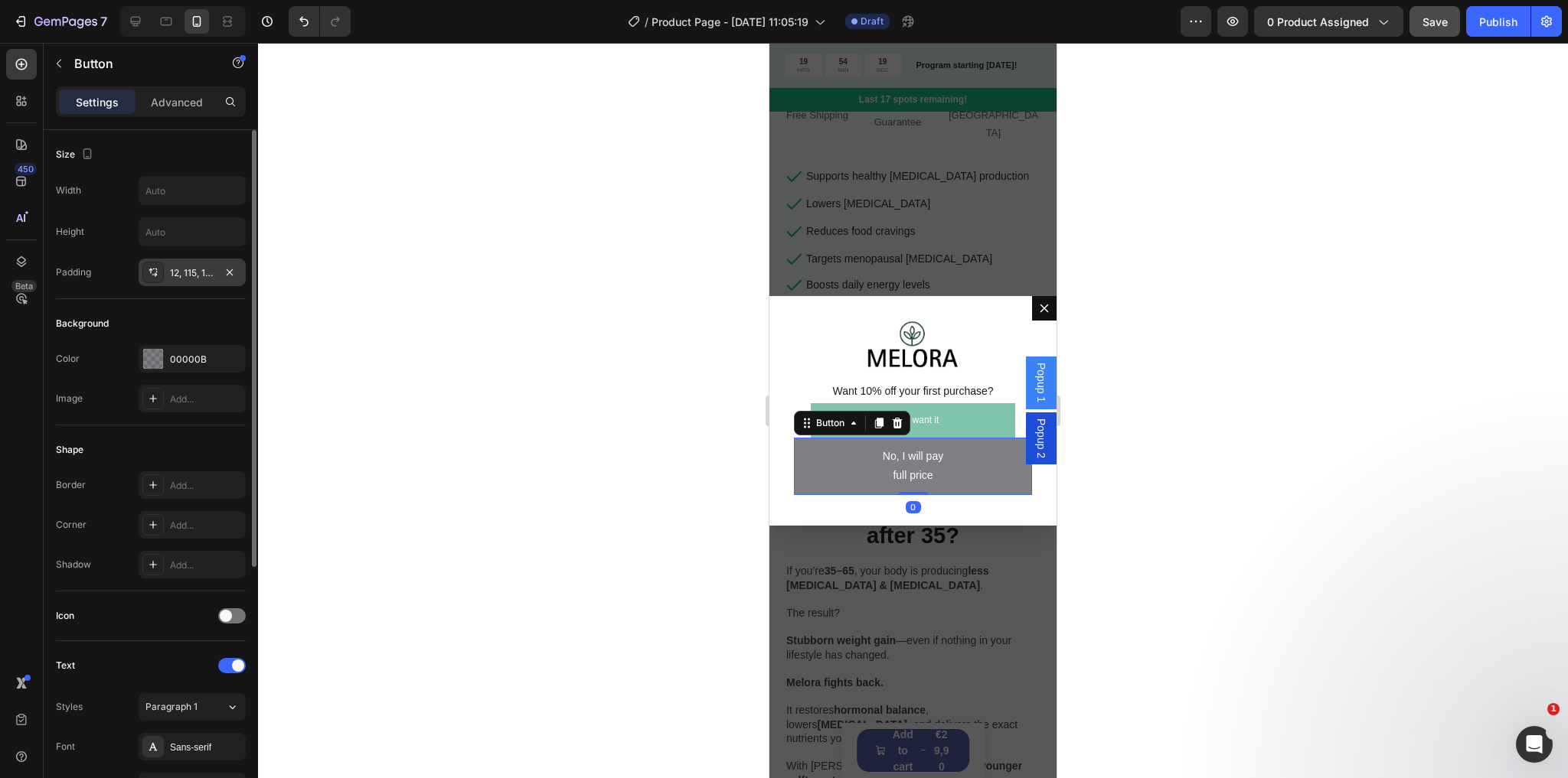
click at [183, 268] on div "12, 115, 12, 115" at bounding box center [192, 273] width 45 height 14
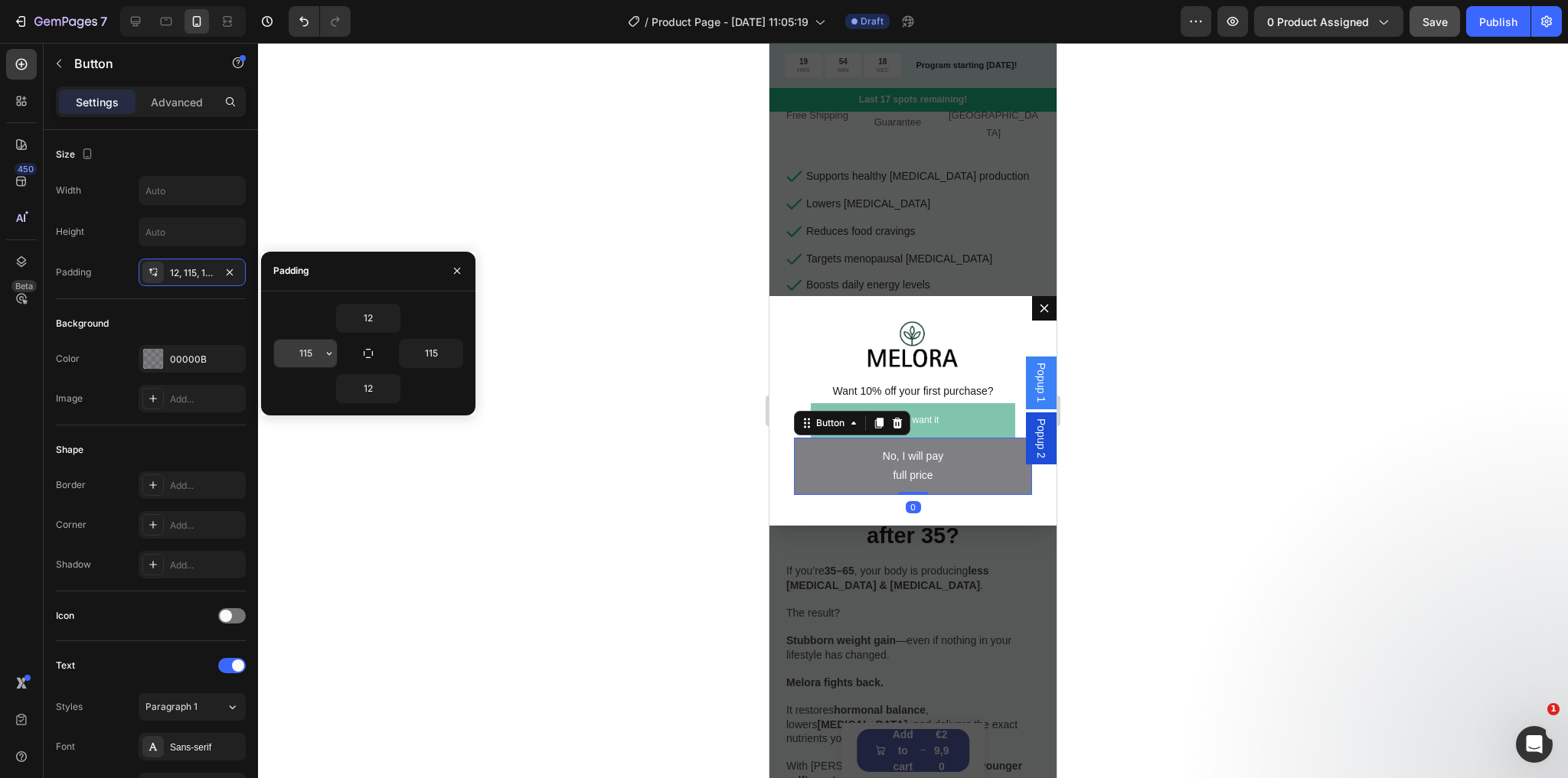
click at [315, 356] on input "115" at bounding box center [305, 354] width 63 height 27
type input "100"
click at [440, 342] on input "115" at bounding box center [431, 354] width 63 height 27
type input "100"
click at [943, 419] on link "Yes, I want it" at bounding box center [914, 421] width 205 height 35
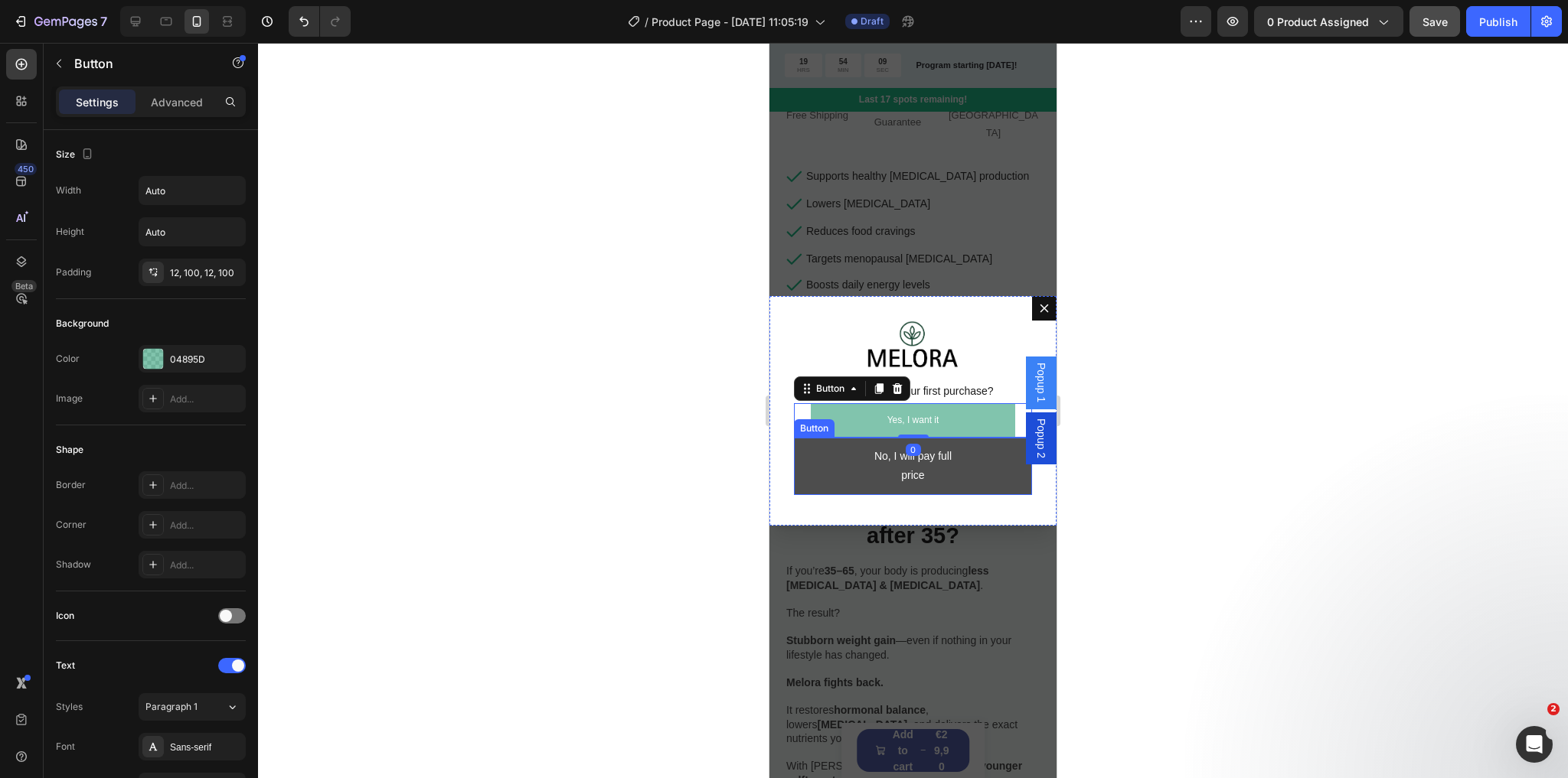
click at [962, 467] on button "No, I will pay full price" at bounding box center [913, 466] width 238 height 56
click at [955, 456] on button "No, I will pay full price" at bounding box center [913, 466] width 238 height 56
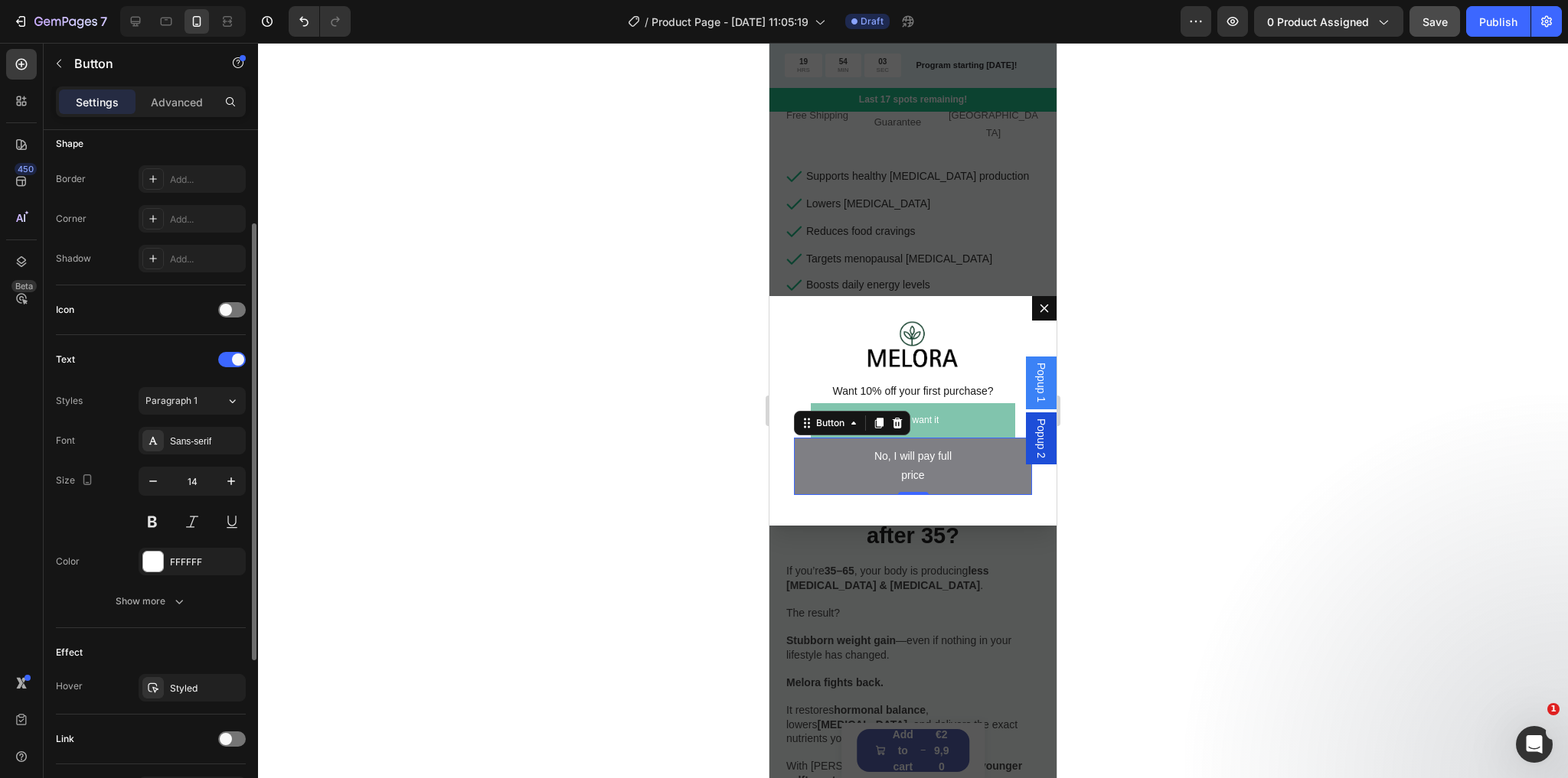
scroll to position [367, 0]
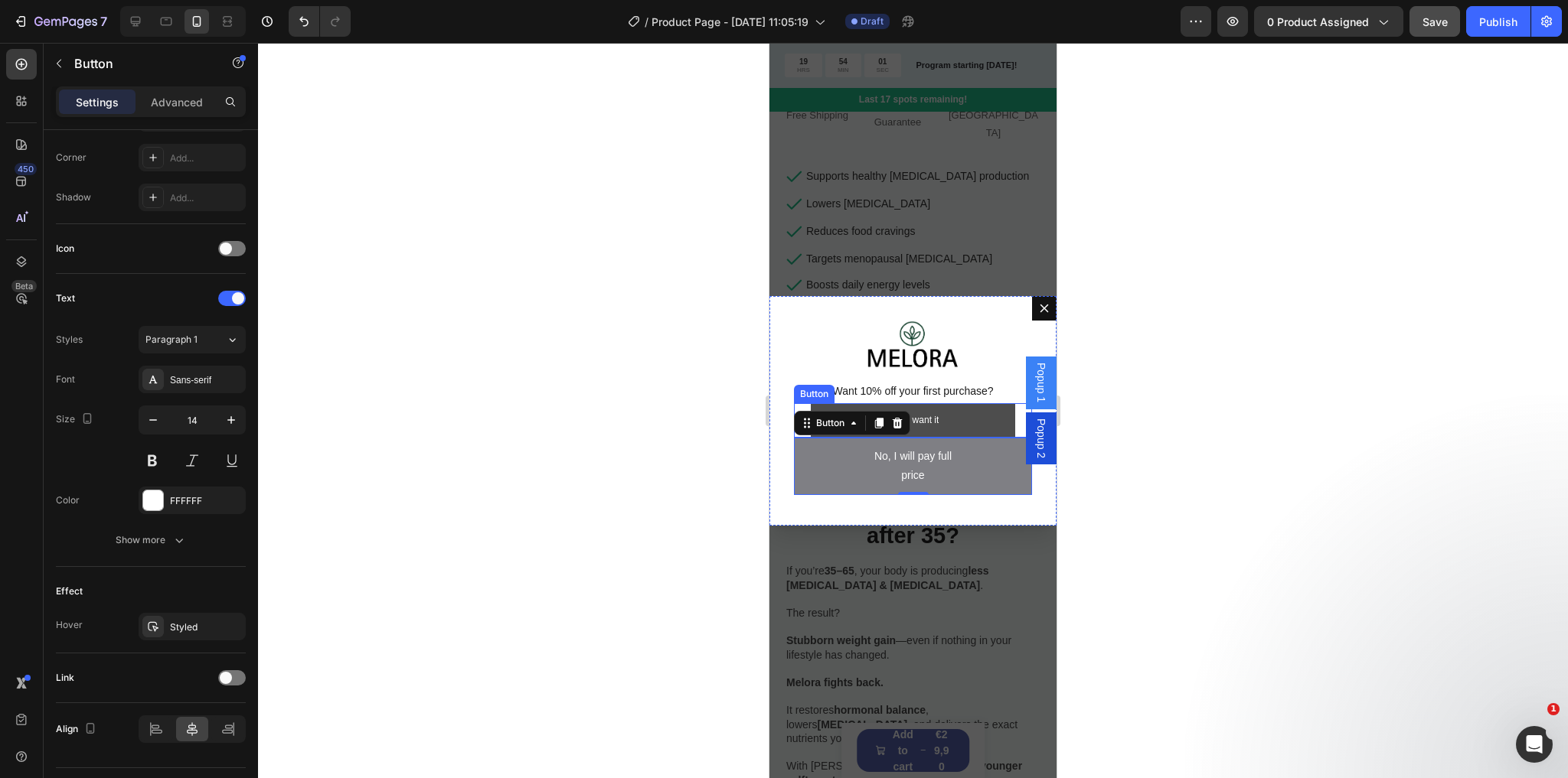
click at [977, 413] on link "Yes, I want it" at bounding box center [914, 421] width 205 height 35
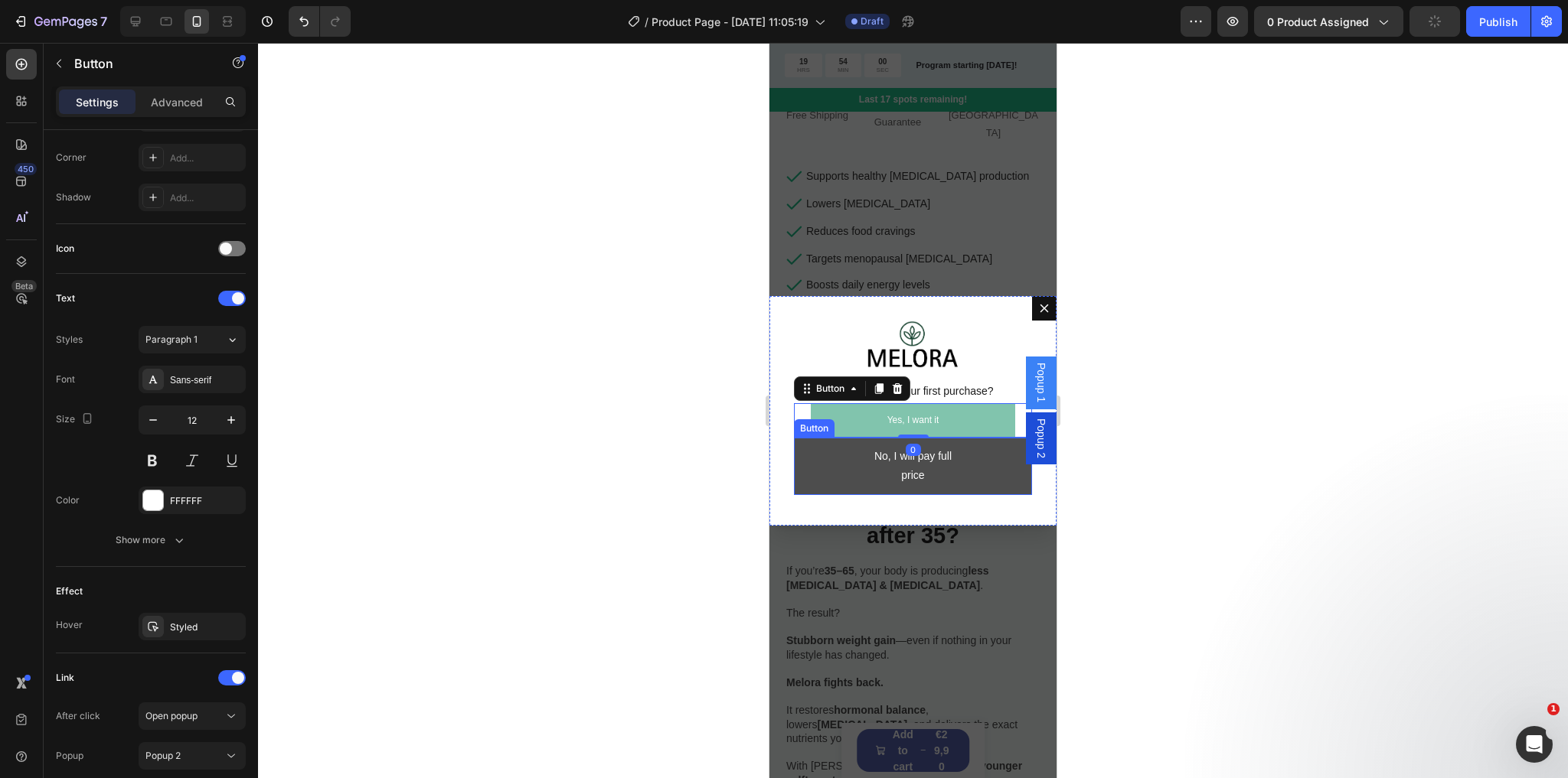
click at [812, 468] on button "No, I will pay full price" at bounding box center [913, 466] width 238 height 56
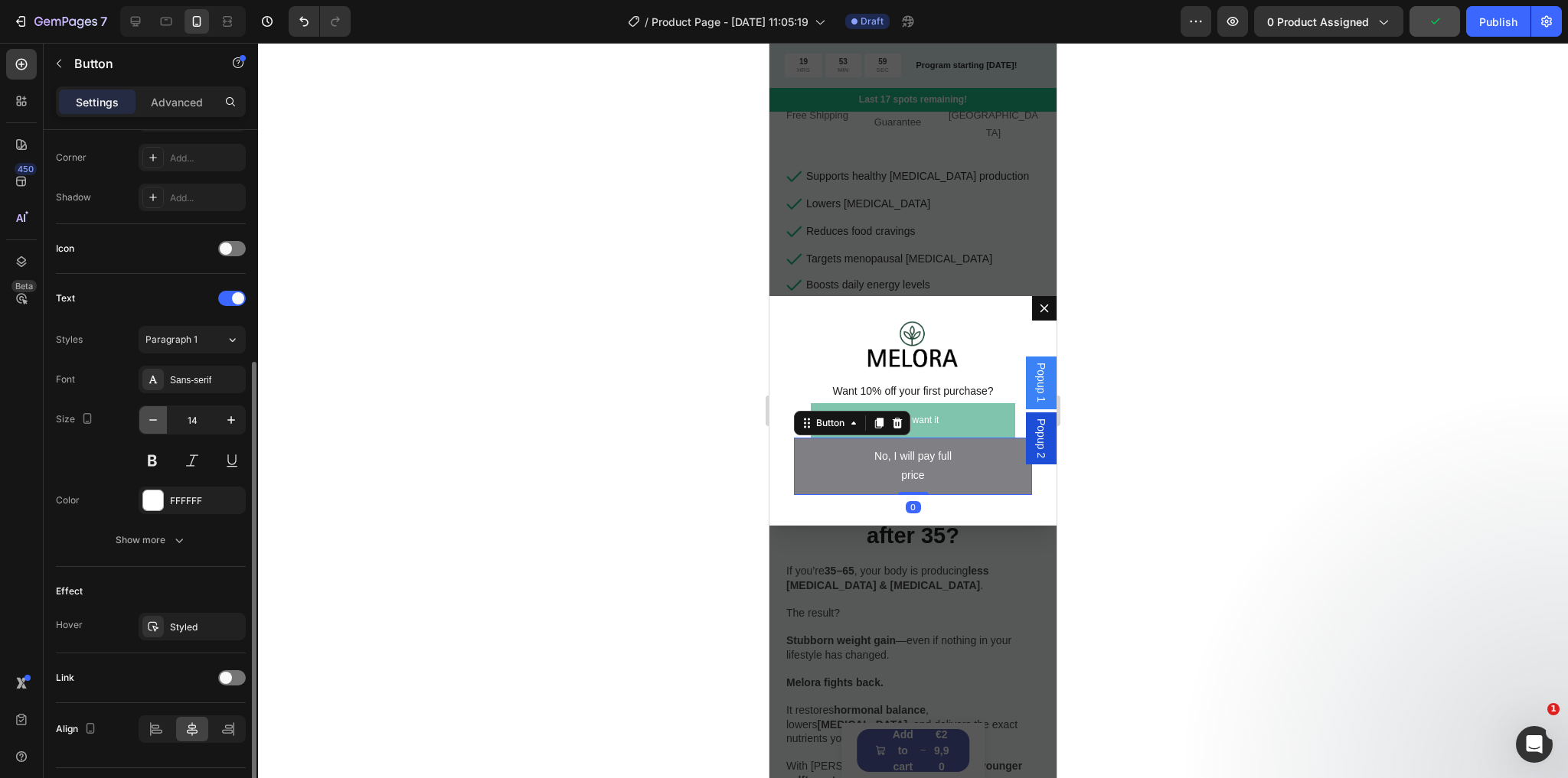
click at [153, 416] on icon "button" at bounding box center [153, 420] width 15 height 15
type input "12"
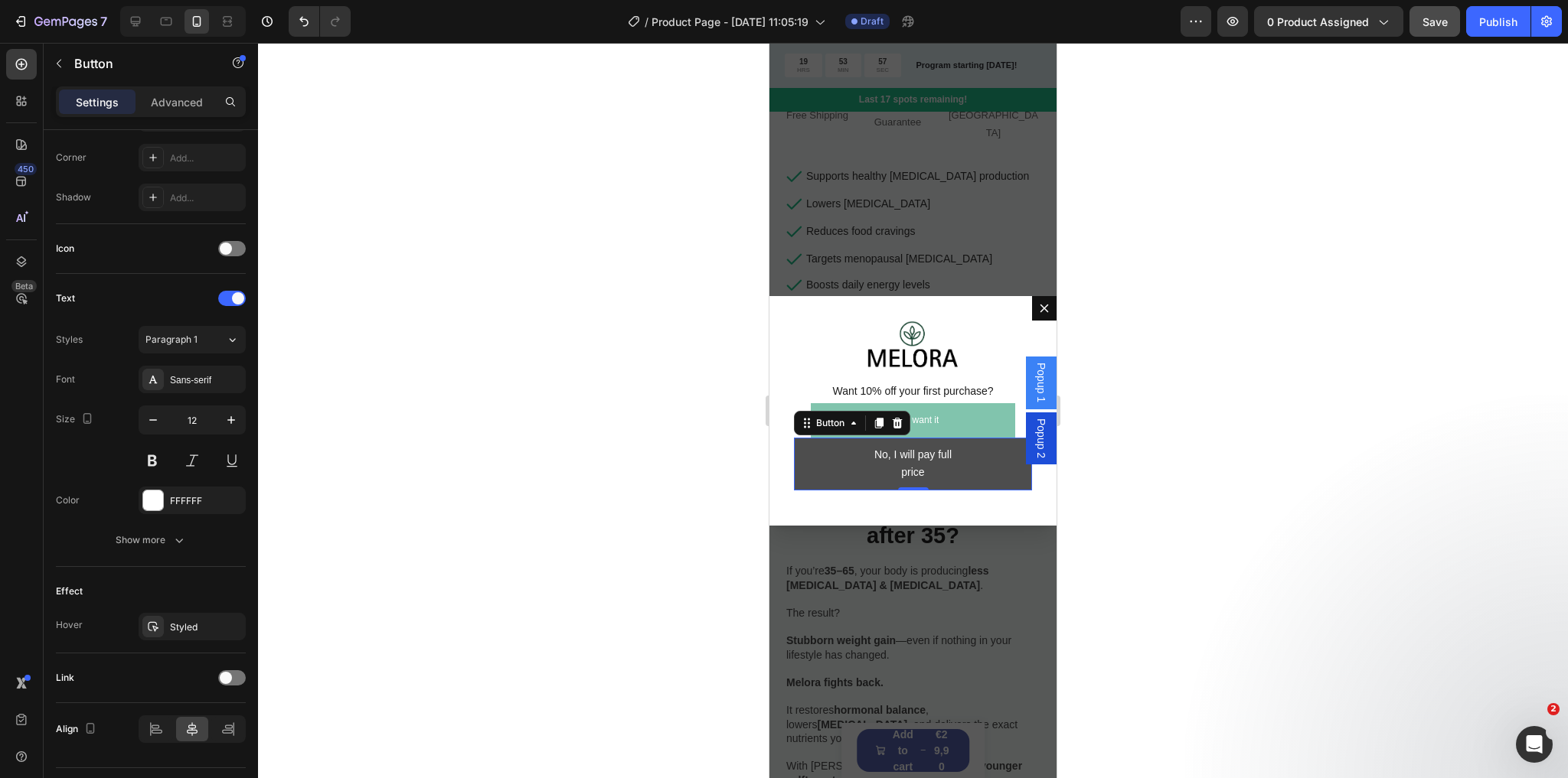
click at [813, 463] on button "No, I will pay full price" at bounding box center [913, 464] width 238 height 53
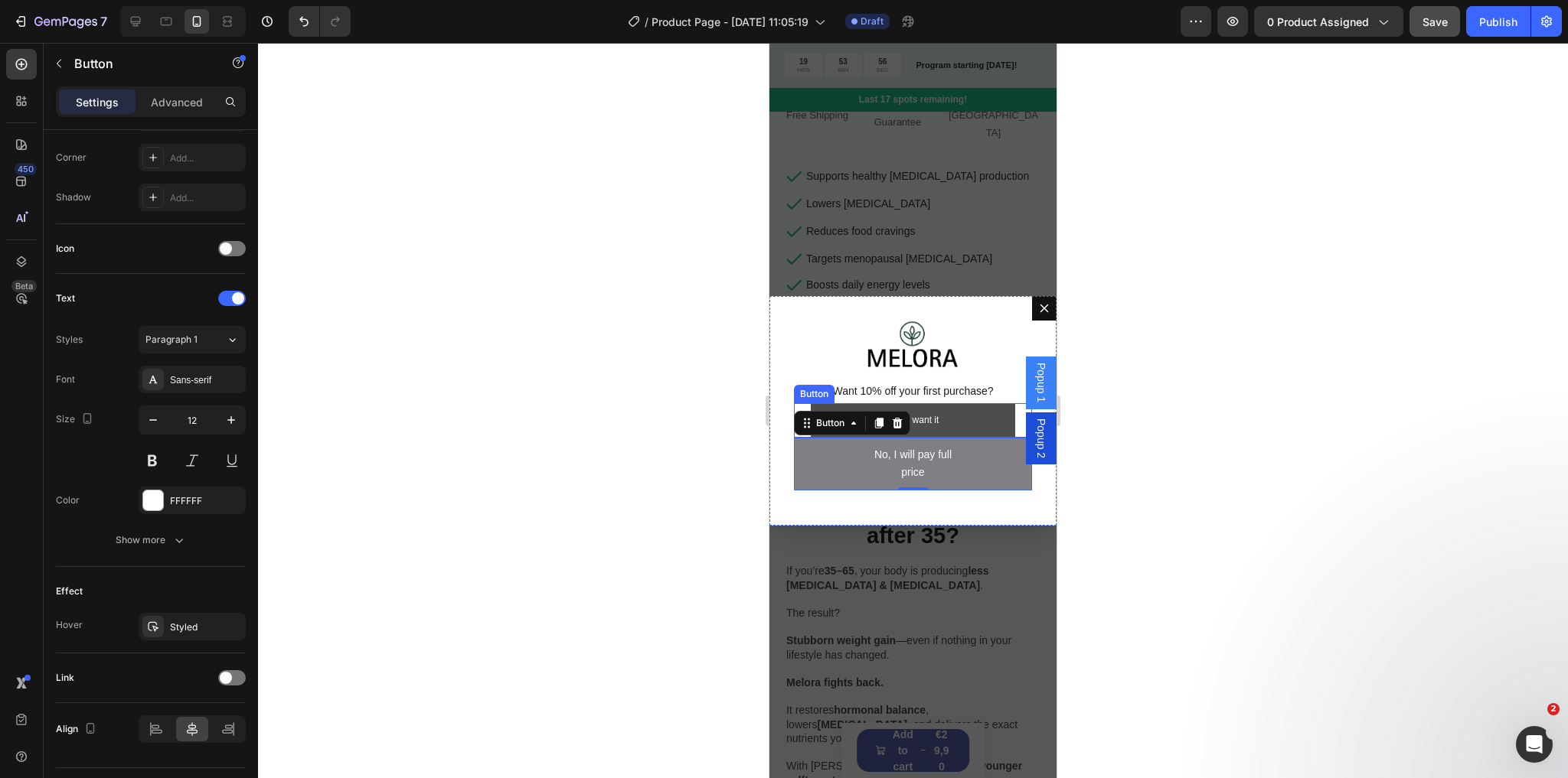
click at [949, 423] on link "Yes, I want it" at bounding box center [914, 421] width 205 height 35
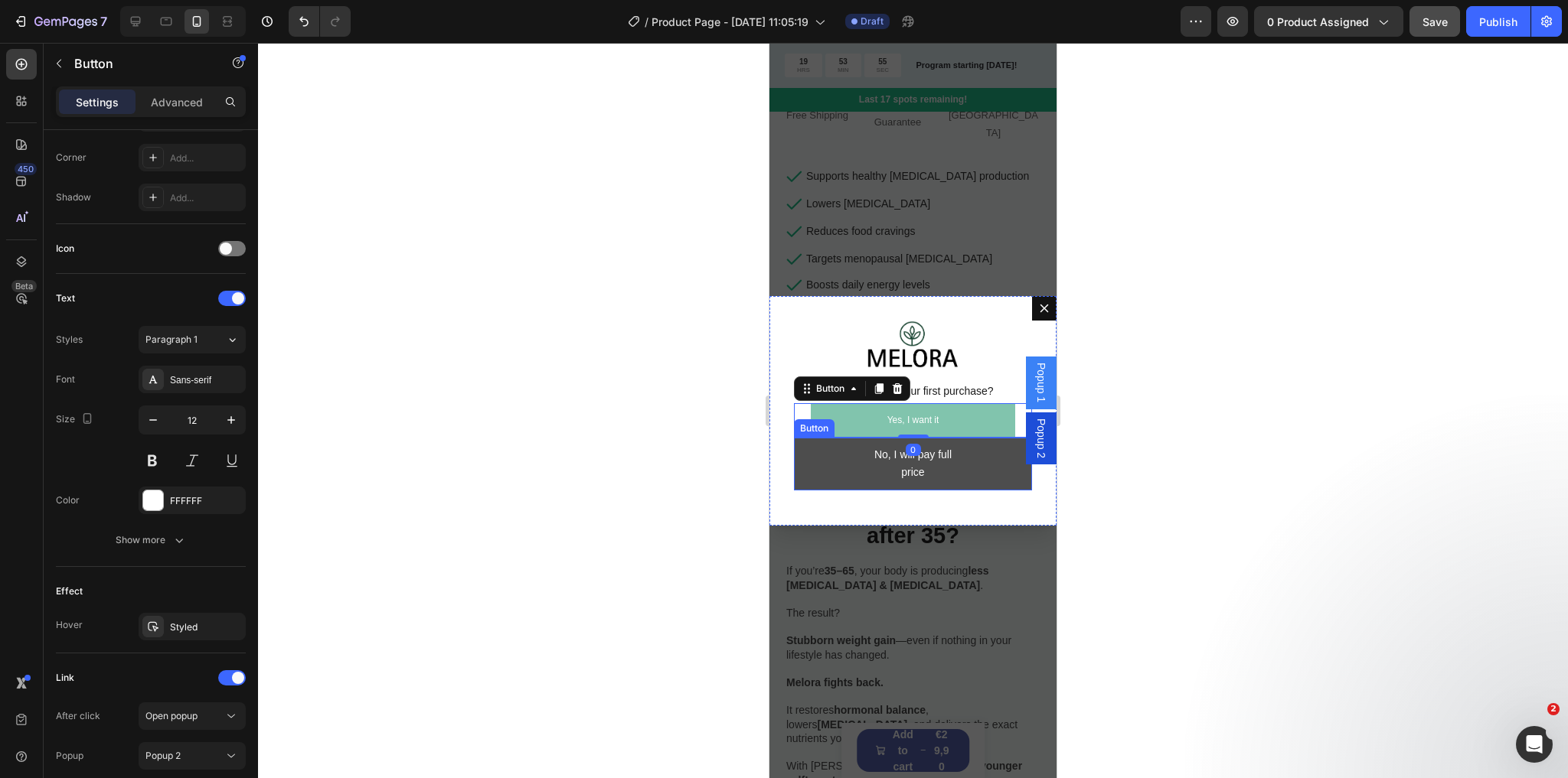
click at [842, 456] on button "No, I will pay full price" at bounding box center [913, 464] width 238 height 53
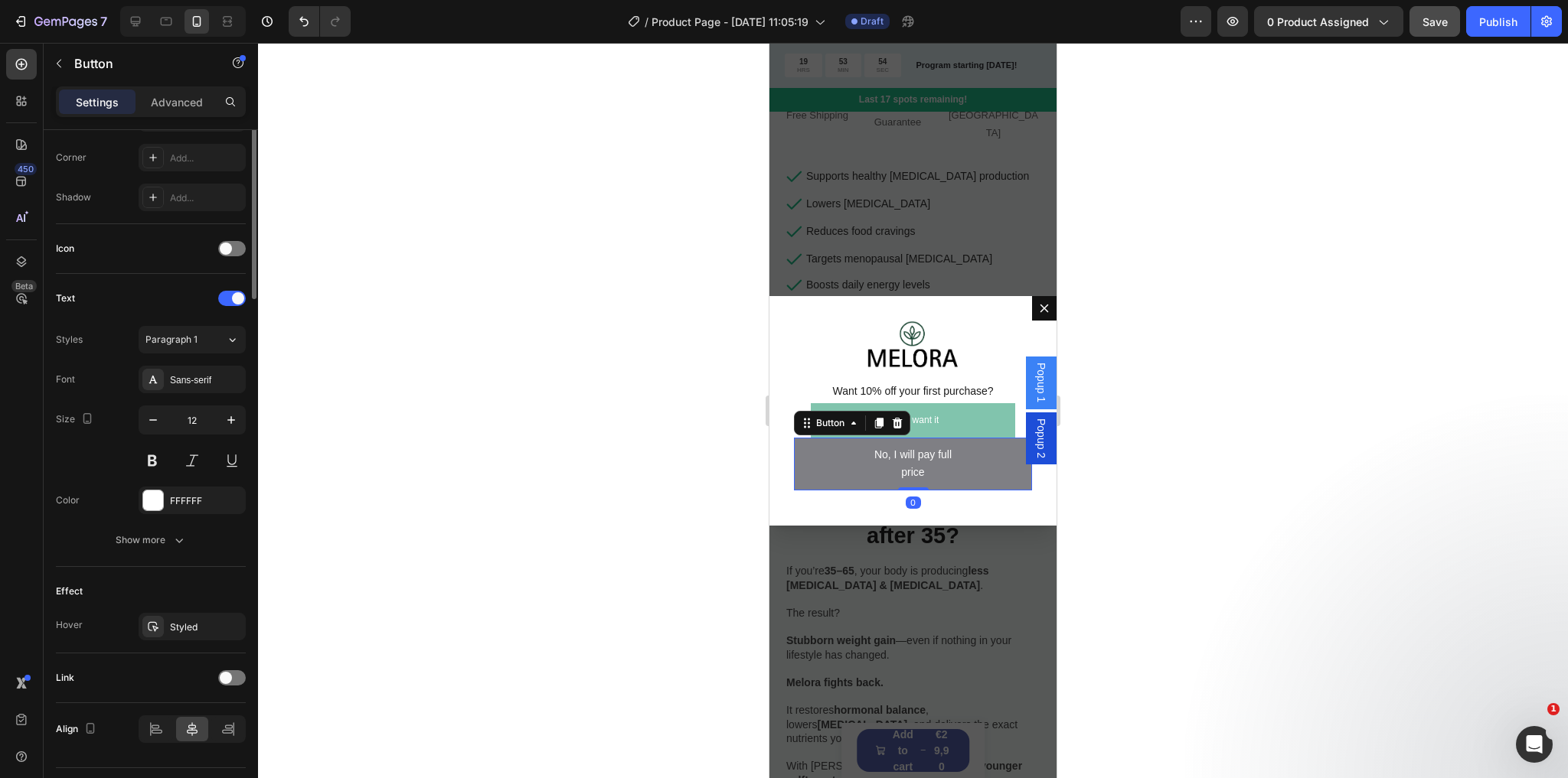
scroll to position [0, 0]
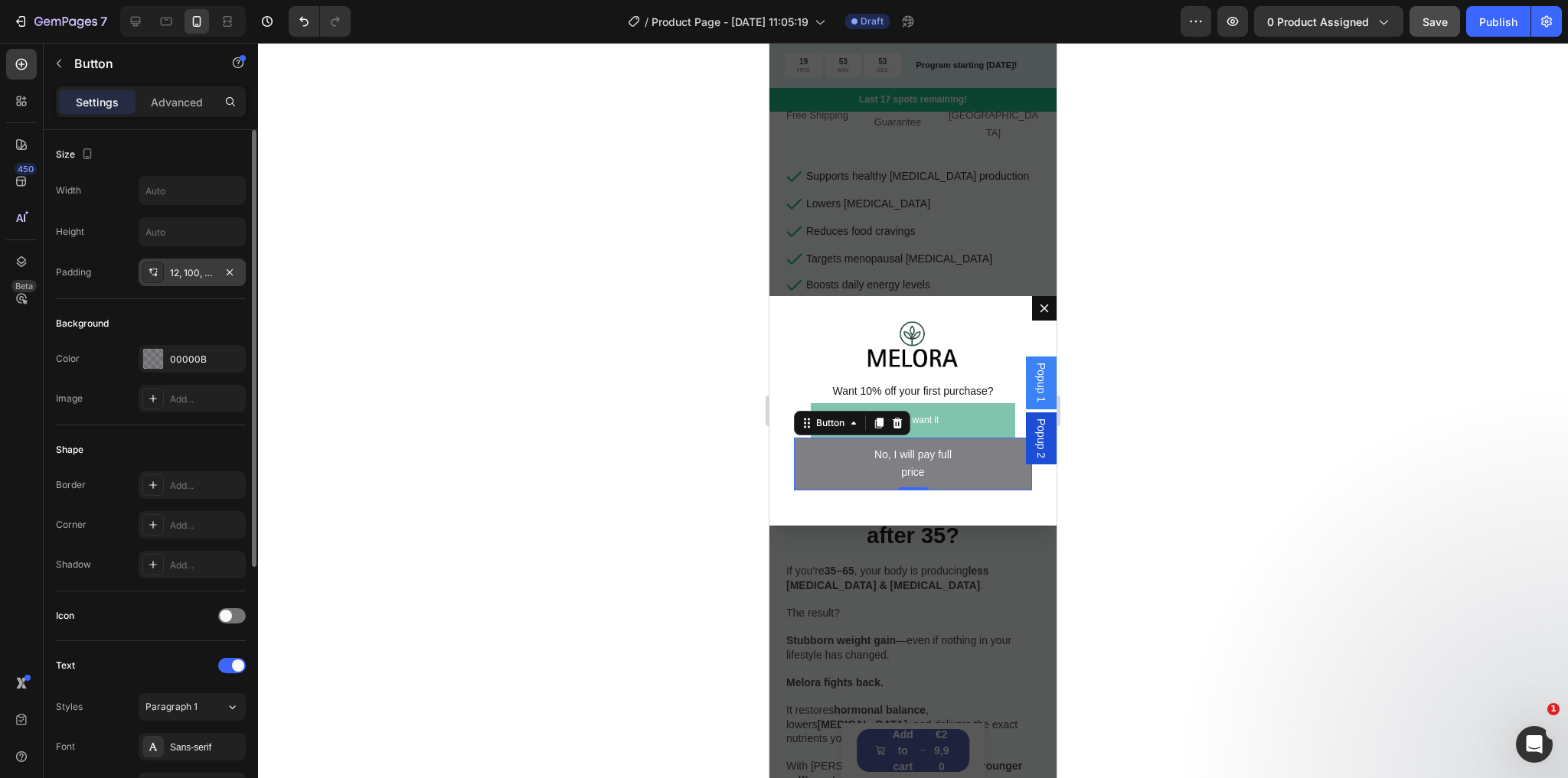
click at [176, 264] on div "12, 100, 12, 100" at bounding box center [192, 273] width 107 height 27
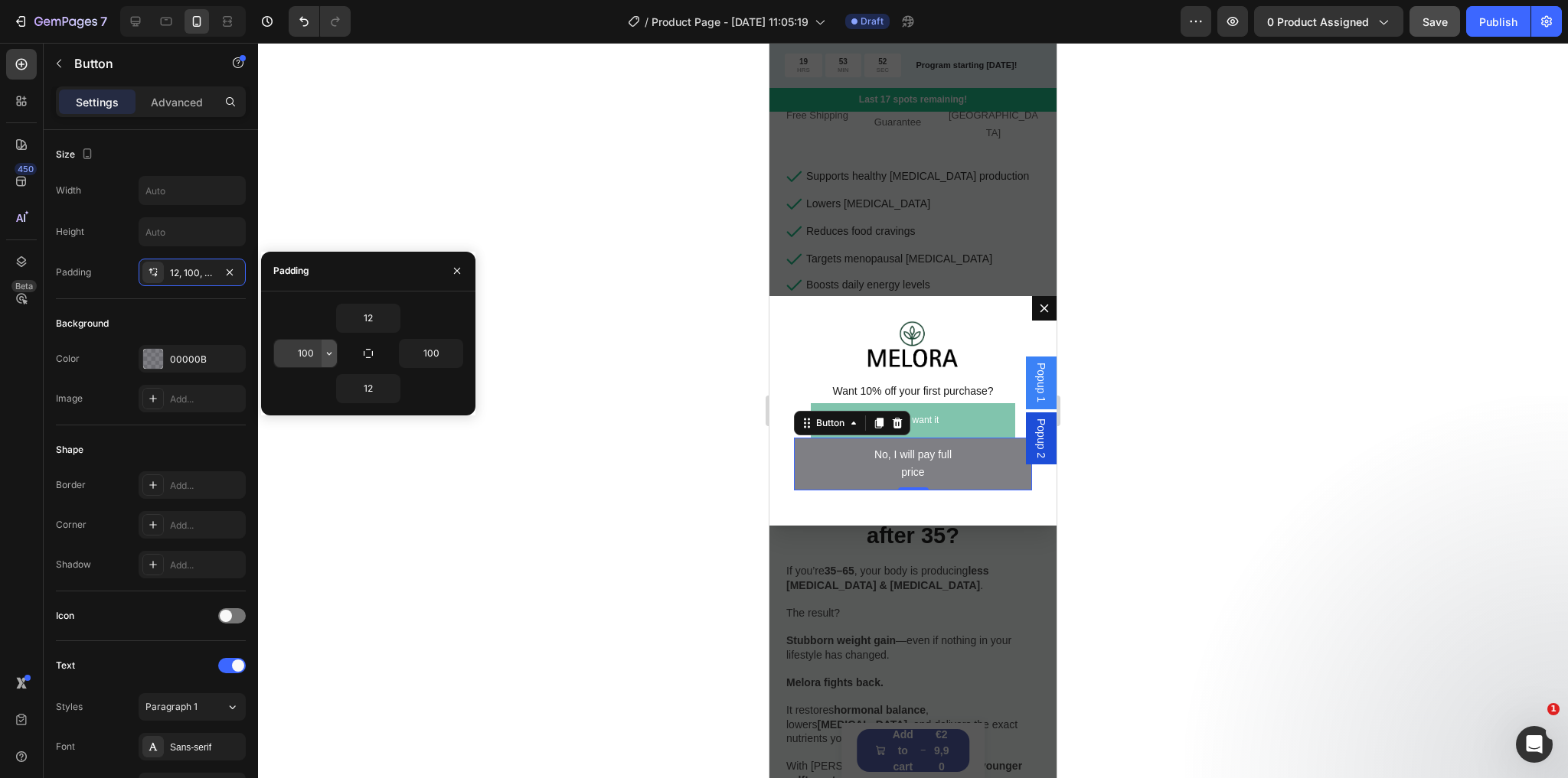
click at [325, 355] on icon "button" at bounding box center [328, 353] width 12 height 12
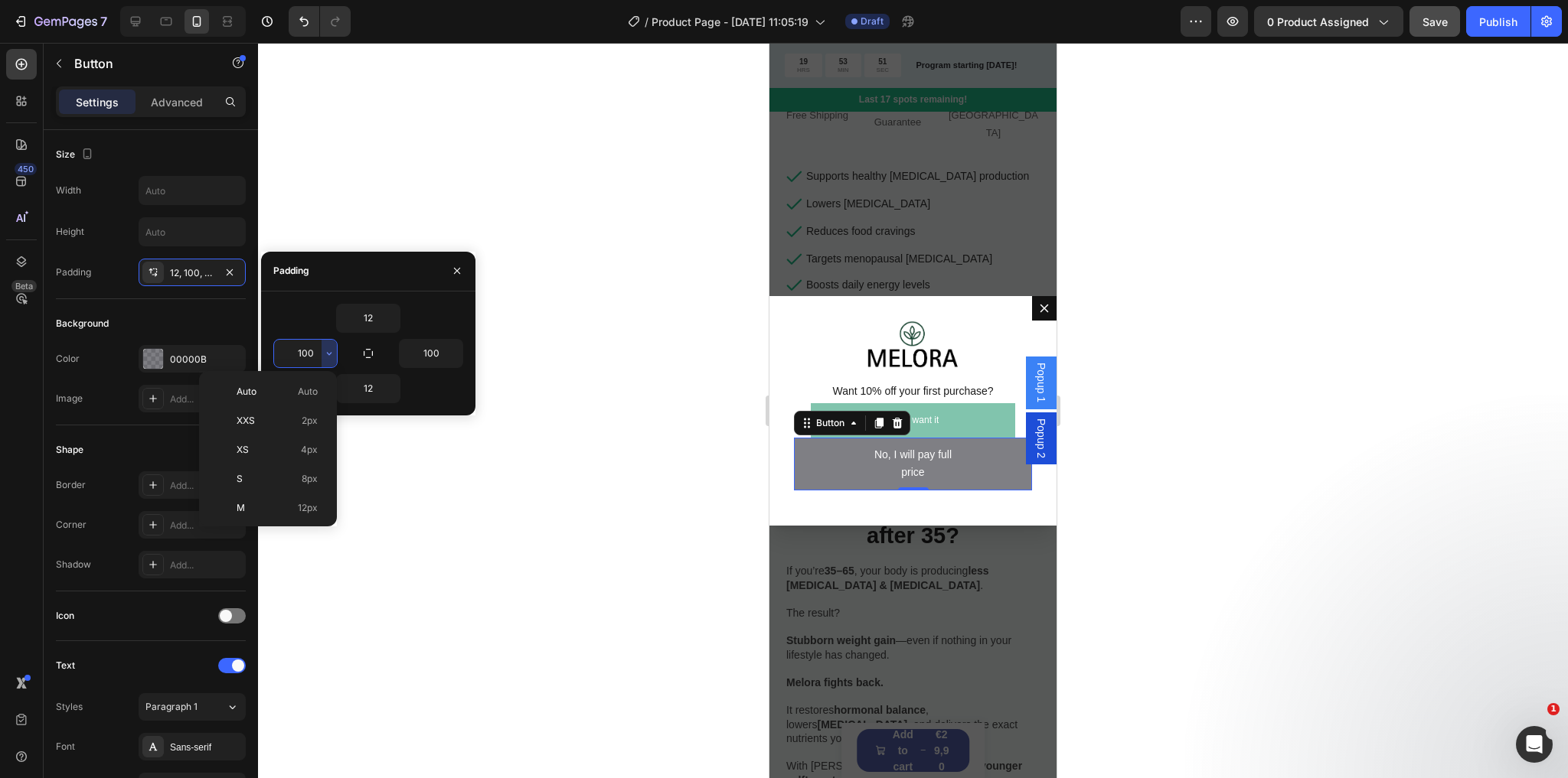
click at [311, 355] on input "100" at bounding box center [305, 354] width 63 height 27
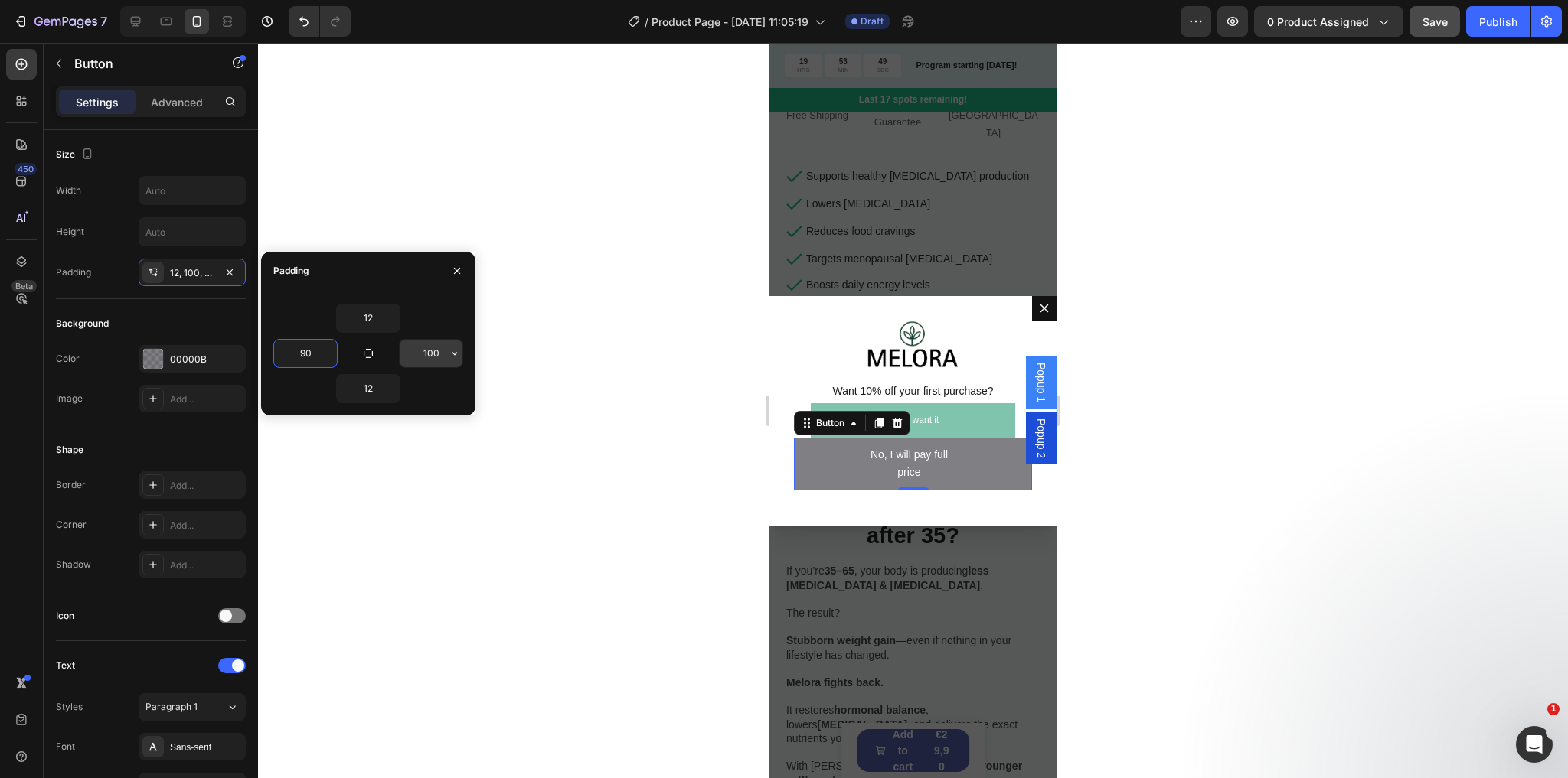
type input "90"
click at [431, 352] on input "100" at bounding box center [431, 354] width 63 height 27
type input "90"
type input "8"
type input "5"
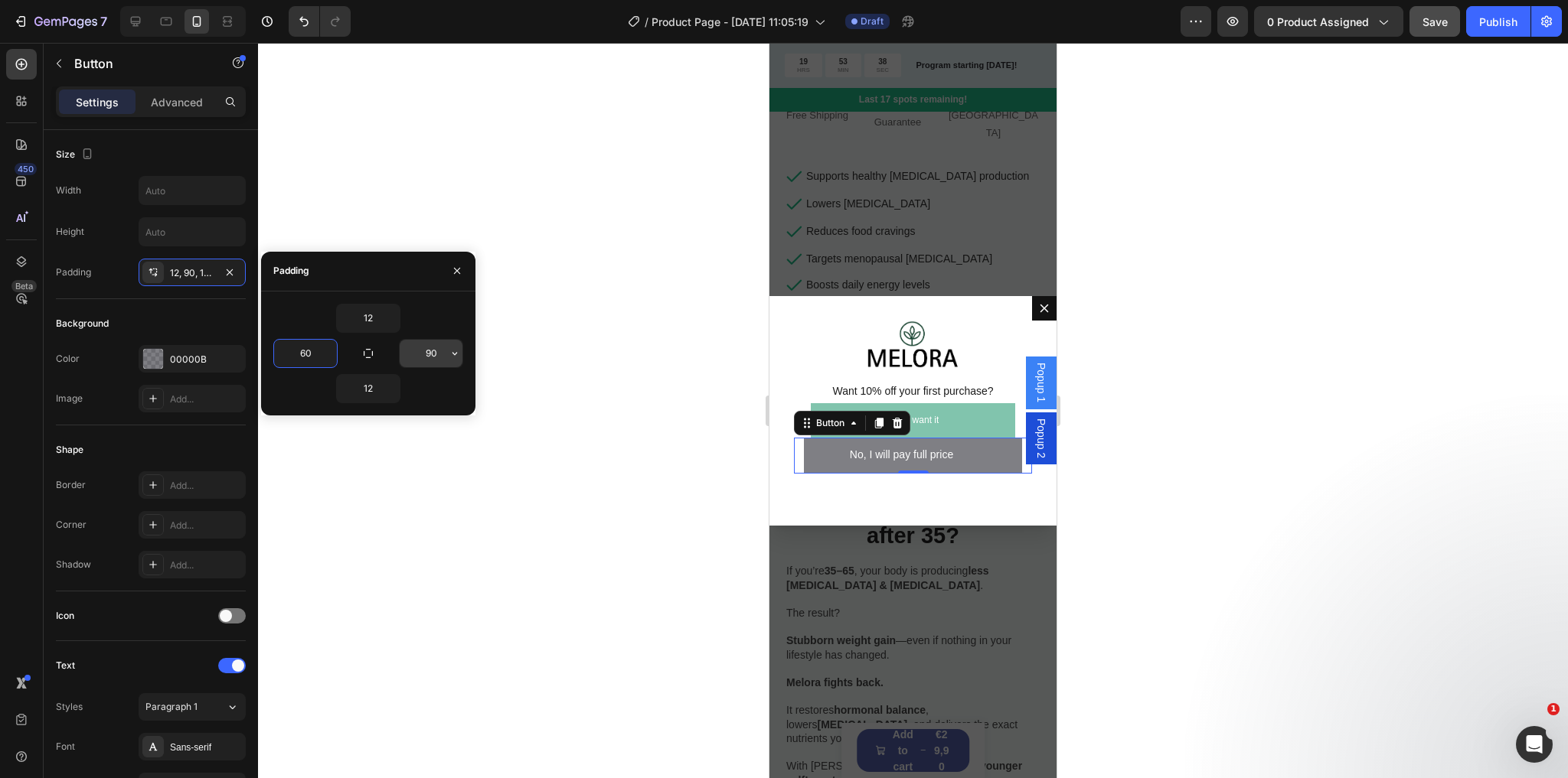
type input "60"
click at [432, 350] on input "90" at bounding box center [431, 354] width 63 height 27
type input "65"
click at [312, 350] on input "60" at bounding box center [305, 354] width 63 height 27
click at [312, 352] on input "60" at bounding box center [305, 354] width 63 height 27
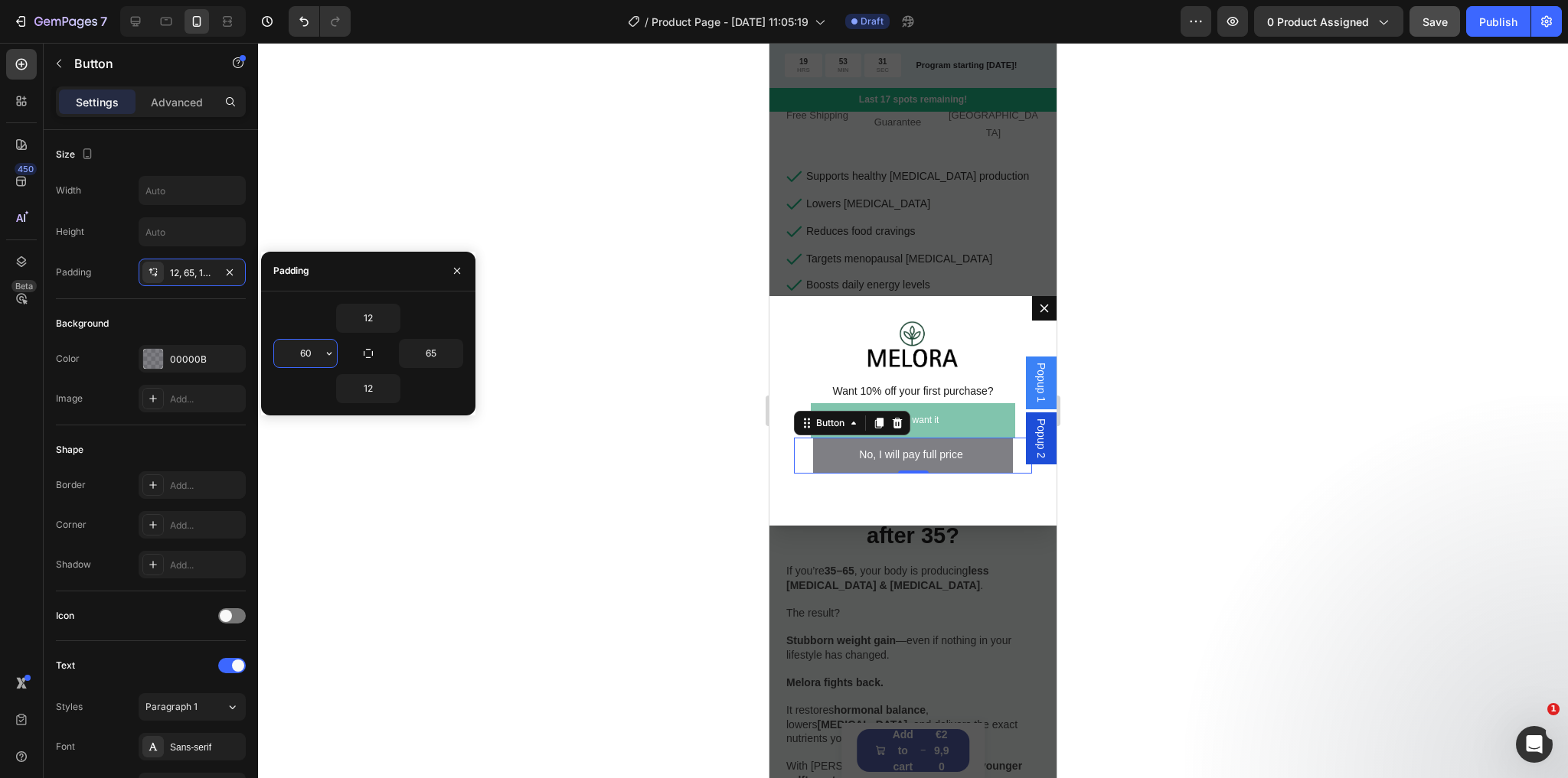
click at [312, 352] on input "60" at bounding box center [305, 354] width 63 height 27
click at [306, 351] on input "65" at bounding box center [305, 354] width 63 height 27
type input "69"
click at [944, 421] on link "Yes, I want it" at bounding box center [914, 421] width 205 height 35
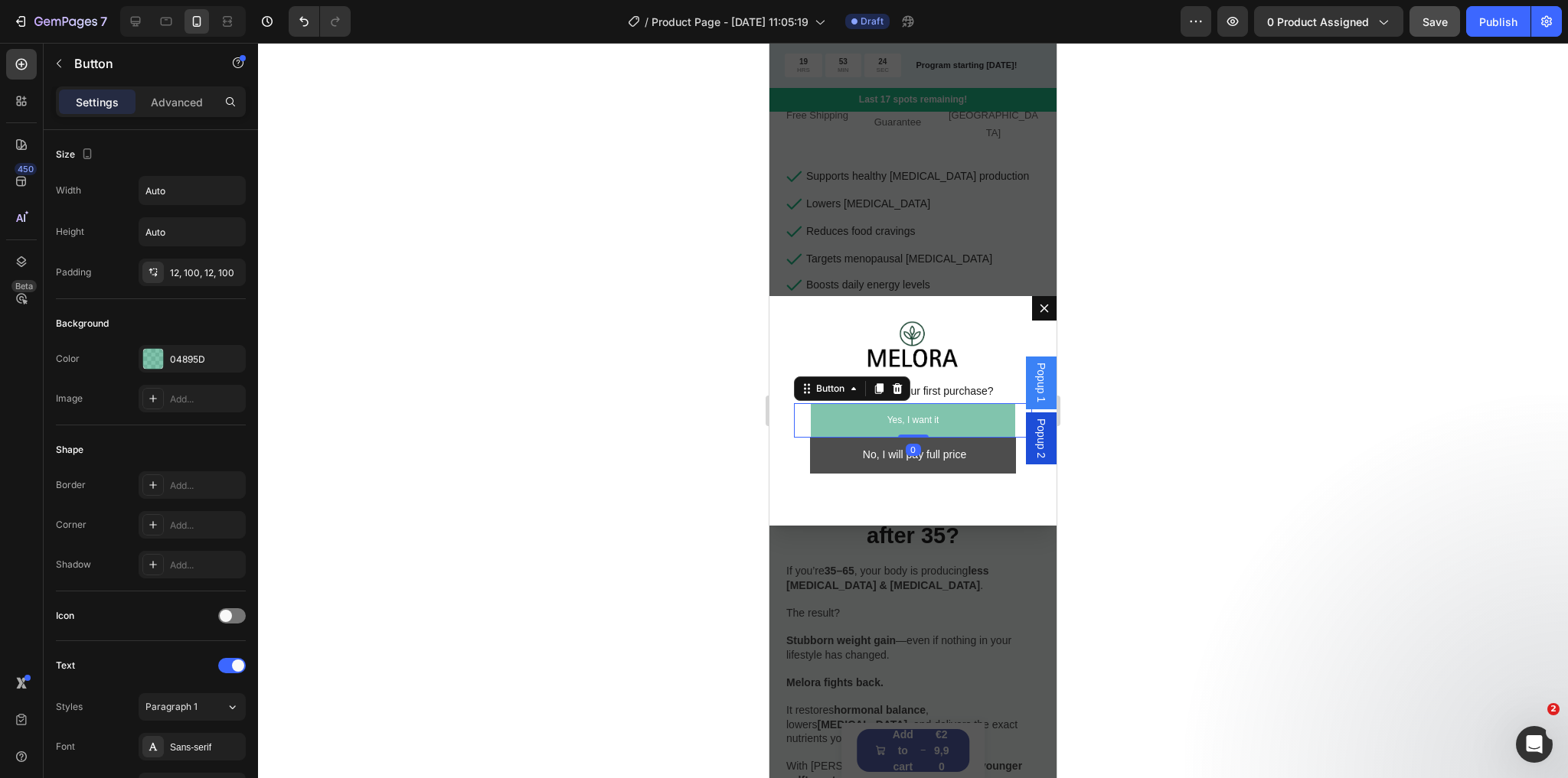
click at [967, 444] on button "No, I will pay full price" at bounding box center [913, 456] width 206 height 36
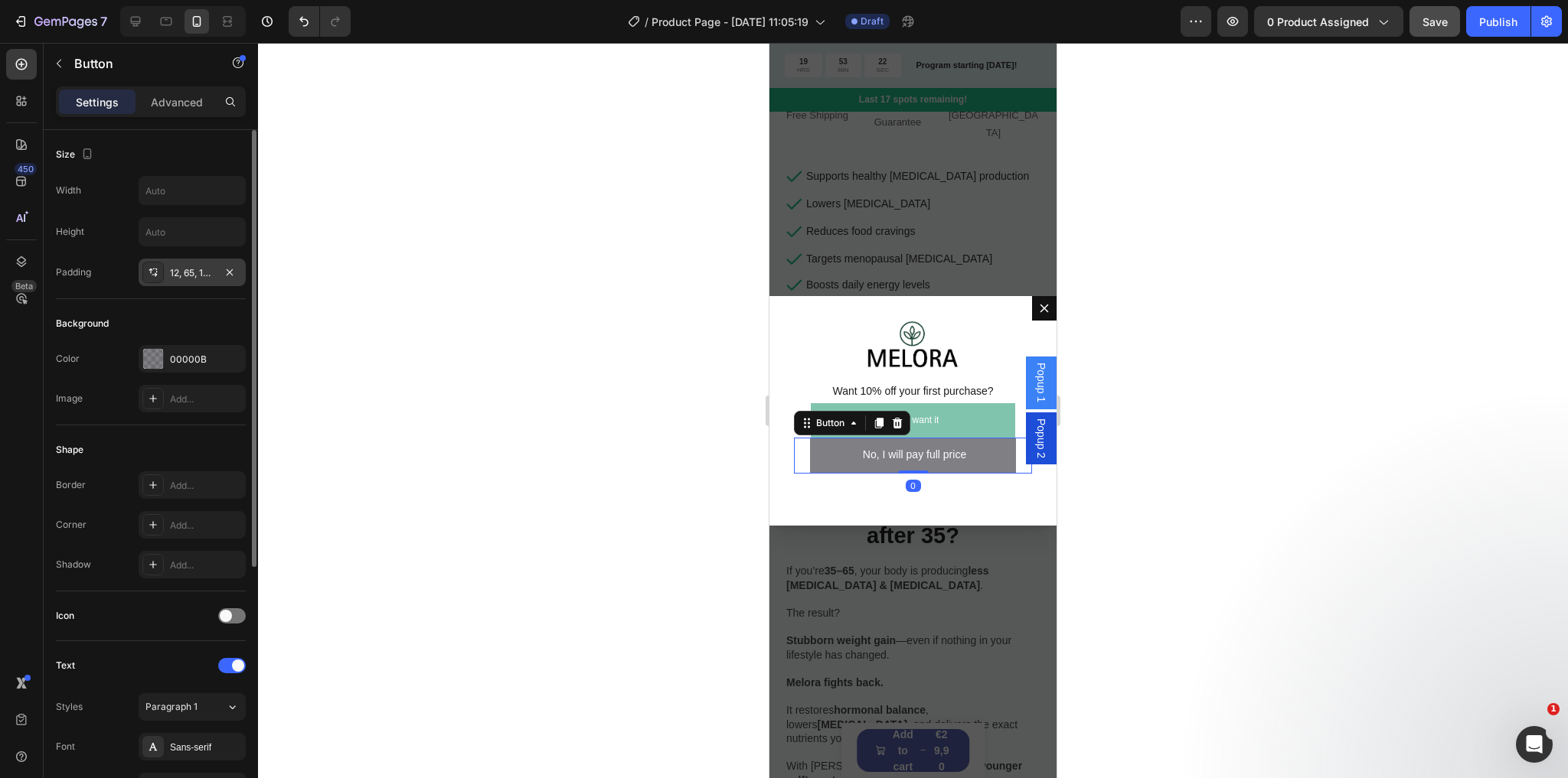
click at [192, 274] on div "12, 65, 12, 69" at bounding box center [192, 273] width 45 height 14
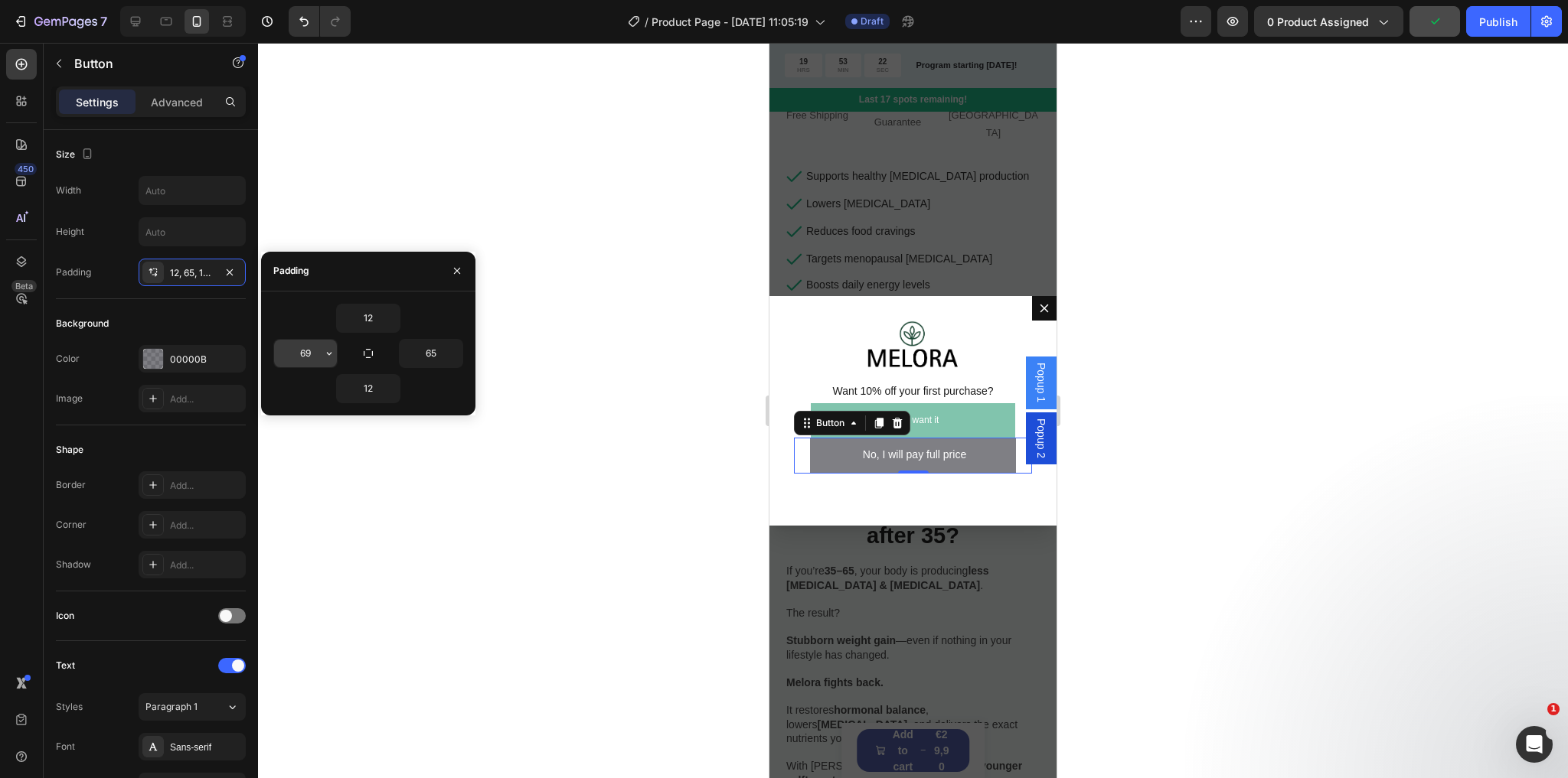
click at [303, 352] on input "69" at bounding box center [305, 354] width 63 height 27
click at [311, 355] on input "69" at bounding box center [305, 354] width 63 height 27
type input "67"
click at [441, 356] on input "65" at bounding box center [431, 354] width 63 height 27
click at [437, 355] on input "65" at bounding box center [431, 354] width 63 height 27
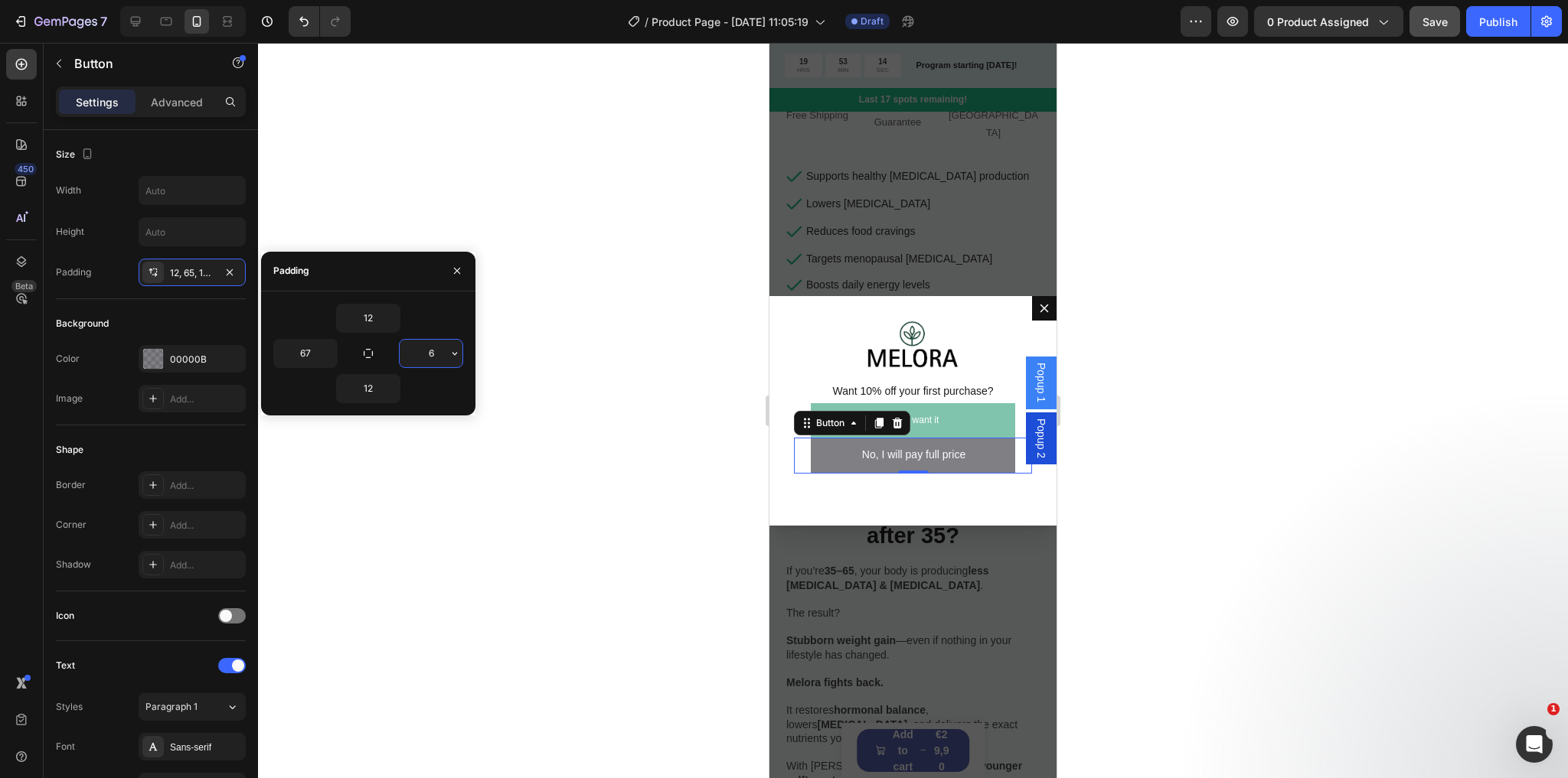
type input "67"
click at [994, 404] on link "Yes, I want it" at bounding box center [914, 421] width 205 height 35
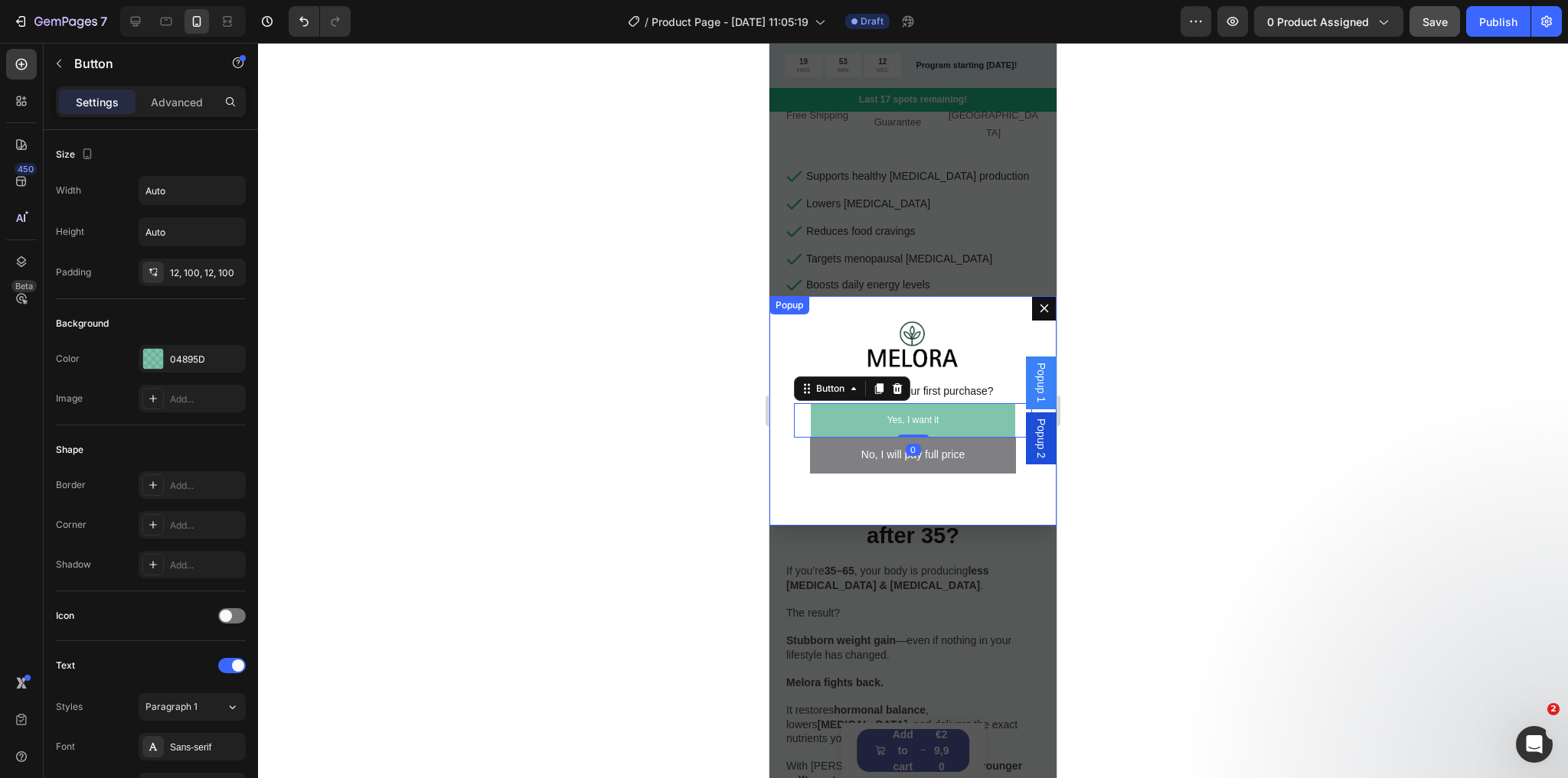
click at [980, 375] on div "Image Want 10% off your first purchase? Text Block Yes, I want it Button 0 No, …" at bounding box center [913, 411] width 287 height 230
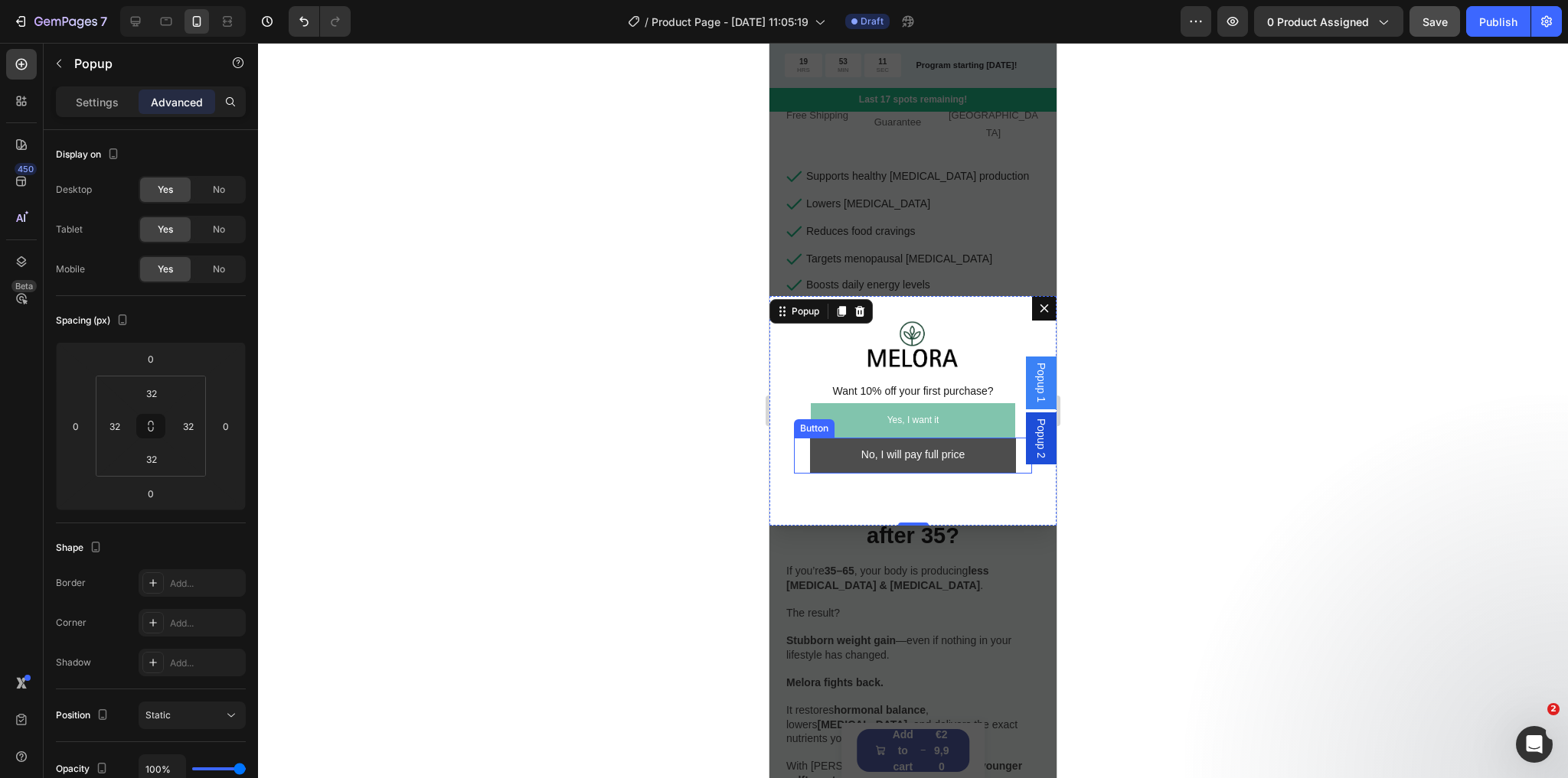
click at [988, 450] on button "No, I will pay full price" at bounding box center [913, 456] width 206 height 36
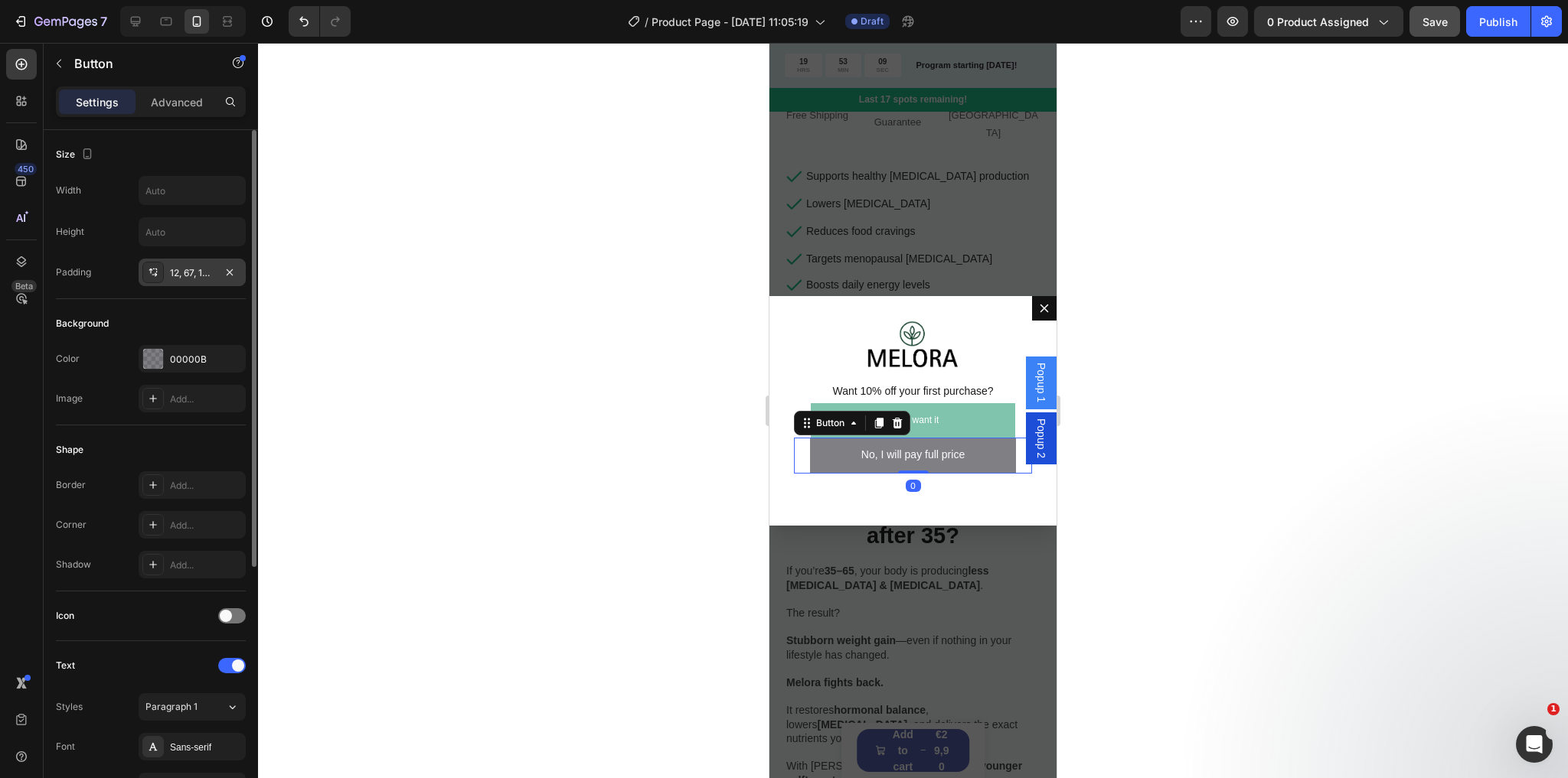
click at [184, 274] on div "12, 67, 12, 67" at bounding box center [192, 273] width 45 height 14
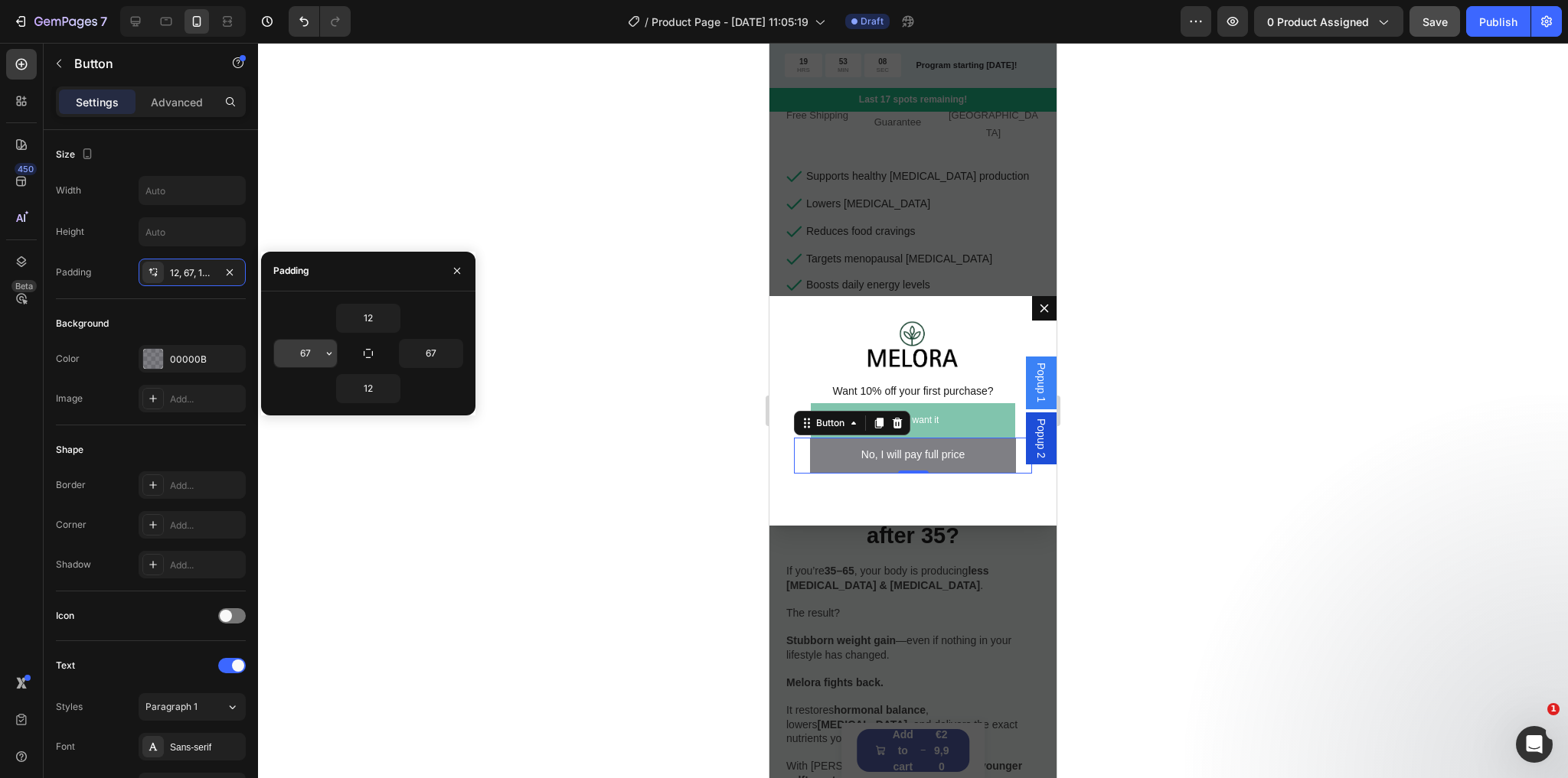
click at [312, 354] on input "67" at bounding box center [305, 354] width 63 height 27
click at [310, 354] on input "67" at bounding box center [305, 354] width 63 height 27
click at [309, 352] on input "67" at bounding box center [305, 354] width 63 height 27
type input "66"
click at [419, 355] on input "67" at bounding box center [431, 354] width 63 height 27
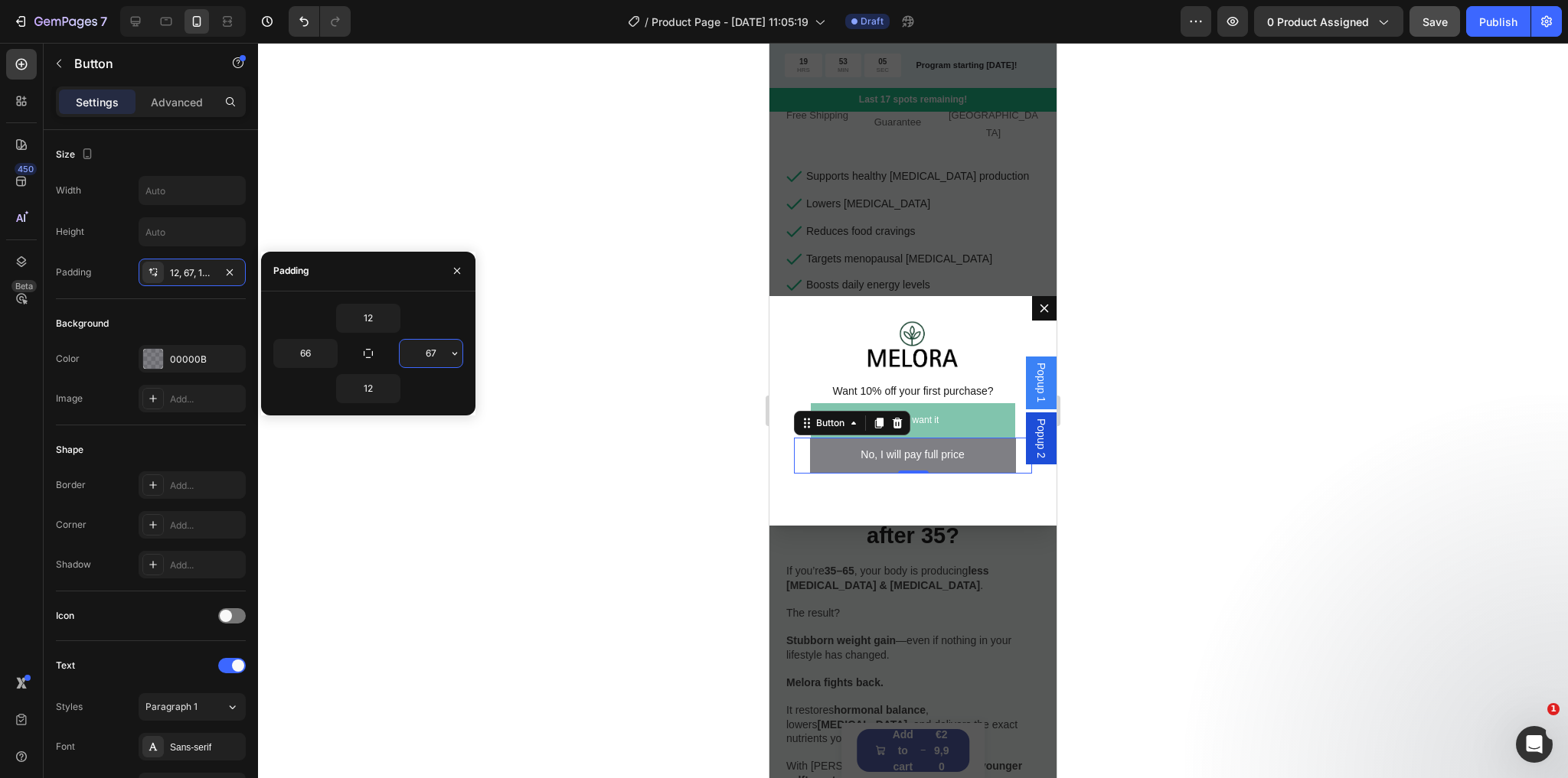
click at [432, 355] on input "67" at bounding box center [431, 354] width 63 height 27
click at [434, 354] on input "67" at bounding box center [431, 354] width 63 height 27
type input "66"
click at [969, 423] on link "Yes, I want it" at bounding box center [914, 421] width 205 height 35
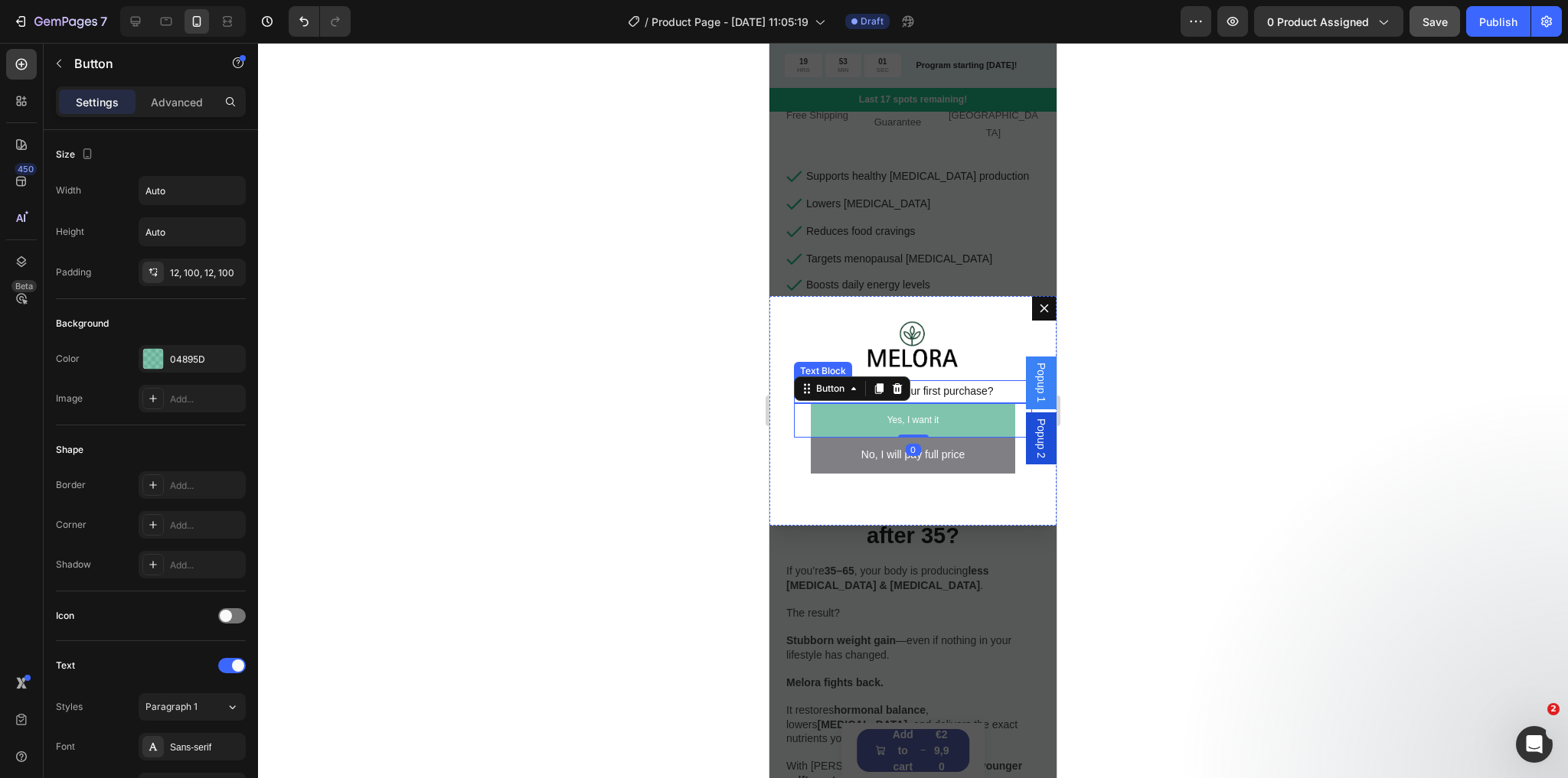
click at [972, 385] on span "Want 10% off your first purchase?" at bounding box center [912, 391] width 161 height 12
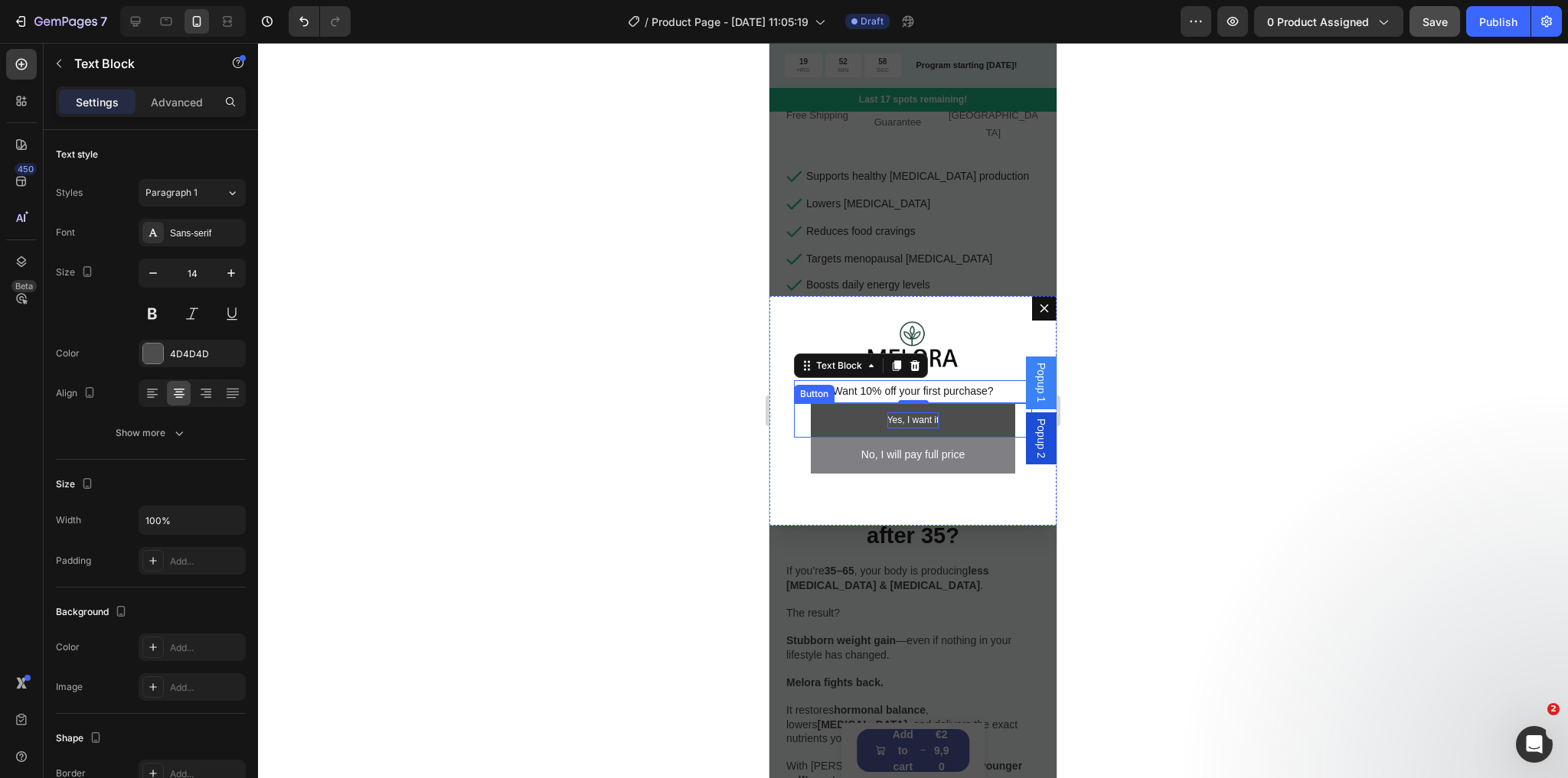
click at [906, 420] on p "Yes, I want it" at bounding box center [913, 421] width 52 height 17
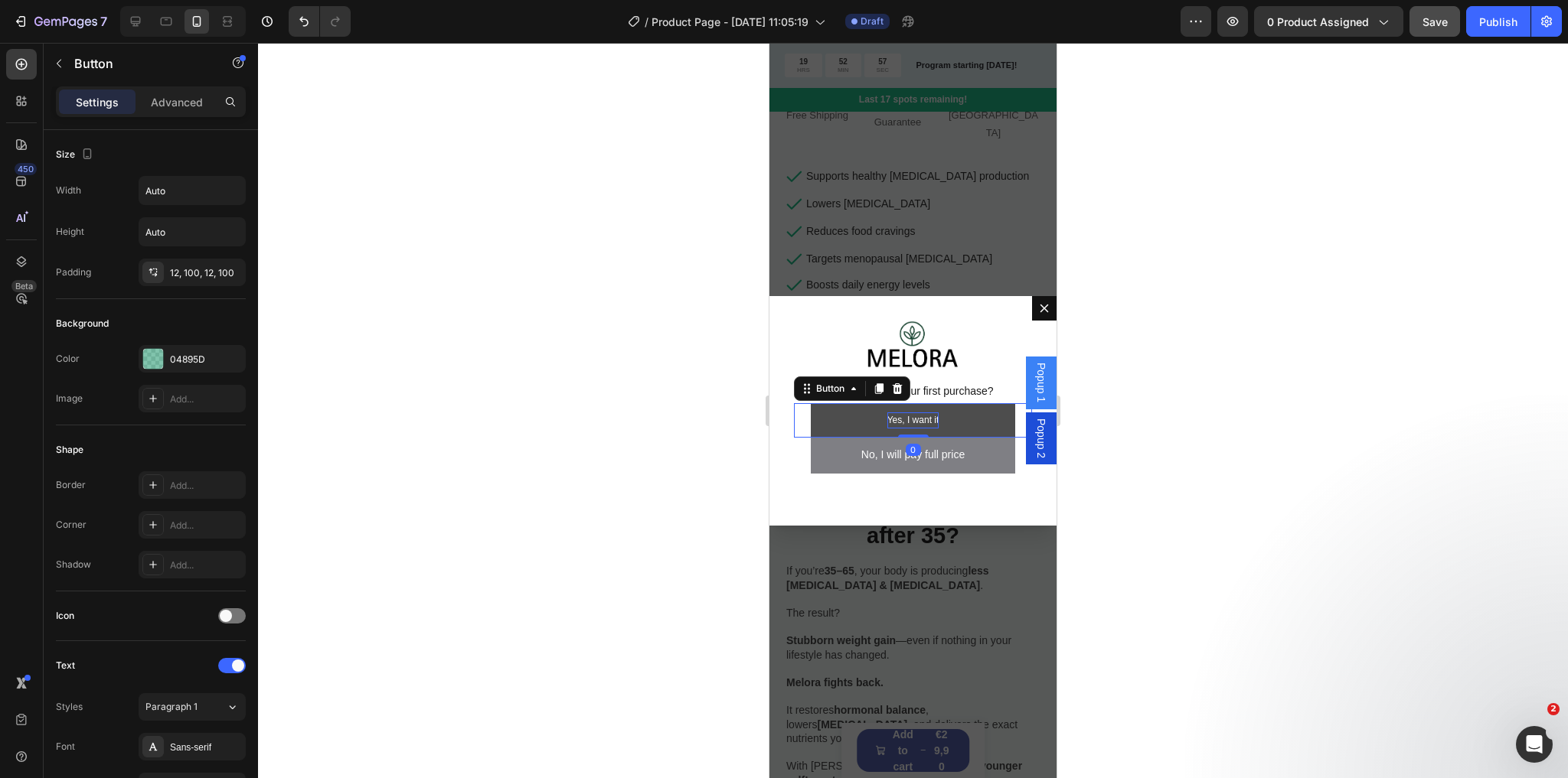
click at [906, 420] on p "Yes, I want it" at bounding box center [913, 421] width 52 height 17
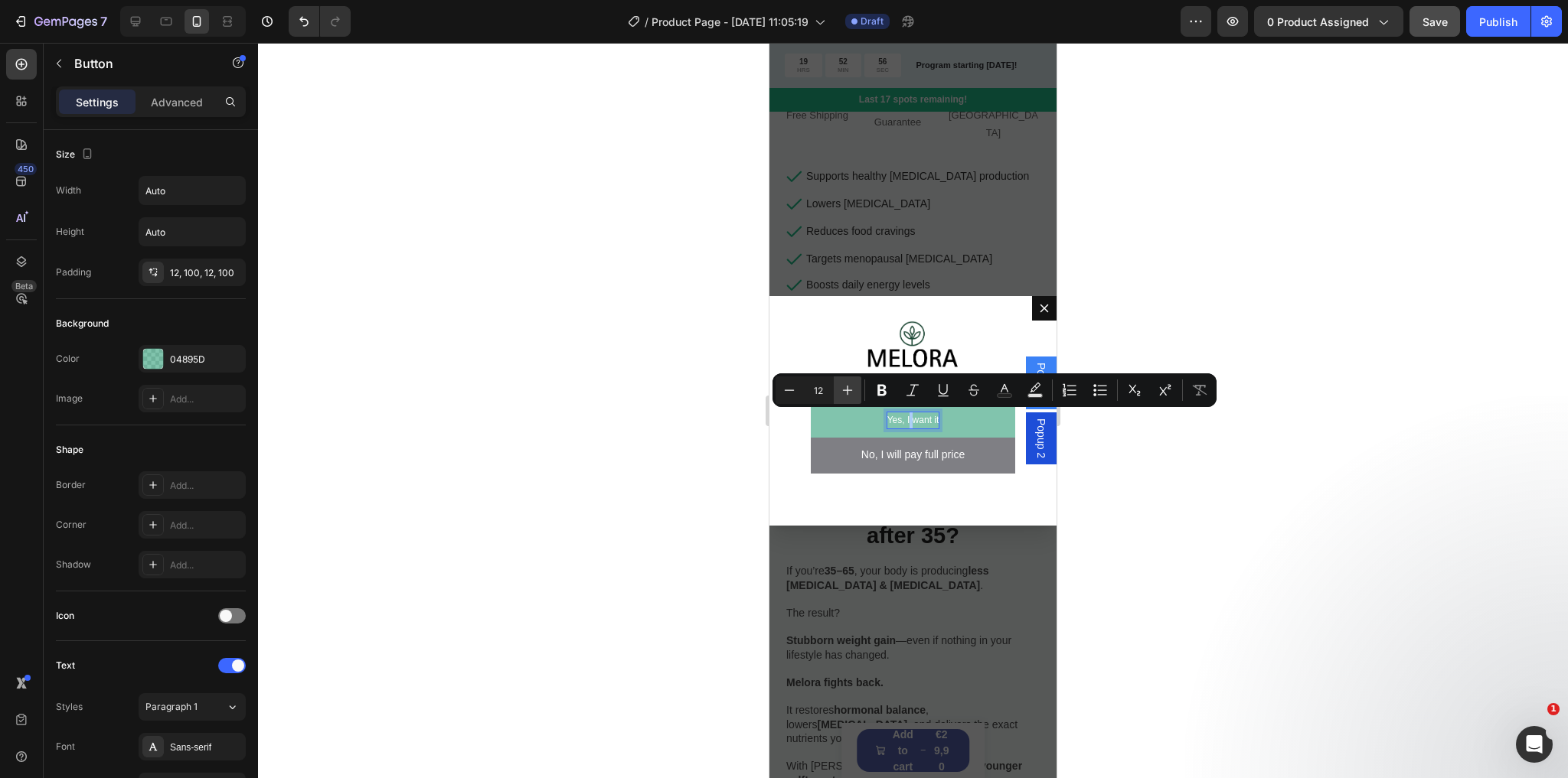
click at [851, 391] on icon "Editor contextual toolbar" at bounding box center [847, 390] width 15 height 15
type input "14"
click at [896, 416] on p "Yes, I want it" at bounding box center [912, 421] width 52 height 17
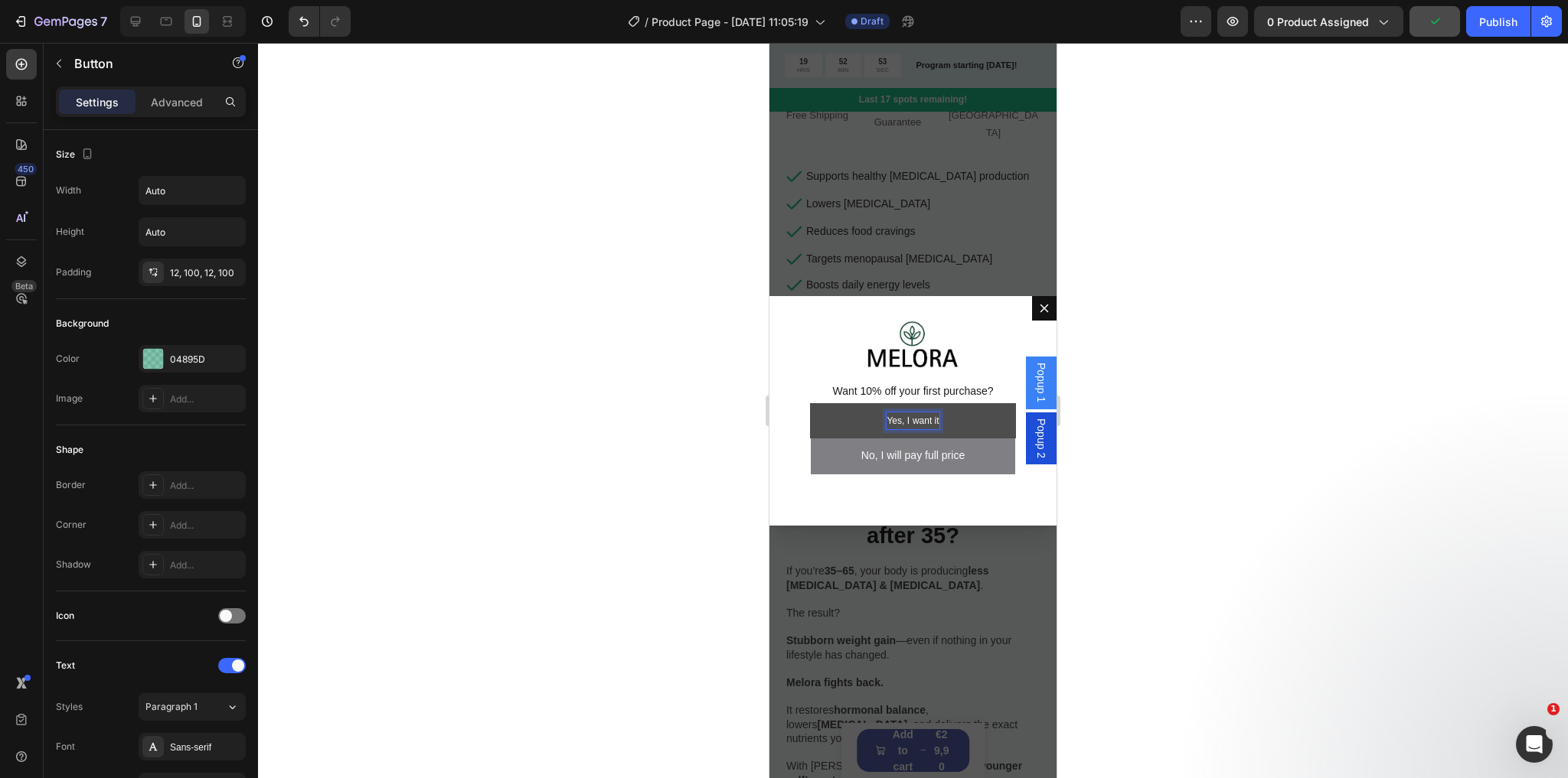
click at [893, 416] on p "Yes, I want it" at bounding box center [912, 421] width 52 height 17
drag, startPoint x: 887, startPoint y: 416, endPoint x: 914, endPoint y: 417, distance: 27.0
click at [914, 417] on p "Yes, I want it" at bounding box center [912, 421] width 52 height 17
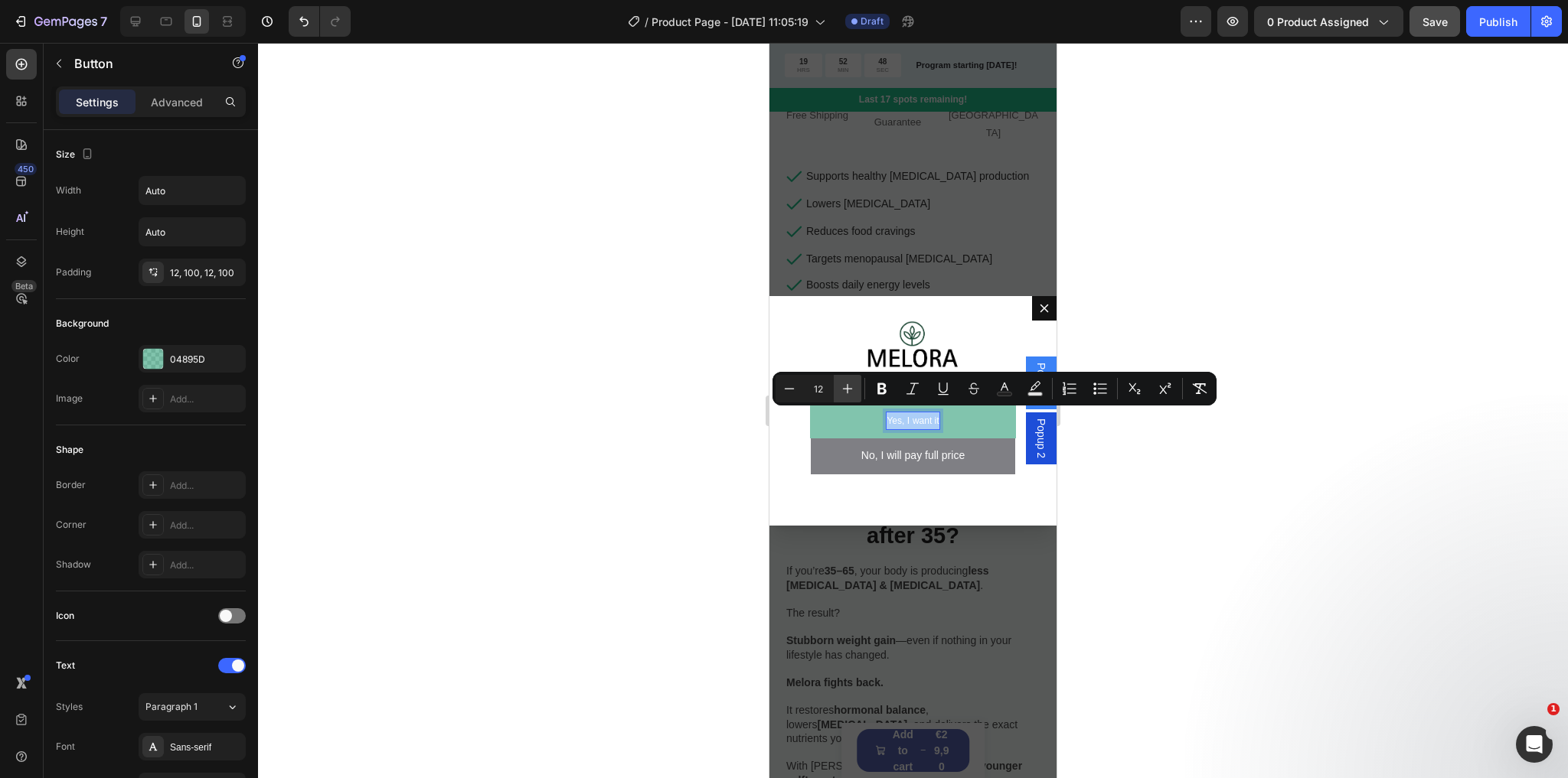
click at [844, 395] on icon "Editor contextual toolbar" at bounding box center [847, 388] width 15 height 15
type input "14"
click at [899, 448] on p "No, I will pay full price" at bounding box center [913, 456] width 104 height 17
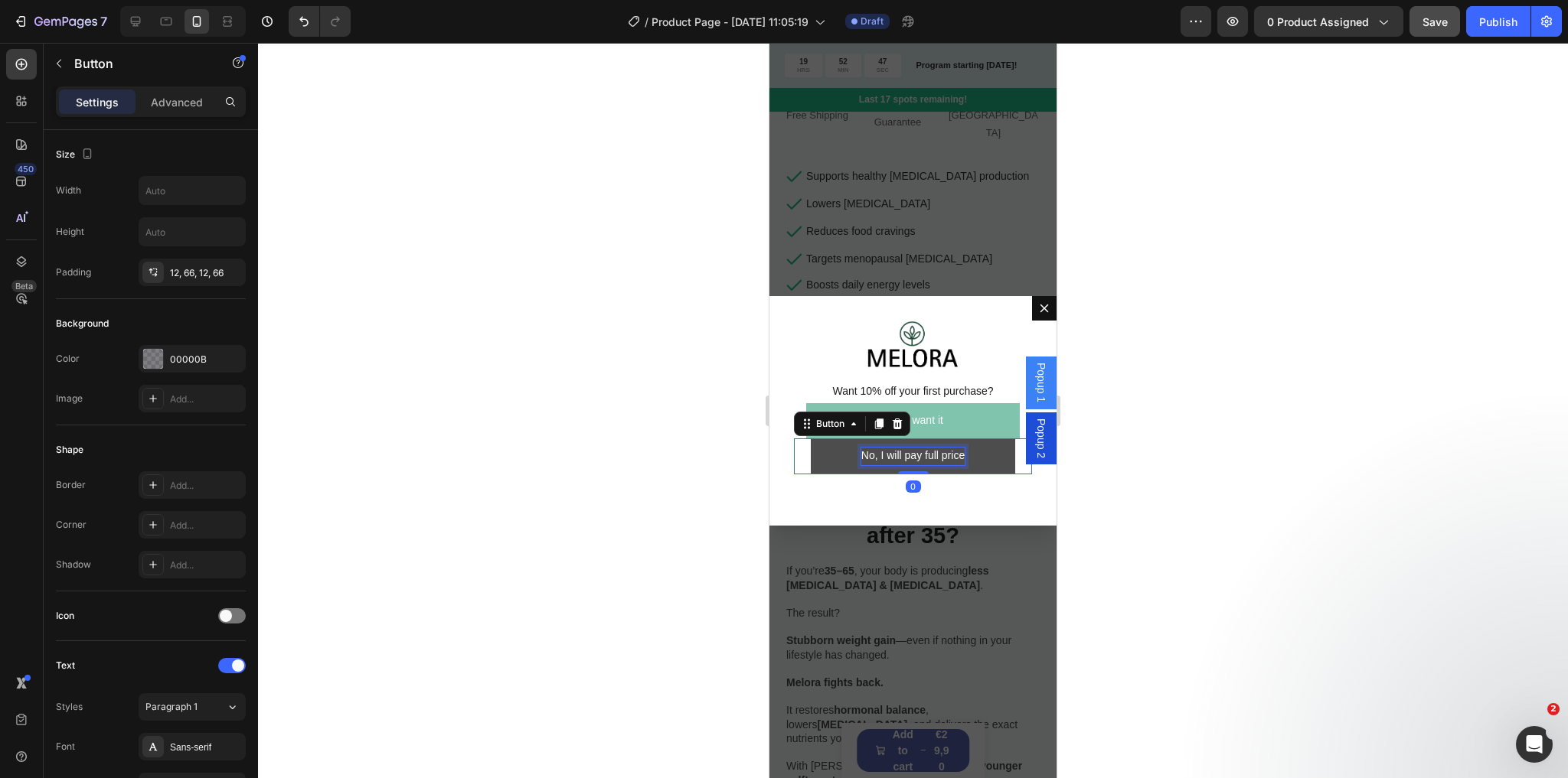
click at [899, 448] on p "No, I will pay full price" at bounding box center [913, 456] width 104 height 17
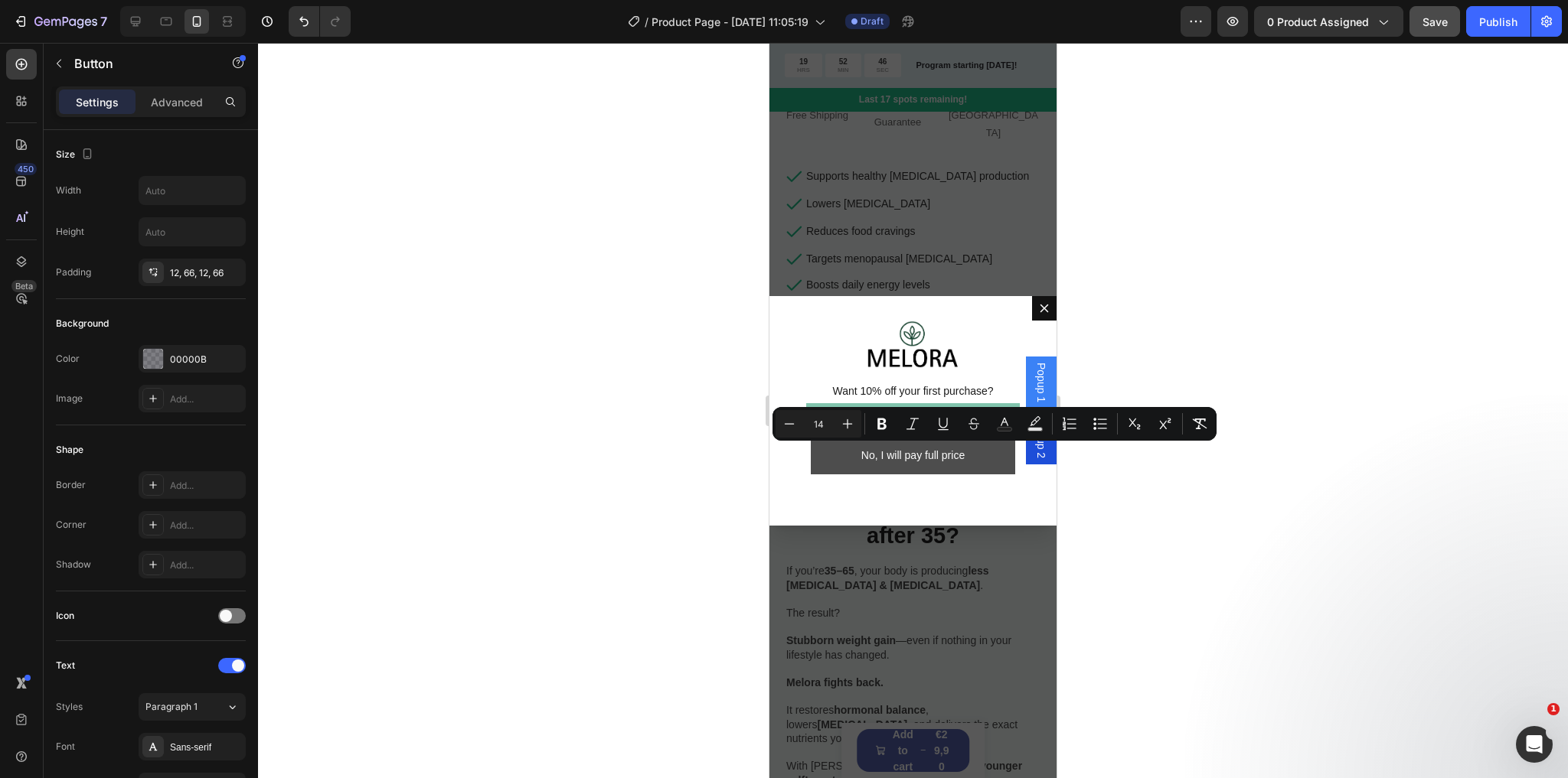
click at [829, 451] on button "No, I will pay full price" at bounding box center [913, 457] width 205 height 36
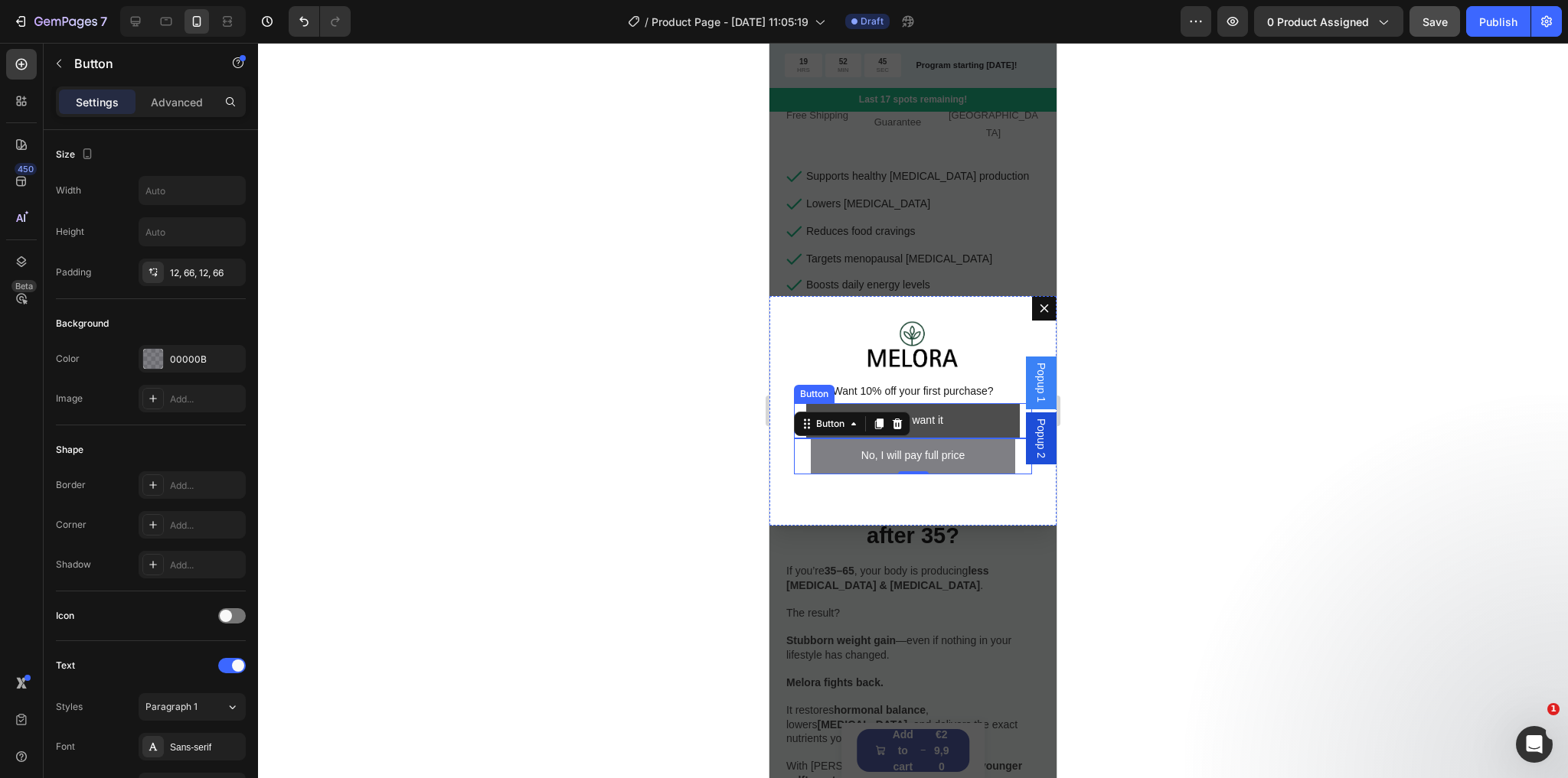
click at [979, 421] on link "Yes, I want it" at bounding box center [913, 422] width 214 height 36
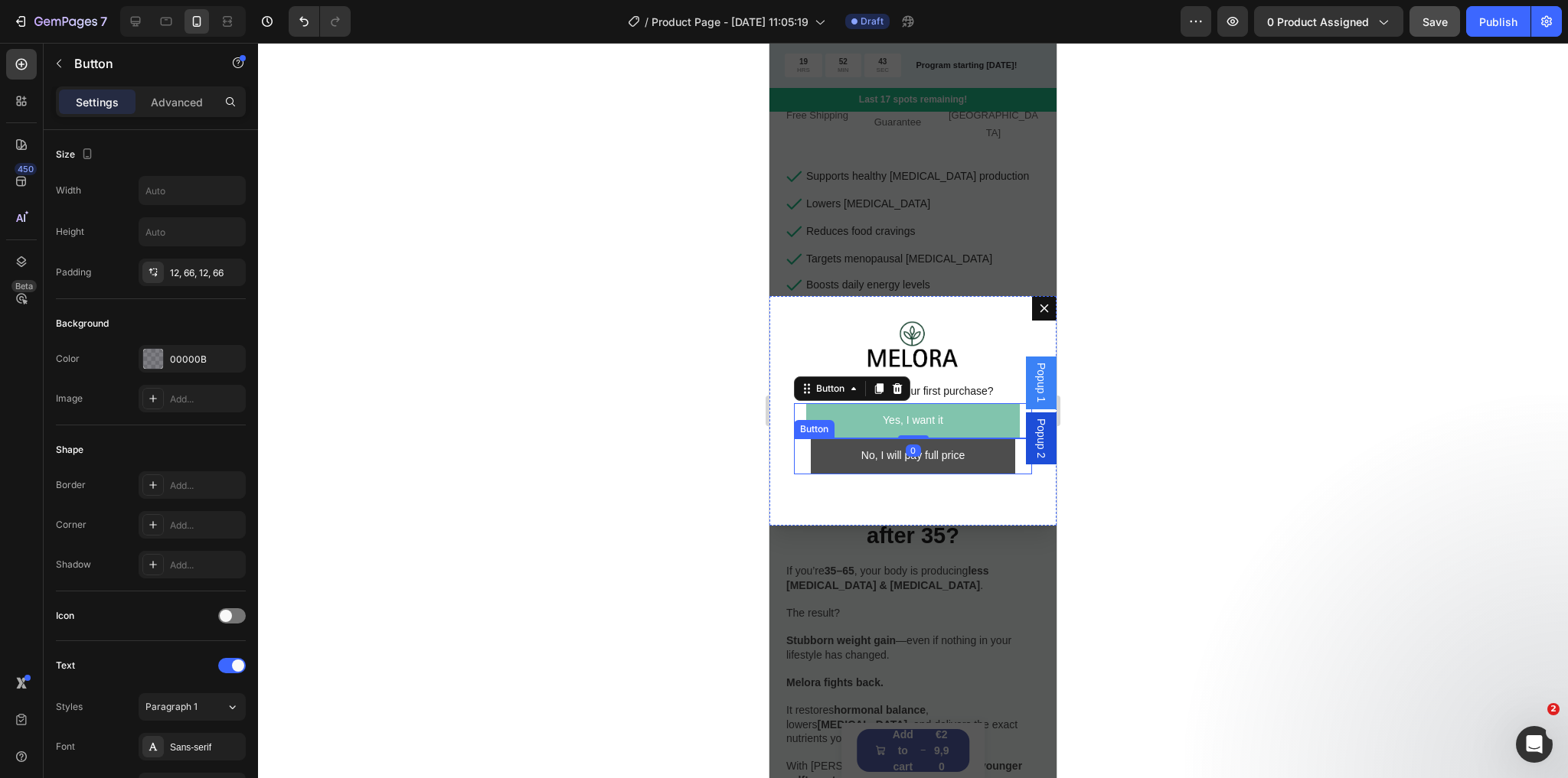
click at [830, 450] on button "No, I will pay full price" at bounding box center [913, 457] width 205 height 36
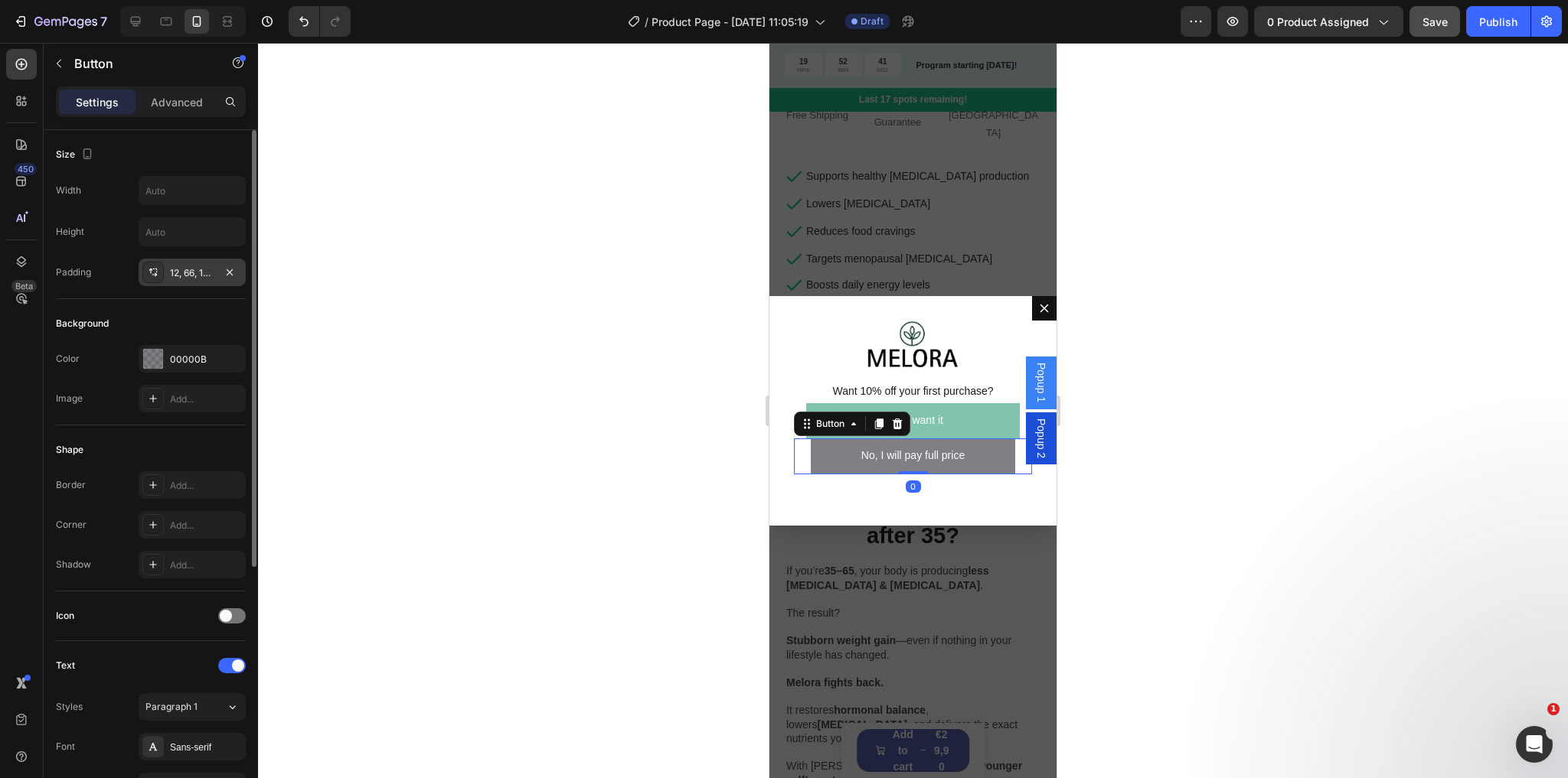
click at [185, 273] on div "12, 66, 12, 66" at bounding box center [192, 273] width 45 height 14
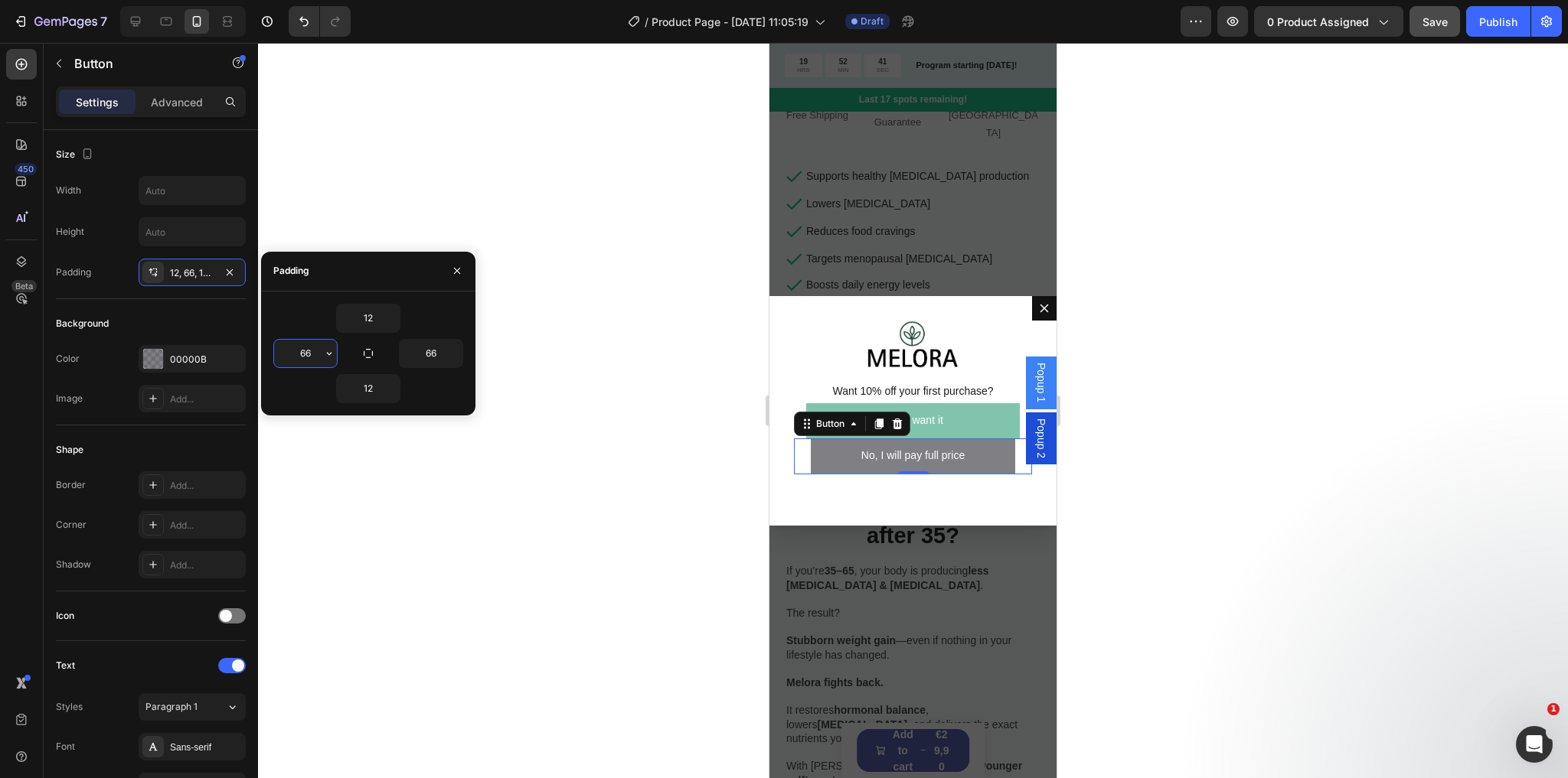
click at [313, 354] on input "66" at bounding box center [305, 354] width 63 height 27
click at [312, 353] on input "66" at bounding box center [305, 354] width 63 height 27
drag, startPoint x: 312, startPoint y: 352, endPoint x: 302, endPoint y: 352, distance: 10.0
click at [302, 352] on input "66" at bounding box center [305, 354] width 63 height 27
type input "70"
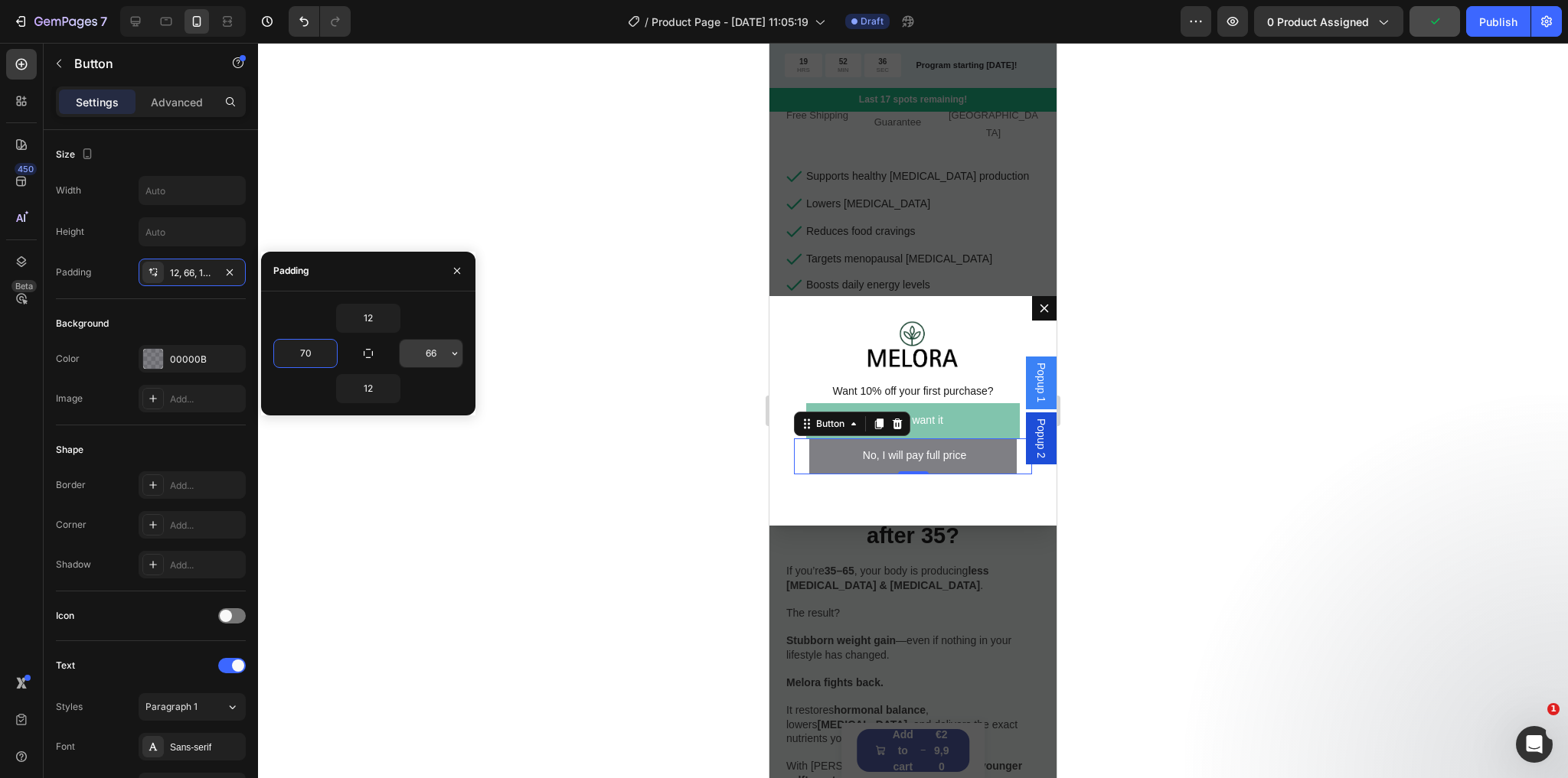
click at [427, 353] on input "66" at bounding box center [431, 354] width 63 height 27
type input "72"
click at [308, 349] on input "70" at bounding box center [305, 354] width 63 height 27
click at [312, 352] on input "70" at bounding box center [305, 354] width 63 height 27
type input "72"
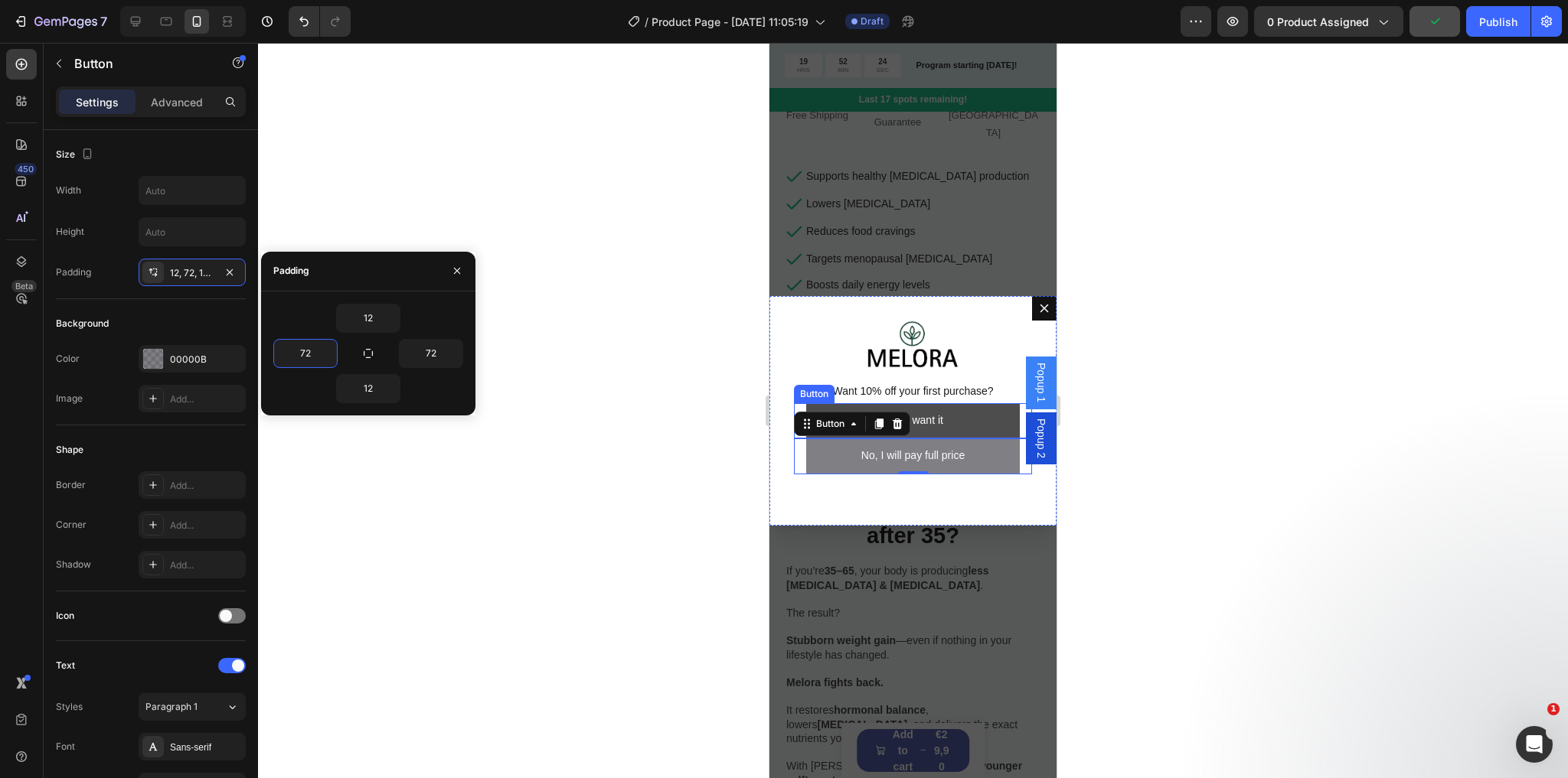
click at [972, 404] on link "Yes, I want it" at bounding box center [913, 422] width 214 height 36
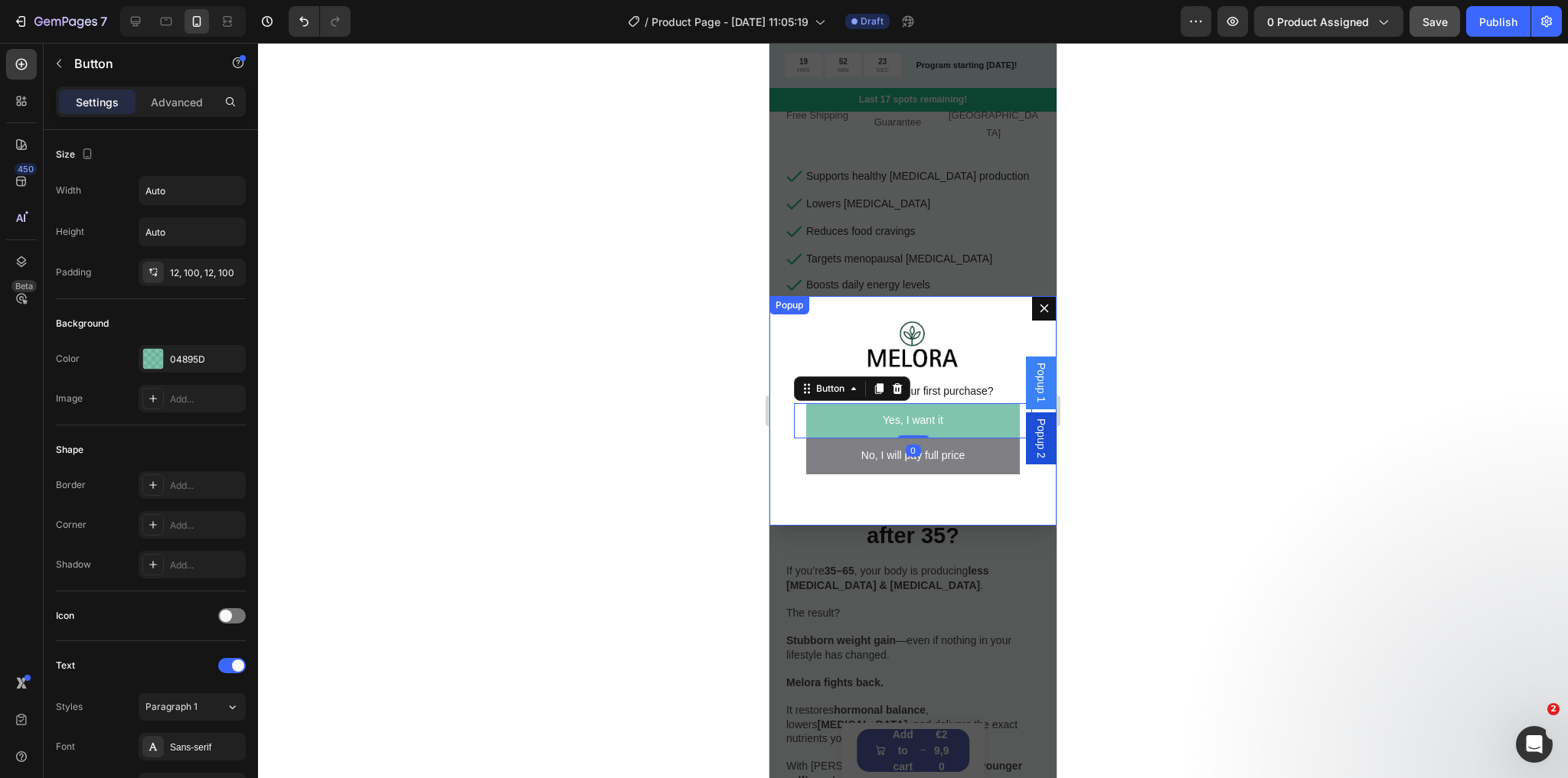
click at [973, 376] on div "Image Want 10% off your first purchase? Text Block Yes, I want it Button 0 No, …" at bounding box center [913, 411] width 287 height 230
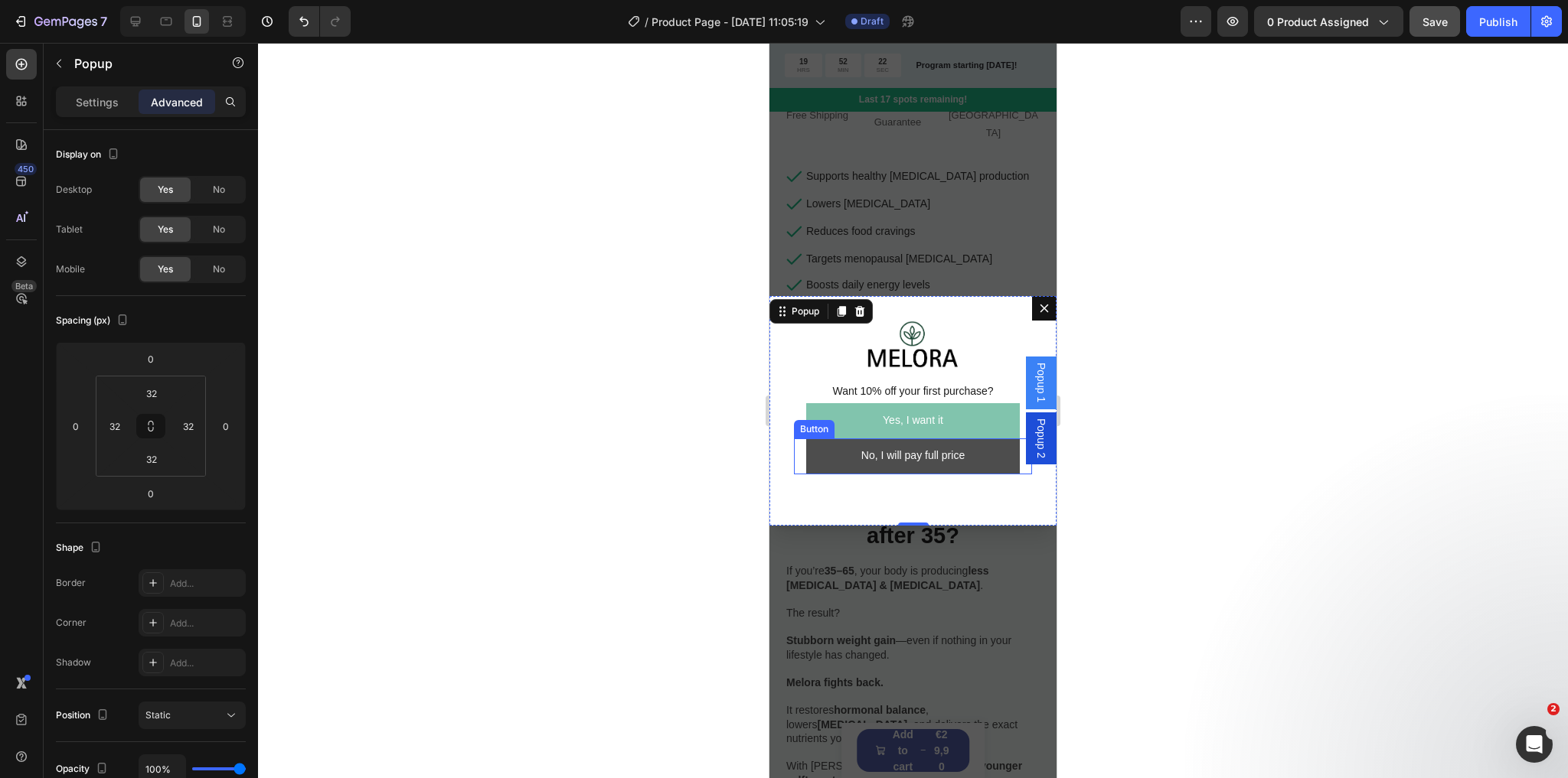
click at [983, 442] on button "No, I will pay full price" at bounding box center [913, 457] width 214 height 36
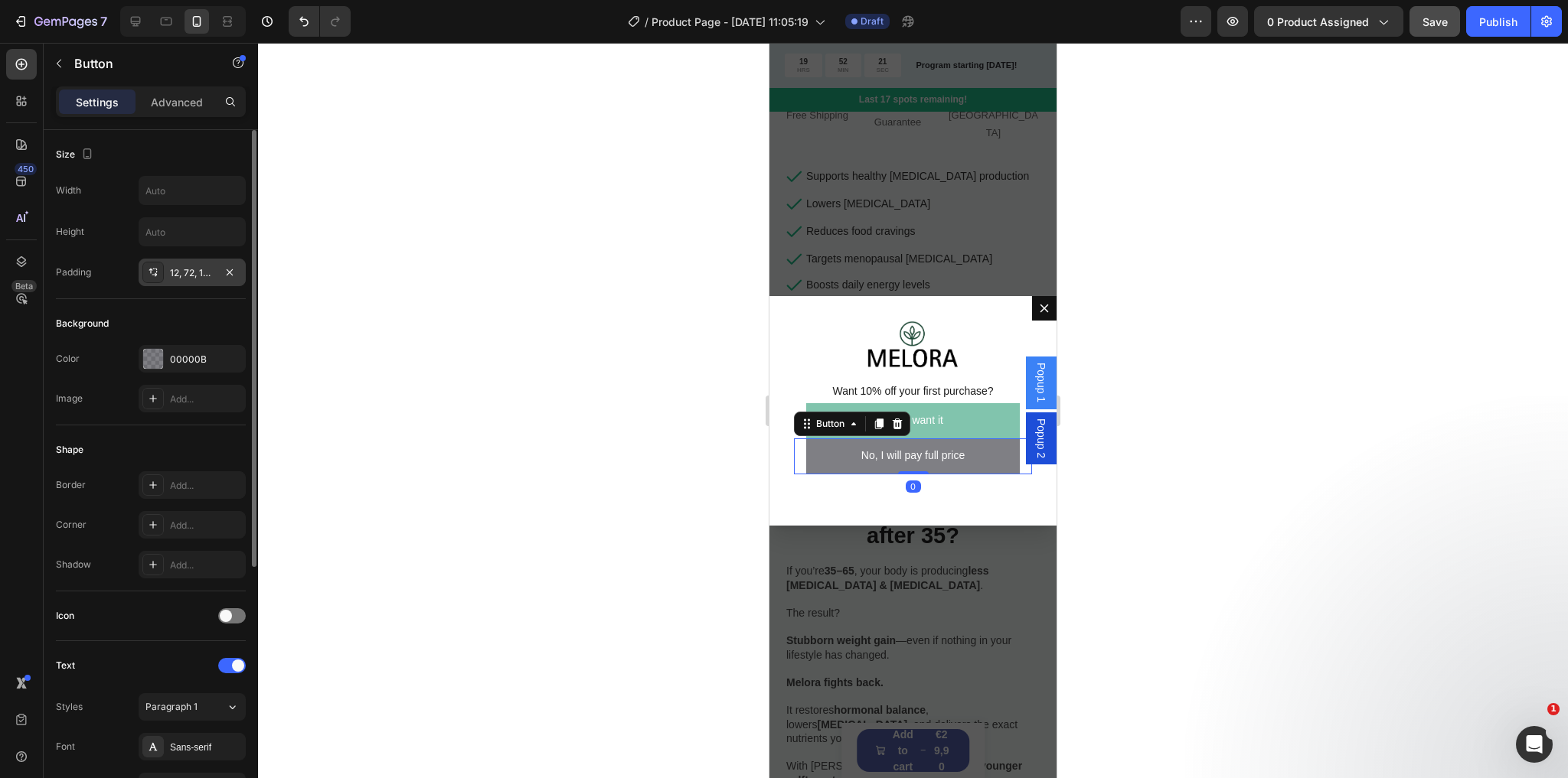
click at [190, 274] on div "12, 72, 12, 72" at bounding box center [192, 273] width 45 height 14
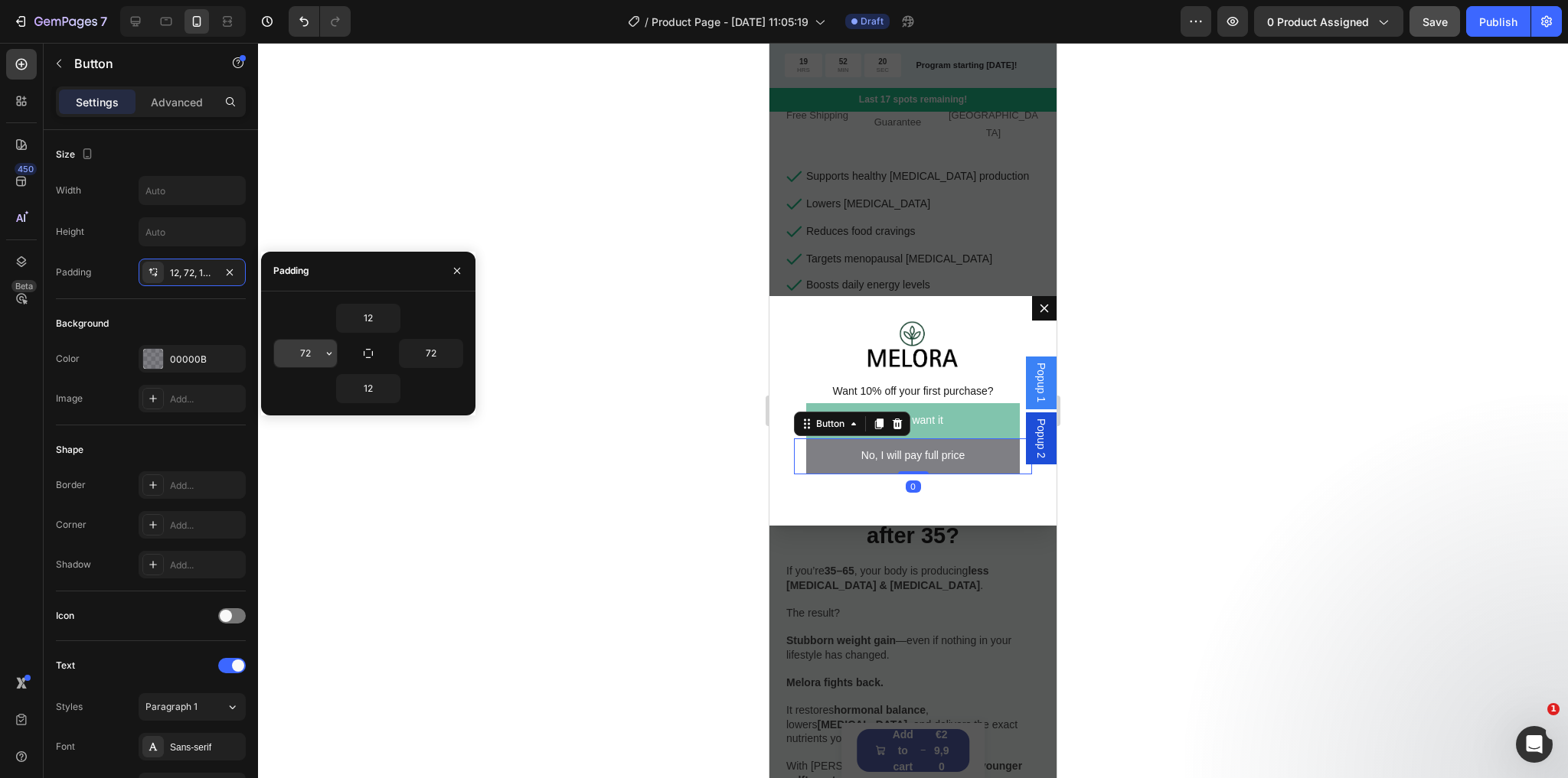
click at [311, 358] on input "72" at bounding box center [305, 354] width 63 height 27
click at [311, 356] on input "72" at bounding box center [305, 354] width 63 height 27
type input "71"
click at [433, 349] on input "72" at bounding box center [431, 354] width 63 height 27
click at [434, 352] on input "72" at bounding box center [431, 354] width 63 height 27
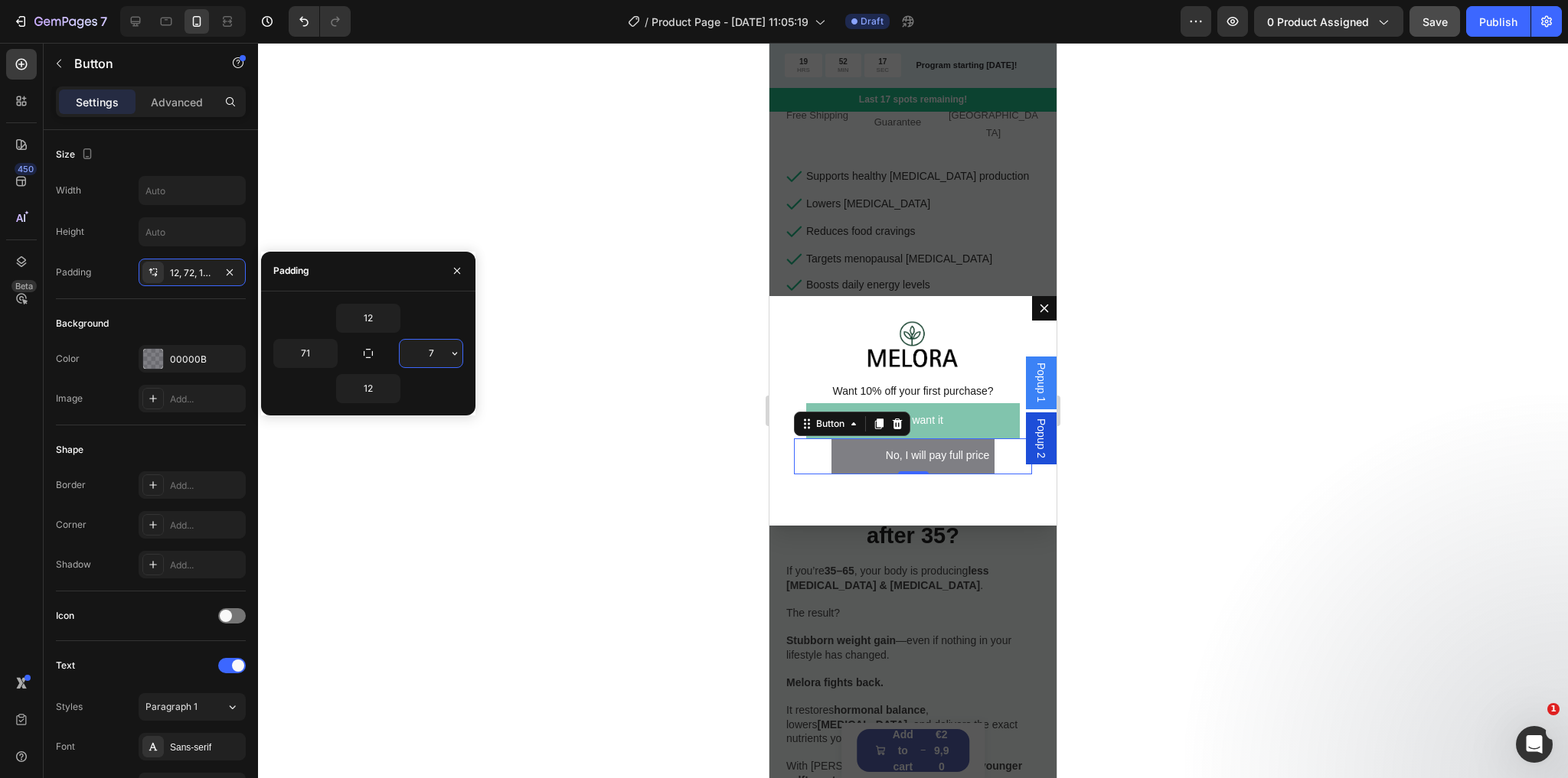
type input "71"
click at [943, 385] on span "Want 10% off your first purchase?" at bounding box center [912, 391] width 161 height 12
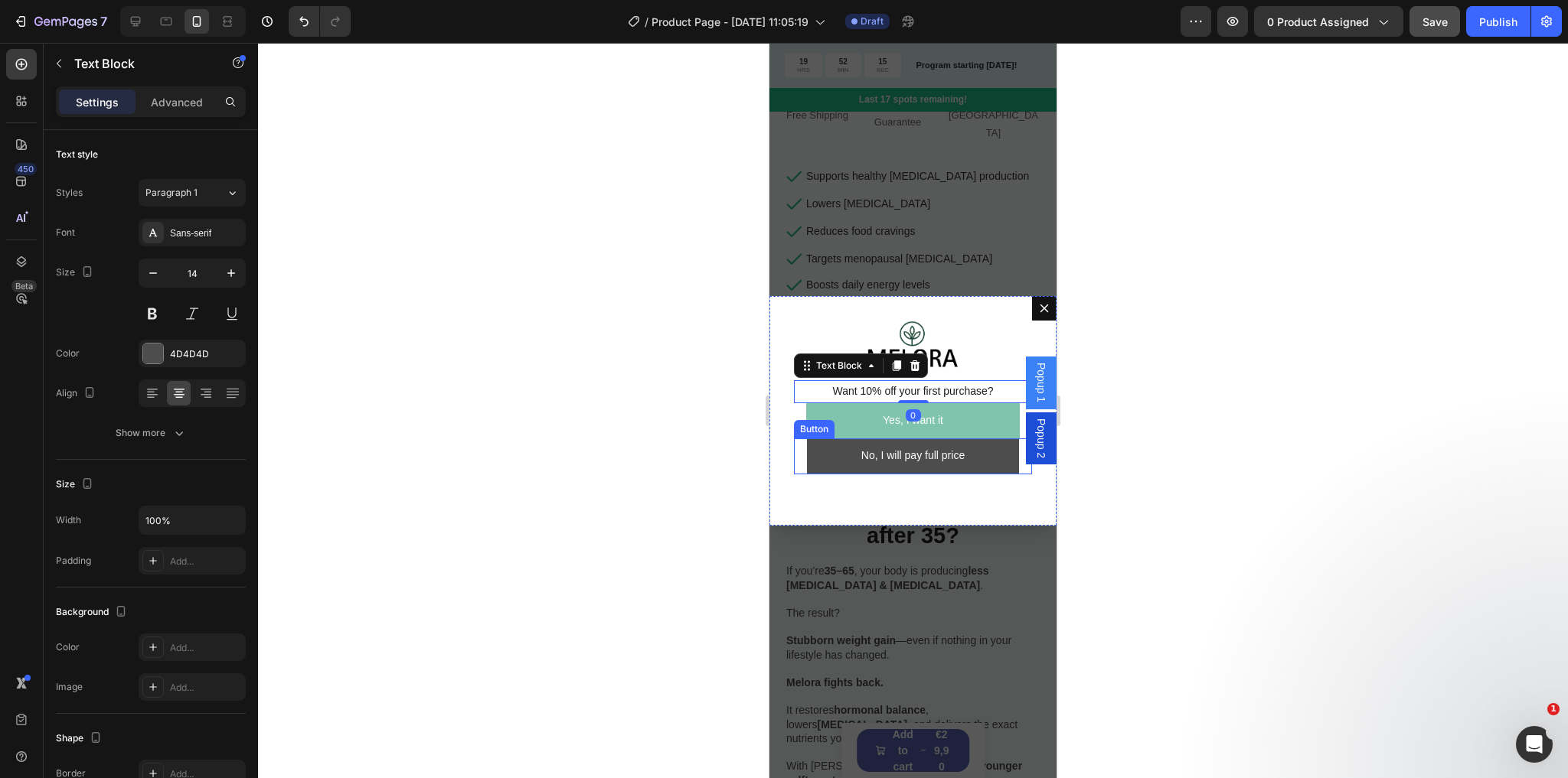
click at [981, 454] on button "No, I will pay full price" at bounding box center [913, 457] width 212 height 36
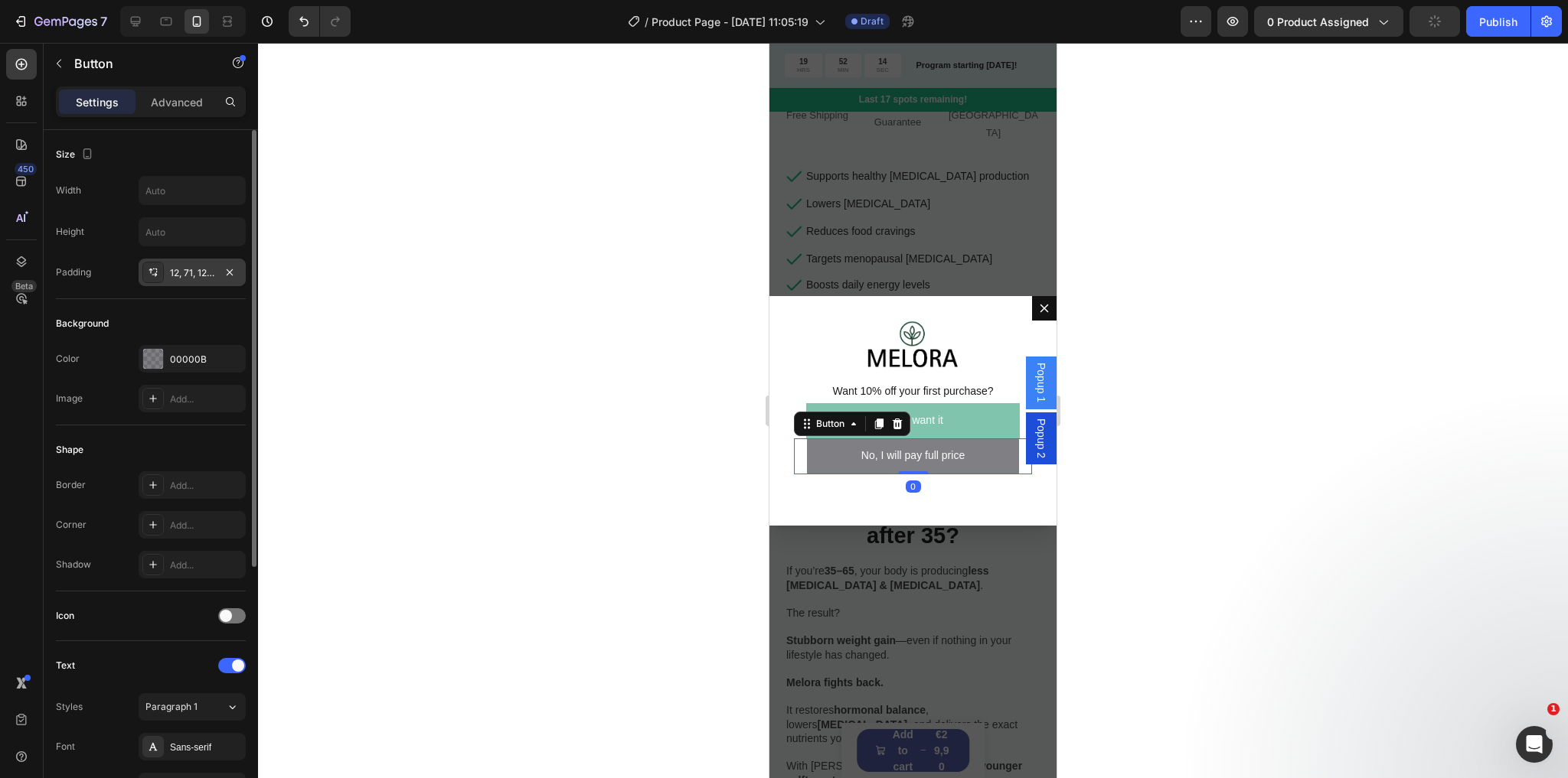
click at [182, 266] on div "12, 71, 12, 71" at bounding box center [192, 273] width 45 height 14
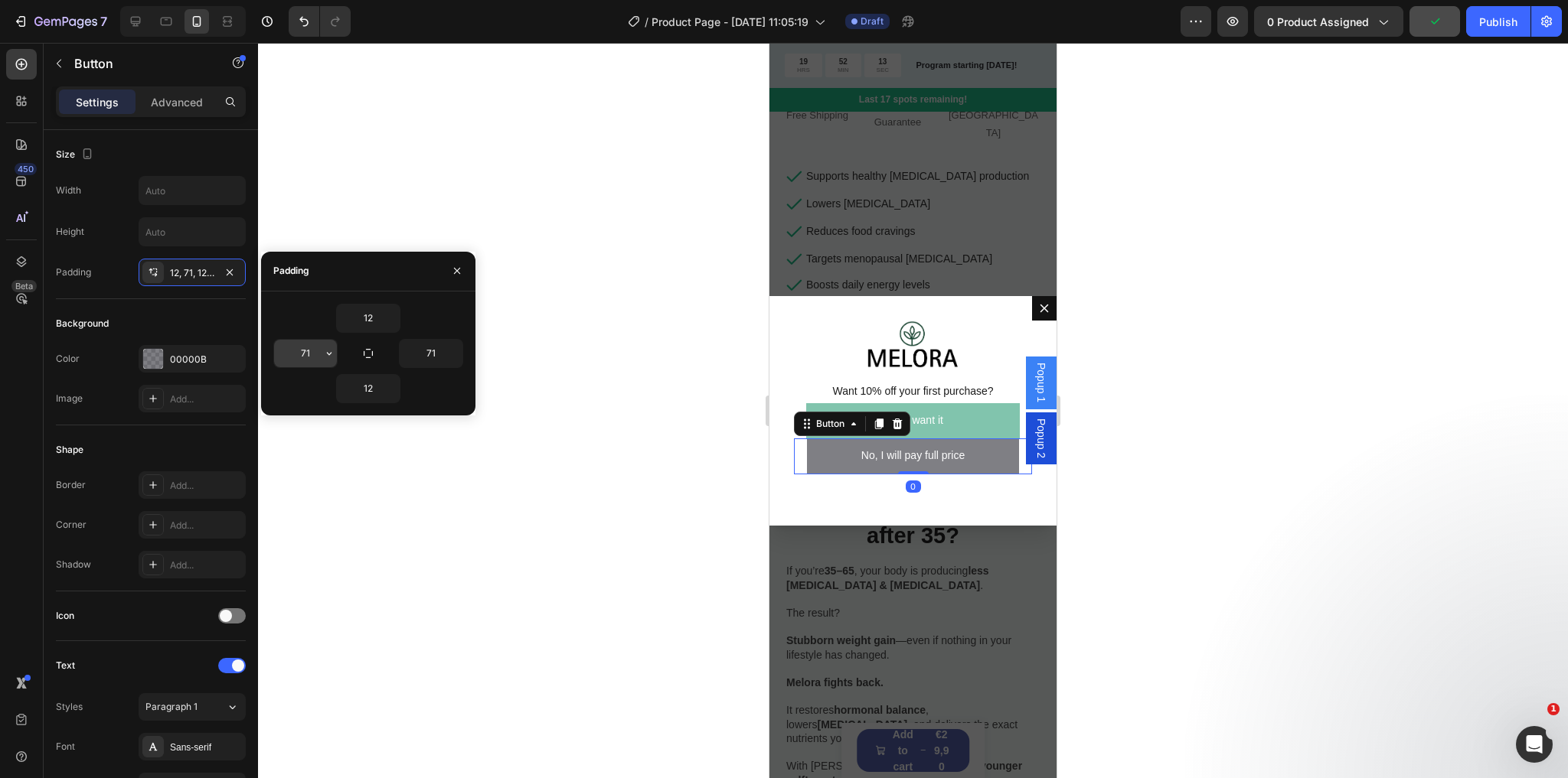
drag, startPoint x: 318, startPoint y: 361, endPoint x: 310, endPoint y: 361, distance: 8.0
click at [317, 361] on input "71" at bounding box center [305, 354] width 63 height 27
click at [305, 358] on input "71" at bounding box center [305, 354] width 63 height 27
click at [309, 358] on input "71" at bounding box center [305, 354] width 63 height 27
type input "71.5"
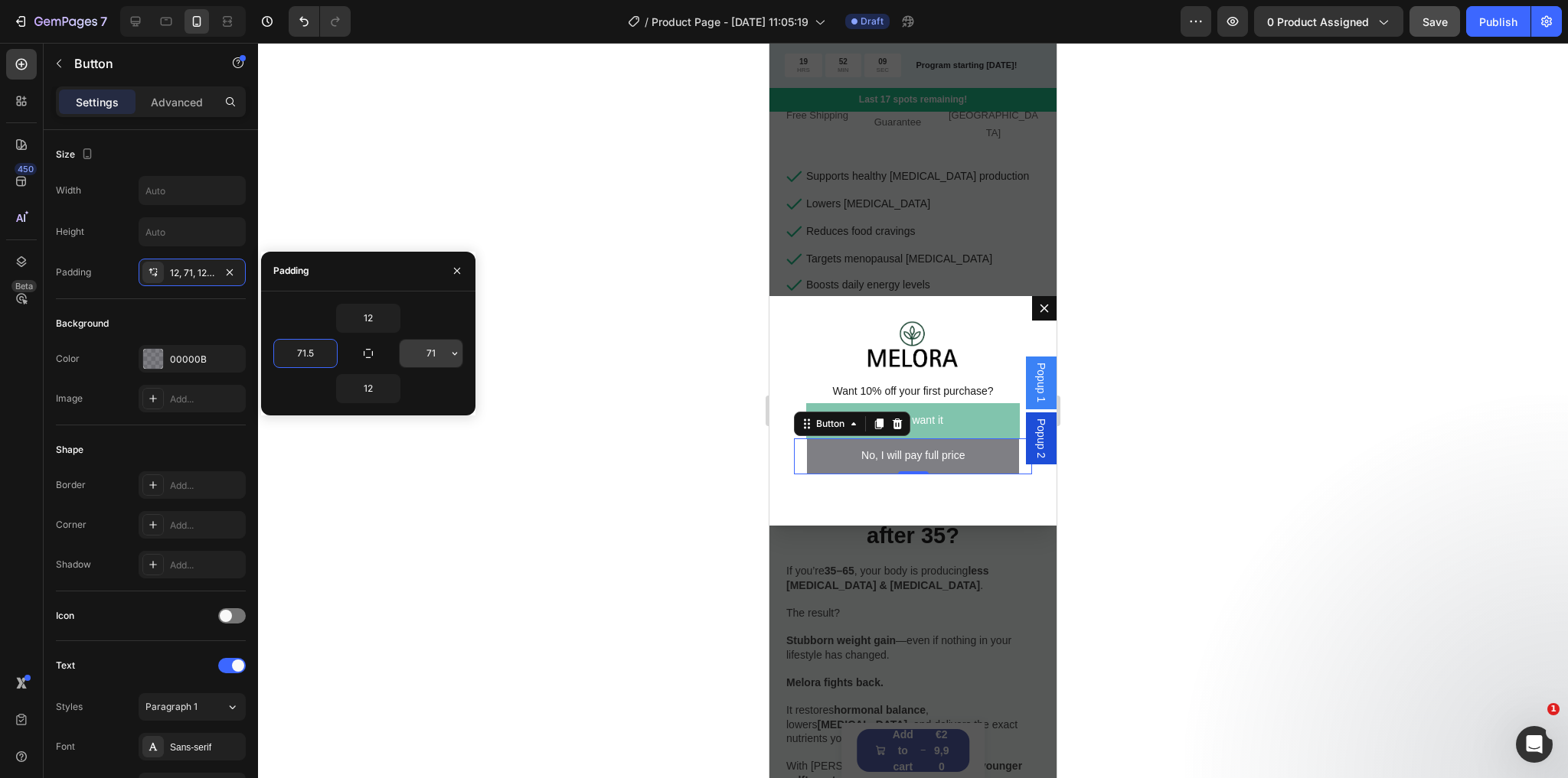
click at [434, 352] on input "71" at bounding box center [431, 354] width 63 height 27
click at [435, 354] on input "71" at bounding box center [431, 354] width 63 height 27
type input "71.5"
click at [933, 390] on span "Want 10% off your first purchase?" at bounding box center [912, 391] width 161 height 12
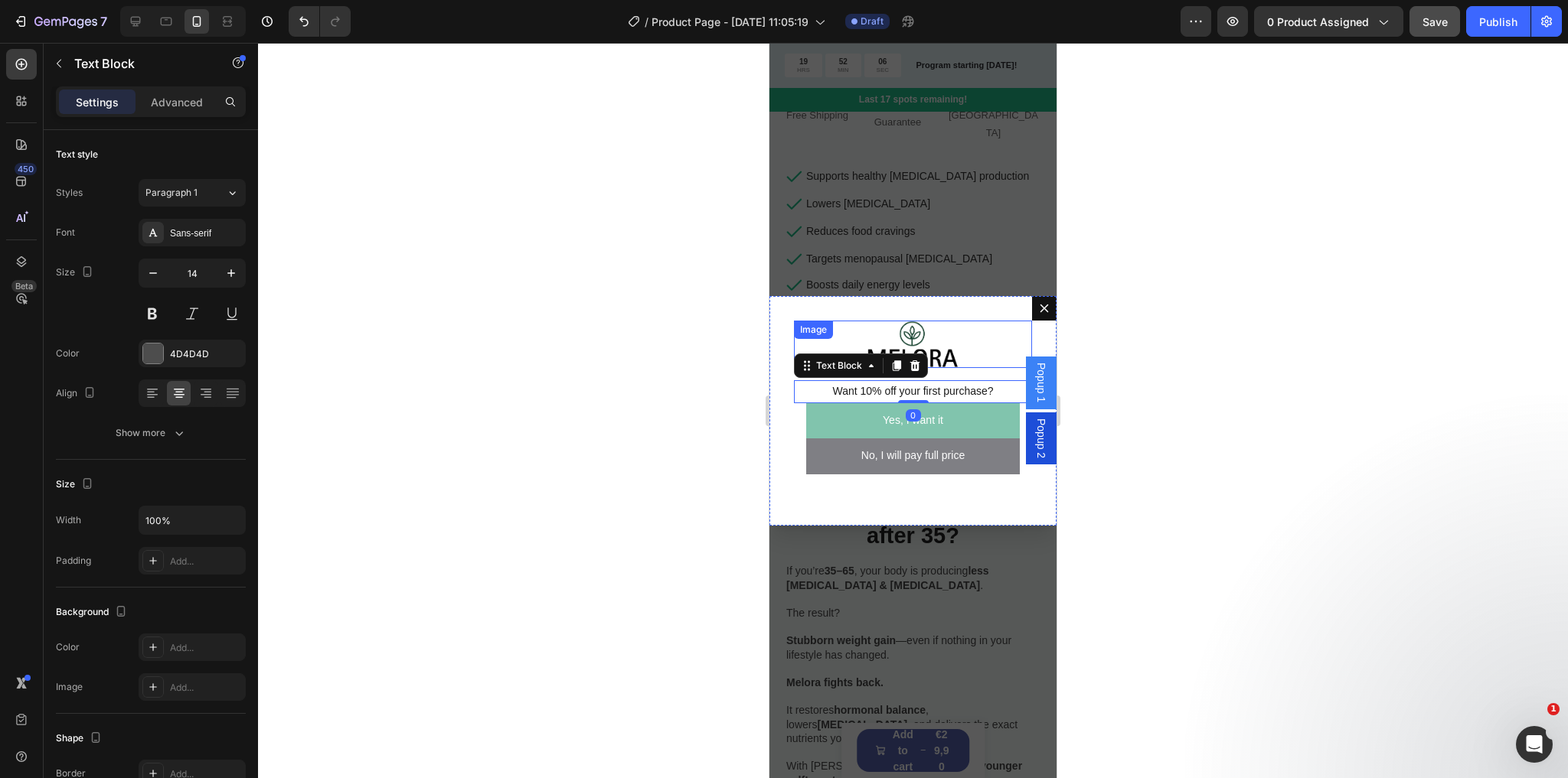
click at [964, 363] on div "Dialog body" at bounding box center [913, 344] width 238 height 48
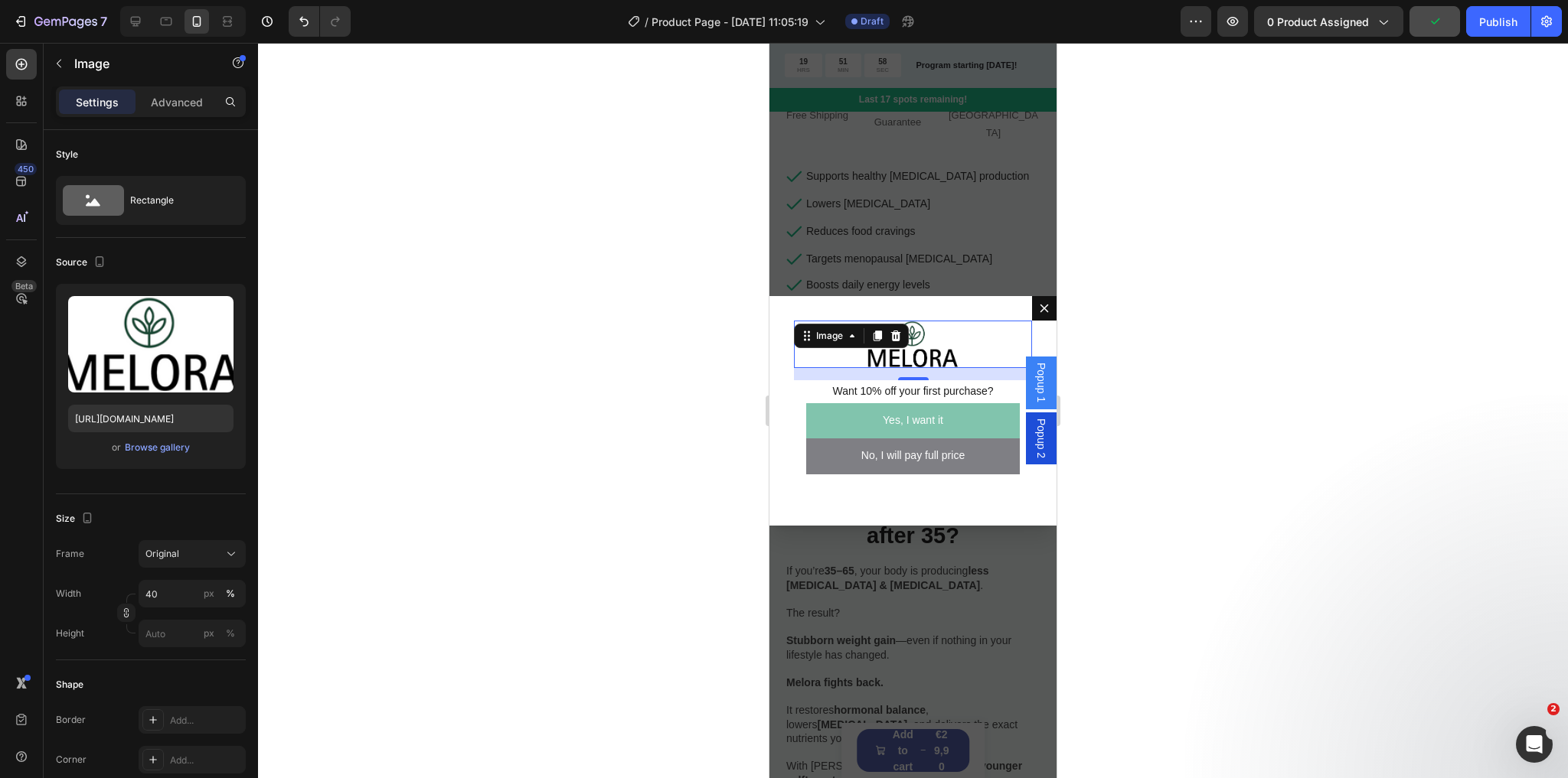
click at [1034, 438] on span "Popup 2" at bounding box center [1041, 439] width 15 height 40
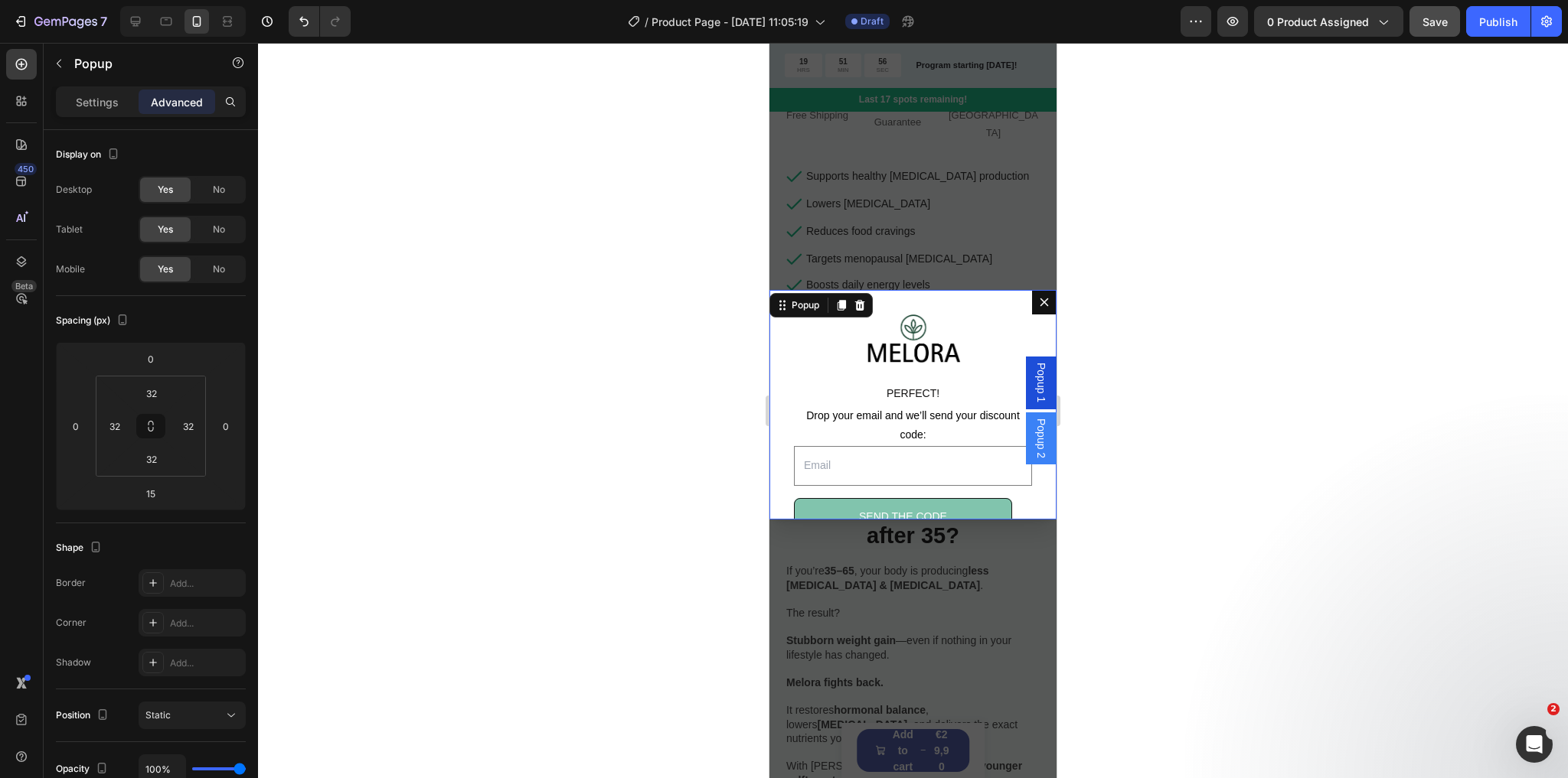
click at [1035, 383] on span "Popup 1" at bounding box center [1041, 383] width 15 height 40
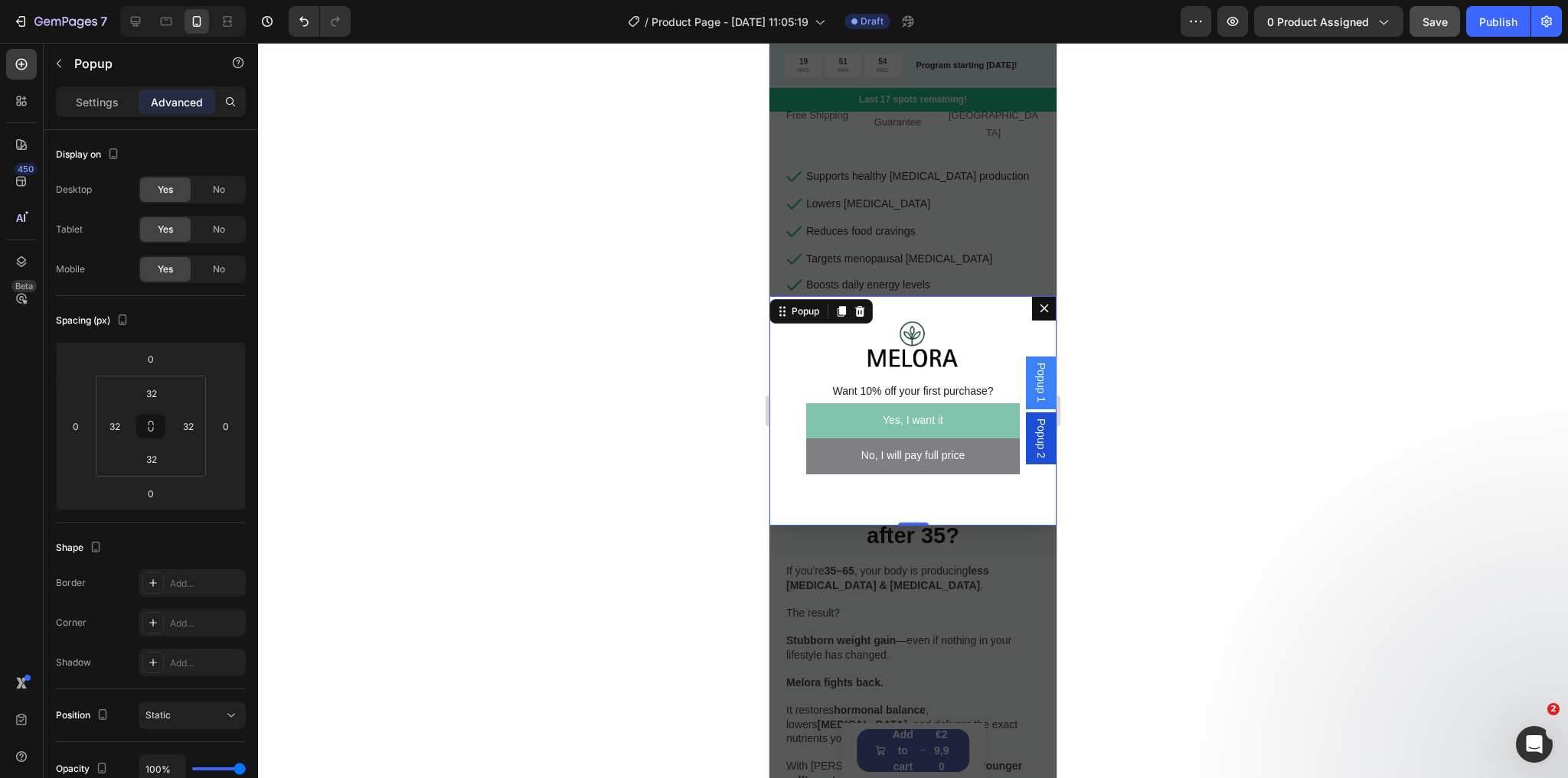
click at [1034, 434] on span "Popup 2" at bounding box center [1041, 439] width 15 height 40
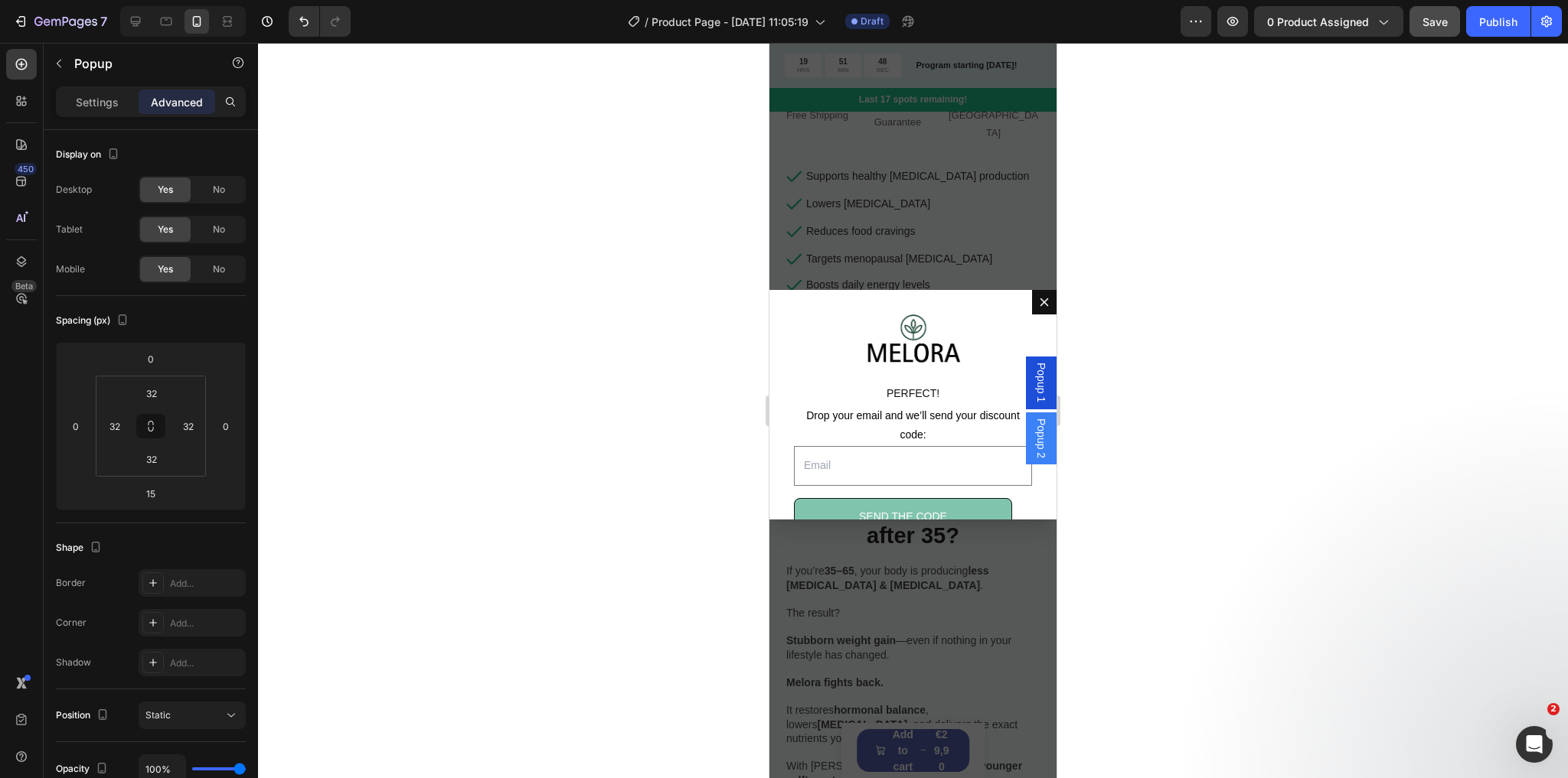
click at [968, 254] on div "Backdrop" at bounding box center [913, 410] width 287 height 735
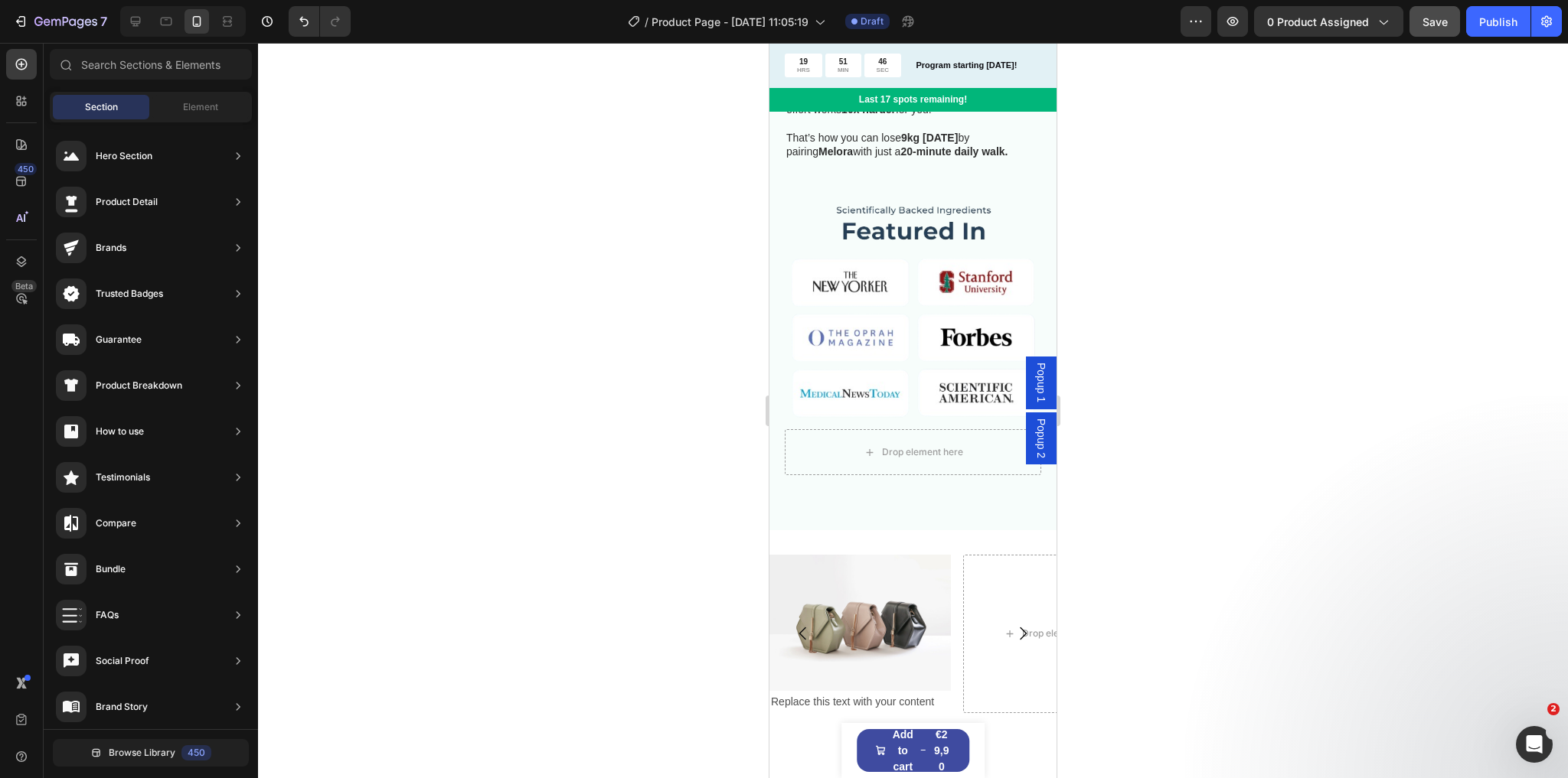
scroll to position [1408, 0]
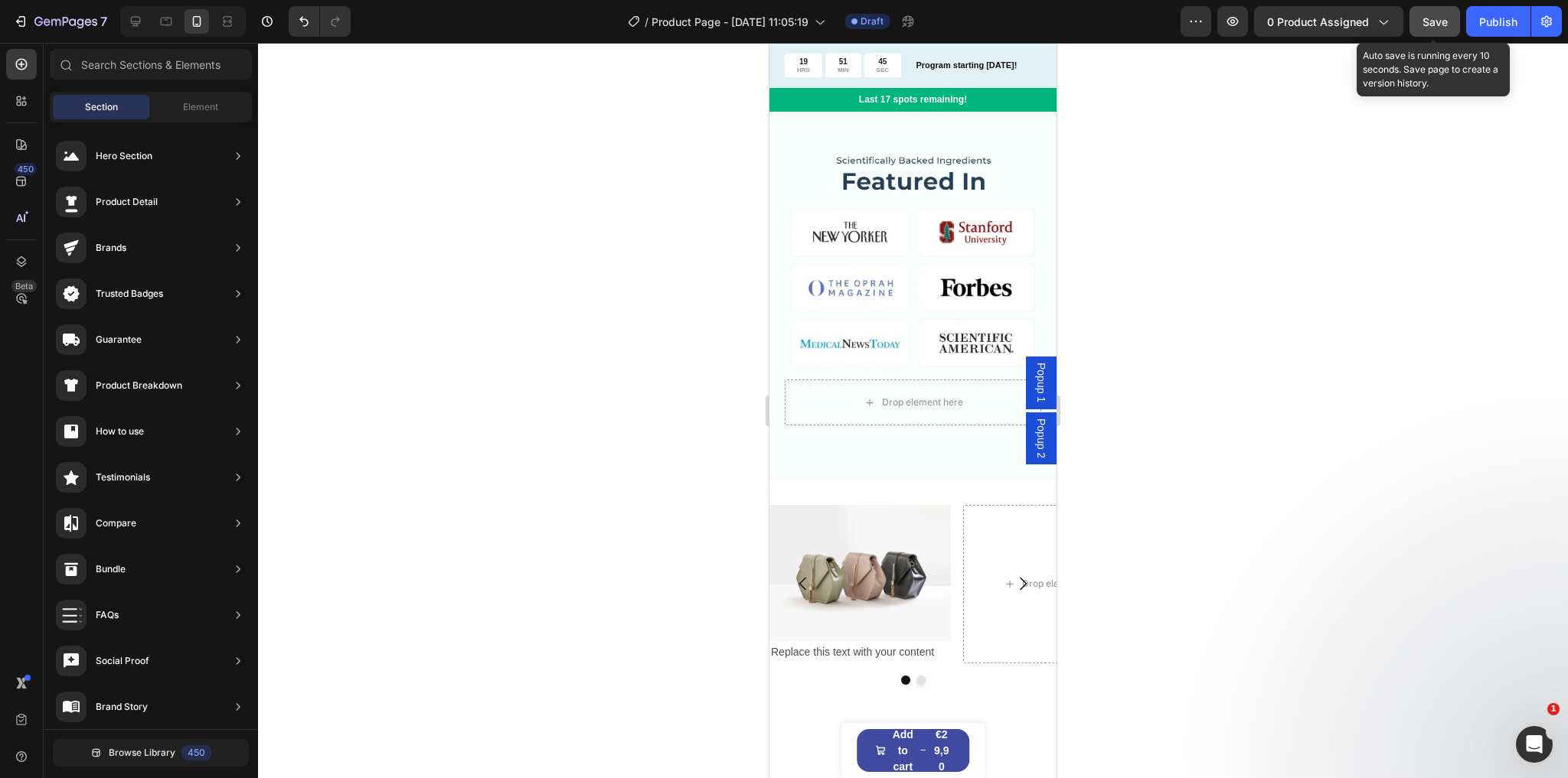
click at [1430, 27] on span "Save" at bounding box center [1435, 22] width 25 height 13
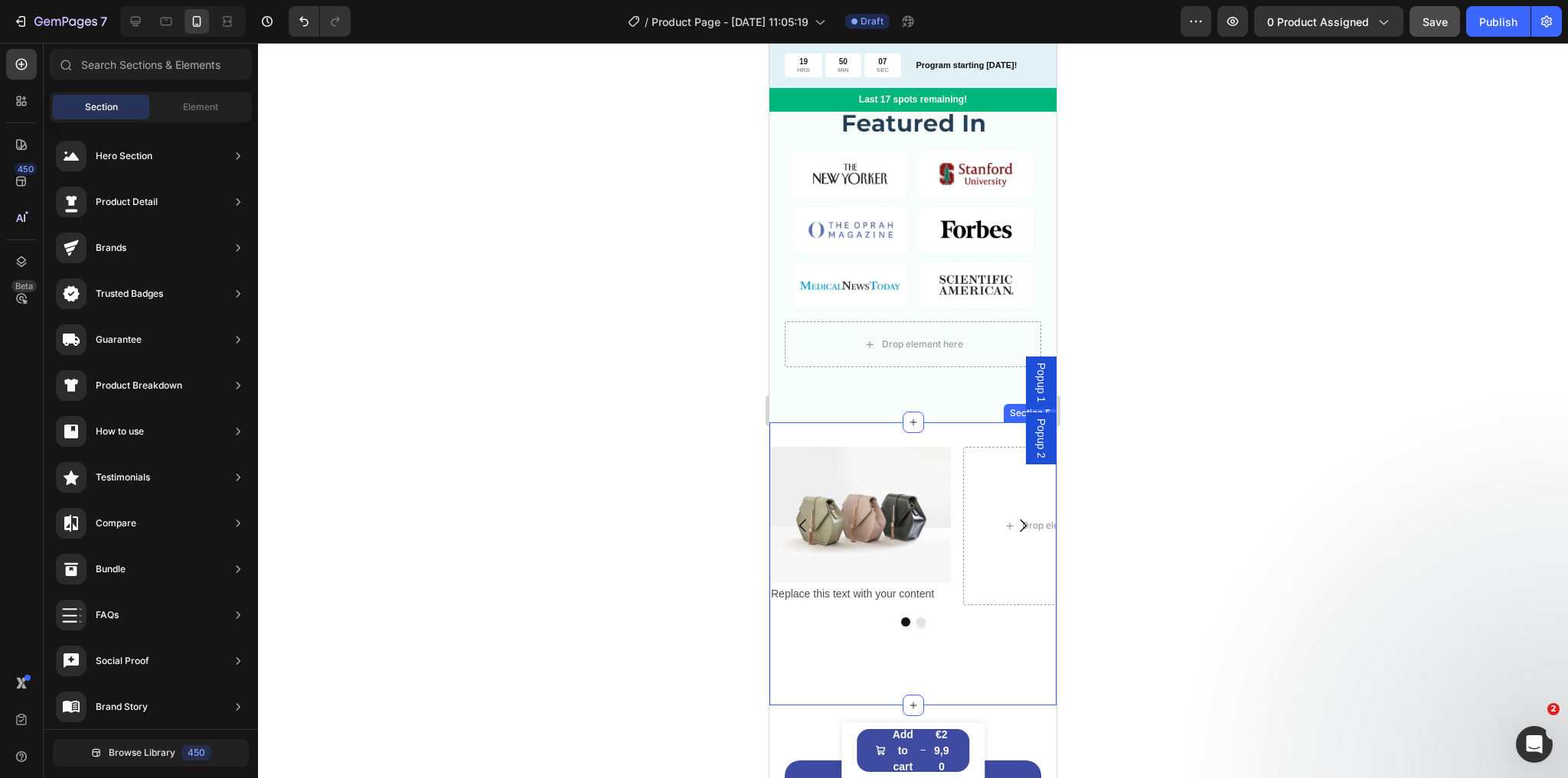
scroll to position [1470, 0]
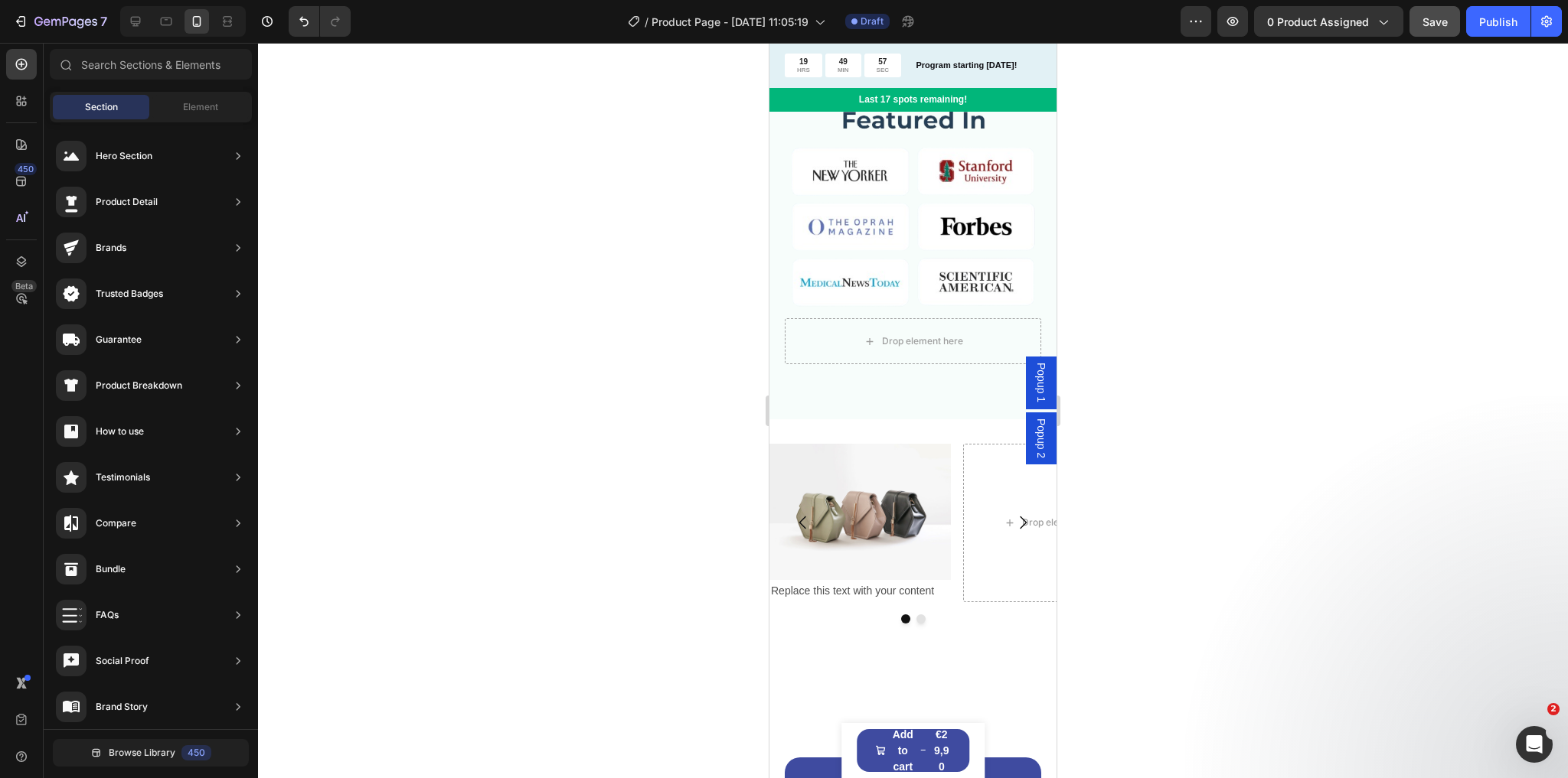
click at [1035, 441] on span "Popup 2" at bounding box center [1041, 439] width 15 height 40
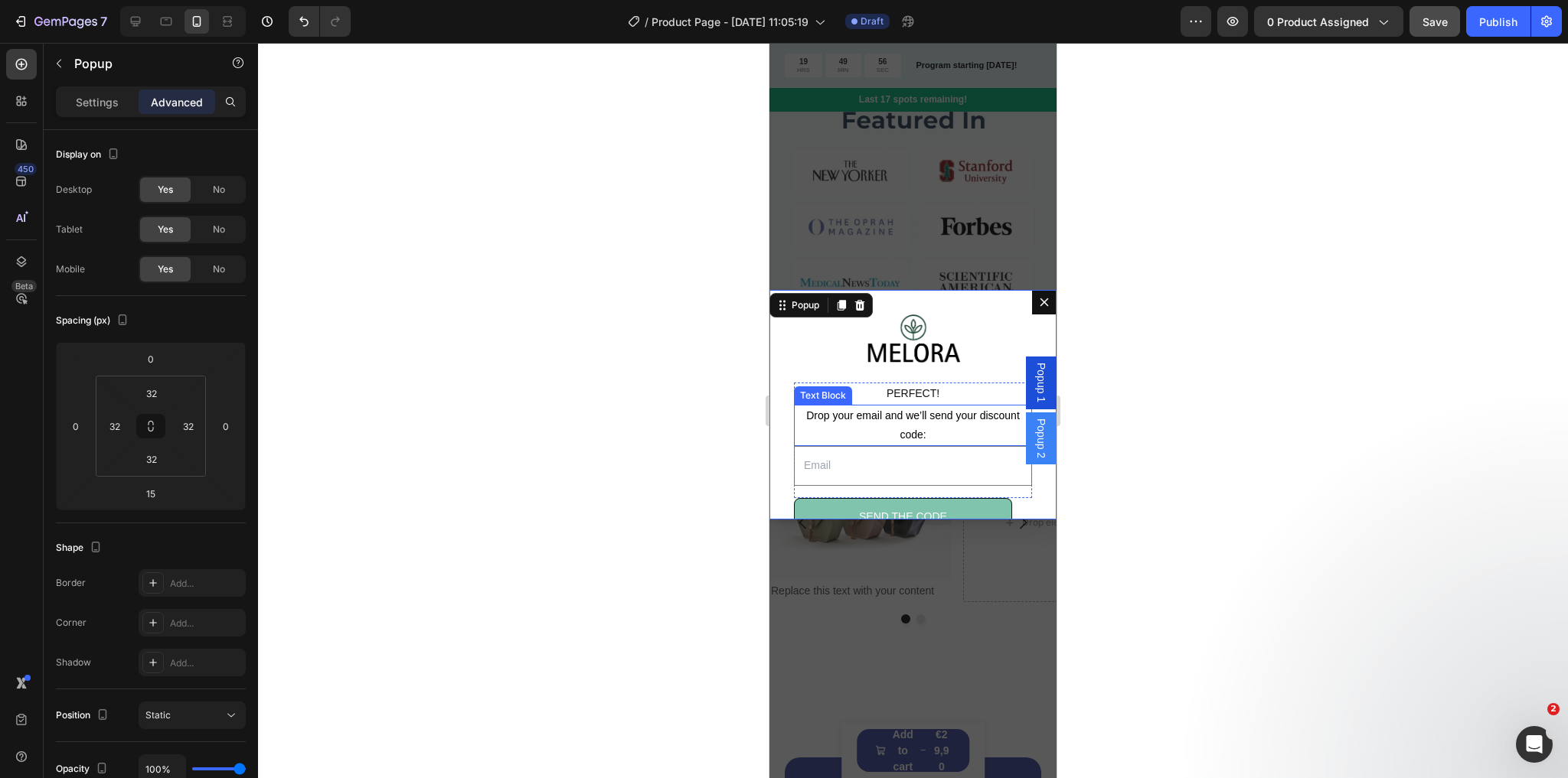
scroll to position [55, 0]
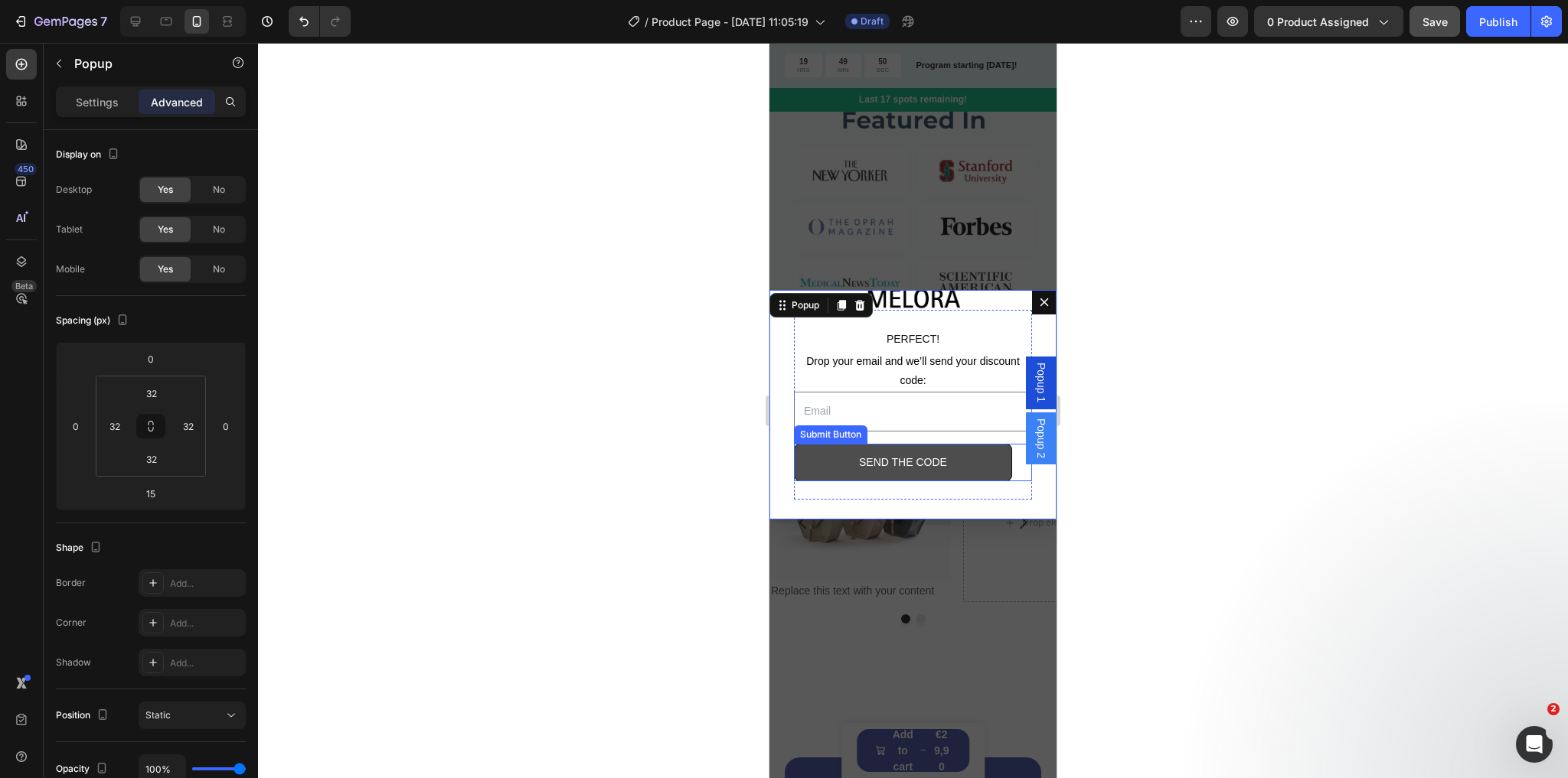
click at [966, 453] on button "SEND THE CODE" at bounding box center [903, 462] width 218 height 37
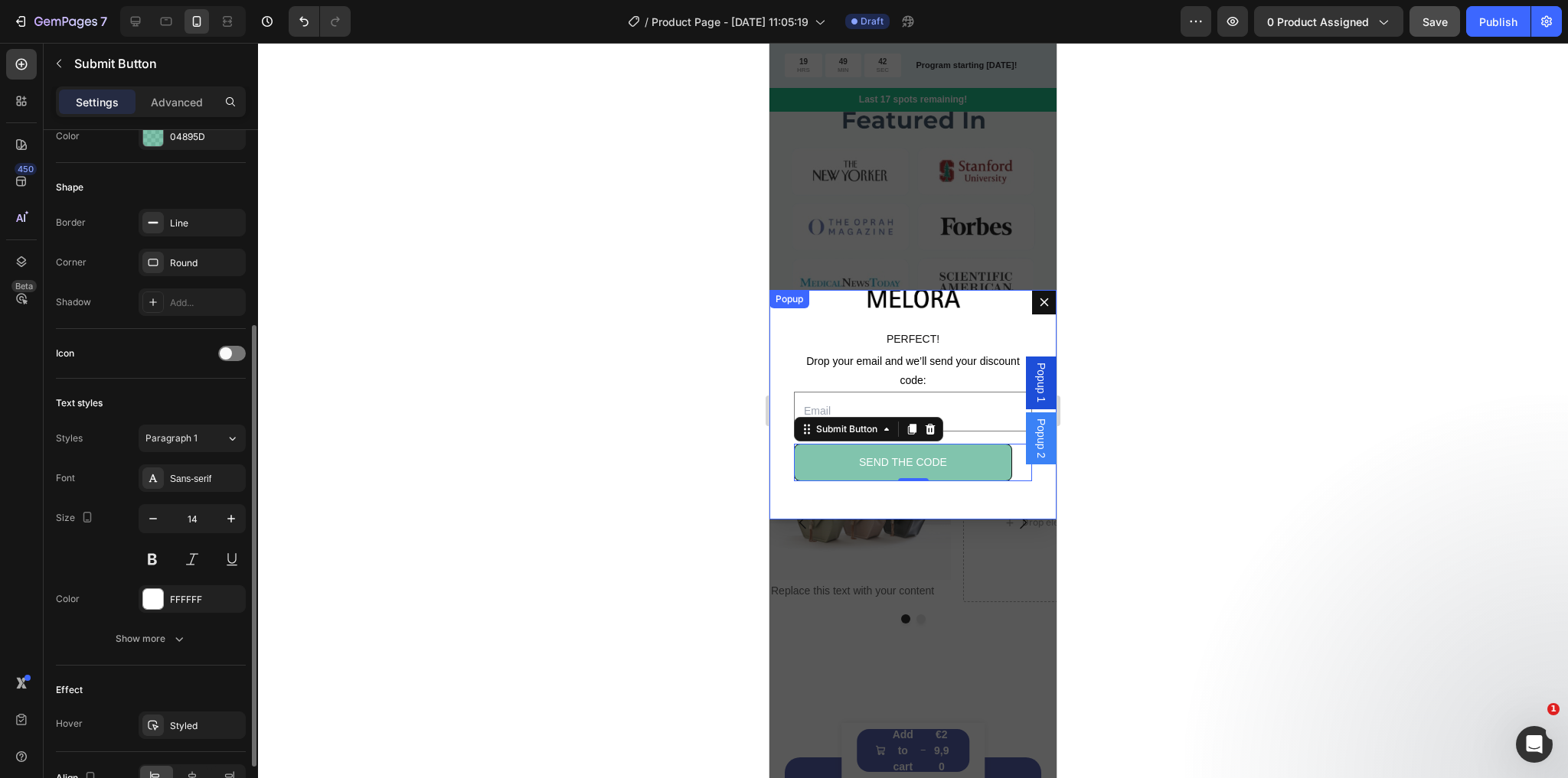
scroll to position [391, 0]
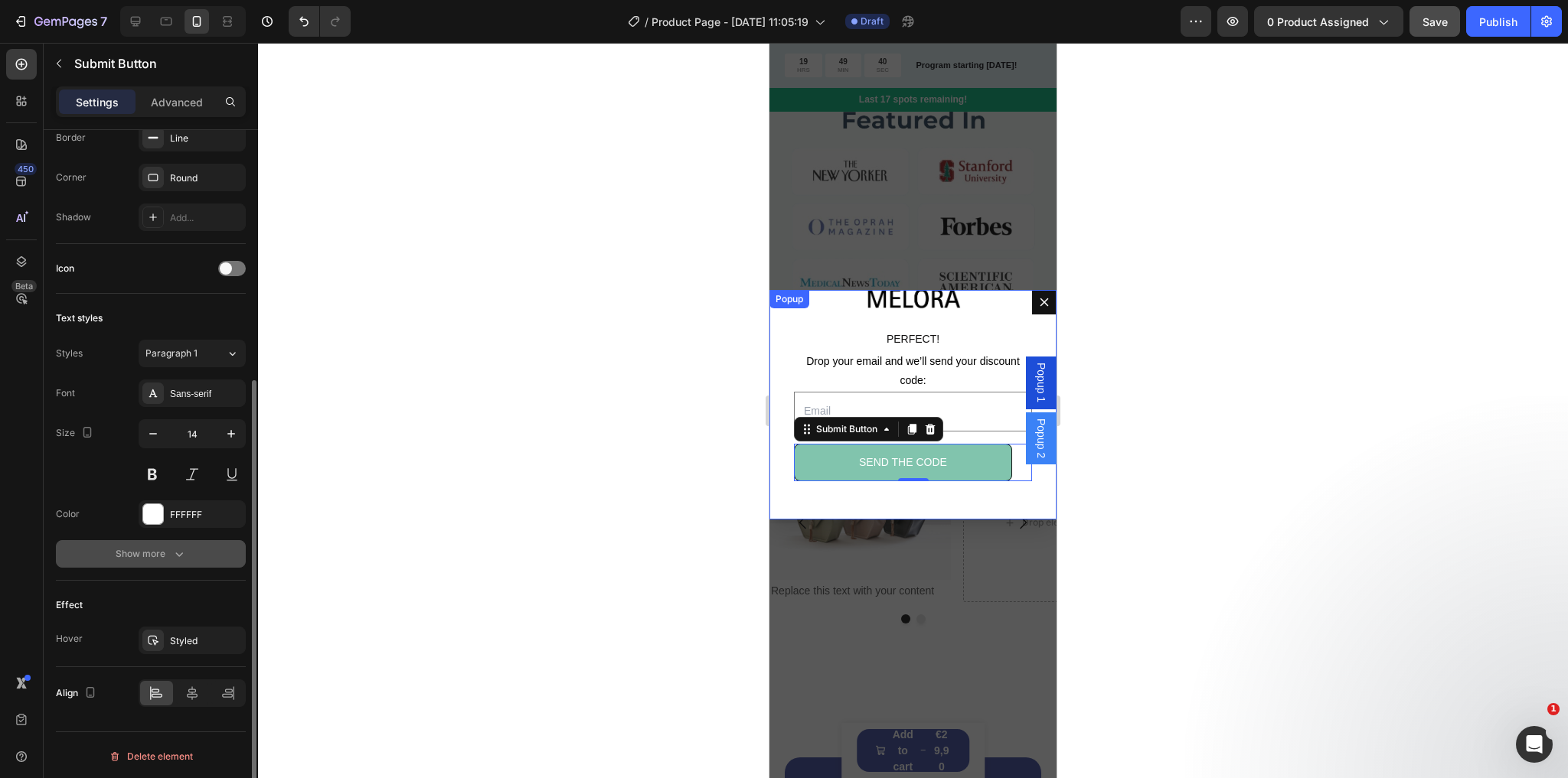
click at [160, 548] on div "Show more" at bounding box center [151, 554] width 71 height 15
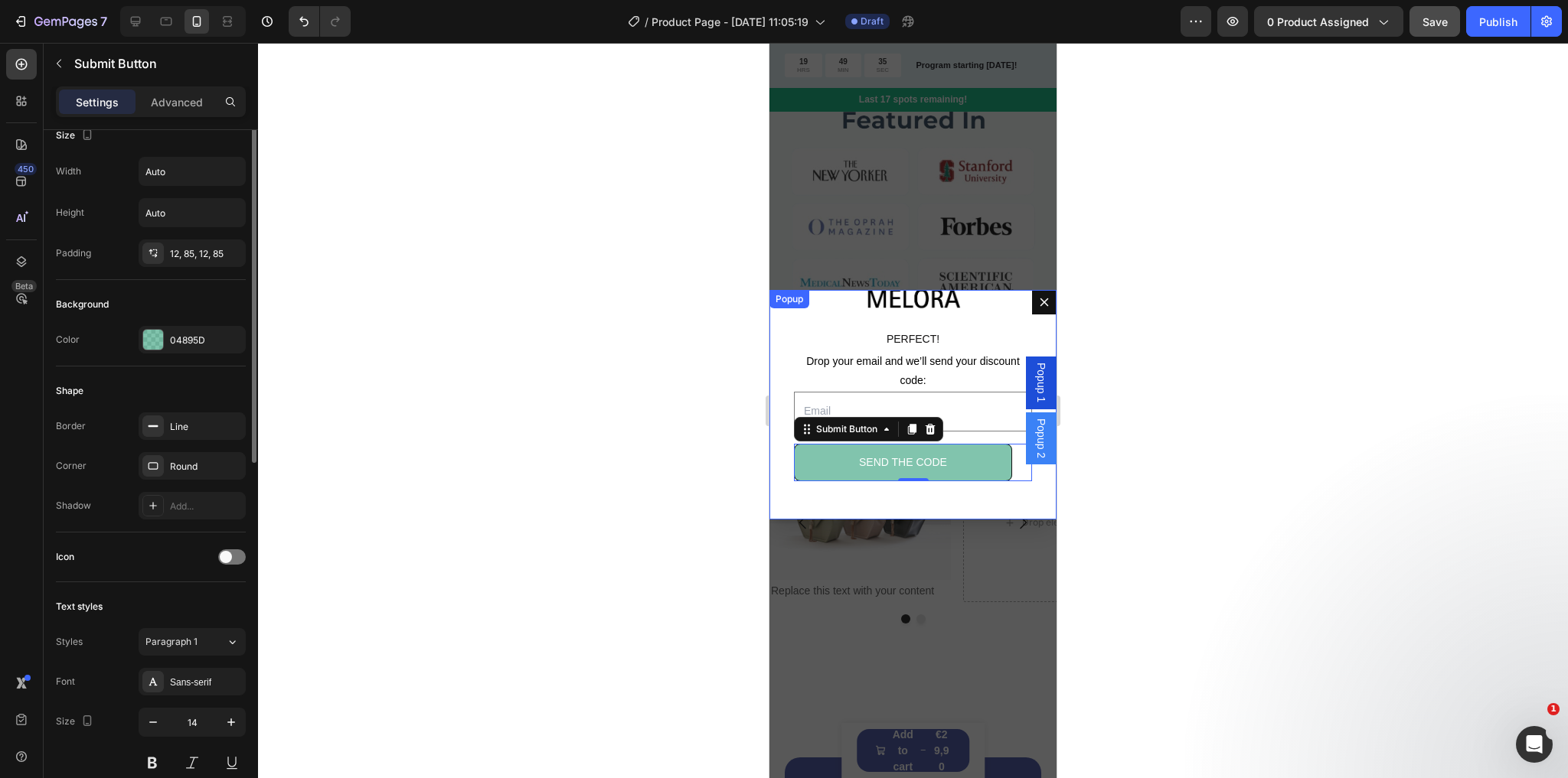
scroll to position [0, 0]
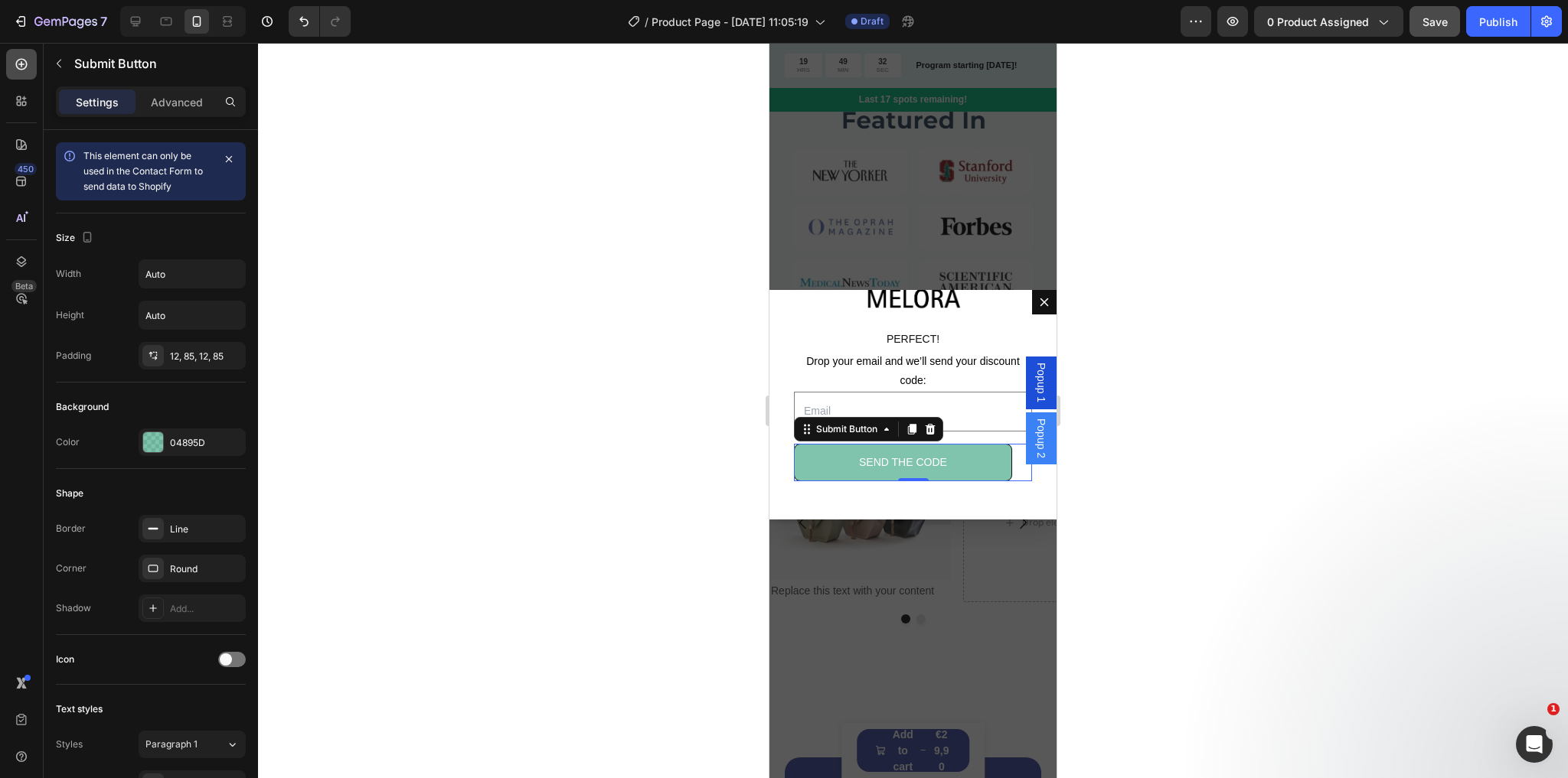
click at [31, 55] on div at bounding box center [22, 65] width 31 height 31
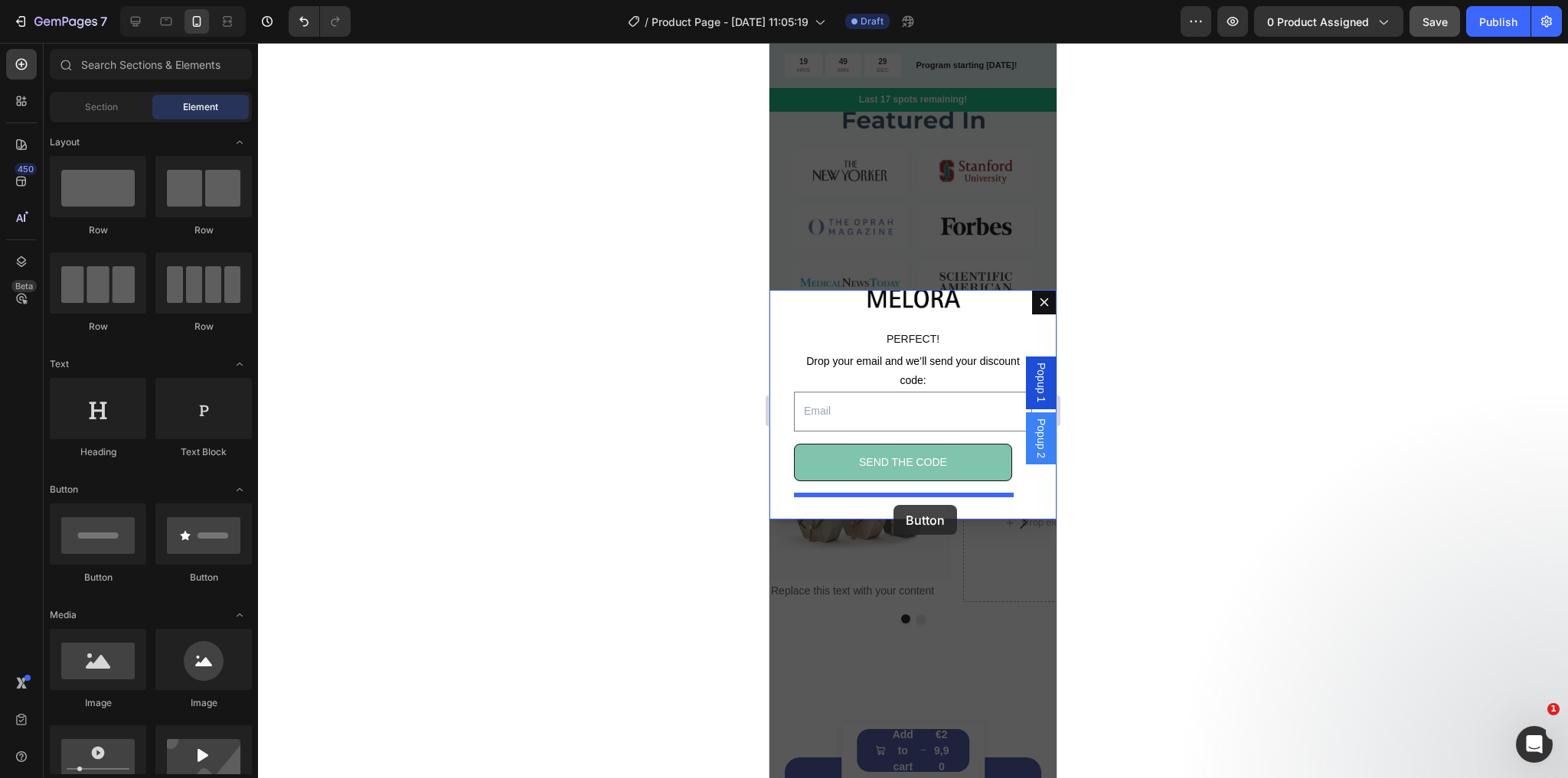
drag, startPoint x: 885, startPoint y: 567, endPoint x: 894, endPoint y: 505, distance: 62.6
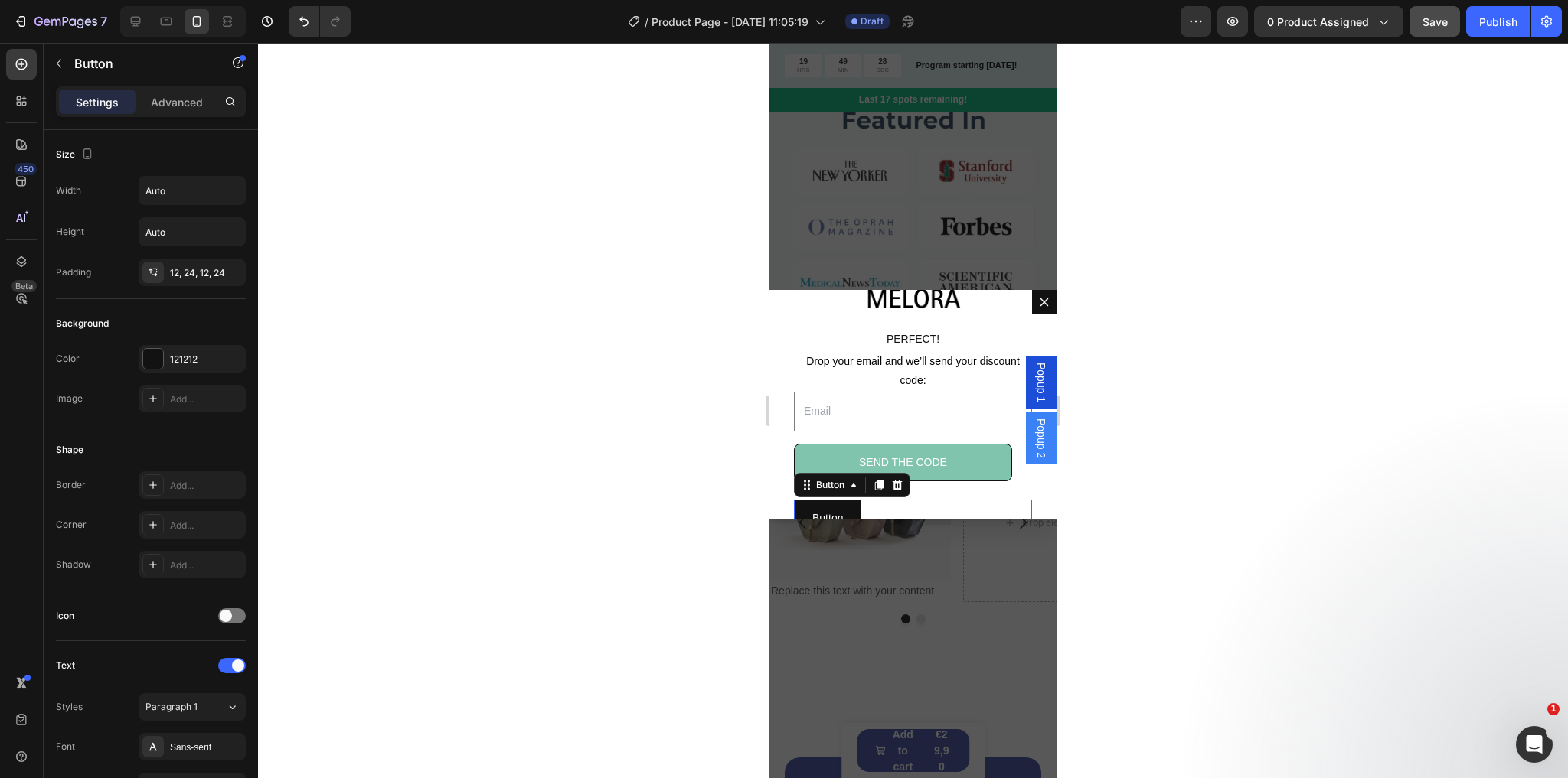
click at [918, 501] on div "Button Button 0" at bounding box center [913, 518] width 238 height 37
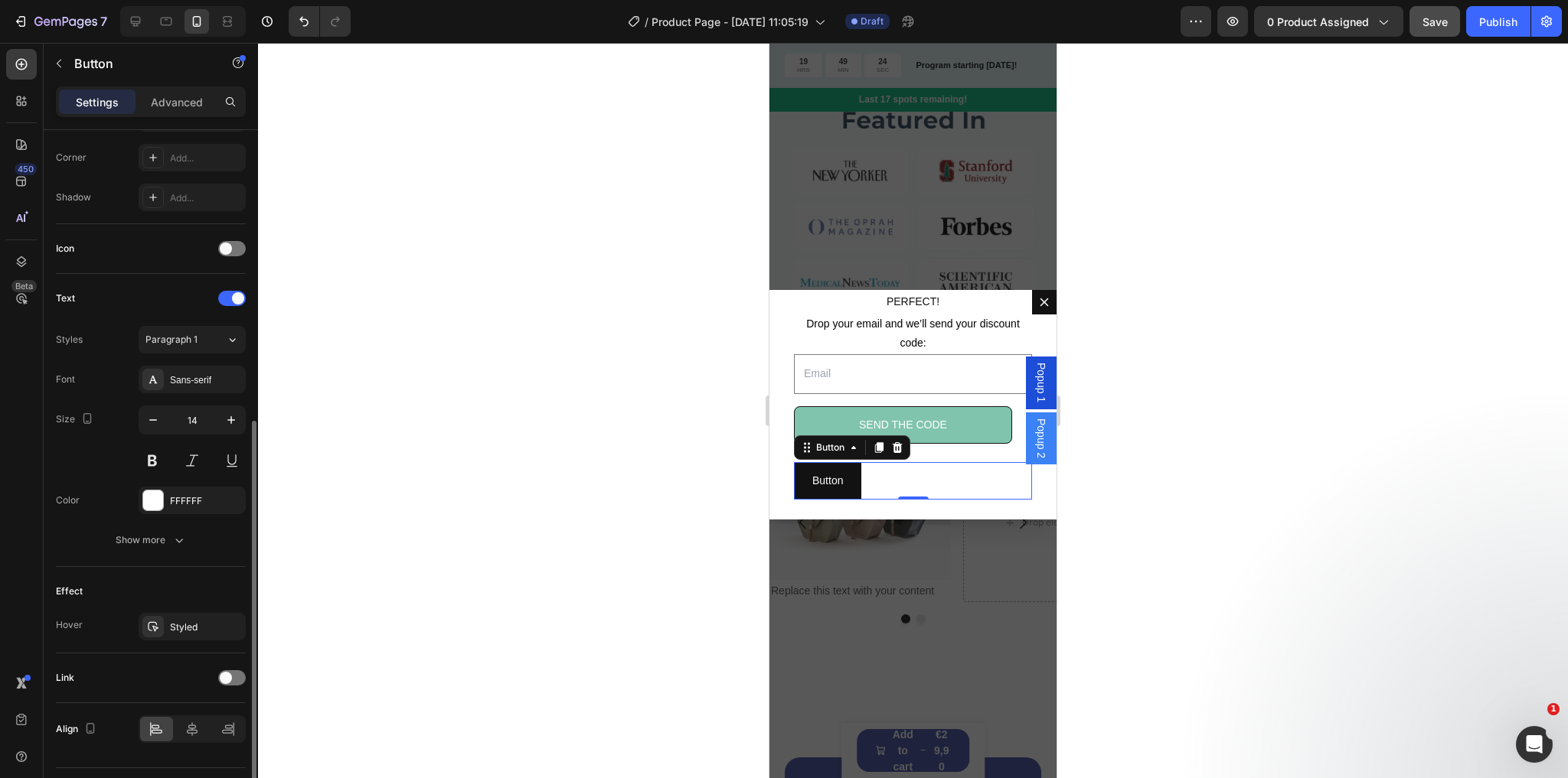
scroll to position [404, 0]
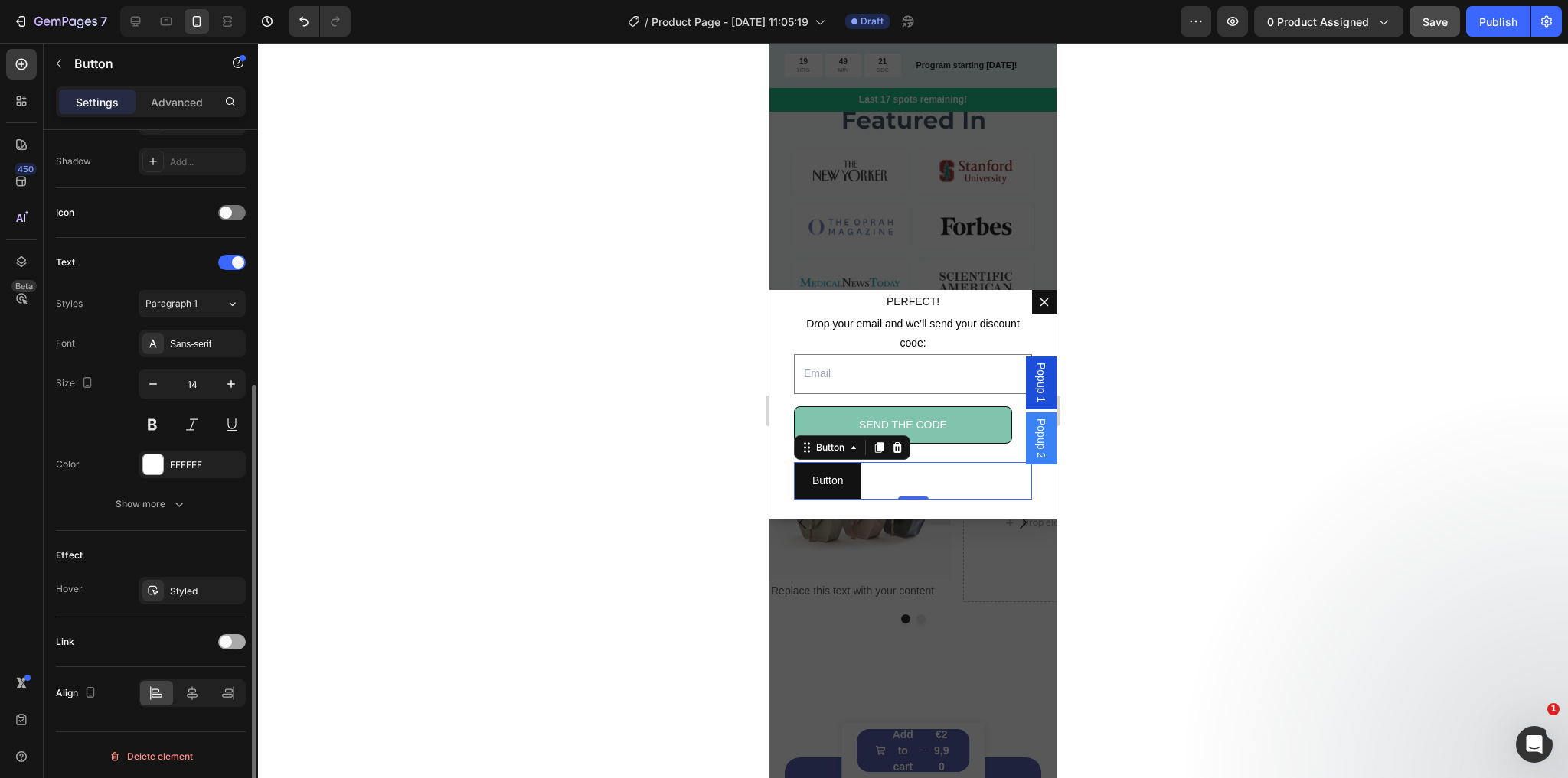
click at [225, 636] on span at bounding box center [225, 642] width 12 height 12
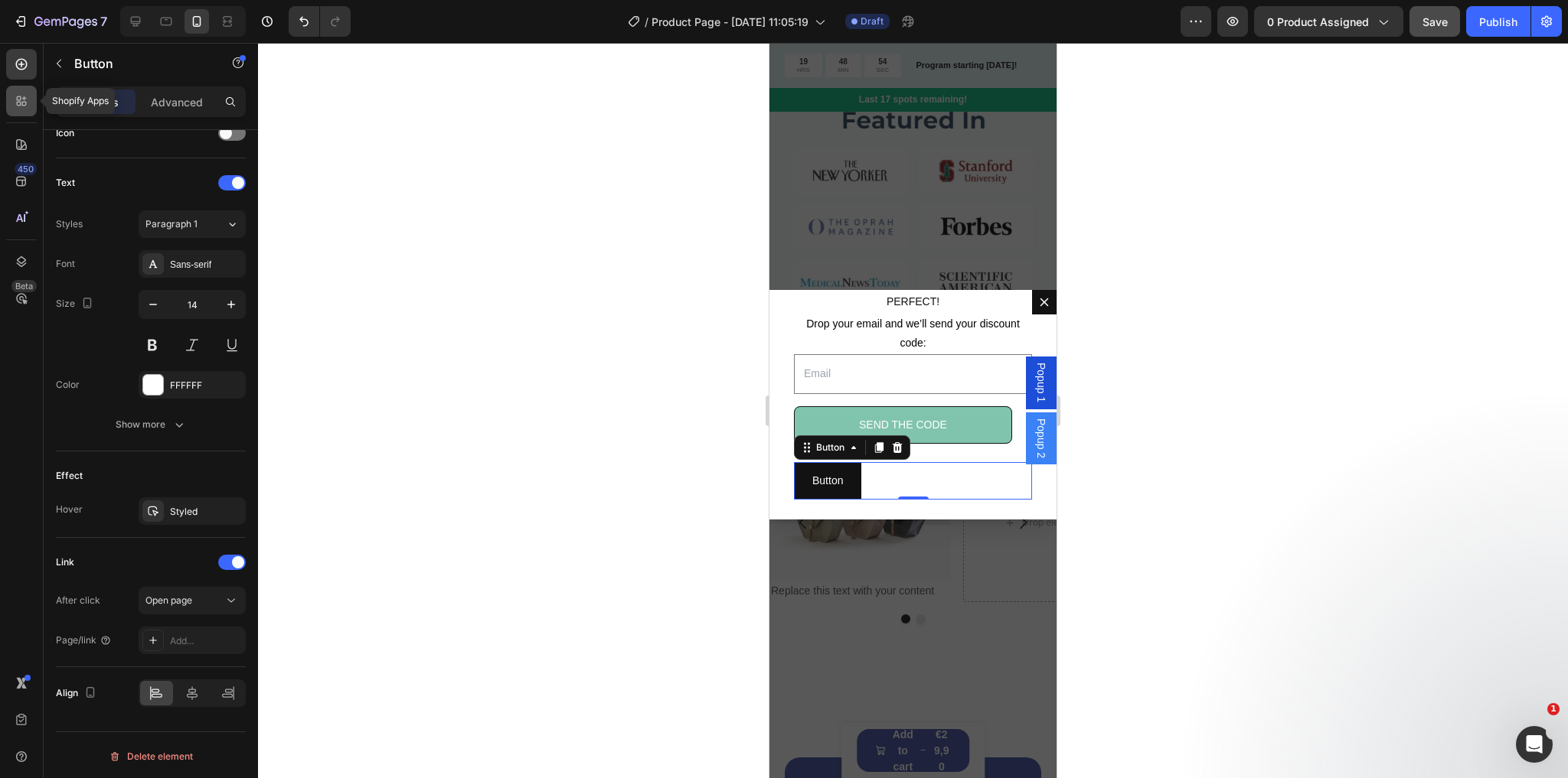
click at [21, 104] on icon at bounding box center [19, 104] width 5 height 5
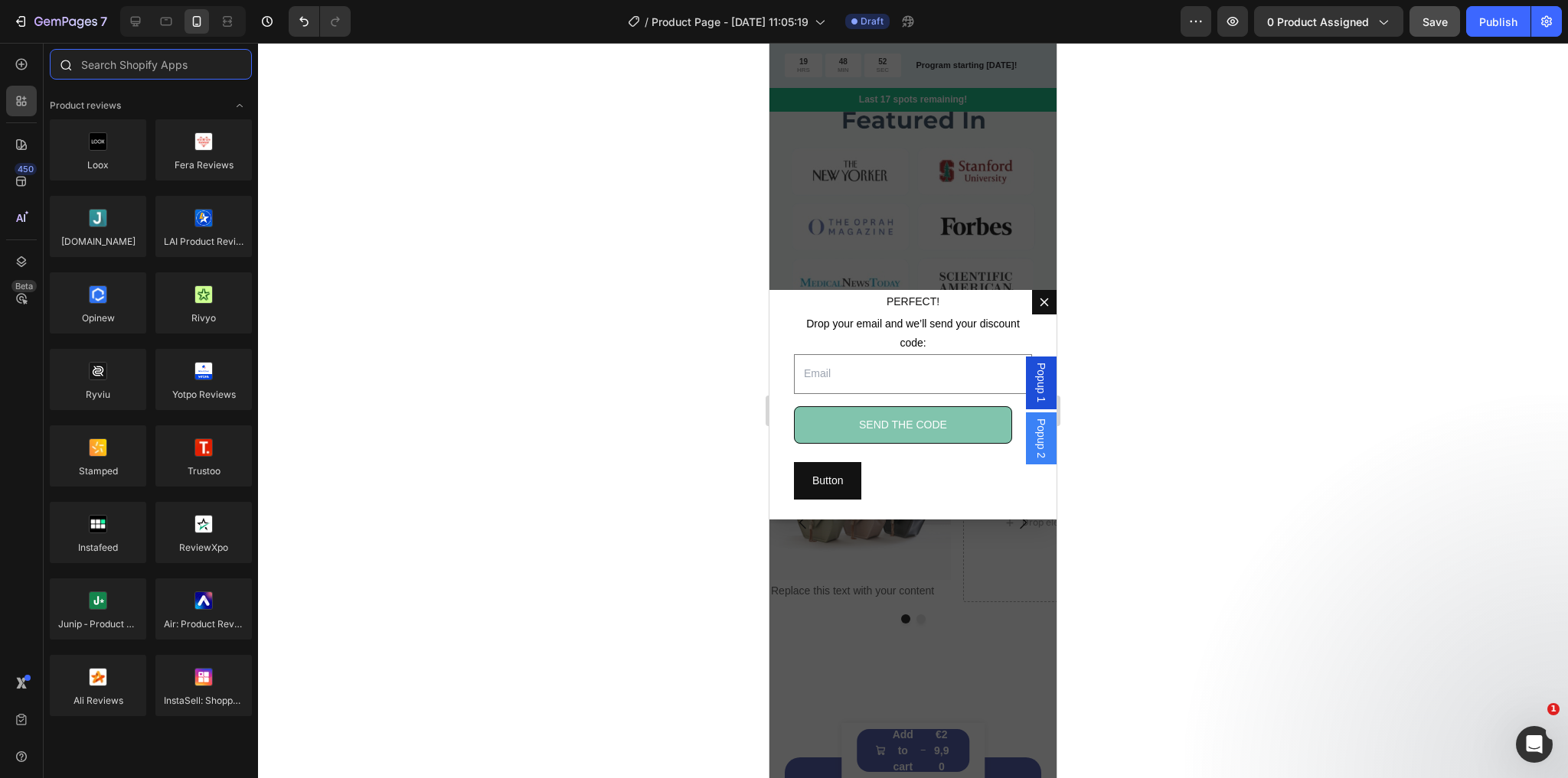
click at [125, 60] on input "text" at bounding box center [151, 65] width 202 height 31
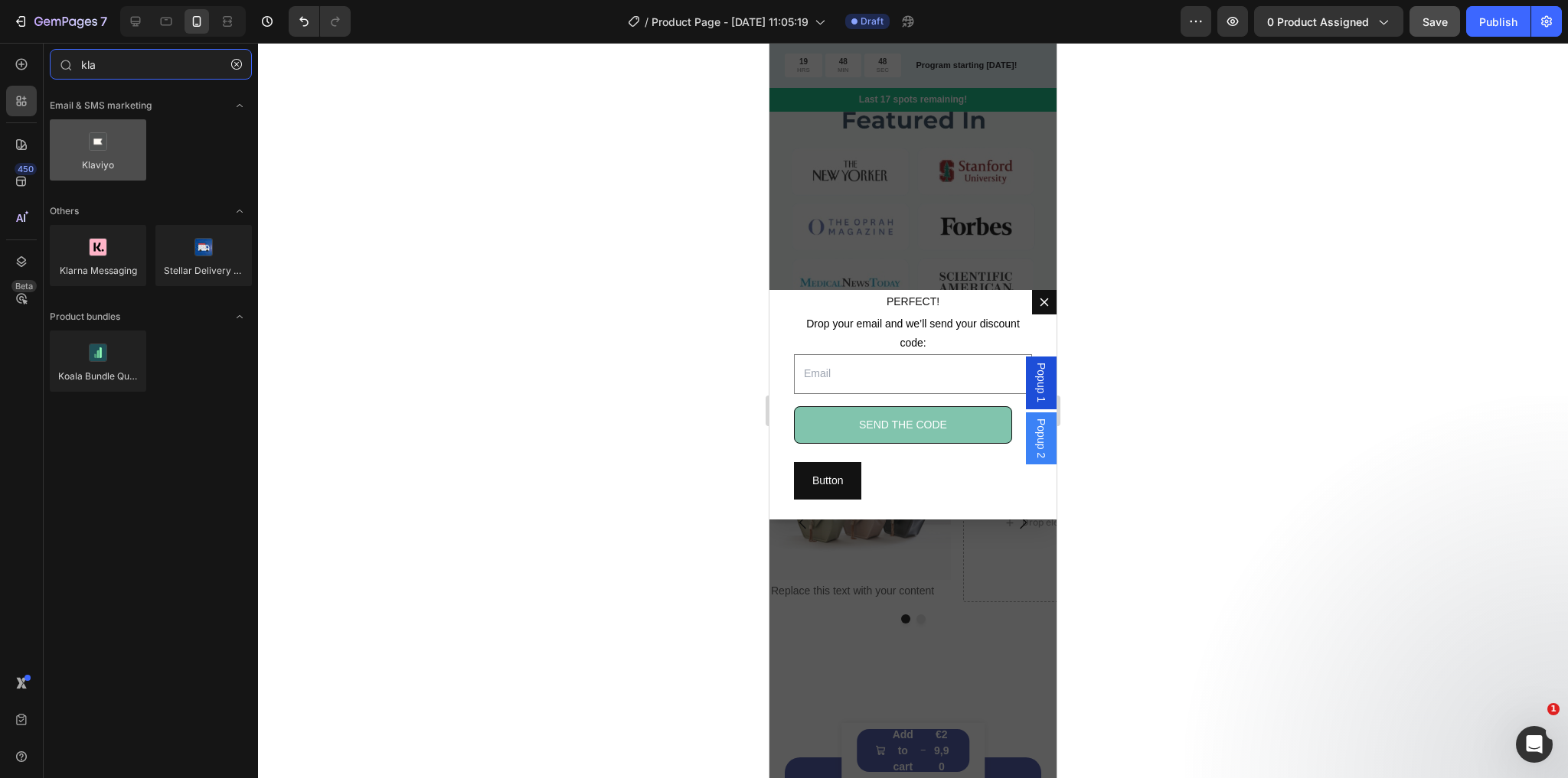
type input "kla"
click at [97, 139] on div at bounding box center [98, 149] width 96 height 61
drag, startPoint x: 866, startPoint y: 184, endPoint x: 880, endPoint y: 482, distance: 298.3
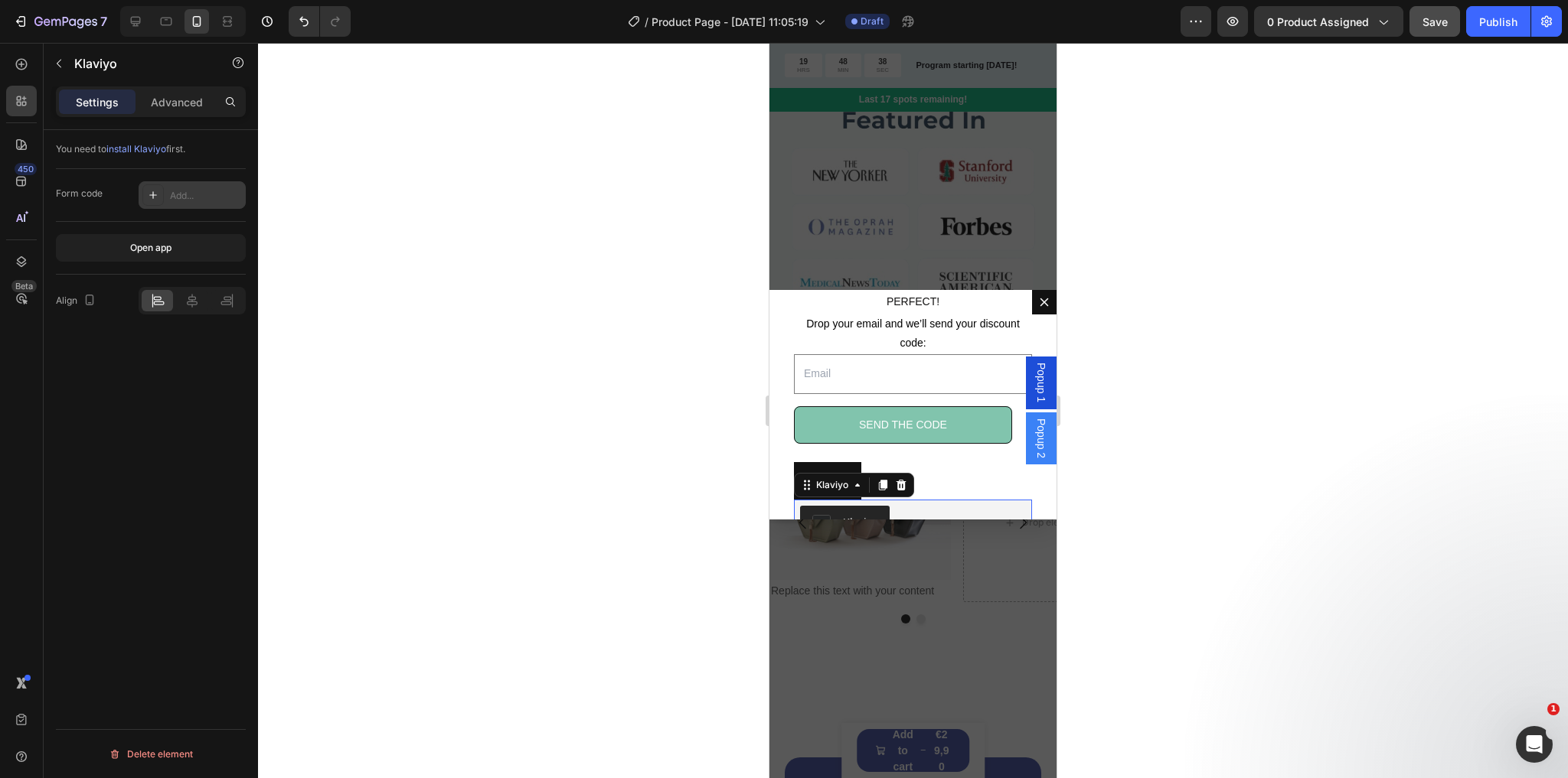
click at [187, 196] on div "Add..." at bounding box center [205, 195] width 72 height 14
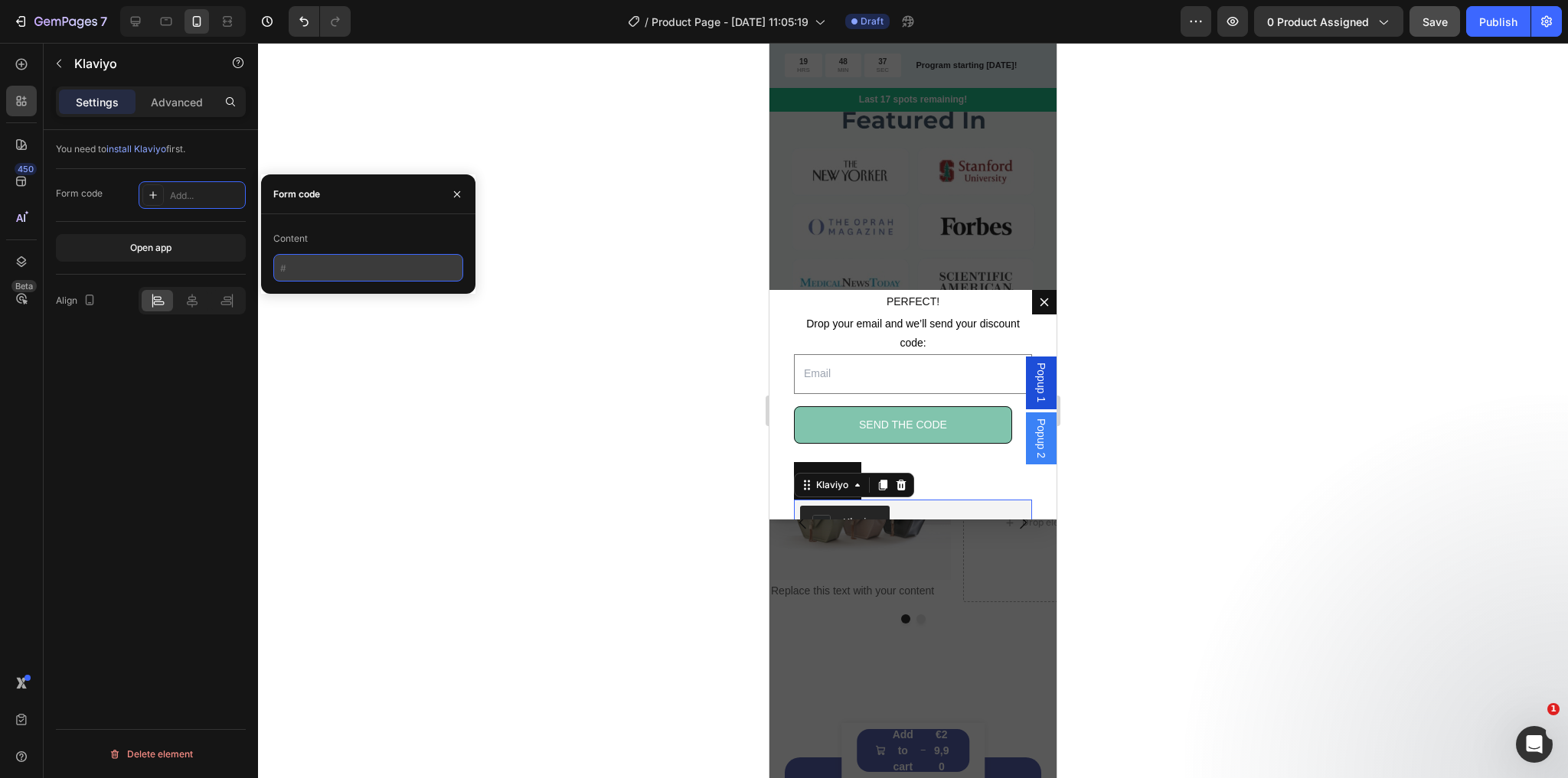
click at [315, 280] on input "text" at bounding box center [368, 268] width 190 height 27
click at [159, 352] on div "You need to install Klaviyo first. Form code Add... Open app Align Delete eleme…" at bounding box center [151, 475] width 215 height 692
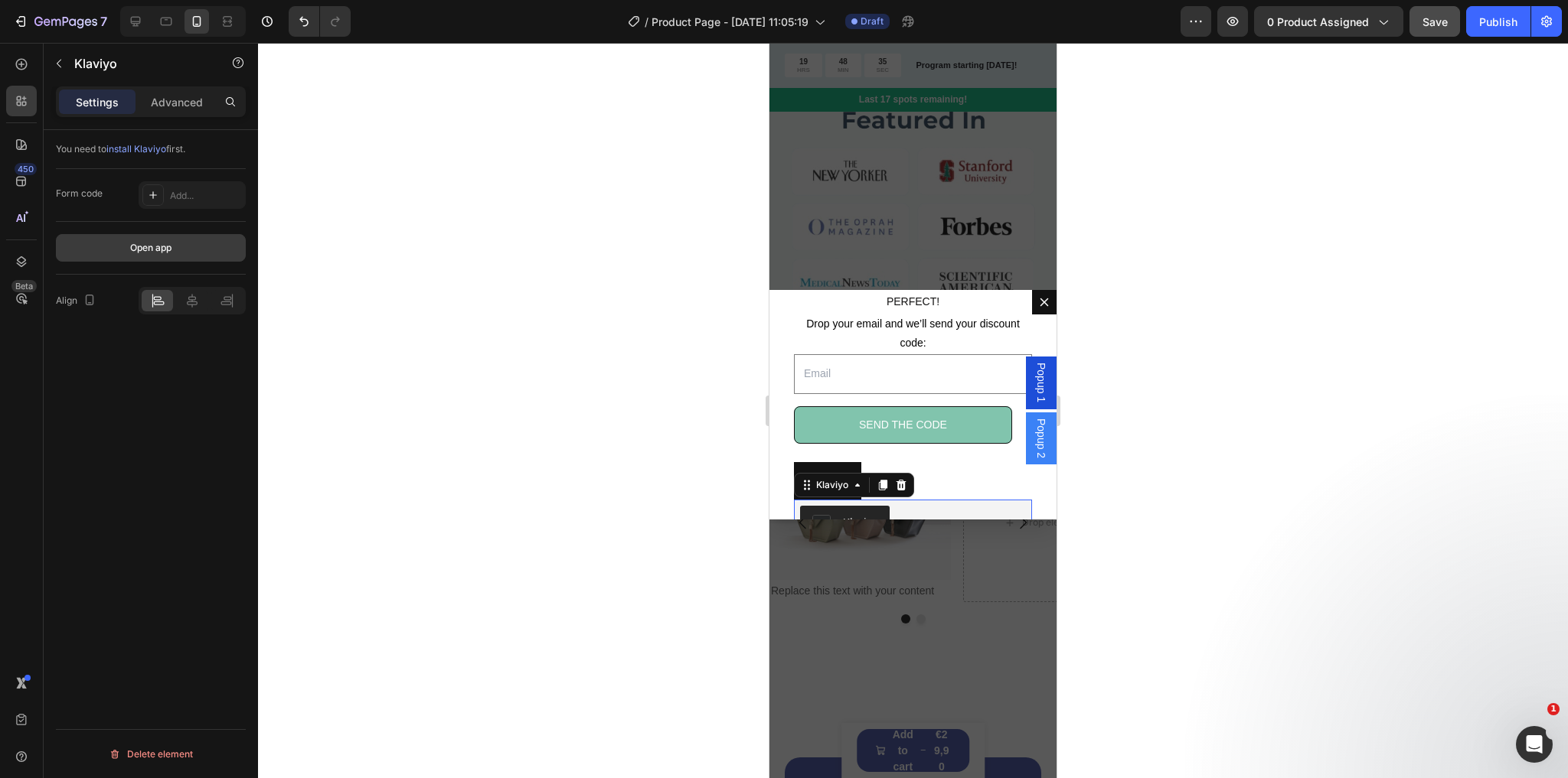
click at [151, 250] on div "Open app" at bounding box center [150, 247] width 41 height 14
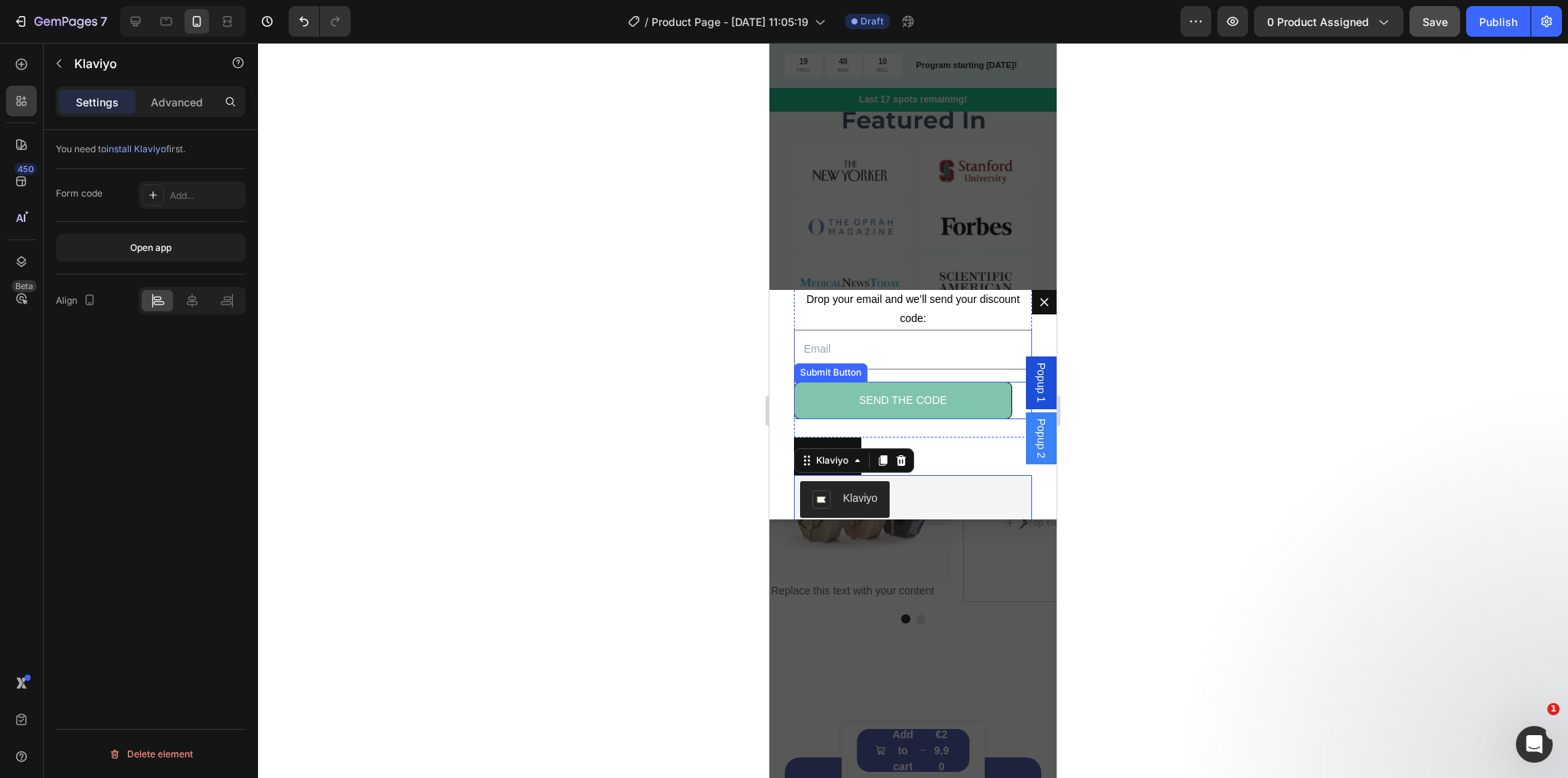
scroll to position [141, 0]
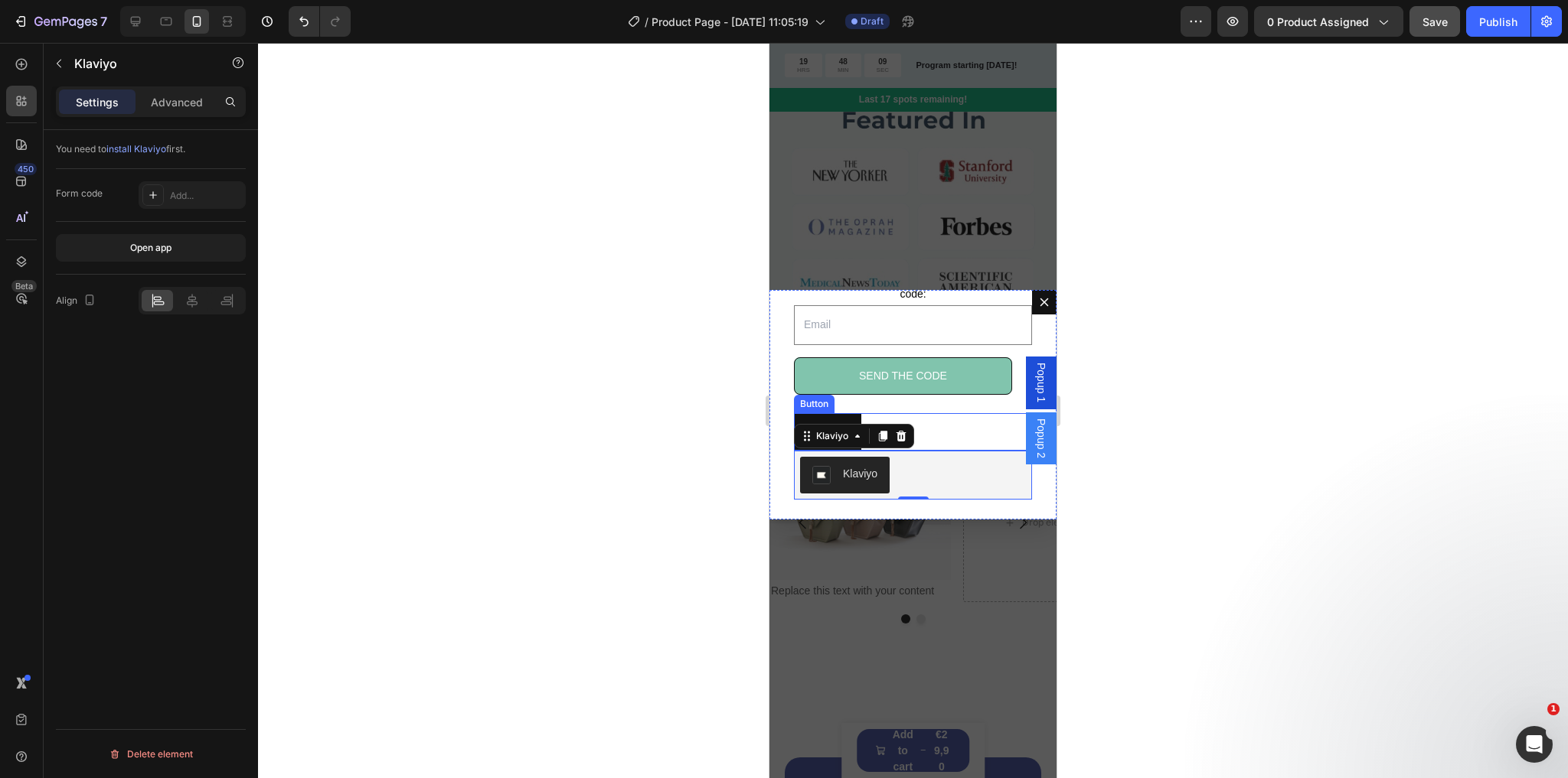
click at [941, 429] on div "Button Button" at bounding box center [913, 432] width 238 height 37
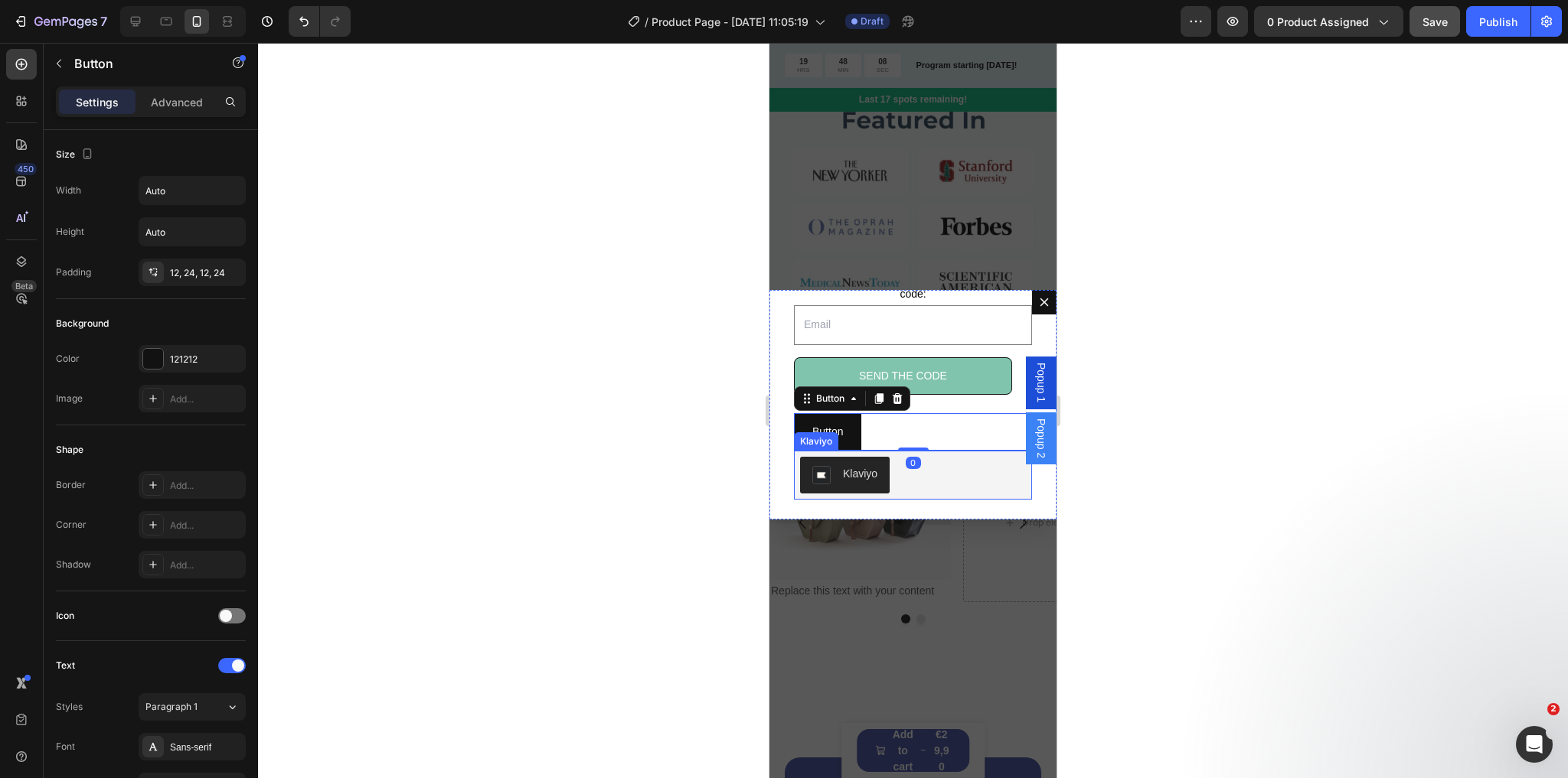
click at [949, 460] on div "Klaviyo" at bounding box center [913, 475] width 225 height 36
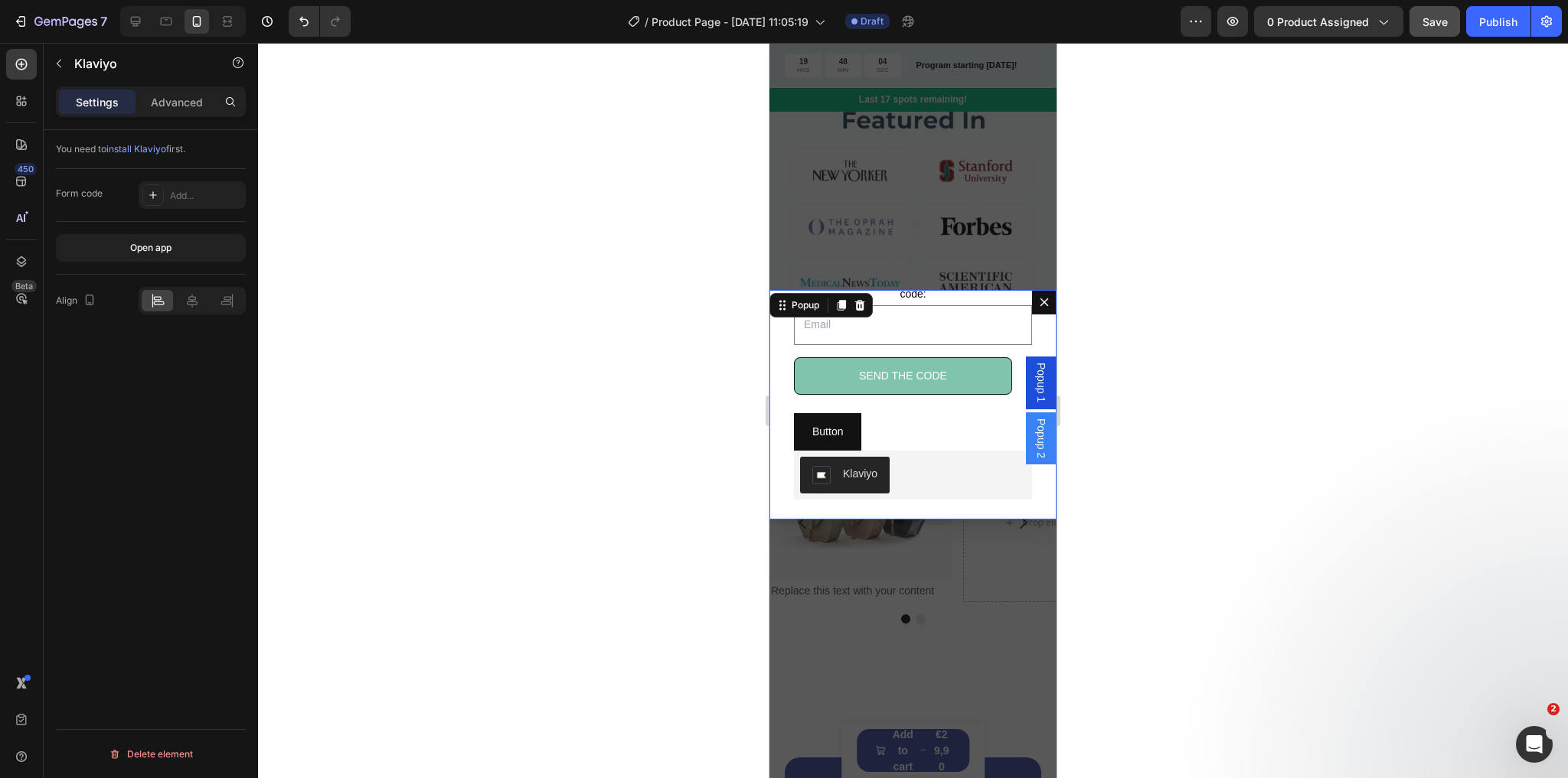
click at [947, 505] on div "Image PERFECT! Text Block Drop your email and we’ll send your discount code: Te…" at bounding box center [913, 404] width 287 height 230
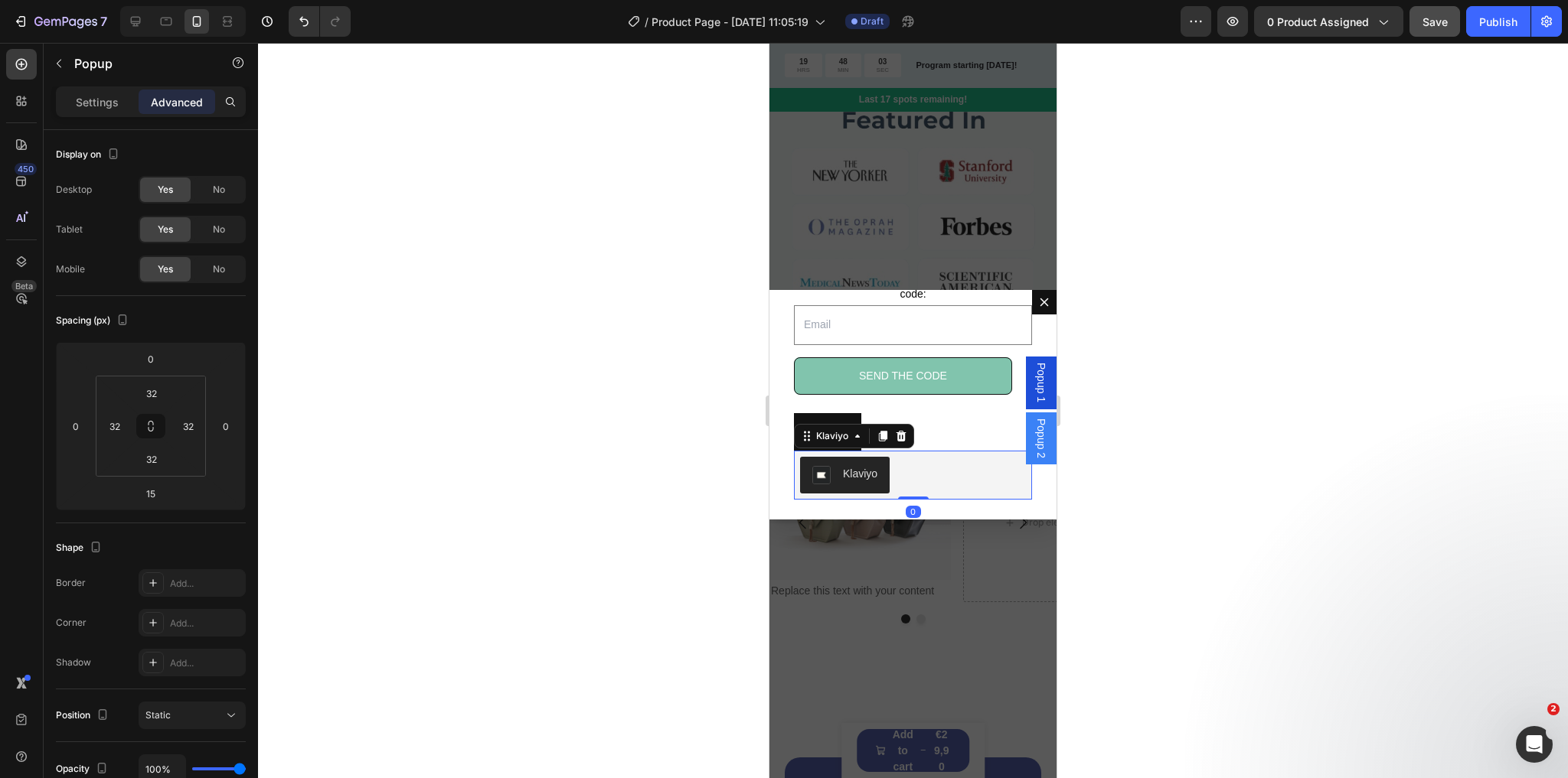
click at [934, 477] on div "Klaviyo" at bounding box center [913, 475] width 225 height 36
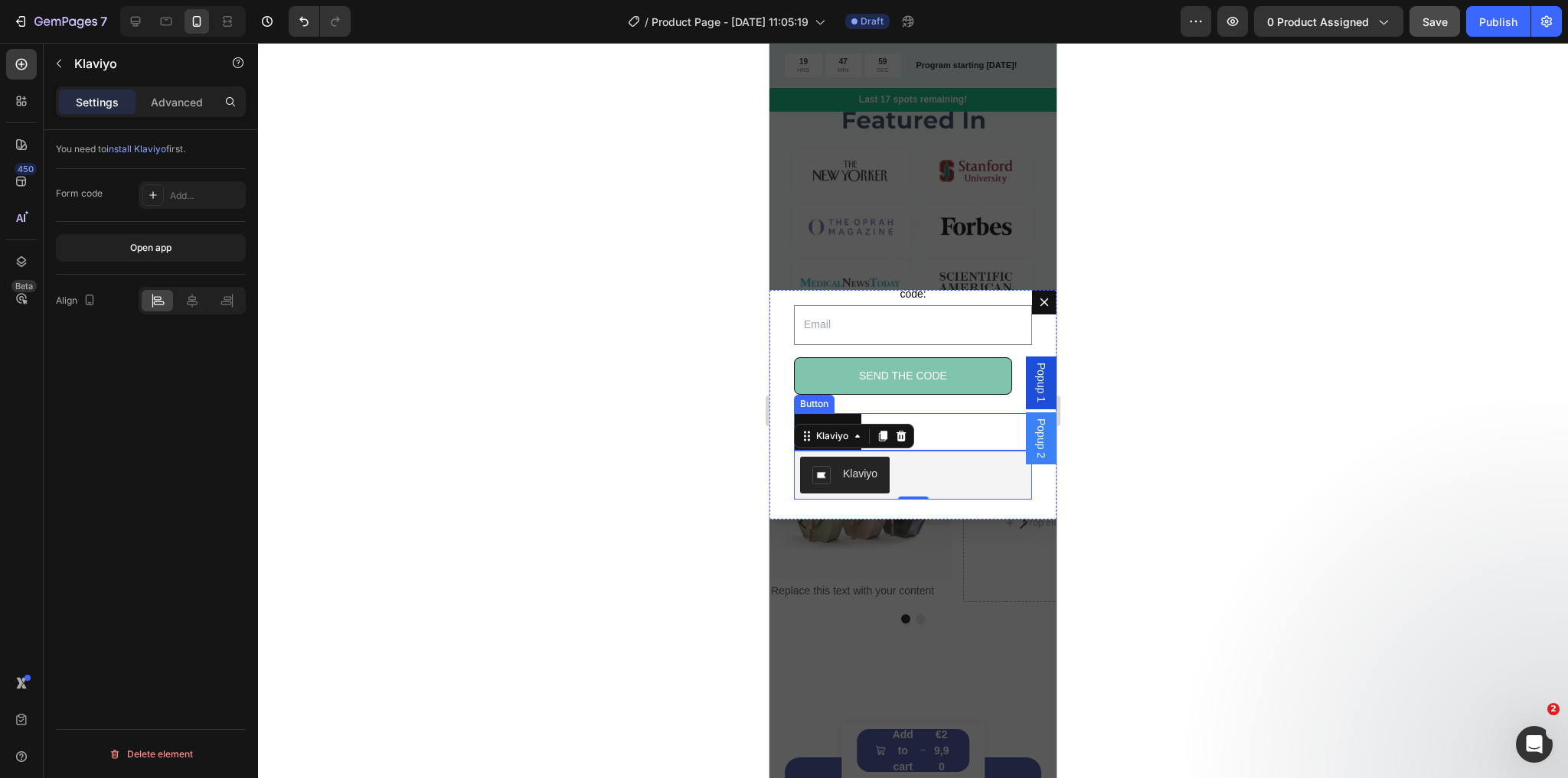
click at [933, 429] on div "Button Button" at bounding box center [913, 432] width 238 height 37
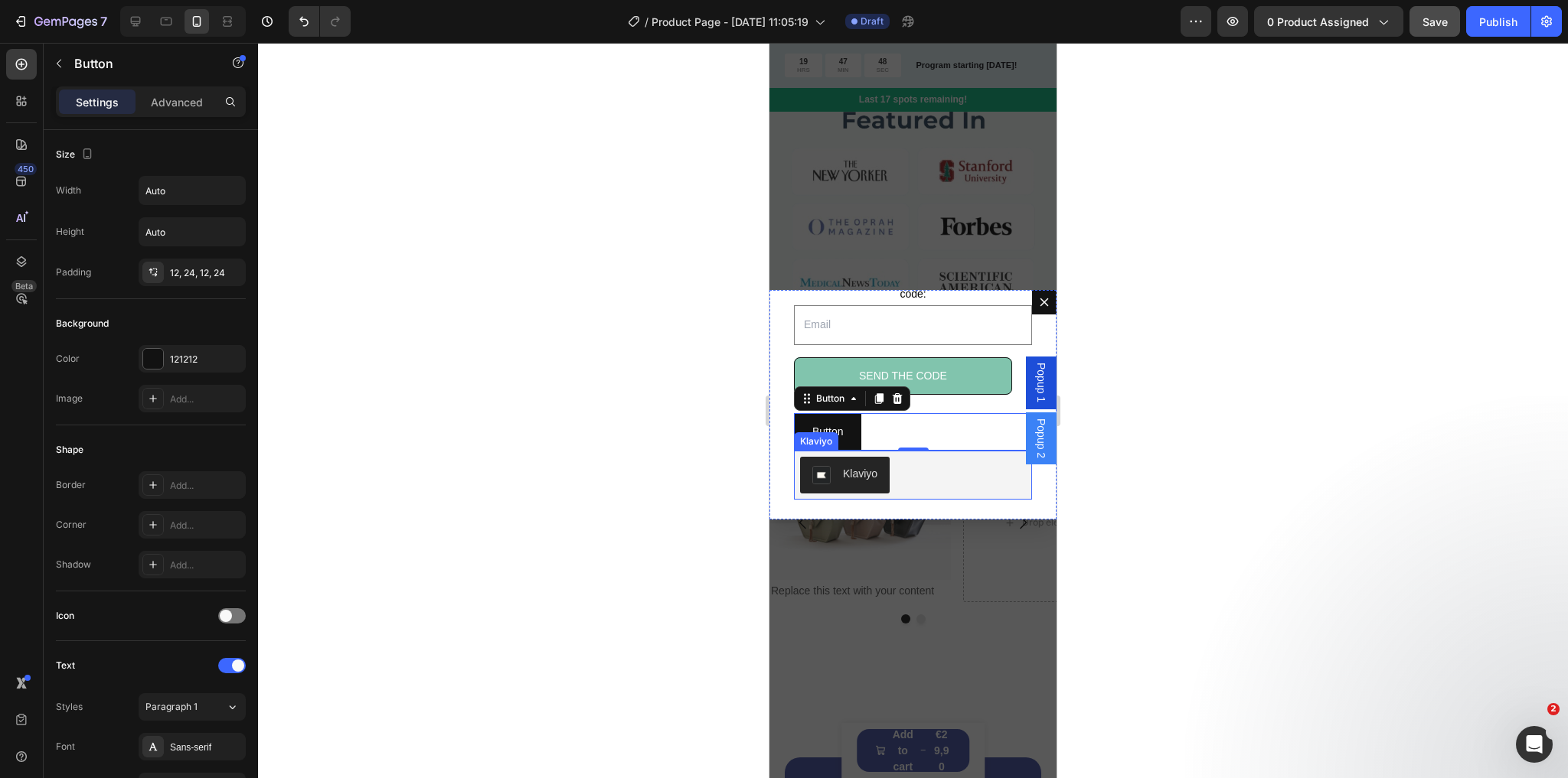
click at [938, 458] on div "Klaviyo" at bounding box center [913, 475] width 225 height 36
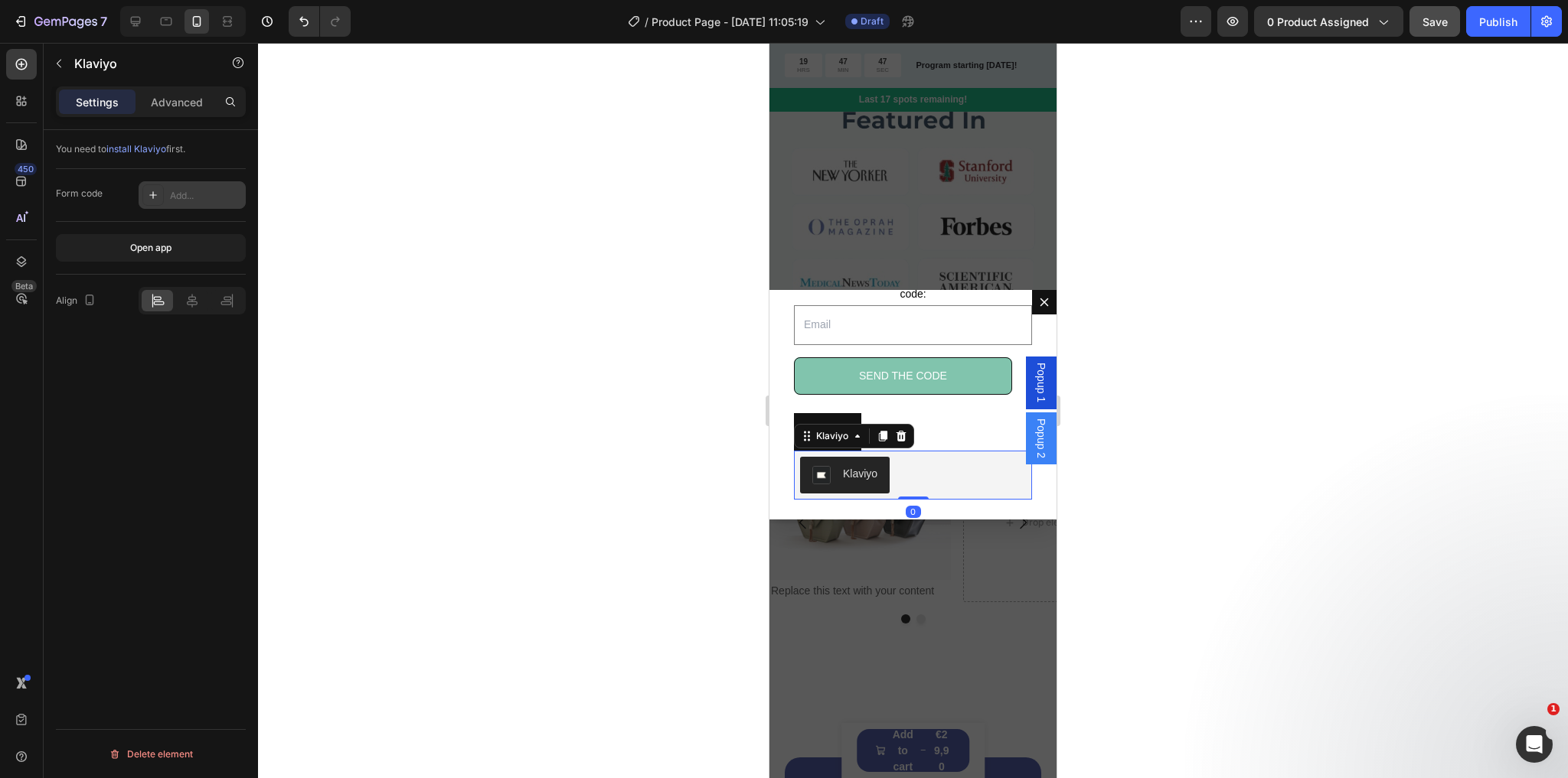
click at [177, 193] on div "Add..." at bounding box center [205, 195] width 72 height 14
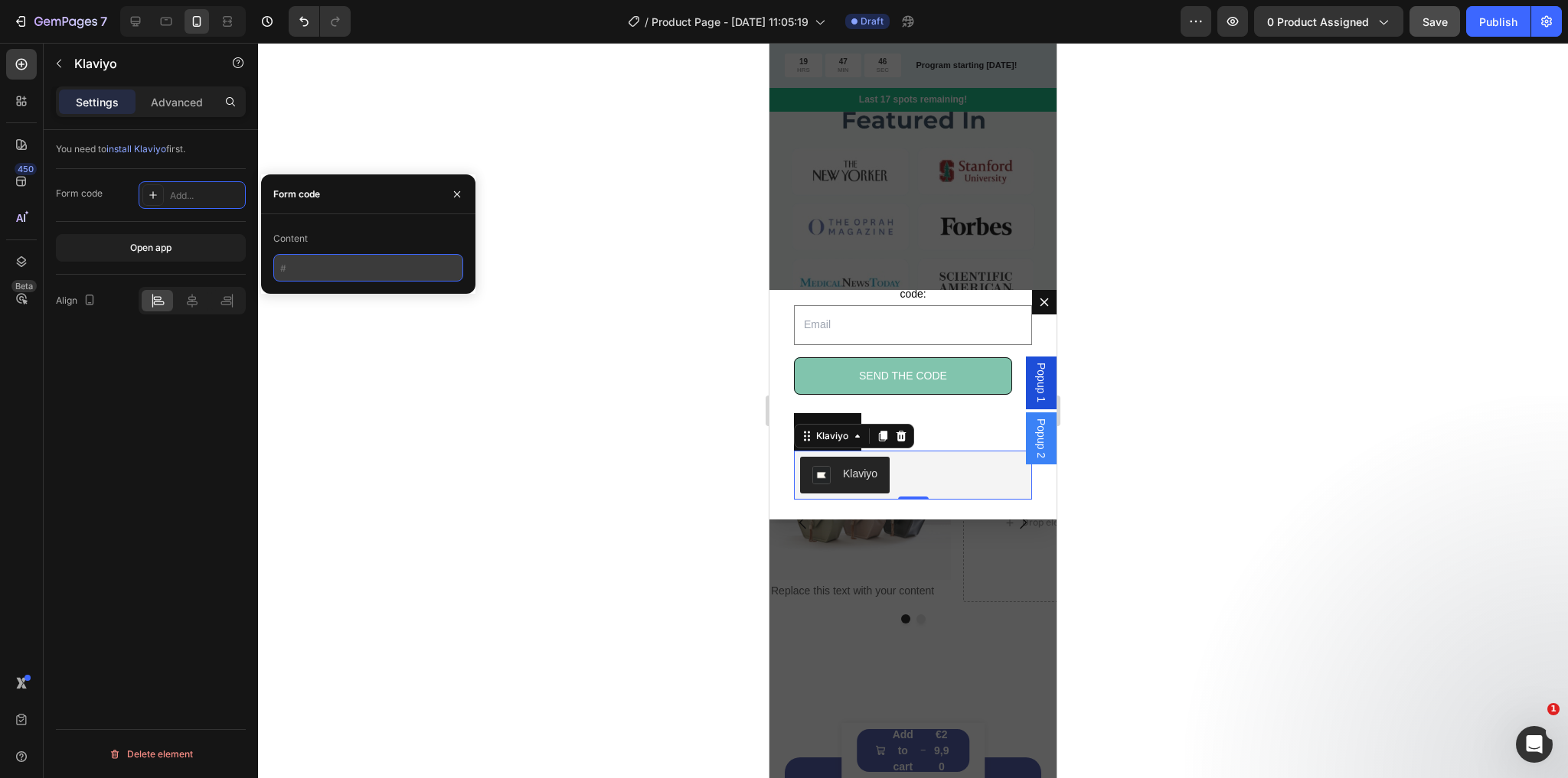
click at [320, 274] on input "text" at bounding box center [368, 268] width 190 height 27
type input "kjkj"
click at [197, 342] on div "You need to install Klaviyo first. Form code Kjkj Open app Align Delete element" at bounding box center [151, 475] width 215 height 692
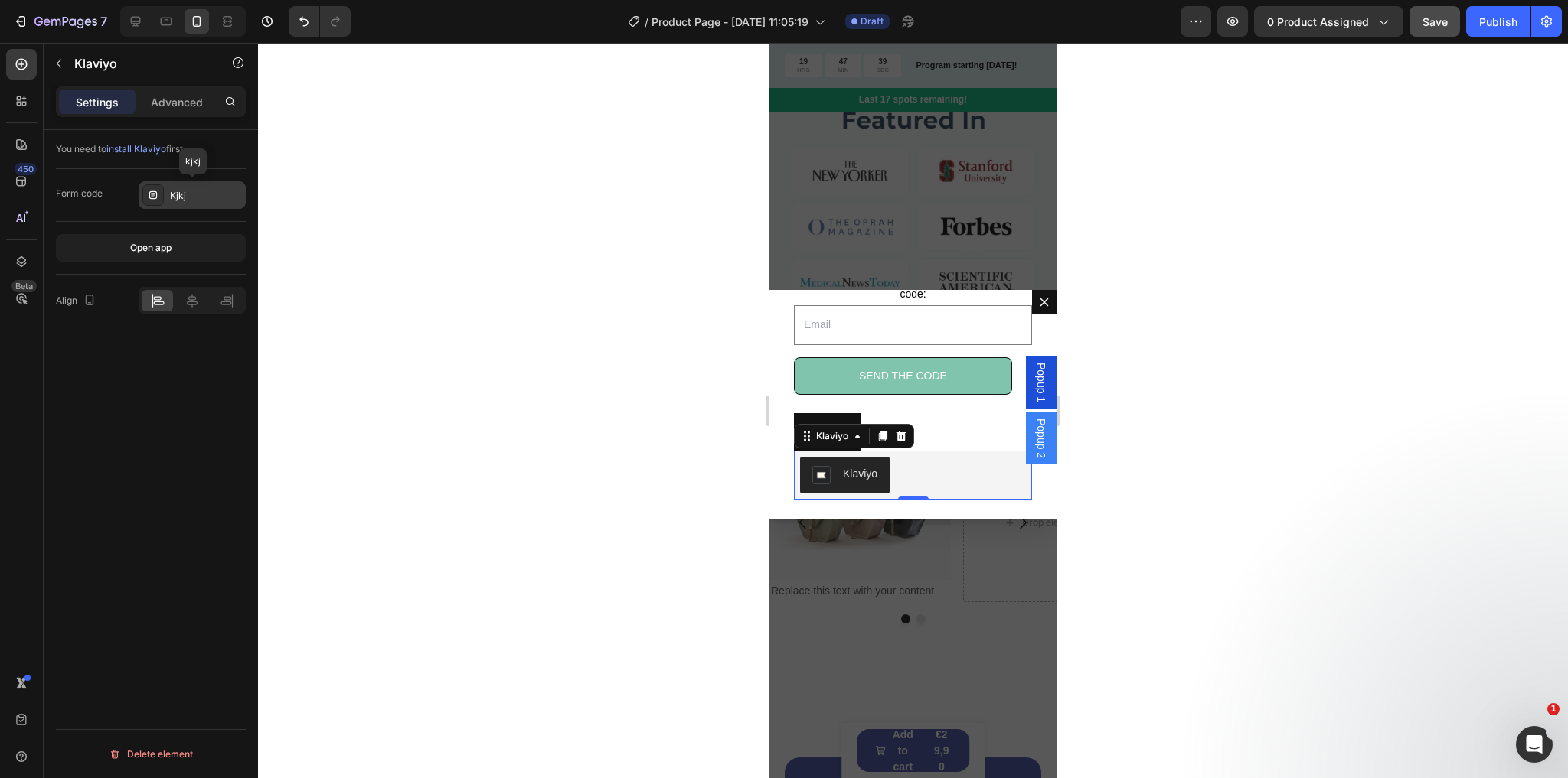
click at [206, 195] on div "Kjkj" at bounding box center [205, 195] width 72 height 14
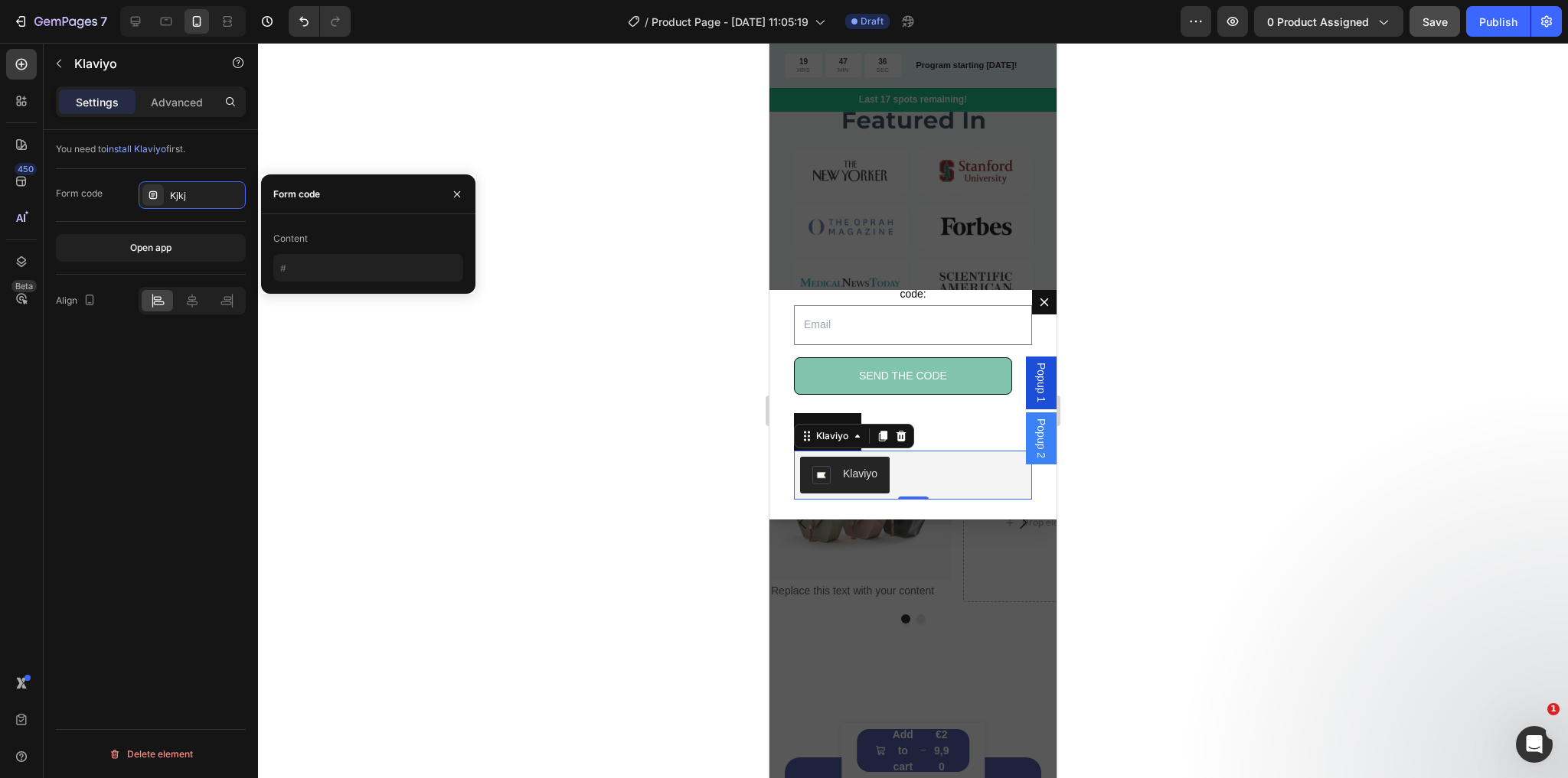
click at [193, 383] on div "You need to install Klaviyo first. Form code Kjkj Open app Align Delete element" at bounding box center [151, 475] width 215 height 692
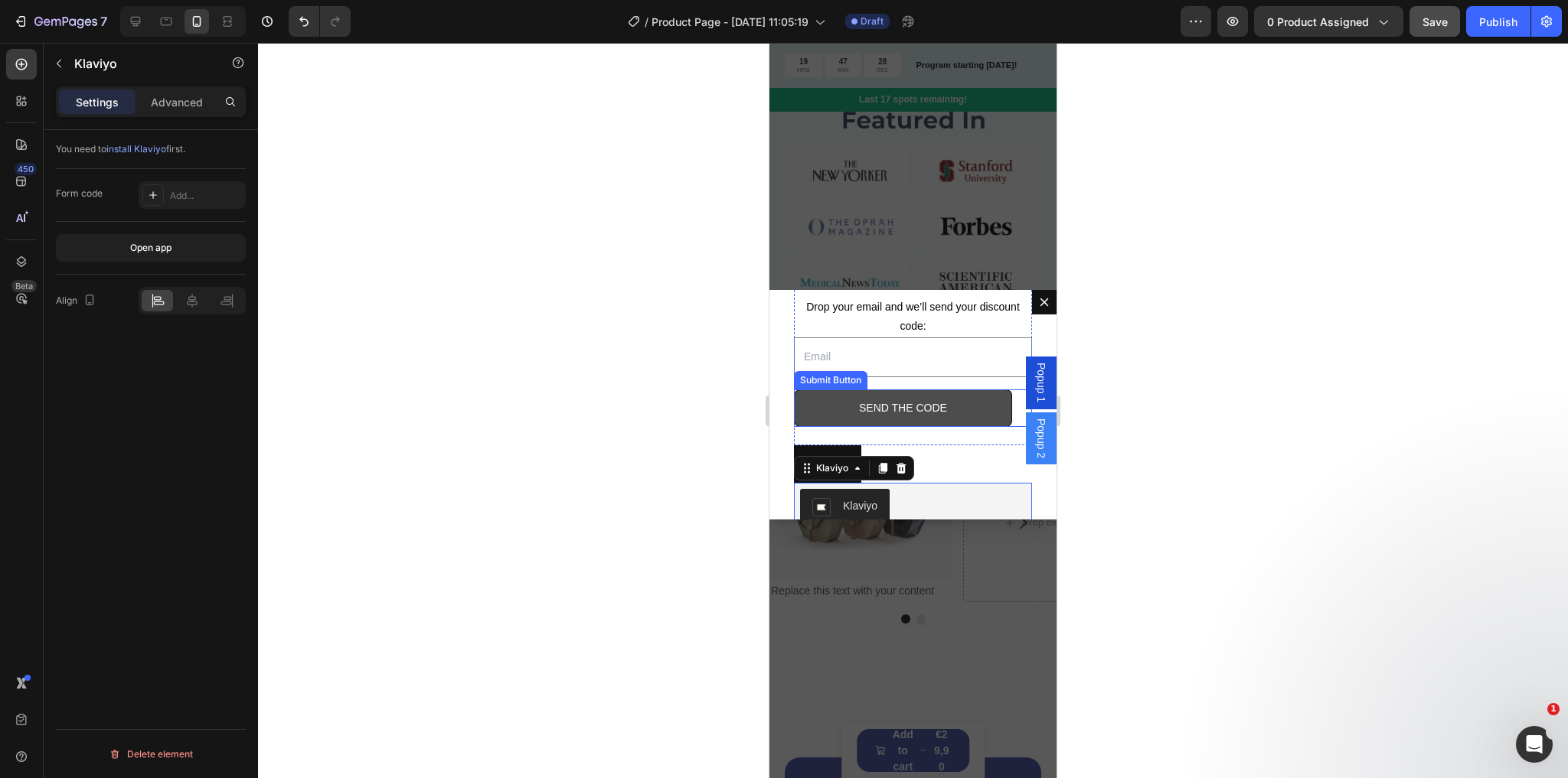
scroll to position [123, 0]
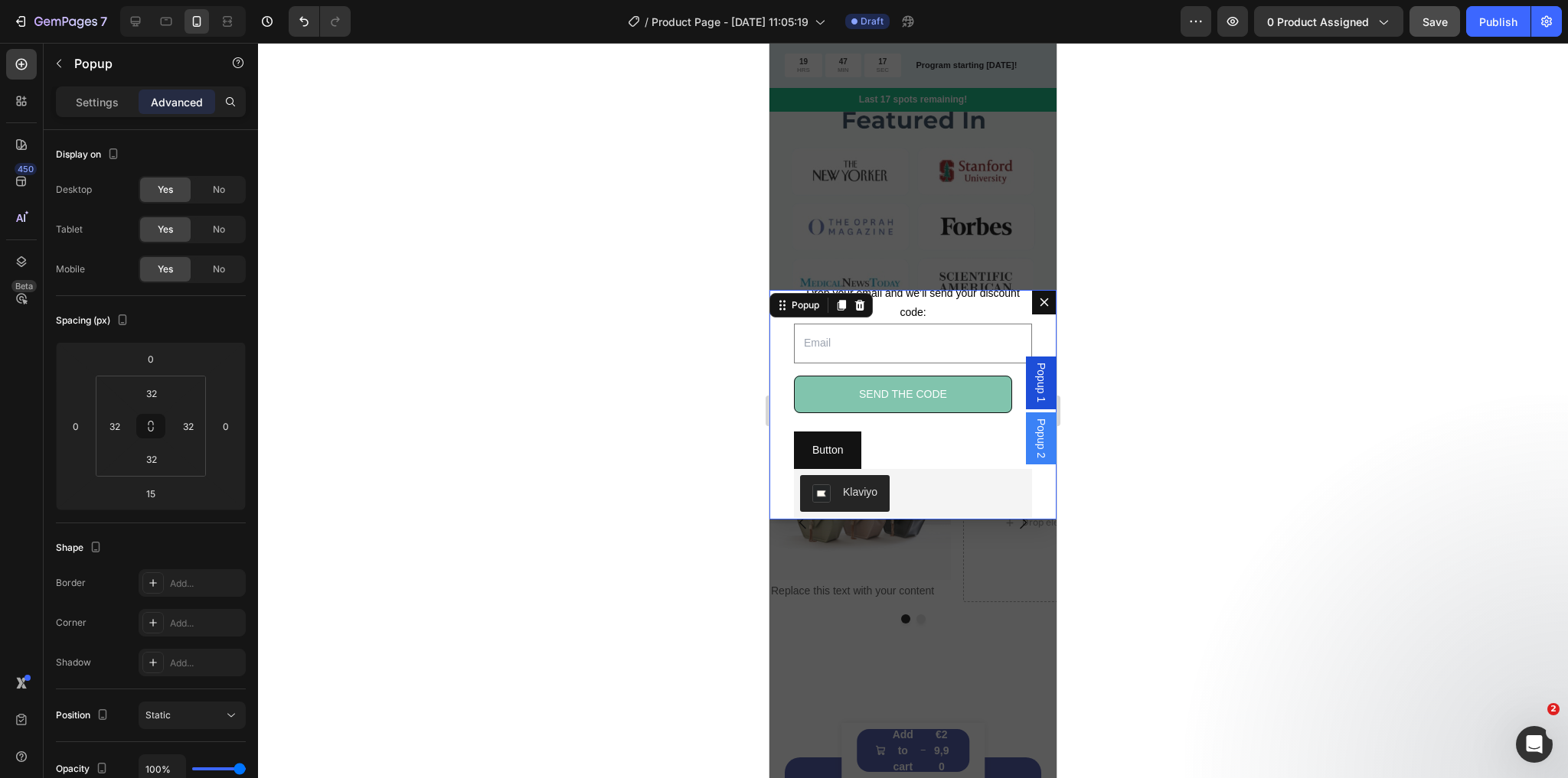
click at [1038, 301] on icon "Dialog content" at bounding box center [1044, 302] width 12 height 12
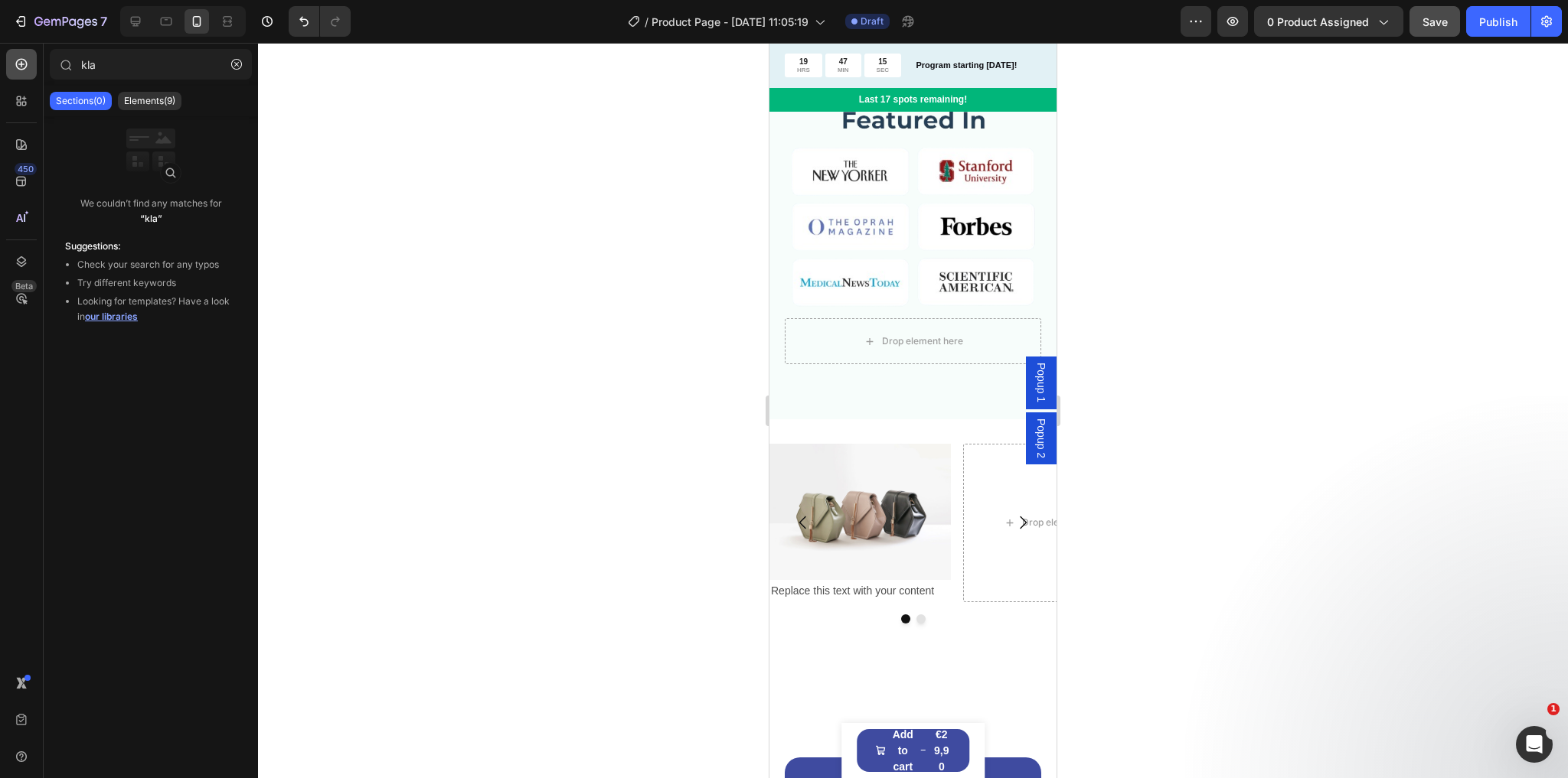
click at [18, 67] on icon at bounding box center [21, 64] width 15 height 15
type input "pop"
click at [156, 99] on p "Elements(1)" at bounding box center [148, 100] width 50 height 12
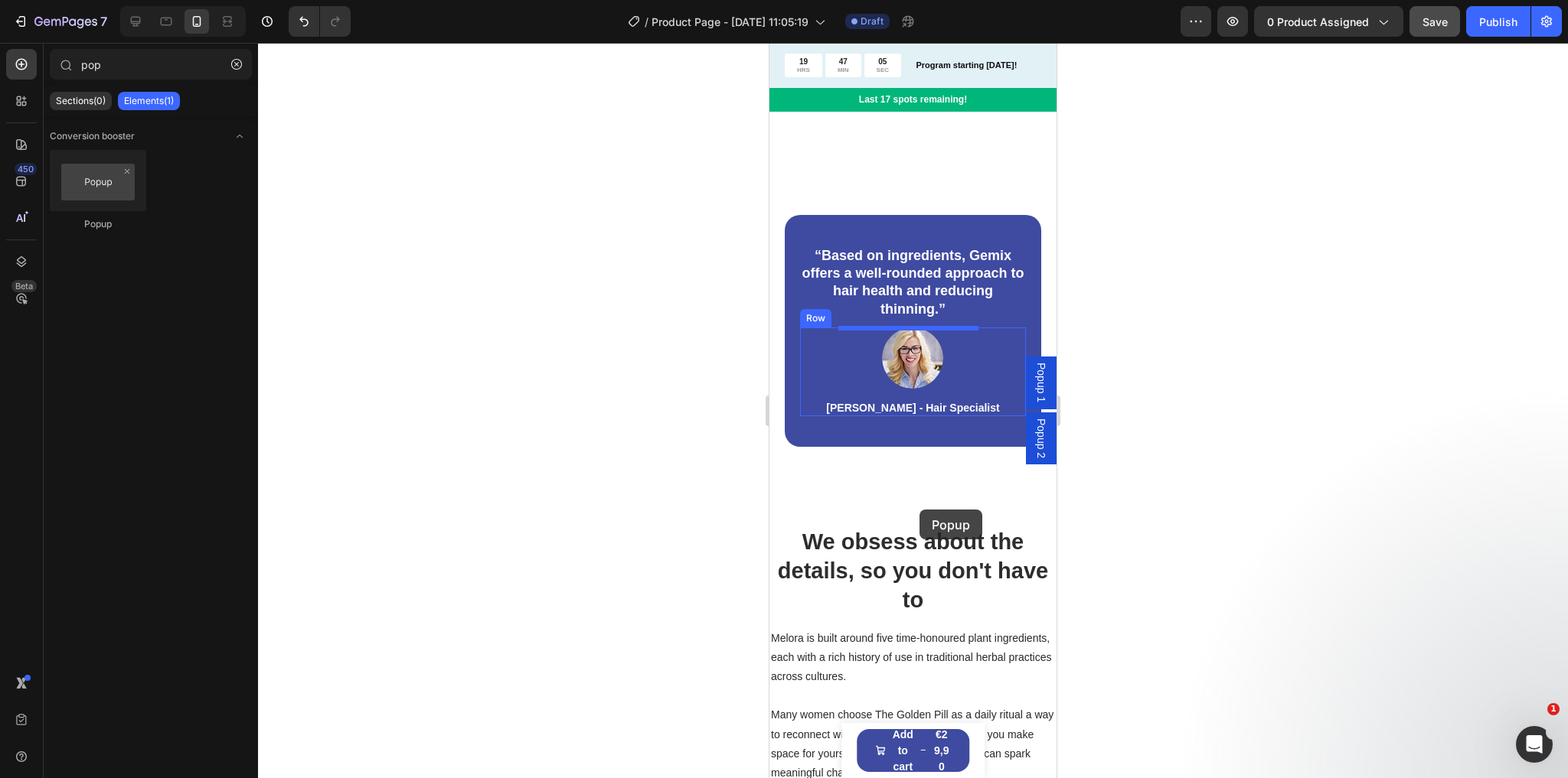
scroll to position [2020, 0]
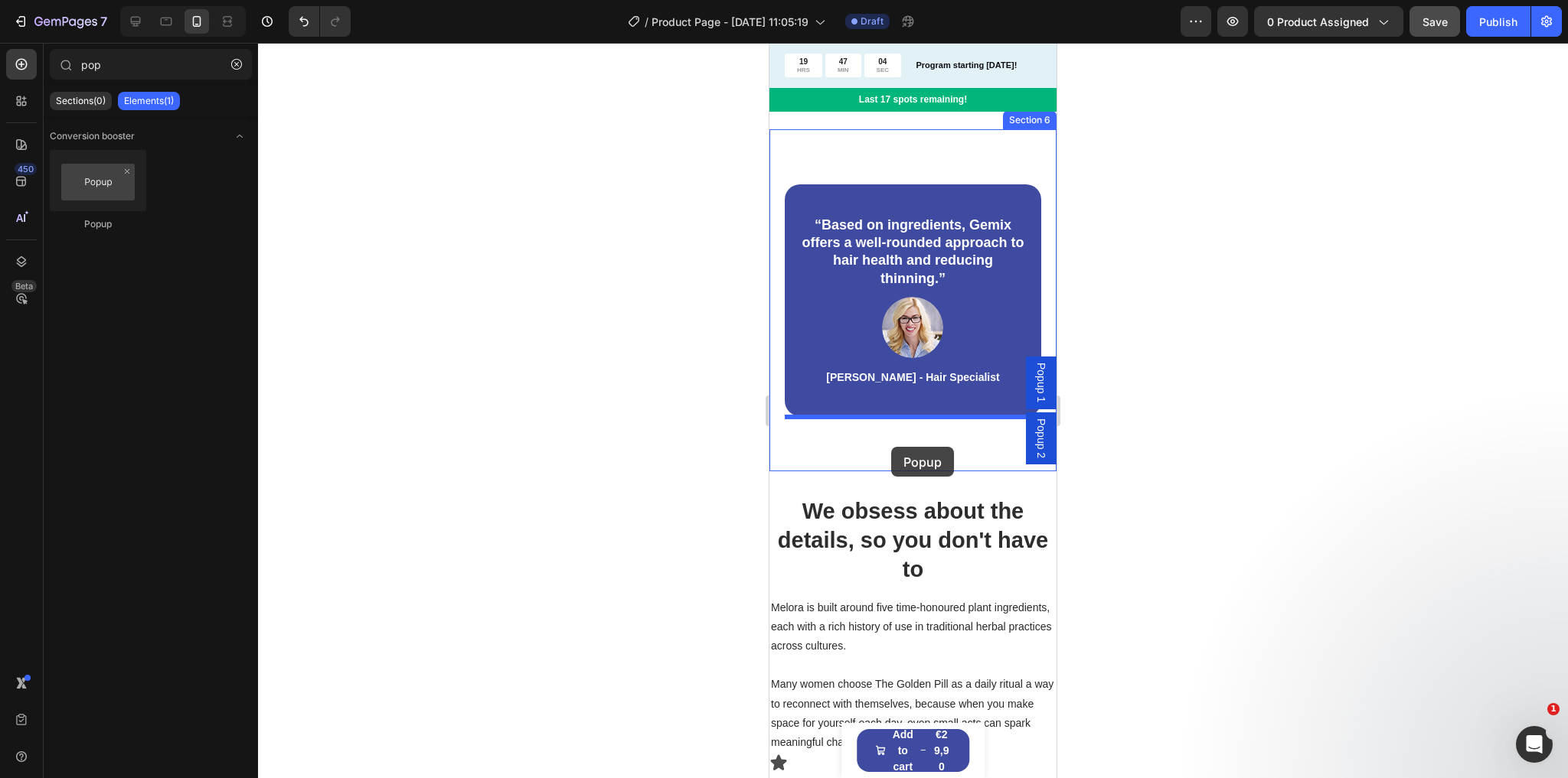
drag, startPoint x: 868, startPoint y: 217, endPoint x: 891, endPoint y: 447, distance: 231.1
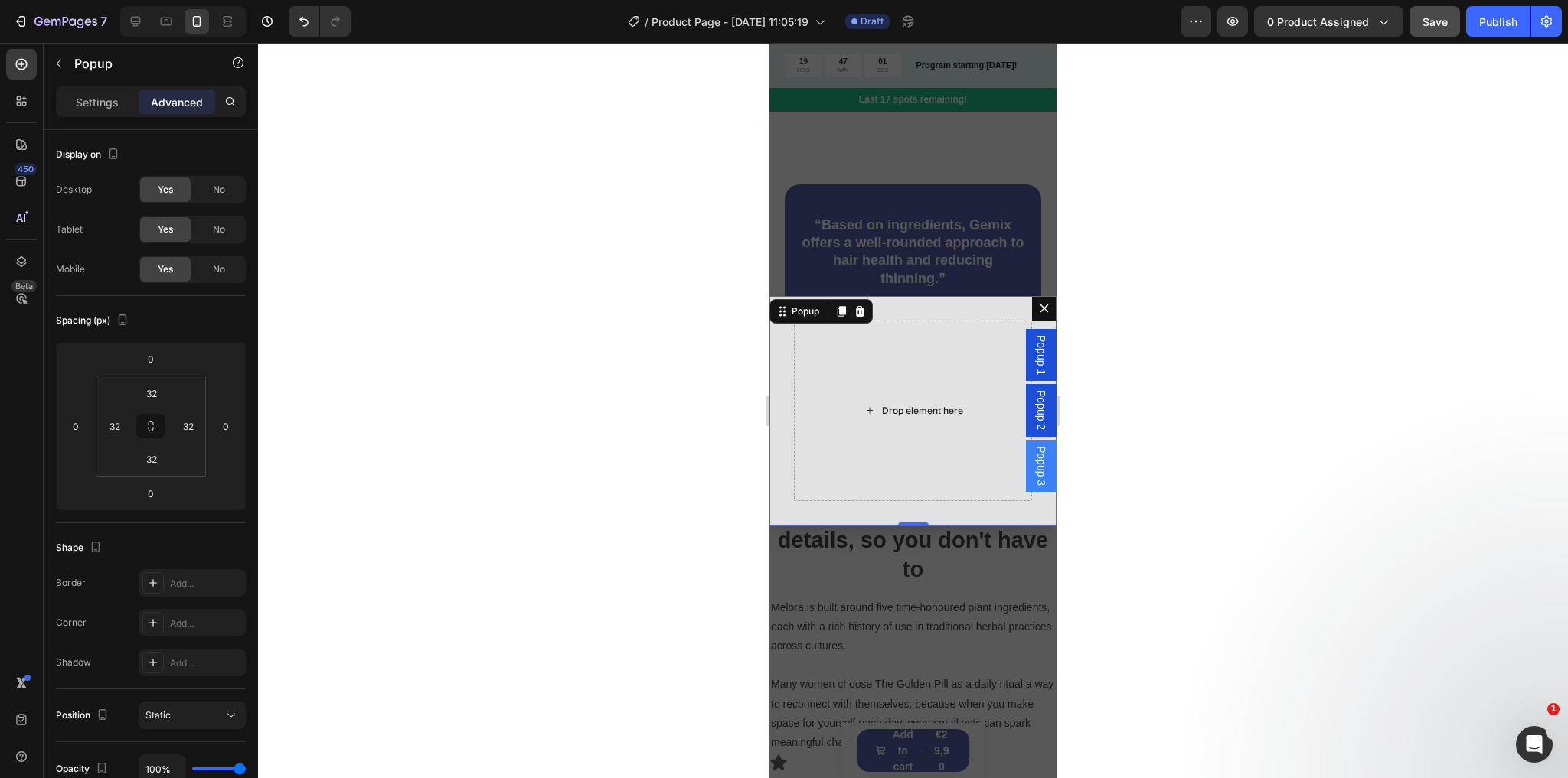
click at [904, 414] on div "Drop element here" at bounding box center [922, 410] width 81 height 12
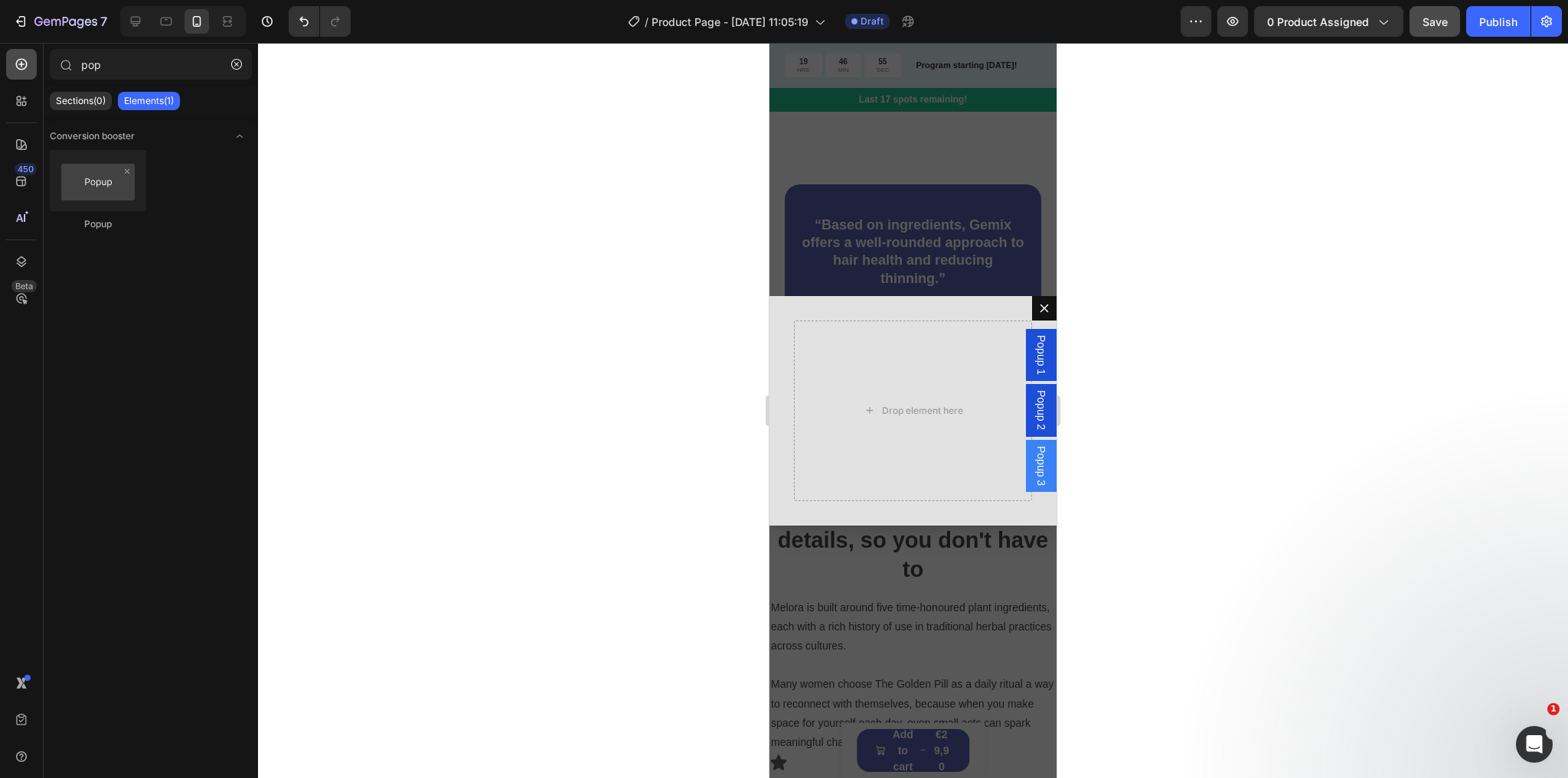
click at [18, 64] on icon at bounding box center [21, 64] width 15 height 15
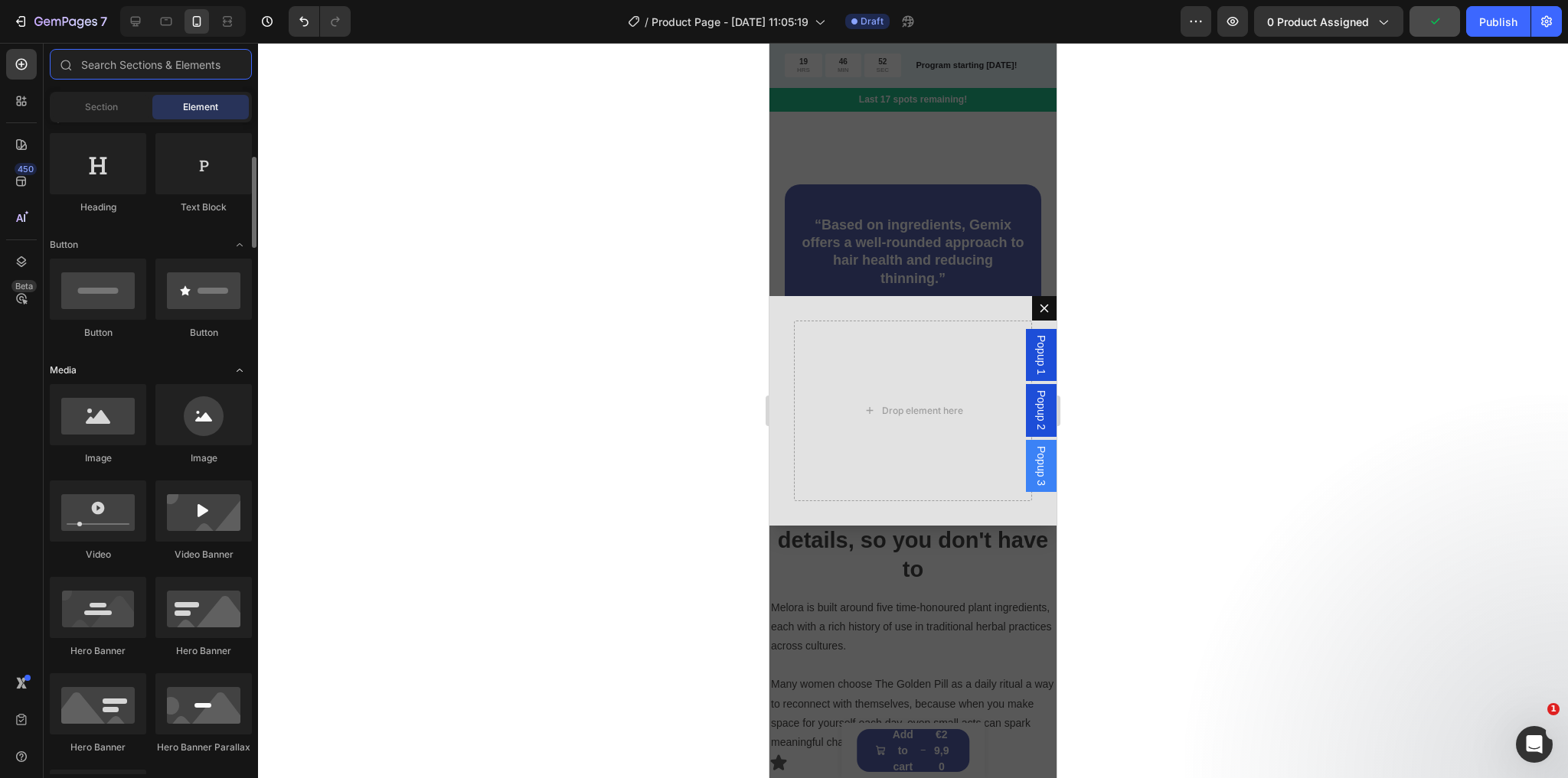
scroll to position [306, 0]
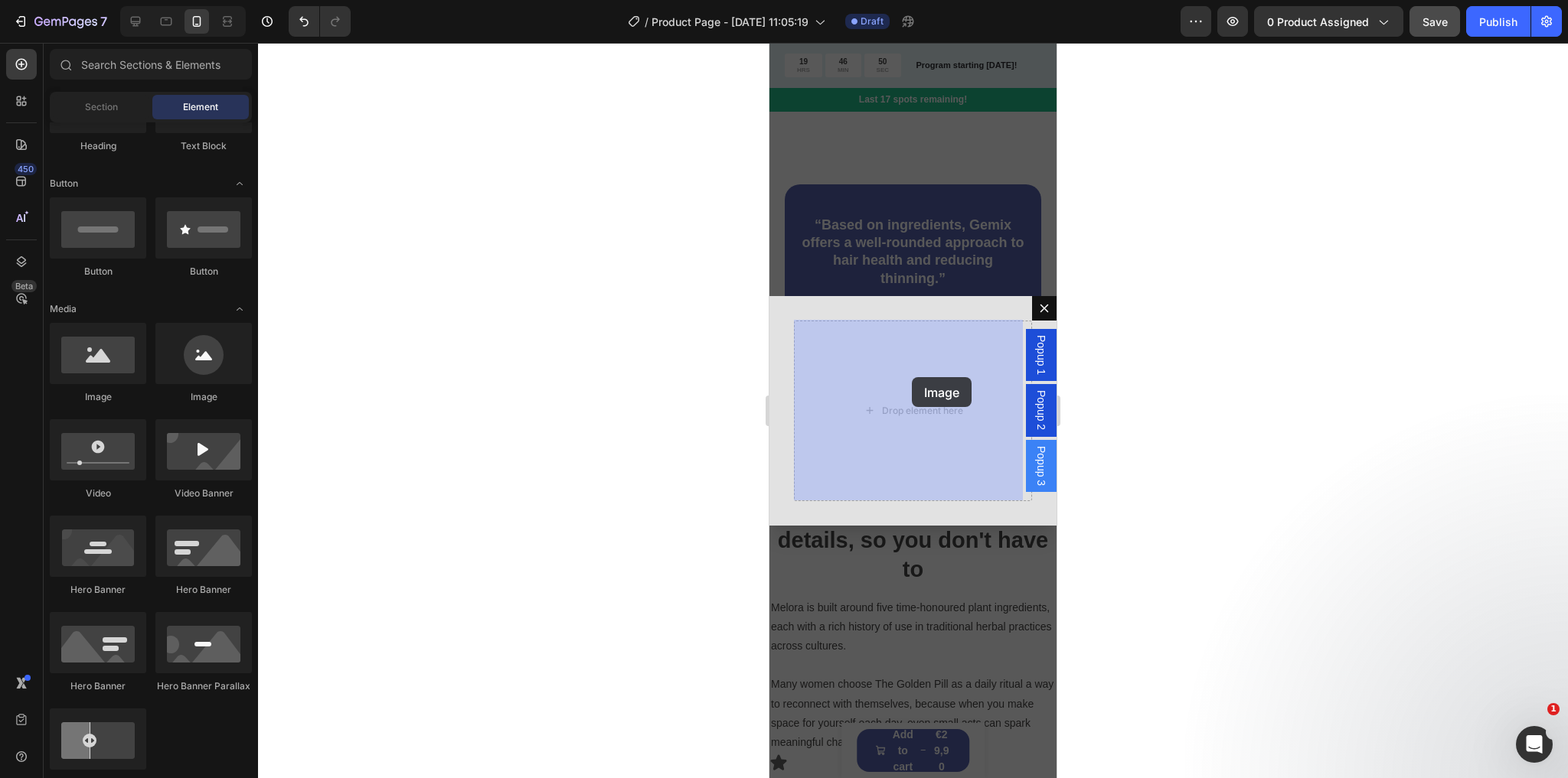
drag, startPoint x: 879, startPoint y: 410, endPoint x: 912, endPoint y: 377, distance: 46.7
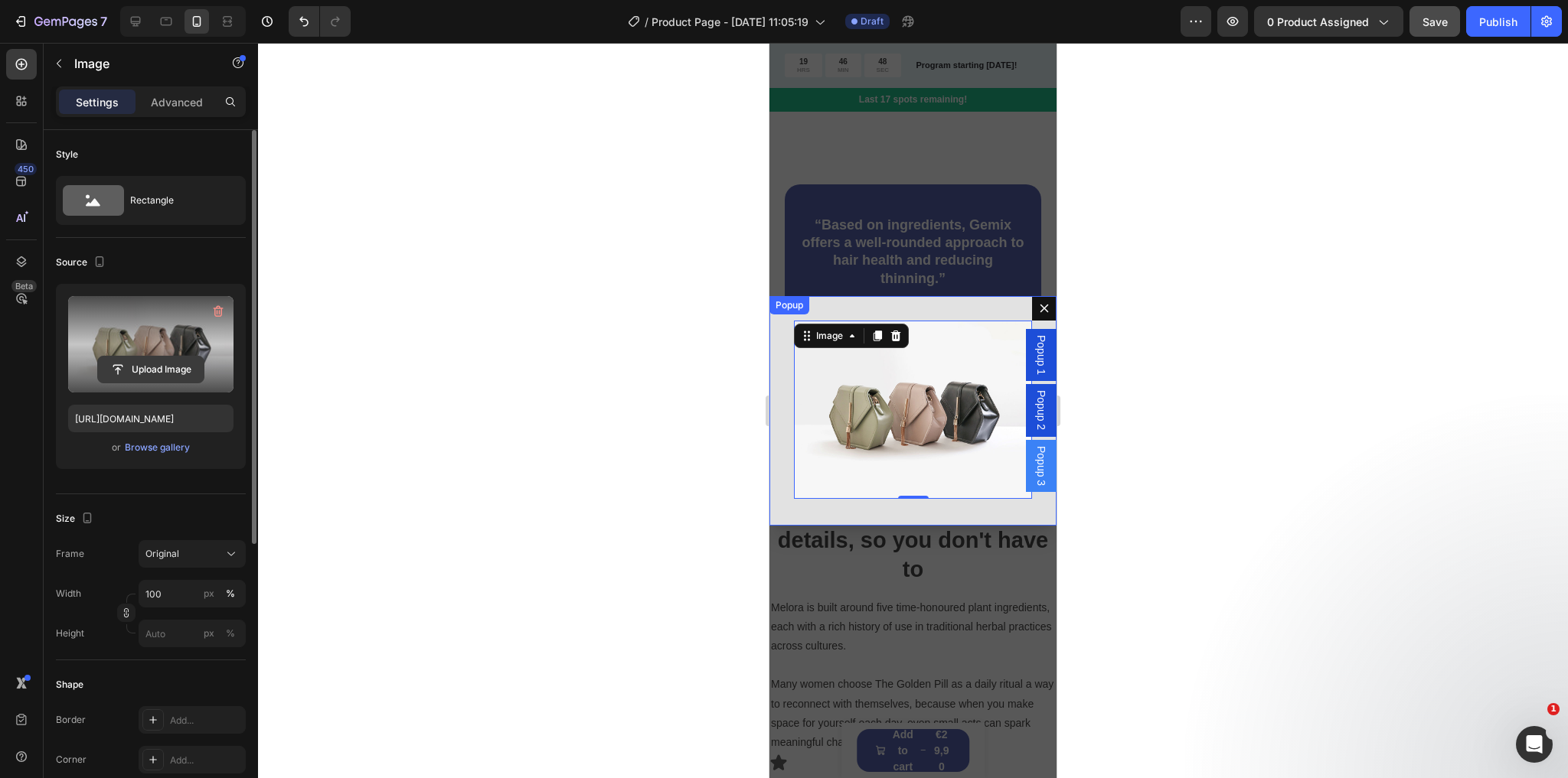
click at [147, 361] on input "file" at bounding box center [151, 369] width 105 height 26
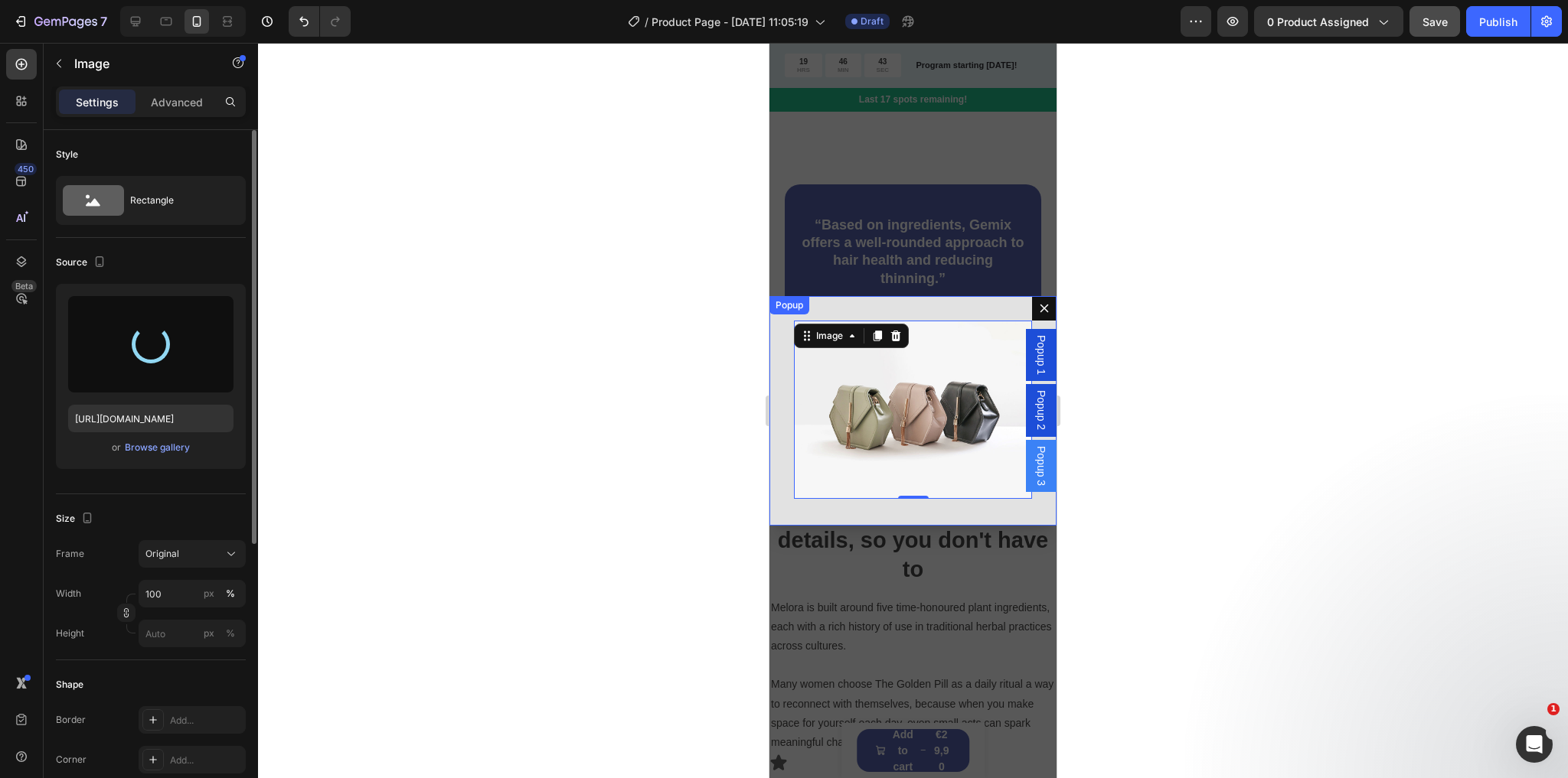
type input "[URL][DOMAIN_NAME]"
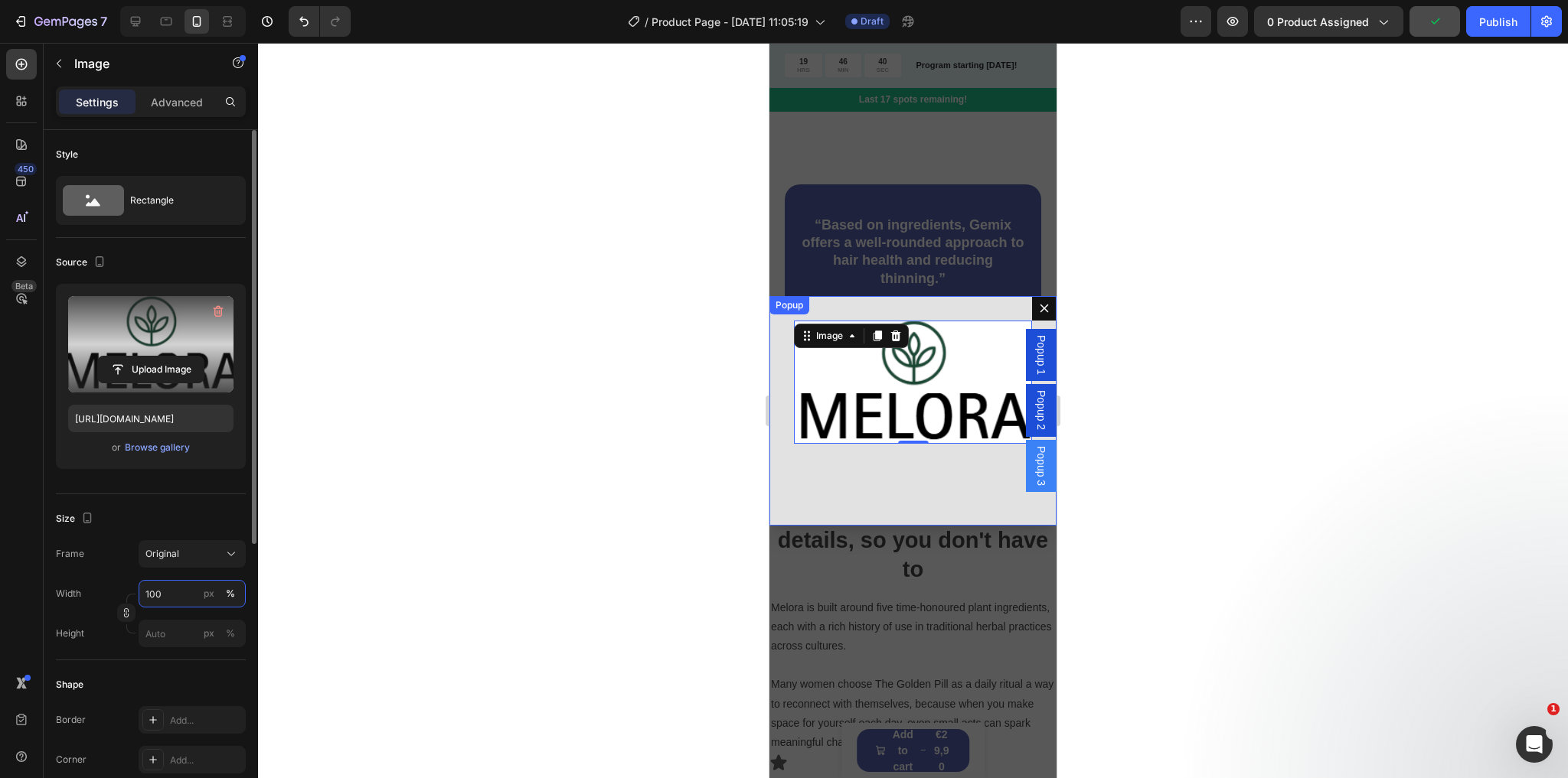
click at [168, 585] on input "100" at bounding box center [192, 593] width 107 height 27
type input "40"
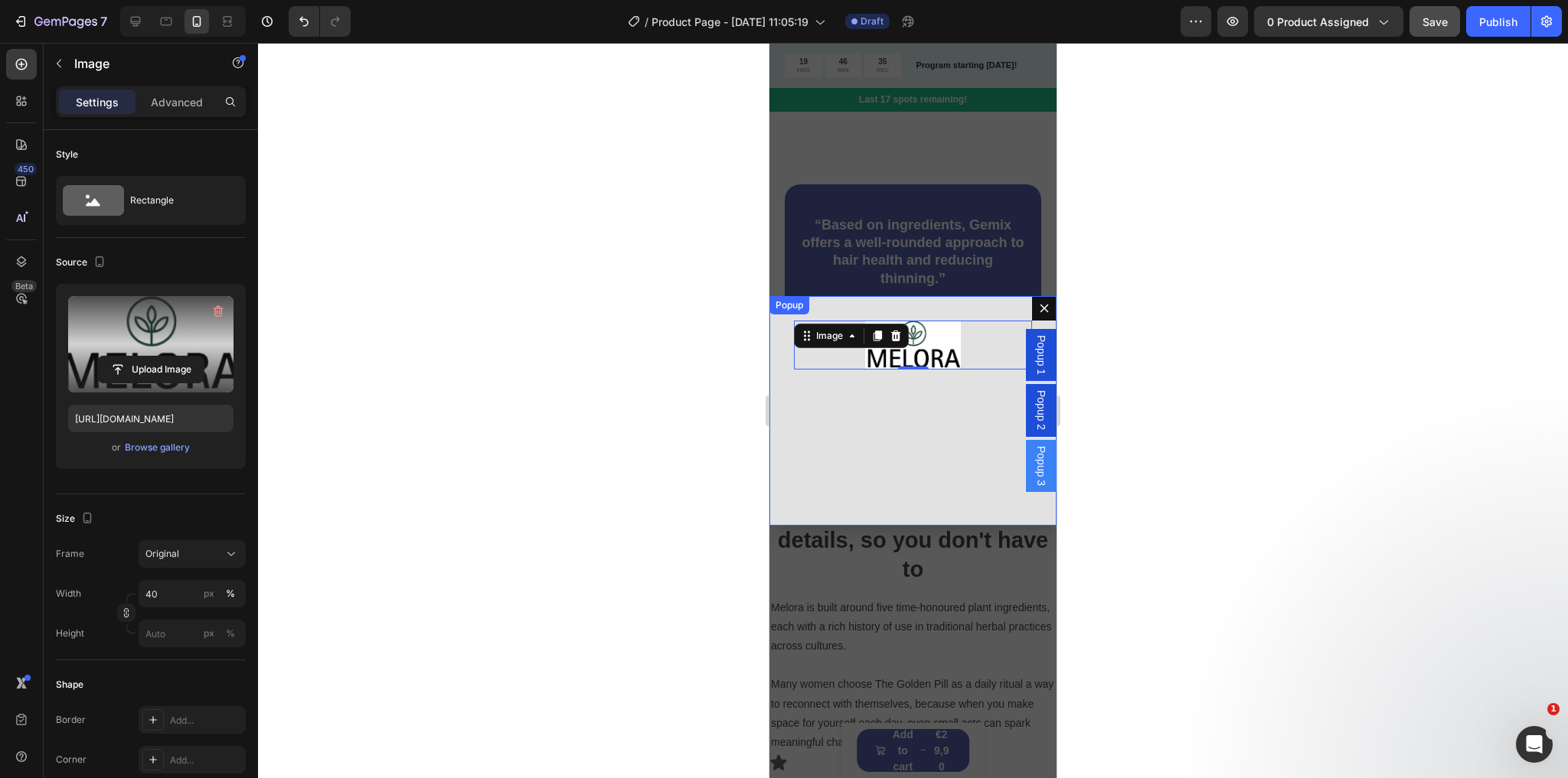
click at [792, 504] on div "Image 0" at bounding box center [913, 411] width 287 height 230
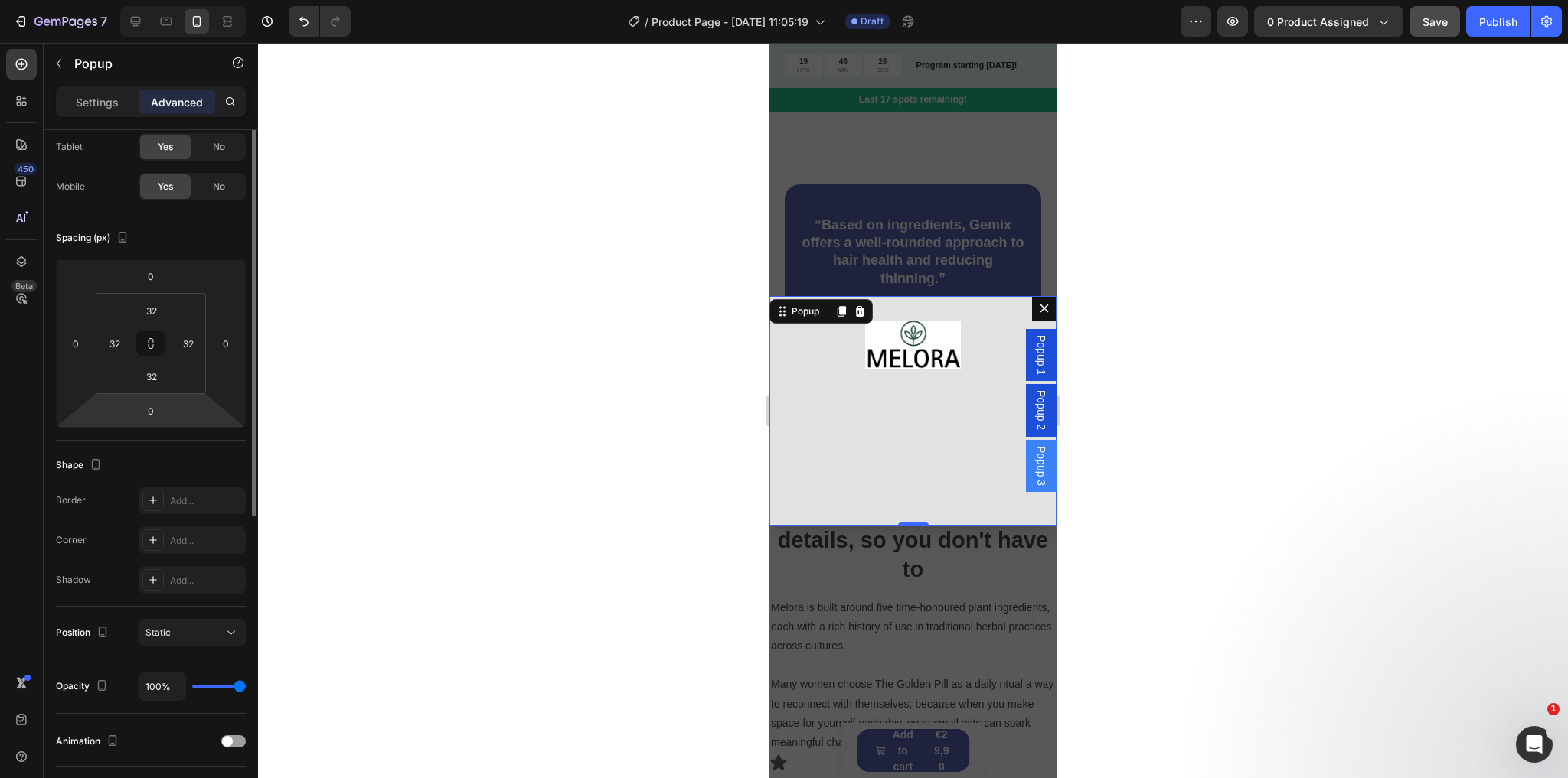
scroll to position [0, 0]
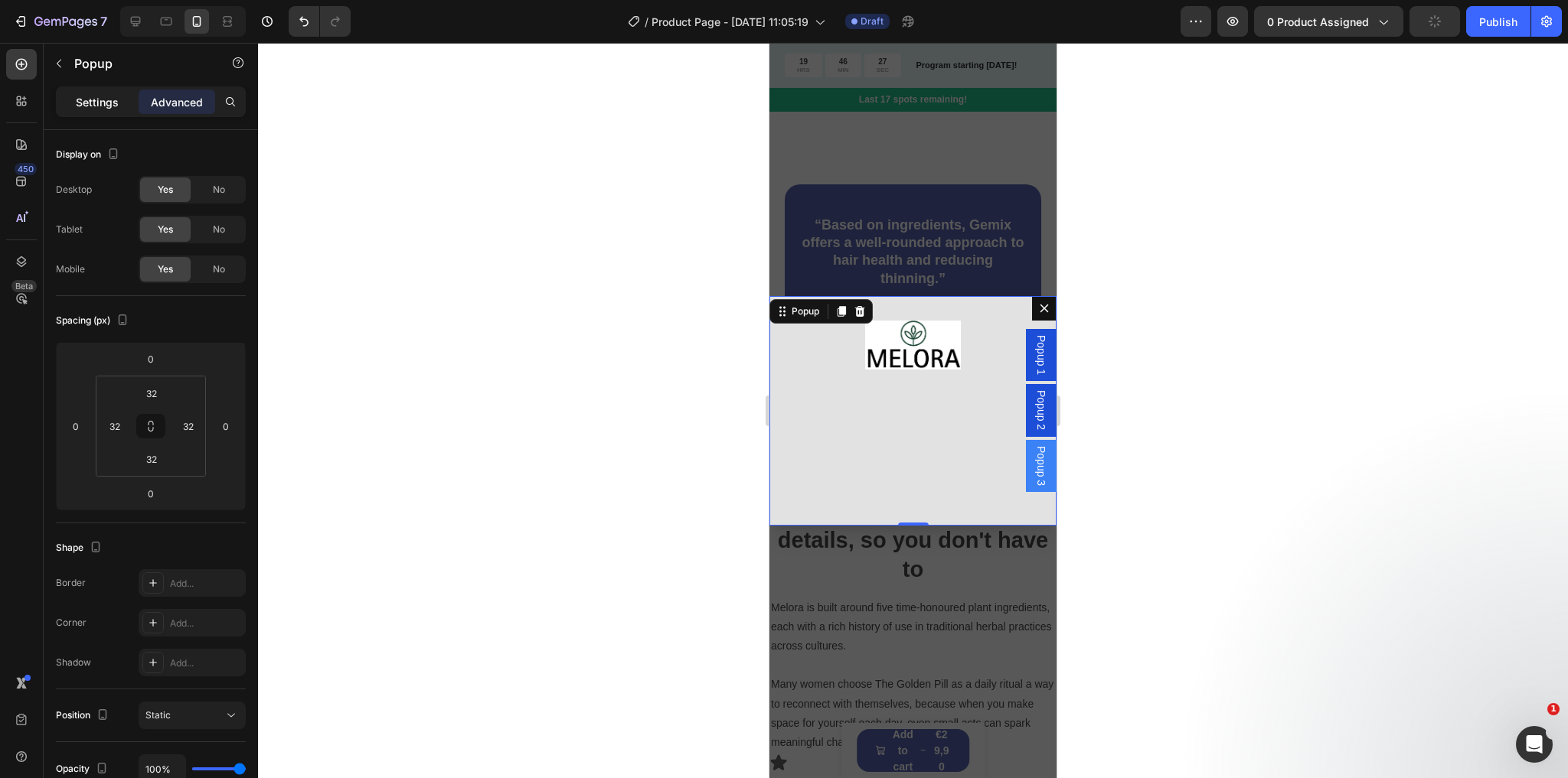
click at [79, 106] on p "Settings" at bounding box center [96, 103] width 43 height 16
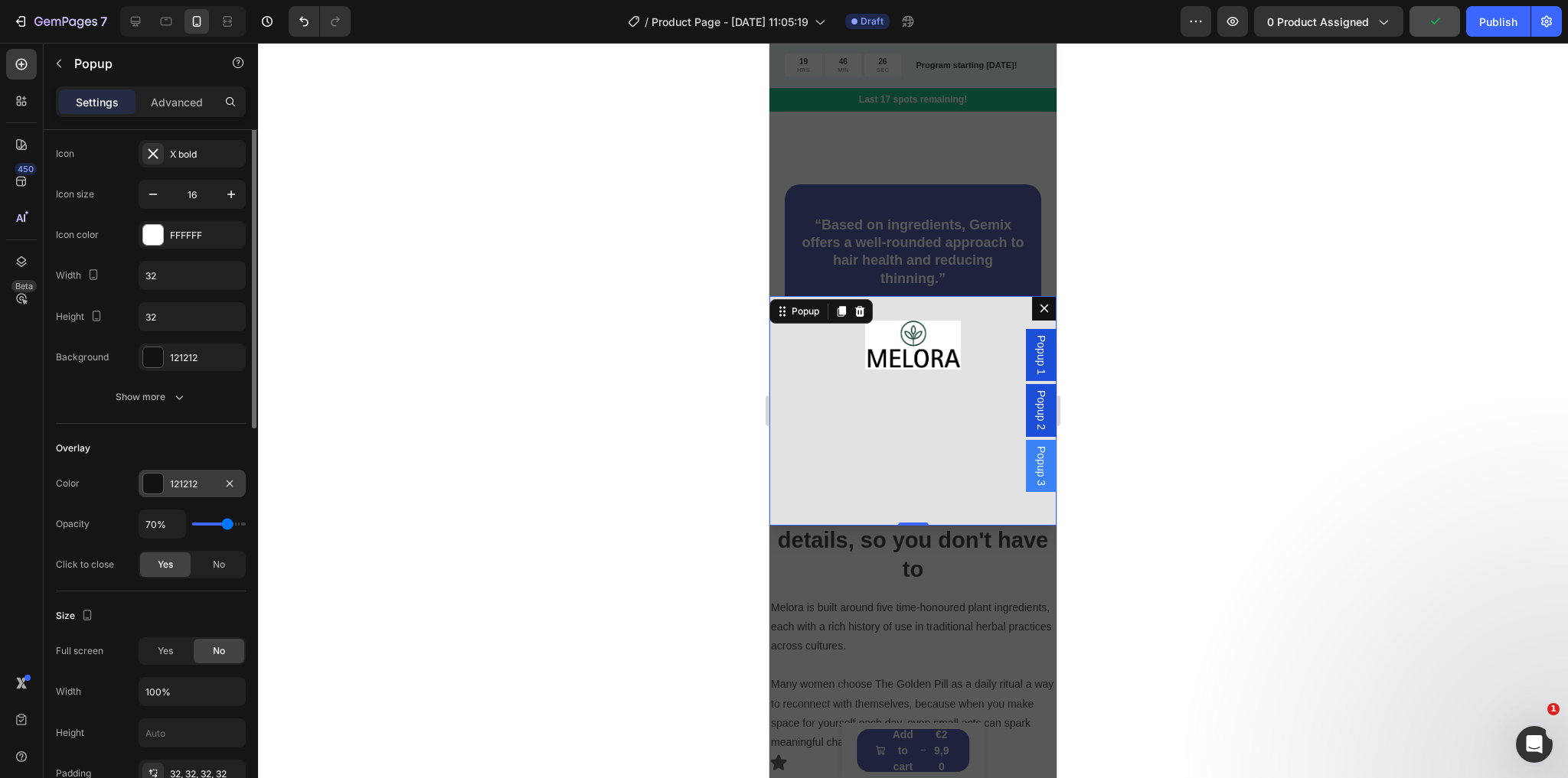
scroll to position [306, 0]
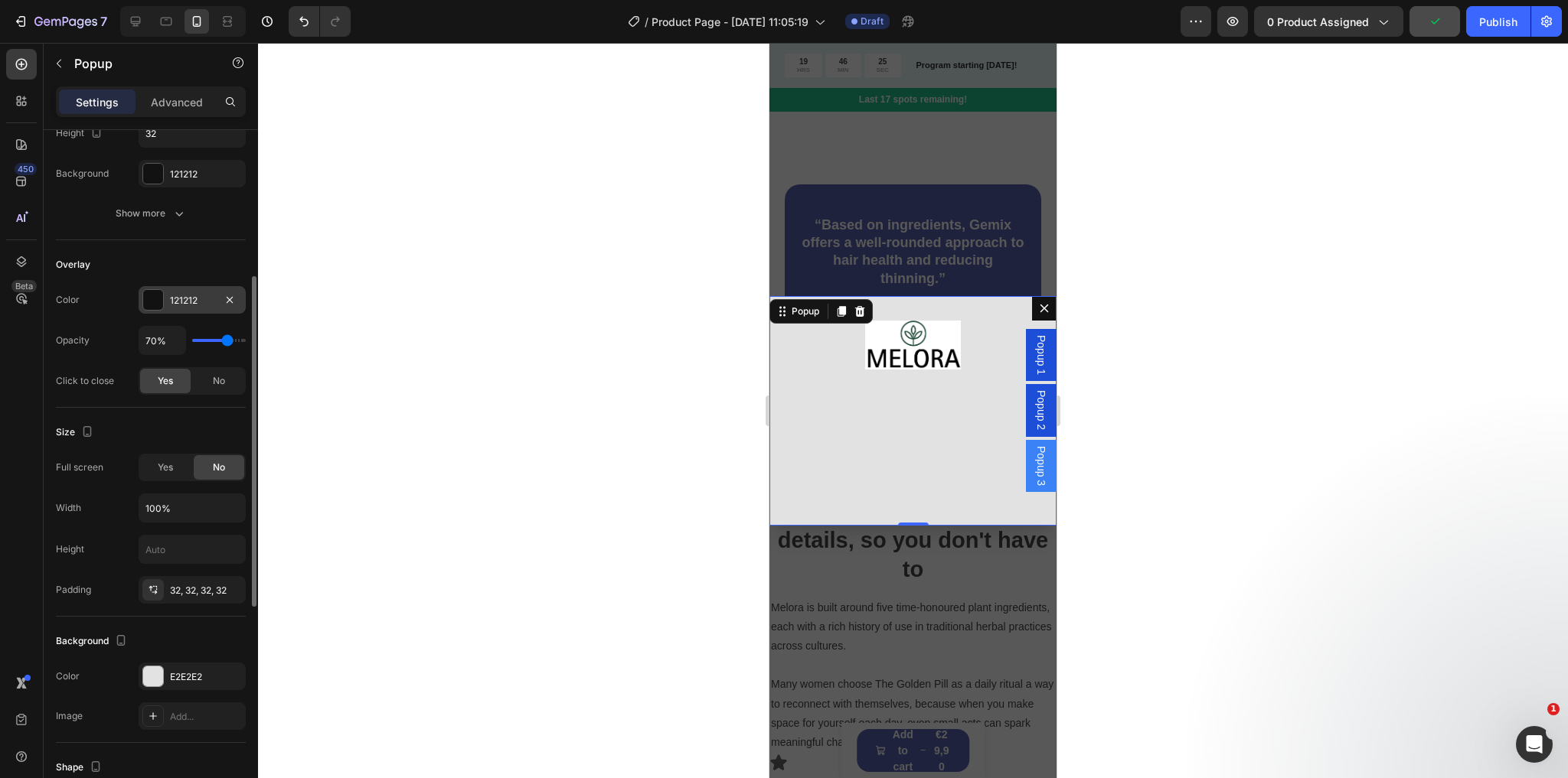
click at [153, 290] on div at bounding box center [153, 300] width 20 height 20
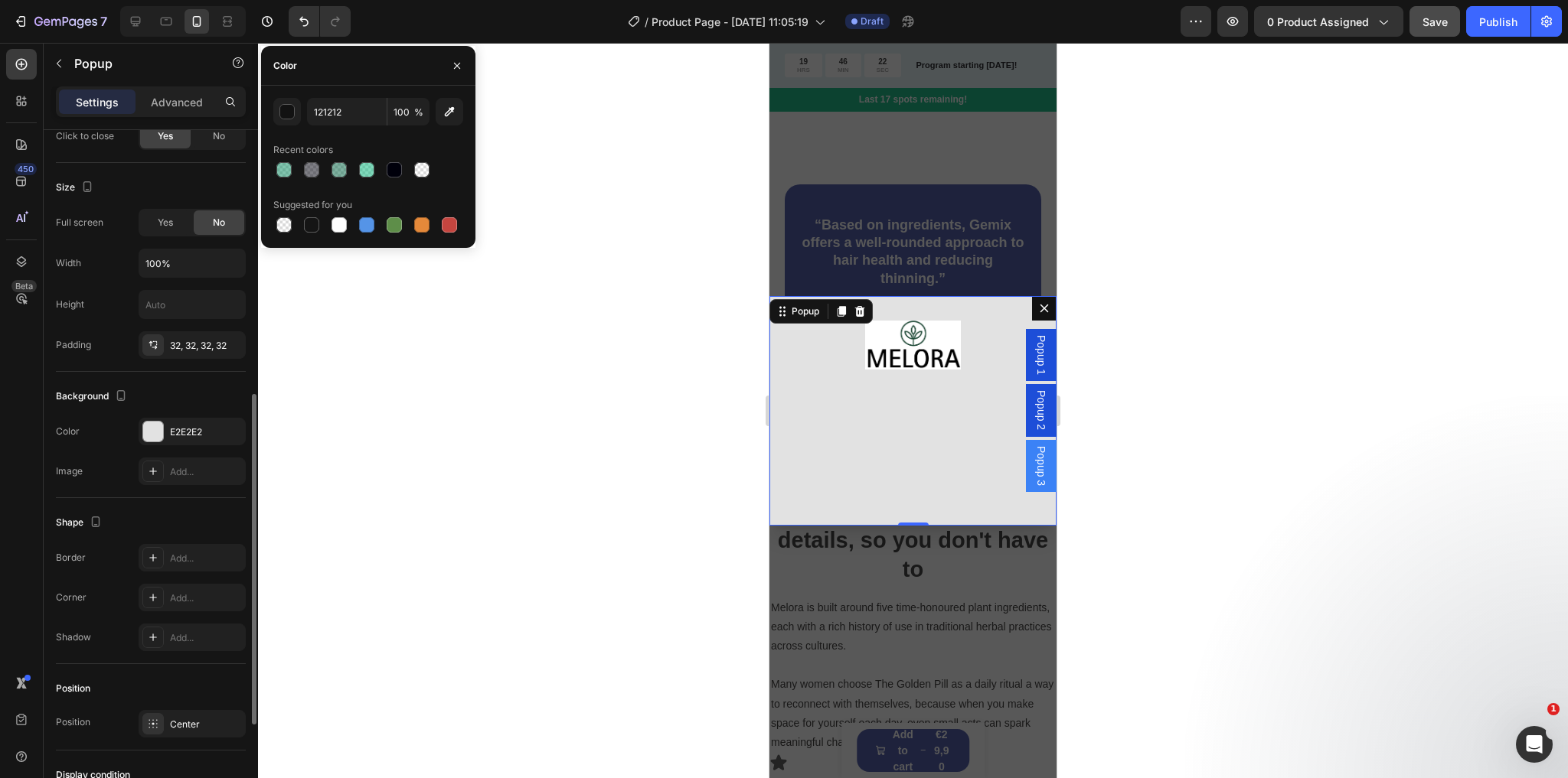
scroll to position [613, 0]
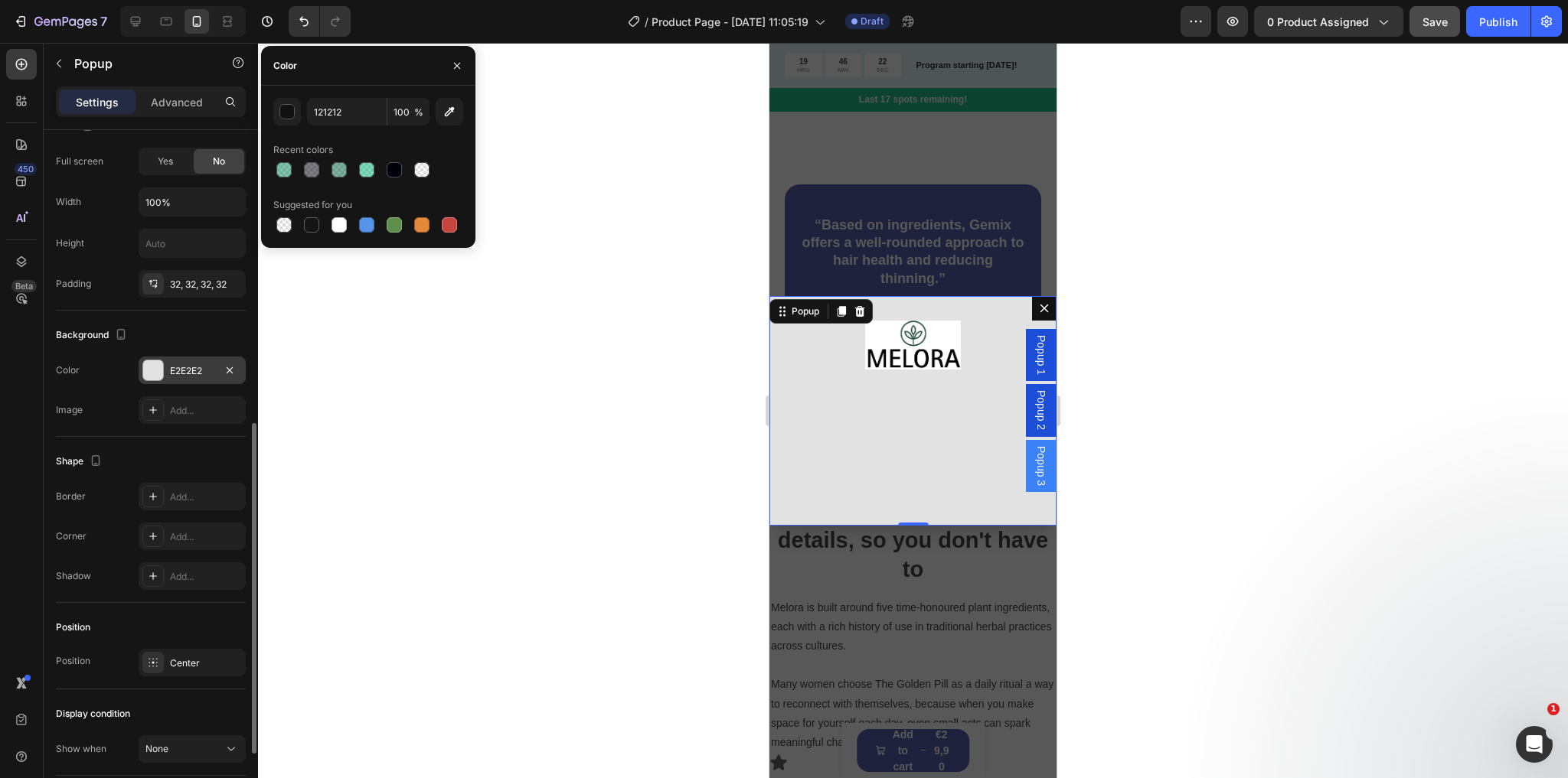
click at [157, 365] on div at bounding box center [153, 371] width 20 height 20
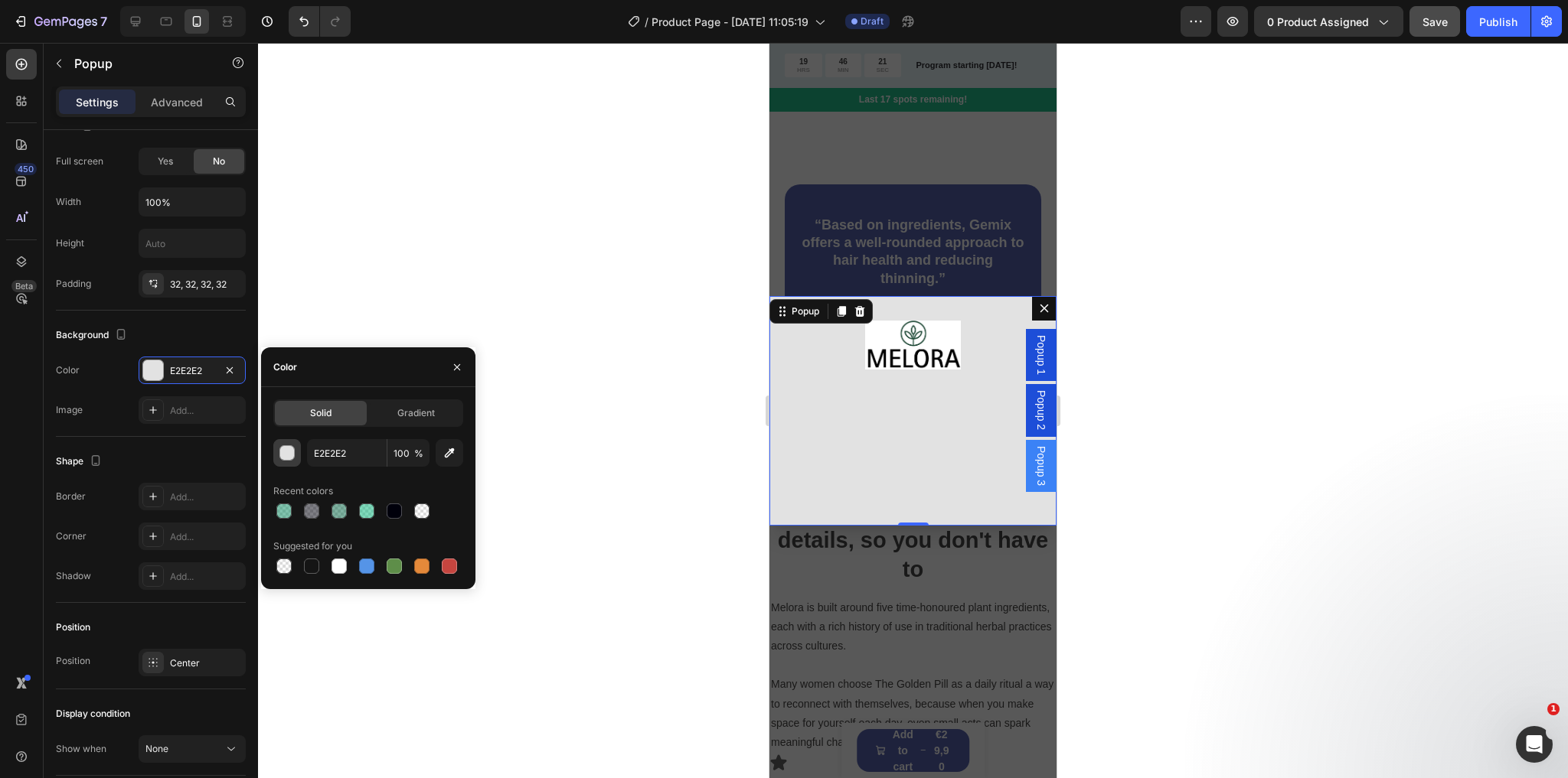
click at [285, 453] on div "button" at bounding box center [287, 454] width 15 height 15
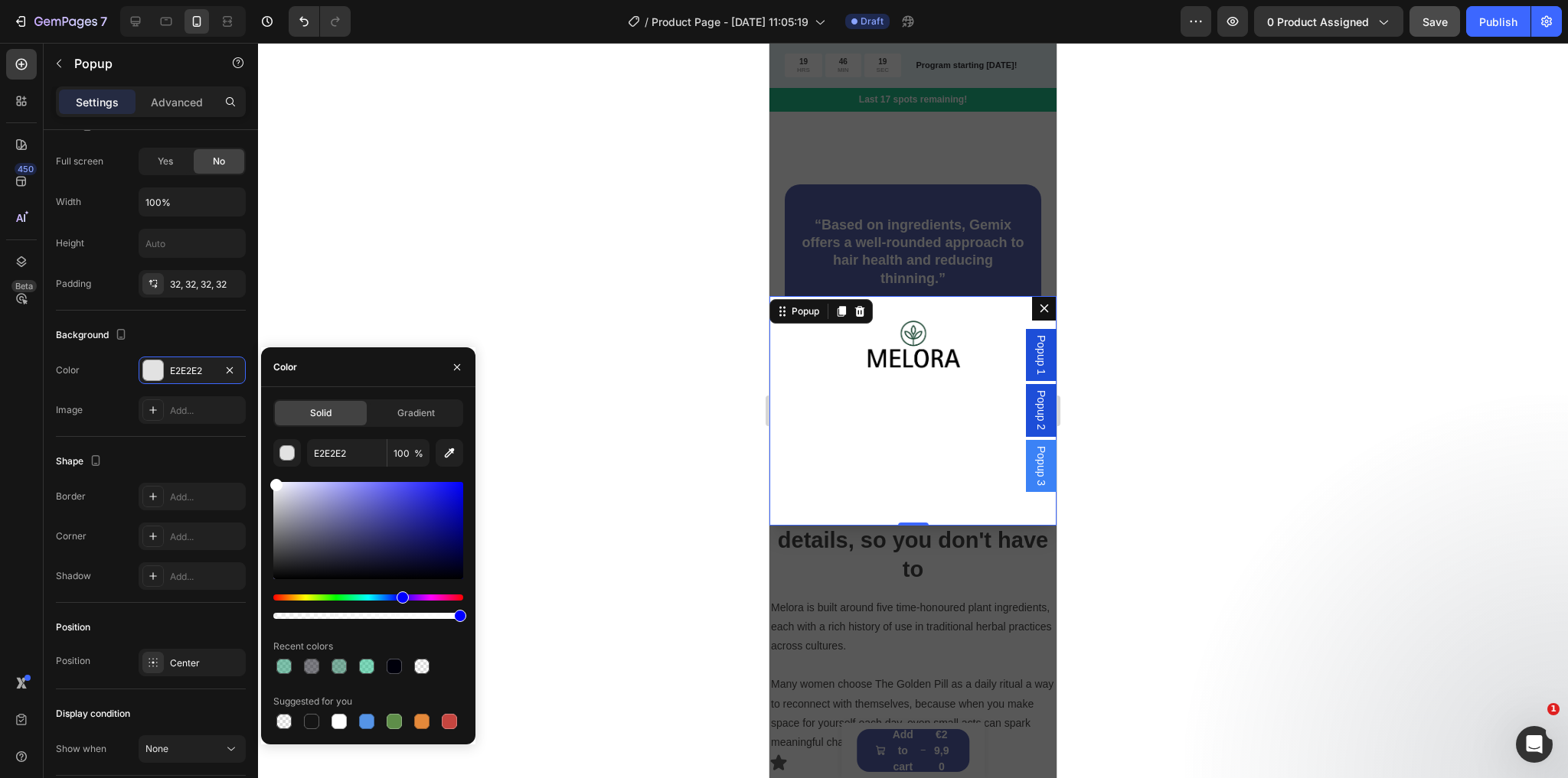
drag, startPoint x: 291, startPoint y: 490, endPoint x: 272, endPoint y: 480, distance: 21.5
click at [274, 483] on div at bounding box center [368, 531] width 190 height 97
type input "FFFFFF"
click at [127, 398] on div "Image Add..." at bounding box center [150, 410] width 190 height 27
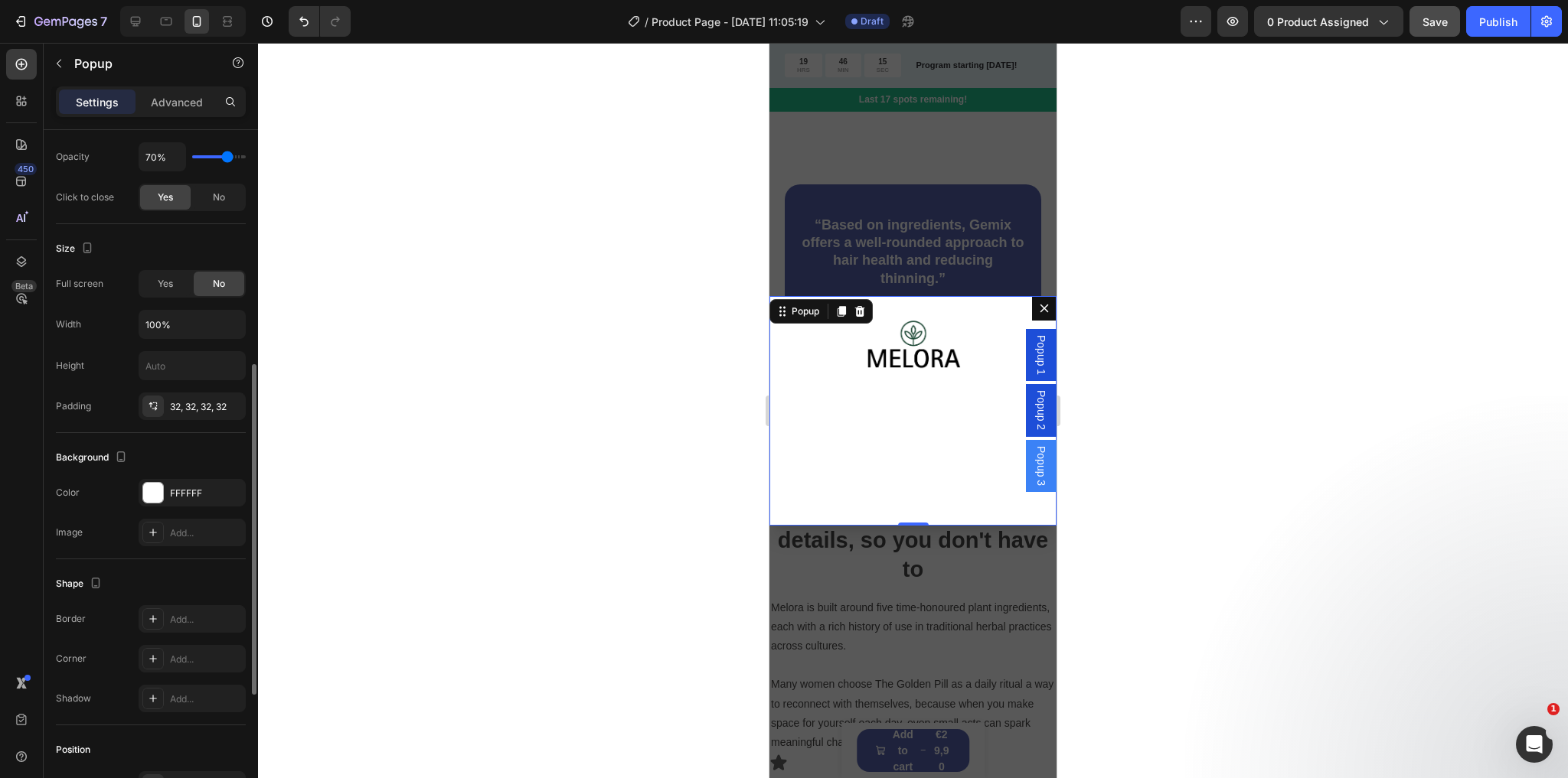
scroll to position [429, 0]
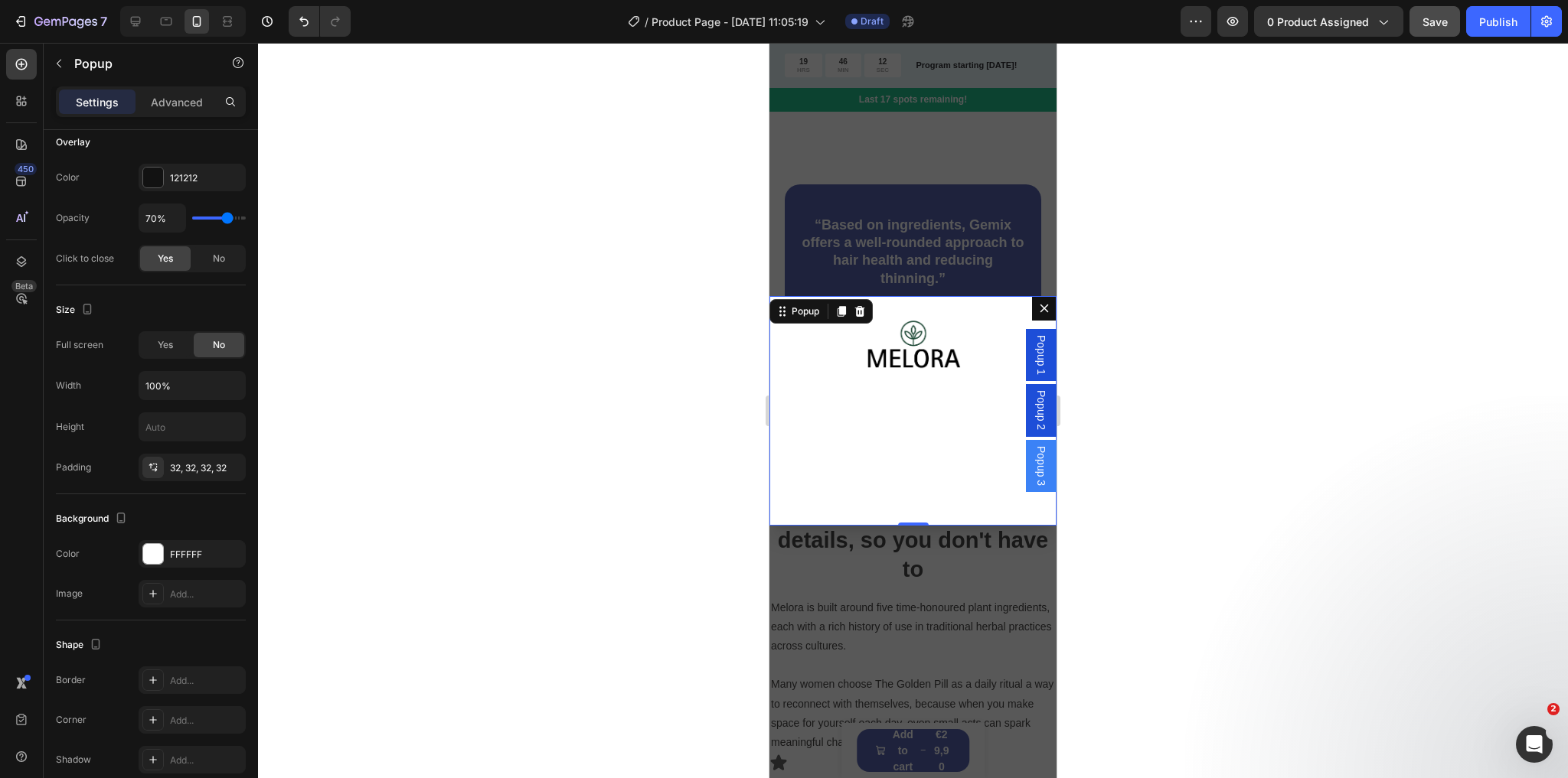
click at [806, 414] on div "Image" at bounding box center [913, 411] width 287 height 230
click at [22, 62] on icon at bounding box center [22, 65] width 12 height 12
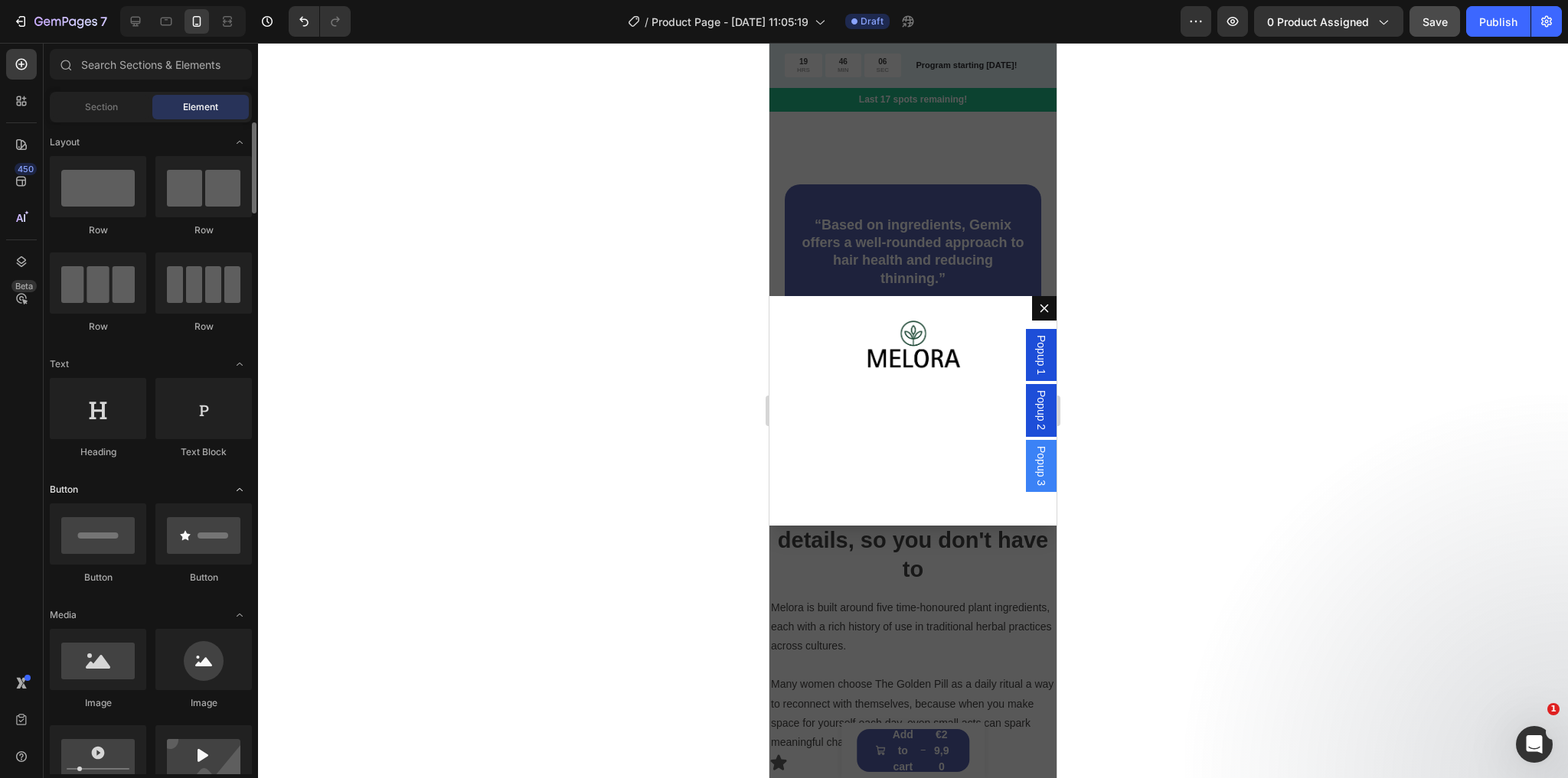
scroll to position [61, 0]
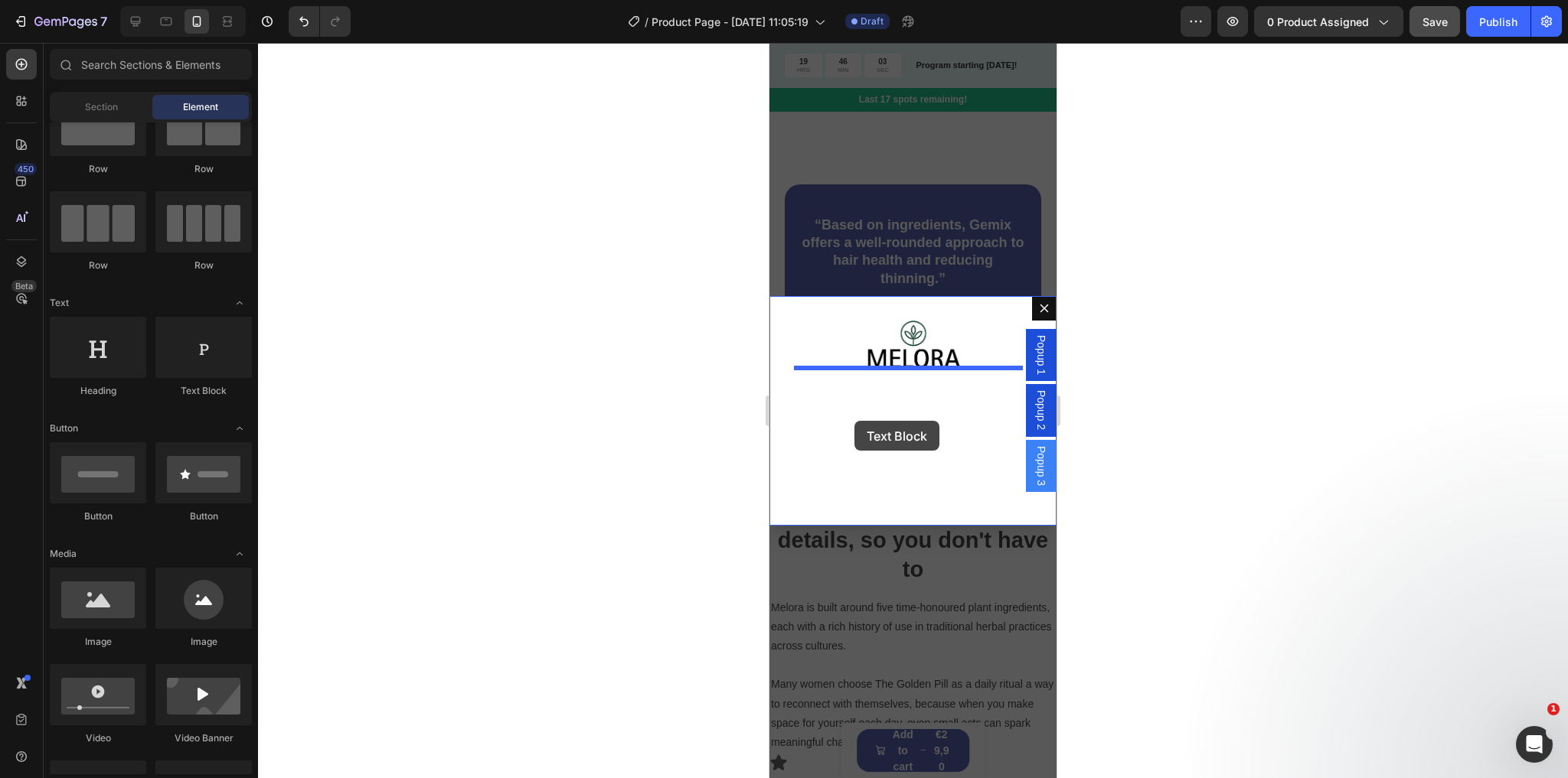
drag, startPoint x: 991, startPoint y: 404, endPoint x: 854, endPoint y: 421, distance: 138.1
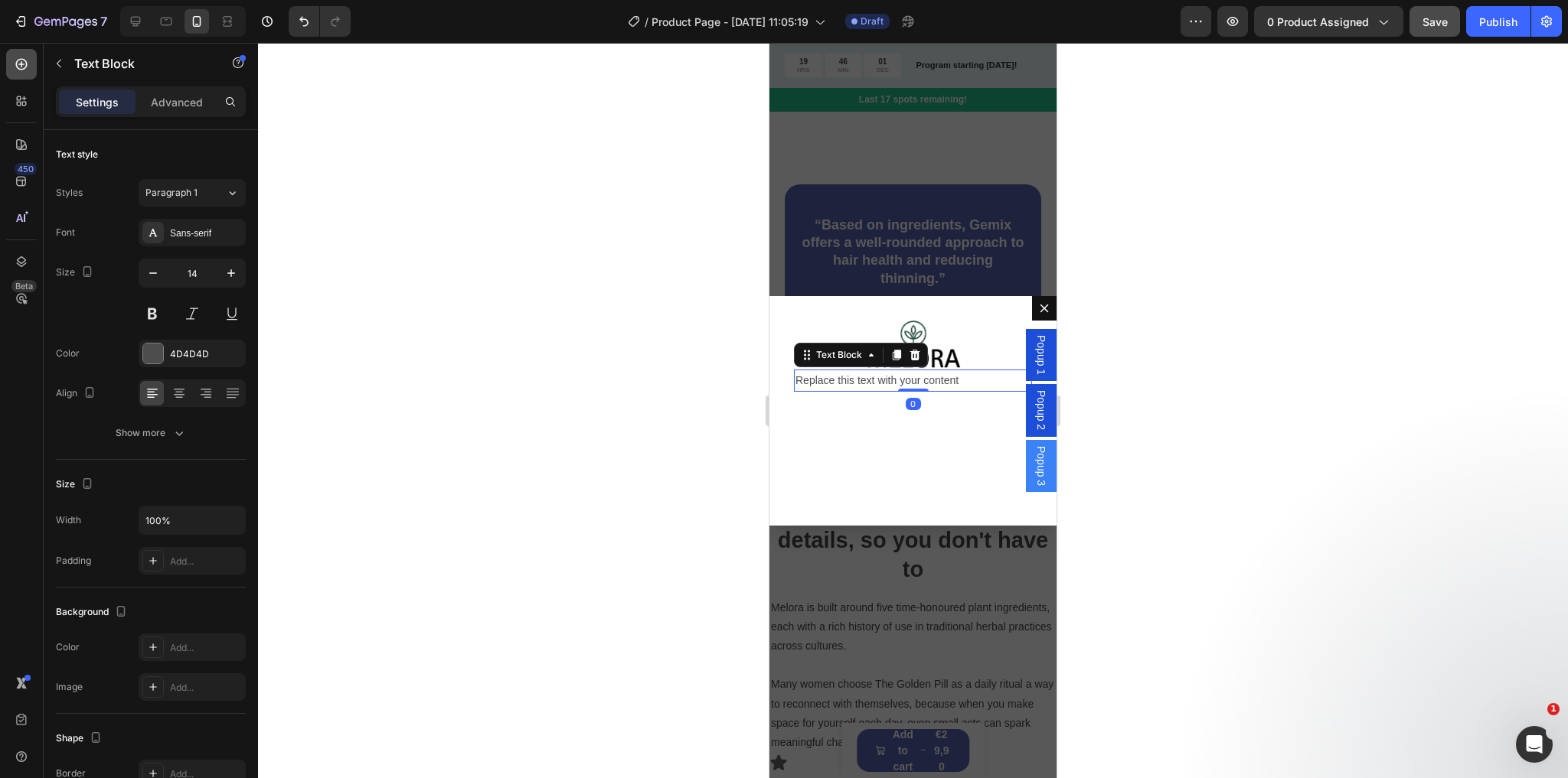
click at [21, 65] on icon at bounding box center [22, 65] width 12 height 12
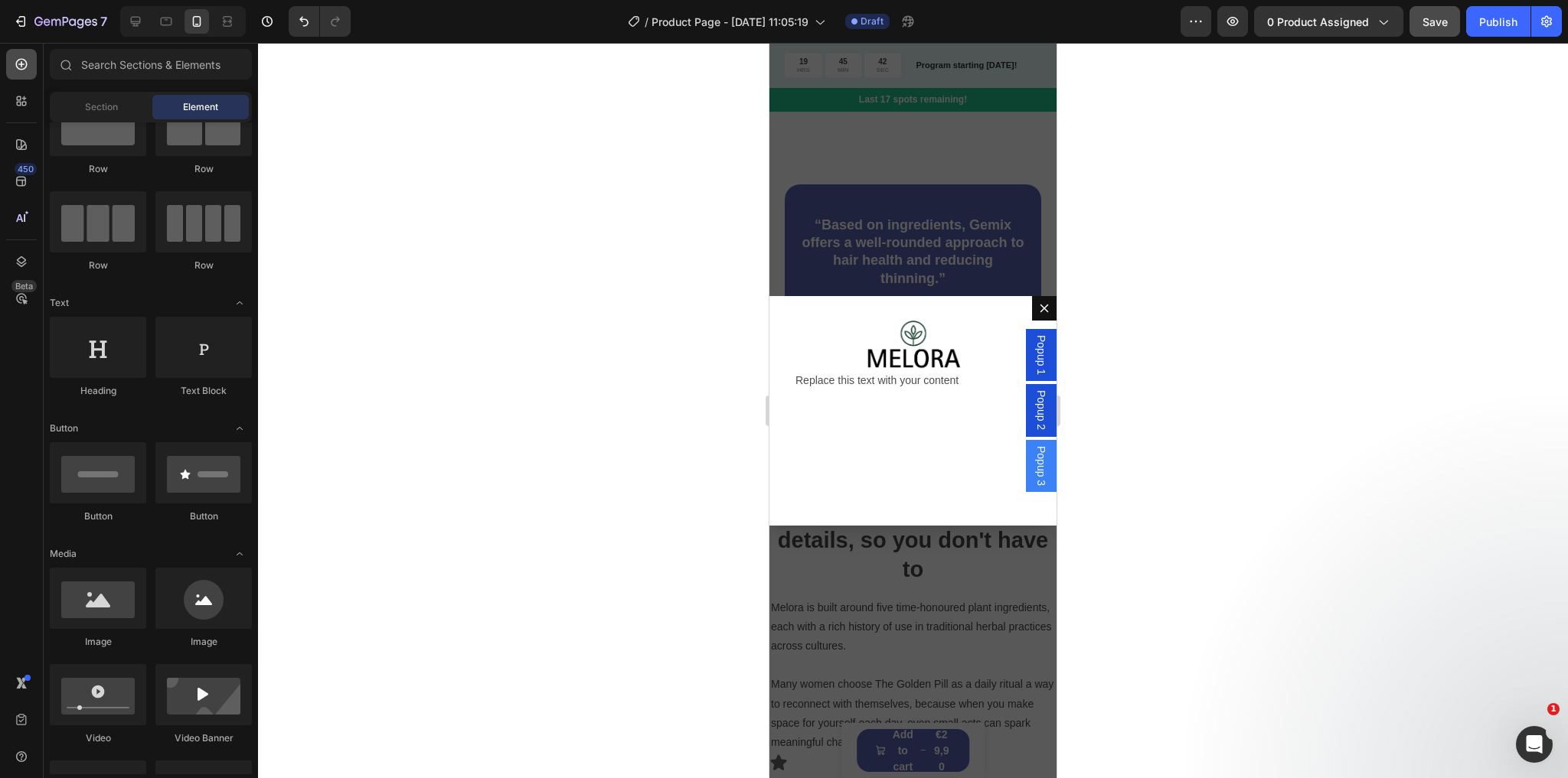
click at [24, 69] on icon at bounding box center [22, 65] width 12 height 12
drag, startPoint x: 885, startPoint y: 529, endPoint x: 894, endPoint y: 488, distance: 42.0
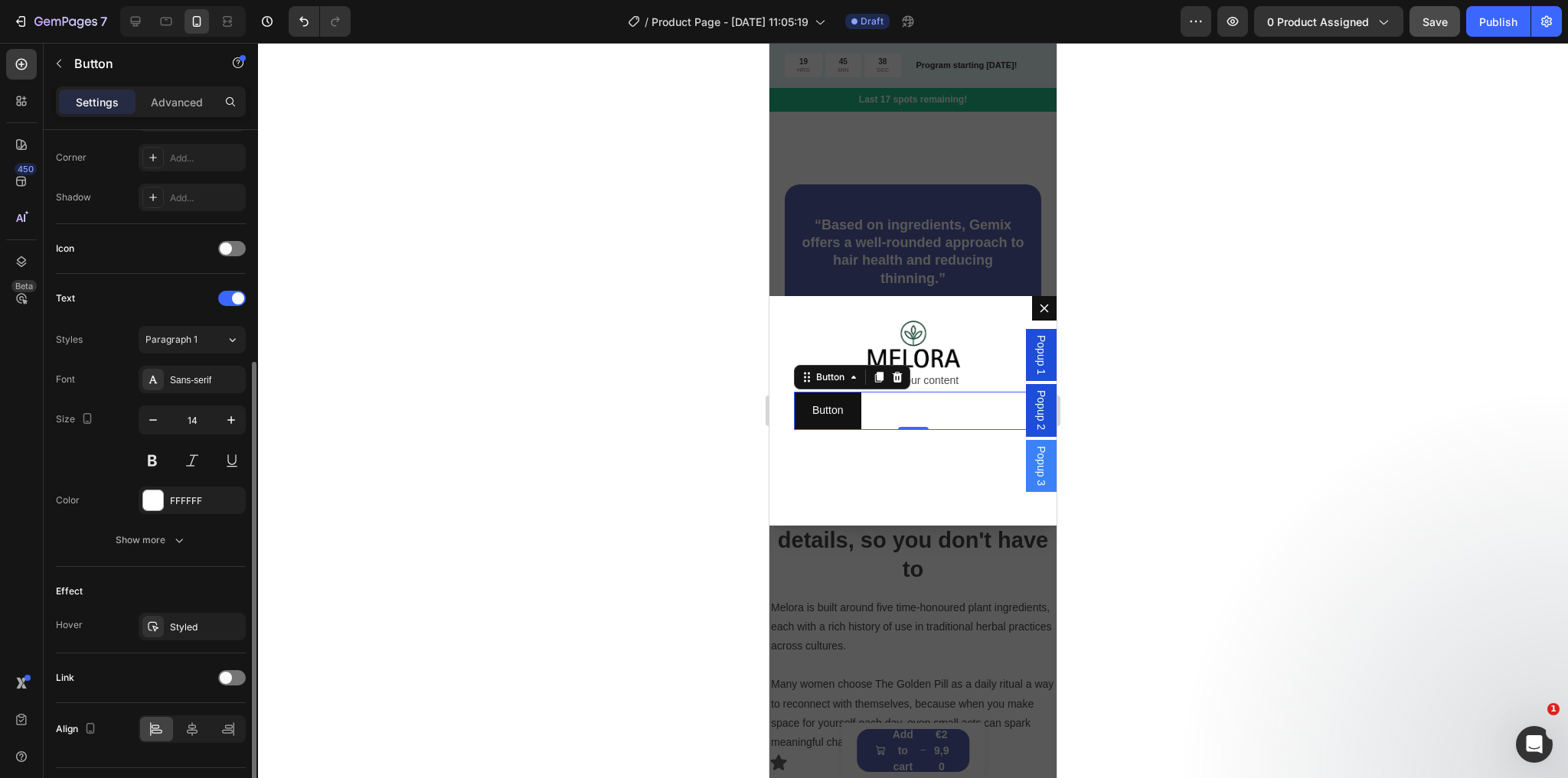
scroll to position [404, 0]
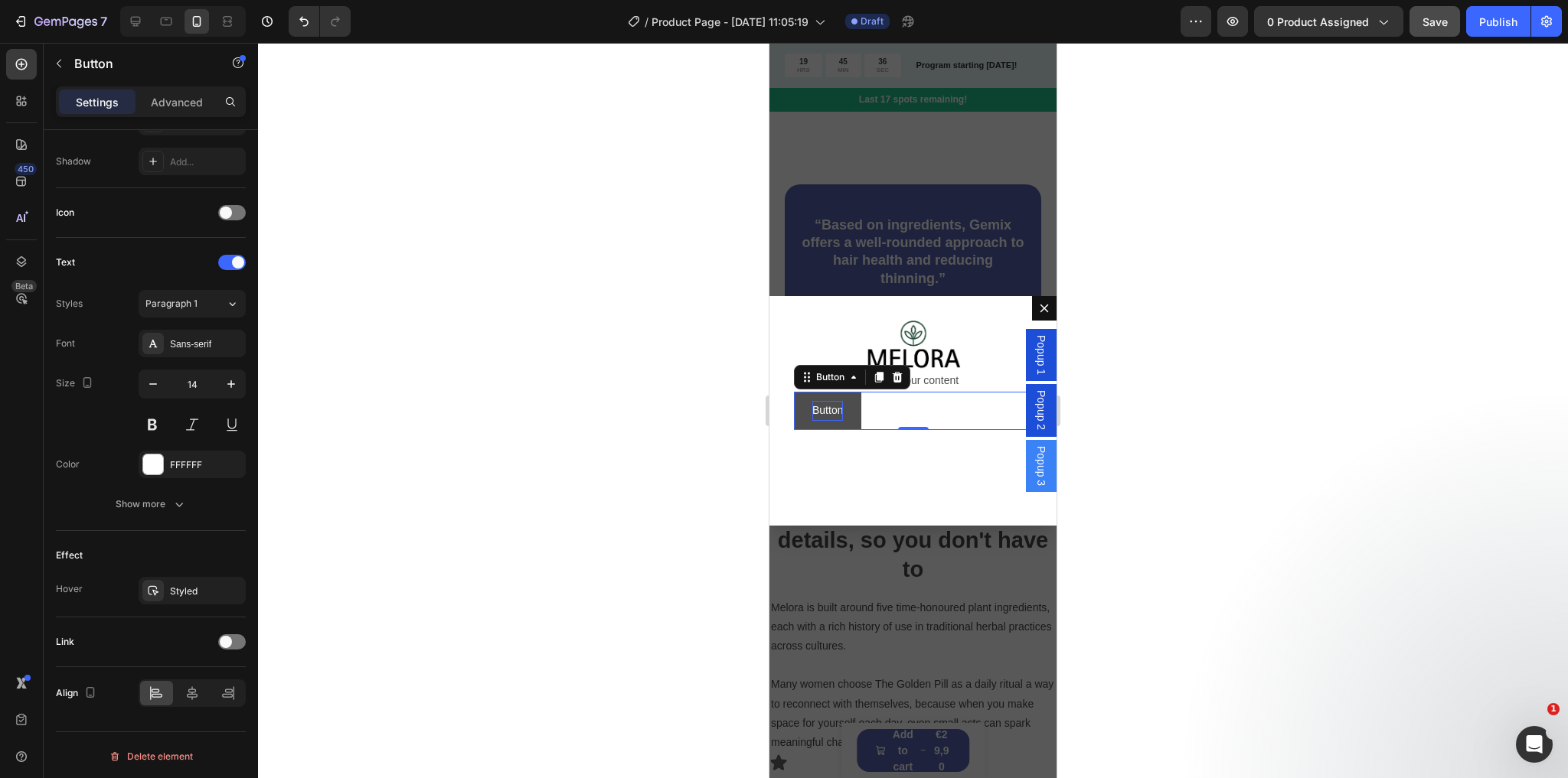
click at [829, 405] on p "Button" at bounding box center [827, 410] width 31 height 19
click at [794, 392] on button "Continue" at bounding box center [834, 410] width 80 height 37
click at [927, 459] on div "Image Replace this text with your content Text Block Continue Shopping Button 0" at bounding box center [913, 411] width 287 height 230
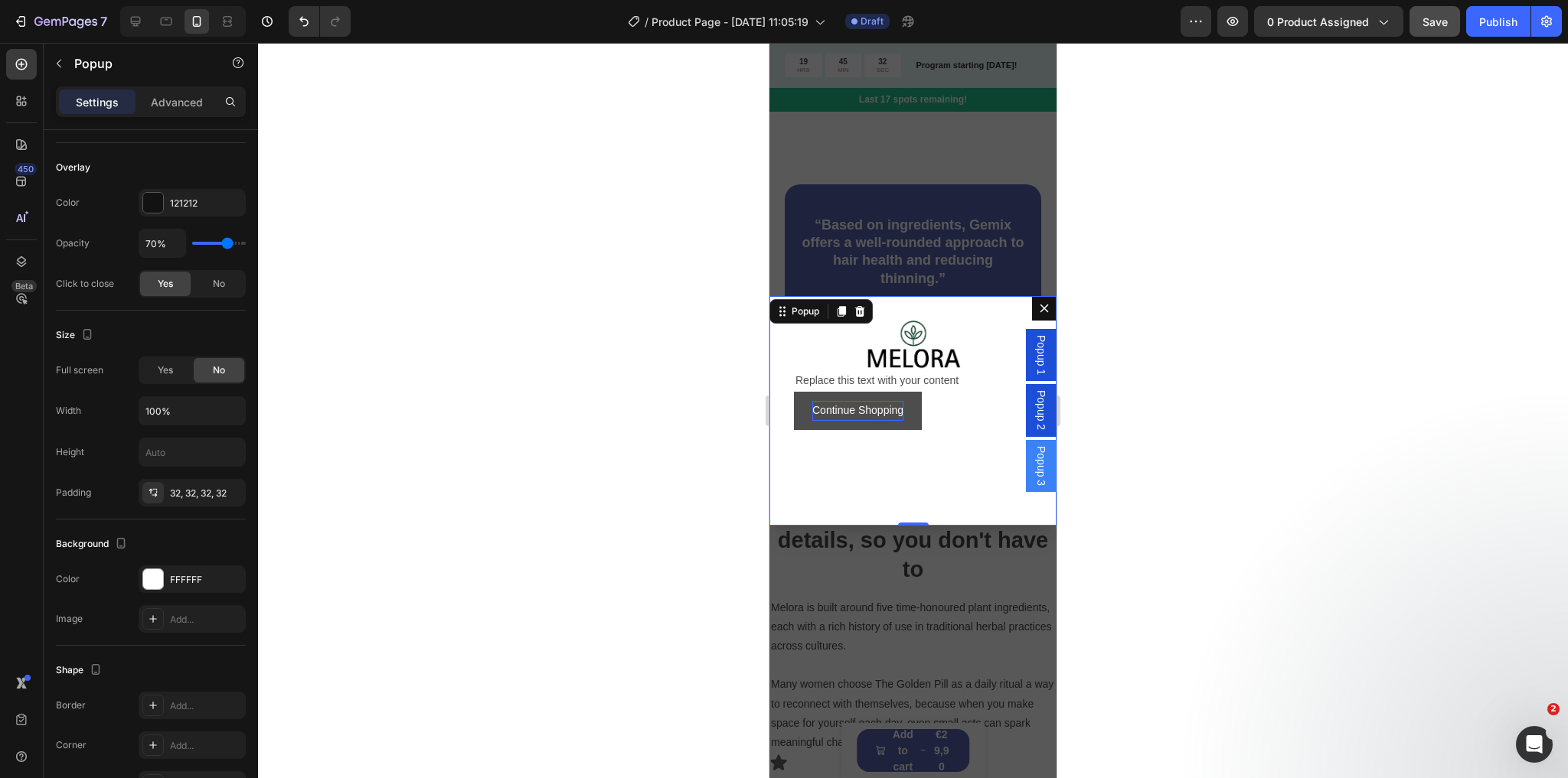
scroll to position [0, 0]
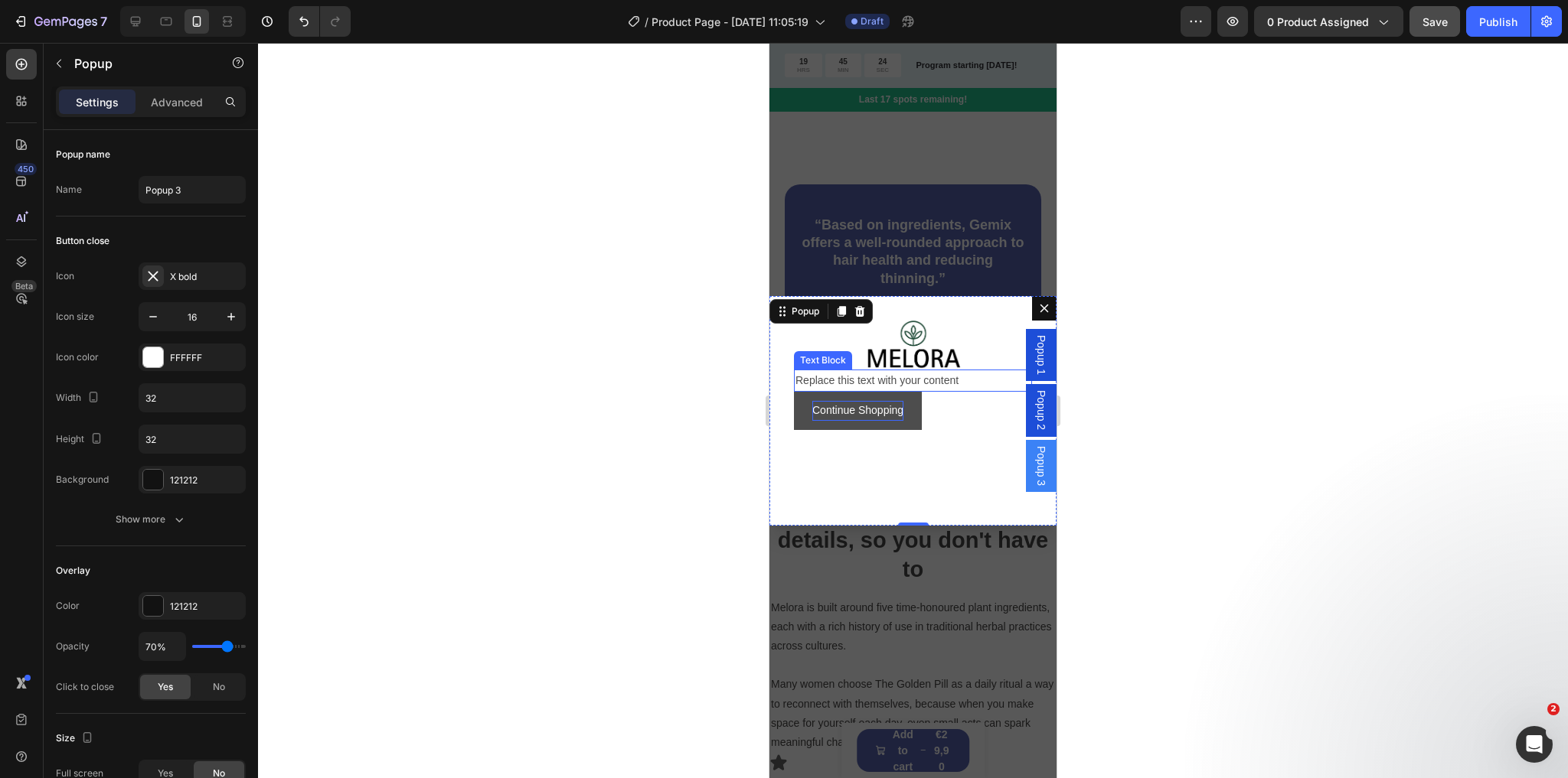
click at [943, 377] on div "Replace this text with your content" at bounding box center [913, 381] width 238 height 22
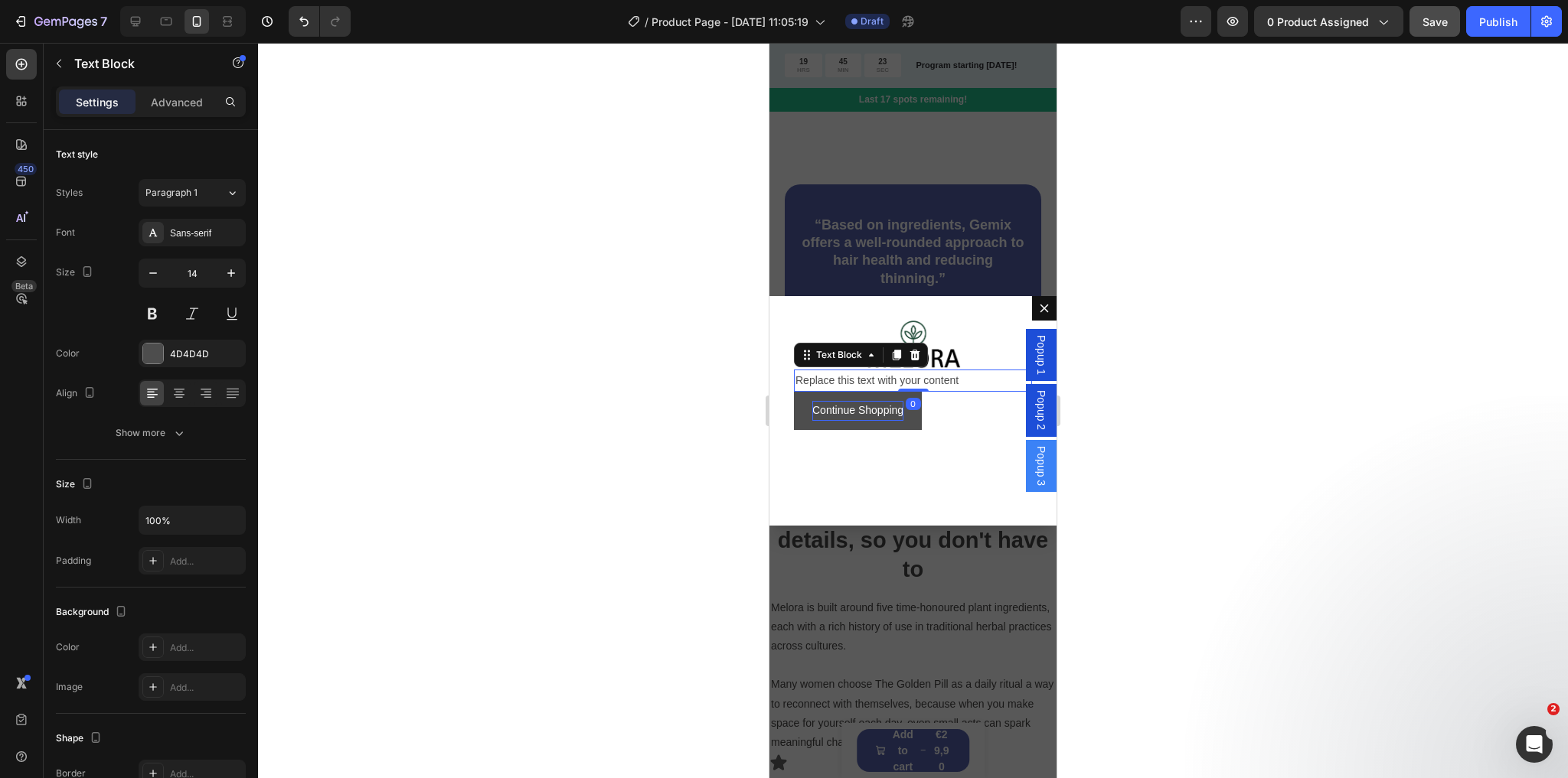
click at [943, 377] on div "Replace this text with your content" at bounding box center [913, 381] width 238 height 22
drag, startPoint x: 884, startPoint y: 371, endPoint x: 794, endPoint y: 374, distance: 90.0
click at [795, 374] on p "Thank you!" at bounding box center [913, 380] width 235 height 19
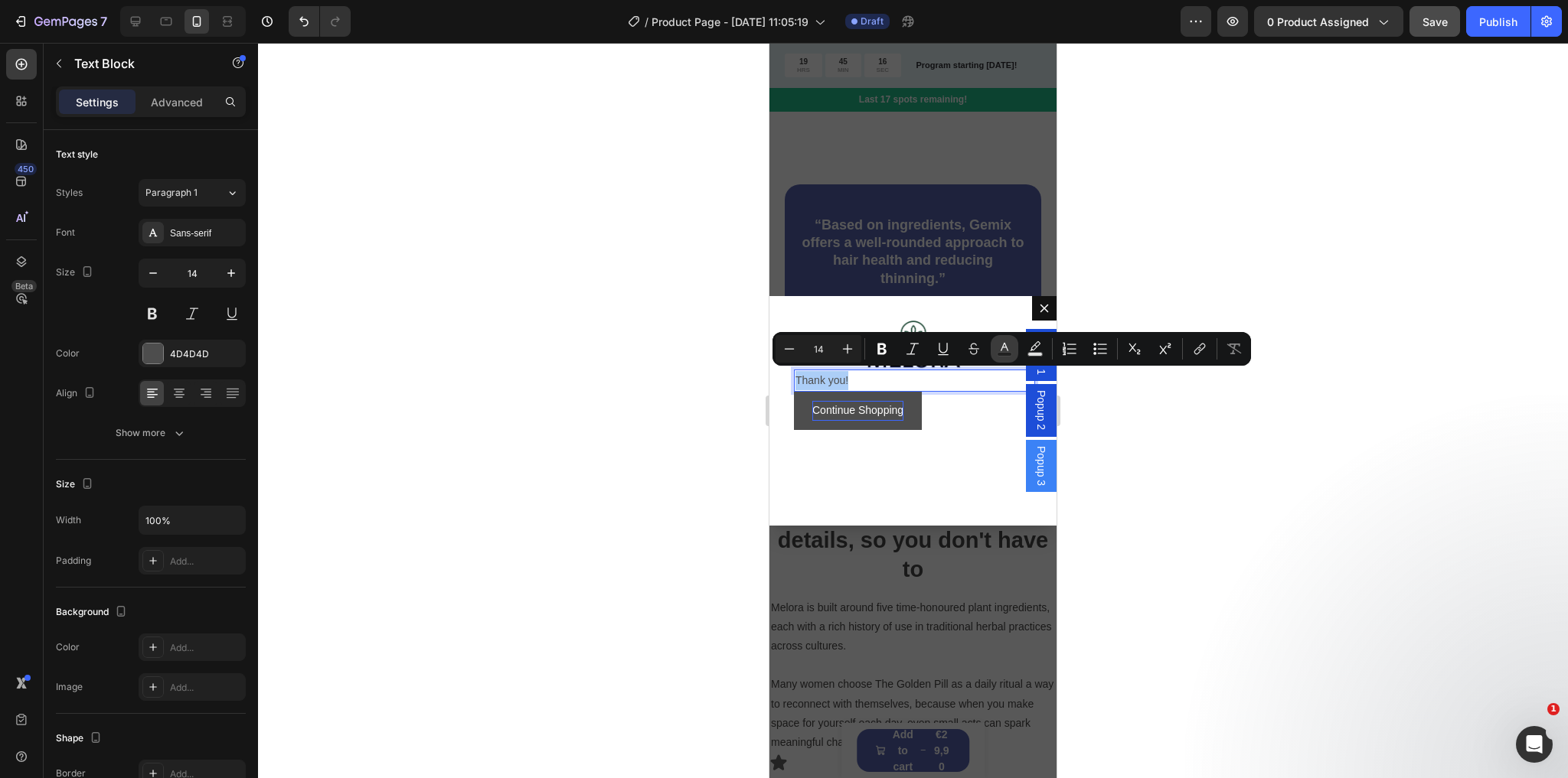
click at [998, 354] on rect "Editor contextual toolbar" at bounding box center [1004, 354] width 15 height 4
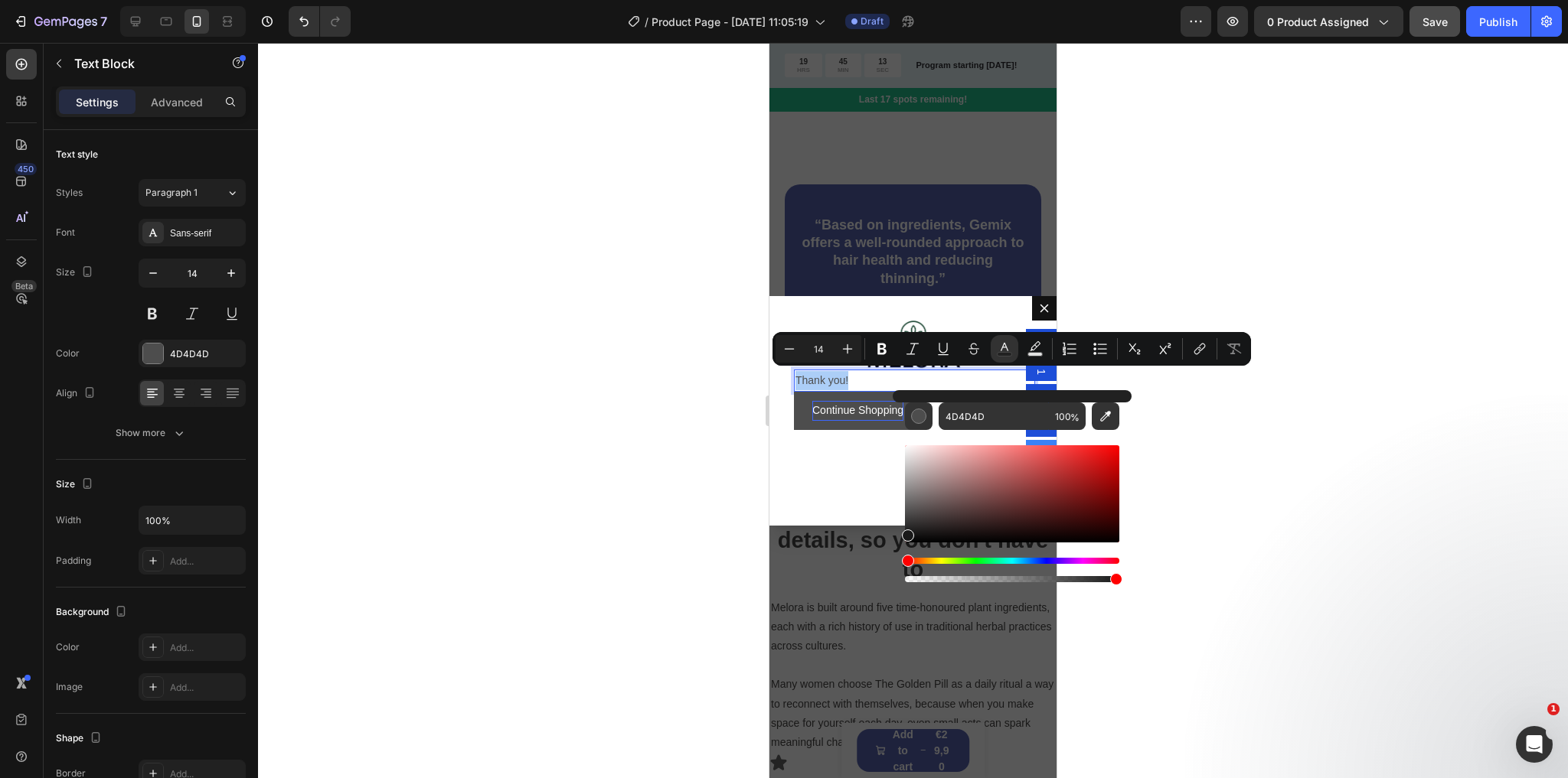
drag, startPoint x: 910, startPoint y: 517, endPoint x: 906, endPoint y: 534, distance: 17.5
click at [906, 534] on div "Editor contextual toolbar" at bounding box center [907, 535] width 12 height 12
type input "161616"
click at [855, 377] on p "Thank you!" at bounding box center [913, 380] width 235 height 19
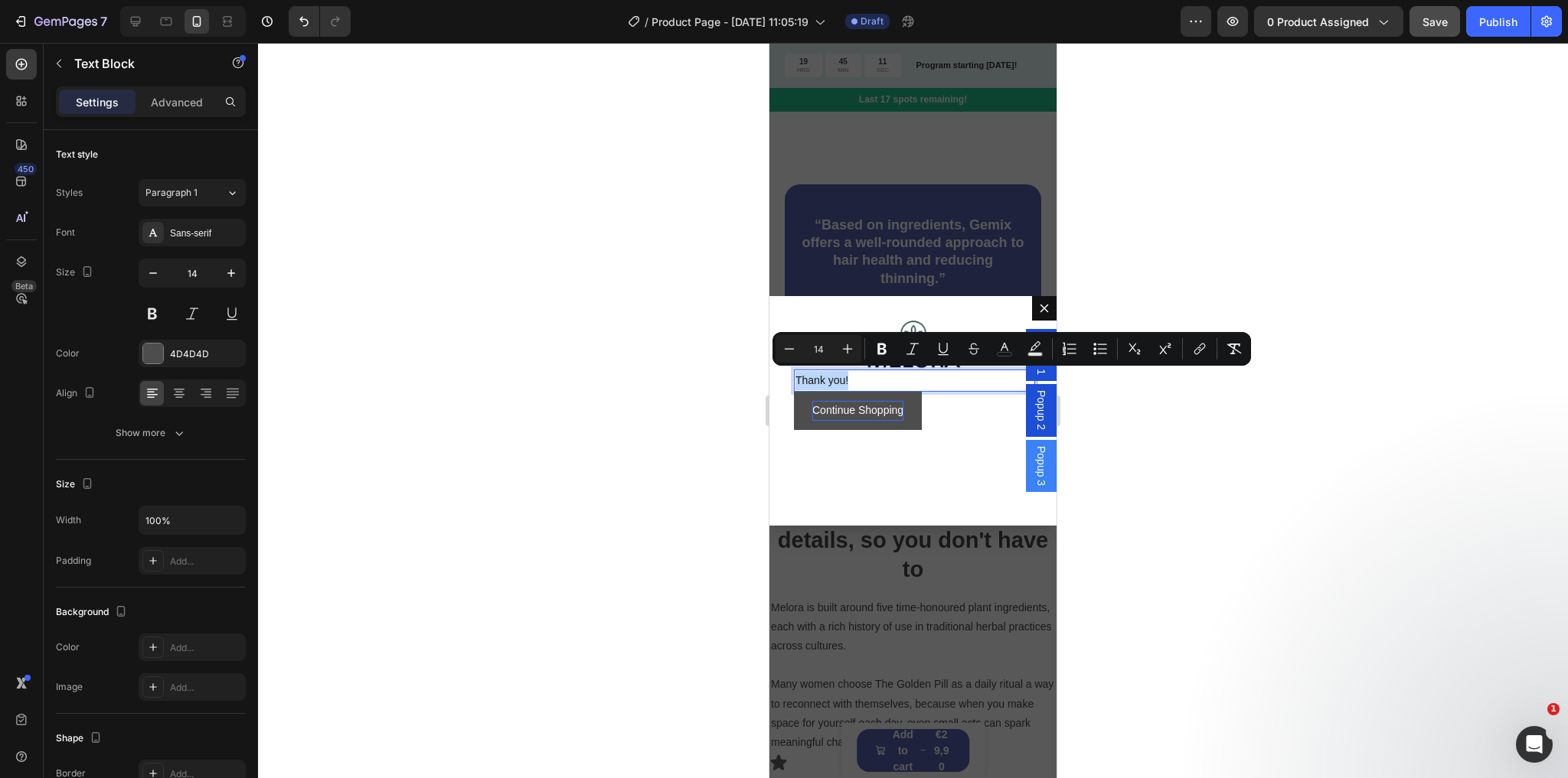
drag, startPoint x: 855, startPoint y: 376, endPoint x: 798, endPoint y: 375, distance: 57.0
click at [798, 375] on p "Thank you!" at bounding box center [913, 380] width 235 height 19
click at [853, 342] on icon "Editor contextual toolbar" at bounding box center [847, 349] width 15 height 15
type input "16"
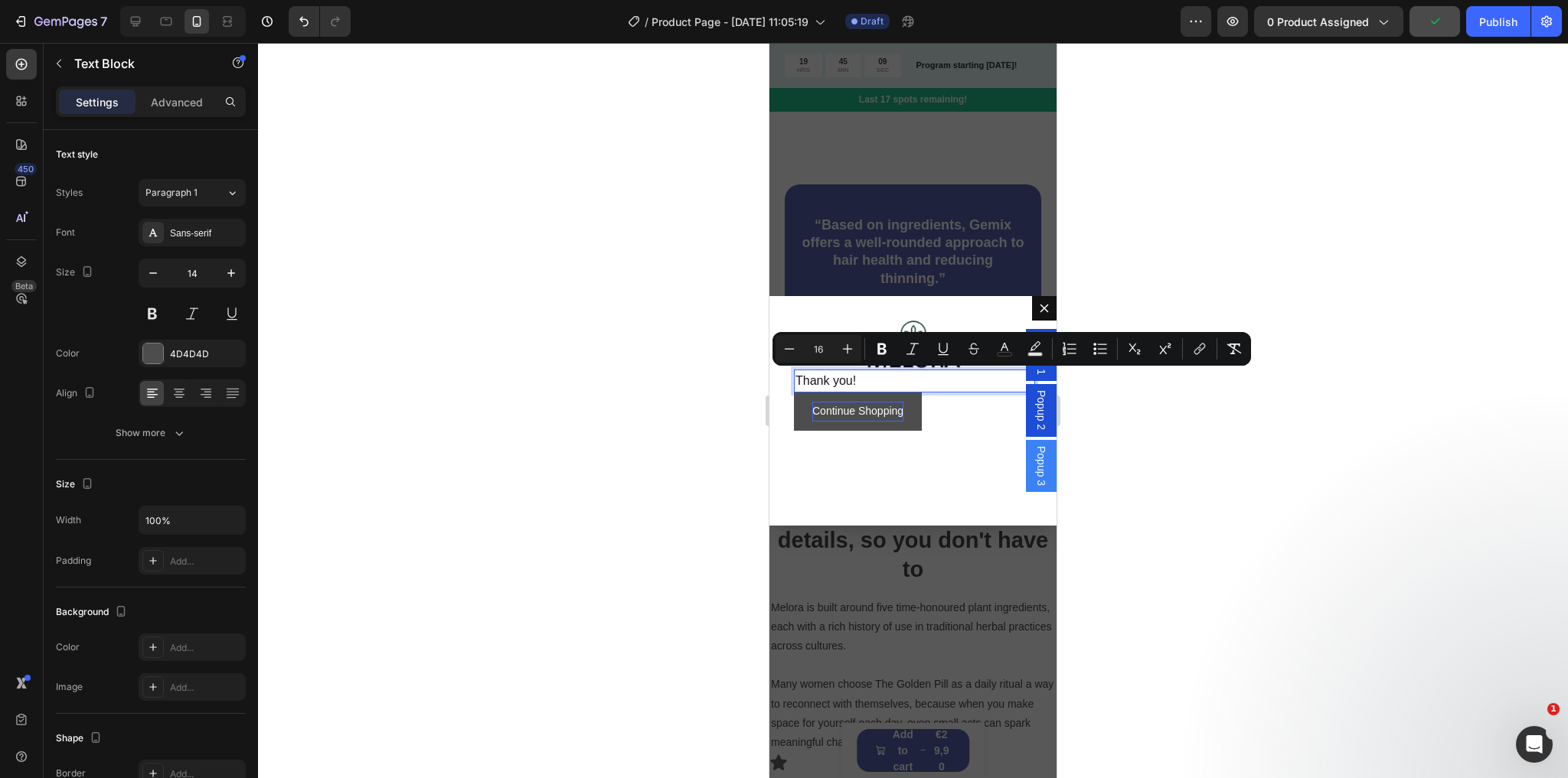
click at [857, 371] on p "Thank you!" at bounding box center [913, 381] width 235 height 20
click at [864, 378] on p "Thank you!" at bounding box center [913, 381] width 235 height 20
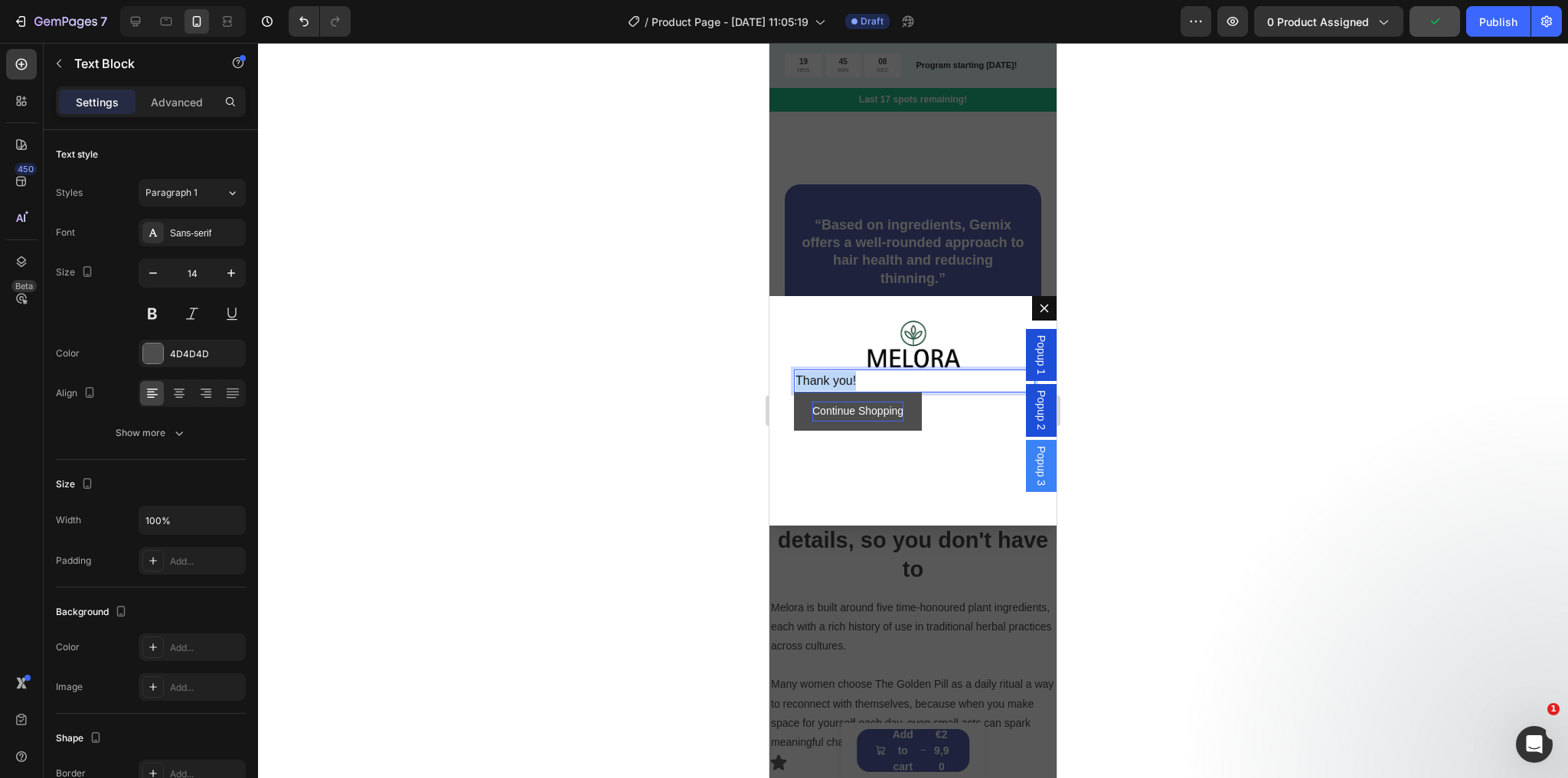
drag, startPoint x: 864, startPoint y: 378, endPoint x: 792, endPoint y: 376, distance: 72.0
click at [792, 376] on div "Image Thank you! Text Block 0 Continue Shopping Button" at bounding box center [913, 411] width 287 height 230
click at [799, 375] on span "THANK YOU!" at bounding box center [833, 381] width 75 height 13
click at [174, 396] on icon at bounding box center [179, 393] width 15 height 15
click at [987, 381] on p "THANK YOU!" at bounding box center [913, 381] width 235 height 20
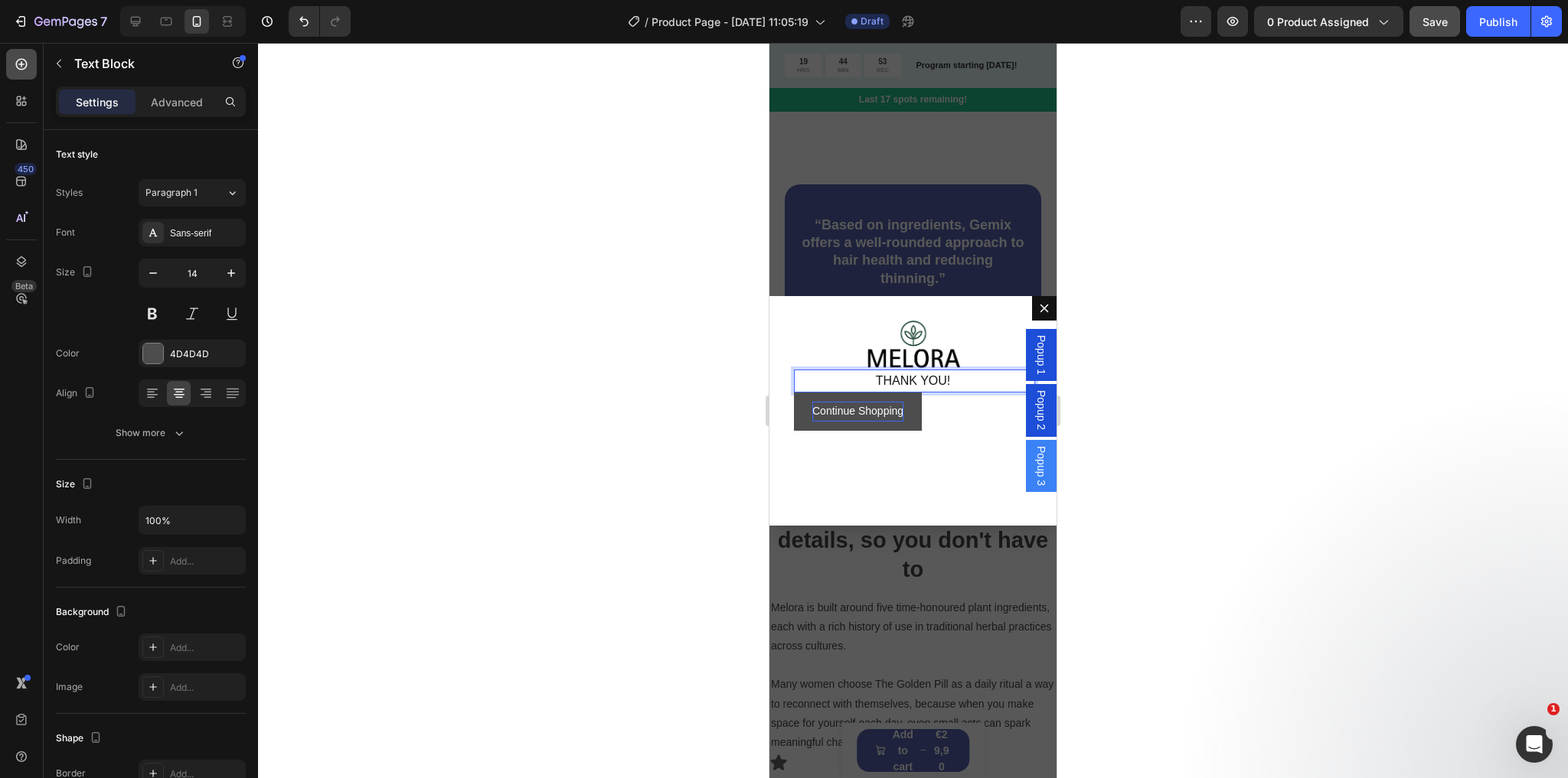
click at [29, 64] on div at bounding box center [22, 65] width 31 height 31
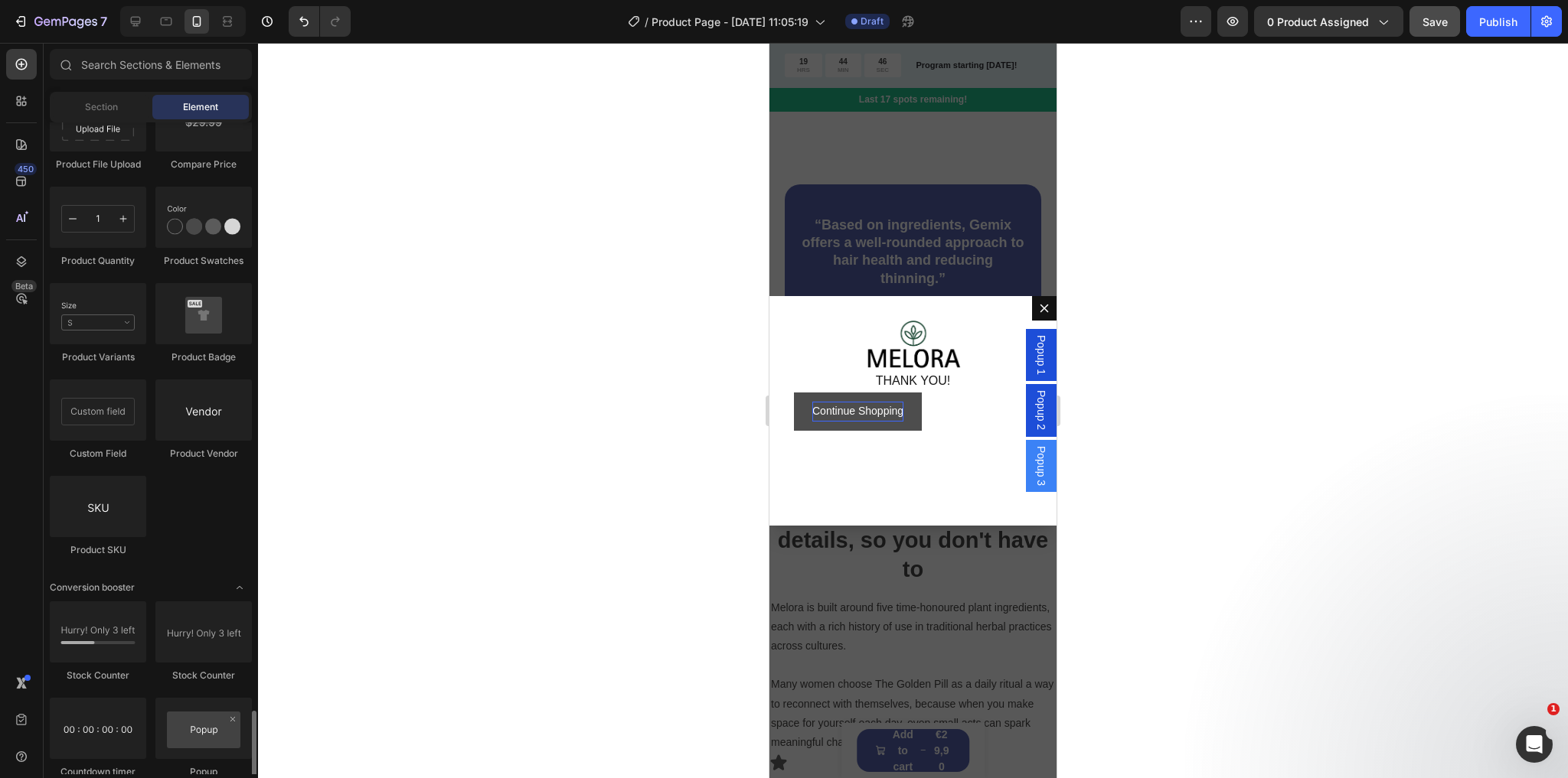
scroll to position [3306, 0]
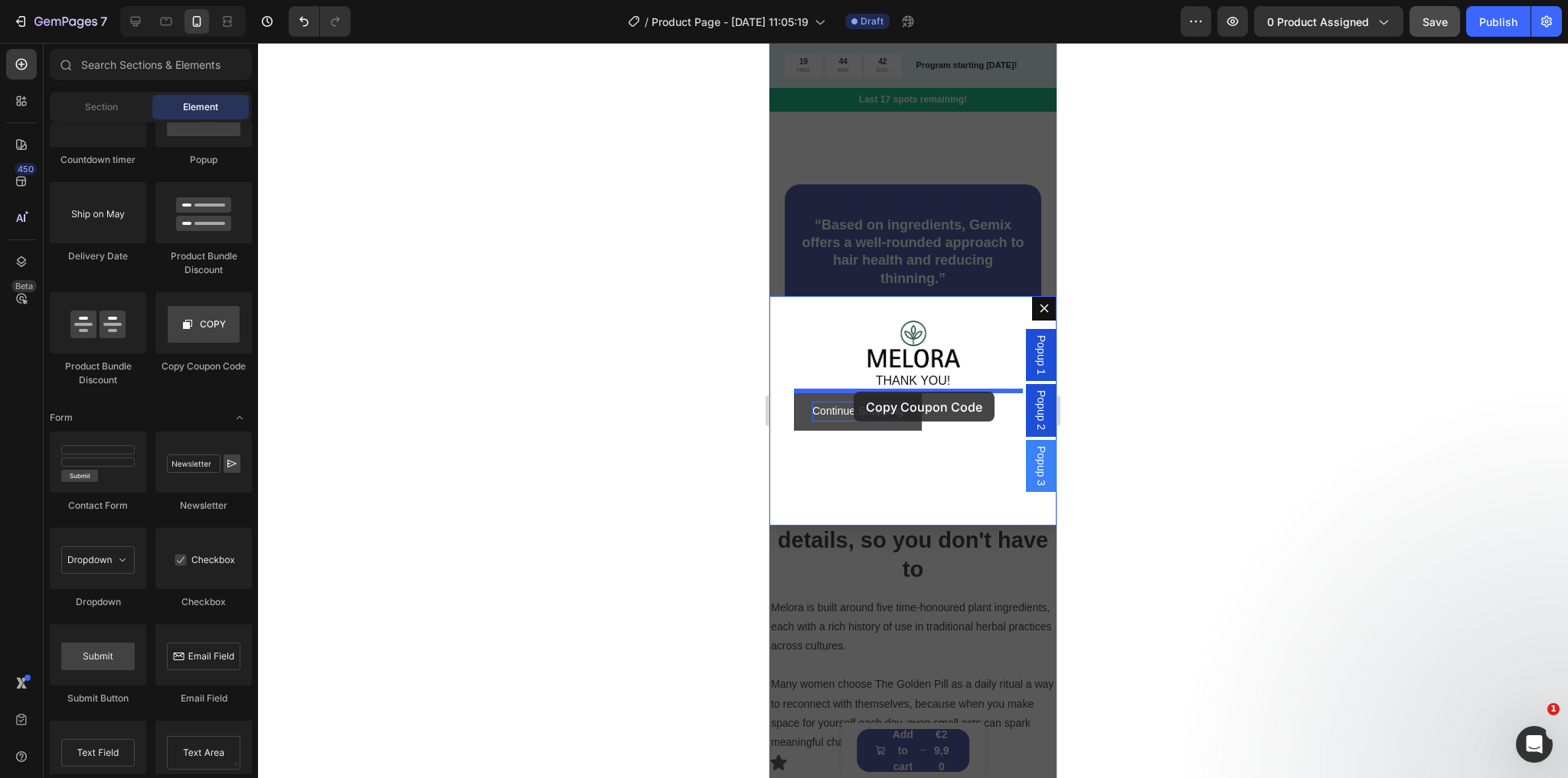
drag, startPoint x: 947, startPoint y: 367, endPoint x: 854, endPoint y: 392, distance: 96.3
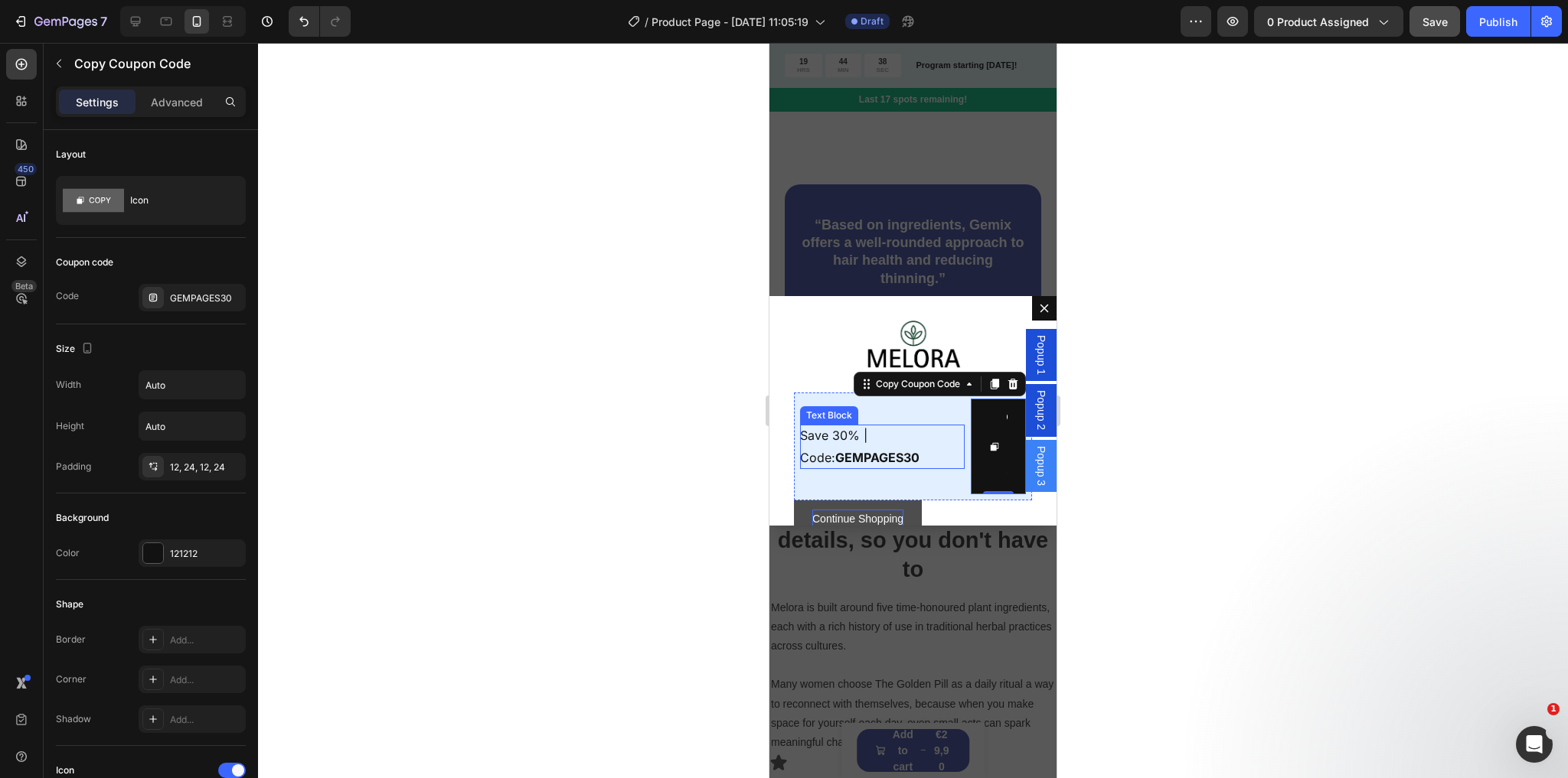
click at [864, 450] on strong "GEMPAGES30" at bounding box center [877, 457] width 85 height 15
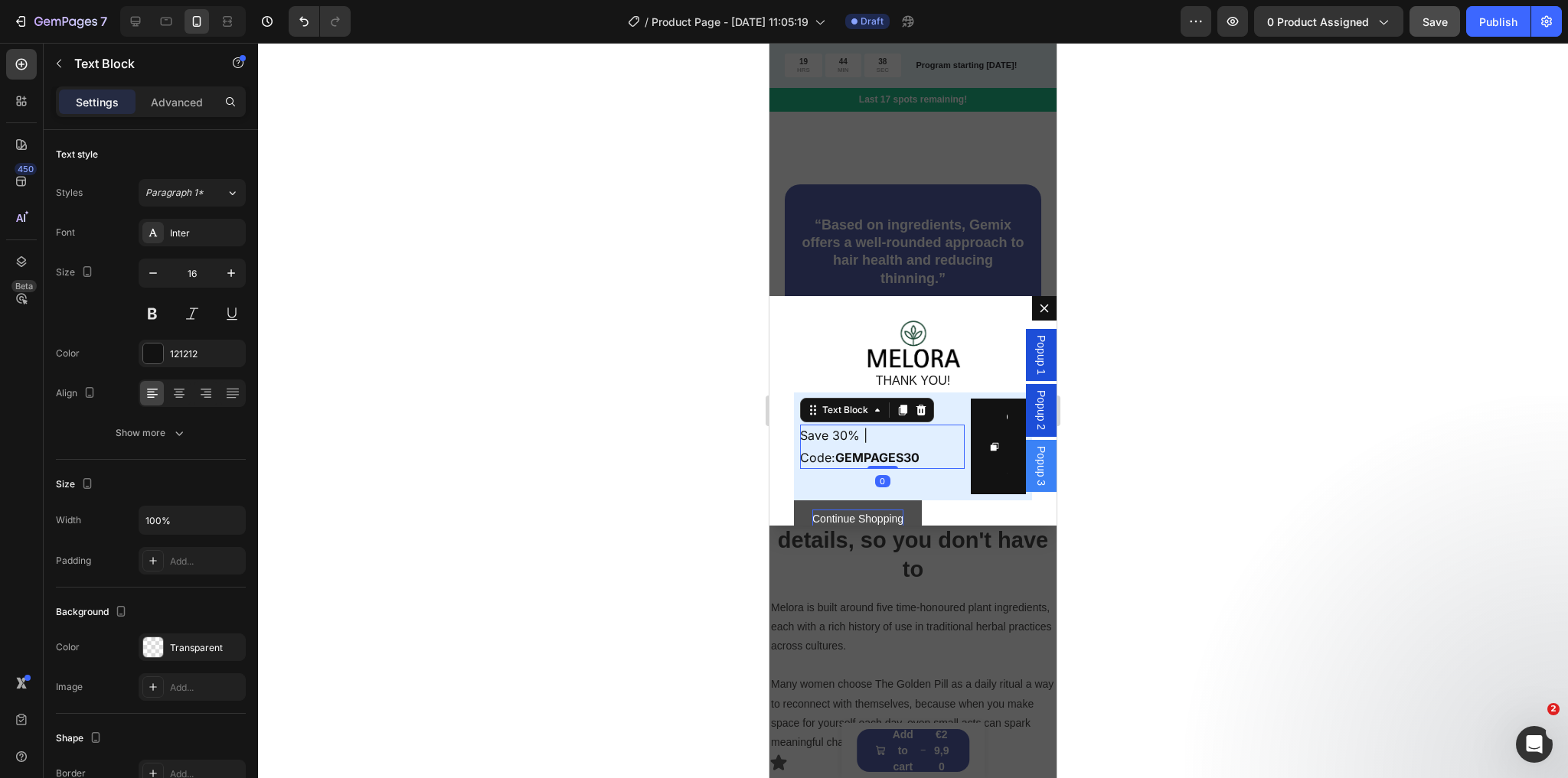
click at [864, 450] on strong "GEMPAGES30" at bounding box center [877, 457] width 85 height 15
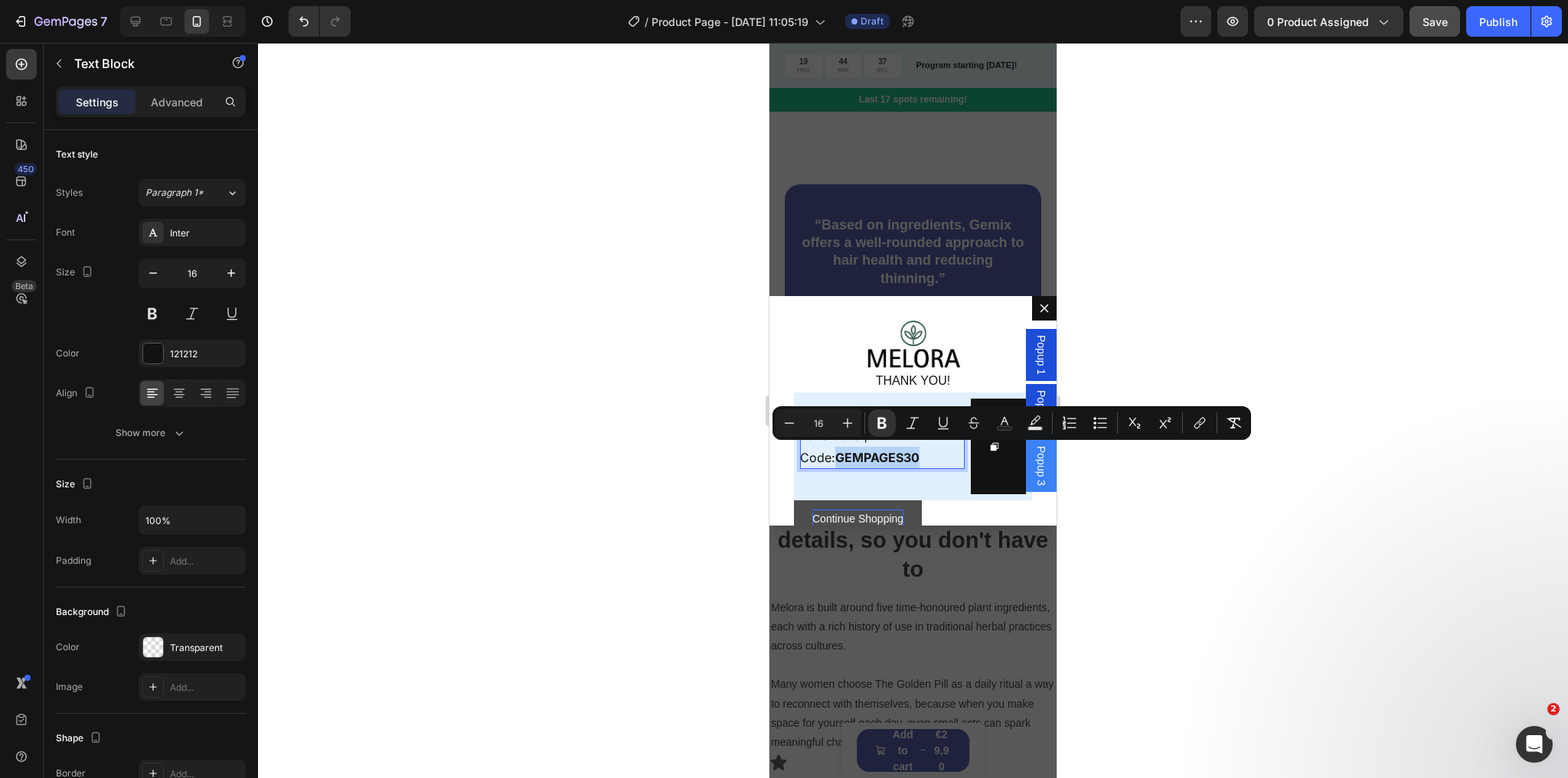
click at [909, 444] on p "Save 30% | Code: GEMPAGES30" at bounding box center [882, 446] width 165 height 45
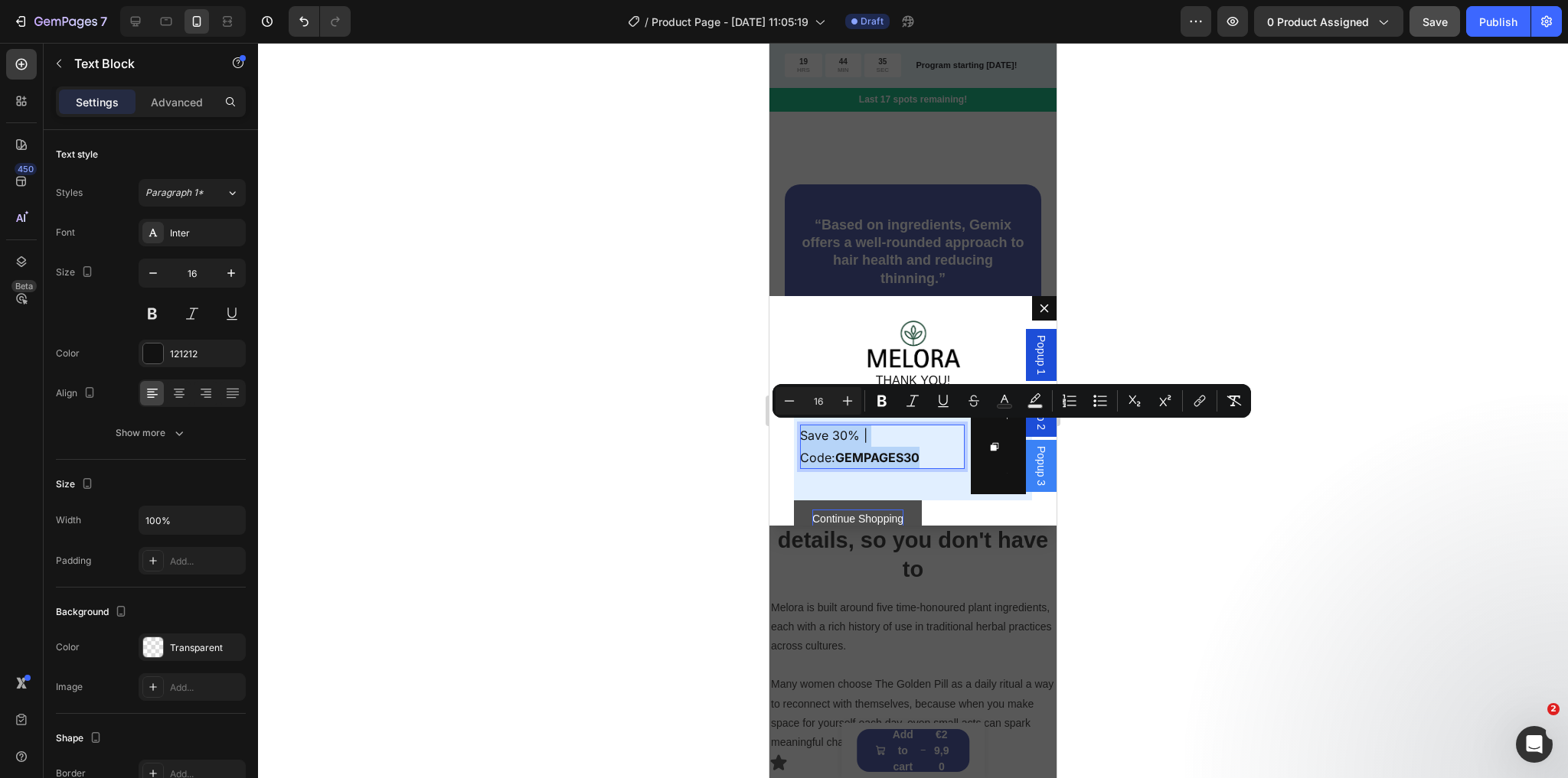
drag, startPoint x: 900, startPoint y: 449, endPoint x: 800, endPoint y: 432, distance: 101.4
click at [800, 432] on p "Save 30% | Code: GEMPAGES30" at bounding box center [882, 446] width 165 height 45
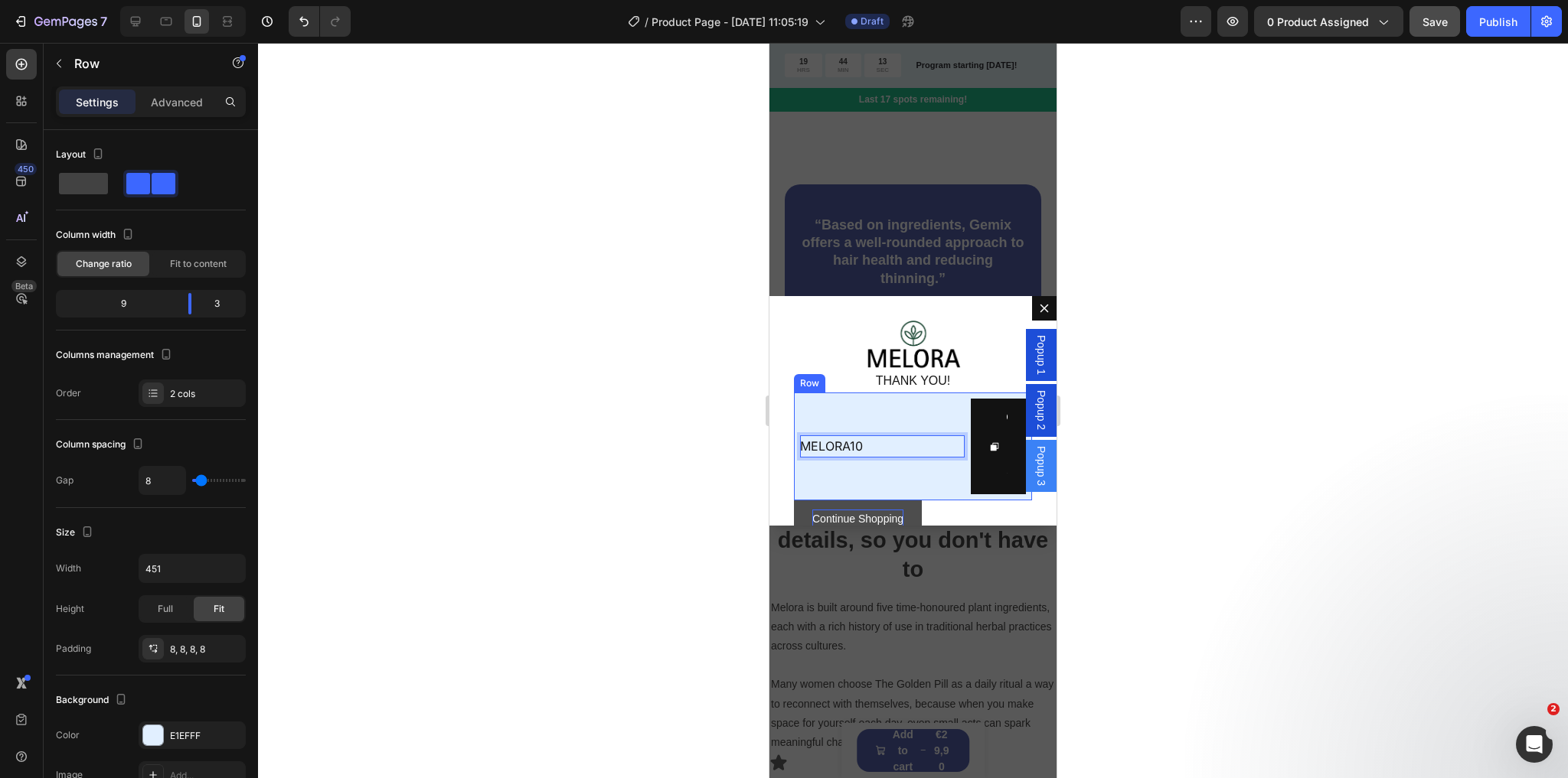
click at [897, 412] on div "MELORA10 Text Block 0" at bounding box center [882, 446] width 165 height 95
click at [896, 426] on div "MELORA10 Text Block" at bounding box center [882, 446] width 165 height 95
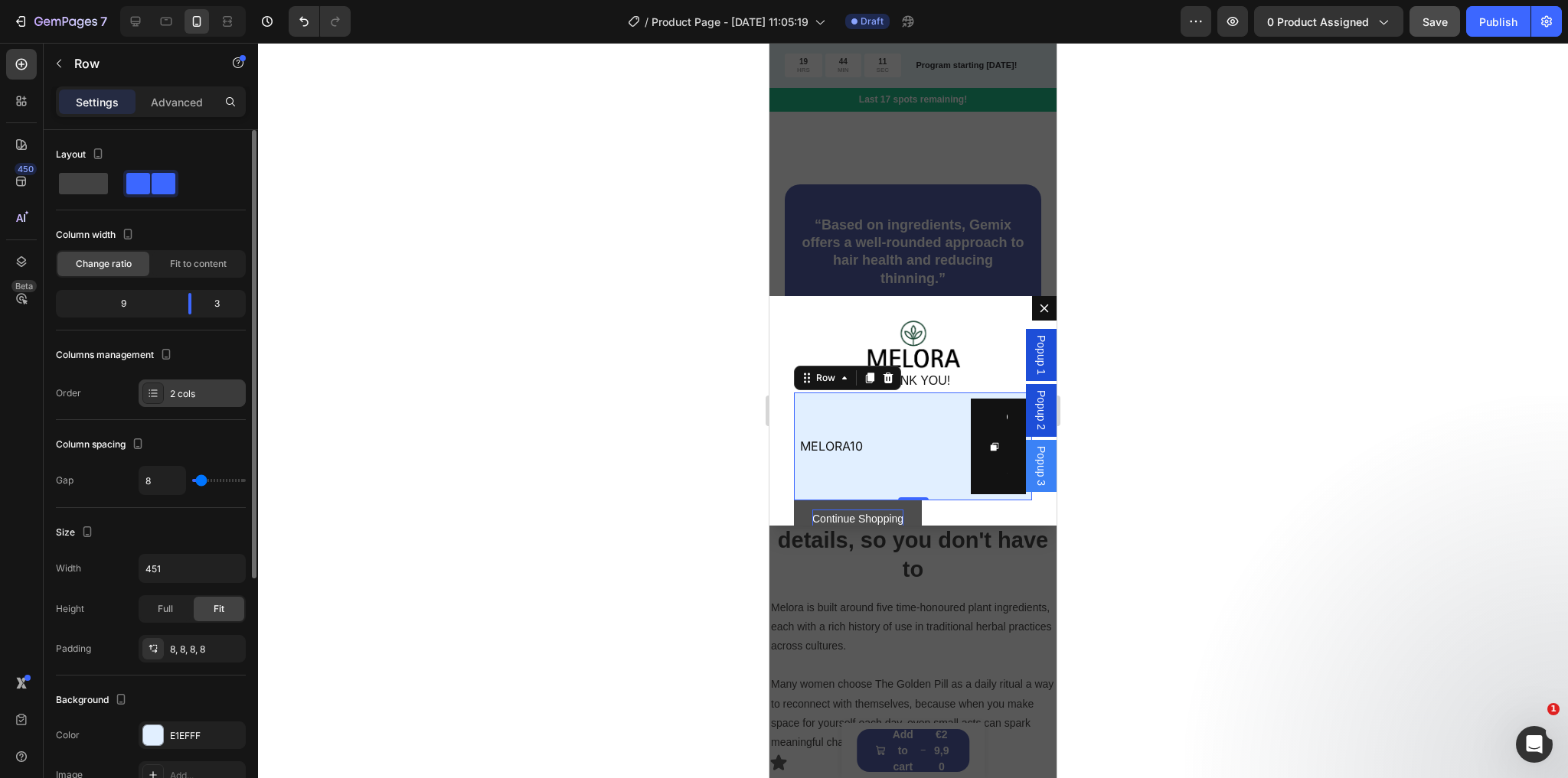
click at [181, 395] on div "2 cols" at bounding box center [205, 394] width 72 height 14
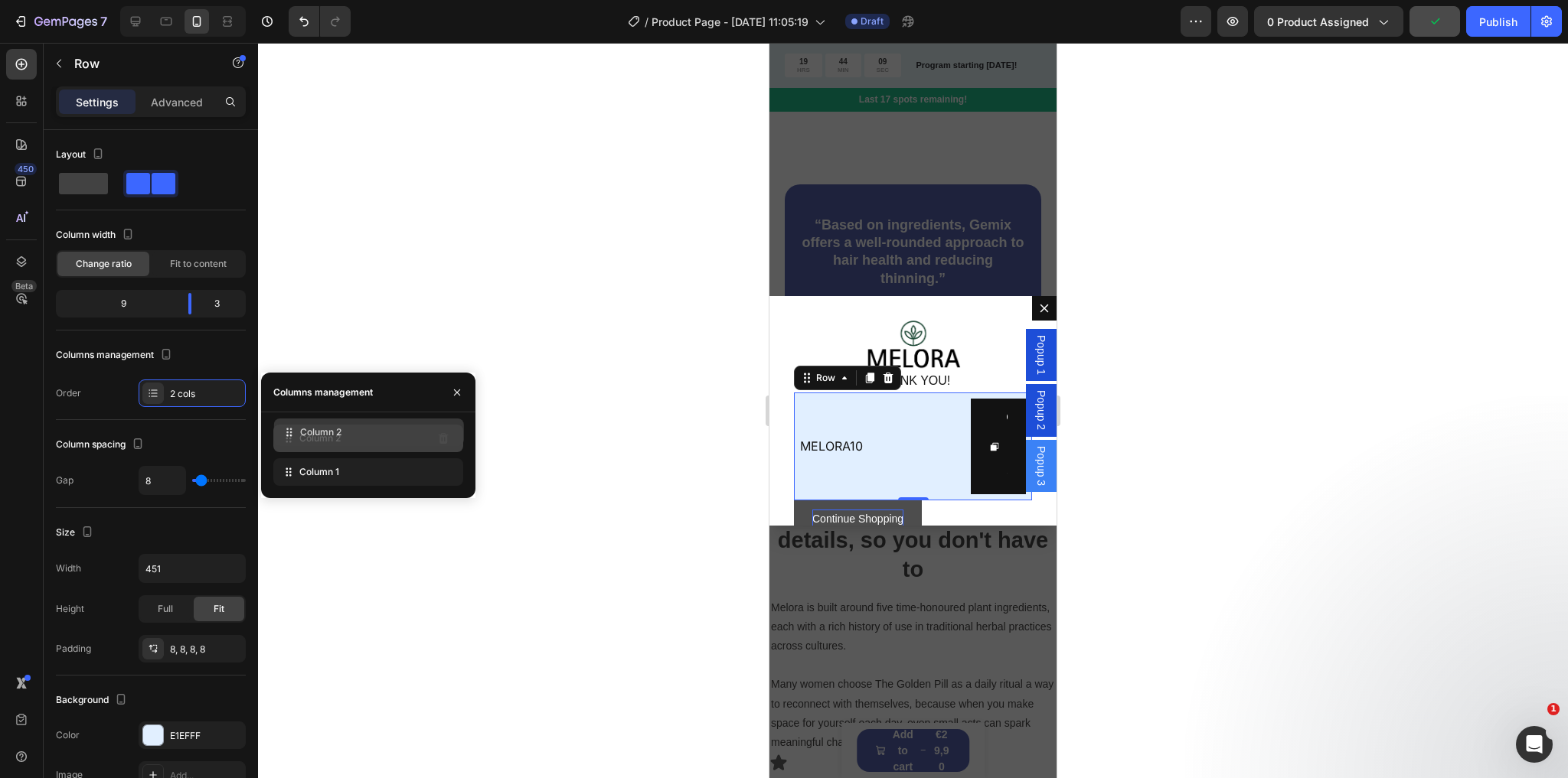
drag, startPoint x: 288, startPoint y: 477, endPoint x: 288, endPoint y: 437, distance: 40.0
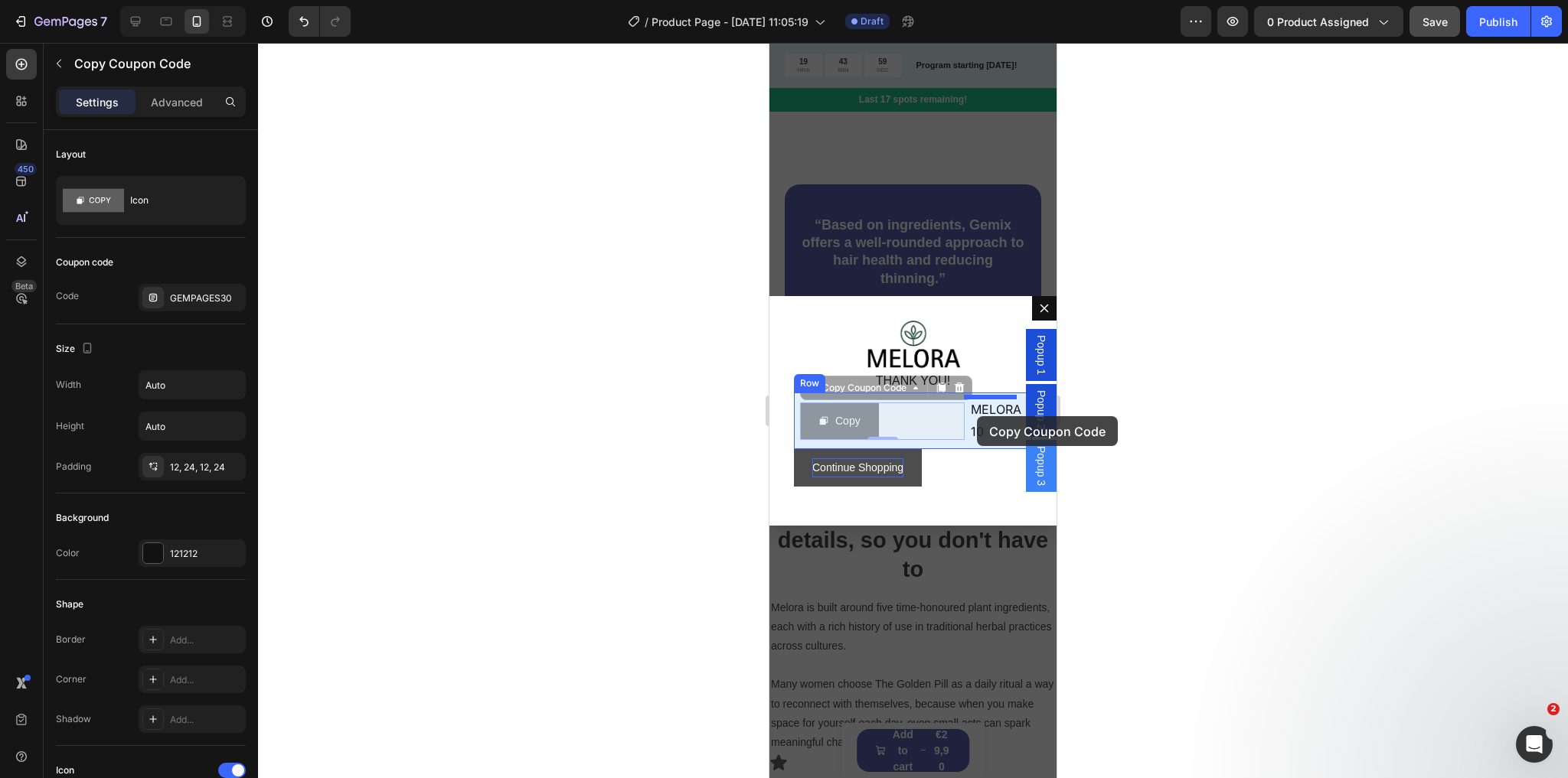
drag, startPoint x: 824, startPoint y: 416, endPoint x: 977, endPoint y: 416, distance: 153.0
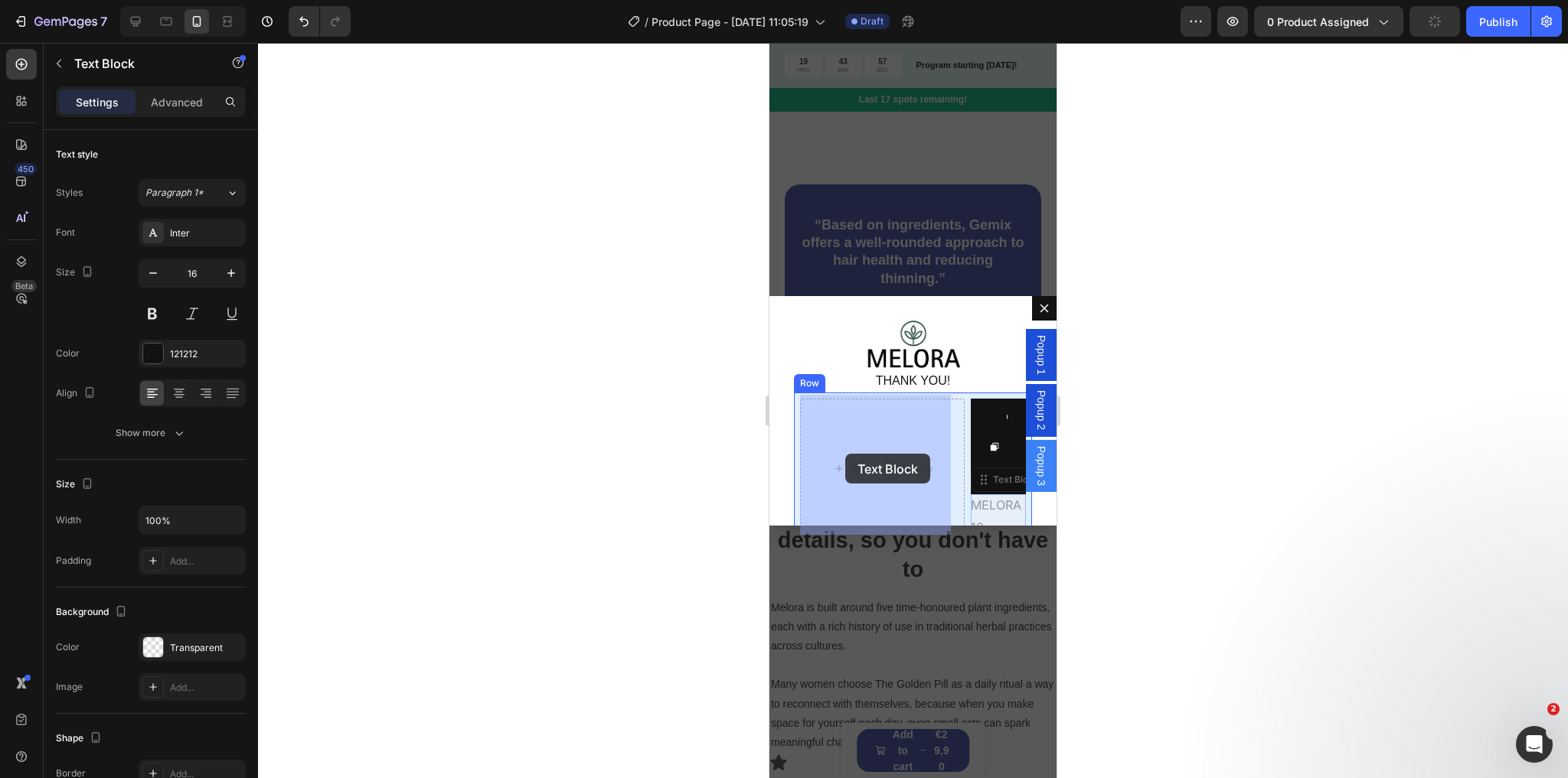
drag, startPoint x: 974, startPoint y: 505, endPoint x: 845, endPoint y: 454, distance: 138.7
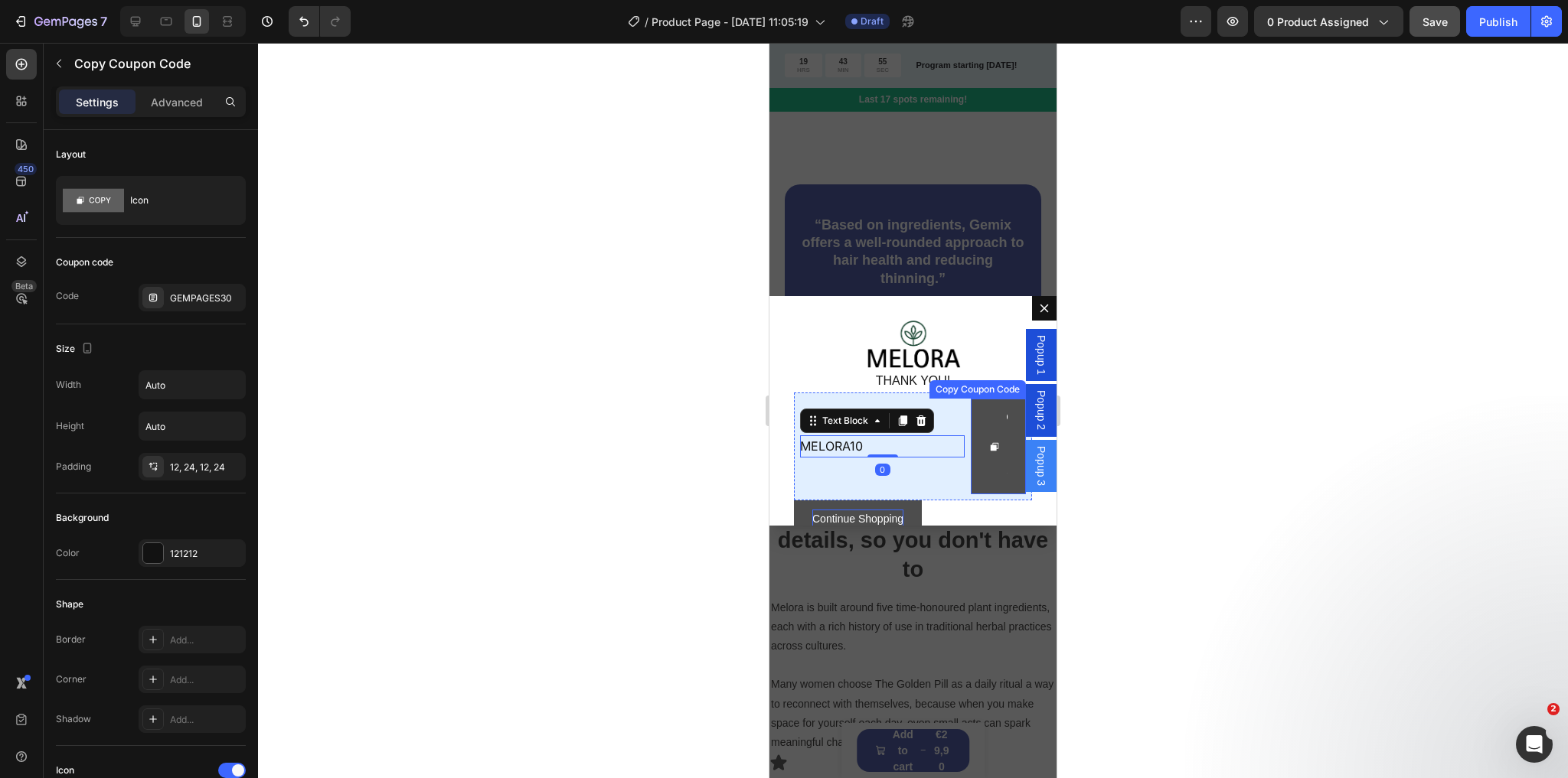
click at [971, 445] on button "Copy" at bounding box center [998, 446] width 55 height 95
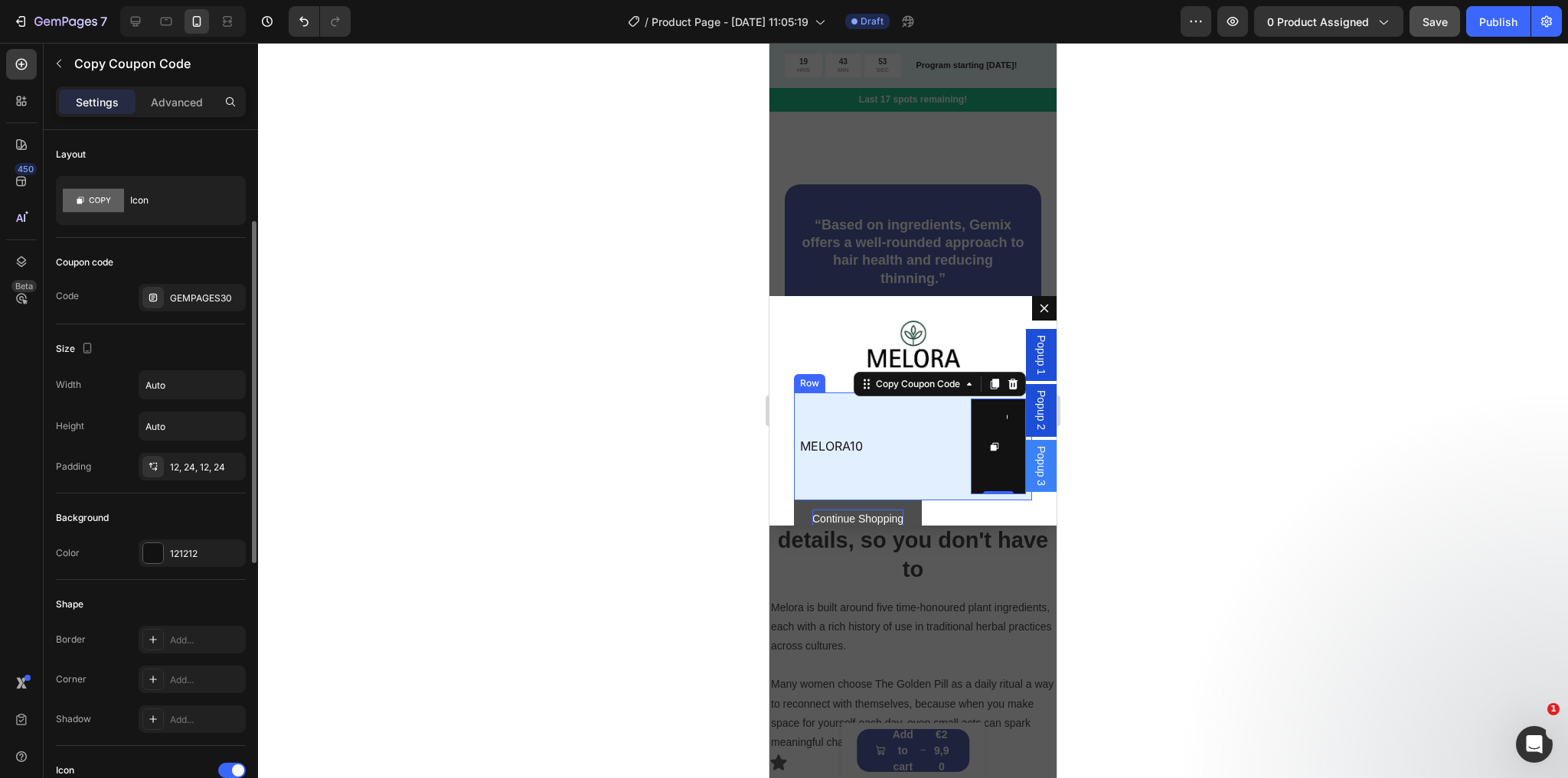
scroll to position [61, 0]
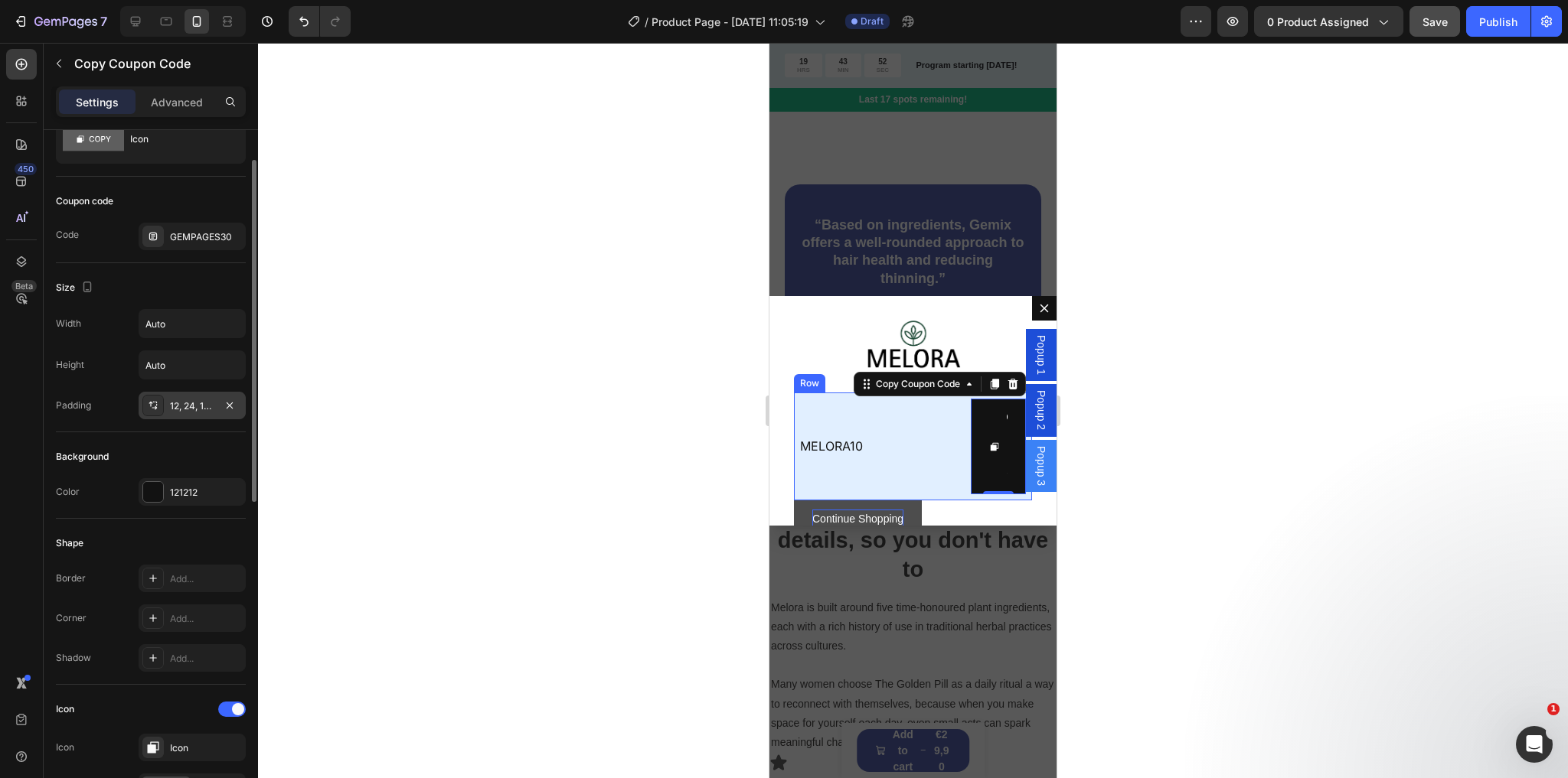
click at [179, 403] on div "12, 24, 12, 24" at bounding box center [192, 406] width 45 height 14
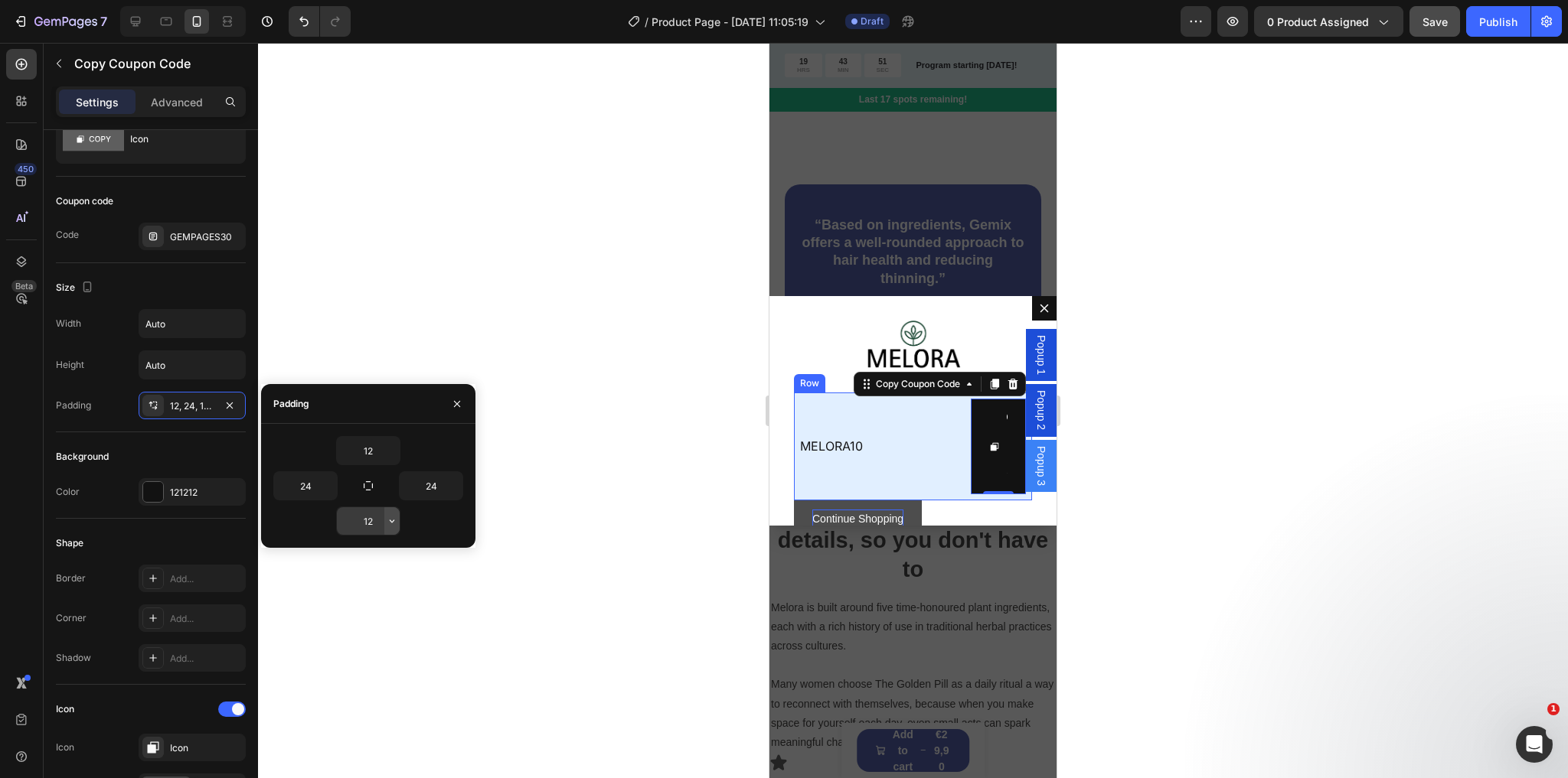
click at [385, 526] on button "button" at bounding box center [392, 521] width 15 height 27
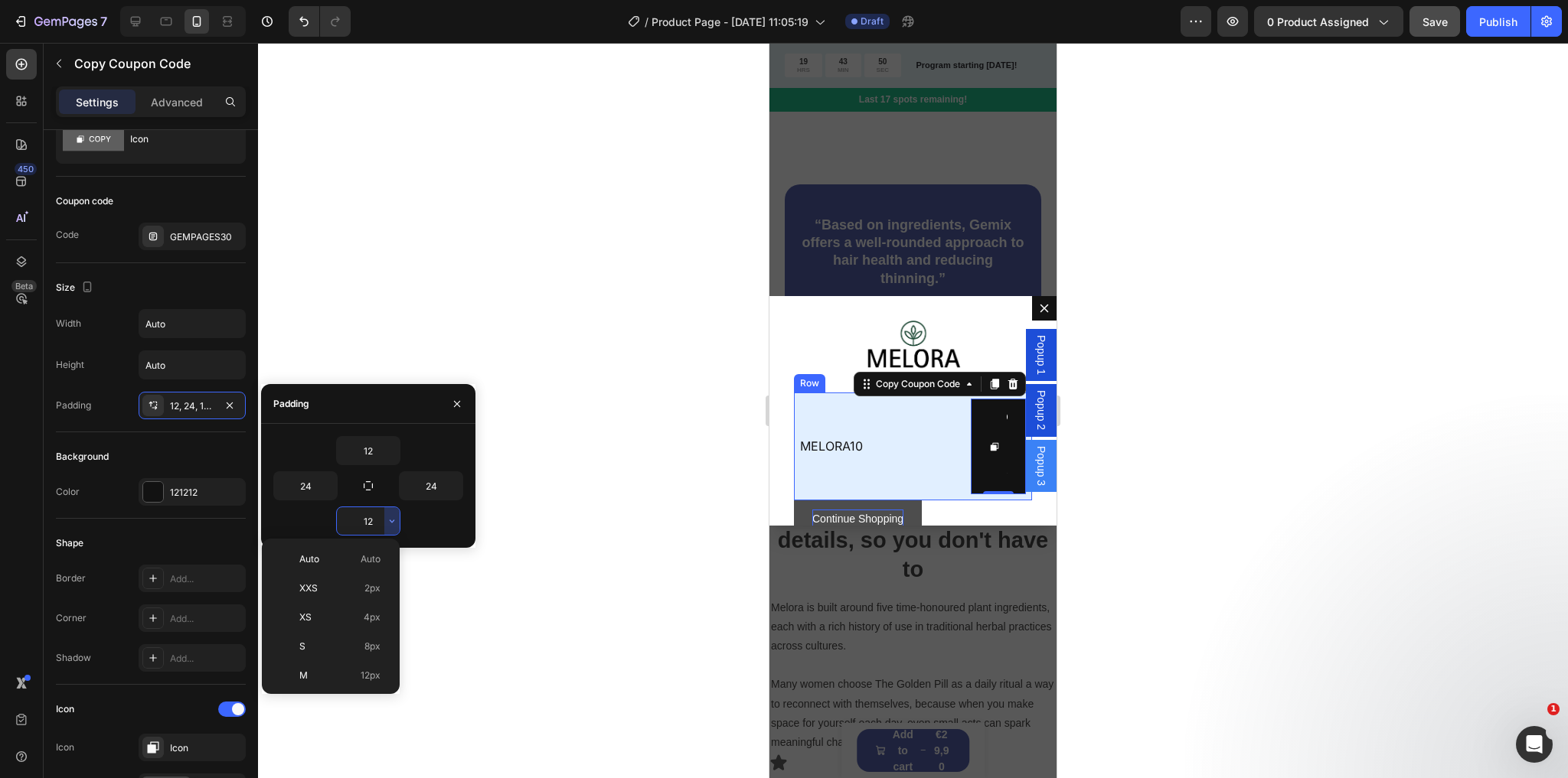
click at [374, 524] on input "12" at bounding box center [368, 521] width 63 height 27
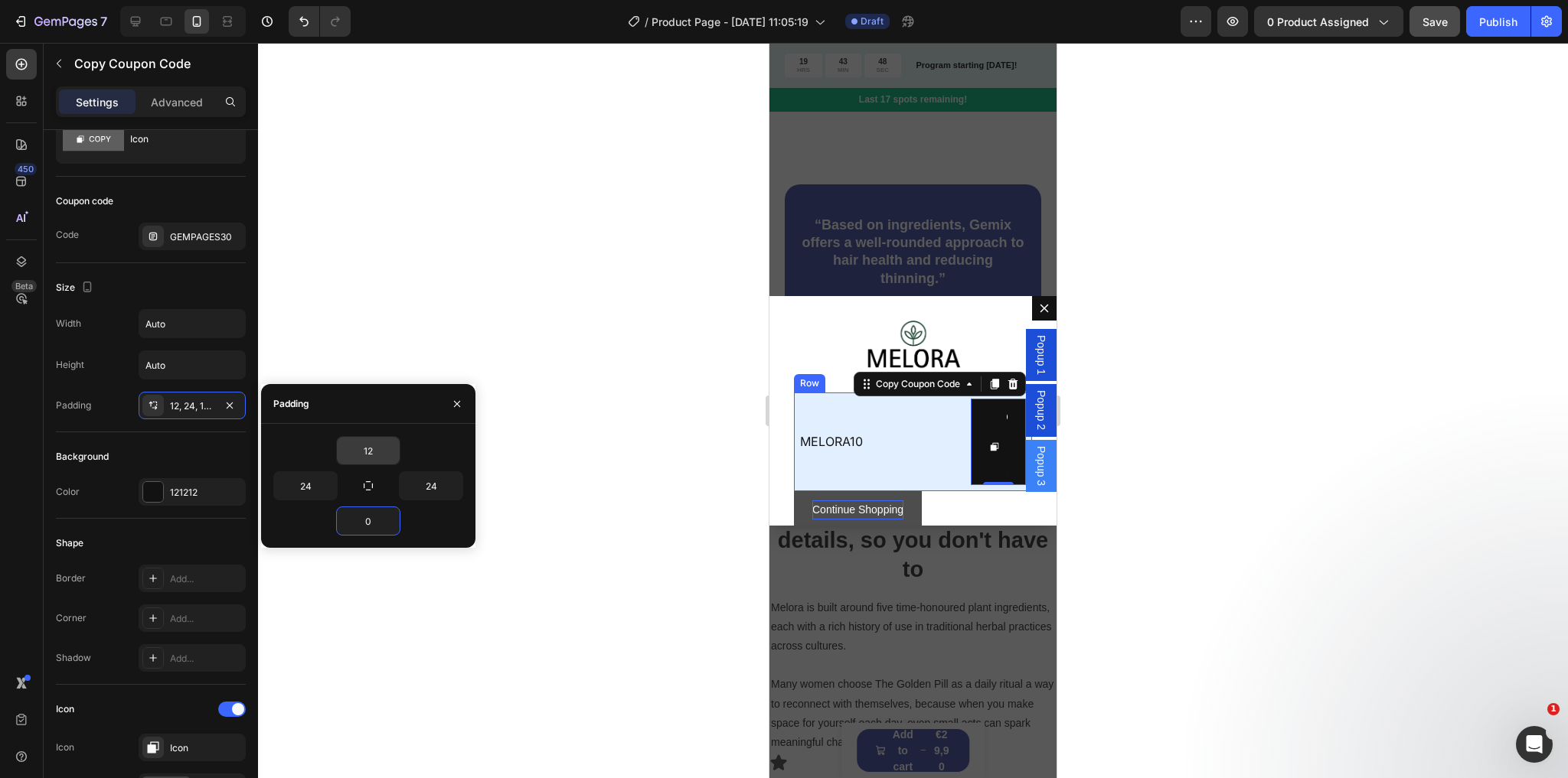
type input "0"
click at [369, 454] on input "12" at bounding box center [368, 451] width 63 height 27
type input "0"
click at [431, 484] on input "24" at bounding box center [431, 486] width 63 height 27
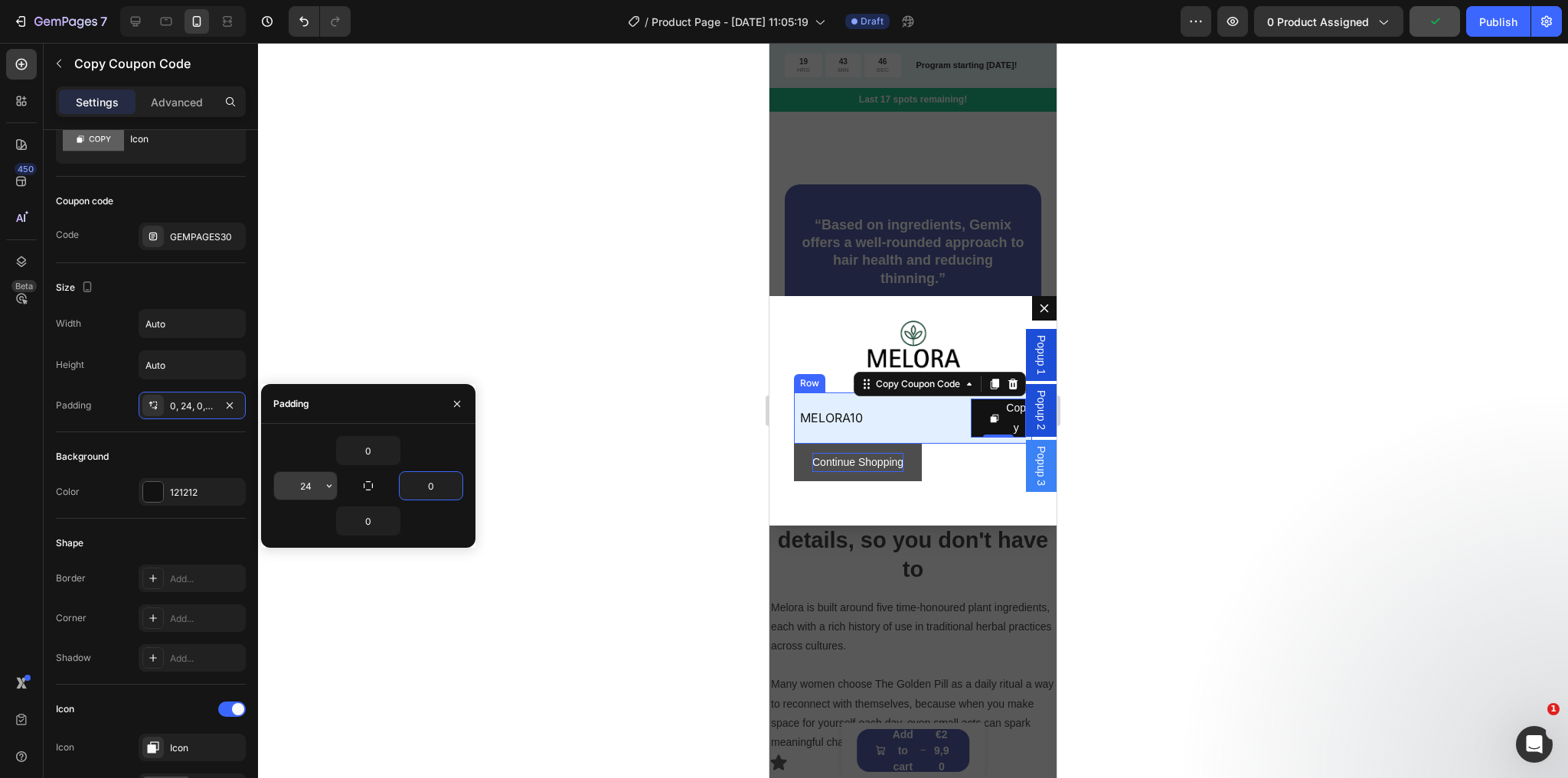
type input "0"
click at [312, 483] on input "24" at bounding box center [305, 486] width 63 height 27
type input "0"
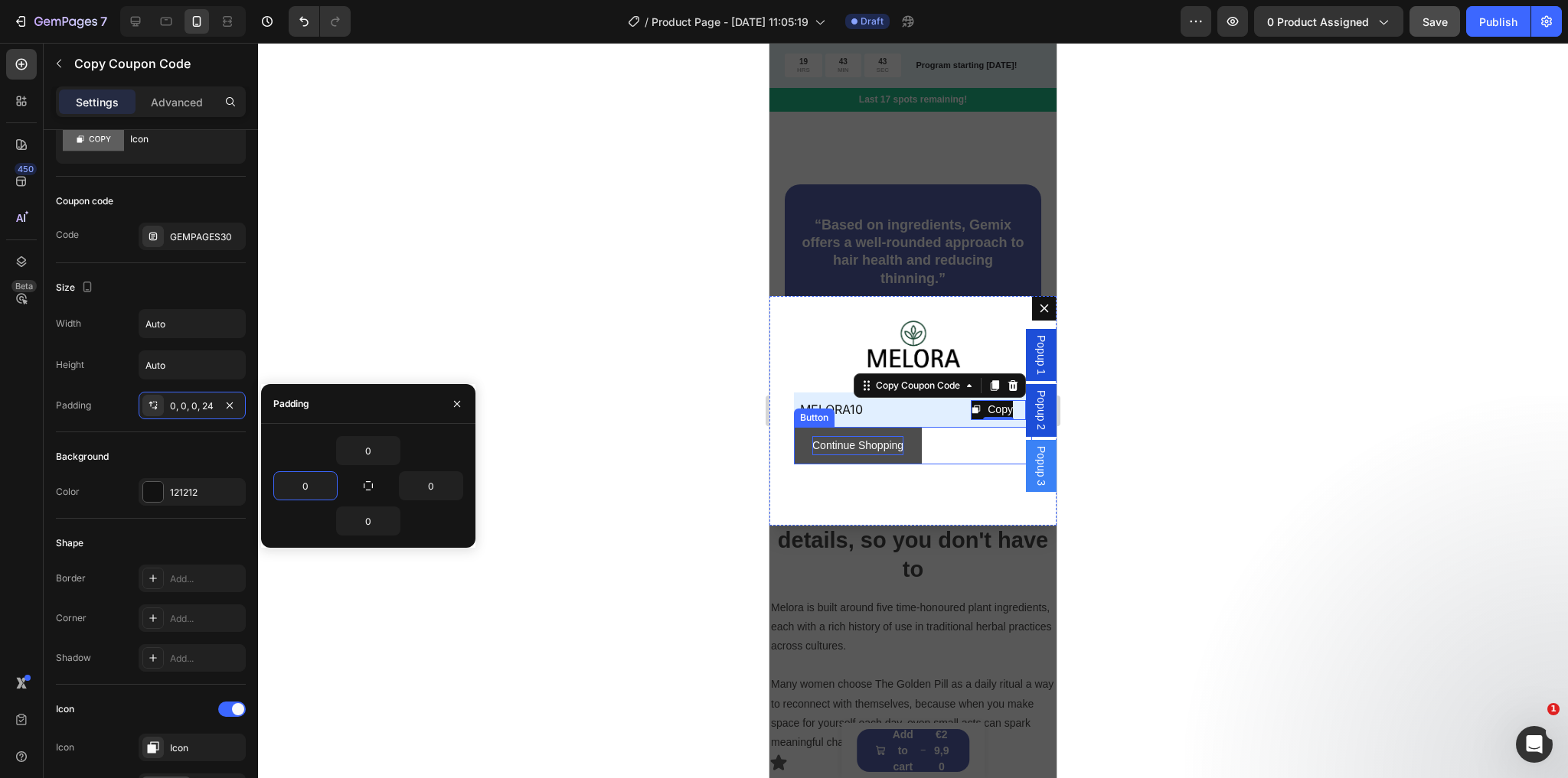
click at [970, 463] on div "Continue Shopping Button" at bounding box center [913, 445] width 238 height 37
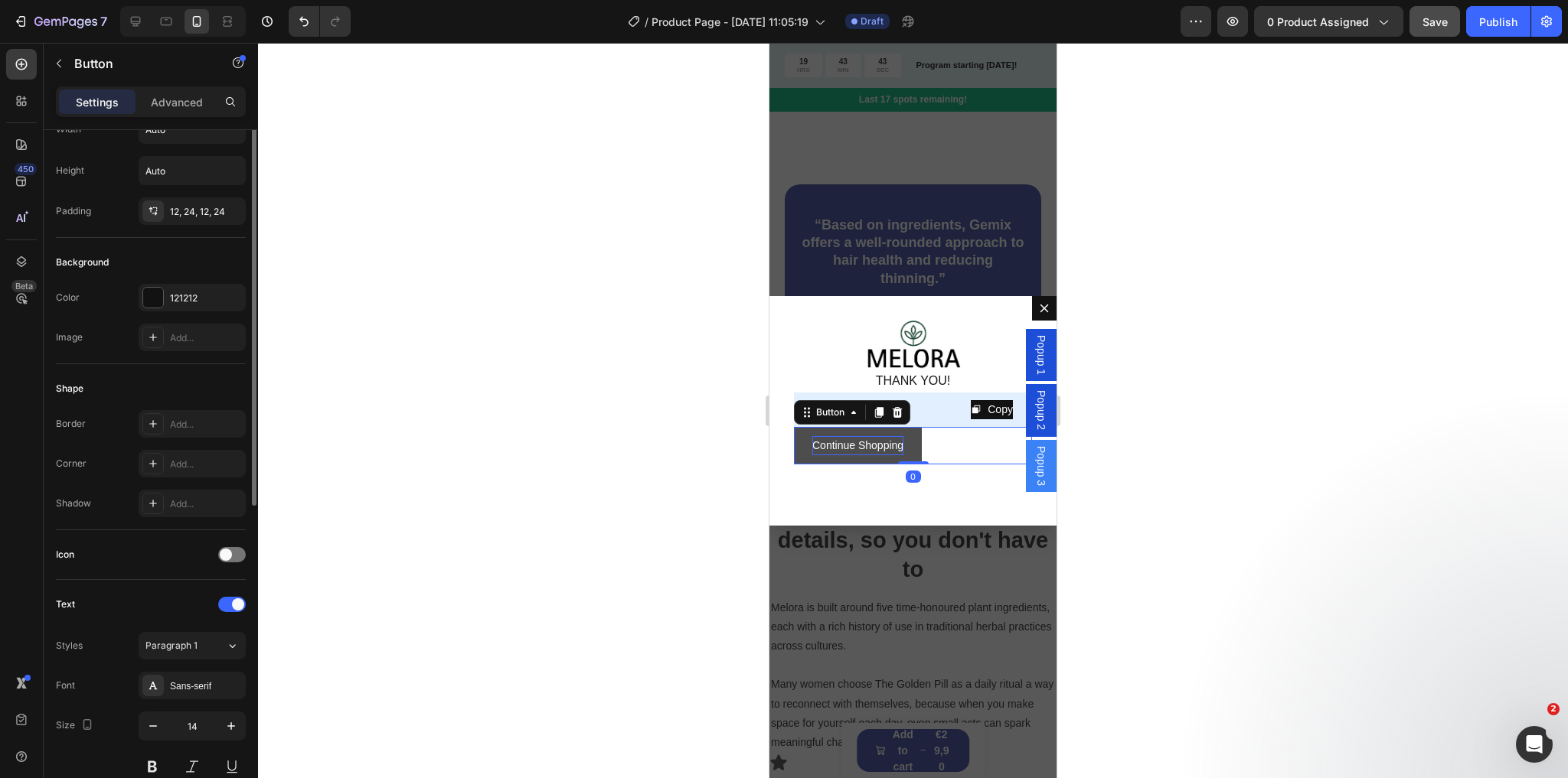
scroll to position [0, 0]
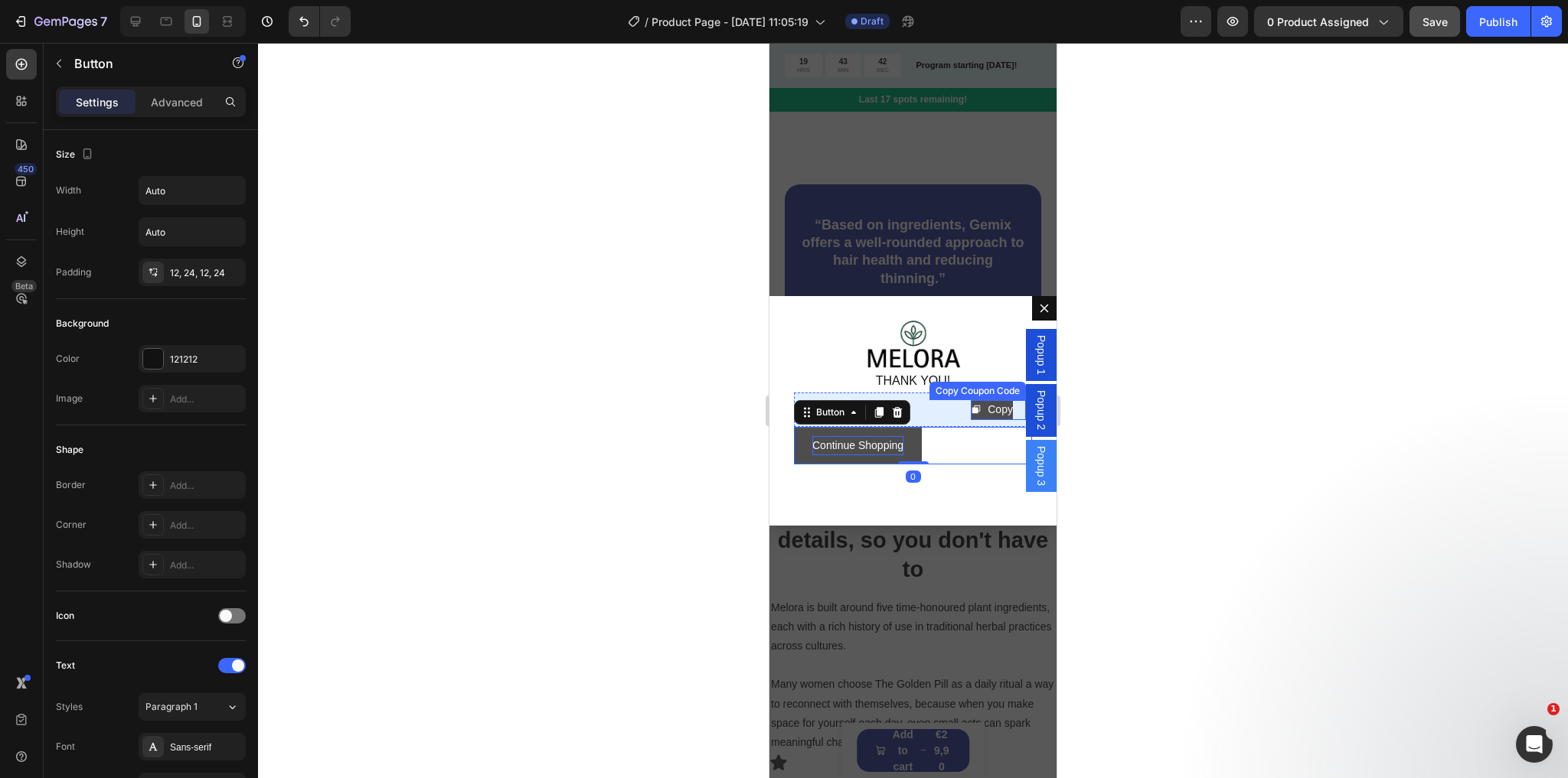
click at [977, 410] on div "Copy" at bounding box center [992, 409] width 42 height 19
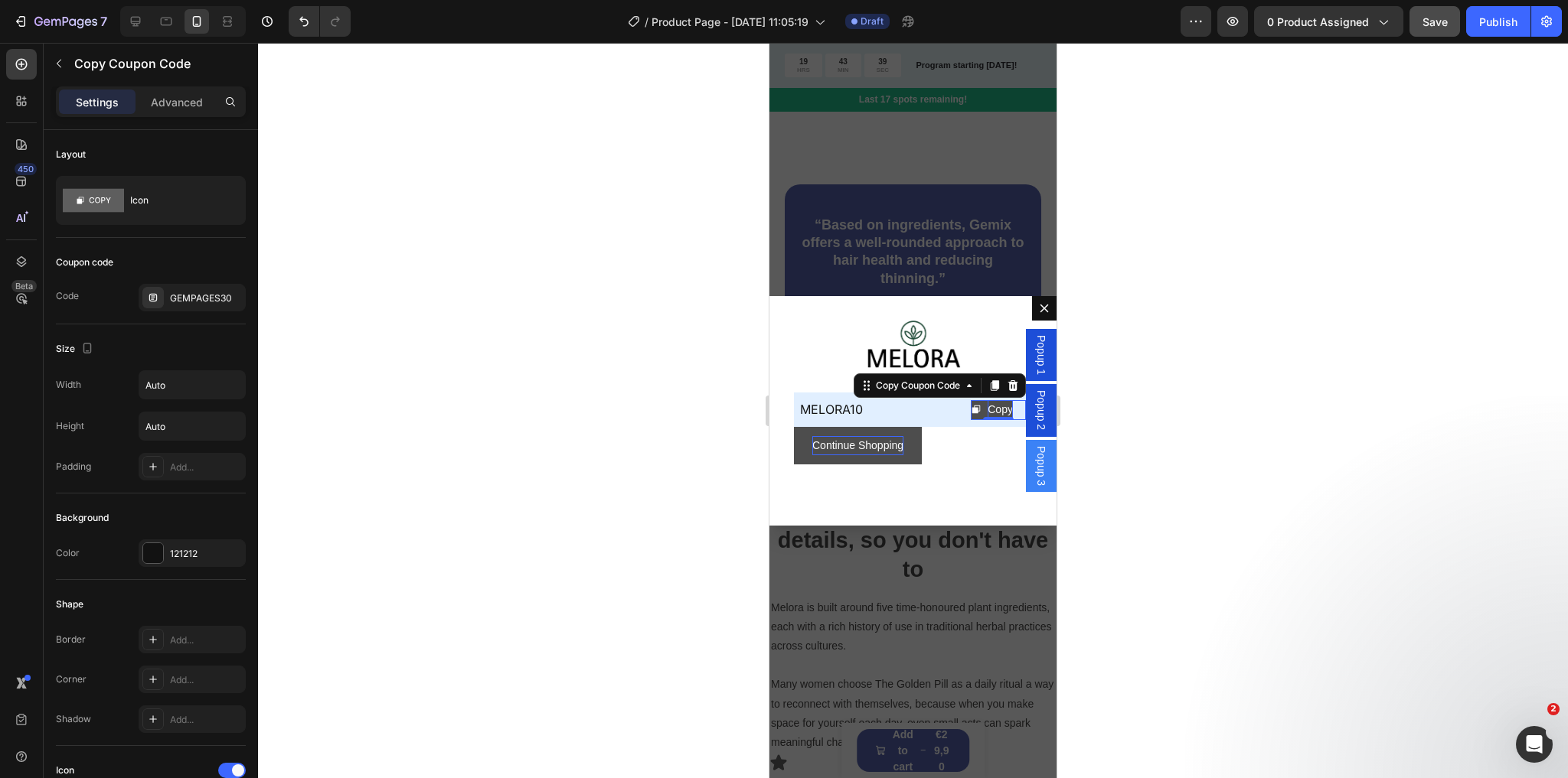
click at [987, 407] on div "Copy" at bounding box center [1000, 409] width 25 height 19
click at [986, 443] on div "Continue Shopping Button" at bounding box center [913, 445] width 238 height 37
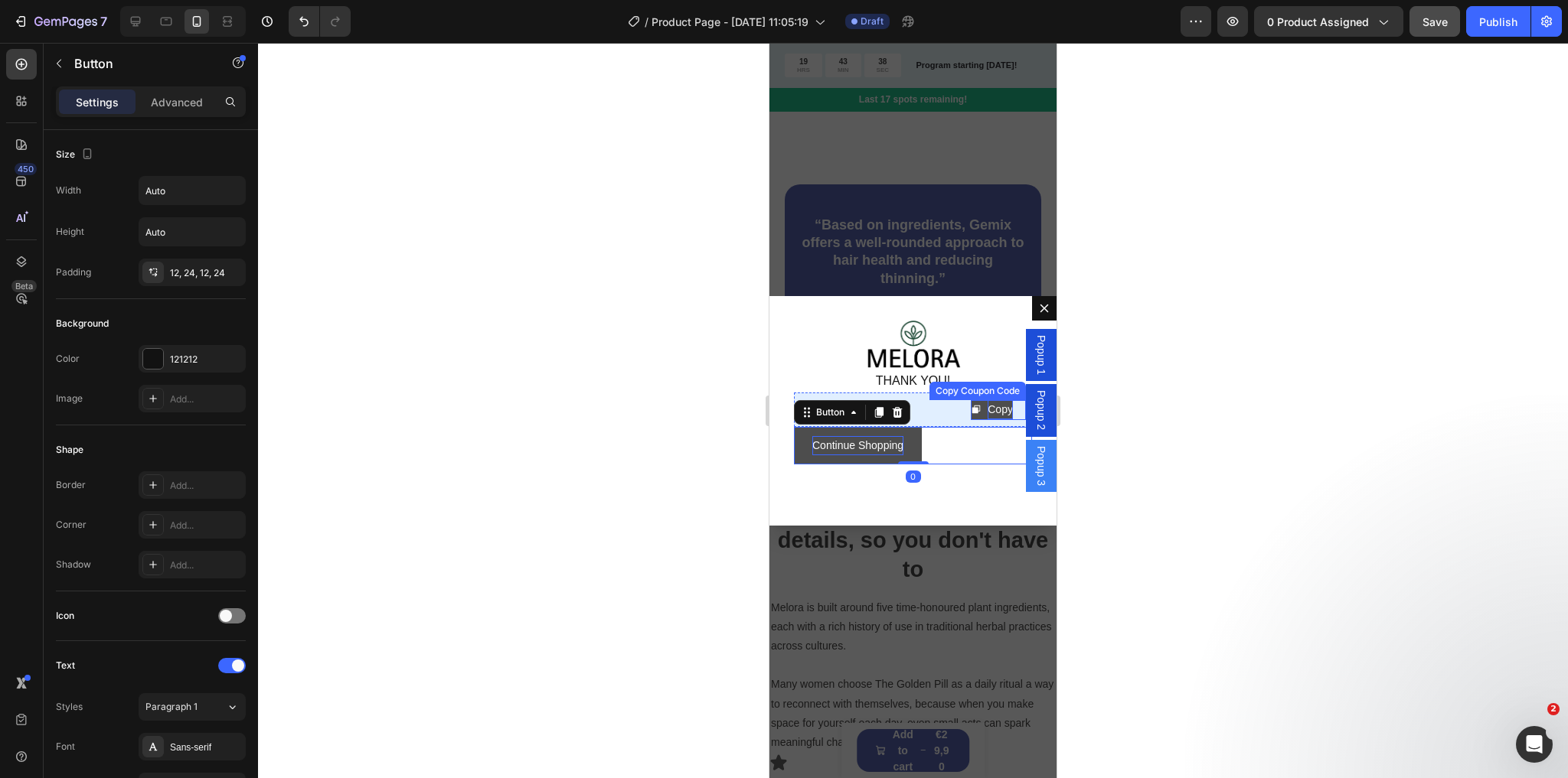
click at [989, 409] on div "Copy" at bounding box center [1000, 409] width 25 height 19
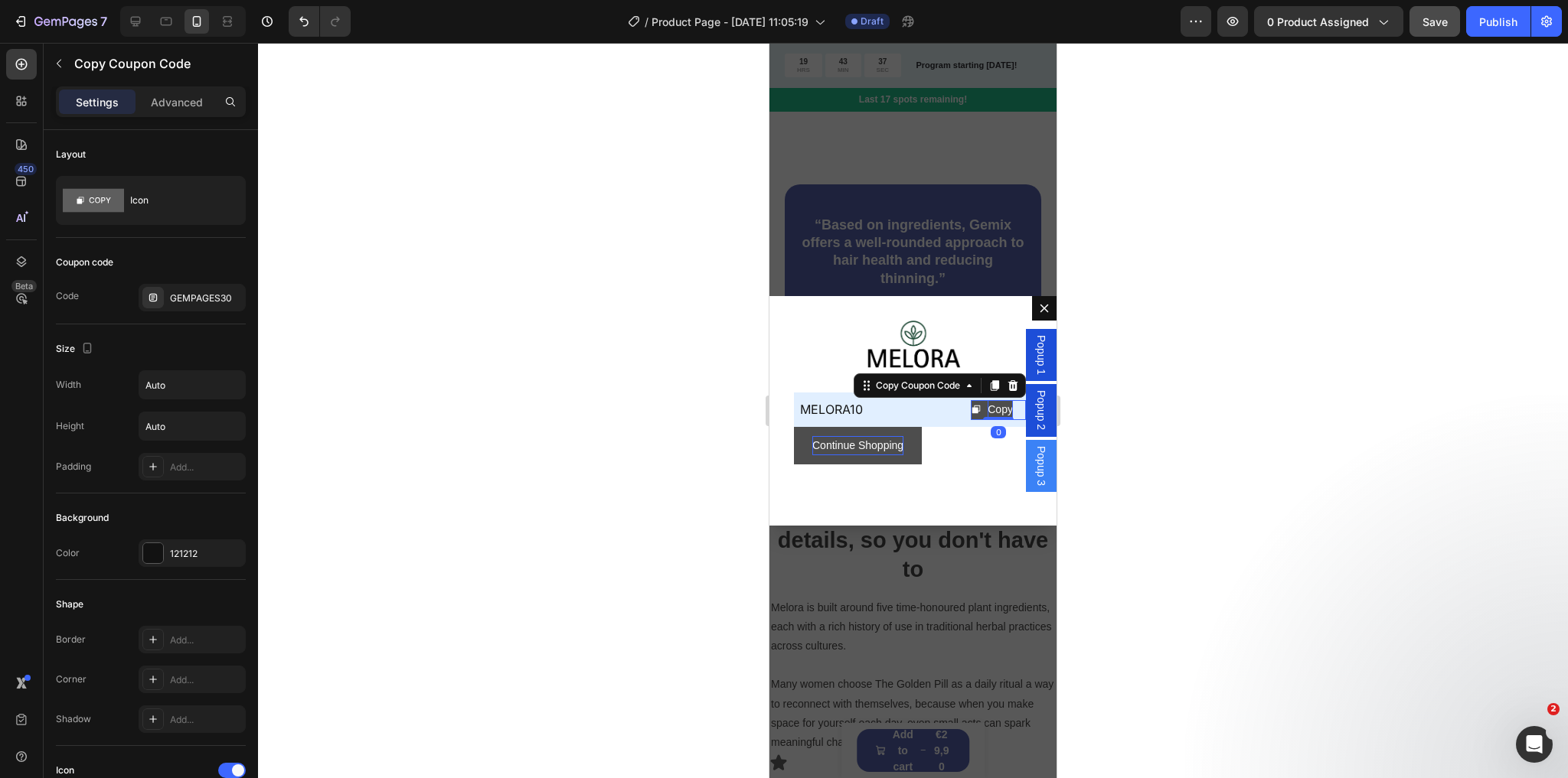
click at [990, 409] on div "Copy" at bounding box center [1000, 409] width 25 height 19
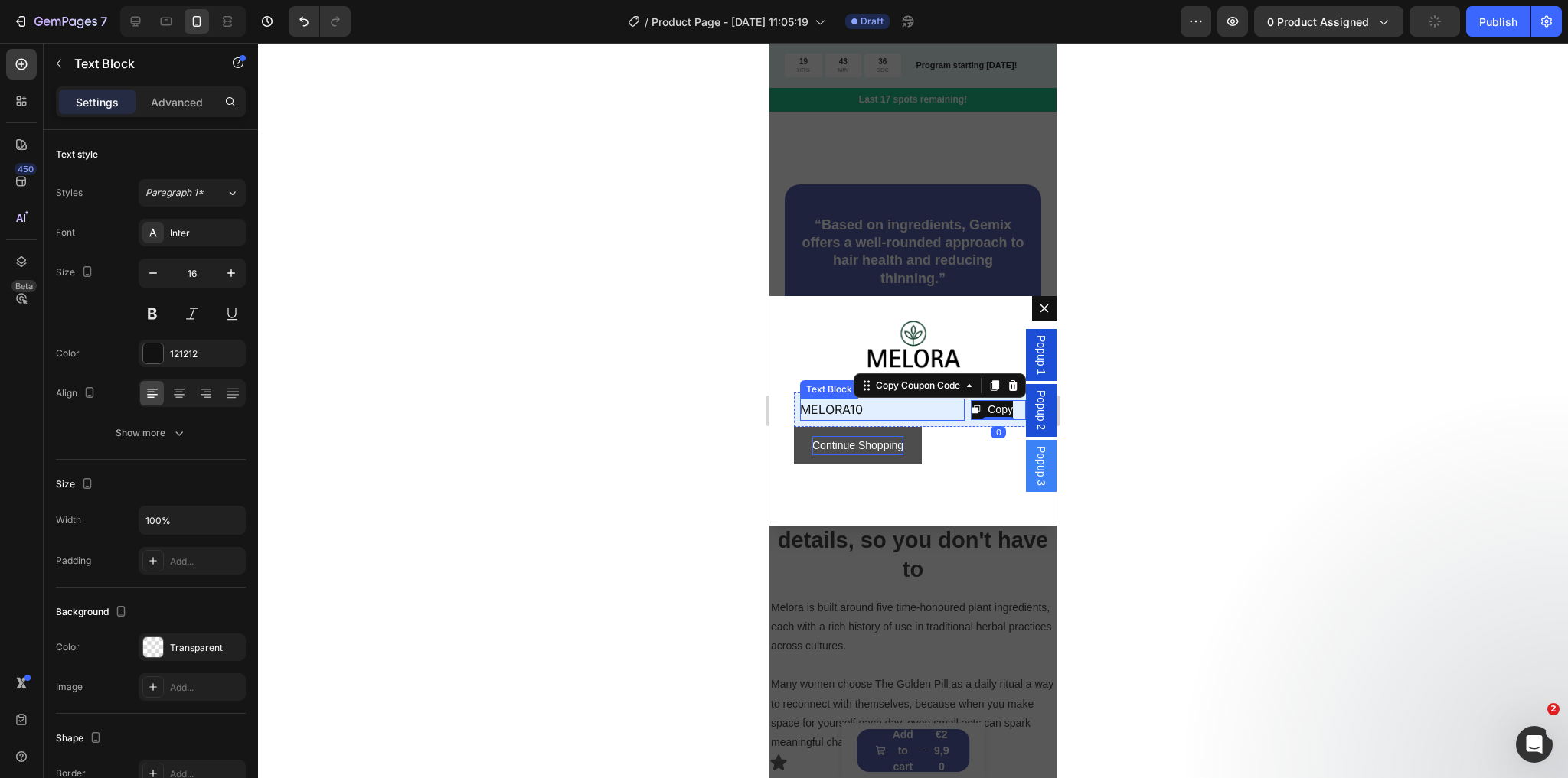
click at [928, 410] on p "MELORA10" at bounding box center [882, 410] width 165 height 22
click at [834, 411] on p "MELORA10" at bounding box center [882, 410] width 165 height 22
click at [829, 408] on p "MELORA10" at bounding box center [882, 410] width 165 height 22
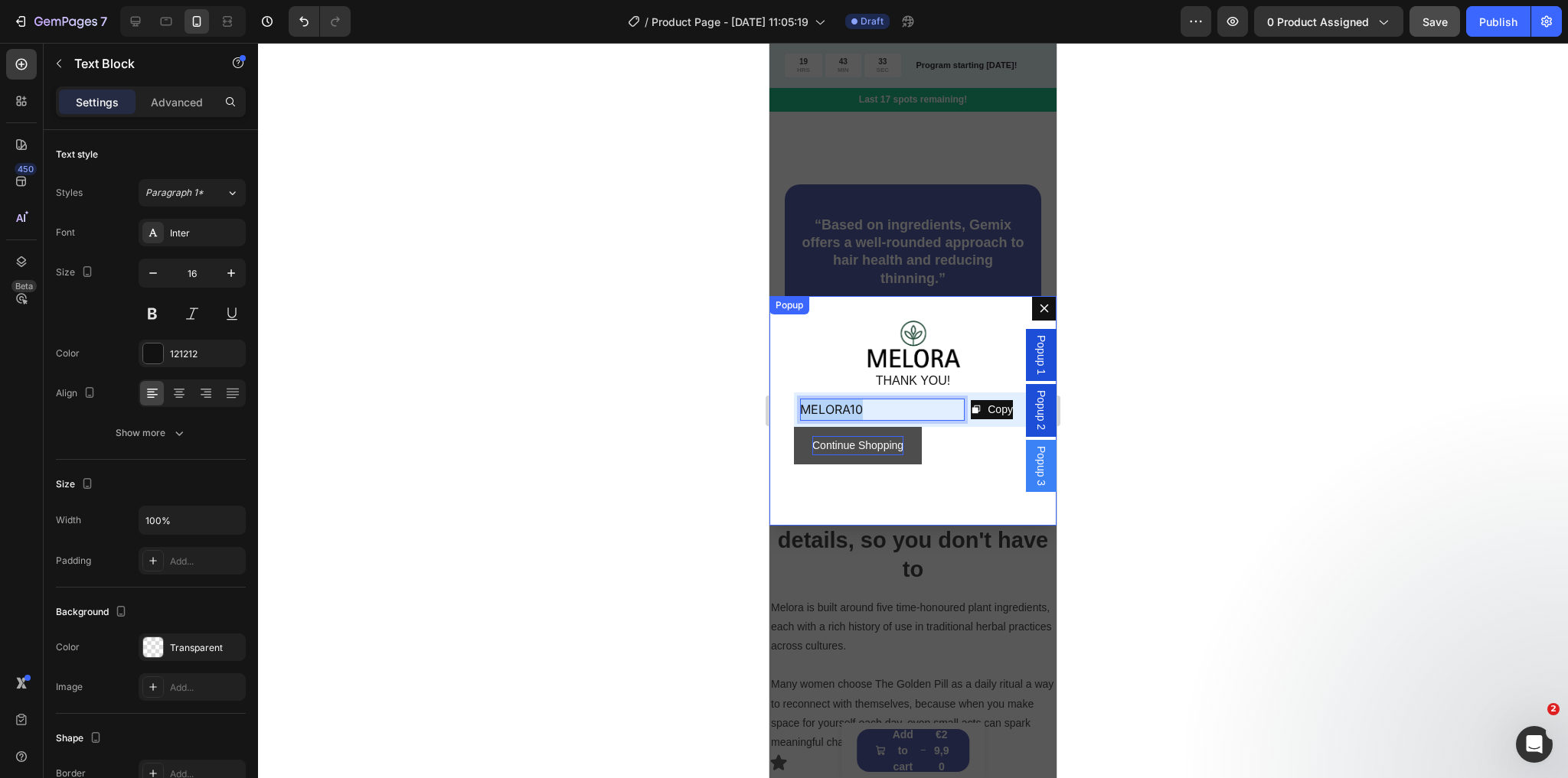
drag, startPoint x: 870, startPoint y: 404, endPoint x: 774, endPoint y: 405, distance: 96.0
click at [774, 405] on div "Image THANK YOU! Text Block Copy Copy Coupon Code MELORA10 Text Block 0 Row Row…" at bounding box center [913, 411] width 287 height 230
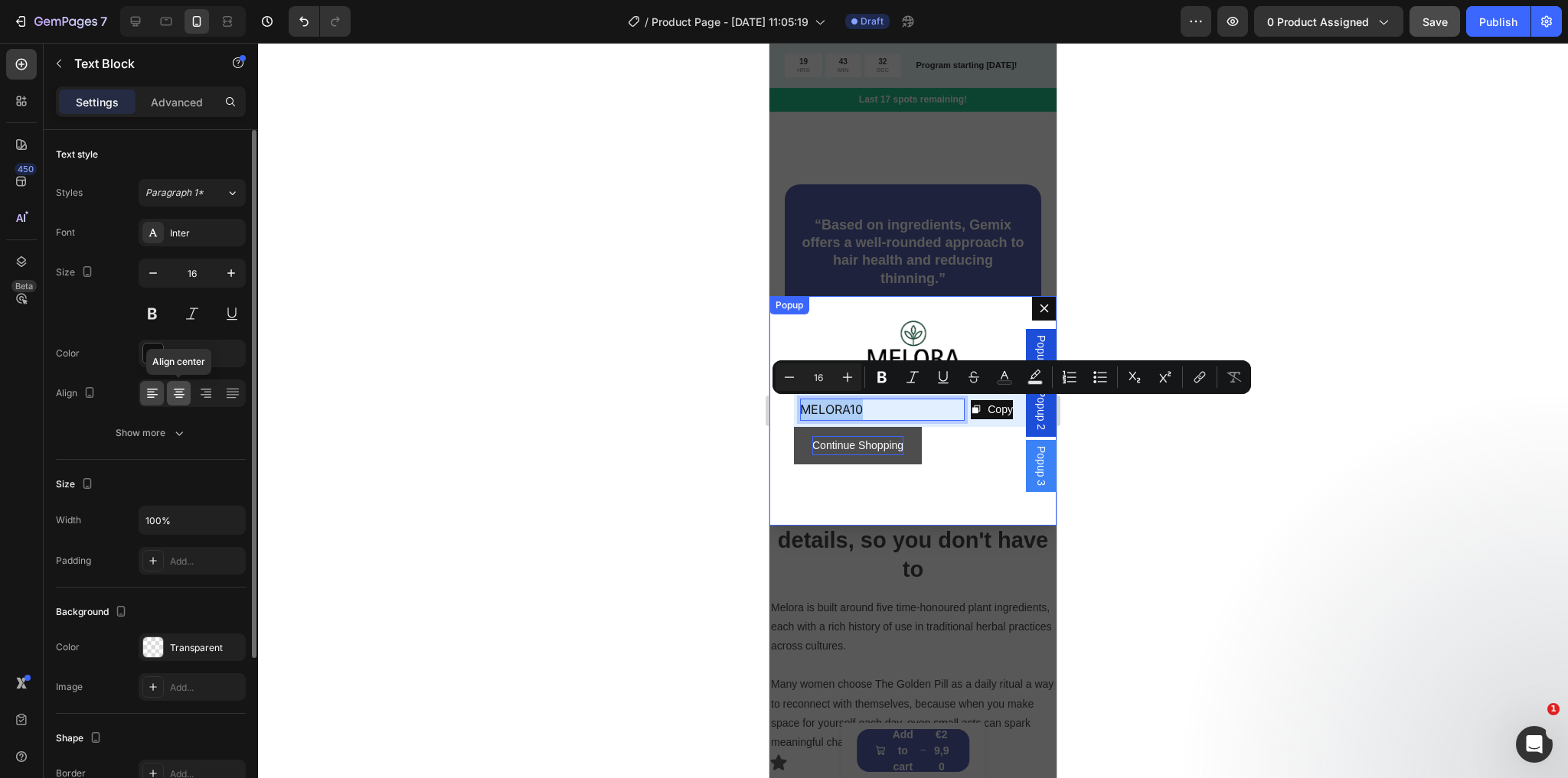
click at [175, 394] on icon at bounding box center [179, 395] width 11 height 2
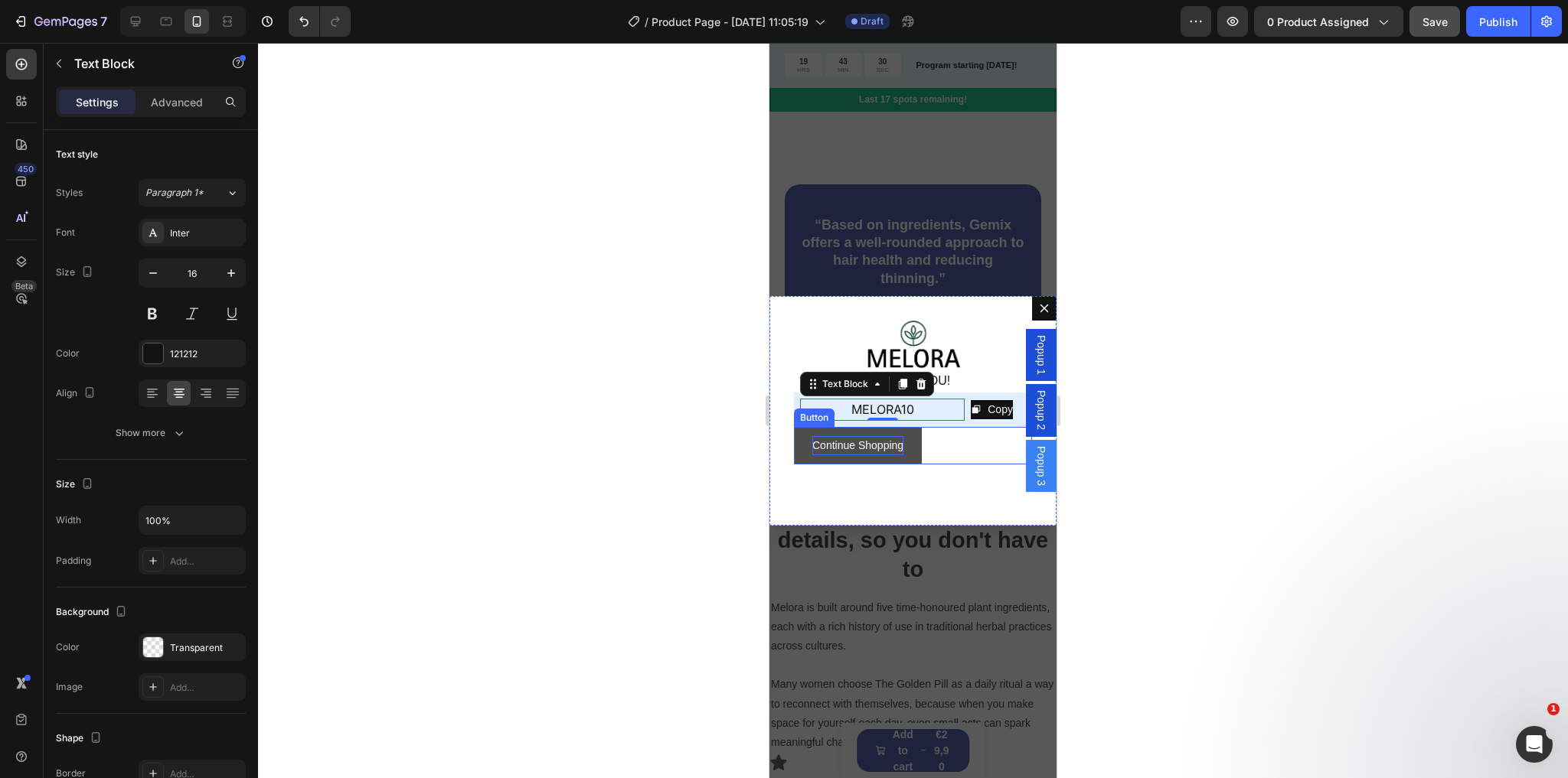
click at [894, 446] on p "Continue Shopping" at bounding box center [857, 445] width 91 height 19
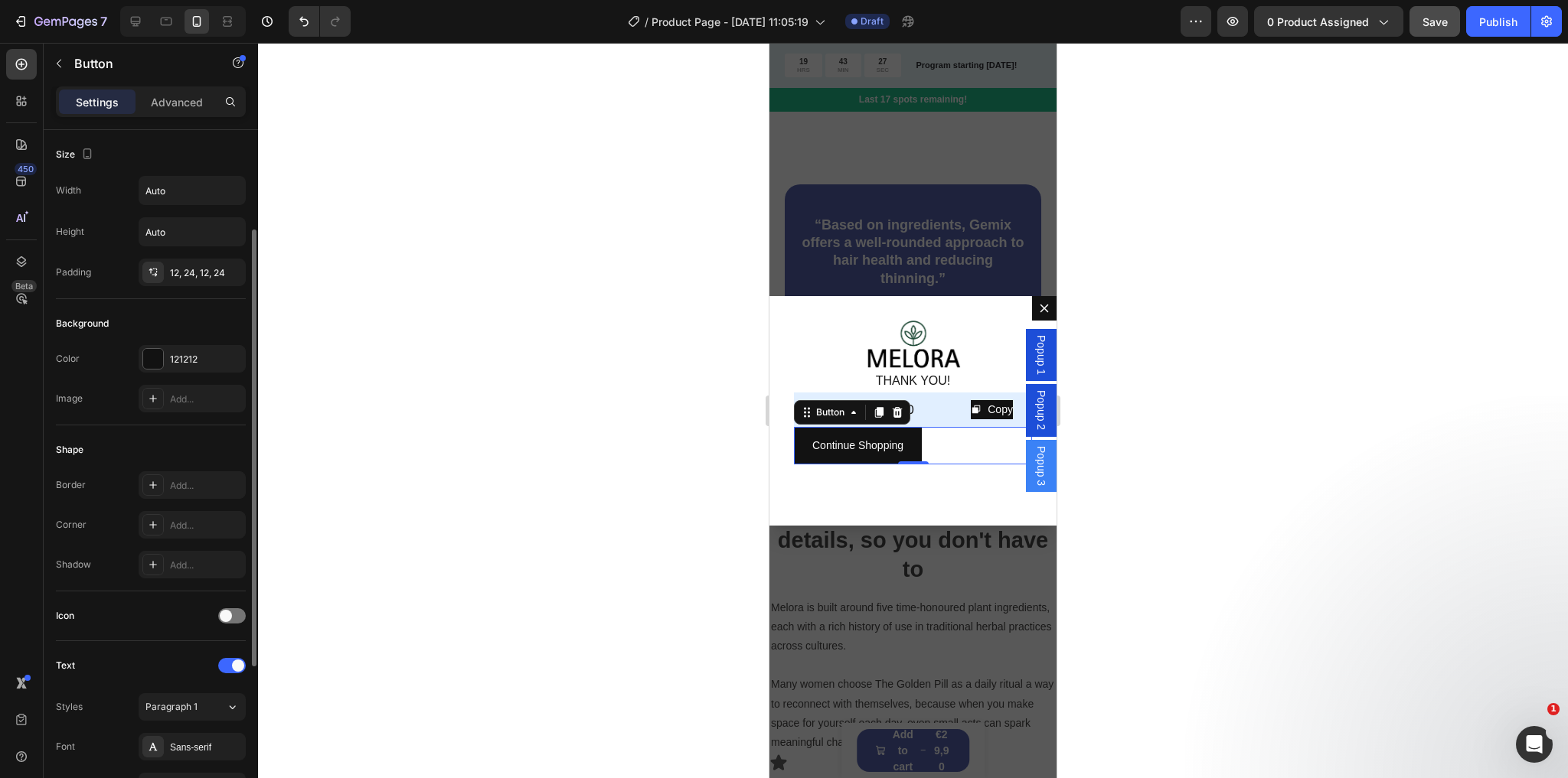
scroll to position [61, 0]
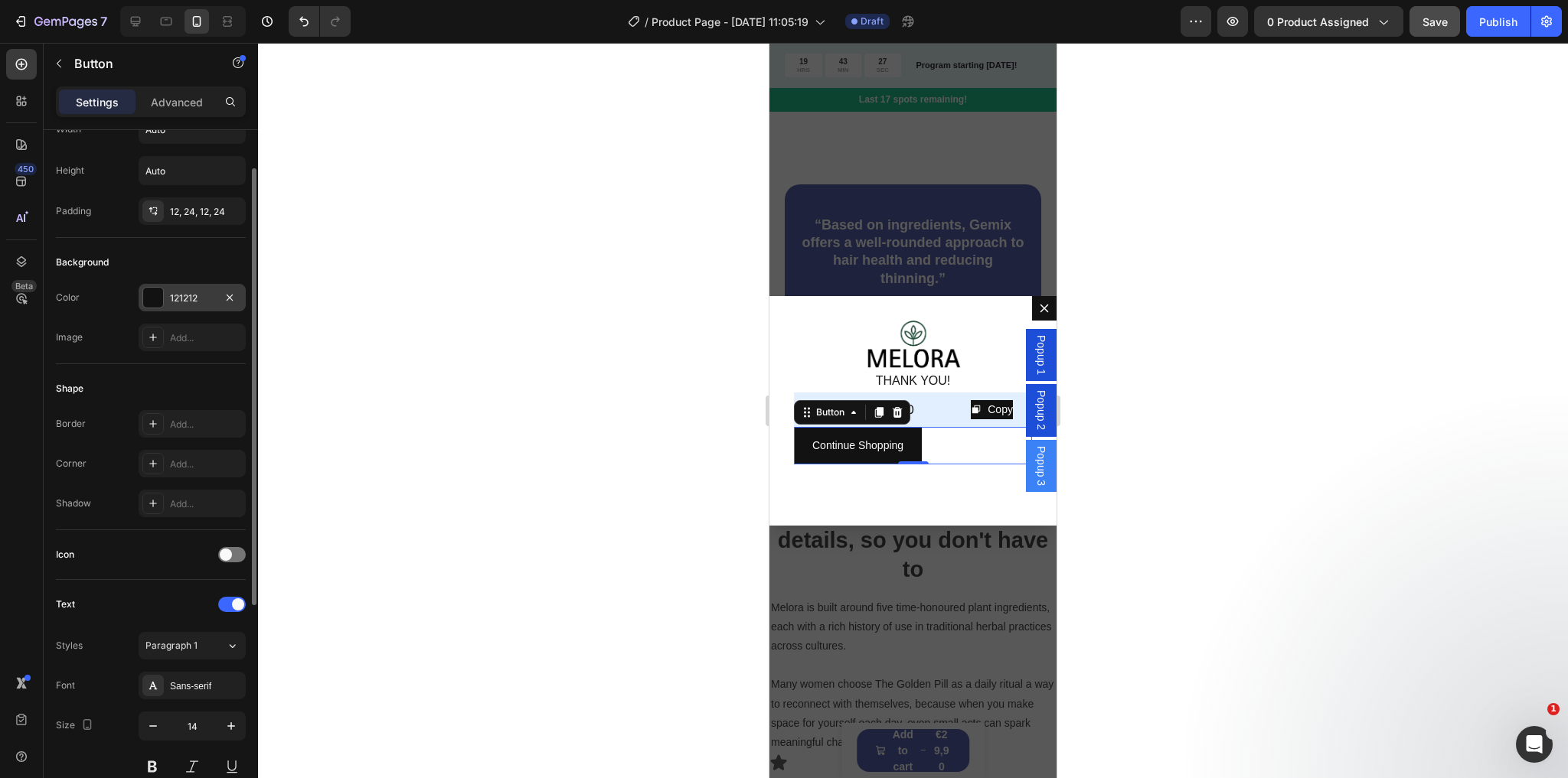
click at [152, 295] on div at bounding box center [153, 298] width 20 height 20
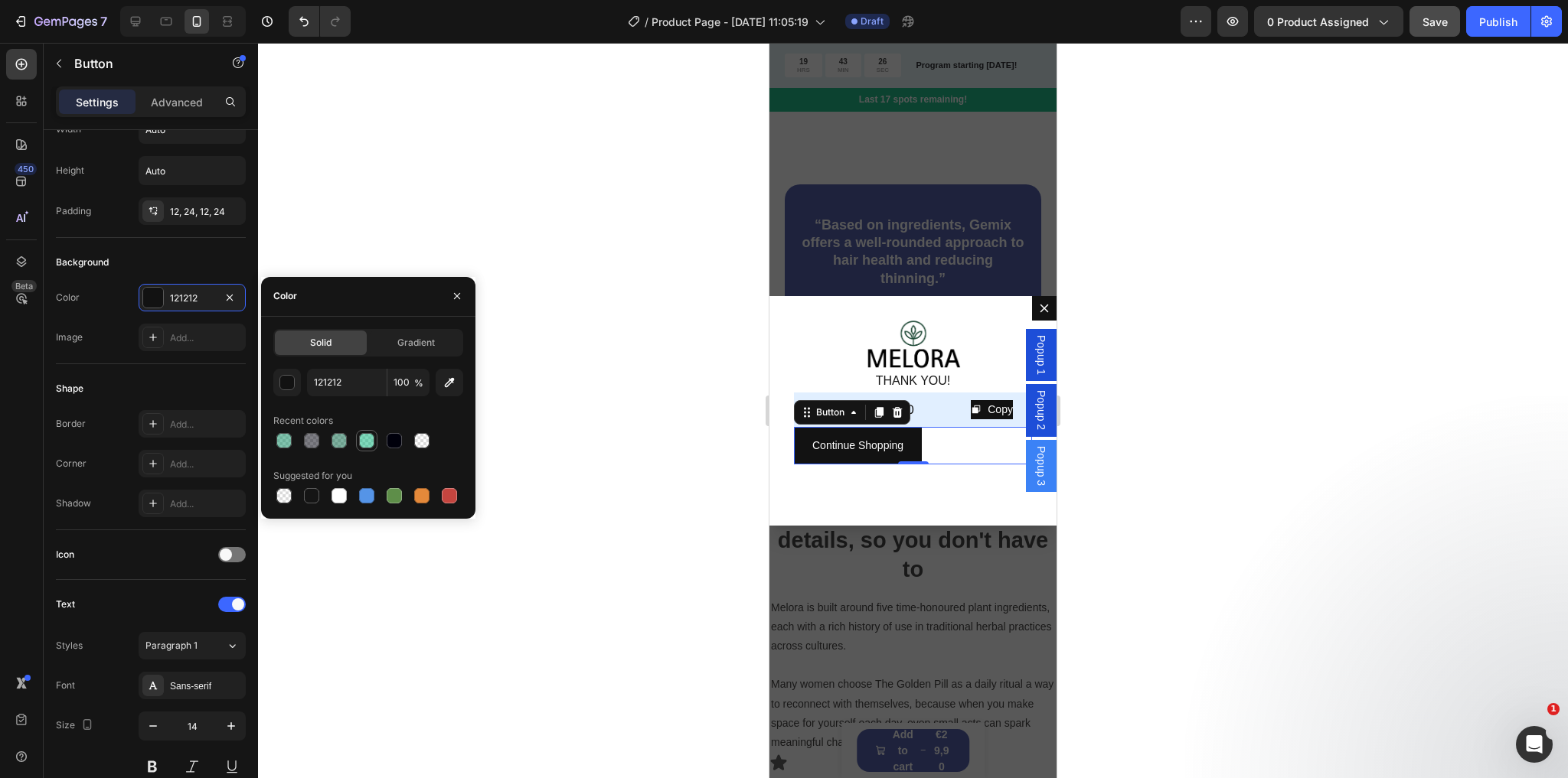
click at [368, 441] on div at bounding box center [366, 441] width 15 height 15
type input "01B67A"
type input "50"
click at [345, 441] on div at bounding box center [339, 441] width 15 height 15
click at [285, 434] on div at bounding box center [284, 441] width 15 height 15
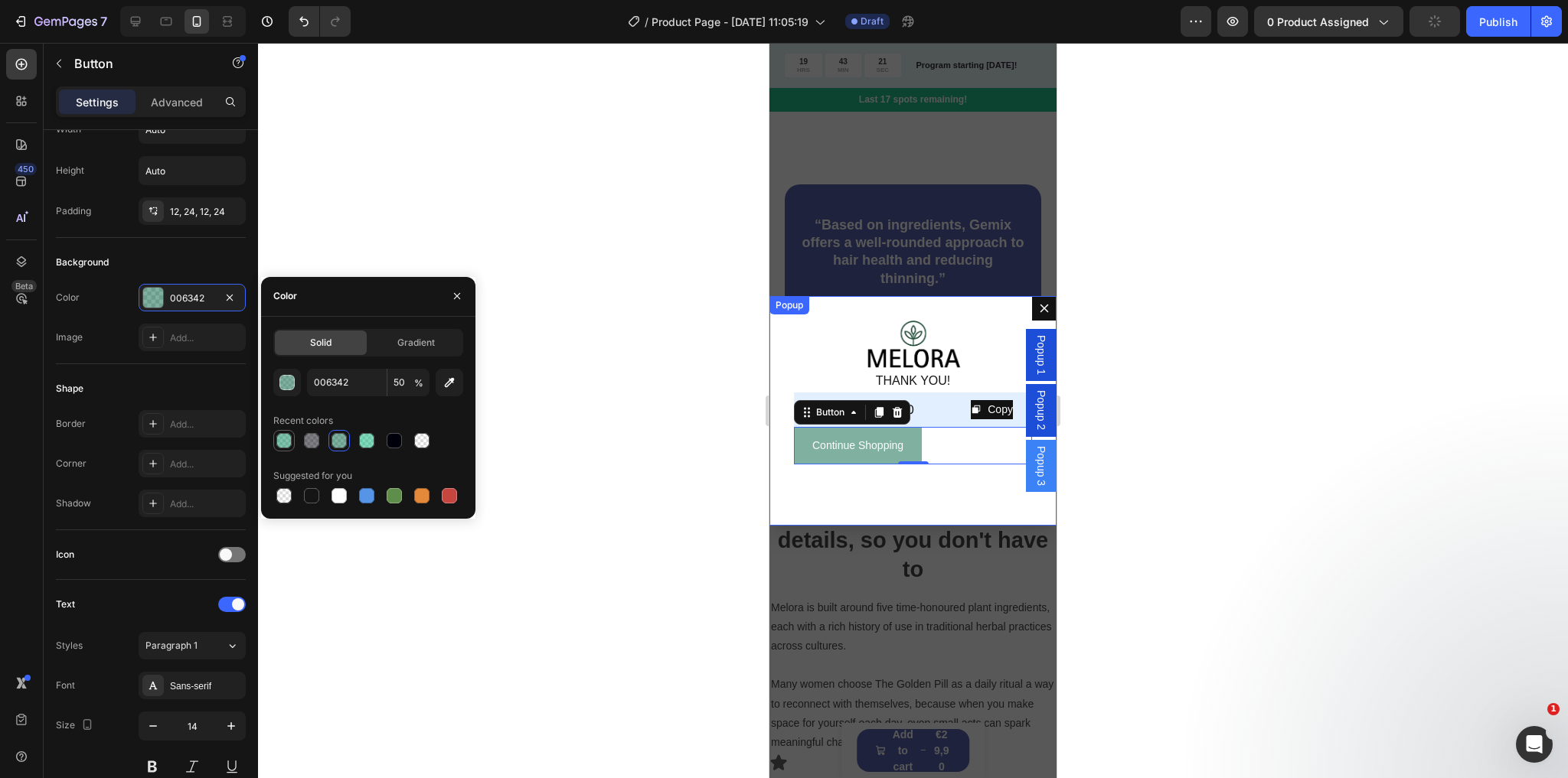
type input "04895D"
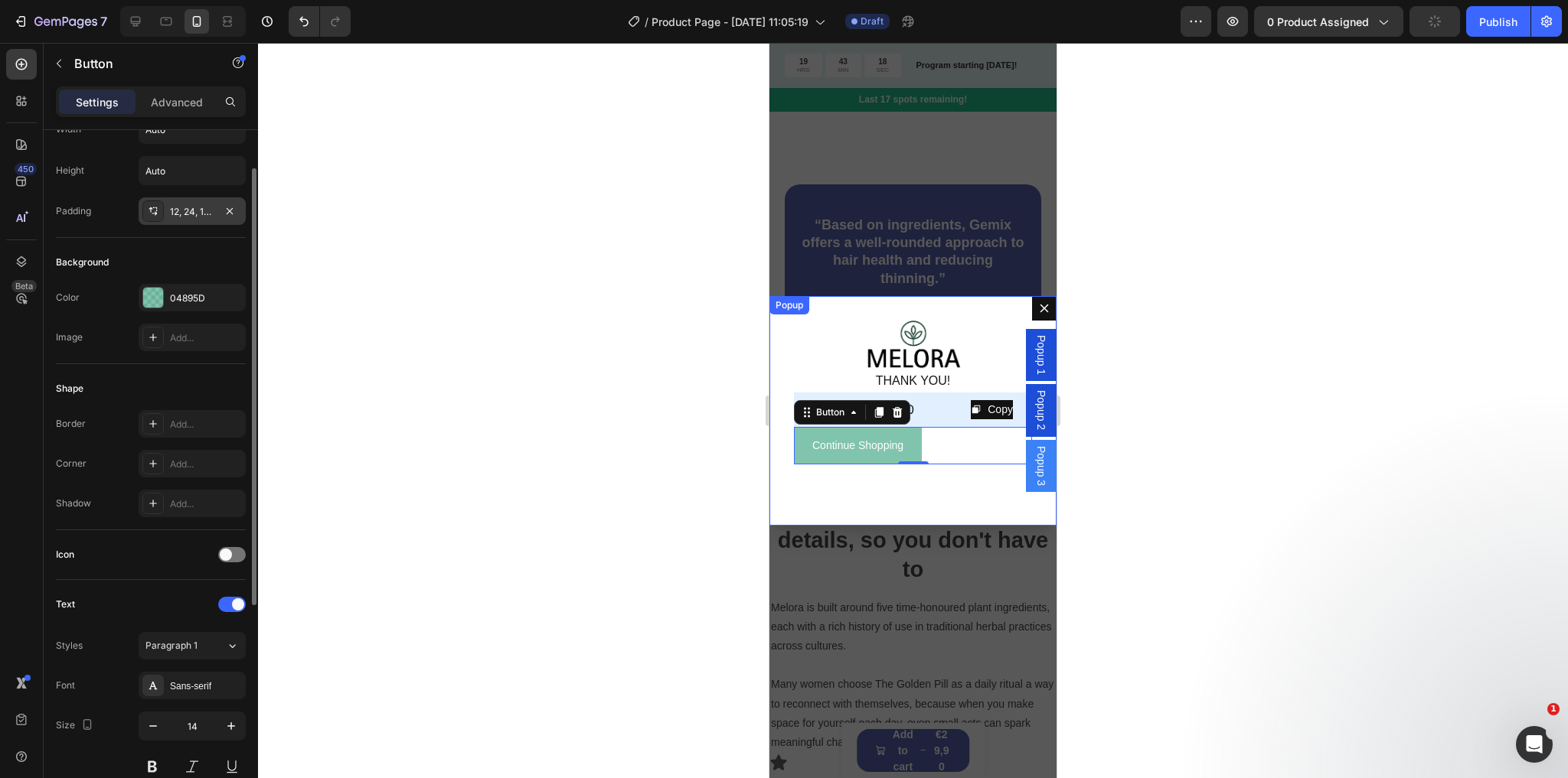
click at [187, 209] on div "12, 24, 12, 24" at bounding box center [192, 212] width 45 height 14
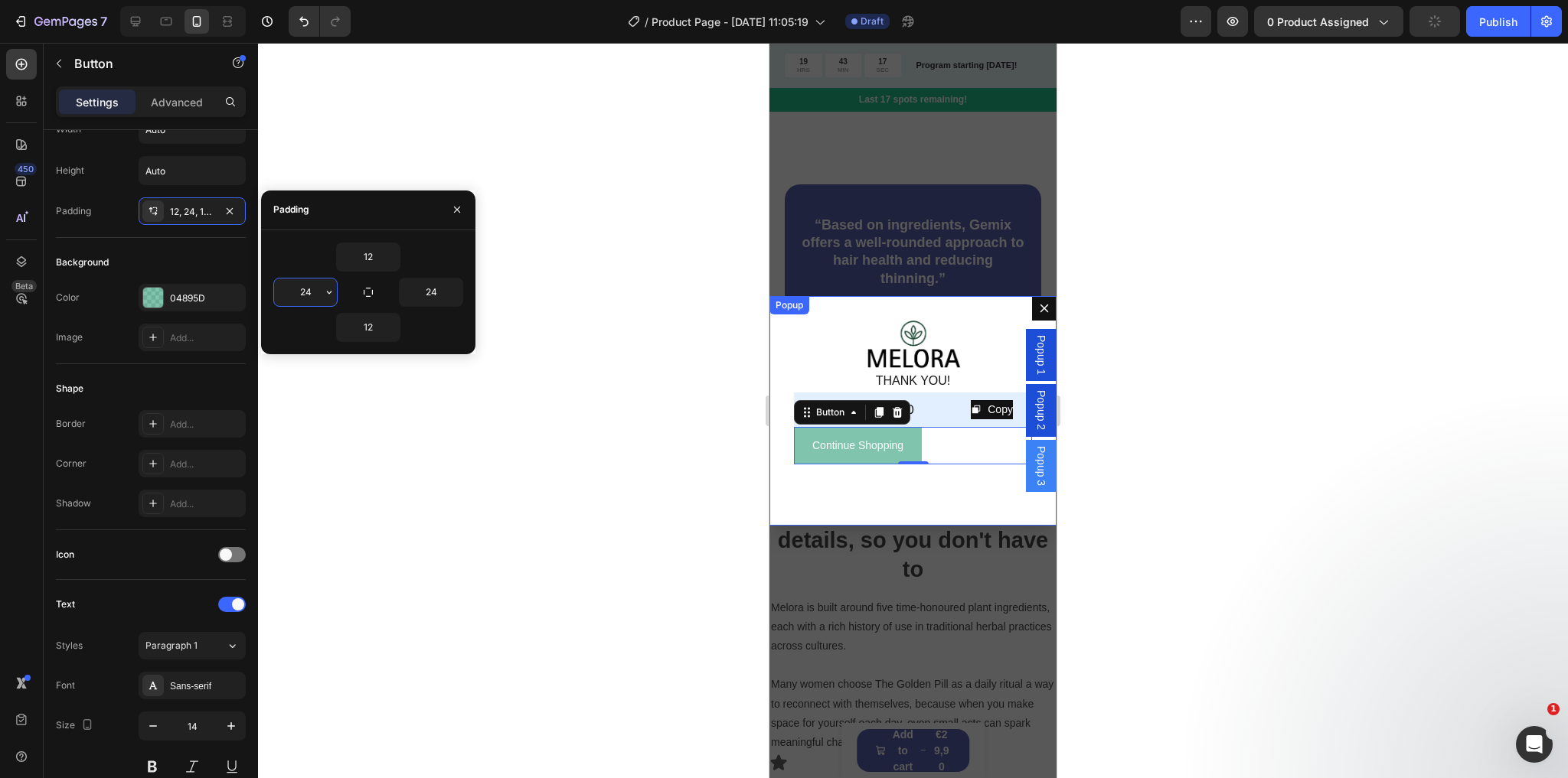
click at [310, 293] on input "24" at bounding box center [305, 293] width 63 height 27
type input "75"
click at [432, 294] on input "24" at bounding box center [431, 293] width 63 height 27
type input "7"
type input "95"
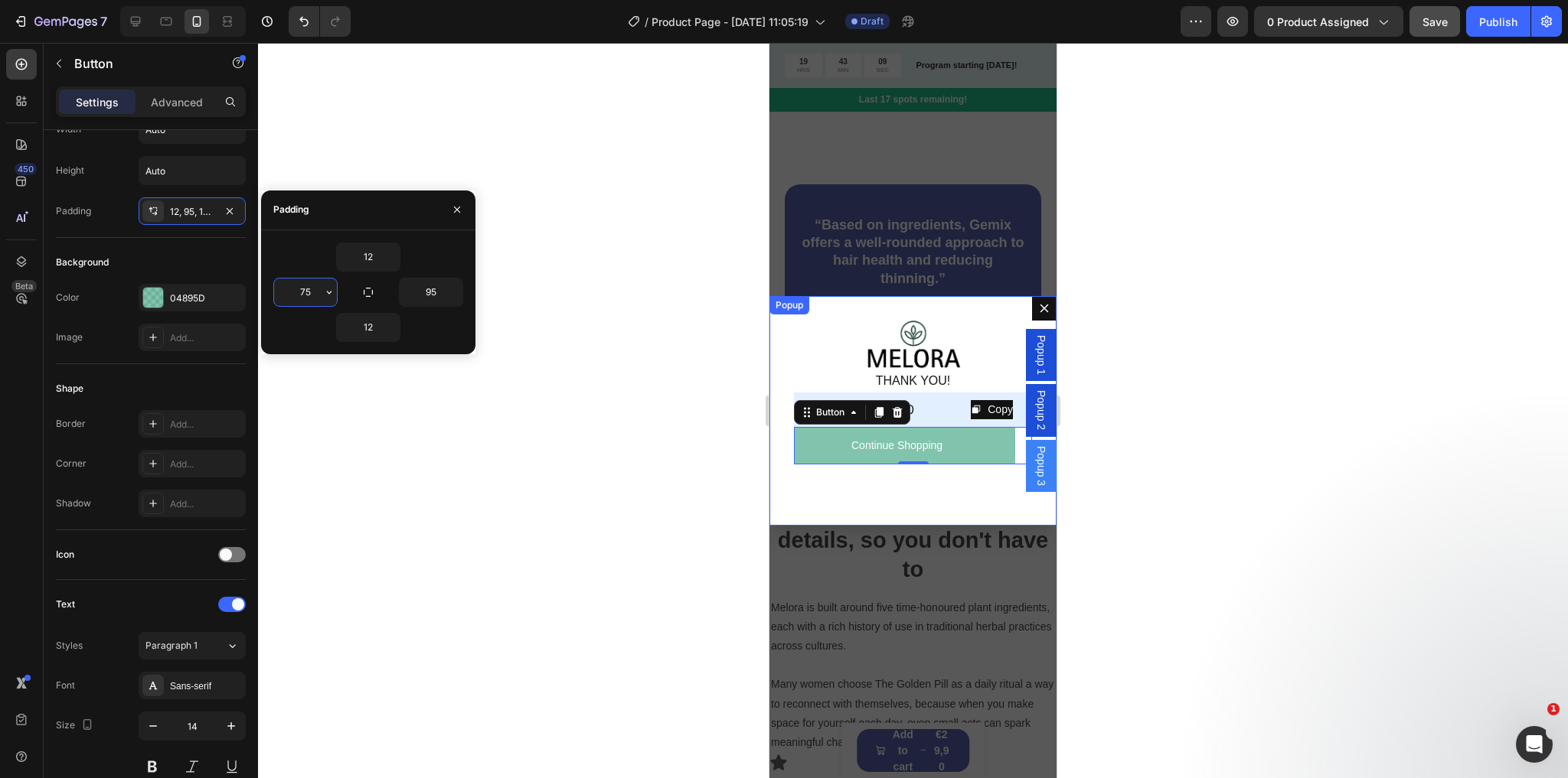
click at [313, 284] on input "75" at bounding box center [305, 293] width 63 height 27
type input "9"
type input "70"
click at [433, 292] on input "95" at bounding box center [431, 293] width 63 height 27
type input "7"
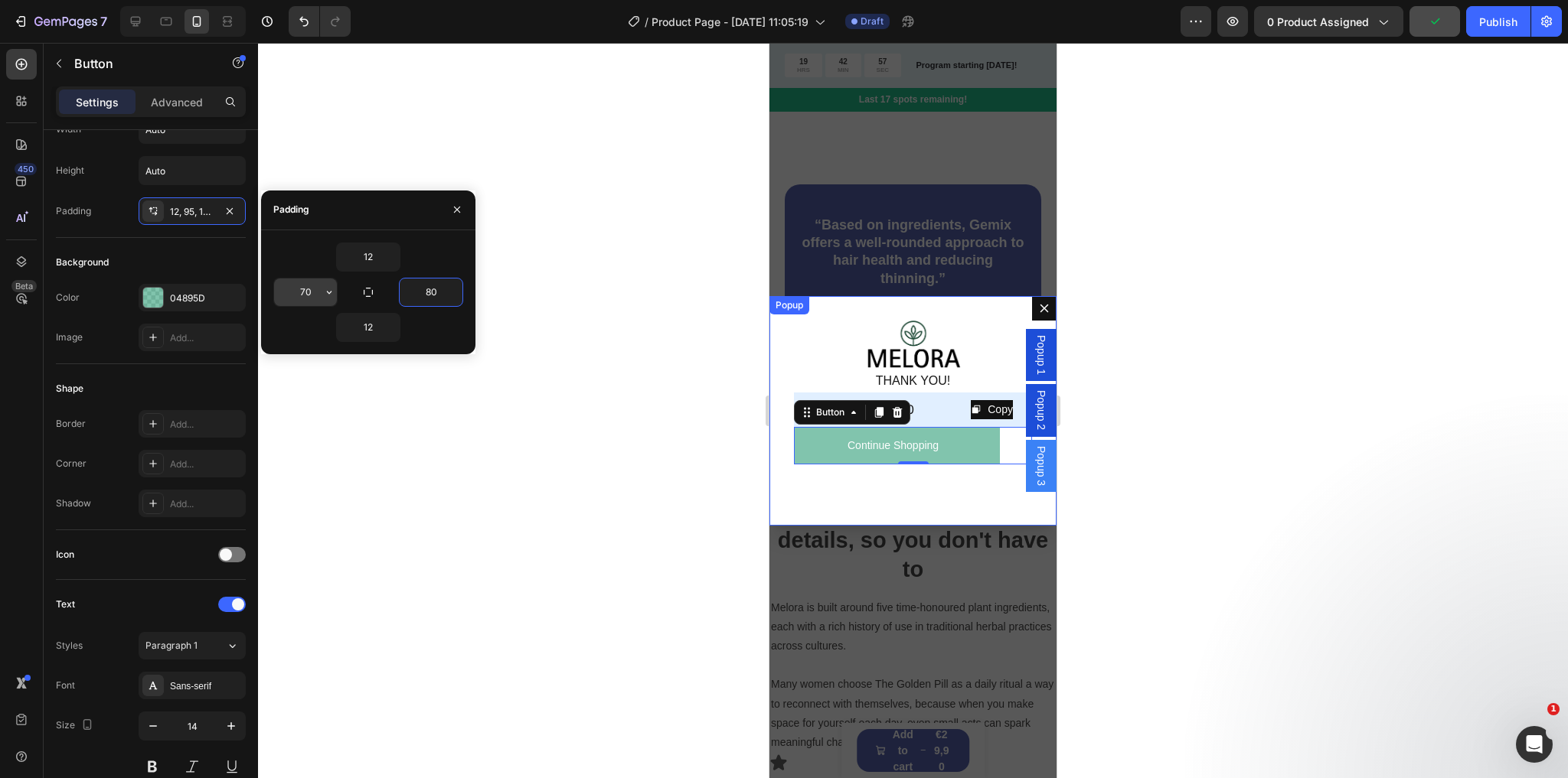
type input "80"
click at [313, 287] on input "70" at bounding box center [305, 293] width 63 height 27
type input "85"
click at [434, 294] on input "80" at bounding box center [431, 293] width 63 height 27
click at [438, 293] on input "80" at bounding box center [431, 293] width 63 height 27
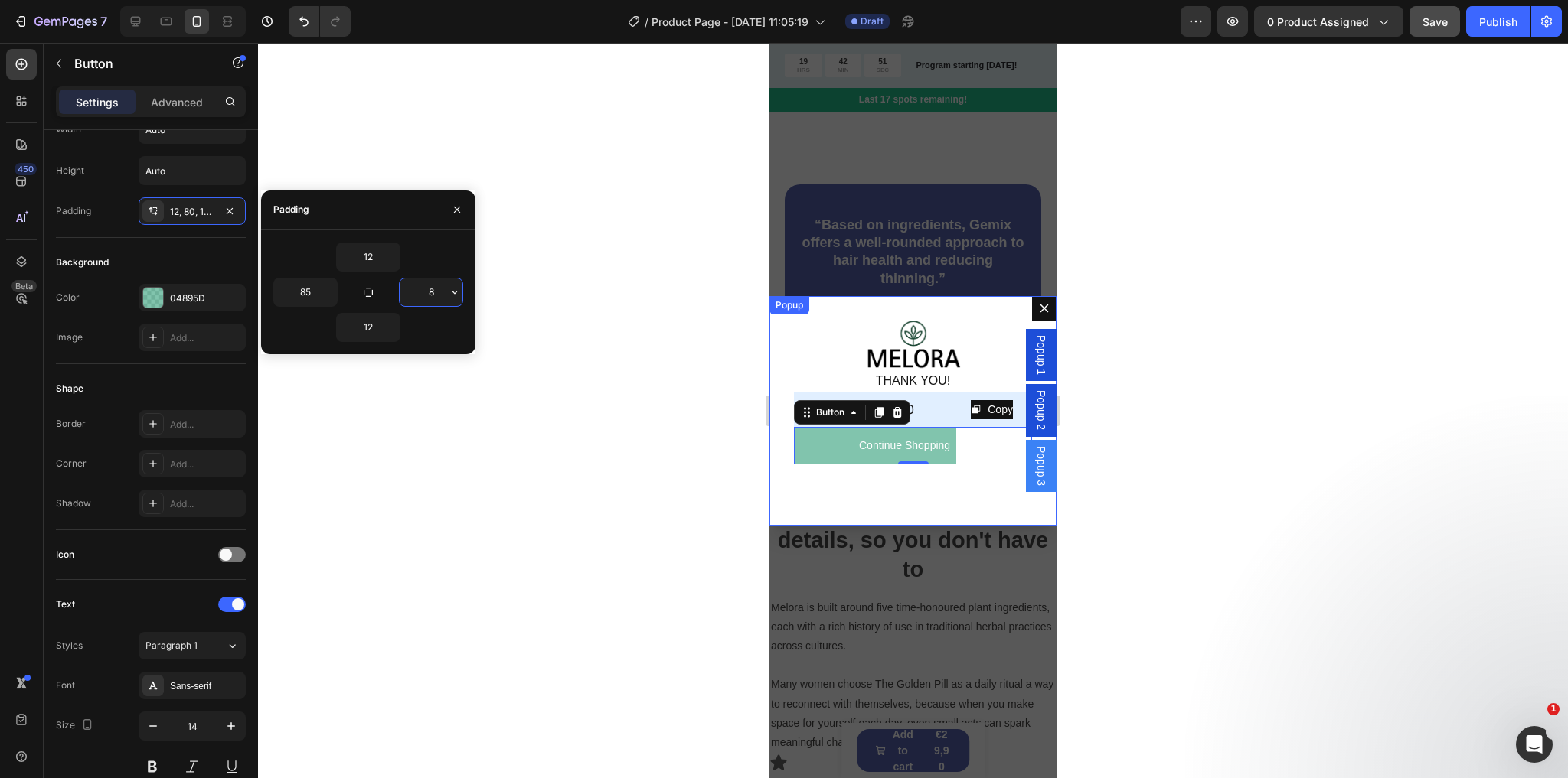
type input "85"
click at [941, 506] on div "Image THANK YOU! Text Block Copy Copy Coupon Code MELORA10 Text Block Row Row C…" at bounding box center [913, 411] width 287 height 230
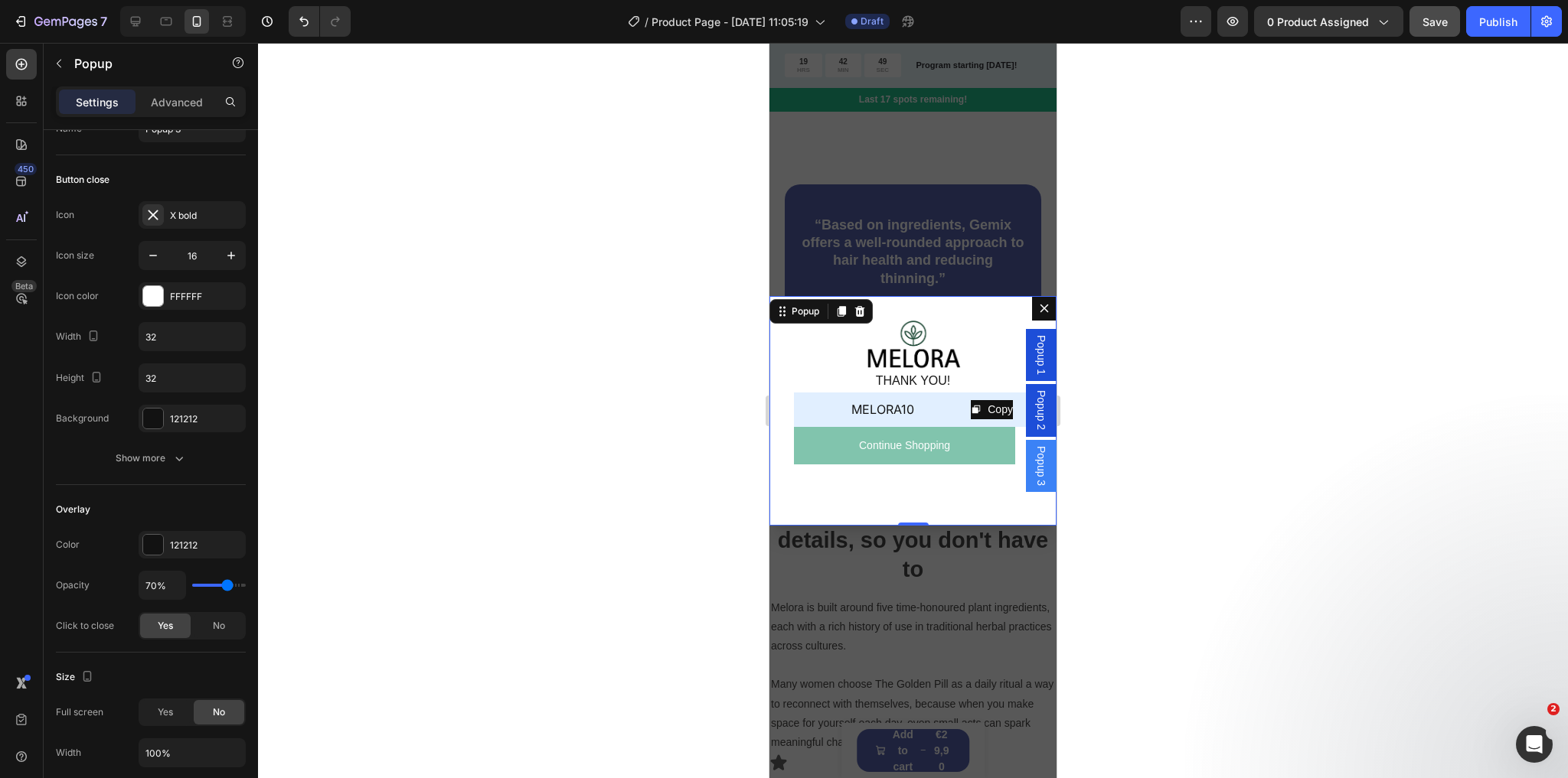
scroll to position [0, 0]
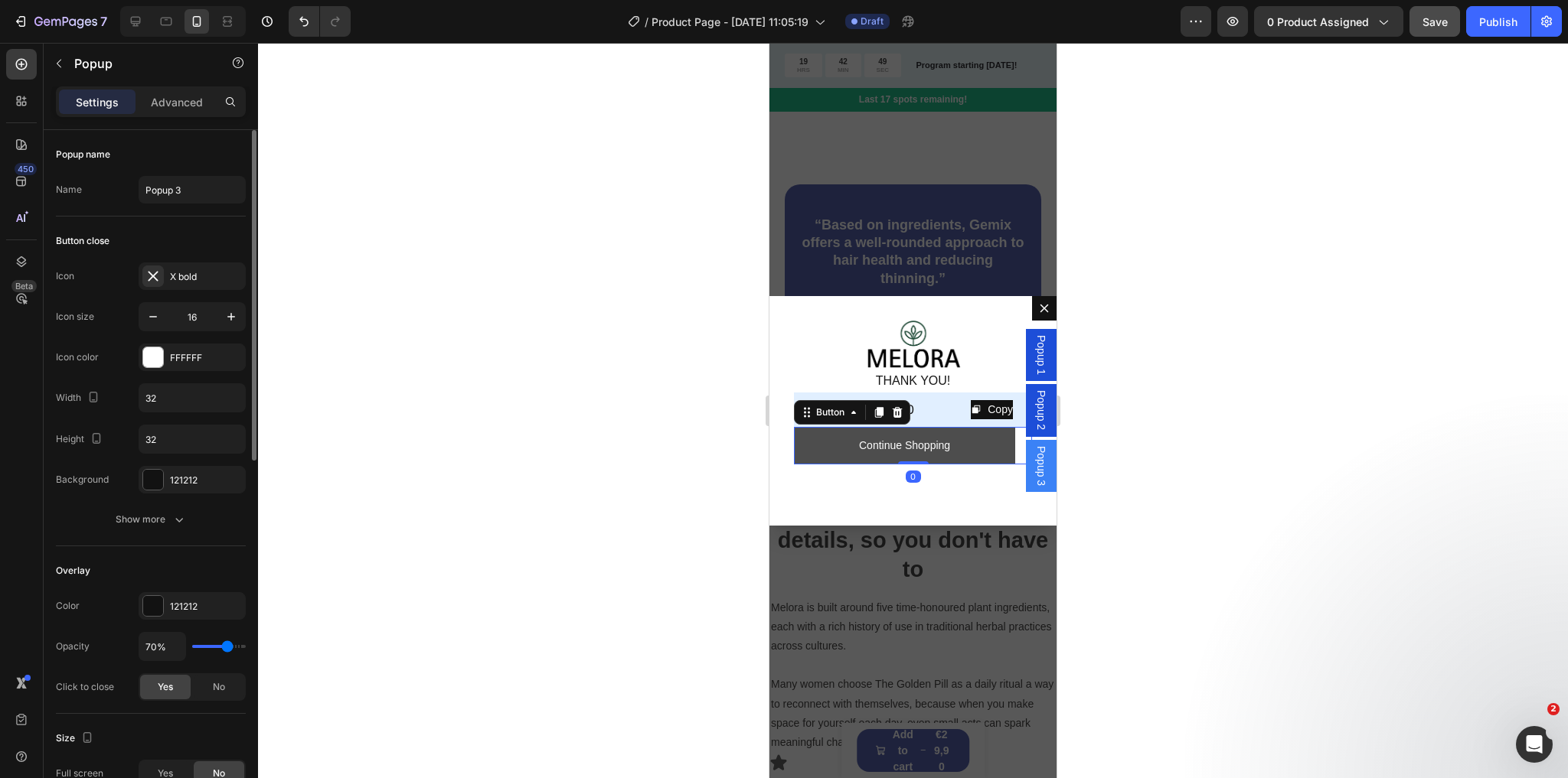
click at [941, 456] on button "Continue Shopping" at bounding box center [904, 445] width 221 height 37
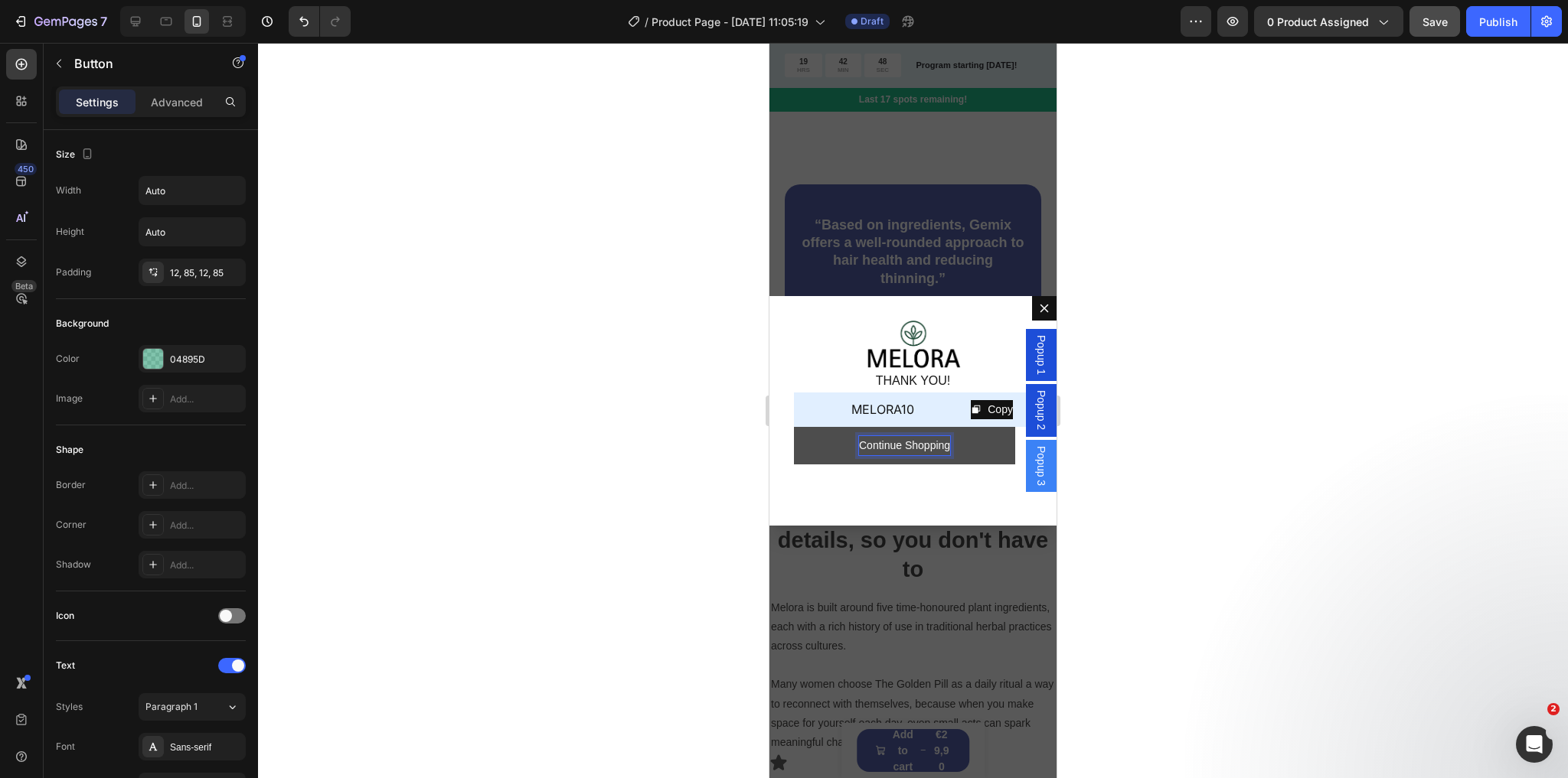
click at [931, 444] on p "Continue Shopping" at bounding box center [904, 445] width 91 height 19
click at [996, 477] on div "Image THANK YOU! Text Block Copy Copy Coupon Code MELORA10 Text Block Row Row C…" at bounding box center [913, 411] width 287 height 230
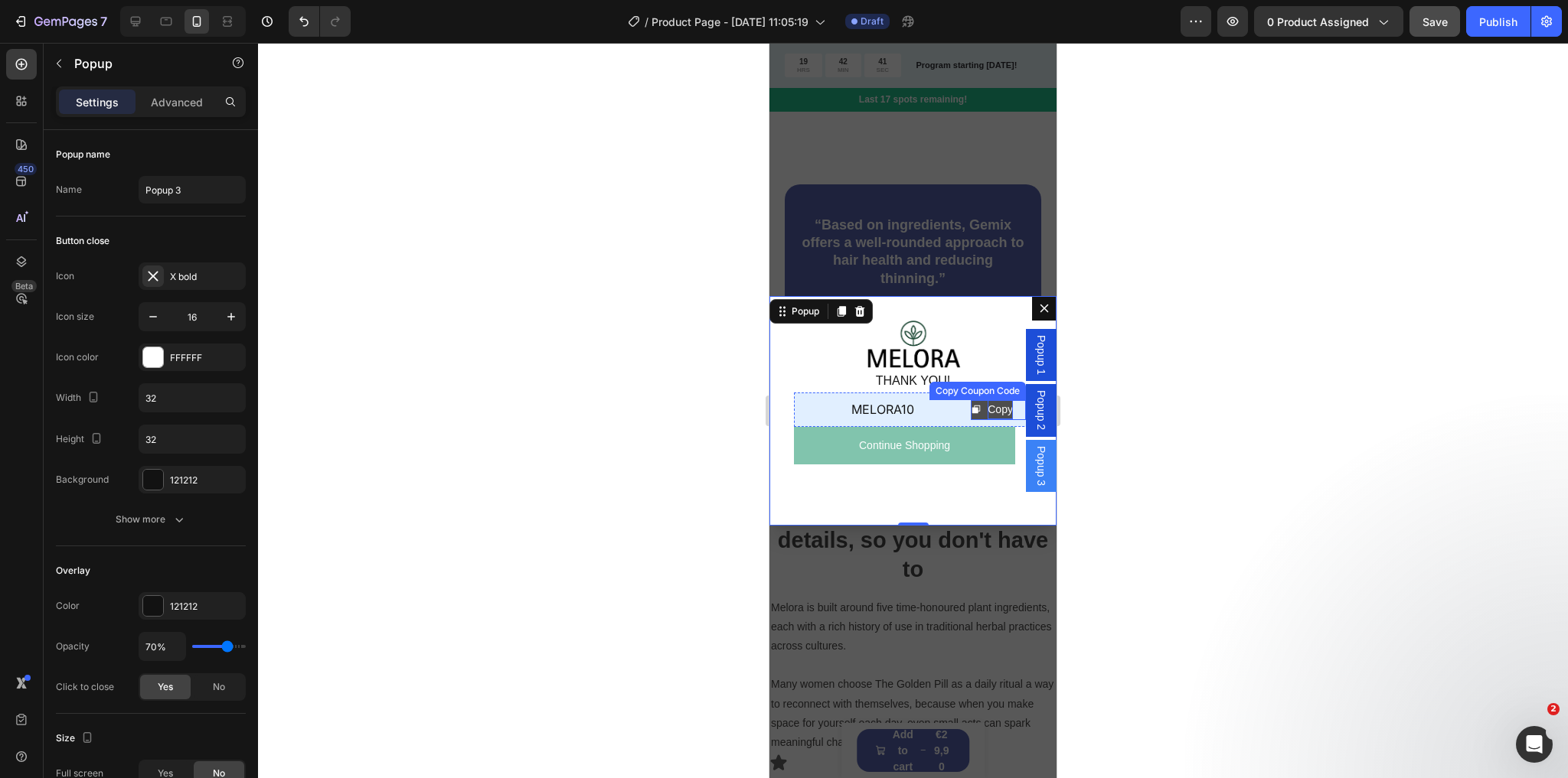
click at [987, 407] on div "Copy" at bounding box center [1000, 409] width 25 height 19
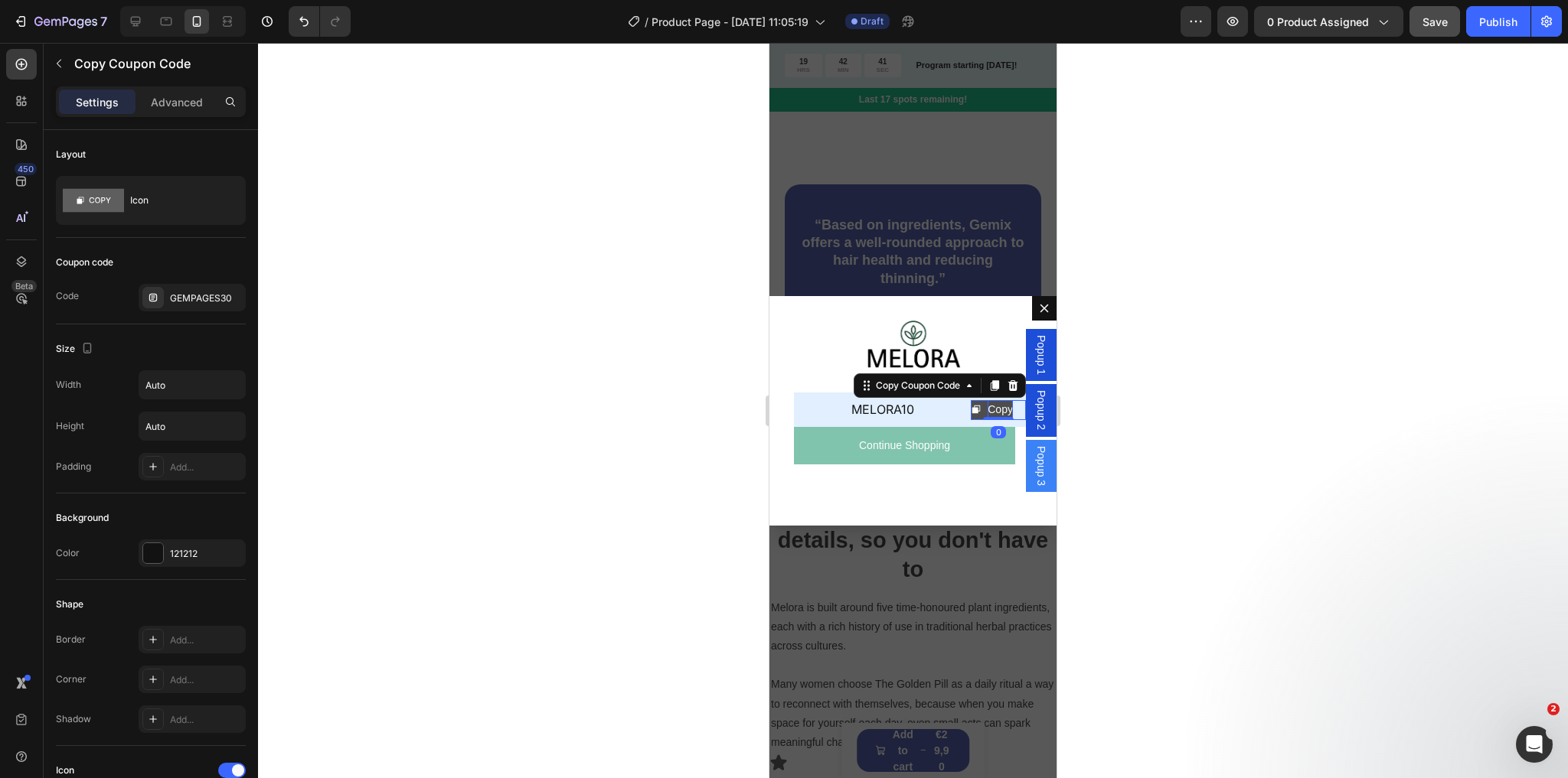
click at [987, 407] on div "Copy" at bounding box center [1000, 409] width 25 height 19
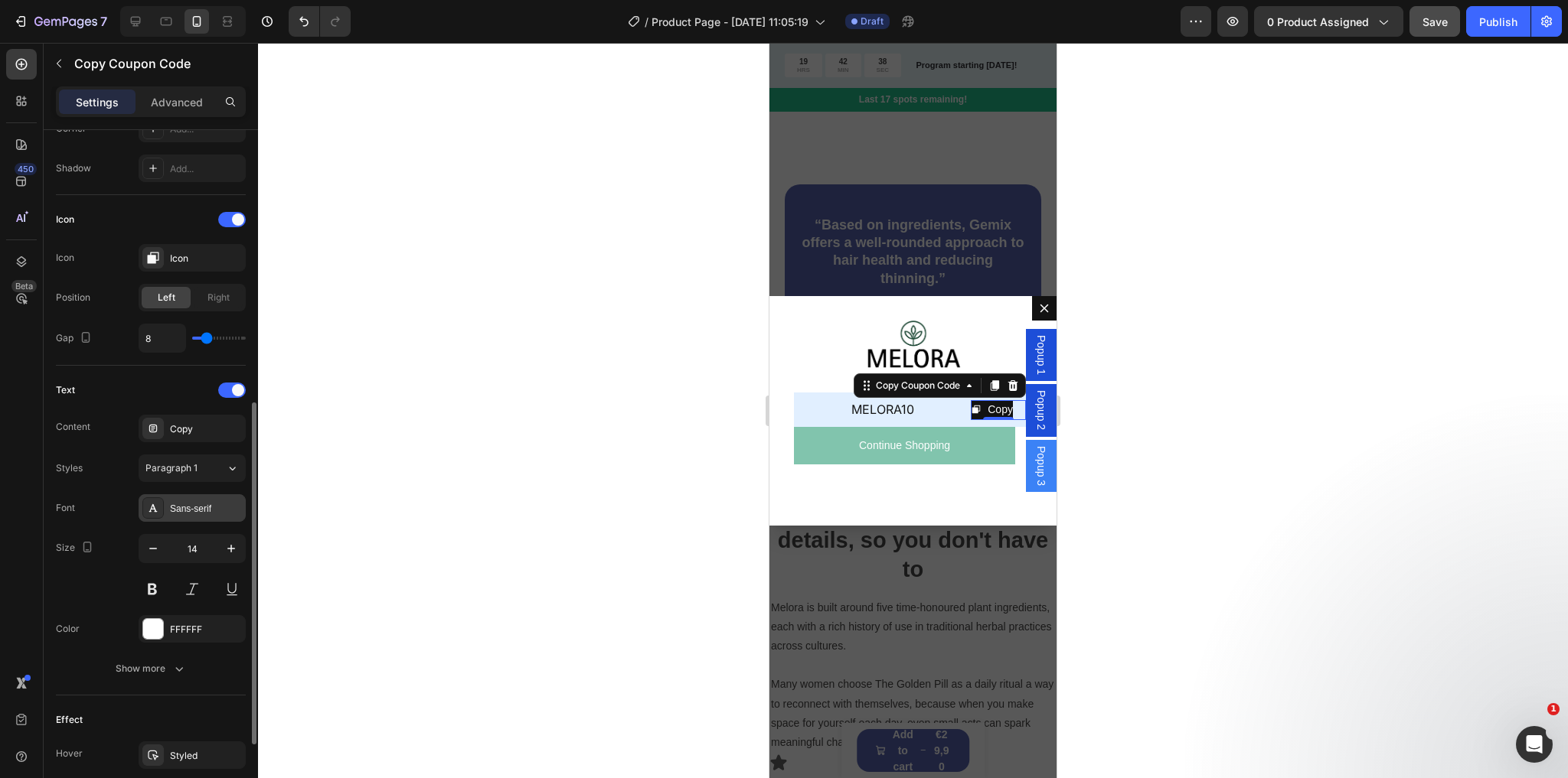
scroll to position [613, 0]
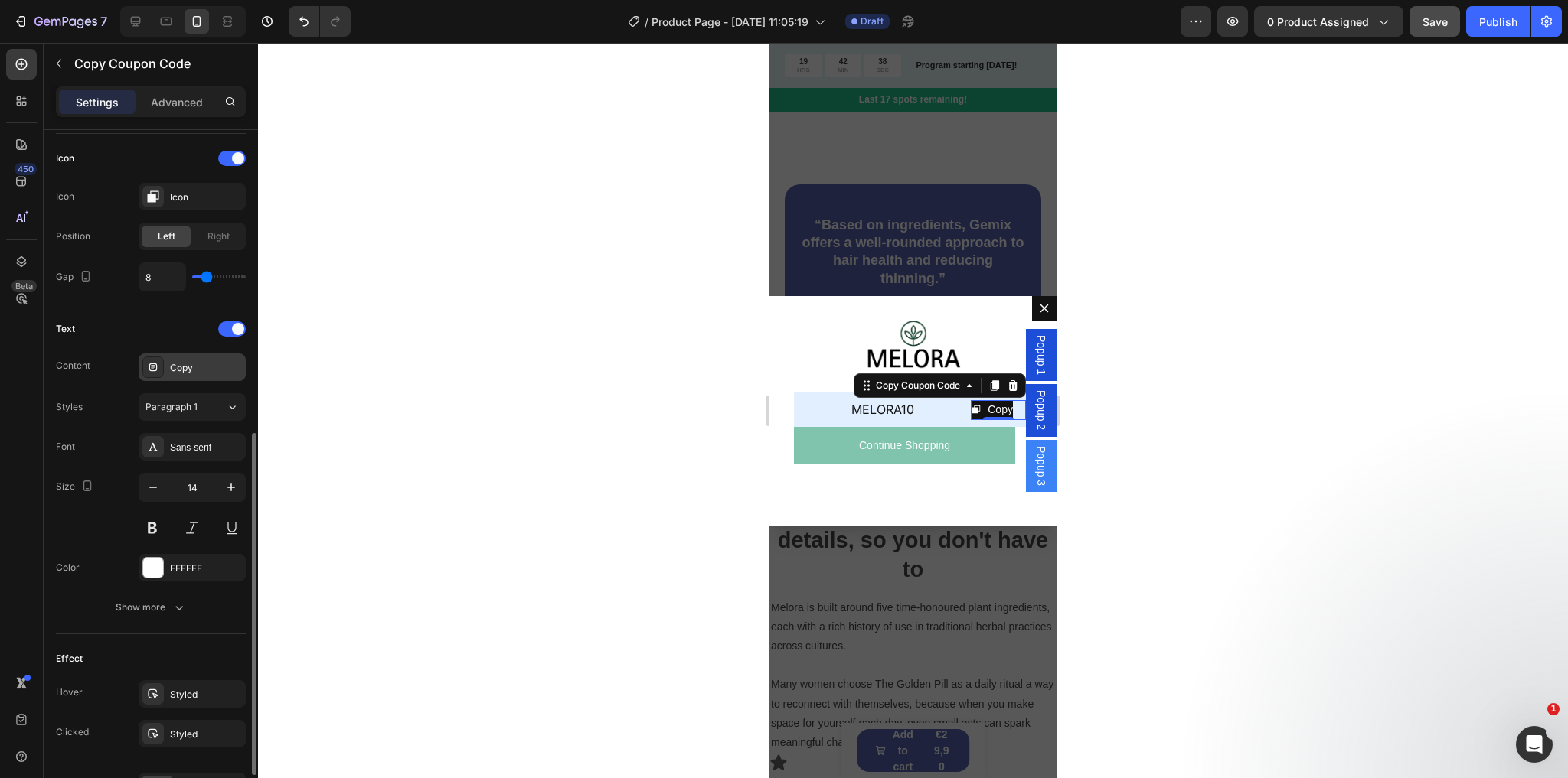
click at [173, 371] on div "Copy" at bounding box center [205, 367] width 72 height 14
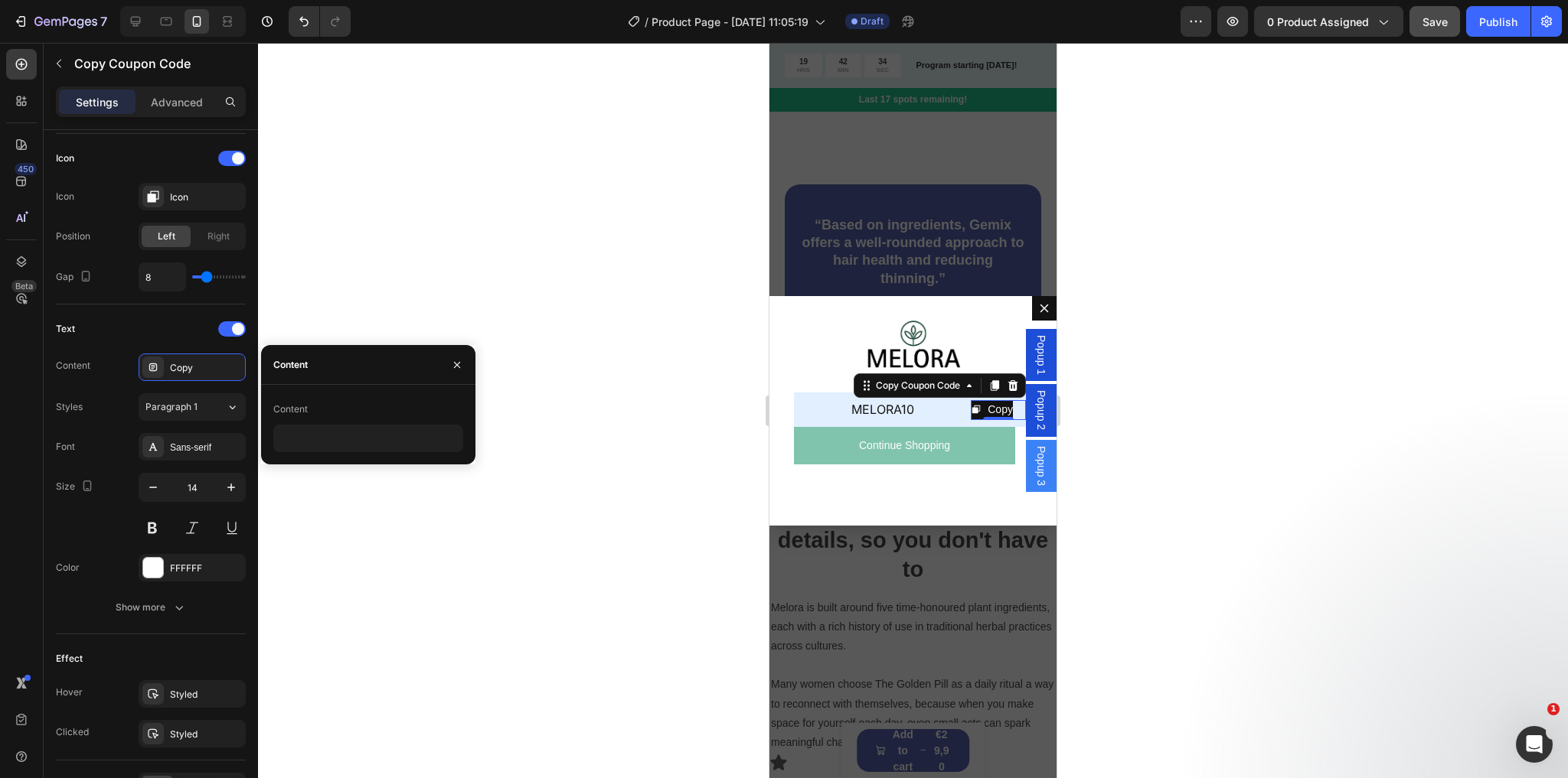
click at [325, 414] on div "Content" at bounding box center [368, 409] width 190 height 25
click at [938, 414] on p "MELORA10" at bounding box center [882, 410] width 165 height 22
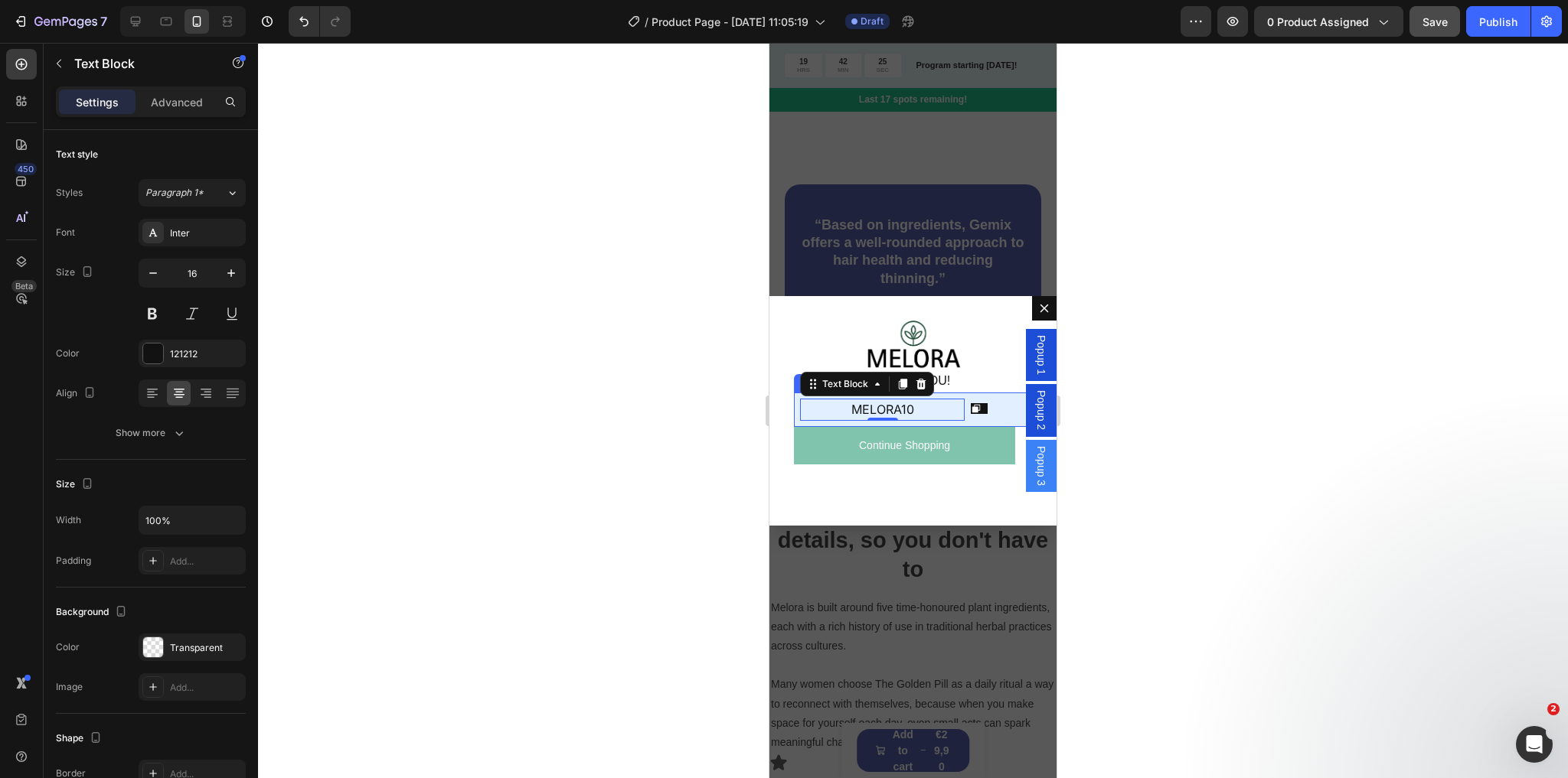
click at [796, 399] on div "Copy Coupon Code MELORA10 Text Block 0 Row" at bounding box center [913, 410] width 238 height 35
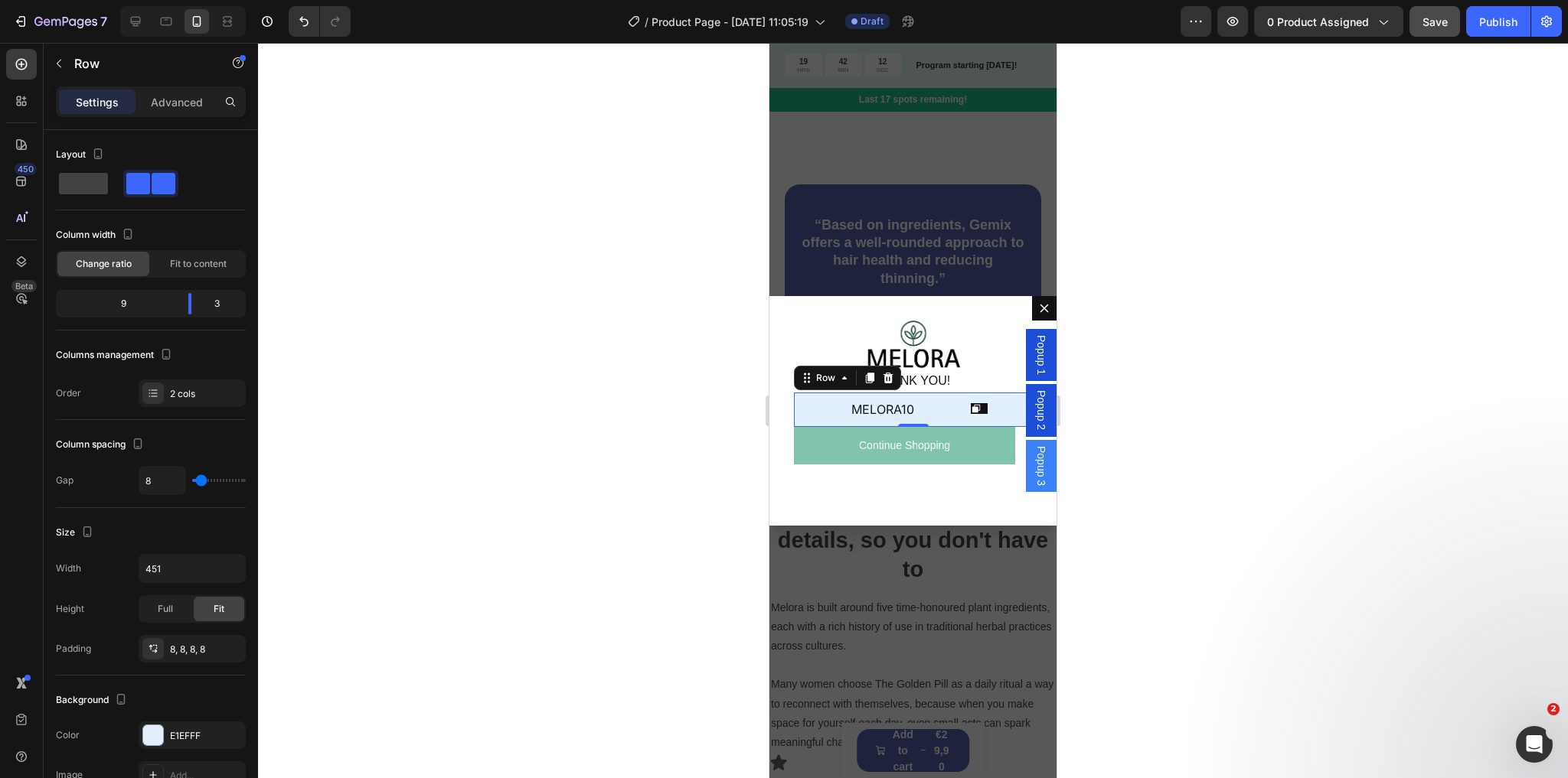
click at [799, 416] on div "Copy Coupon Code MELORA10 Text Block Row 0" at bounding box center [913, 410] width 238 height 35
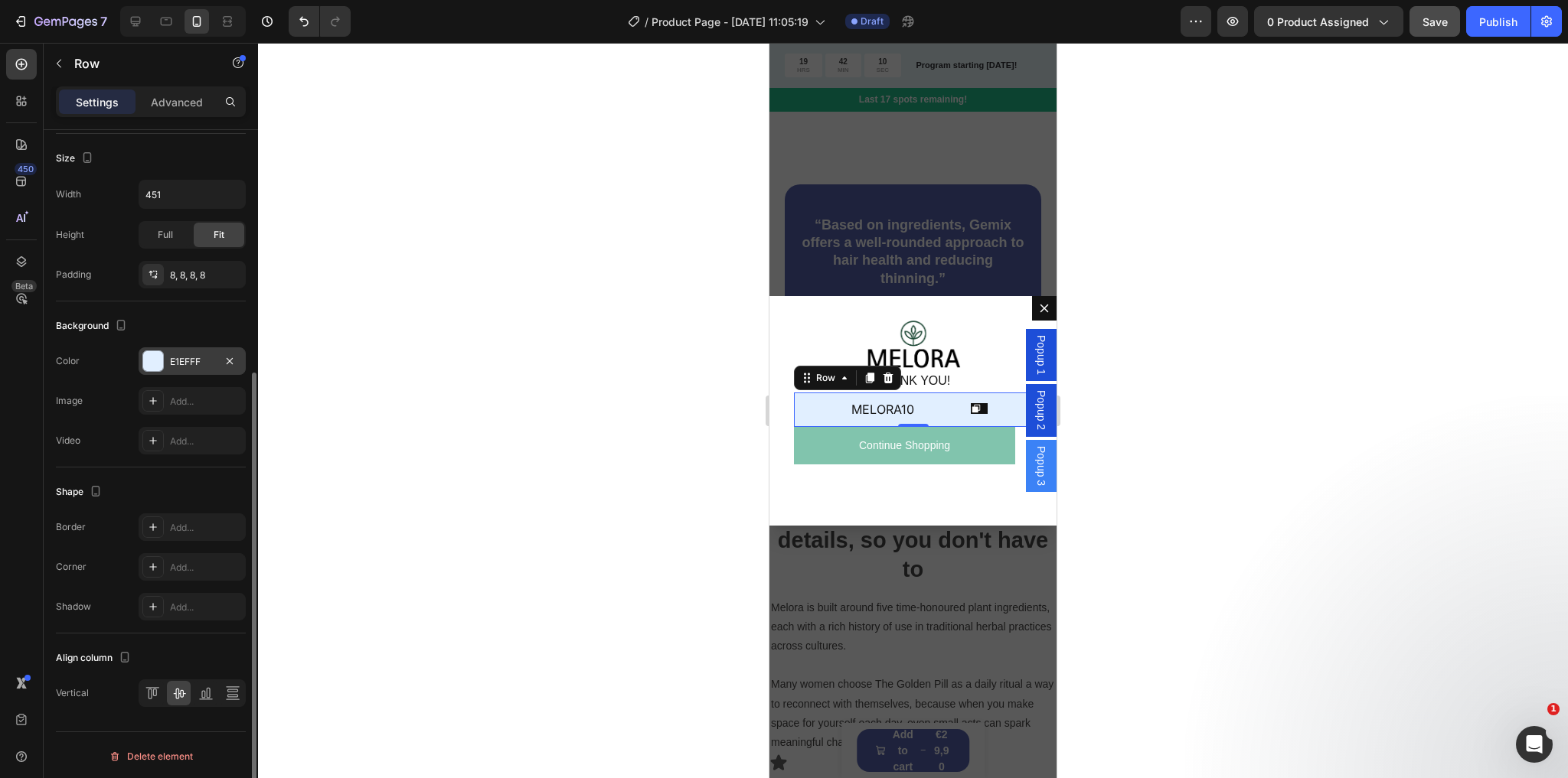
click at [156, 361] on div at bounding box center [153, 362] width 20 height 20
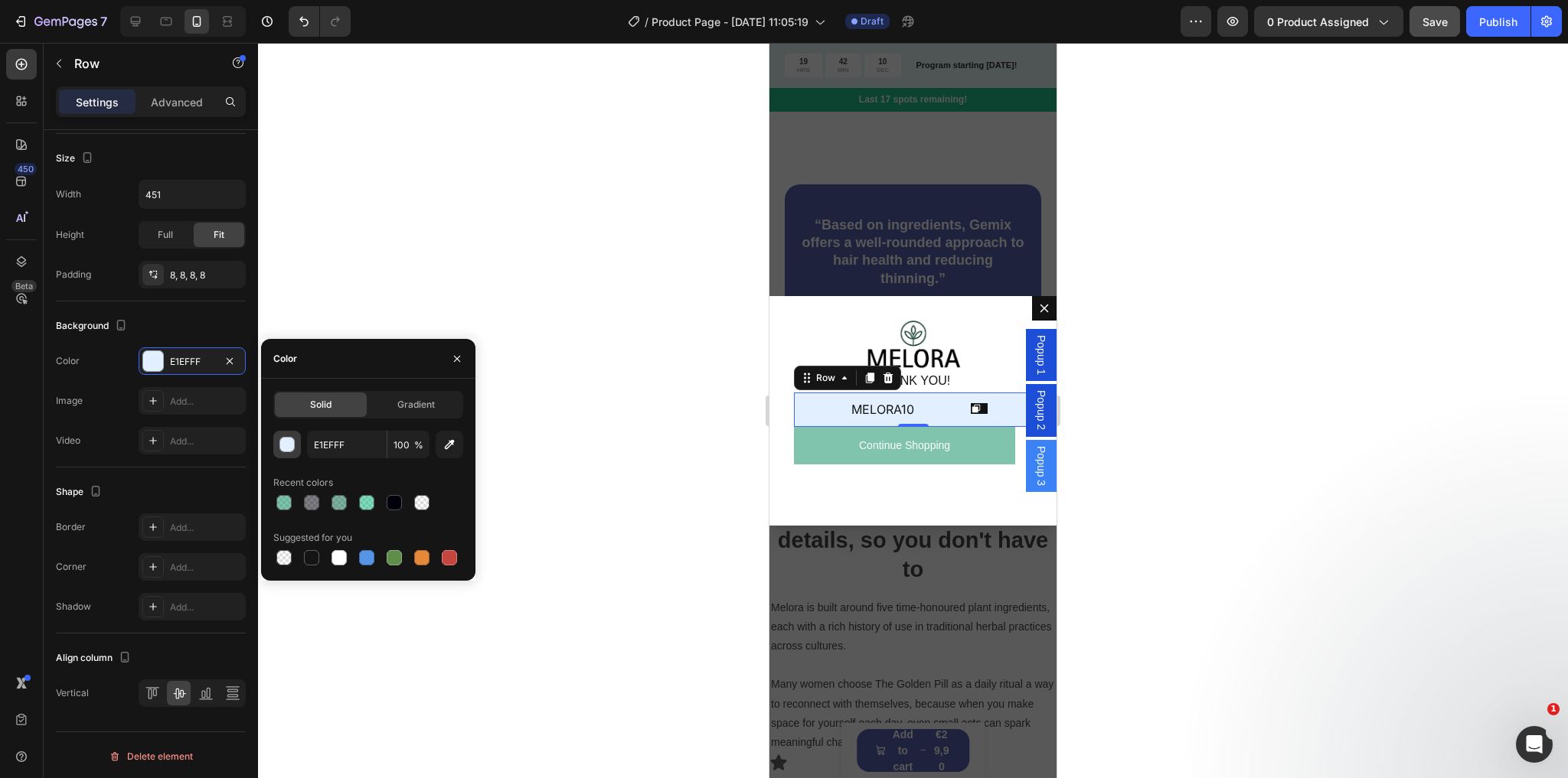
click at [295, 445] on button "button" at bounding box center [287, 444] width 27 height 27
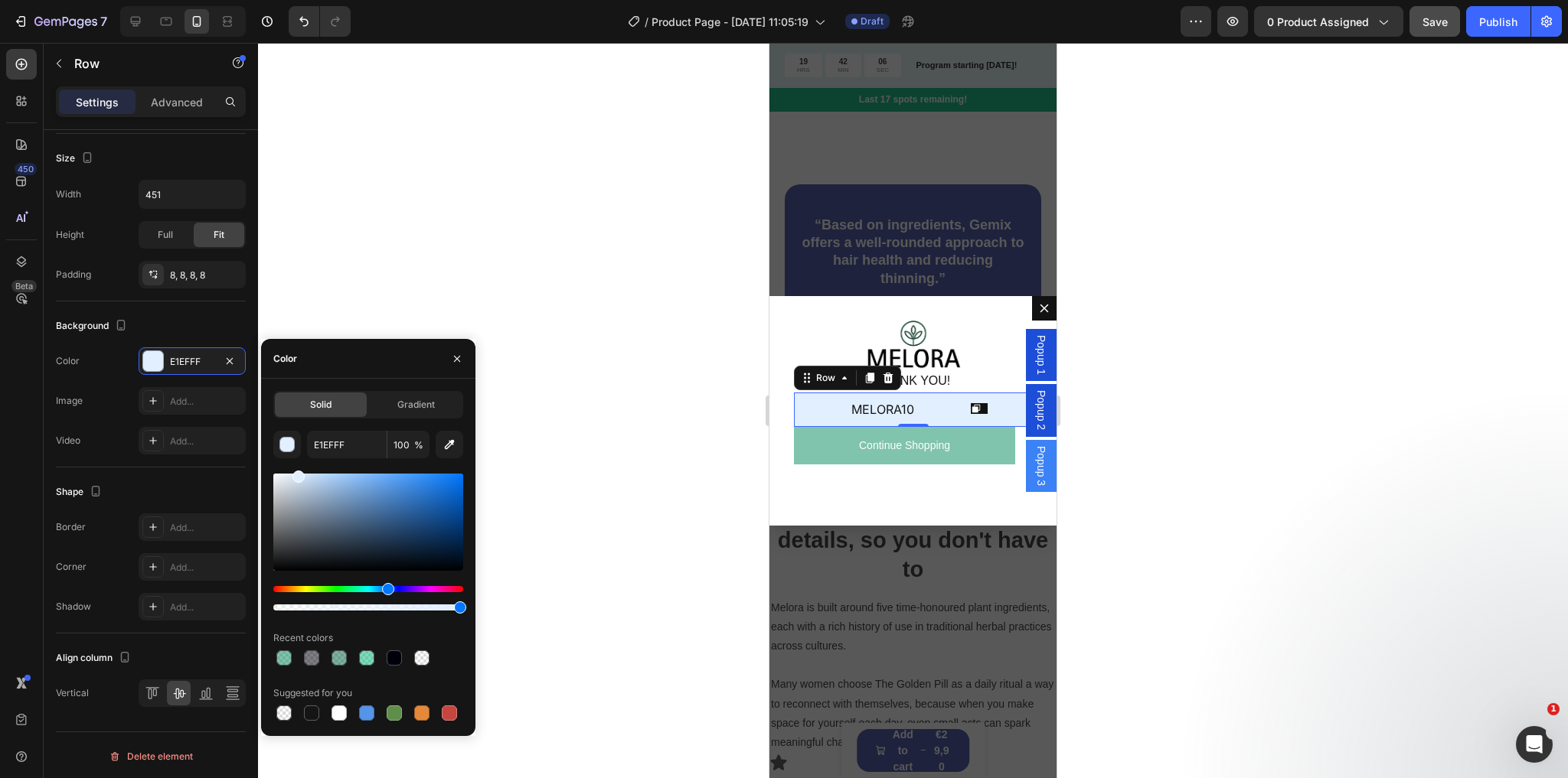
click at [281, 517] on div at bounding box center [368, 522] width 190 height 97
type input "E0E1E2"
drag, startPoint x: 279, startPoint y: 510, endPoint x: 276, endPoint y: 484, distance: 26.2
click at [276, 484] on div at bounding box center [368, 522] width 190 height 97
click at [873, 410] on p "MELORA10" at bounding box center [882, 410] width 165 height 22
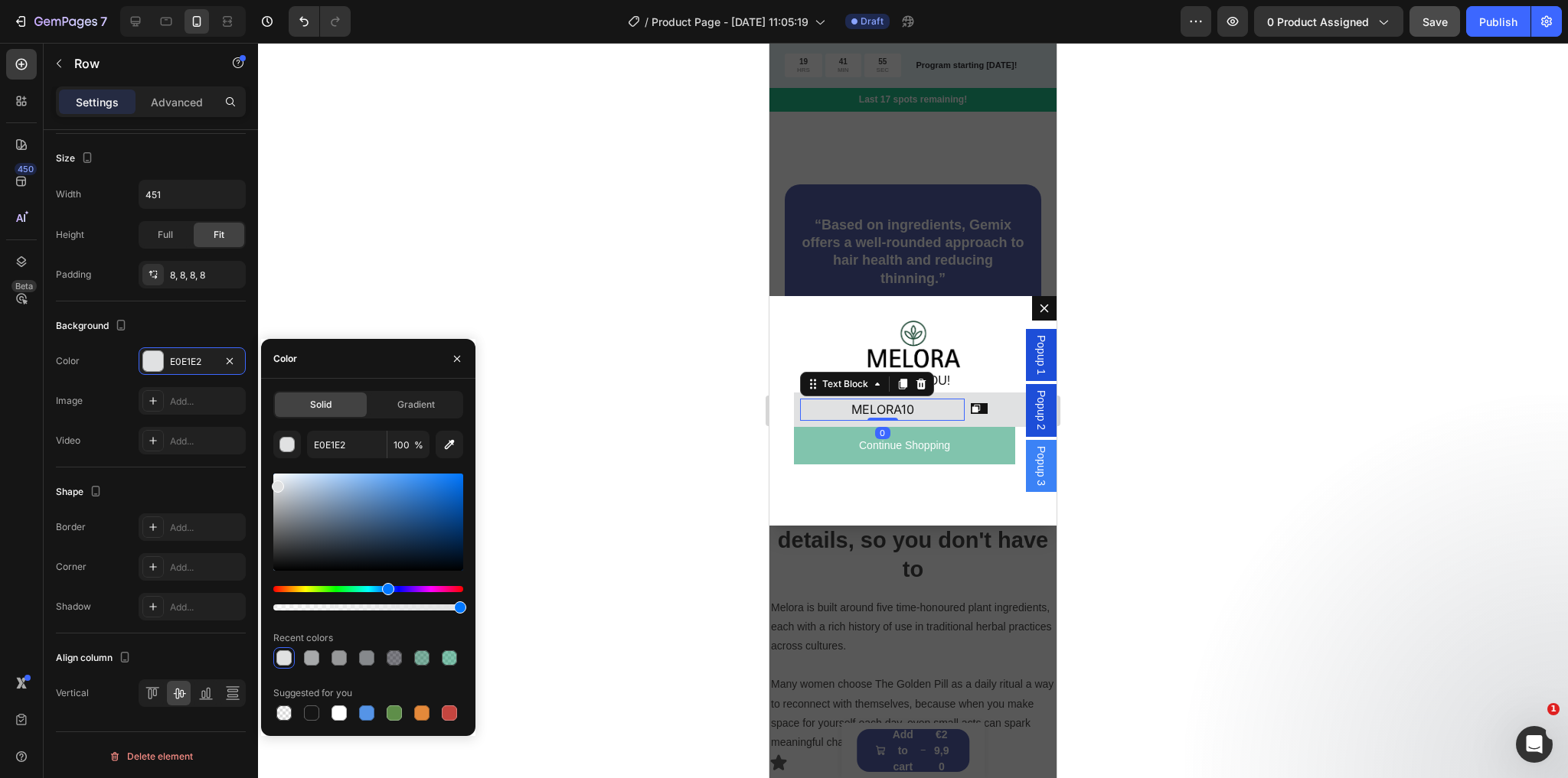
scroll to position [0, 0]
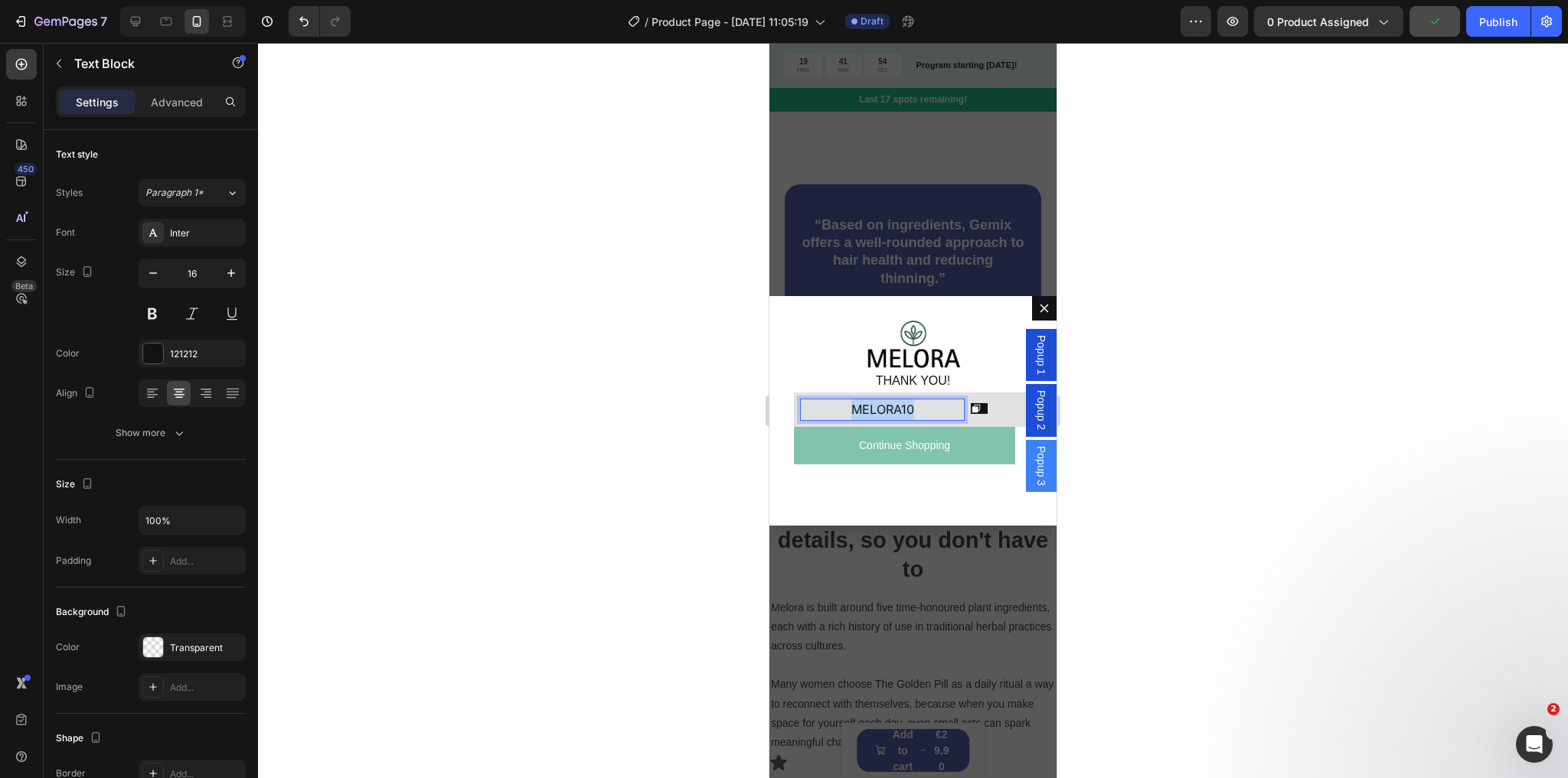
drag, startPoint x: 918, startPoint y: 406, endPoint x: 837, endPoint y: 404, distance: 81.0
click at [837, 404] on p "MELORA10" at bounding box center [882, 410] width 165 height 22
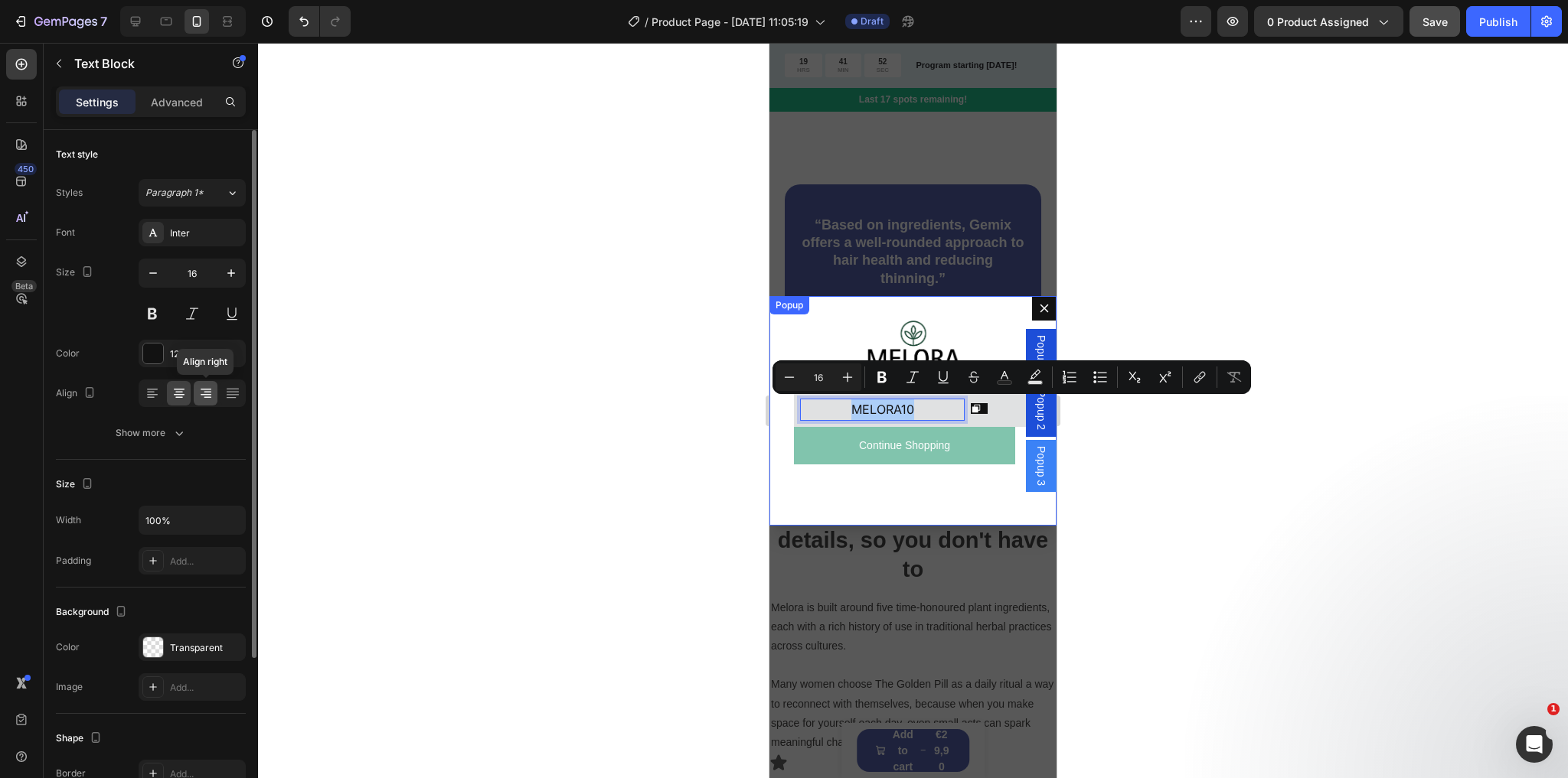
click at [205, 394] on icon at bounding box center [206, 395] width 11 height 2
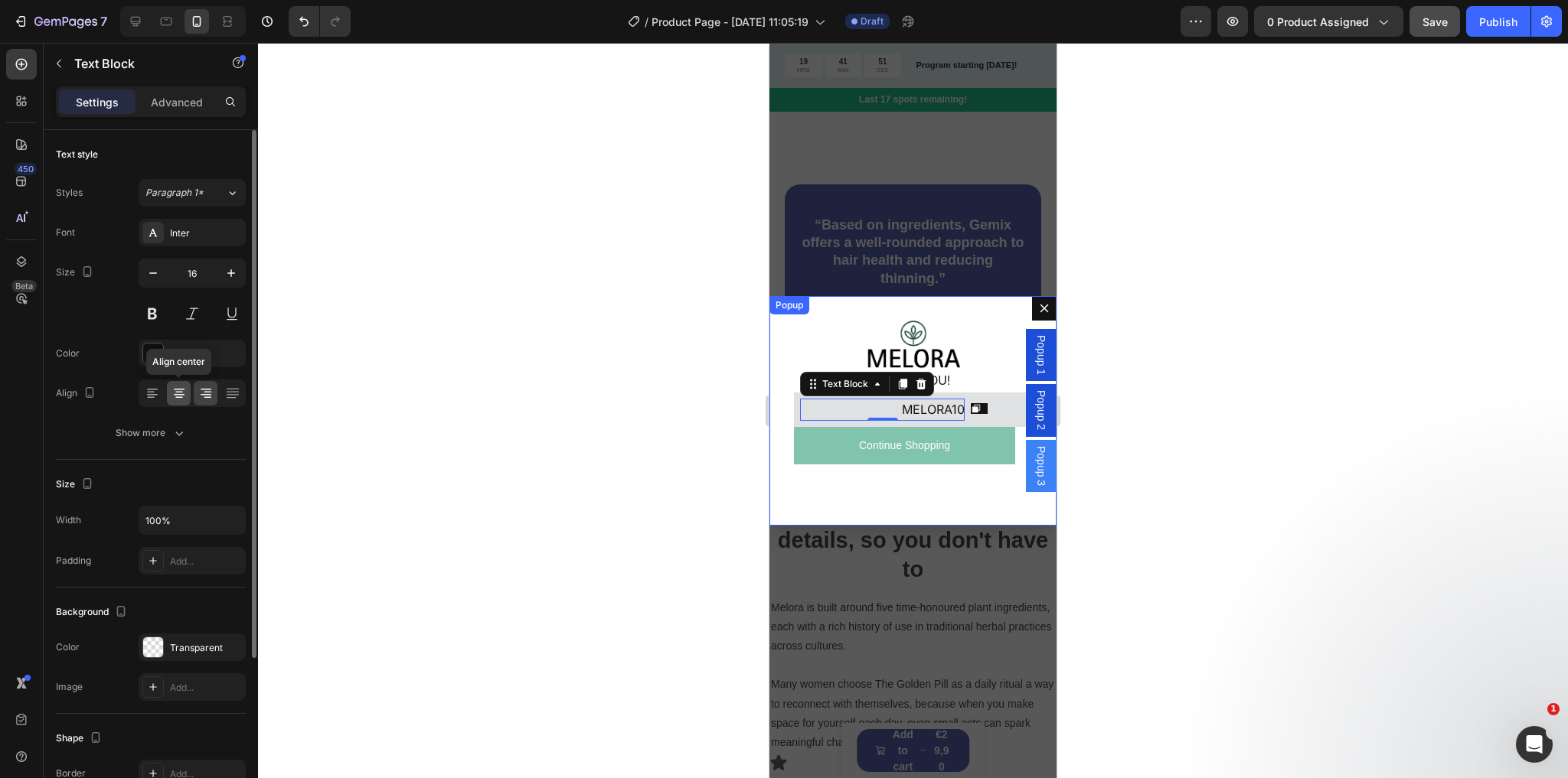
click at [181, 390] on icon at bounding box center [179, 393] width 15 height 15
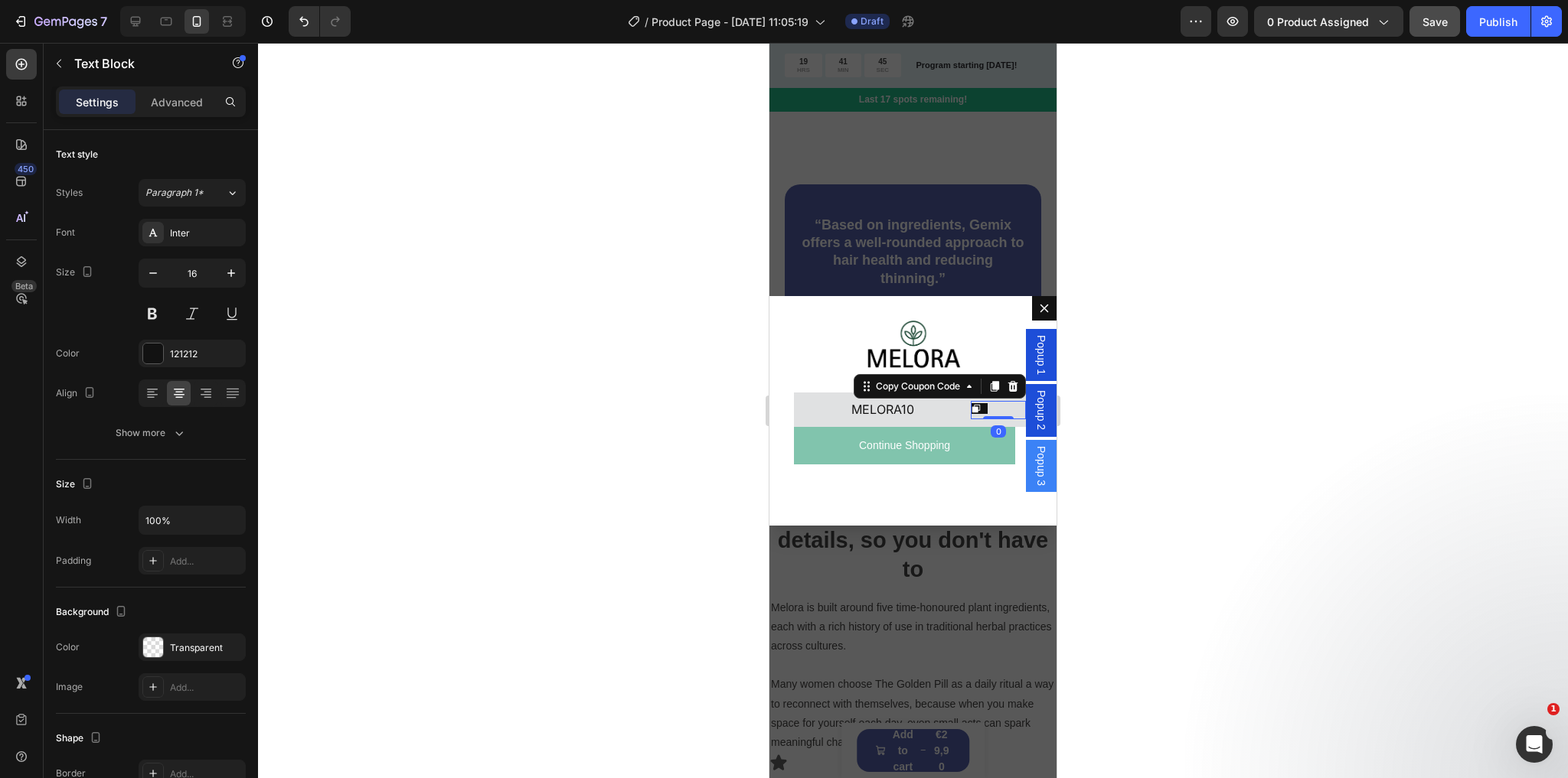
click at [983, 404] on div "Dialog body" at bounding box center [998, 410] width 55 height 18
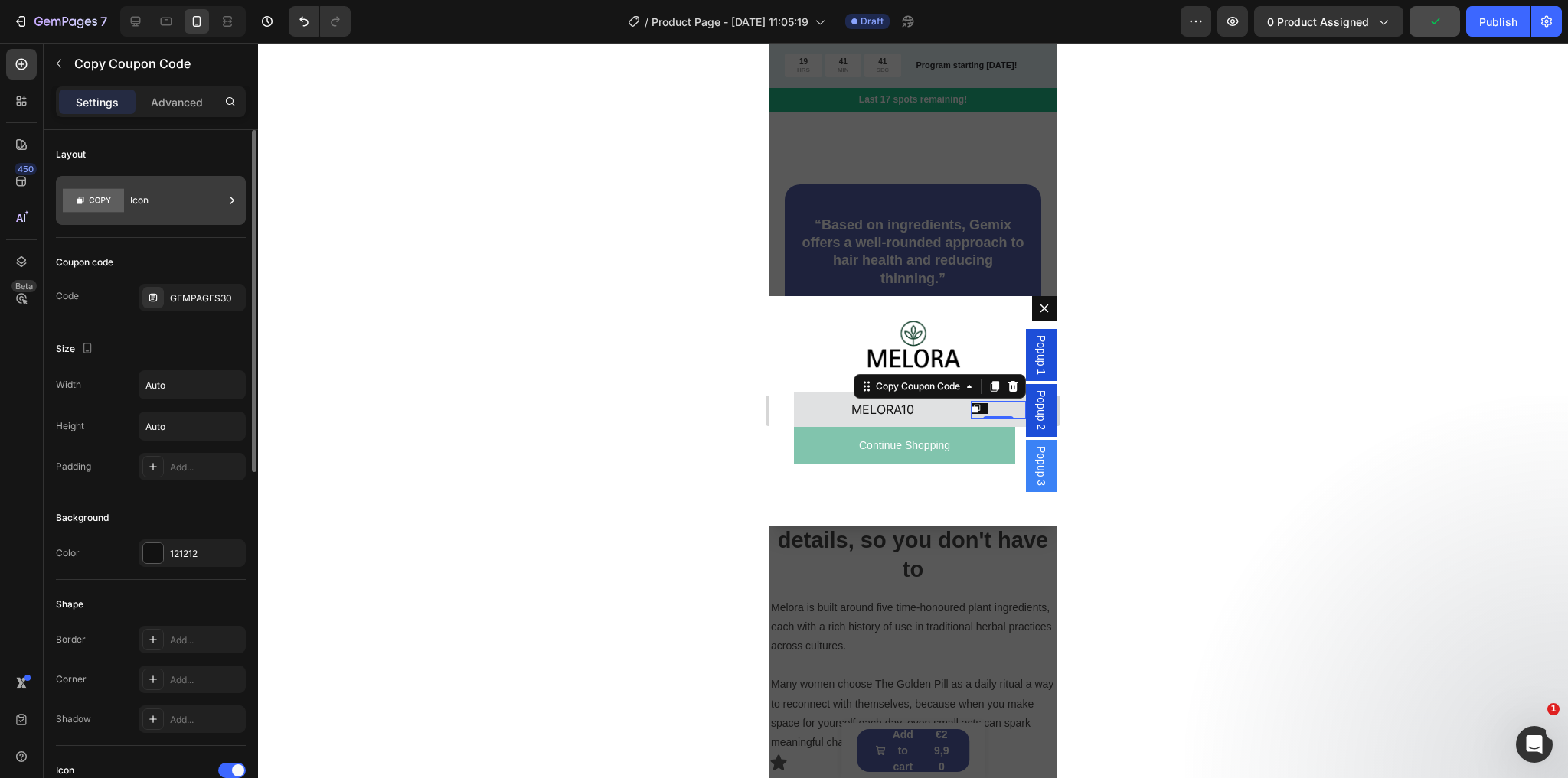
click at [197, 192] on div "Icon" at bounding box center [176, 200] width 94 height 35
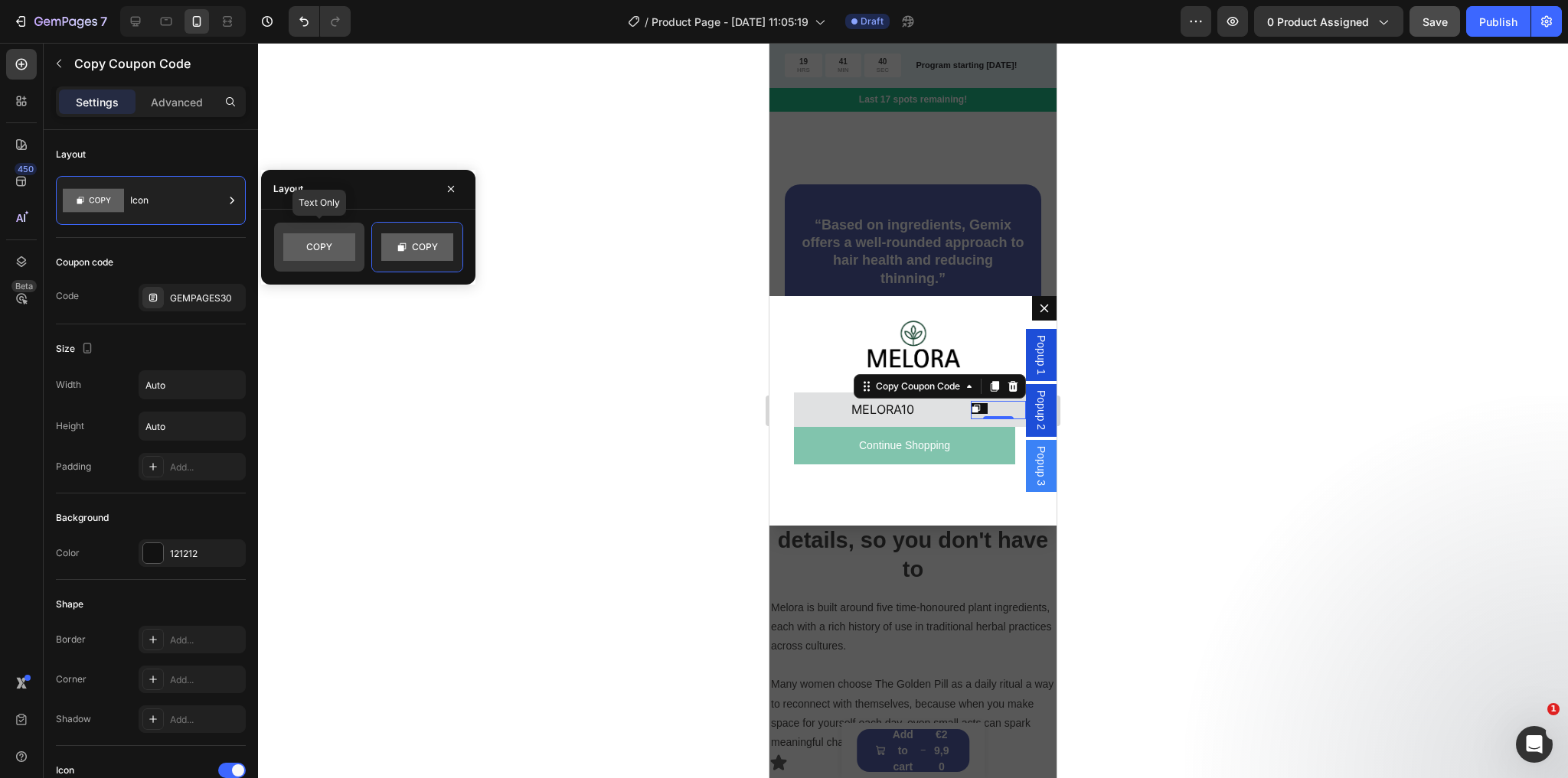
click at [319, 248] on rect at bounding box center [319, 247] width 72 height 27
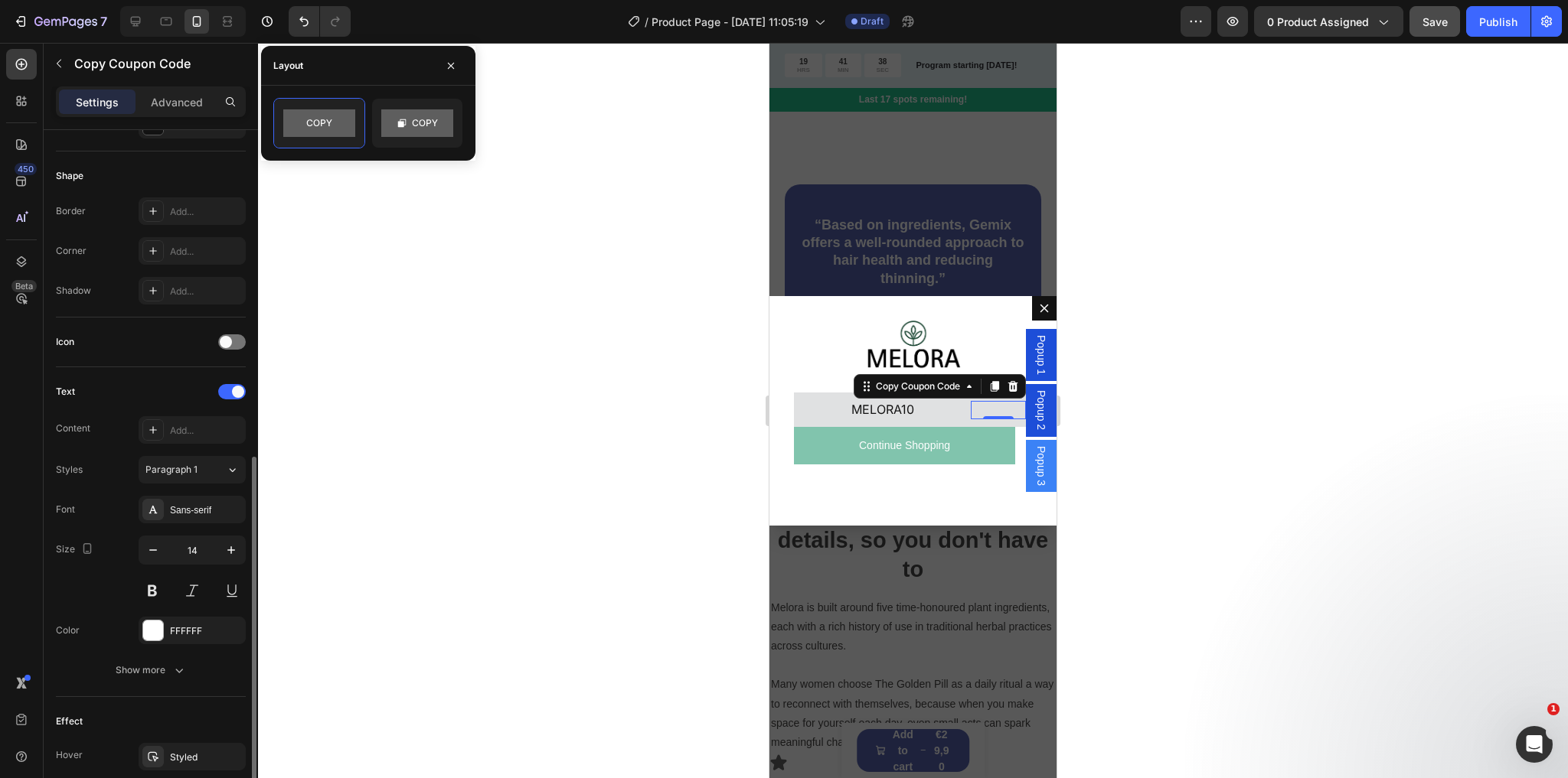
scroll to position [490, 0]
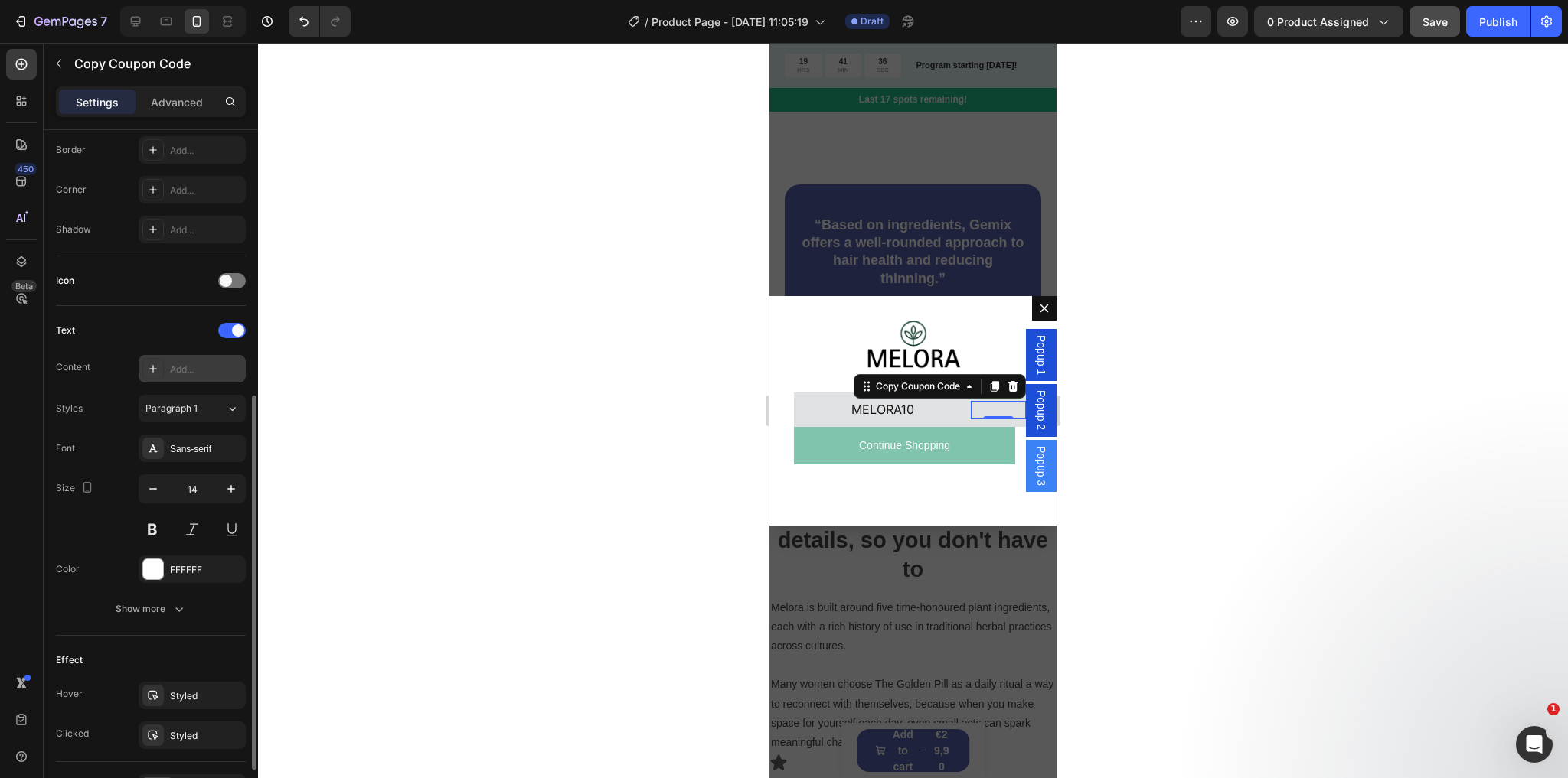
click at [189, 366] on div "Add..." at bounding box center [205, 369] width 72 height 14
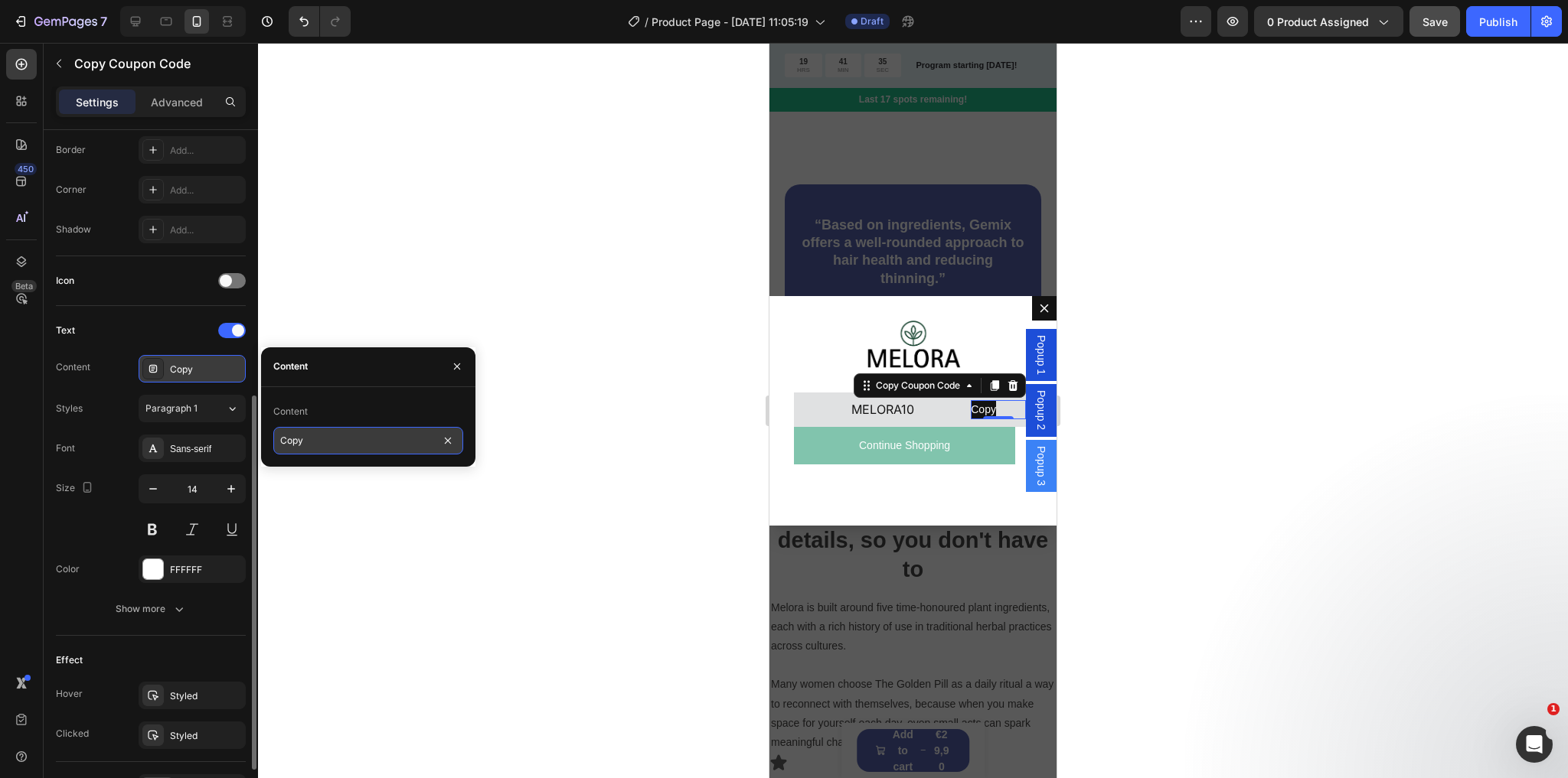
click at [320, 447] on input "Copy" at bounding box center [368, 441] width 190 height 27
click at [322, 441] on input "Copy" at bounding box center [368, 441] width 190 height 27
click at [142, 331] on div "Text" at bounding box center [150, 330] width 190 height 25
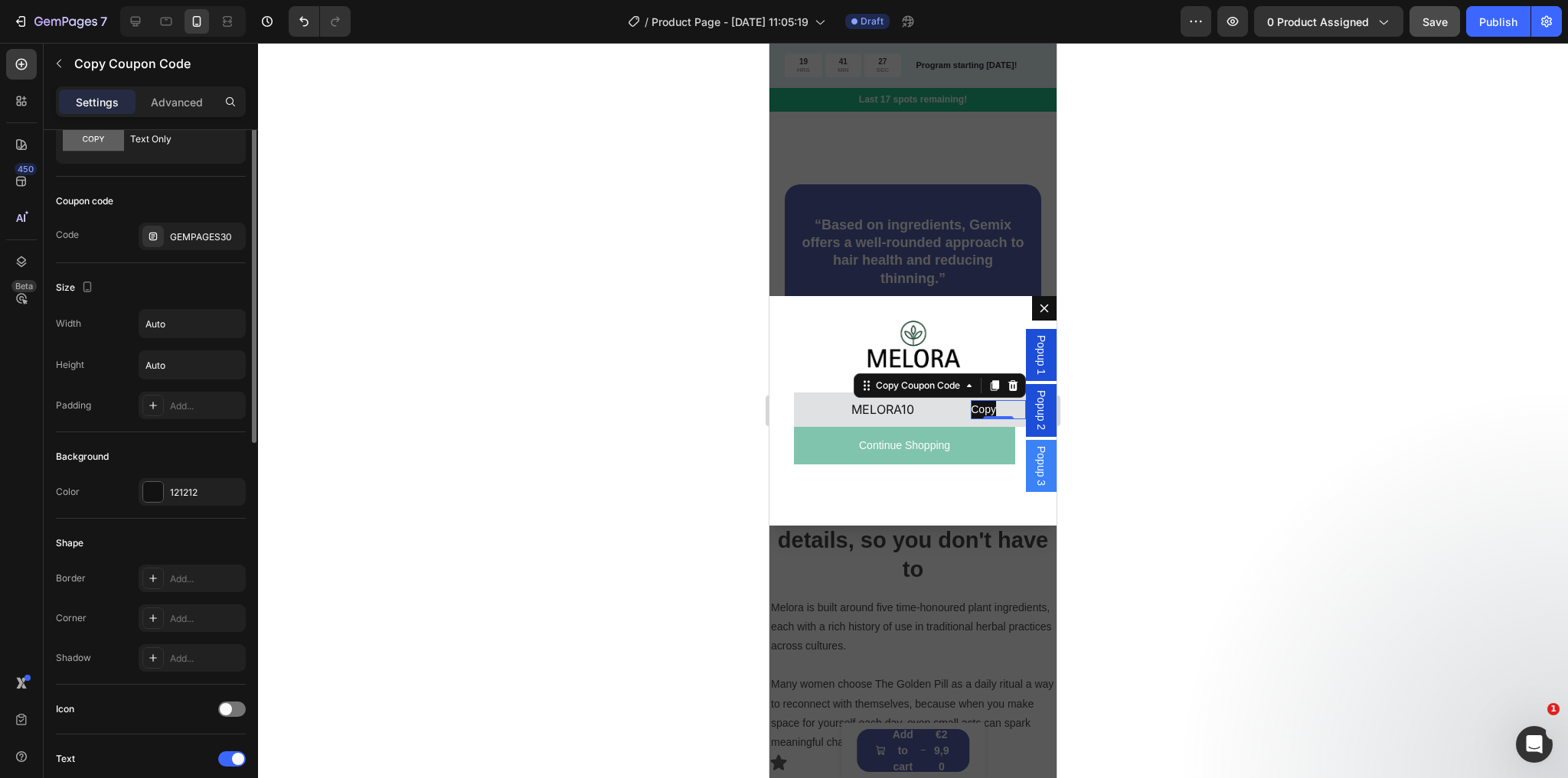
scroll to position [0, 0]
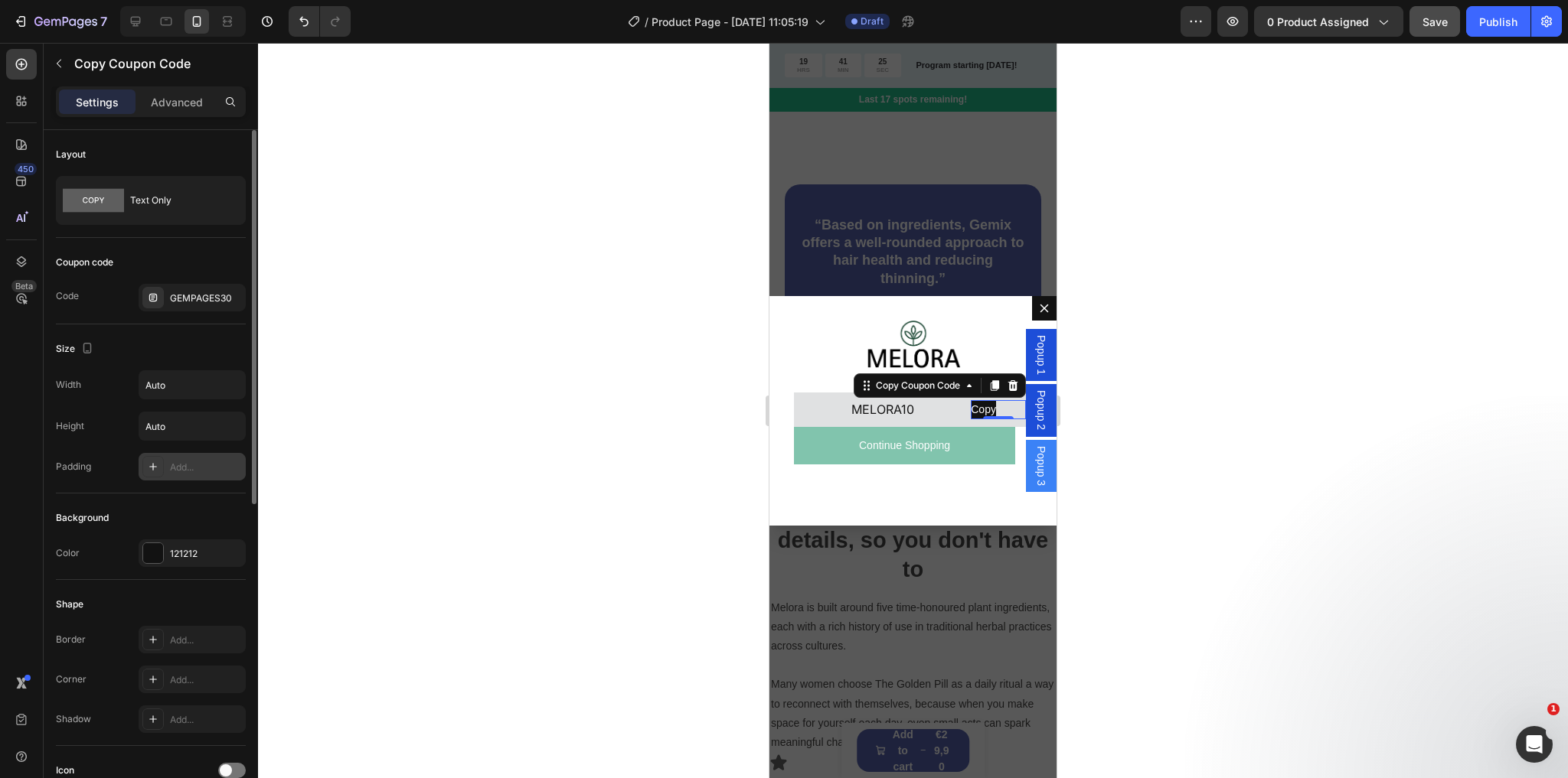
click at [190, 477] on div "Add..." at bounding box center [192, 467] width 107 height 27
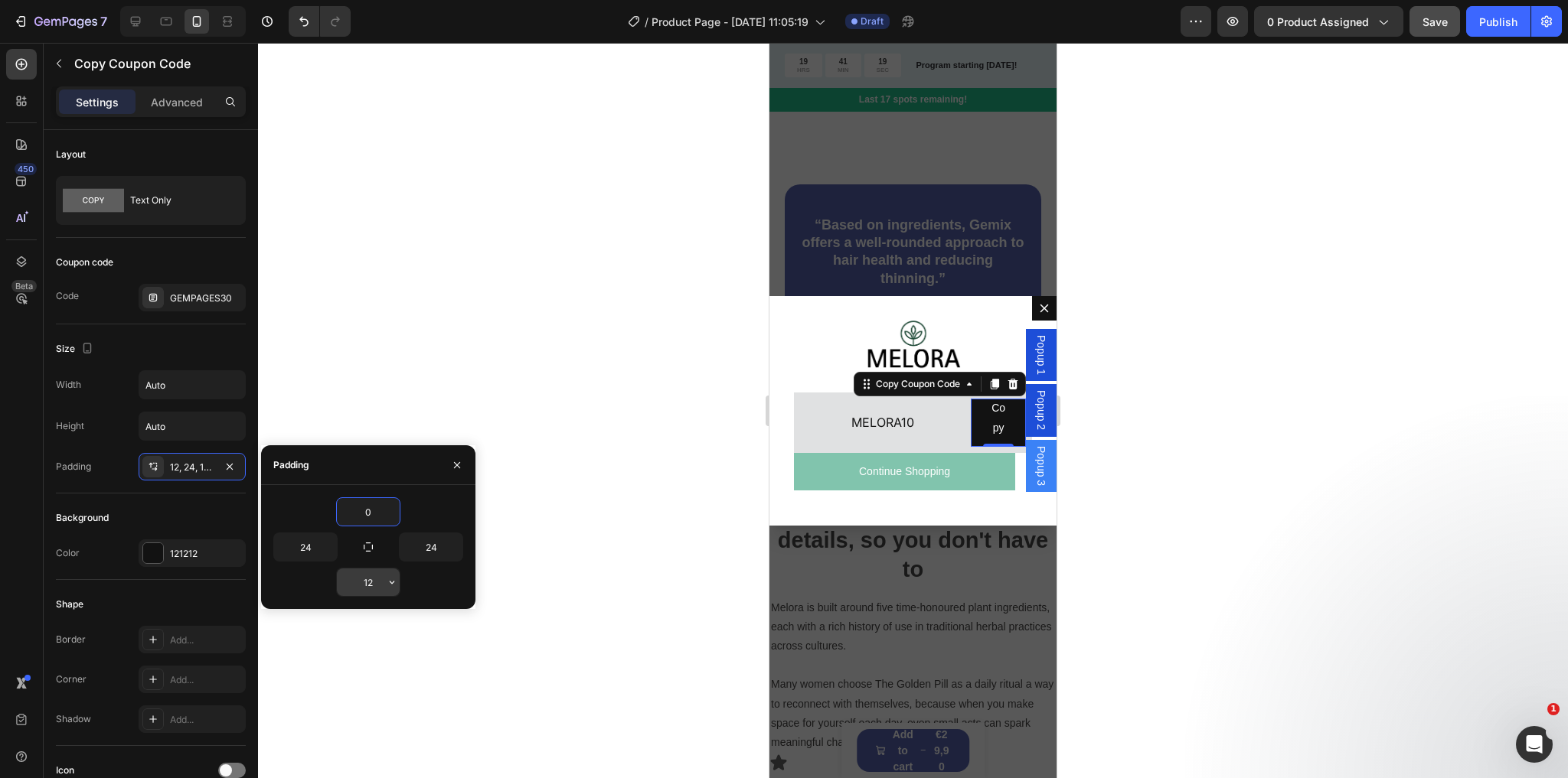
type input "0"
click at [381, 579] on input "12" at bounding box center [368, 583] width 63 height 27
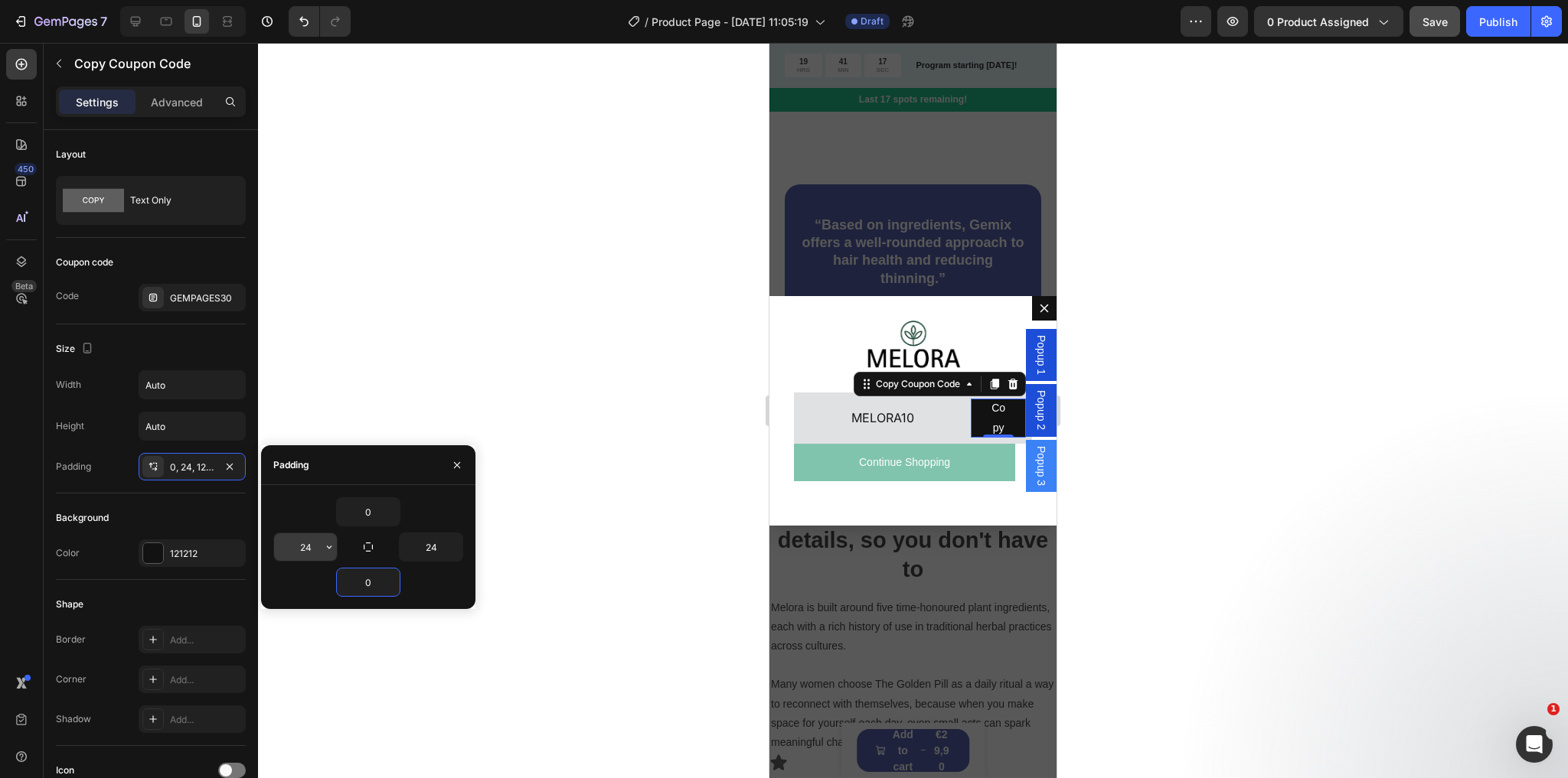
type input "0"
click at [311, 554] on input "24" at bounding box center [305, 547] width 63 height 27
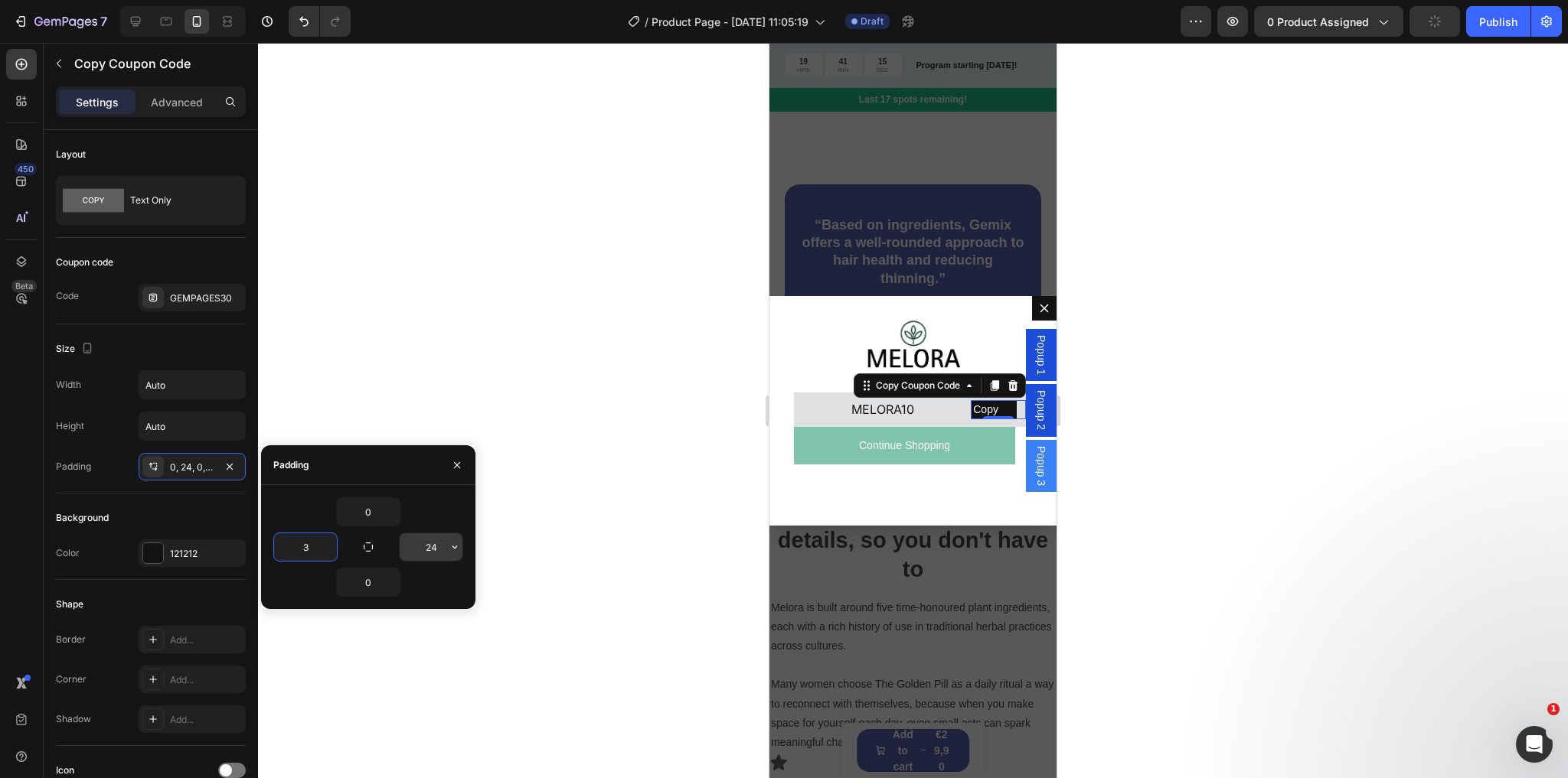
type input "3"
click at [426, 549] on input "24" at bounding box center [431, 547] width 63 height 27
type input "3"
click at [309, 540] on input "3" at bounding box center [305, 547] width 63 height 27
type input "9"
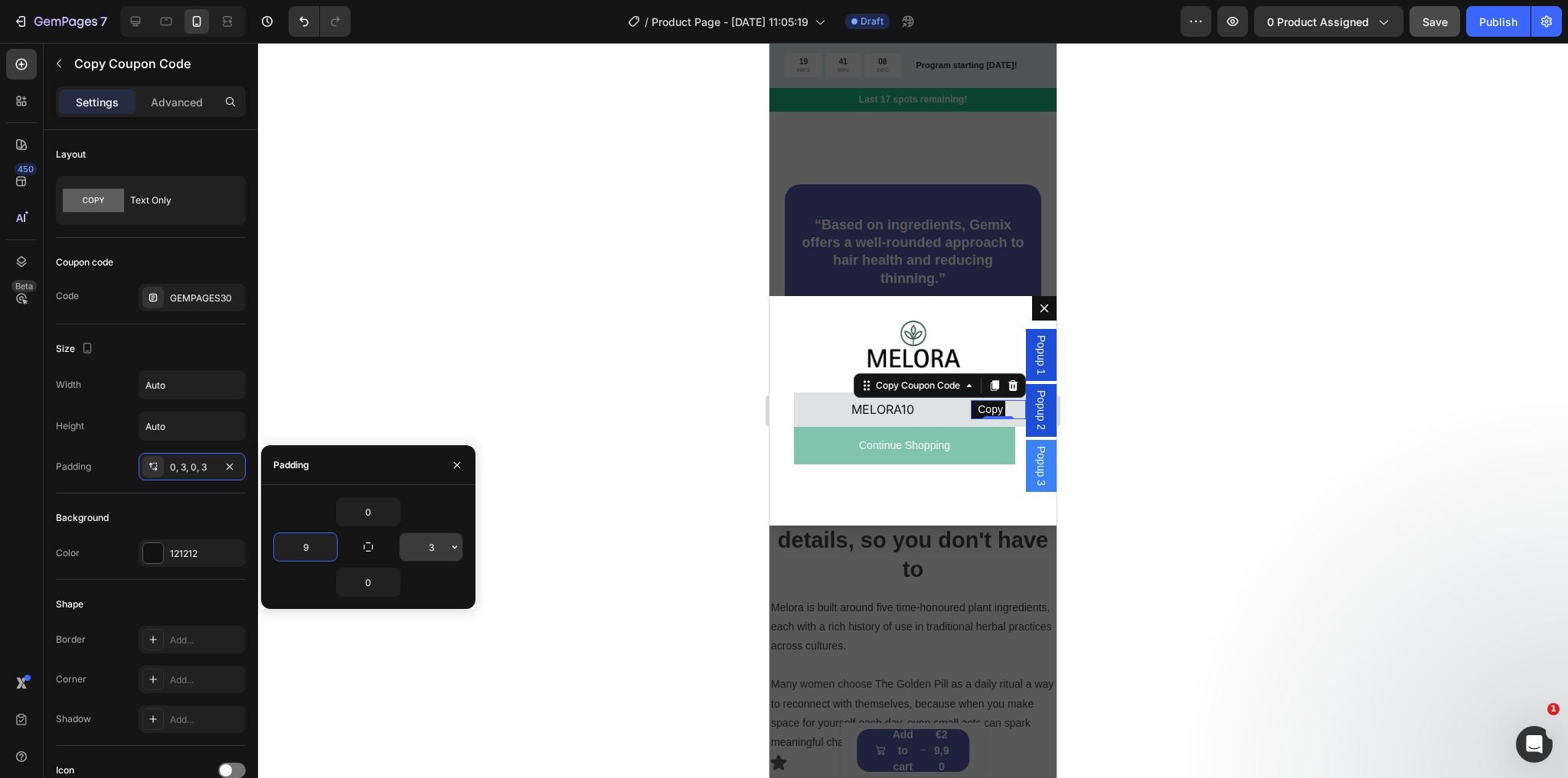
click at [434, 545] on input "3" at bounding box center [431, 547] width 63 height 27
type input "9"
click at [934, 492] on div "Image THANK YOU! Text Block Copy Copy Coupon Code 0 MELORA10 Text Block Row Row…" at bounding box center [913, 411] width 287 height 230
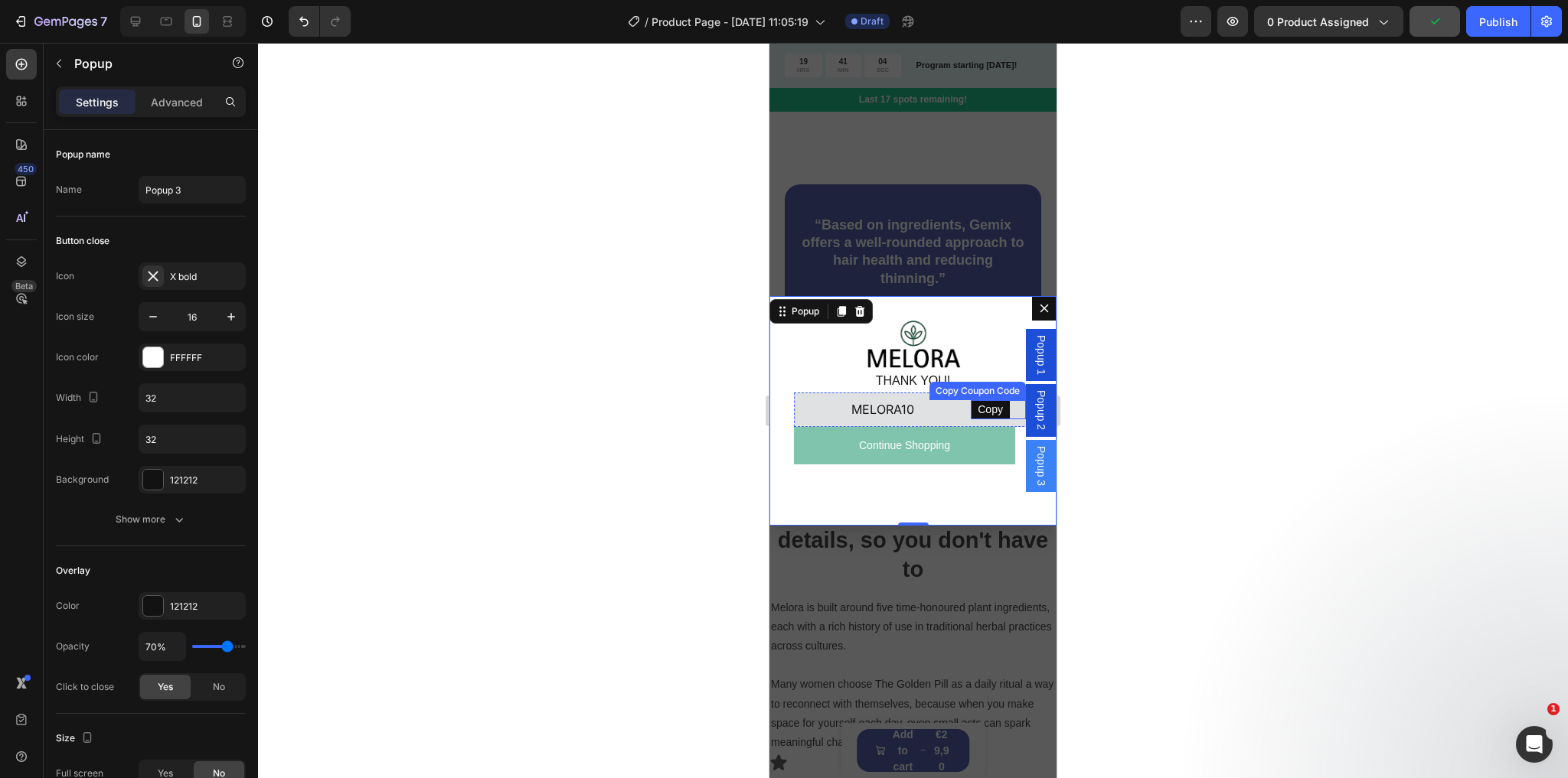
click at [991, 400] on div "Copy Copy Coupon Code" at bounding box center [998, 409] width 55 height 19
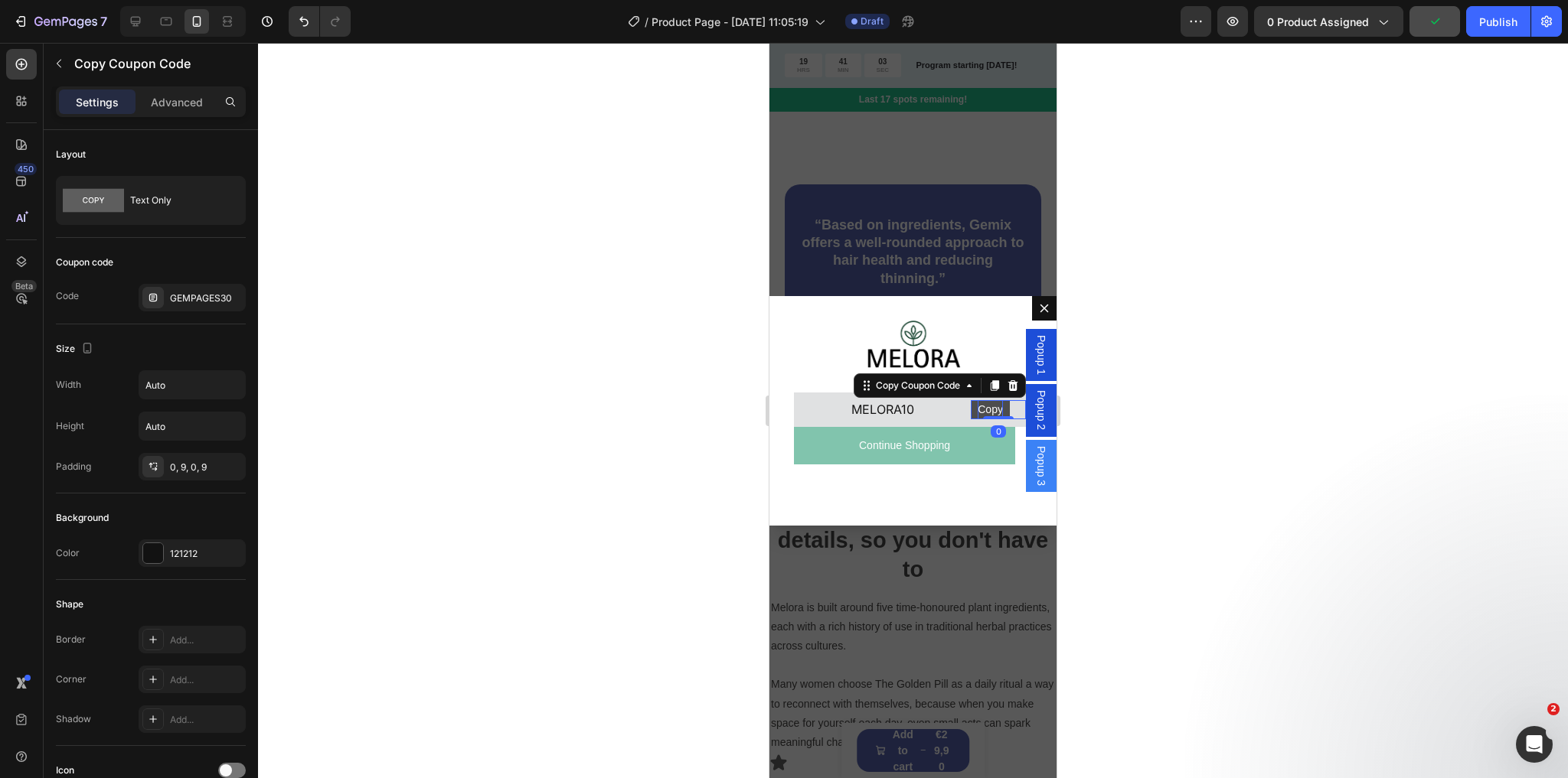
click at [983, 409] on div "Copy" at bounding box center [990, 409] width 25 height 19
click at [190, 463] on div "0, 9, 0, 9" at bounding box center [192, 467] width 45 height 14
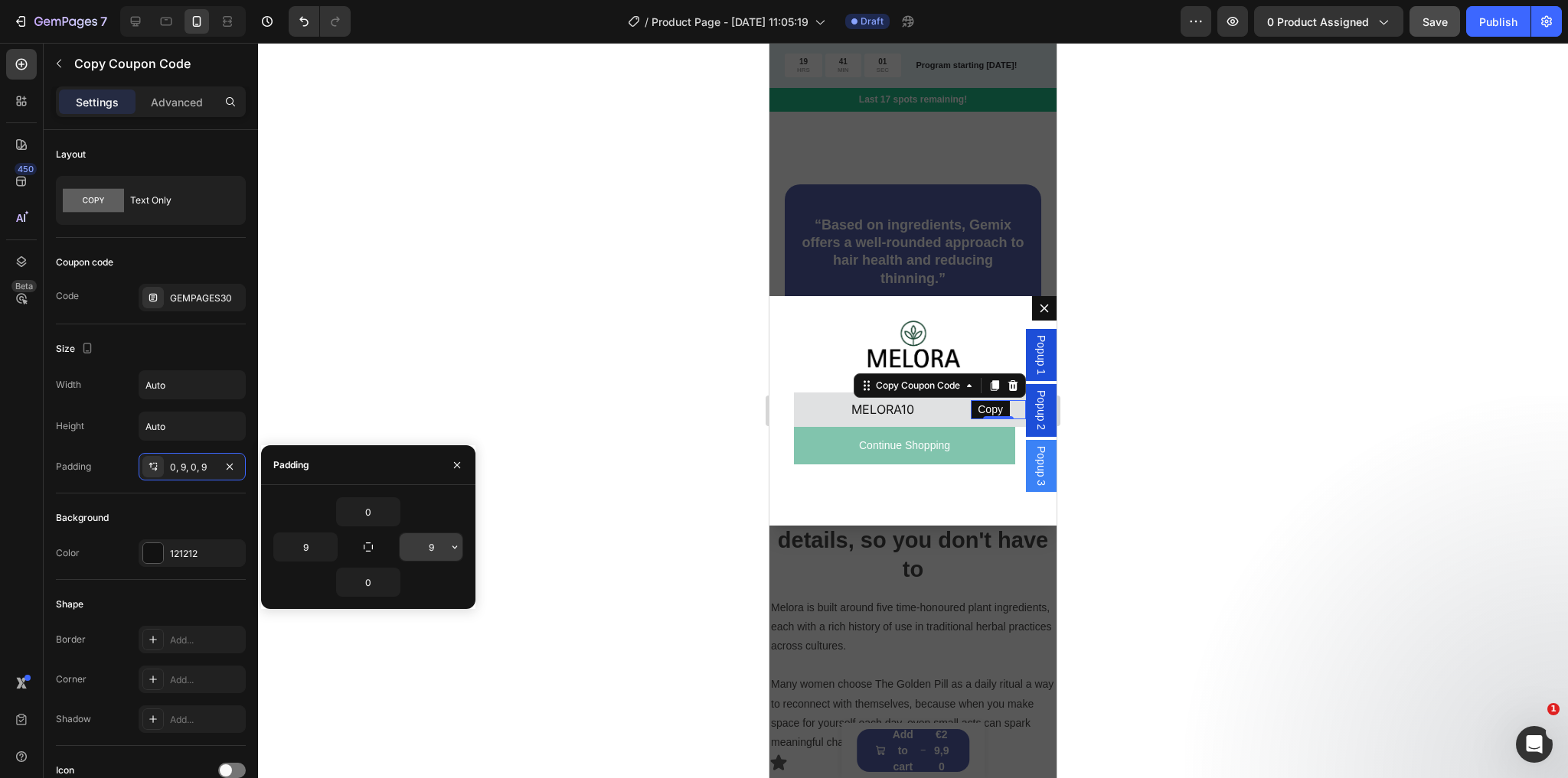
click at [429, 545] on input "9" at bounding box center [431, 547] width 63 height 27
type input "12"
click at [928, 477] on div "Image THANK YOU! Text Block Copy Copy Coupon Code 0 MELORA10 Text Block Row Row…" at bounding box center [913, 411] width 287 height 230
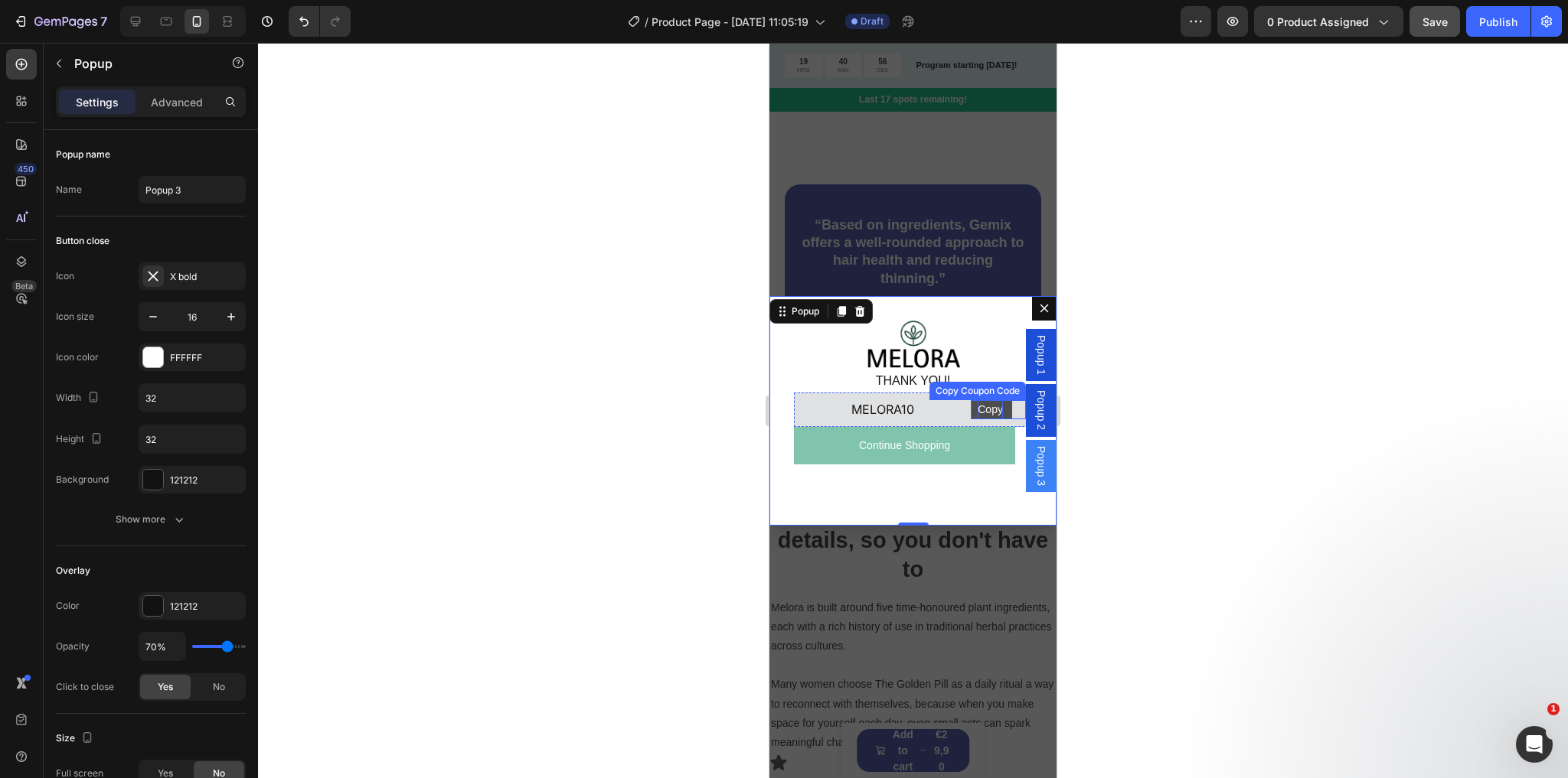
click at [981, 404] on div "Copy" at bounding box center [990, 409] width 25 height 19
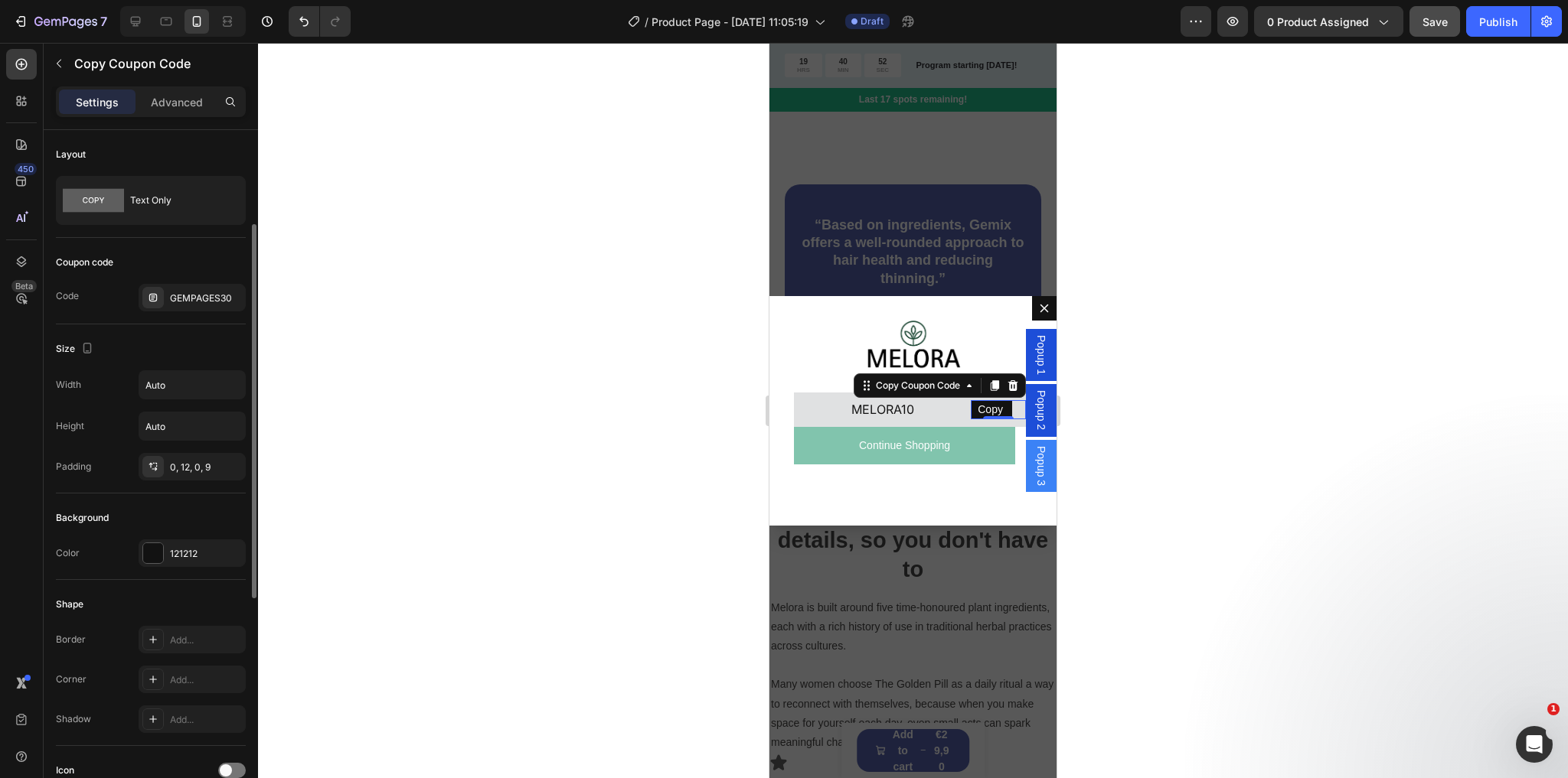
scroll to position [61, 0]
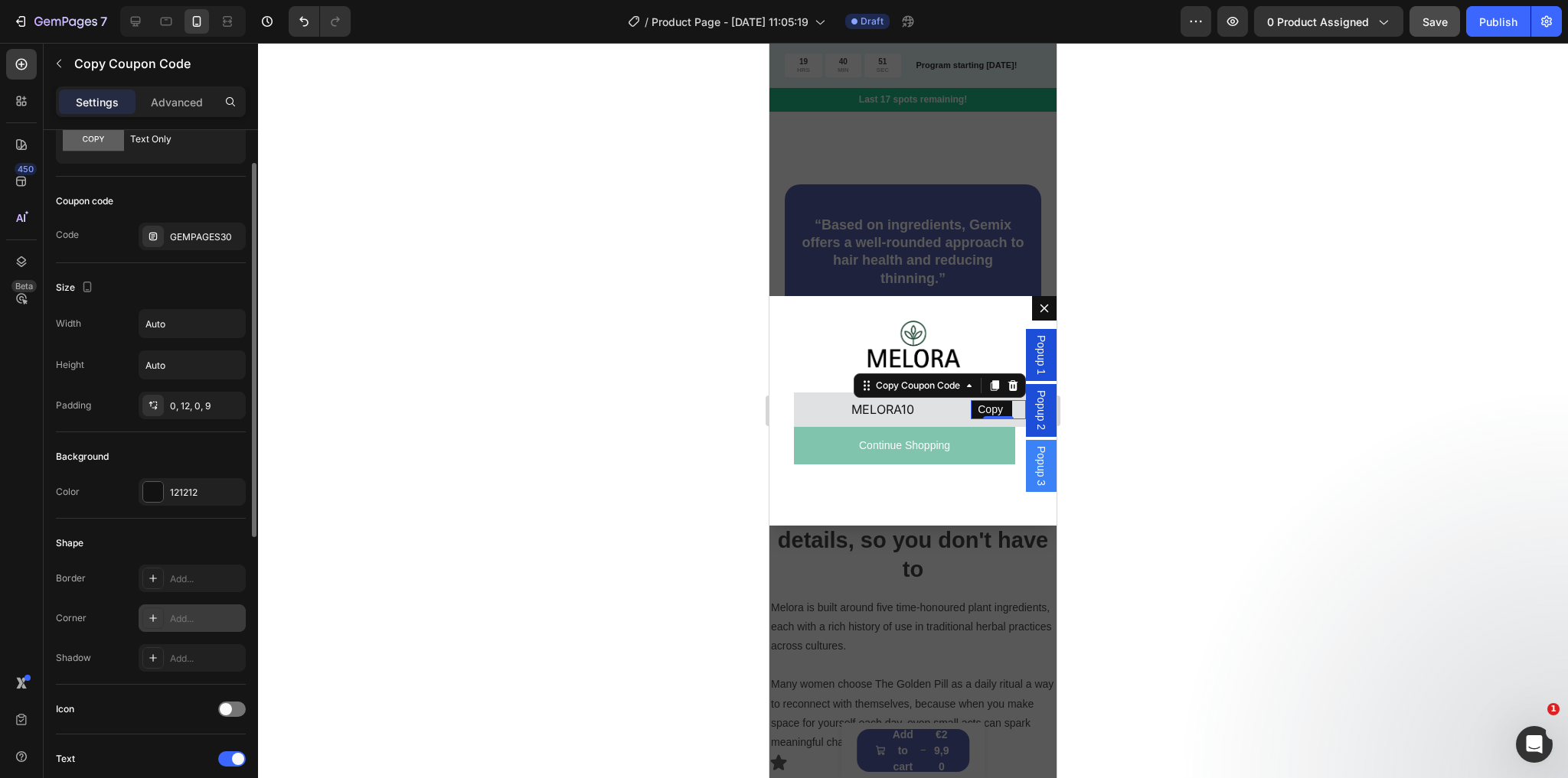
click at [153, 609] on div at bounding box center [154, 619] width 22 height 22
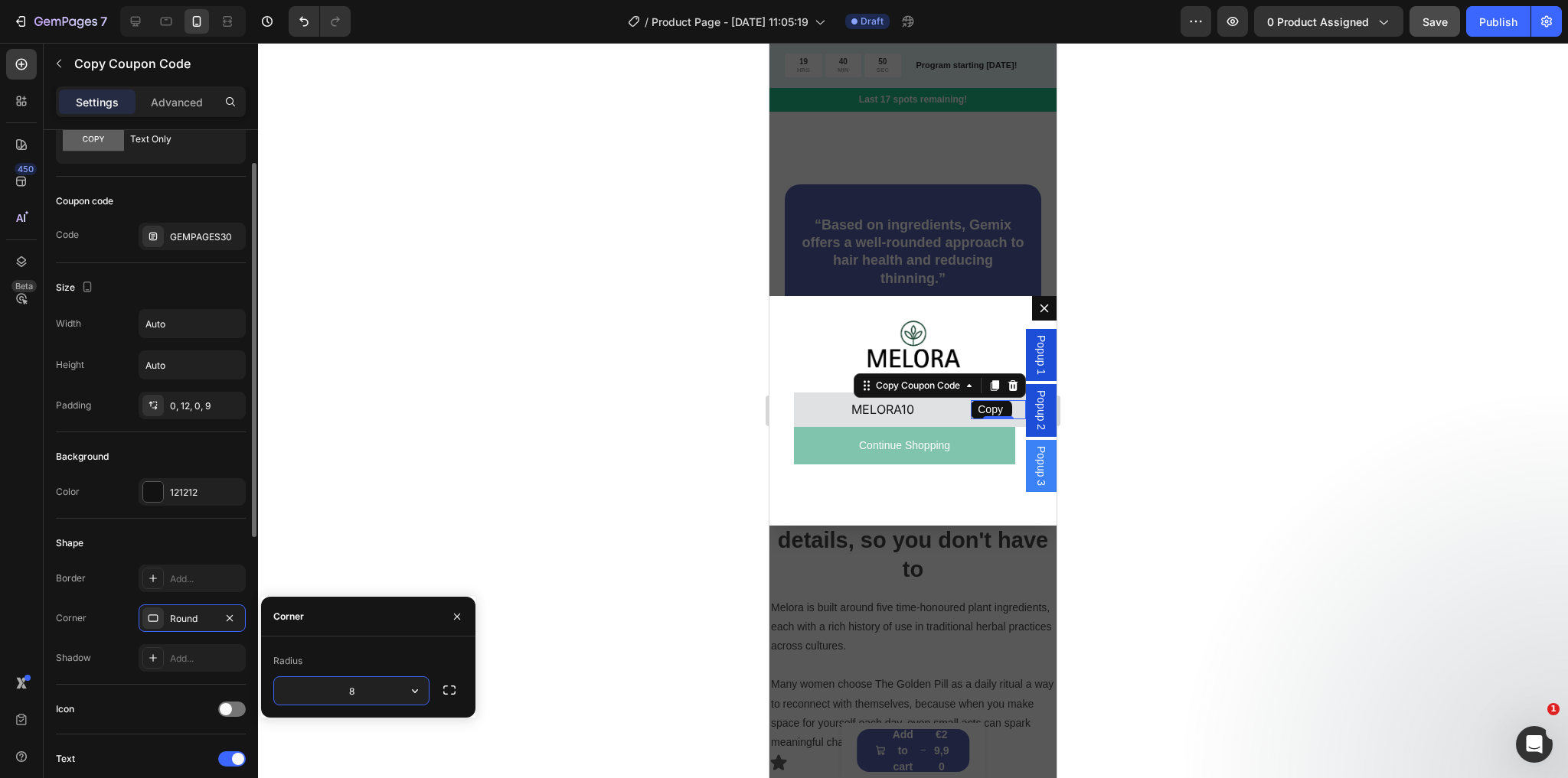
click at [125, 580] on div "Border Add..." at bounding box center [150, 578] width 190 height 27
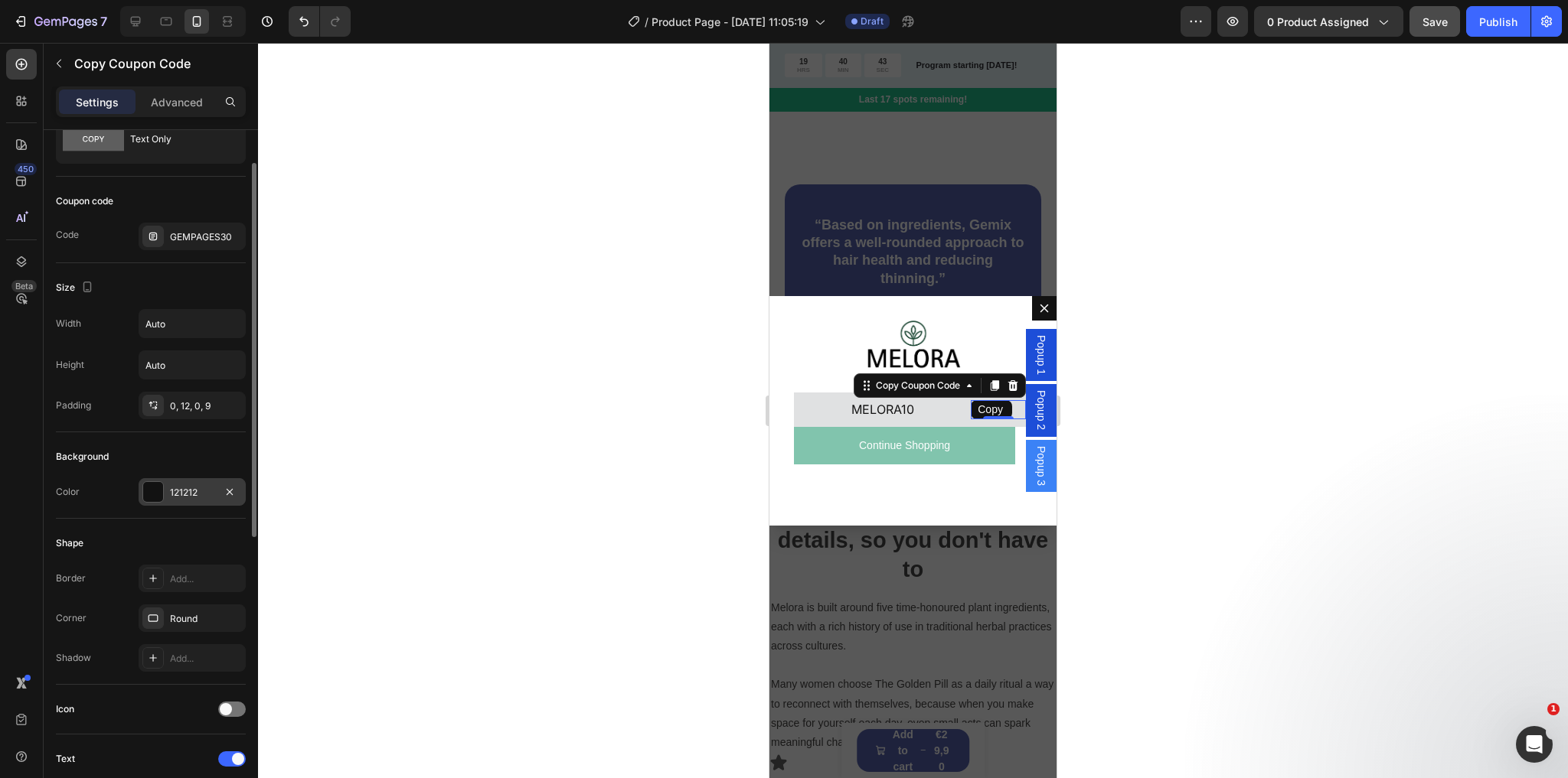
click at [155, 490] on div at bounding box center [153, 493] width 20 height 20
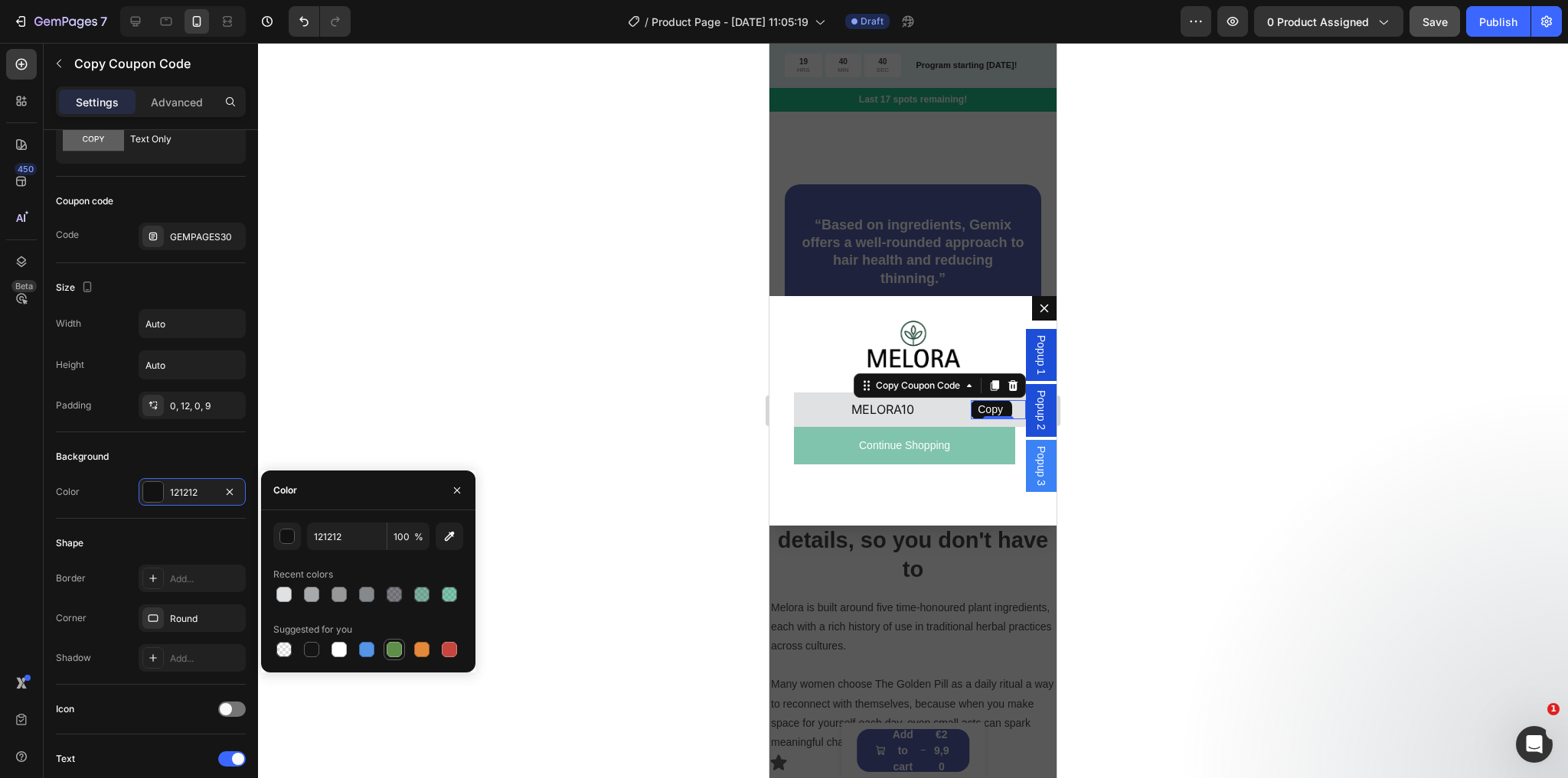
click at [395, 651] on div at bounding box center [394, 650] width 15 height 15
drag, startPoint x: 438, startPoint y: 597, endPoint x: 455, endPoint y: 593, distance: 17.5
click at [439, 597] on div at bounding box center [450, 595] width 22 height 22
type input "04895D"
click at [403, 543] on input "50" at bounding box center [408, 536] width 42 height 27
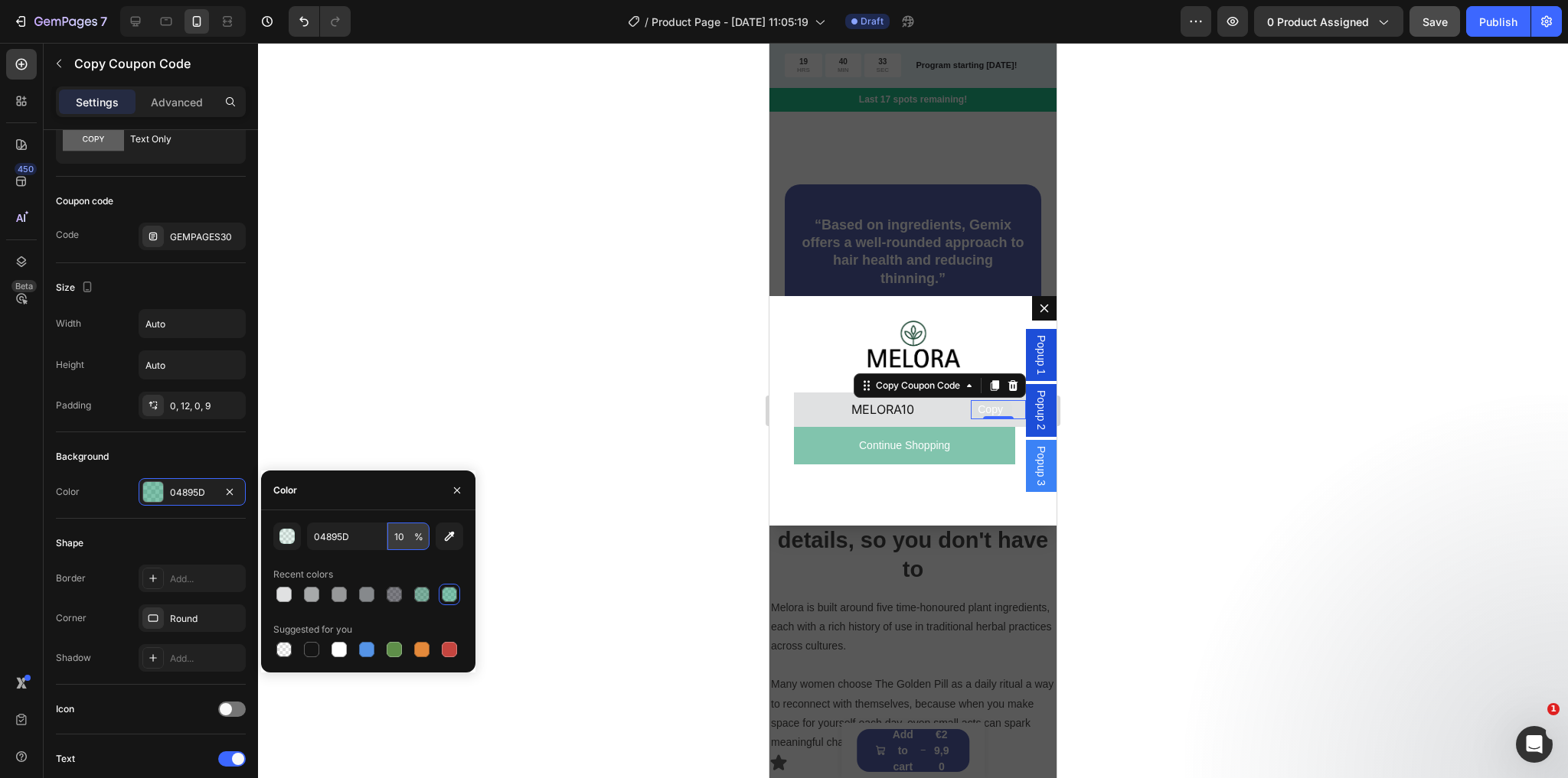
type input "100"
click at [919, 409] on p "MELORA10" at bounding box center [882, 410] width 165 height 22
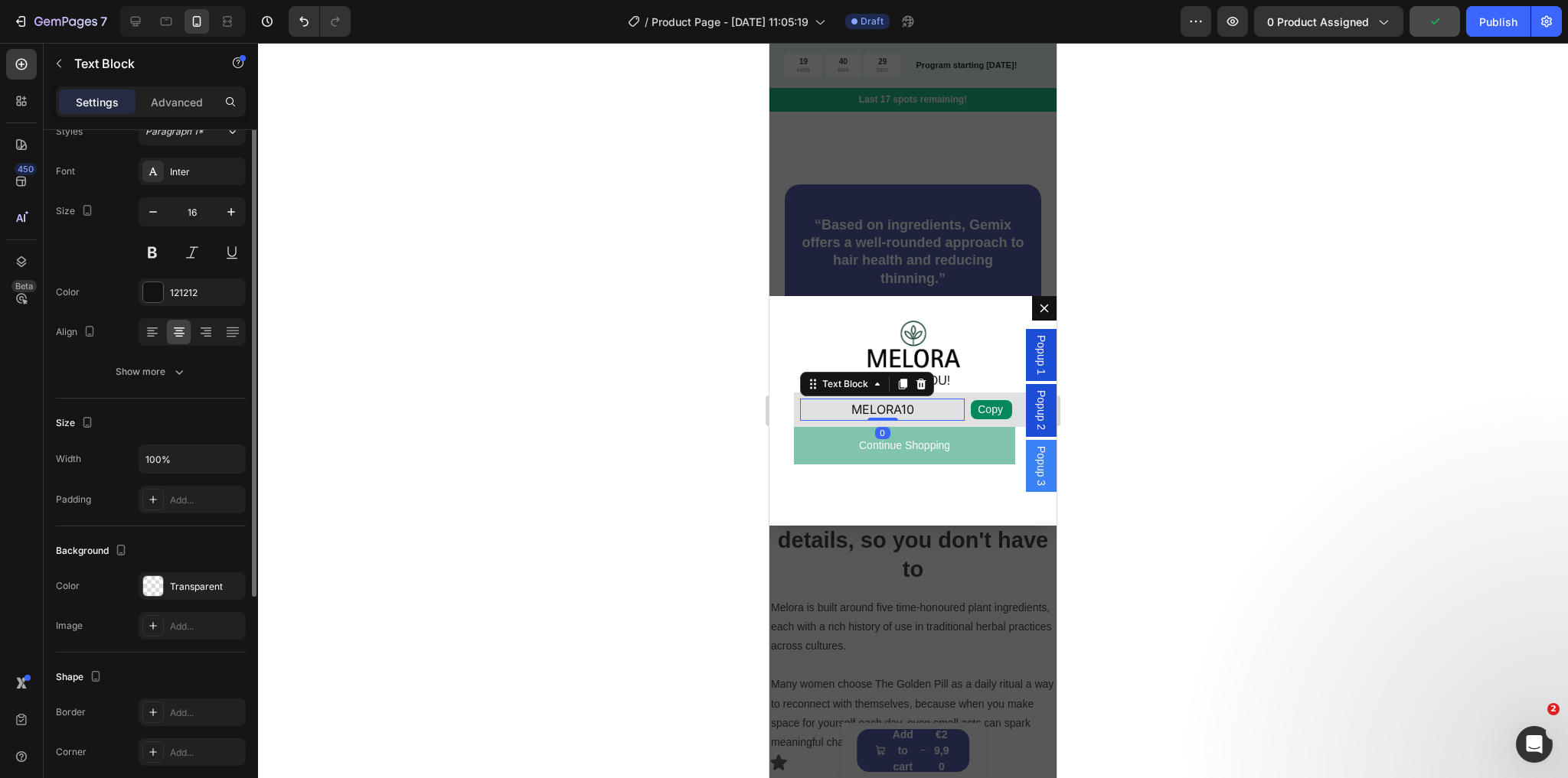
scroll to position [0, 0]
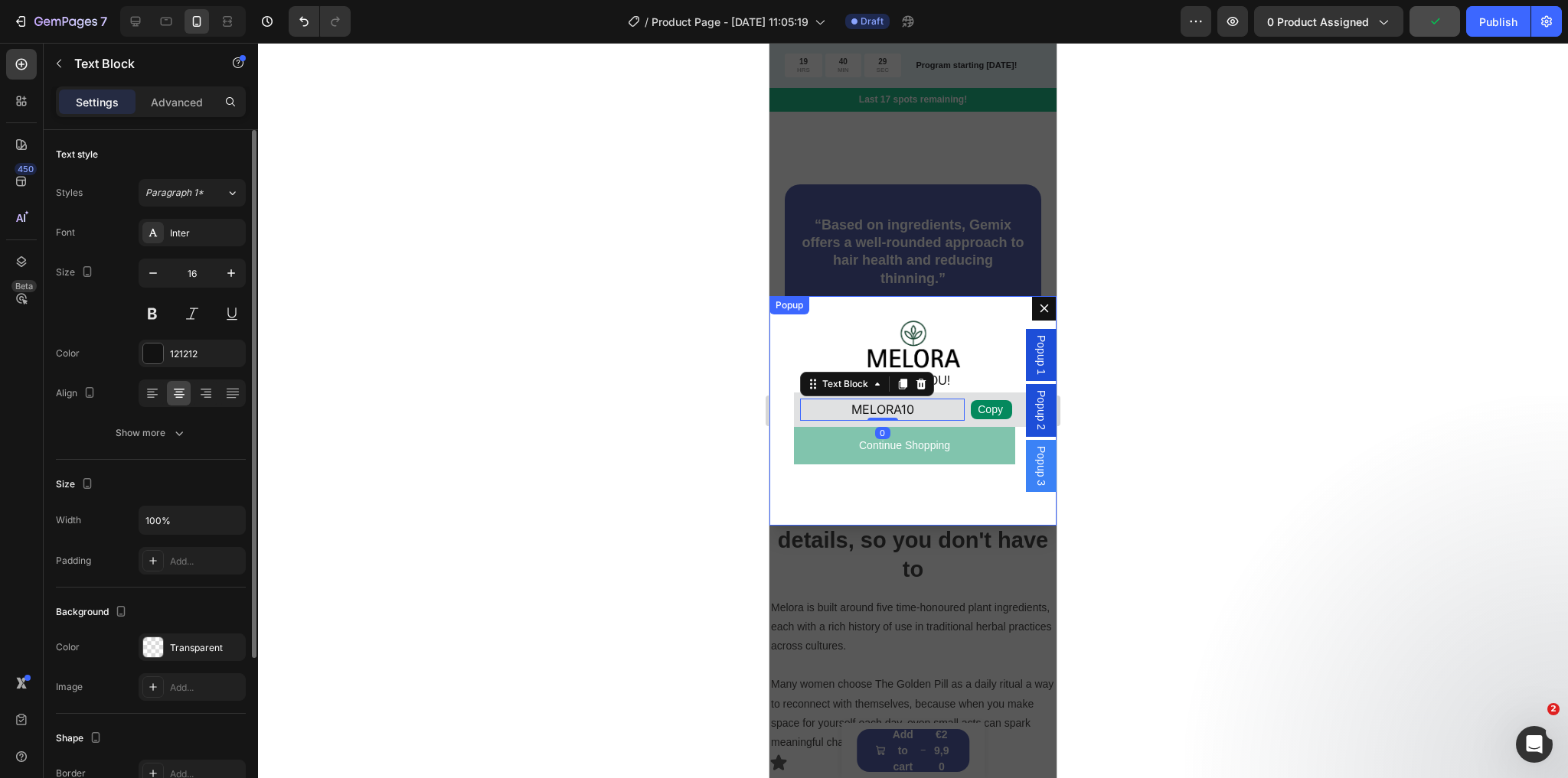
click at [937, 487] on div "Image THANK YOU! Text Block Copy Copy Coupon Code MELORA10 Text Block 0 Row Row…" at bounding box center [913, 411] width 287 height 230
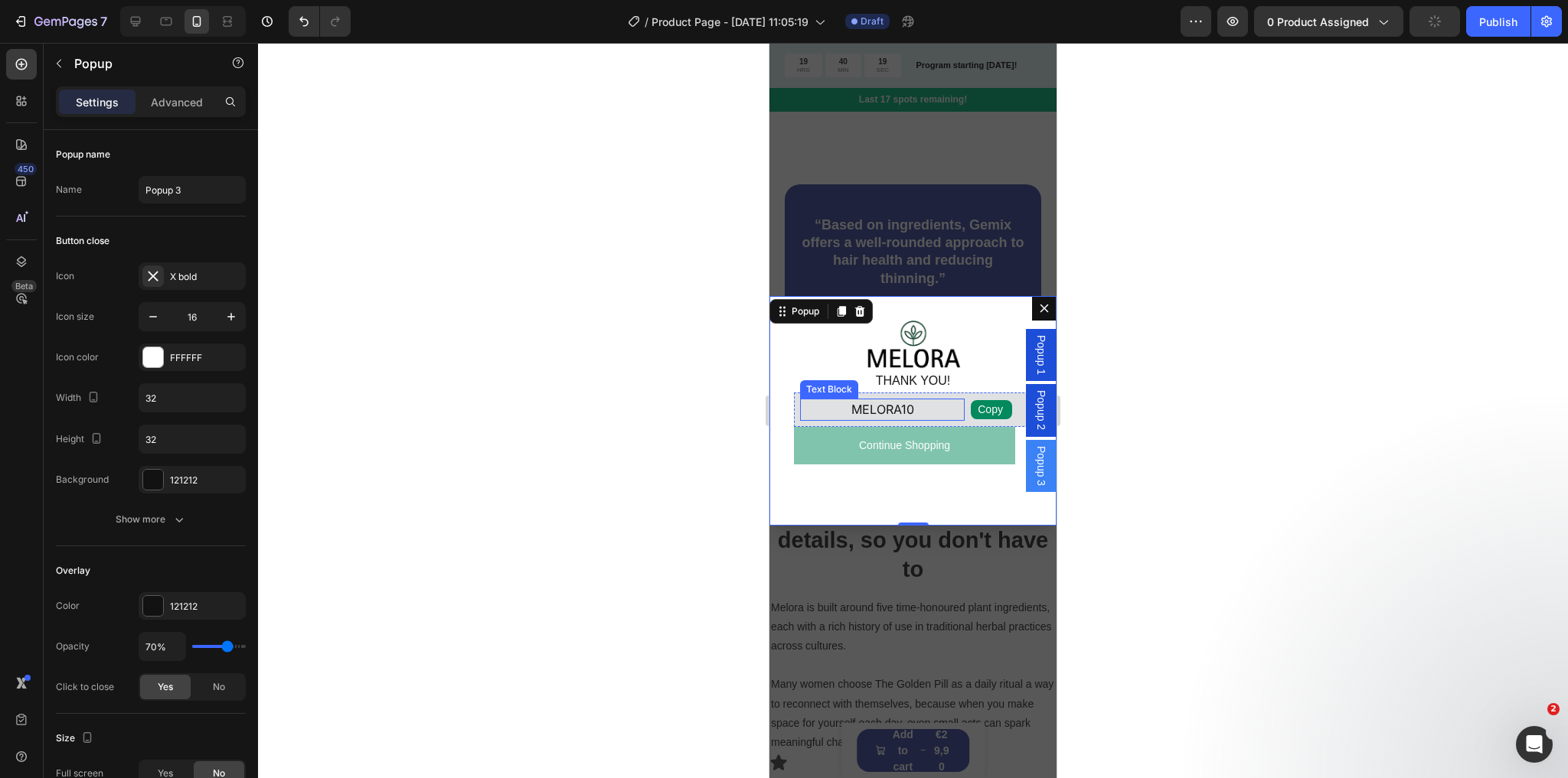
click at [855, 404] on p "MELORA10" at bounding box center [882, 410] width 165 height 22
click at [850, 410] on p "MELORA10" at bounding box center [882, 410] width 165 height 22
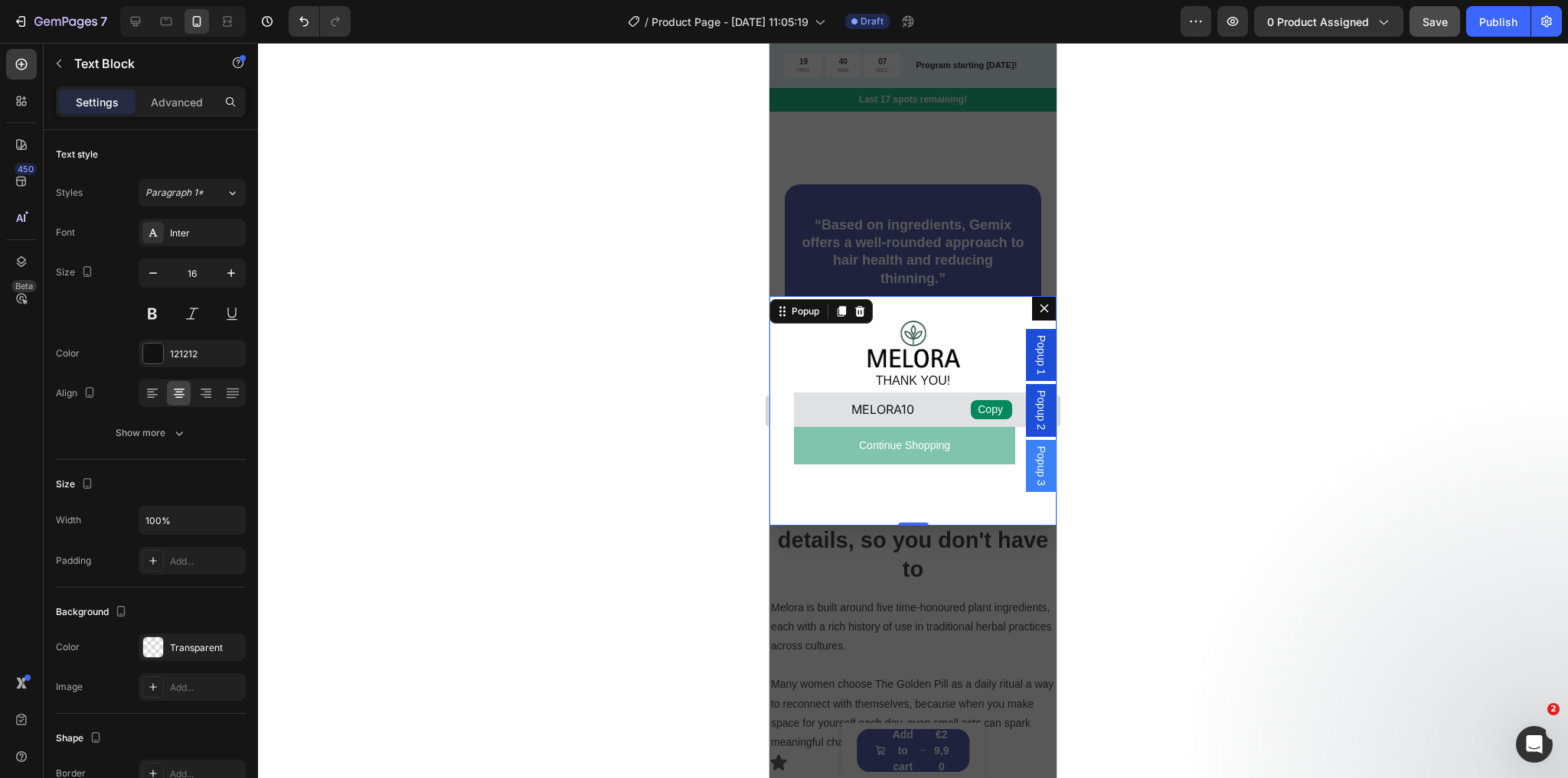
click at [930, 481] on div "Image THANK YOU! Text Block Copy Copy Coupon Code MELORA10 Text Block Row Row C…" at bounding box center [913, 411] width 287 height 230
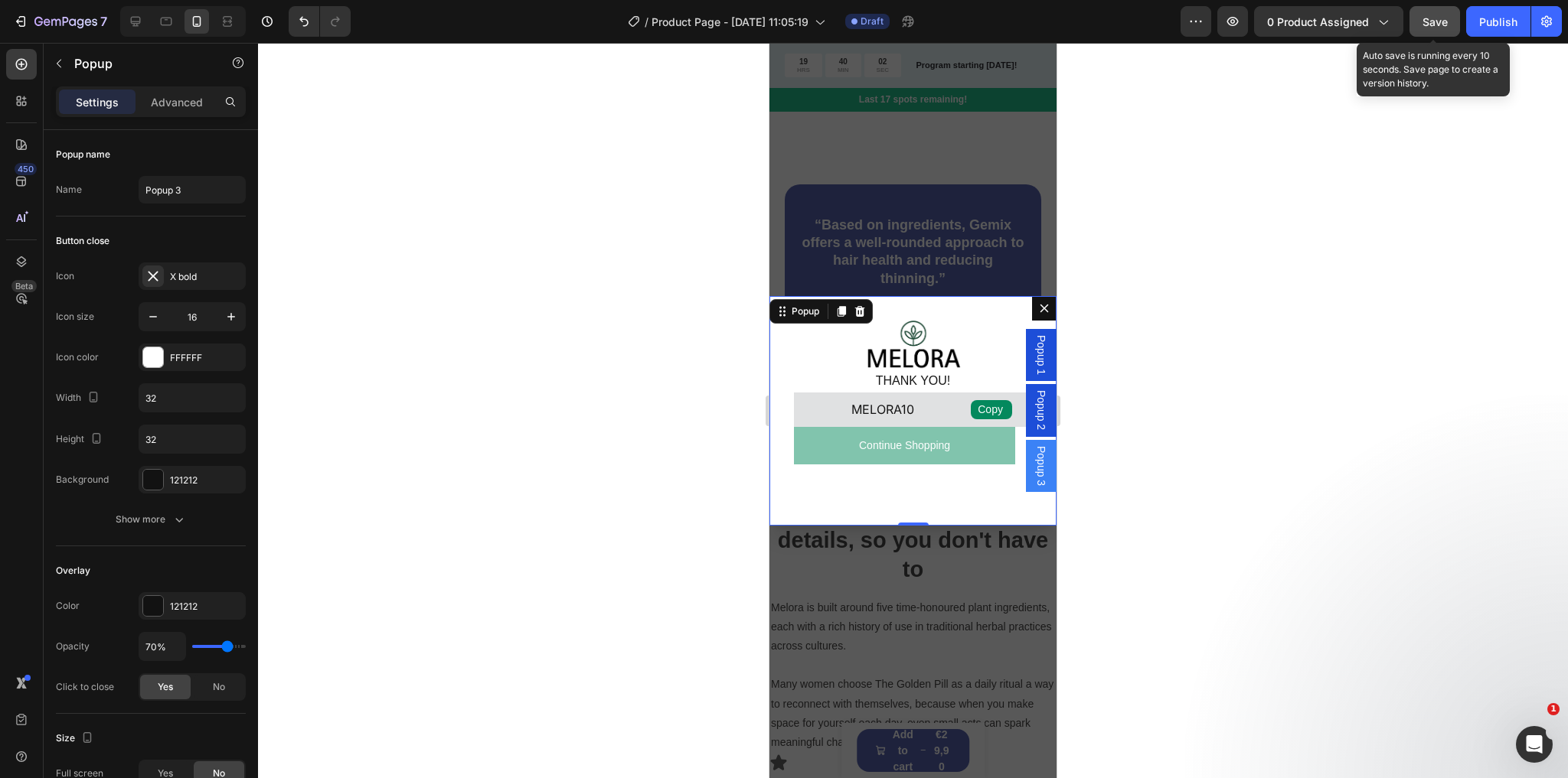
click at [1428, 19] on span "Save" at bounding box center [1435, 22] width 25 height 13
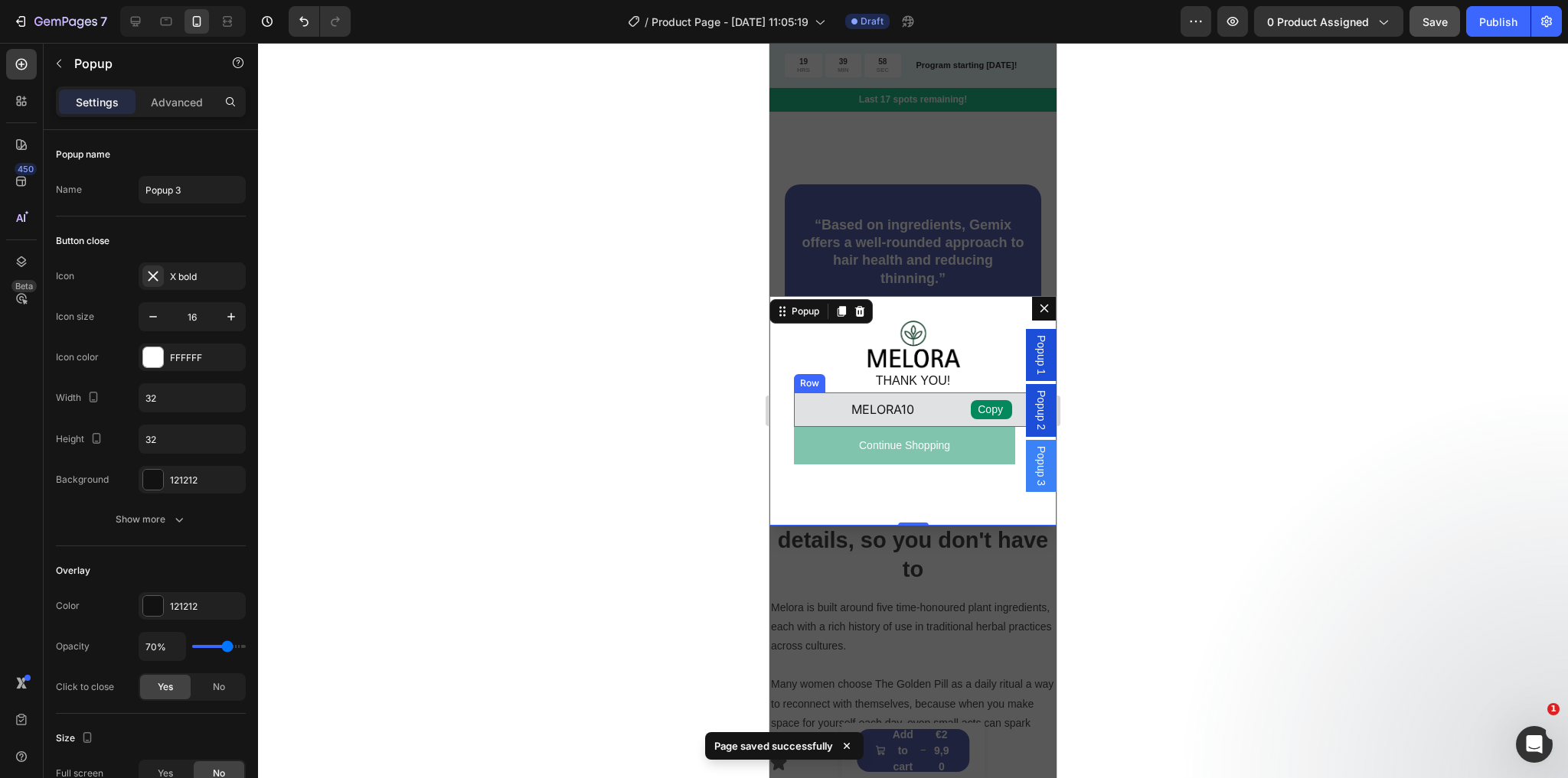
click at [873, 413] on p "MELORA10" at bounding box center [882, 410] width 165 height 22
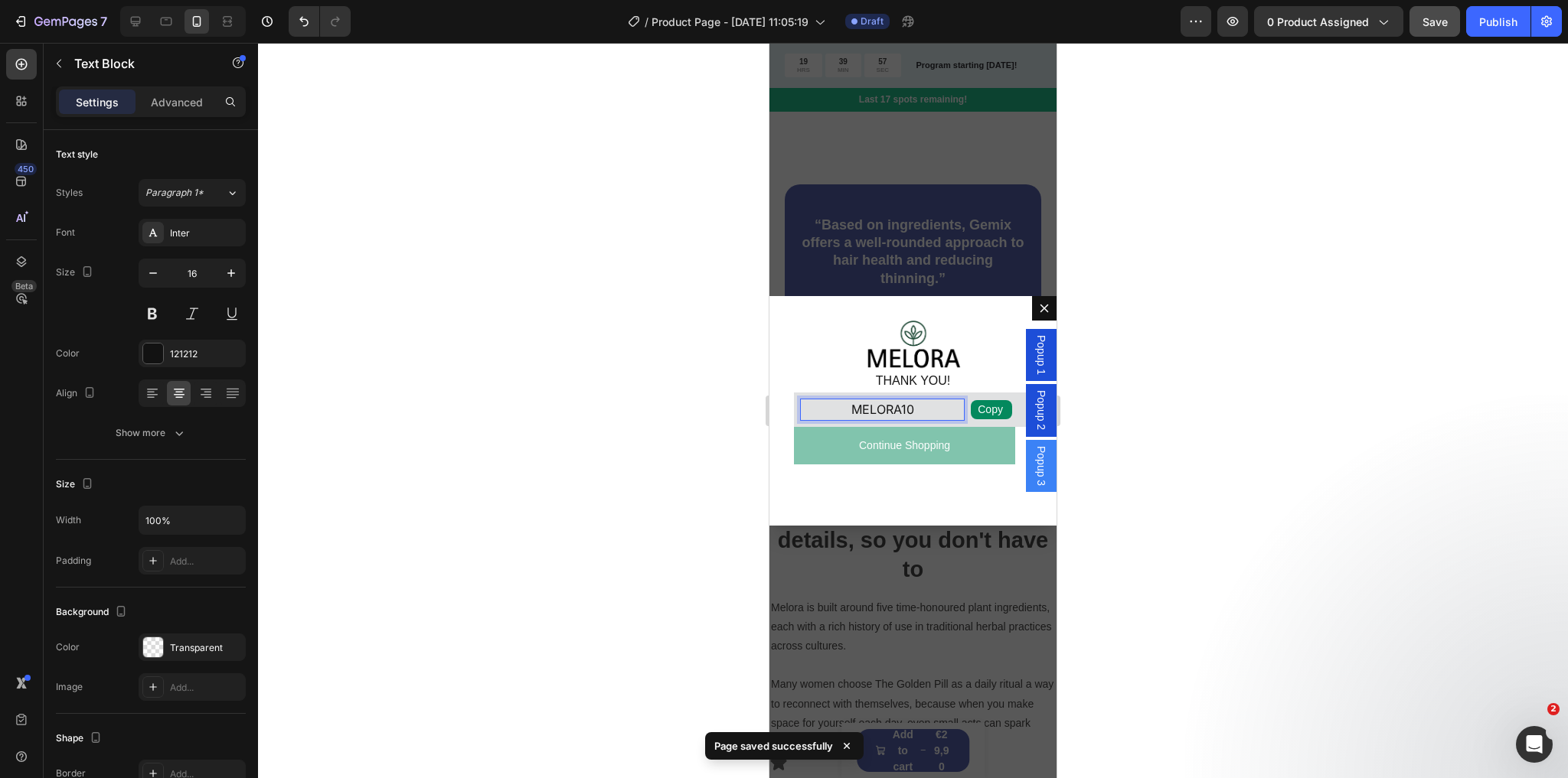
click at [873, 410] on p "MELORA10" at bounding box center [882, 410] width 165 height 22
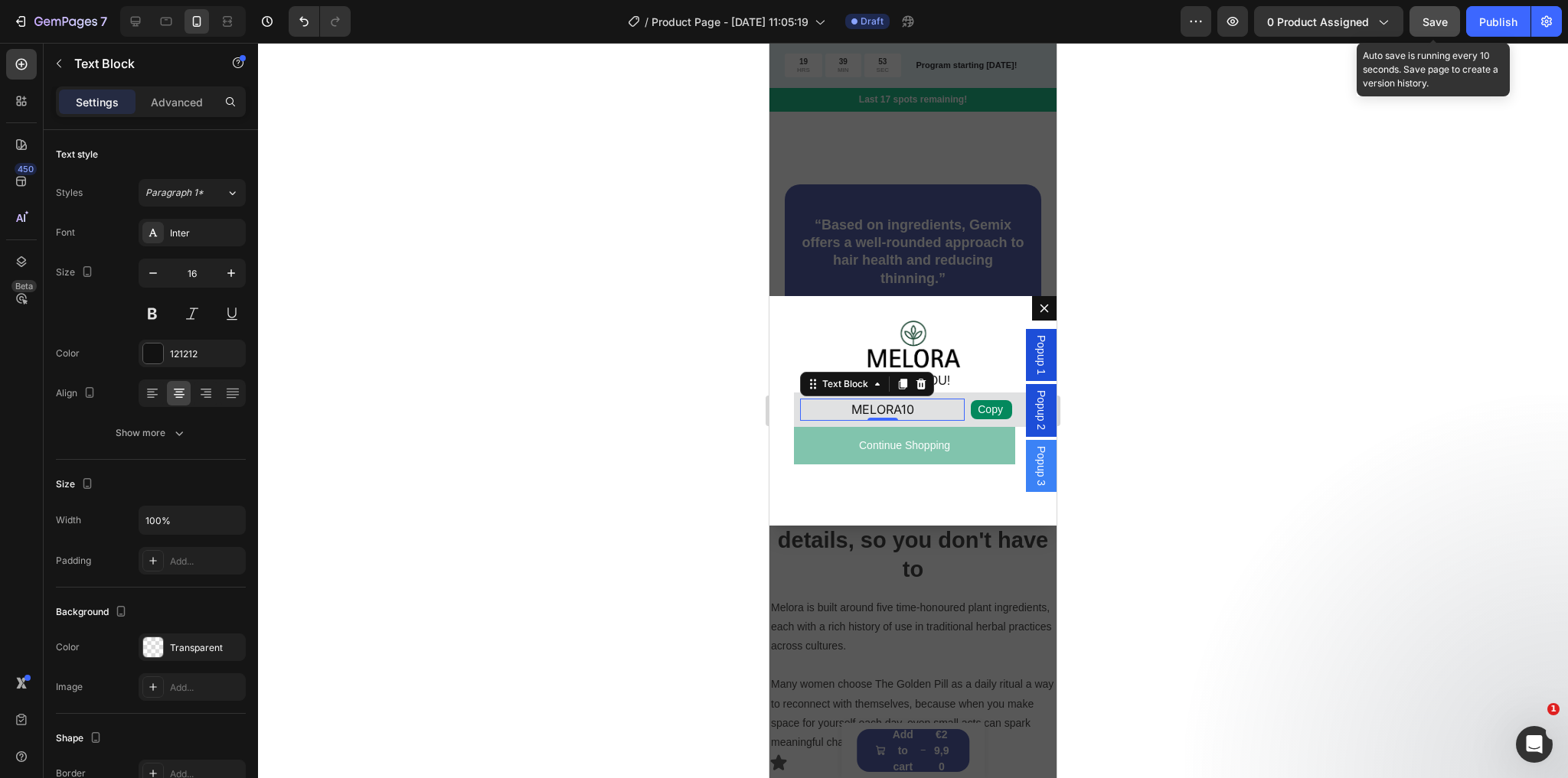
click at [1441, 22] on span "Save" at bounding box center [1435, 22] width 25 height 13
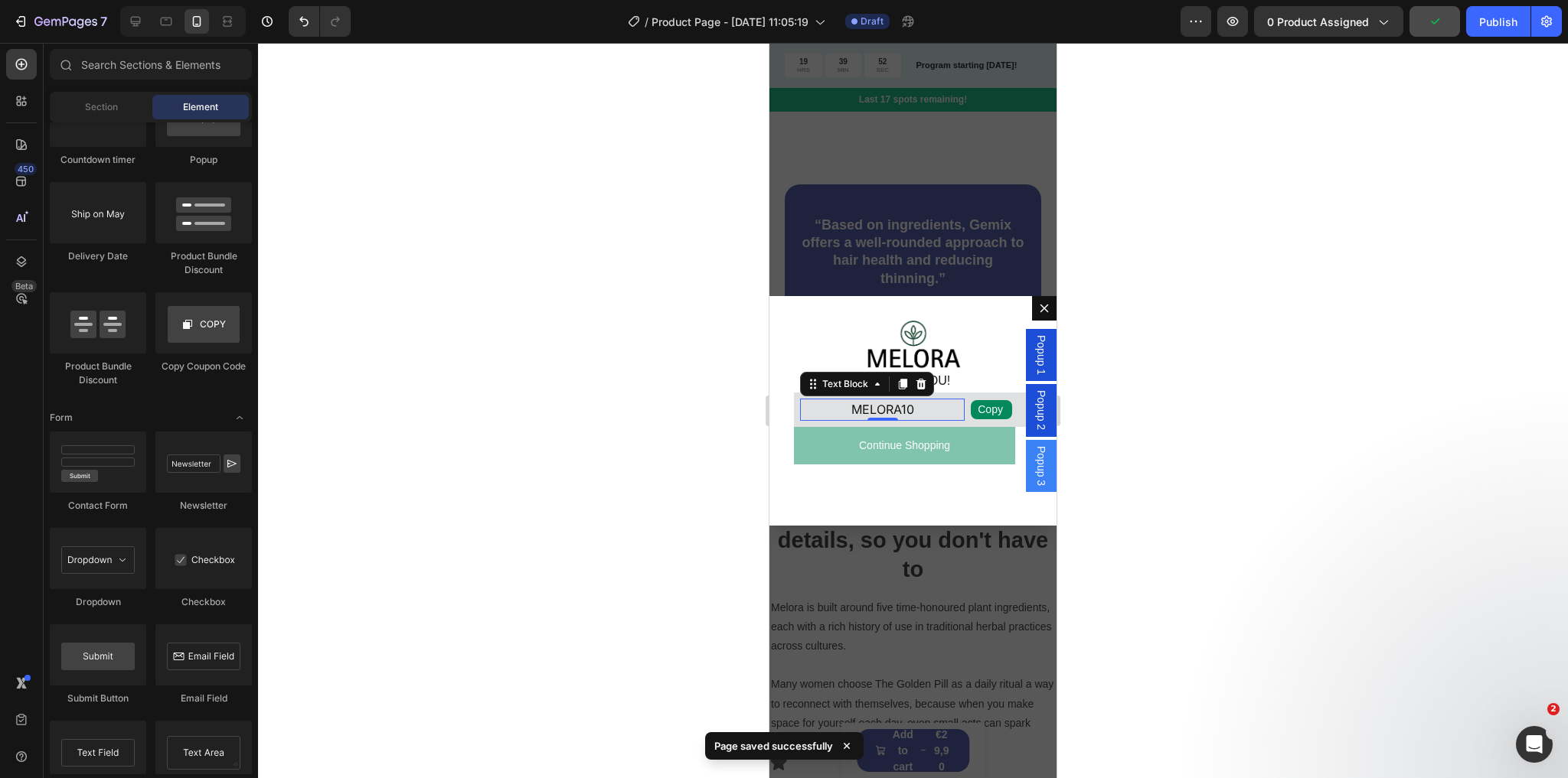
click at [870, 225] on div "Backdrop" at bounding box center [913, 410] width 287 height 735
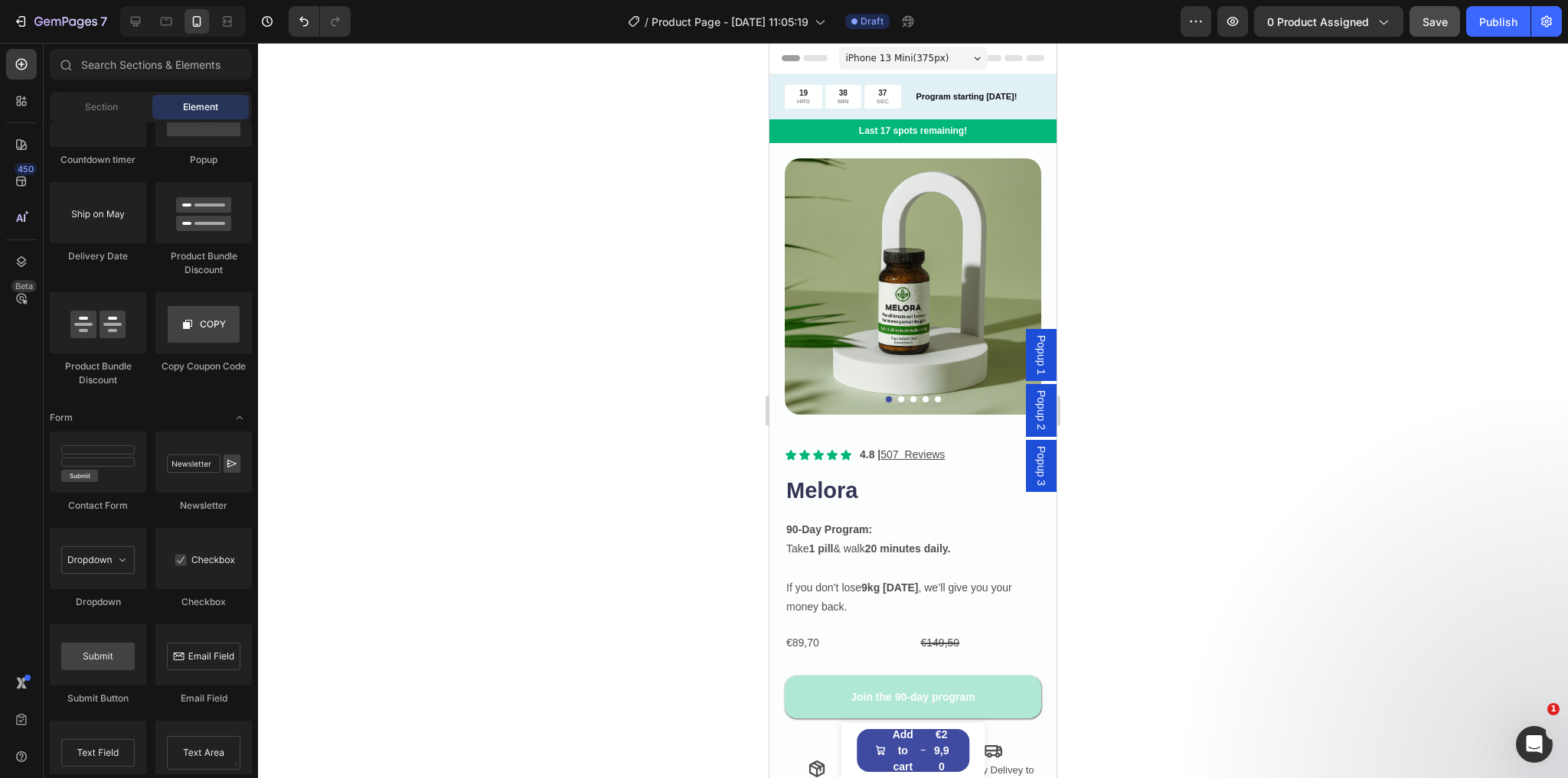
click at [990, 269] on img at bounding box center [913, 286] width 256 height 256
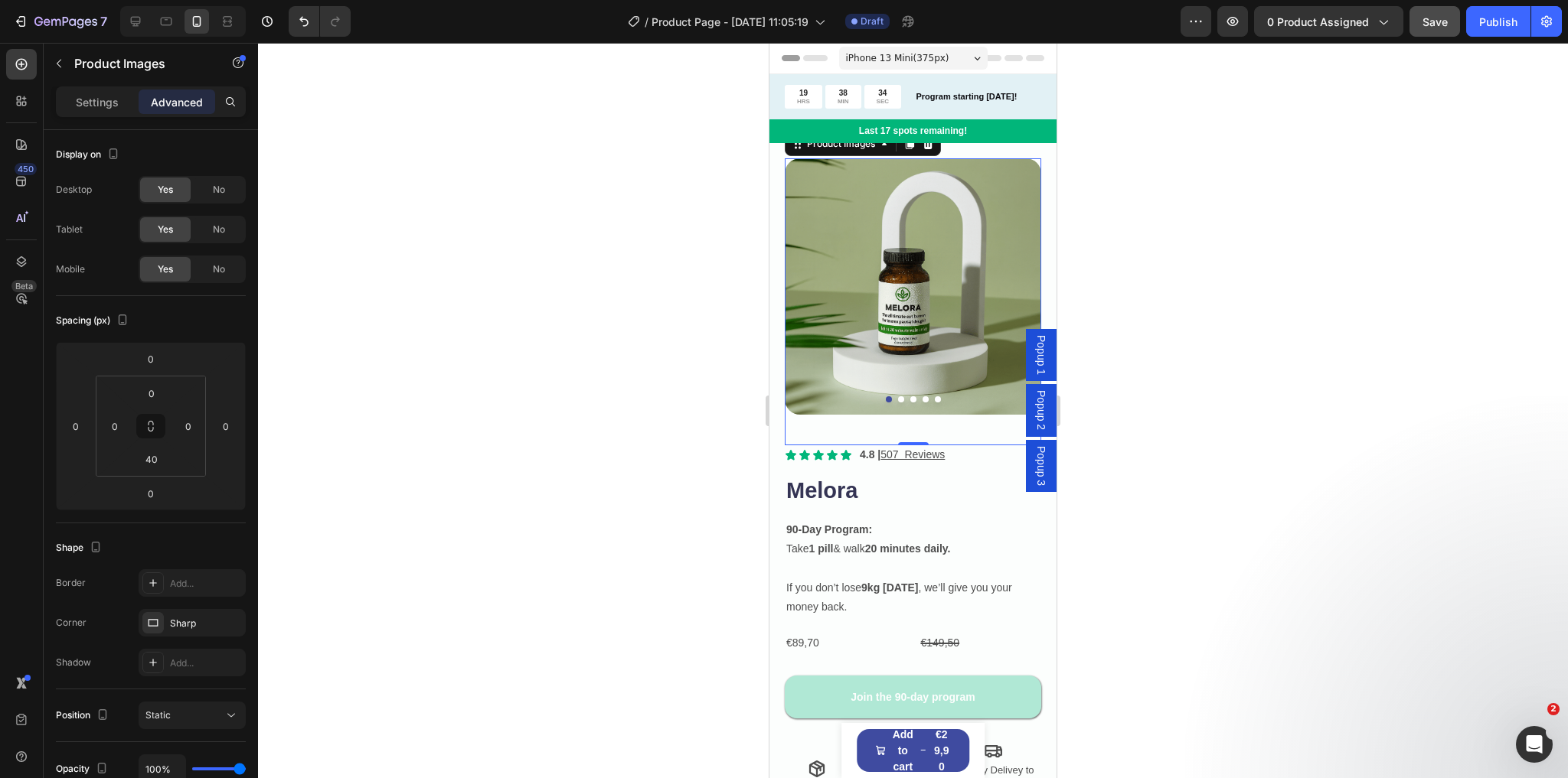
click at [1035, 358] on span "Popup 1" at bounding box center [1041, 355] width 15 height 40
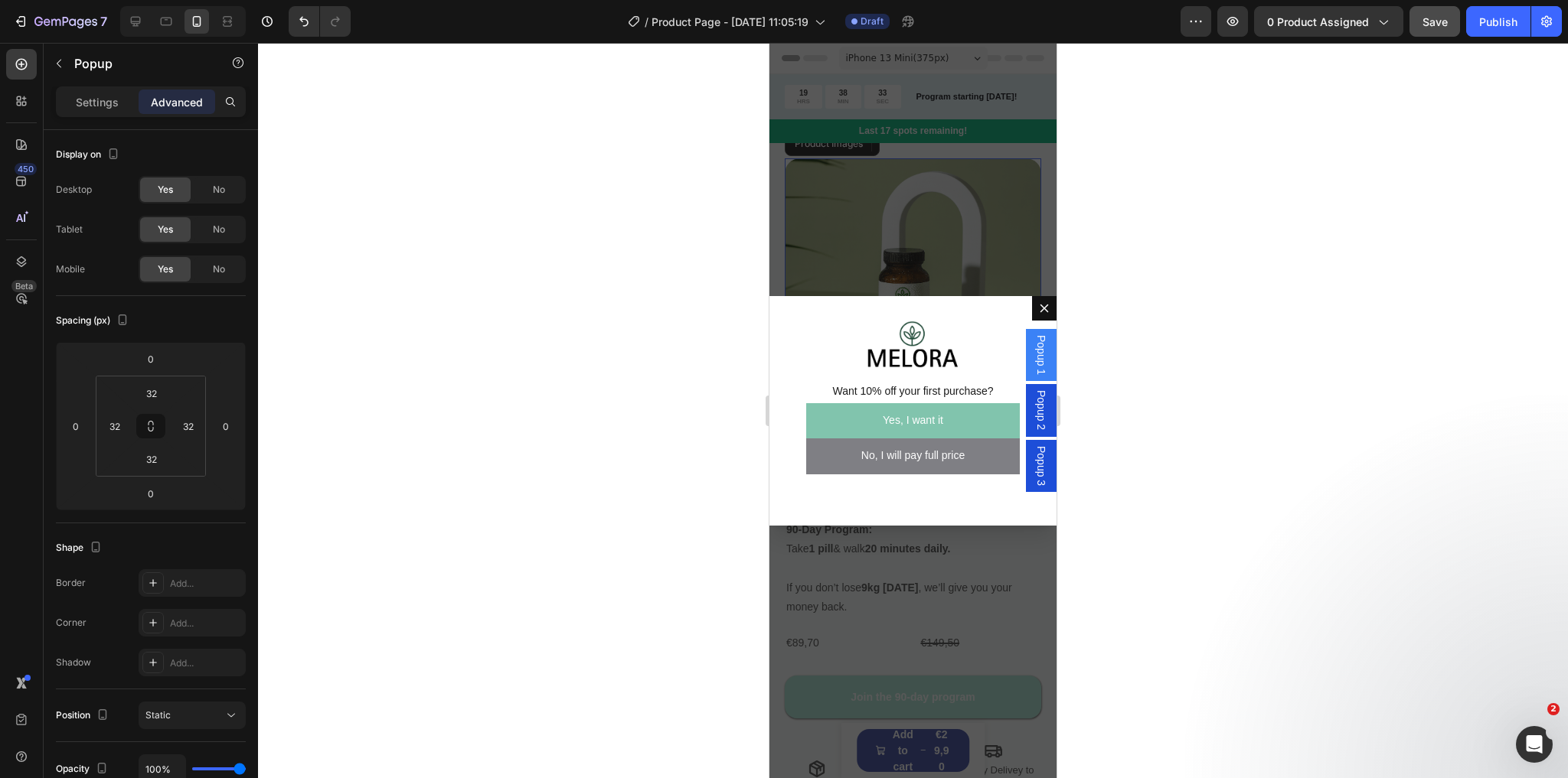
click at [1034, 394] on span "Popup 2" at bounding box center [1041, 410] width 15 height 40
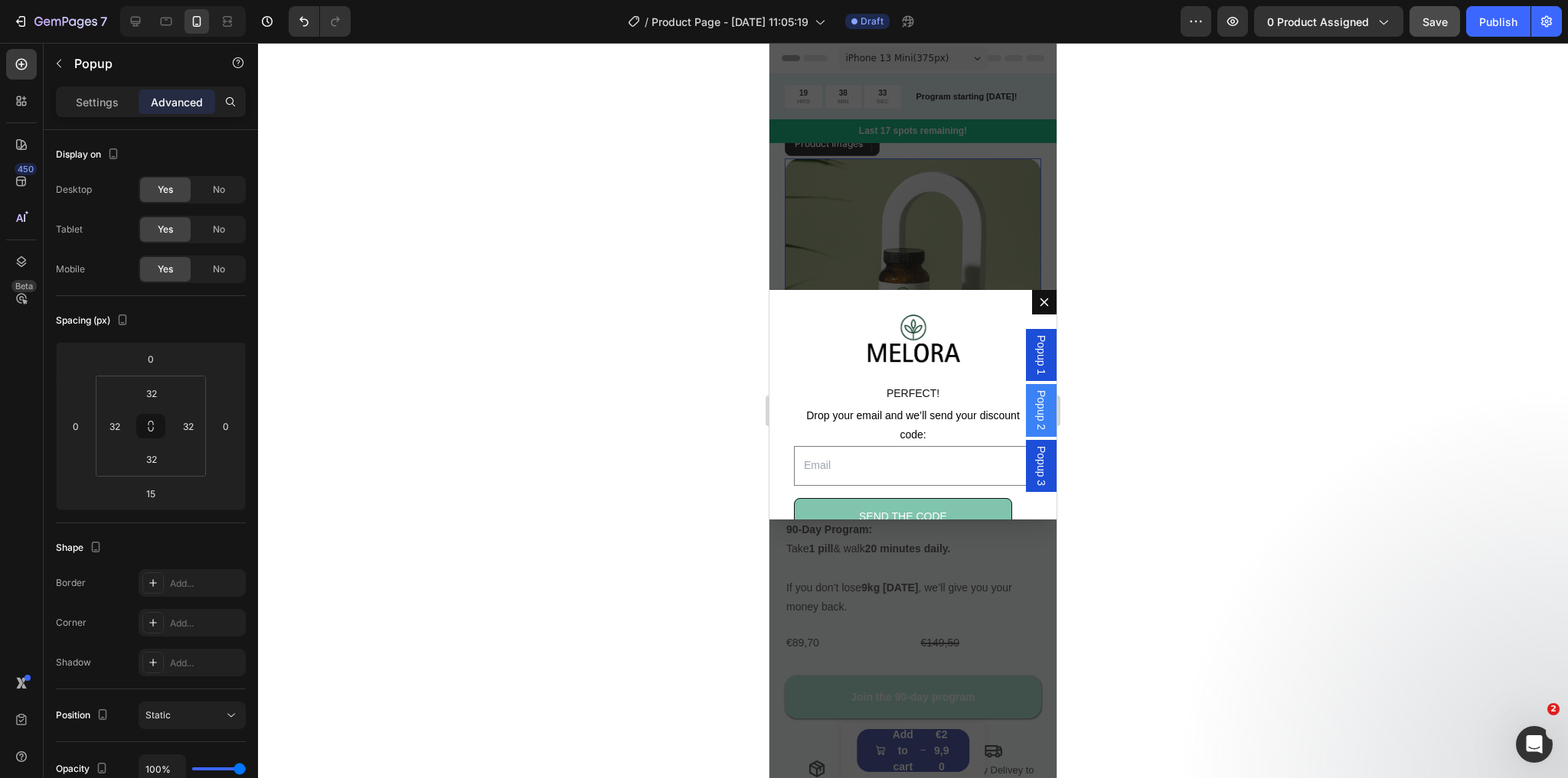
click at [1034, 451] on span "Popup 3" at bounding box center [1041, 466] width 15 height 40
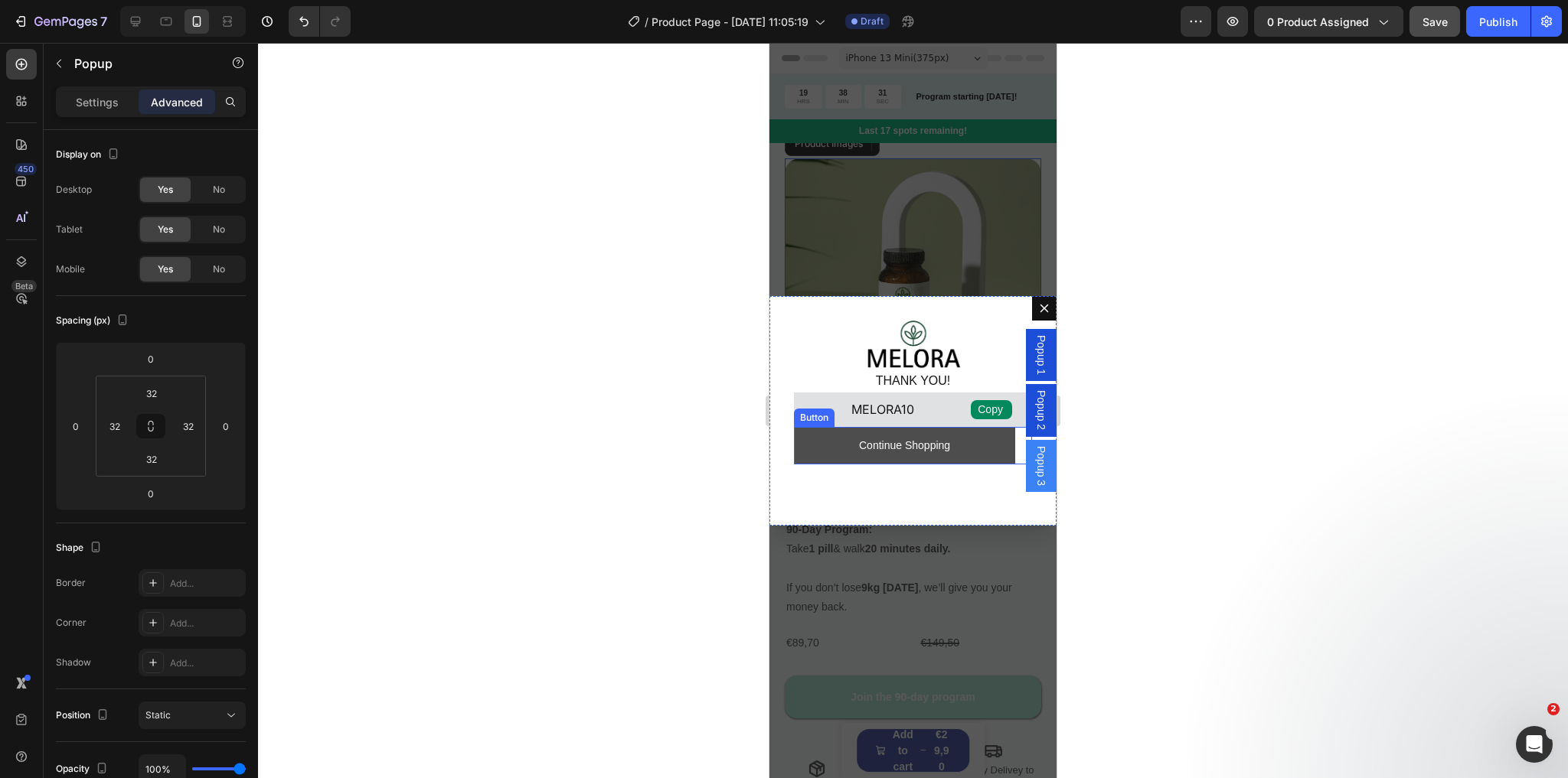
click at [812, 446] on button "Continue Shopping" at bounding box center [904, 445] width 221 height 37
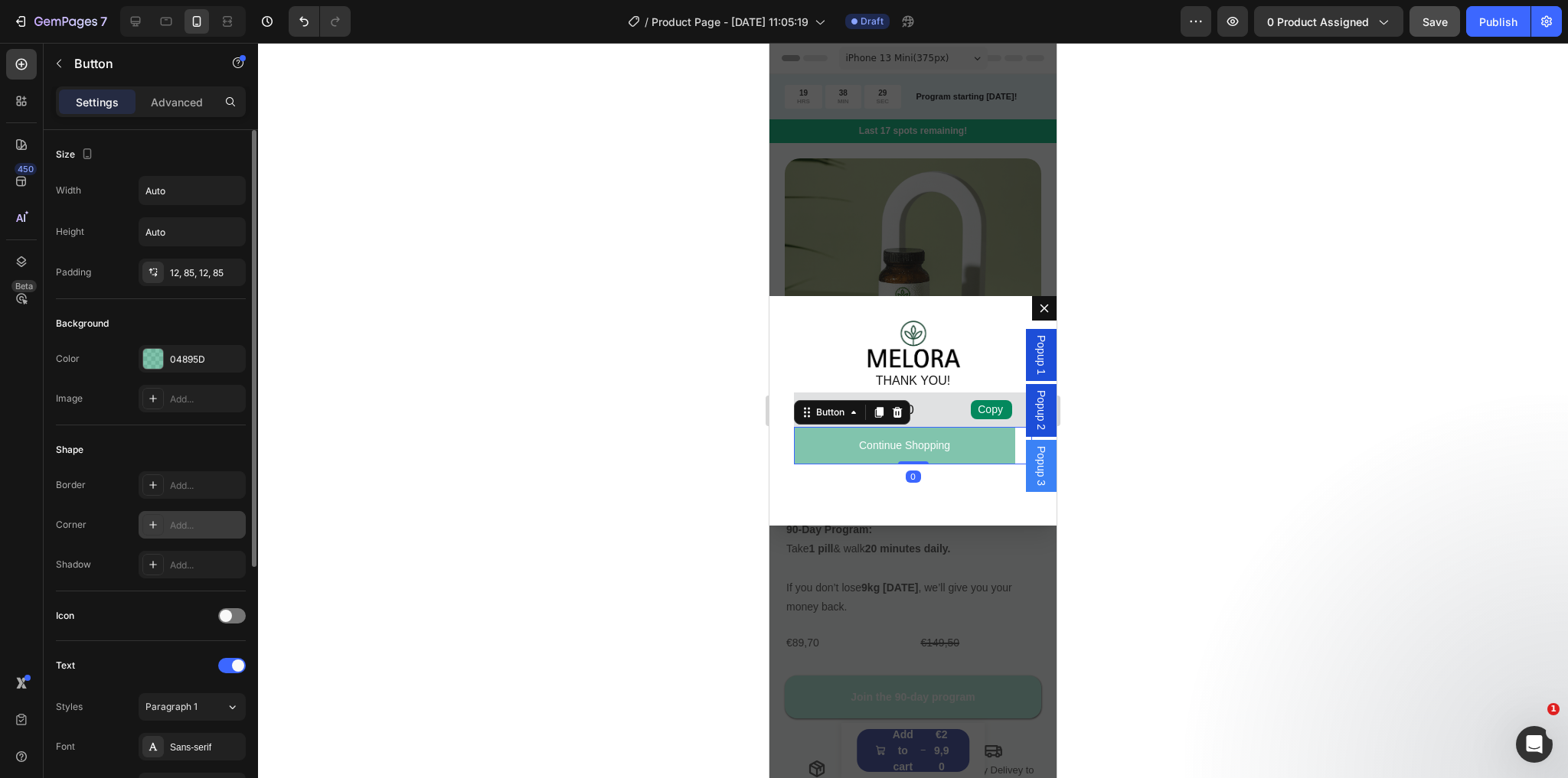
click at [143, 516] on div at bounding box center [154, 525] width 22 height 22
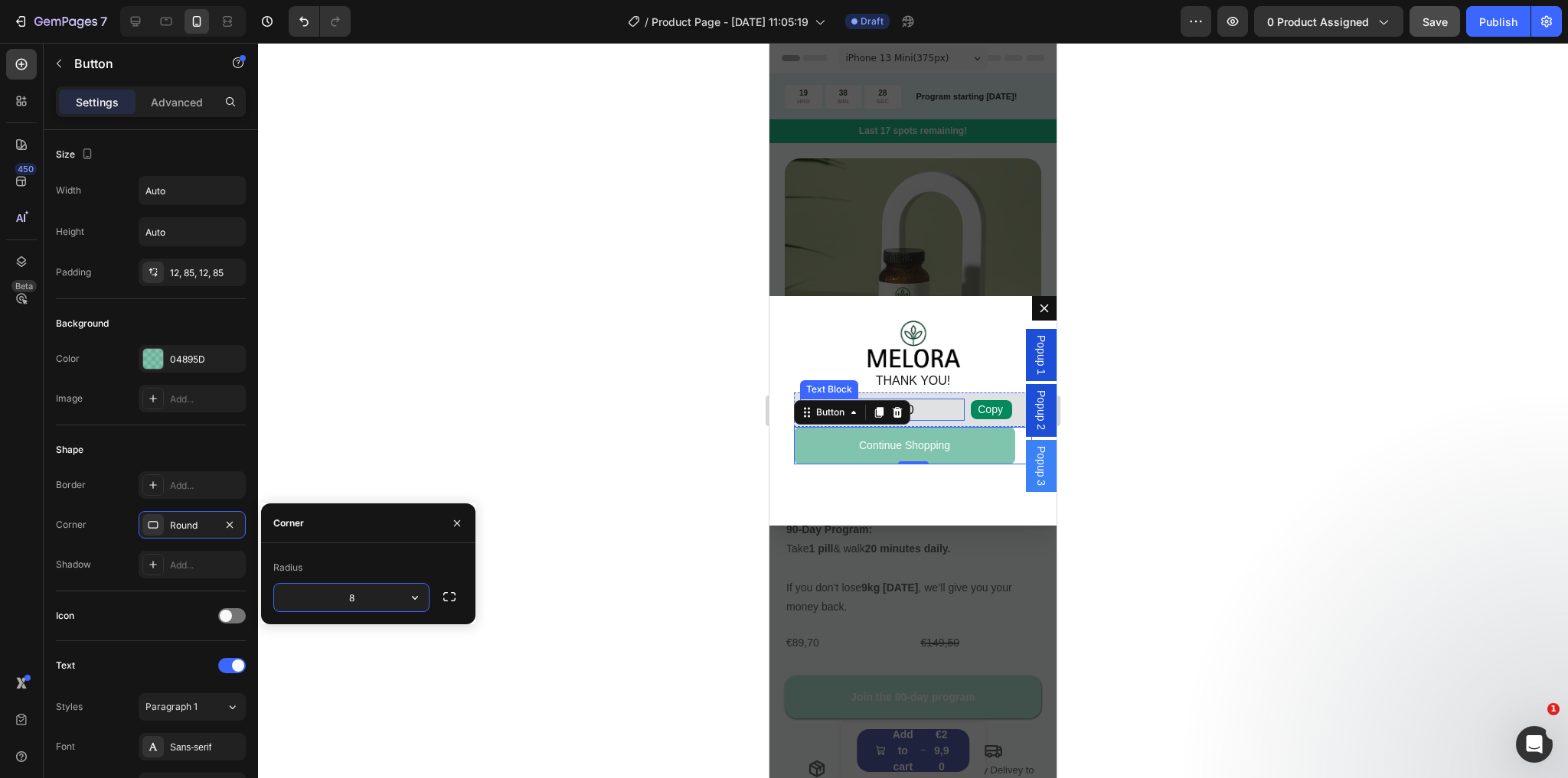
click at [939, 407] on p "MELORA10" at bounding box center [882, 410] width 165 height 22
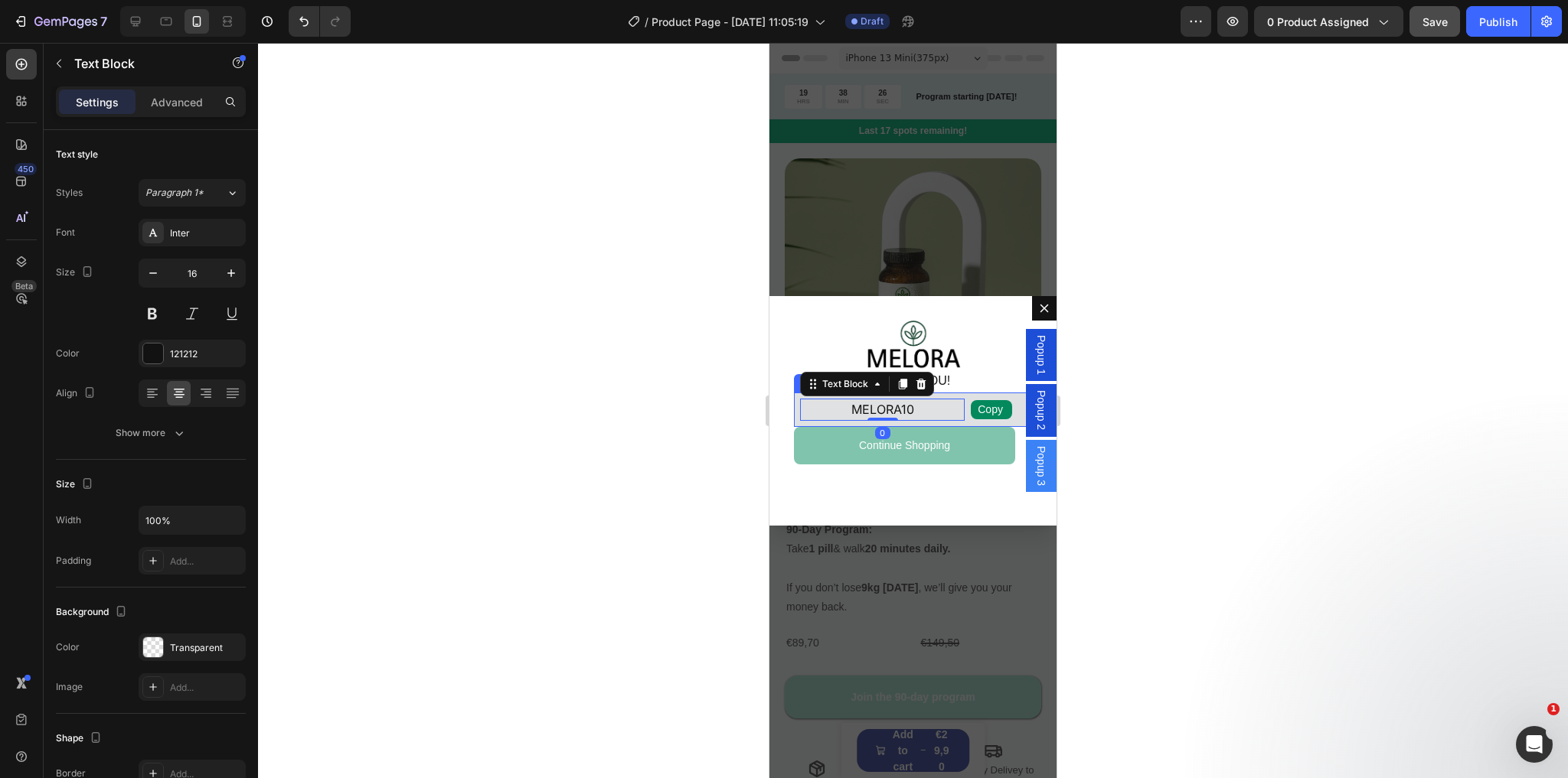
click at [797, 419] on div "Copy Copy Coupon Code MELORA10 Text Block 0 Row" at bounding box center [913, 410] width 238 height 35
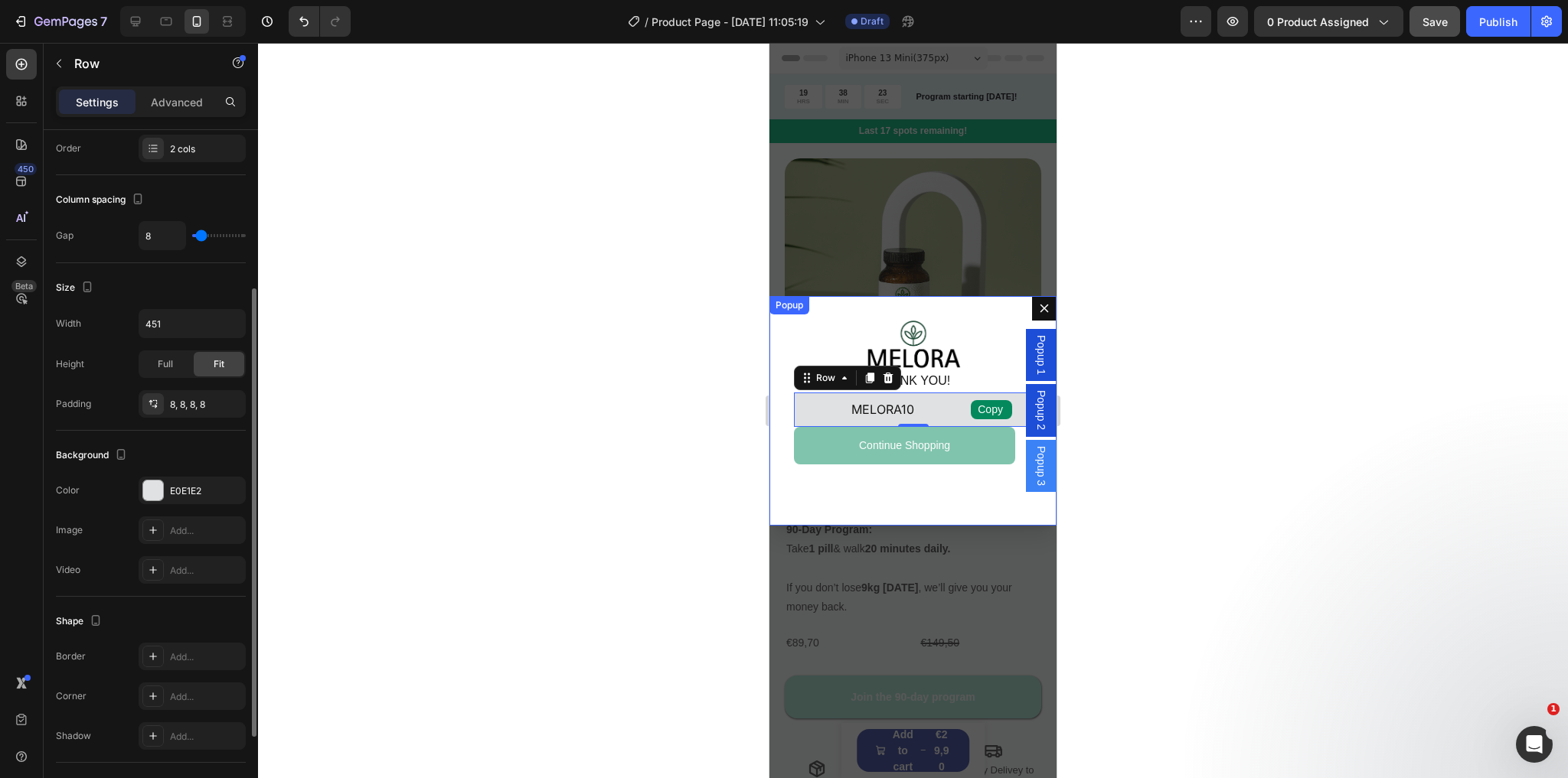
scroll to position [306, 0]
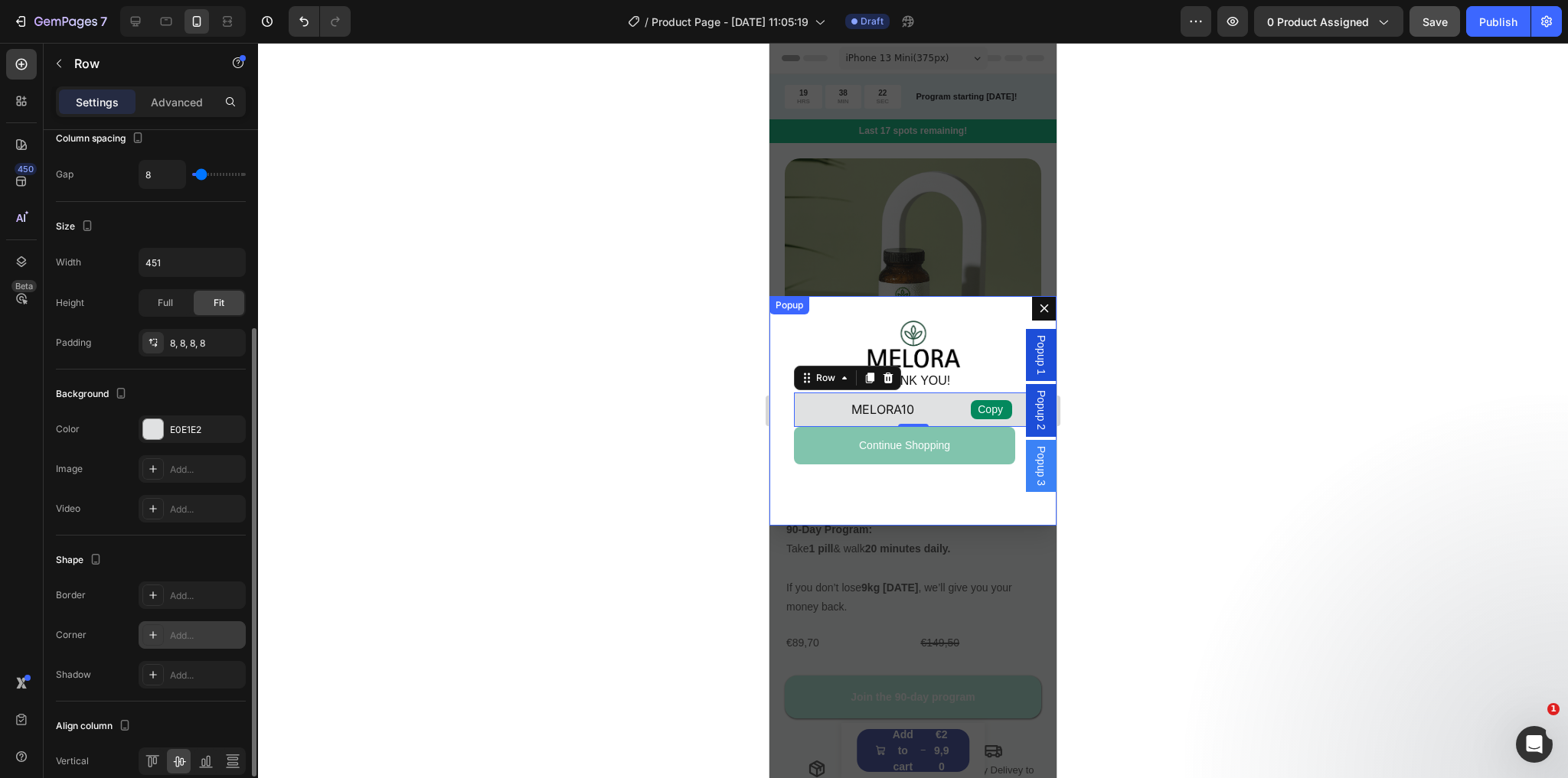
click at [153, 632] on icon at bounding box center [153, 635] width 7 height 7
click at [1034, 456] on span "Popup 3" at bounding box center [1041, 466] width 15 height 40
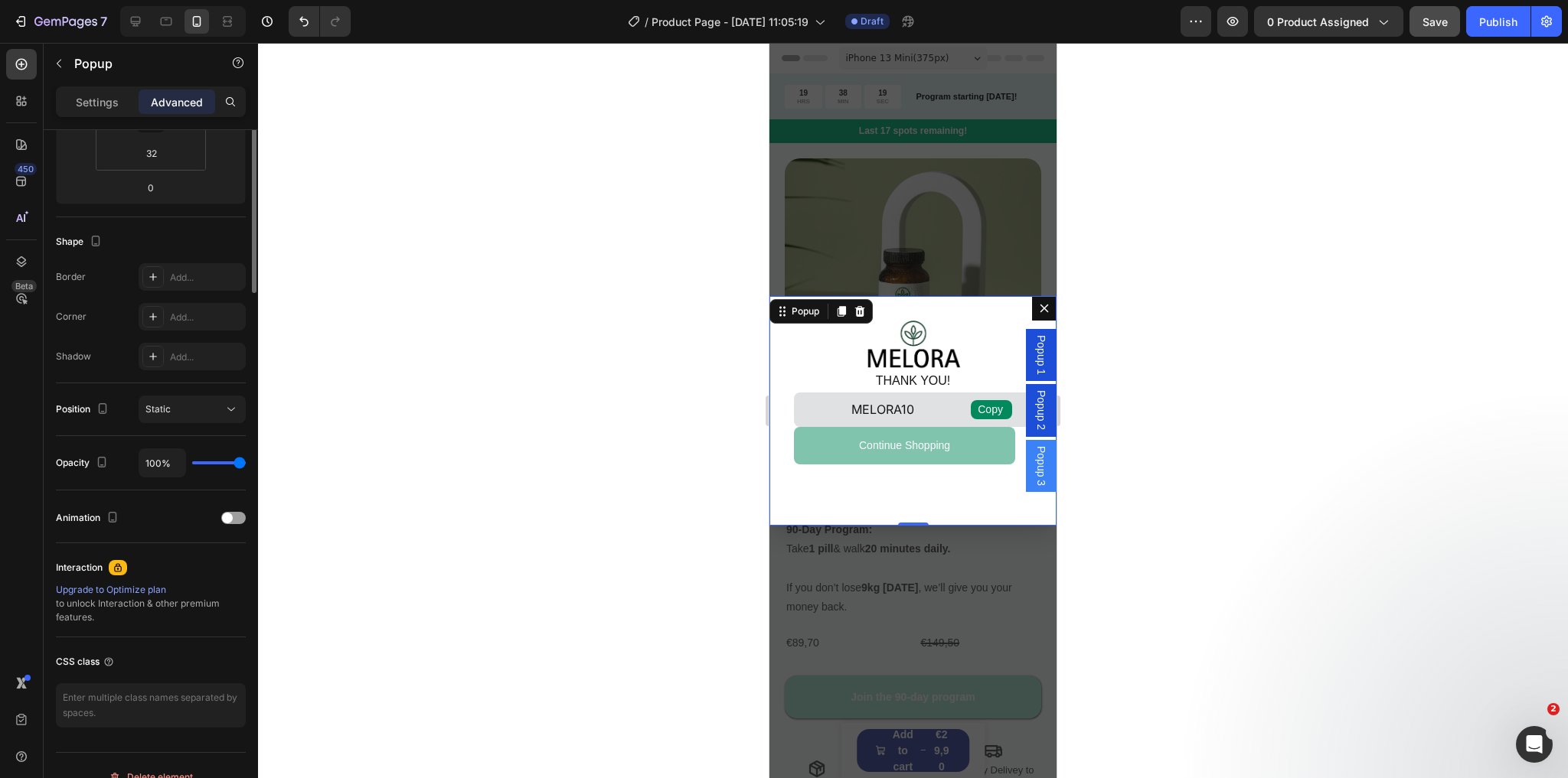
click at [1025, 407] on div "Popup 2" at bounding box center [1041, 410] width 31 height 52
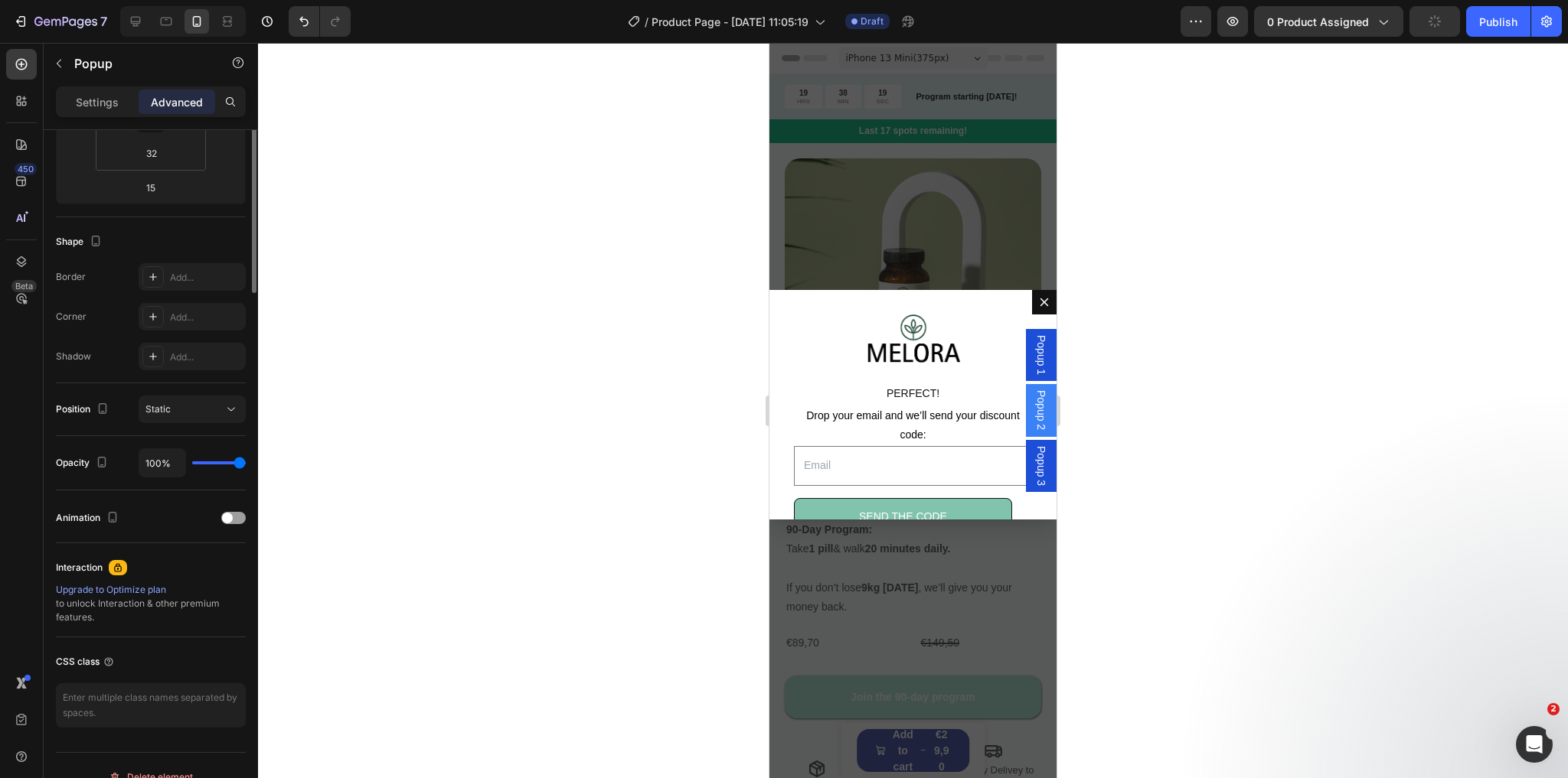
scroll to position [0, 0]
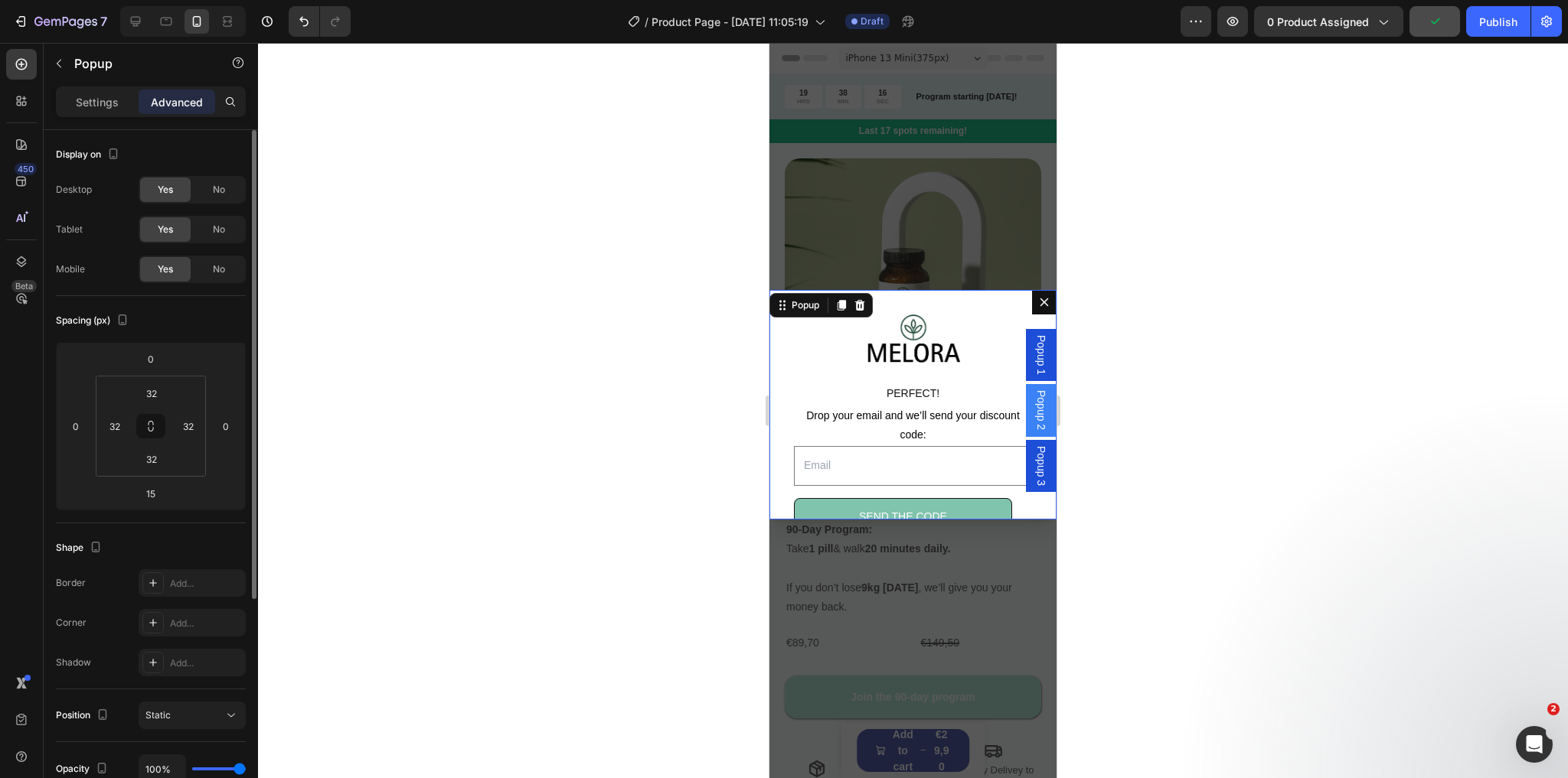
click at [1025, 369] on div "Popup 1" at bounding box center [1041, 354] width 31 height 52
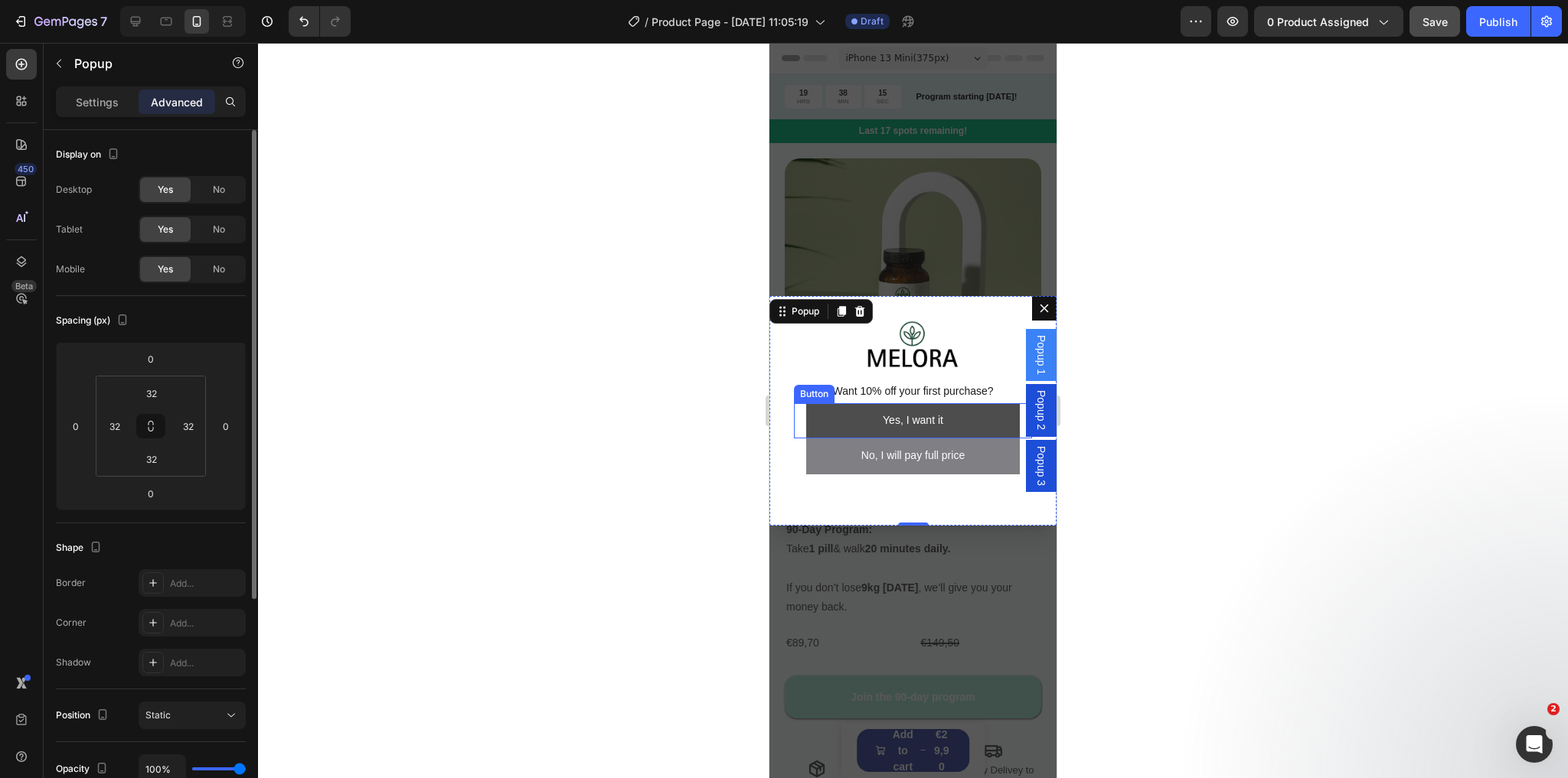
click at [811, 424] on link "Yes, I want it" at bounding box center [913, 422] width 214 height 36
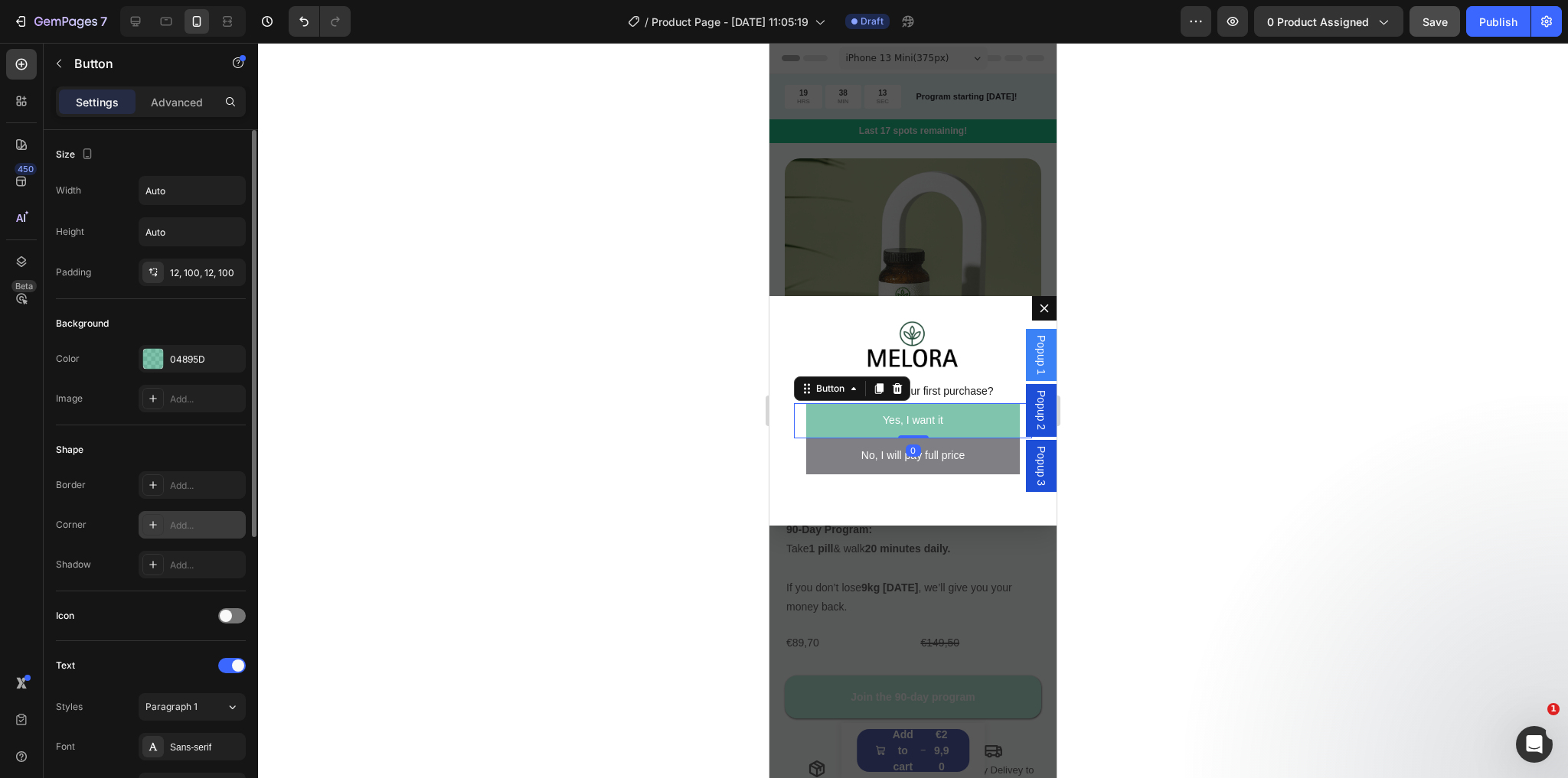
click at [150, 516] on div at bounding box center [154, 525] width 22 height 22
click at [145, 486] on div at bounding box center [154, 485] width 22 height 22
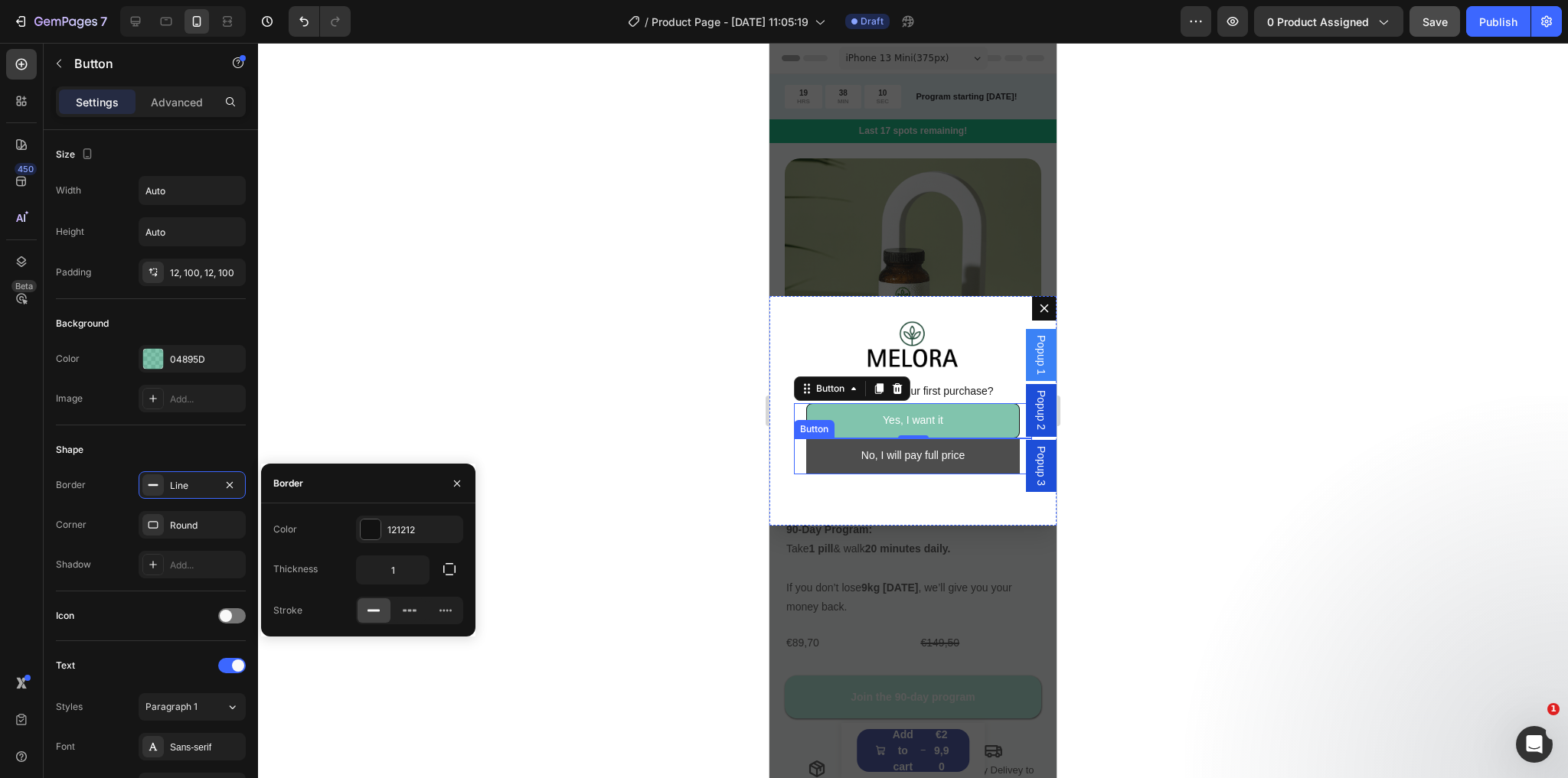
click at [812, 458] on button "No, I will pay full price" at bounding box center [913, 457] width 213 height 36
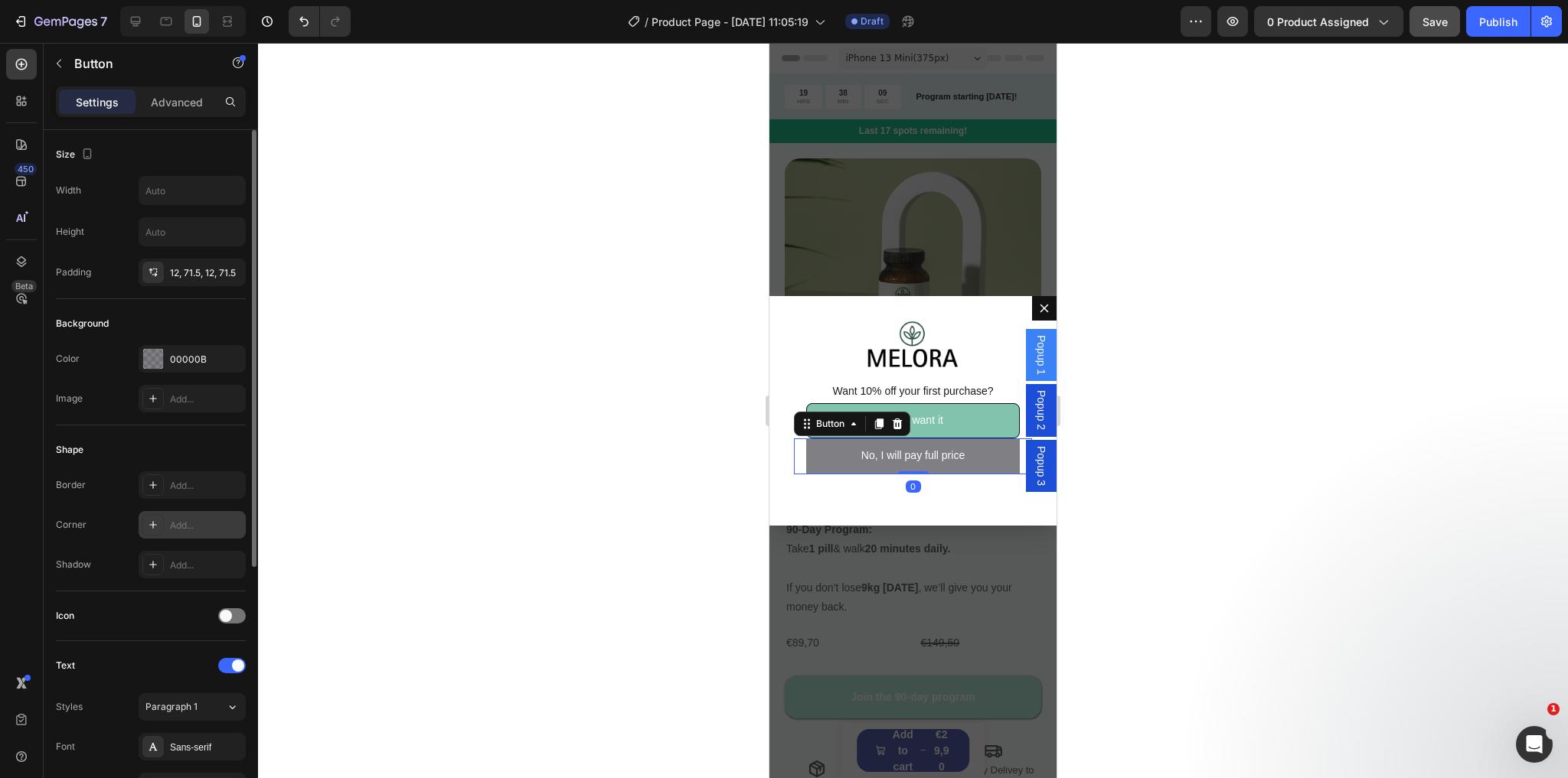
click at [151, 519] on icon at bounding box center [153, 524] width 12 height 12
click at [147, 487] on icon at bounding box center [153, 484] width 12 height 12
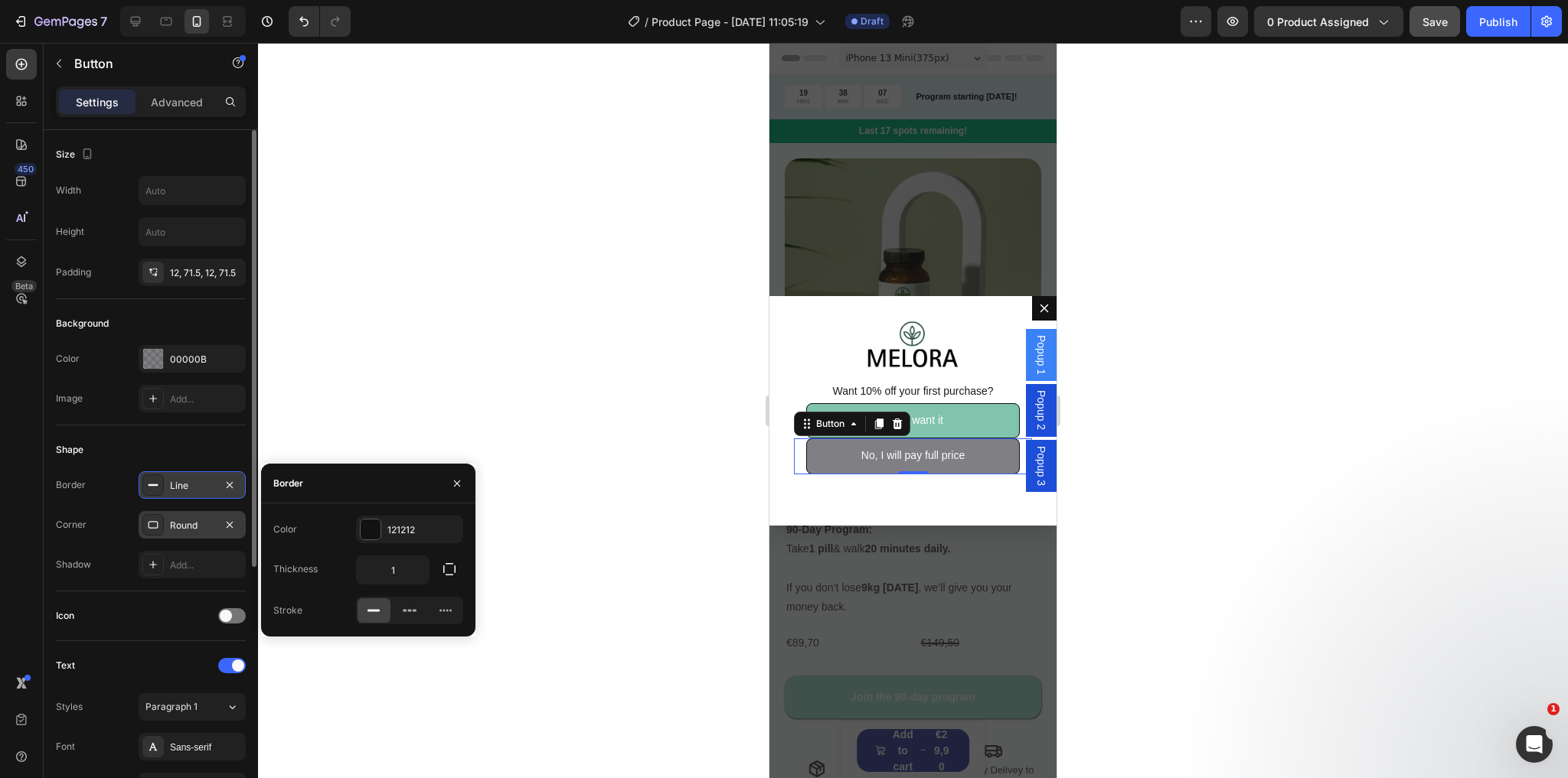
click at [1025, 359] on div "Popup 1" at bounding box center [1041, 354] width 31 height 52
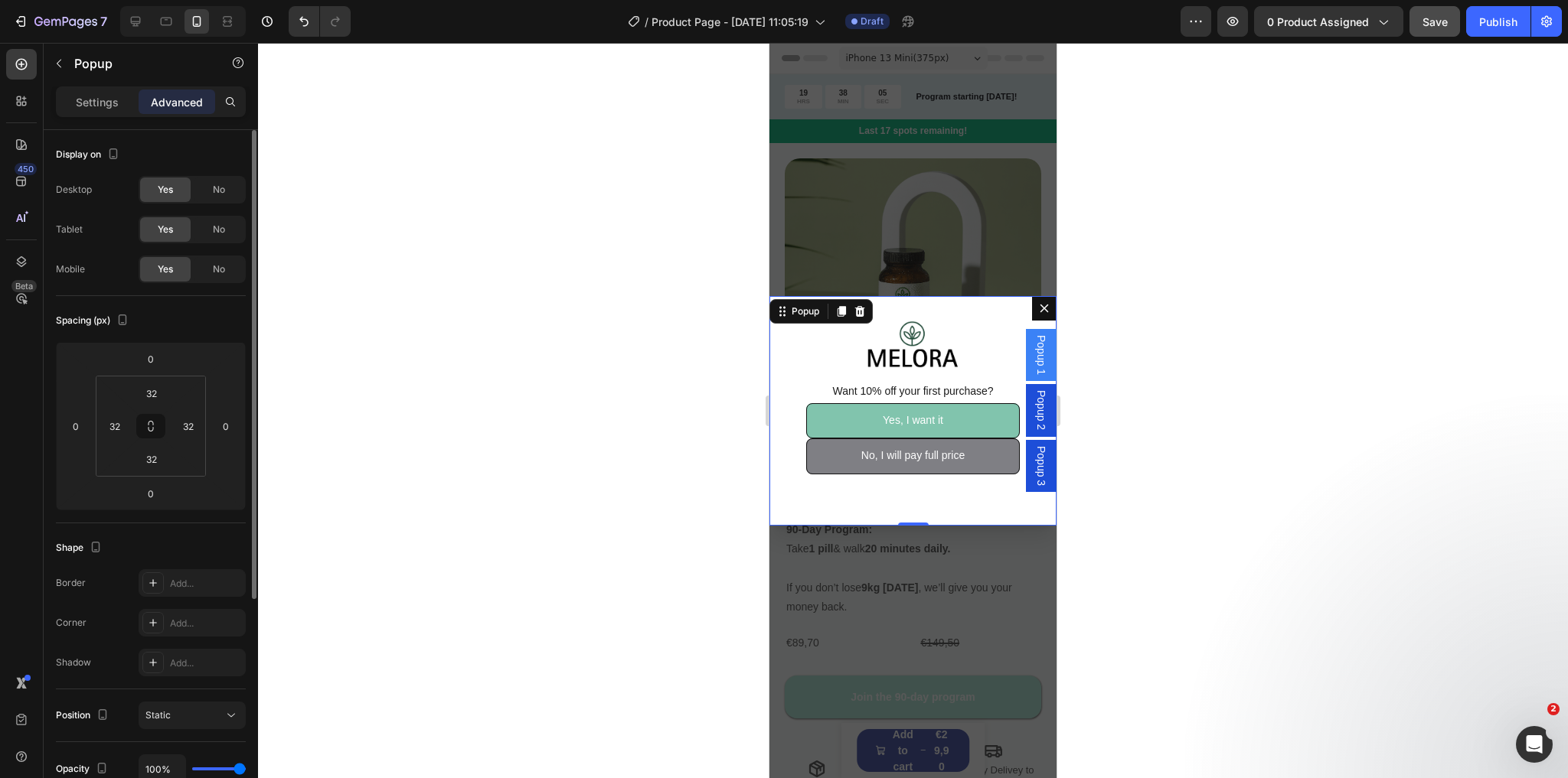
click at [1034, 406] on span "Popup 2" at bounding box center [1041, 410] width 15 height 40
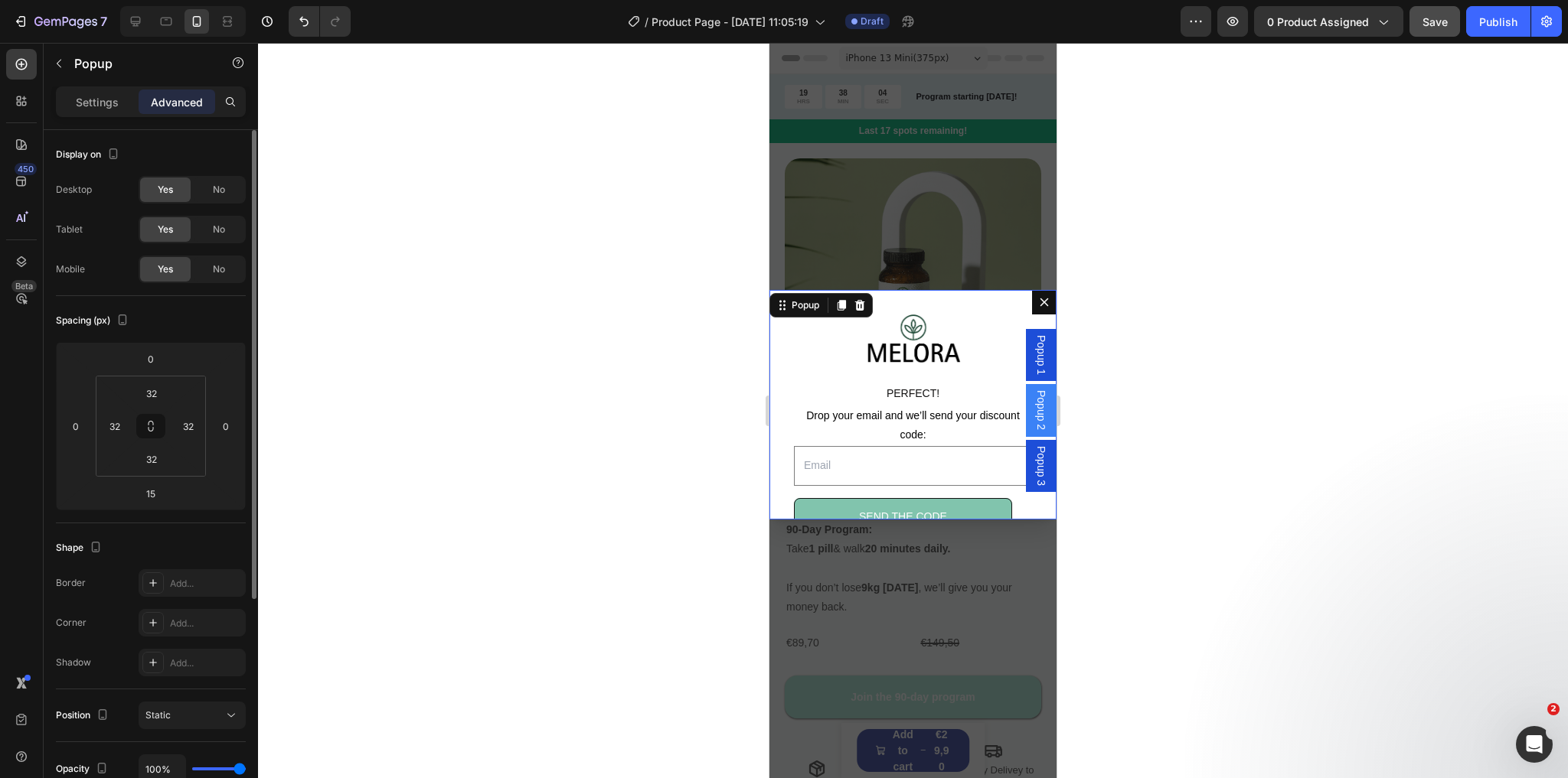
click at [1025, 477] on div "Popup 3" at bounding box center [1041, 465] width 31 height 52
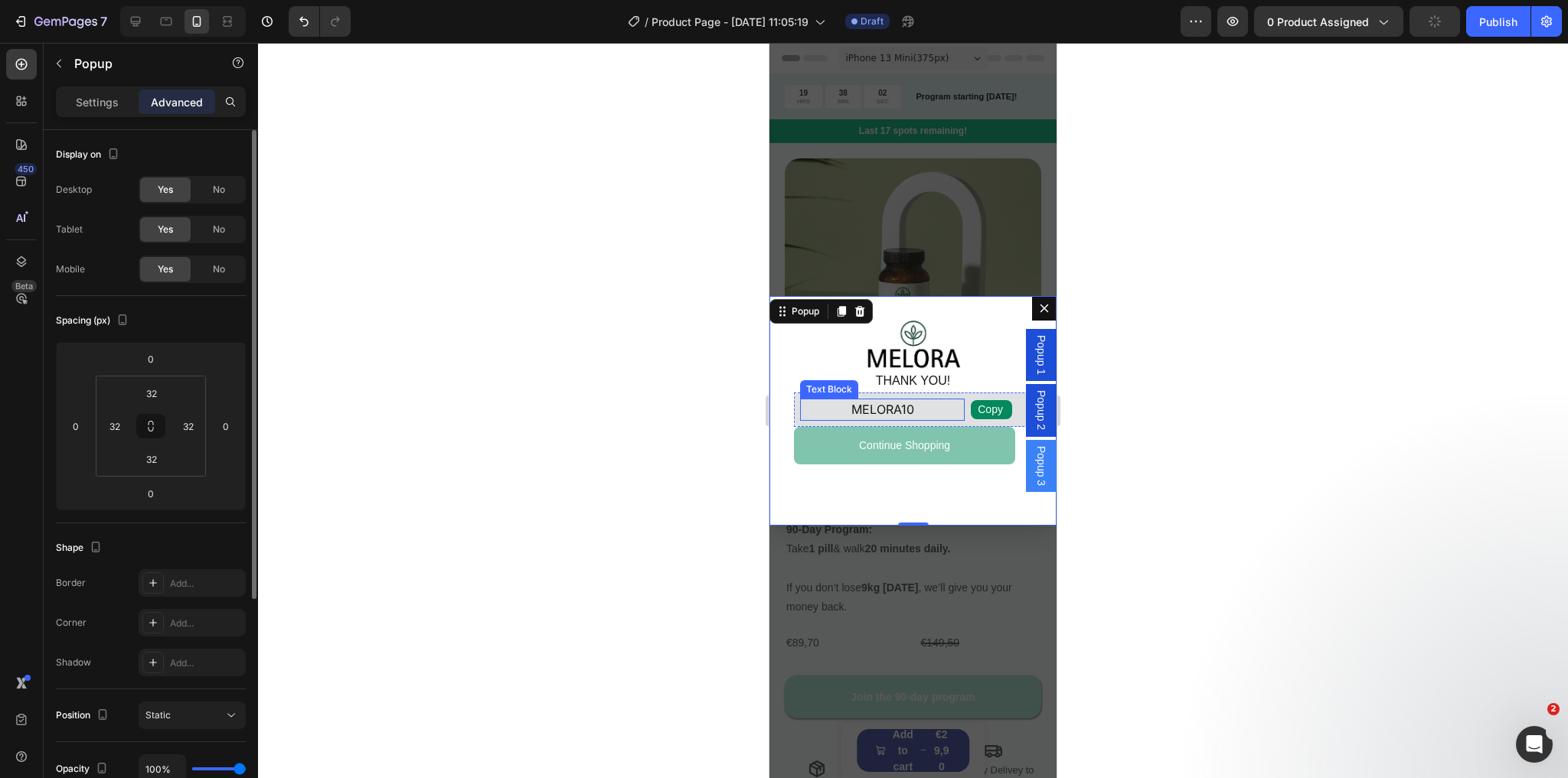
click at [843, 404] on p "MELORA10" at bounding box center [882, 410] width 165 height 22
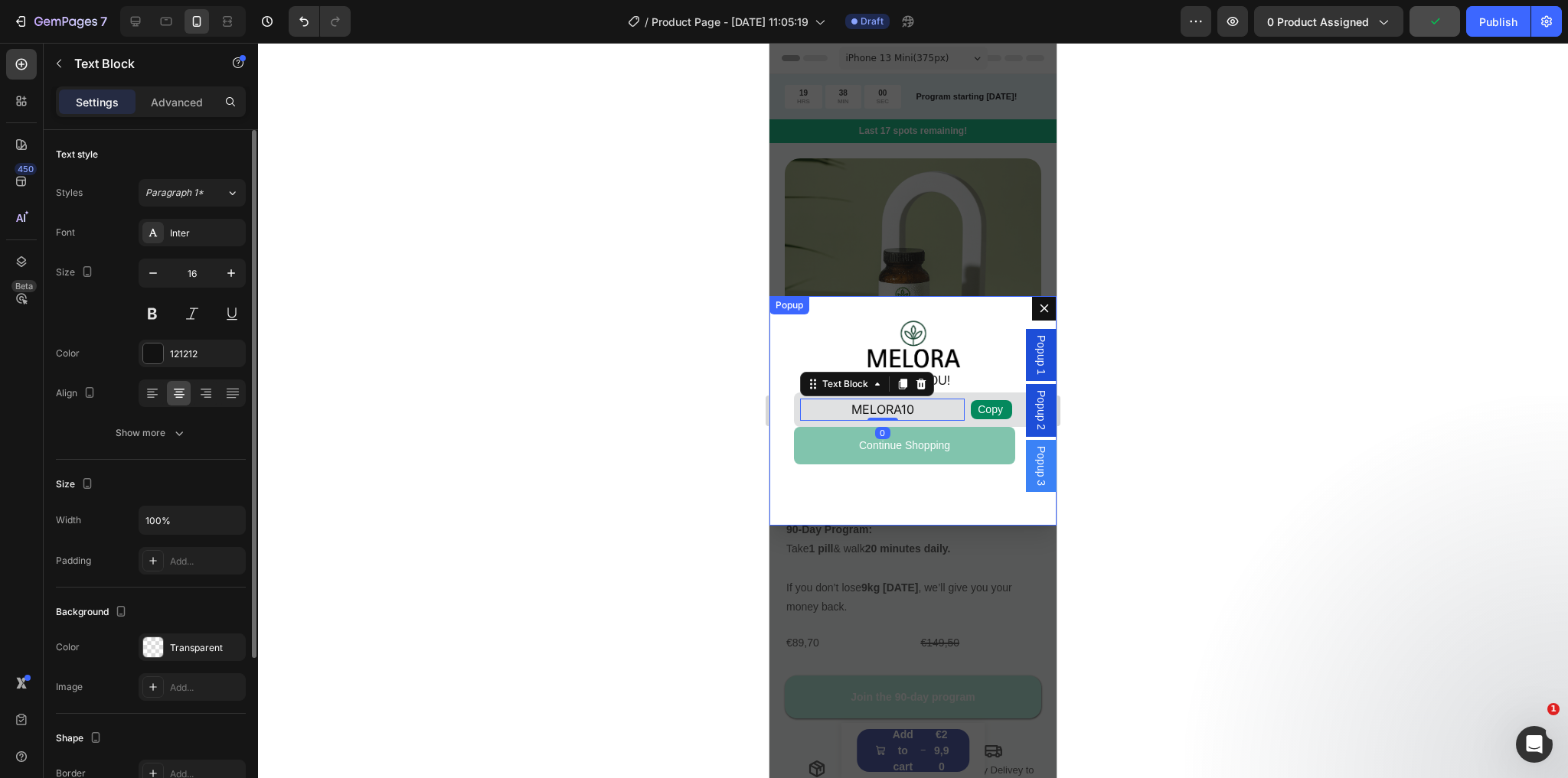
click at [947, 473] on div "Image THANK YOU! Text Block Copy Copy Coupon Code MELORA10 Text Block 0 Row Row…" at bounding box center [913, 411] width 287 height 230
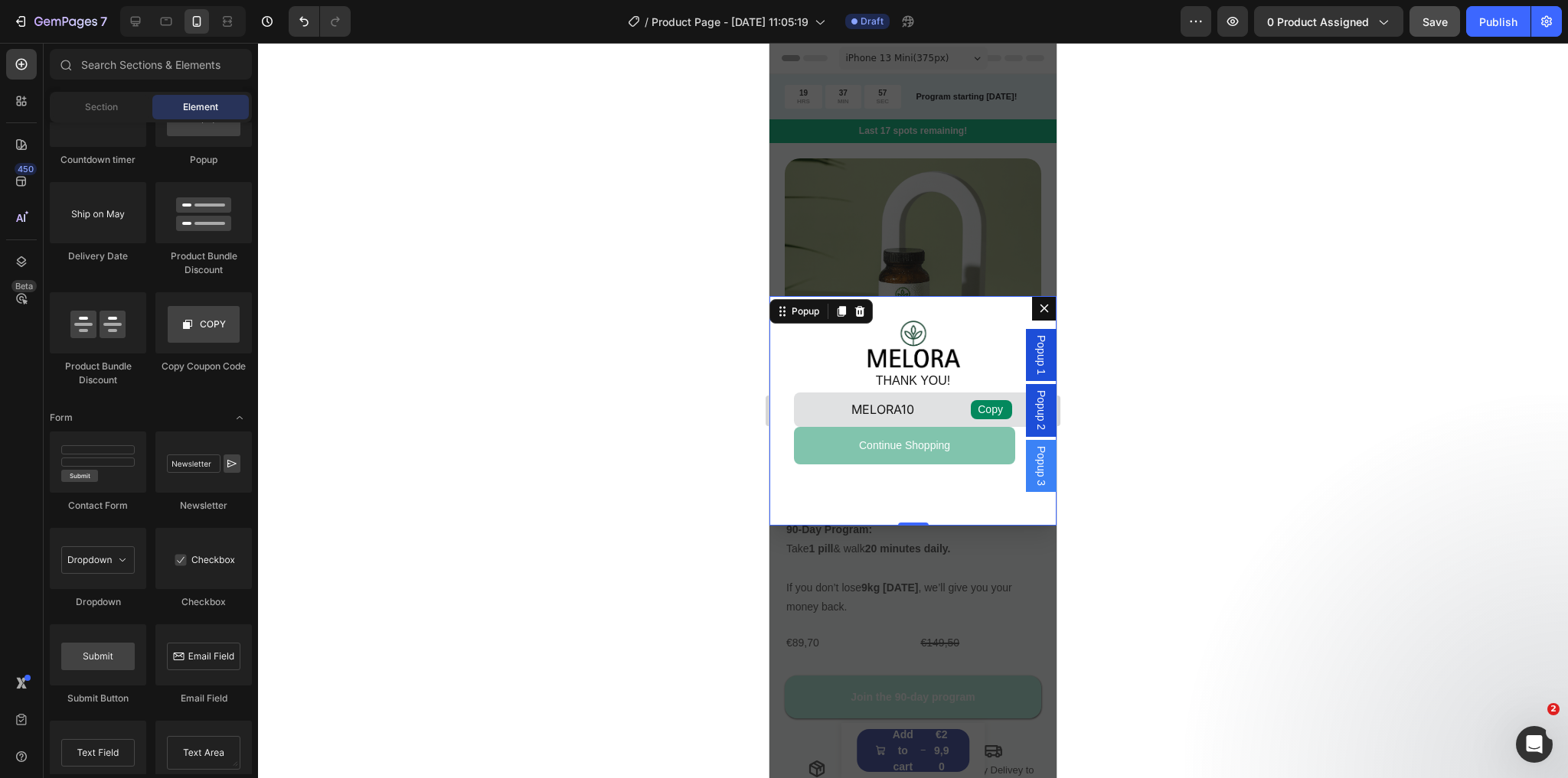
click at [975, 228] on div "Backdrop" at bounding box center [913, 410] width 287 height 735
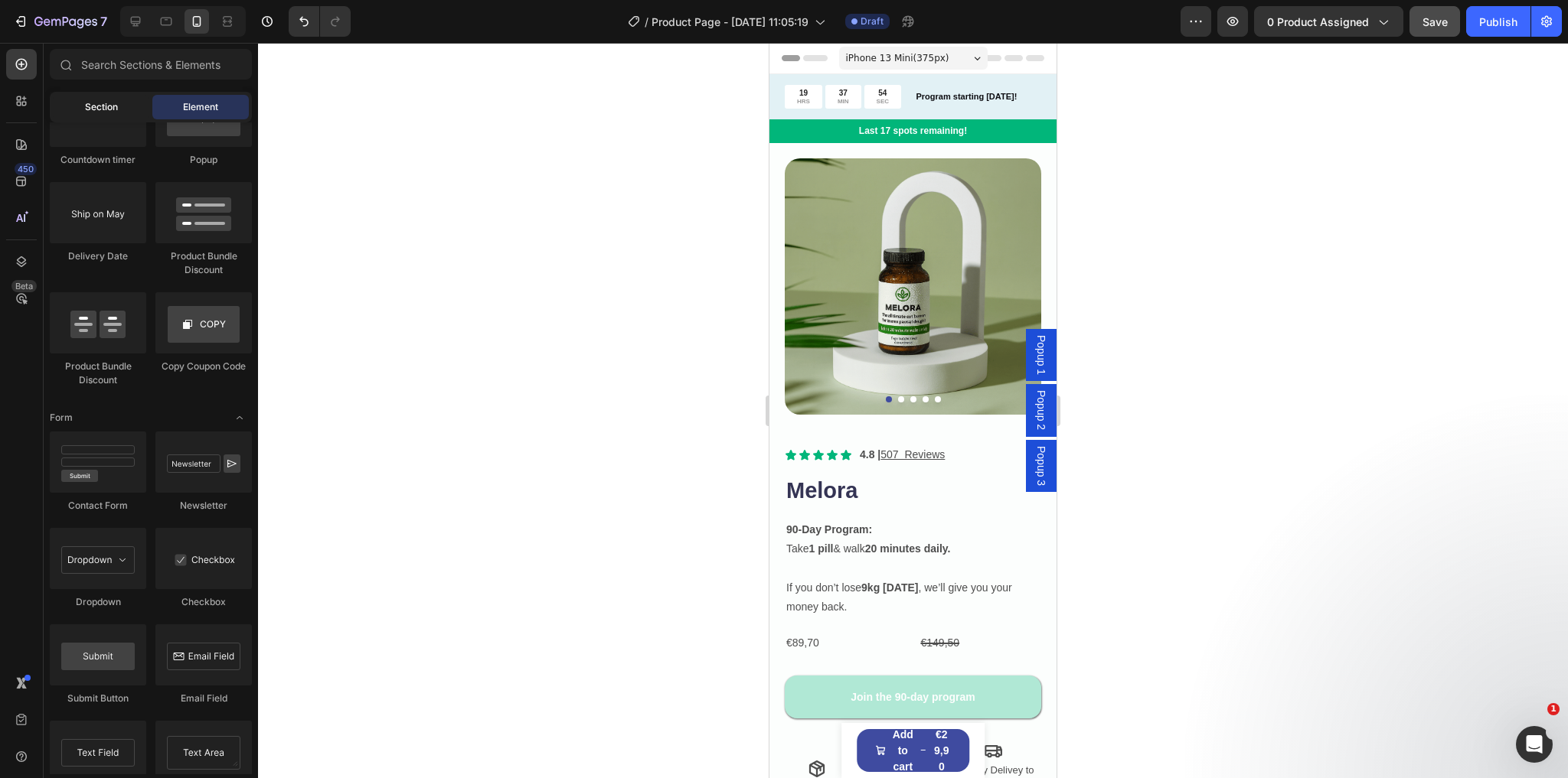
click at [75, 107] on div "Section" at bounding box center [101, 106] width 96 height 25
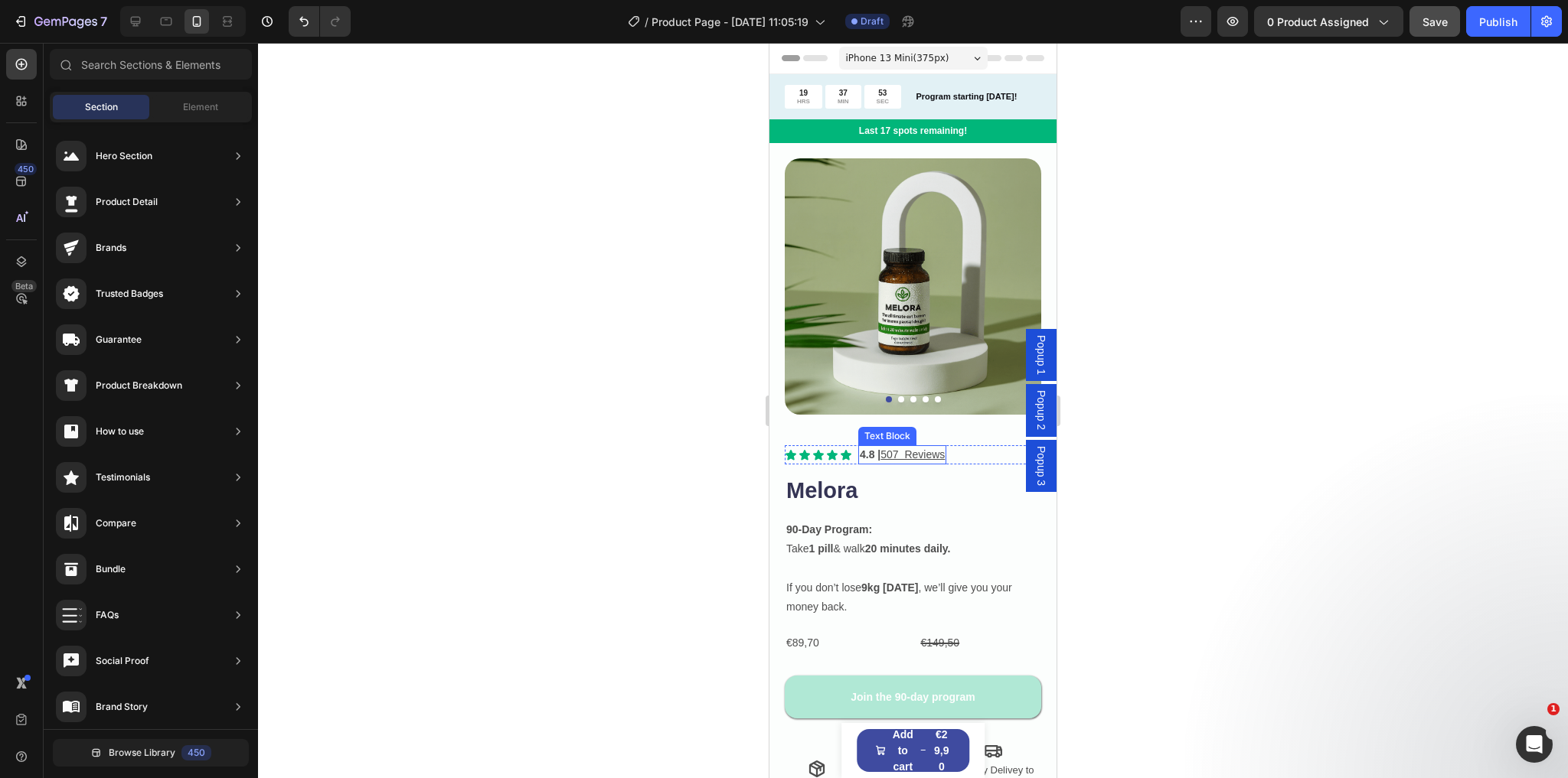
click at [904, 499] on div "Icon Icon Icon Icon Icon Icon List 4.8 | 507 Reviews Text Block Row Melora Prod…" at bounding box center [913, 631] width 256 height 371
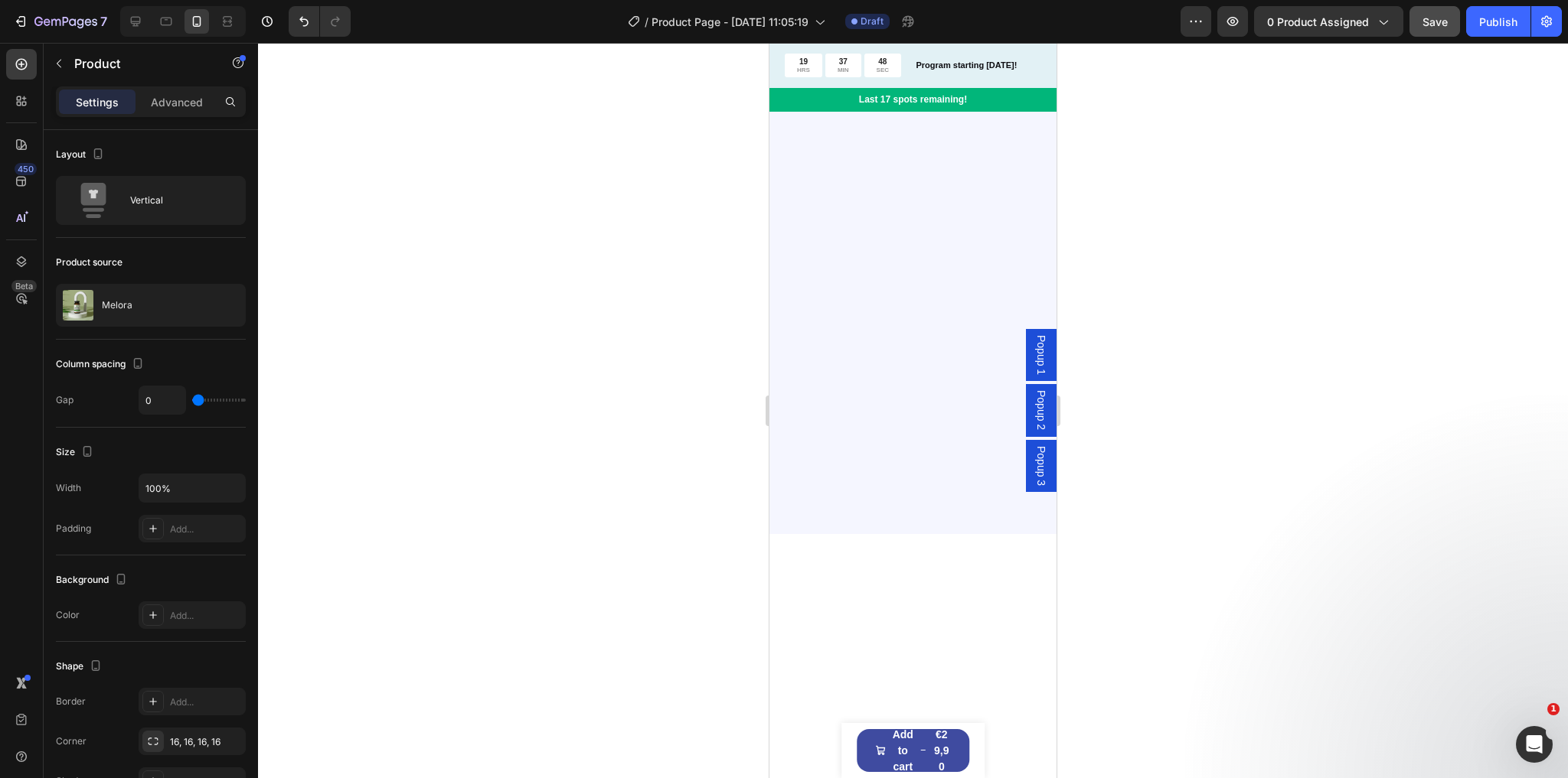
scroll to position [2090, 0]
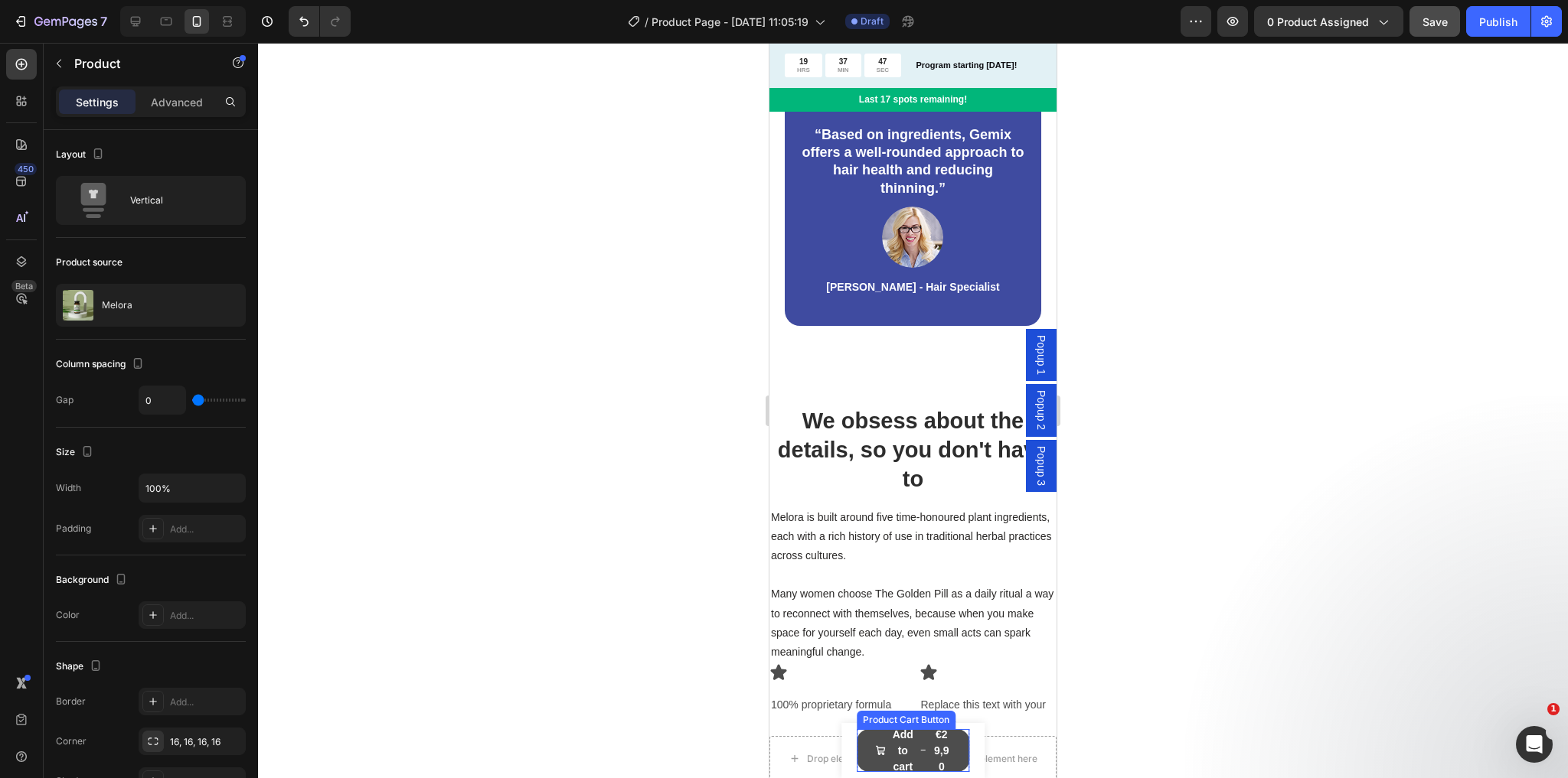
click at [923, 741] on button "Add to cart €29,90" at bounding box center [913, 751] width 114 height 43
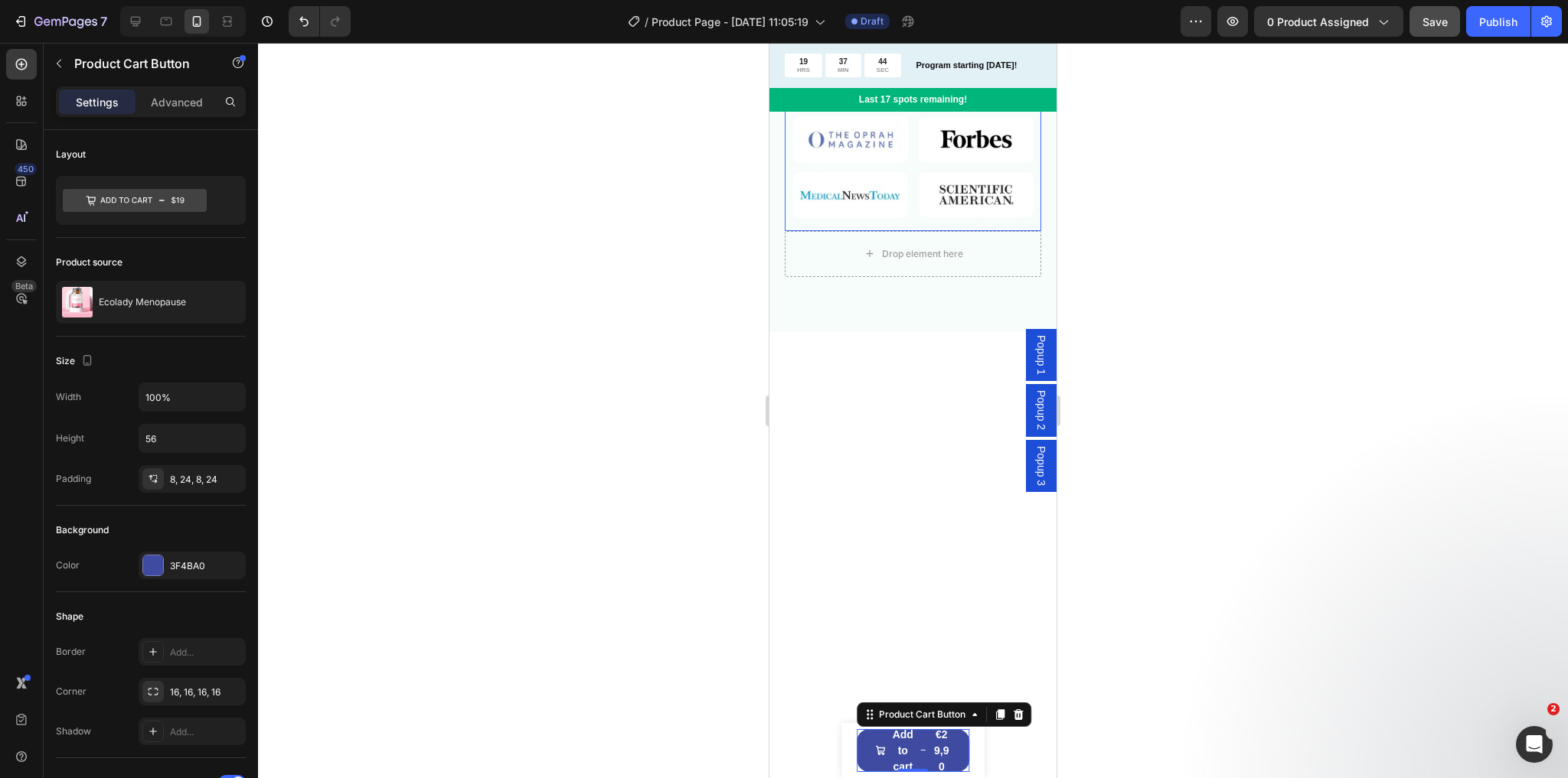
scroll to position [0, 0]
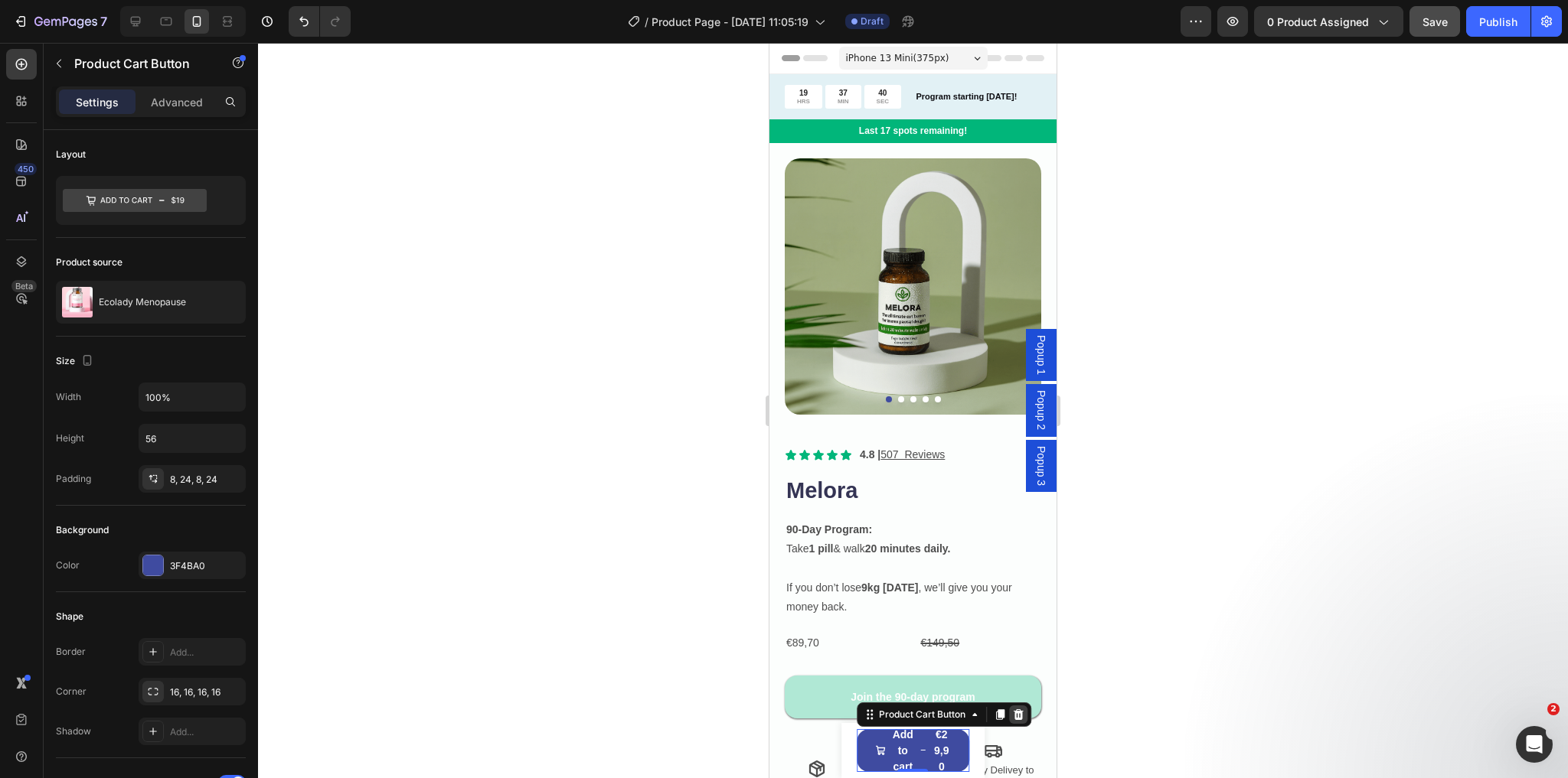
click at [1015, 710] on icon at bounding box center [1017, 714] width 12 height 12
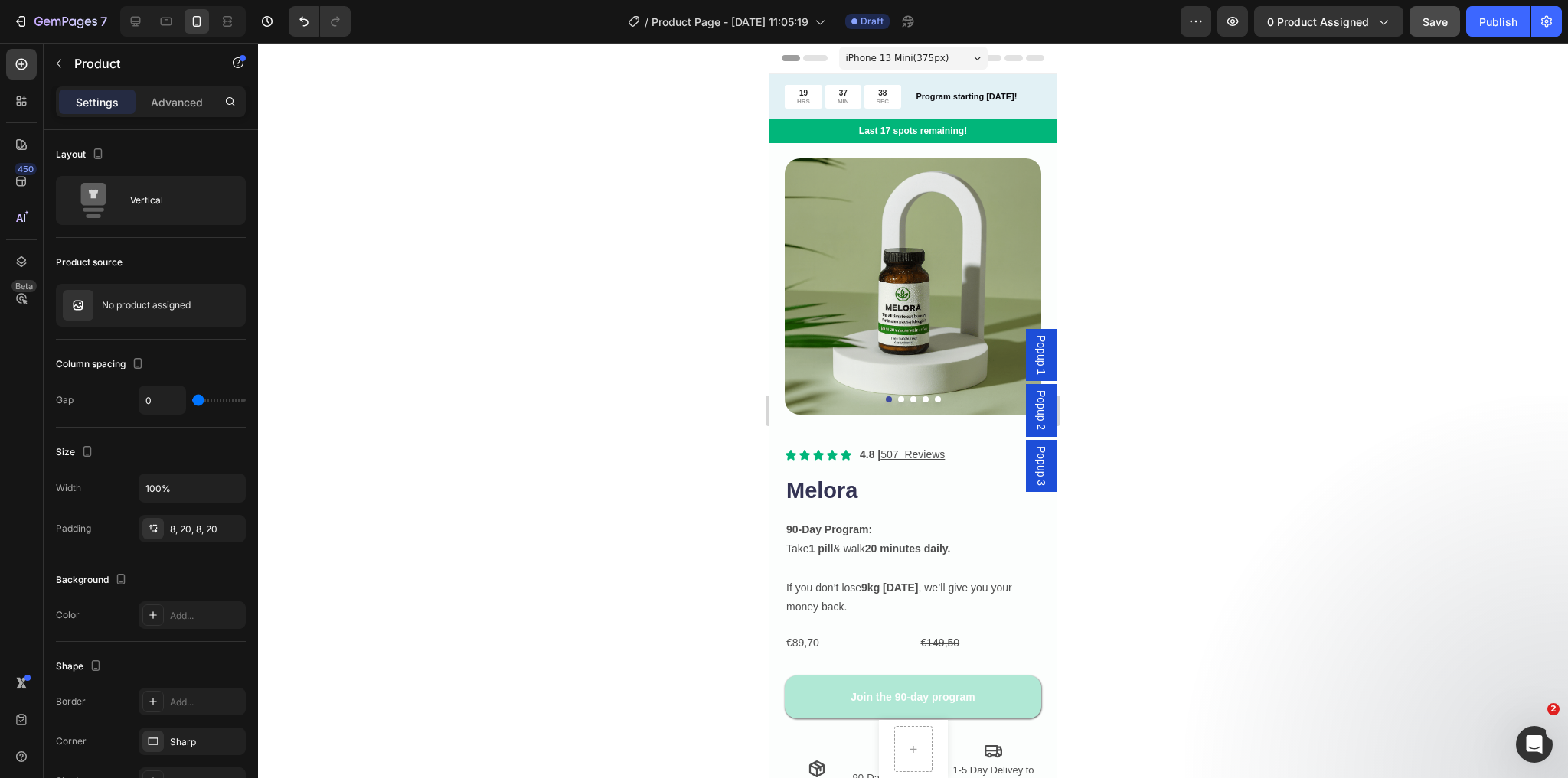
click at [934, 732] on div "Product Images Ecolady Menopause Product Title €29,90 Product Price Product Pri…" at bounding box center [914, 749] width 69 height 58
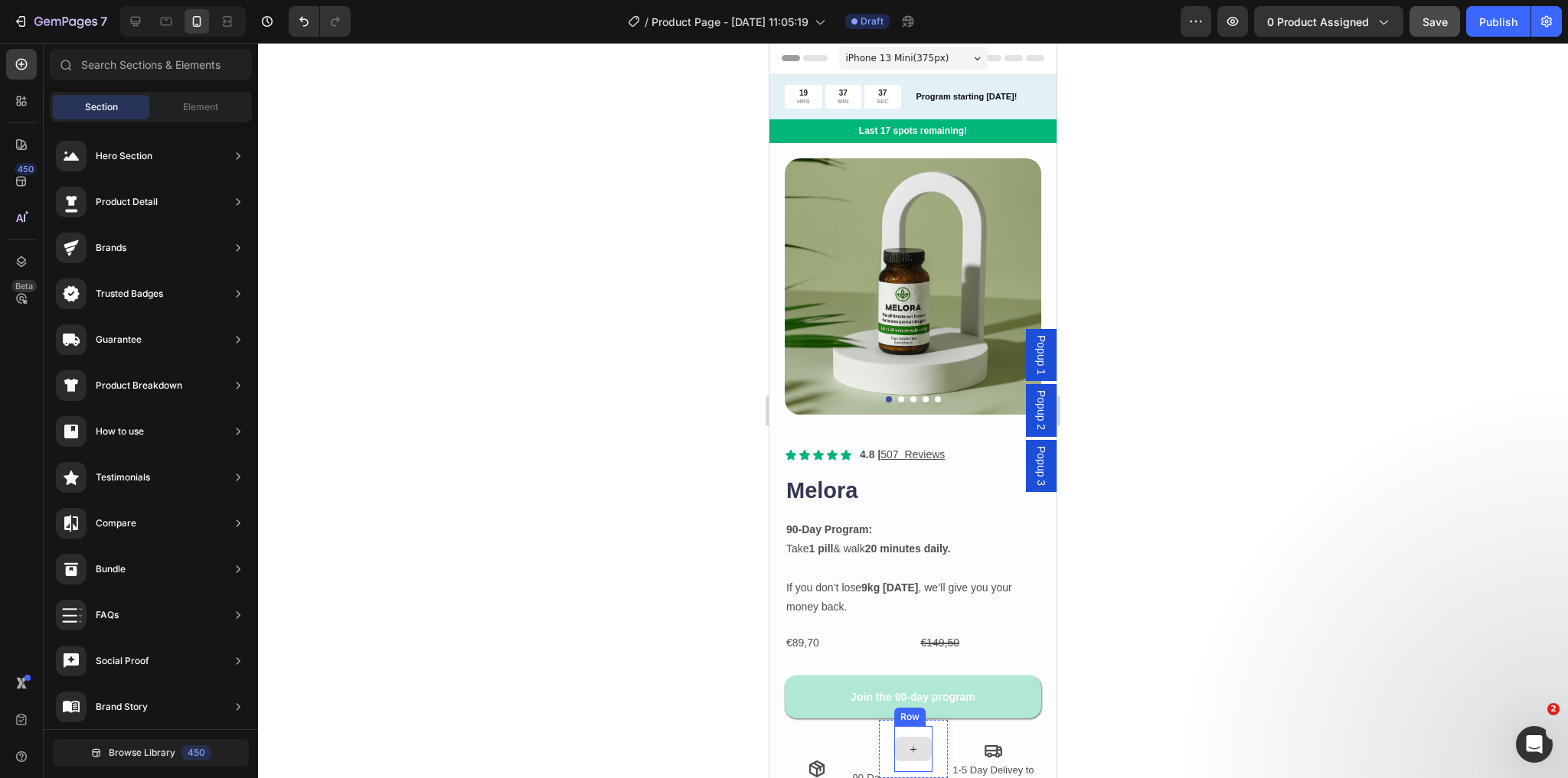
click at [909, 739] on div at bounding box center [913, 749] width 36 height 25
click at [909, 744] on icon at bounding box center [913, 750] width 12 height 13
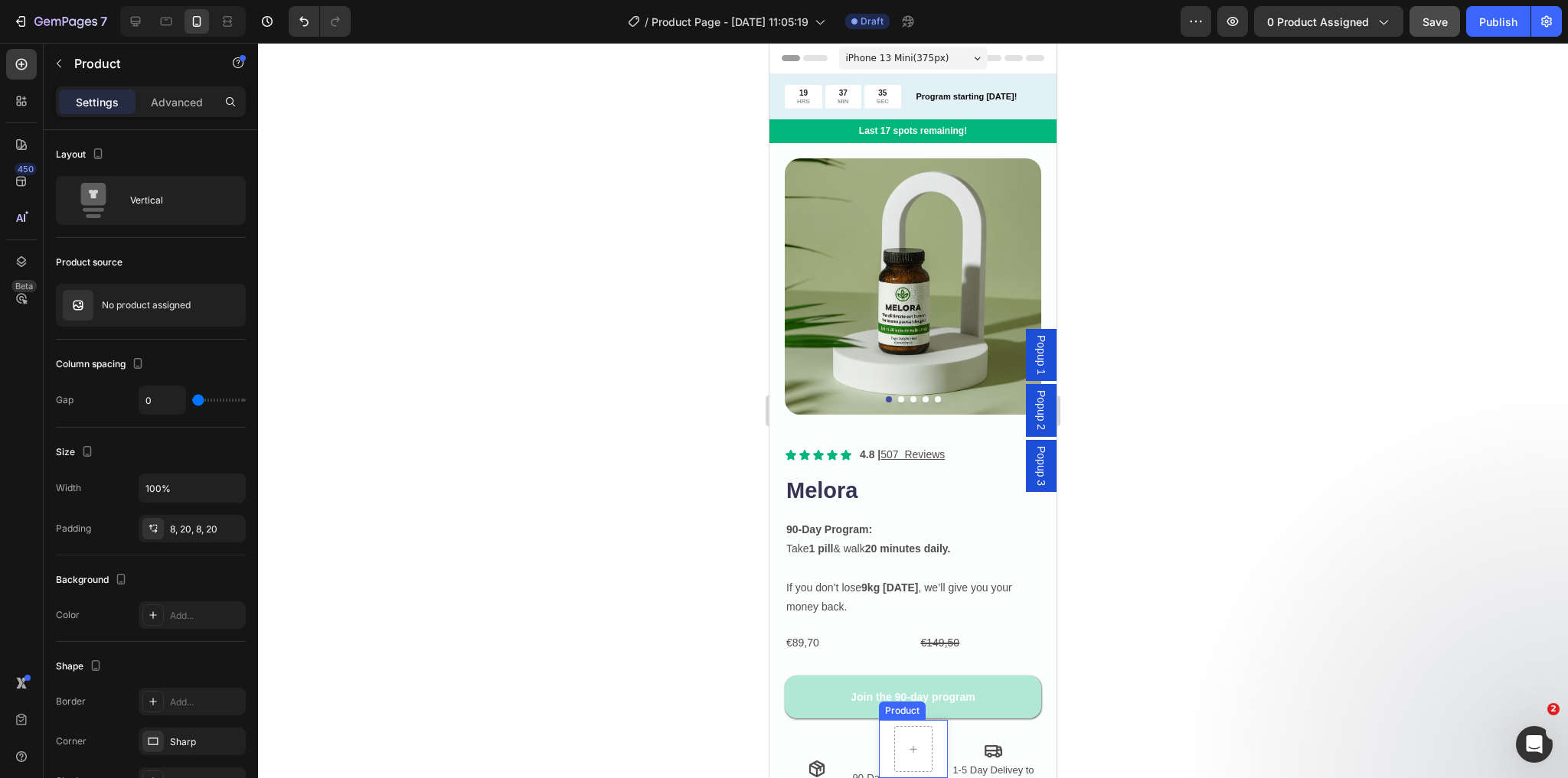
click at [880, 737] on div "Product Images Ecolady Menopause Product Title €29,90 Product Price Product Pri…" at bounding box center [914, 749] width 69 height 58
click at [985, 705] on icon at bounding box center [987, 706] width 10 height 11
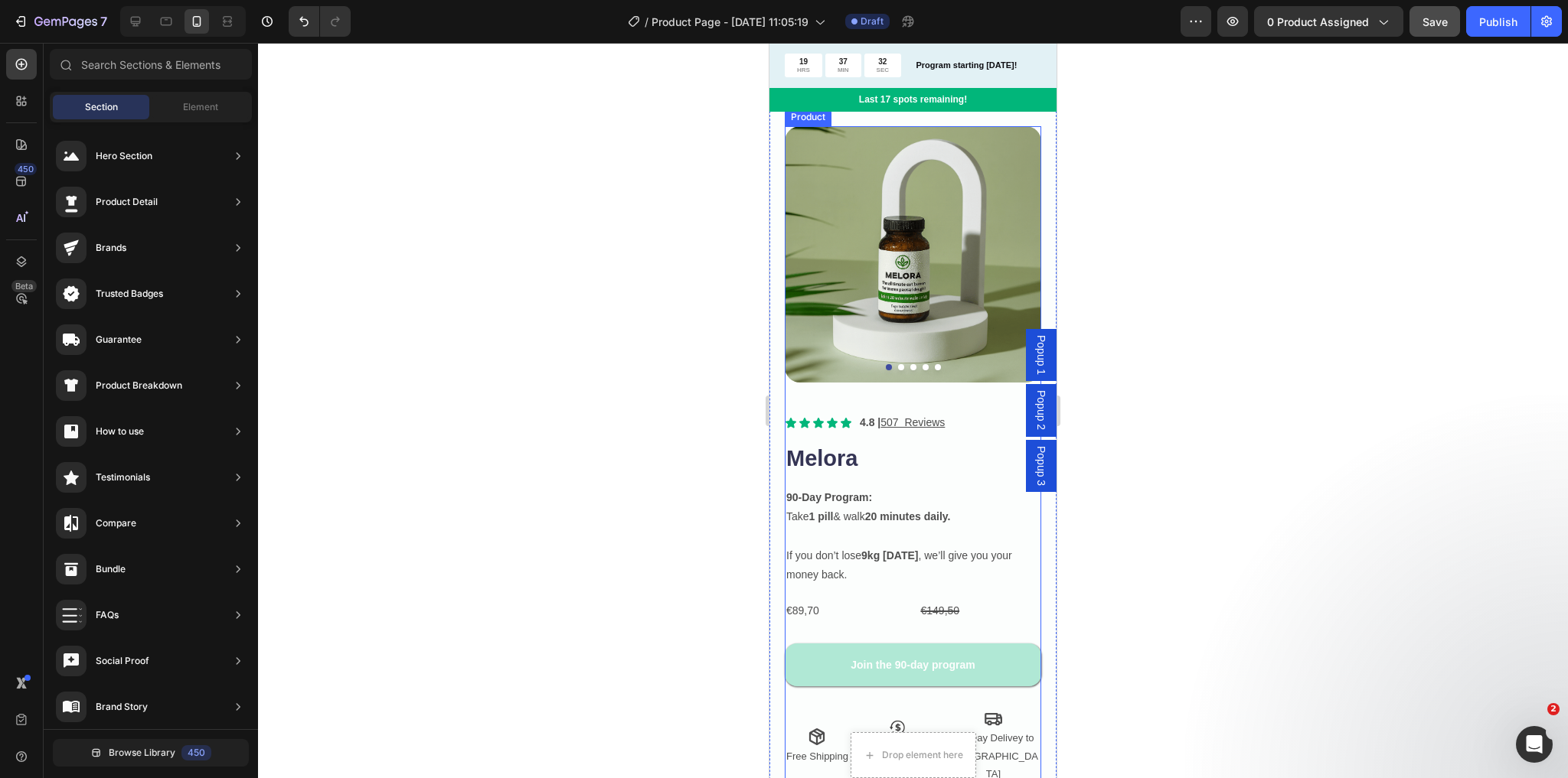
scroll to position [61, 0]
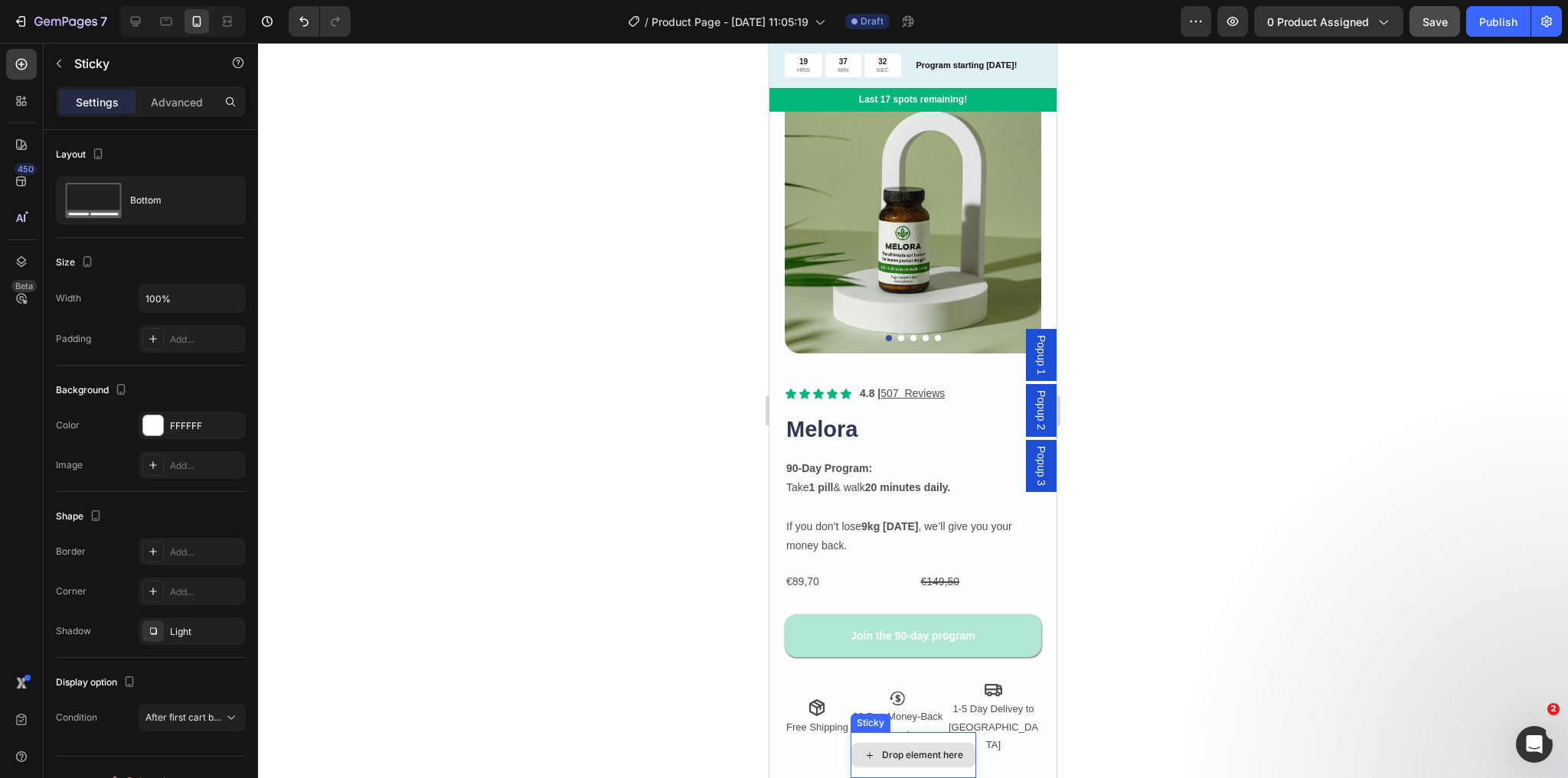
click at [874, 740] on div "Drop element here" at bounding box center [914, 755] width 125 height 46
click at [953, 717] on icon at bounding box center [958, 717] width 12 height 12
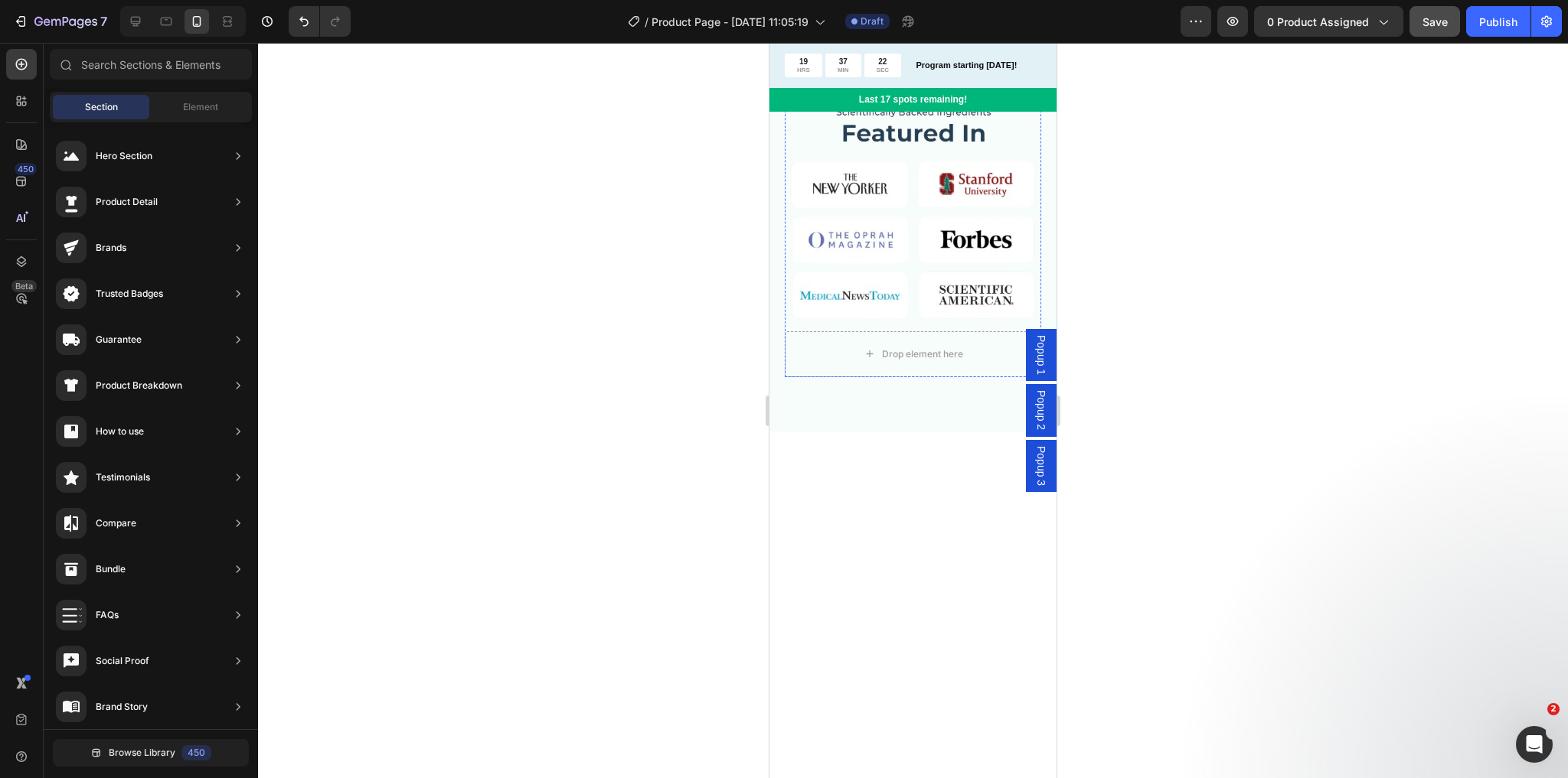
scroll to position [0, 0]
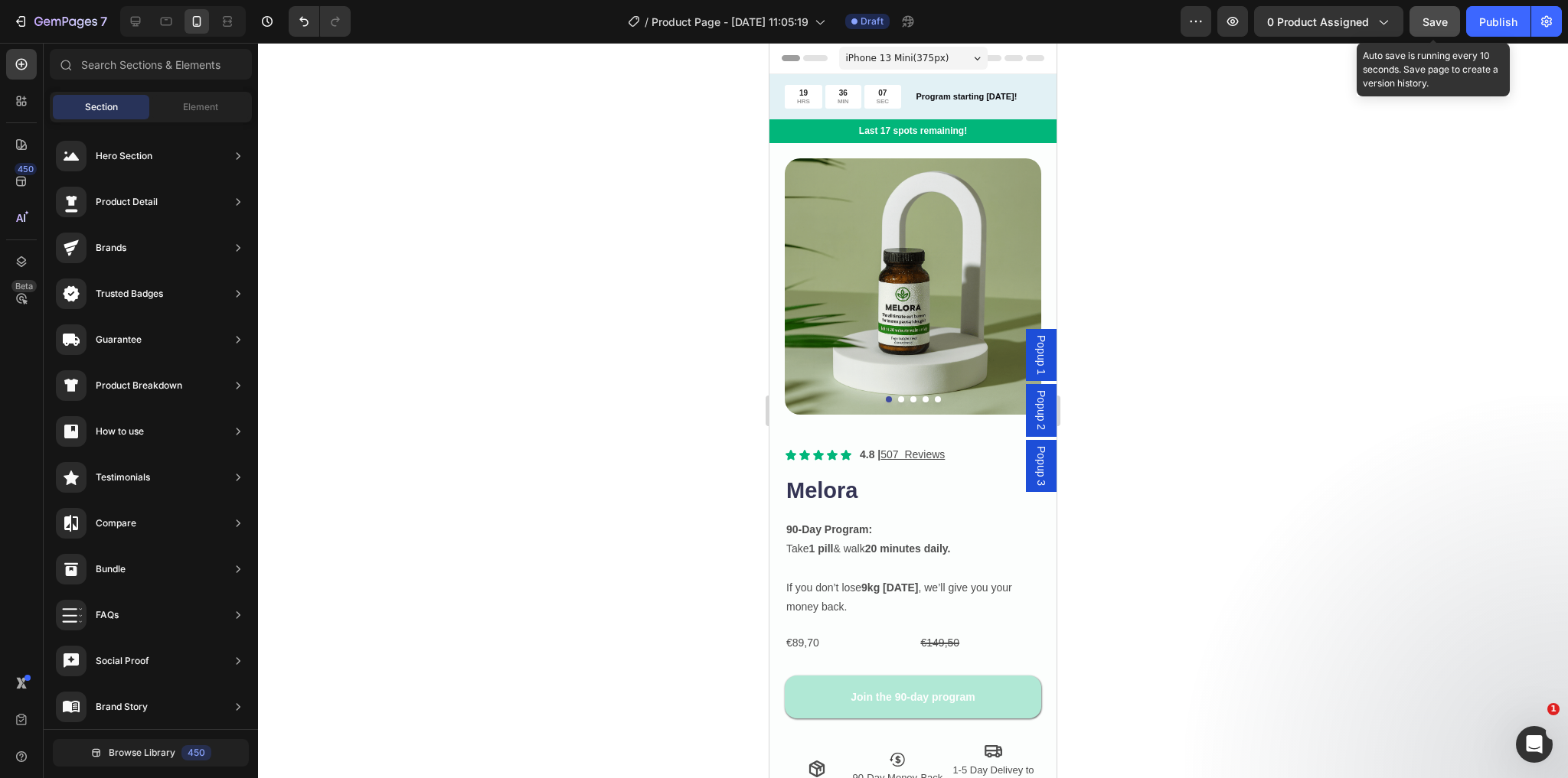
click at [1446, 26] on span "Save" at bounding box center [1435, 22] width 25 height 13
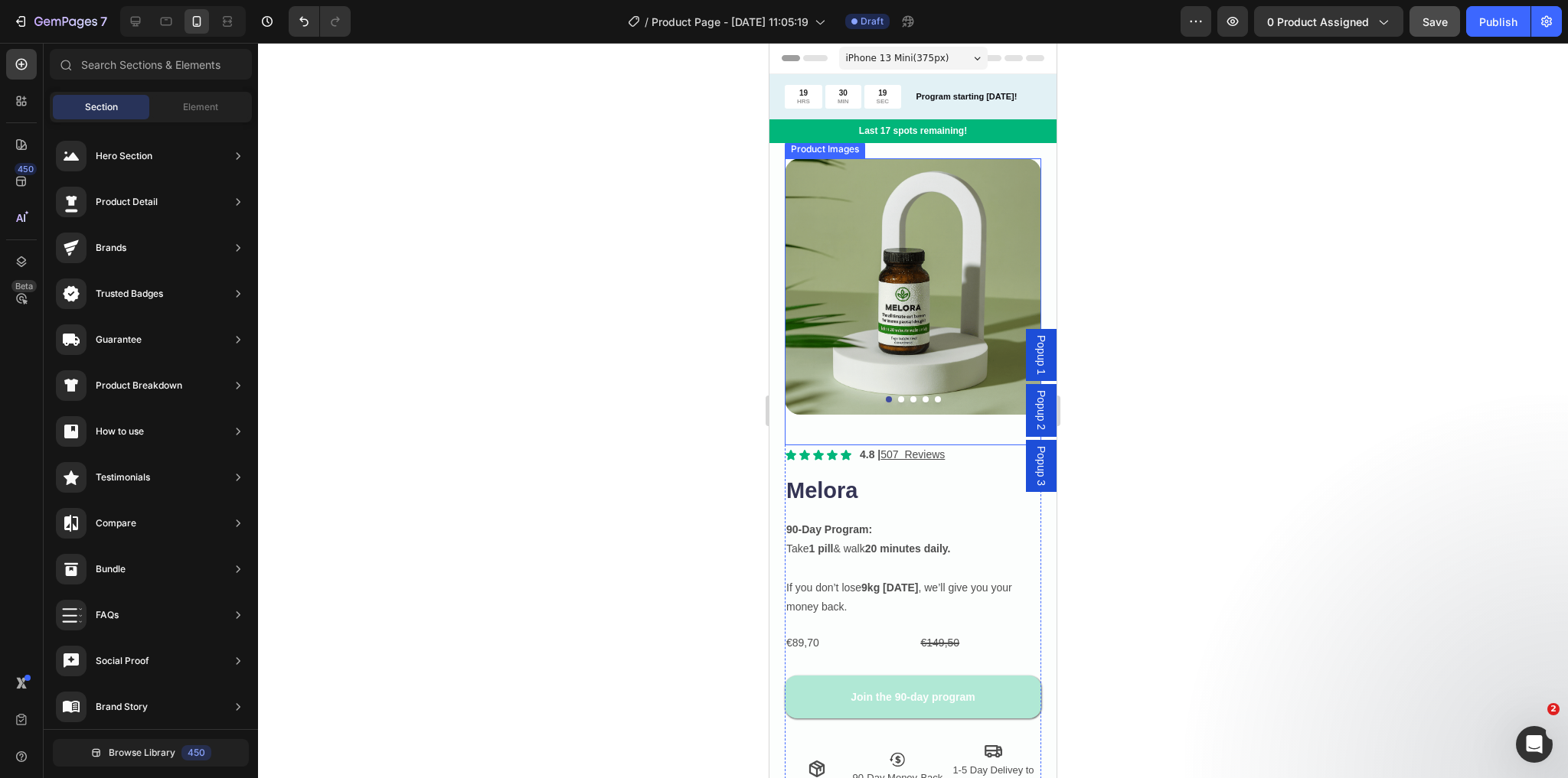
click at [898, 396] on button "Dot" at bounding box center [901, 399] width 6 height 6
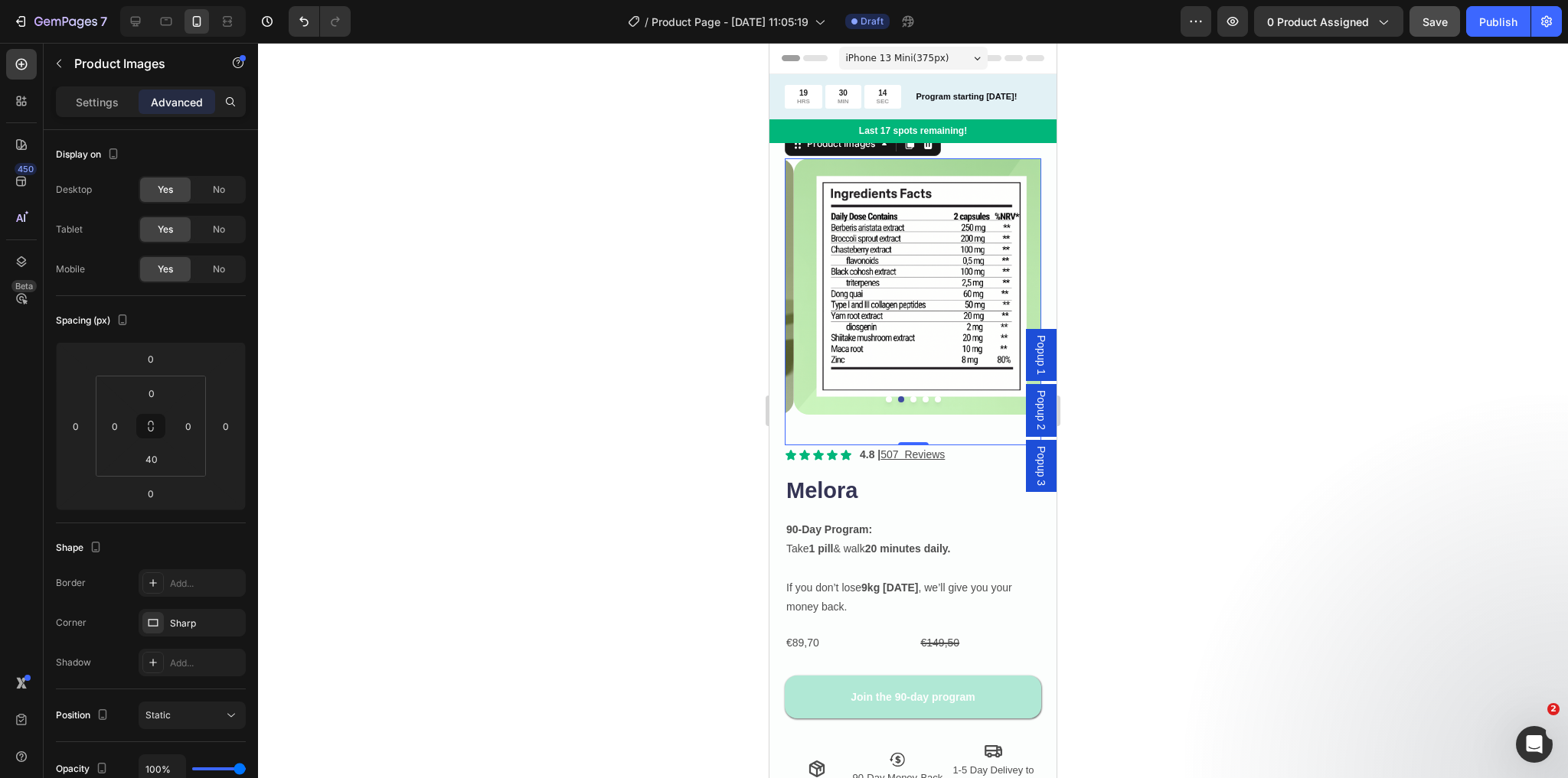
click at [910, 396] on button "Dot" at bounding box center [913, 399] width 6 height 6
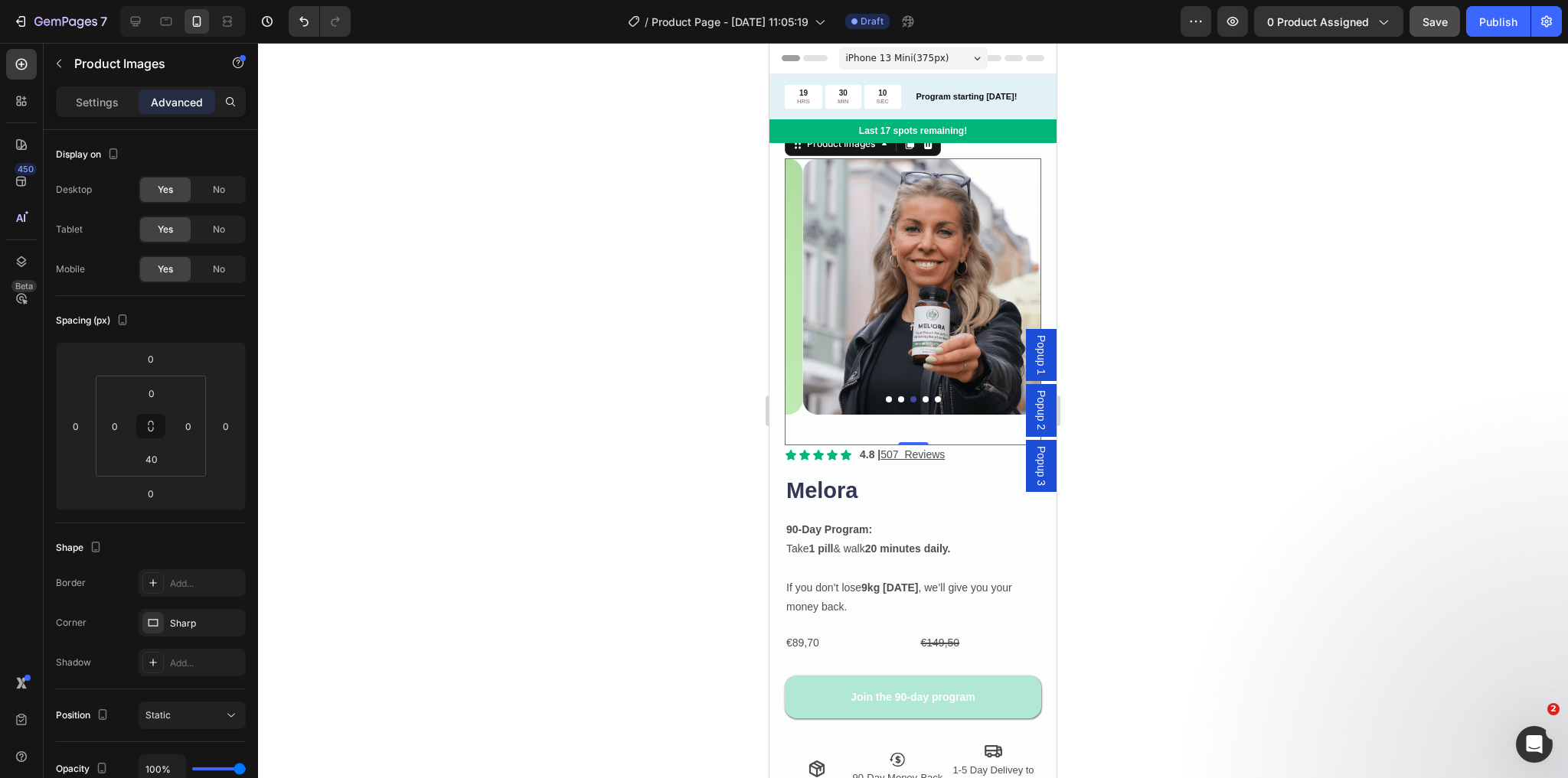
click at [923, 396] on button "Dot" at bounding box center [925, 399] width 6 height 6
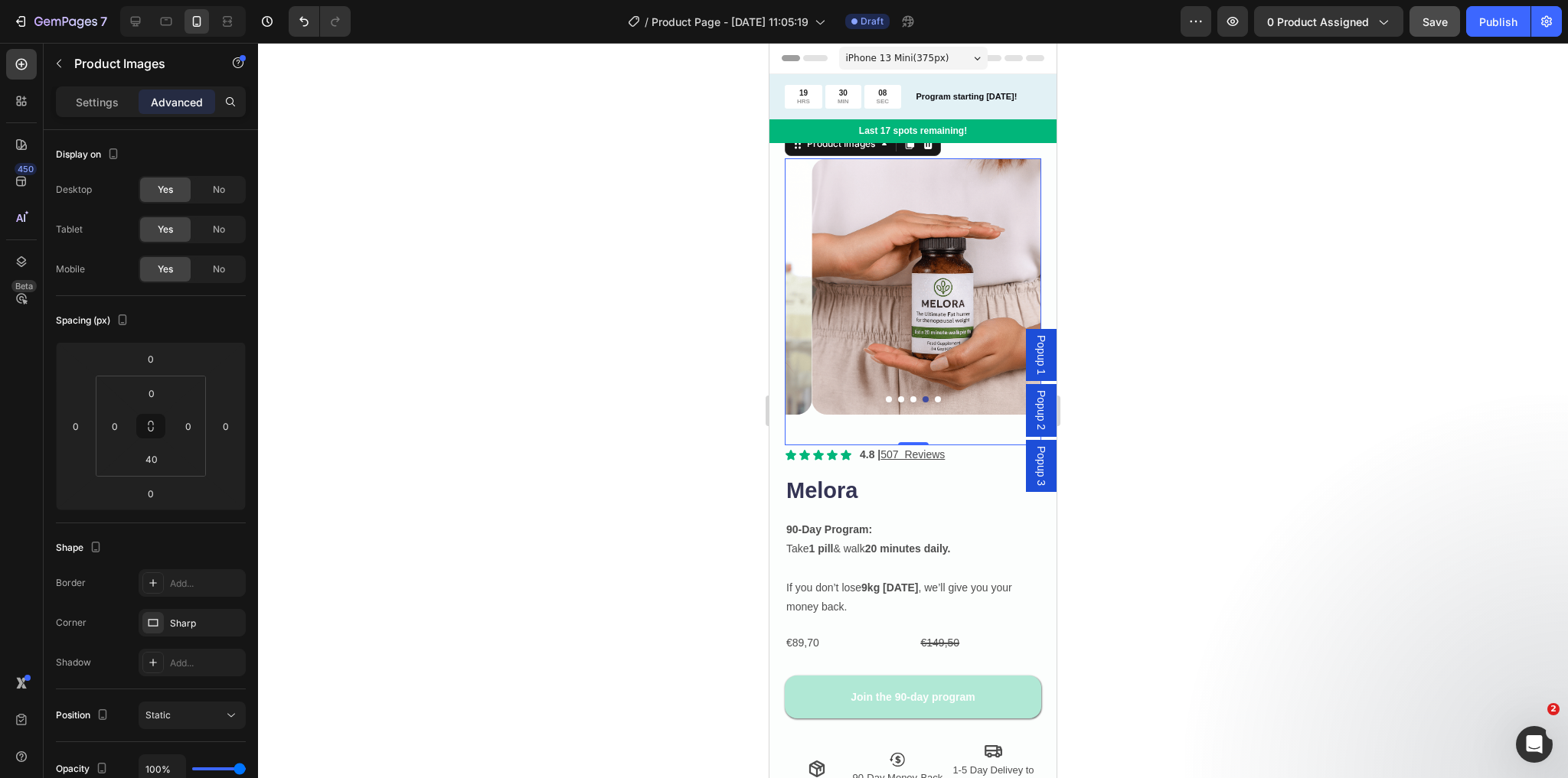
click at [934, 396] on button "Dot" at bounding box center [937, 399] width 6 height 6
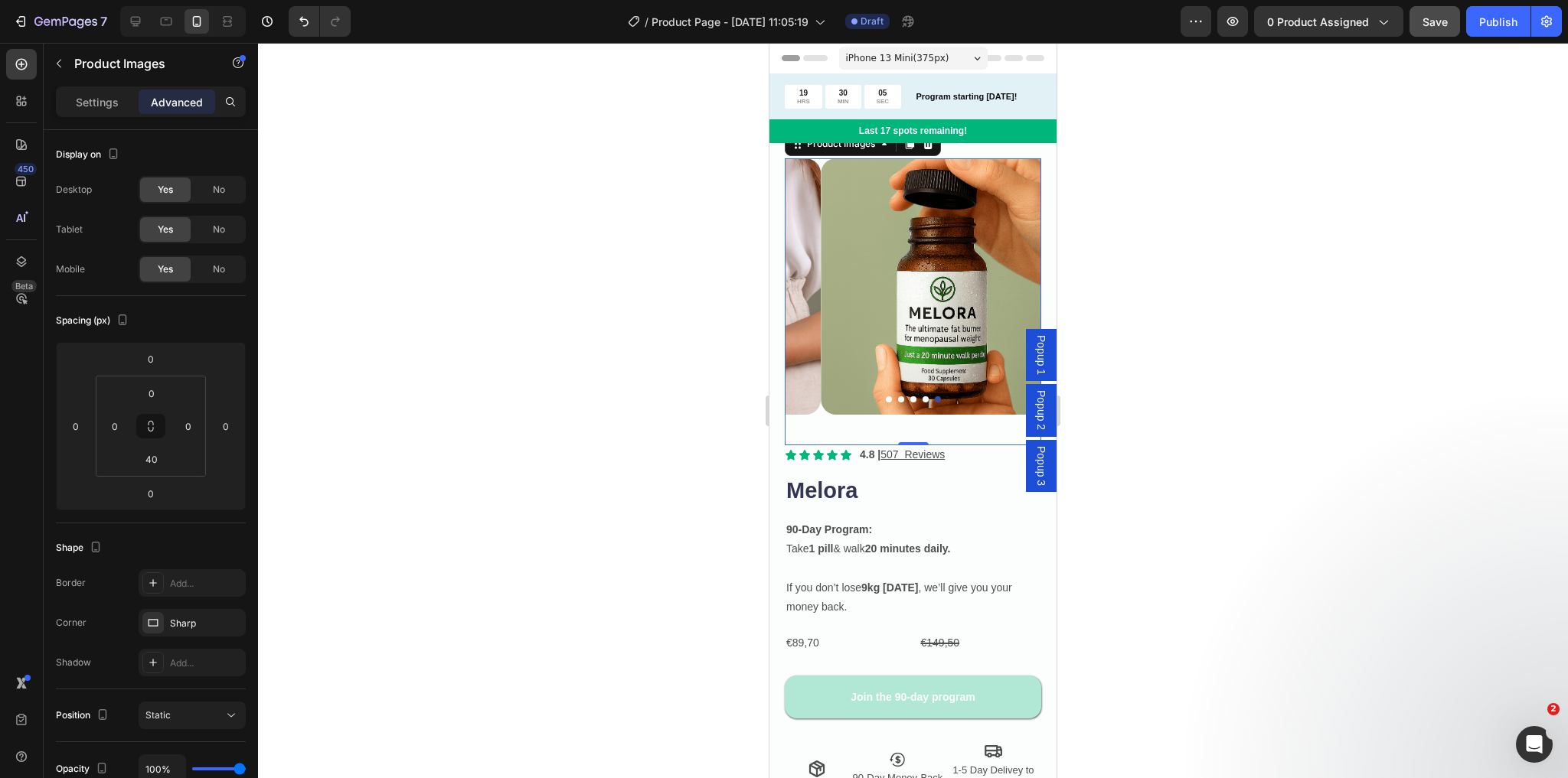
click at [923, 396] on button "Dot" at bounding box center [925, 399] width 6 height 6
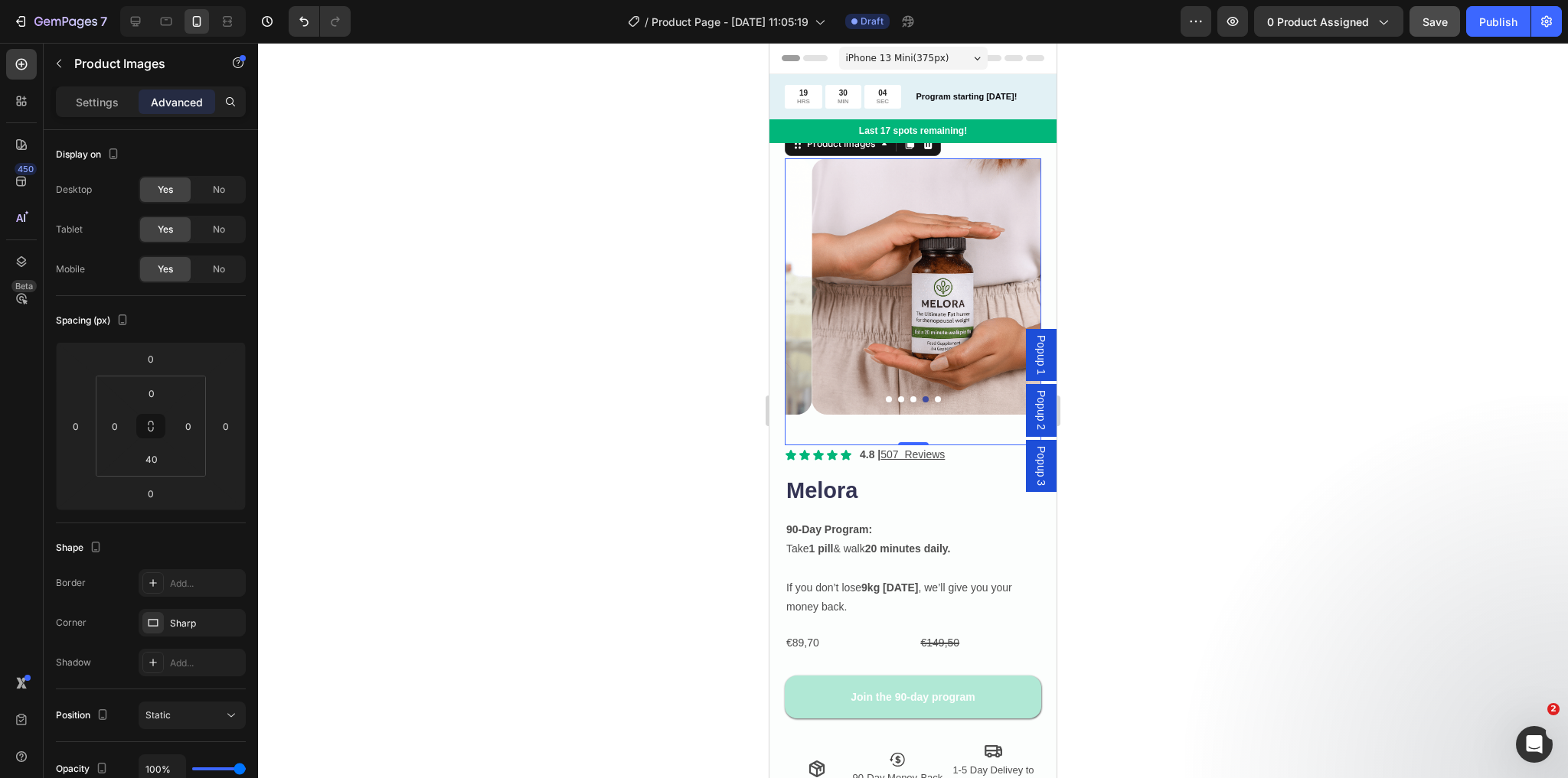
click at [910, 396] on button "Dot" at bounding box center [913, 399] width 6 height 6
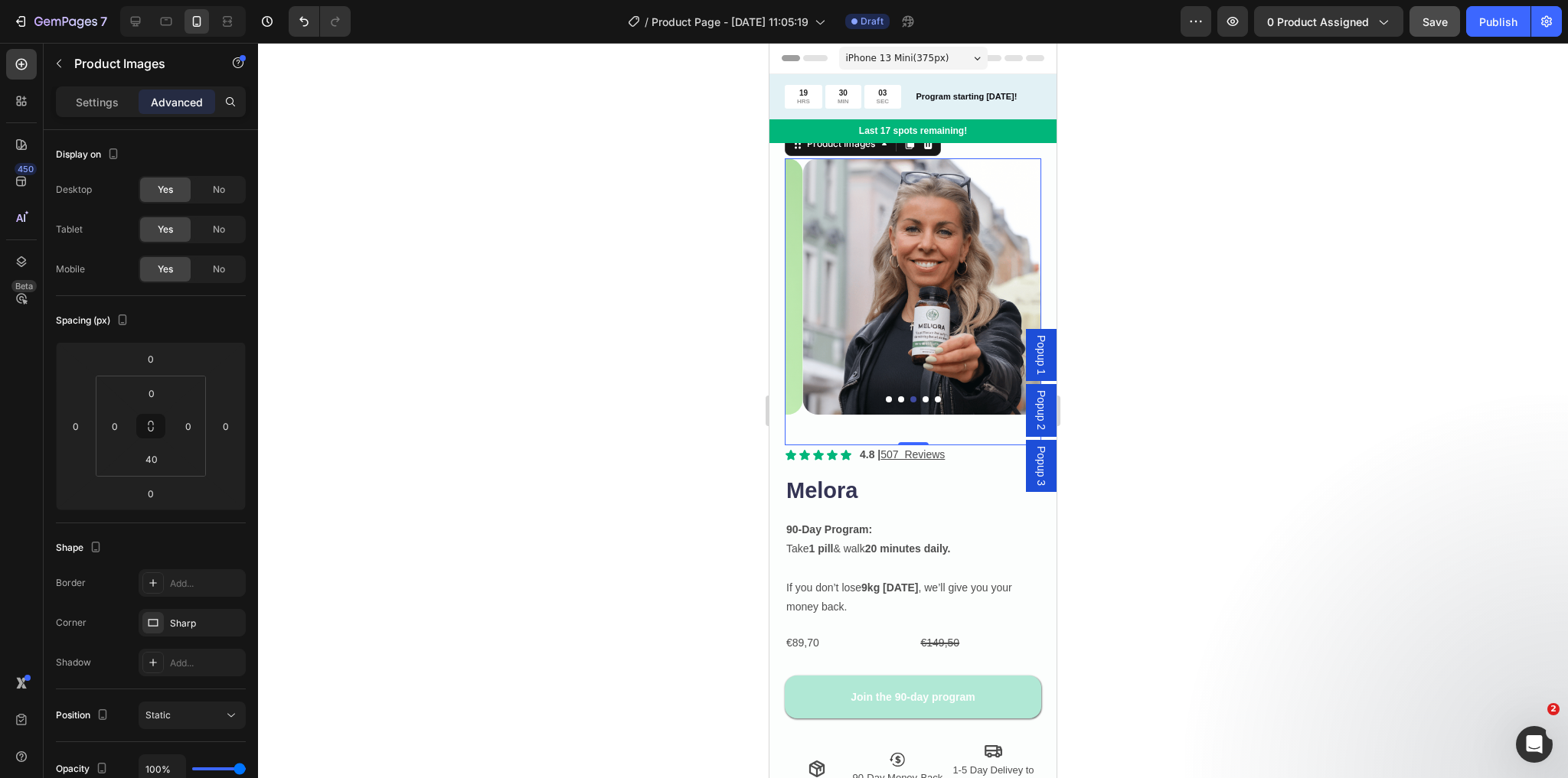
click at [898, 396] on button "Dot" at bounding box center [901, 399] width 6 height 6
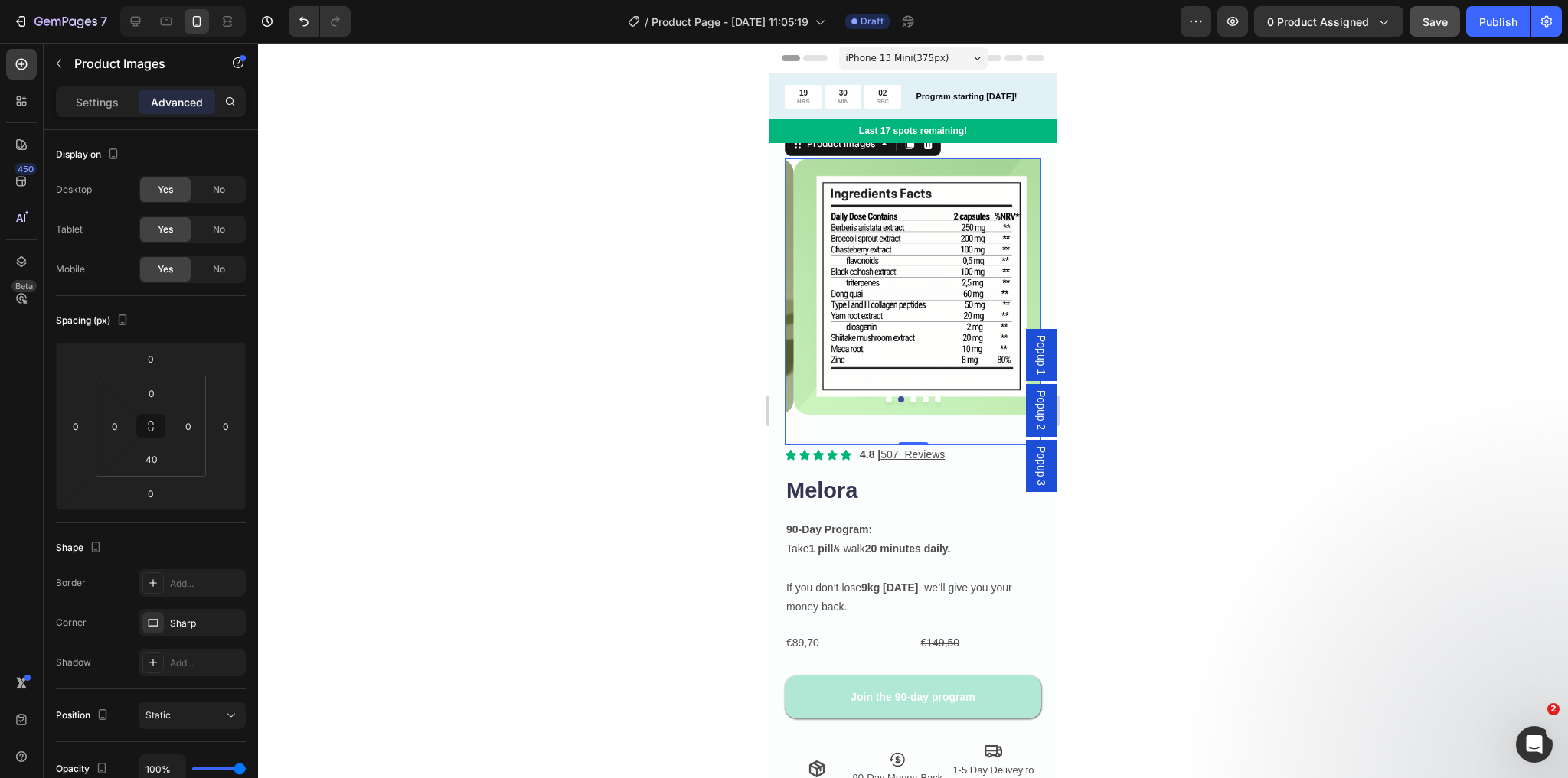
click at [885, 396] on button "Dot" at bounding box center [888, 399] width 6 height 6
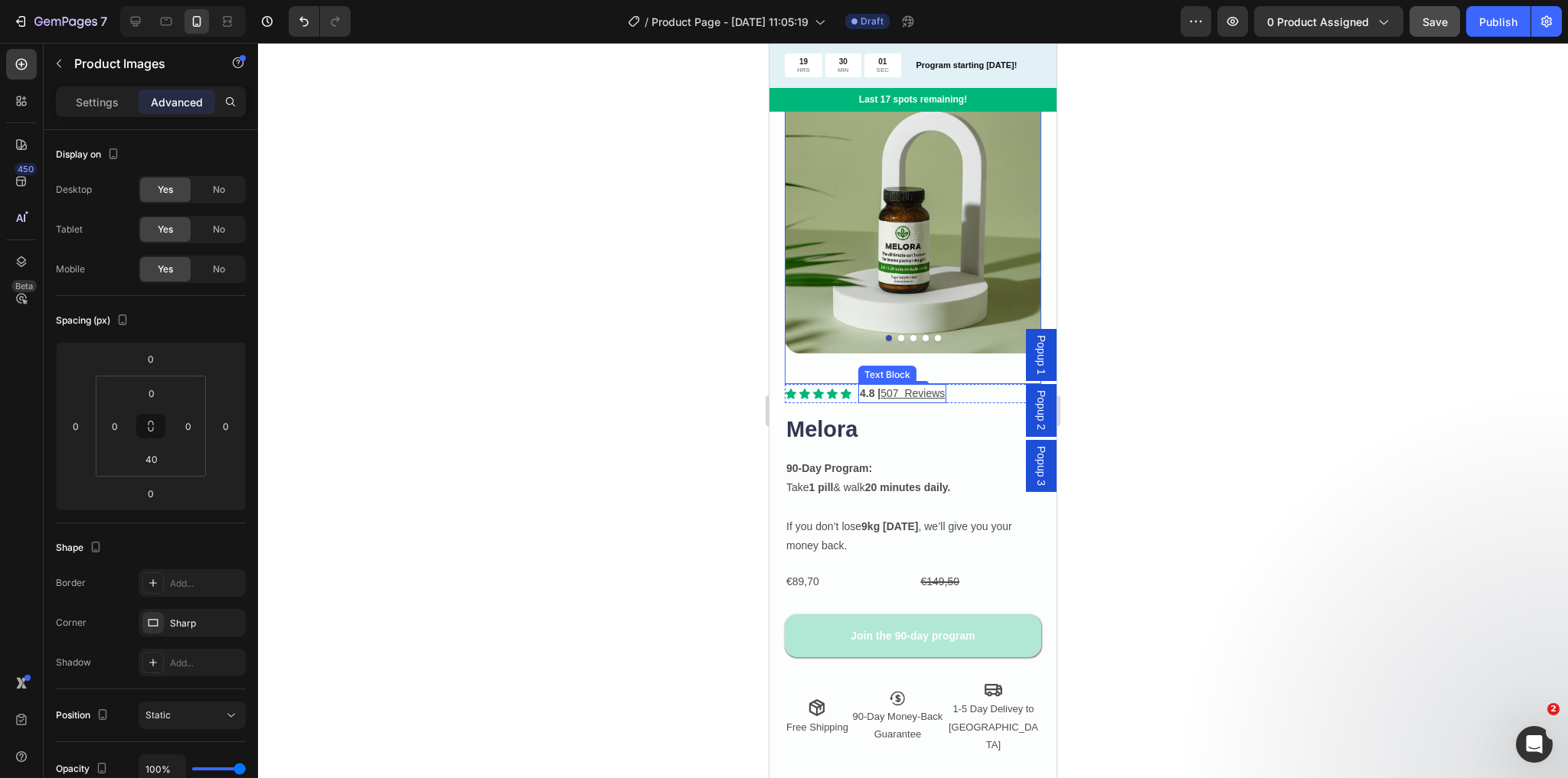
scroll to position [184, 0]
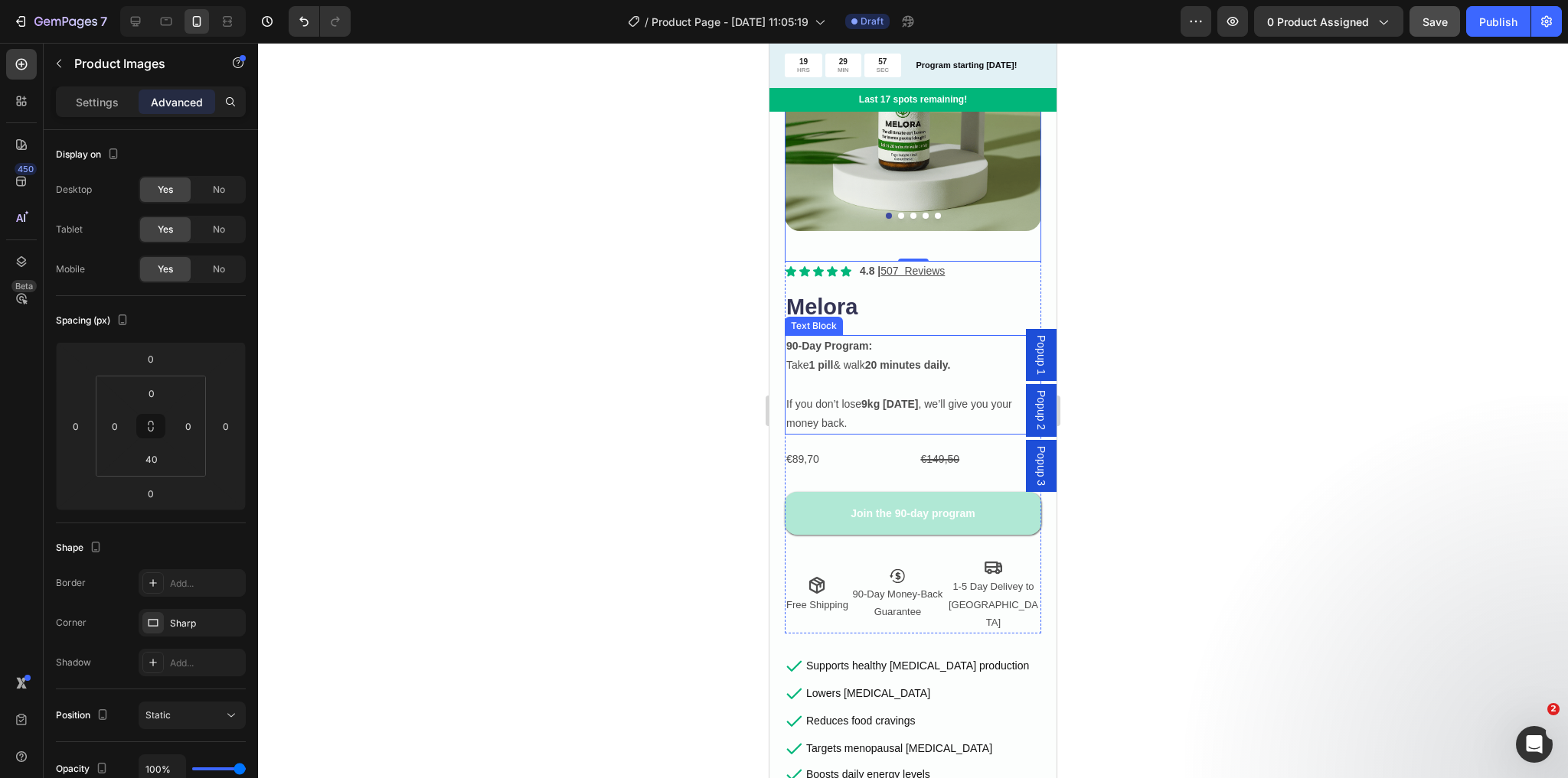
click at [886, 339] on p "90-Day Program: Take 1 pill & walk 20 minutes daily." at bounding box center [913, 356] width 254 height 38
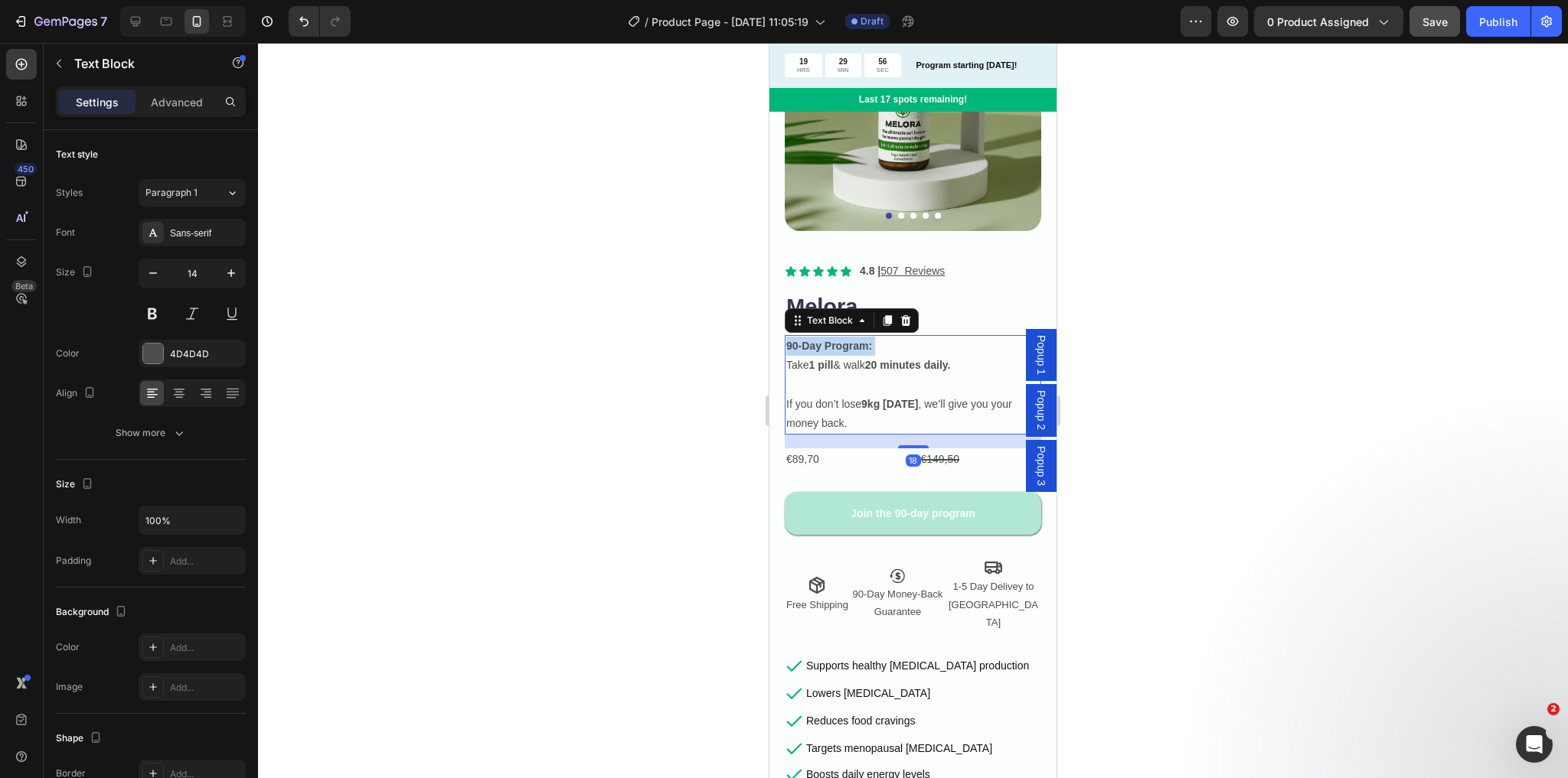
click at [886, 339] on p "90-Day Program: Take 1 pill & walk 20 minutes daily." at bounding box center [913, 356] width 254 height 38
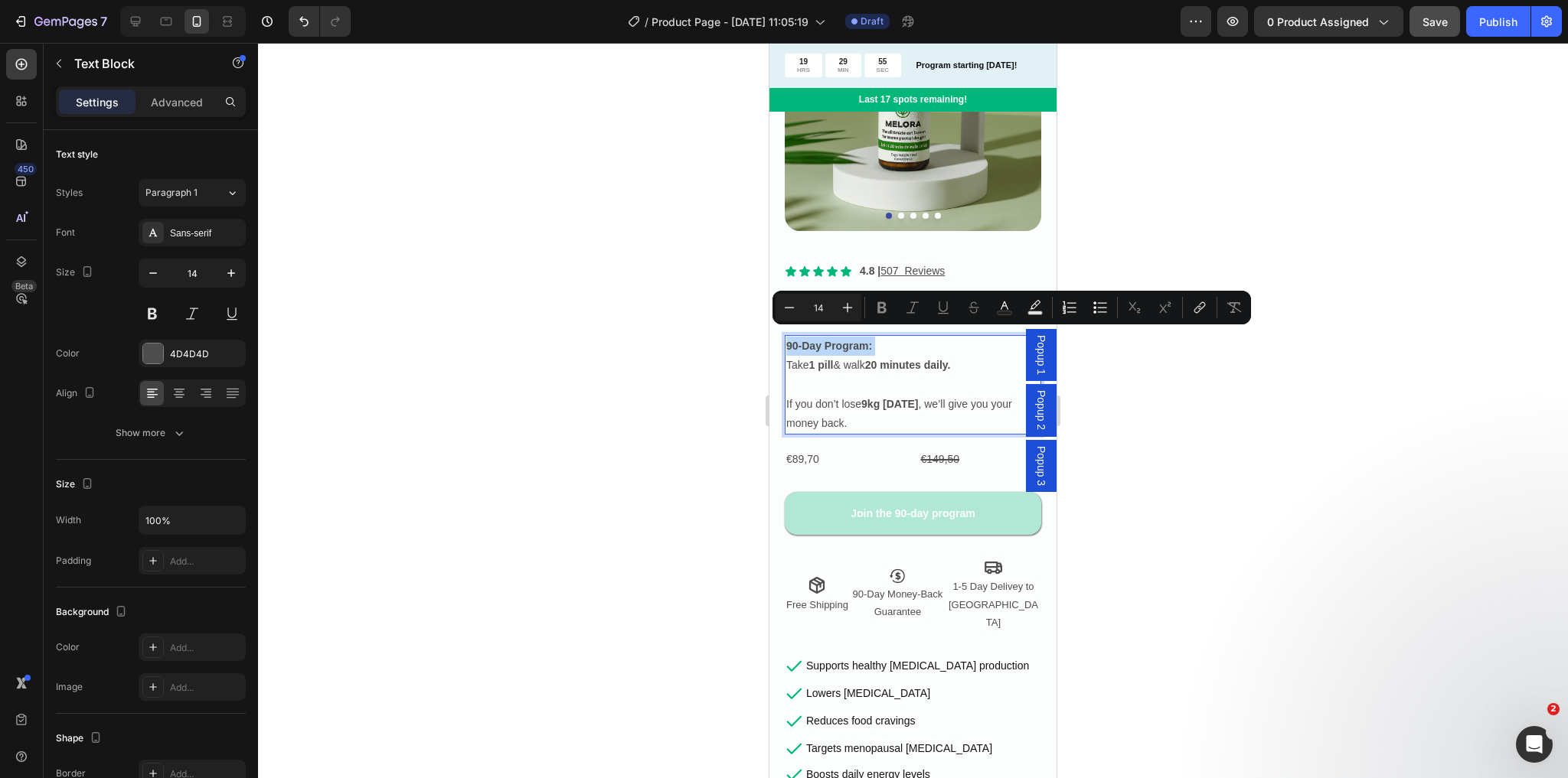
click at [886, 339] on p "90-Day Program: Take 1 pill & walk 20 minutes daily." at bounding box center [913, 356] width 254 height 38
drag, startPoint x: 878, startPoint y: 341, endPoint x: 788, endPoint y: 337, distance: 90.1
click at [788, 337] on p "90-Day Program: Take 1 pill & walk 20 minutes daily." at bounding box center [913, 356] width 254 height 38
click at [792, 340] on strong "90-Day Program:" at bounding box center [829, 345] width 85 height 12
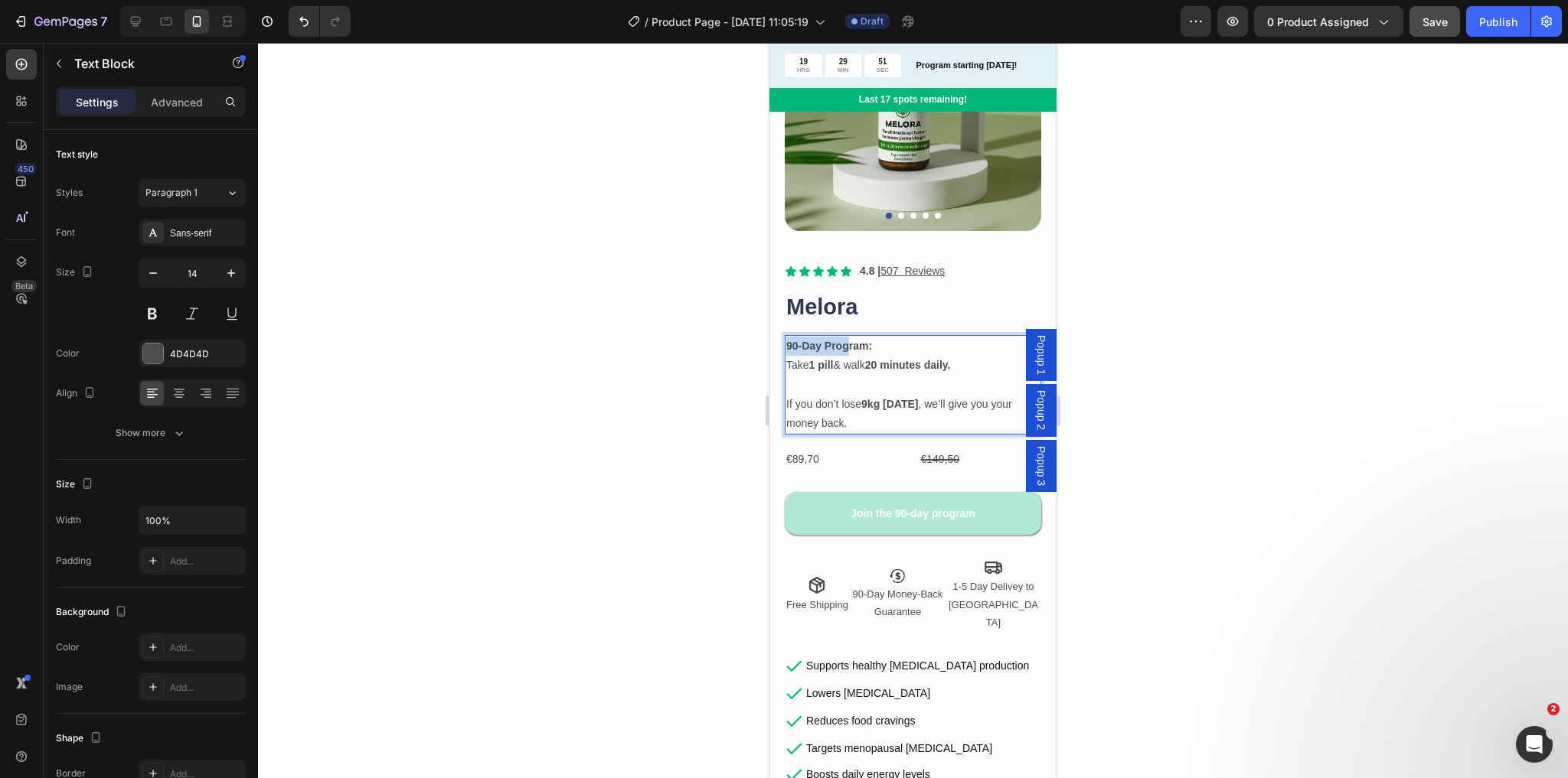
drag, startPoint x: 788, startPoint y: 337, endPoint x: 855, endPoint y: 336, distance: 67.0
click at [846, 340] on strong "90-Day Program:" at bounding box center [829, 345] width 85 height 12
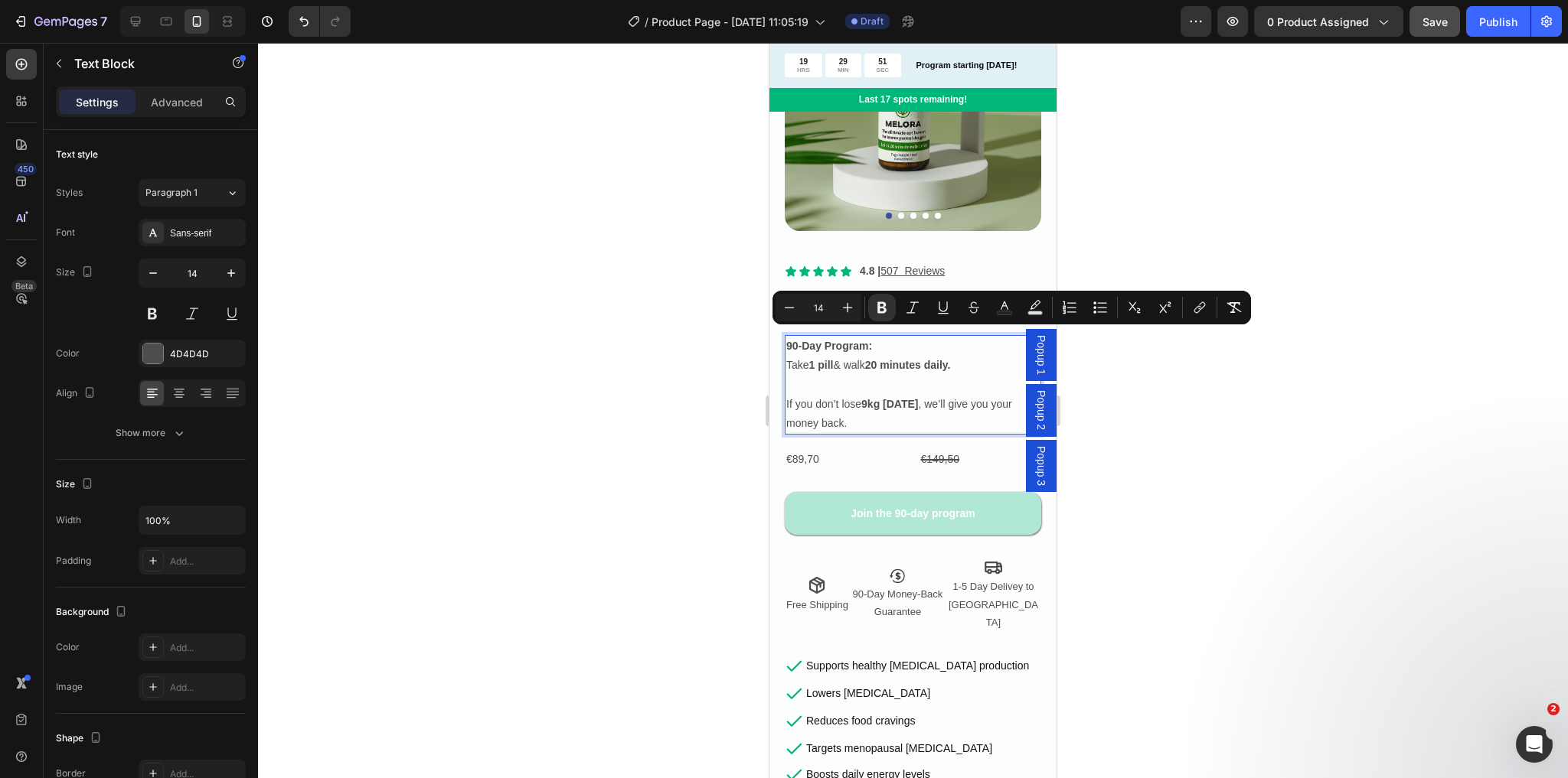
click at [886, 340] on p "90-Day Program: Take 1 pill & walk 20 minutes daily." at bounding box center [913, 356] width 254 height 38
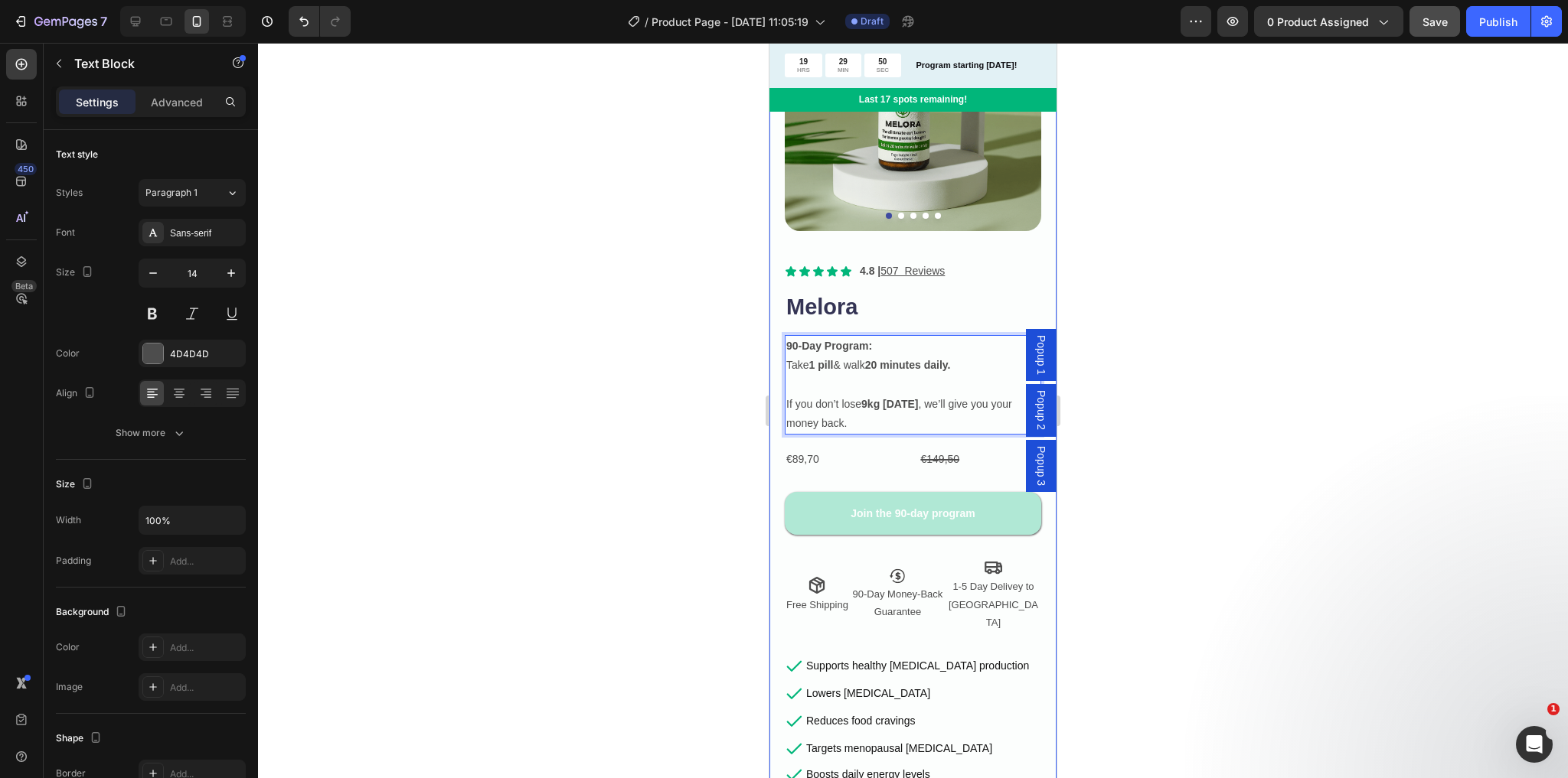
click at [687, 384] on div at bounding box center [913, 410] width 1310 height 735
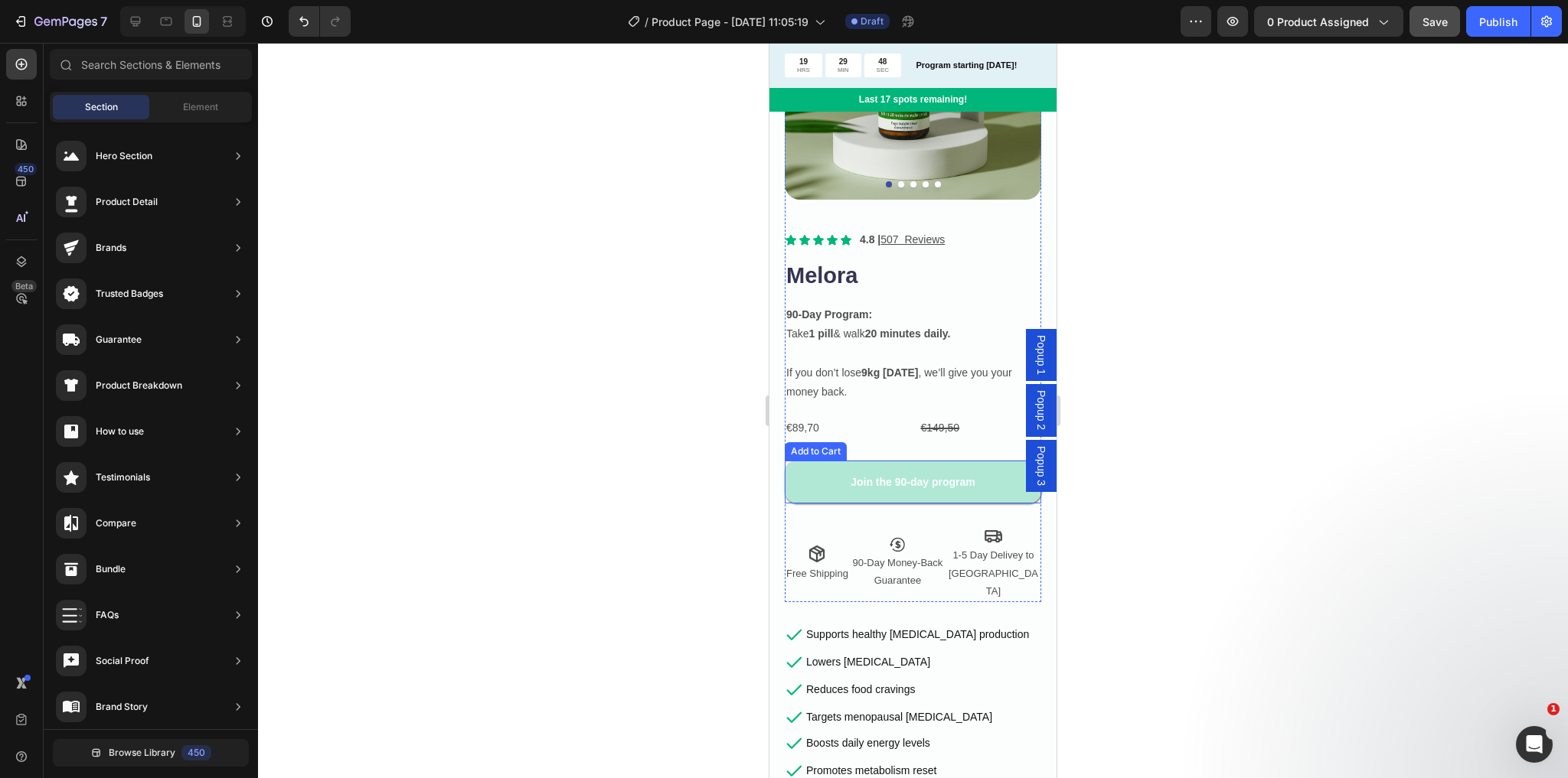
scroll to position [244, 0]
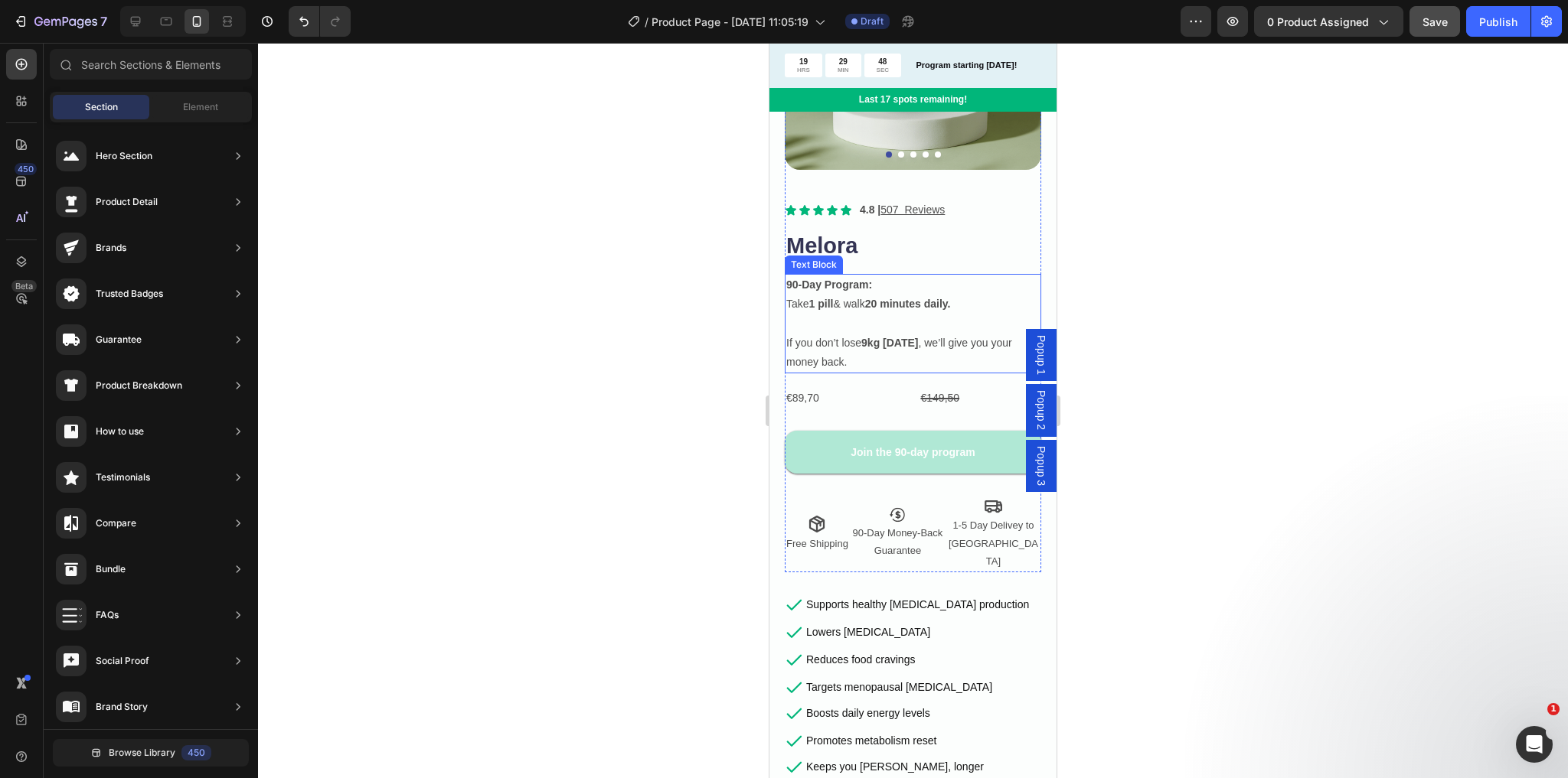
click at [829, 298] on strong "1 pill" at bounding box center [821, 304] width 25 height 12
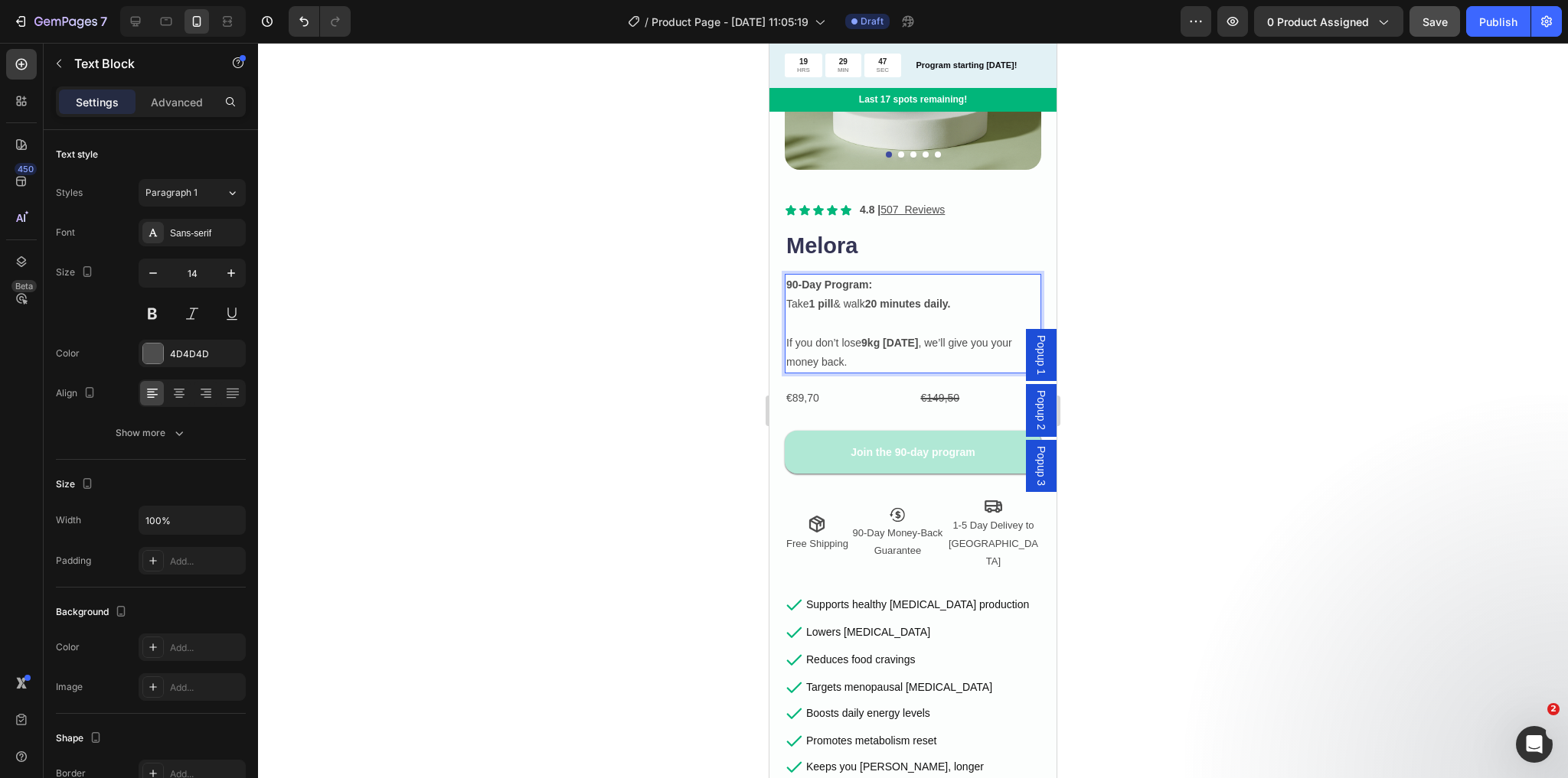
click at [834, 298] on strong "1 pill" at bounding box center [821, 304] width 25 height 12
click at [832, 298] on strong "1 pill" at bounding box center [821, 304] width 25 height 12
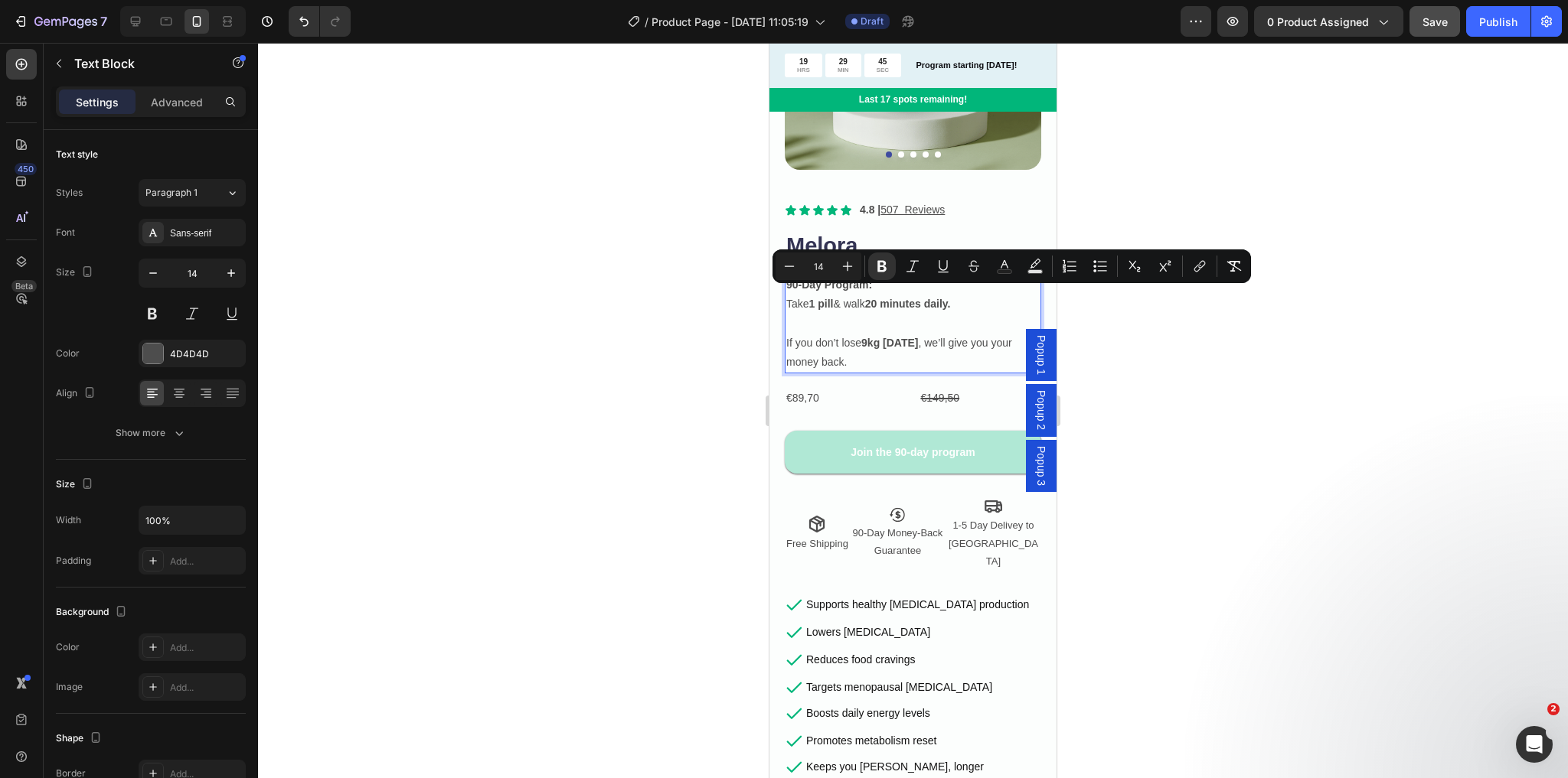
drag, startPoint x: 838, startPoint y: 297, endPoint x: 823, endPoint y: 297, distance: 15.0
click at [823, 298] on strong "1 pill" at bounding box center [821, 304] width 25 height 12
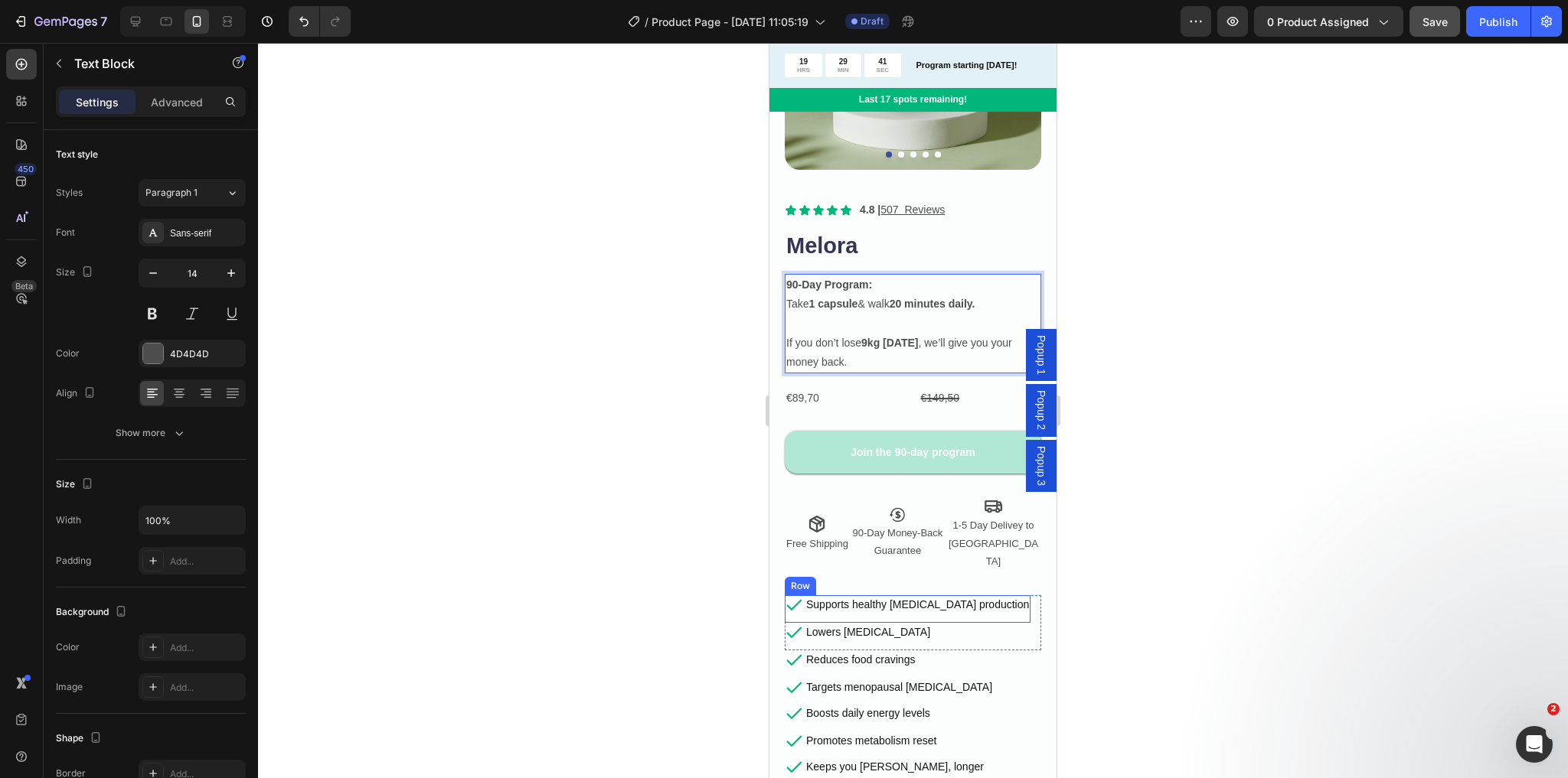
click at [941, 595] on div "Supports healthy estrogen production Text Block" at bounding box center [917, 608] width 225 height 26
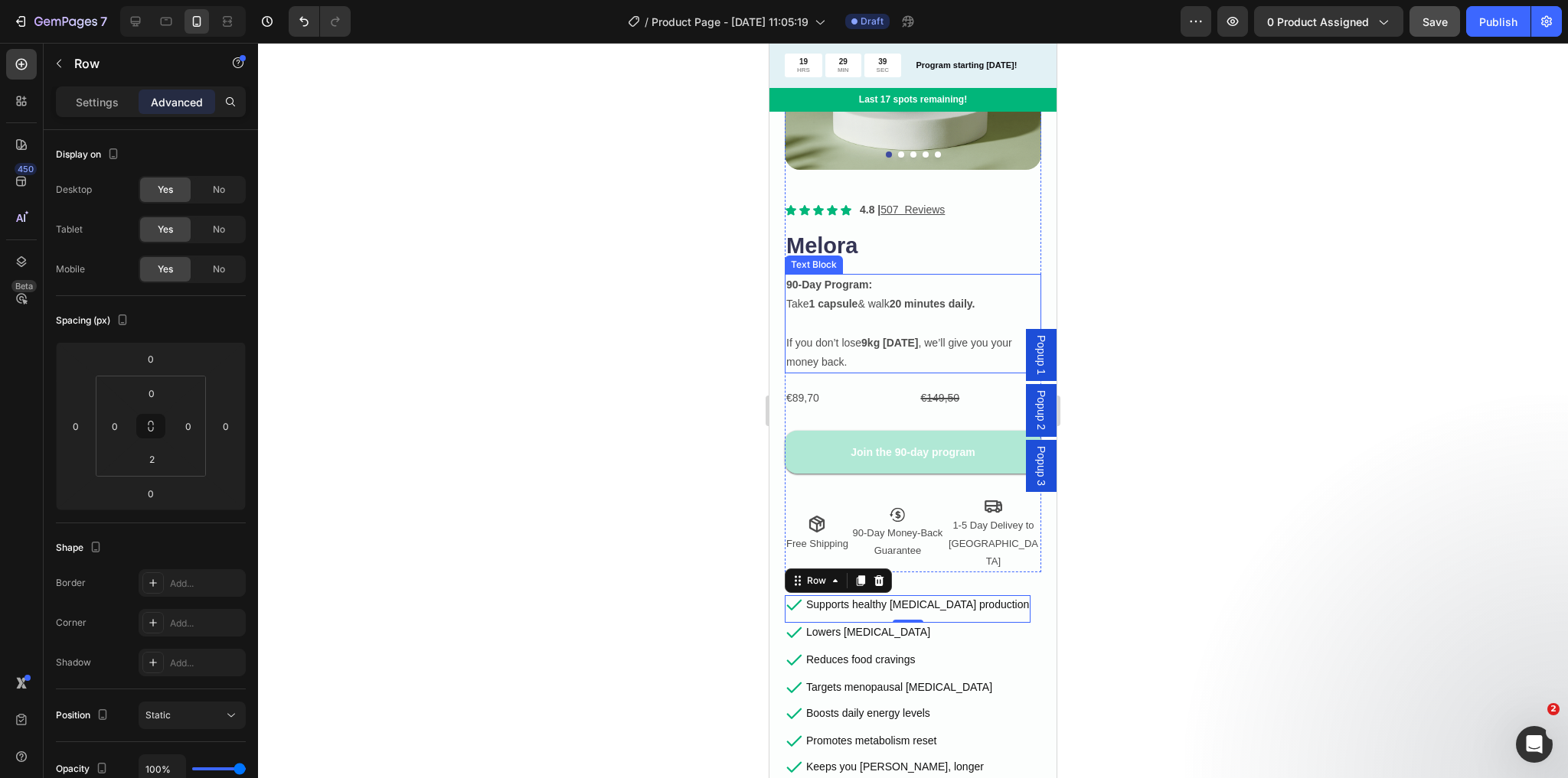
click at [900, 355] on p "If you don’t lose 9kg in 90 days , we’ll give you your money back." at bounding box center [913, 344] width 254 height 58
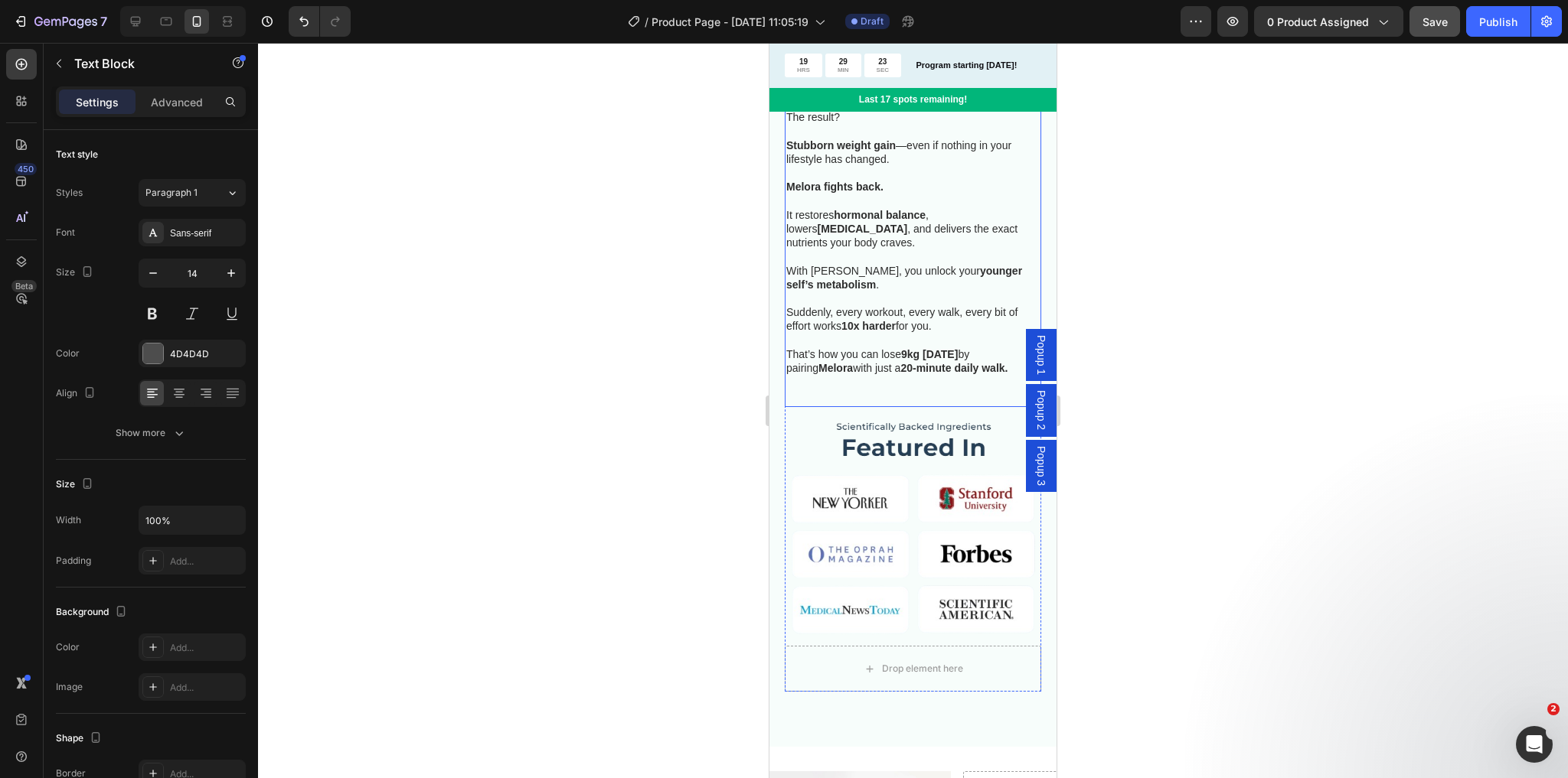
scroll to position [1163, 0]
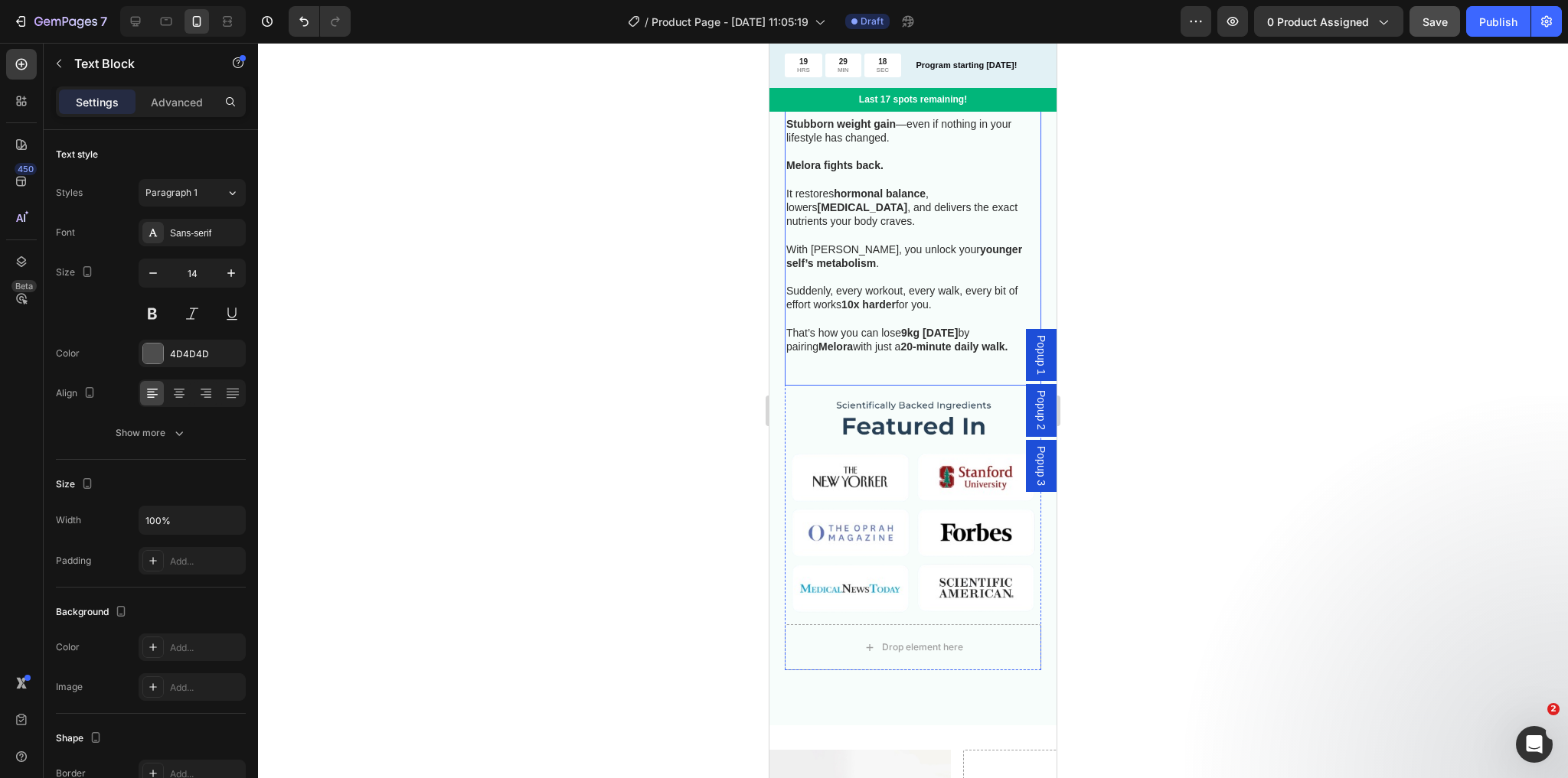
click at [861, 328] on span "That’s how you can lose 9kg in 90 days by pairing Melora with just a 20-minute …" at bounding box center [896, 340] width 221 height 26
click at [844, 337] on span "That’s how you can lose 9kg in 90 days by pairing Melora with just a 20-minute …" at bounding box center [896, 340] width 221 height 26
click at [846, 334] on span "That’s how you can lose 9kg in 90 days by pairing Melora with just a 20-minute …" at bounding box center [896, 340] width 221 height 26
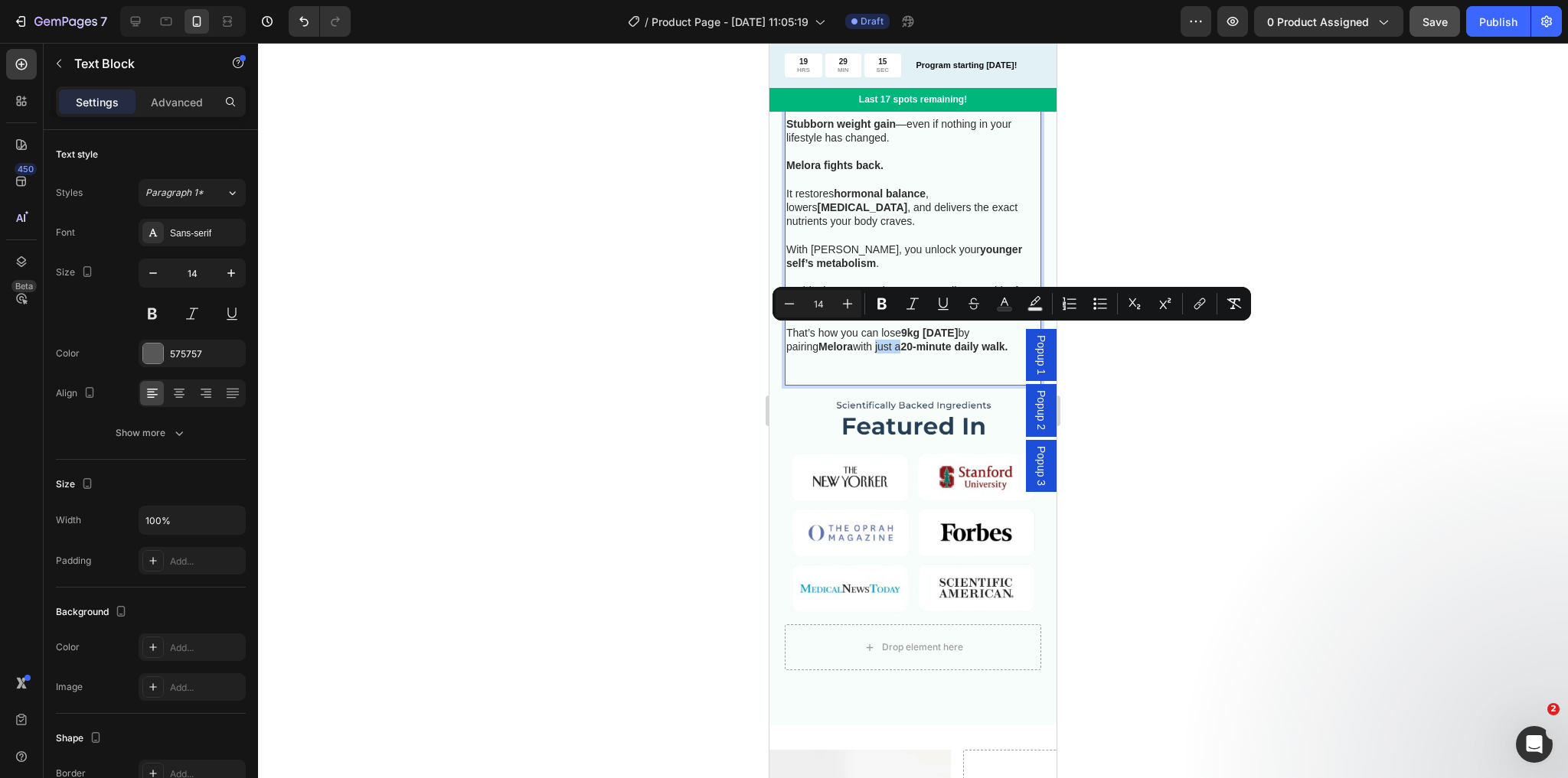
drag, startPoint x: 842, startPoint y: 334, endPoint x: 865, endPoint y: 334, distance: 23.0
click at [865, 334] on span "That’s how you can lose 9kg in 90 days by pairing Melora with just a 20-minute …" at bounding box center [896, 340] width 221 height 26
click at [866, 334] on span "That’s how you can lose 9kg in 90 days by pairing Melora with just a 20-minute …" at bounding box center [896, 340] width 221 height 26
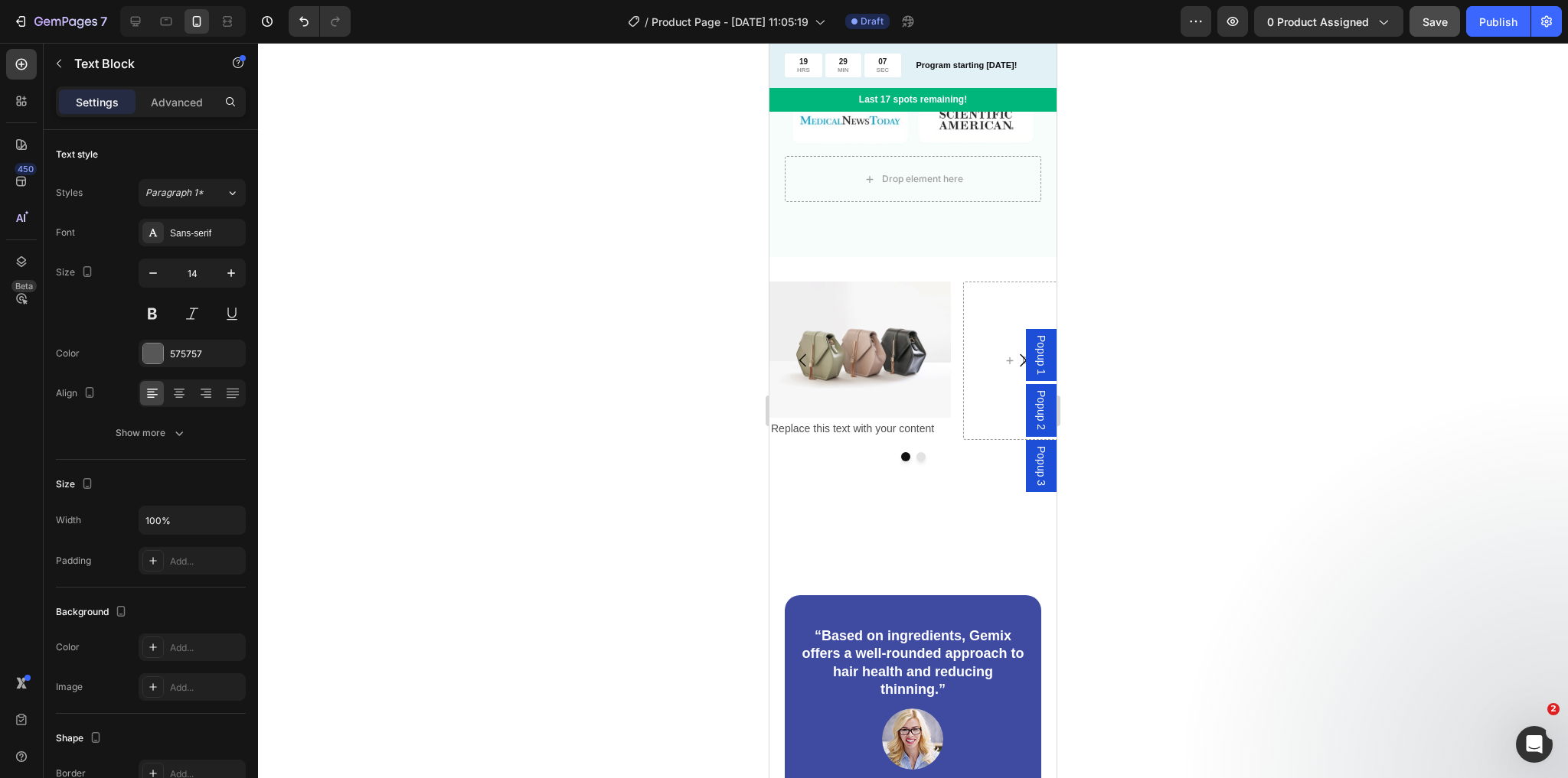
scroll to position [1653, 0]
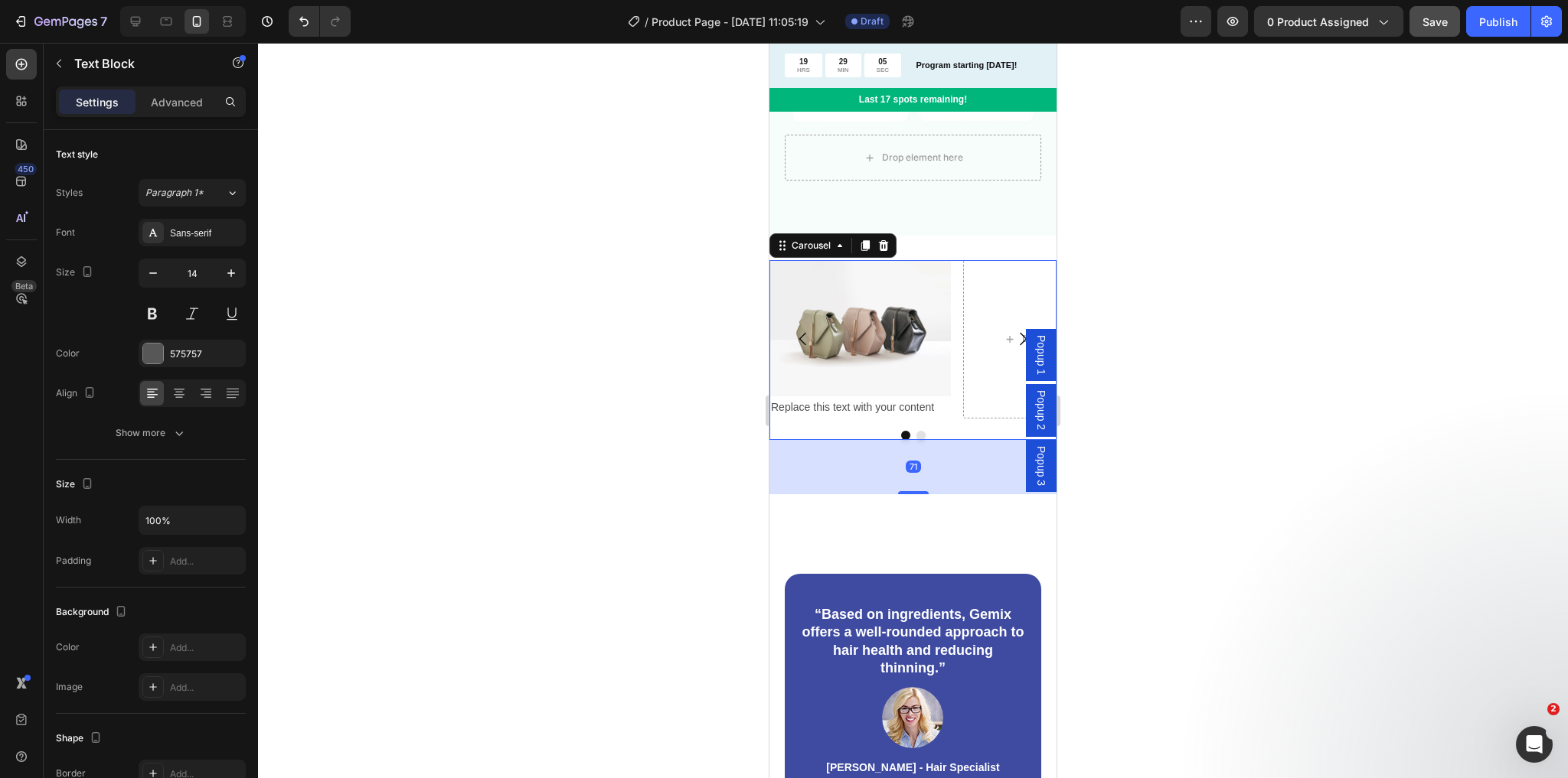
click at [1014, 330] on icon "Carousel Next Arrow" at bounding box center [1023, 339] width 18 height 18
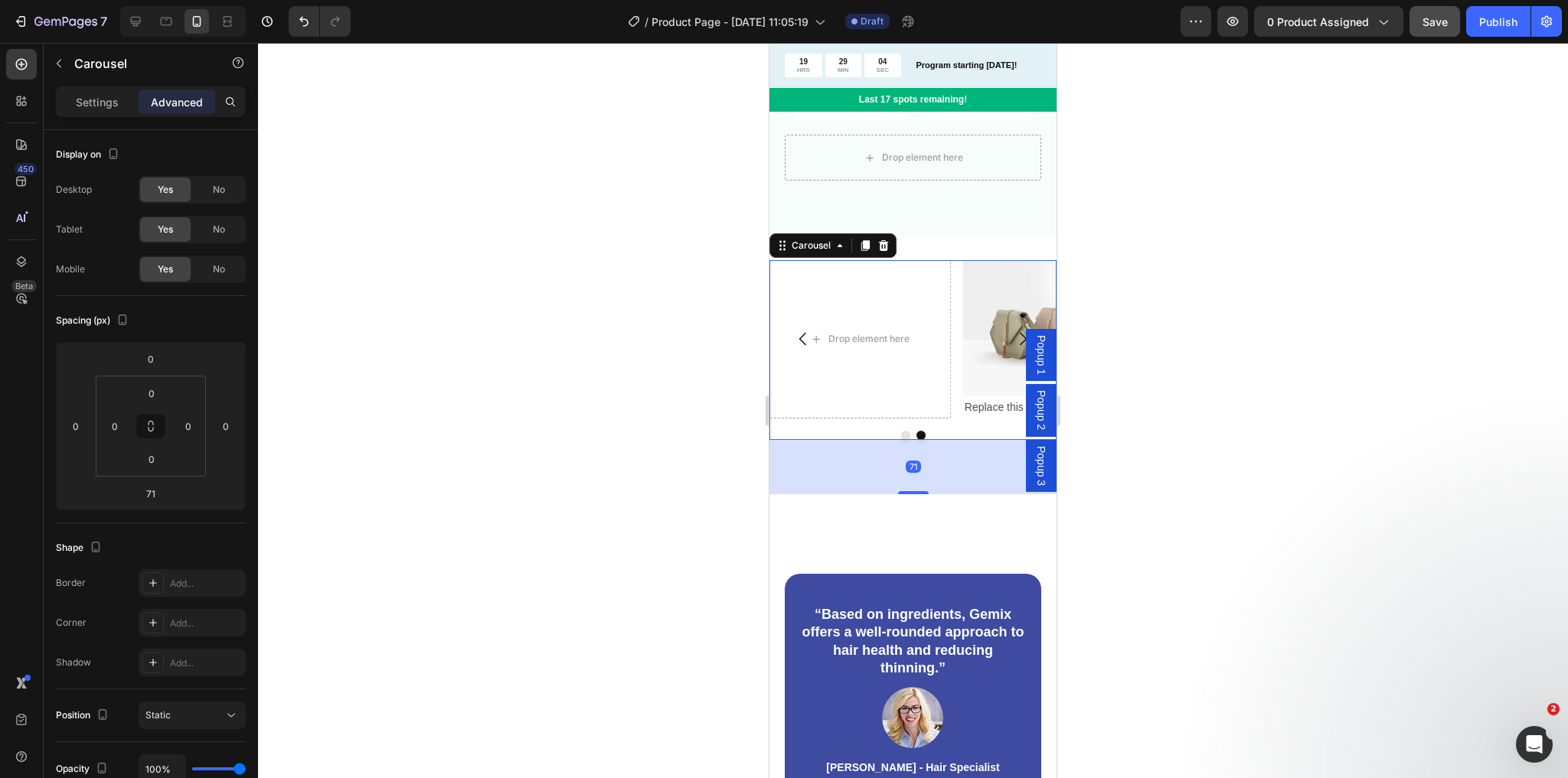
click at [802, 330] on icon "Carousel Back Arrow" at bounding box center [803, 339] width 18 height 18
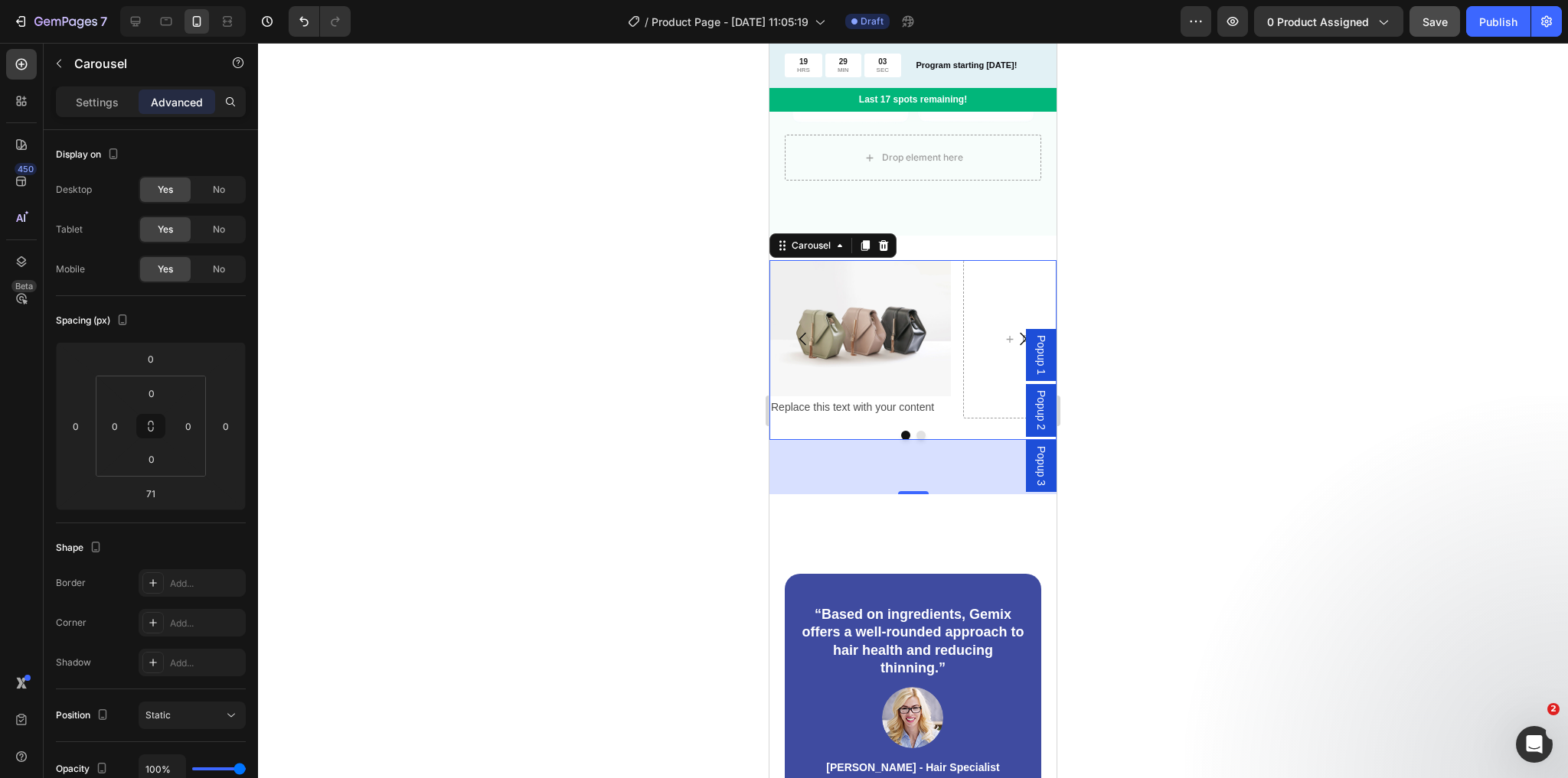
click at [802, 330] on icon "Carousel Back Arrow" at bounding box center [803, 339] width 18 height 18
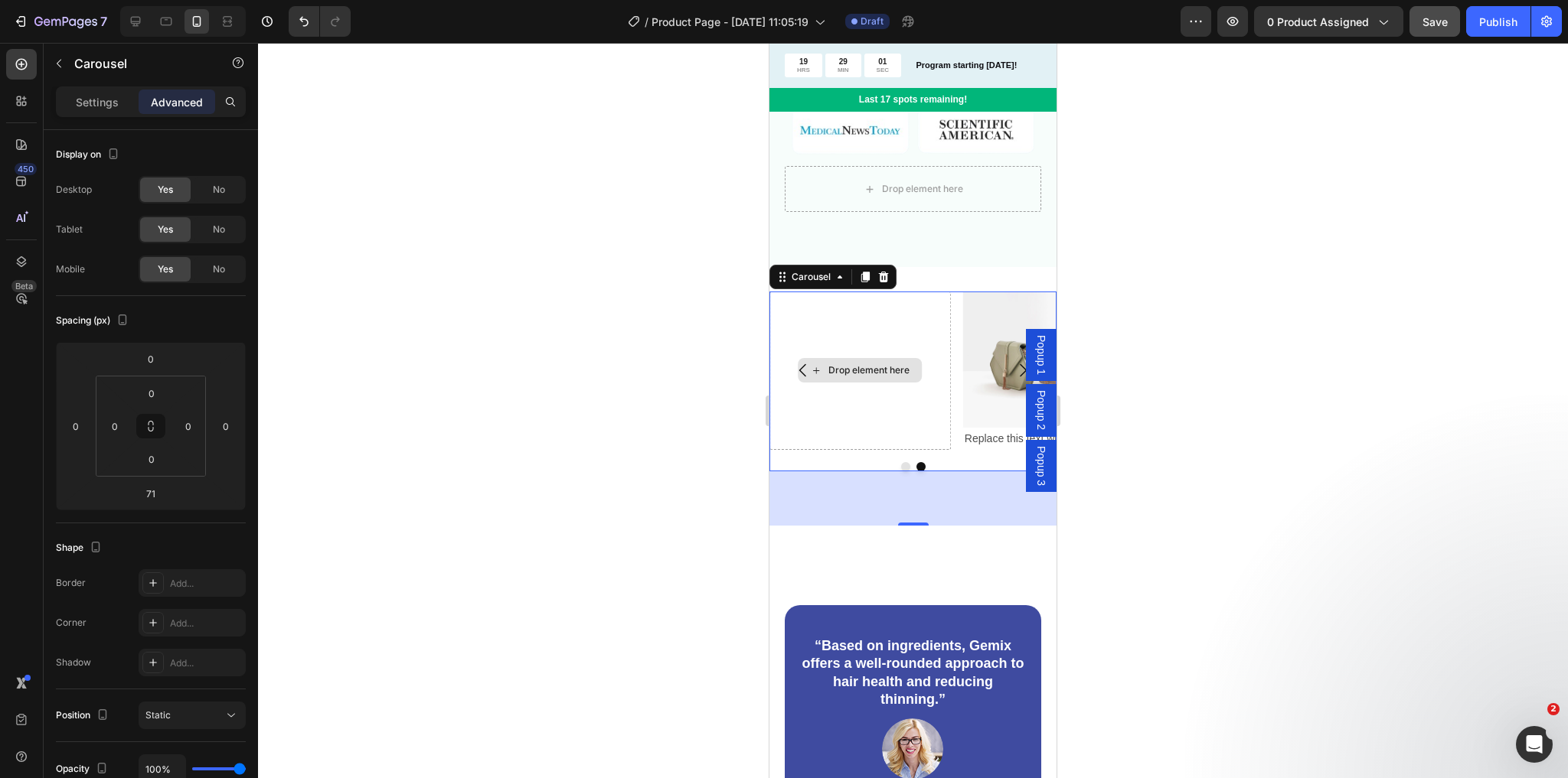
scroll to position [1592, 0]
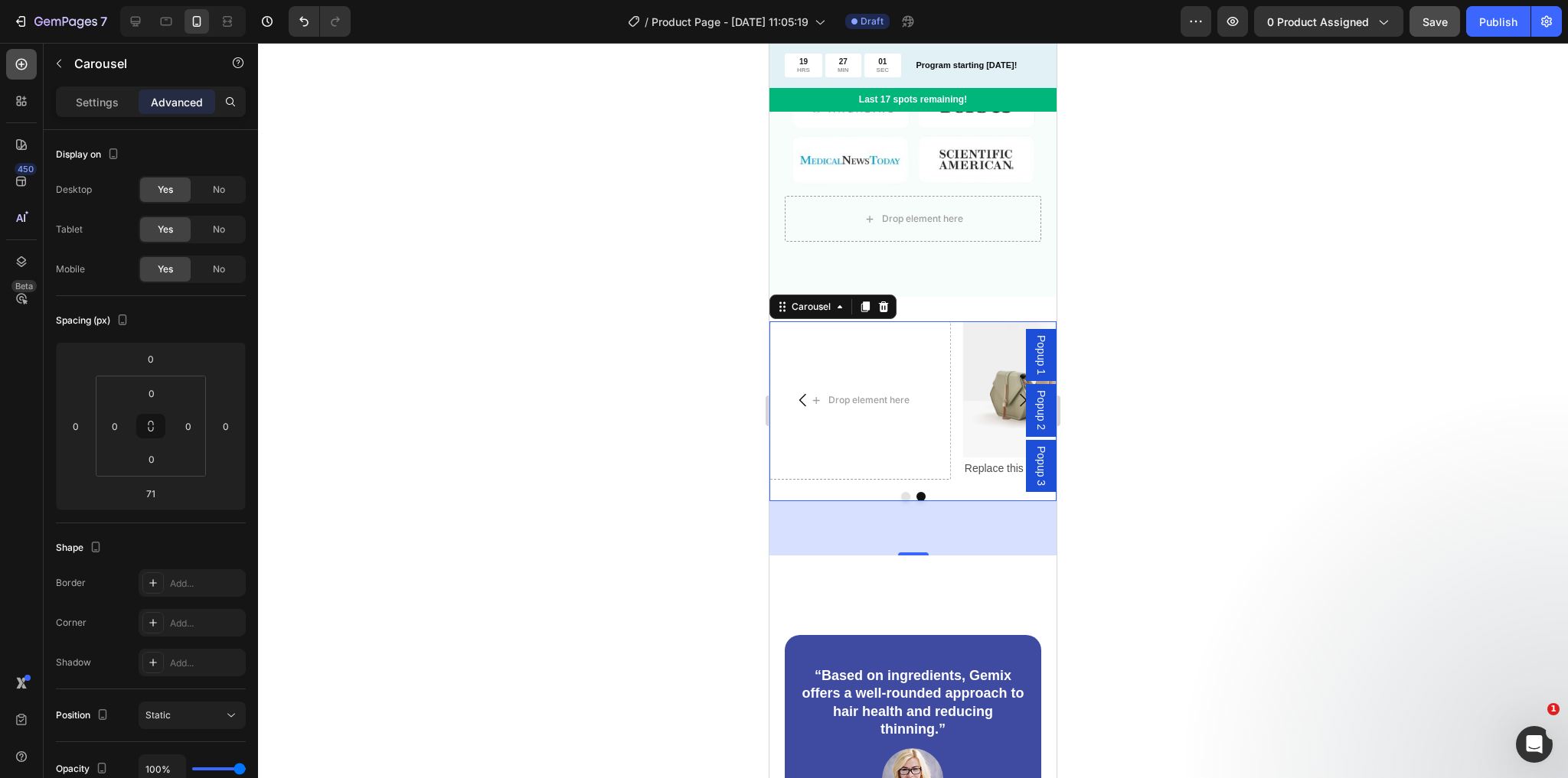
click at [10, 69] on div at bounding box center [22, 65] width 31 height 31
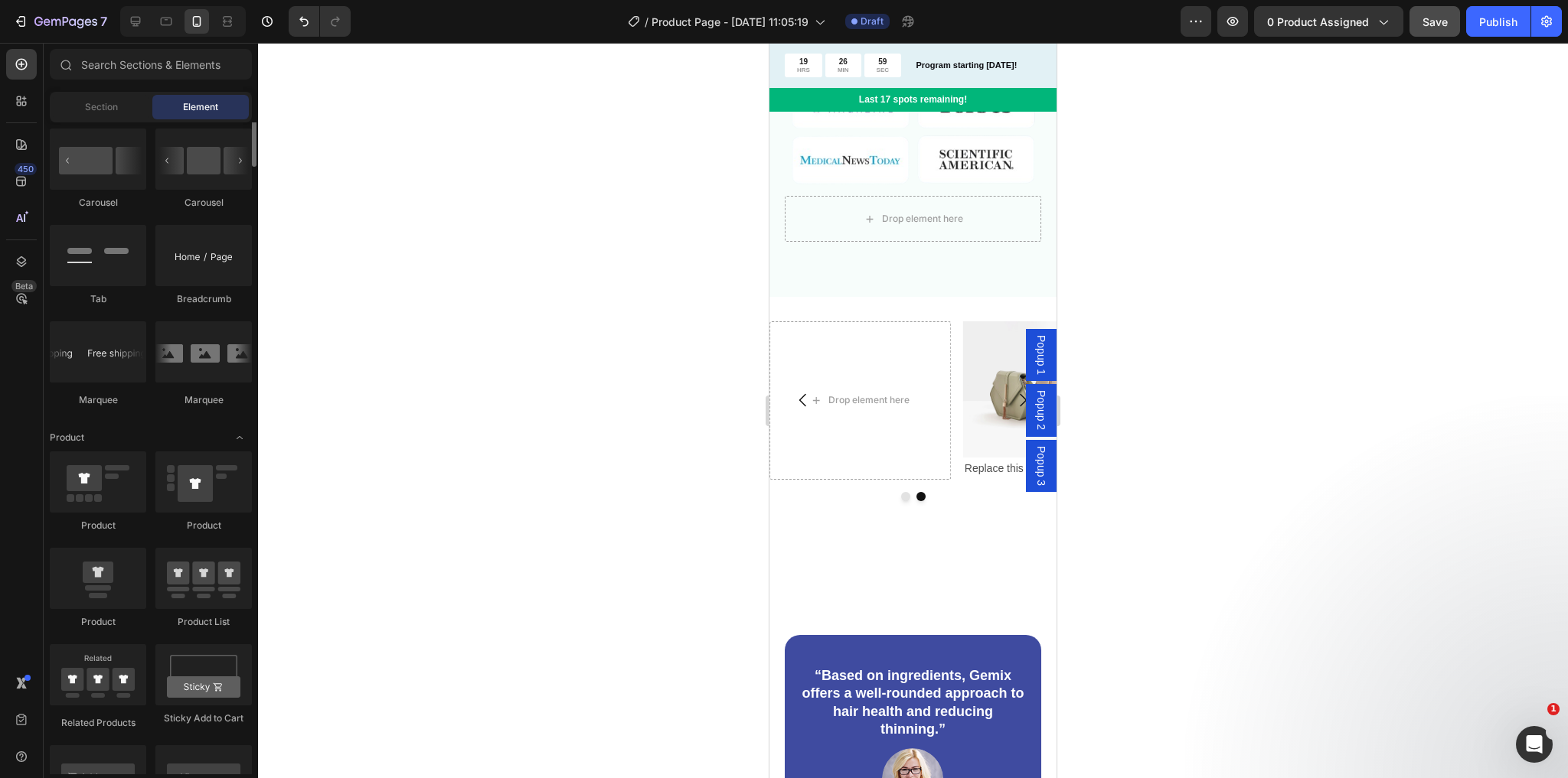
scroll to position [0, 0]
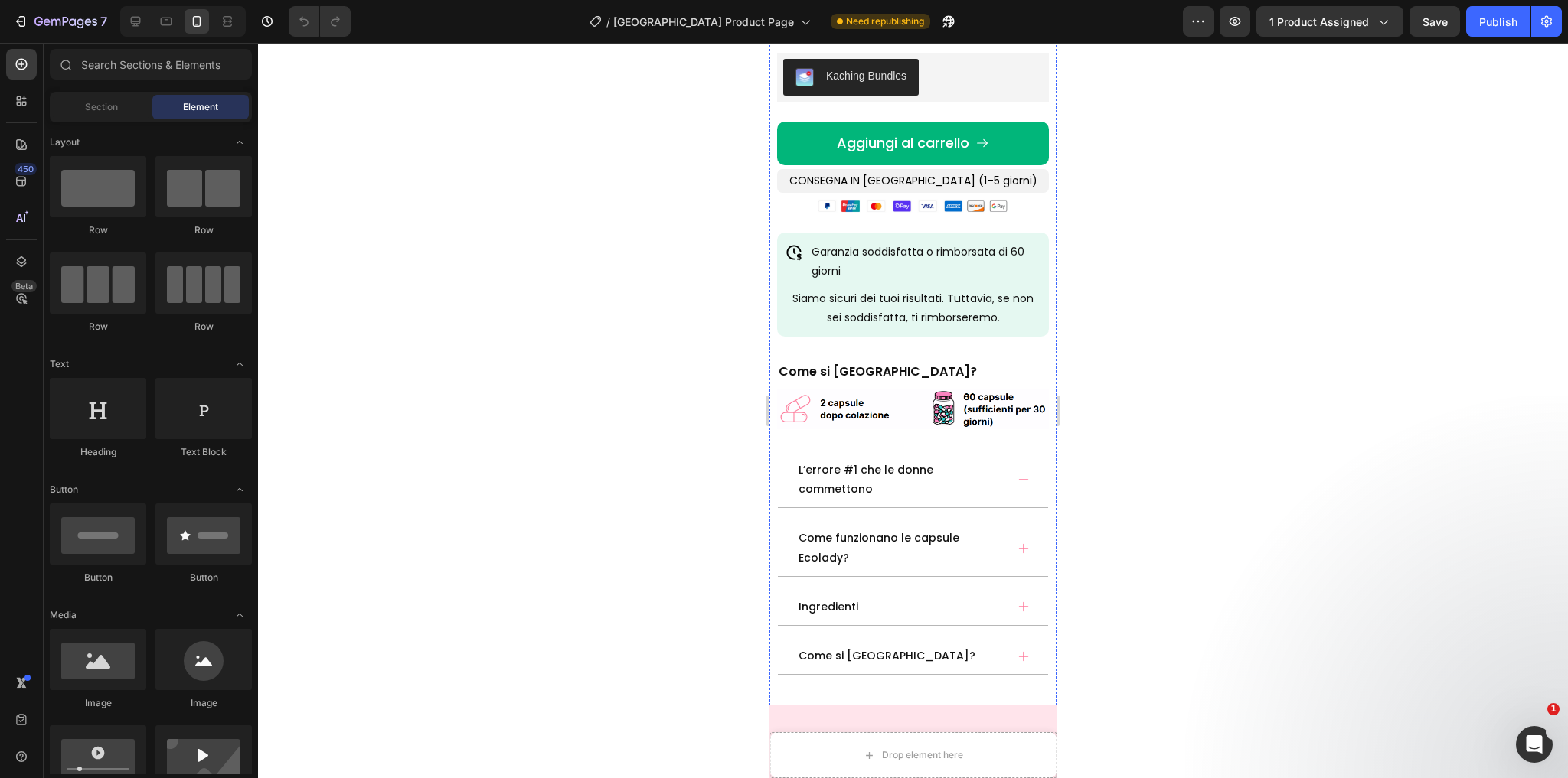
scroll to position [221, 0]
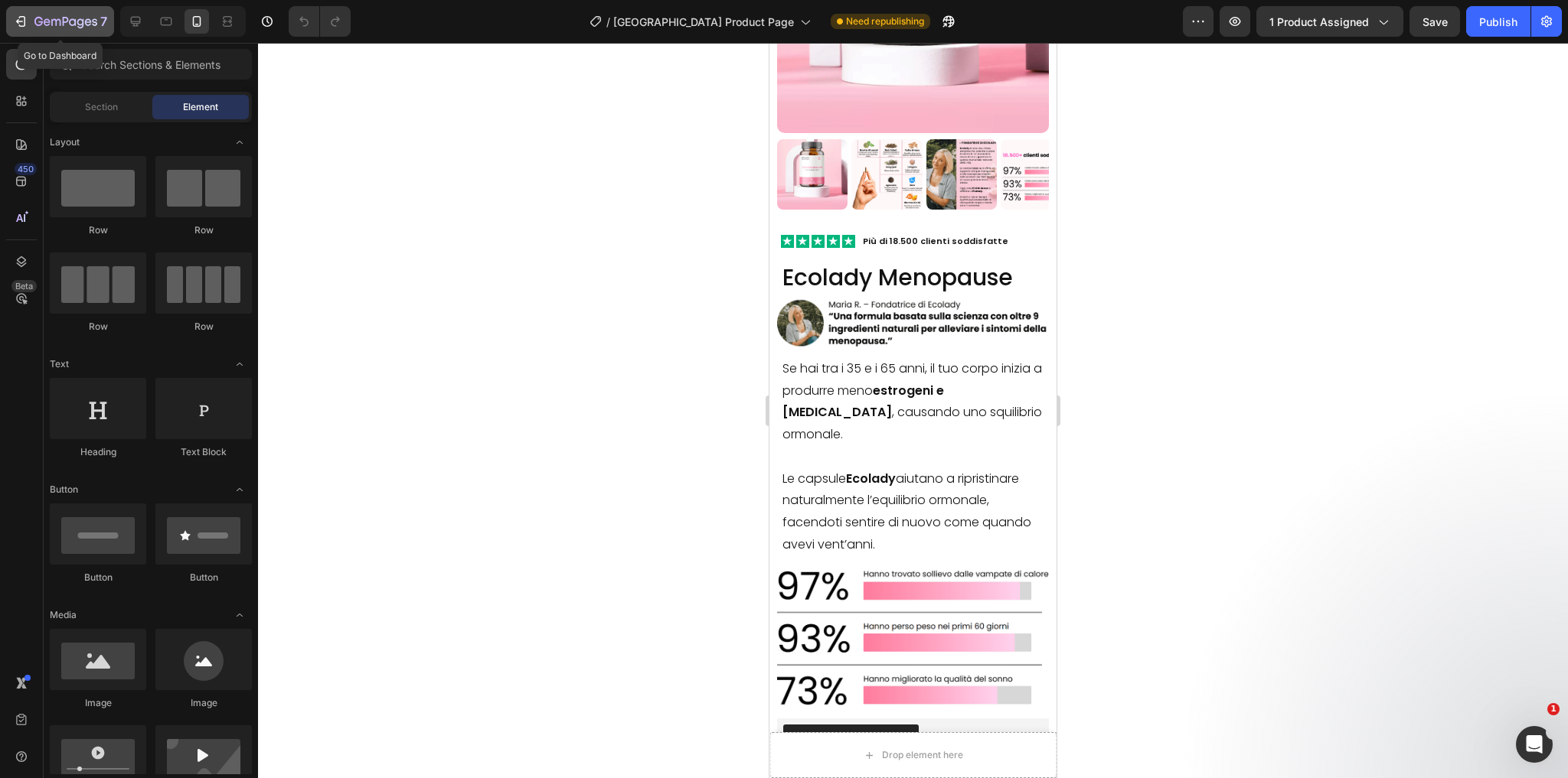
click at [51, 23] on icon "button" at bounding box center [55, 23] width 9 height 7
